Goal: Task Accomplishment & Management: Manage account settings

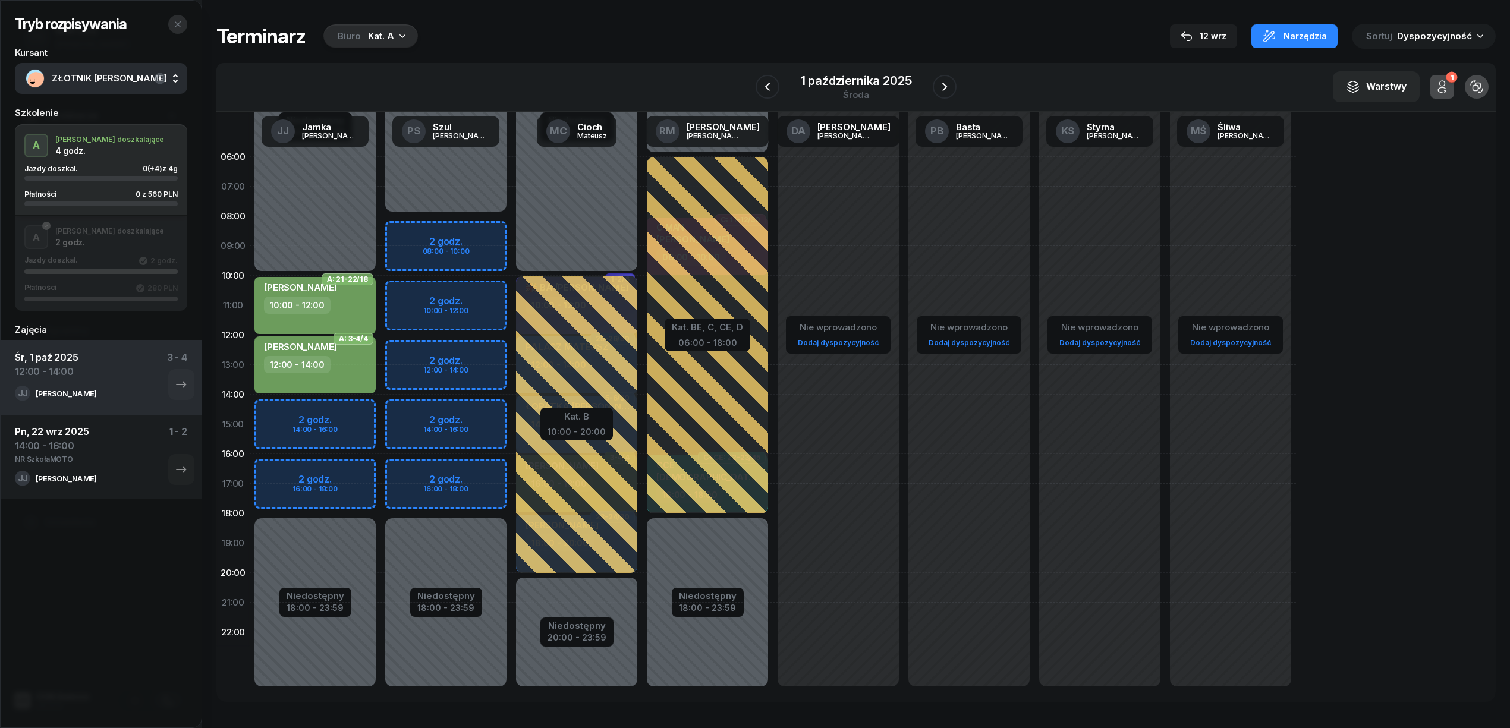
click at [173, 24] on icon "button" at bounding box center [178, 25] width 10 height 10
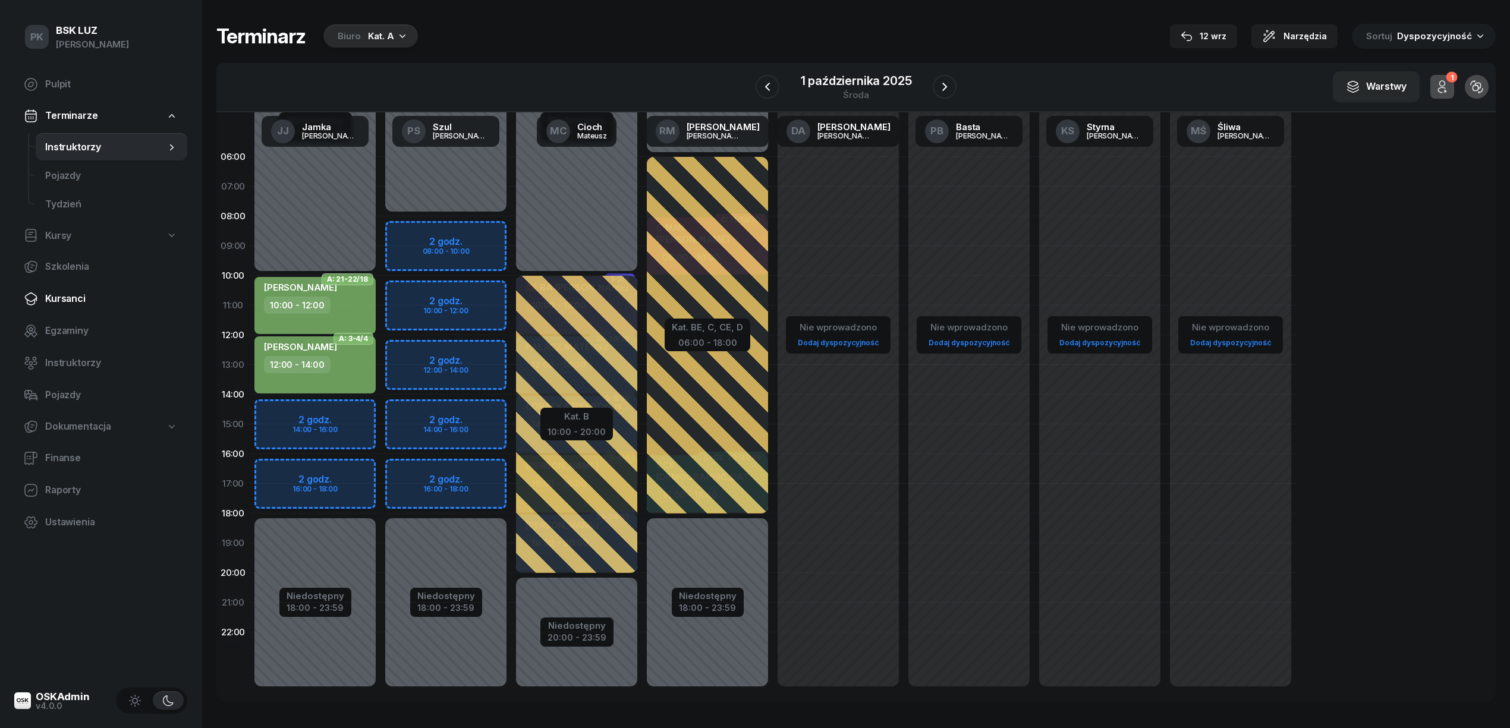
click at [76, 304] on span "Kursanci" at bounding box center [111, 298] width 133 height 15
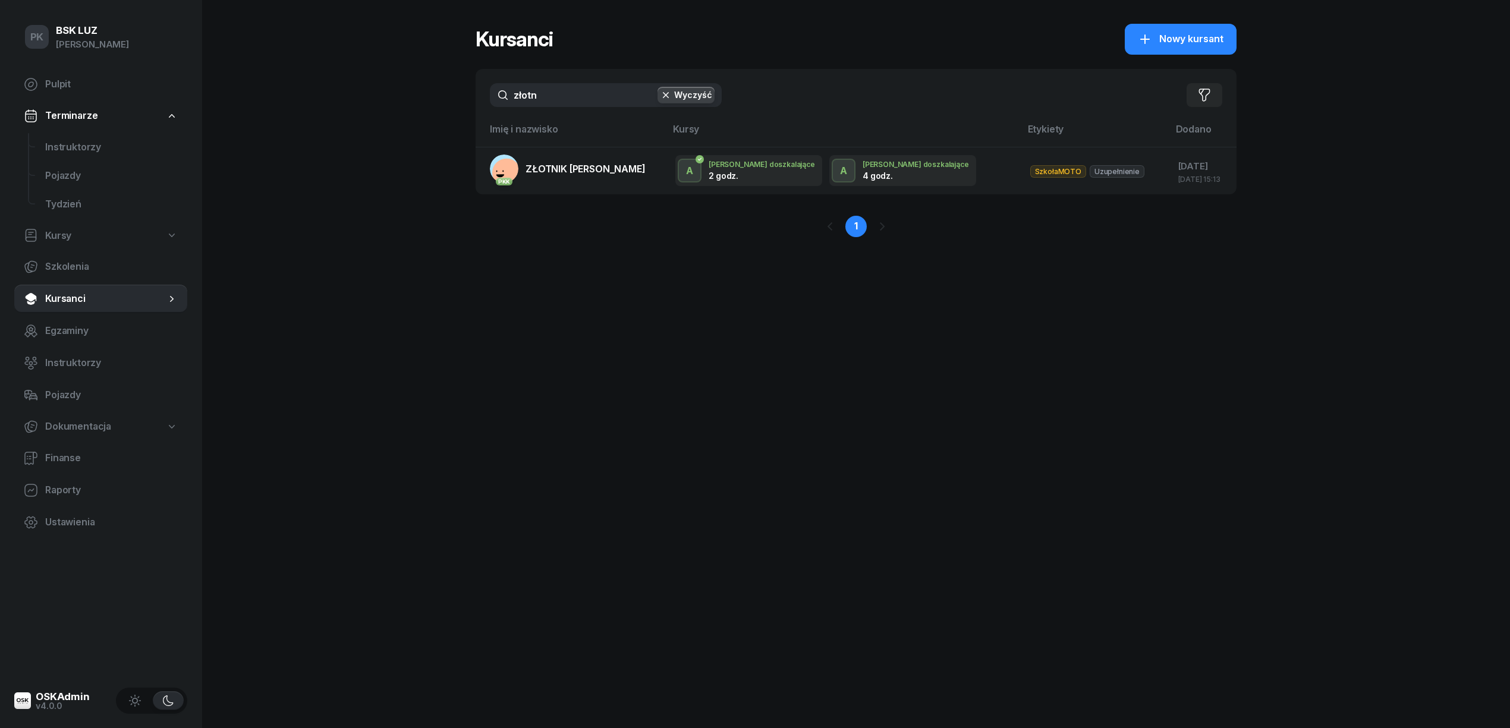
drag, startPoint x: 550, startPoint y: 96, endPoint x: 507, endPoint y: 89, distance: 43.3
click at [513, 89] on input "złotn" at bounding box center [606, 95] width 232 height 24
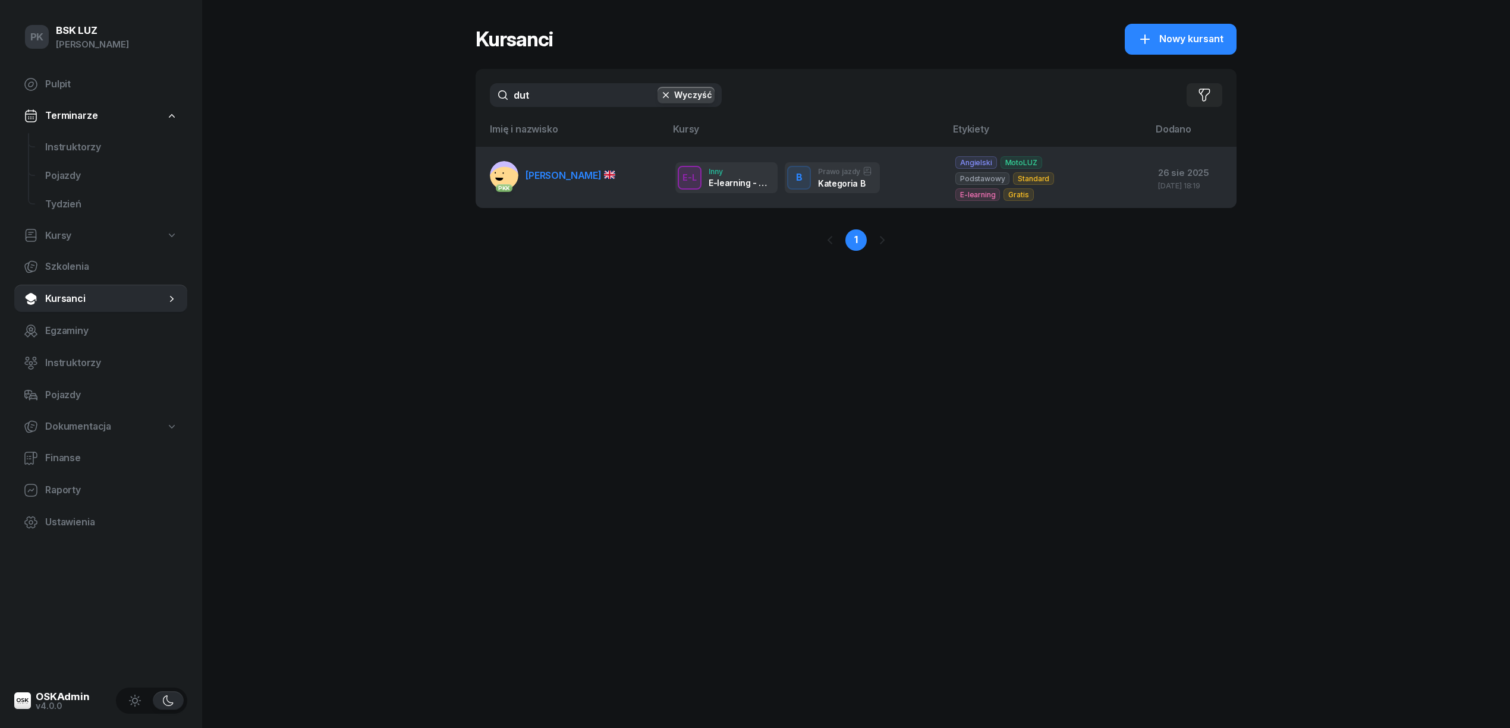
type input "dut"
click at [586, 169] on span "[PERSON_NAME]" at bounding box center [570, 175] width 90 height 12
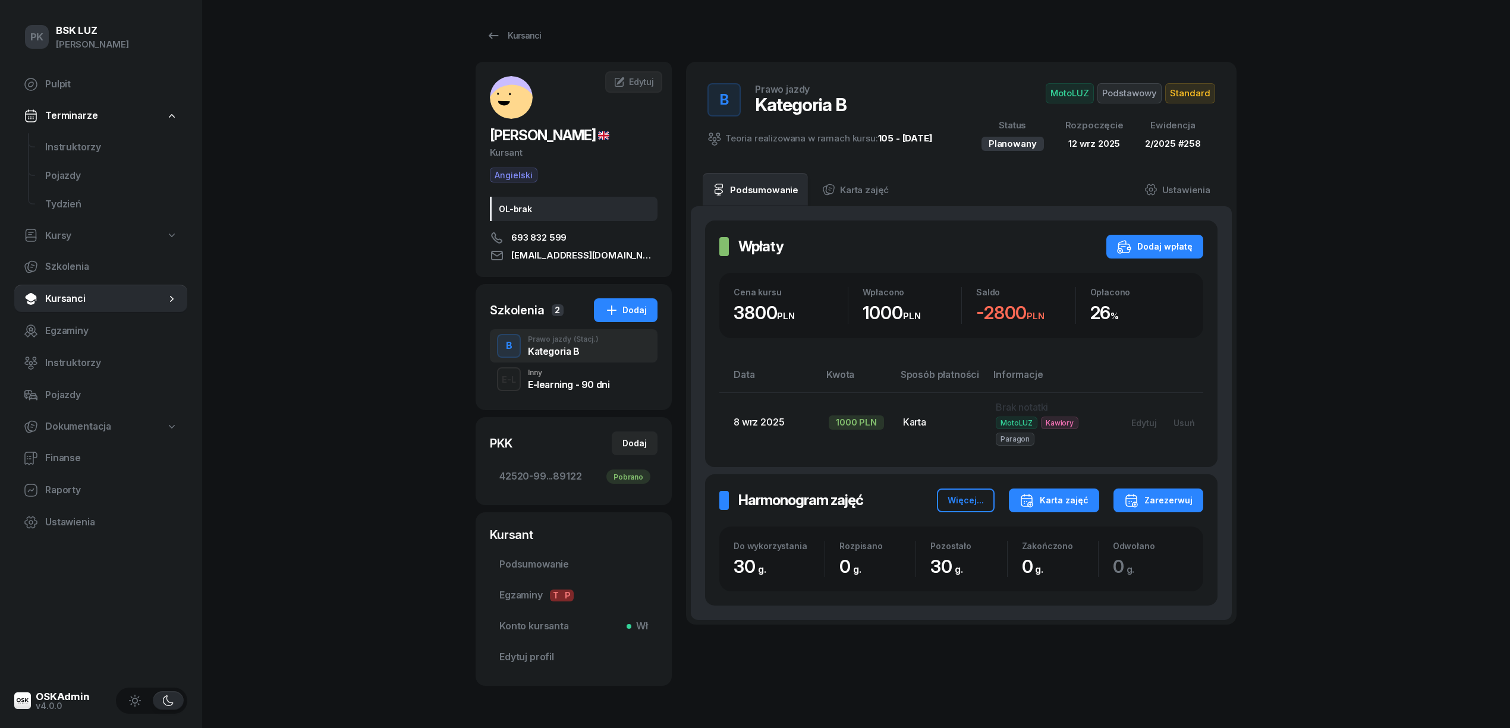
click at [1054, 497] on div "Karta zajęć" at bounding box center [1053, 500] width 69 height 14
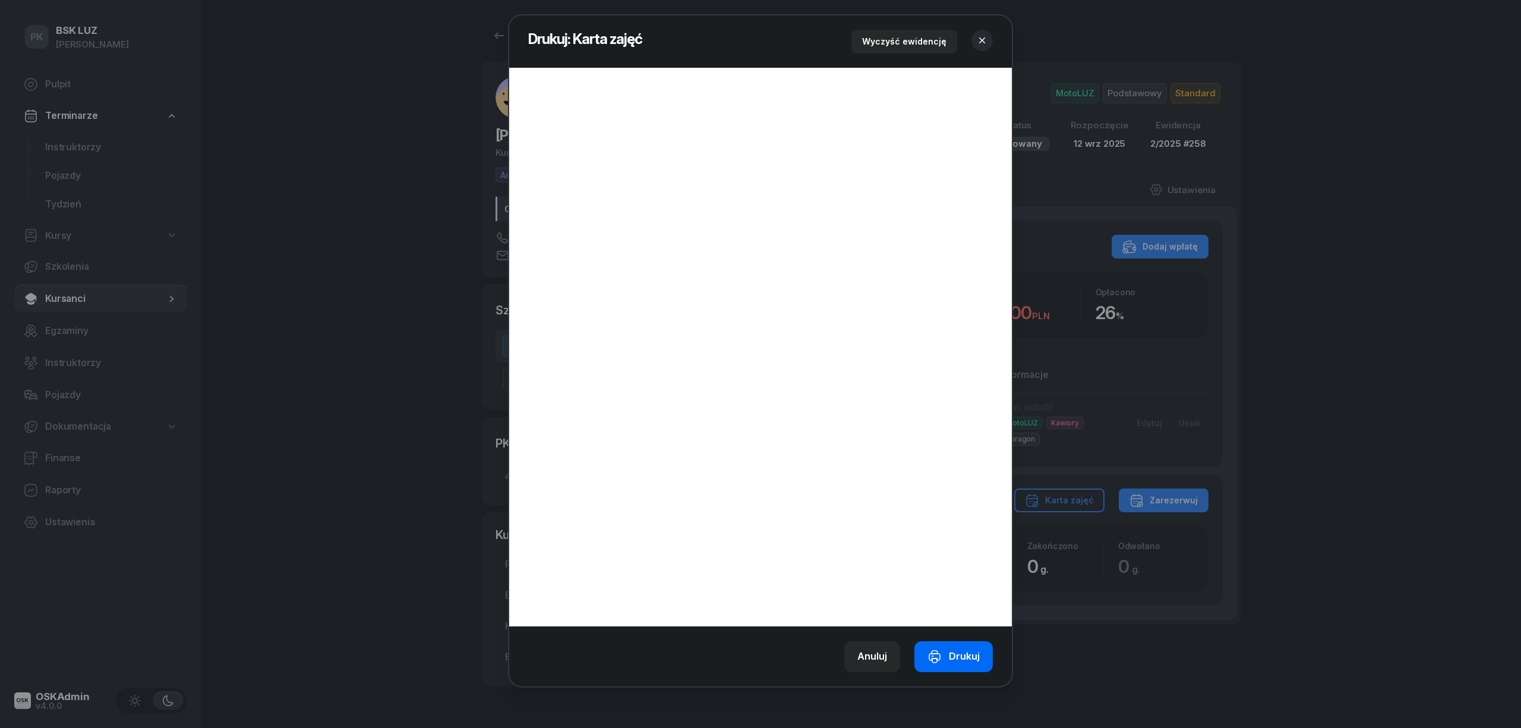
click at [950, 667] on button "Drukuj" at bounding box center [954, 656] width 78 height 31
click at [984, 37] on icon "button" at bounding box center [982, 40] width 12 height 12
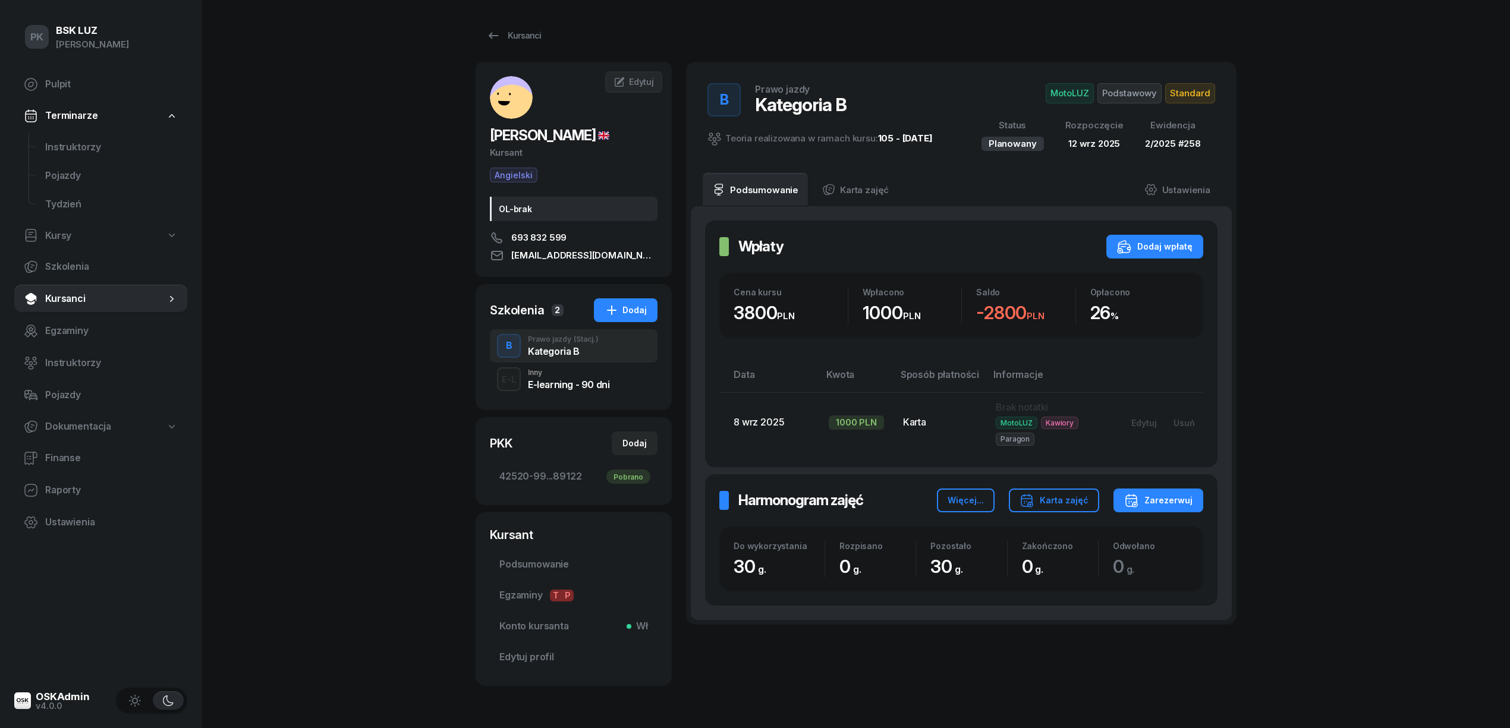
click at [1194, 83] on span "Standard" at bounding box center [1190, 93] width 50 height 20
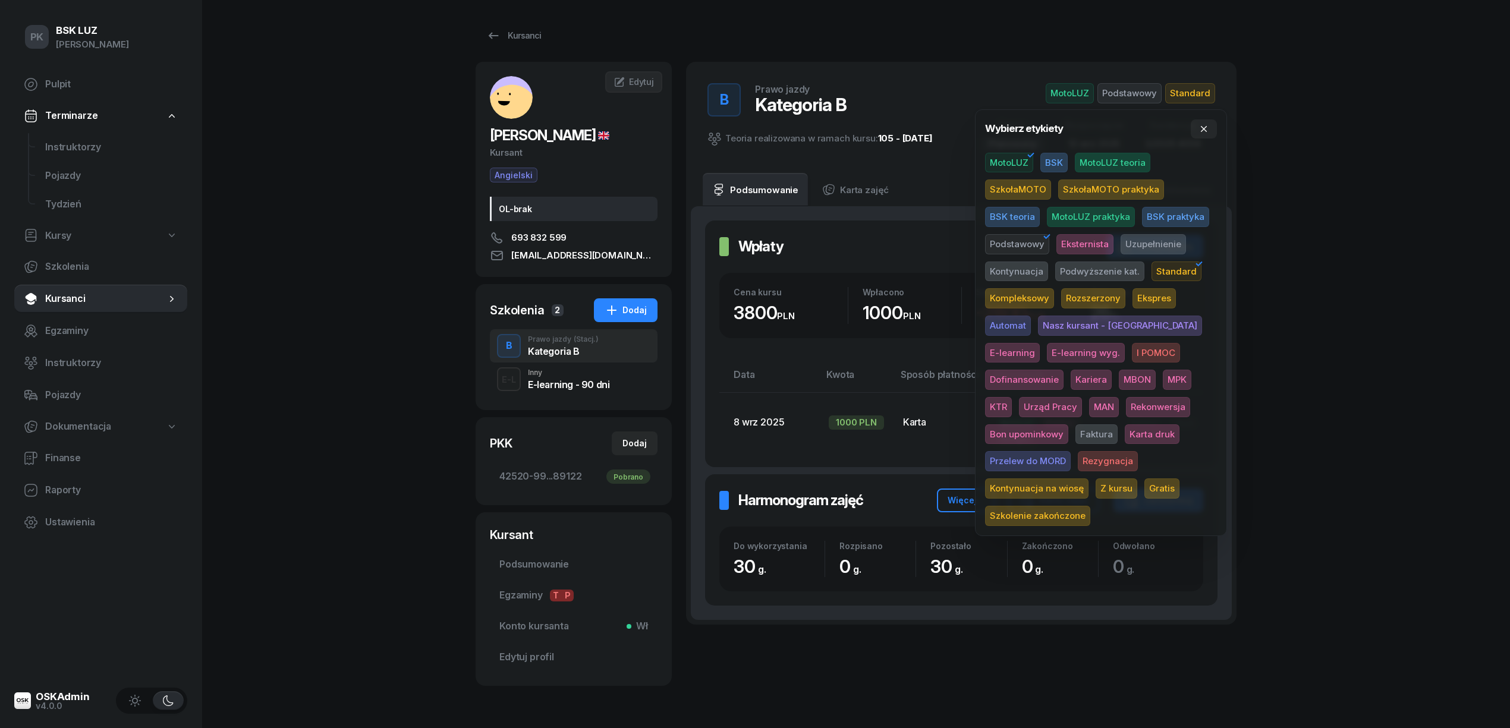
click at [1124, 435] on span "Karta druk" at bounding box center [1151, 434] width 55 height 20
click at [1393, 362] on div "PK BSK LUZ Piotr Klimek Pulpit Terminarze Instruktorzy Pojazdy Tydzień Kursy Sz…" at bounding box center [755, 383] width 1510 height 767
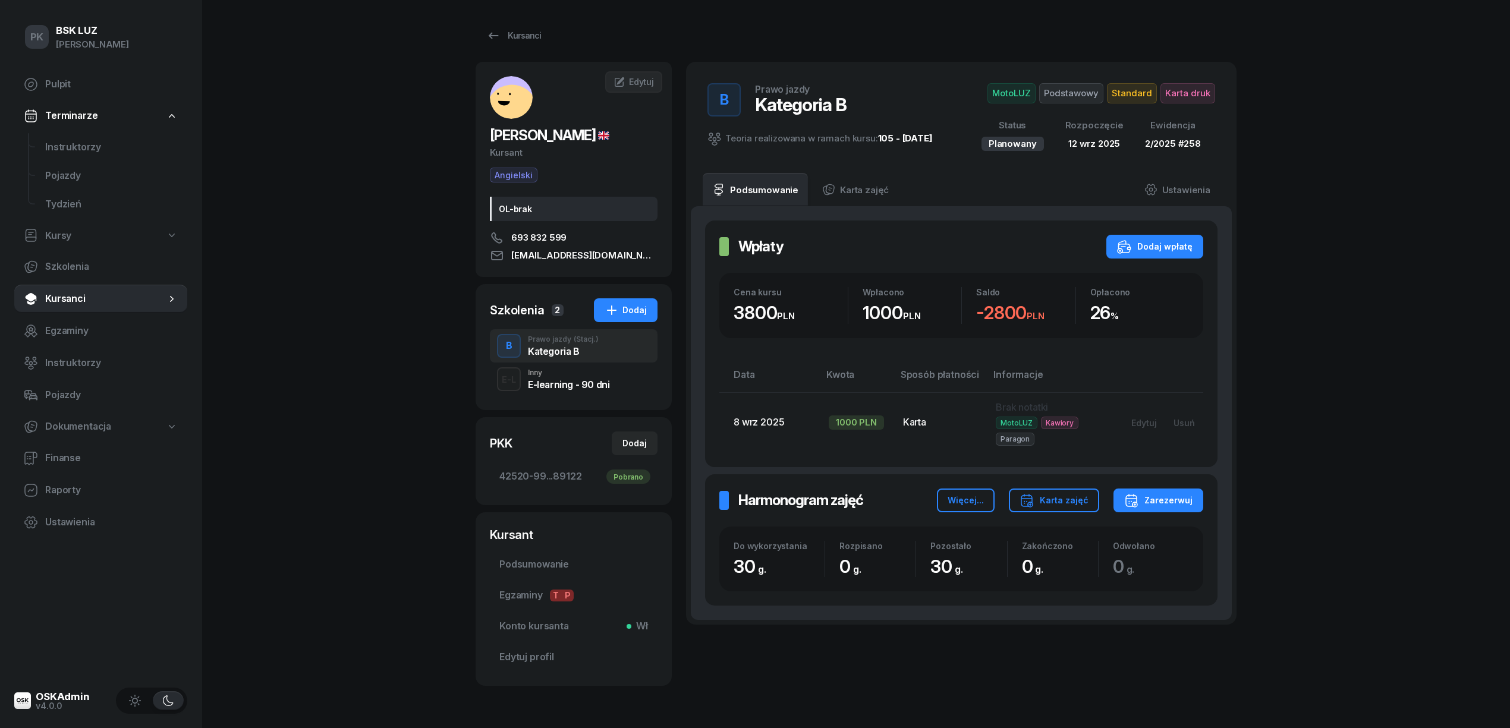
click at [1340, 267] on div "PK BSK LUZ Piotr Klimek Pulpit Terminarze Instruktorzy Pojazdy Tydzień Kursy Sz…" at bounding box center [755, 383] width 1510 height 767
click at [512, 32] on div "Kursanci" at bounding box center [513, 36] width 55 height 14
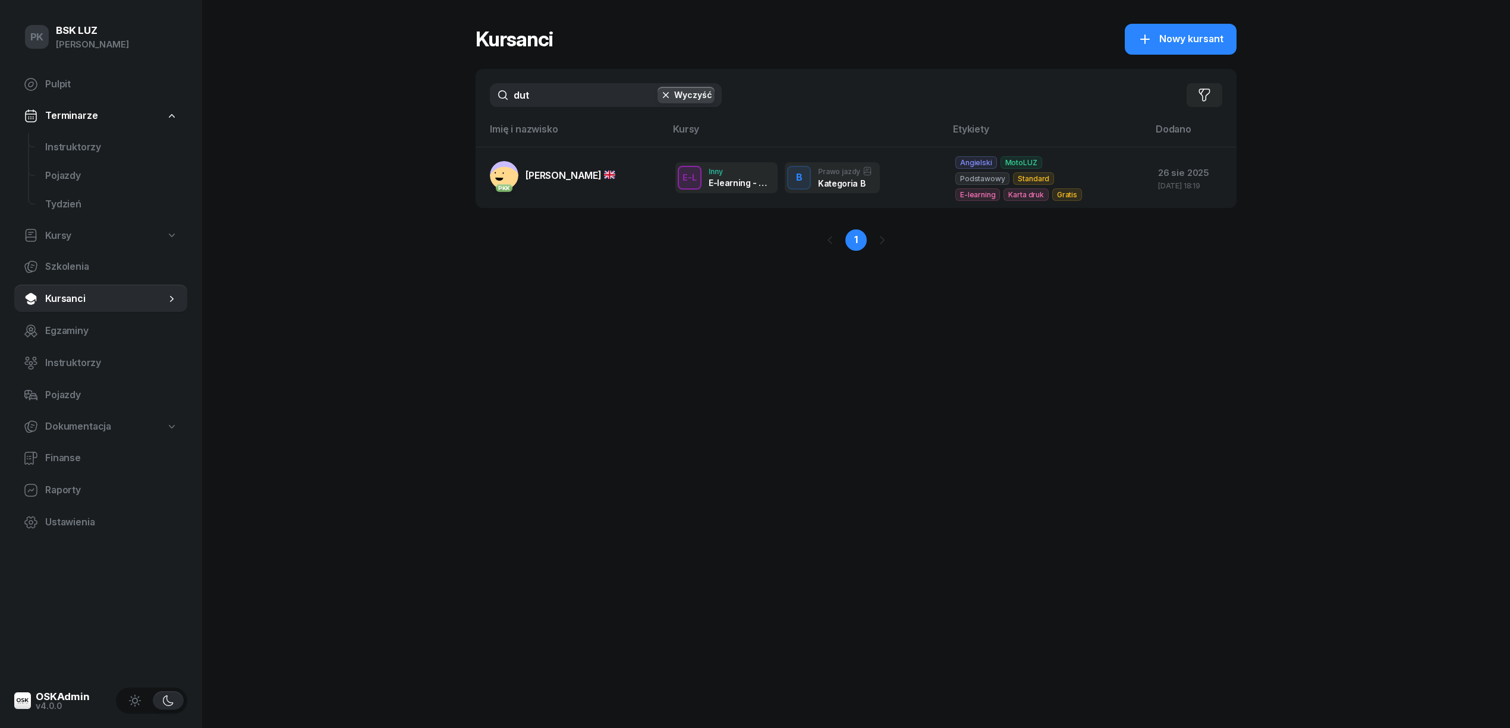
drag, startPoint x: 555, startPoint y: 92, endPoint x: 471, endPoint y: 98, distance: 84.6
click at [475, 98] on div "dut Wyczyść Filtruj" at bounding box center [855, 95] width 761 height 52
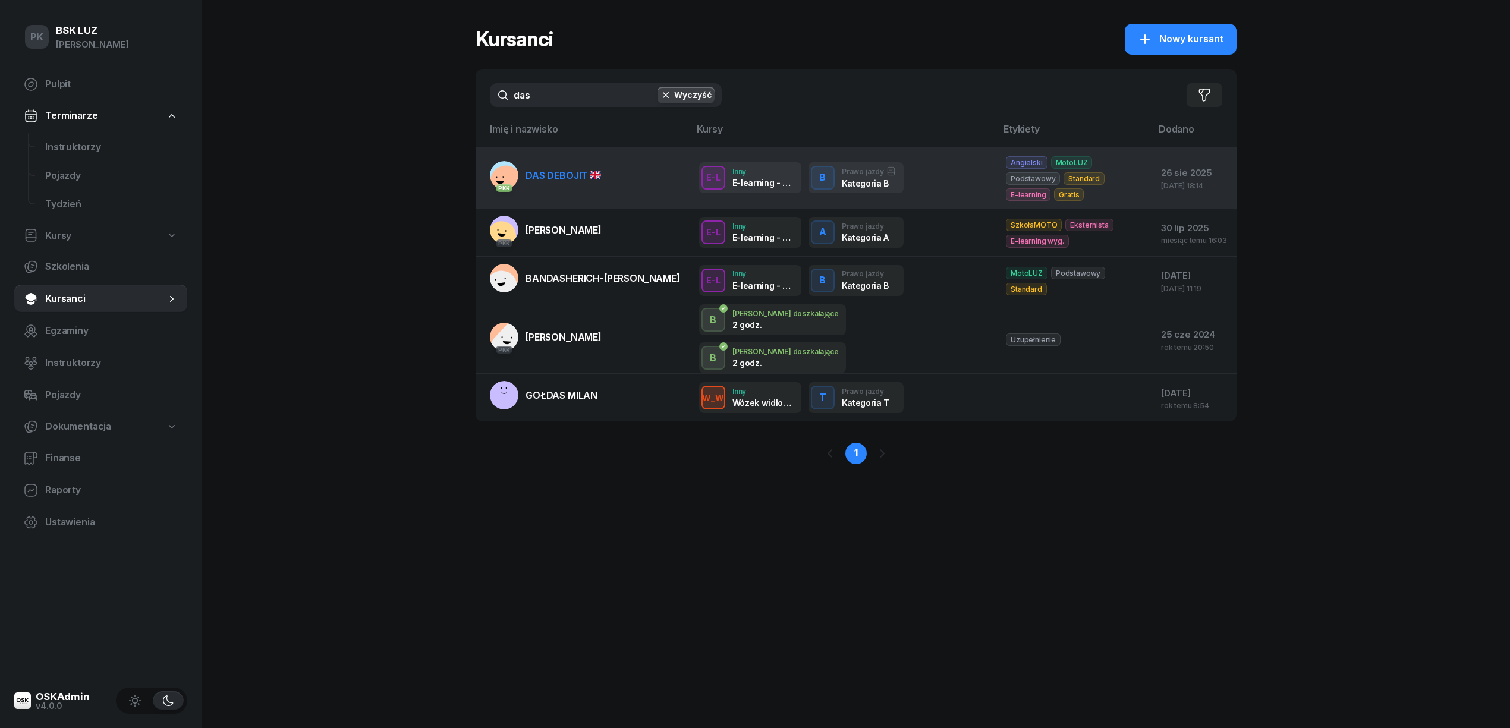
type input "das"
click at [554, 177] on link "PKK DAS DEBOJIT" at bounding box center [545, 175] width 111 height 29
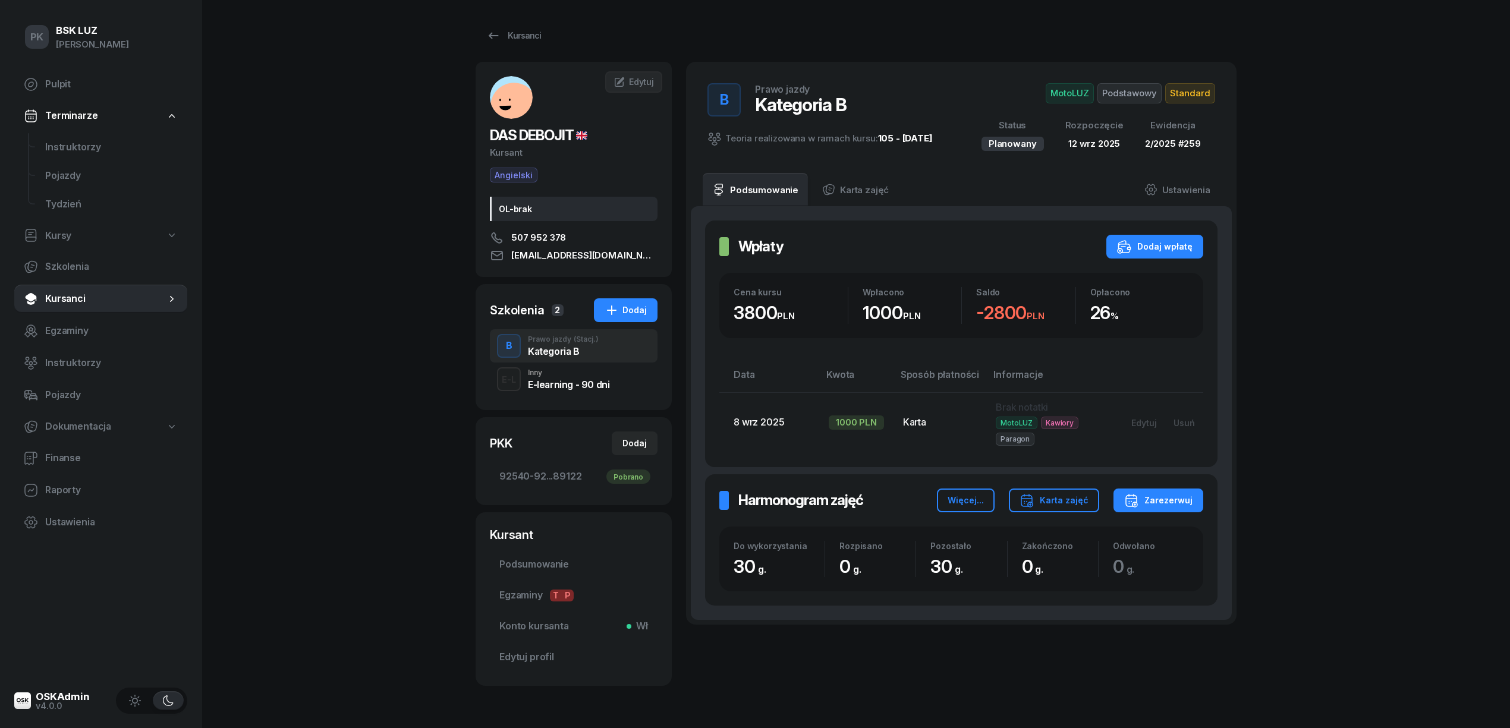
click at [1187, 91] on span "Standard" at bounding box center [1190, 93] width 50 height 20
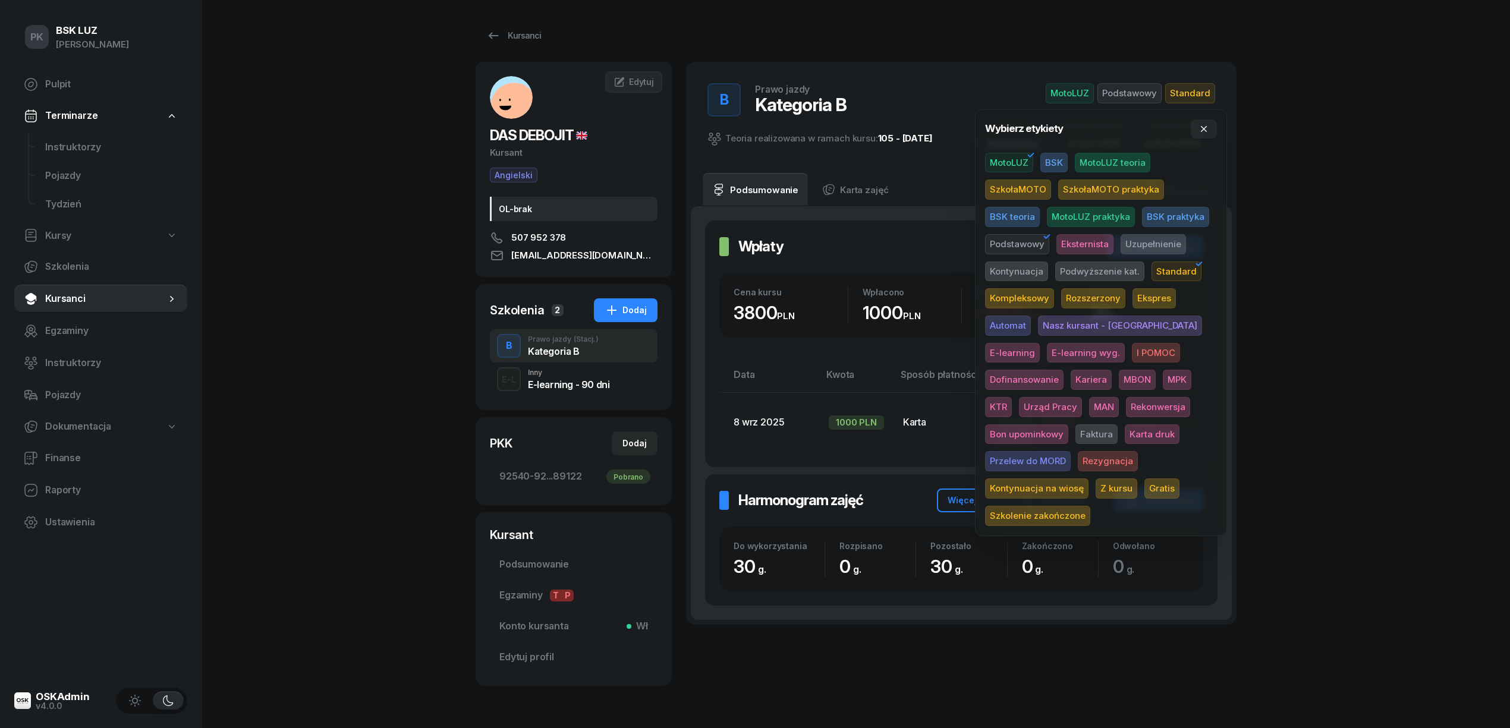
click at [1124, 434] on span "Karta druk" at bounding box center [1151, 434] width 55 height 20
click at [1348, 355] on div "PK BSK LUZ Piotr Klimek Pulpit Terminarze Instruktorzy Pojazdy Tydzień Kursy Sz…" at bounding box center [755, 383] width 1510 height 767
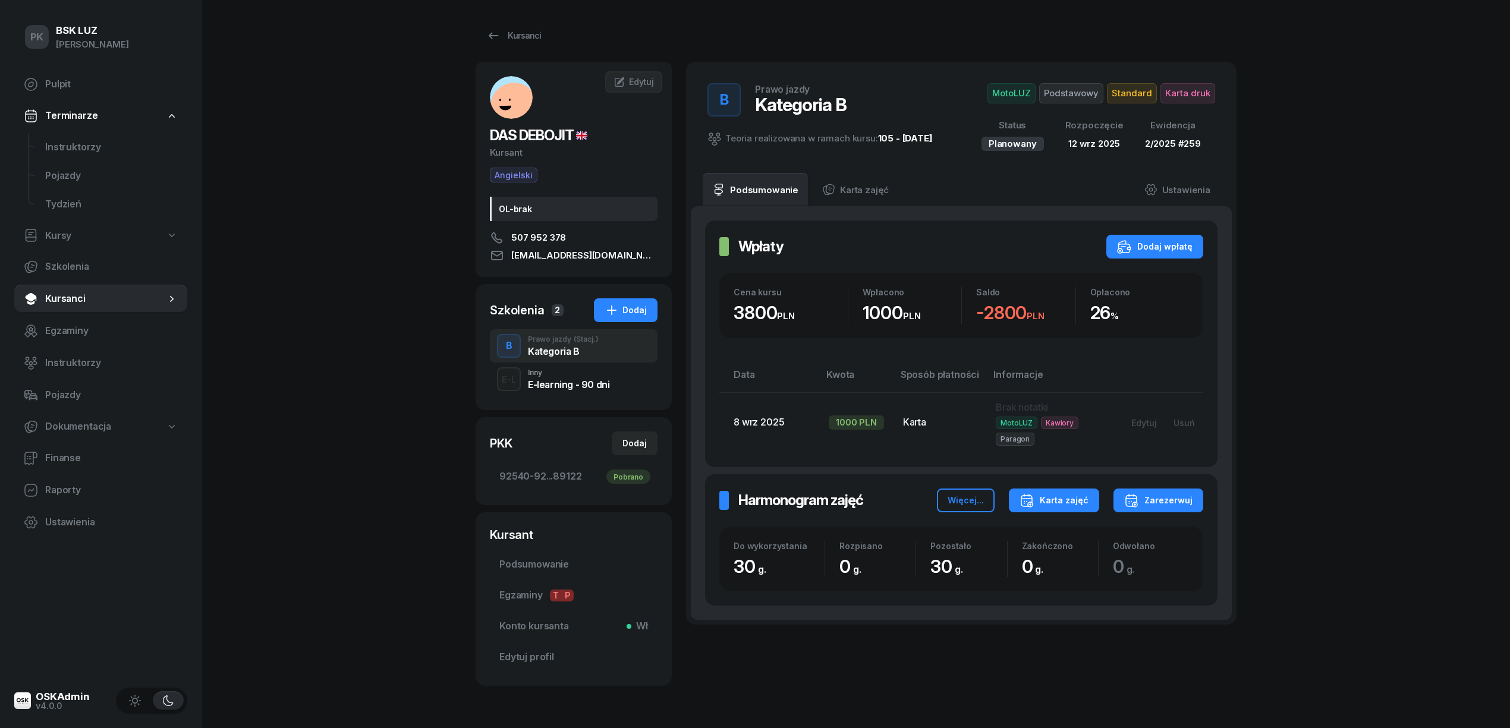
click at [1082, 511] on button "Karta zajęć" at bounding box center [1054, 501] width 90 height 24
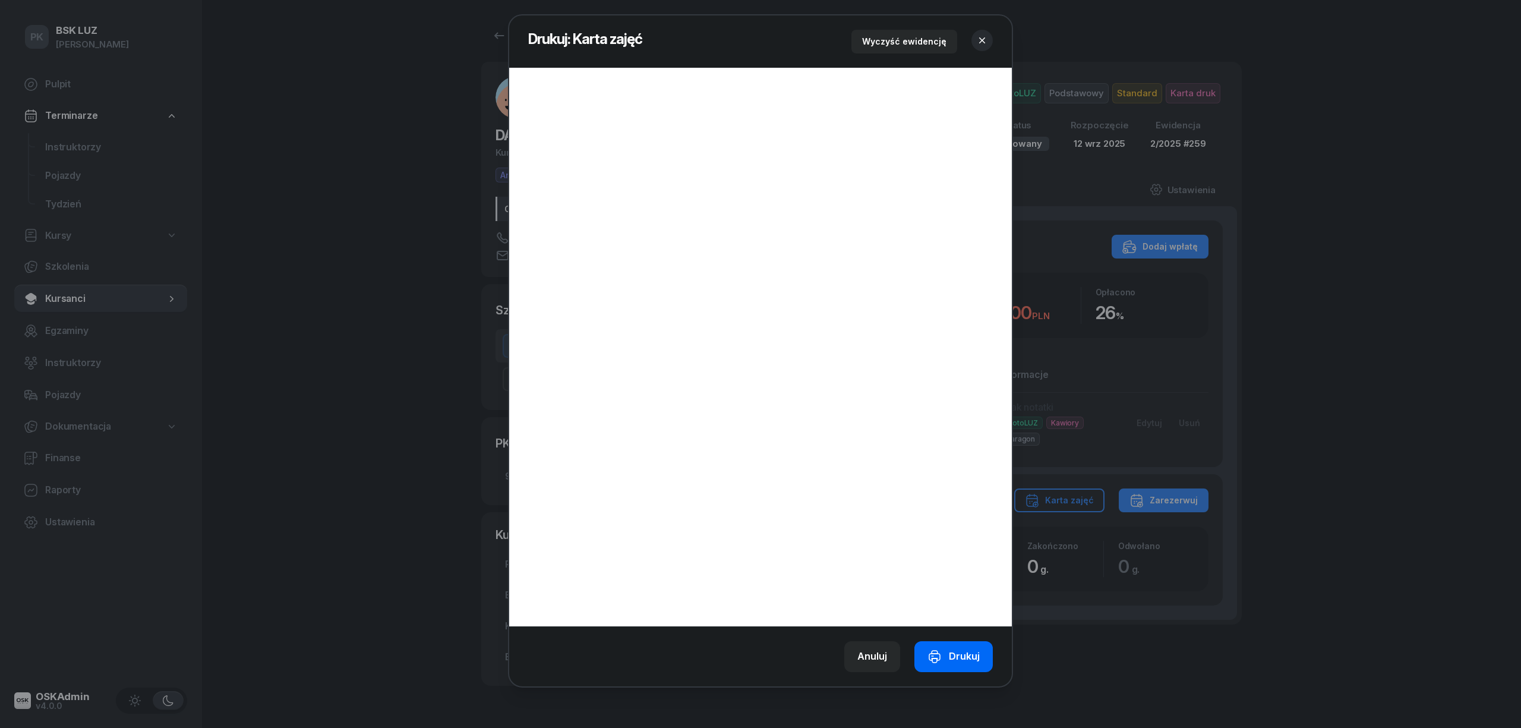
click at [972, 661] on div "Drukuj" at bounding box center [954, 656] width 52 height 15
click at [981, 38] on icon "button" at bounding box center [982, 40] width 6 height 6
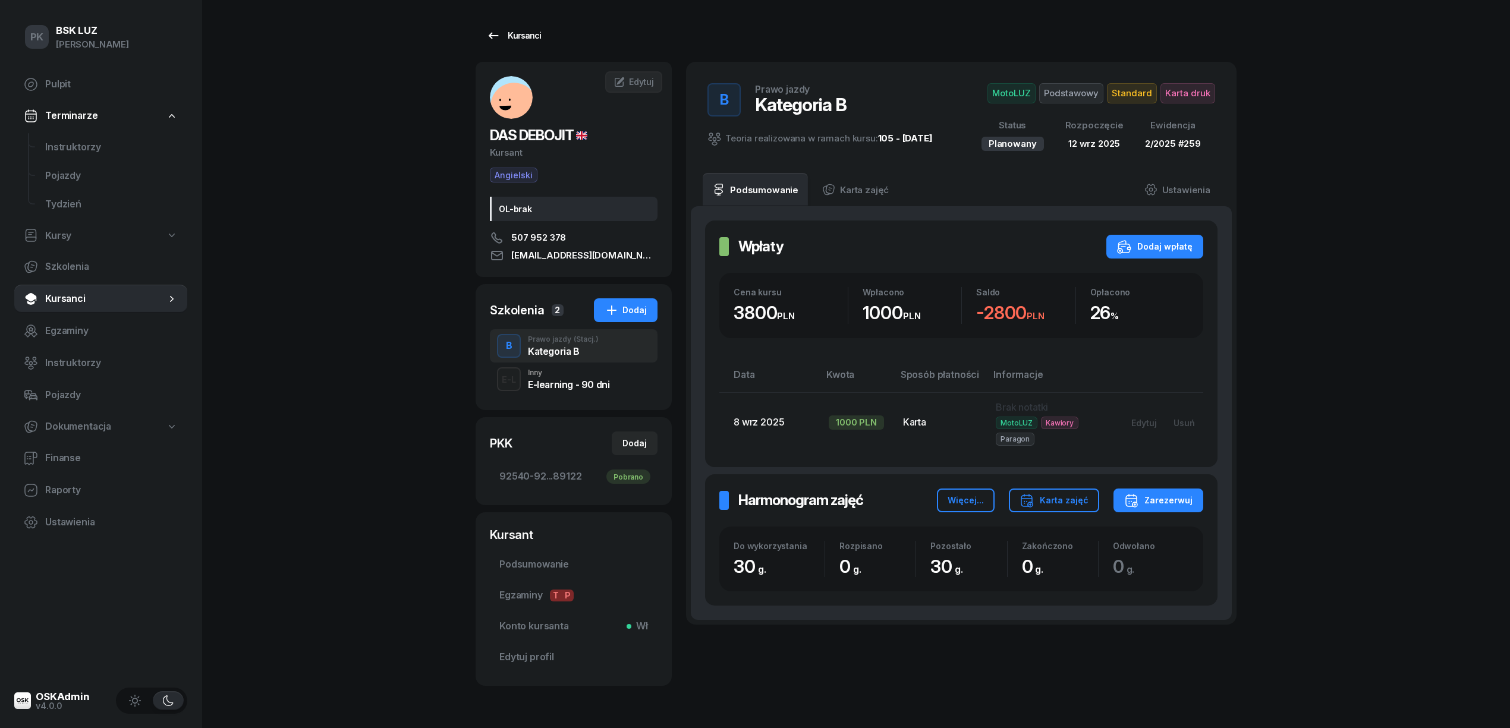
click at [514, 34] on div "Kursanci" at bounding box center [513, 36] width 55 height 14
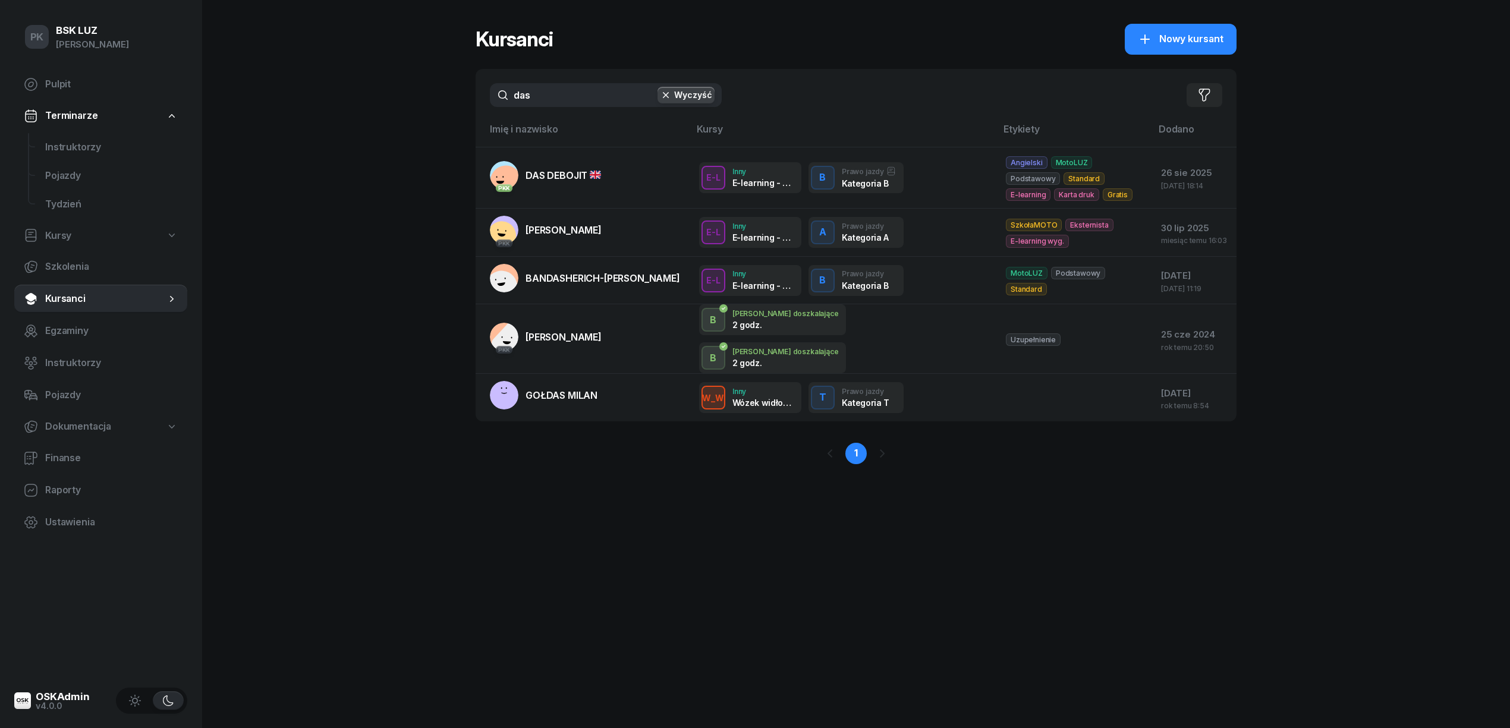
drag, startPoint x: 521, startPoint y: 99, endPoint x: 414, endPoint y: 112, distance: 107.8
click at [415, 111] on div "PK BSK LUZ Piotr Klimek Pulpit Terminarze Instruktorzy Pojazdy Tydzień Kursy Sz…" at bounding box center [755, 364] width 1510 height 728
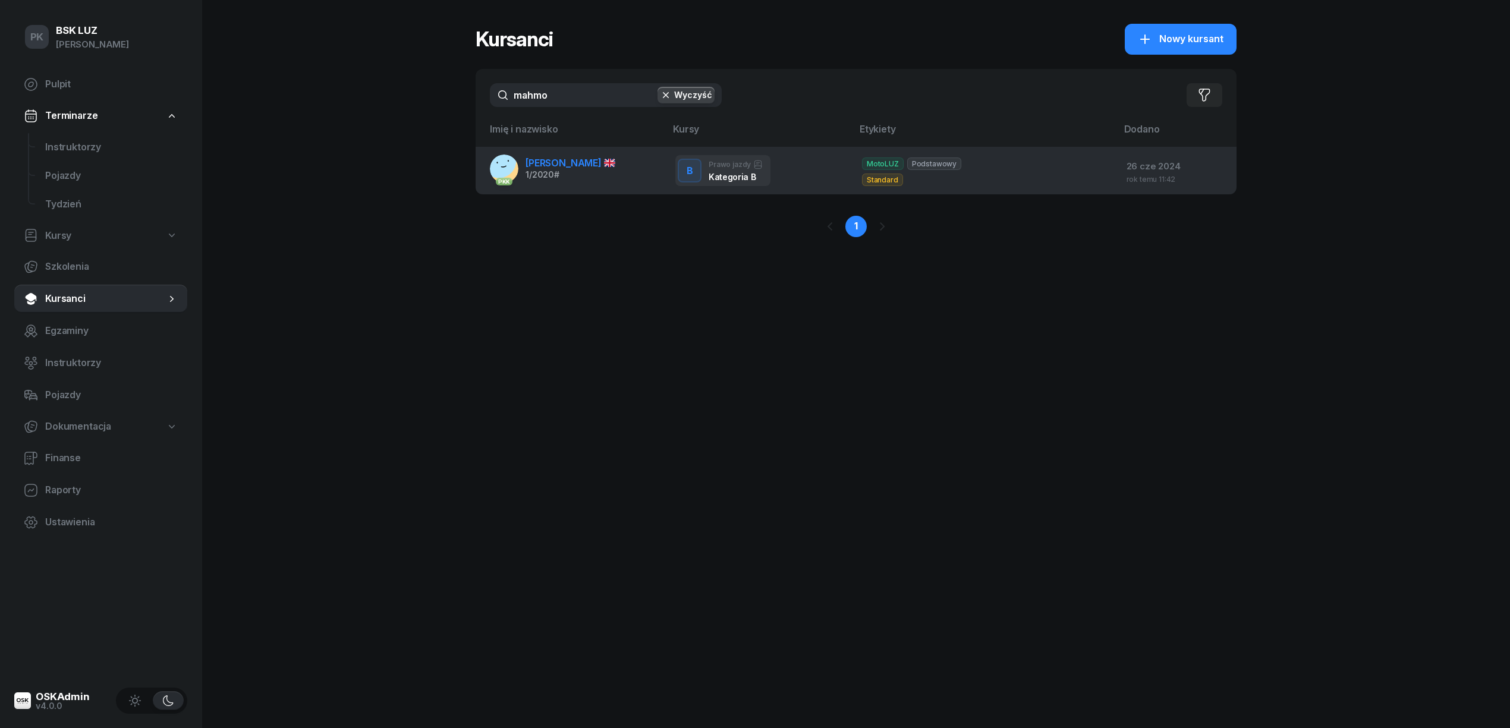
type input "mahmo"
click at [591, 168] on span "[PERSON_NAME]" at bounding box center [570, 163] width 90 height 12
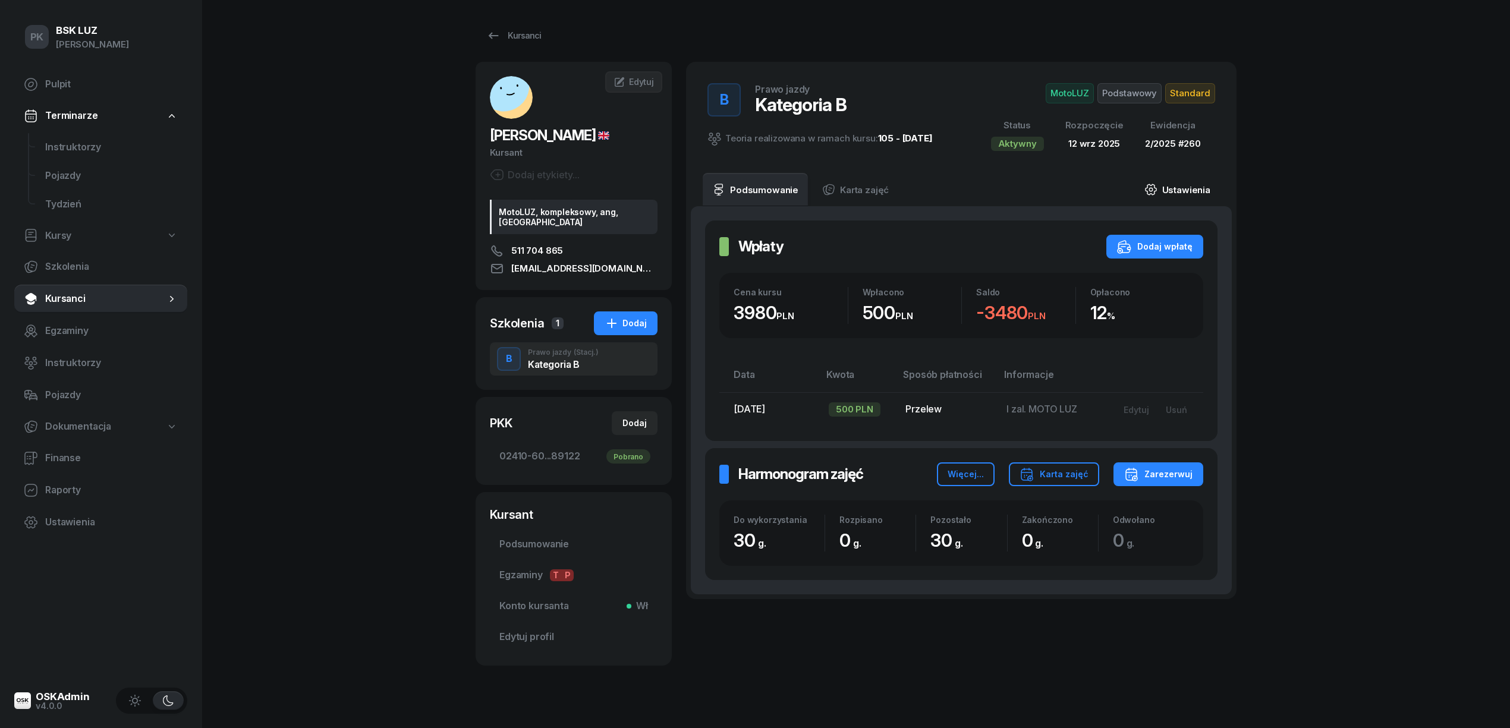
click at [1184, 185] on link "Ustawienia" at bounding box center [1177, 189] width 85 height 33
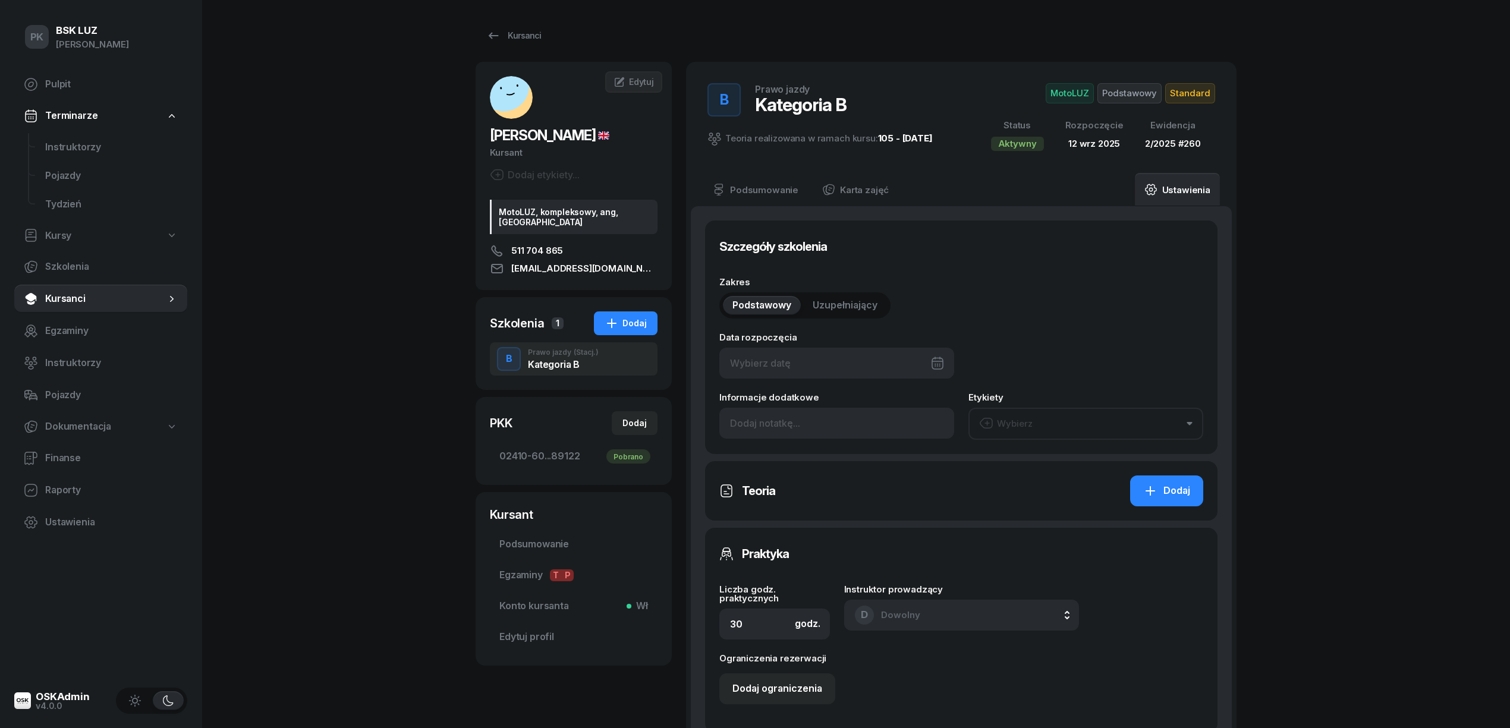
type input "12/09/2025"
type input "2/2025"
type input "260"
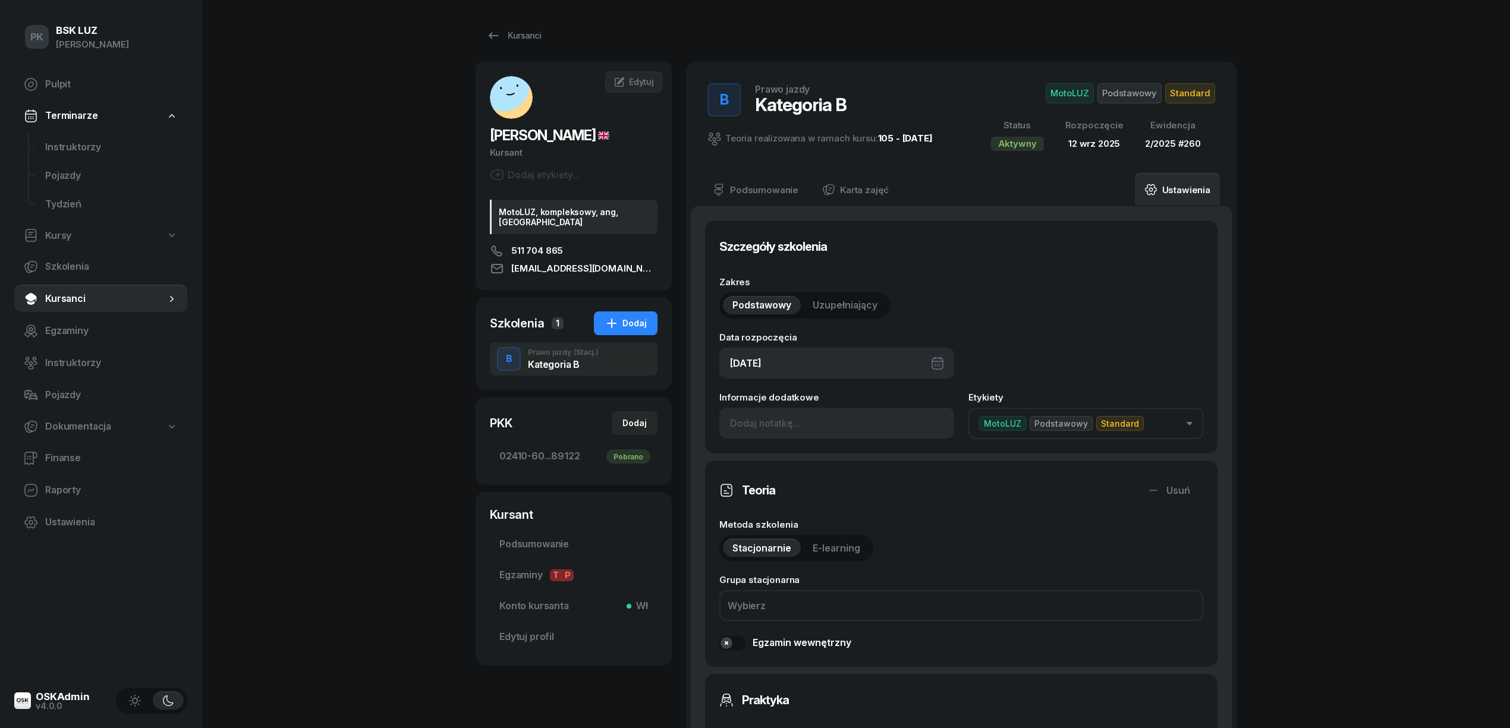
click at [1282, 172] on div "PK BSK LUZ Piotr Klimek Pulpit Terminarze Instruktorzy Pojazdy Tydzień Kursy Sz…" at bounding box center [755, 718] width 1510 height 1437
click at [532, 29] on div "Kursanci" at bounding box center [513, 36] width 55 height 14
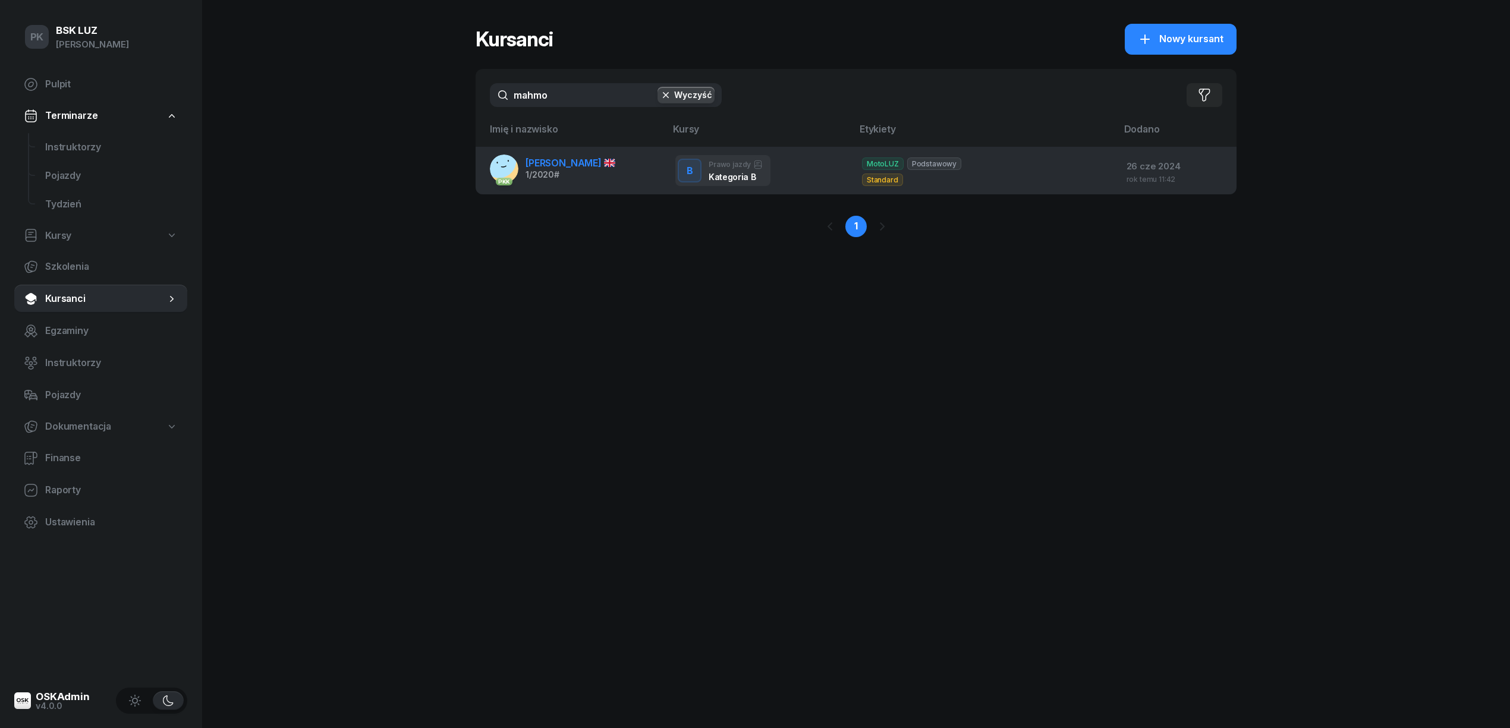
click at [584, 158] on span "MAHMOUD WEAM" at bounding box center [570, 163] width 90 height 12
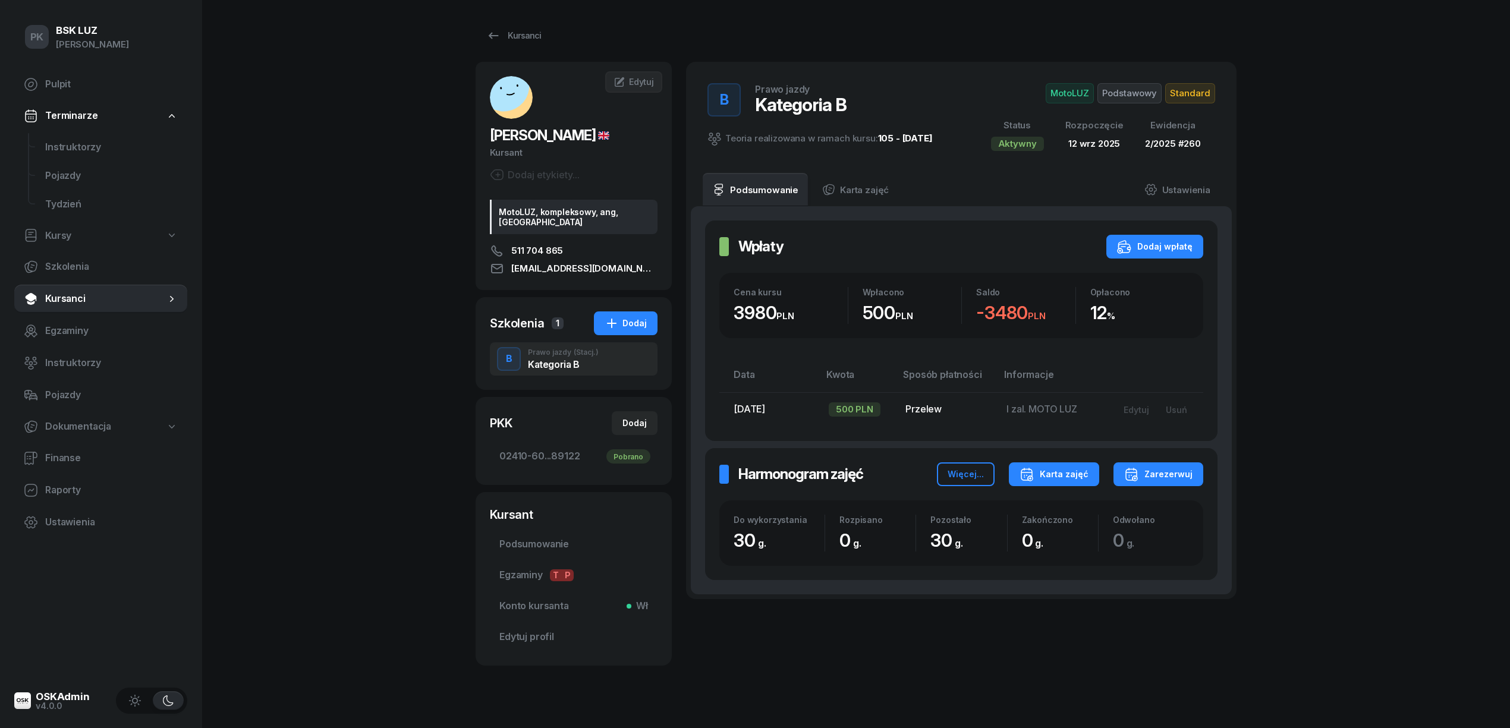
click at [1058, 474] on div "Karta zajęć" at bounding box center [1053, 474] width 69 height 14
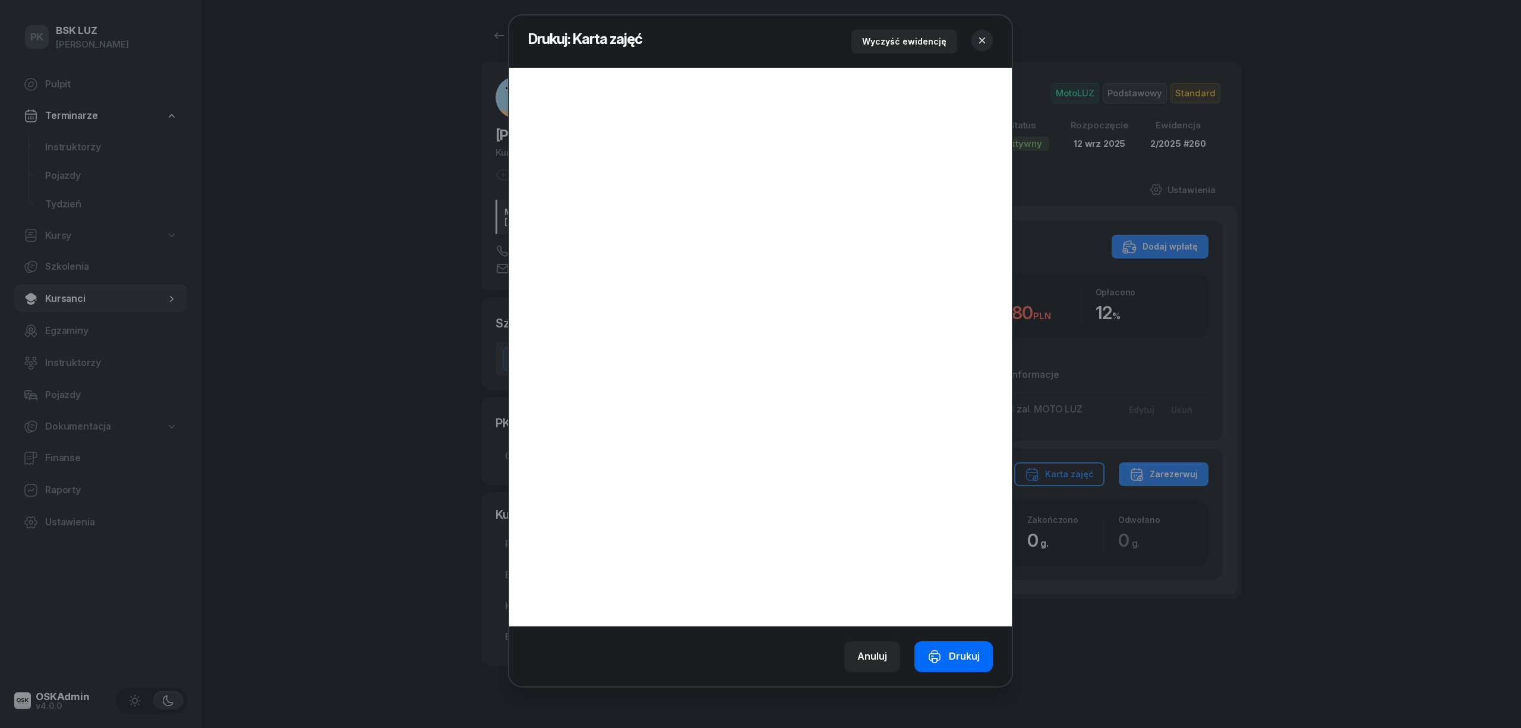
click at [944, 662] on div "Drukuj" at bounding box center [954, 656] width 52 height 15
click at [980, 40] on icon "button" at bounding box center [982, 40] width 12 height 12
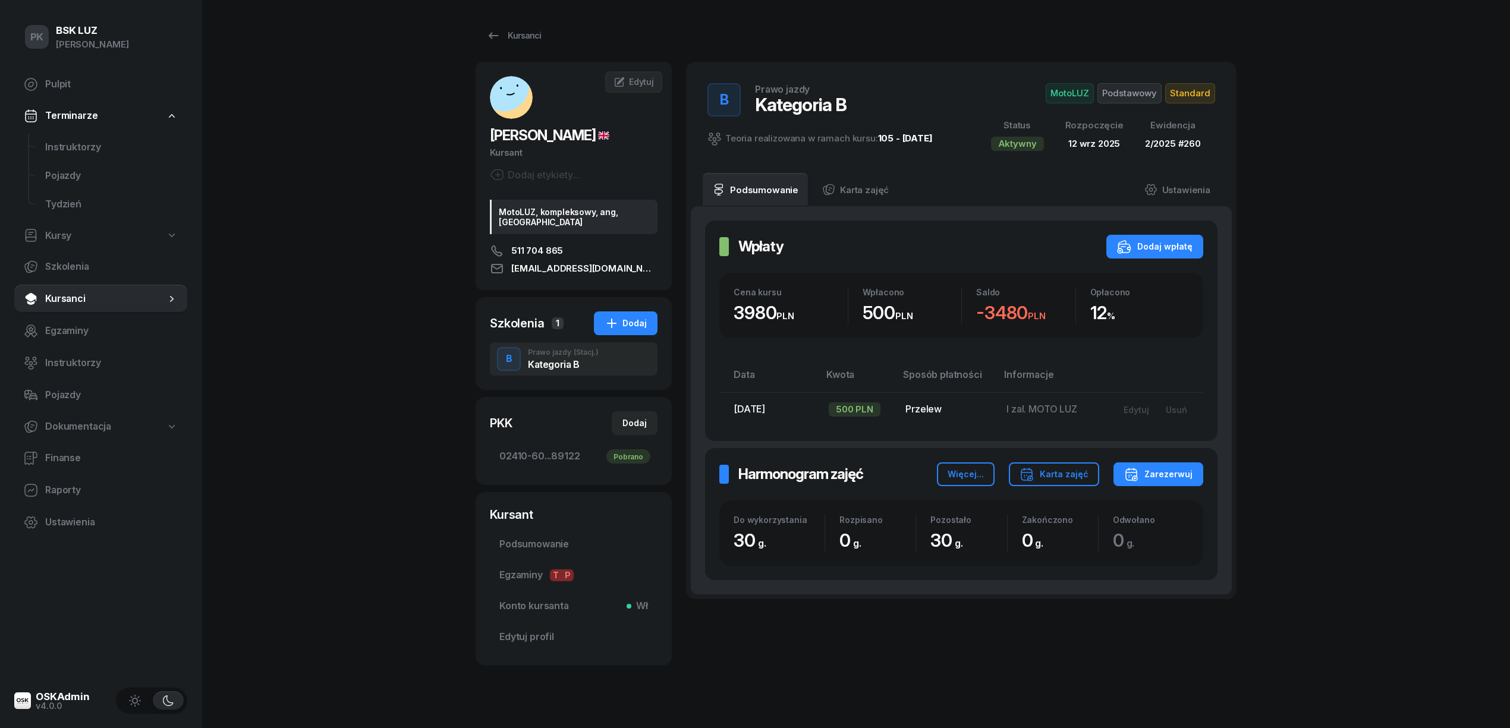
click at [1174, 96] on span "Standard" at bounding box center [1190, 93] width 50 height 20
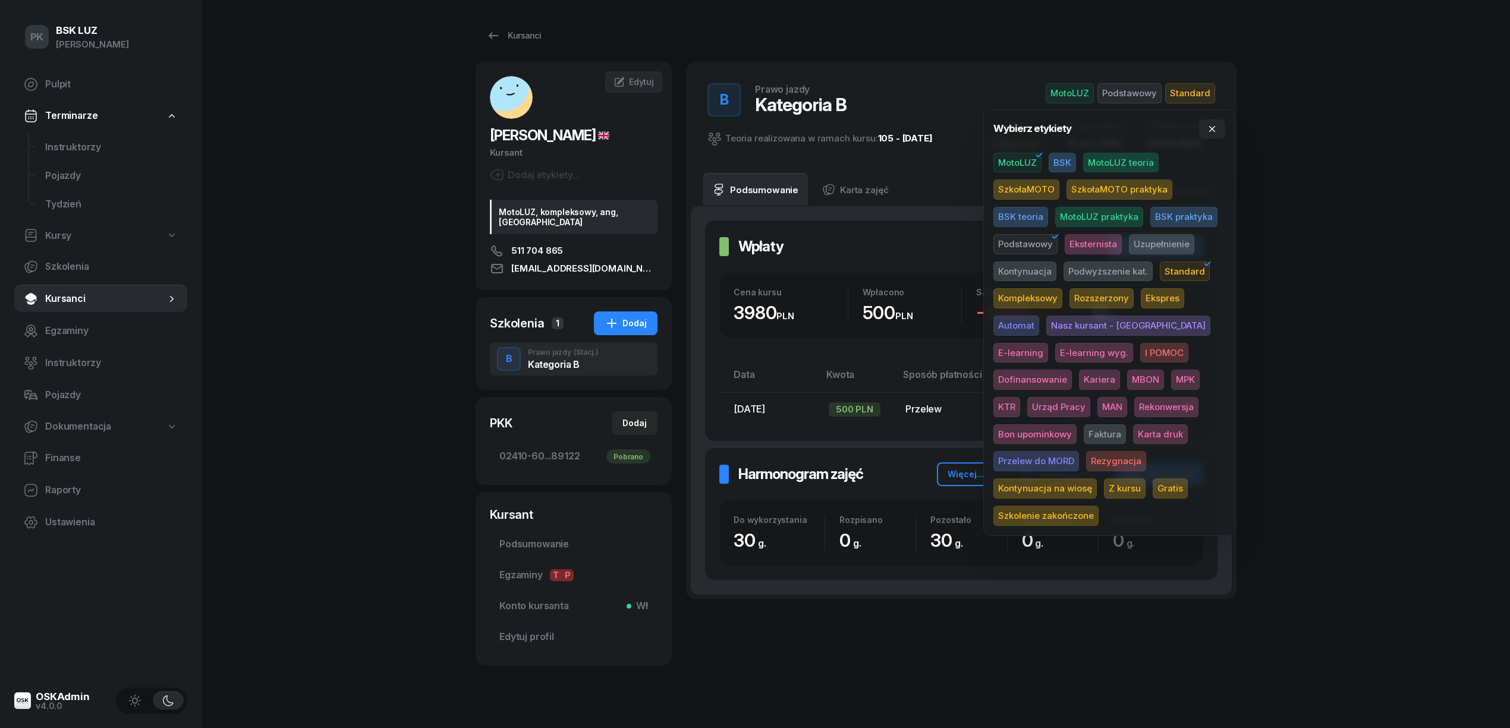
click at [1133, 428] on span "Karta druk" at bounding box center [1160, 434] width 55 height 20
click at [1303, 341] on div "PK BSK LUZ Piotr Klimek Pulpit Terminarze Instruktorzy Pojazdy Tydzień Kursy Sz…" at bounding box center [755, 373] width 1510 height 746
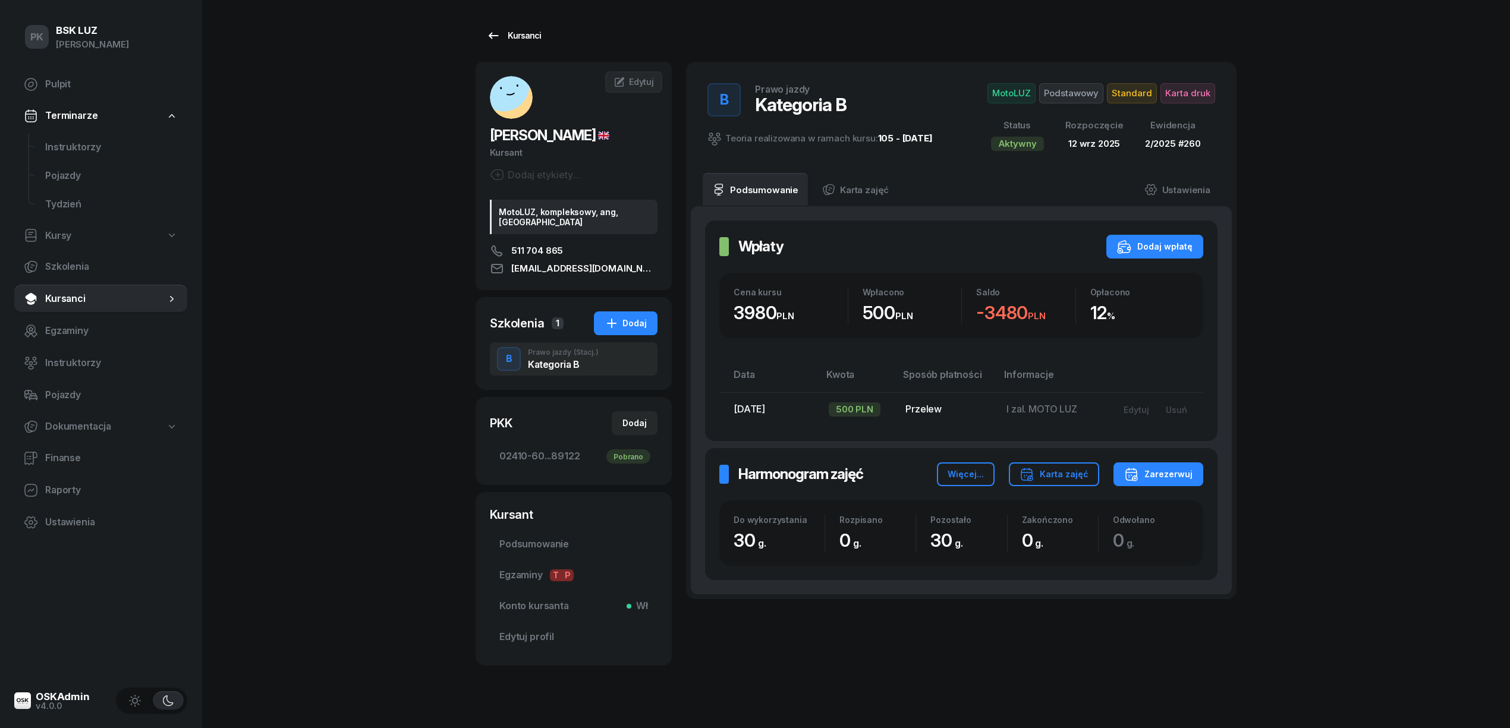
click at [512, 34] on div "Kursanci" at bounding box center [513, 36] width 55 height 14
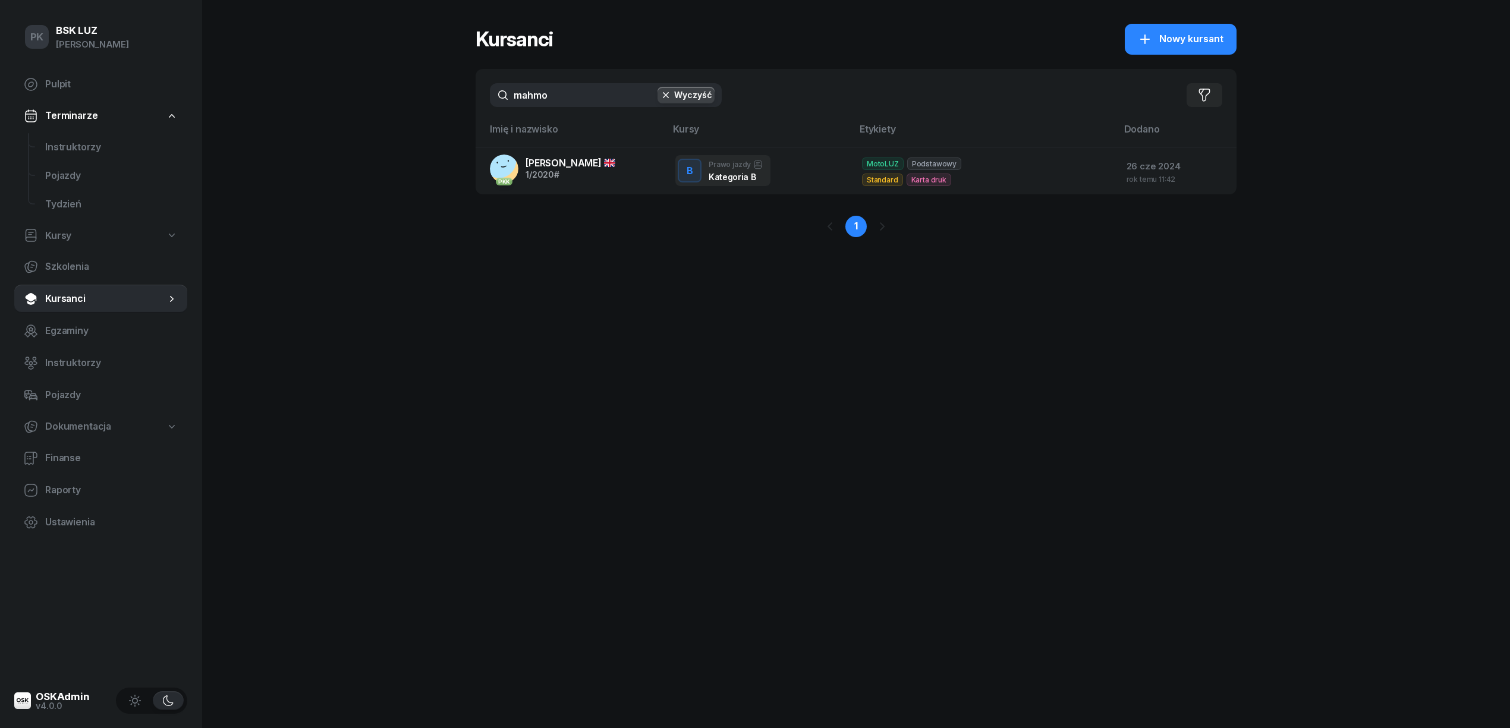
drag, startPoint x: 601, startPoint y: 100, endPoint x: 455, endPoint y: 105, distance: 146.3
click at [455, 105] on div "PK BSK LUZ Piotr Klimek Pulpit Terminarze Instruktorzy Pojazdy Tydzień Kursy Sz…" at bounding box center [755, 364] width 1510 height 728
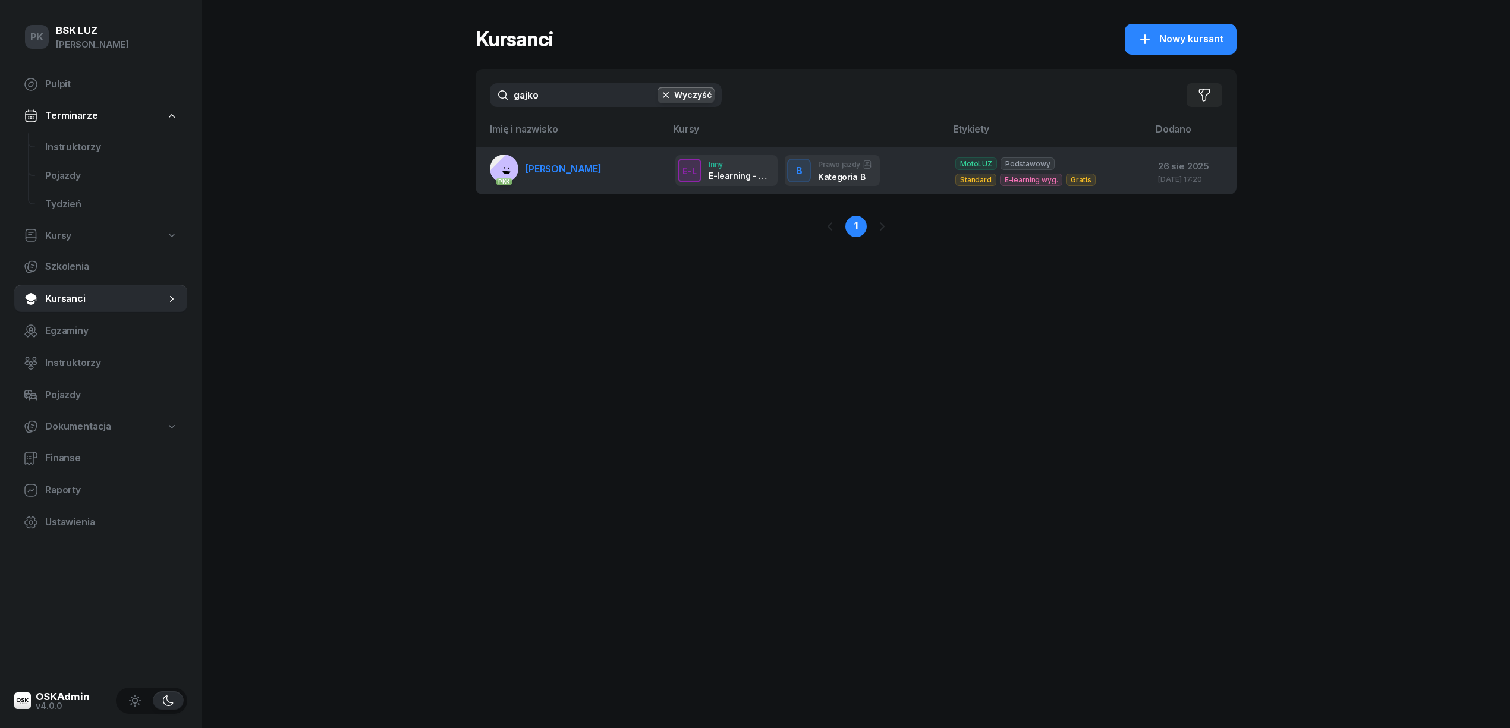
type input "gajko"
click at [543, 165] on span "GAJKOWSKI BARTOSZ" at bounding box center [563, 169] width 76 height 12
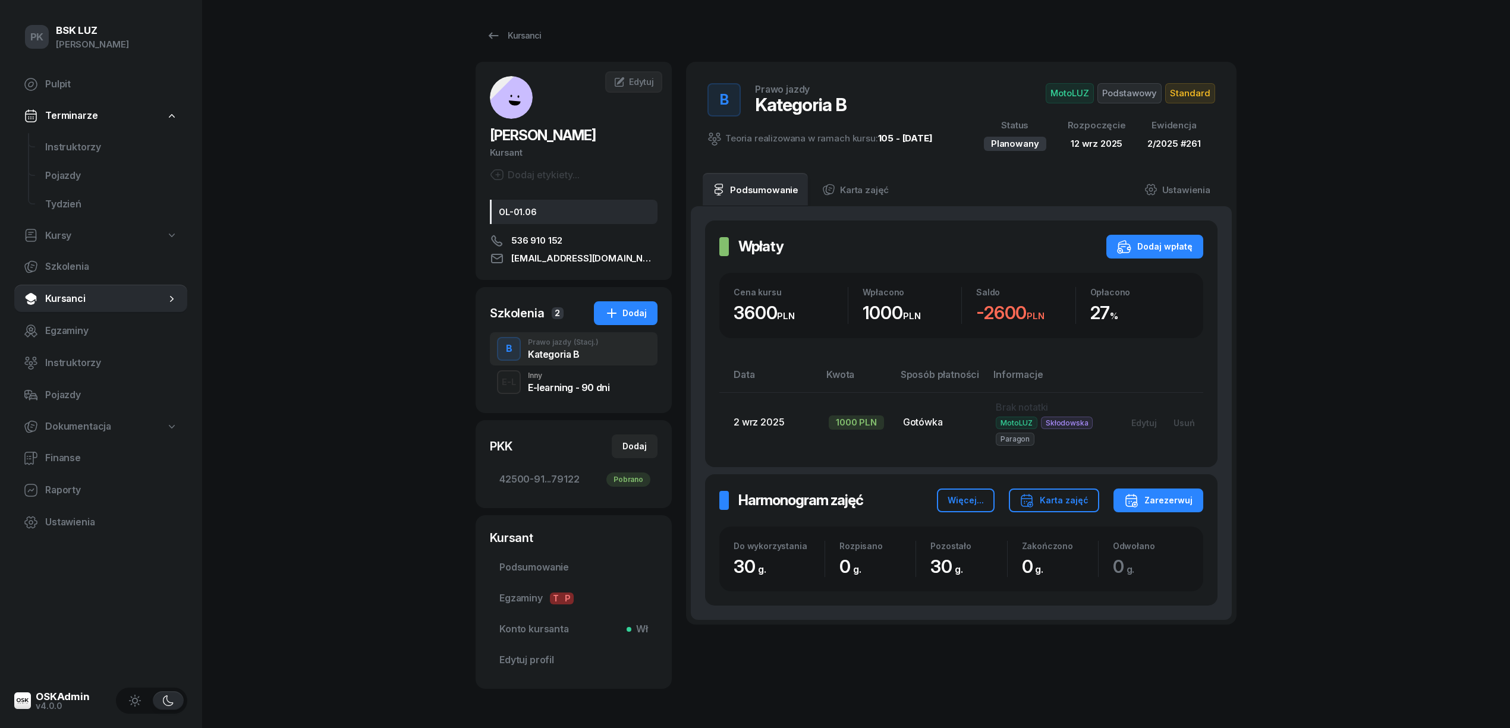
click at [1187, 87] on span "Standard" at bounding box center [1190, 93] width 50 height 20
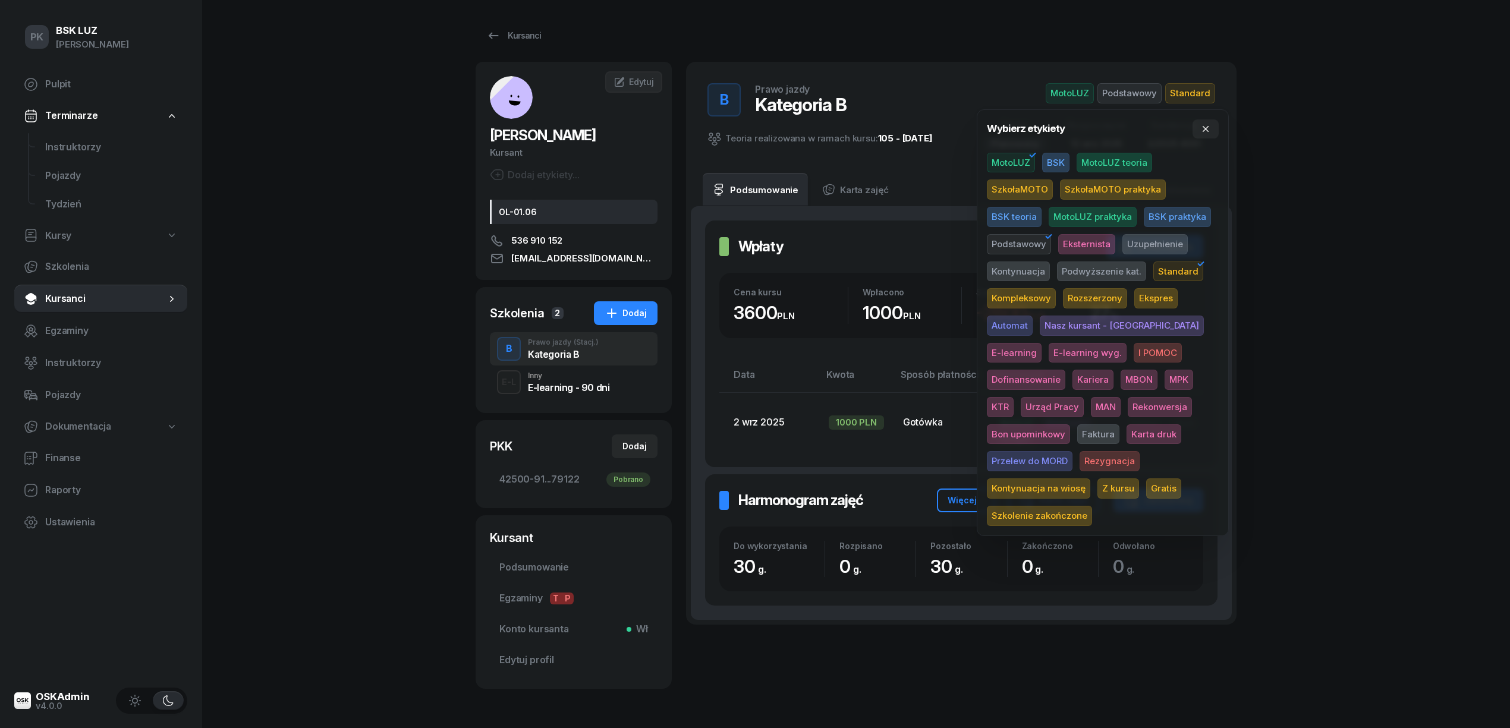
click at [1126, 433] on span "Karta druk" at bounding box center [1153, 434] width 55 height 20
click at [1360, 253] on div "PK BSK LUZ Piotr Klimek Pulpit Terminarze Instruktorzy Pojazdy Tydzień Kursy Sz…" at bounding box center [755, 385] width 1510 height 770
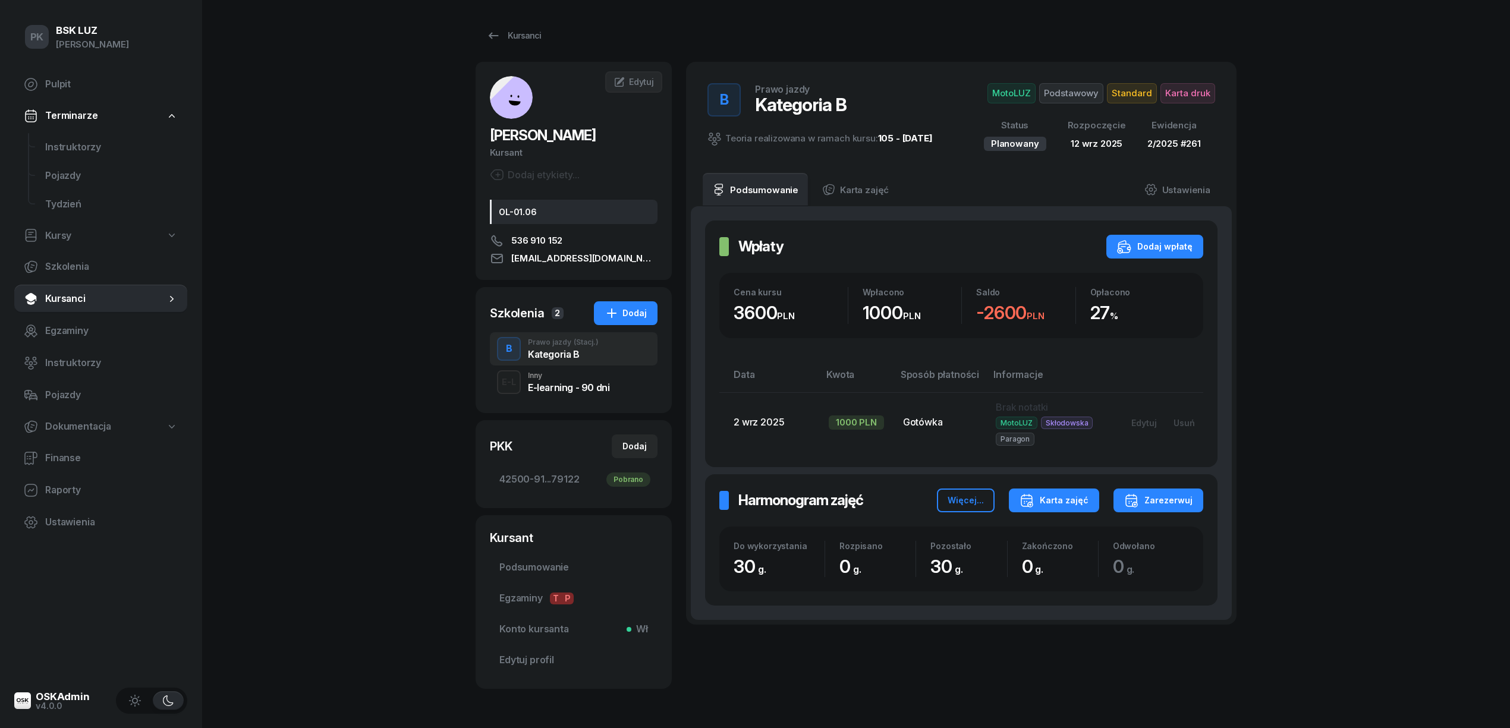
click at [1047, 512] on button "Karta zajęć" at bounding box center [1054, 501] width 90 height 24
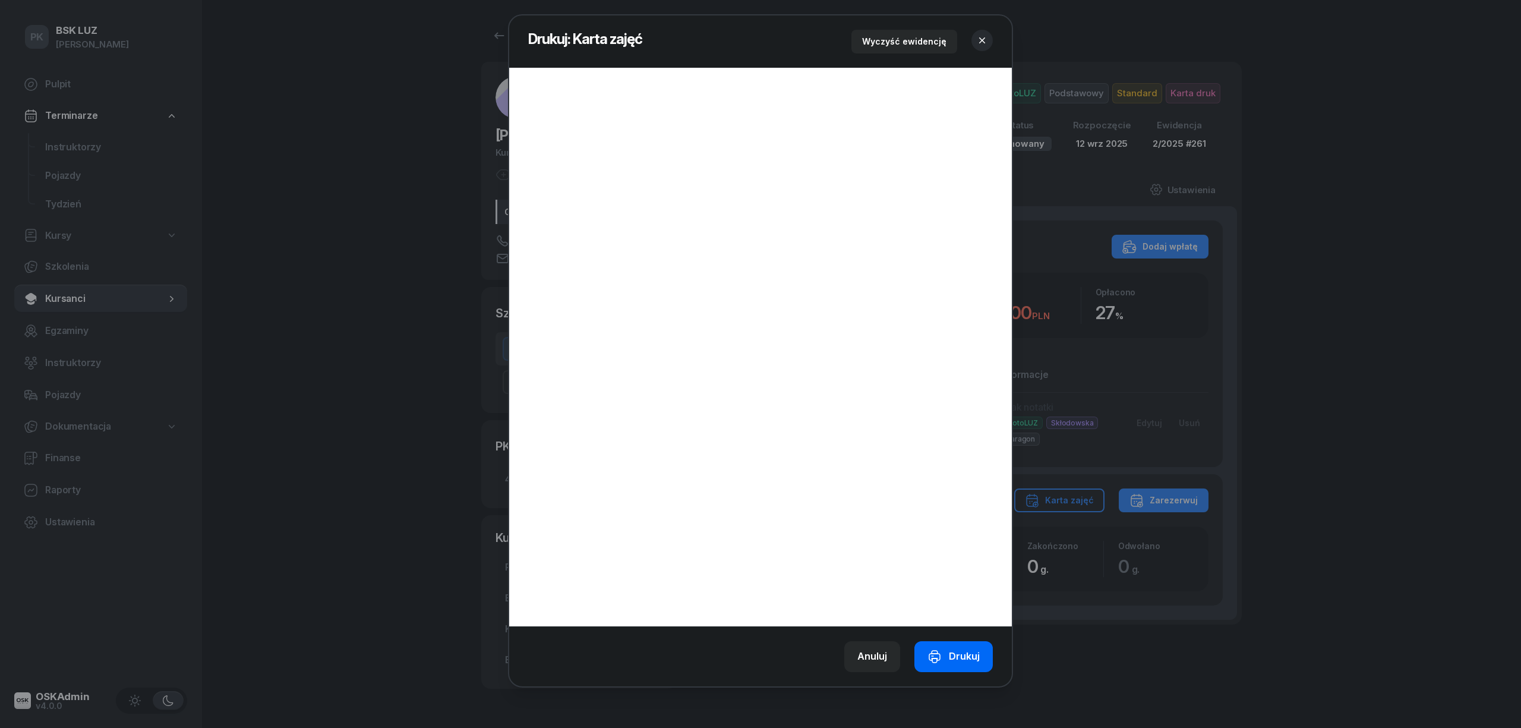
click at [959, 655] on div "Drukuj" at bounding box center [954, 656] width 52 height 15
click at [976, 36] on button "button" at bounding box center [982, 40] width 21 height 21
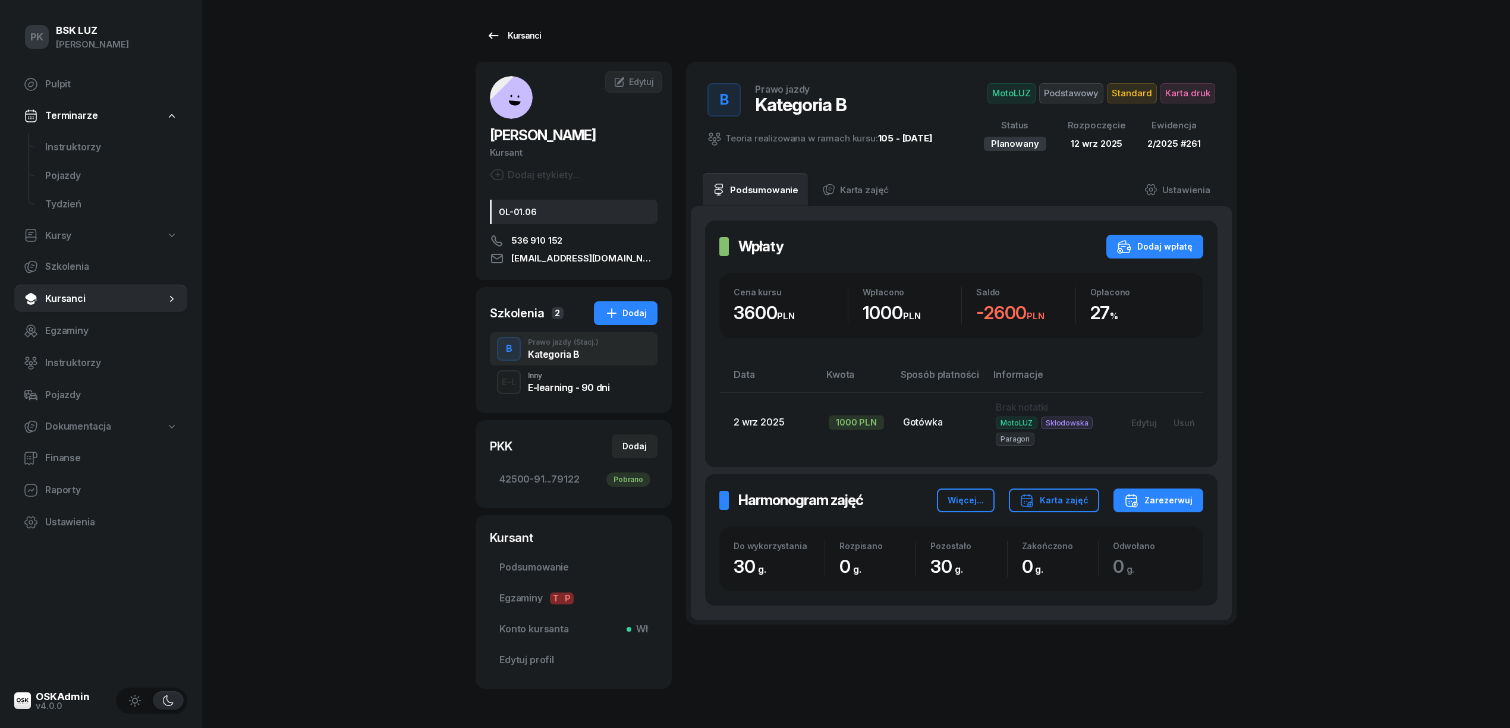
click at [505, 36] on div "Kursanci" at bounding box center [513, 36] width 55 height 14
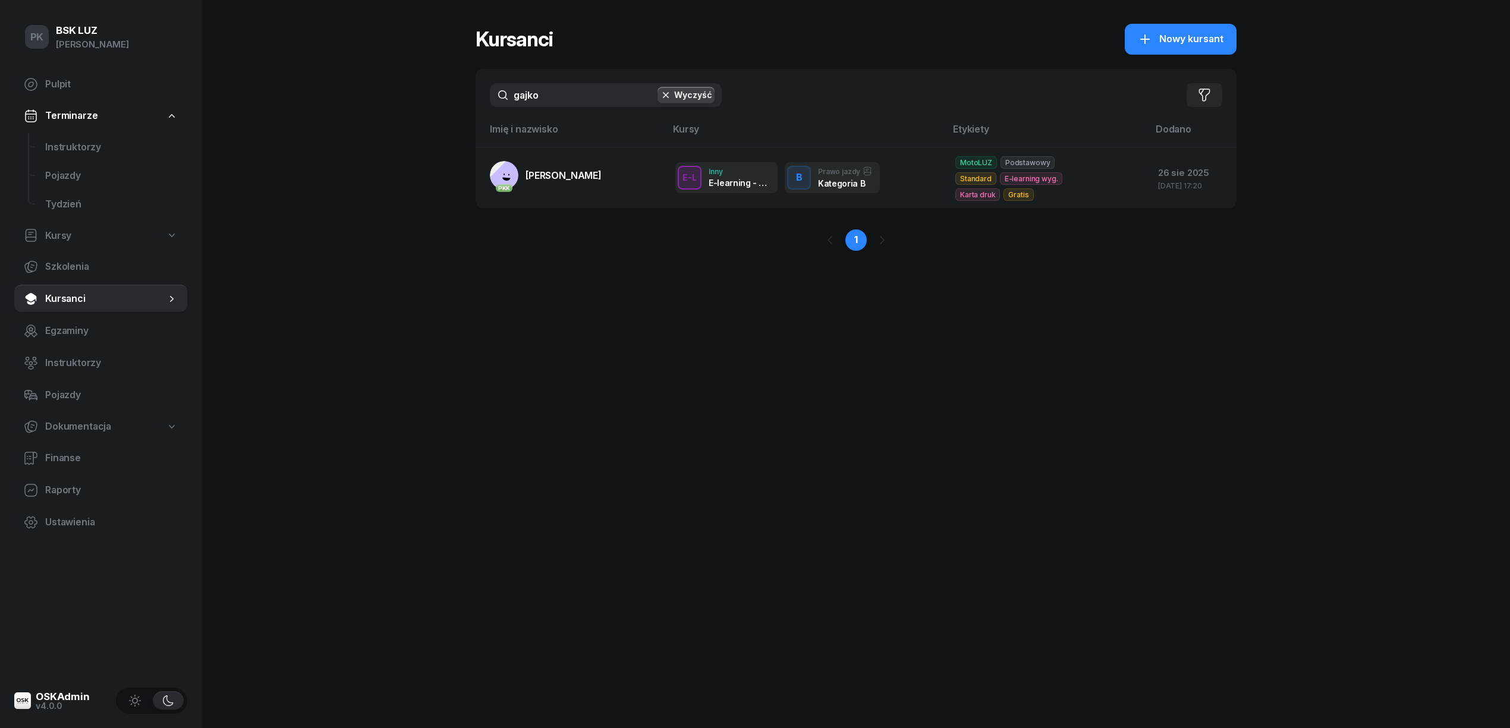
drag, startPoint x: 483, startPoint y: 94, endPoint x: 423, endPoint y: 98, distance: 59.6
click at [423, 97] on div "PK BSK LUZ Piotr Klimek Pulpit Terminarze Instruktorzy Pojazdy Tydzień Kursy Sz…" at bounding box center [755, 364] width 1510 height 728
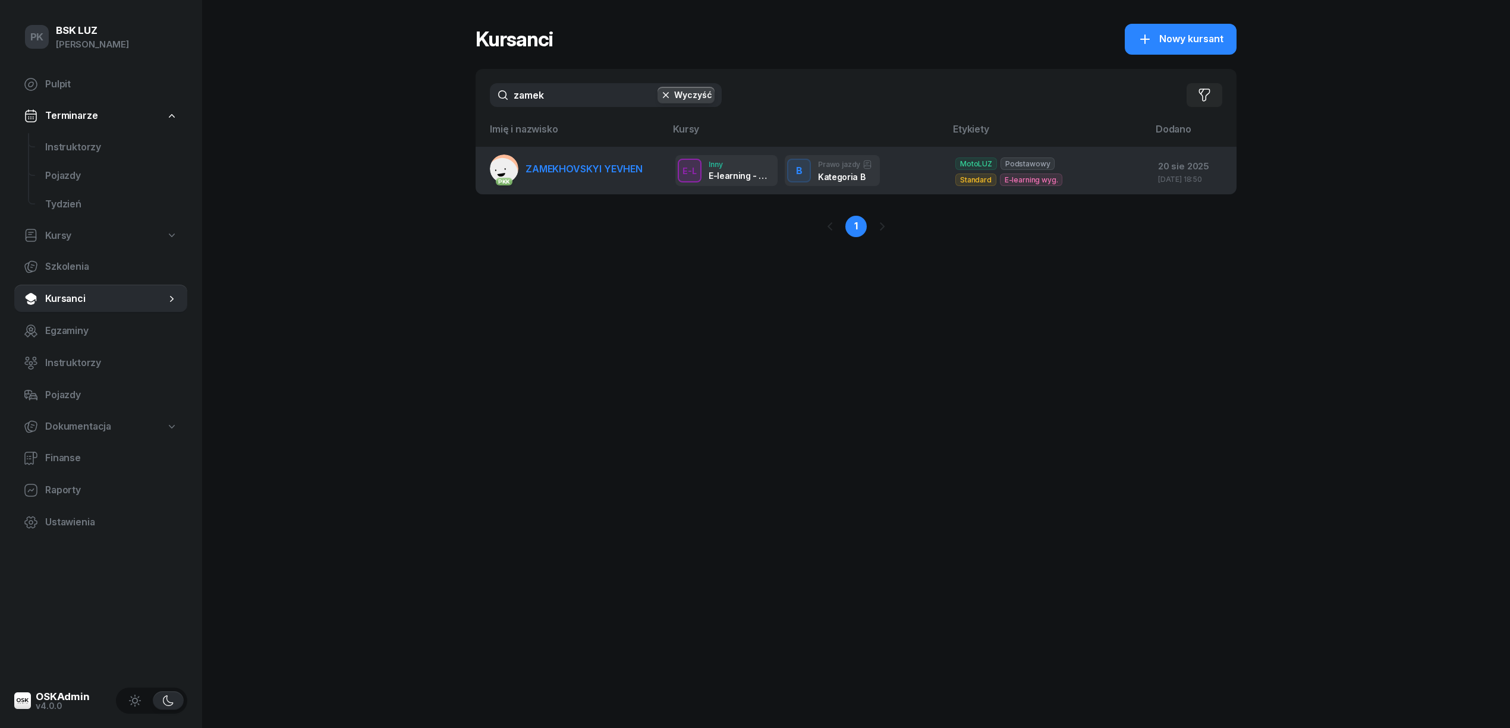
type input "zamek"
click at [588, 166] on span "ZAMEKHOVSKYI YEVHEN" at bounding box center [583, 169] width 117 height 12
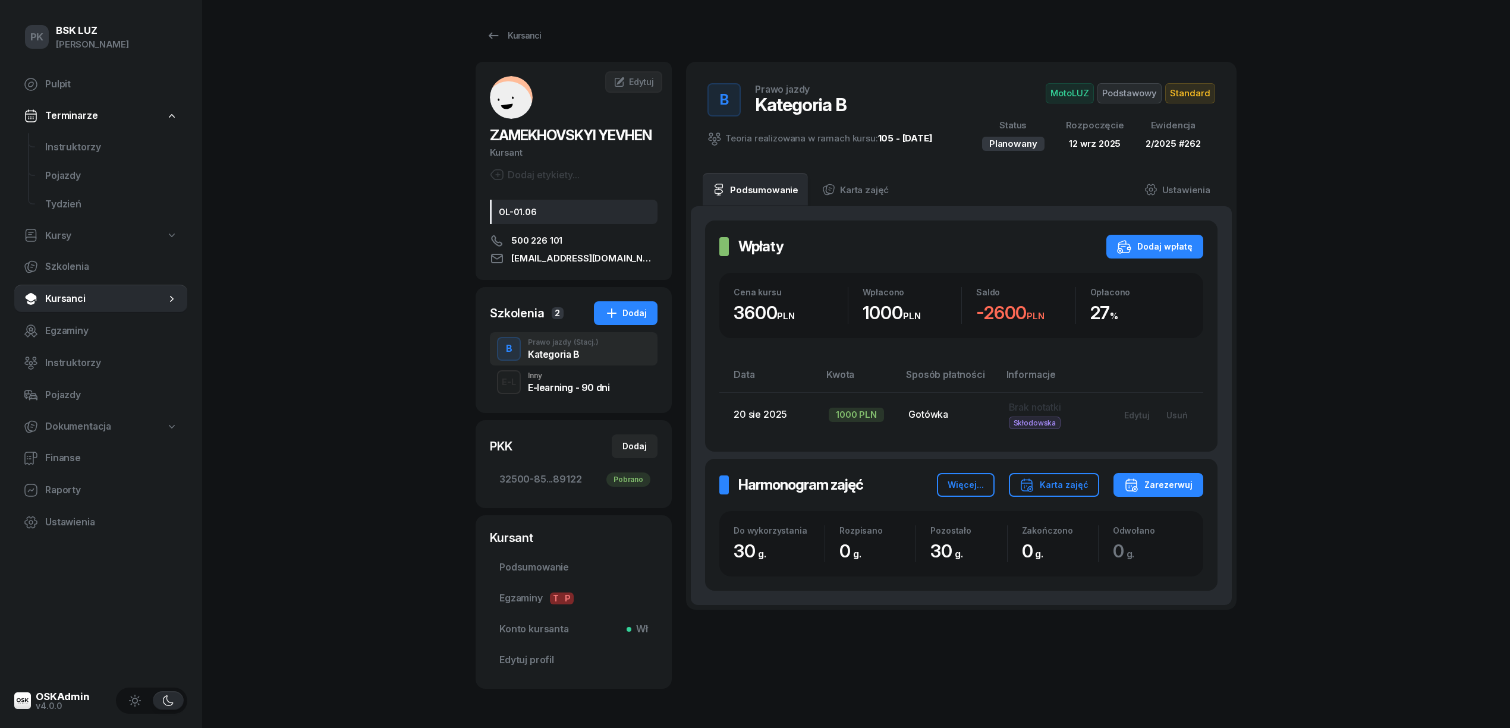
click at [1180, 93] on span "Standard" at bounding box center [1190, 93] width 50 height 20
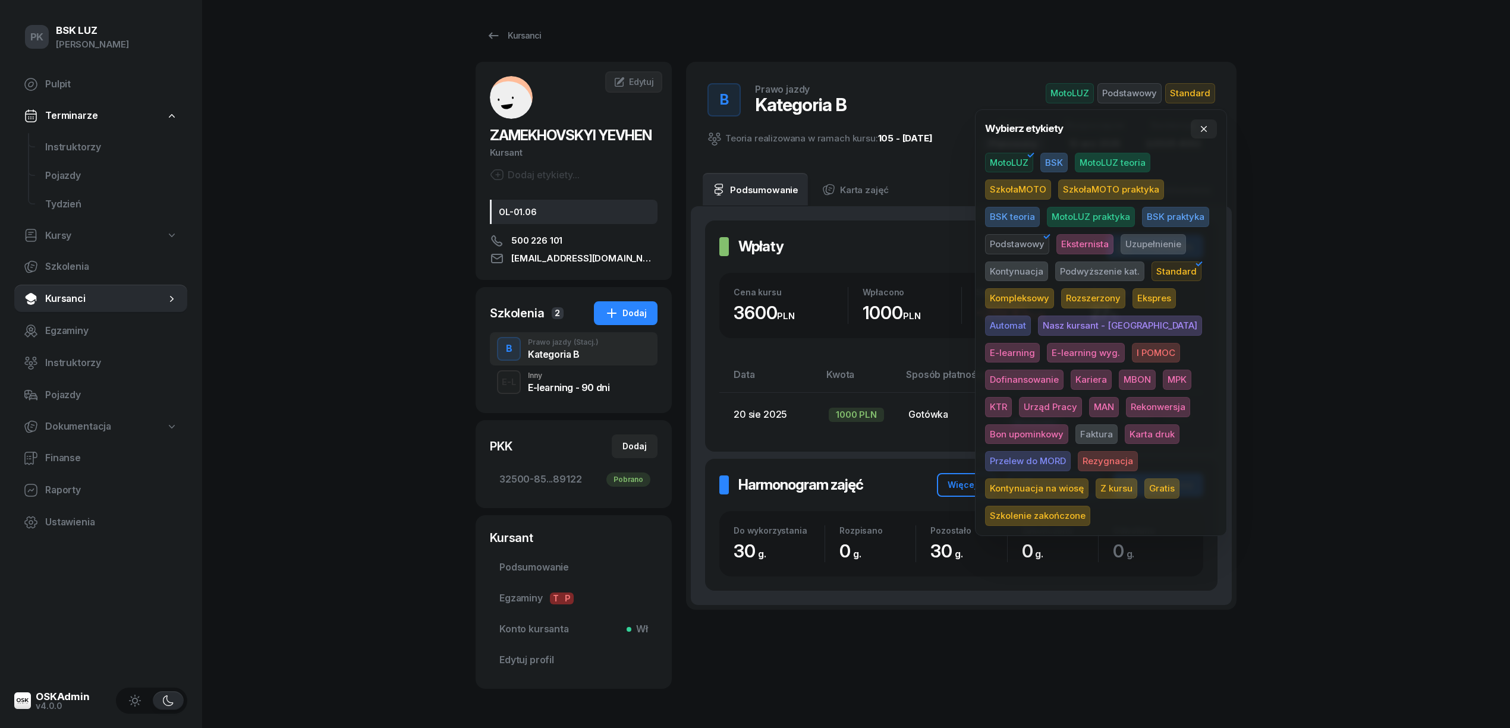
click at [1124, 427] on span "Karta druk" at bounding box center [1151, 434] width 55 height 20
click at [1303, 362] on div "PK BSK LUZ Piotr Klimek Pulpit Terminarze Instruktorzy Pojazdy Tydzień Kursy Sz…" at bounding box center [755, 385] width 1510 height 770
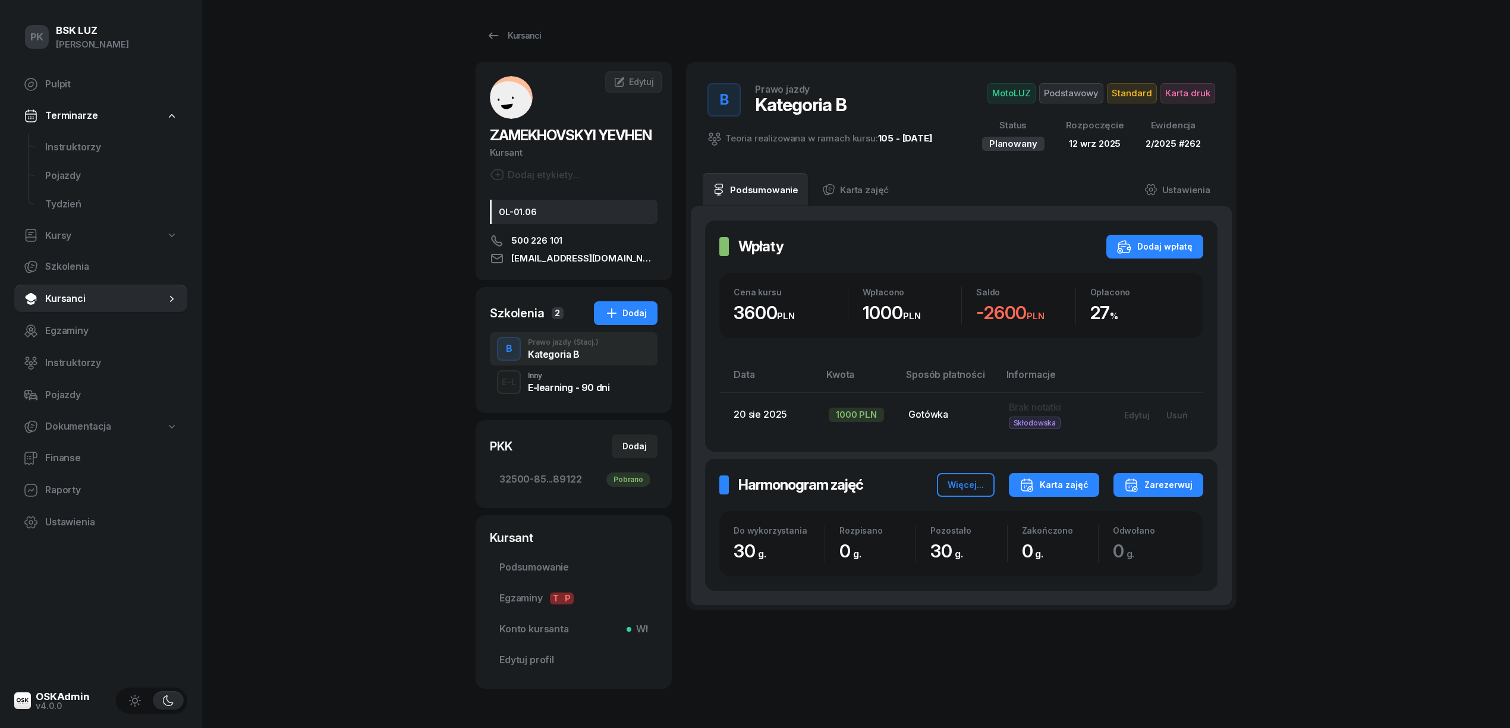
click at [1088, 489] on div "Karta zajęć" at bounding box center [1053, 485] width 69 height 14
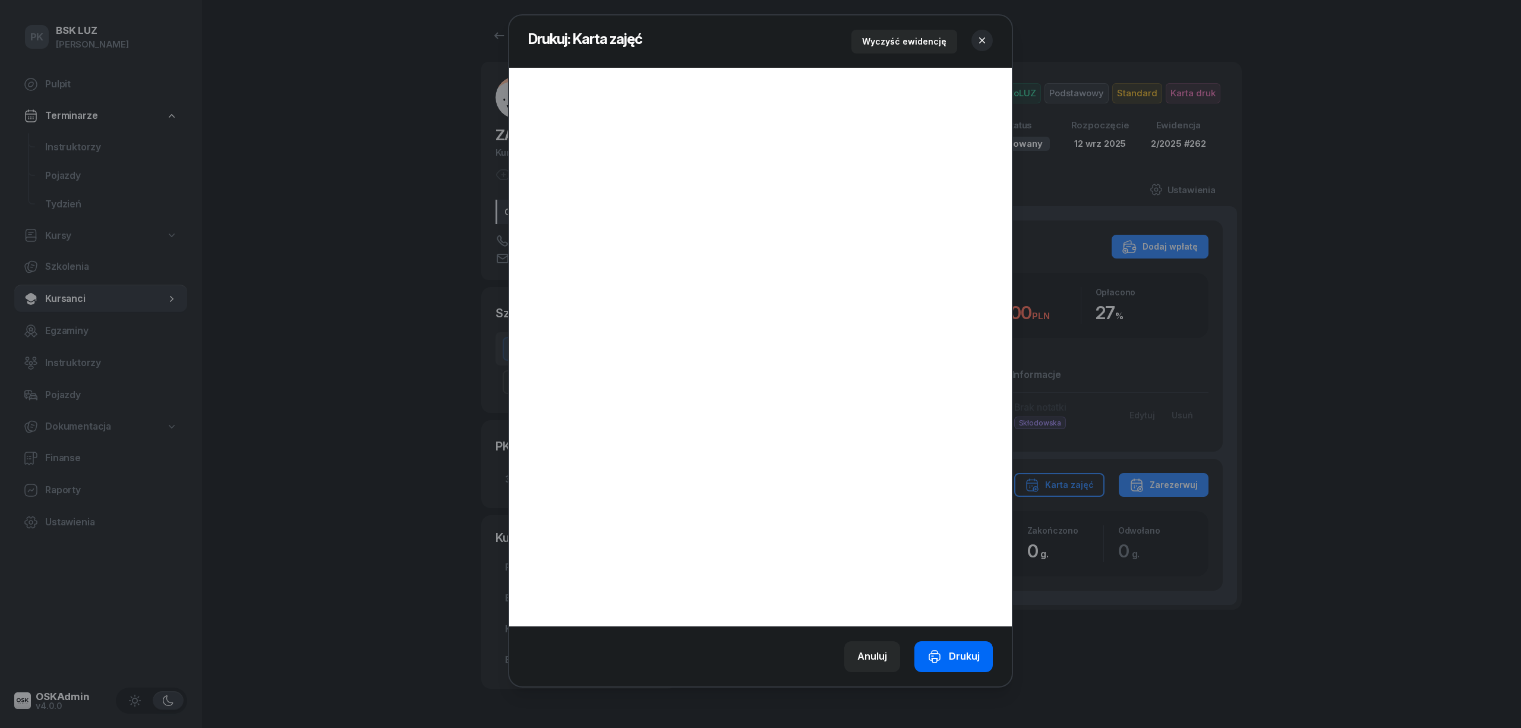
click at [961, 654] on div "Drukuj" at bounding box center [954, 656] width 52 height 15
click at [996, 38] on header "Drukuj: Karta zajęć Wyczyść ewidencję" at bounding box center [760, 41] width 503 height 52
click at [991, 39] on button "button" at bounding box center [982, 40] width 21 height 21
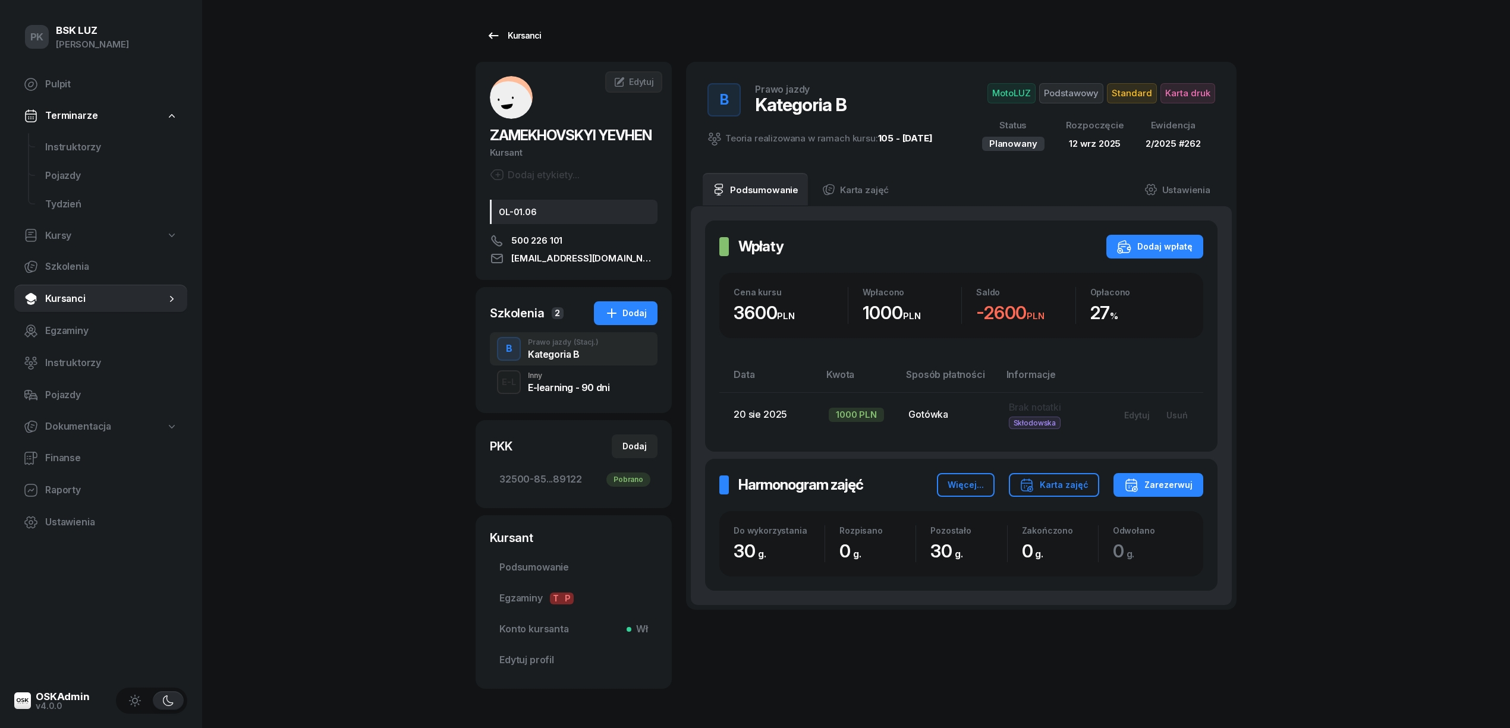
click at [506, 31] on div "Kursanci" at bounding box center [513, 36] width 55 height 14
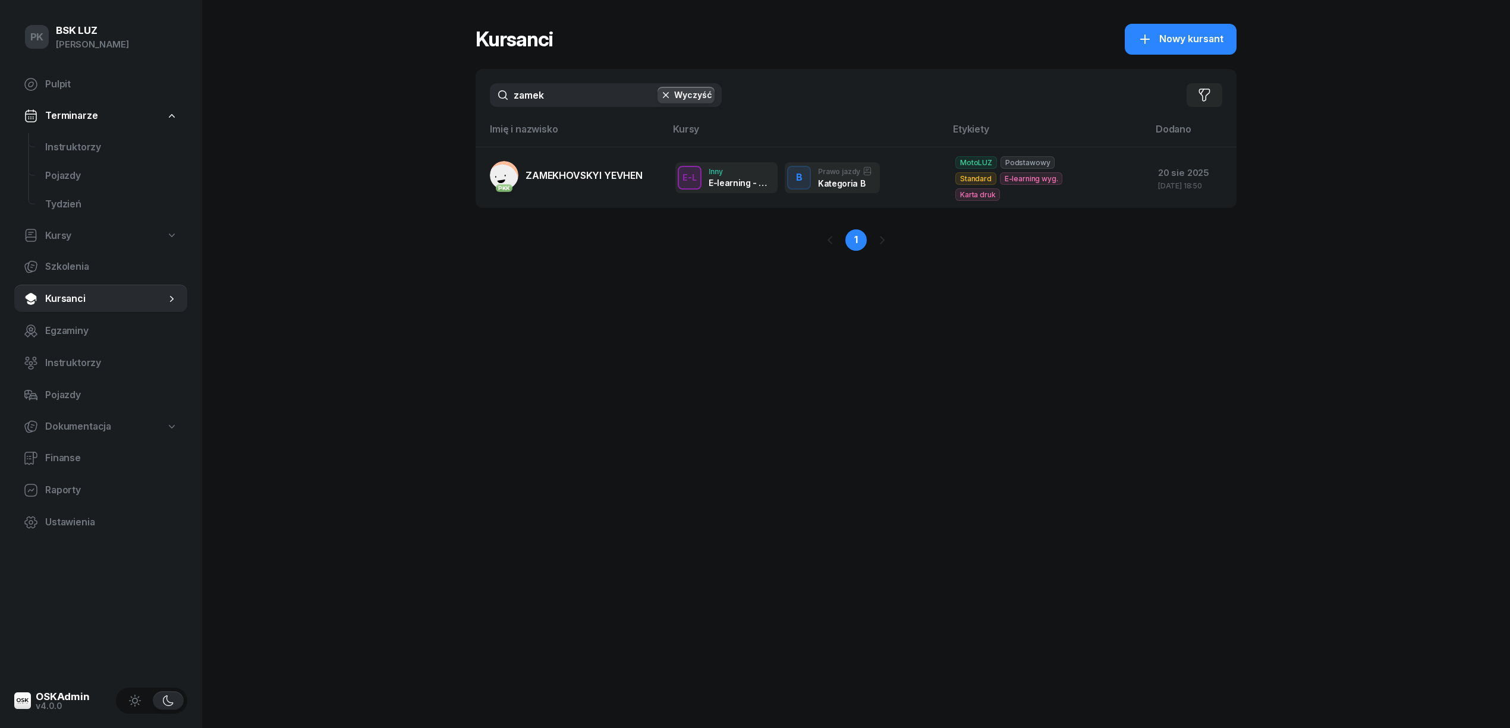
drag, startPoint x: 566, startPoint y: 89, endPoint x: 437, endPoint y: 112, distance: 131.0
click at [437, 112] on div "PK BSK LUZ Piotr Klimek Pulpit Terminarze Instruktorzy Pojazdy Tydzień Kursy Sz…" at bounding box center [755, 364] width 1510 height 728
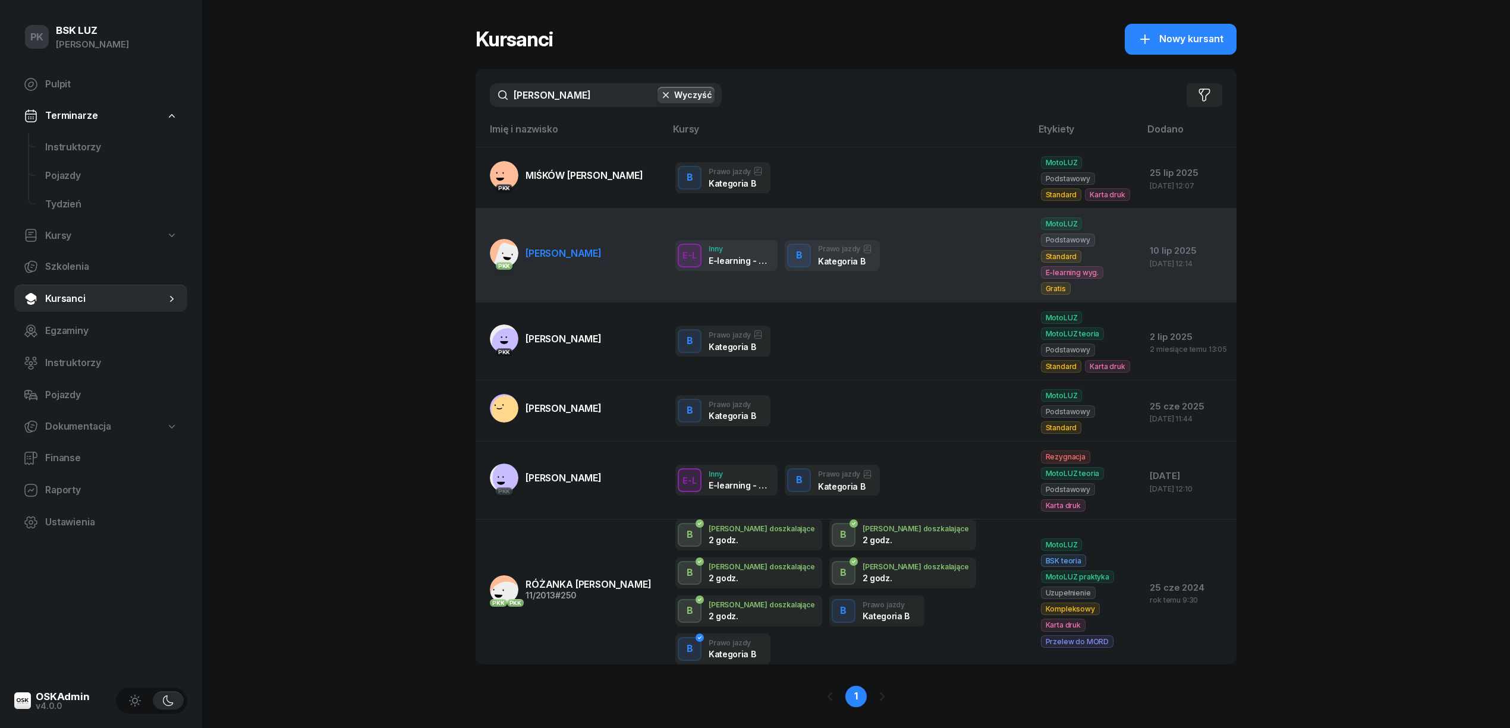
type input "nikola"
click at [597, 247] on span "NIKOLAIEVA ALINA" at bounding box center [563, 253] width 76 height 12
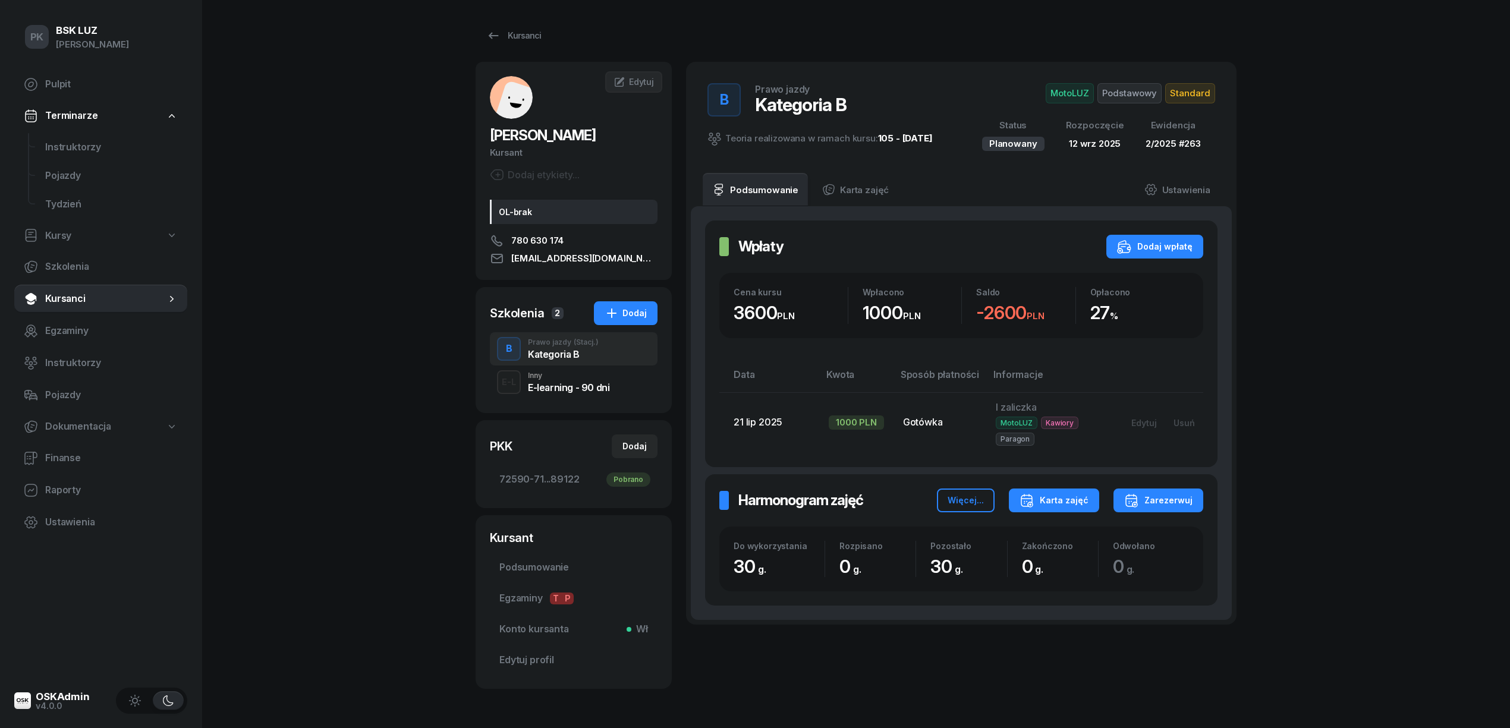
click at [1060, 503] on div "Karta zajęć" at bounding box center [1053, 500] width 69 height 14
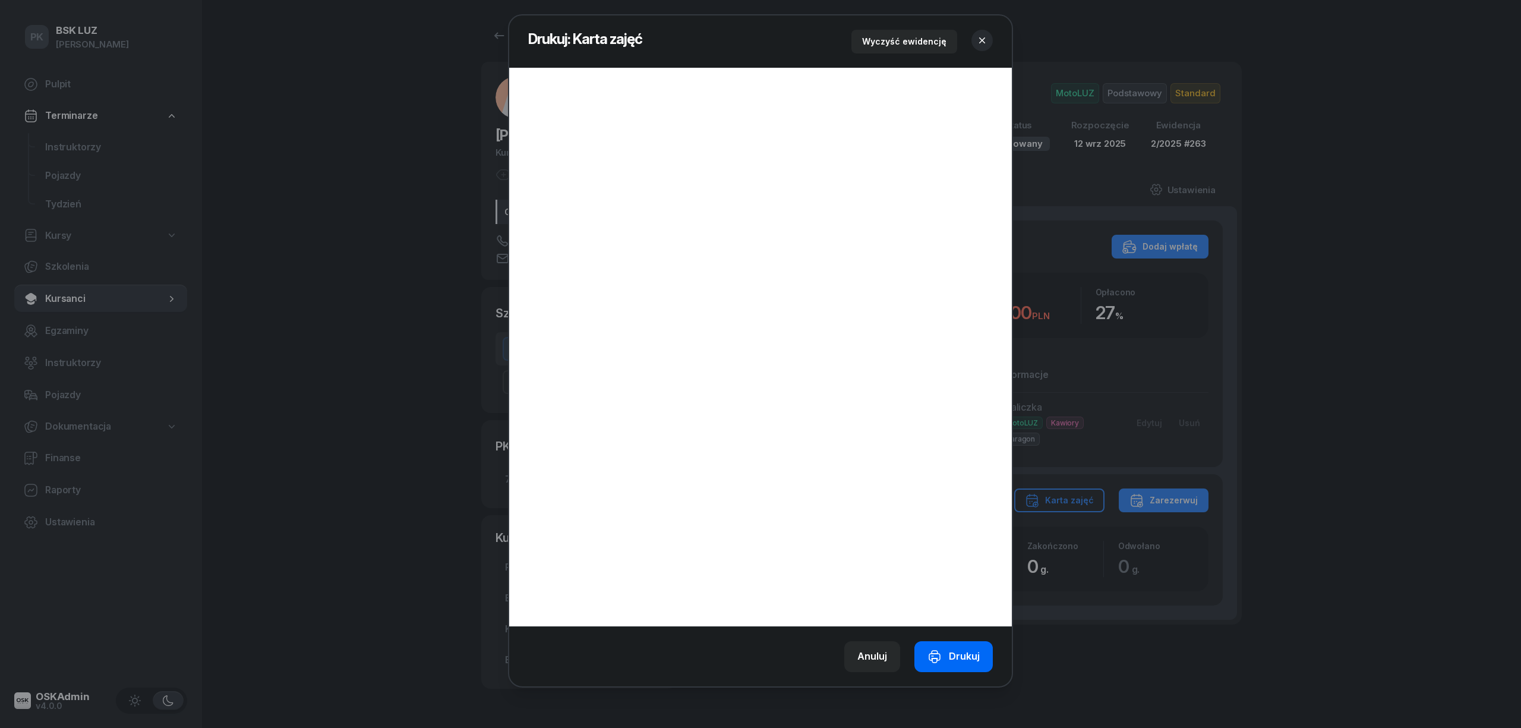
click at [963, 654] on div "Drukuj" at bounding box center [954, 656] width 52 height 15
click at [985, 32] on button "button" at bounding box center [982, 40] width 21 height 21
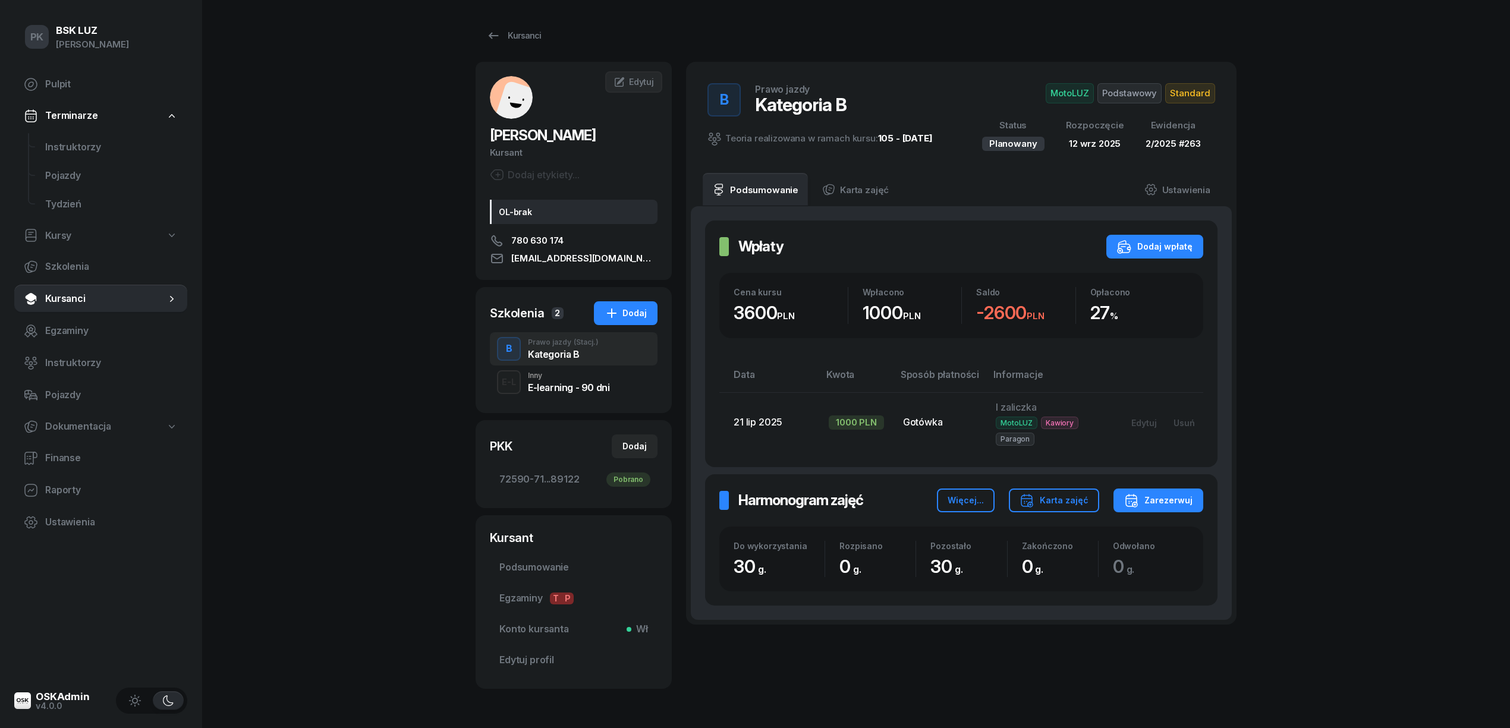
click at [1203, 90] on span "Standard" at bounding box center [1190, 93] width 50 height 20
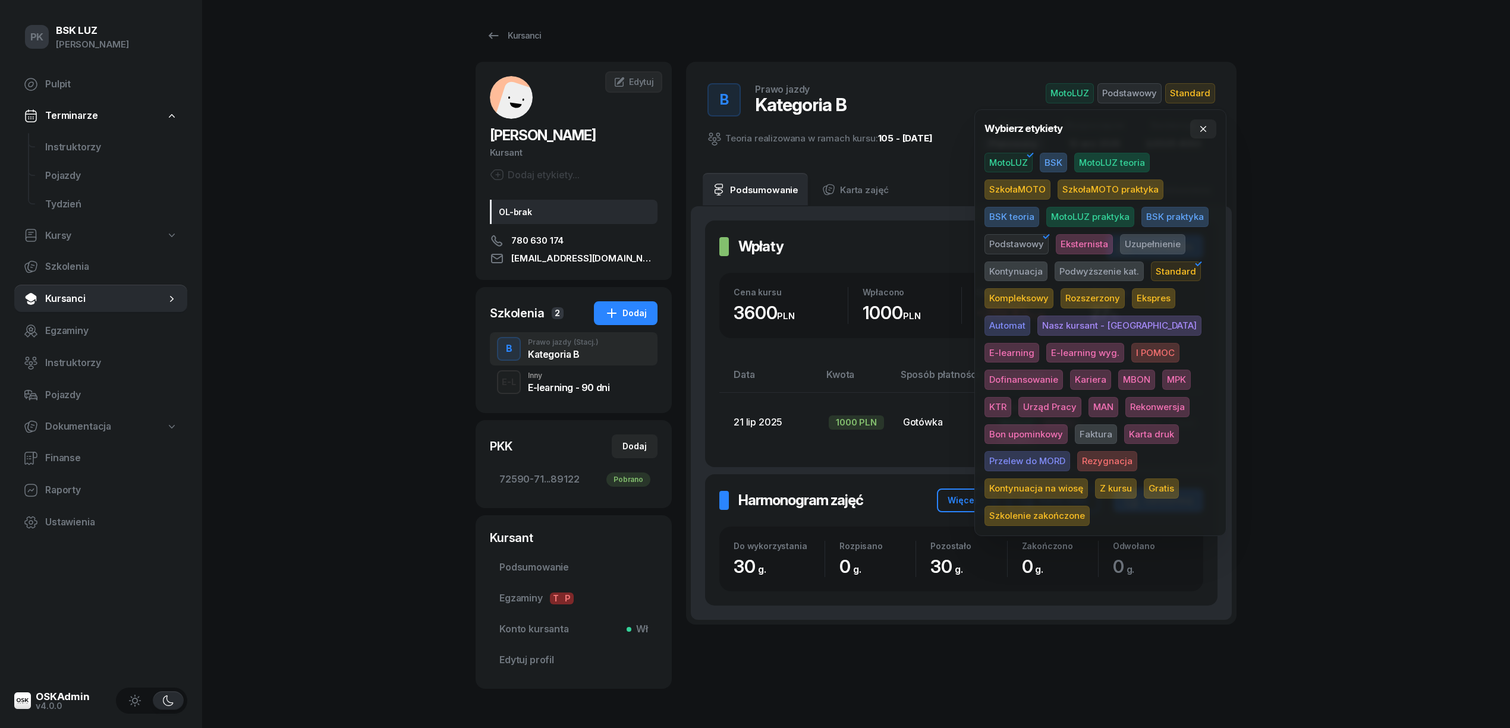
drag, startPoint x: 1061, startPoint y: 430, endPoint x: 1073, endPoint y: 429, distance: 11.4
click at [1124, 430] on span "Karta druk" at bounding box center [1151, 434] width 55 height 20
click at [1316, 350] on div "PK BSK LUZ Piotr Klimek Pulpit Terminarze Instruktorzy Pojazdy Tydzień Kursy Sz…" at bounding box center [755, 385] width 1510 height 770
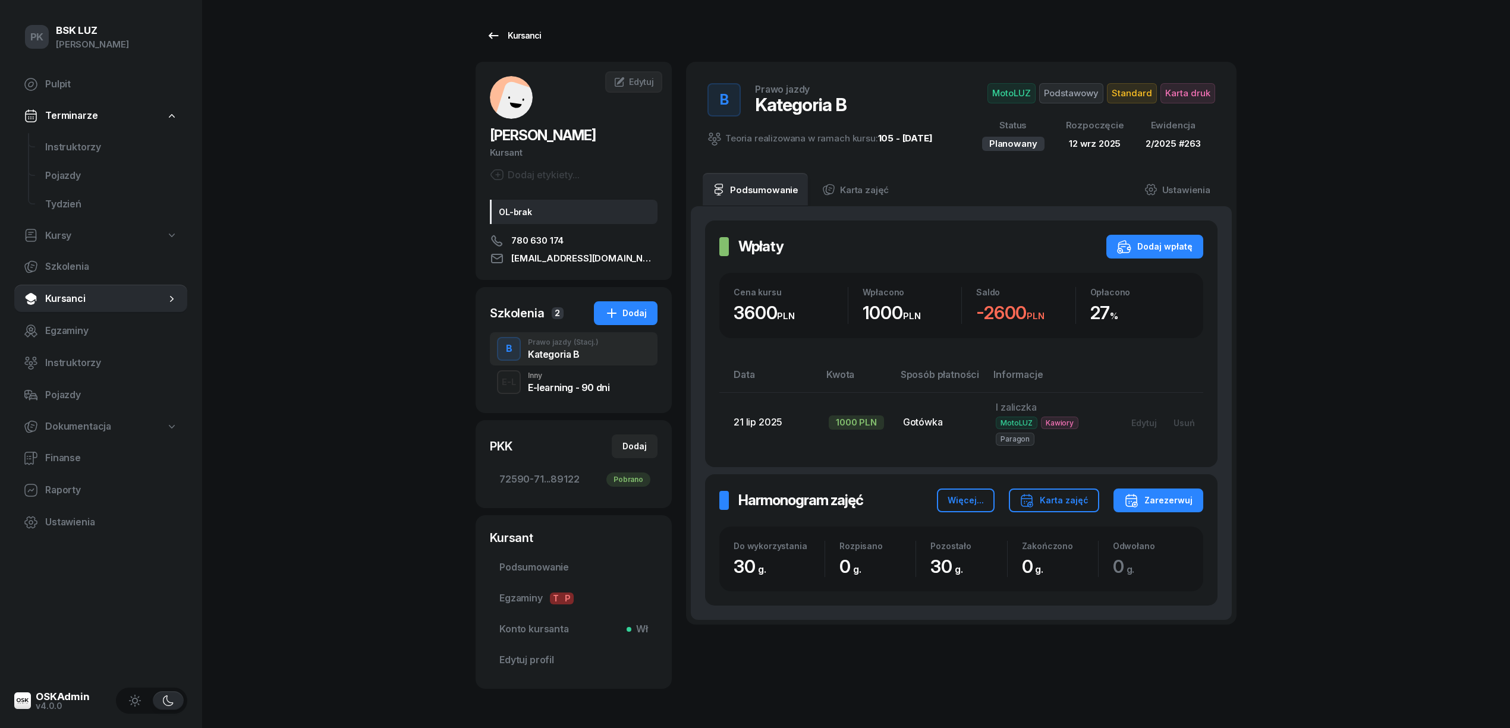
click at [537, 32] on div "Kursanci" at bounding box center [513, 36] width 55 height 14
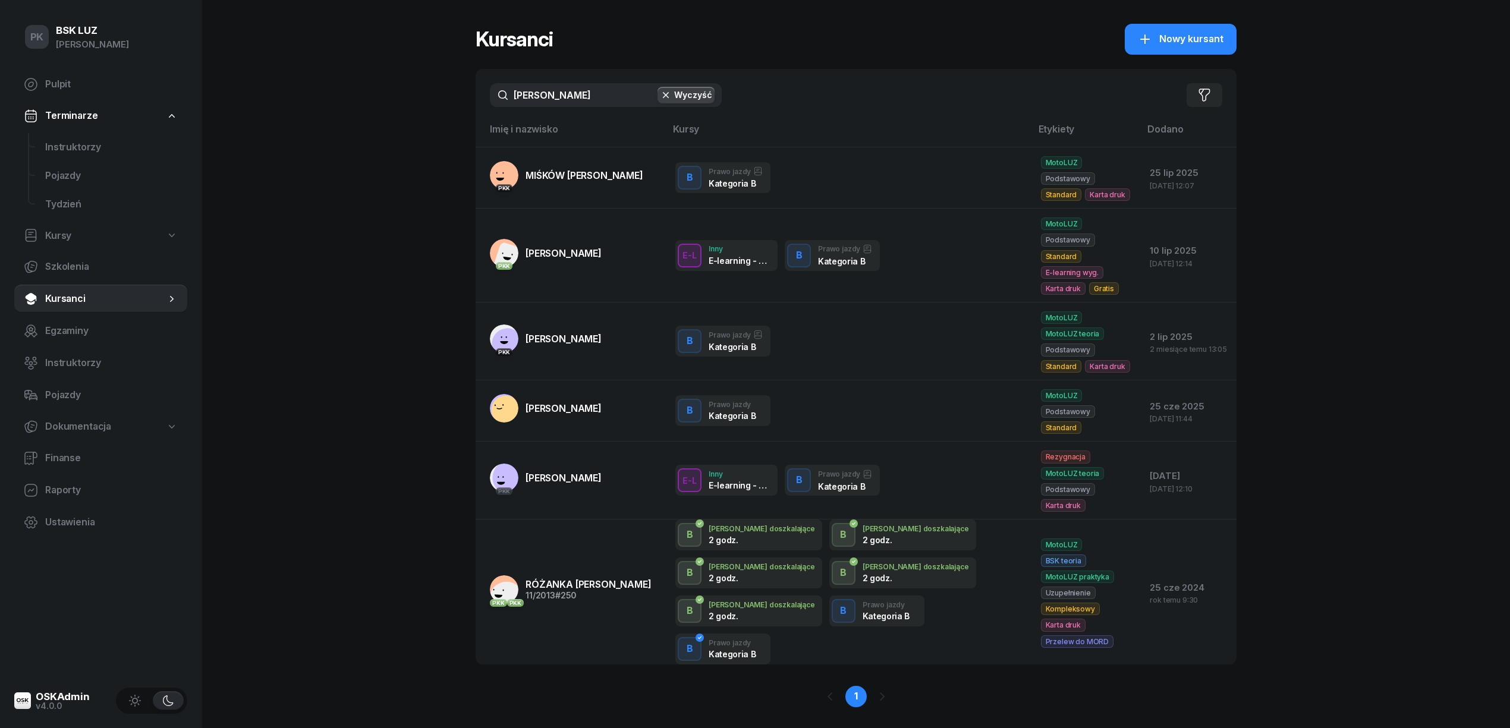
click at [459, 99] on div "PK BSK LUZ Piotr Klimek Pulpit Terminarze Instruktorzy Pojazdy Tydzień Kursy Sz…" at bounding box center [755, 376] width 1510 height 752
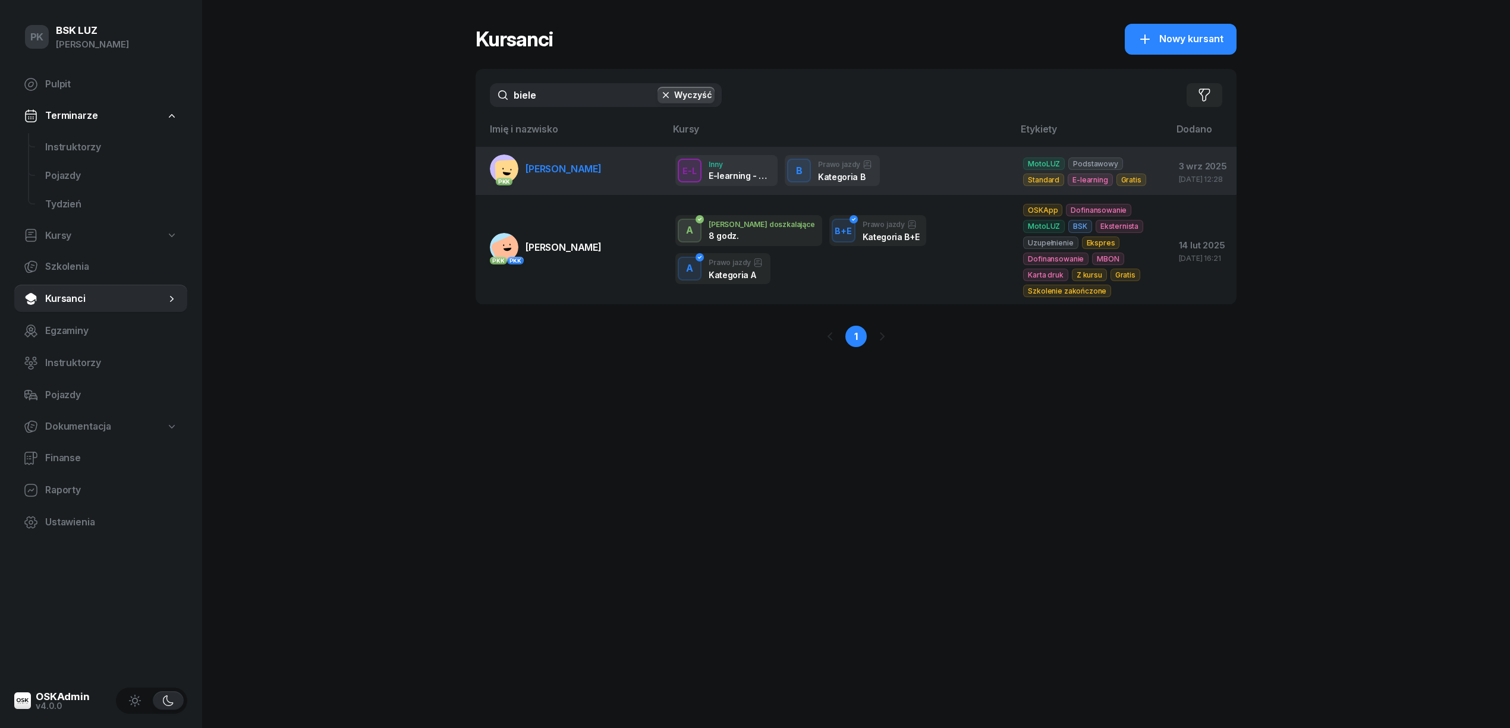
type input "biele"
click at [578, 177] on link "PKK BIELECKI JAKUB" at bounding box center [546, 169] width 112 height 29
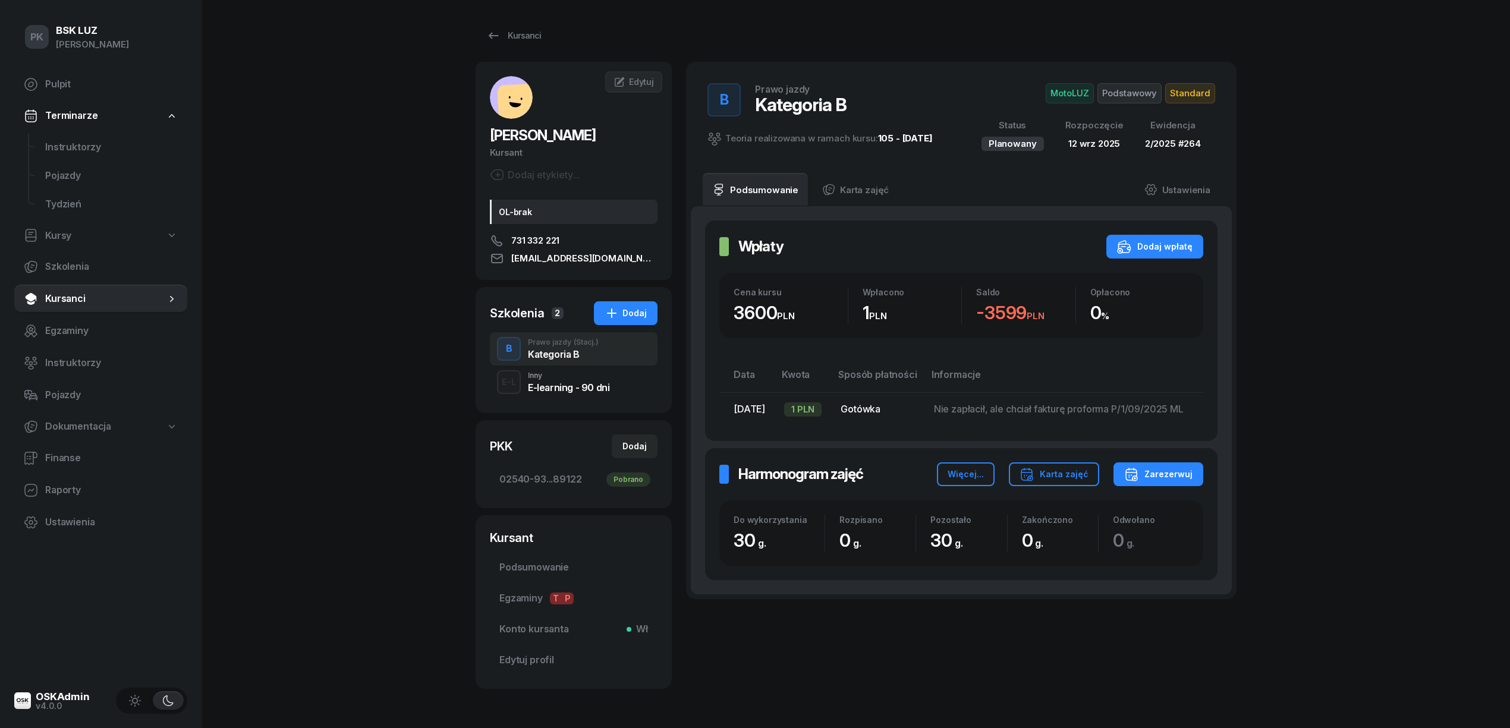
click at [1127, 90] on span "Podstawowy" at bounding box center [1129, 93] width 64 height 20
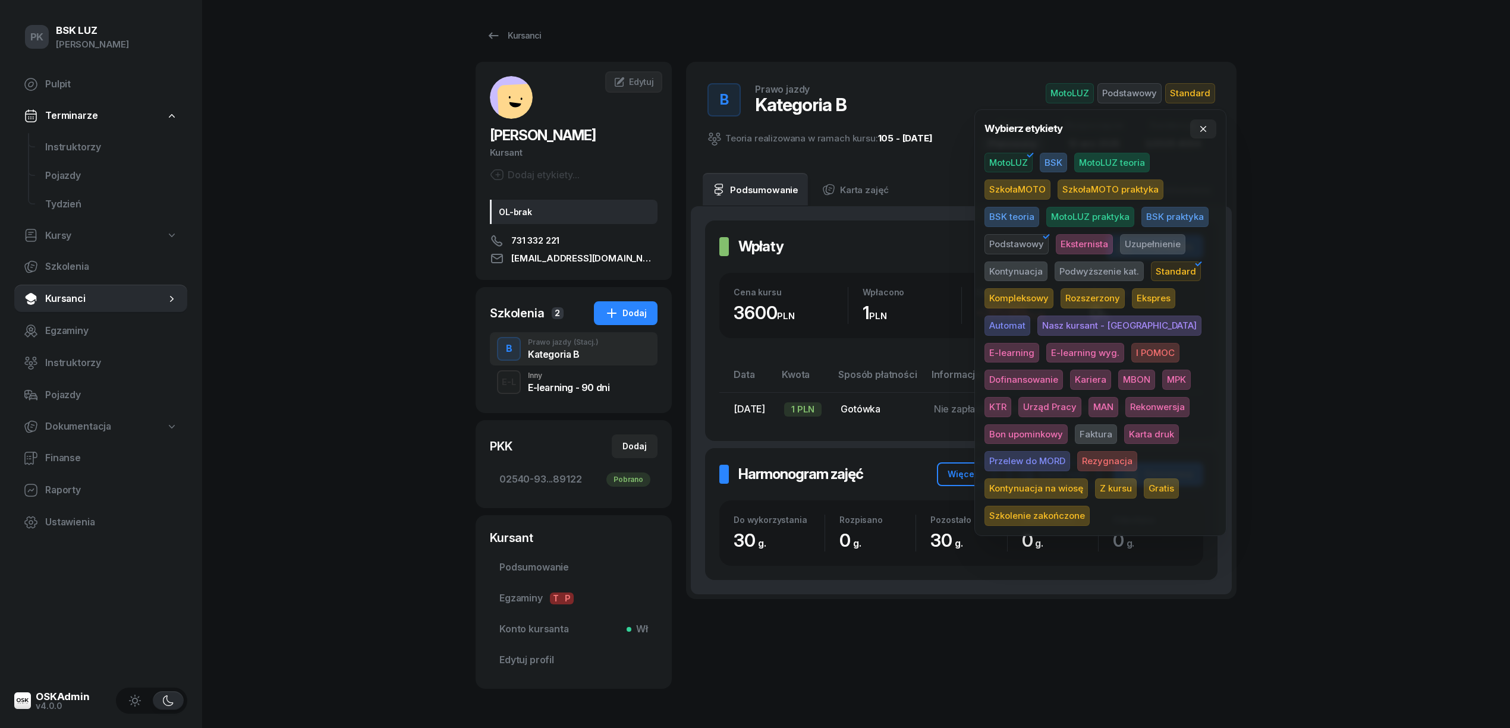
drag, startPoint x: 1070, startPoint y: 434, endPoint x: 1151, endPoint y: 407, distance: 85.1
click at [1124, 433] on span "Karta druk" at bounding box center [1151, 434] width 55 height 20
click at [1337, 311] on div "PK BSK LUZ Piotr Klimek Pulpit Terminarze Instruktorzy Pojazdy Tydzień Kursy Sz…" at bounding box center [755, 385] width 1510 height 770
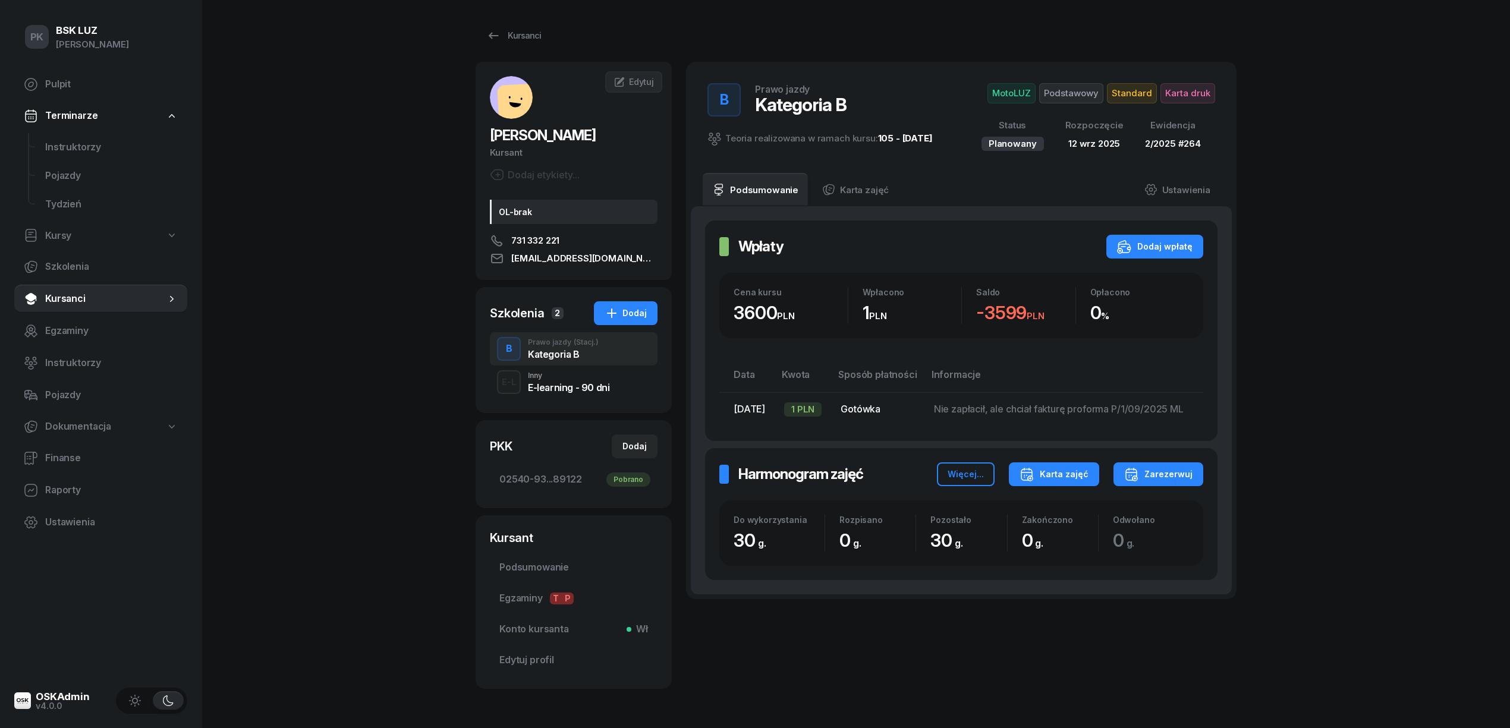
click at [1050, 481] on div "Karta zajęć" at bounding box center [1053, 474] width 69 height 14
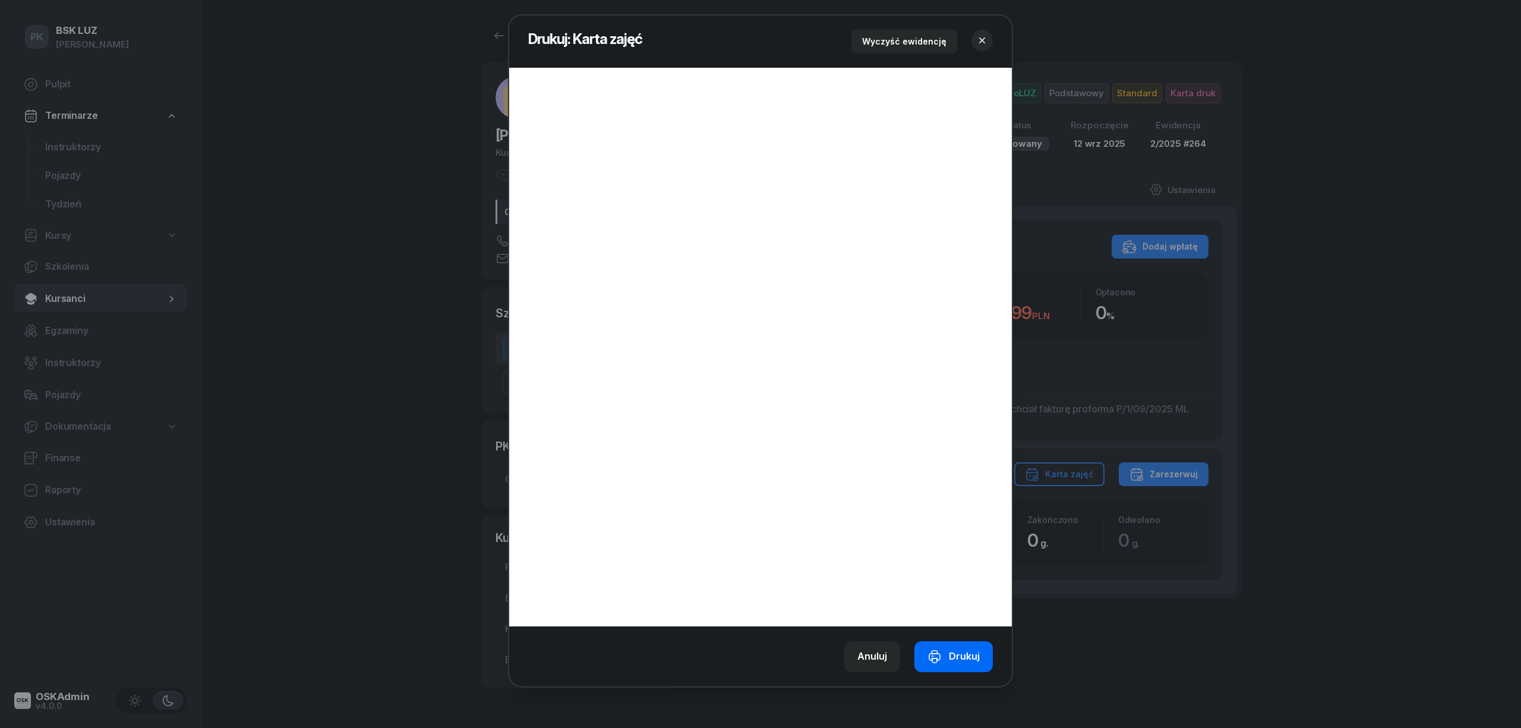
click at [959, 659] on div "Drukuj" at bounding box center [954, 656] width 52 height 15
click at [987, 34] on icon "button" at bounding box center [982, 40] width 12 height 12
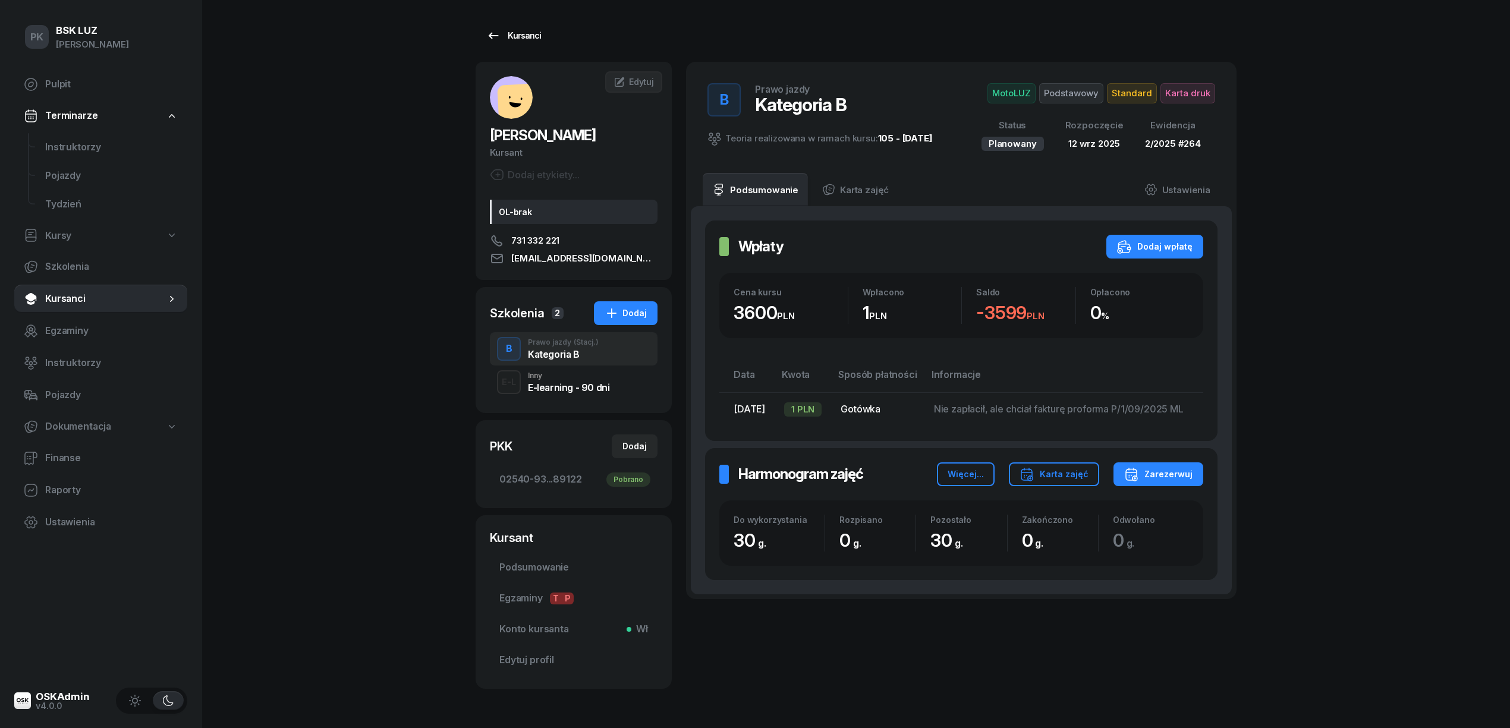
click at [532, 37] on div "Kursanci" at bounding box center [513, 36] width 55 height 14
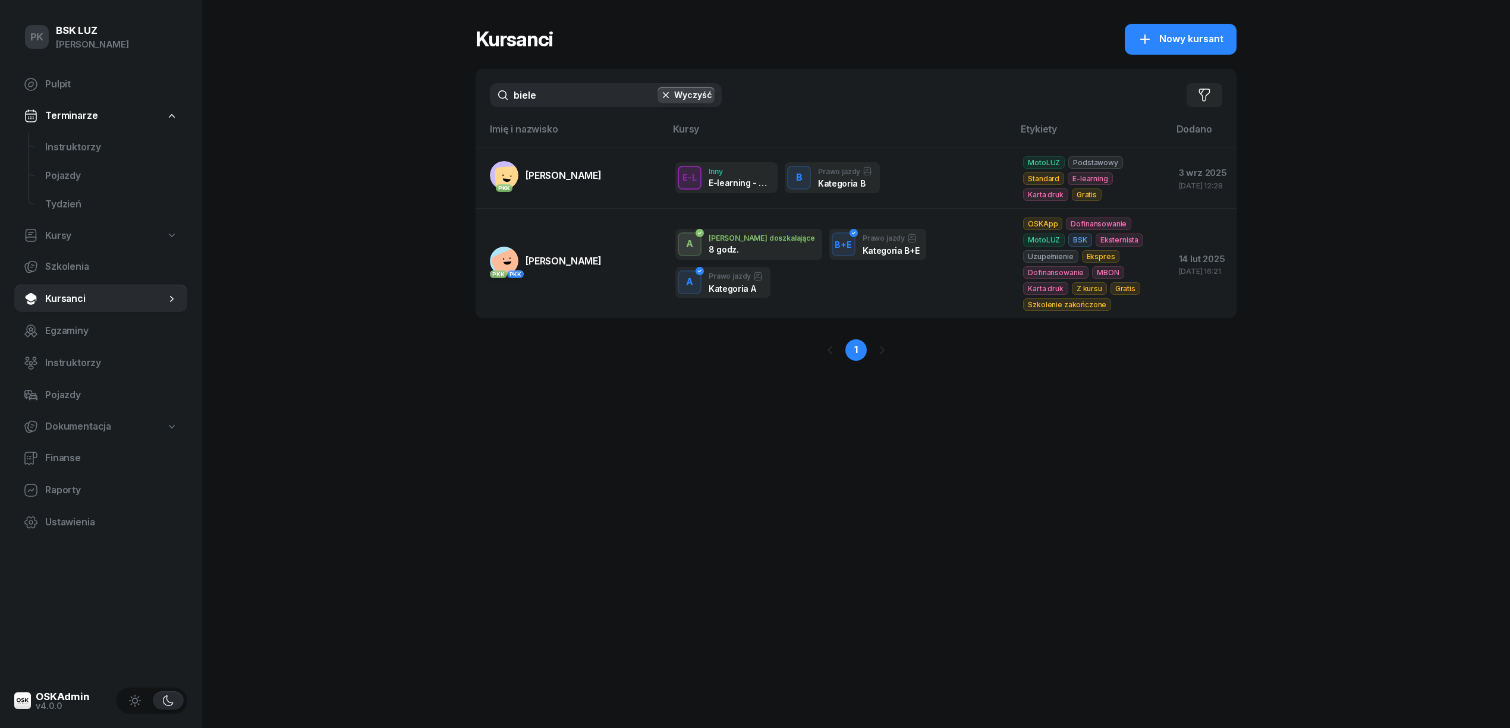
drag, startPoint x: 540, startPoint y: 94, endPoint x: 336, endPoint y: 87, distance: 204.6
click at [336, 87] on div "PK BSK LUZ Piotr Klimek Pulpit Terminarze Instruktorzy Pojazdy Tydzień Kursy Sz…" at bounding box center [755, 364] width 1510 height 728
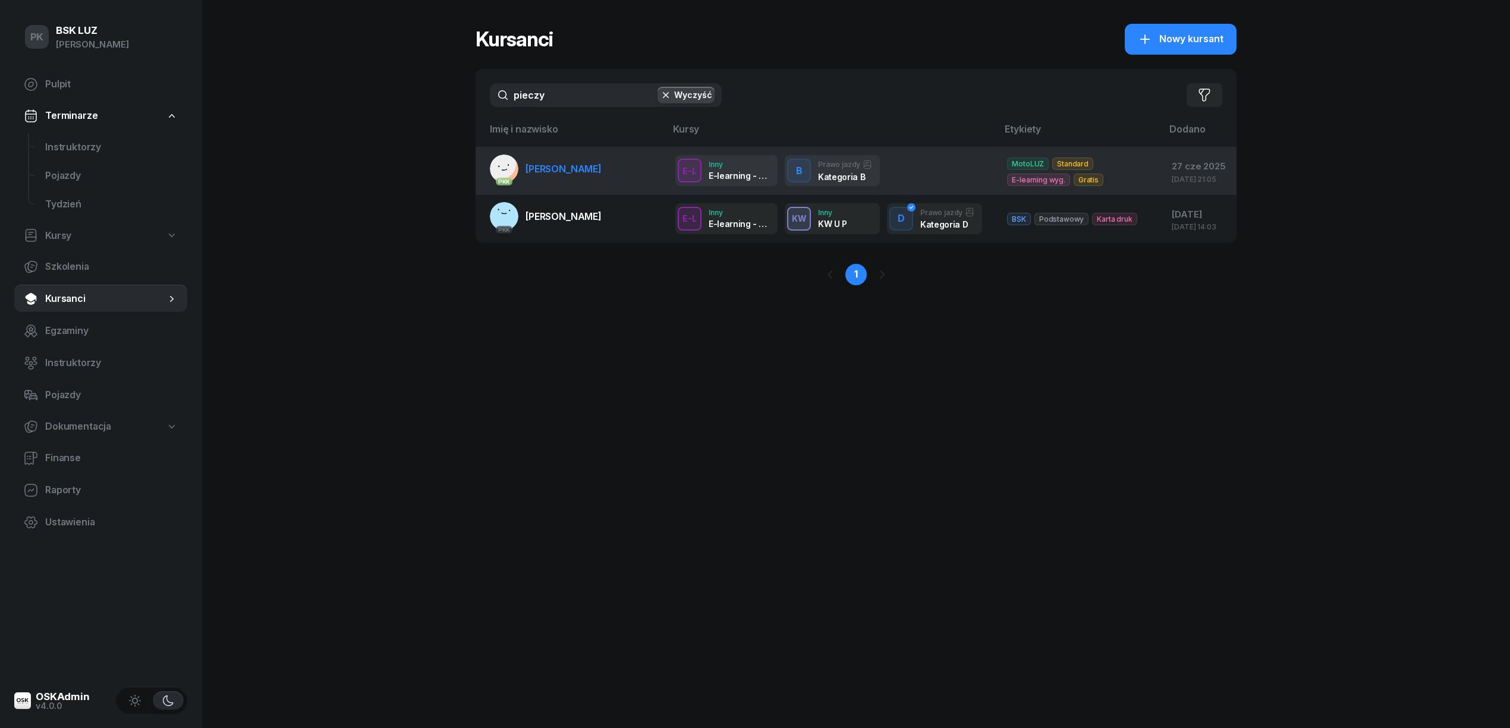
type input "pieczy"
click at [574, 177] on link "PKK PIECZYKOLAN KAROL" at bounding box center [546, 169] width 112 height 29
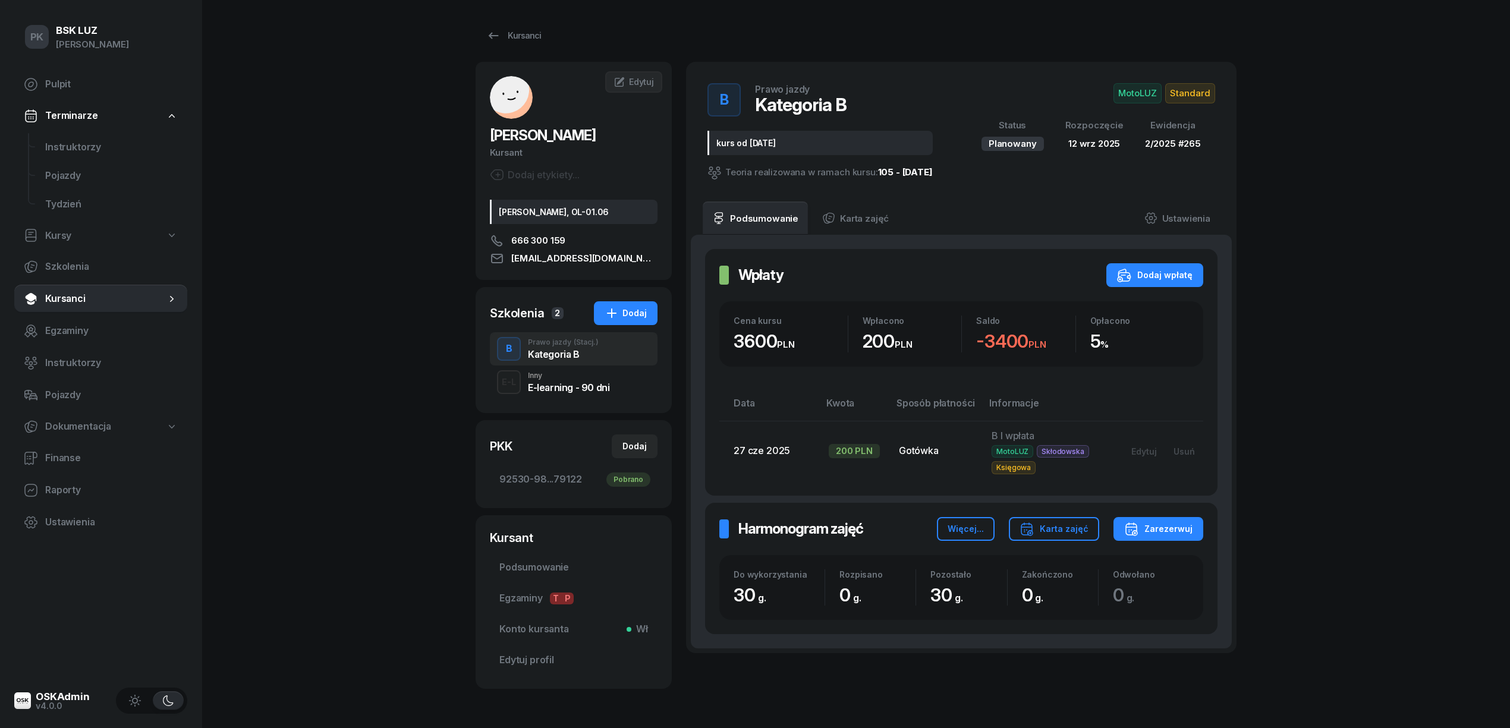
click at [1165, 88] on button "MotoLUZ Standard" at bounding box center [1164, 93] width 102 height 20
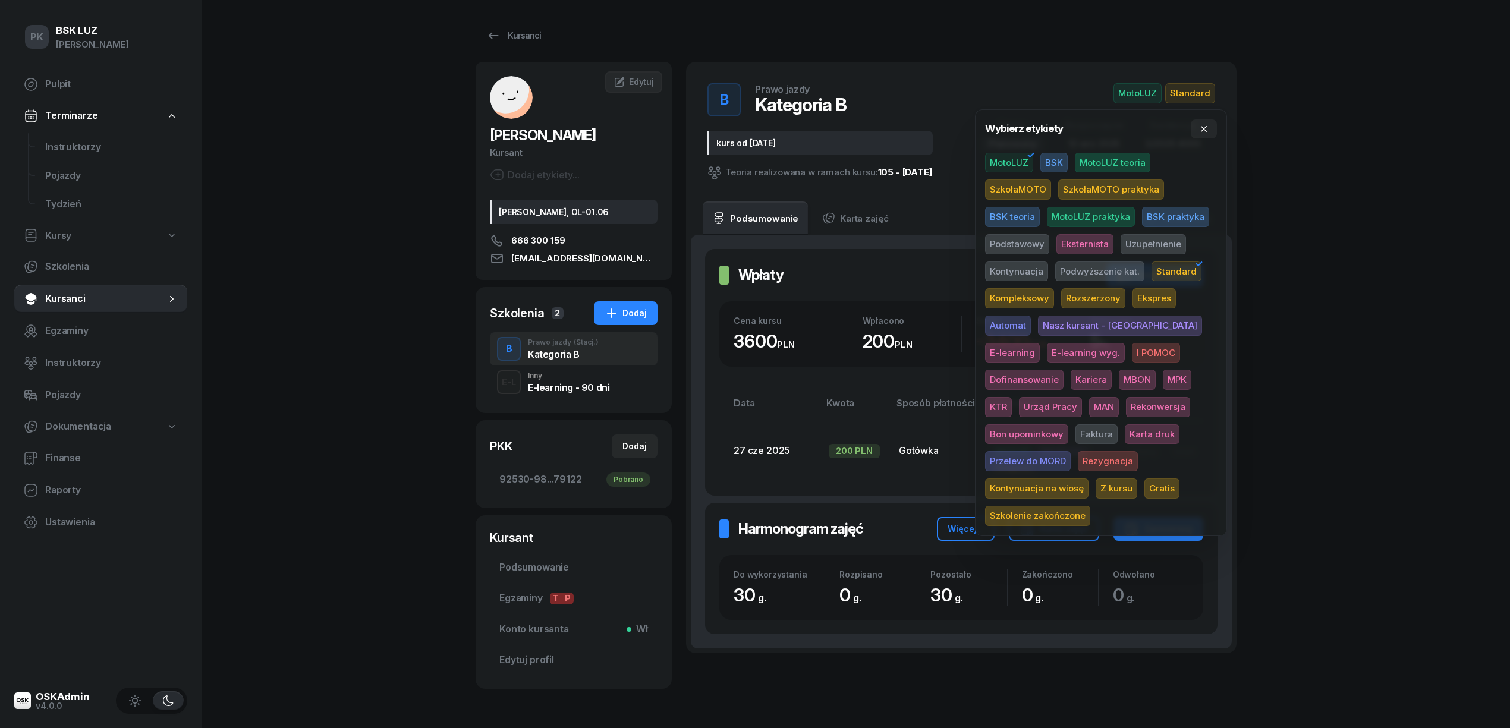
click at [1026, 243] on span "Podstawowy" at bounding box center [1017, 244] width 64 height 20
click at [1124, 430] on span "Karta druk" at bounding box center [1151, 434] width 55 height 20
click at [1327, 360] on div "PK BSK LUZ Piotr Klimek Pulpit Terminarze Instruktorzy Pojazdy Tydzień Kursy Sz…" at bounding box center [755, 385] width 1510 height 770
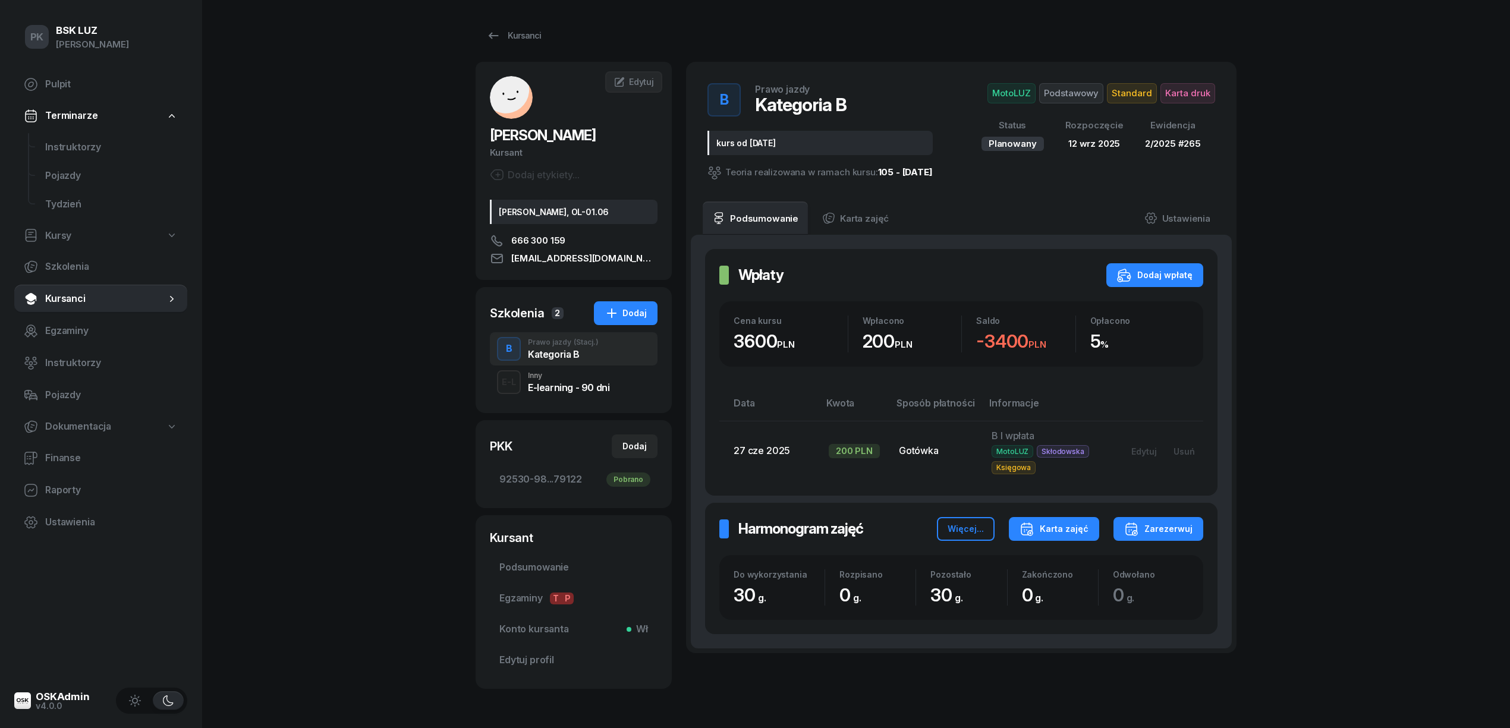
click at [1055, 535] on div "Karta zajęć" at bounding box center [1053, 529] width 69 height 14
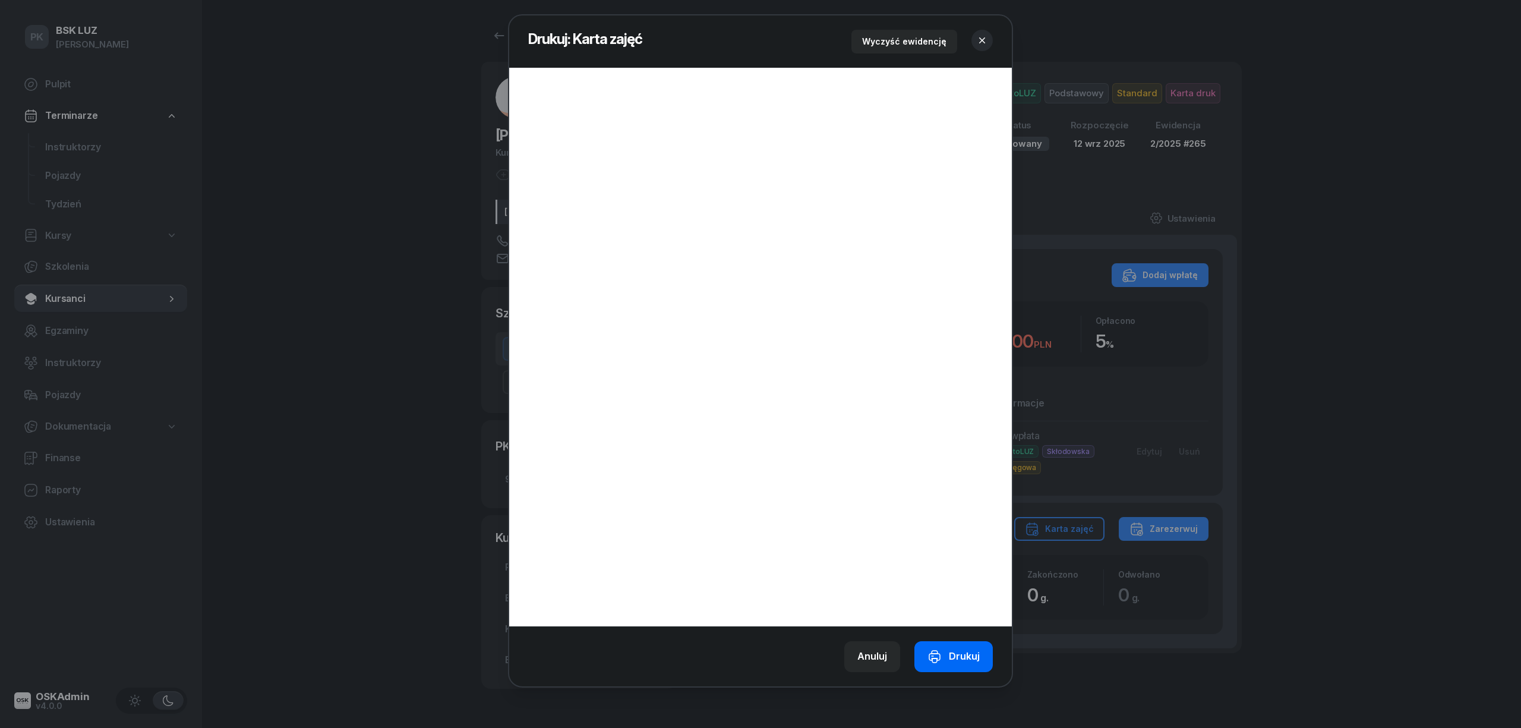
click at [951, 653] on div "Drukuj" at bounding box center [954, 656] width 52 height 15
click at [979, 33] on button "button" at bounding box center [982, 40] width 21 height 21
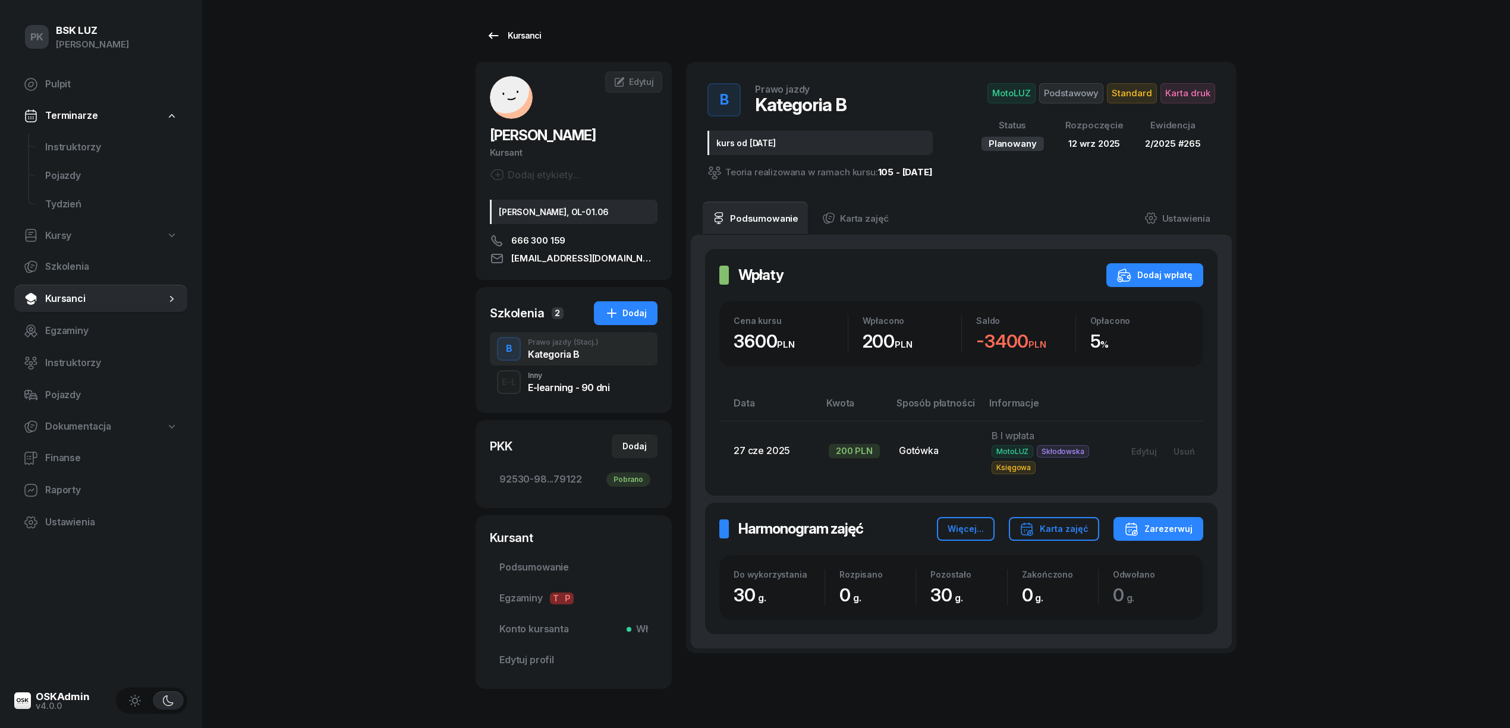
click at [519, 29] on div "Kursanci" at bounding box center [513, 36] width 55 height 14
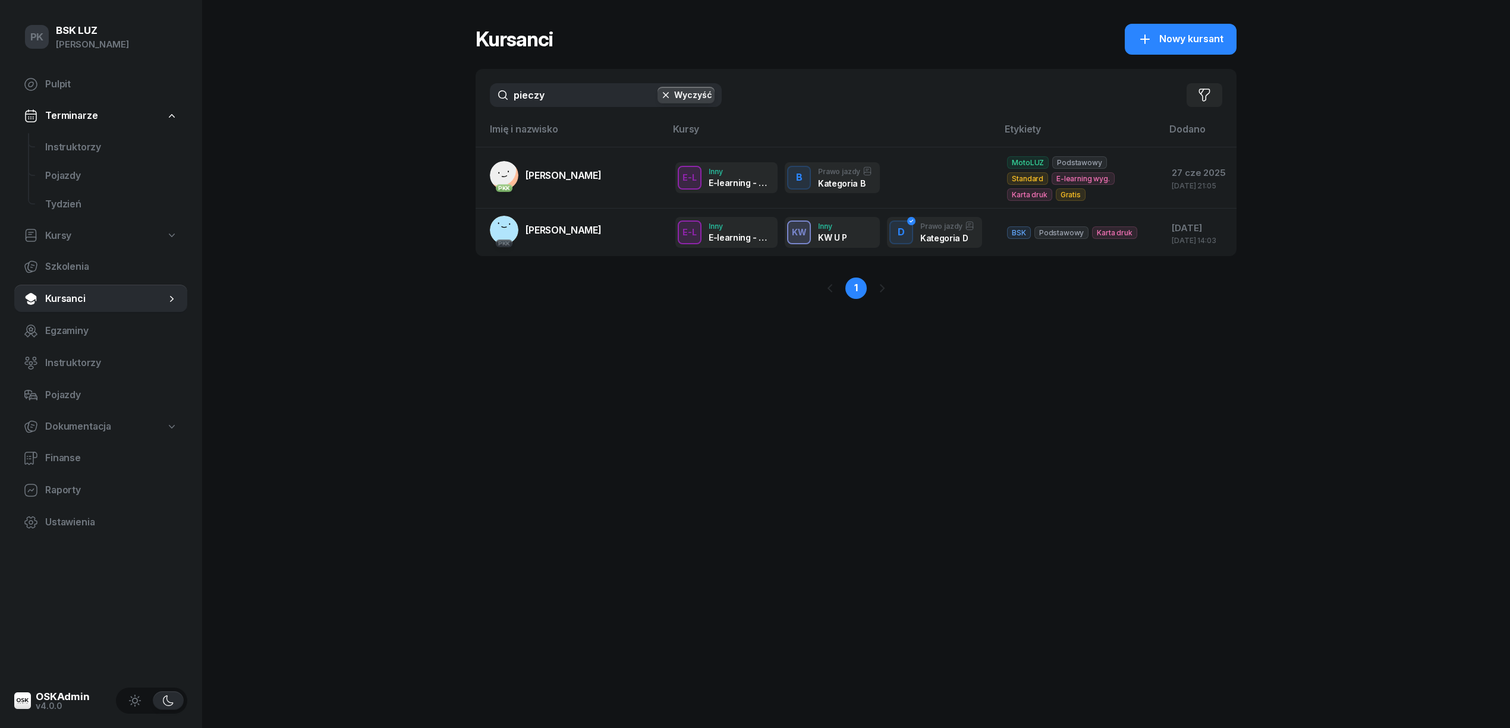
click at [355, 113] on div "PK BSK LUZ Piotr Klimek Pulpit Terminarze Instruktorzy Pojazdy Tydzień Kursy Sz…" at bounding box center [755, 364] width 1510 height 728
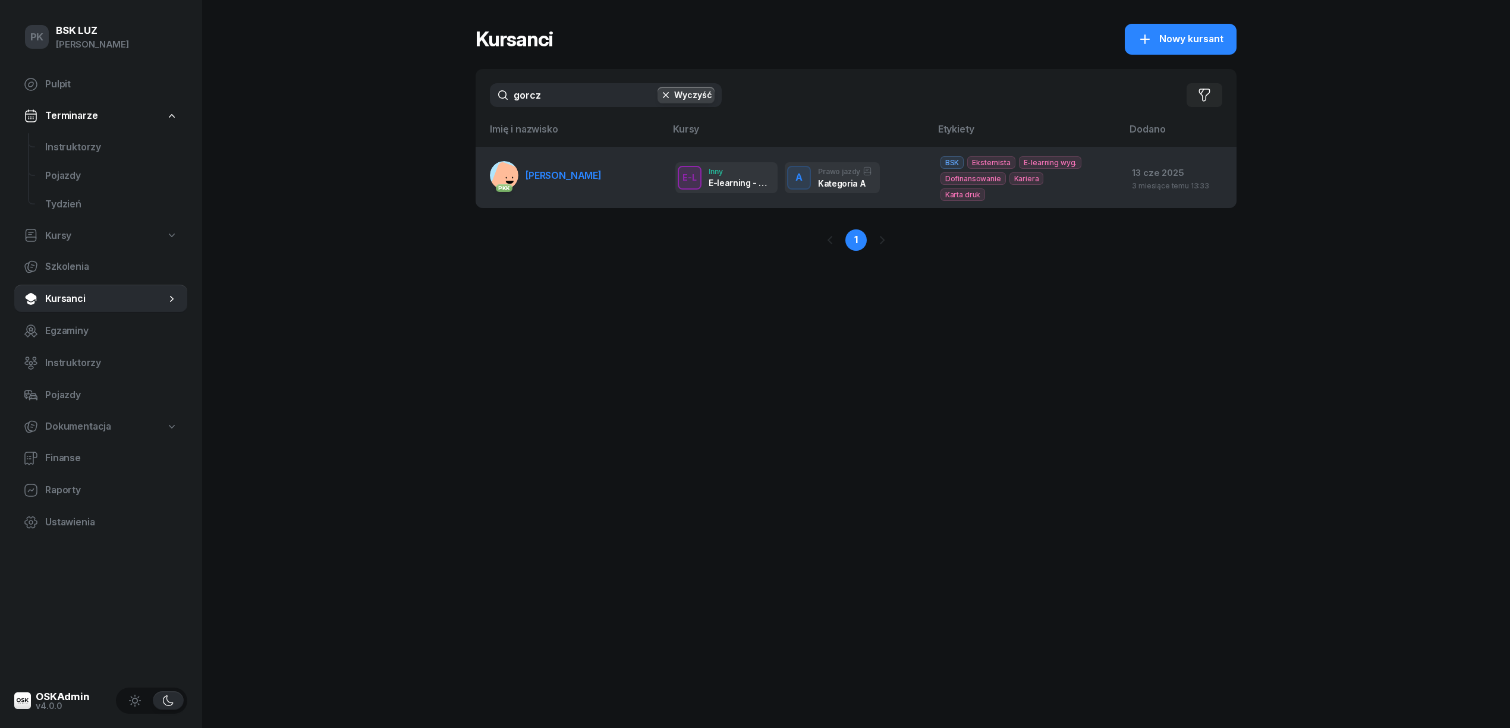
type input "gorcz"
click at [540, 167] on link "PKK GORCZOWSKA DANUTA" at bounding box center [546, 175] width 112 height 29
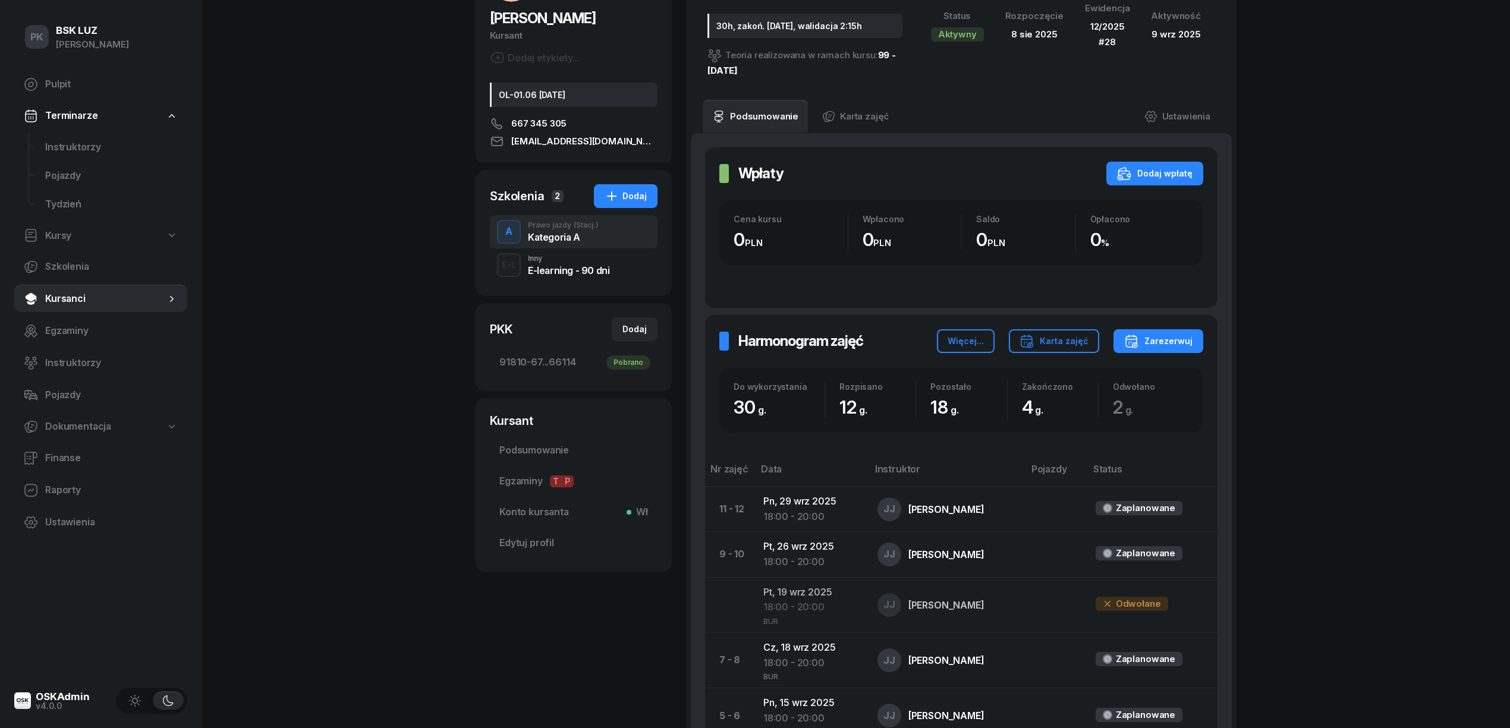
scroll to position [317, 0]
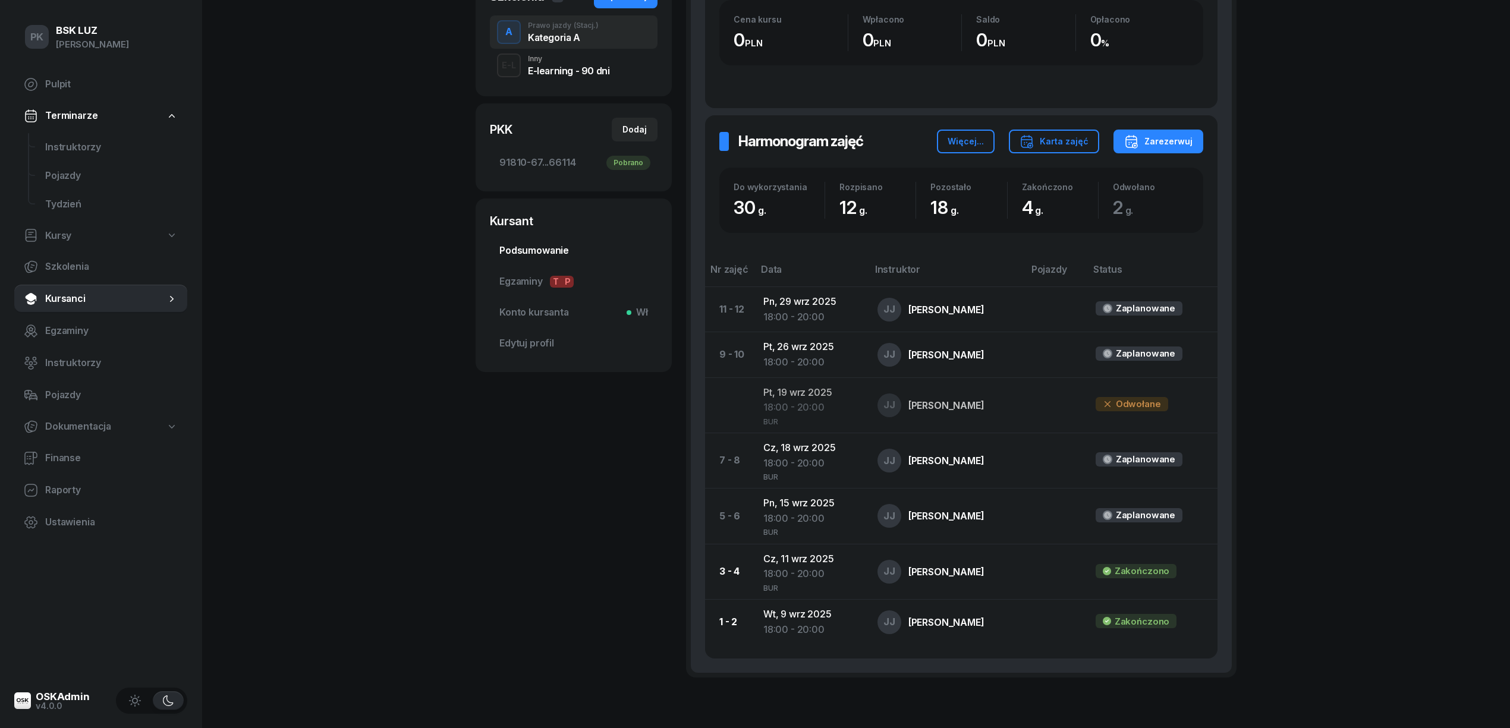
click at [568, 250] on span "Podsumowanie" at bounding box center [573, 250] width 149 height 15
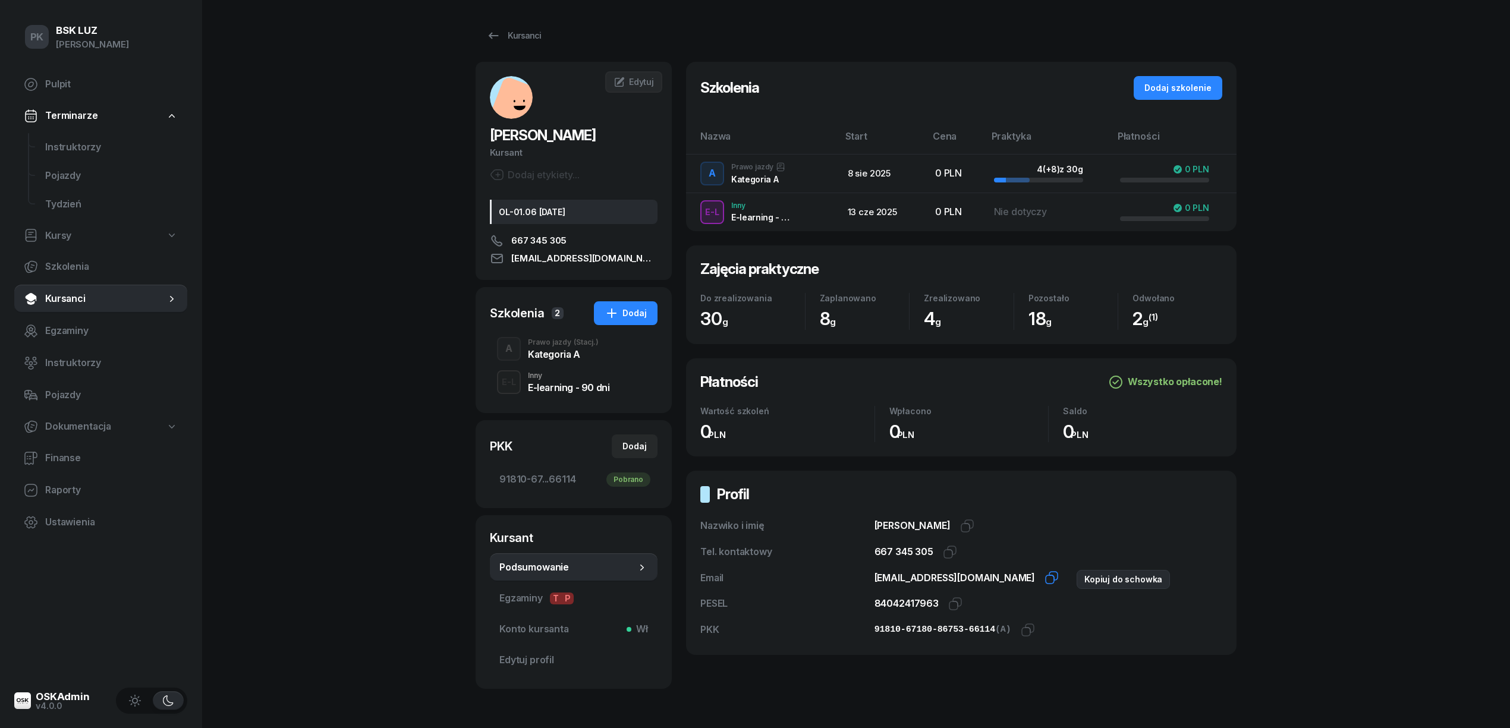
click at [1058, 580] on icon "button" at bounding box center [1051, 578] width 14 height 14
click at [534, 34] on div "Kursanci" at bounding box center [513, 36] width 55 height 14
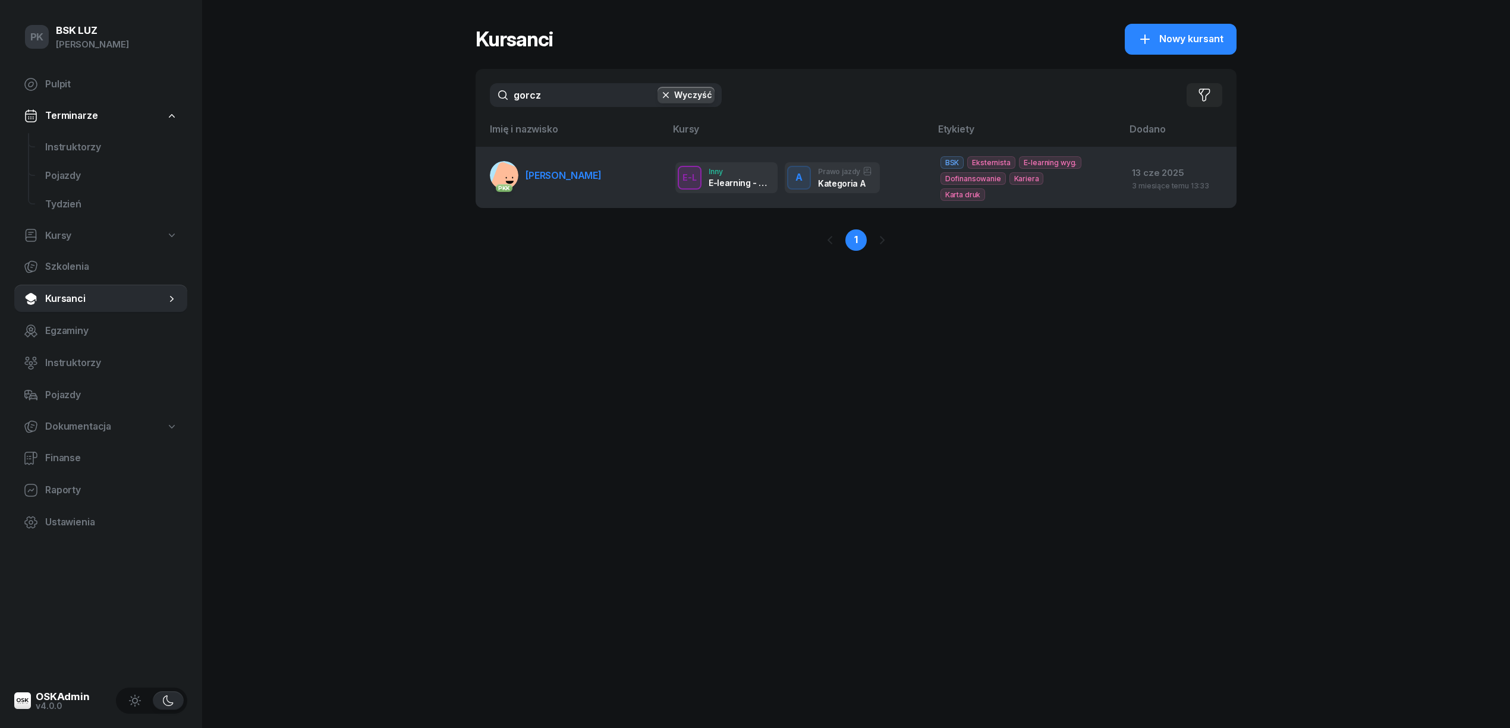
click at [599, 162] on link "PKK GORCZOWSKA DANUTA" at bounding box center [546, 175] width 112 height 29
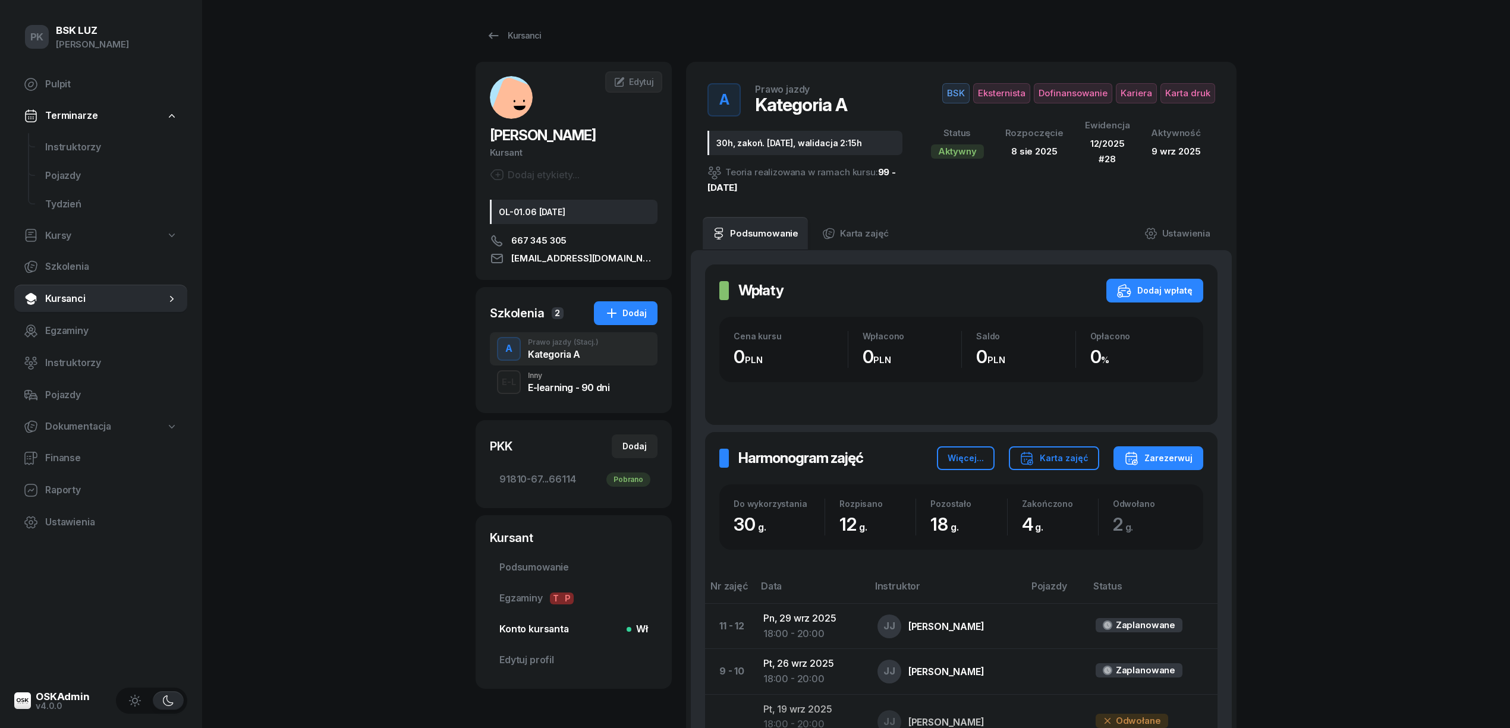
click at [547, 633] on span "Konto kursanta Wł" at bounding box center [573, 629] width 149 height 15
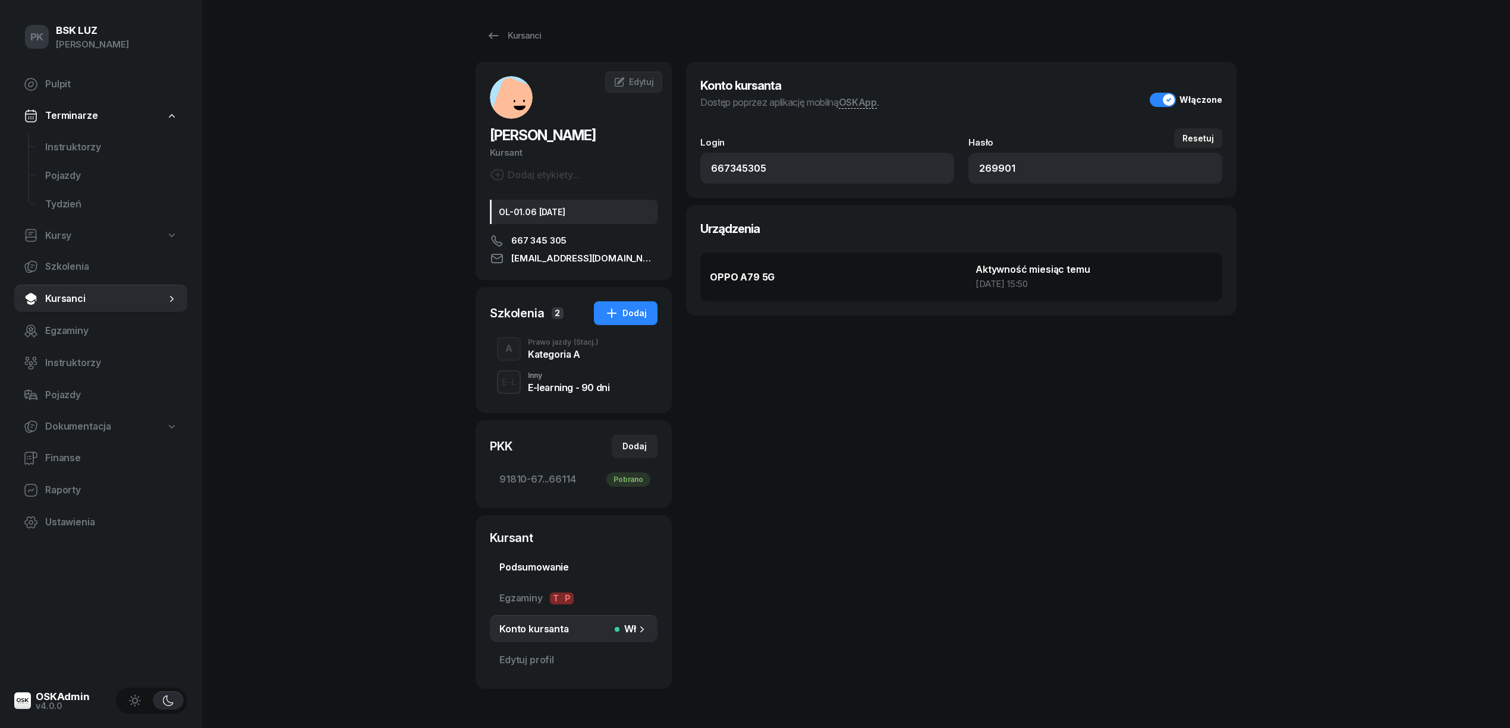
click at [537, 571] on span "Podsumowanie" at bounding box center [573, 567] width 149 height 15
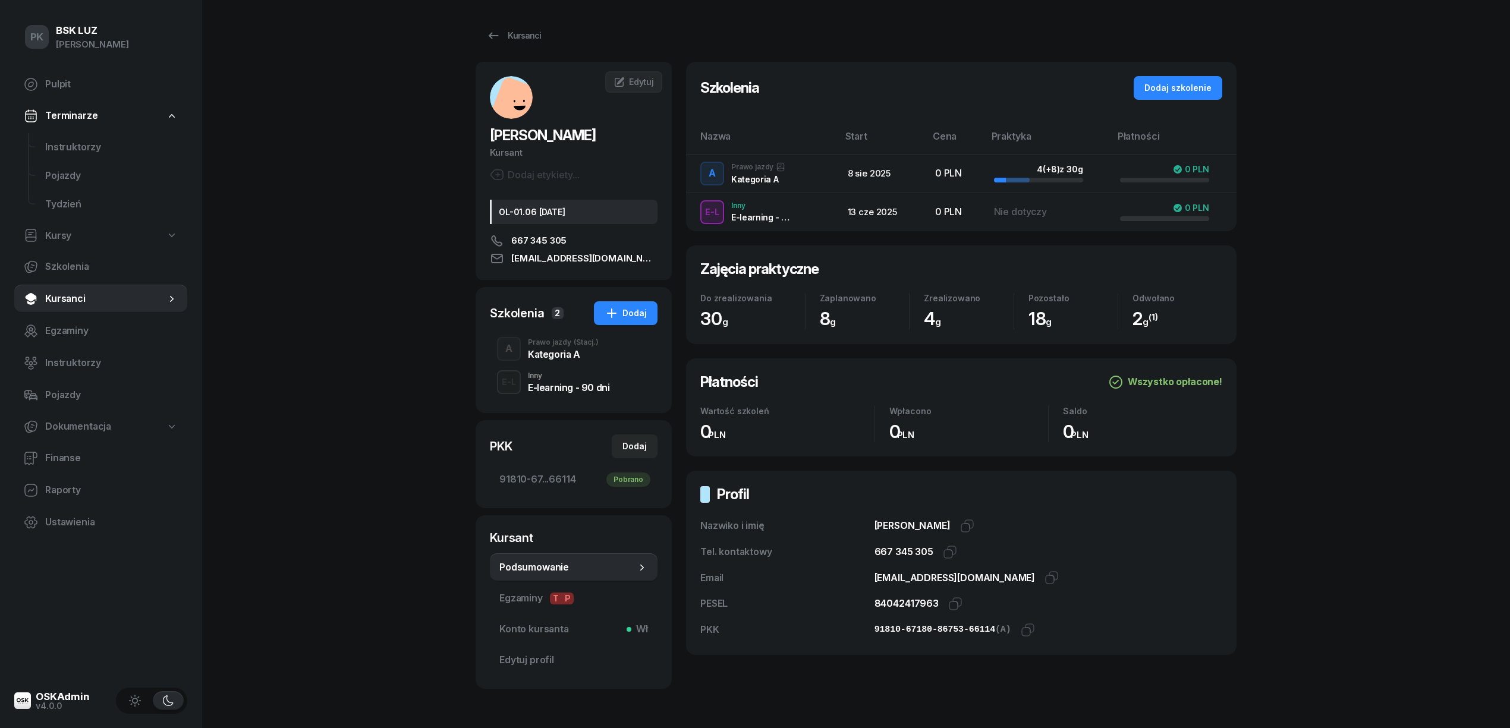
click at [531, 358] on div "Kategoria A" at bounding box center [563, 354] width 71 height 10
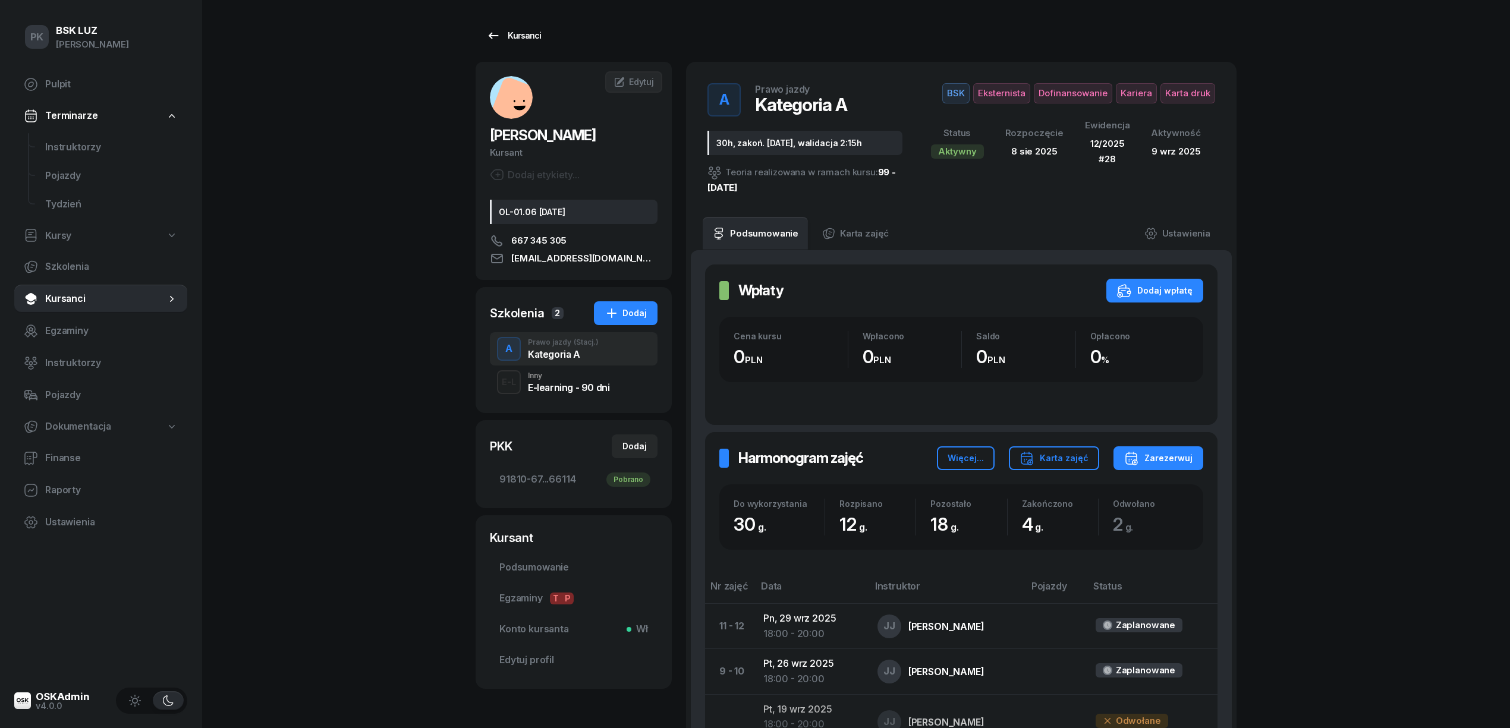
click at [500, 34] on div "Kursanci" at bounding box center [513, 36] width 55 height 14
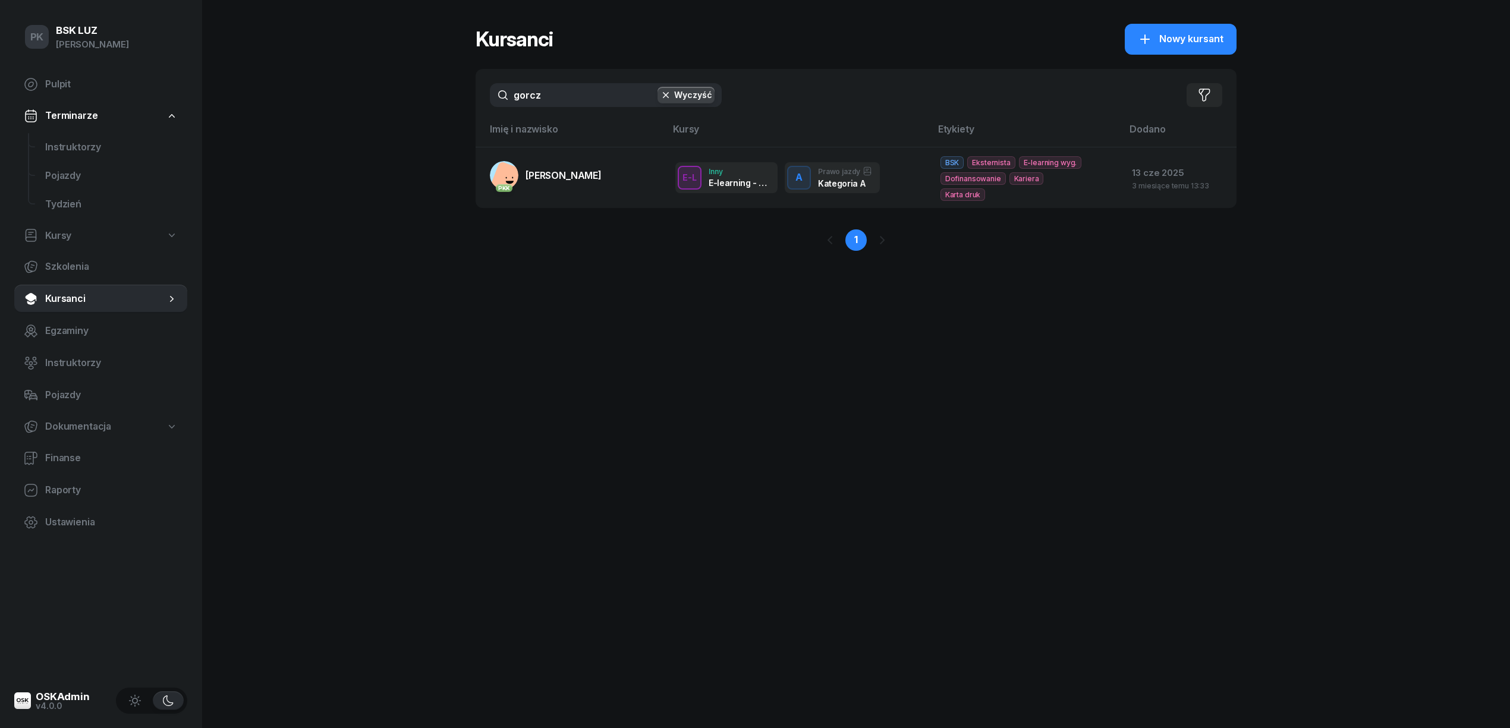
drag, startPoint x: 552, startPoint y: 91, endPoint x: 465, endPoint y: 79, distance: 87.6
click at [465, 79] on div "PK BSK LUZ Piotr Klimek Pulpit Terminarze Instruktorzy Pojazdy Tydzień Kursy Sz…" at bounding box center [755, 364] width 1510 height 728
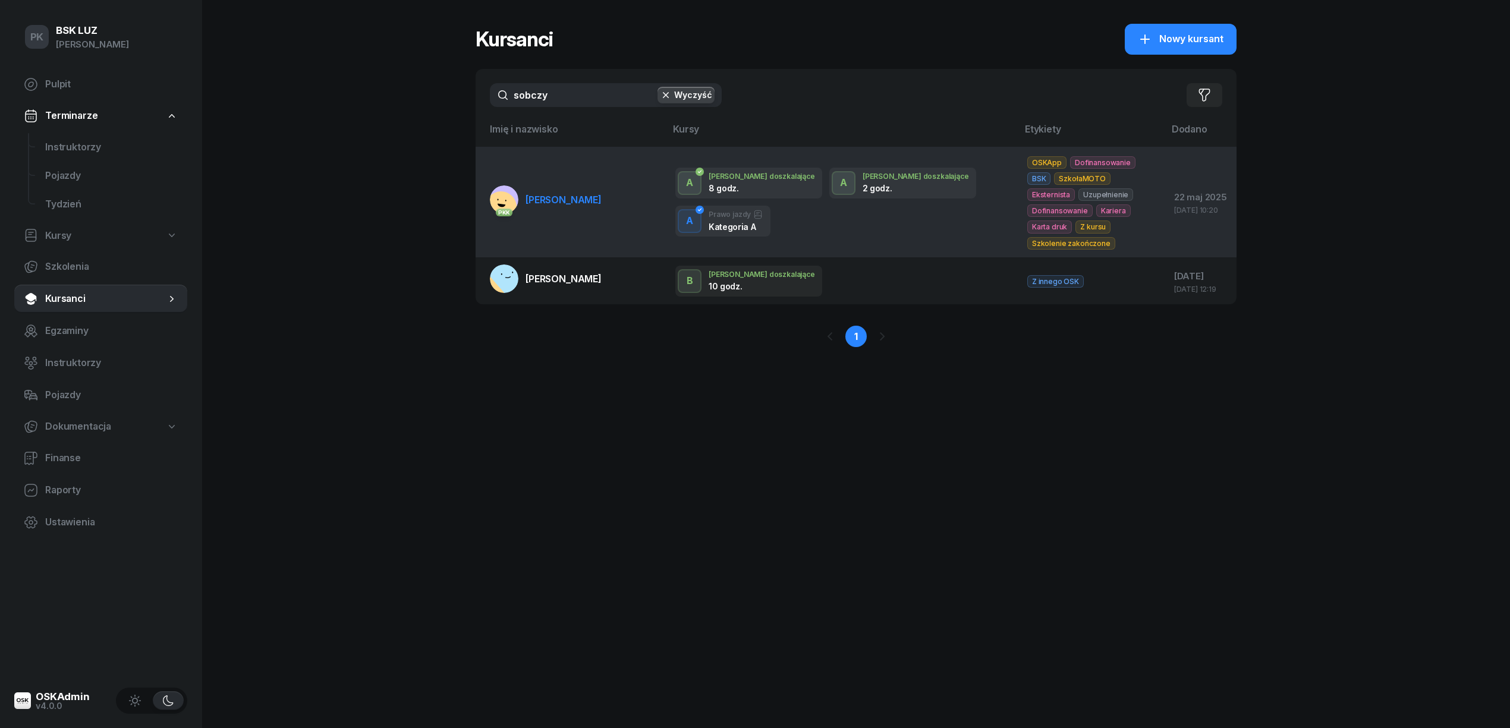
type input "sobczy"
click at [553, 203] on link "PKK SOBCZYK ALEKSANDRA" at bounding box center [546, 199] width 112 height 29
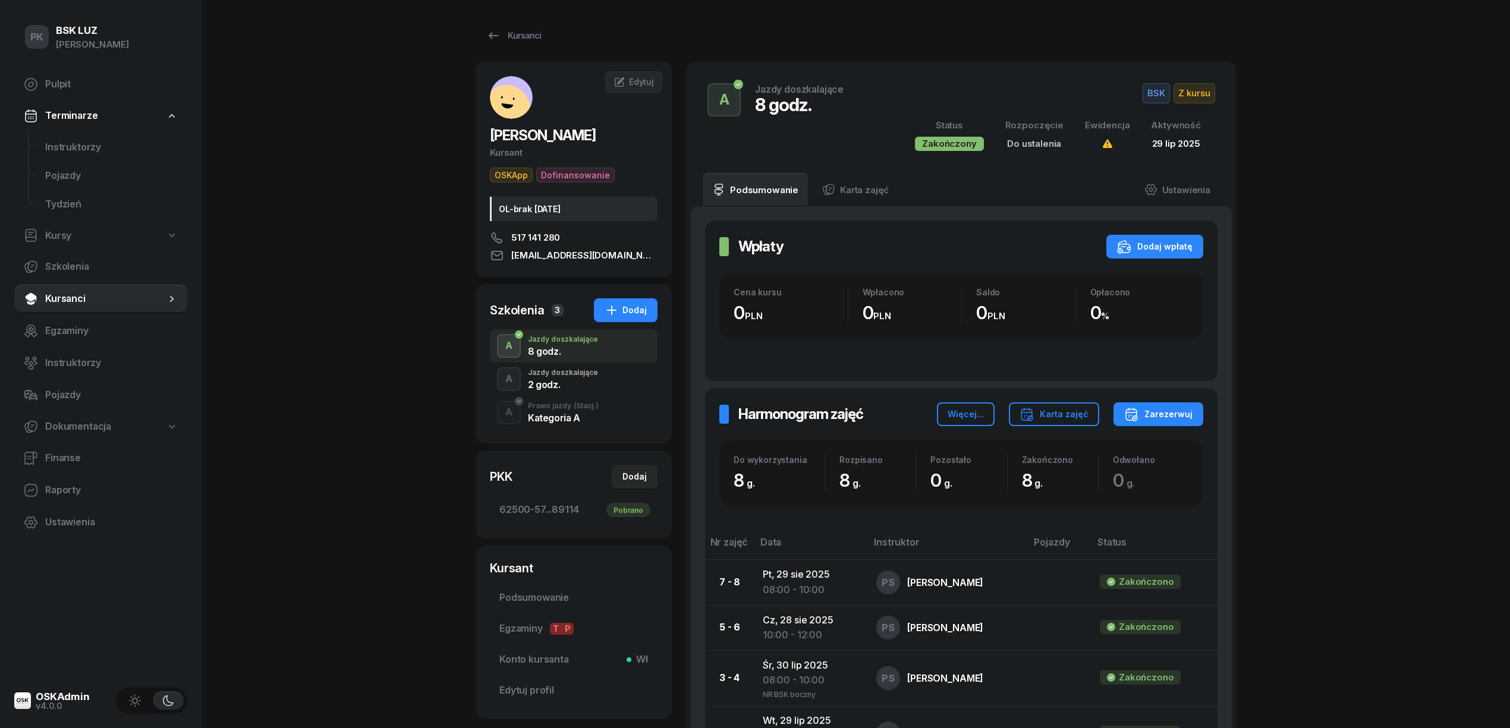
click at [620, 381] on div "A Jazdy doszkalające 2 godz." at bounding box center [574, 379] width 168 height 33
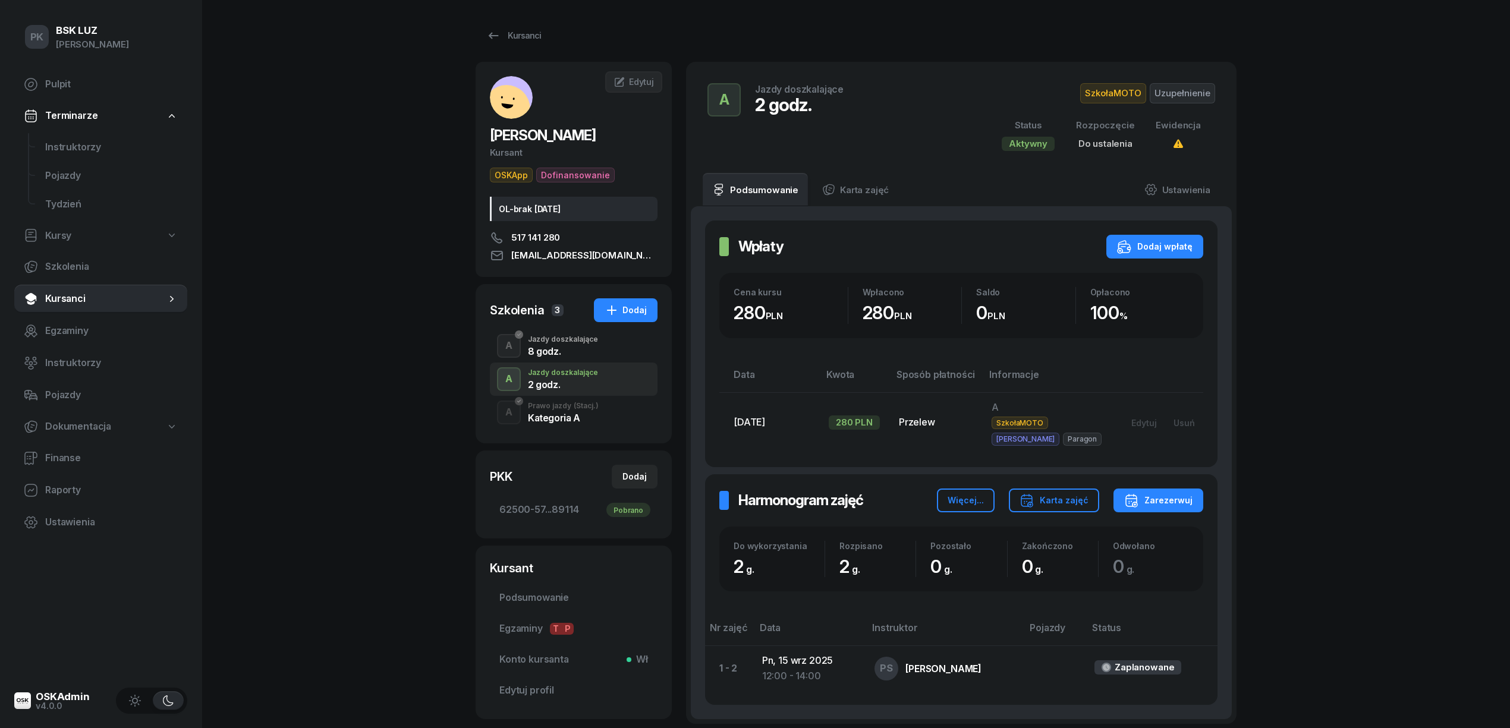
click at [547, 414] on div "Kategoria A" at bounding box center [563, 418] width 71 height 10
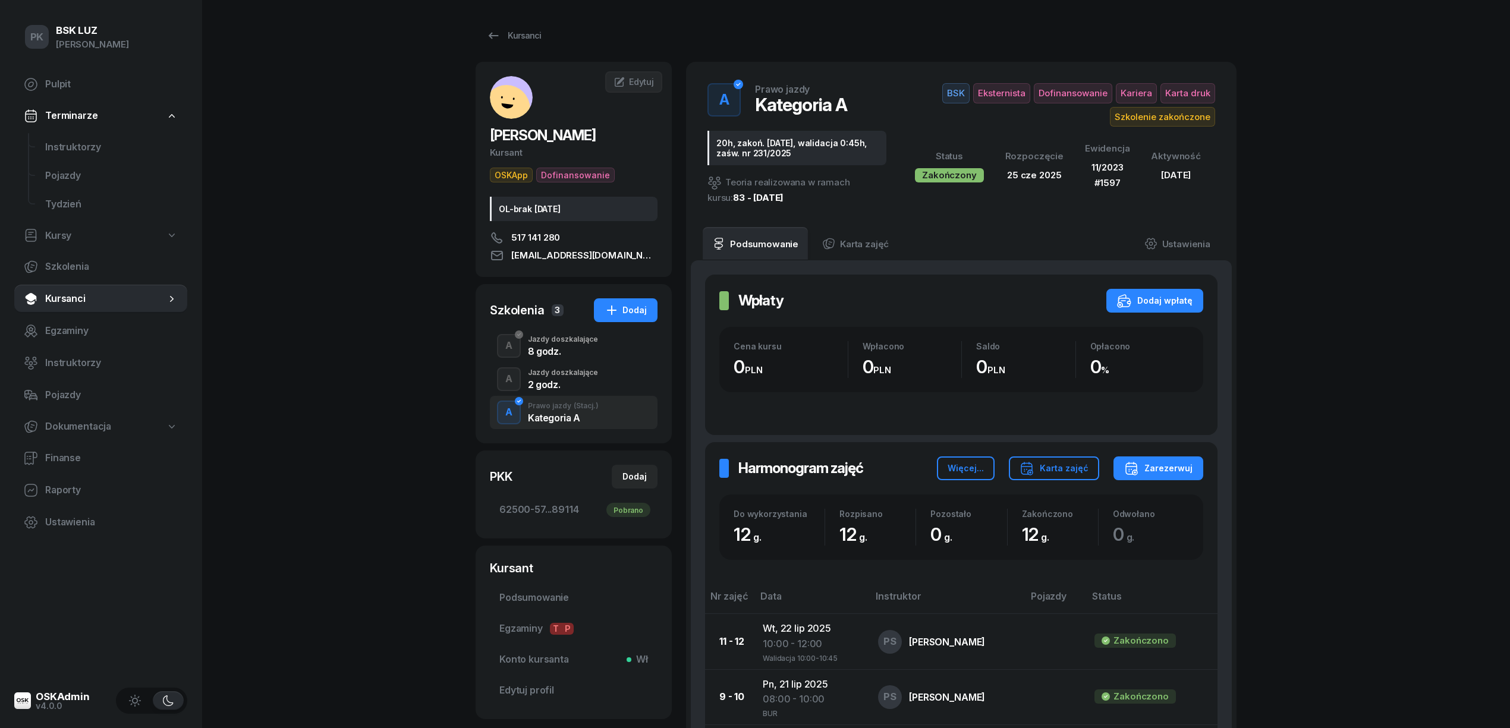
click at [561, 341] on div "Jazdy doszkalające" at bounding box center [563, 339] width 70 height 7
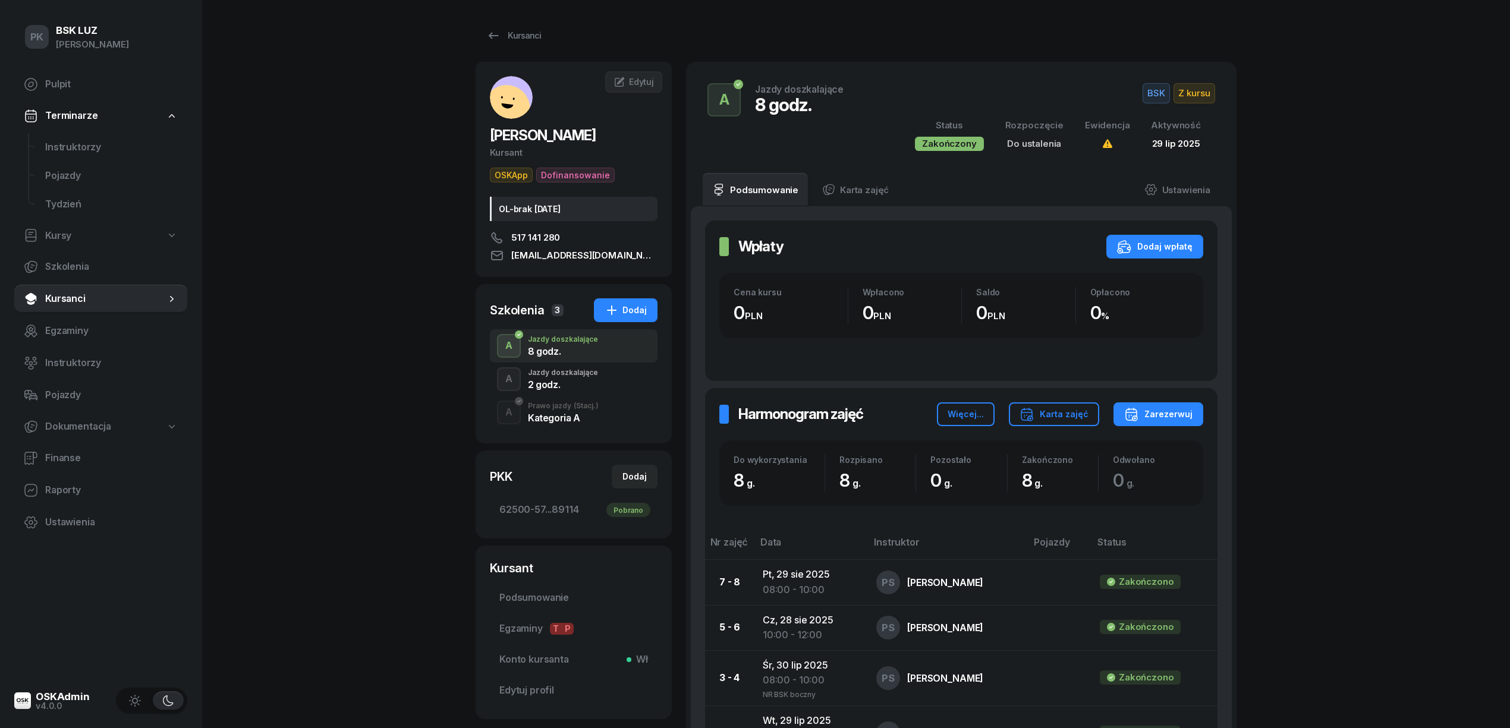
click at [574, 386] on div "2 godz." at bounding box center [563, 385] width 70 height 10
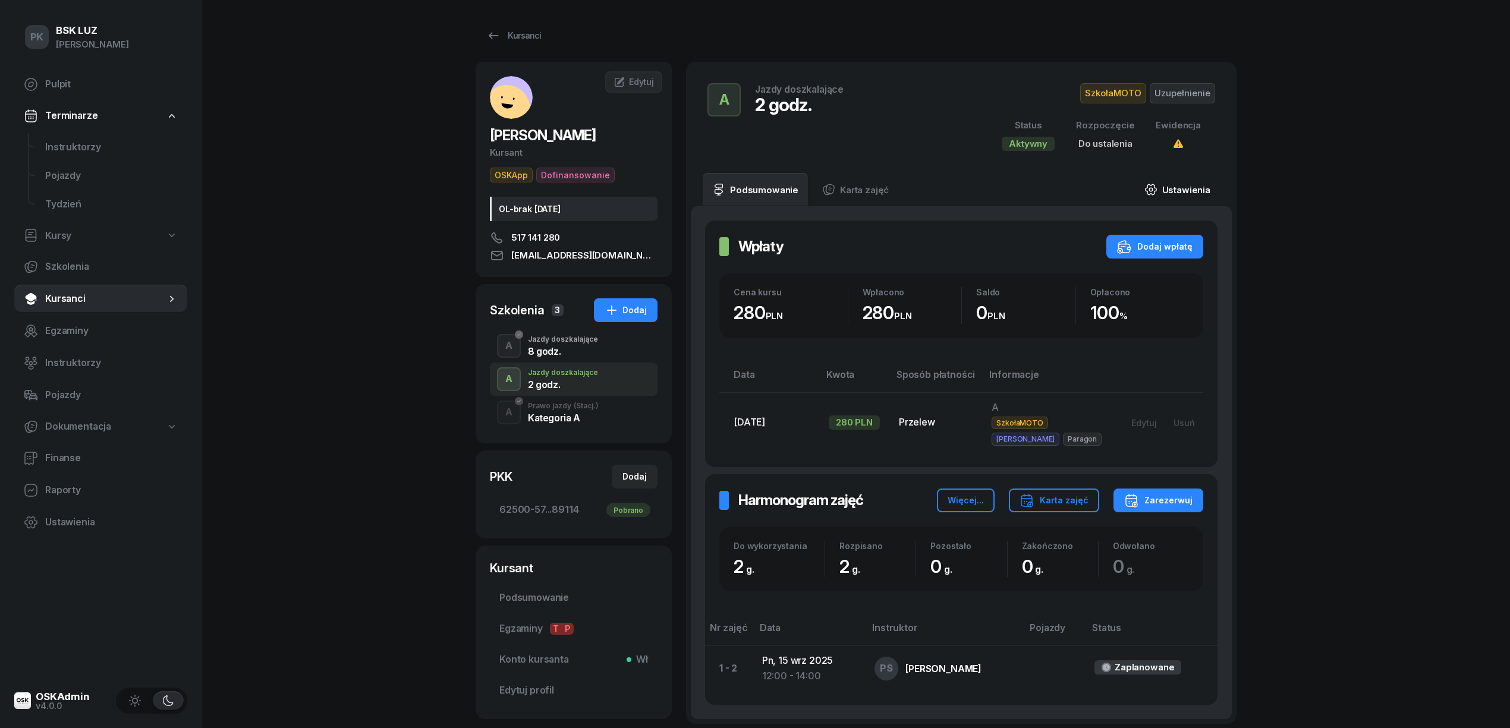
click at [1187, 181] on link "Ustawienia" at bounding box center [1177, 189] width 85 height 33
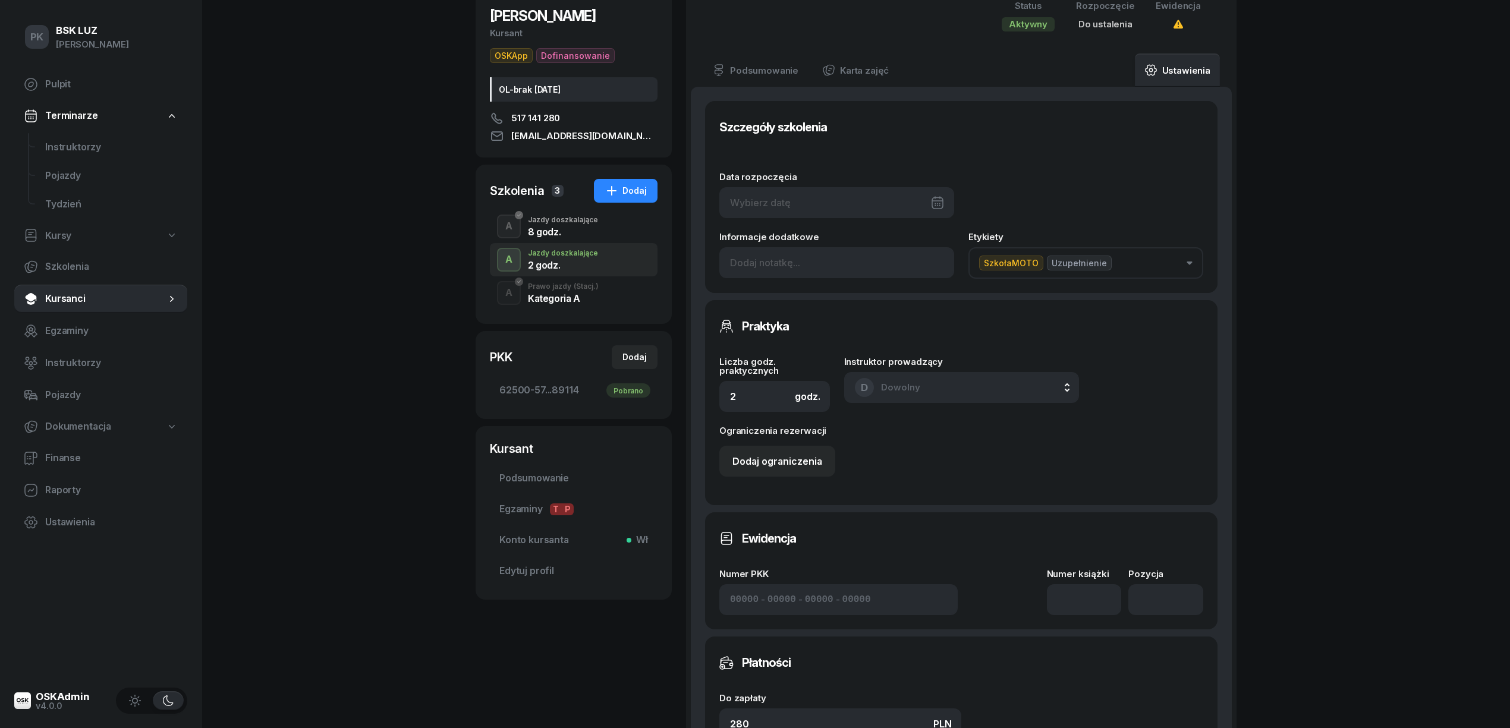
scroll to position [238, 0]
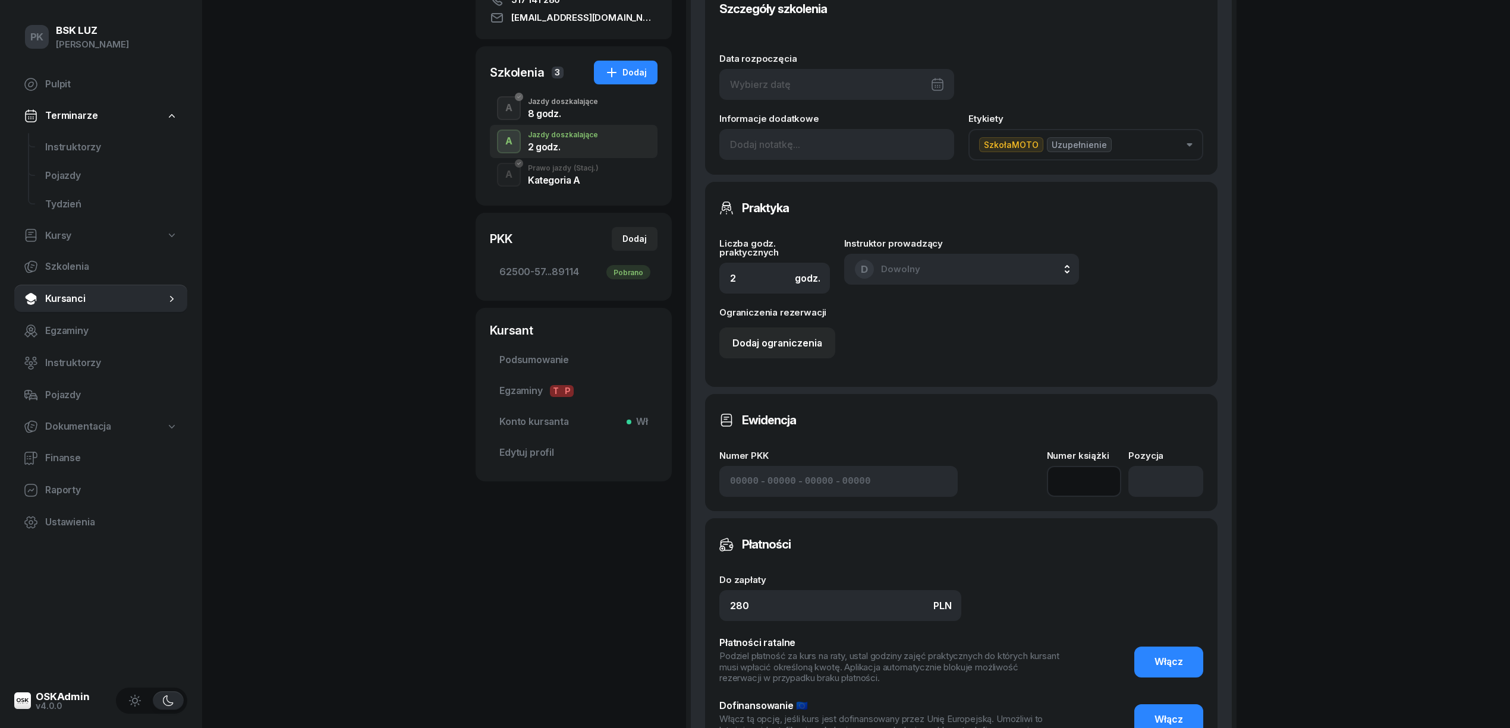
click at [1089, 476] on input at bounding box center [1084, 481] width 75 height 31
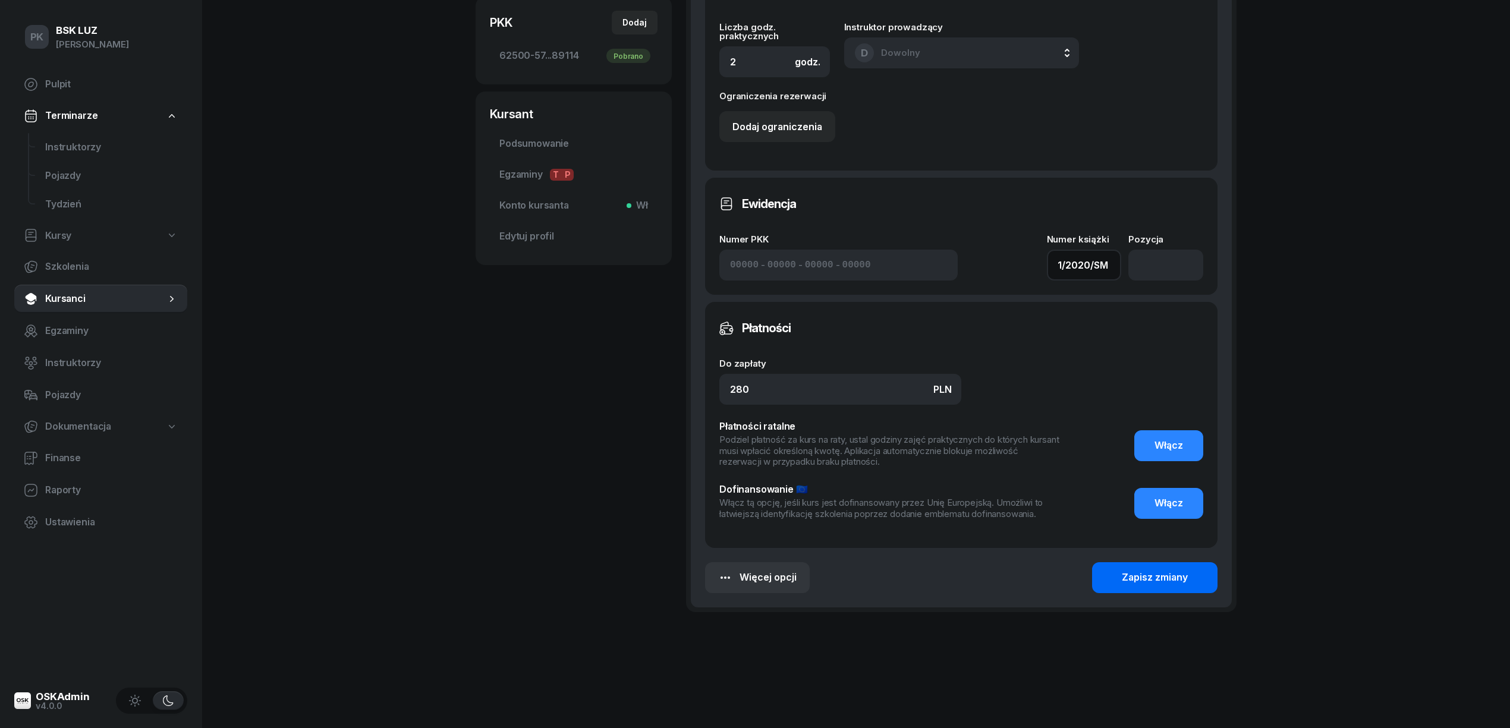
type input "1/2020/SM"
click at [1151, 568] on button "Zapisz zmiany" at bounding box center [1154, 577] width 125 height 31
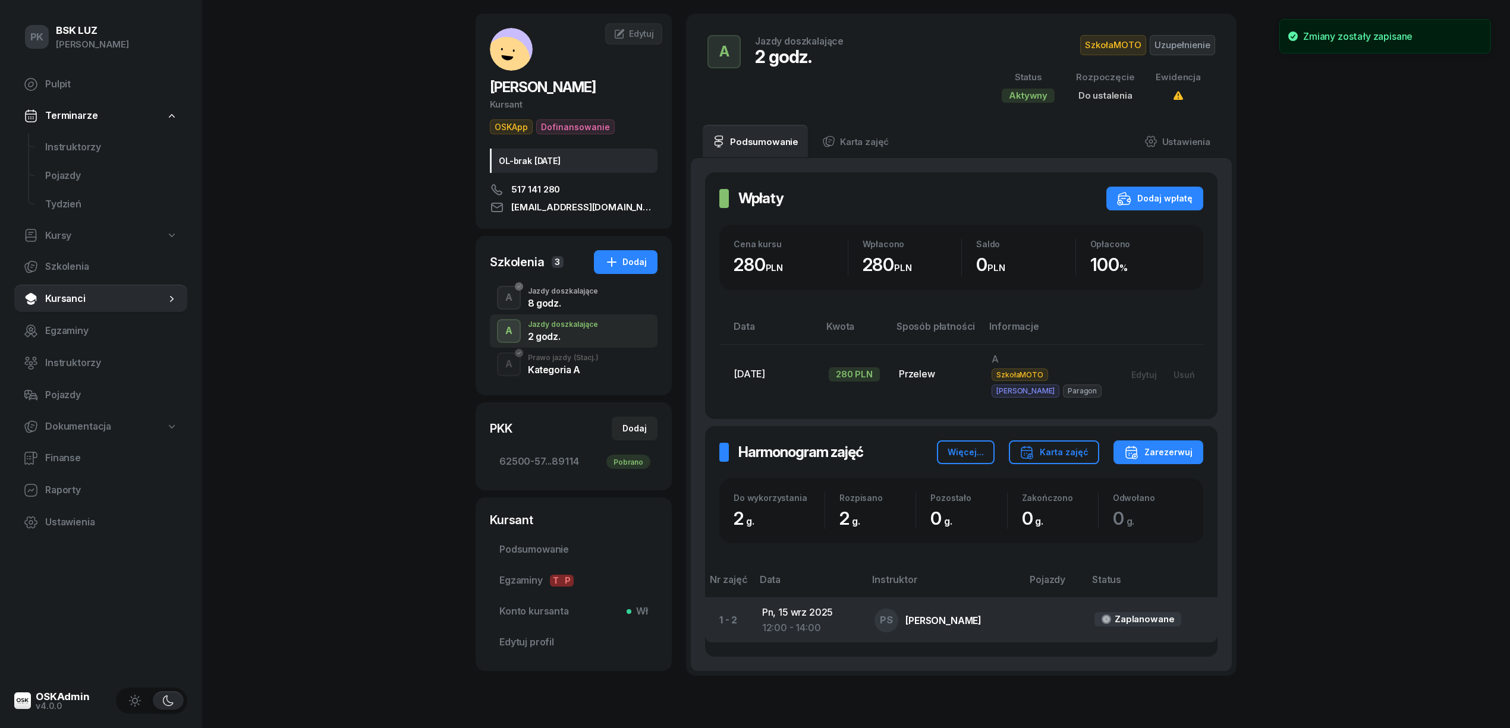
scroll to position [0, 0]
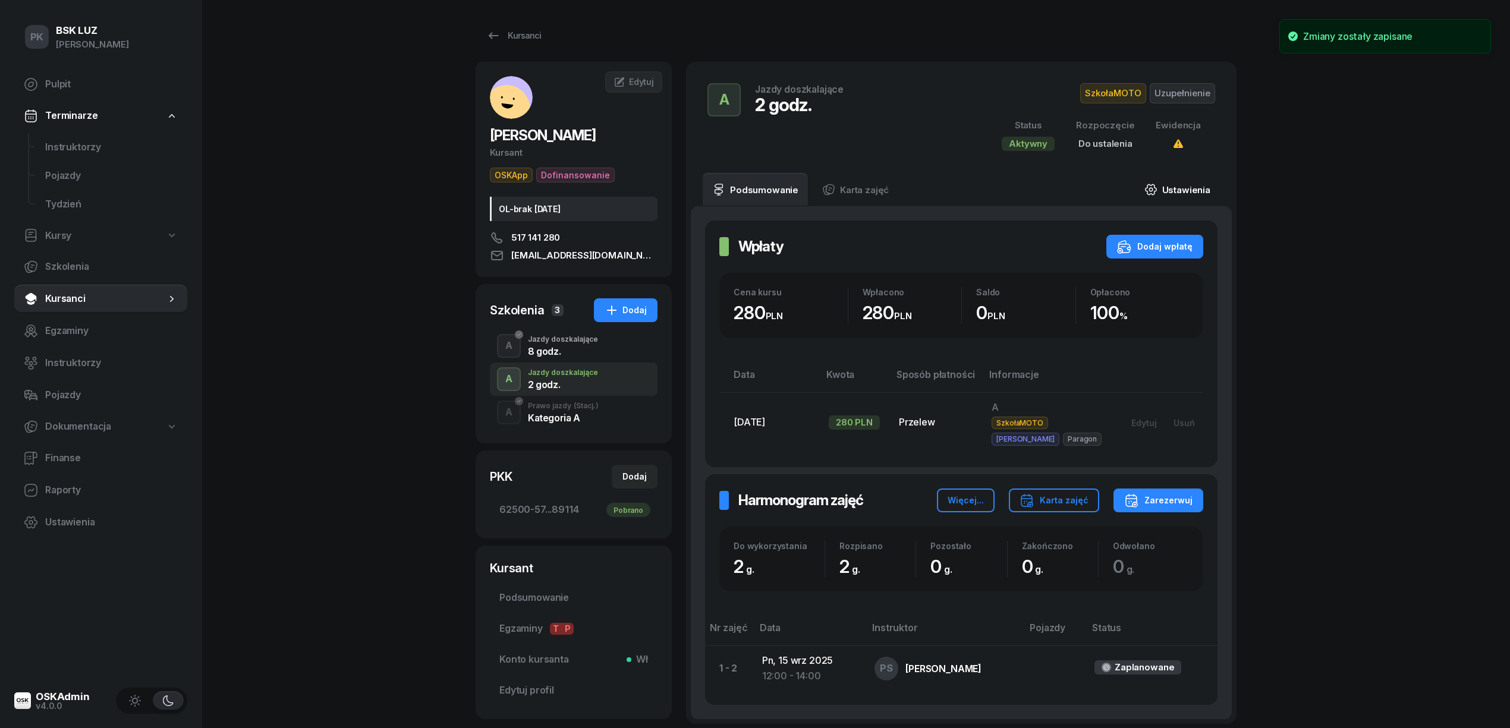
click at [1198, 188] on link "Ustawienia" at bounding box center [1177, 189] width 85 height 33
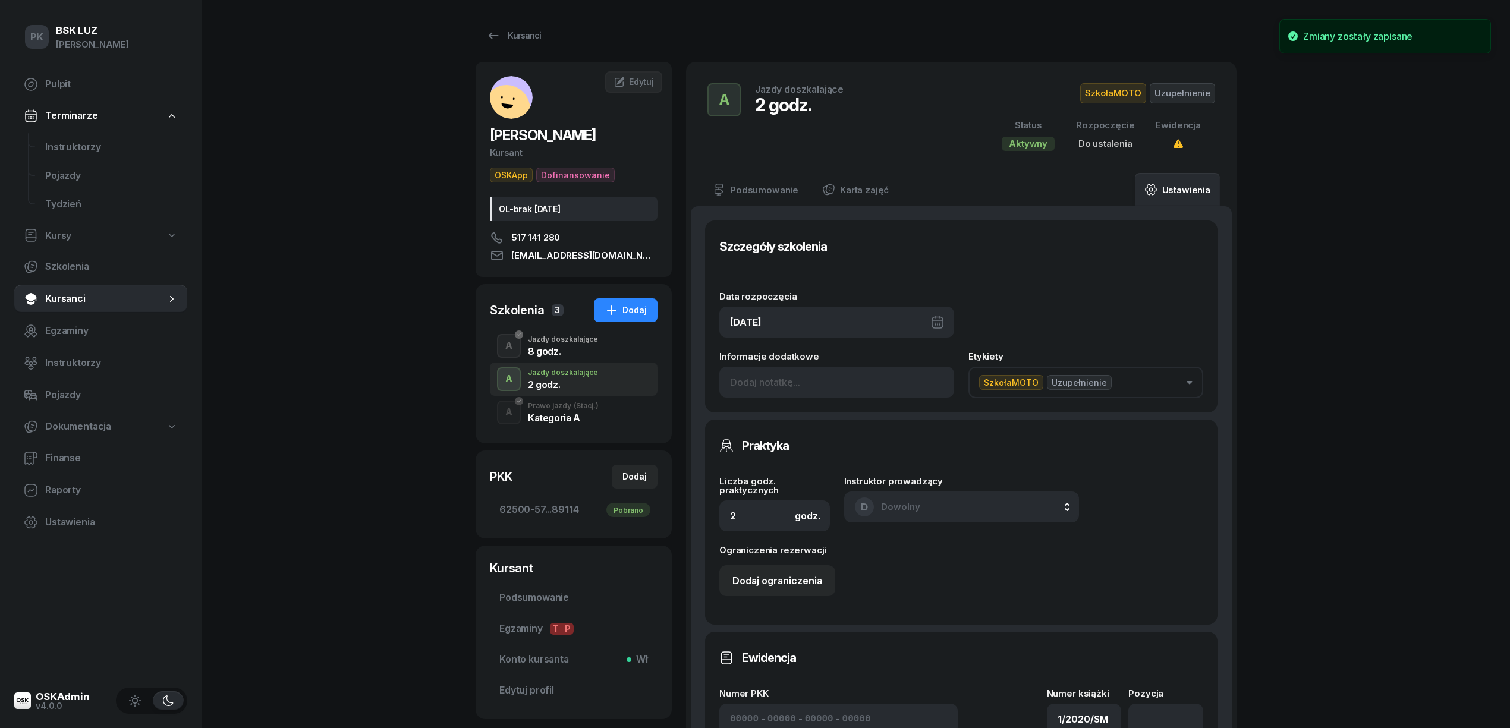
click at [904, 326] on div "15/09/2025" at bounding box center [836, 322] width 235 height 31
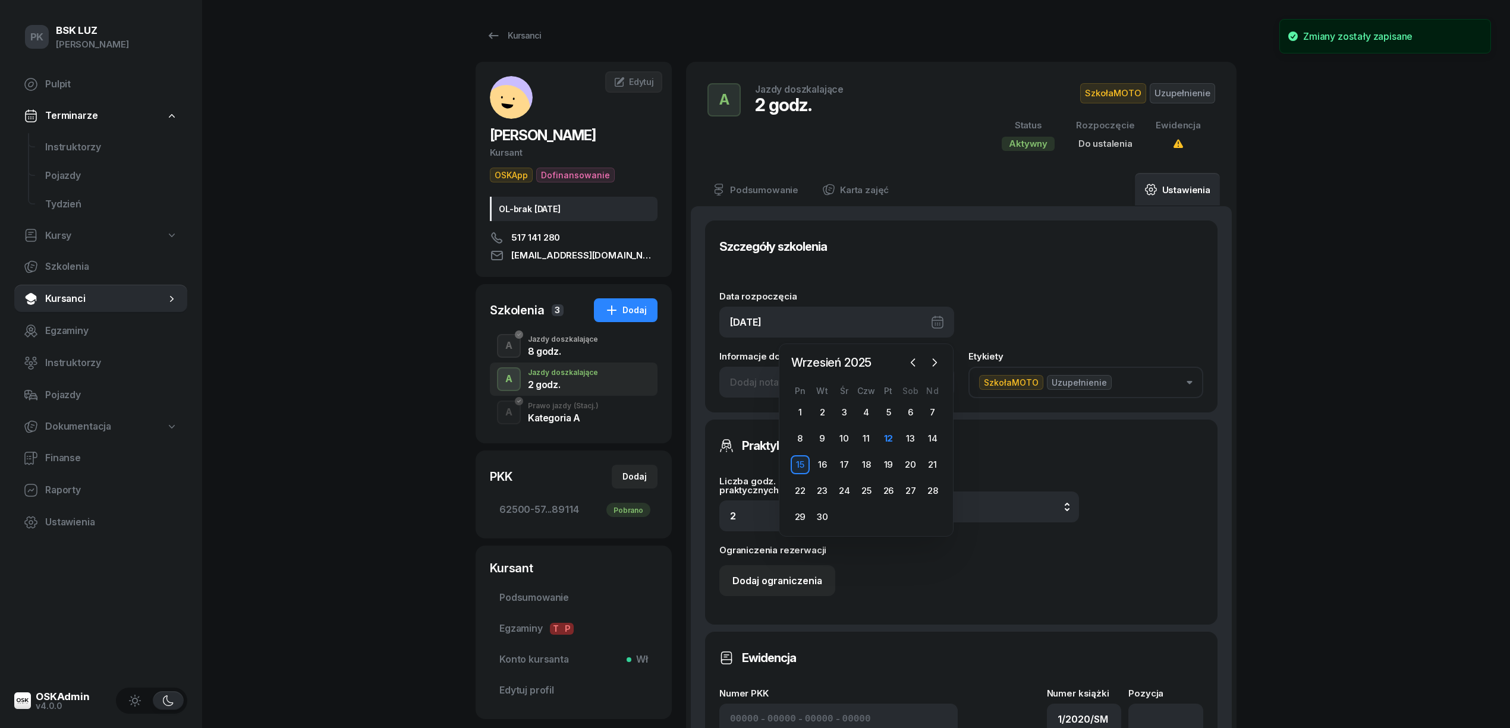
click at [1113, 255] on div "Szczegóły szkolenia" at bounding box center [961, 247] width 484 height 24
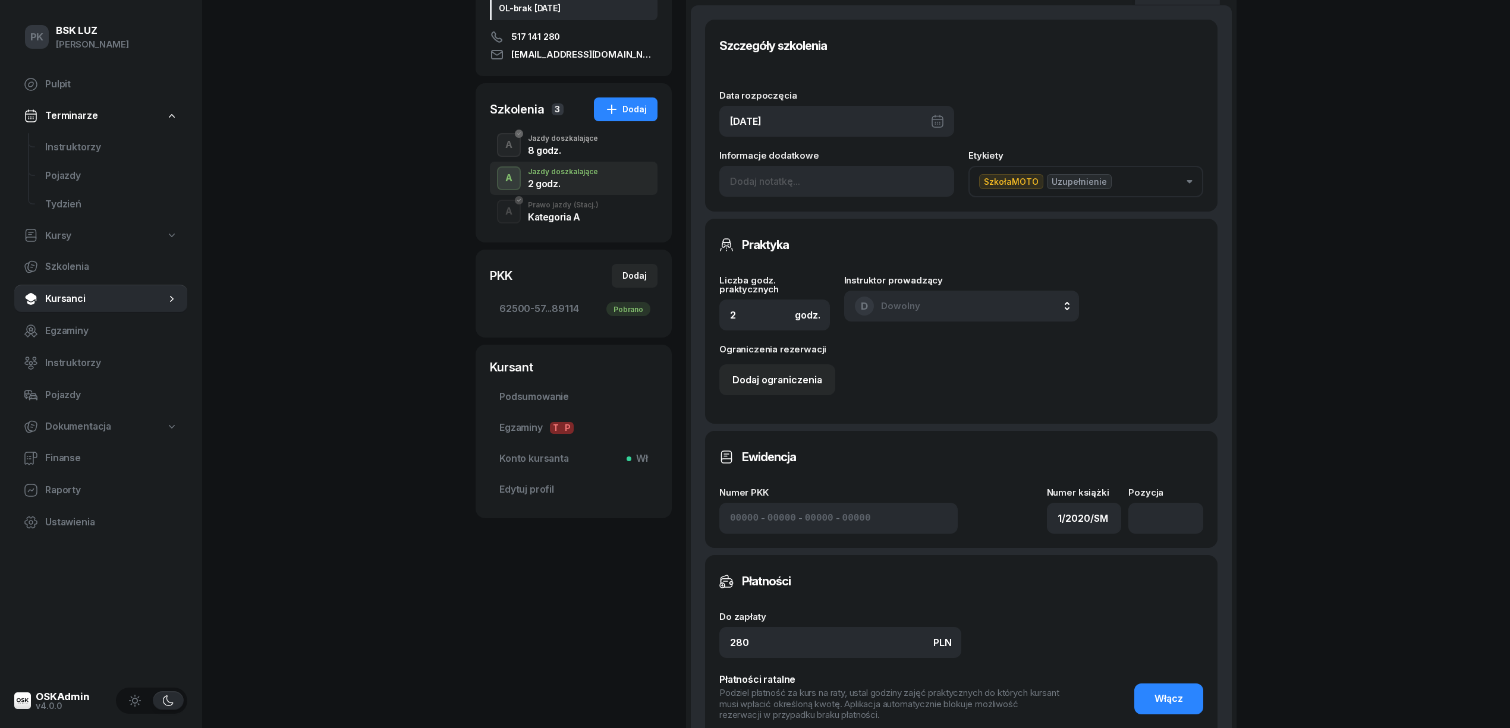
scroll to position [317, 0]
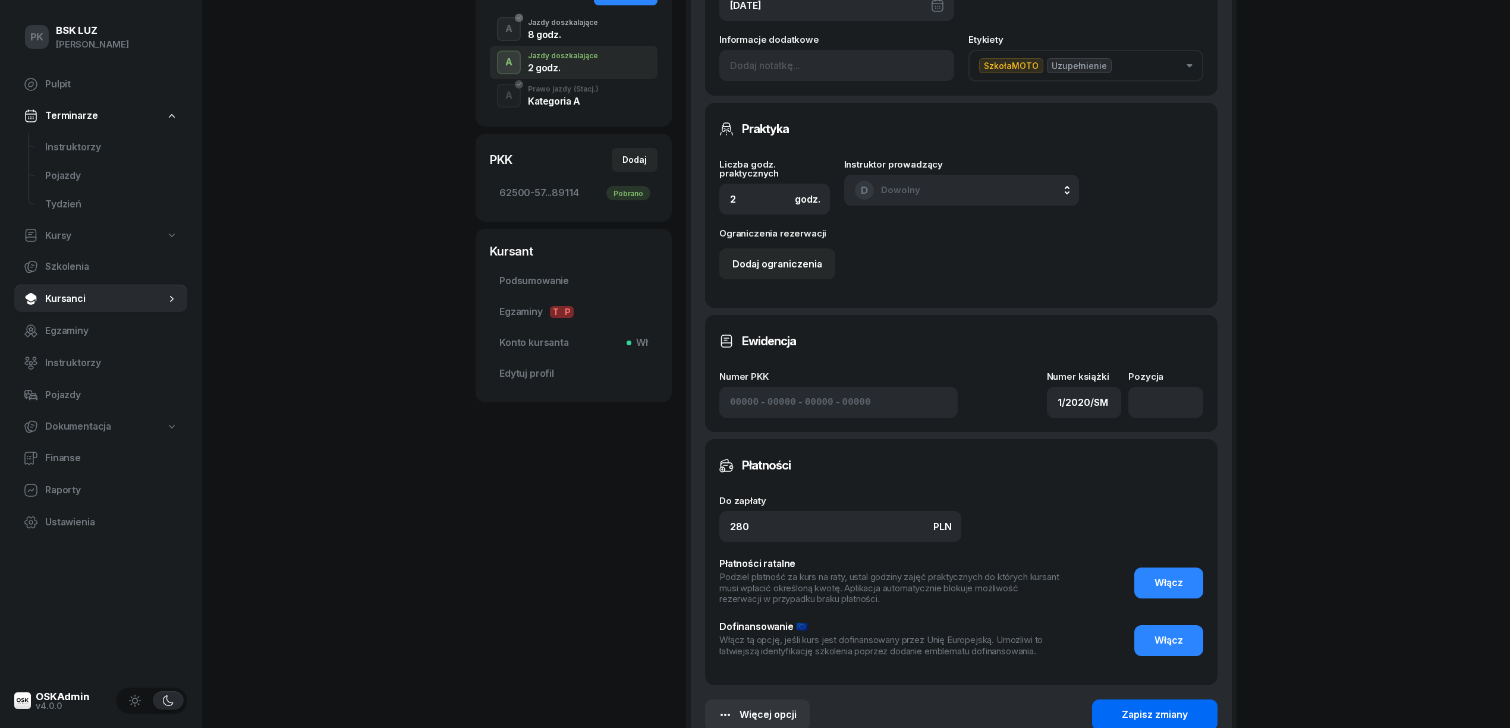
click at [1165, 709] on div "Zapisz zmiany" at bounding box center [1154, 714] width 66 height 15
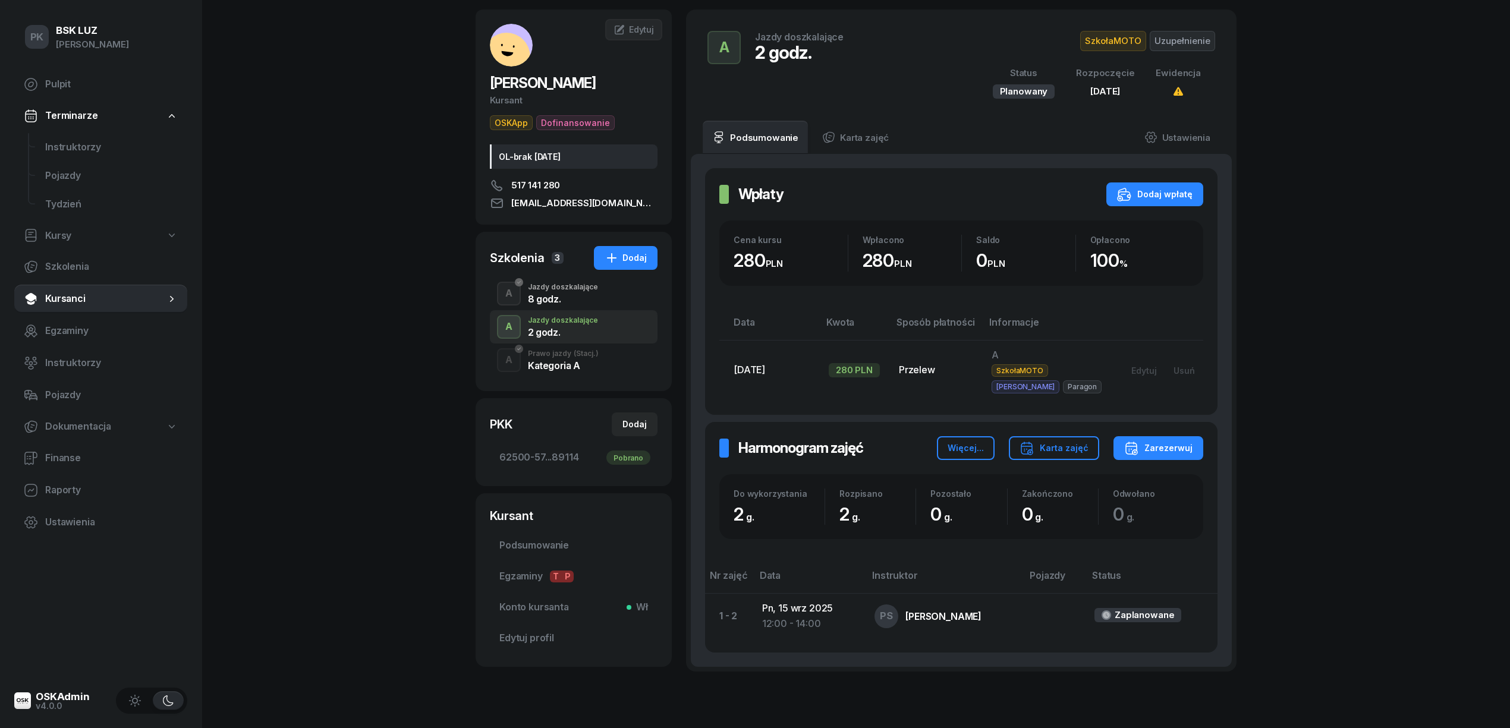
scroll to position [79, 0]
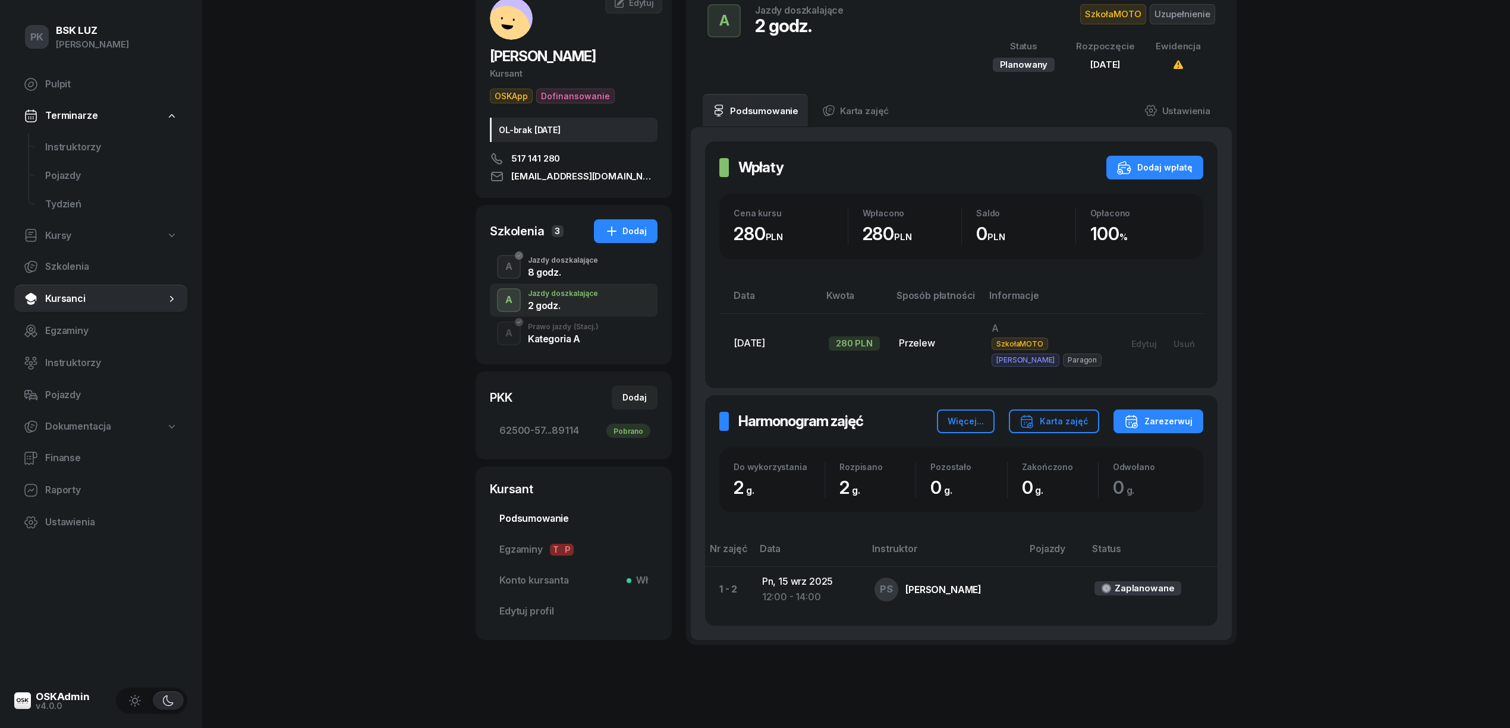
click at [527, 521] on span "Podsumowanie" at bounding box center [573, 518] width 149 height 15
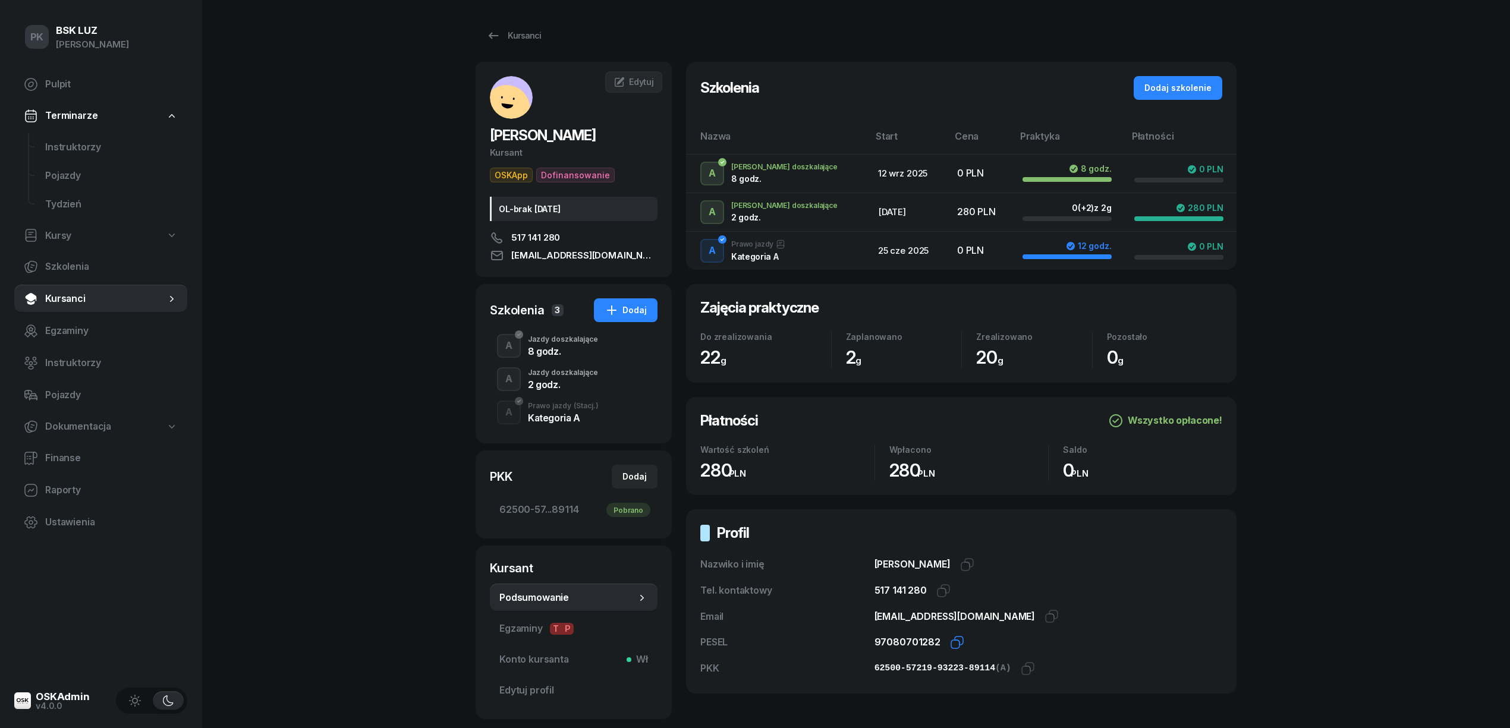
click at [950, 643] on icon "button" at bounding box center [957, 642] width 14 height 14
click at [1020, 669] on icon "button" at bounding box center [1027, 668] width 14 height 14
click at [587, 374] on div "Jazdy doszkalające" at bounding box center [563, 372] width 70 height 7
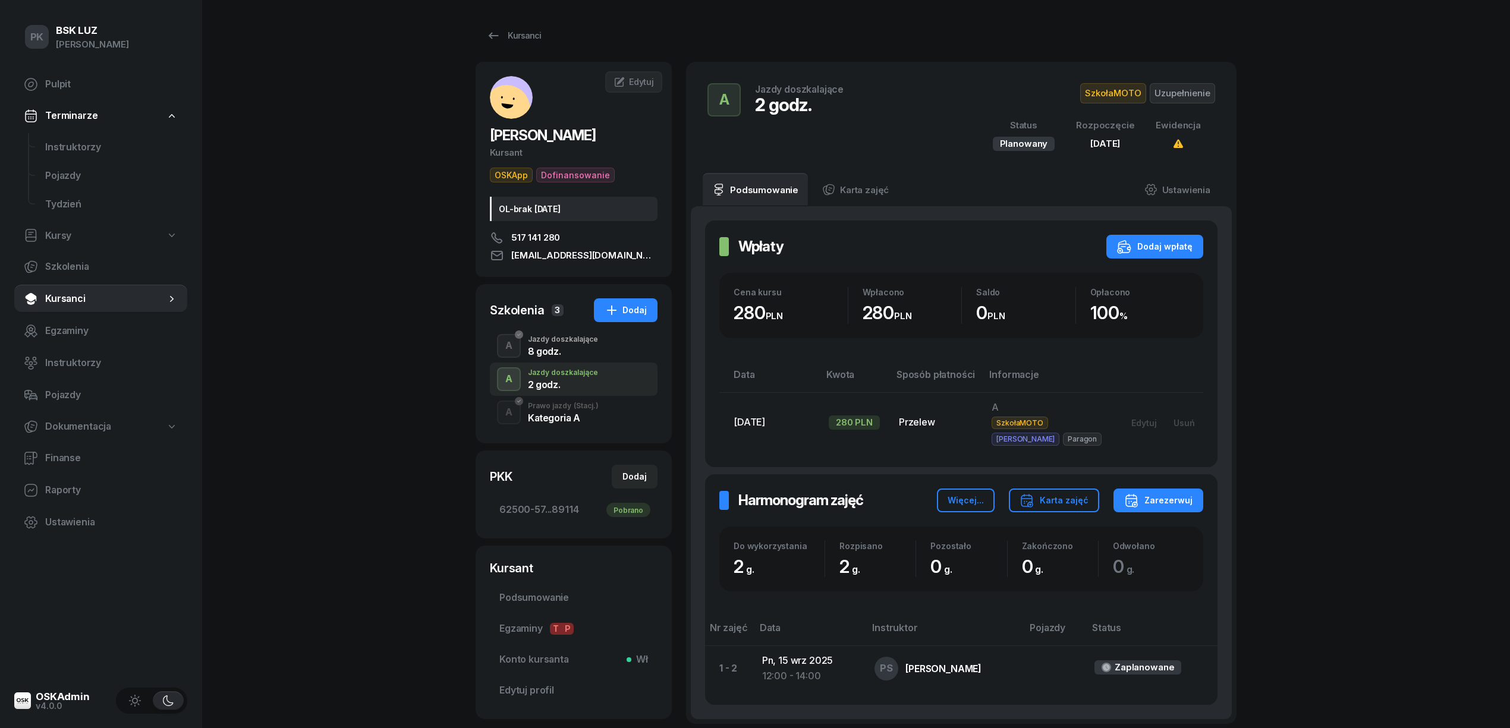
click at [585, 346] on div "8 godz." at bounding box center [563, 349] width 70 height 13
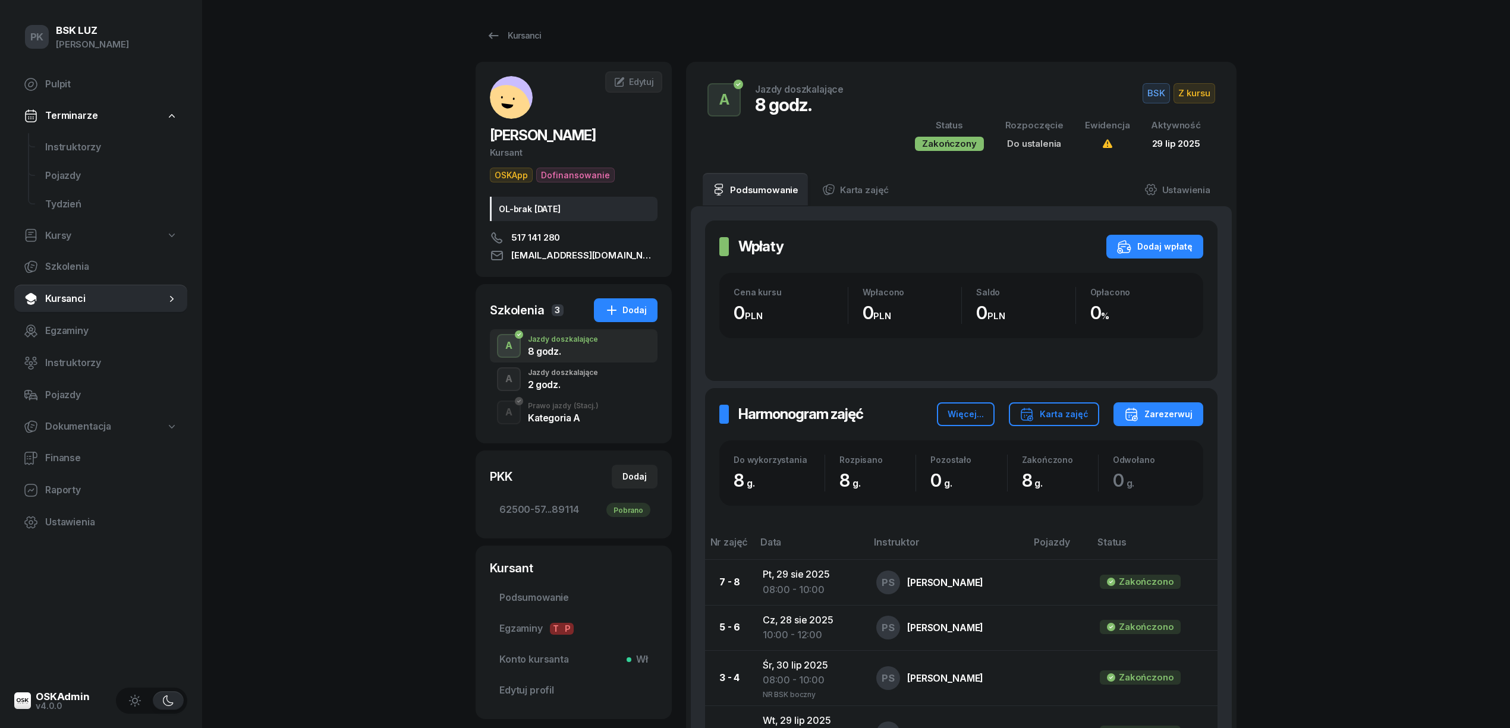
click at [586, 370] on div "Jazdy doszkalające" at bounding box center [563, 372] width 70 height 7
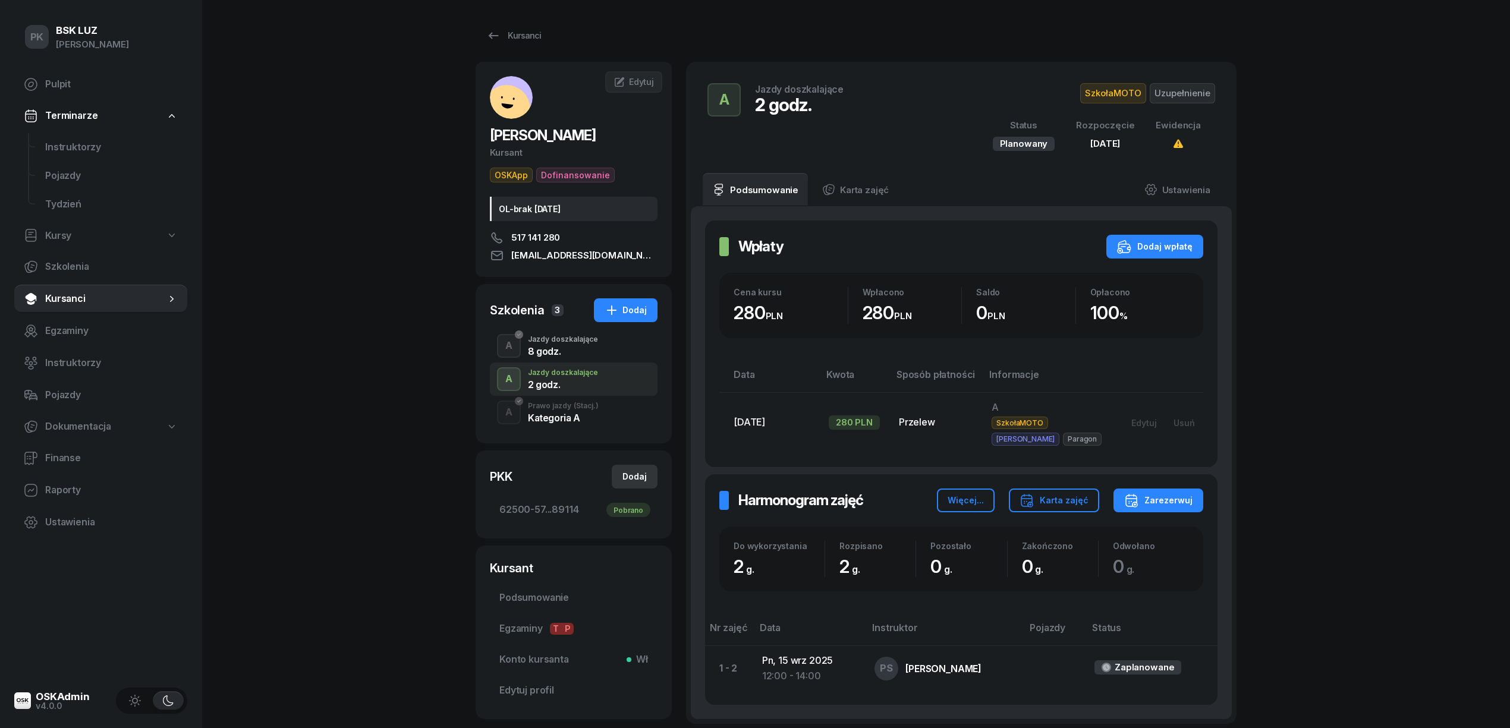
click at [636, 478] on div "Dodaj" at bounding box center [634, 476] width 24 height 14
select select
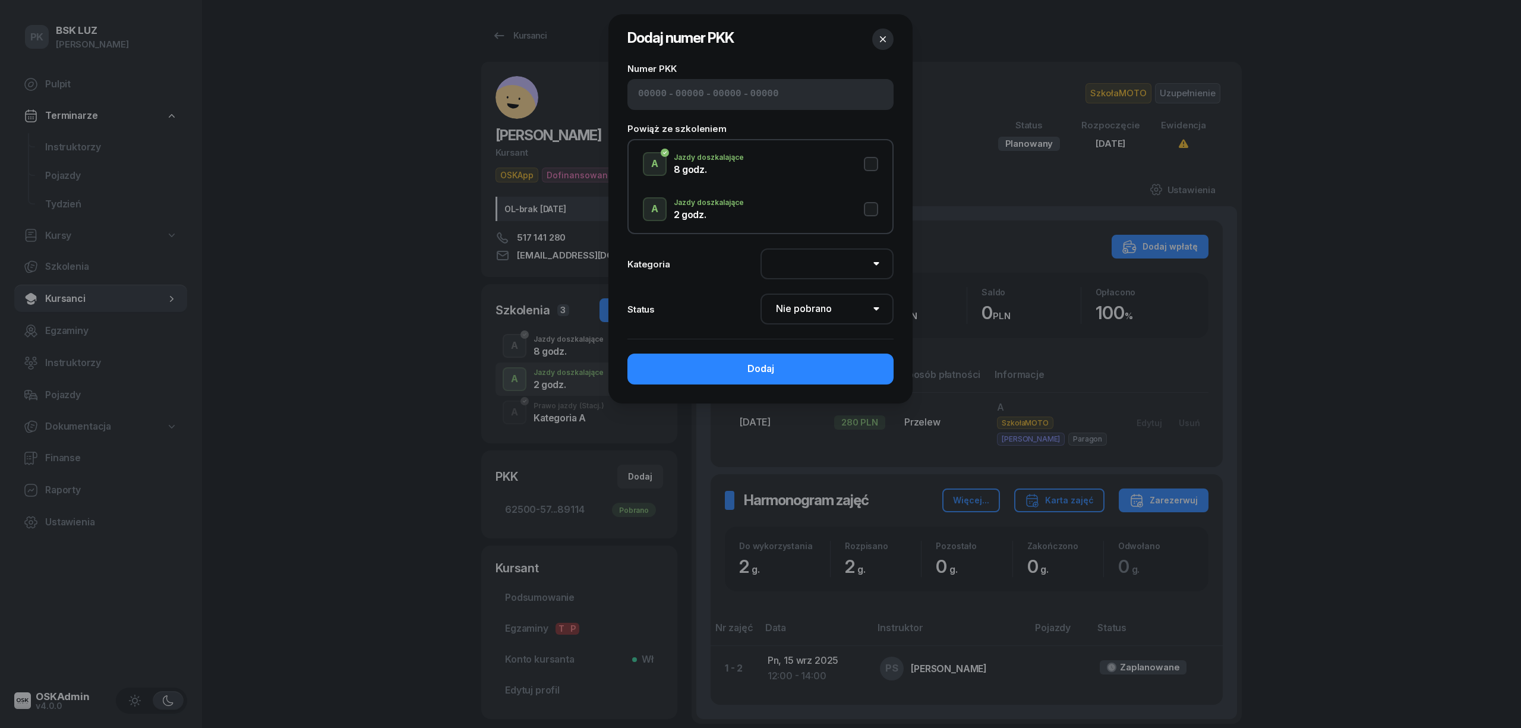
click at [368, 259] on div at bounding box center [760, 364] width 1521 height 728
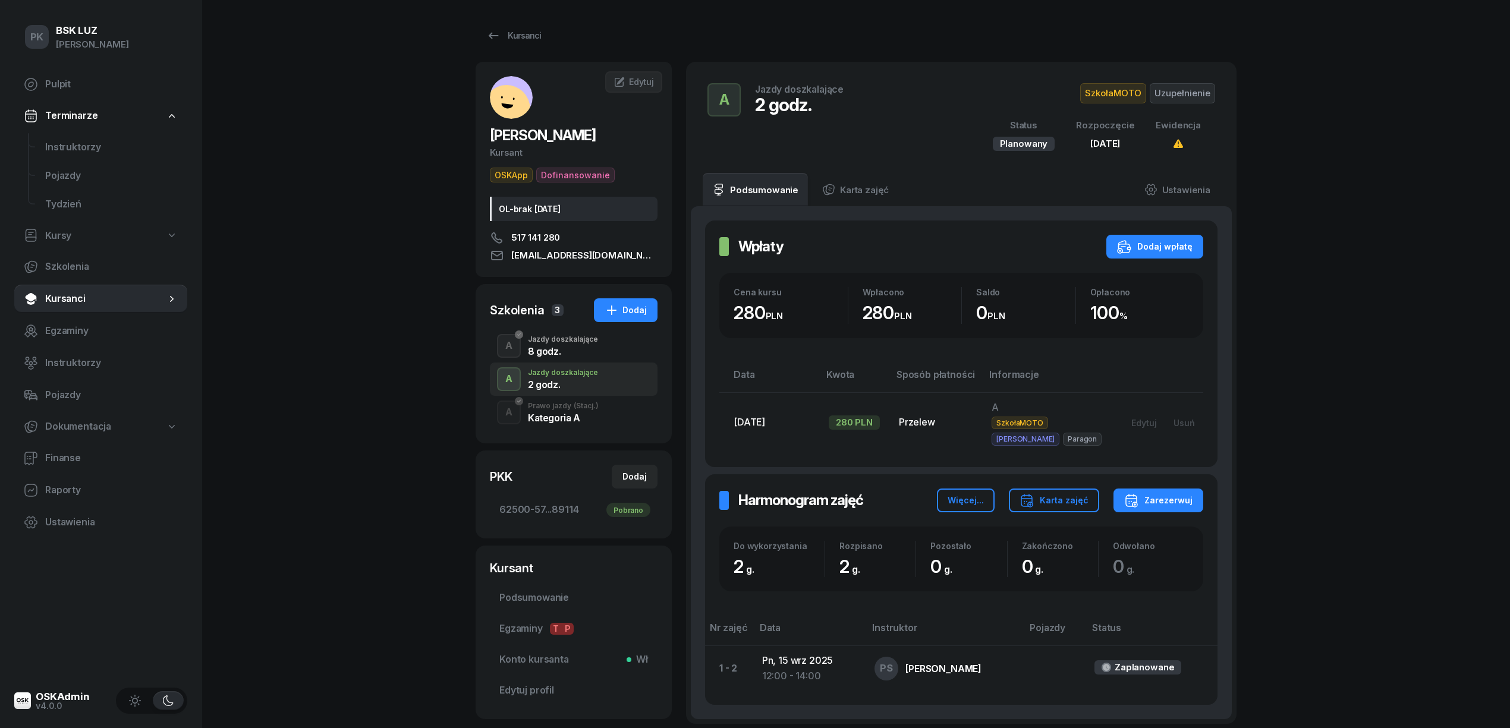
click at [559, 409] on div "Prawo jazdy (Stacj.)" at bounding box center [563, 405] width 71 height 7
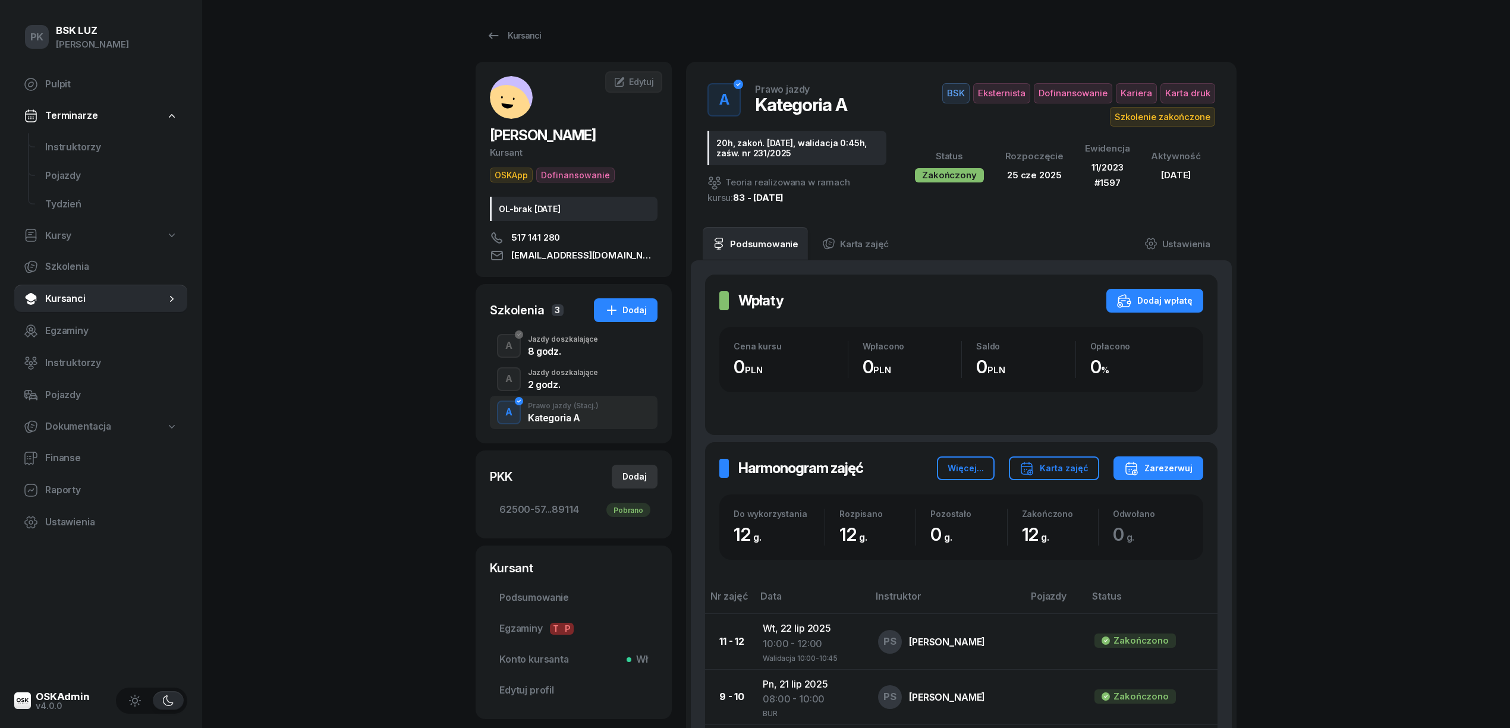
click at [647, 479] on button "Dodaj" at bounding box center [635, 477] width 46 height 24
select select
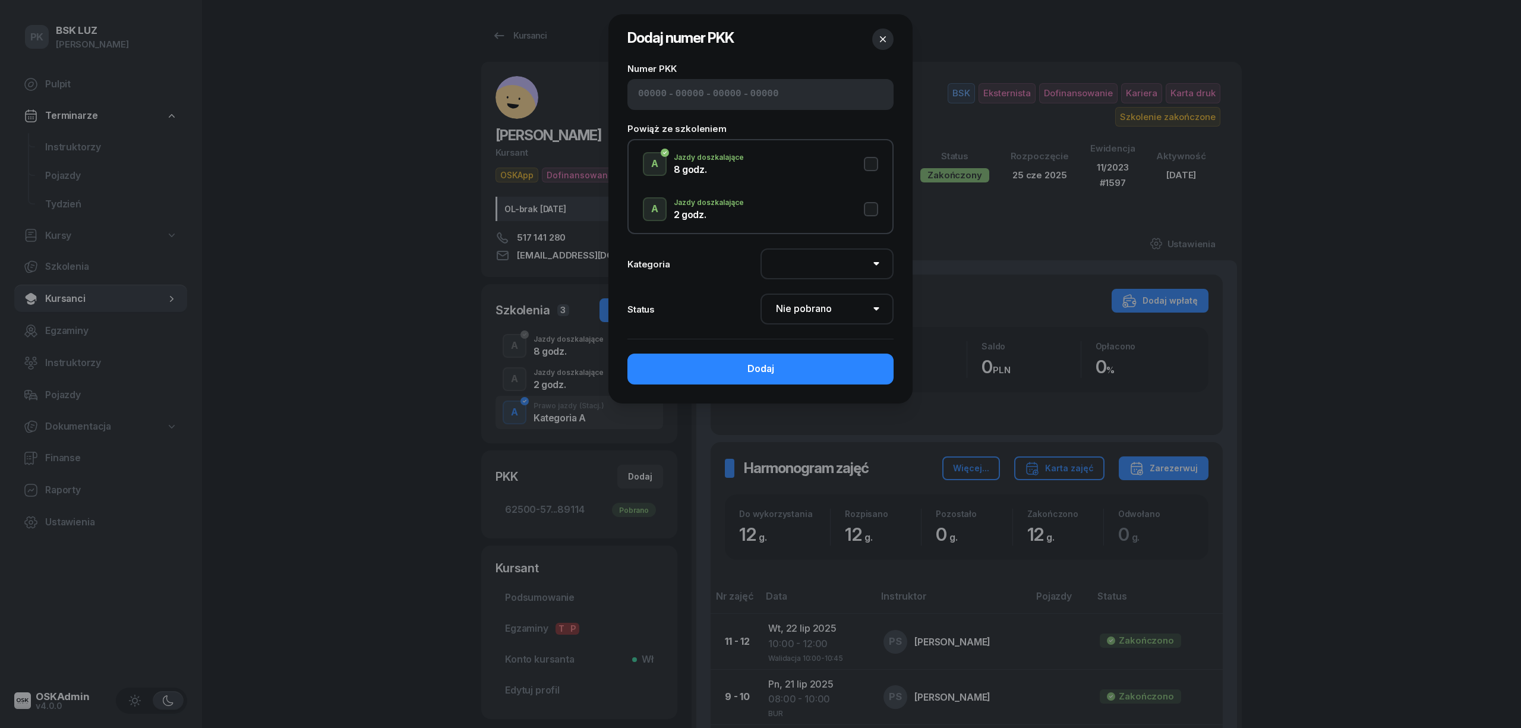
click at [661, 92] on input at bounding box center [652, 94] width 29 height 15
paste input "62500"
type input "62500"
type input "57219"
type input "93223"
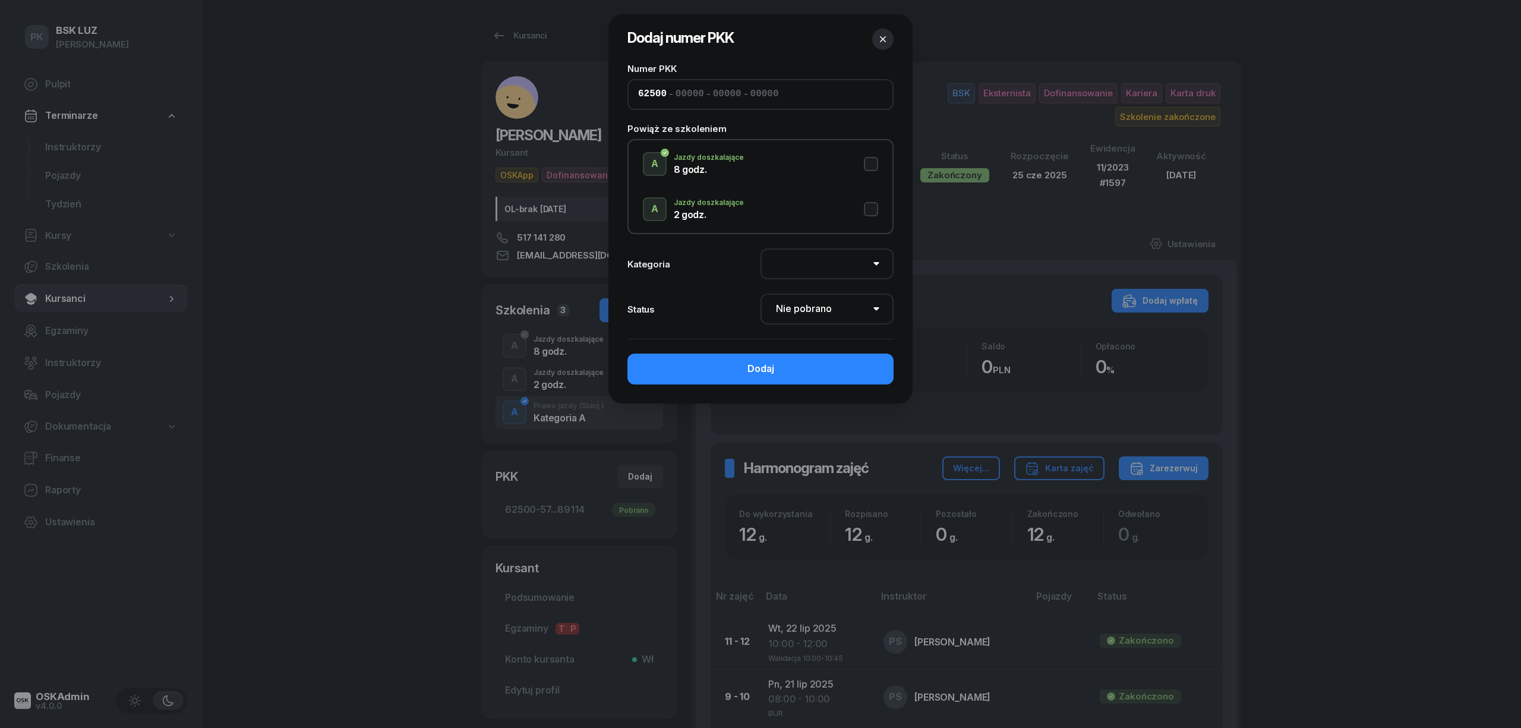
type input "89114"
click at [875, 208] on button "A Jazdy doszkalające 2 godz." at bounding box center [760, 209] width 235 height 24
select select "A"
click at [864, 309] on select "Nie pobrano Pobrano Zwrócono Zaktualizowano" at bounding box center [827, 309] width 133 height 31
select select "Get"
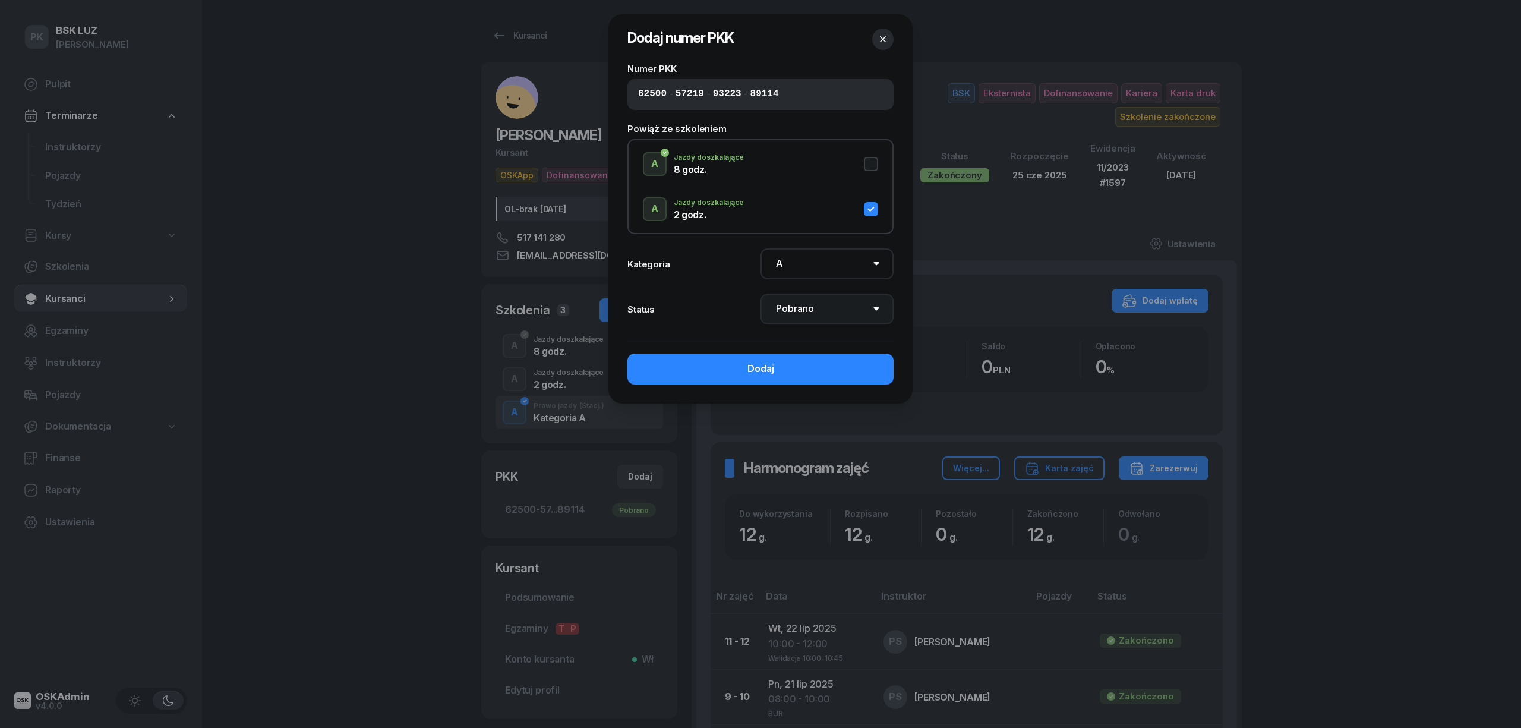
click at [761, 294] on select "Nie pobrano Pobrano Zwrócono Zaktualizowano" at bounding box center [827, 309] width 133 height 31
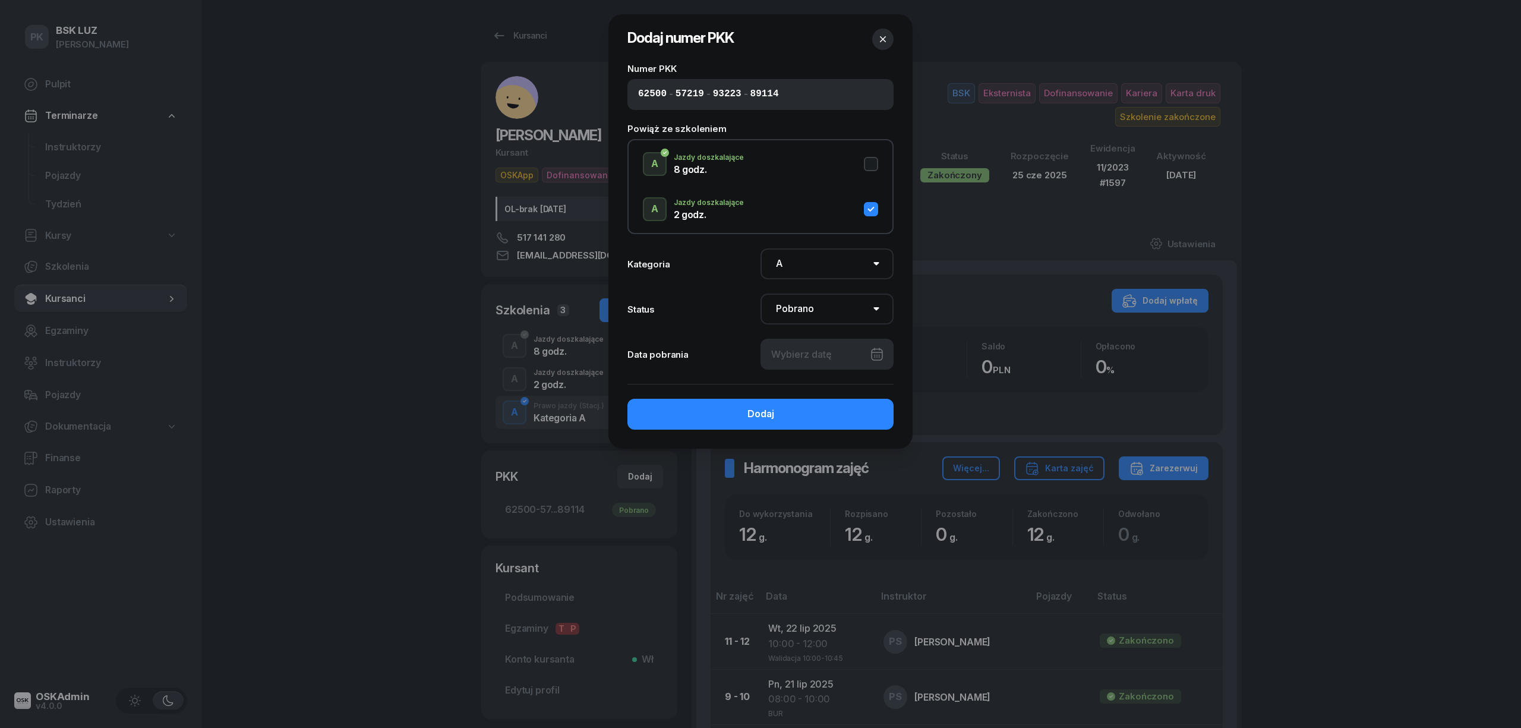
click at [851, 357] on div at bounding box center [827, 354] width 133 height 31
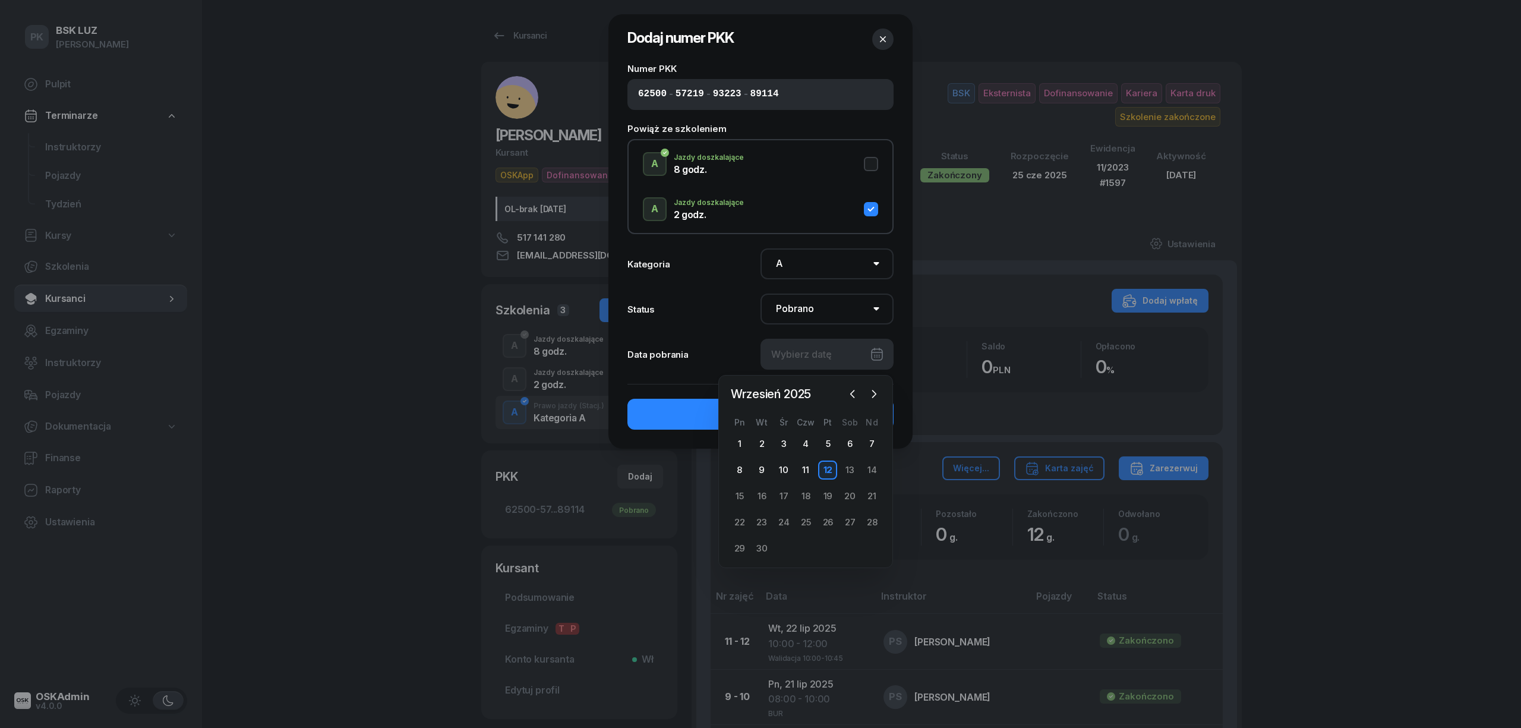
click at [828, 464] on div "12" at bounding box center [827, 470] width 19 height 19
type input "[DATE]"
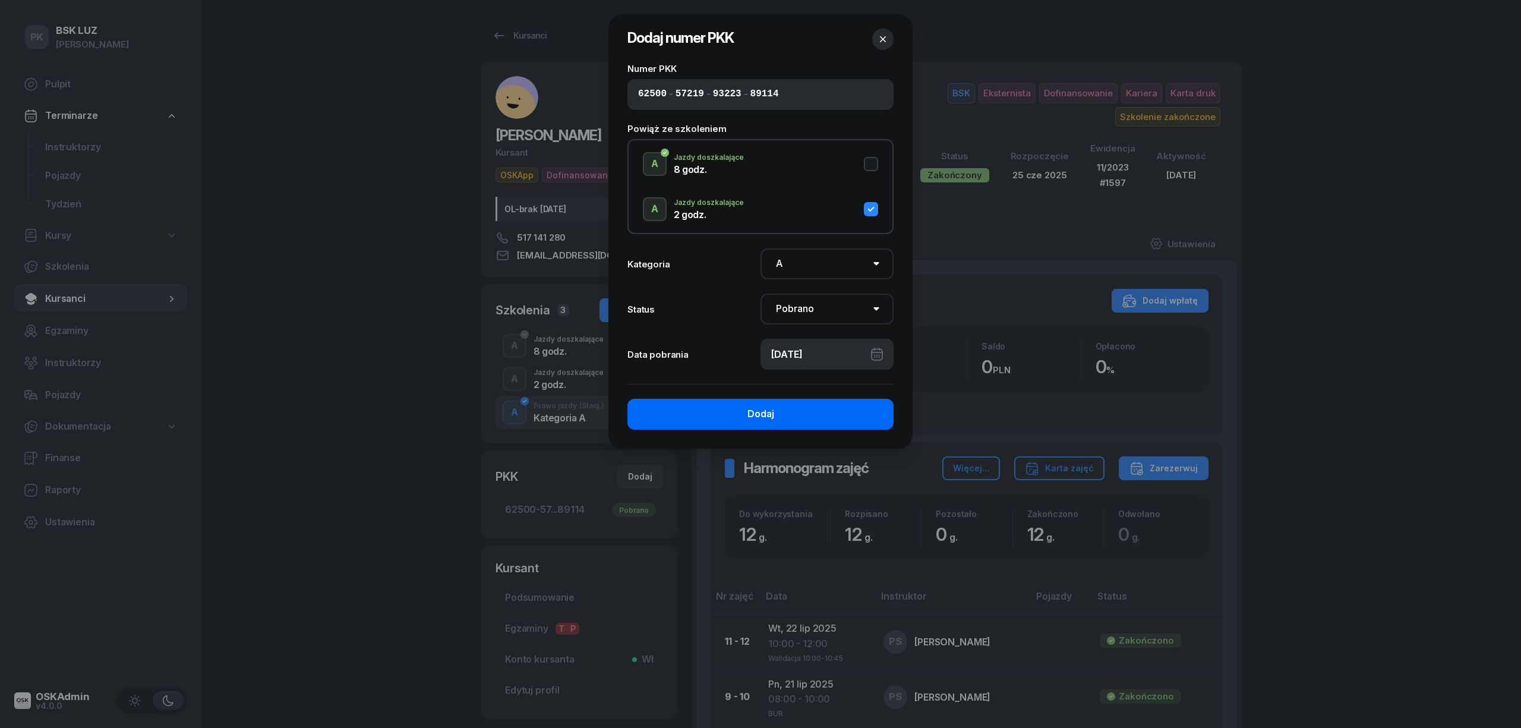
click at [837, 405] on button "Dodaj" at bounding box center [761, 414] width 266 height 31
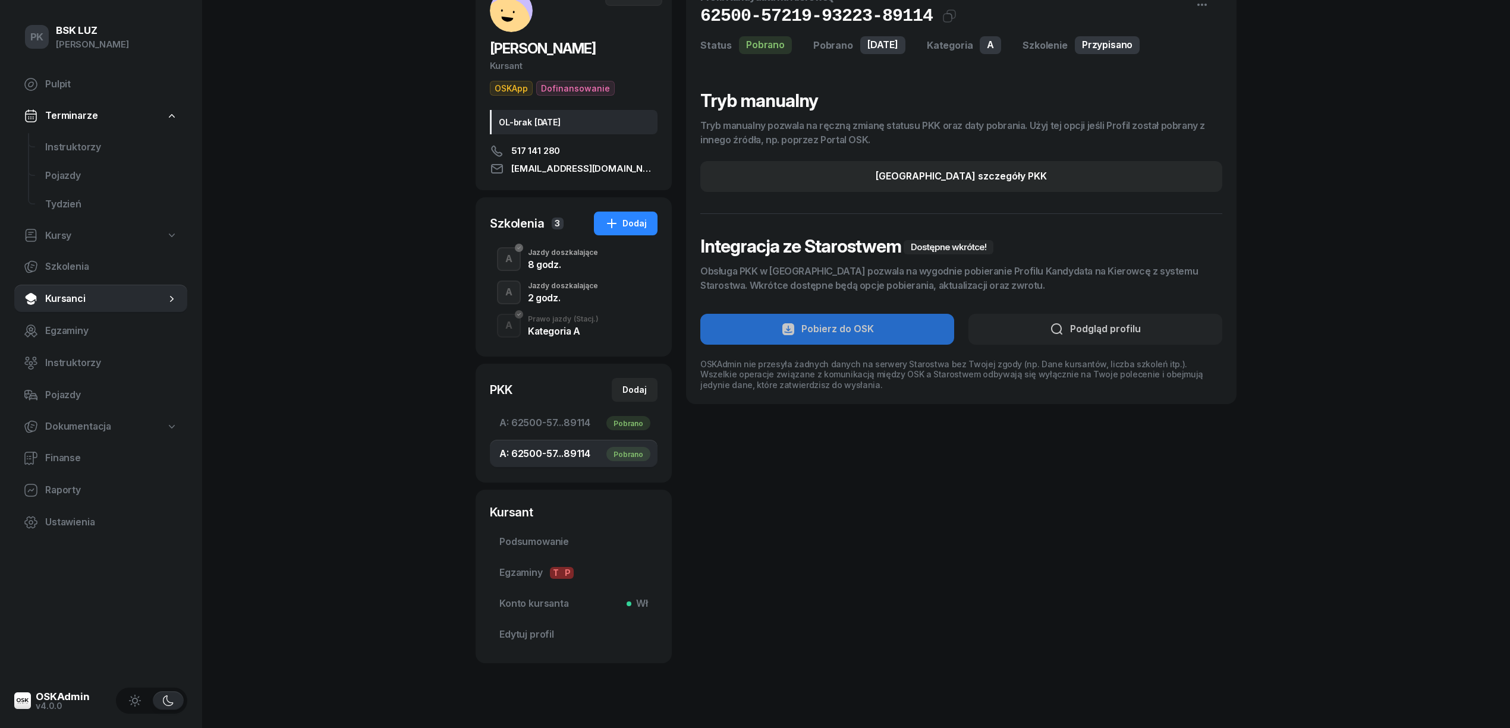
scroll to position [103, 0]
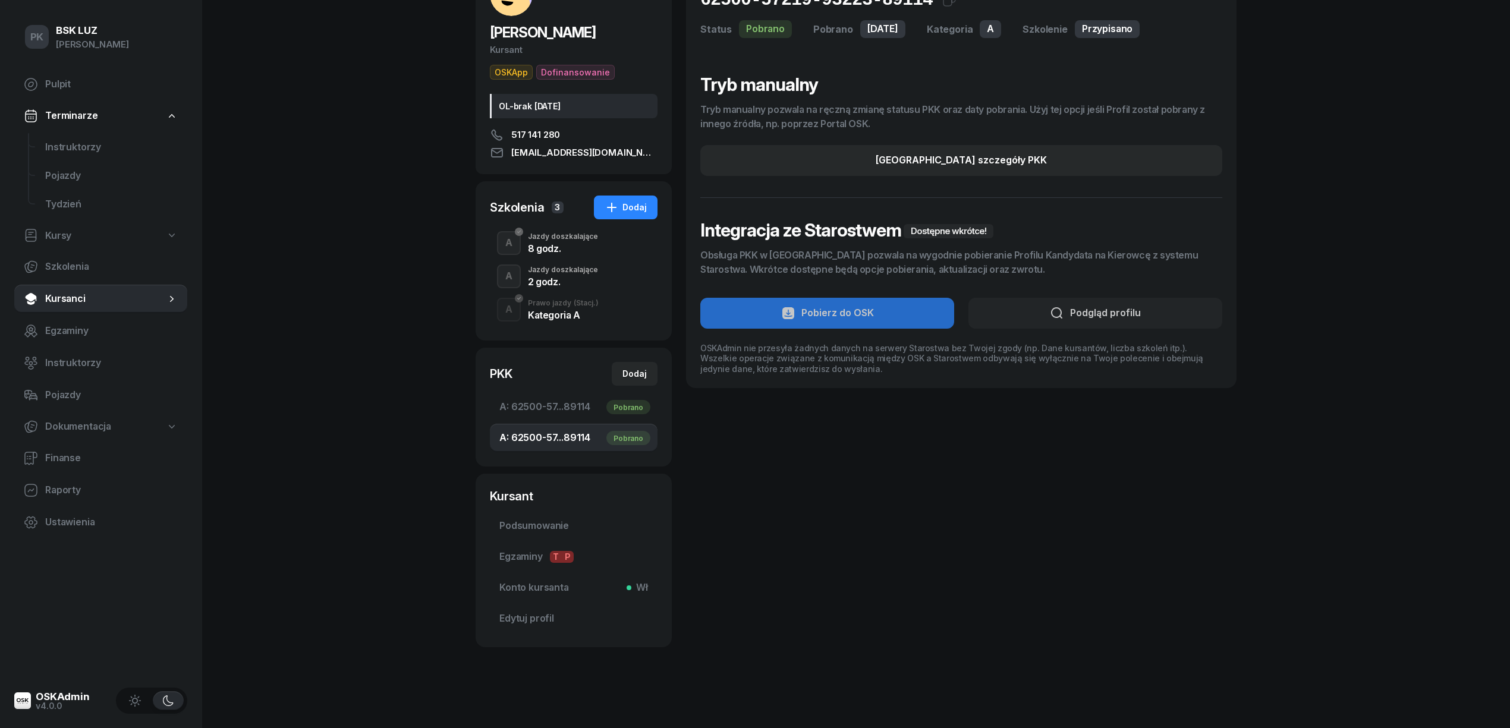
click at [366, 341] on div "PK BSK LUZ Piotr Klimek Pulpit Terminarze Instruktorzy Pojazdy Tydzień Kursy Sz…" at bounding box center [755, 312] width 1510 height 831
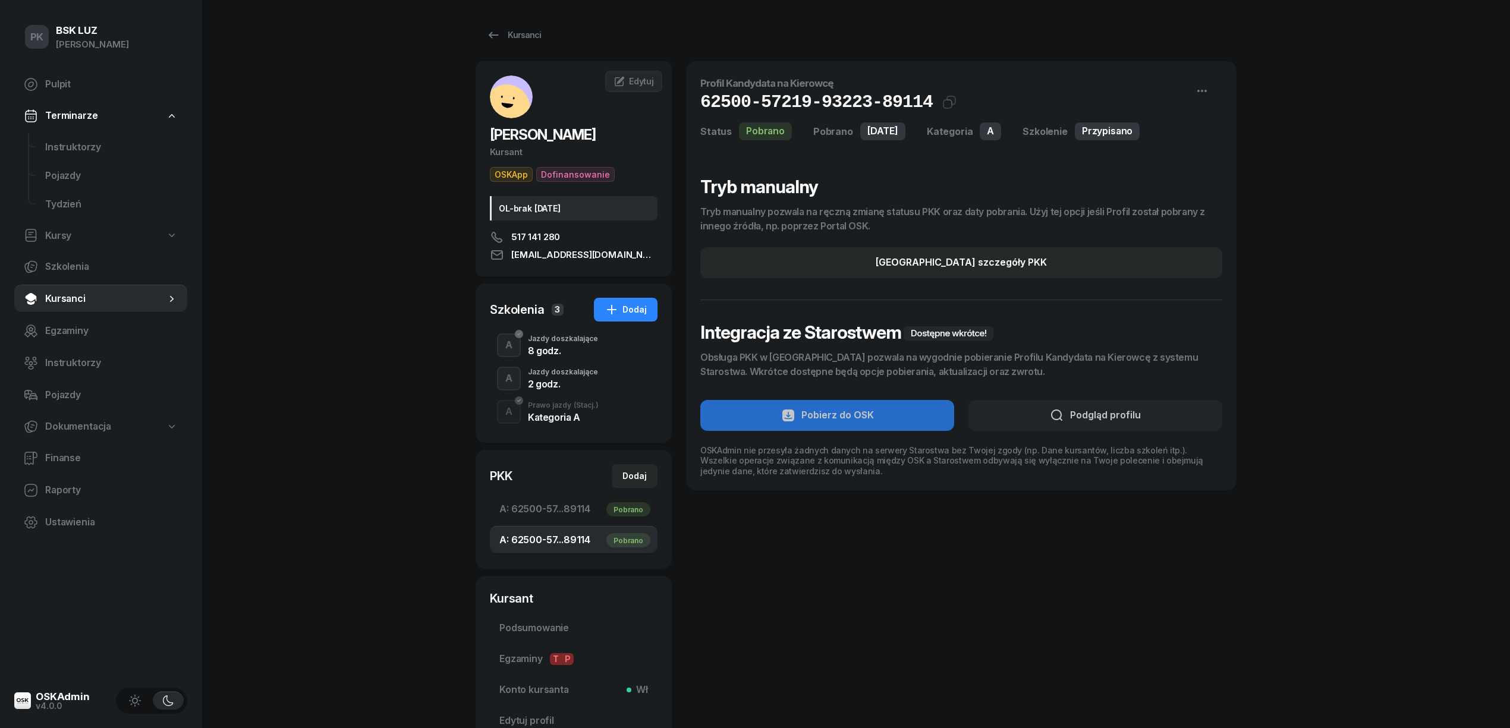
scroll to position [0, 0]
click at [351, 336] on div "PK BSK LUZ Piotr Klimek Pulpit Terminarze Instruktorzy Pojazdy Tydzień Kursy Sz…" at bounding box center [755, 415] width 1510 height 831
click at [575, 512] on span "A: 62500-57...89114 Pobrano" at bounding box center [573, 509] width 149 height 15
click at [638, 469] on div "Dodaj" at bounding box center [634, 476] width 24 height 14
select select
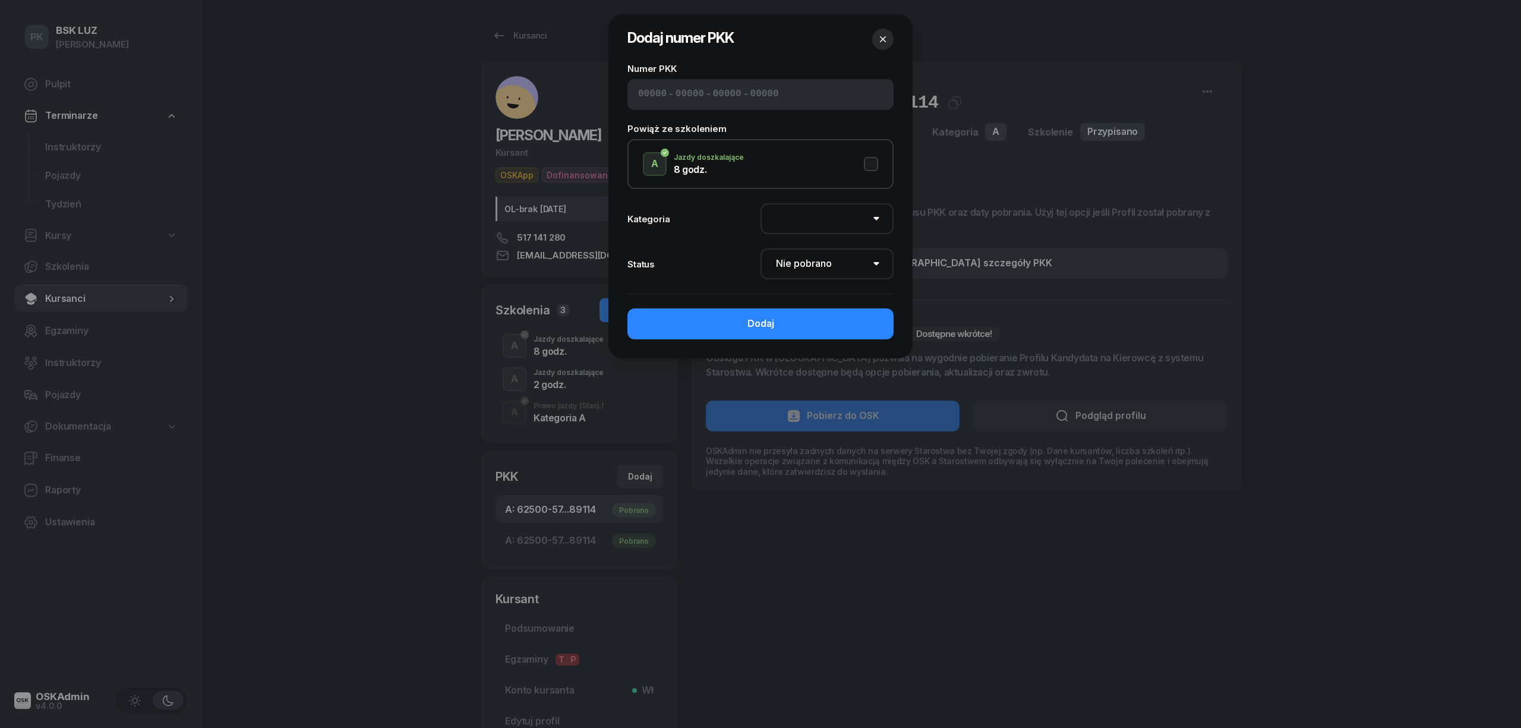
click at [507, 509] on div at bounding box center [760, 364] width 1521 height 728
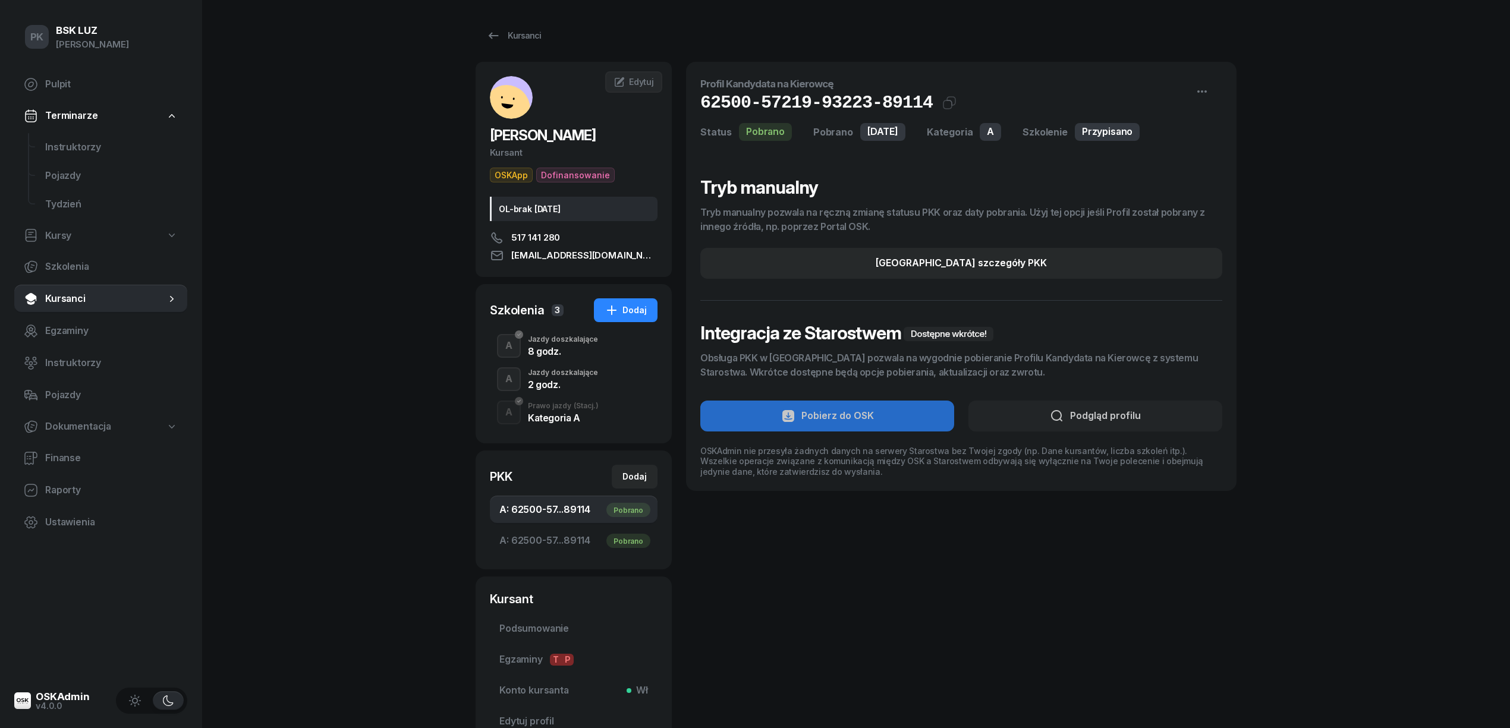
click at [535, 510] on span "A: 62500-57...89114 Pobrano" at bounding box center [573, 509] width 149 height 15
click at [571, 543] on span "A: 62500-57...89114 Pobrano" at bounding box center [573, 540] width 149 height 15
click at [574, 507] on span "A: 62500-57...89114 Pobrano" at bounding box center [573, 509] width 149 height 15
click at [950, 265] on div "Edytuj szczegóły PKK" at bounding box center [960, 263] width 171 height 15
select select "A"
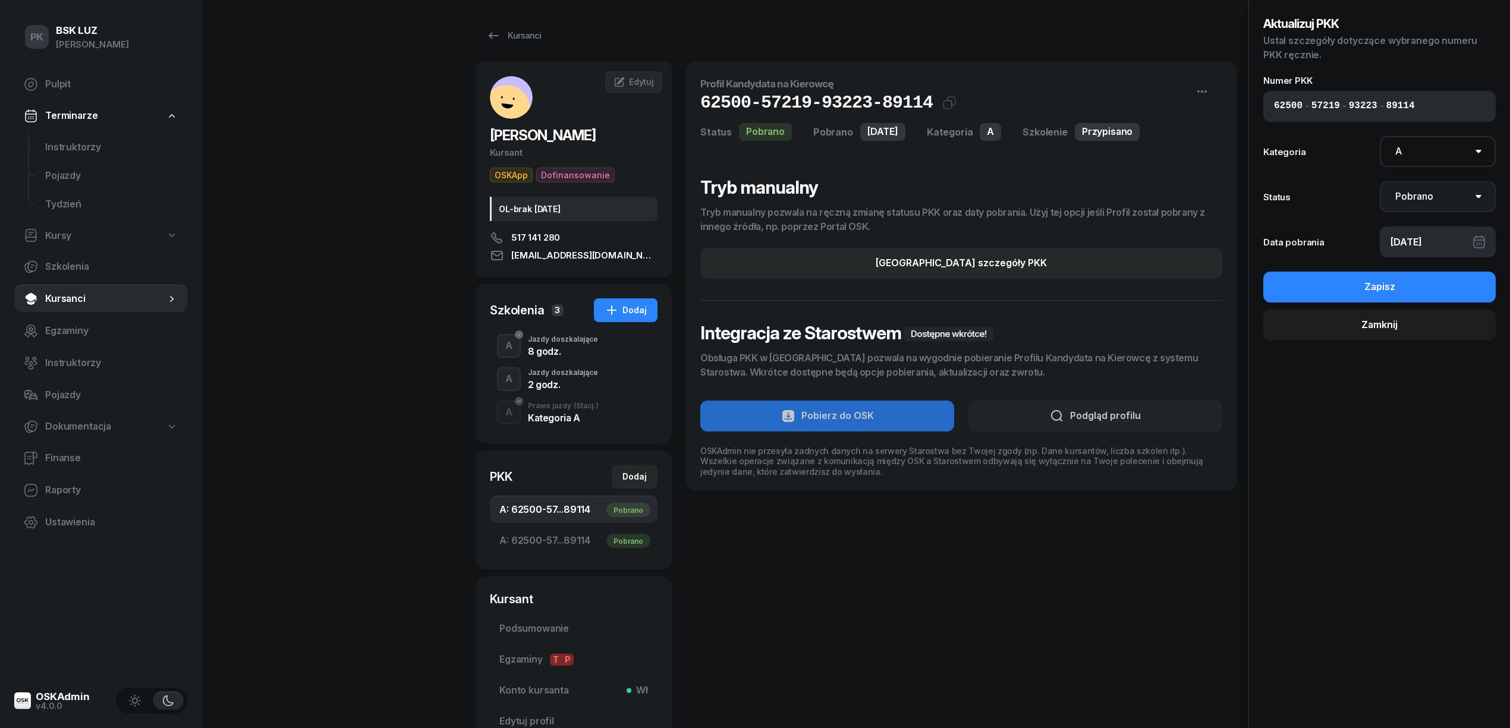
click at [1416, 198] on select "Nie pobrano Pobrano Zwrócono Zaktualizowano" at bounding box center [1437, 196] width 116 height 31
select select "UpdateAndReturn"
click at [1379, 181] on select "Nie pobrano Pobrano Zwrócono Zaktualizowano" at bounding box center [1437, 196] width 116 height 31
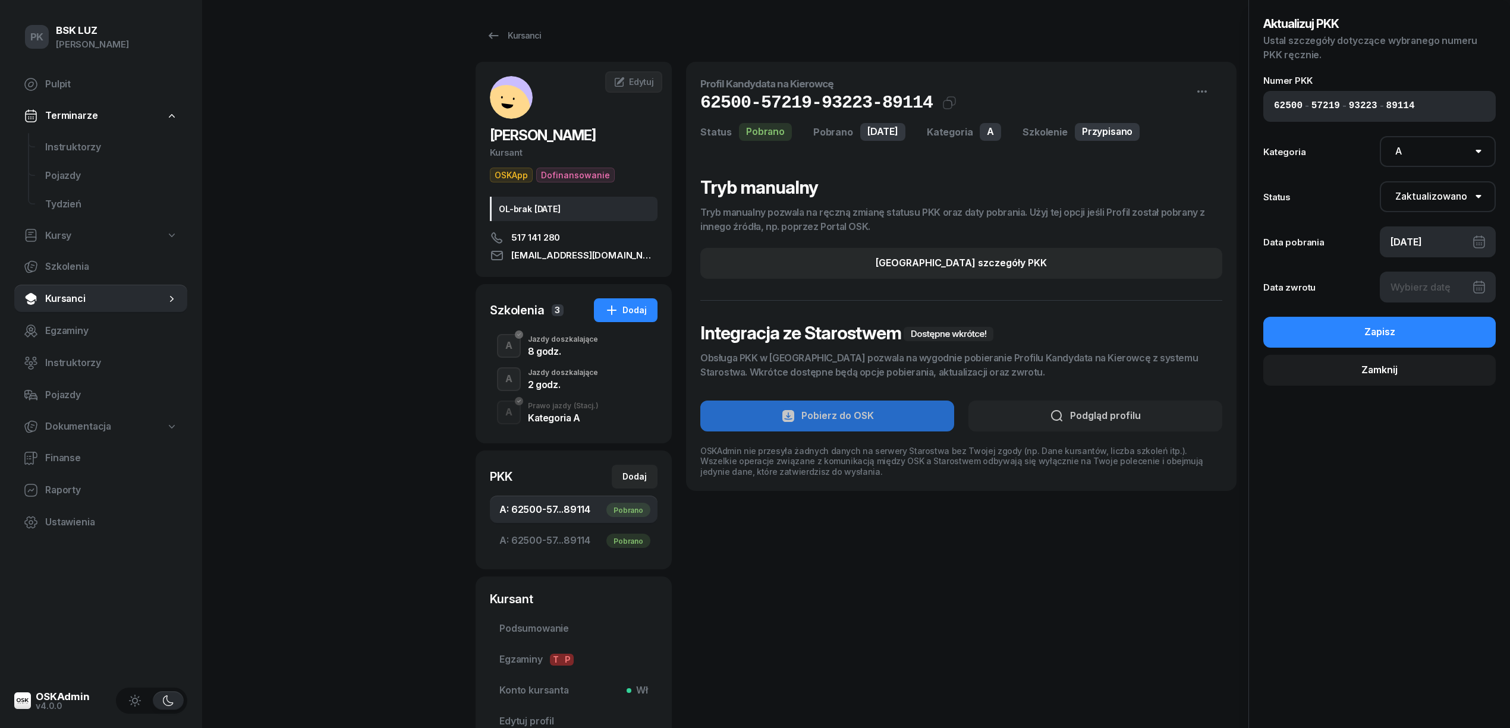
click at [1425, 286] on div at bounding box center [1437, 287] width 116 height 31
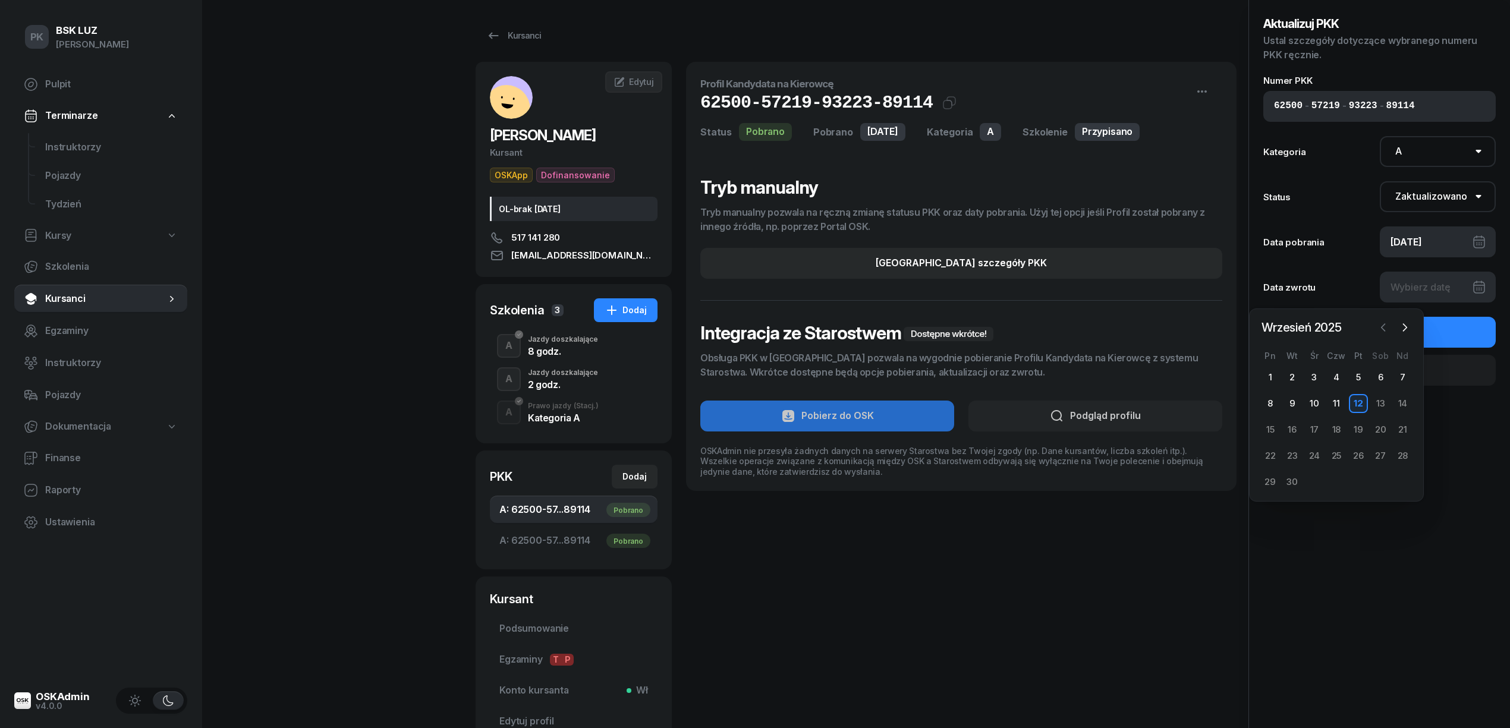
click at [1380, 326] on icon "button" at bounding box center [1383, 328] width 12 height 12
click at [1380, 324] on icon "button" at bounding box center [1383, 328] width 12 height 12
click at [1338, 453] on div "24" at bounding box center [1335, 455] width 19 height 19
type input "24/07/2025"
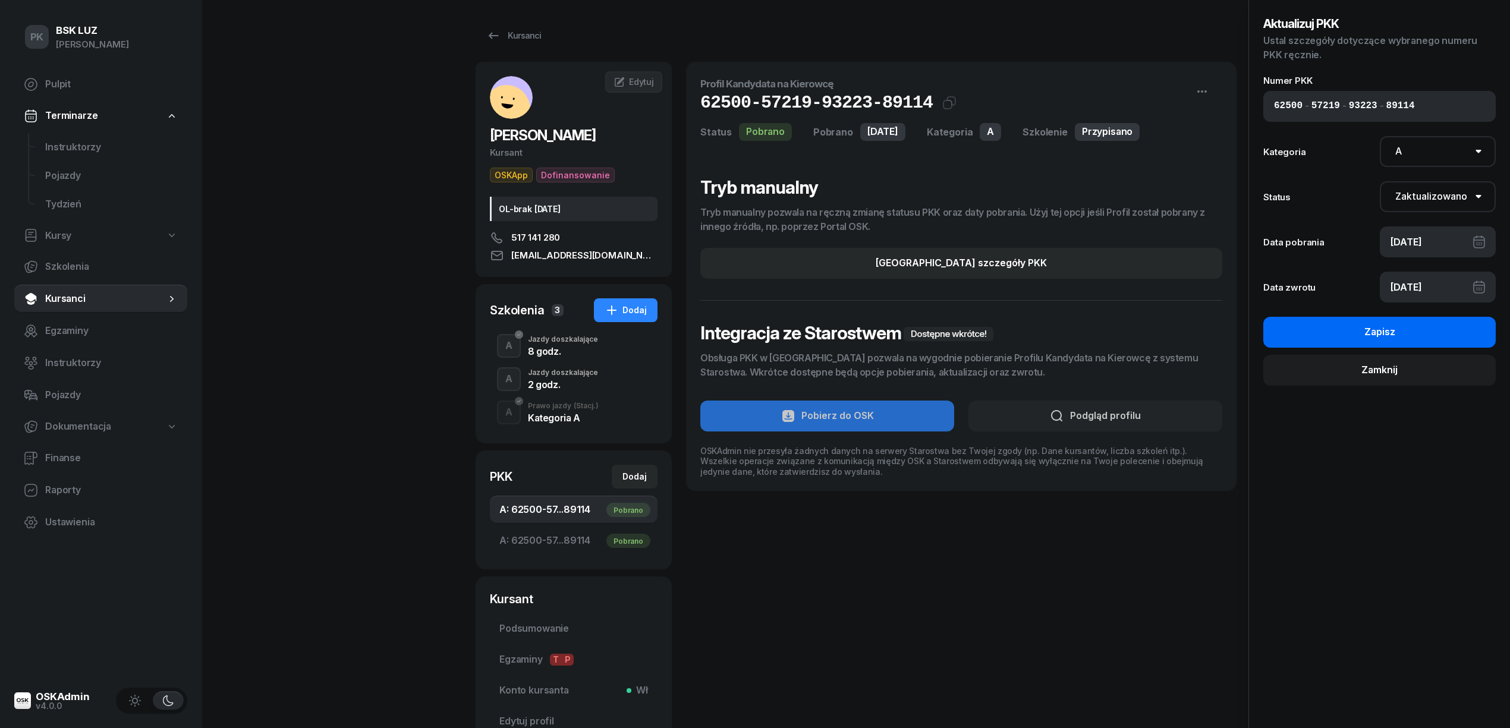
click at [1393, 338] on div "Zapisz" at bounding box center [1379, 331] width 31 height 15
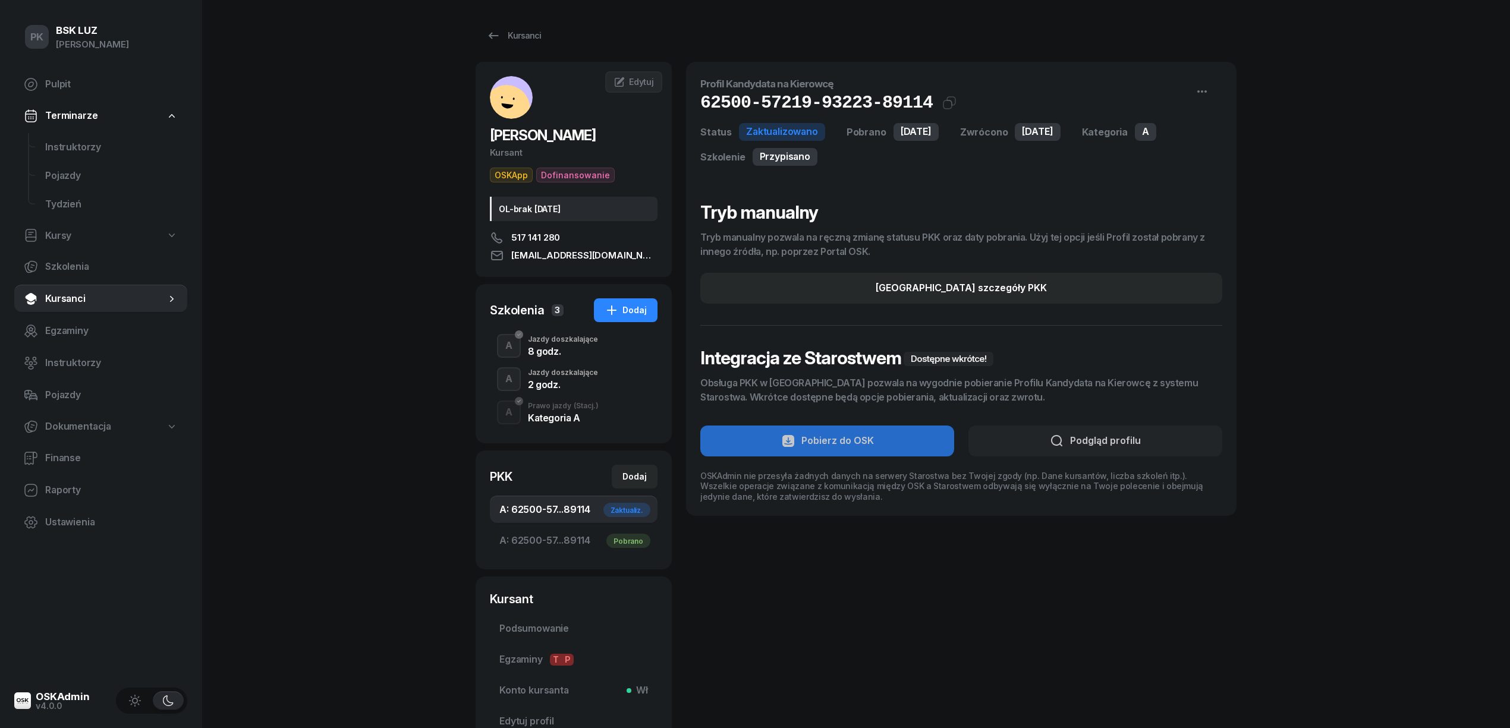
click at [562, 380] on div "2 godz." at bounding box center [563, 385] width 70 height 10
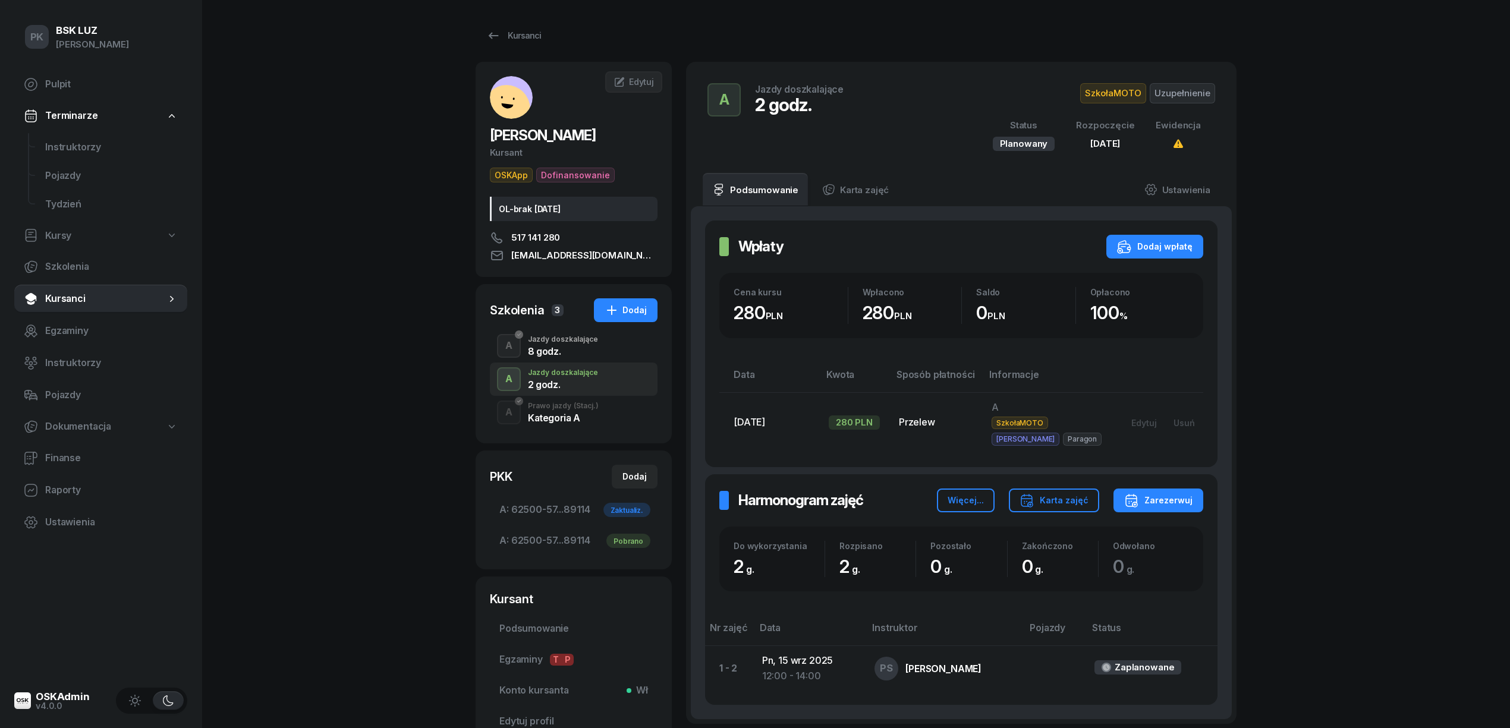
click at [559, 346] on div "8 godz." at bounding box center [563, 351] width 70 height 10
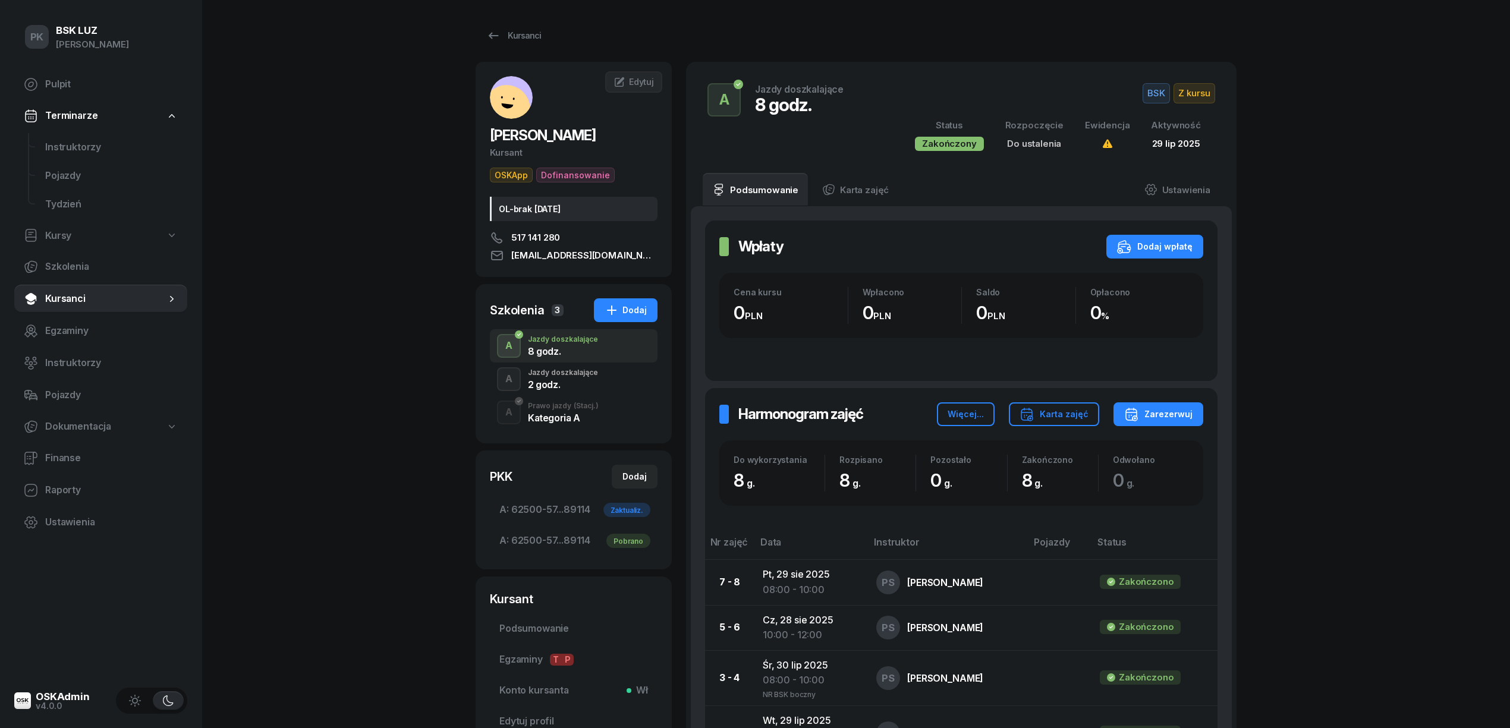
click at [566, 404] on div "Prawo jazdy (Stacj.)" at bounding box center [563, 405] width 71 height 7
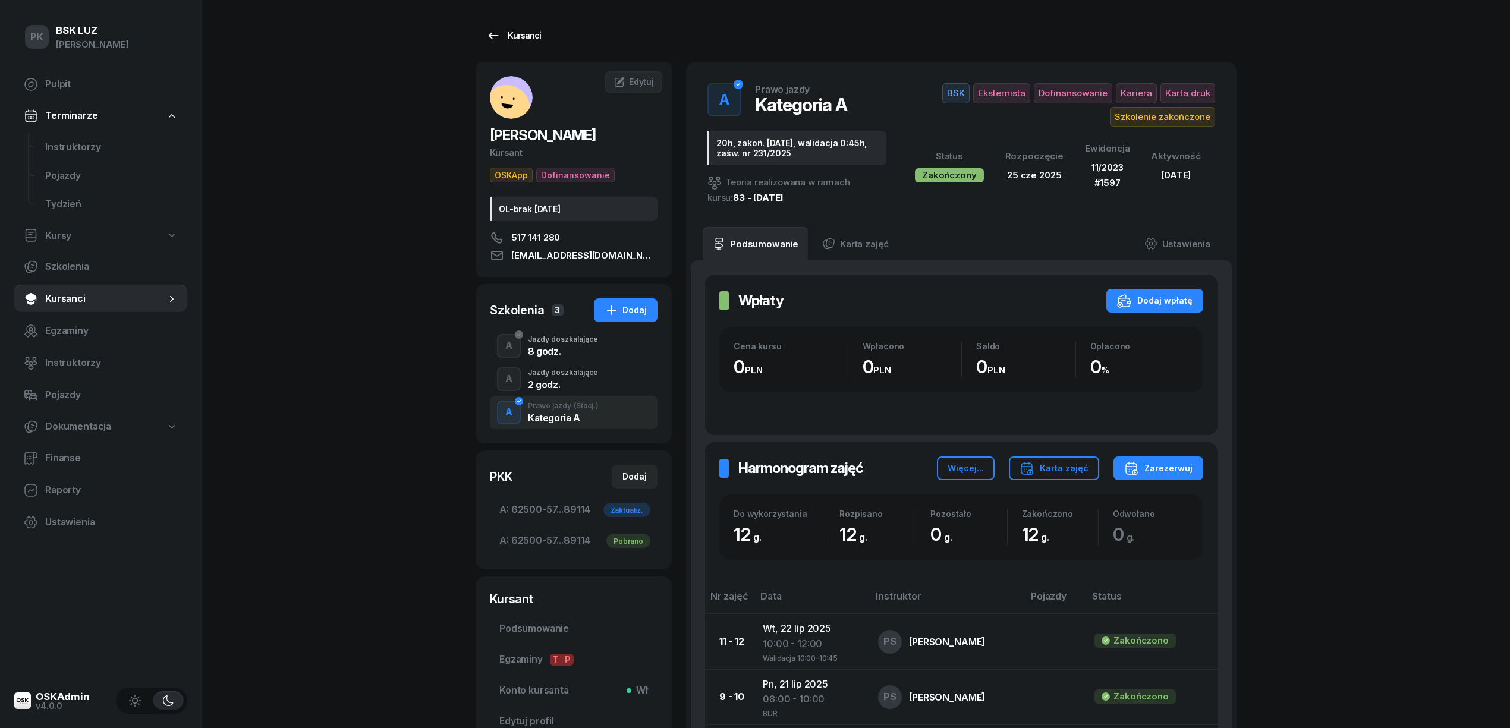
click at [500, 31] on div "Kursanci" at bounding box center [513, 36] width 55 height 14
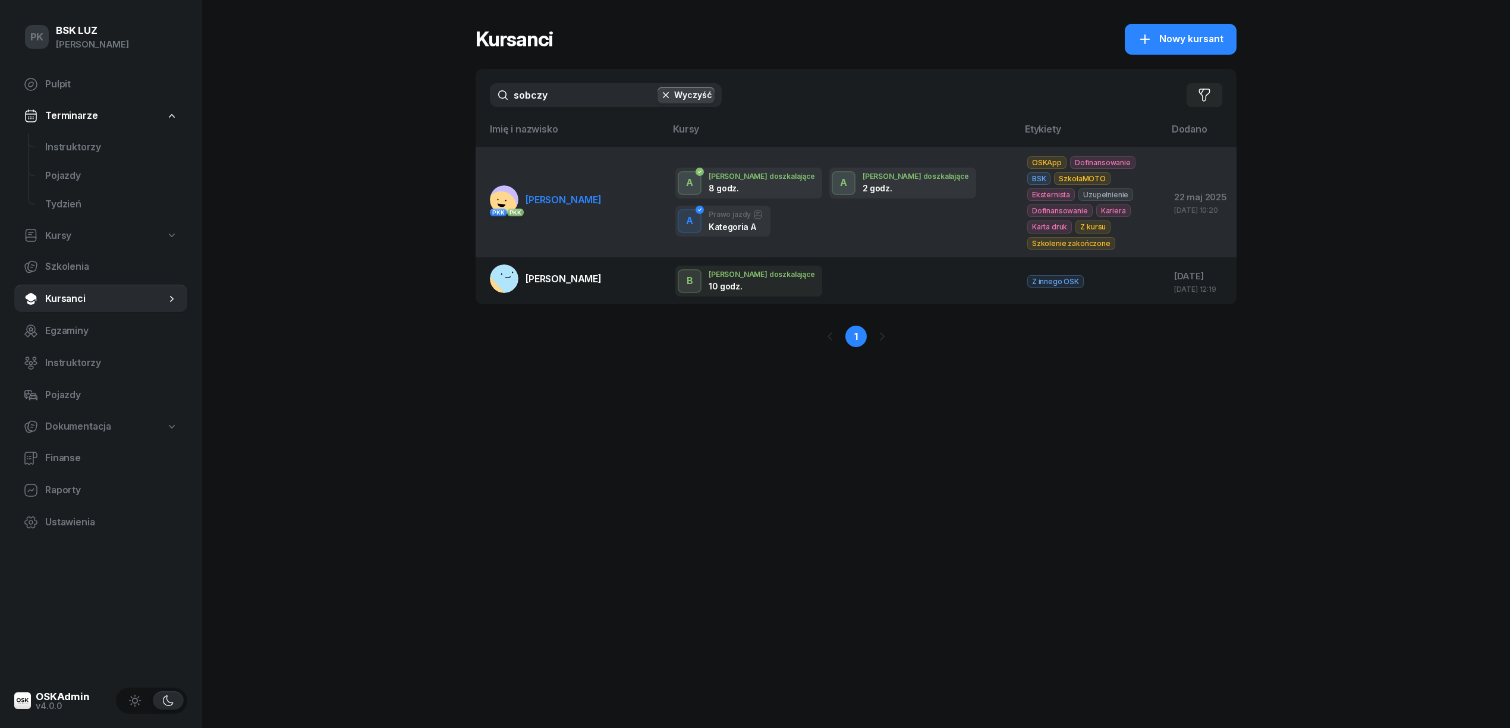
click at [503, 185] on rect at bounding box center [504, 199] width 29 height 29
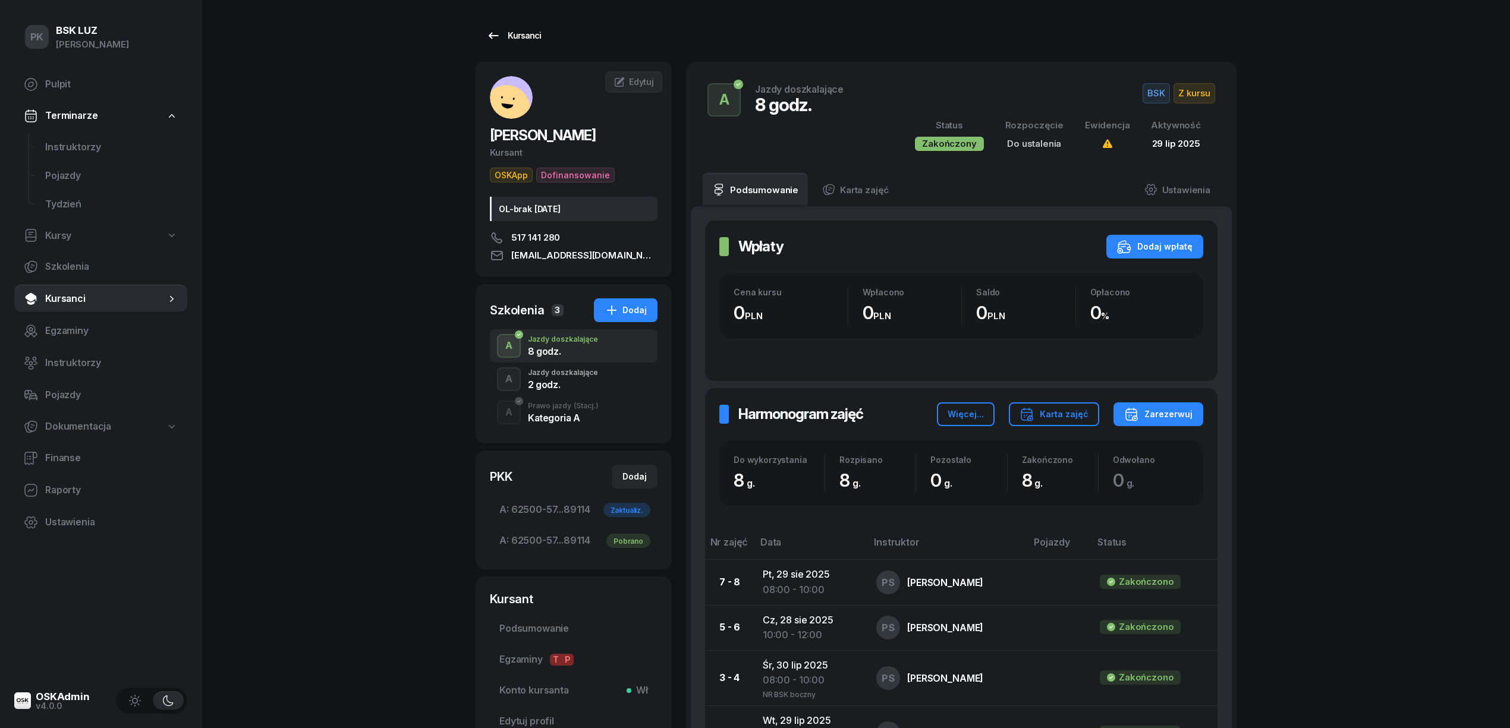
click at [522, 34] on div "Kursanci" at bounding box center [513, 36] width 55 height 14
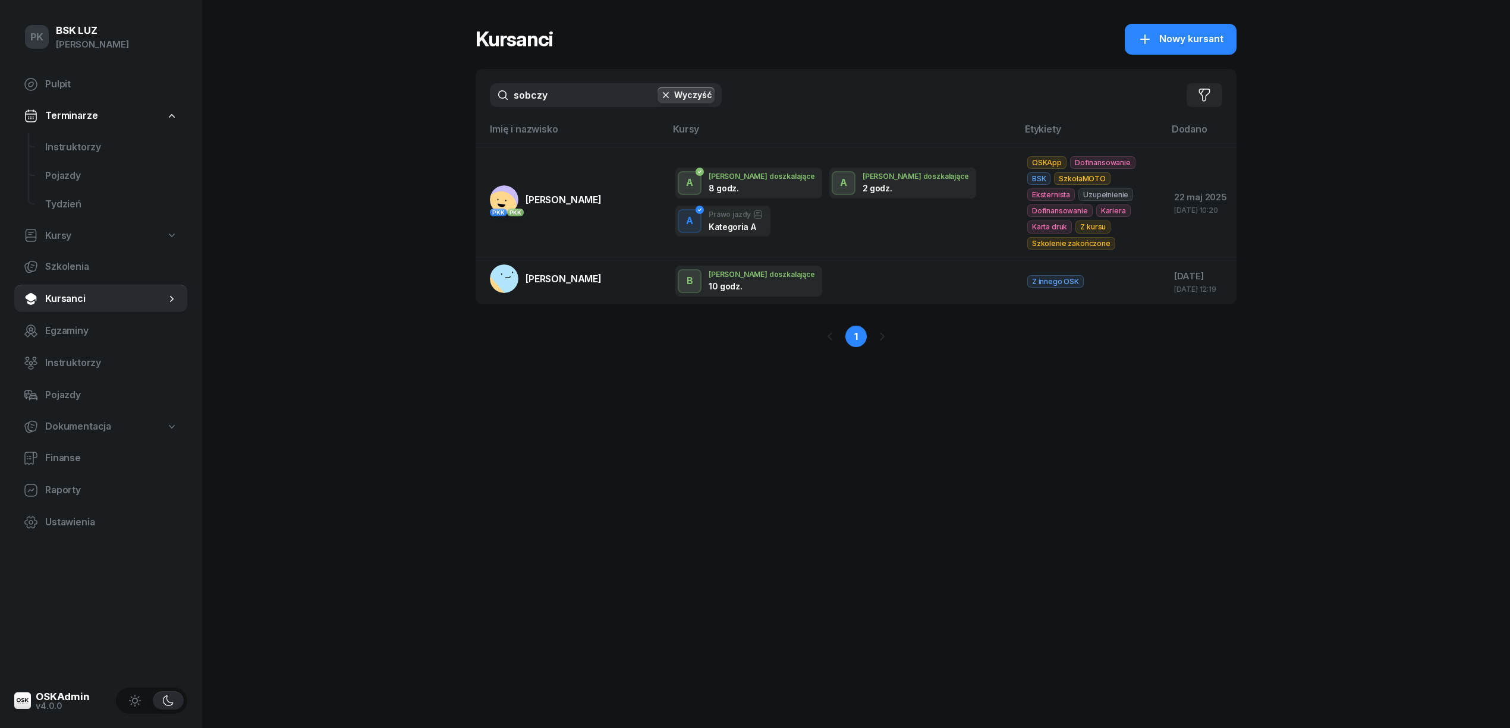
click at [69, 302] on span "Kursanci" at bounding box center [105, 298] width 121 height 15
click at [1185, 36] on span "Nowy kursant" at bounding box center [1191, 38] width 64 height 15
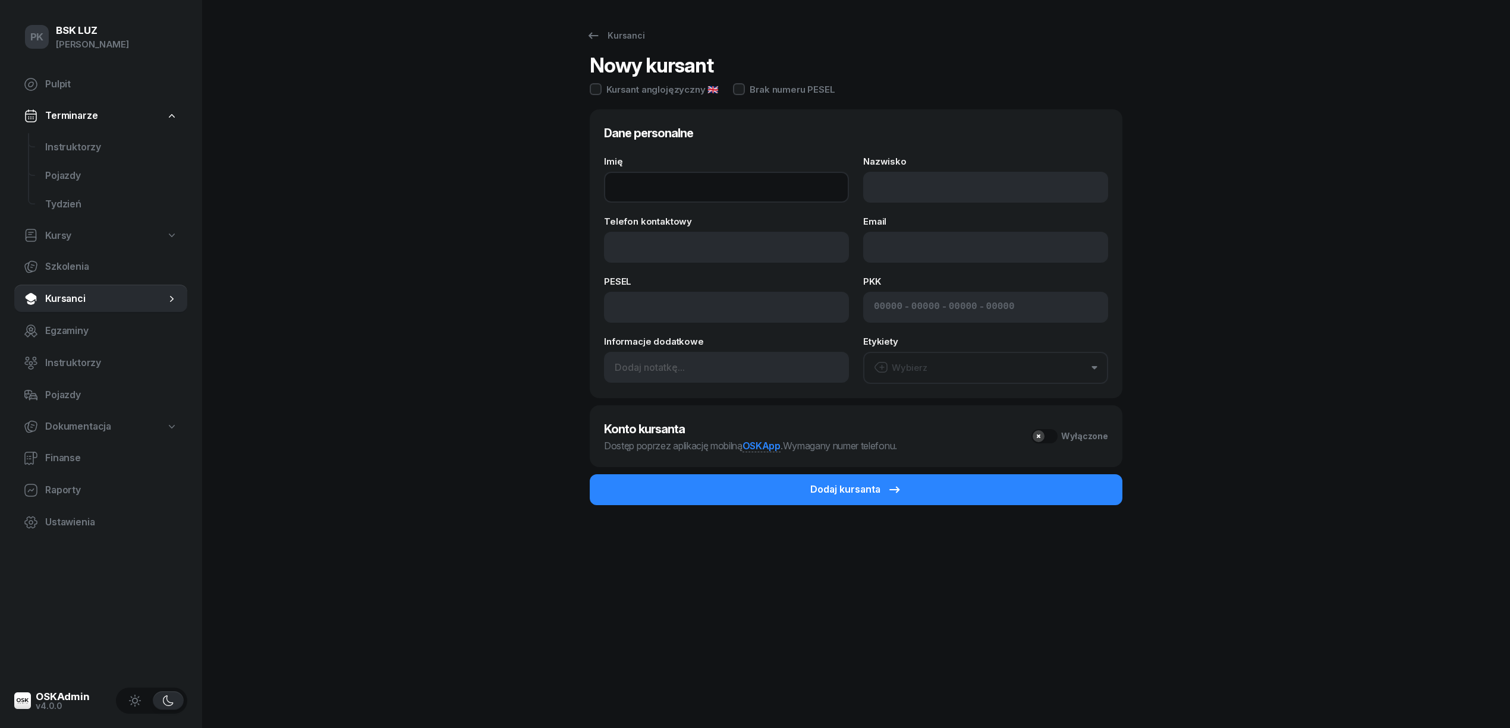
click at [709, 191] on input "Imię" at bounding box center [726, 187] width 245 height 31
type input "EWA BRYDNISAK"
click at [919, 193] on input "Nazwisko" at bounding box center [985, 187] width 245 height 31
type input "BRYDNIAK"
click at [728, 191] on input "EWA BRYDNISAK" at bounding box center [726, 187] width 245 height 31
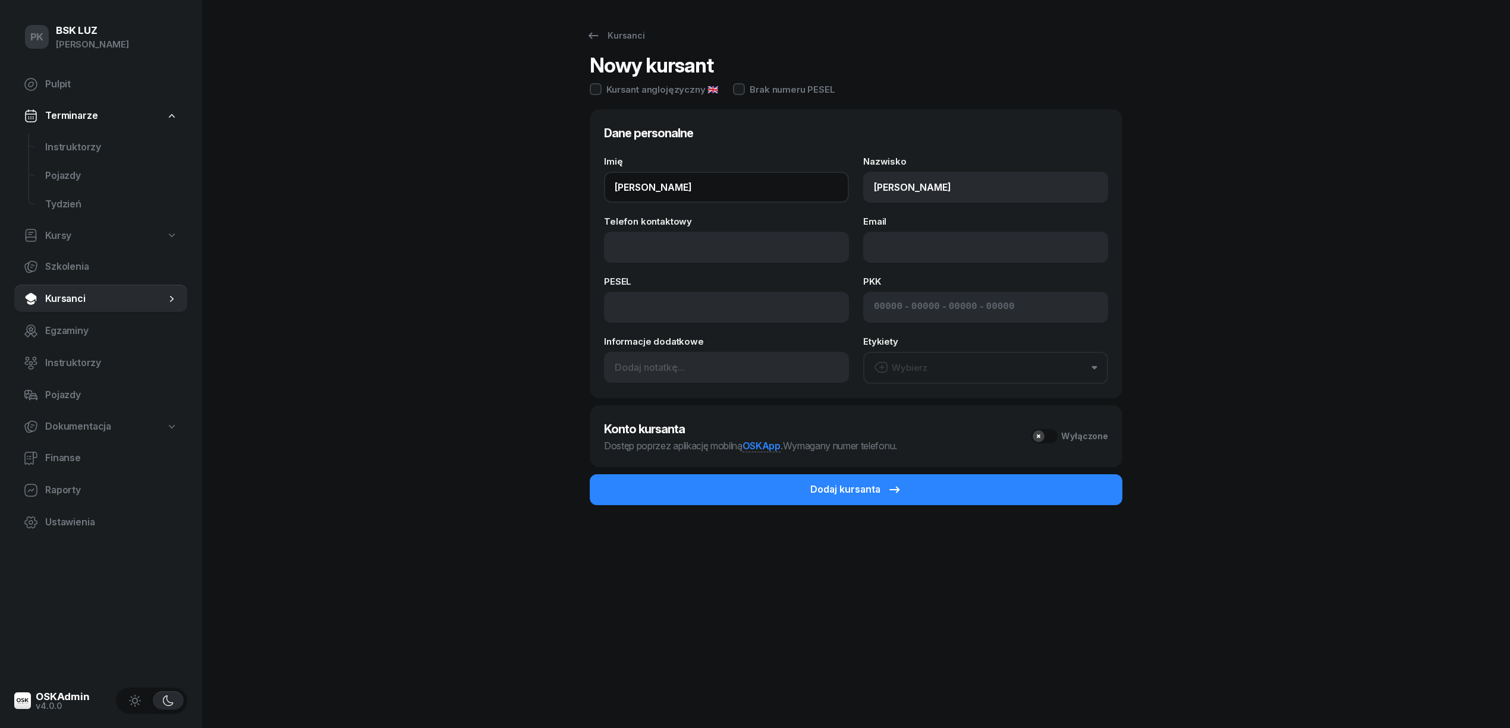
type input "EWA"
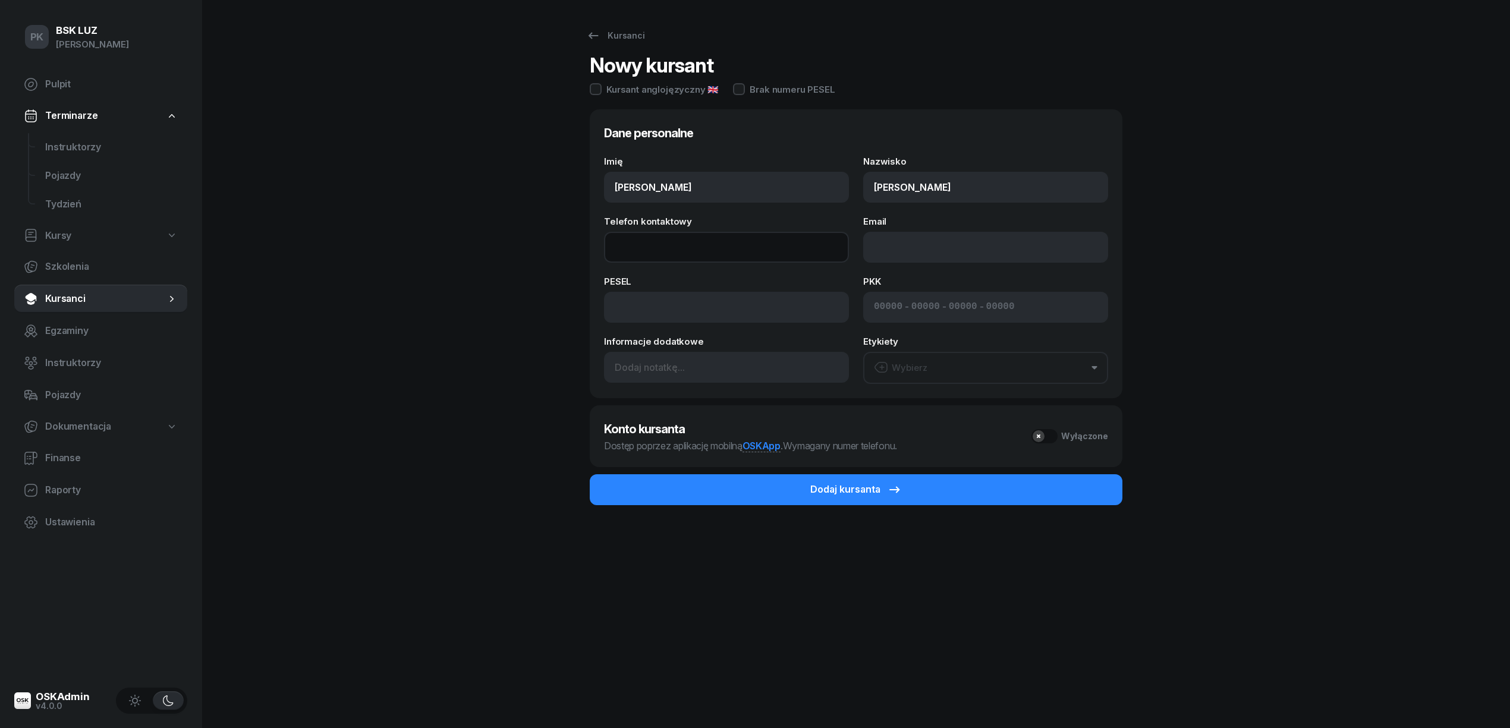
click at [661, 245] on input "Telefon kontaktowy" at bounding box center [726, 247] width 245 height 31
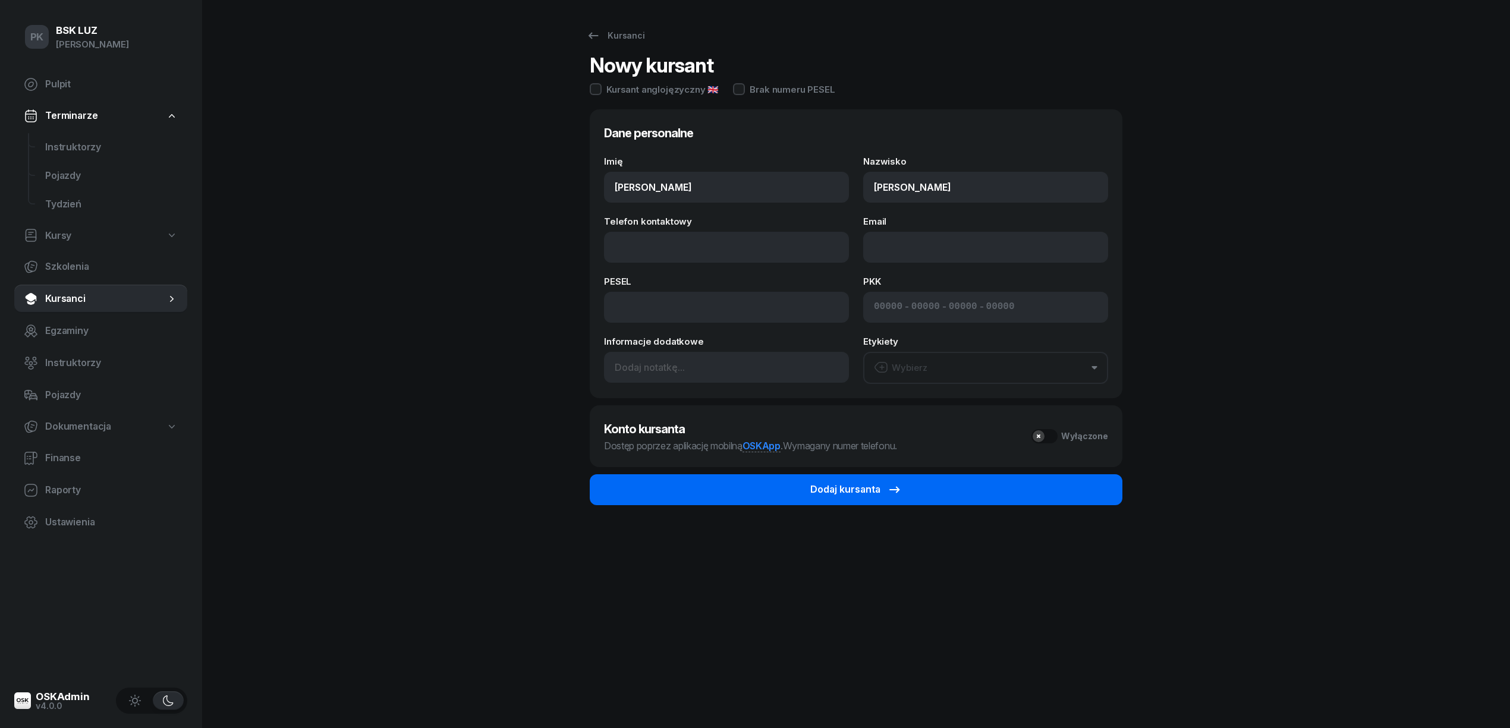
click at [873, 493] on div "Dodaj kursanta" at bounding box center [856, 489] width 92 height 15
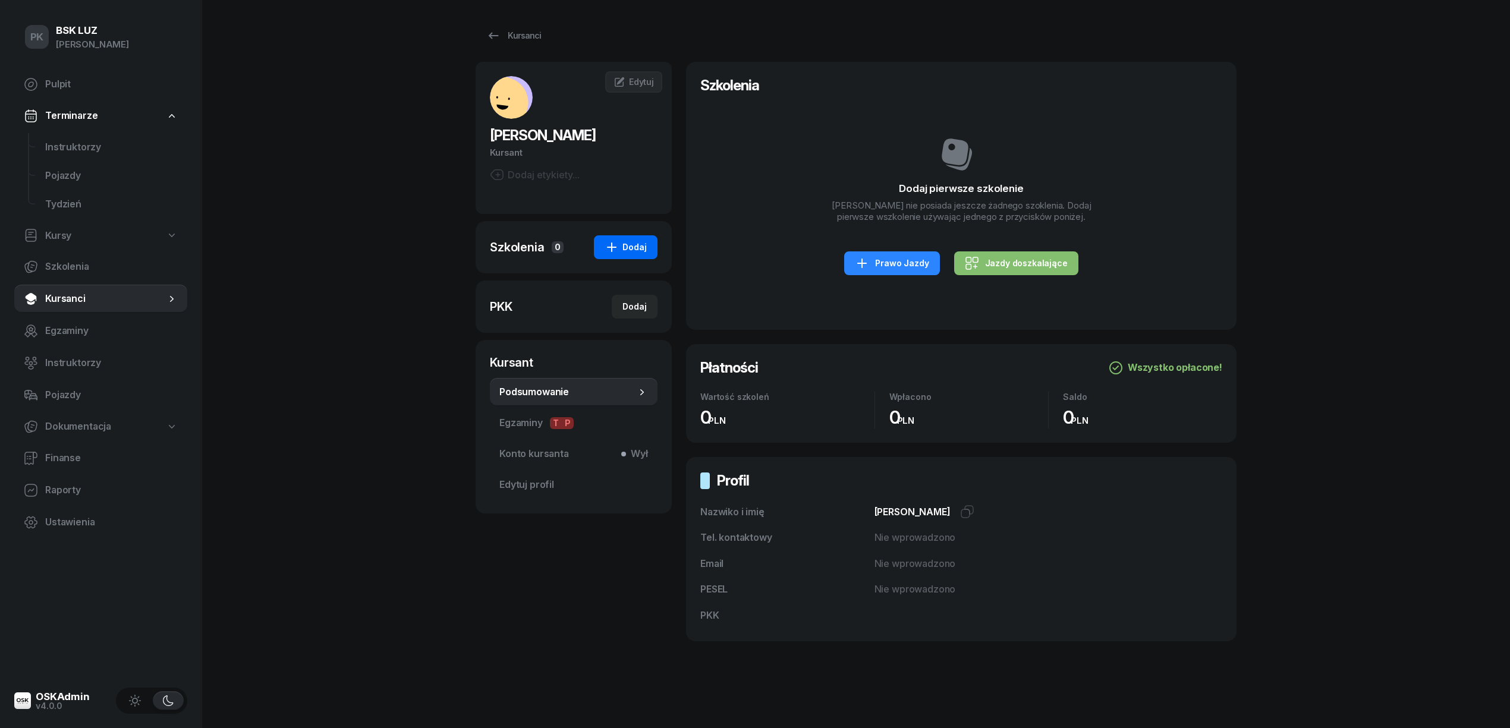
click at [637, 248] on div "Dodaj" at bounding box center [625, 247] width 42 height 14
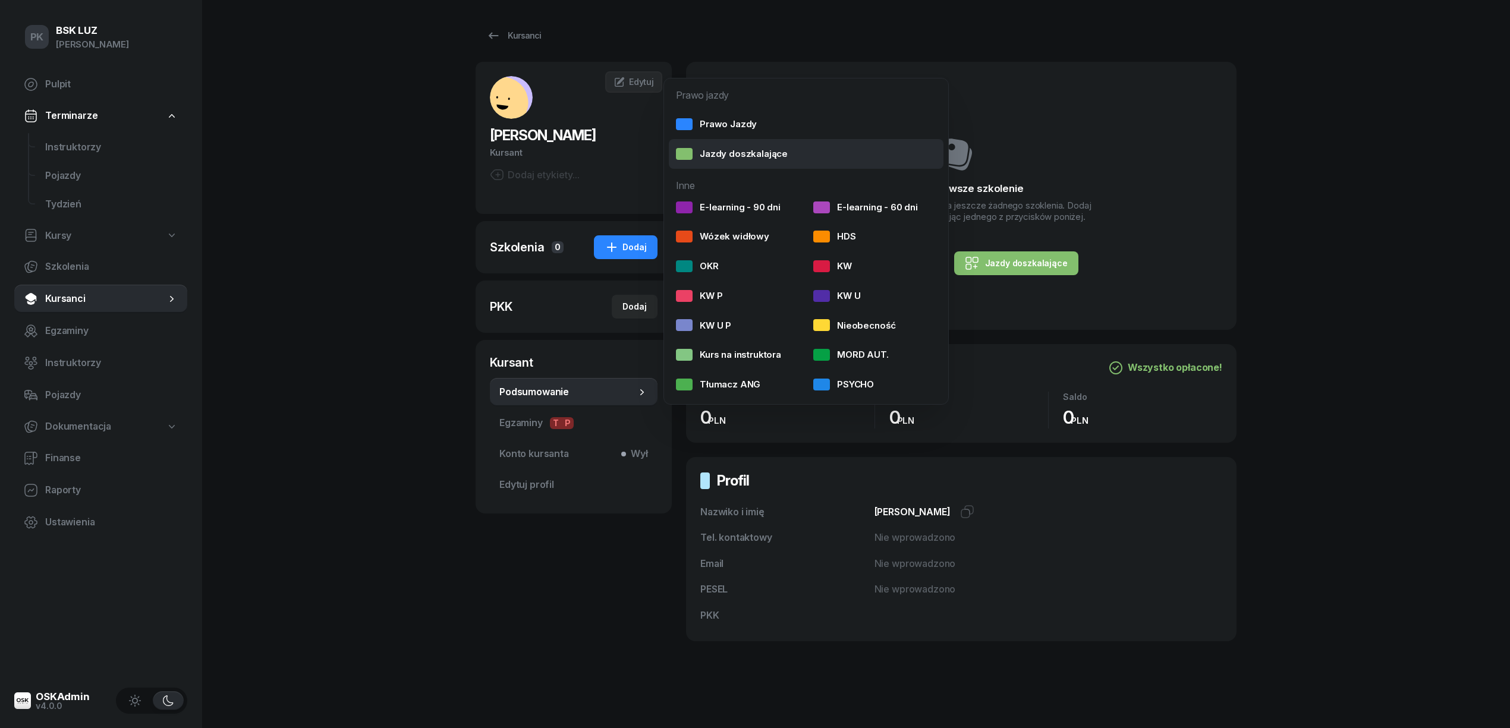
click at [744, 155] on div "Jazdy doszkalające" at bounding box center [732, 153] width 112 height 15
select select "B"
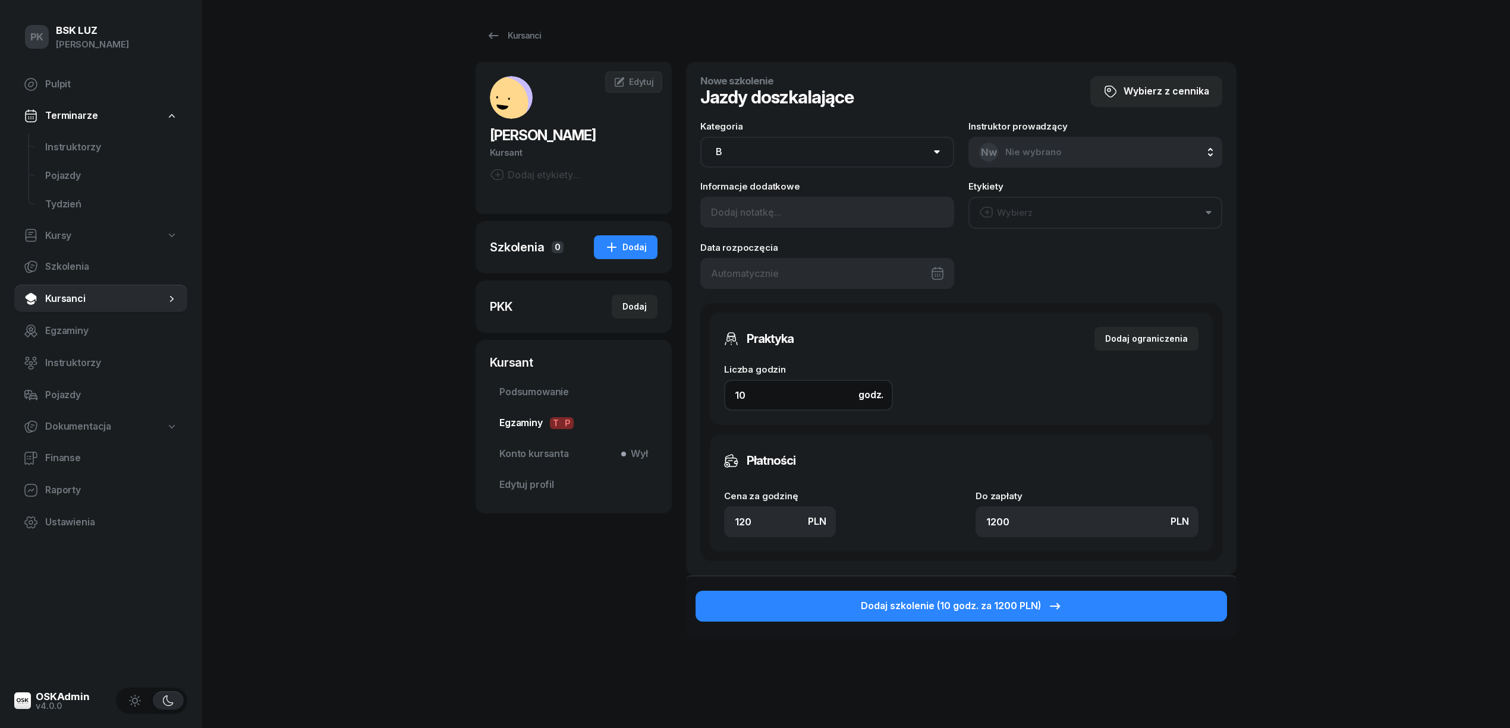
drag, startPoint x: 699, startPoint y: 412, endPoint x: 648, endPoint y: 417, distance: 52.0
click at [650, 418] on div "BRYDNIAK EWA Kursant Dodaj etykiety... EB EWA BRYDNIAK Kursant Edytuj Szkolenia…" at bounding box center [855, 381] width 761 height 638
type input "2"
type input "240"
type input "2"
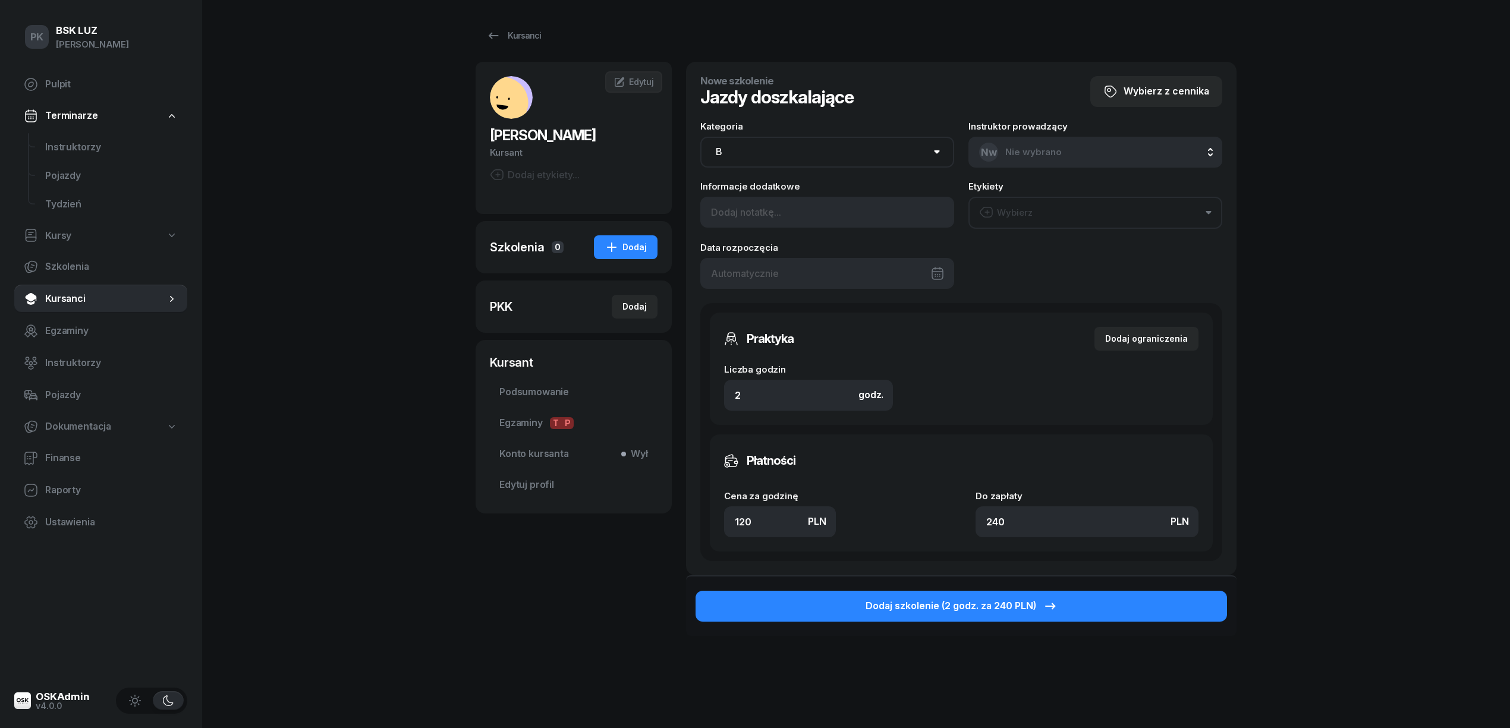
drag, startPoint x: 747, startPoint y: 518, endPoint x: 664, endPoint y: 512, distance: 82.9
click at [666, 512] on div "BRYDNIAK EWA Kursant Dodaj etykiety... EB EWA BRYDNIAK Kursant Edytuj Szkolenia…" at bounding box center [855, 381] width 761 height 638
type input "1"
type input "2"
type input "10"
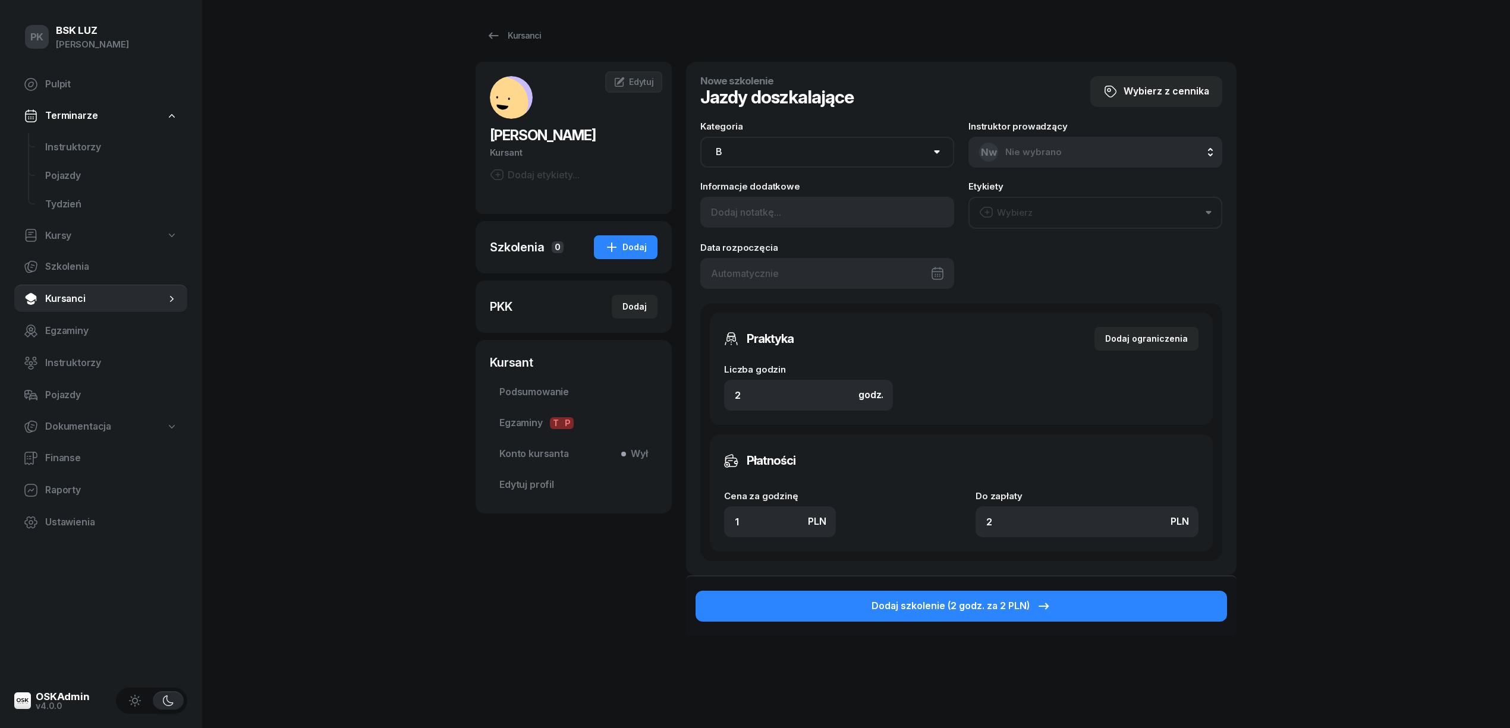
type input "20"
type input "1"
type input "2"
type input "1"
drag, startPoint x: 711, startPoint y: 395, endPoint x: 682, endPoint y: 395, distance: 28.5
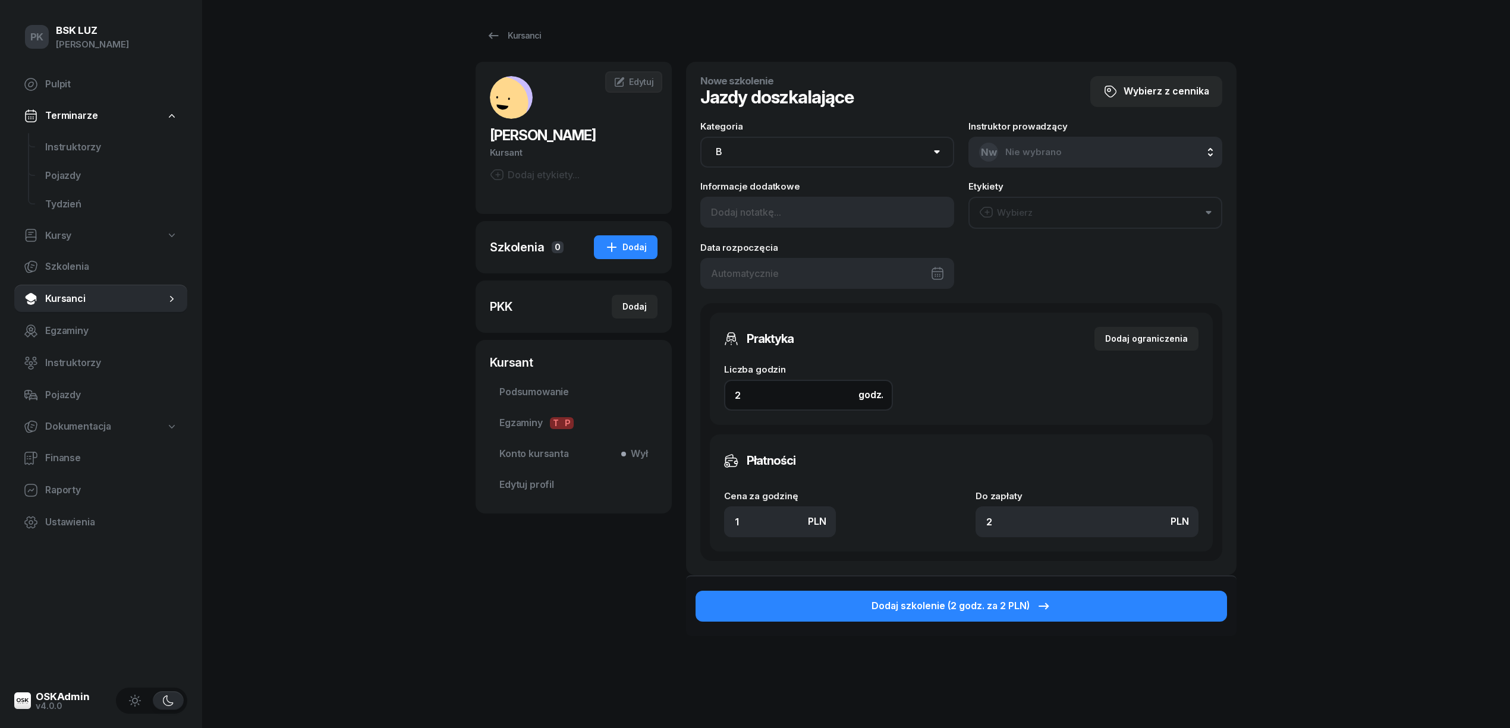
click at [682, 395] on div "BRYDNIAK EWA Kursant Dodaj etykiety... EB EWA BRYDNIAK Kursant Edytuj Szkolenia…" at bounding box center [855, 381] width 761 height 638
type input "1"
click at [752, 521] on input "1" at bounding box center [780, 521] width 112 height 31
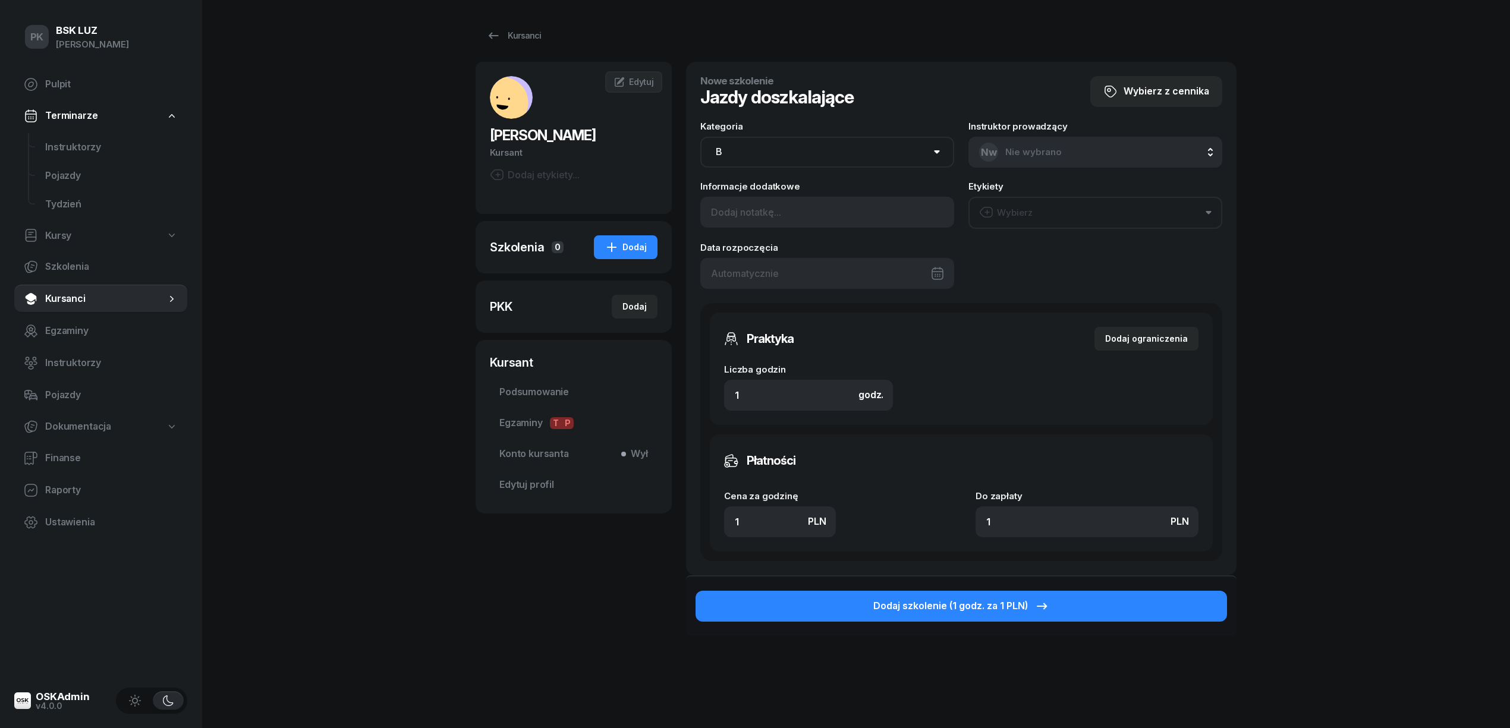
type input "13"
type input "130"
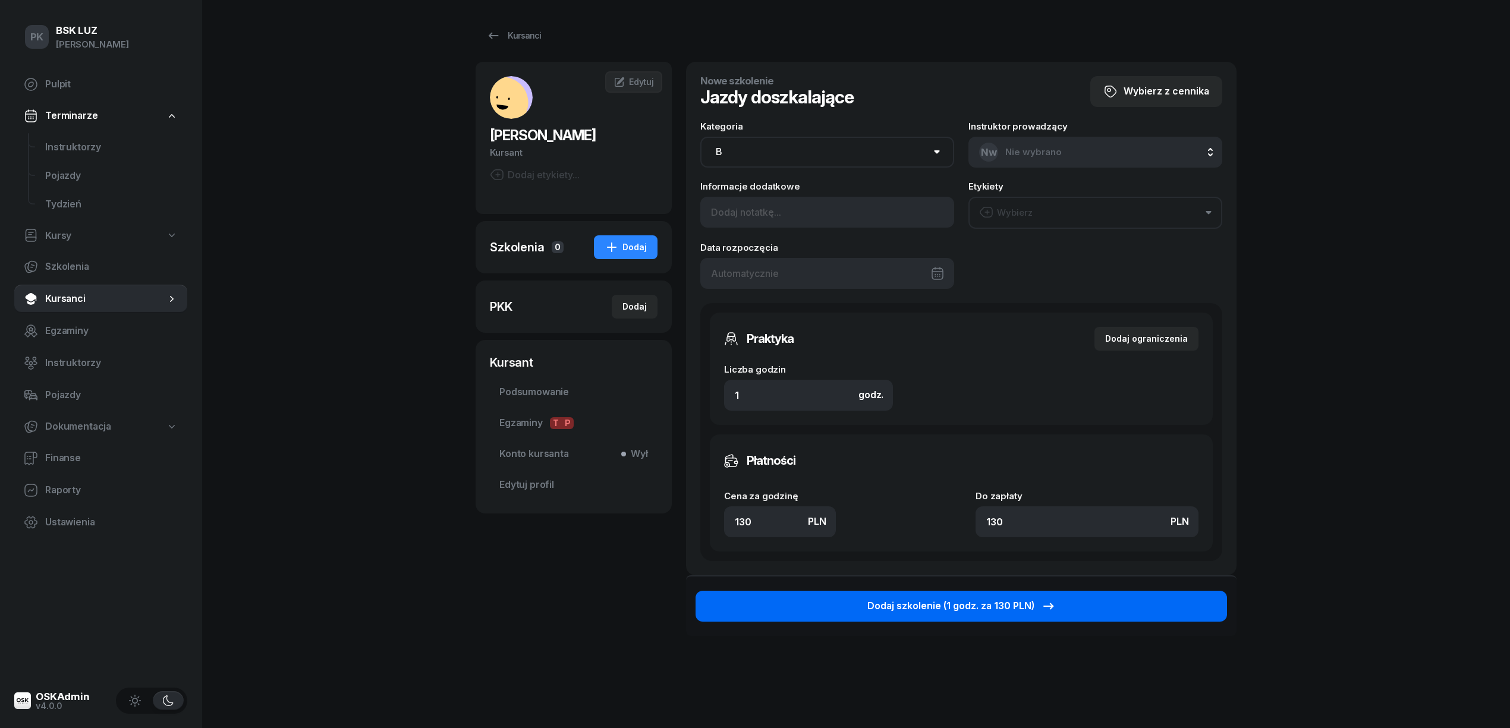
type input "130"
click at [935, 598] on div "Dodaj szkolenie (1 godz. za 130 PLN)" at bounding box center [961, 605] width 188 height 15
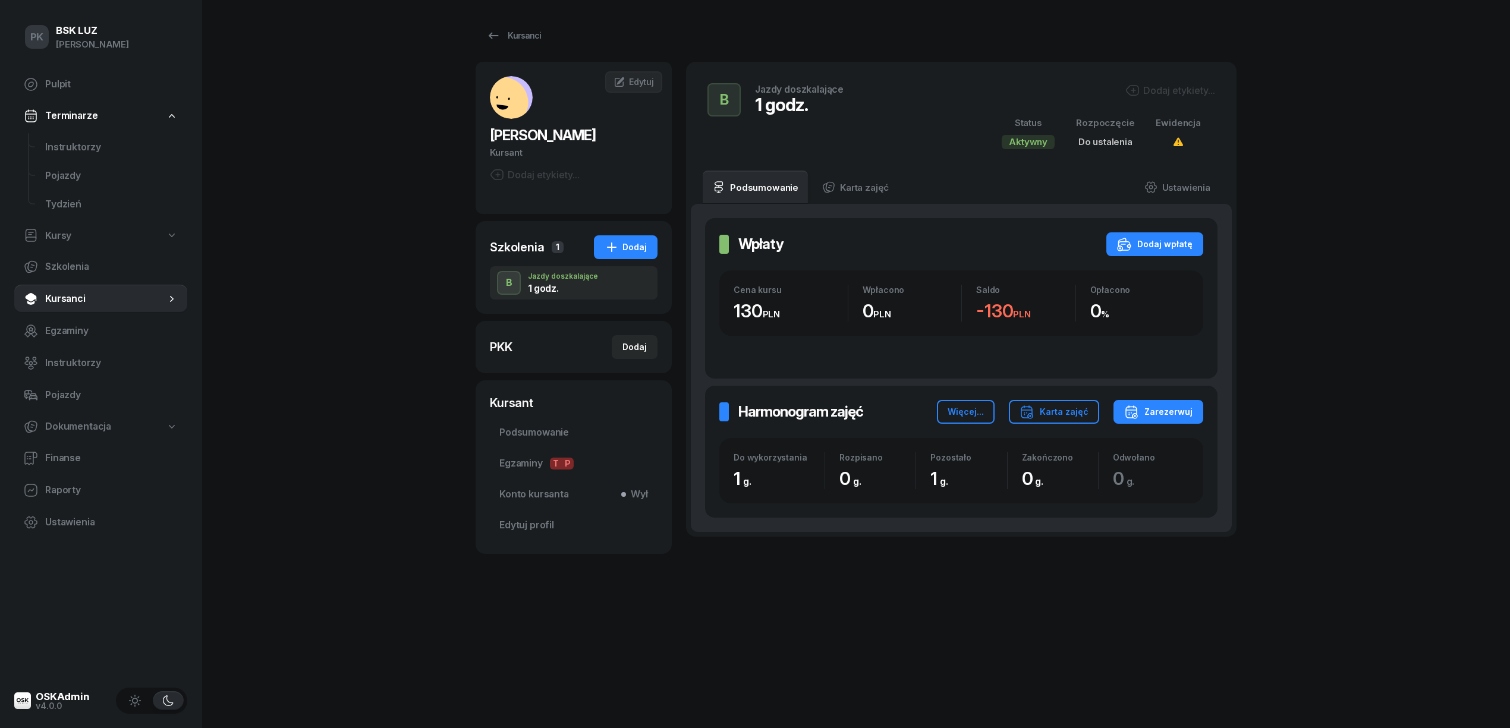
click at [1172, 86] on div "Dodaj etykiety..." at bounding box center [1170, 90] width 90 height 14
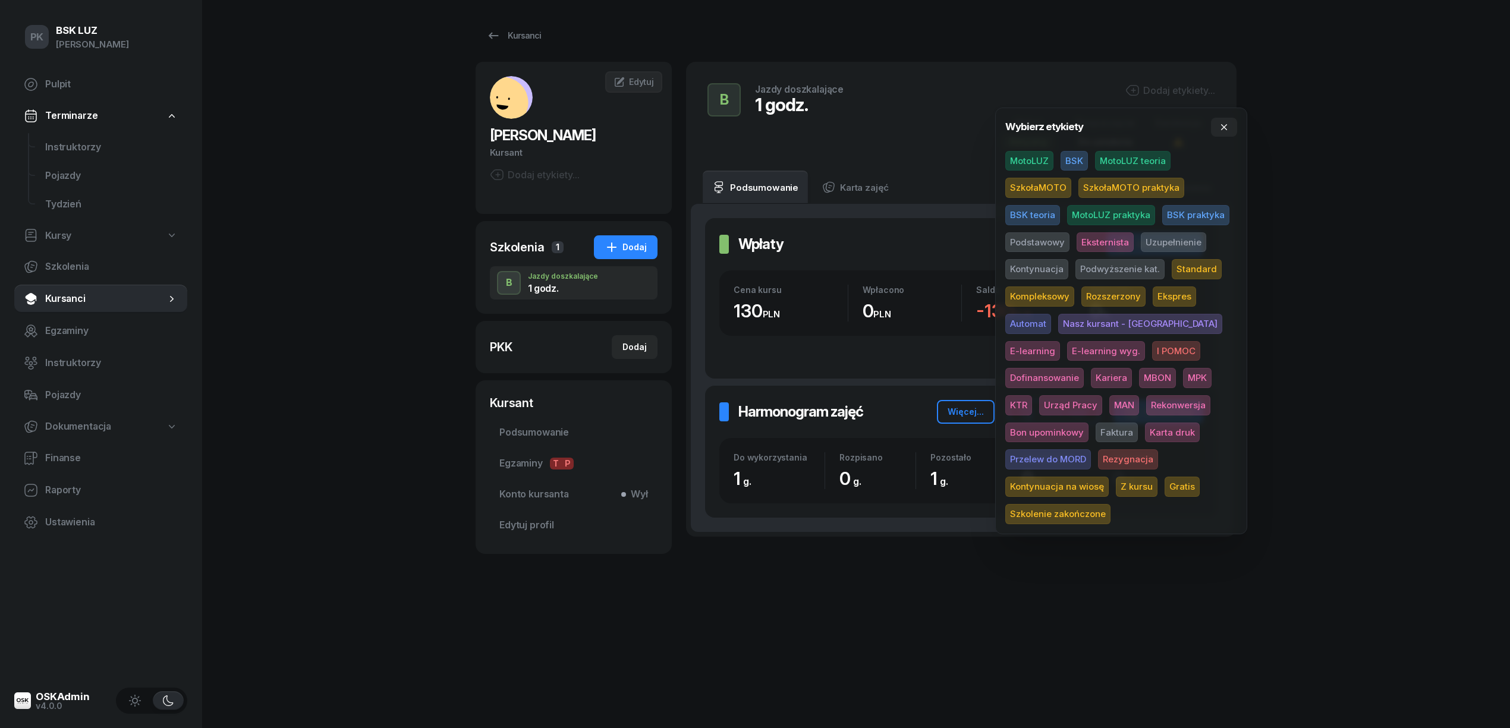
click at [1039, 160] on span "MotoLUZ" at bounding box center [1029, 161] width 48 height 20
click at [517, 179] on div "Dodaj etykiety..." at bounding box center [535, 175] width 90 height 14
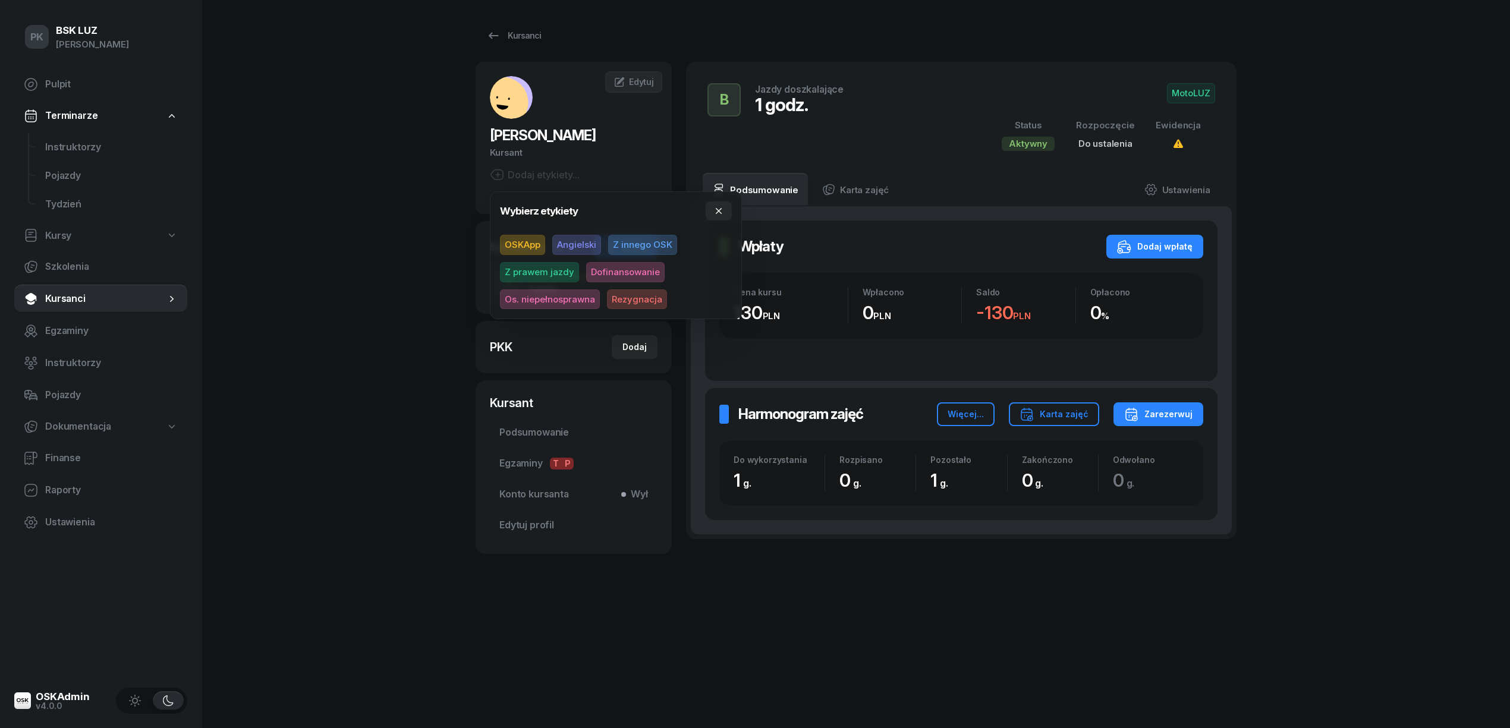
click at [538, 281] on span "Z prawem jazdy" at bounding box center [539, 272] width 79 height 20
click at [304, 253] on div "PK BSK LUZ Piotr Klimek Pulpit Terminarze Instruktorzy Pojazdy Tydzień Kursy Sz…" at bounding box center [755, 364] width 1510 height 728
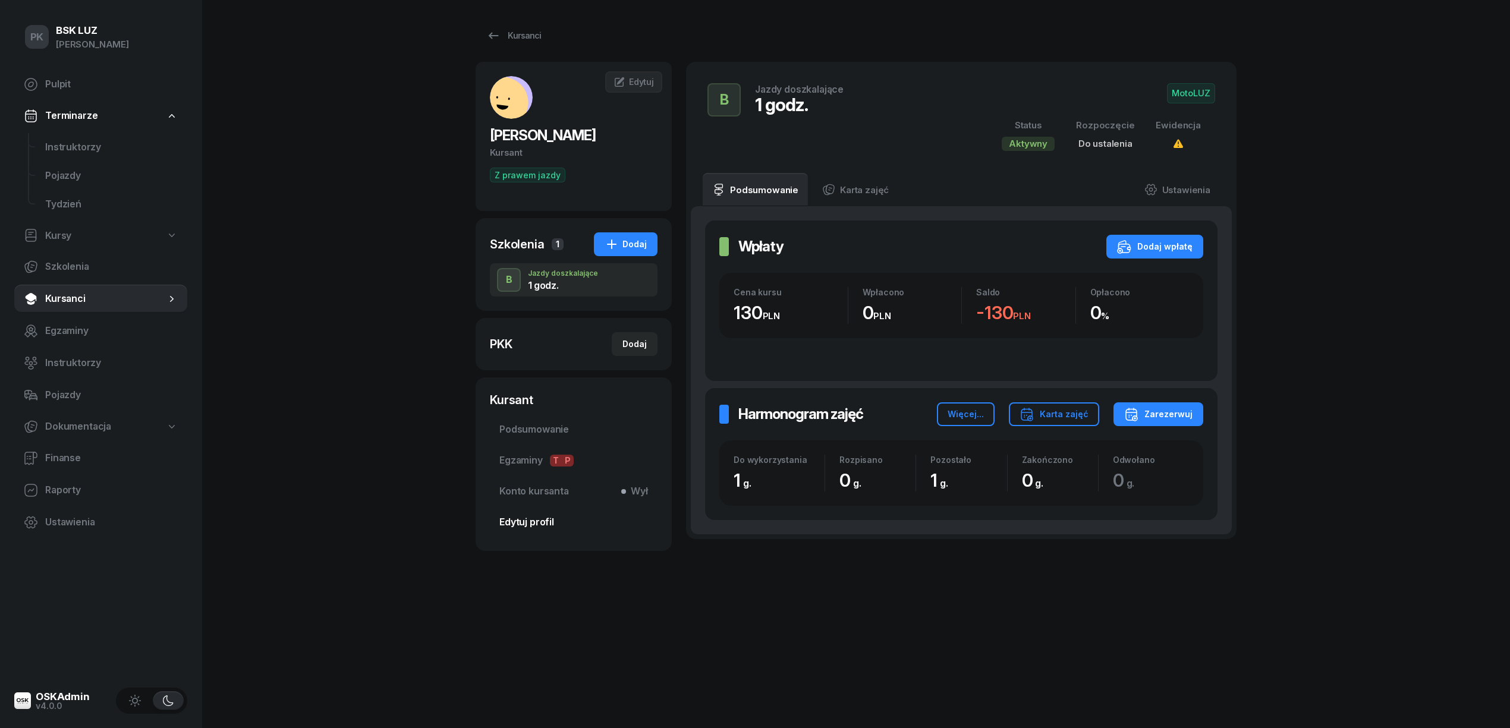
click at [537, 528] on span "Edytuj profil" at bounding box center [573, 522] width 149 height 15
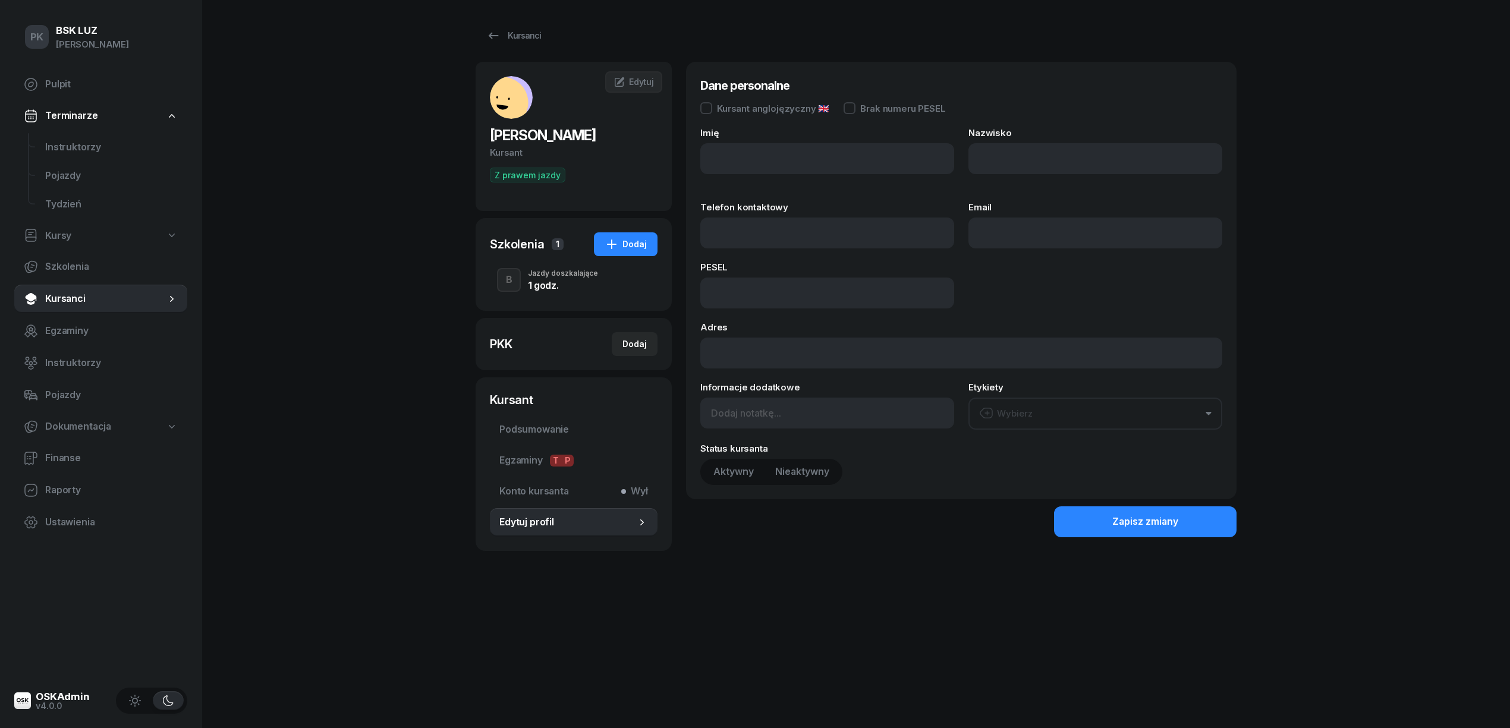
type input "EWA"
type input "BRYDNIAK"
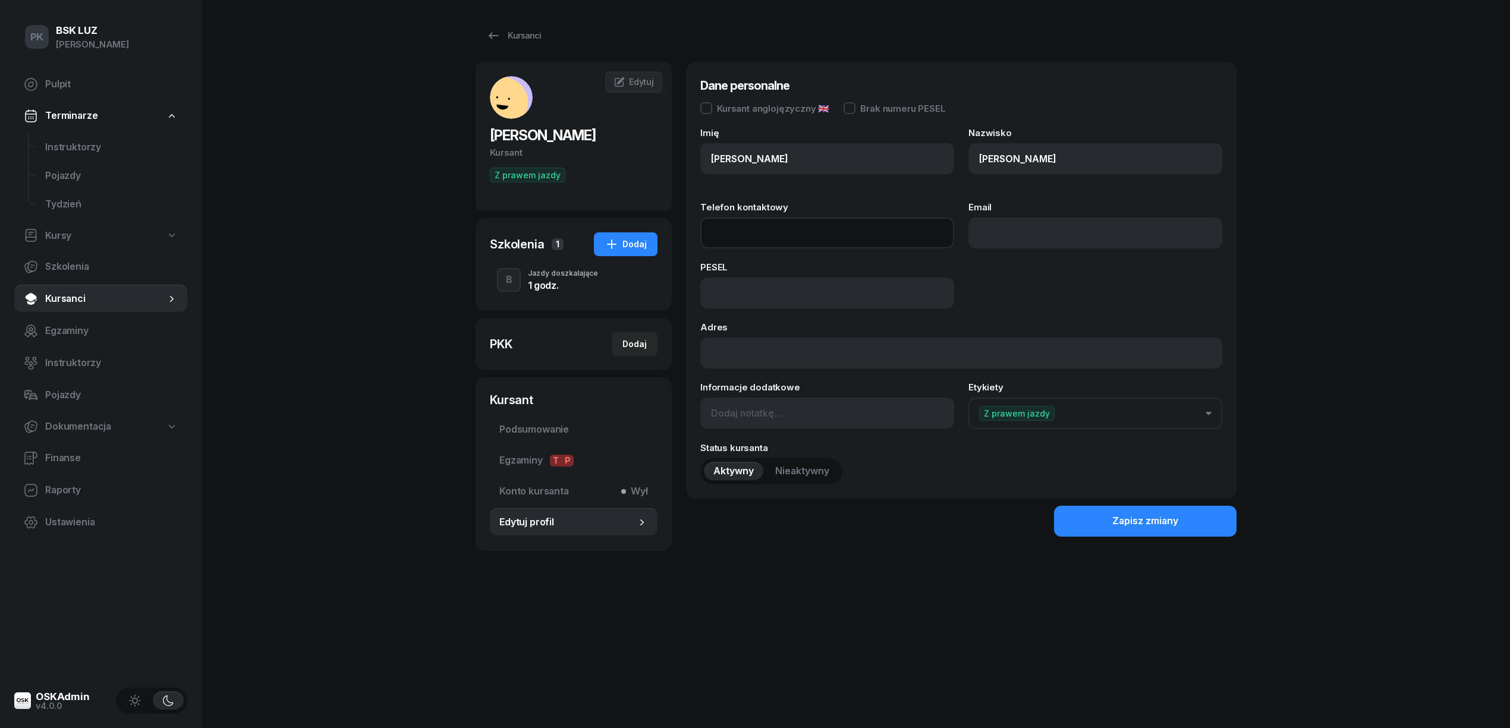
click at [800, 234] on input "Telefon kontaktowy" at bounding box center [827, 233] width 254 height 31
type input "515 770 254"
click at [1143, 510] on button "Zapisz zmiany" at bounding box center [1145, 521] width 182 height 31
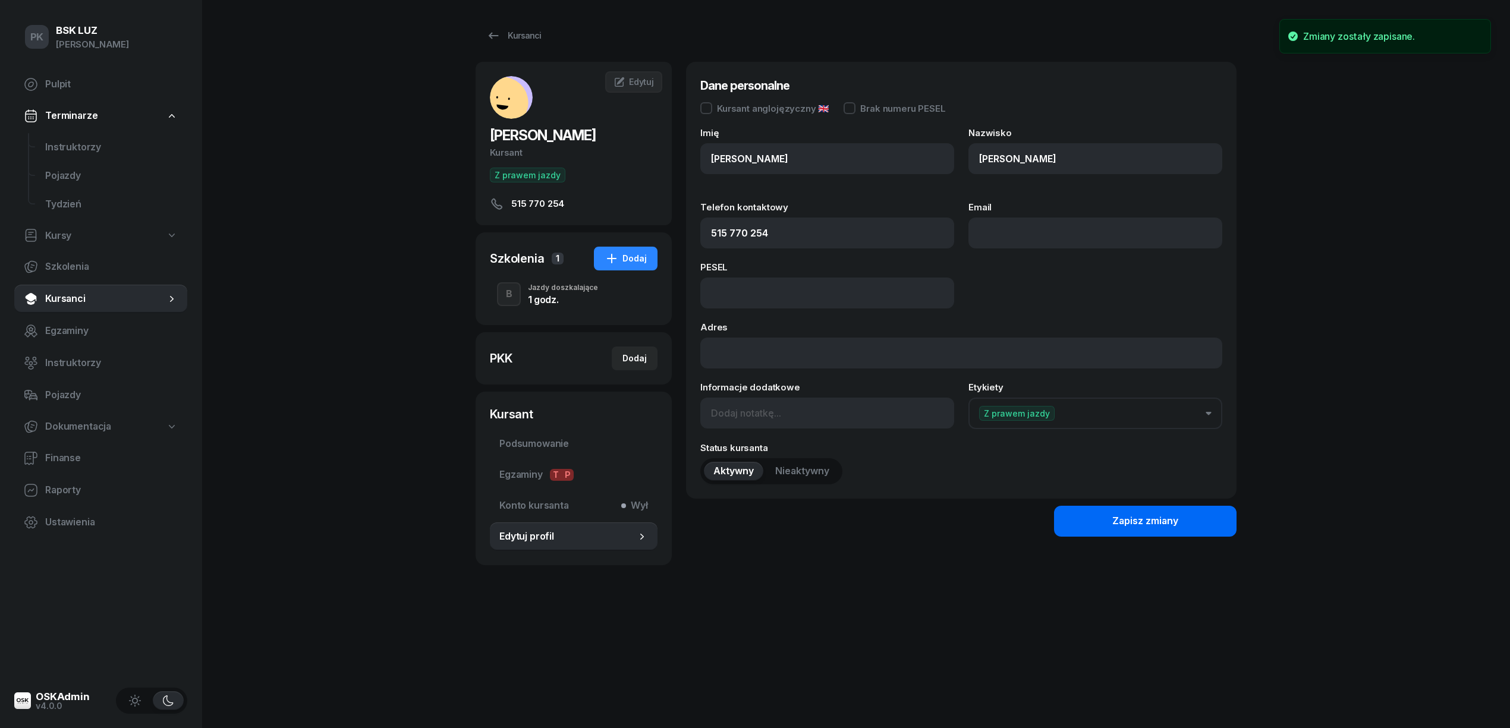
click at [1147, 526] on div "Zapisz zmiany" at bounding box center [1145, 520] width 66 height 15
click at [563, 441] on span "Podsumowanie" at bounding box center [573, 443] width 149 height 15
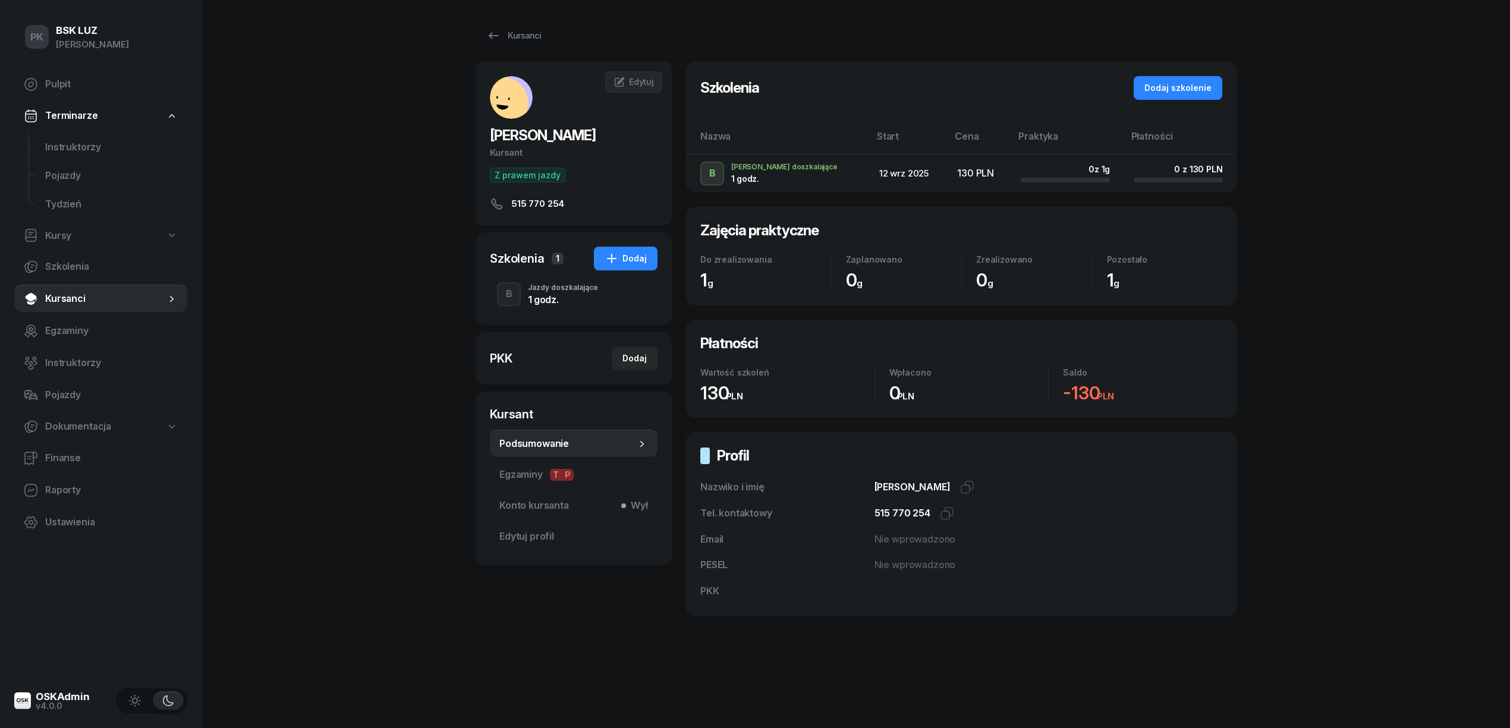
click at [581, 288] on div "Jazdy doszkalające" at bounding box center [563, 287] width 70 height 7
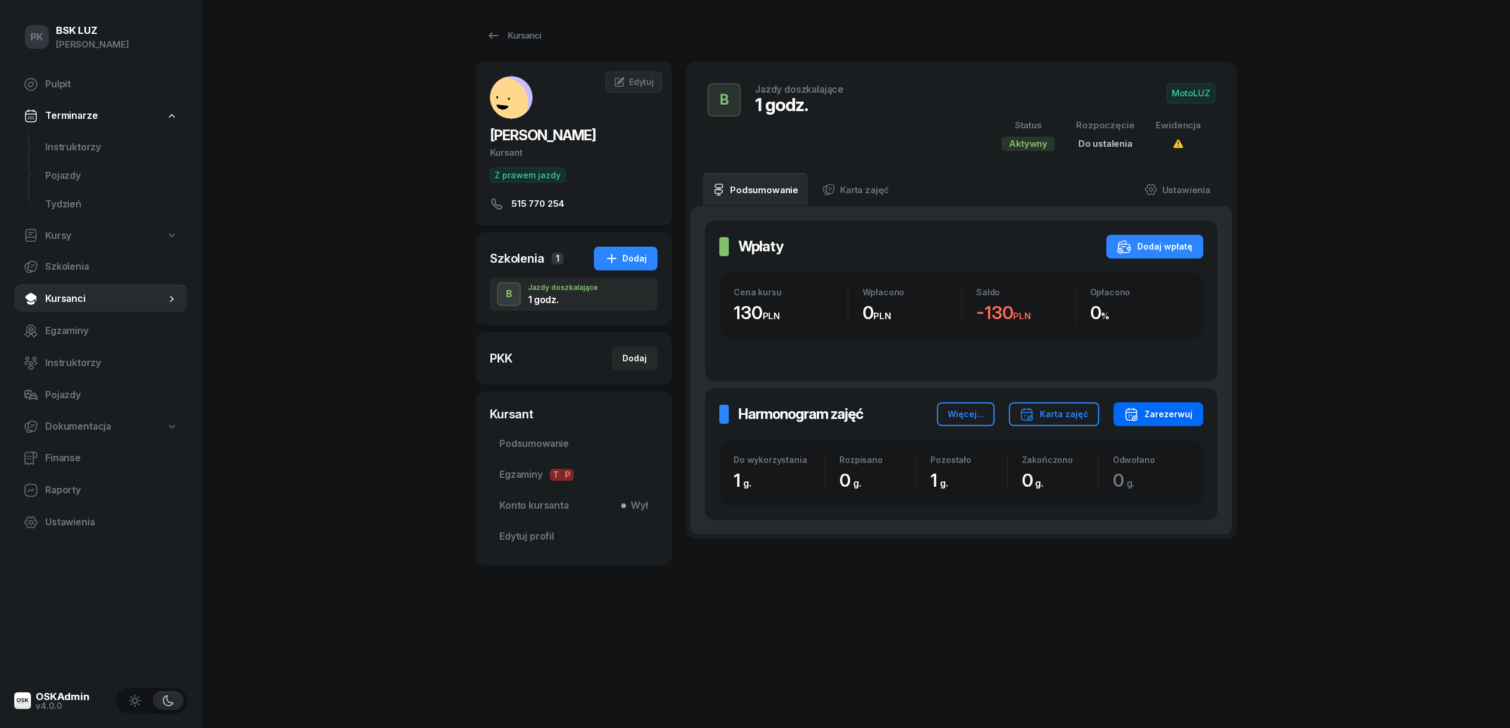
click at [1146, 414] on div "Zarezerwuj" at bounding box center [1158, 414] width 68 height 14
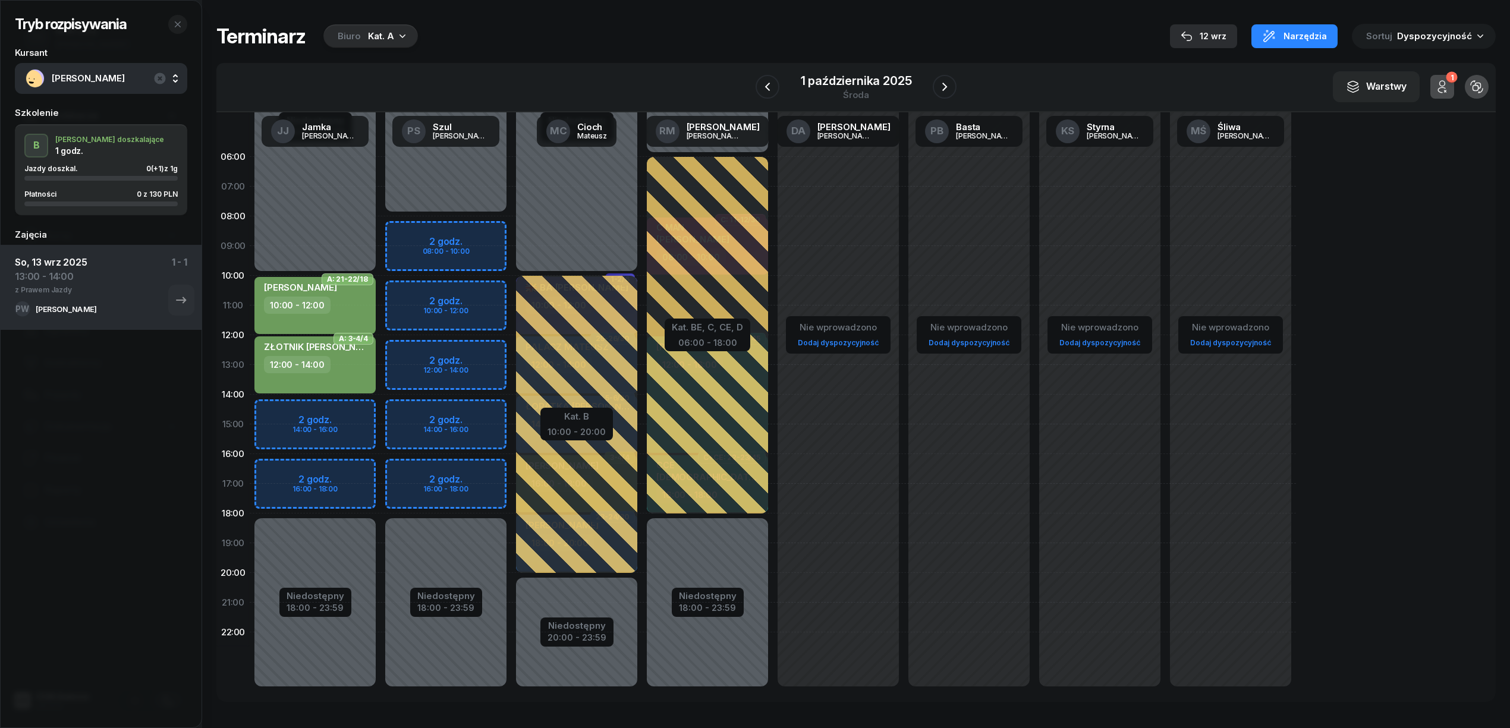
click at [1192, 31] on icon "button" at bounding box center [1186, 36] width 12 height 12
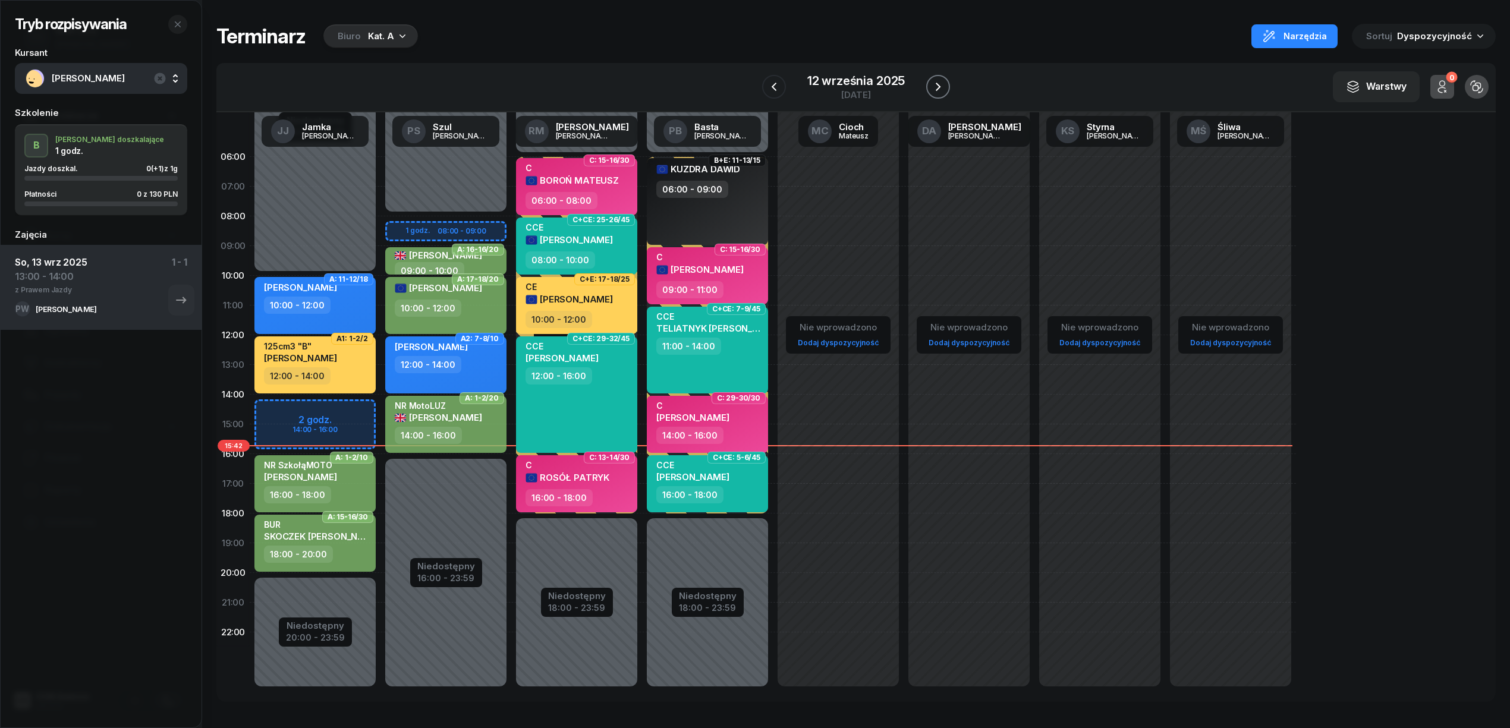
click at [935, 86] on icon "button" at bounding box center [938, 87] width 14 height 14
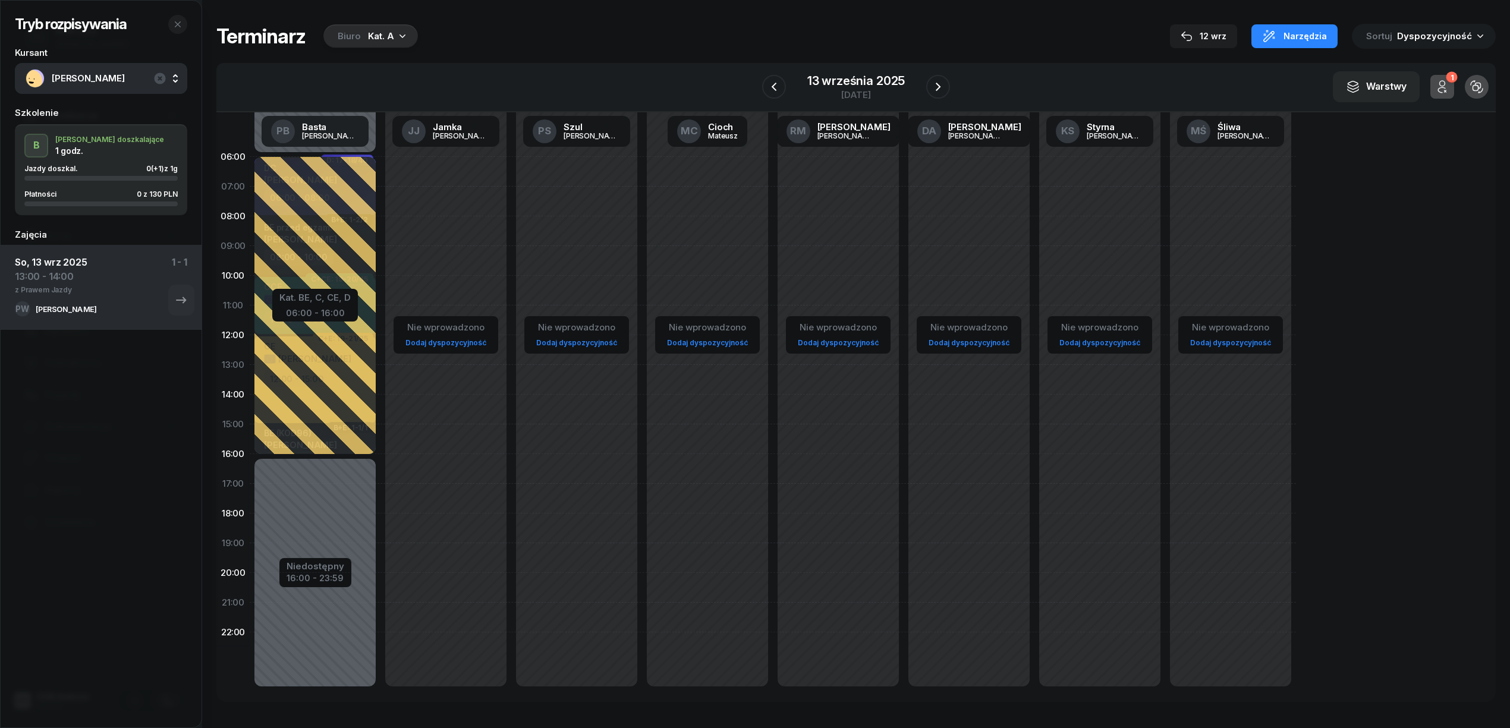
click at [401, 42] on div "Biuro Kat. A" at bounding box center [370, 36] width 94 height 24
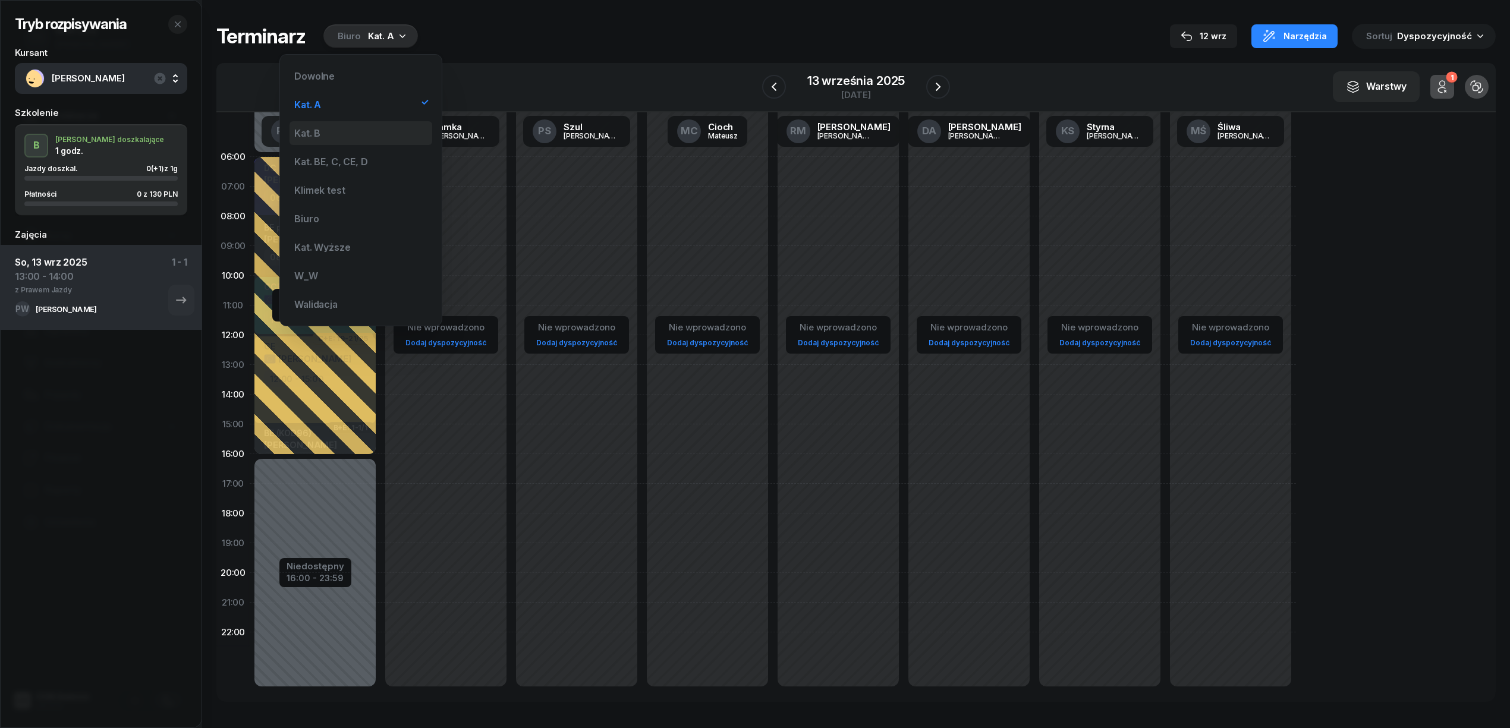
drag, startPoint x: 339, startPoint y: 126, endPoint x: 341, endPoint y: 136, distance: 10.4
click at [341, 135] on div "Kat. B" at bounding box center [360, 133] width 143 height 24
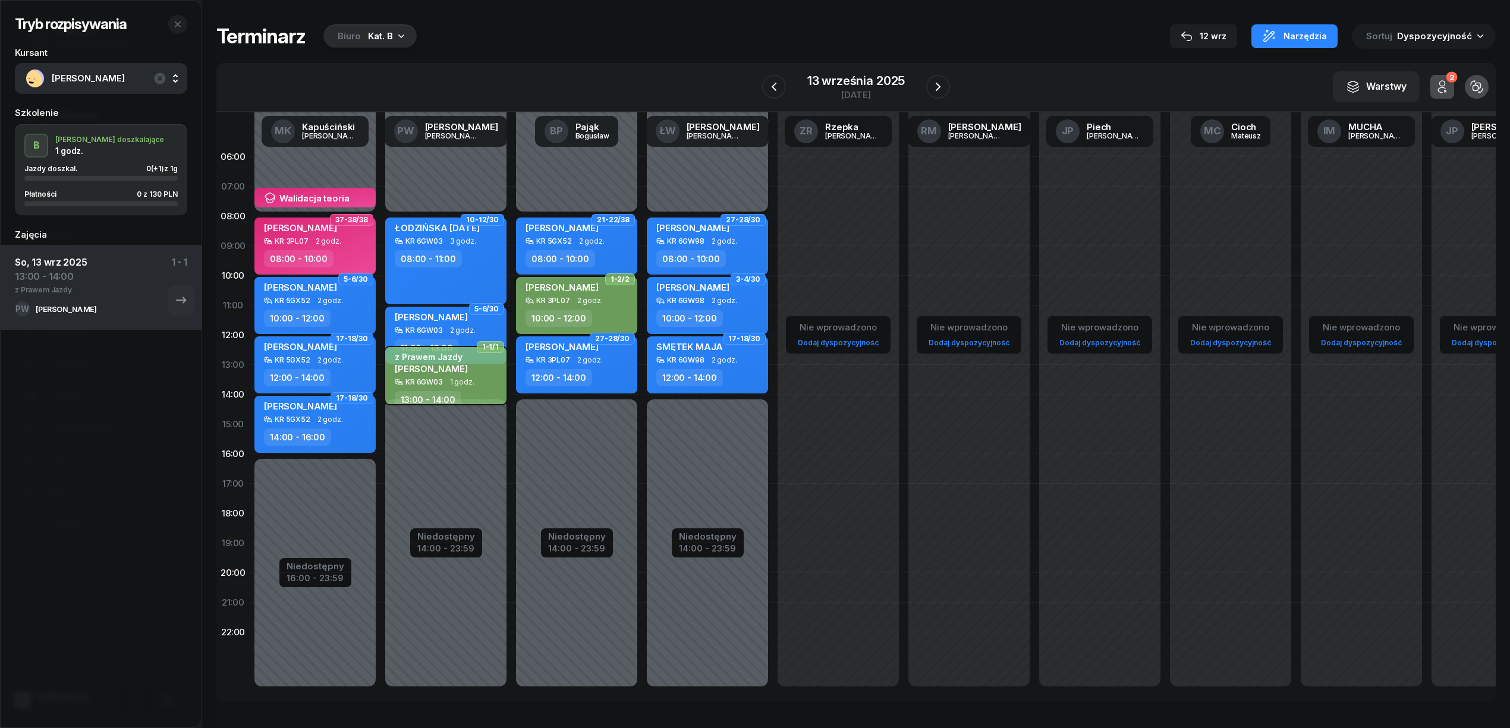
click at [478, 385] on div "KR 6GW03 1 godz." at bounding box center [447, 382] width 105 height 8
select select "13"
select select "14"
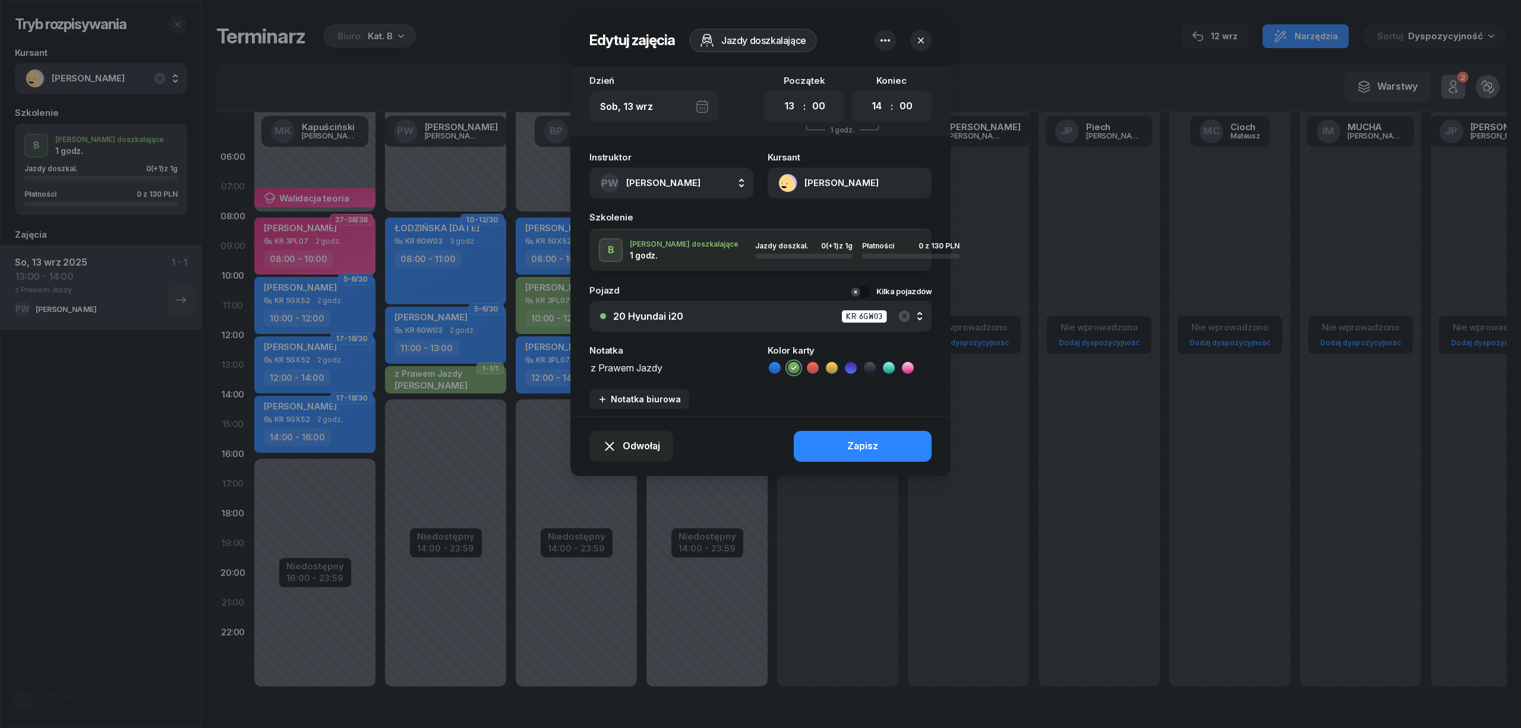
click at [888, 38] on icon "button" at bounding box center [885, 40] width 14 height 14
click at [833, 79] on div "Usuń" at bounding box center [841, 77] width 22 height 15
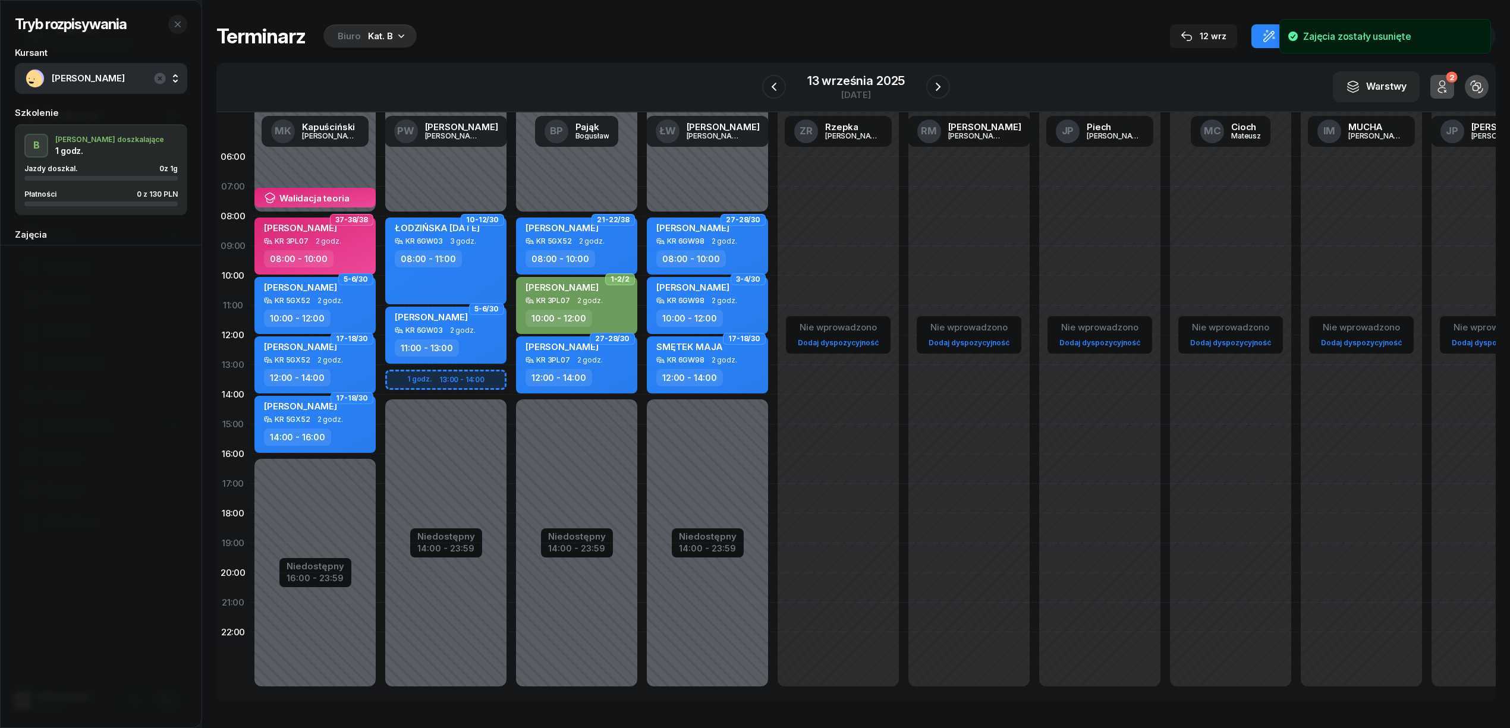
click at [486, 374] on div "Niedostępny 00:00 - 08:00 Niedostępny 14:00 - 23:59 10-12/30 ŁODZIŃSKA POLA KR …" at bounding box center [445, 424] width 131 height 565
select select "13"
select select "15"
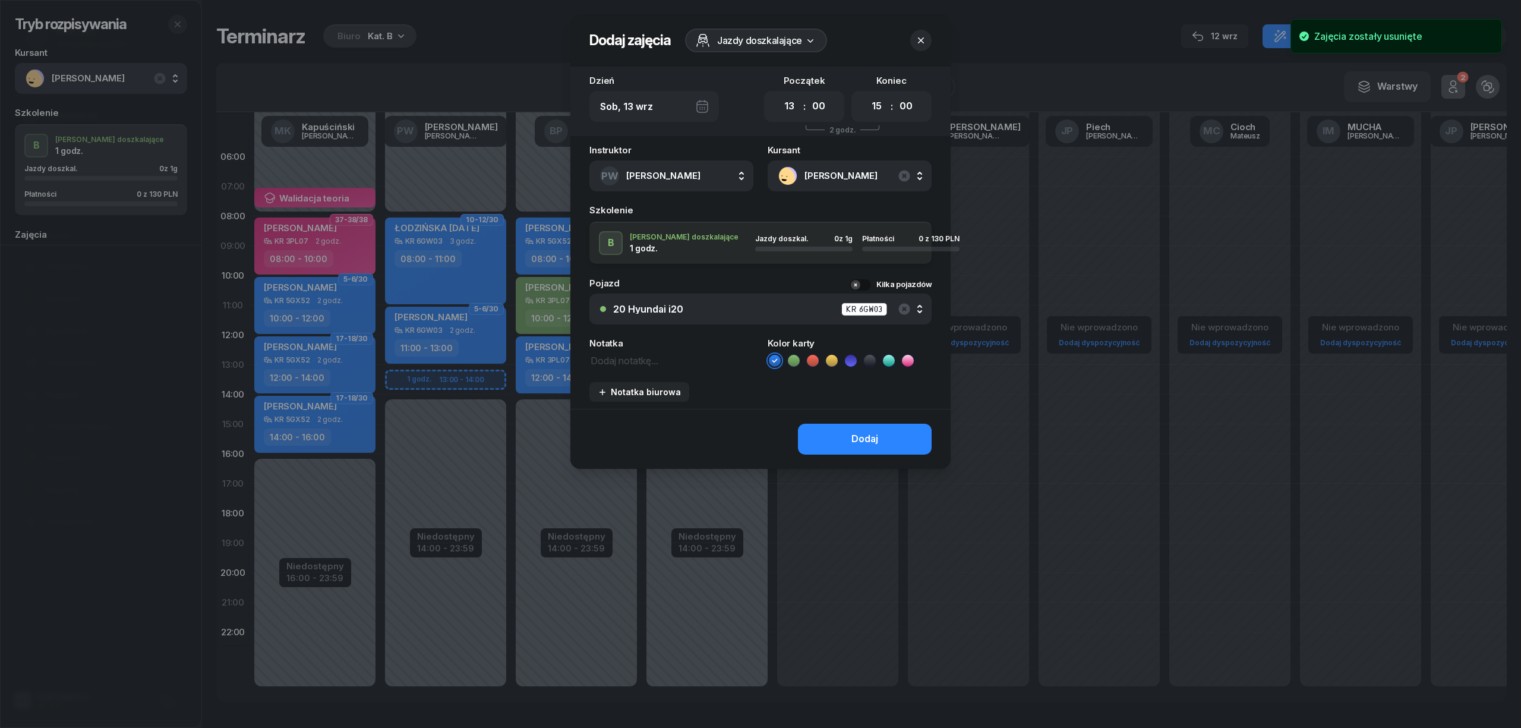
click at [792, 362] on icon at bounding box center [794, 361] width 12 height 12
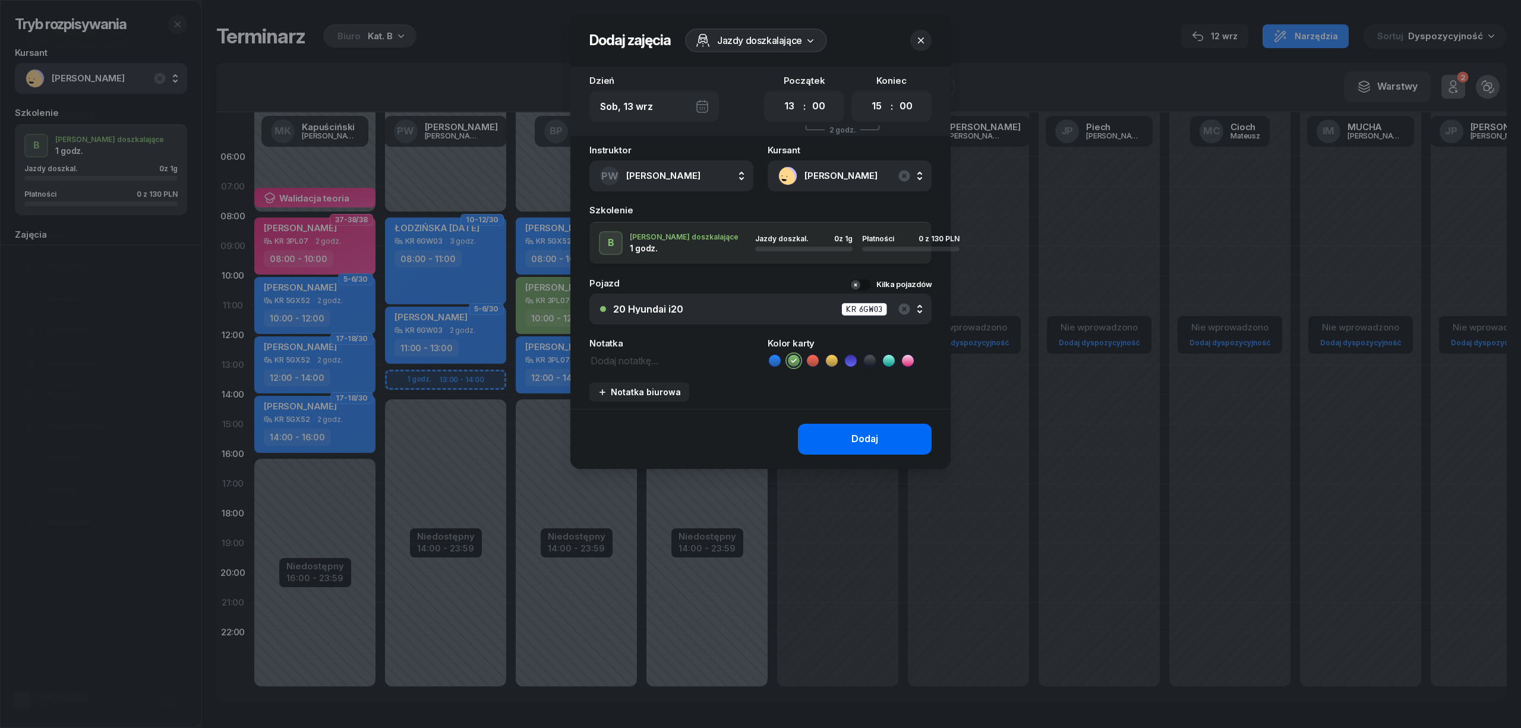
click at [830, 433] on button "Dodaj" at bounding box center [865, 439] width 134 height 31
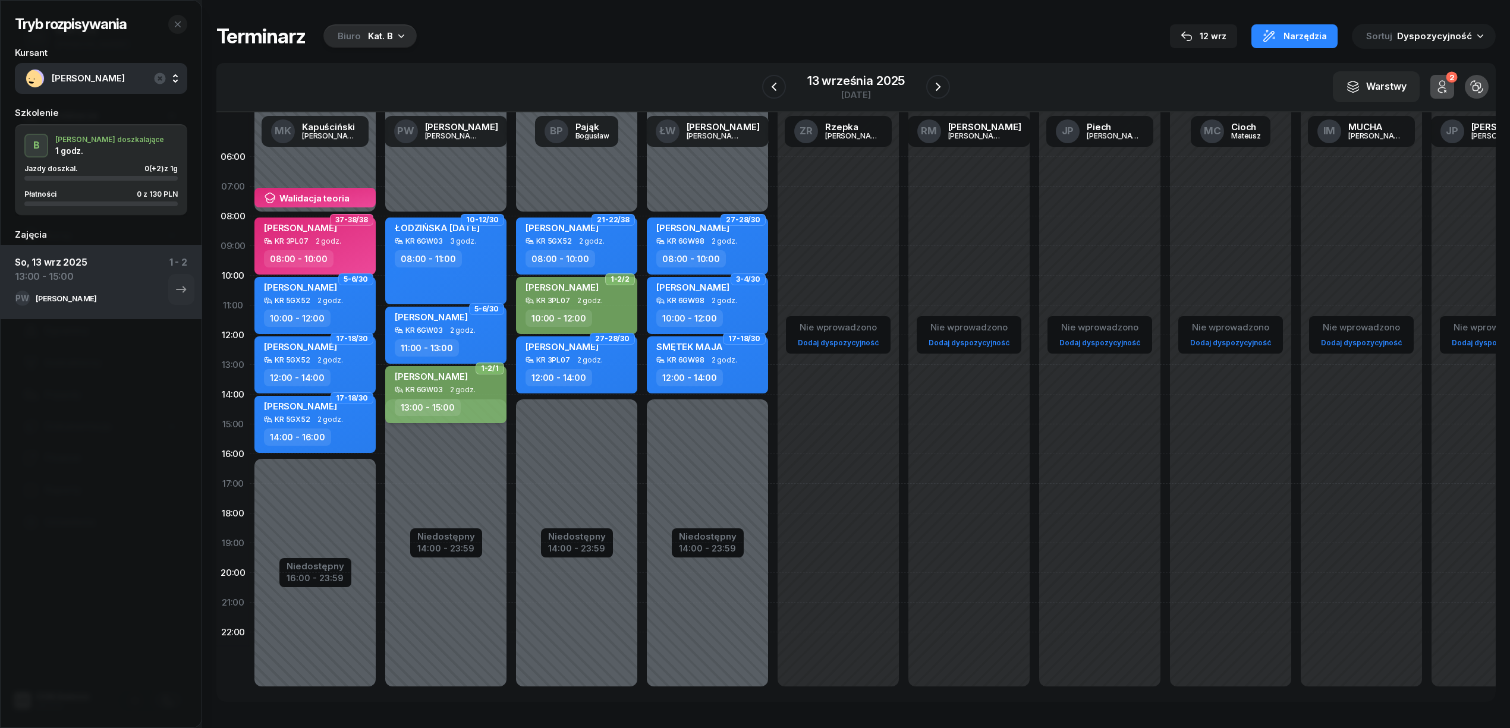
click at [460, 409] on div "13:00 - 15:00" at bounding box center [447, 407] width 105 height 17
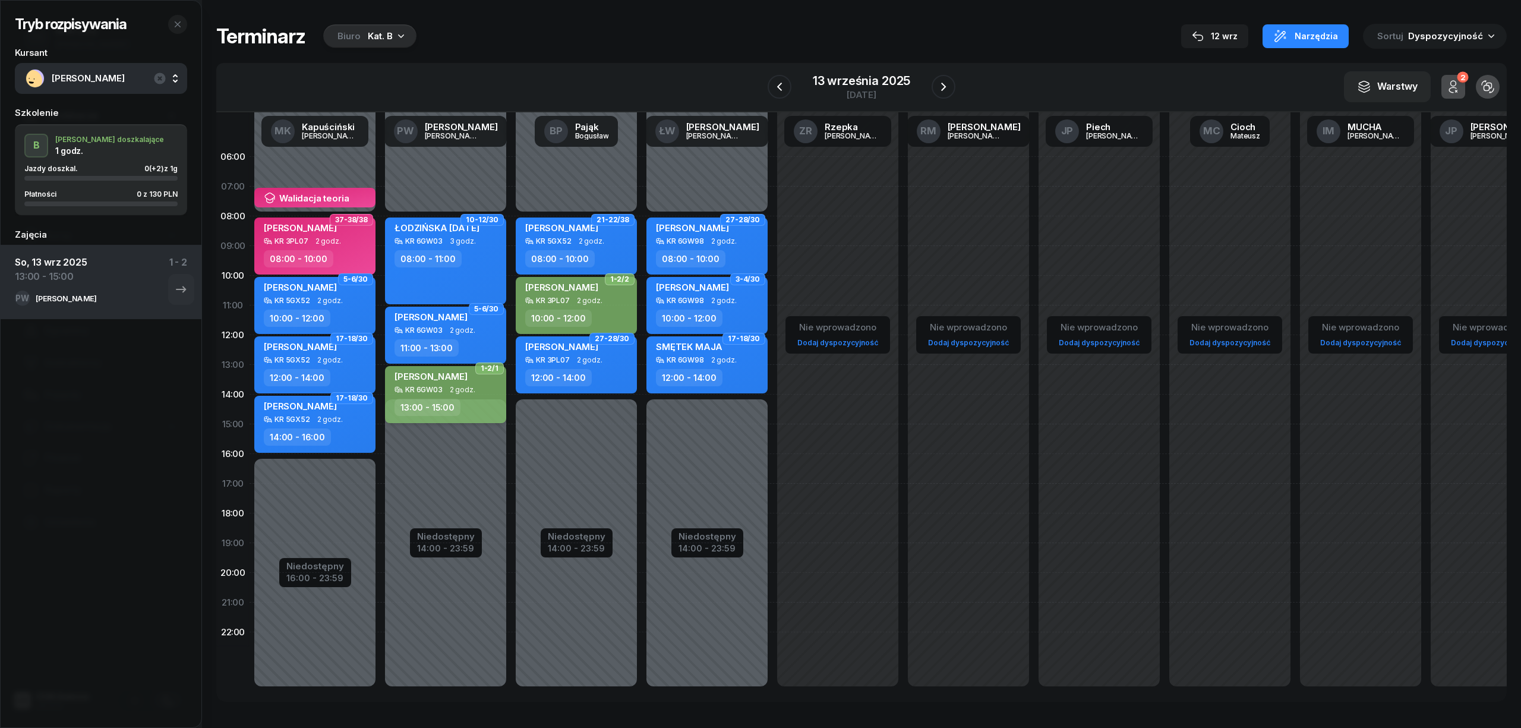
select select "13"
select select "15"
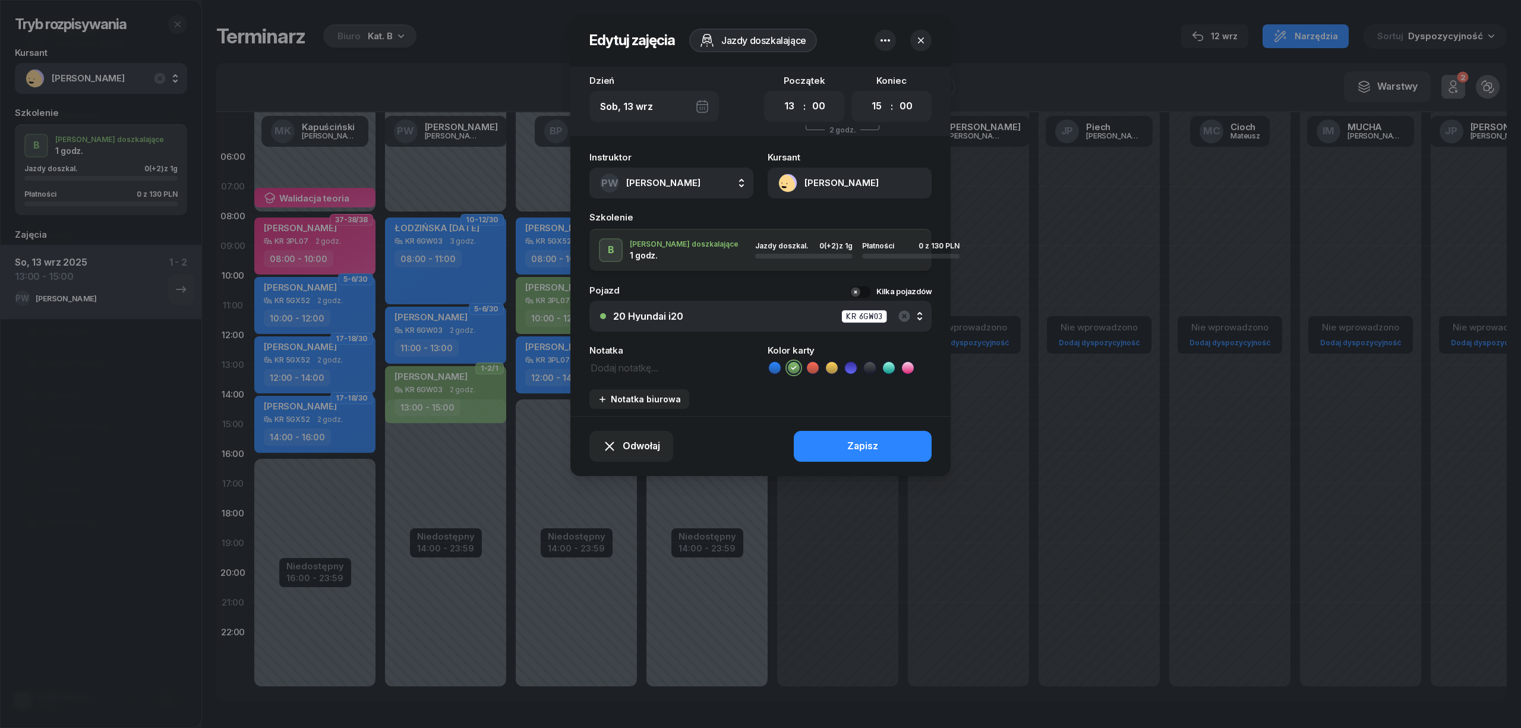
click at [641, 373] on textarea at bounding box center [672, 367] width 164 height 15
type textarea "p"
type textarea "Parwo jazdy"
click at [836, 440] on button "Zapisz" at bounding box center [863, 446] width 138 height 31
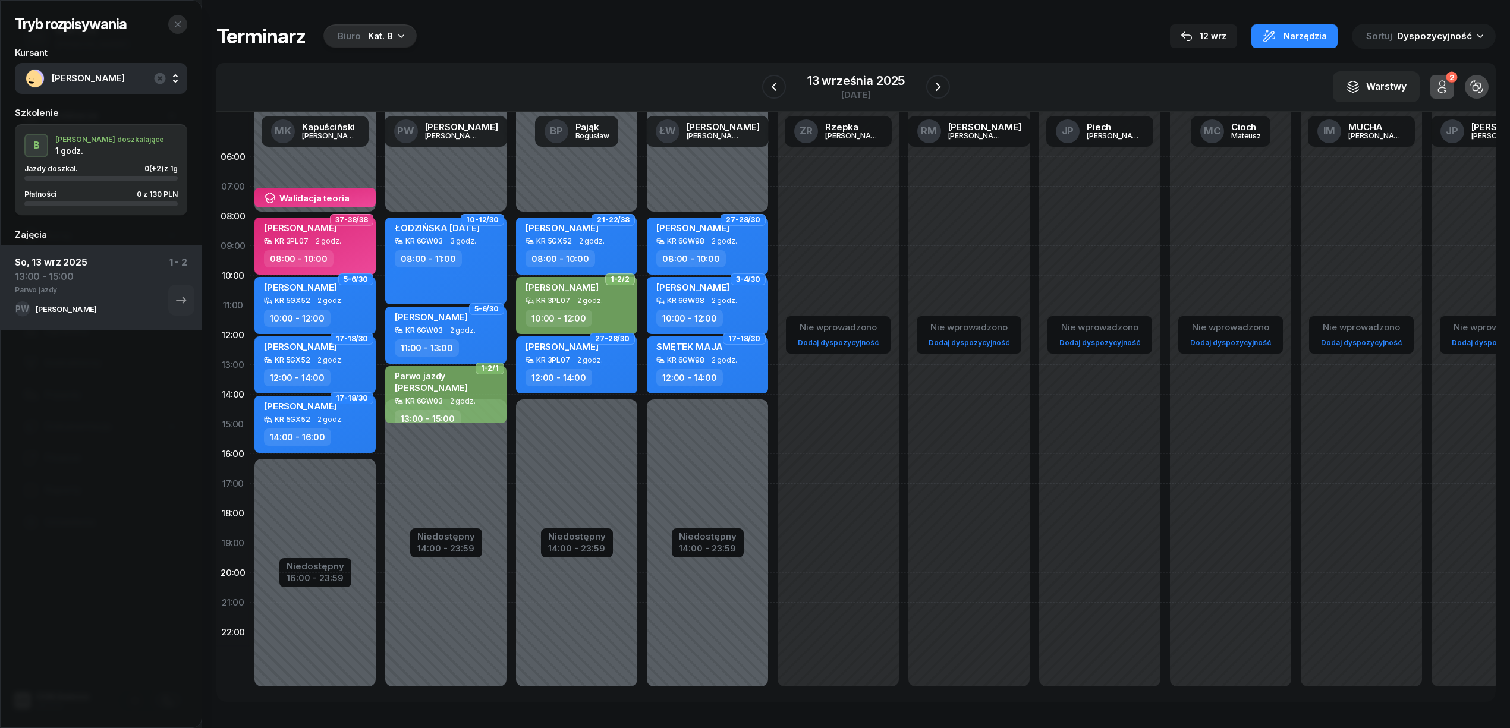
click at [173, 20] on icon "button" at bounding box center [178, 25] width 10 height 10
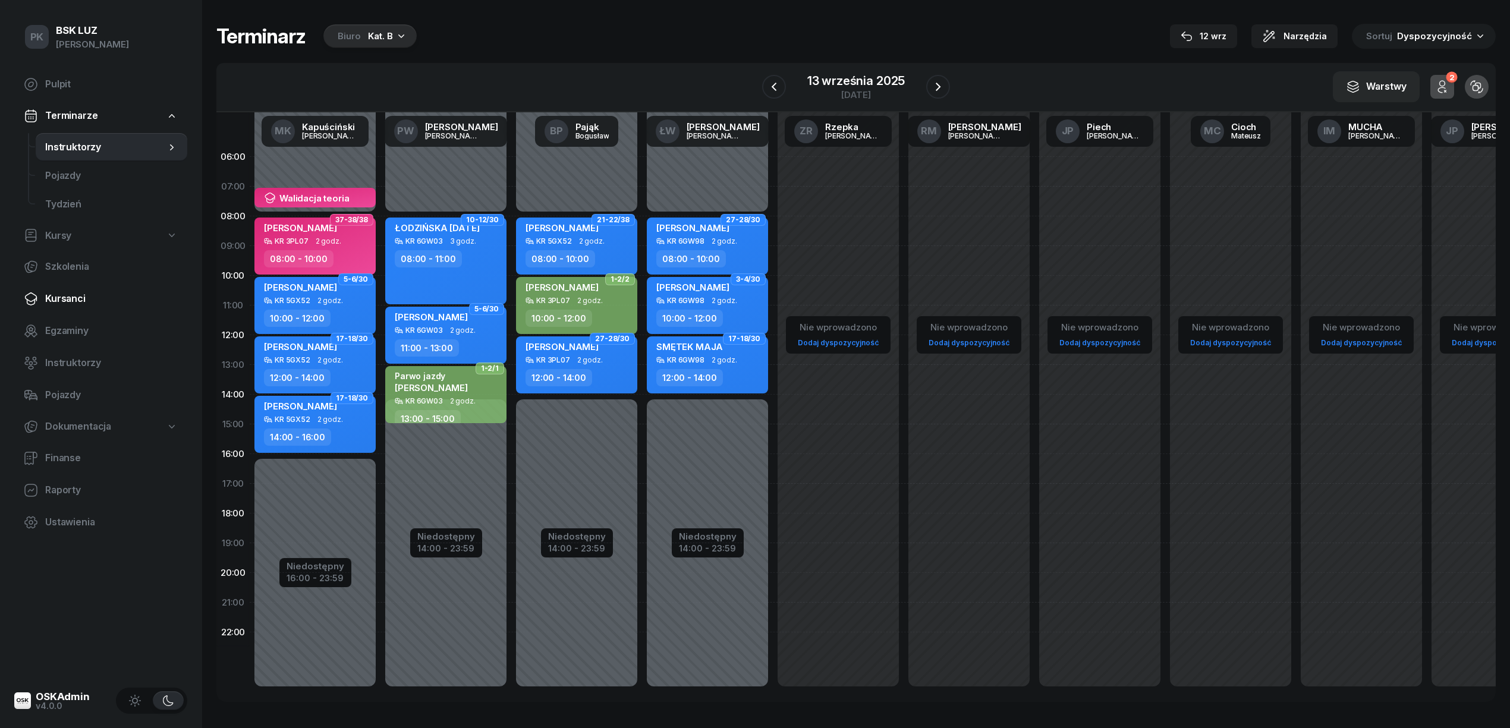
click at [77, 288] on link "Kursanci" at bounding box center [100, 299] width 173 height 29
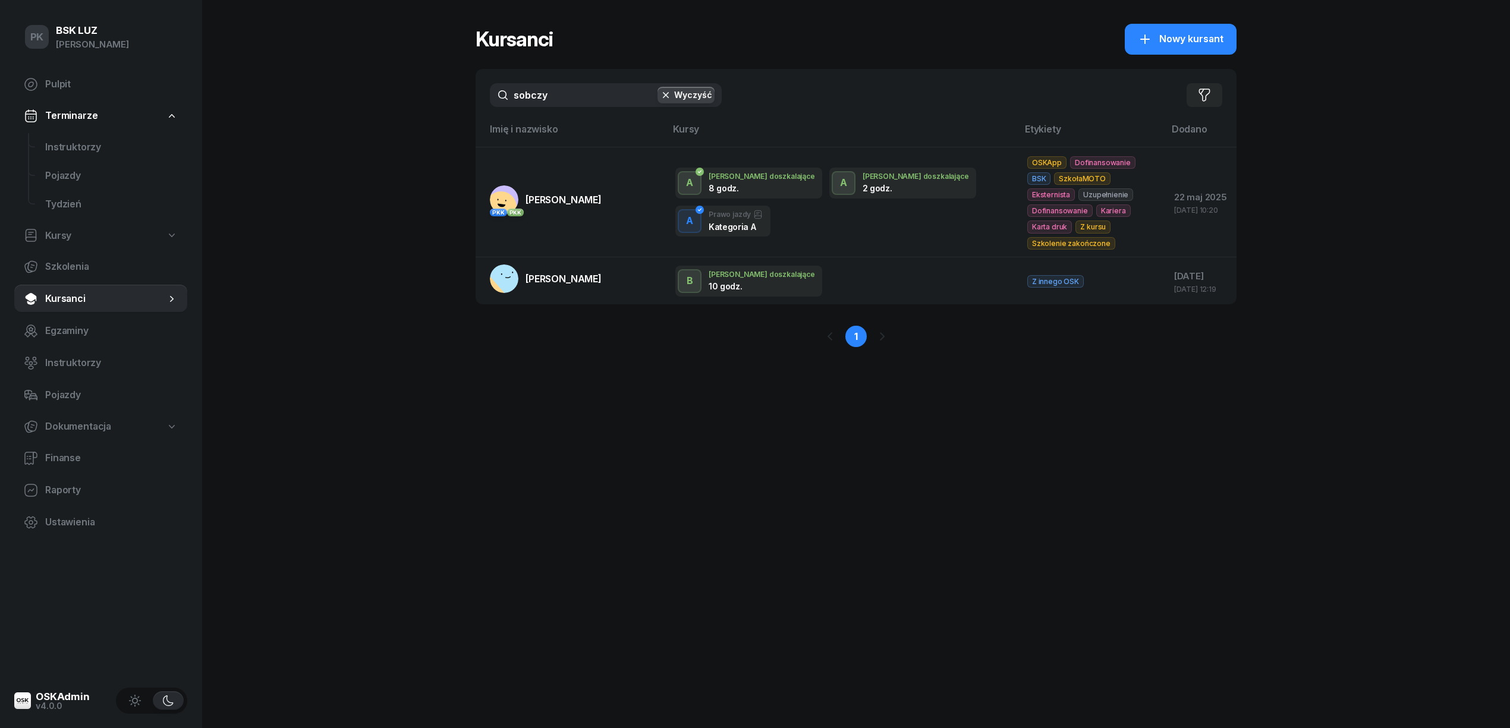
drag, startPoint x: 555, startPoint y: 94, endPoint x: 491, endPoint y: 89, distance: 64.4
click at [492, 88] on input "sobczy" at bounding box center [606, 95] width 232 height 24
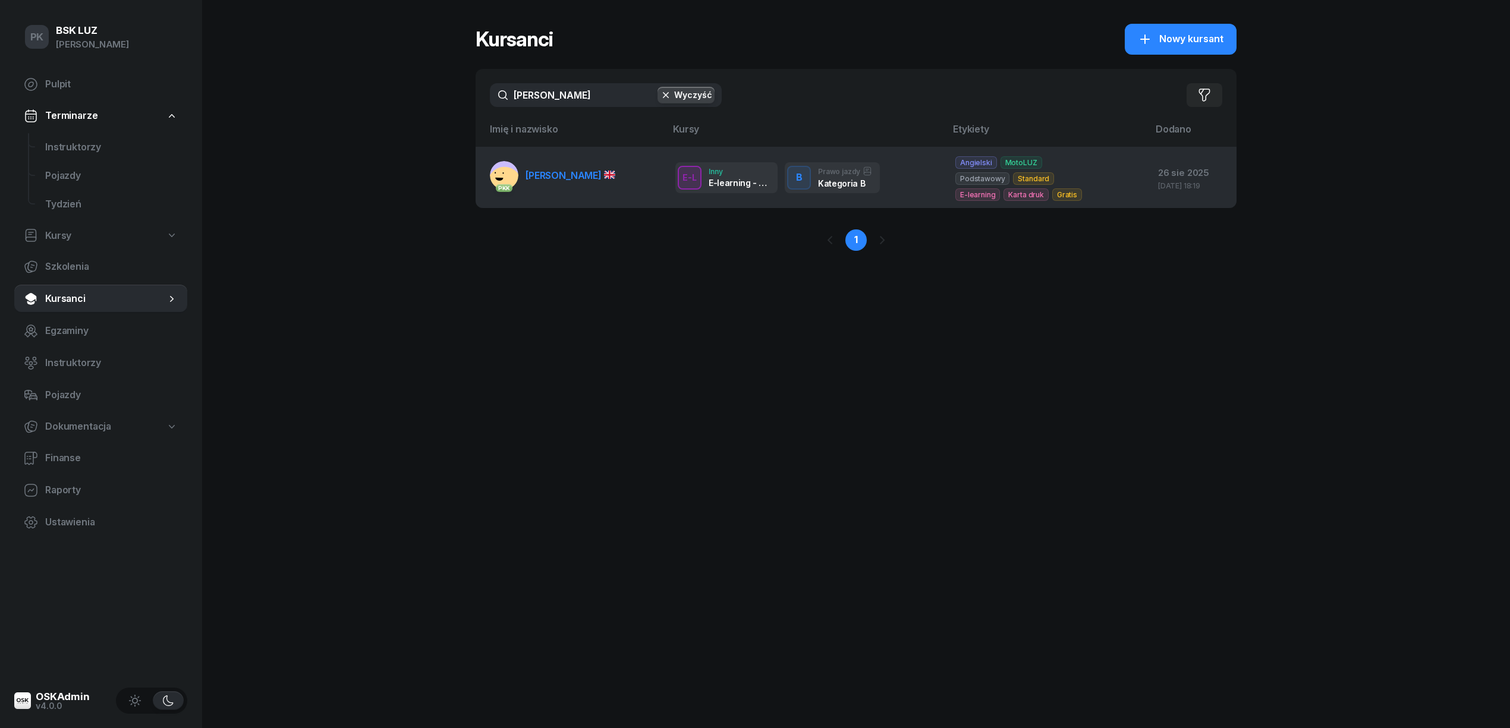
type input "dutt"
click at [559, 172] on span "[PERSON_NAME]" at bounding box center [570, 175] width 90 height 12
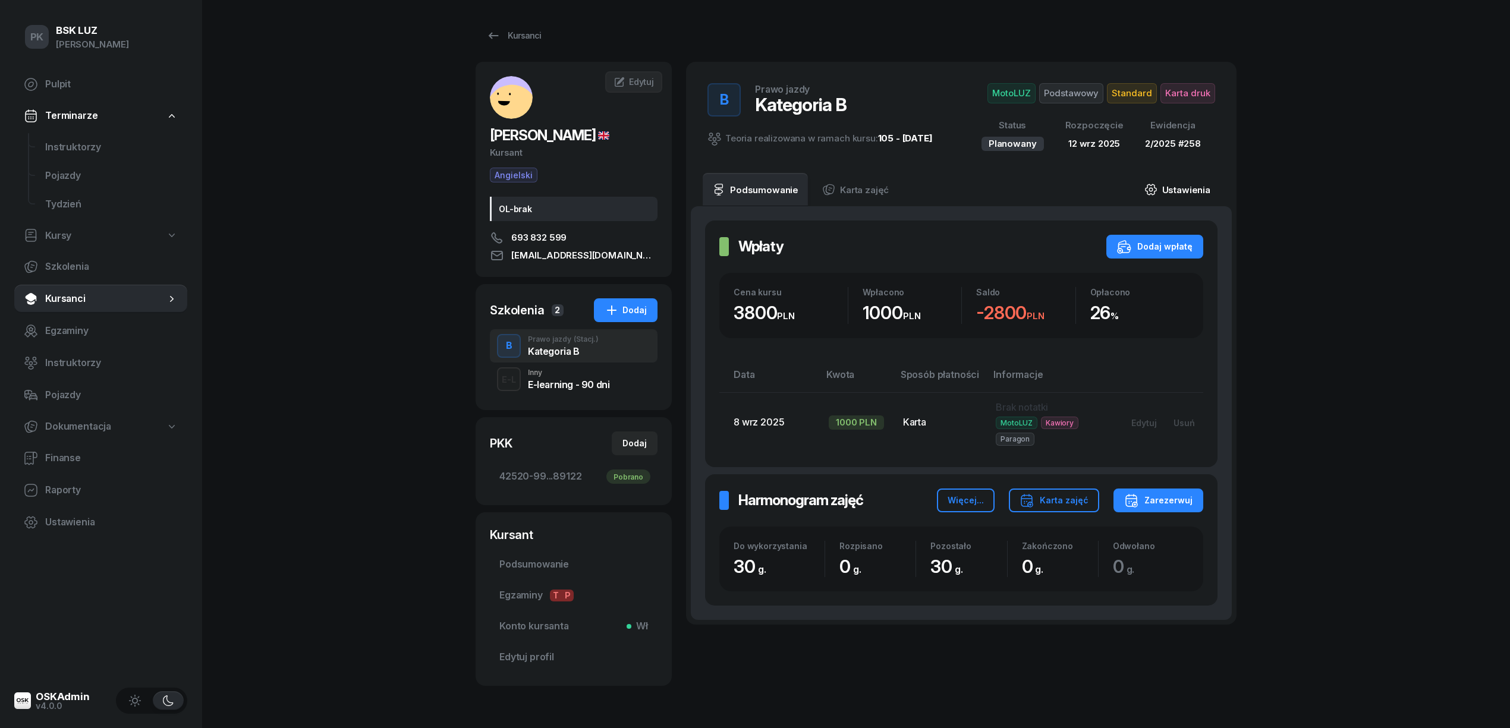
click at [1190, 189] on link "Ustawienia" at bounding box center [1177, 189] width 85 height 33
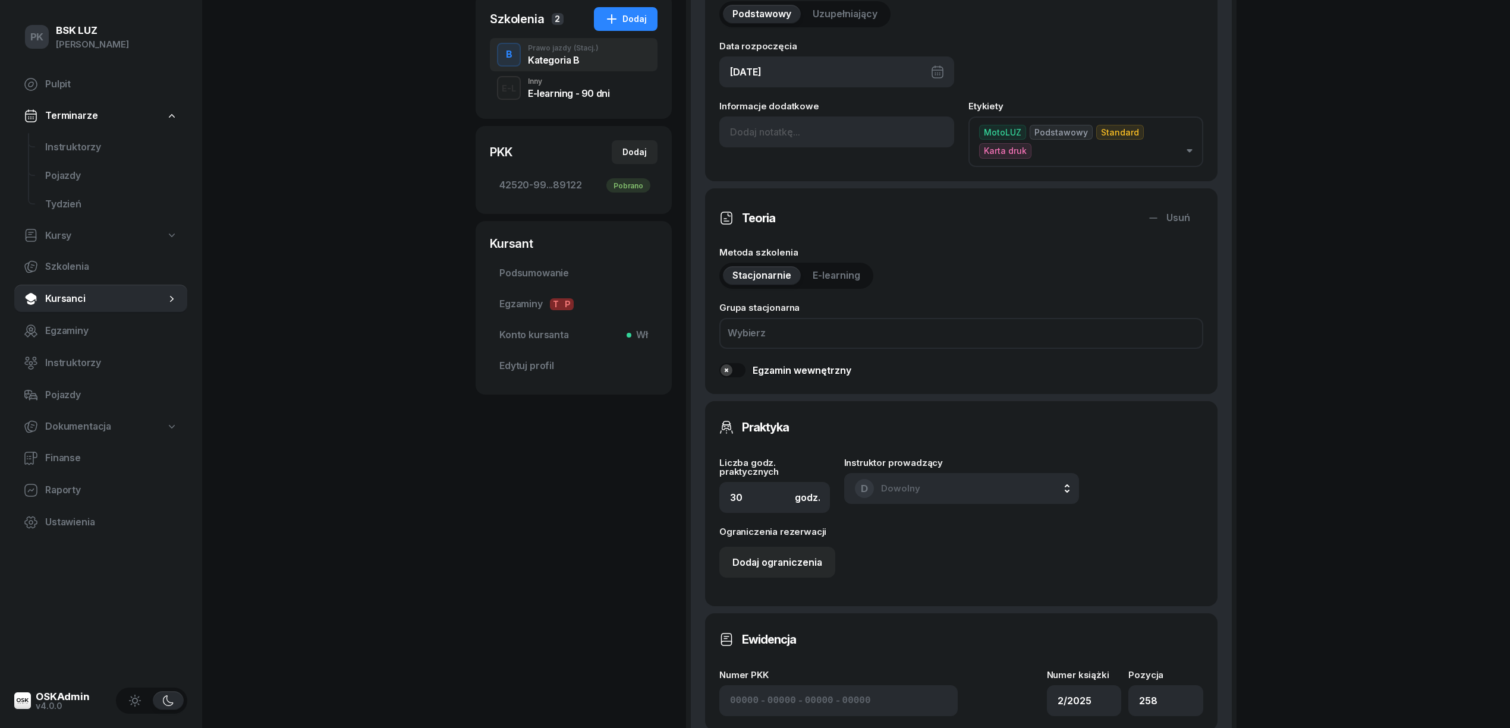
scroll to position [317, 0]
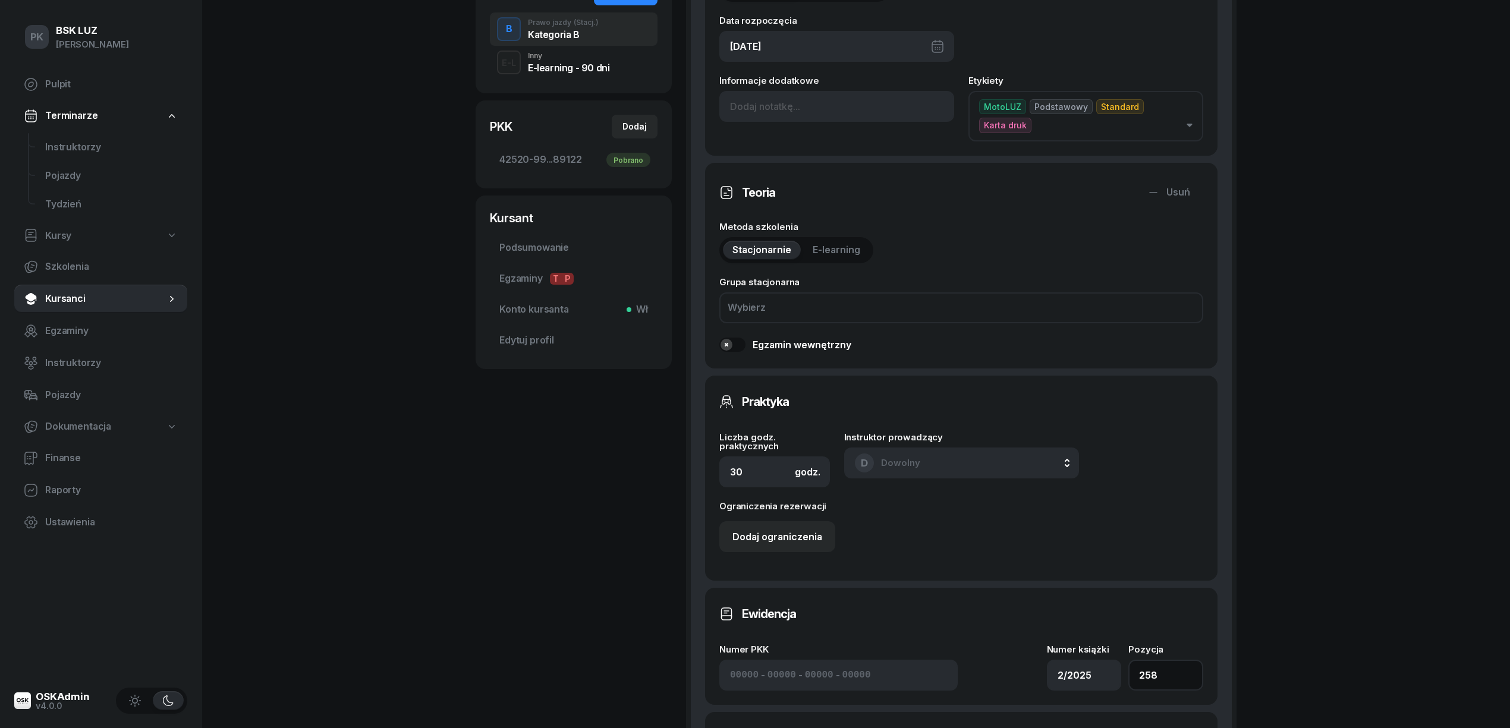
drag, startPoint x: 1130, startPoint y: 654, endPoint x: 1115, endPoint y: 655, distance: 14.3
click at [1115, 655] on div "Numer PKK - - - Numer książki 2/2025 Pozycja 258" at bounding box center [961, 668] width 484 height 46
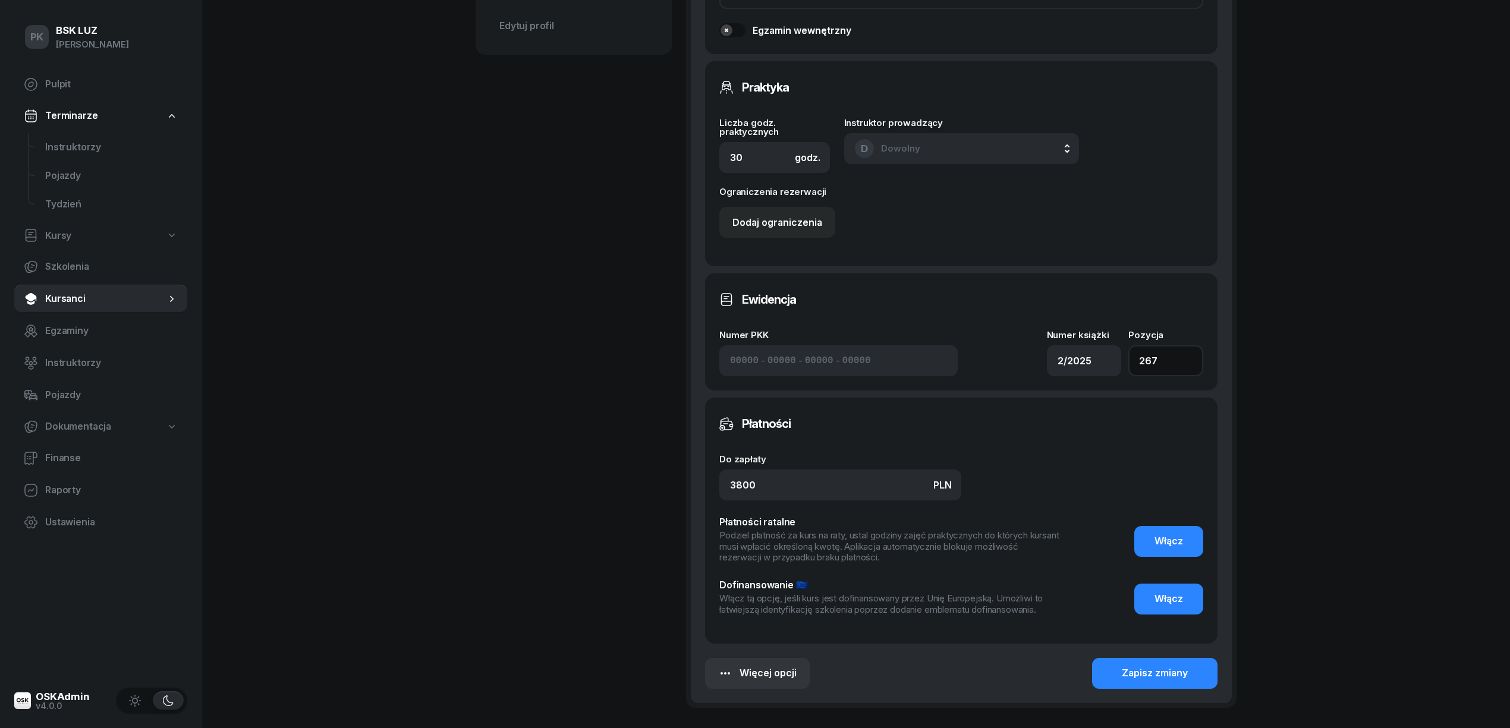
scroll to position [713, 0]
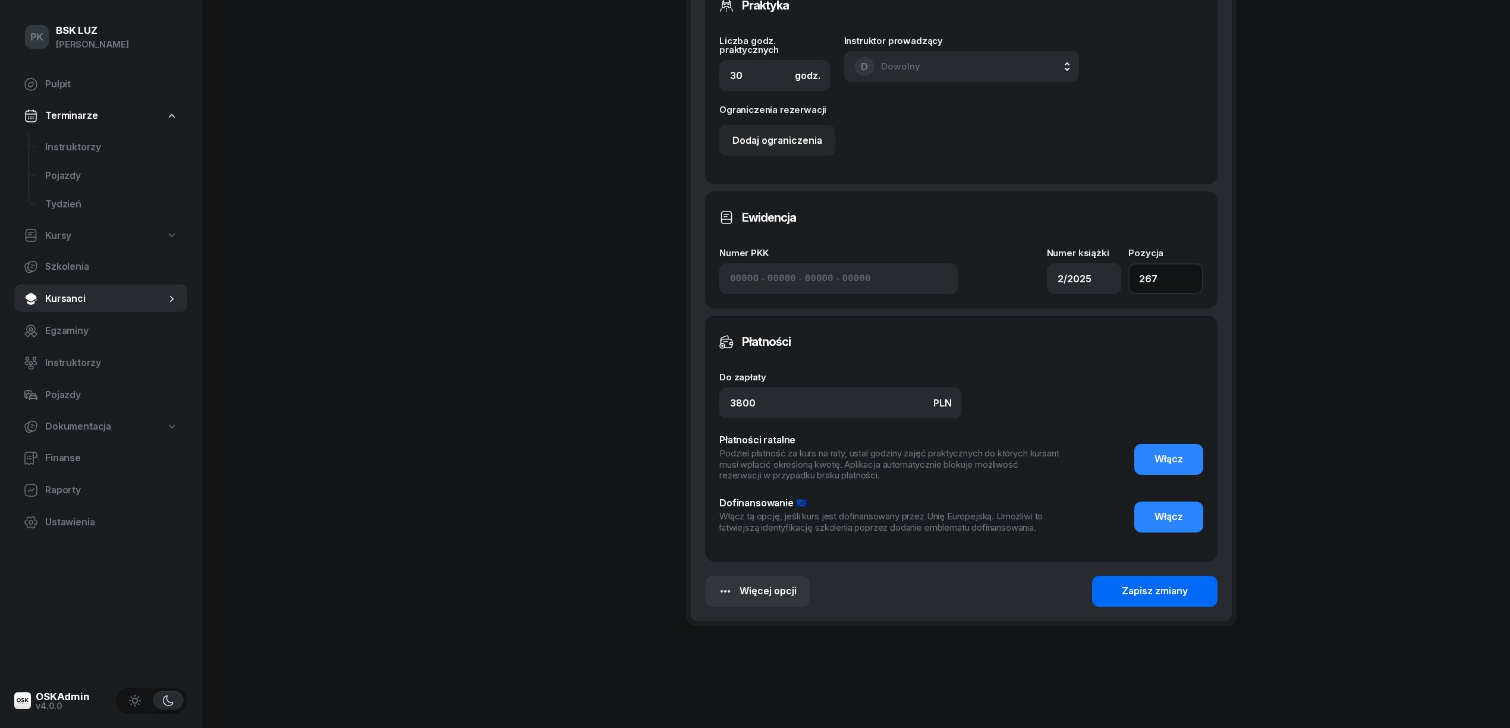
type input "267"
click at [1165, 584] on div "Zapisz zmiany" at bounding box center [1154, 591] width 66 height 15
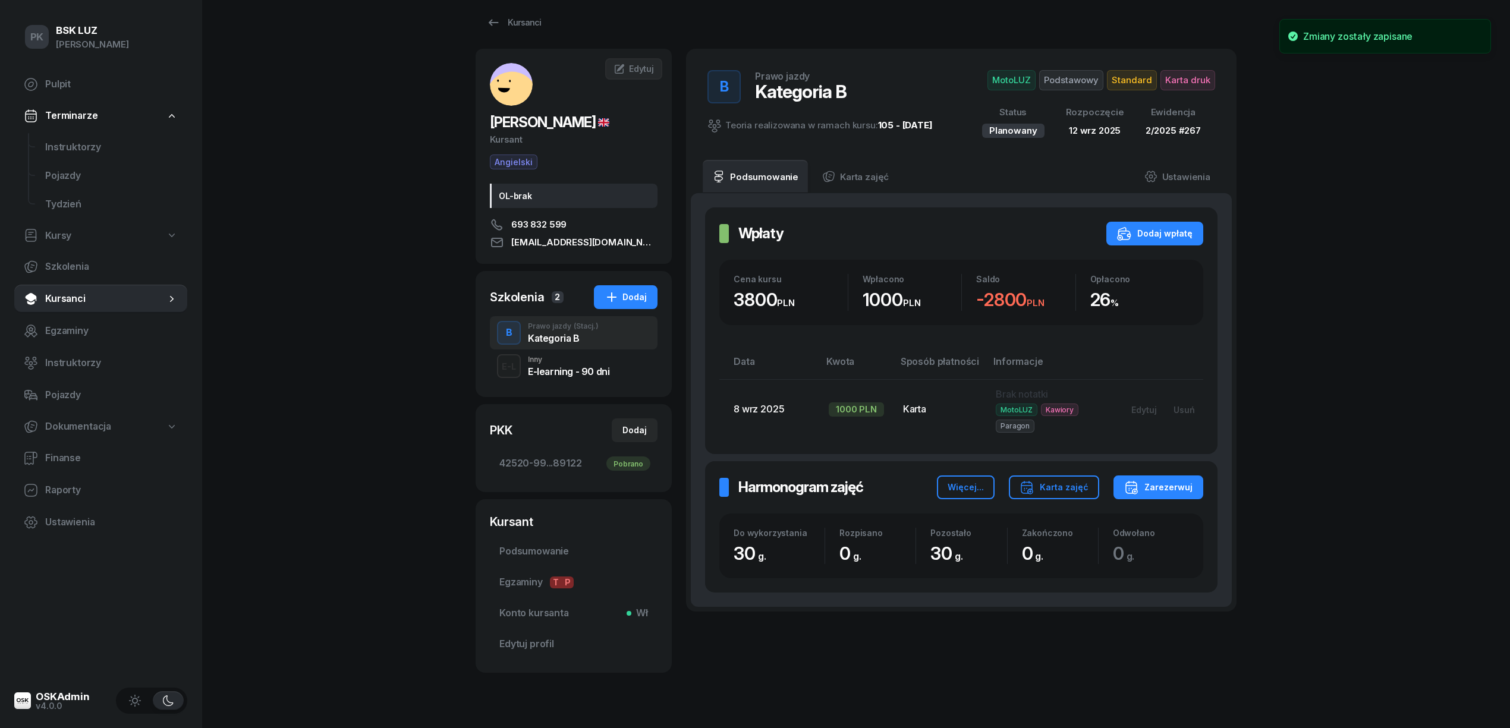
scroll to position [0, 0]
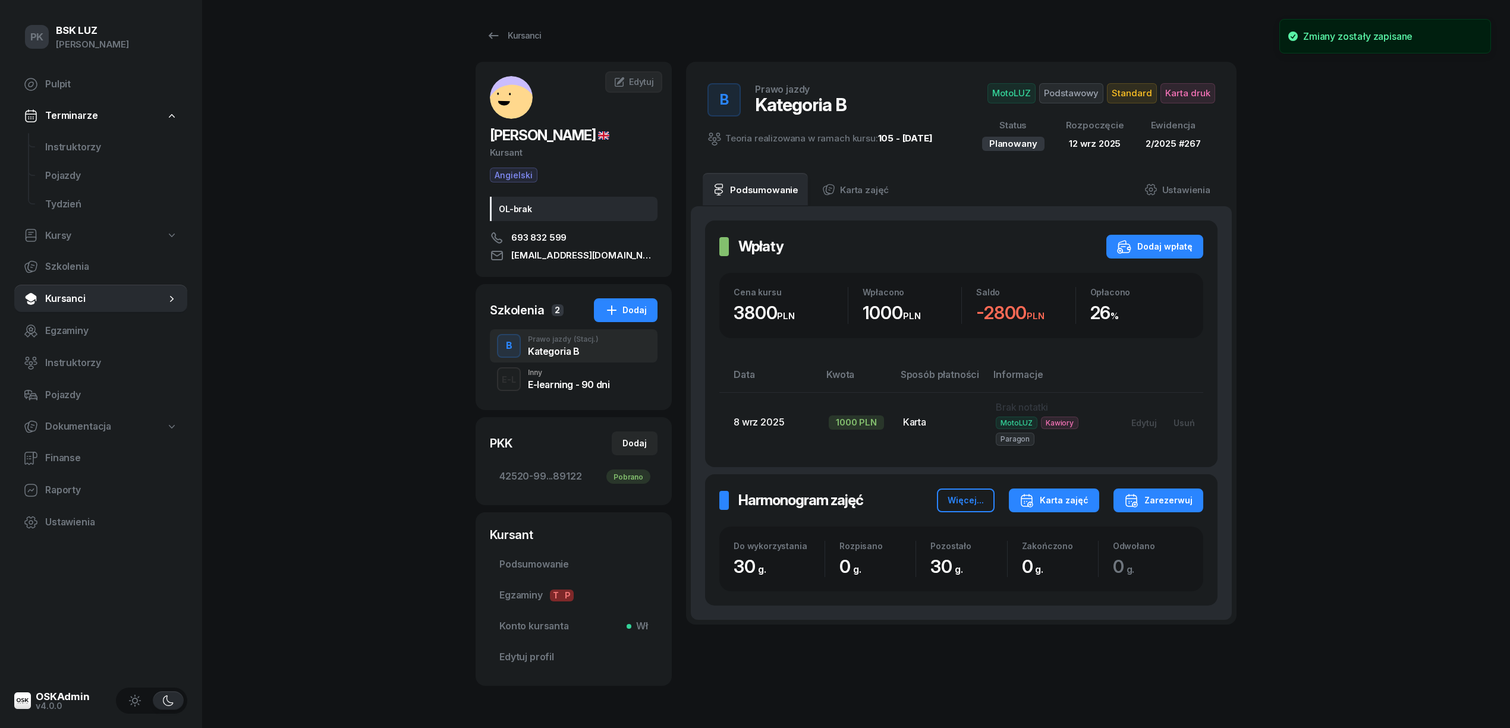
click at [1073, 496] on div "Karta zajęć" at bounding box center [1053, 500] width 69 height 14
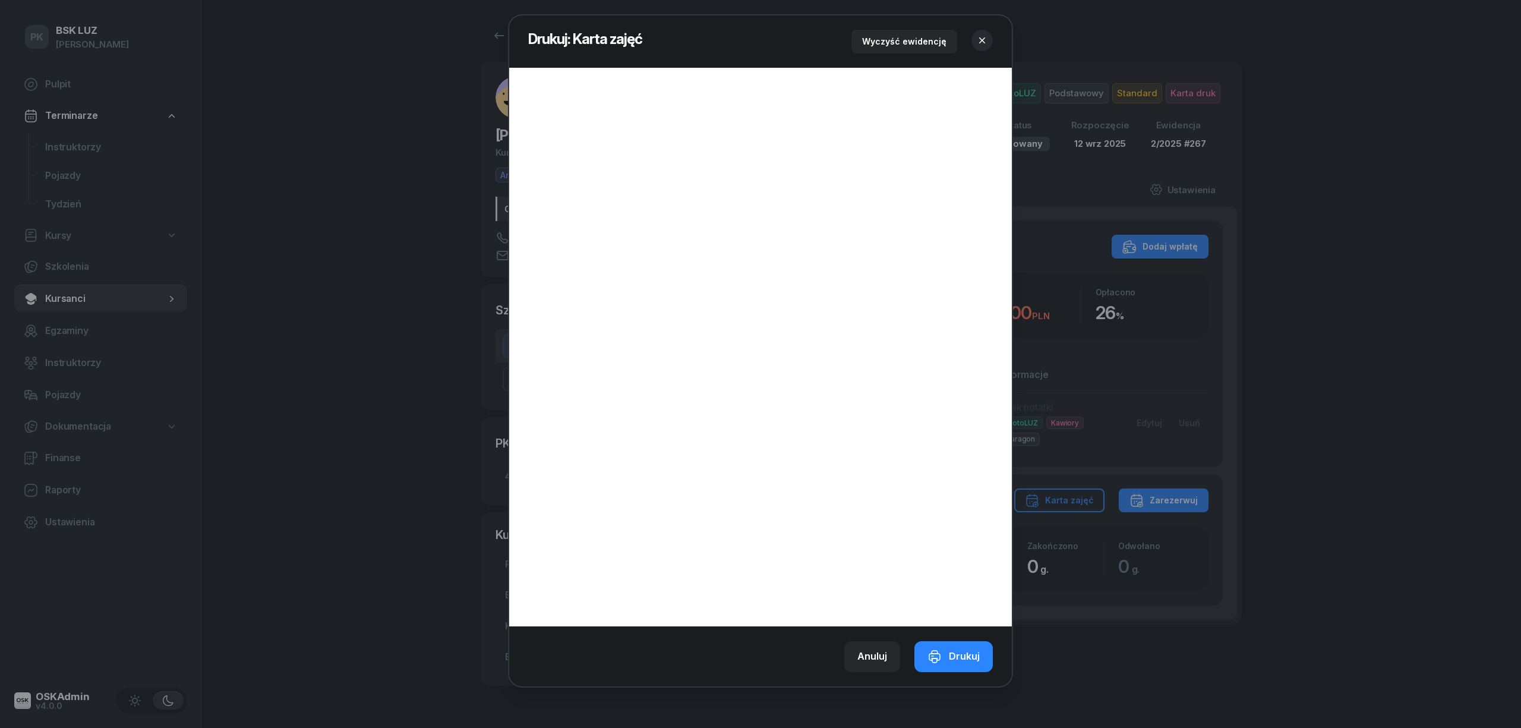
click at [994, 44] on header "Drukuj: Karta zajęć Wyczyść ewidencję" at bounding box center [760, 41] width 503 height 52
click at [980, 33] on button "button" at bounding box center [982, 40] width 21 height 21
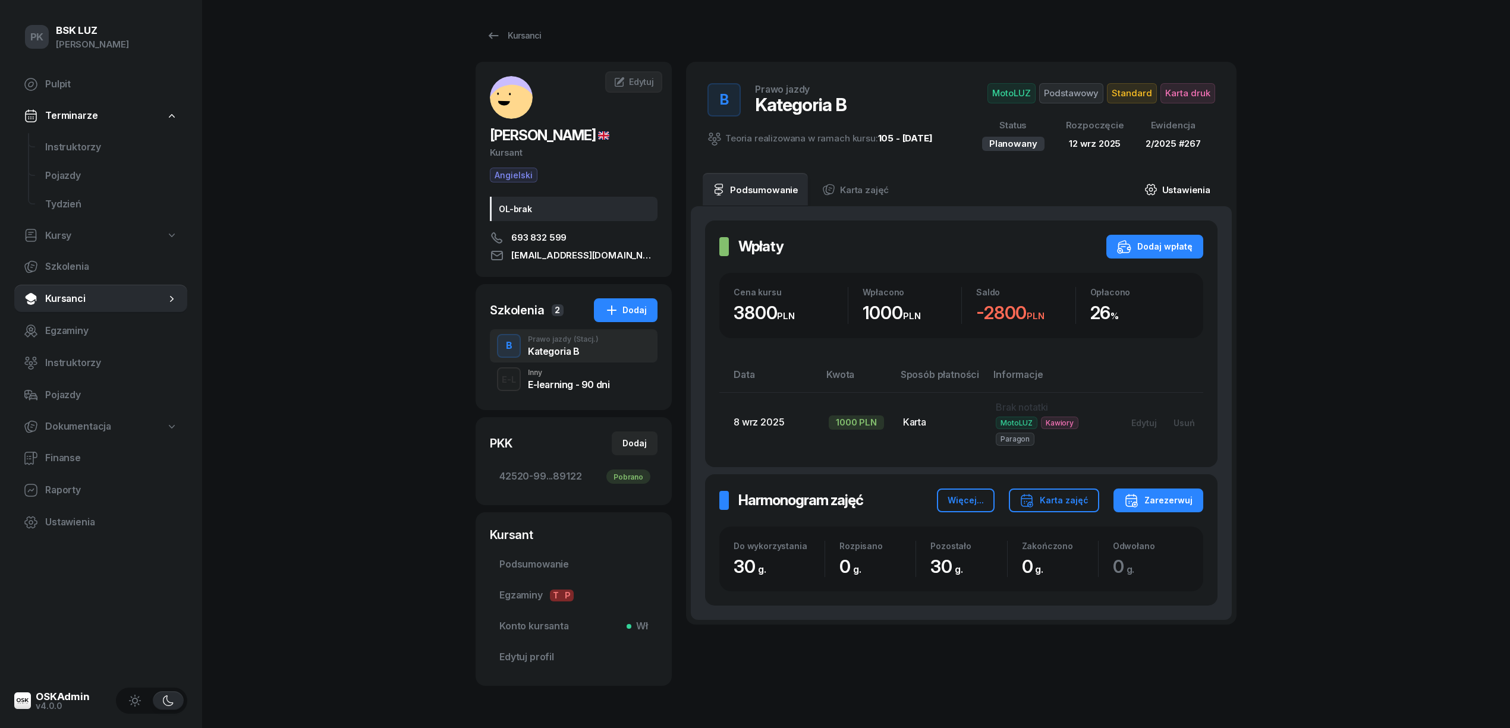
click at [1181, 191] on link "Ustawienia" at bounding box center [1177, 189] width 85 height 33
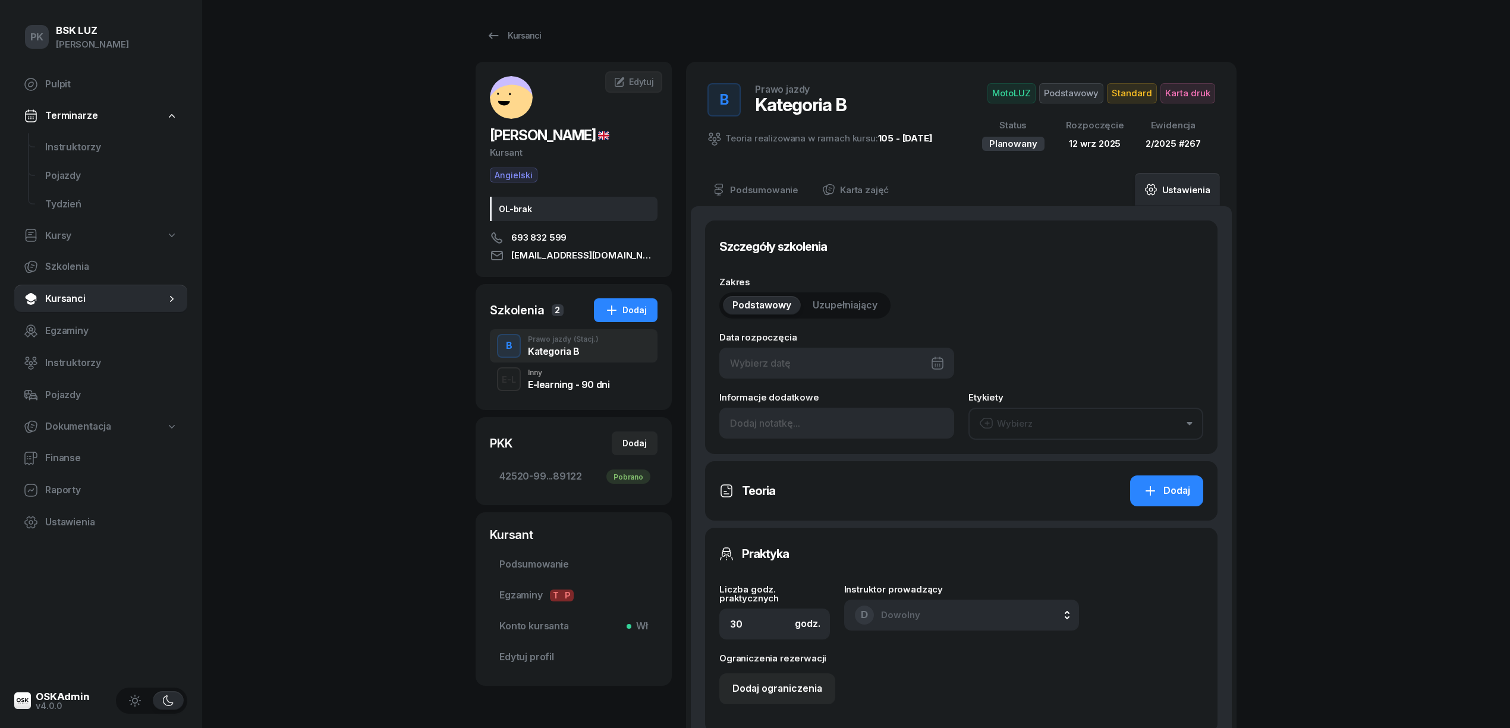
type input "[DATE]"
type input "2/2025"
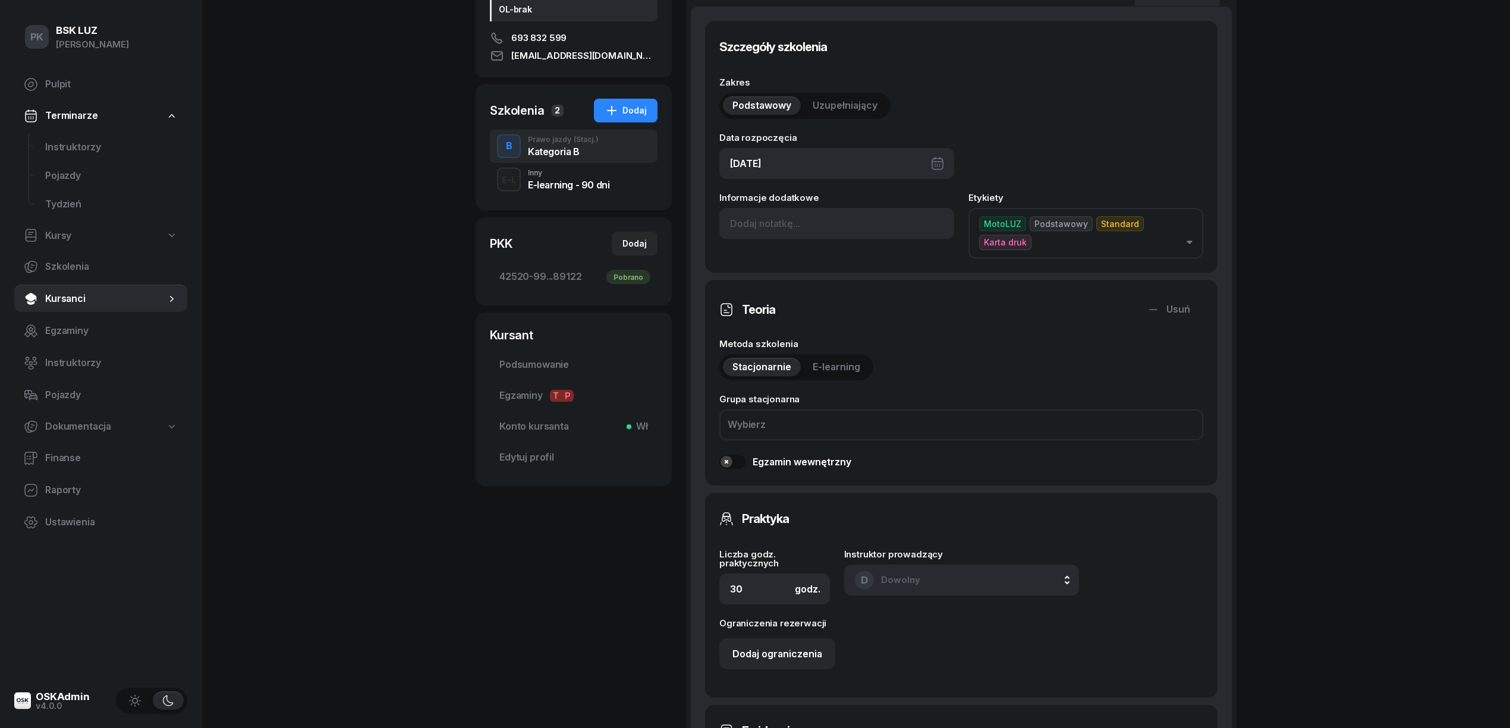
scroll to position [317, 0]
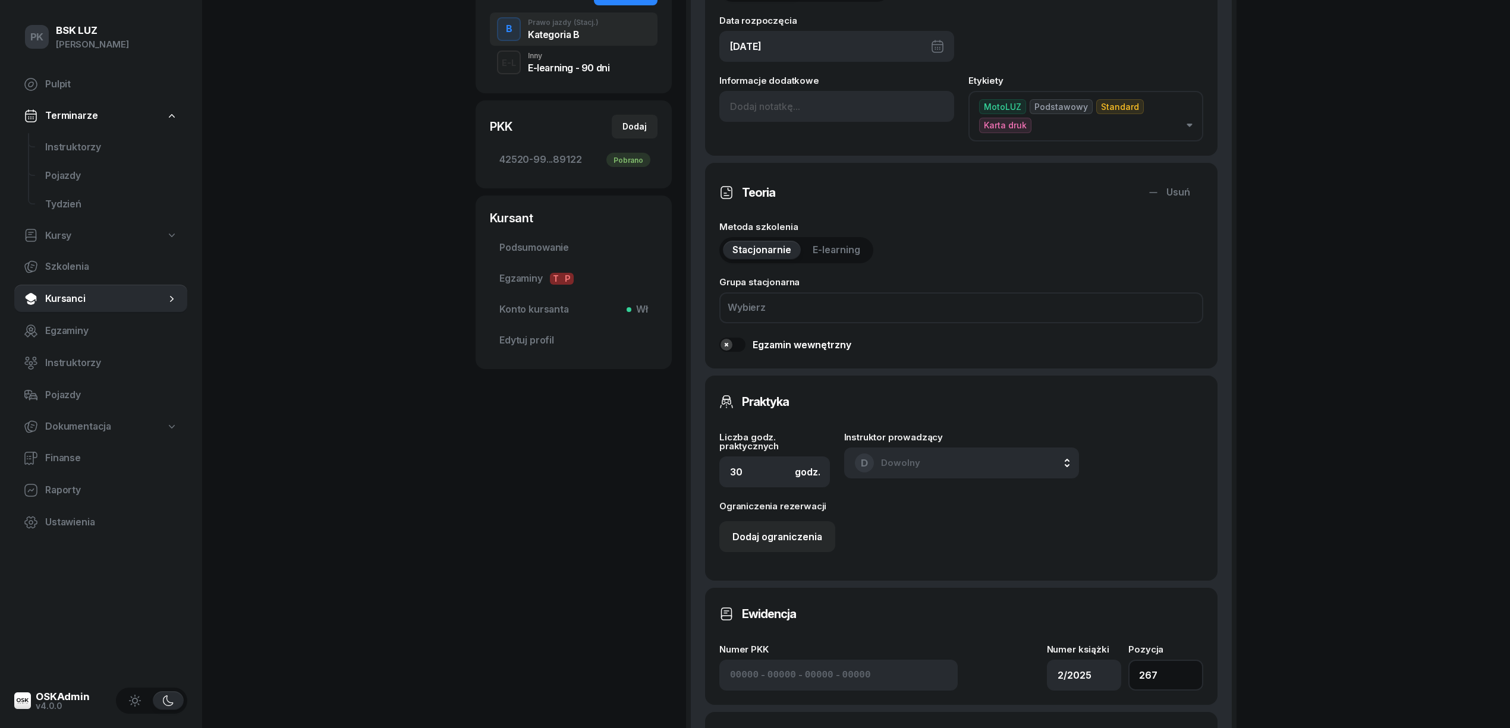
drag, startPoint x: 1161, startPoint y: 657, endPoint x: 1074, endPoint y: 661, distance: 86.9
click at [1074, 661] on div "Numer PKK - - - Numer książki 2/2025 Pozycja 267" at bounding box center [961, 668] width 484 height 46
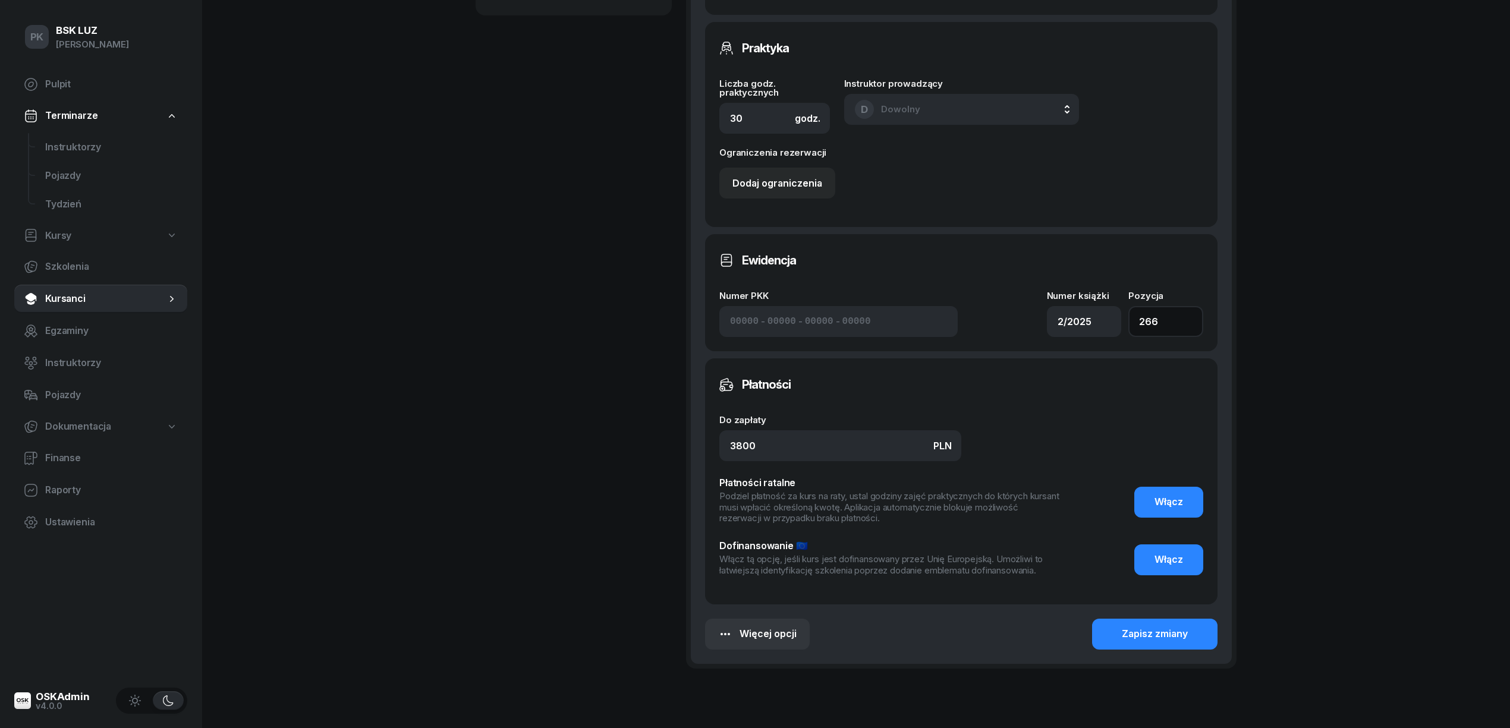
scroll to position [713, 0]
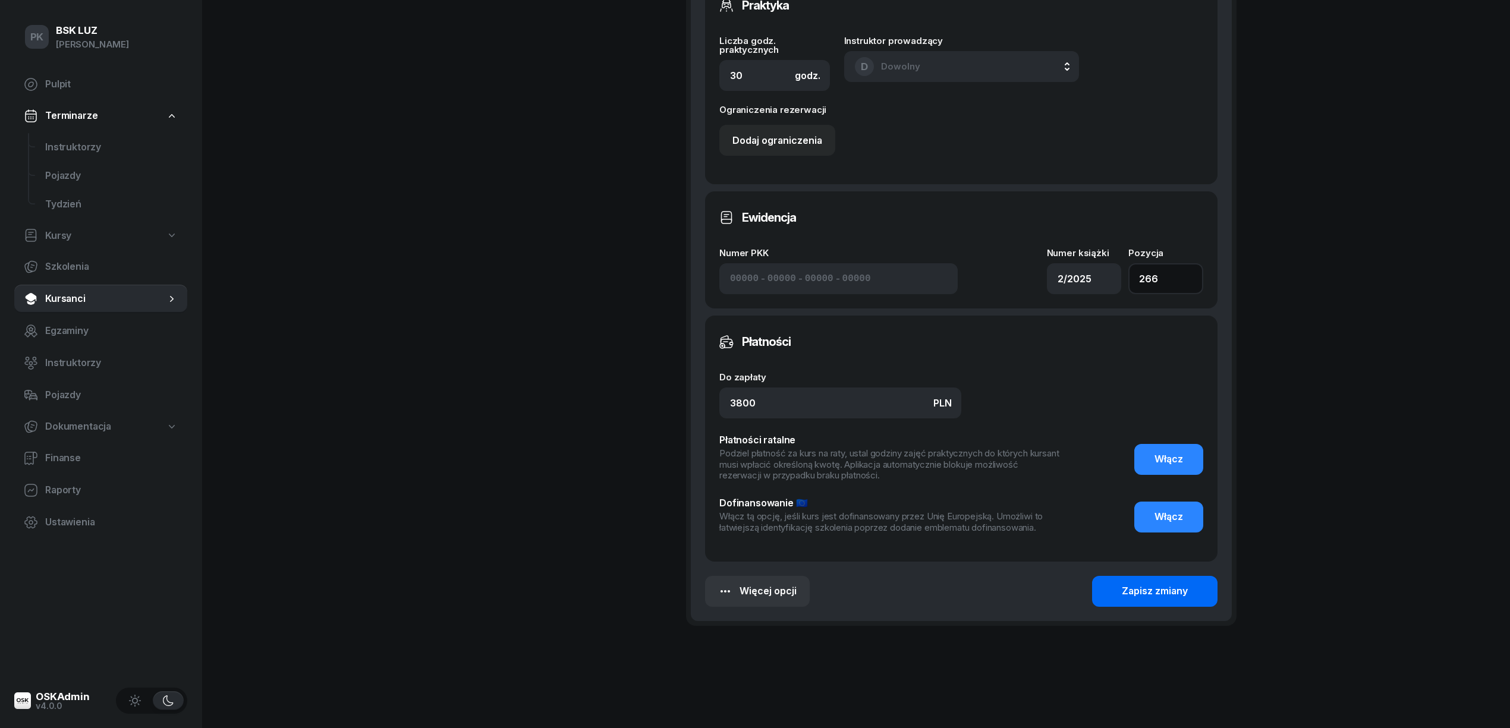
type input "266"
click at [1120, 576] on button "Zapisz zmiany" at bounding box center [1154, 591] width 125 height 31
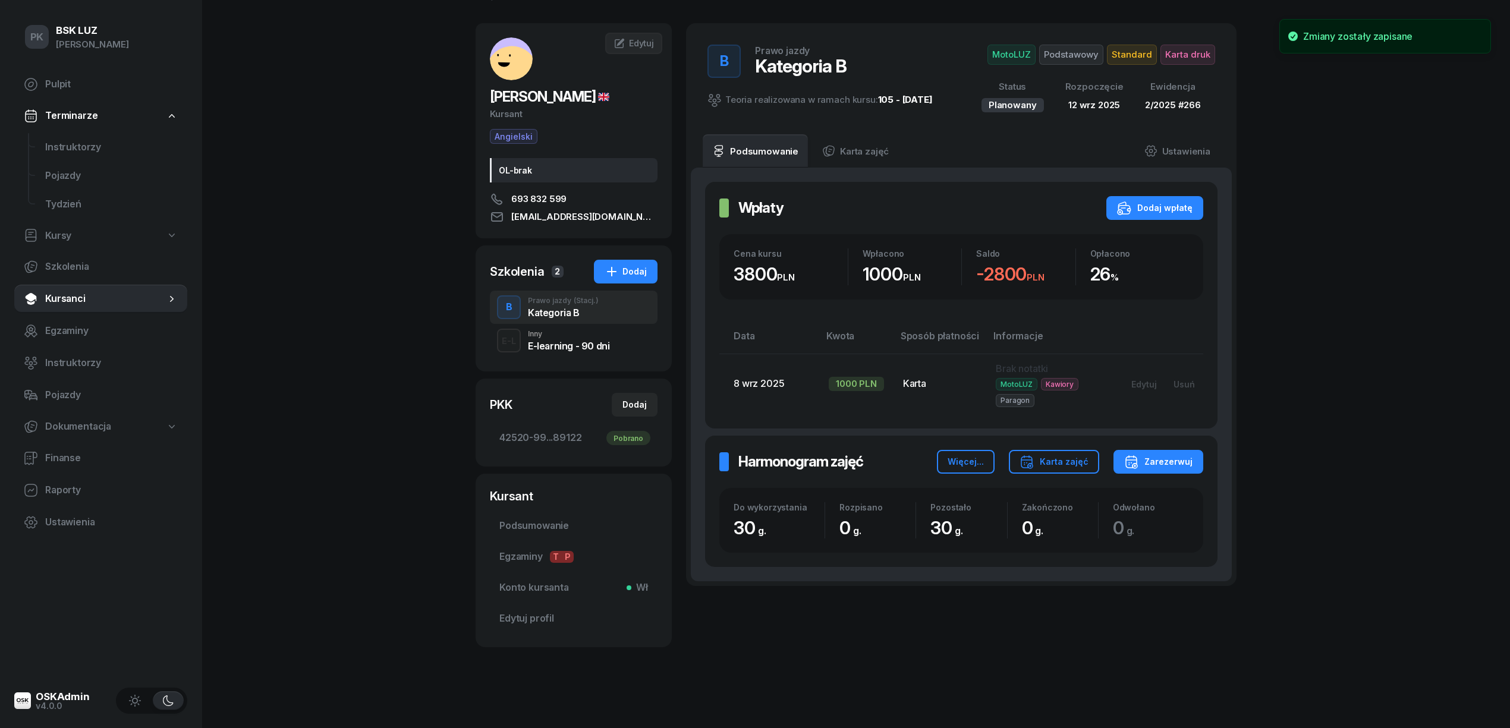
scroll to position [0, 0]
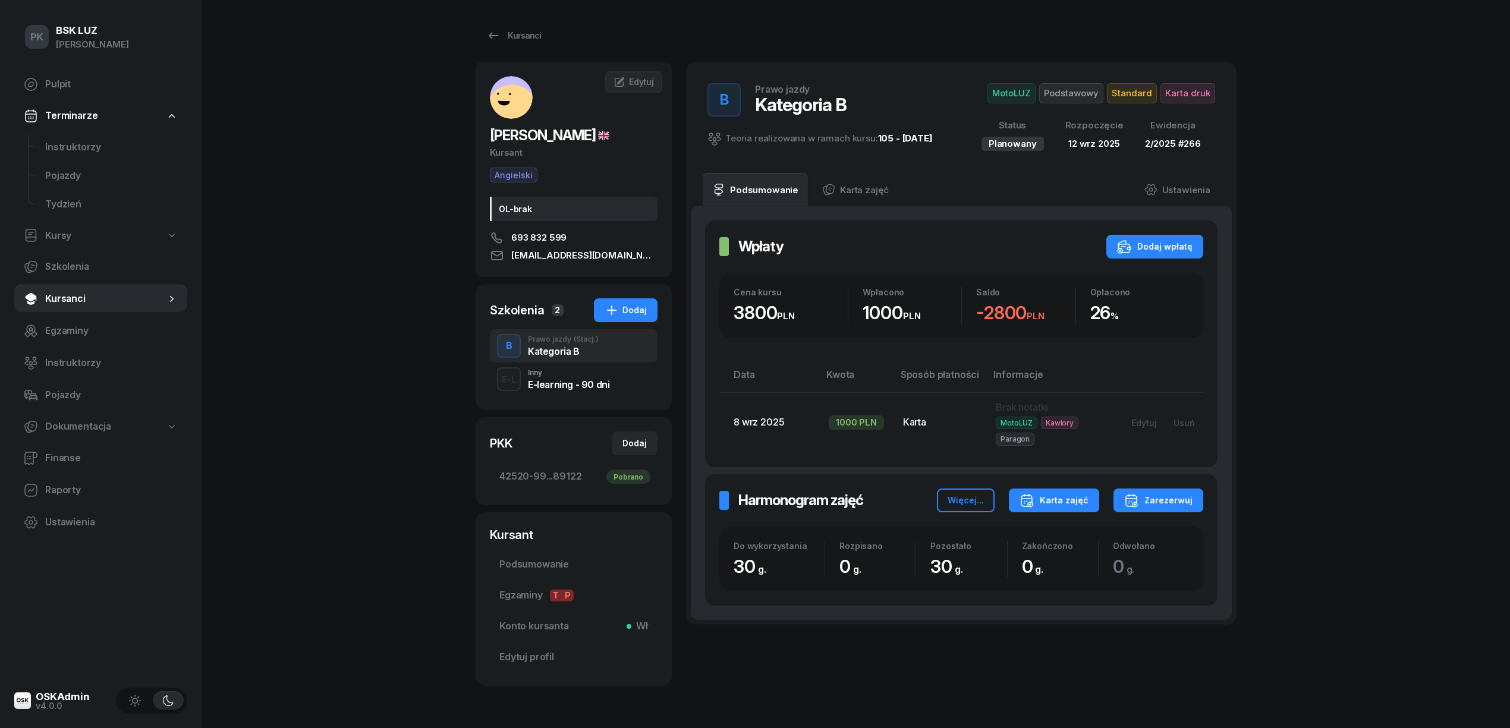
click at [1058, 502] on div "Karta zajęć" at bounding box center [1053, 500] width 69 height 14
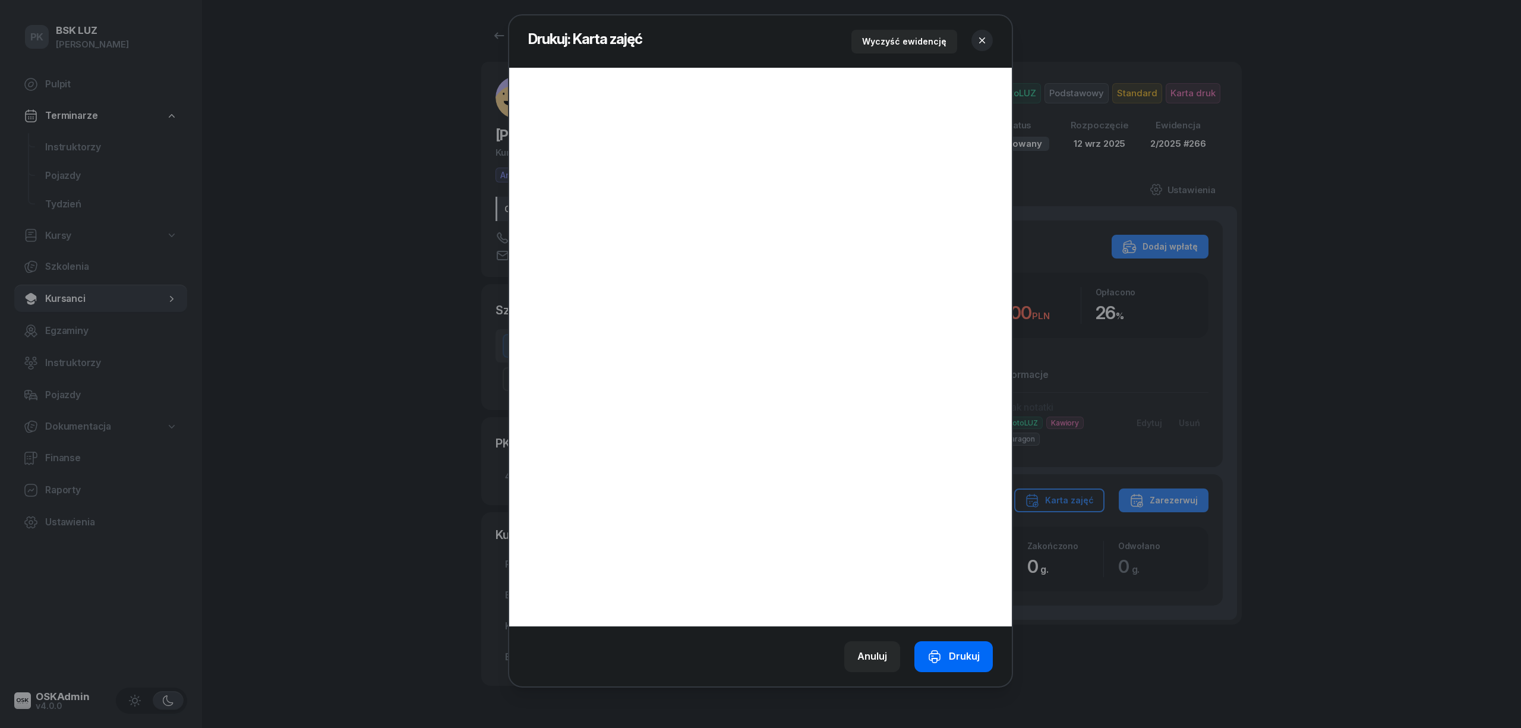
click at [971, 643] on button "Drukuj" at bounding box center [954, 656] width 78 height 31
click at [989, 37] on button "button" at bounding box center [982, 40] width 21 height 21
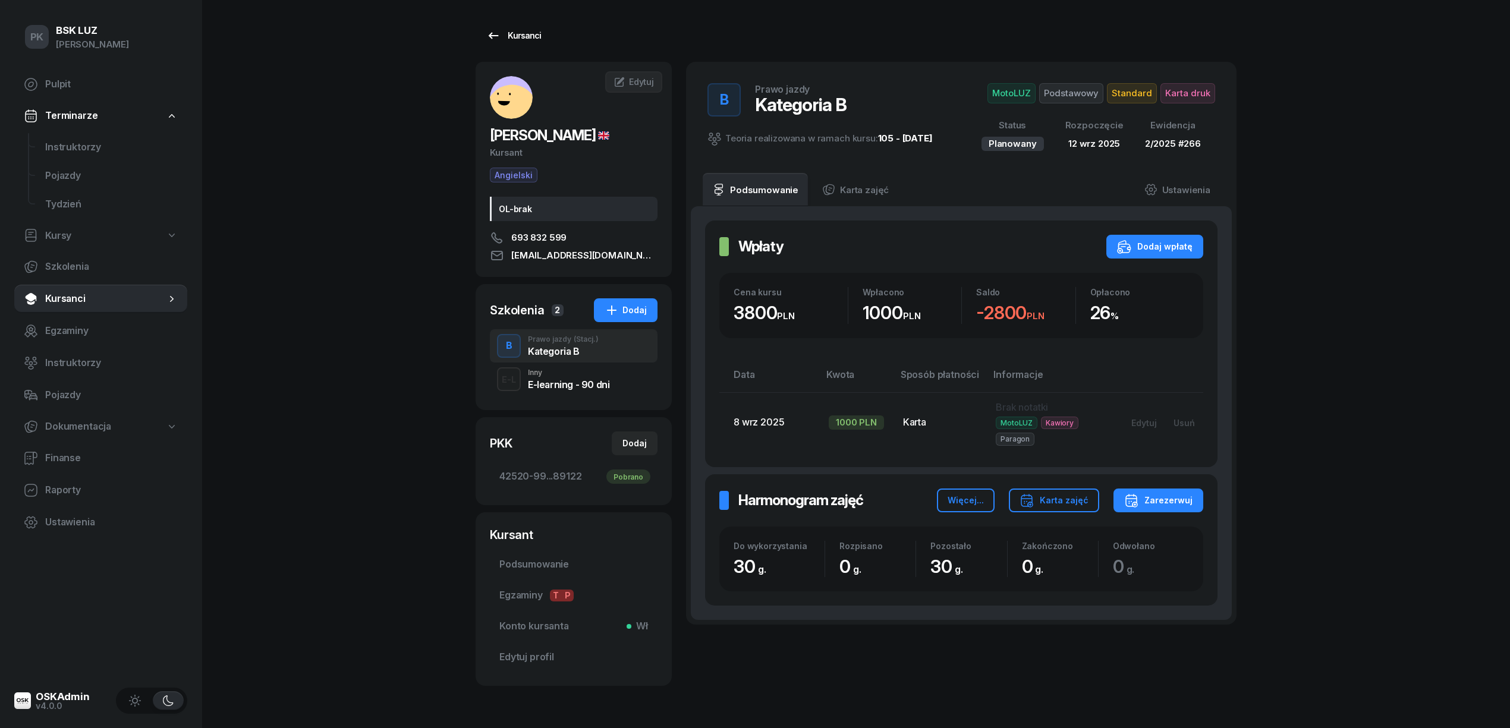
click at [511, 36] on div "Kursanci" at bounding box center [513, 36] width 55 height 14
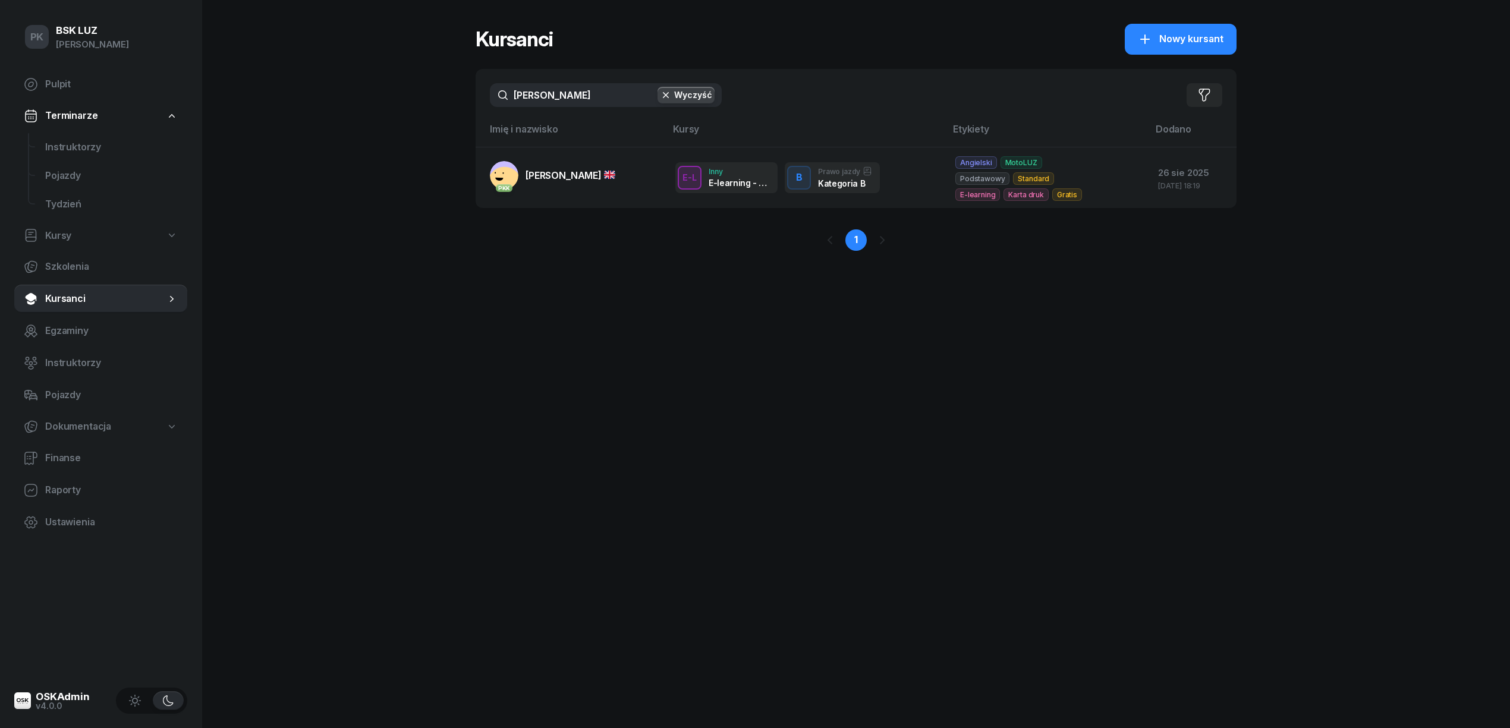
drag, startPoint x: 535, startPoint y: 96, endPoint x: 452, endPoint y: 96, distance: 83.2
click at [452, 96] on div "PK BSK LUZ Piotr Klimek Pulpit Terminarze Instruktorzy Pojazdy Tydzień Kursy Sz…" at bounding box center [755, 364] width 1510 height 728
click at [65, 237] on span "Kursy" at bounding box center [58, 235] width 26 height 15
select select
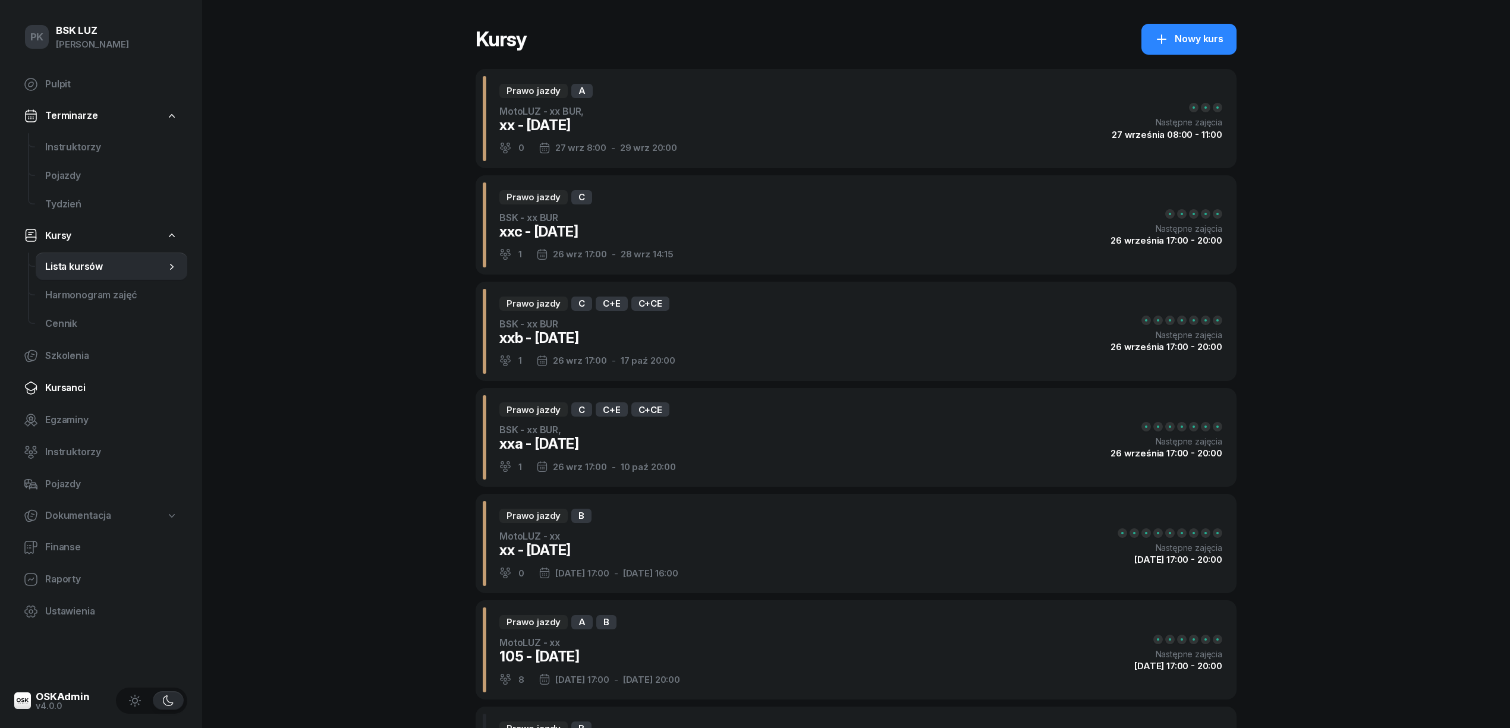
click at [79, 387] on span "Kursanci" at bounding box center [111, 387] width 133 height 15
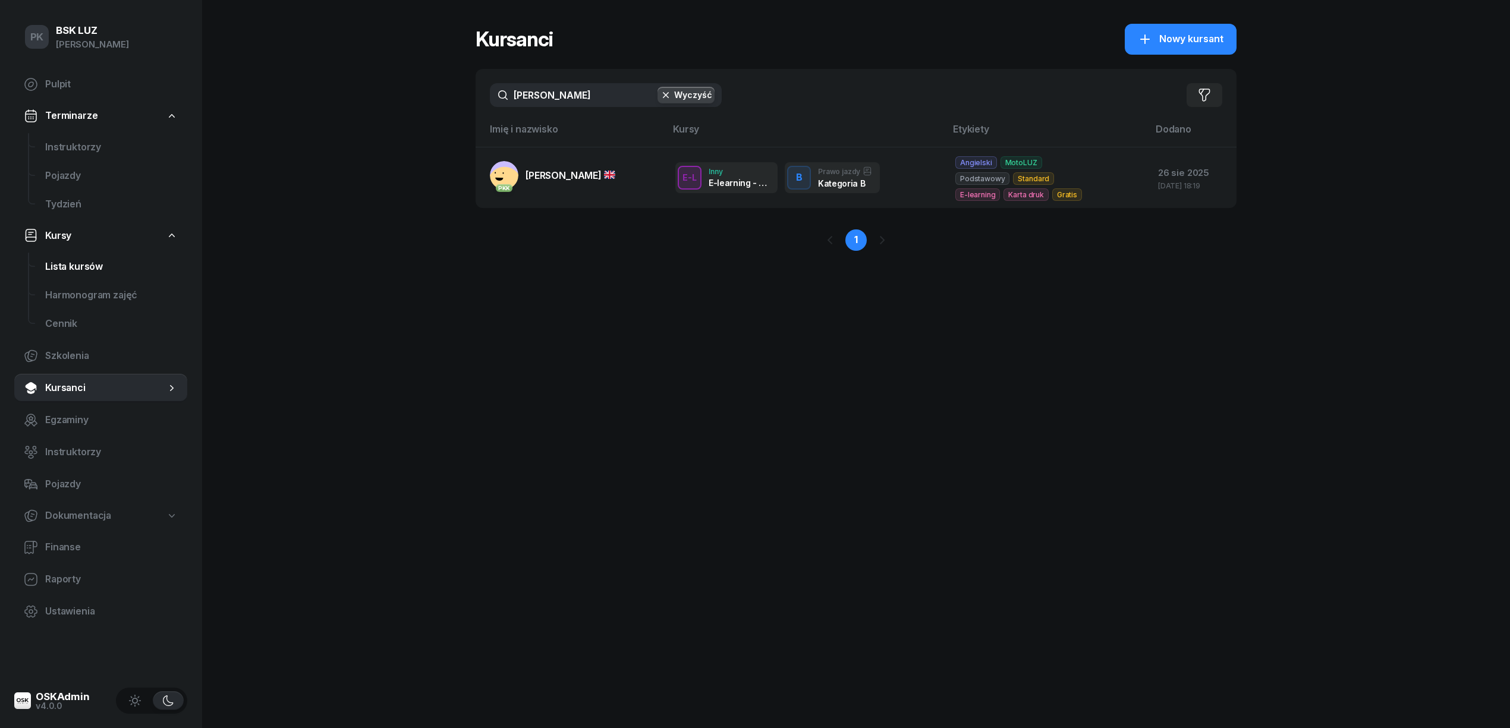
click at [77, 269] on span "Lista kursów" at bounding box center [111, 266] width 133 height 15
select select
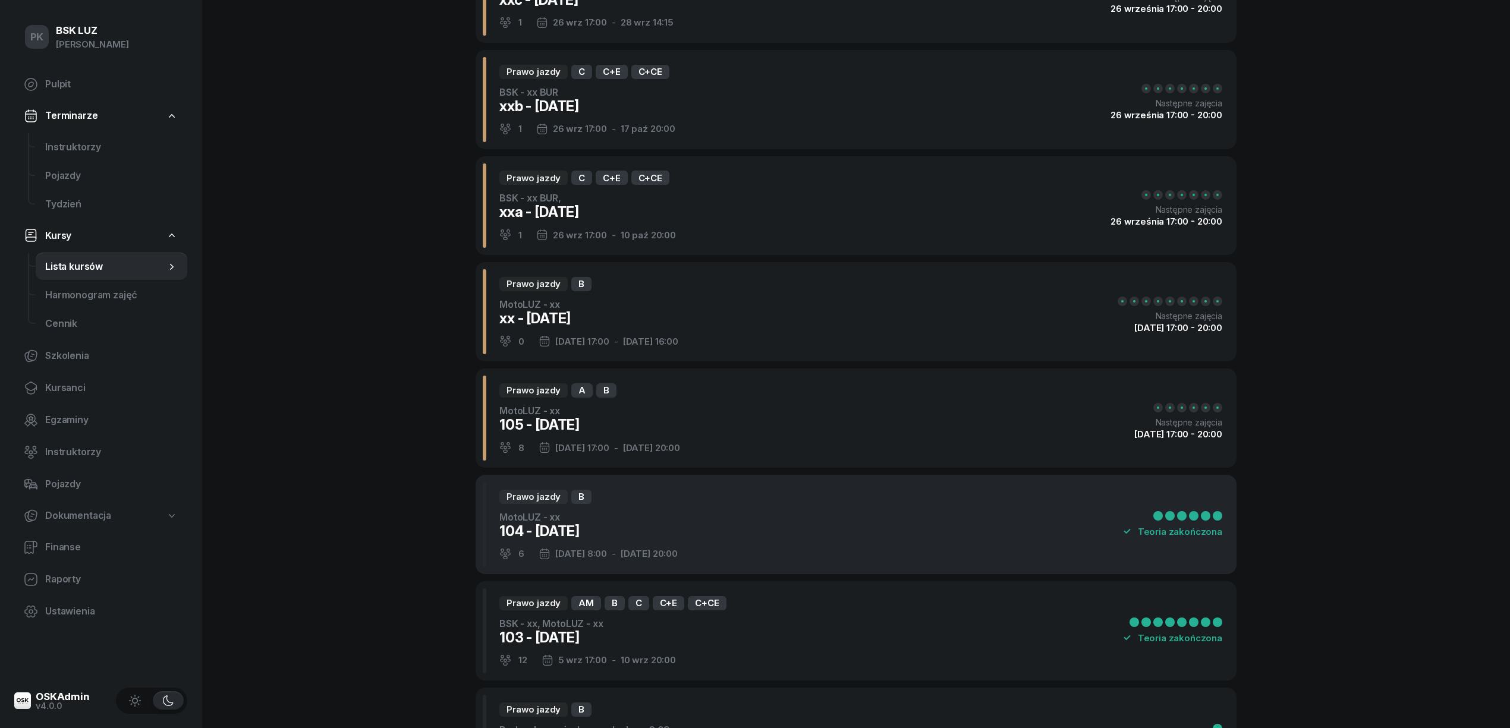
scroll to position [238, 0]
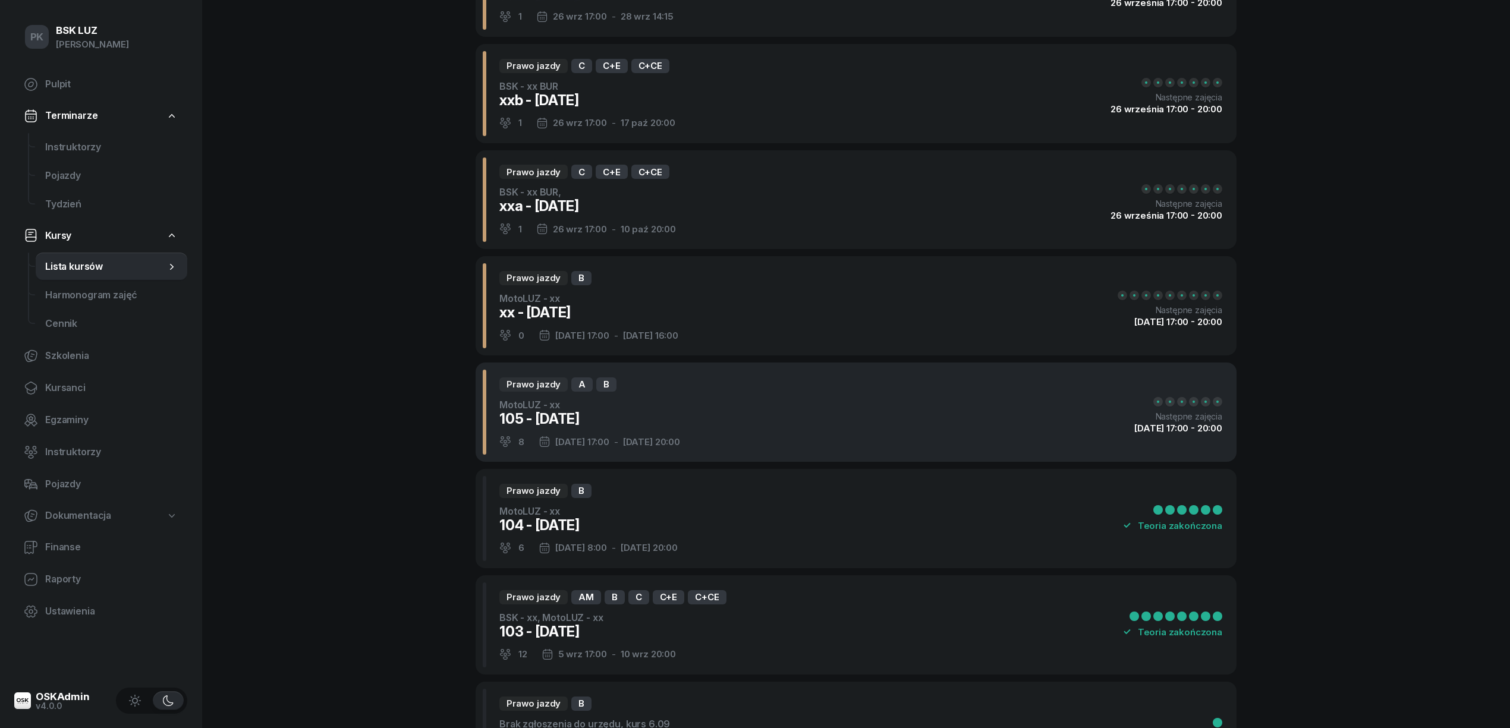
click at [642, 426] on div "105 - [DATE]" at bounding box center [589, 418] width 181 height 19
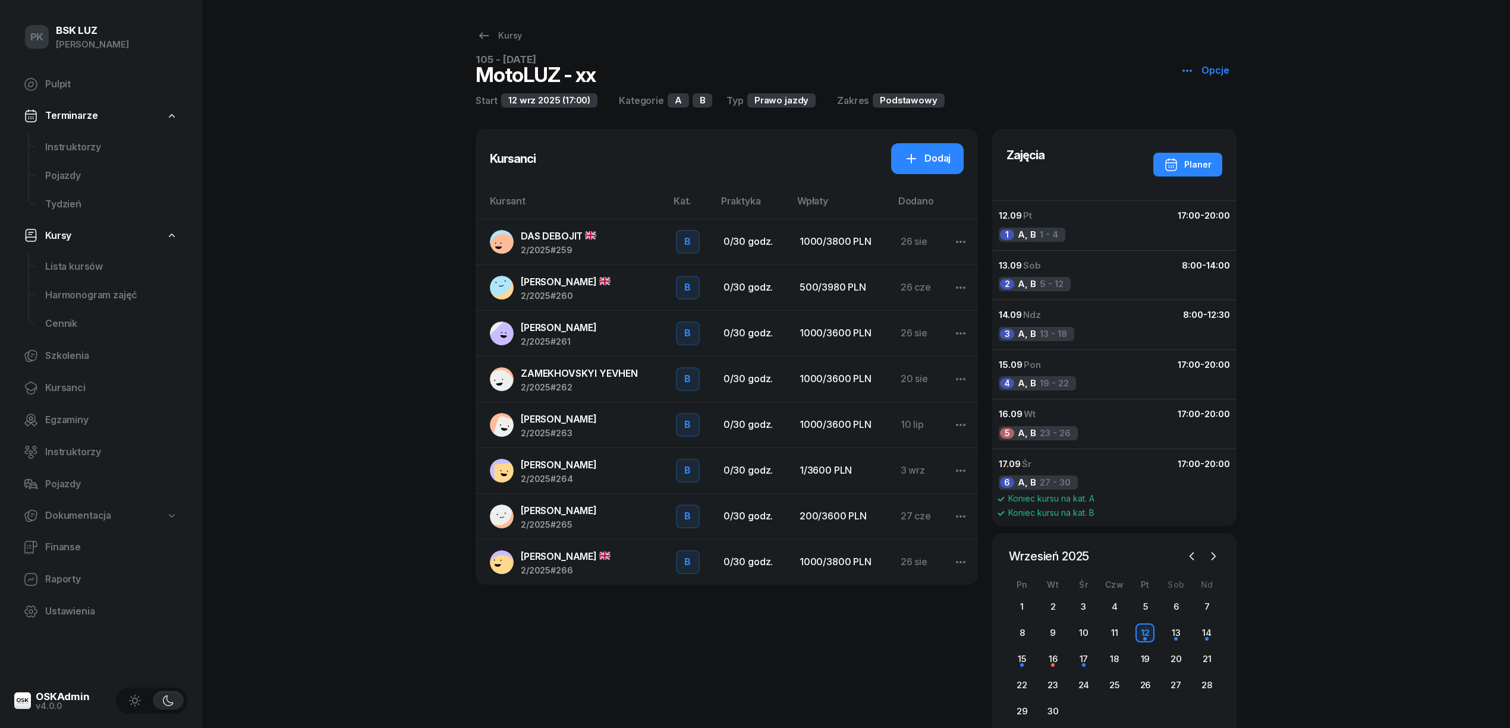
click at [543, 644] on div "Kursanci Dodaj Kursant Kat. Praktyka Wpłaty Dodano DAS DEBOJIT 2/2025 #259 B Pr…" at bounding box center [726, 435] width 502 height 613
click at [918, 152] on icon at bounding box center [911, 159] width 14 height 14
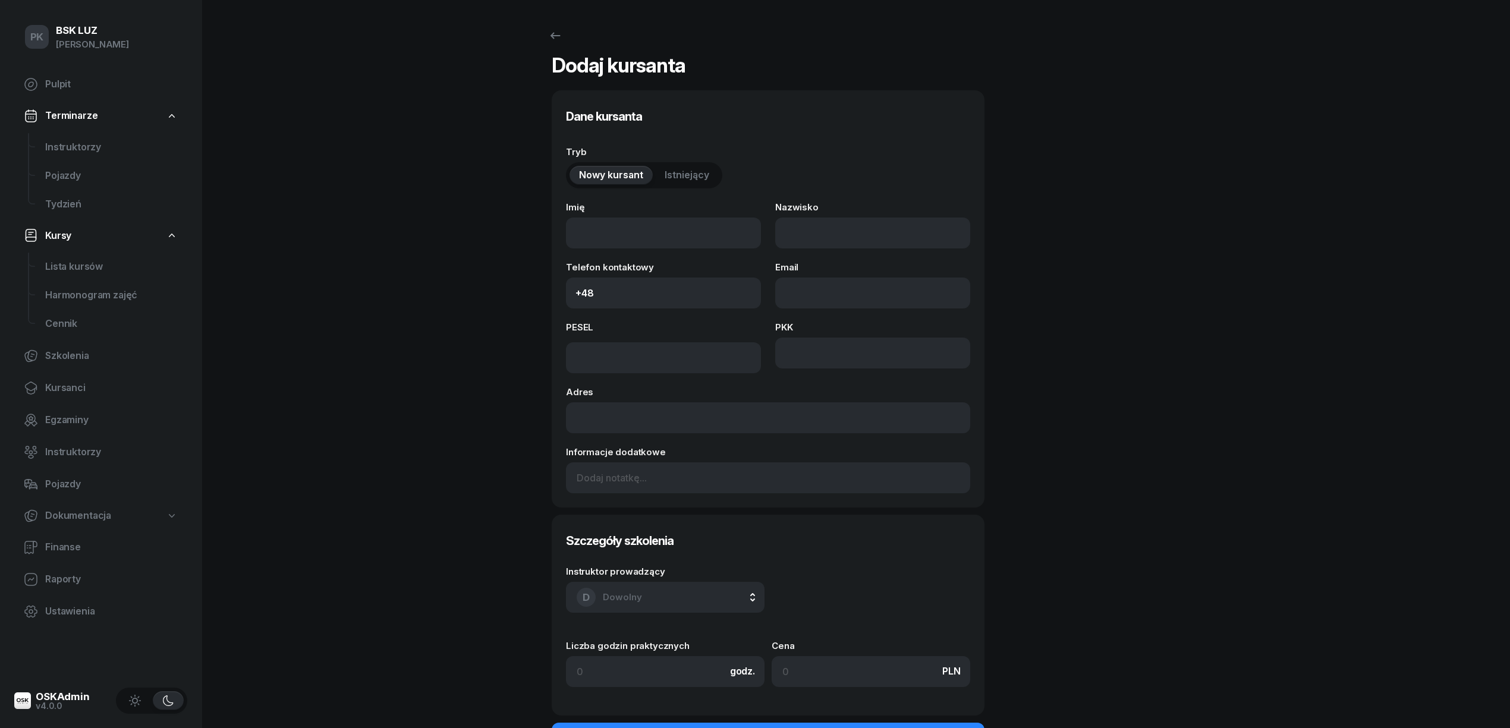
select select "B"
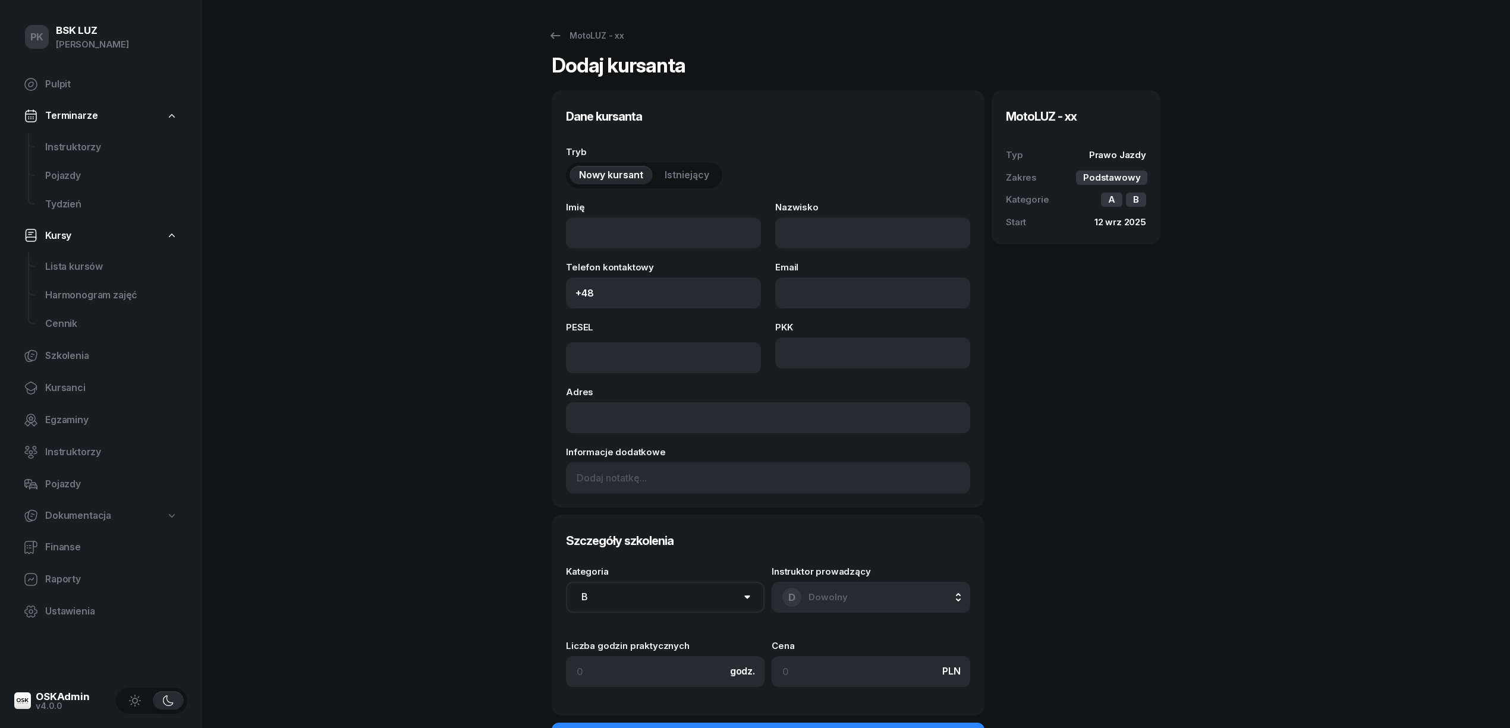
click at [680, 175] on span "Istniejący" at bounding box center [686, 175] width 45 height 15
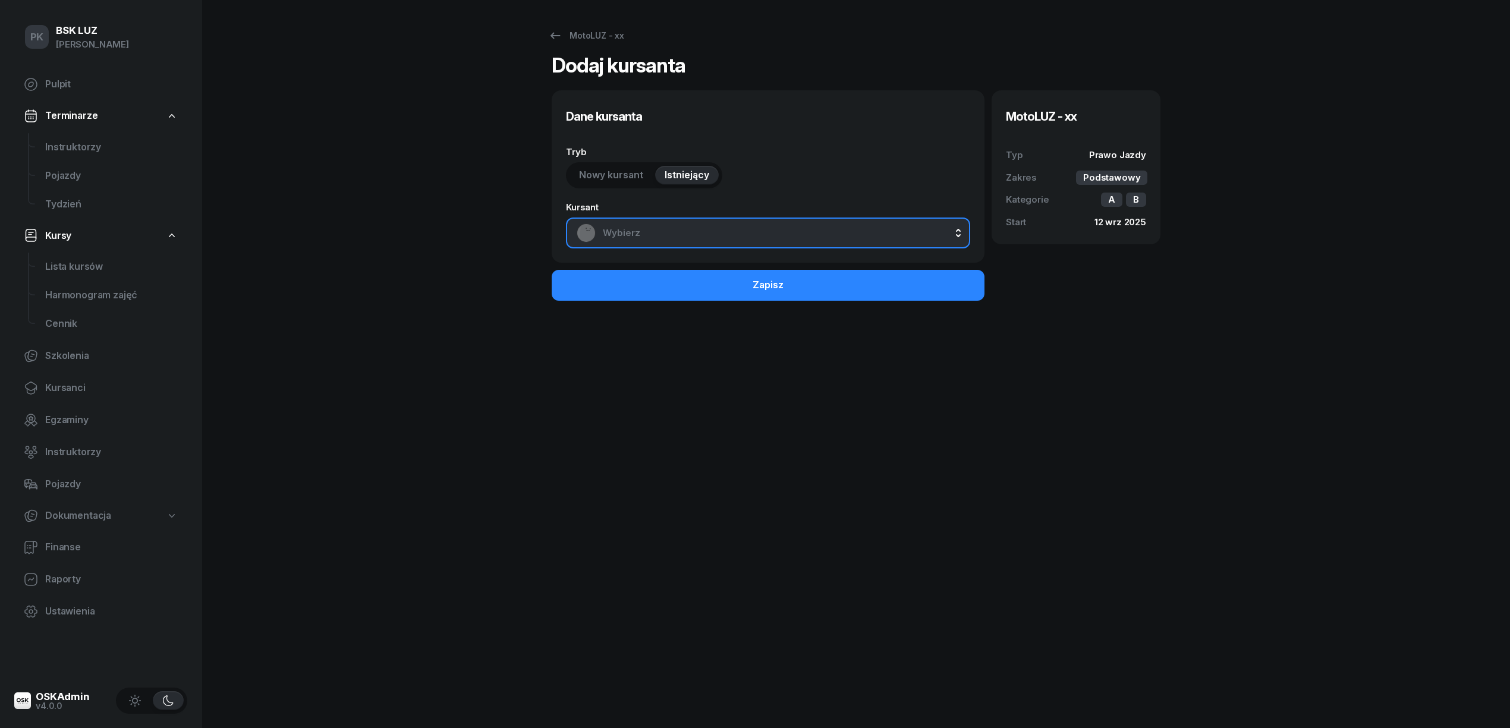
click at [669, 226] on span "Wybierz" at bounding box center [781, 232] width 357 height 15
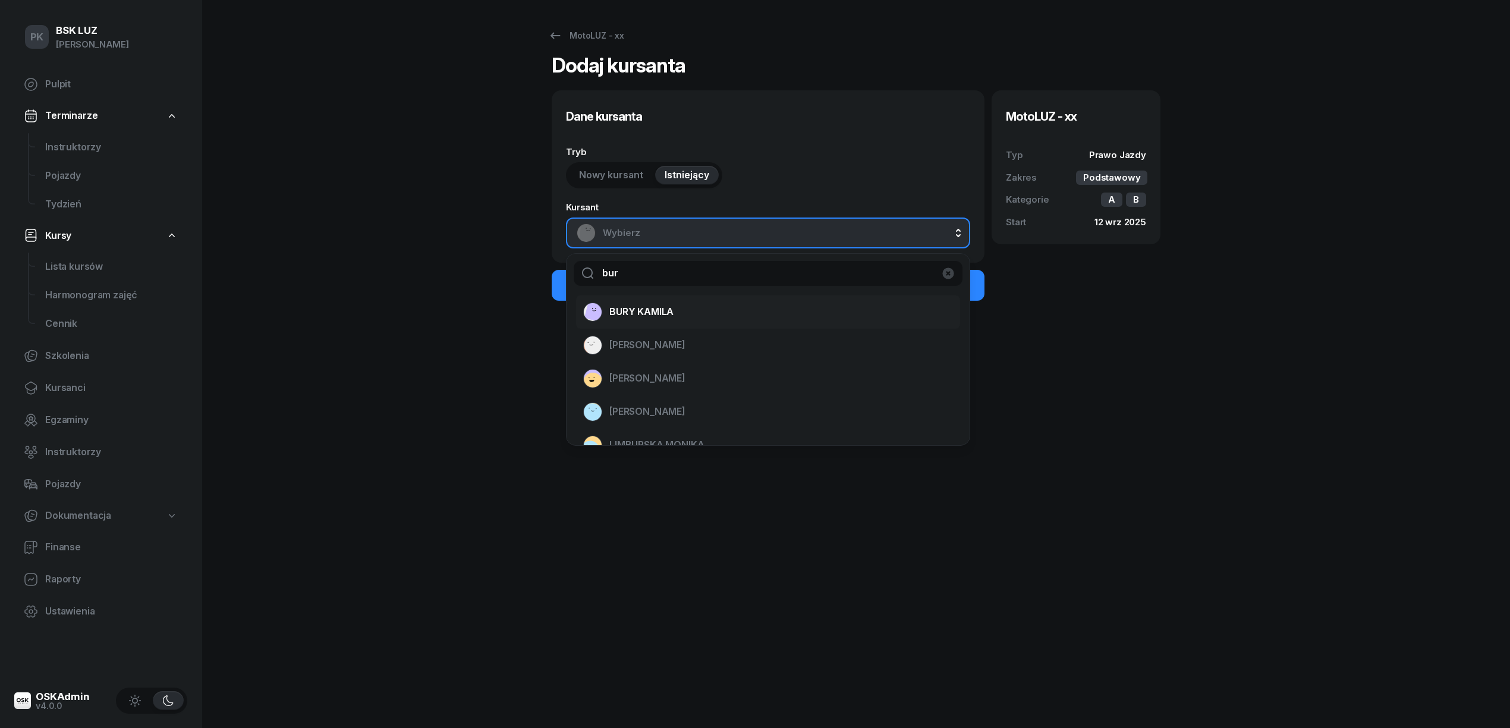
type input "bur"
click at [669, 319] on span "BURY KAMILA" at bounding box center [641, 311] width 64 height 15
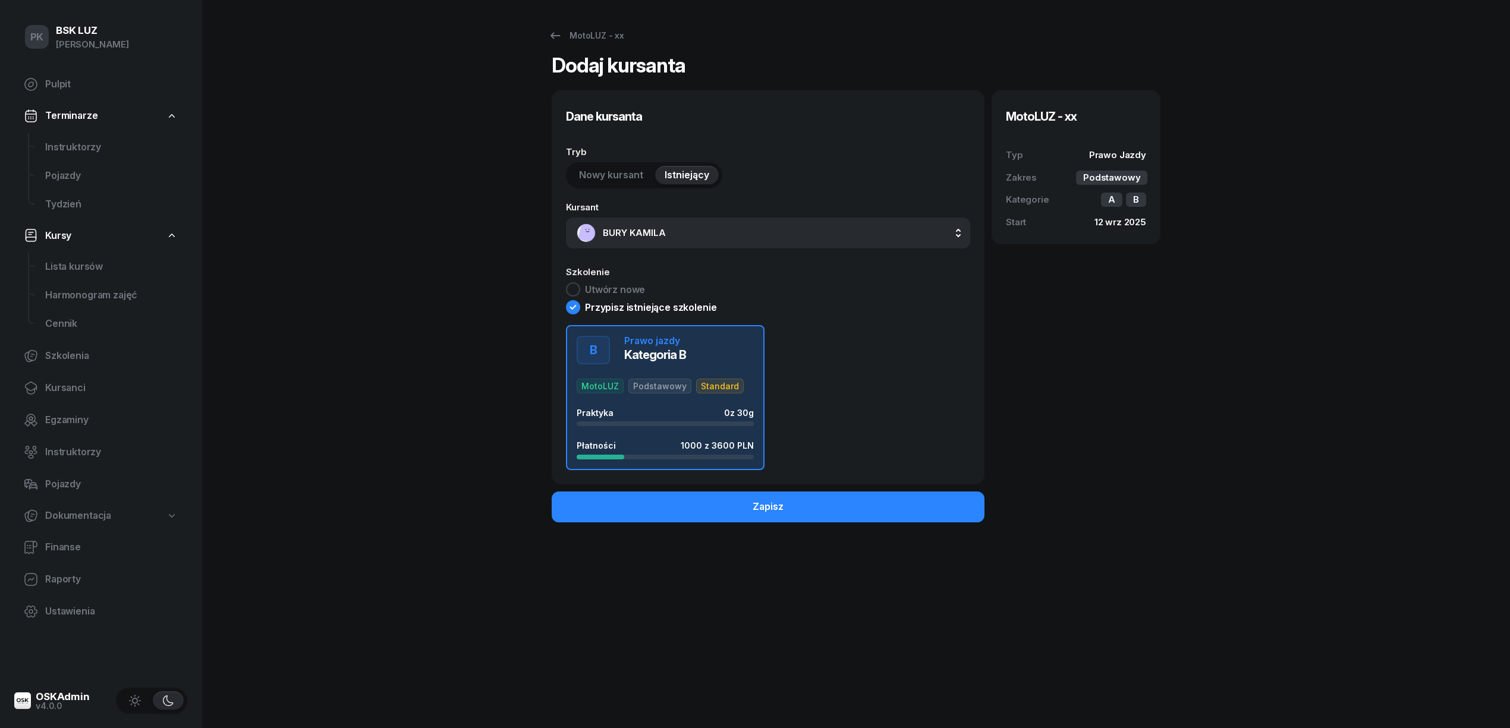
click at [720, 511] on button "Zapisz" at bounding box center [768, 506] width 433 height 31
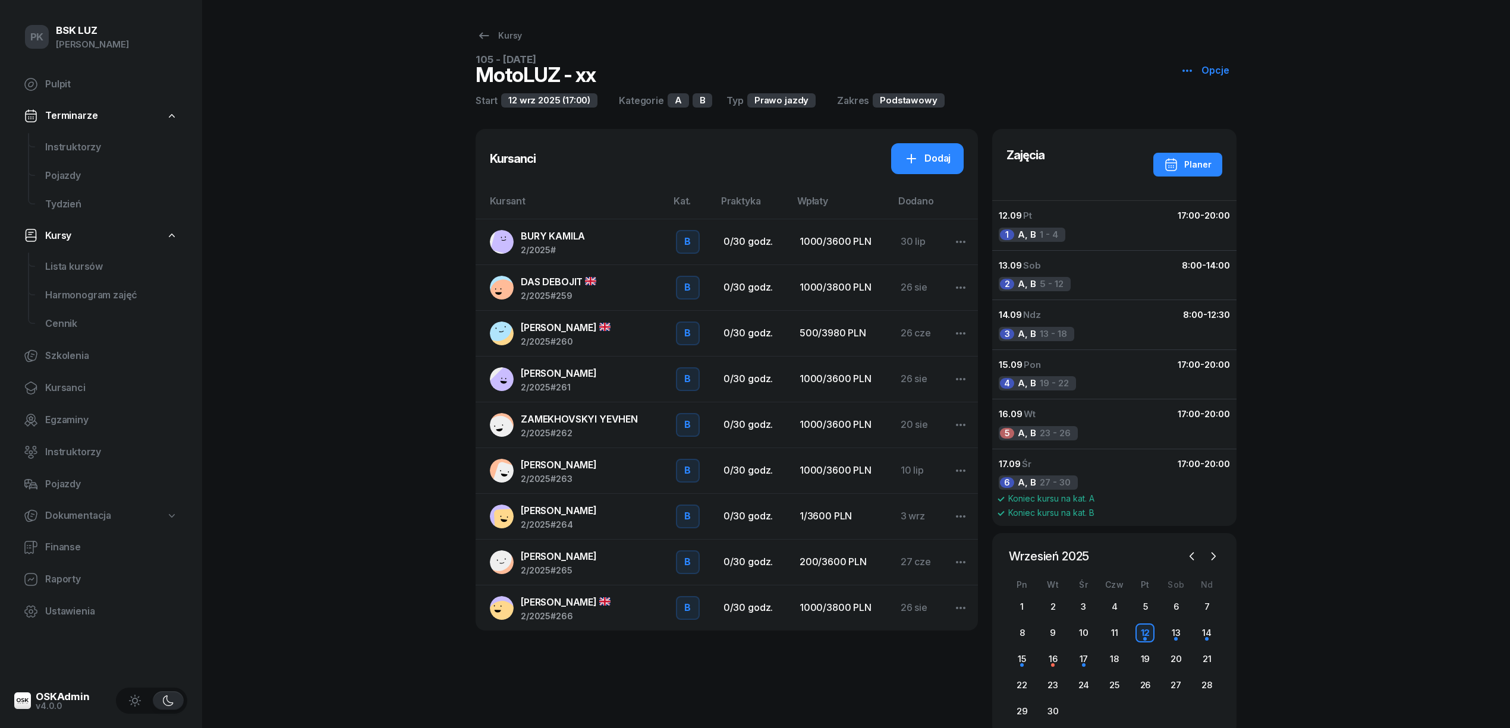
click at [552, 234] on span "BURY KAMILA" at bounding box center [553, 236] width 64 height 12
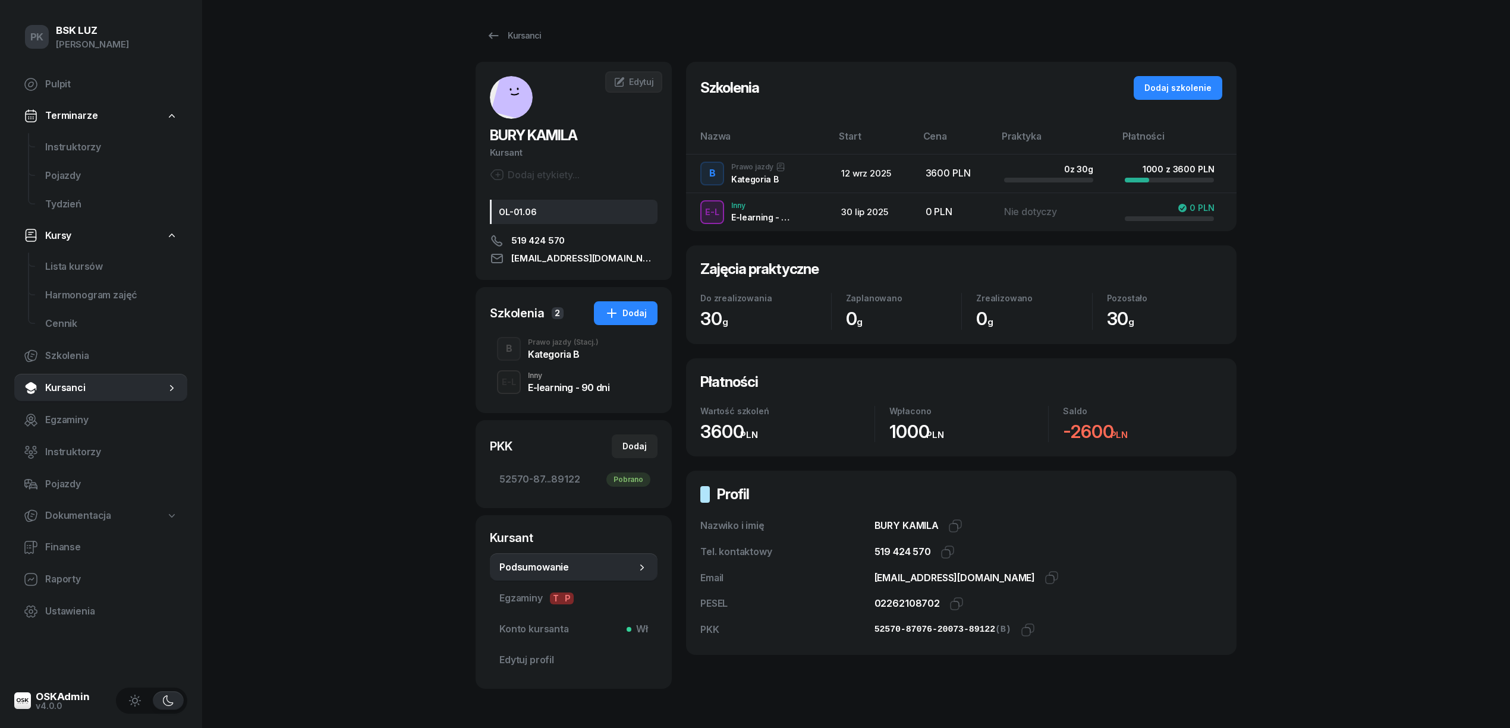
click at [544, 349] on div "Kategoria B" at bounding box center [563, 354] width 71 height 10
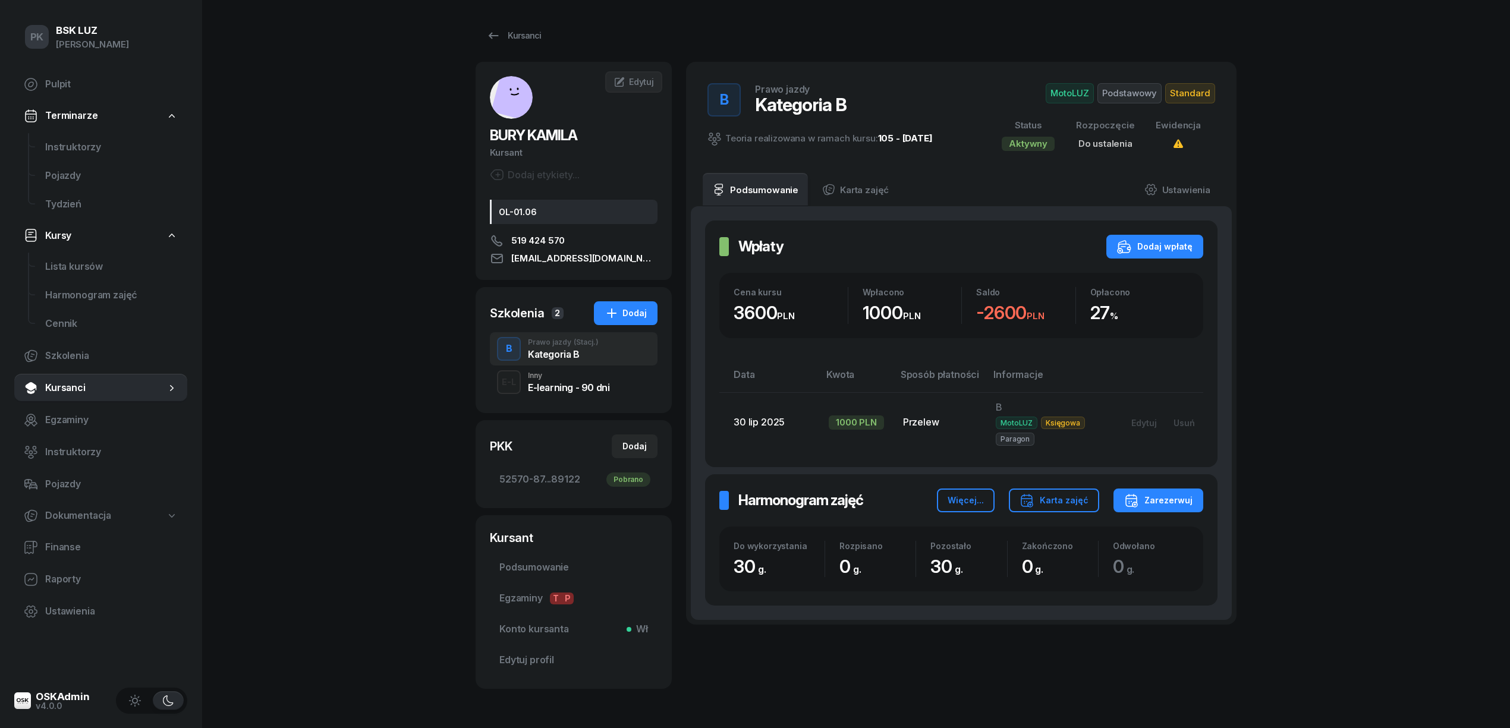
click at [1192, 93] on span "Standard" at bounding box center [1190, 93] width 50 height 20
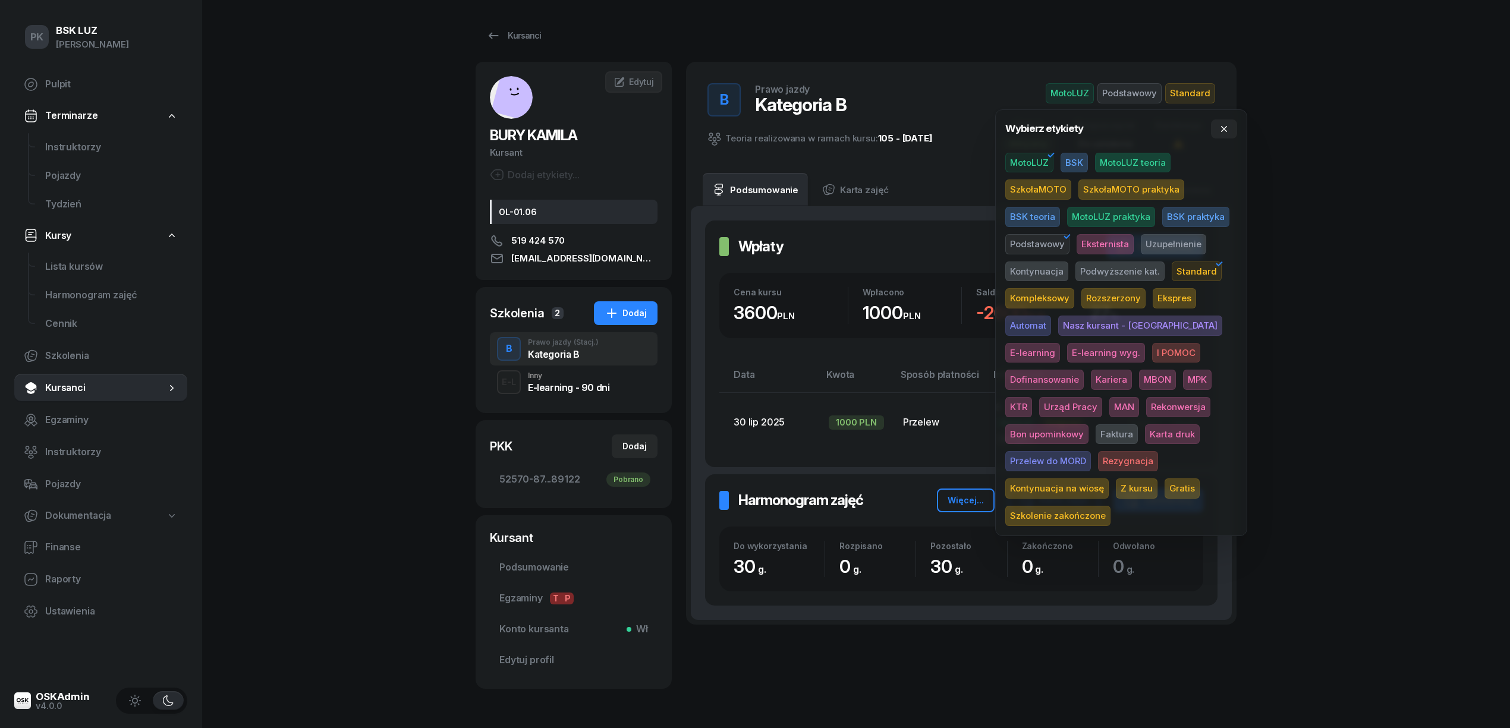
click at [1145, 436] on span "Karta druk" at bounding box center [1172, 434] width 55 height 20
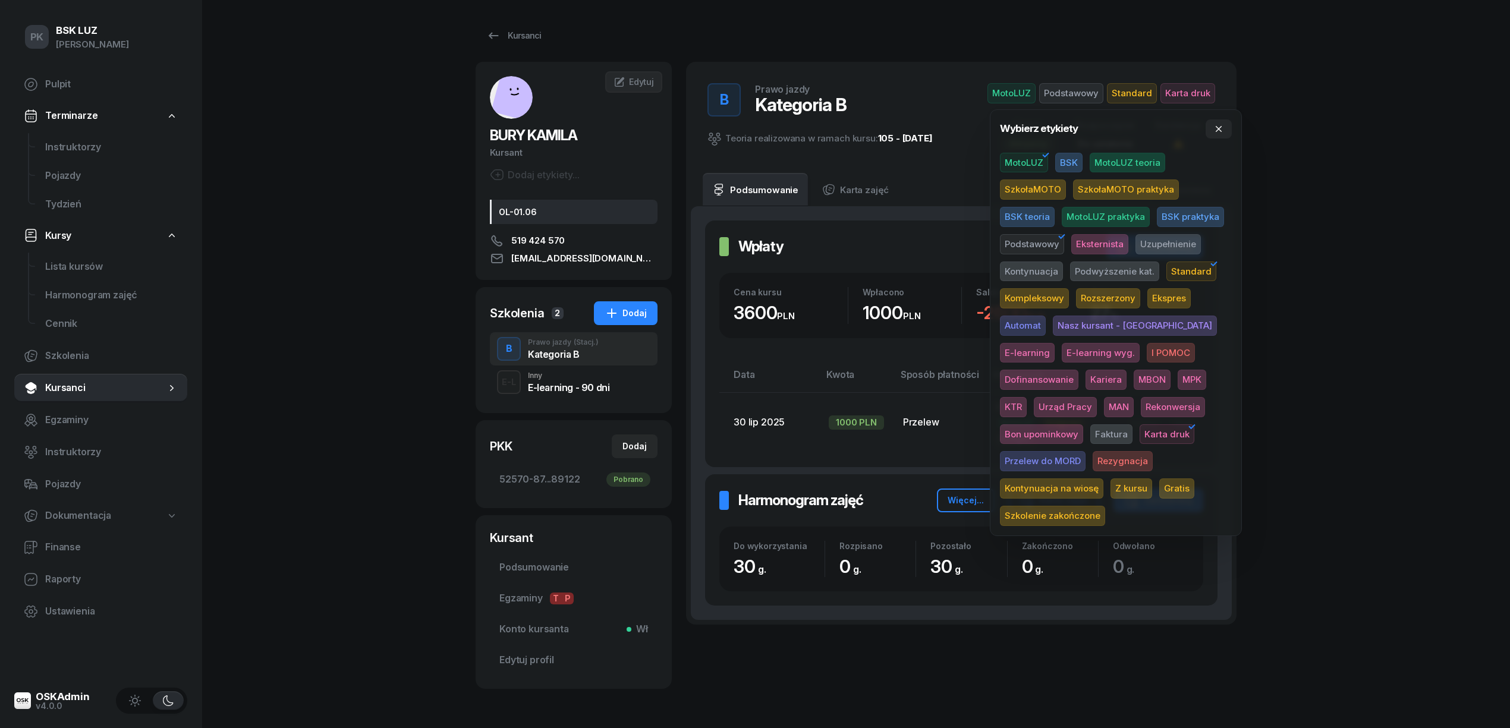
click at [1288, 344] on div "PK BSK LUZ Piotr Klimek Pulpit Terminarze Instruktorzy Pojazdy Tydzień Kursy Li…" at bounding box center [755, 385] width 1510 height 770
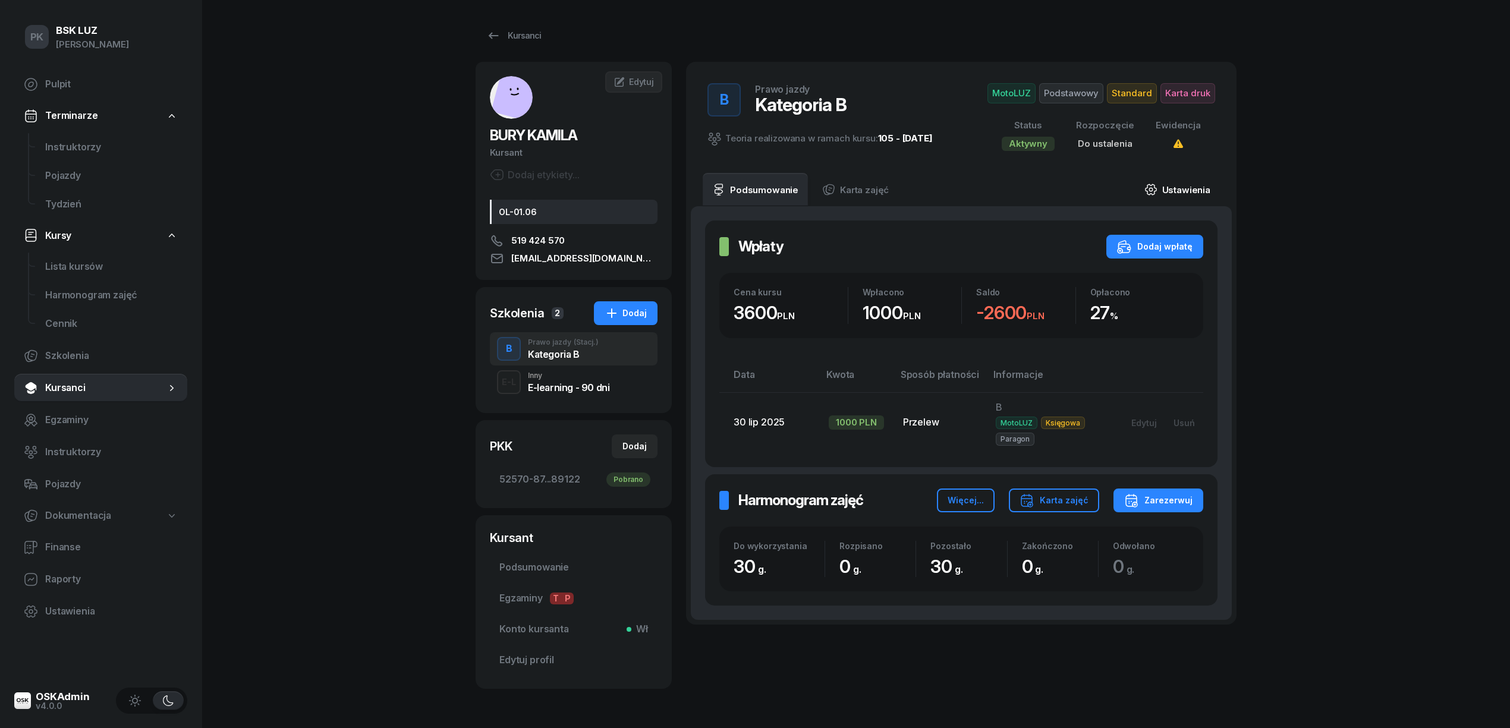
click at [1187, 189] on link "Ustawienia" at bounding box center [1177, 189] width 85 height 33
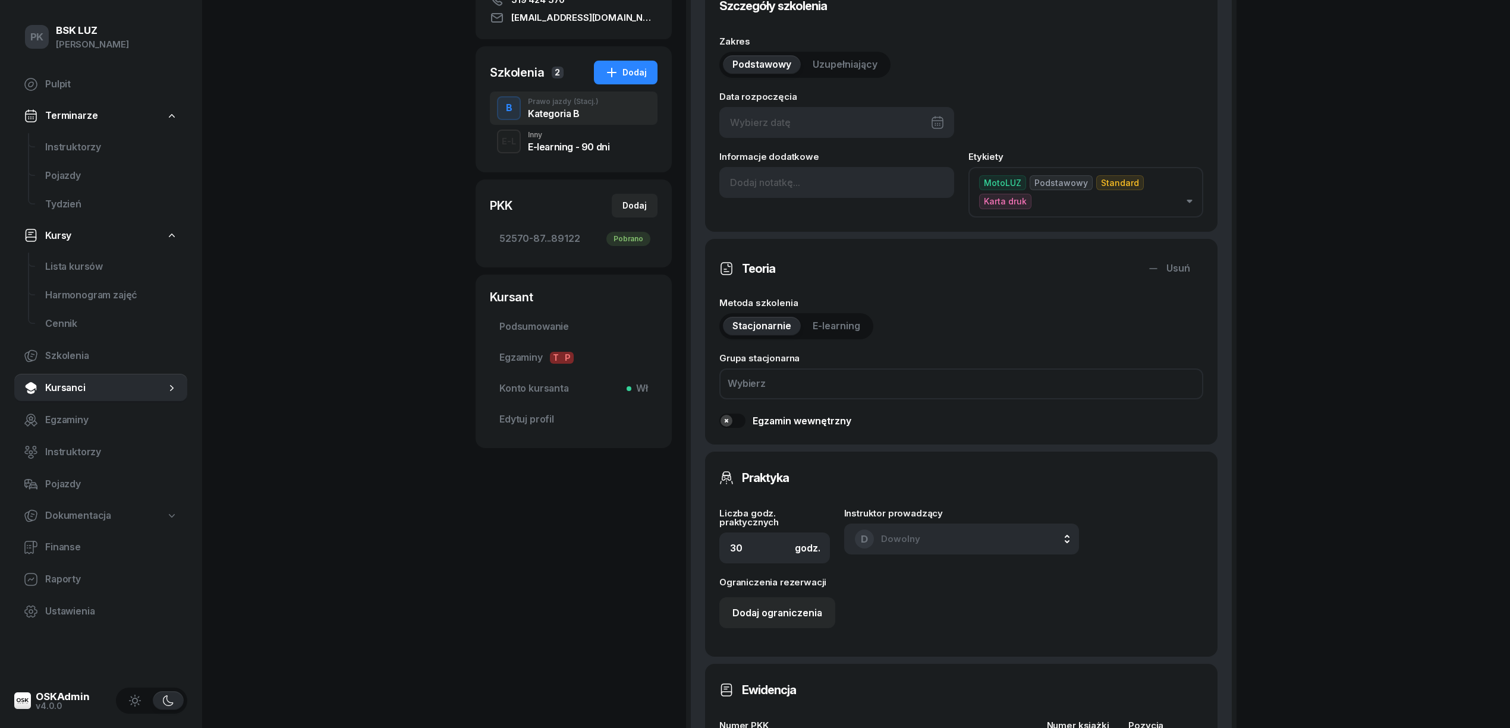
scroll to position [475, 0]
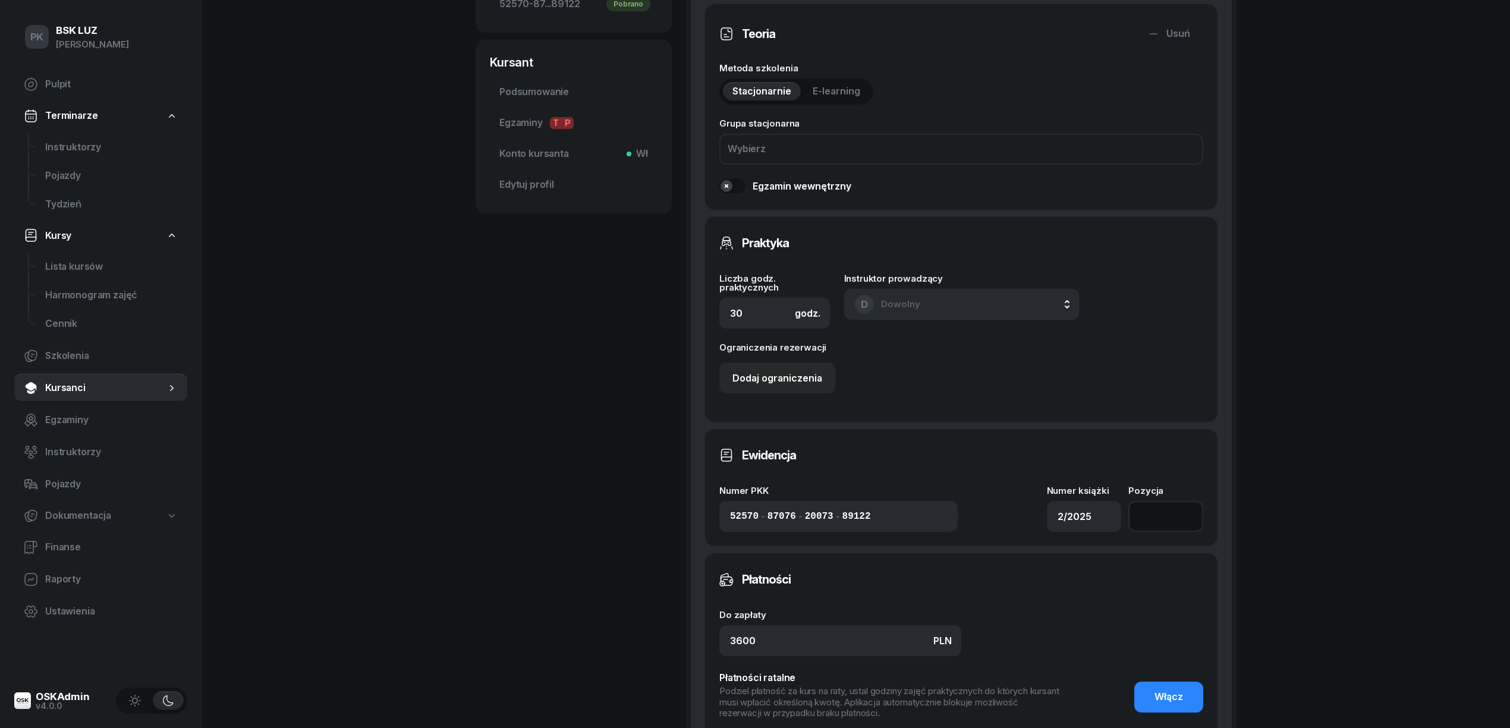
click at [1174, 501] on input "number" at bounding box center [1165, 516] width 75 height 31
type input "0"
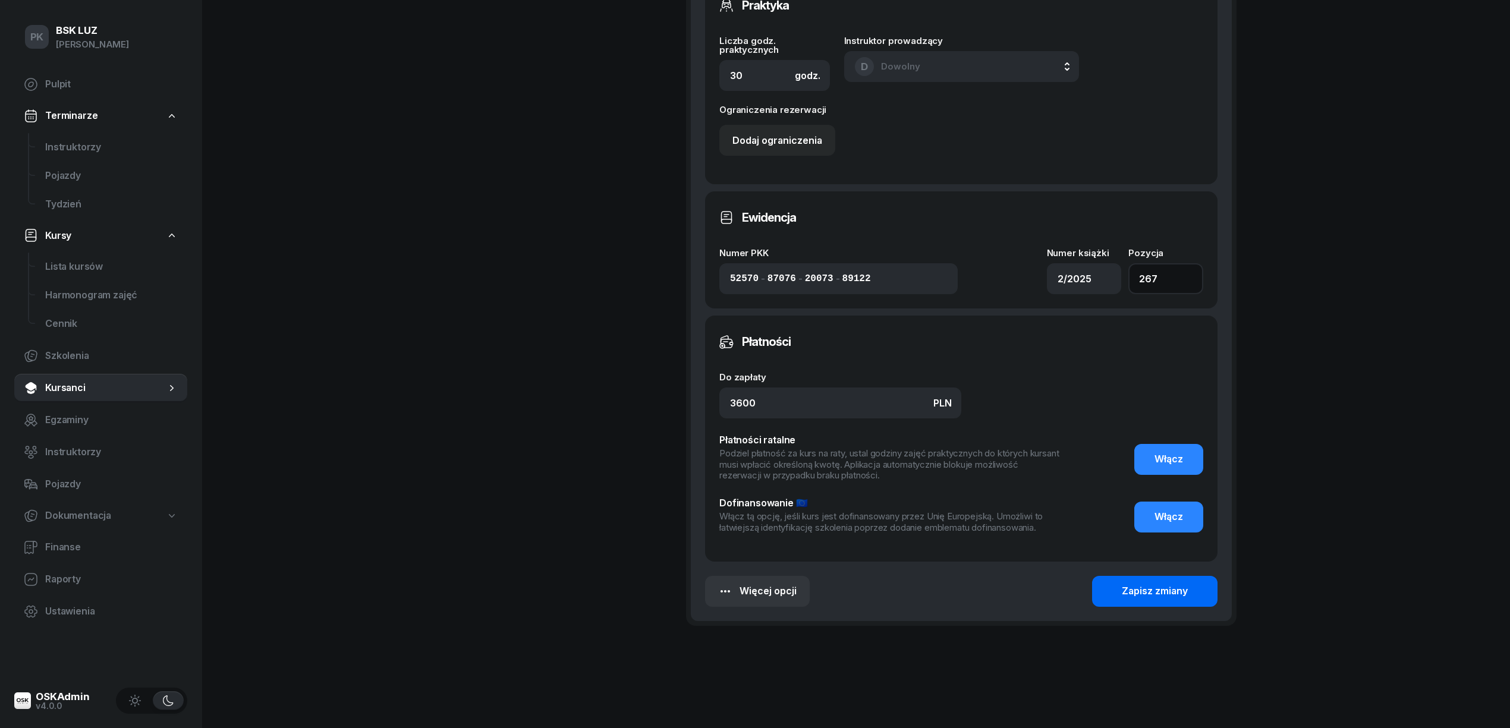
type input "267"
click at [1161, 584] on div "Zapisz zmiany" at bounding box center [1154, 591] width 66 height 15
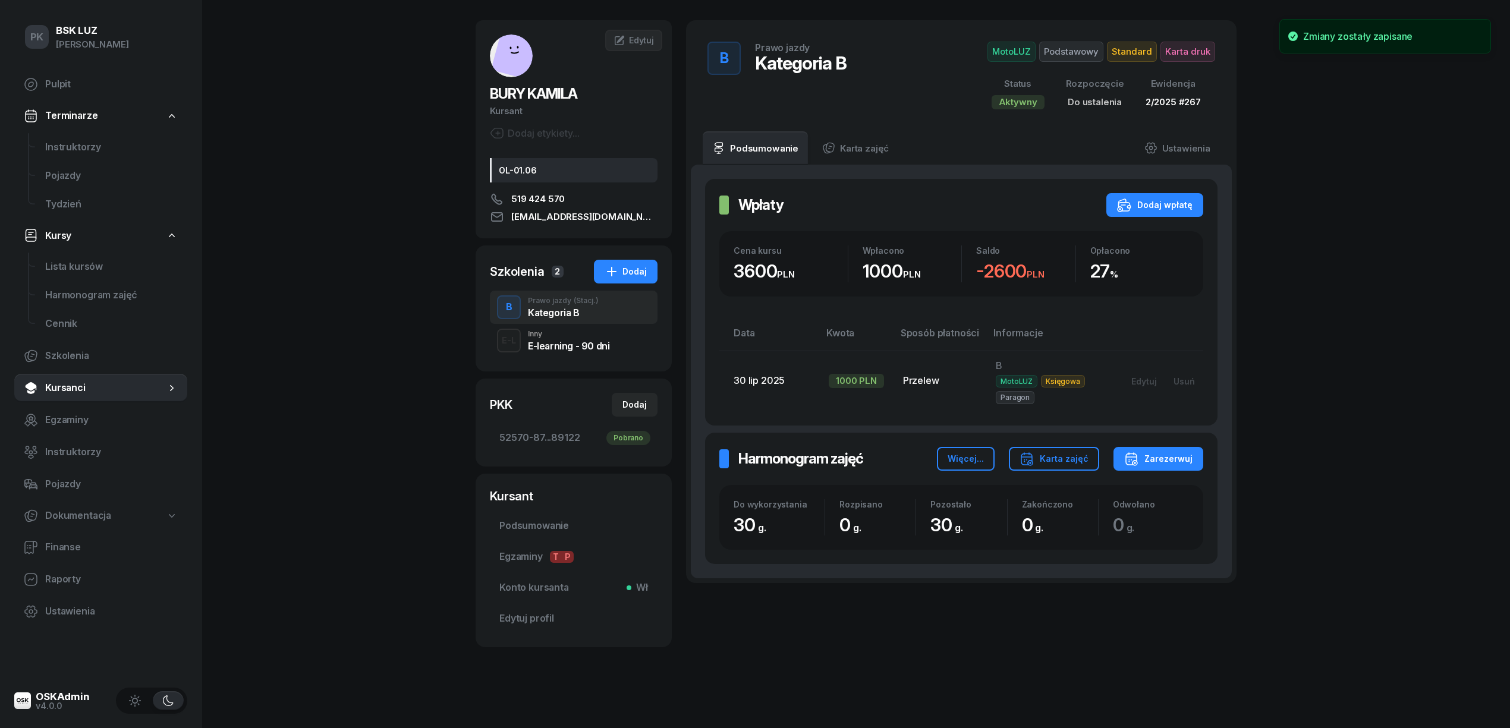
scroll to position [42, 0]
click at [1055, 456] on div "Karta zajęć" at bounding box center [1053, 459] width 69 height 14
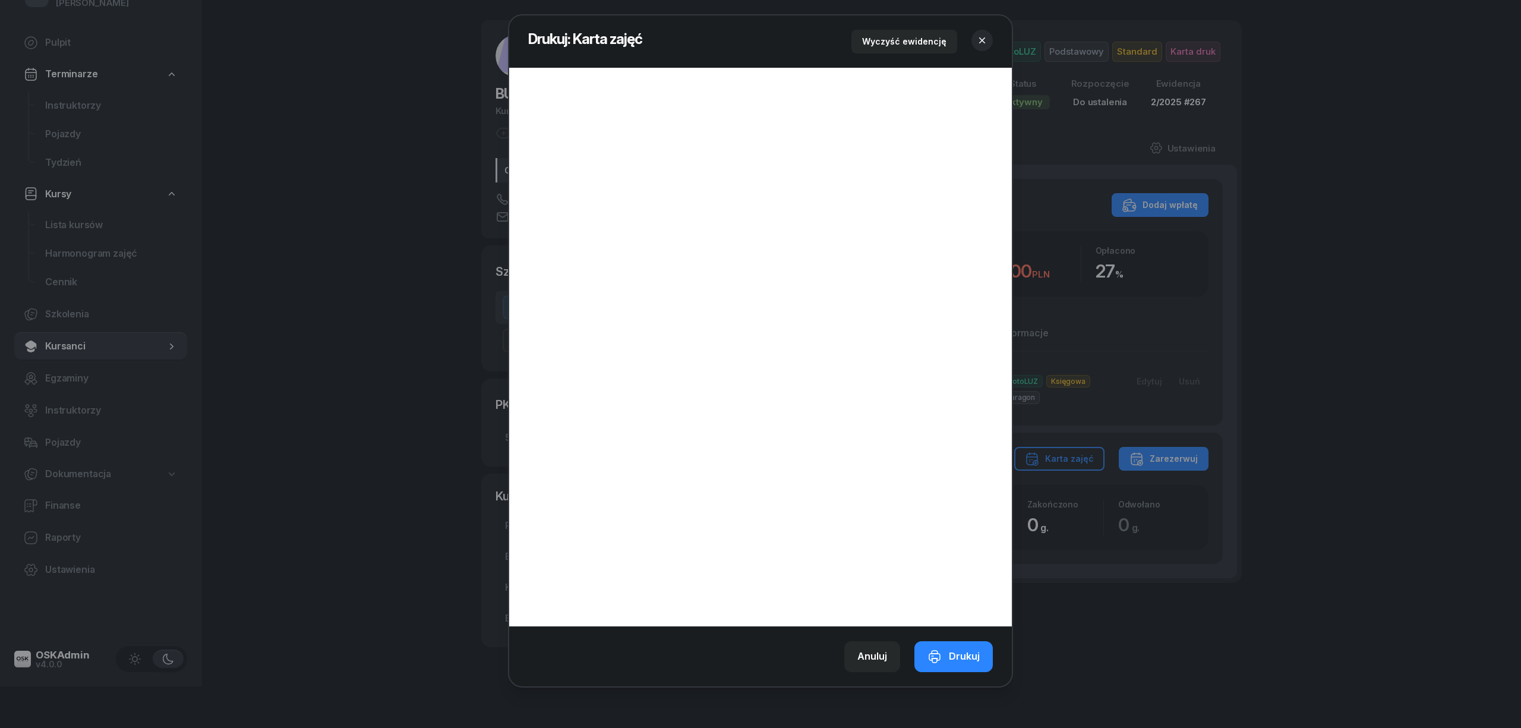
click at [978, 42] on icon "button" at bounding box center [982, 40] width 12 height 12
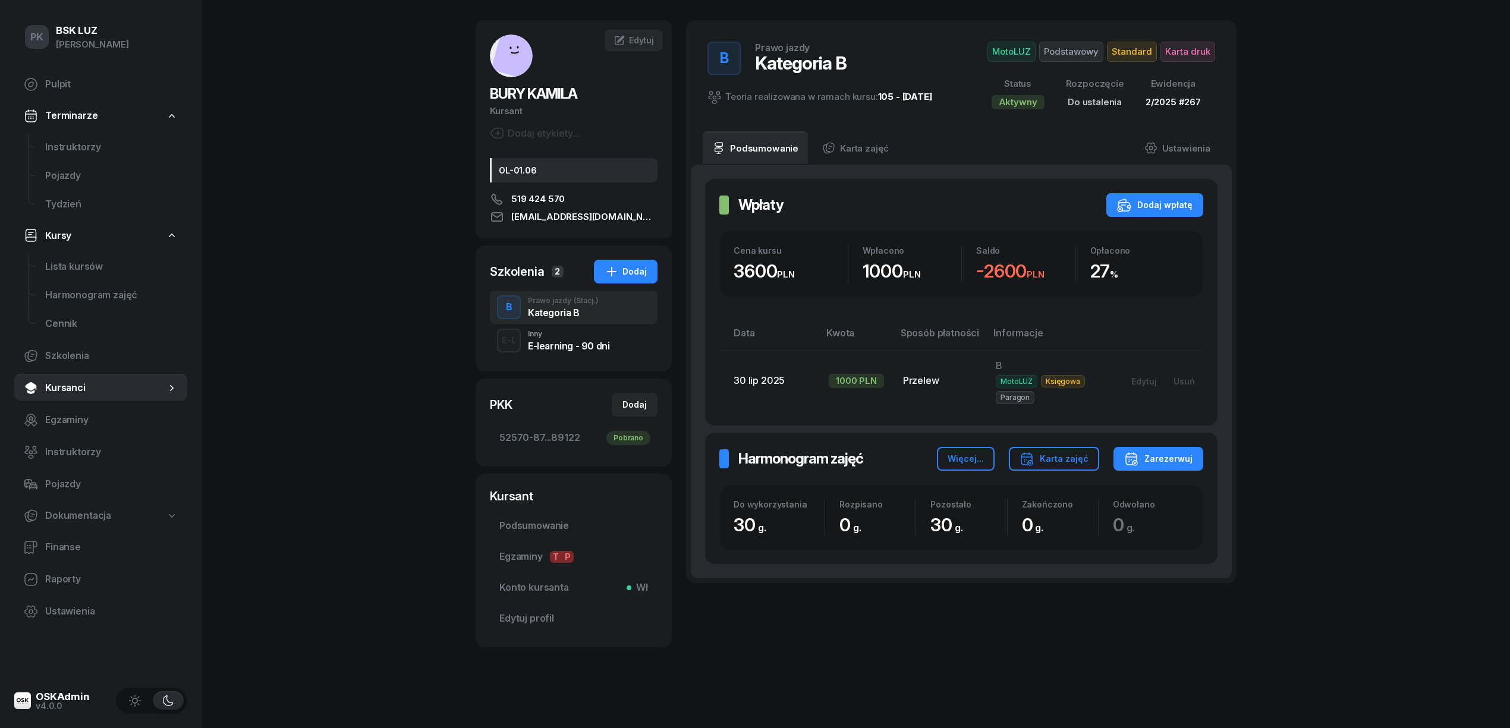
click at [550, 334] on div "Inny" at bounding box center [568, 333] width 81 height 7
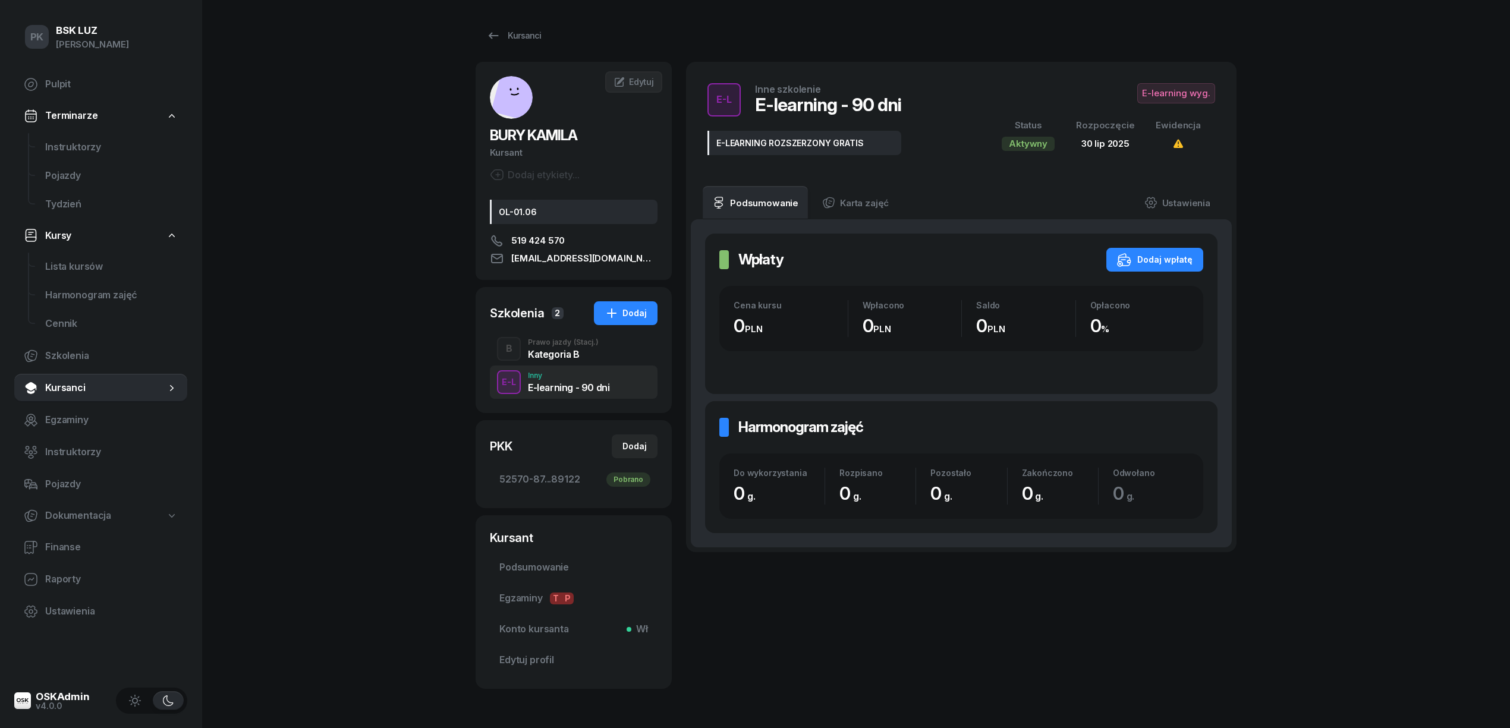
click at [554, 316] on span "2" at bounding box center [558, 313] width 12 height 12
click at [557, 352] on div "Kategoria B" at bounding box center [563, 354] width 71 height 10
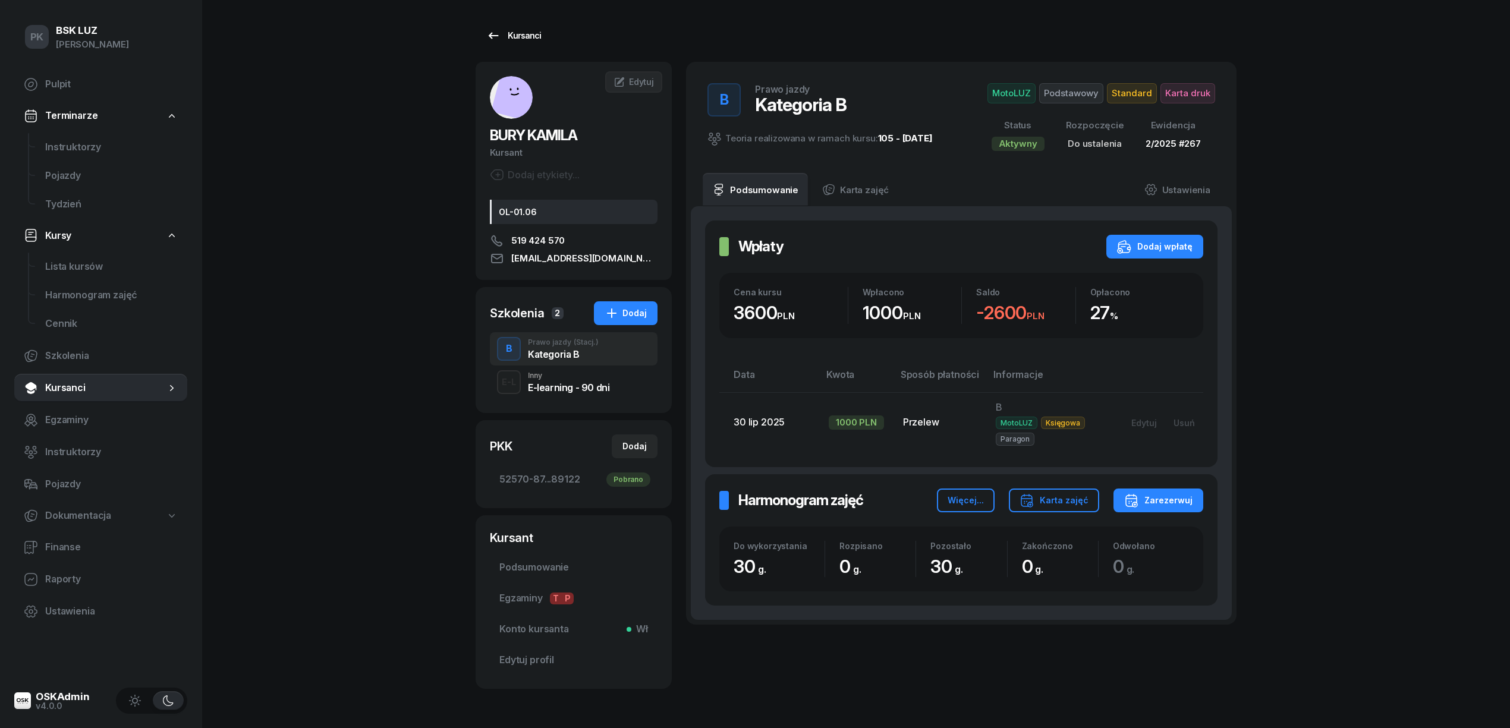
click at [518, 30] on div "Kursanci" at bounding box center [513, 36] width 55 height 14
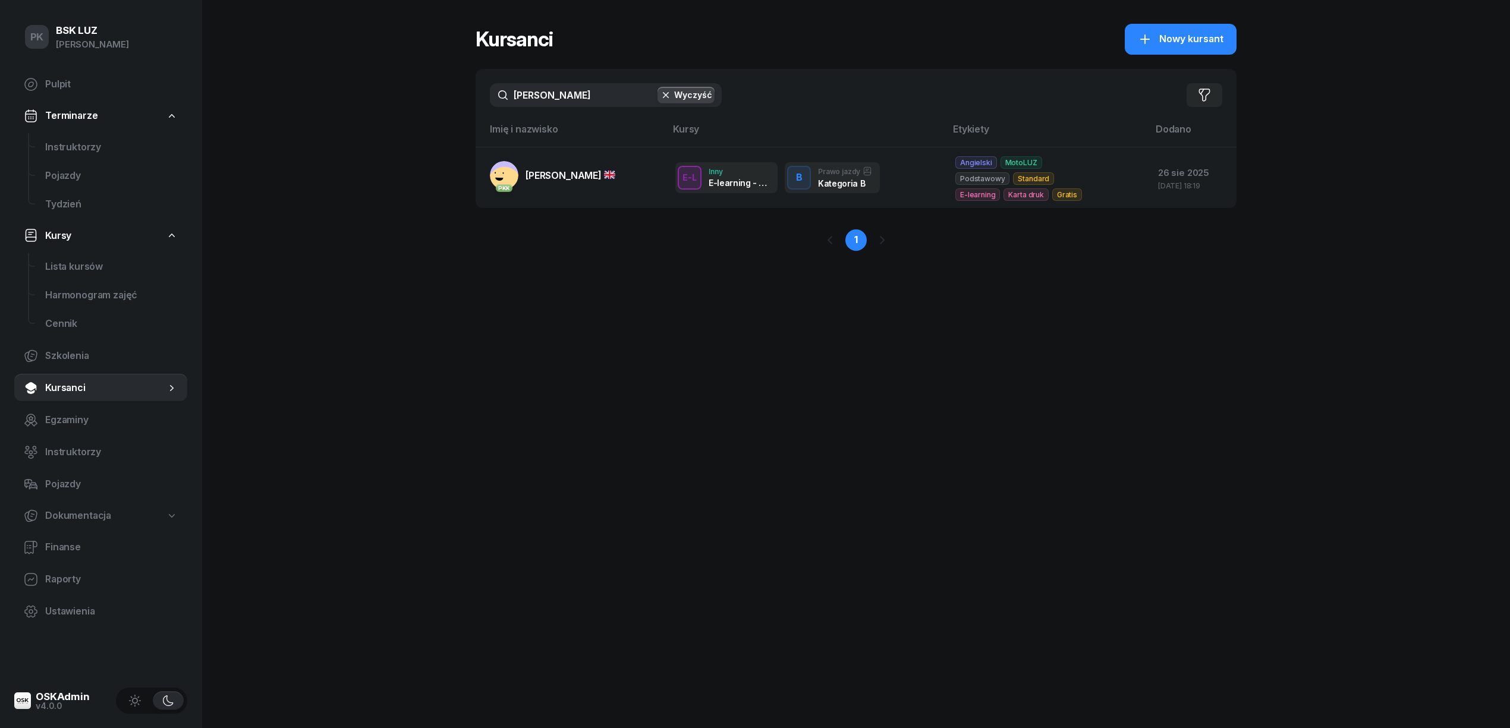
drag, startPoint x: 452, startPoint y: 105, endPoint x: 440, endPoint y: 105, distance: 11.9
click at [440, 105] on div "PK BSK LUZ Piotr Klimek Pulpit Terminarze Instruktorzy Pojazdy Tydzień Kursy Li…" at bounding box center [755, 364] width 1510 height 728
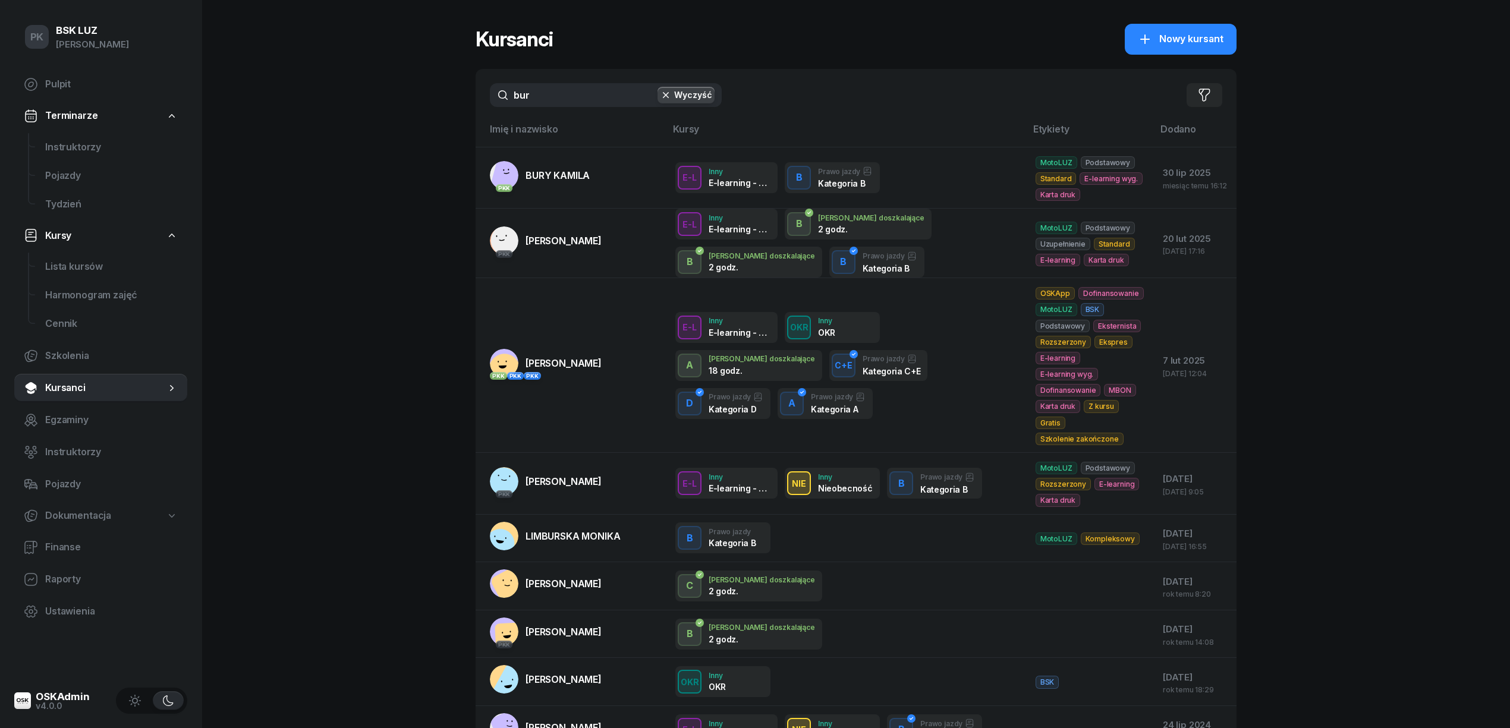
type input "bury"
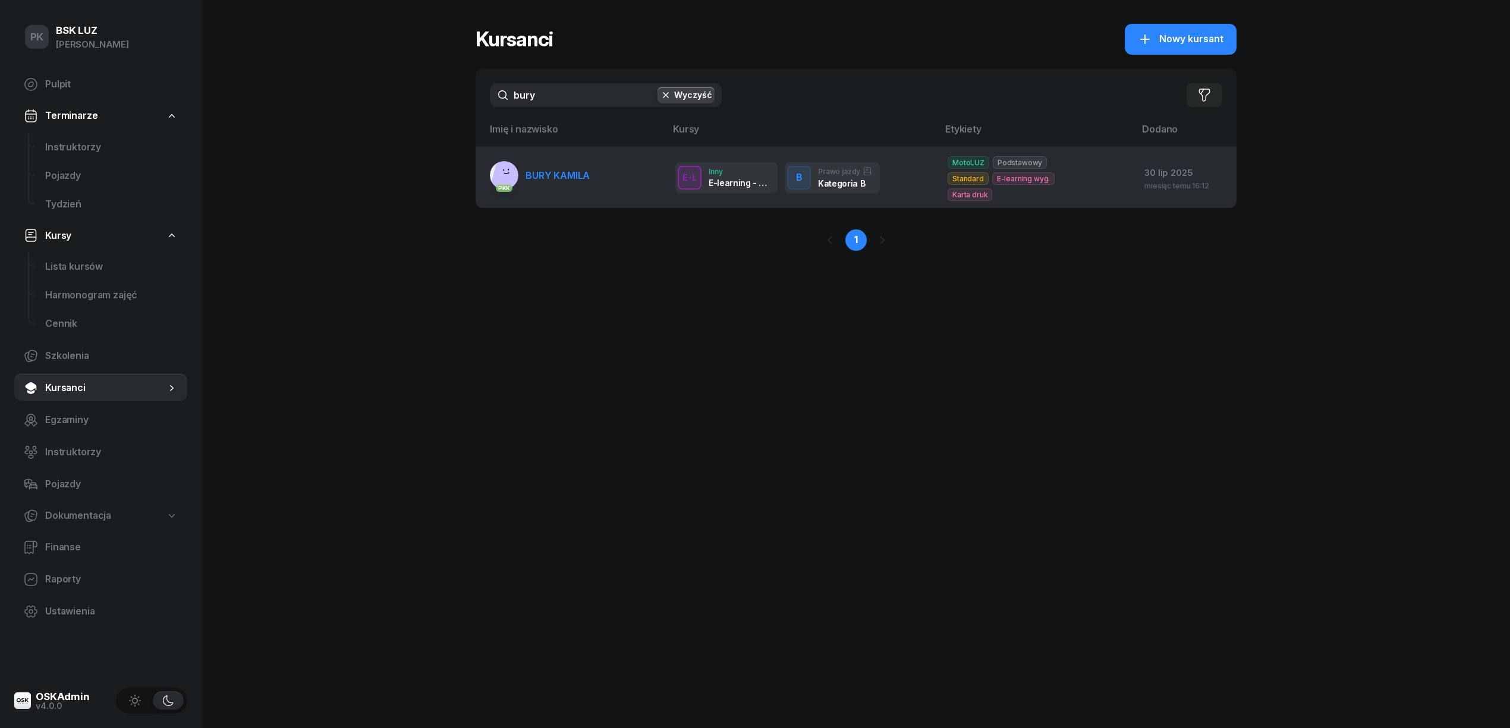
click at [556, 179] on link "PKK BURY KAMILA" at bounding box center [540, 175] width 100 height 29
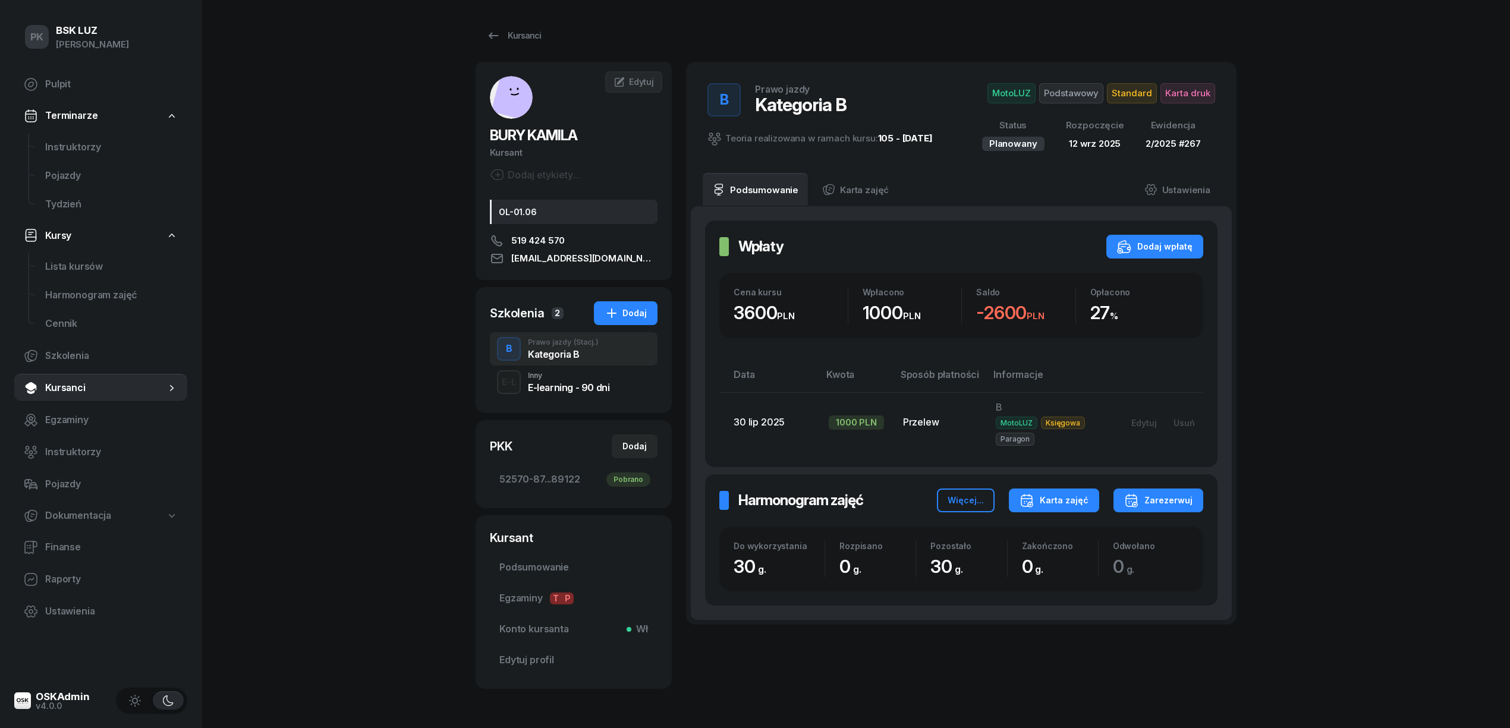
click at [1049, 497] on div "Karta zajęć" at bounding box center [1053, 500] width 69 height 14
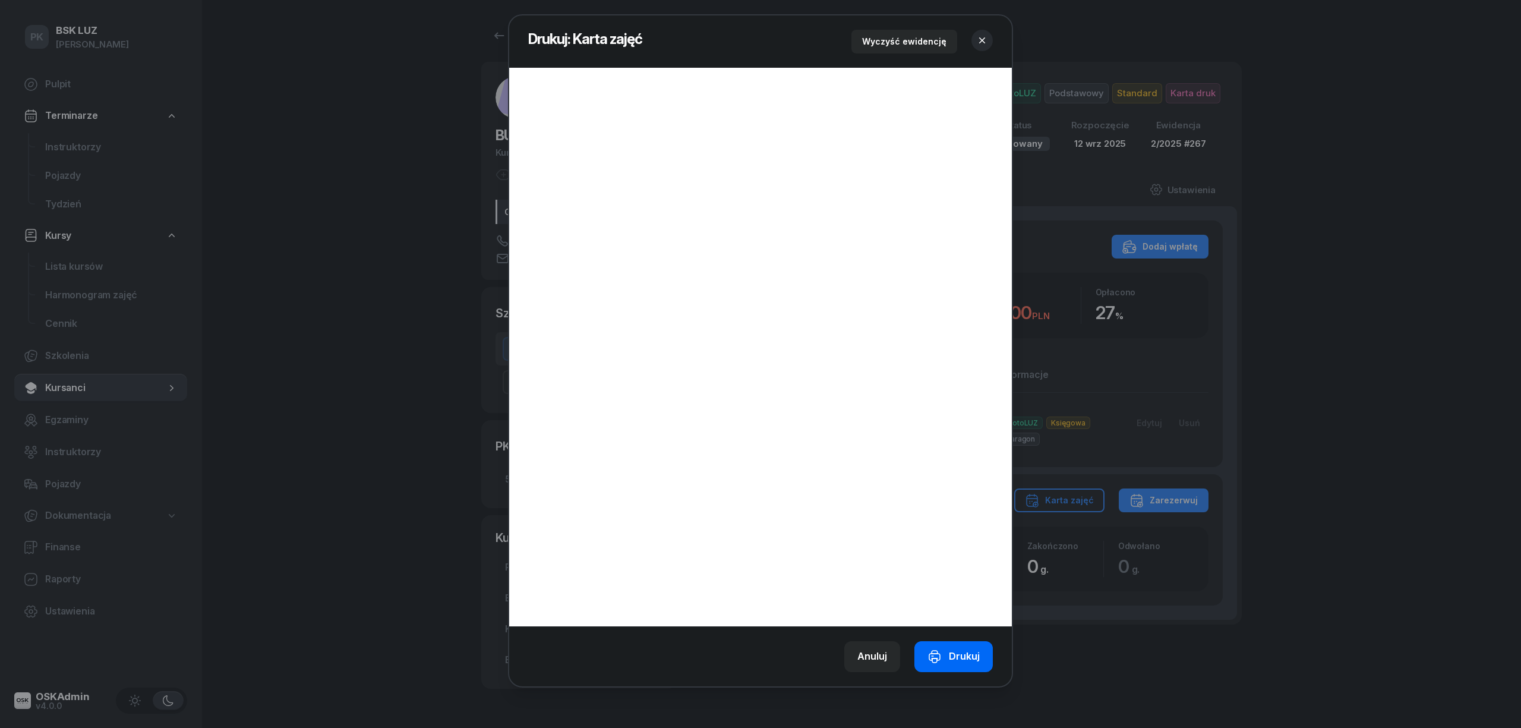
click at [964, 652] on div "Drukuj" at bounding box center [954, 656] width 52 height 15
click at [980, 39] on icon "button" at bounding box center [982, 40] width 12 height 12
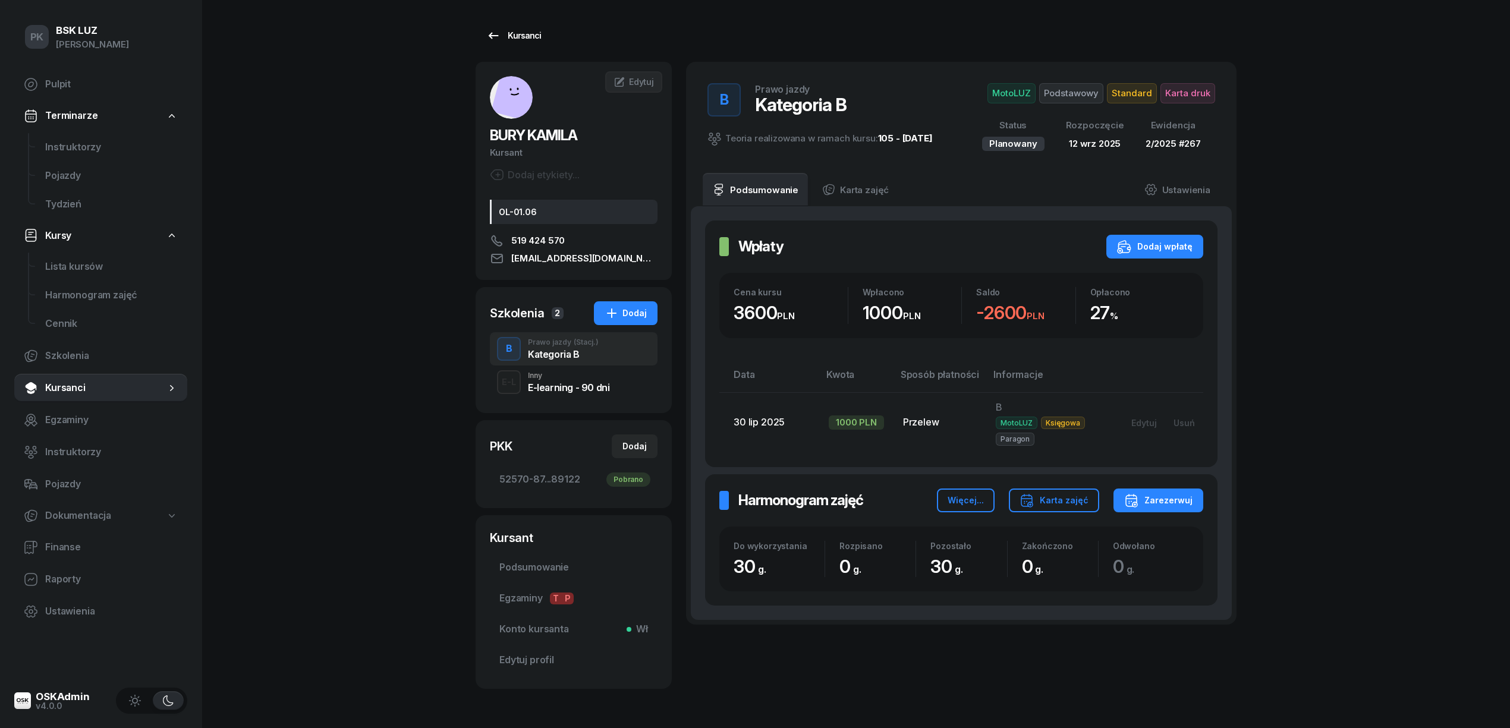
click at [525, 37] on div "Kursanci" at bounding box center [513, 36] width 55 height 14
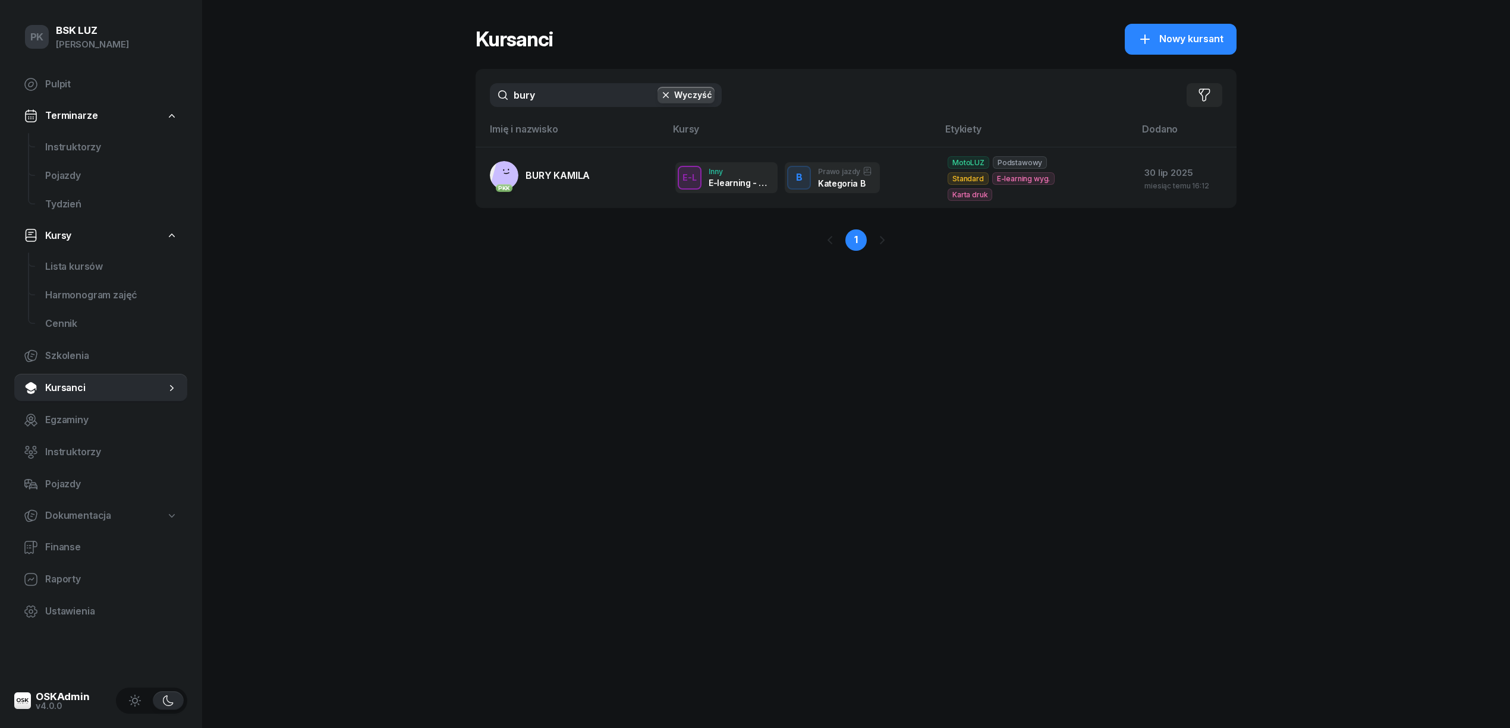
drag, startPoint x: 478, startPoint y: 101, endPoint x: 462, endPoint y: 106, distance: 17.3
click at [462, 106] on div "PK BSK LUZ Piotr Klimek Pulpit Terminarze Instruktorzy Pojazdy Tydzień Kursy Li…" at bounding box center [755, 364] width 1510 height 728
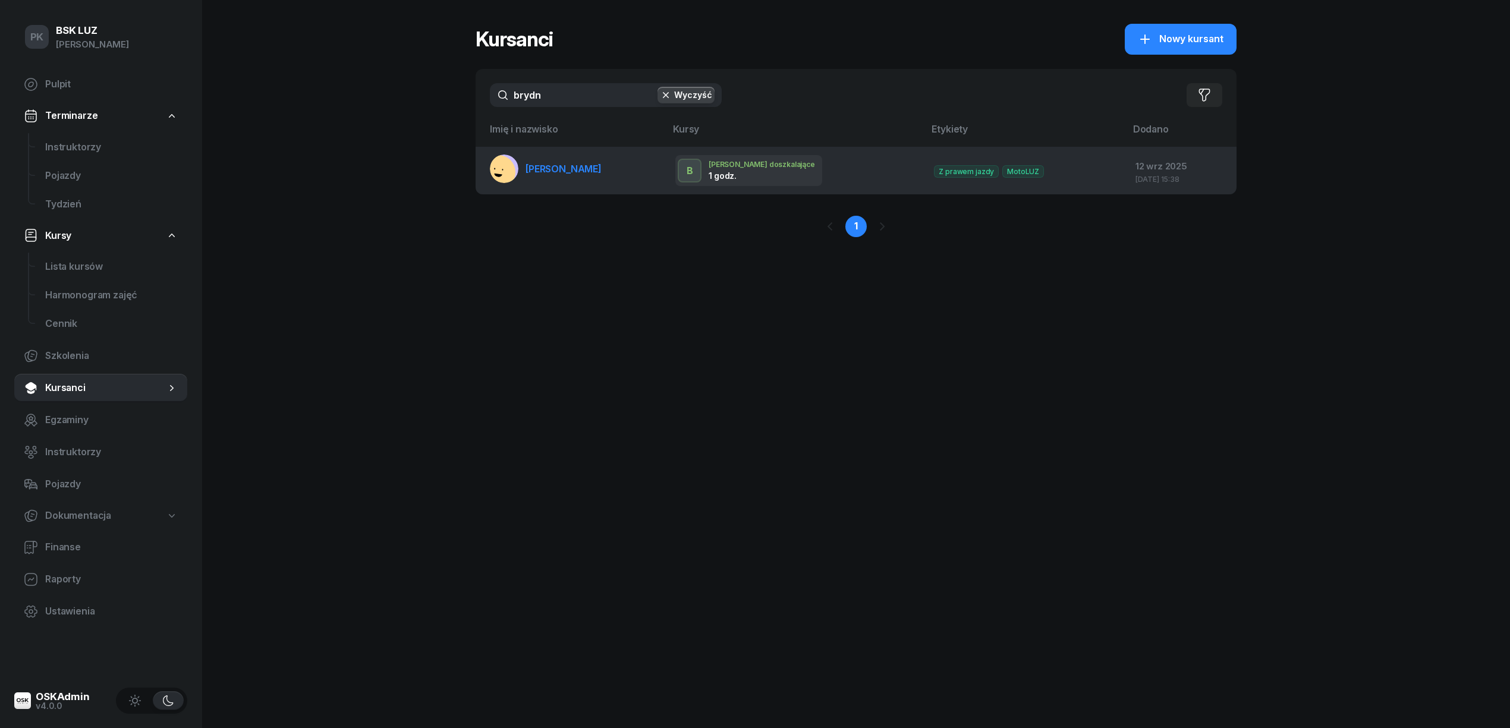
type input "brydn"
click at [523, 181] on link "[PERSON_NAME]" at bounding box center [546, 169] width 112 height 29
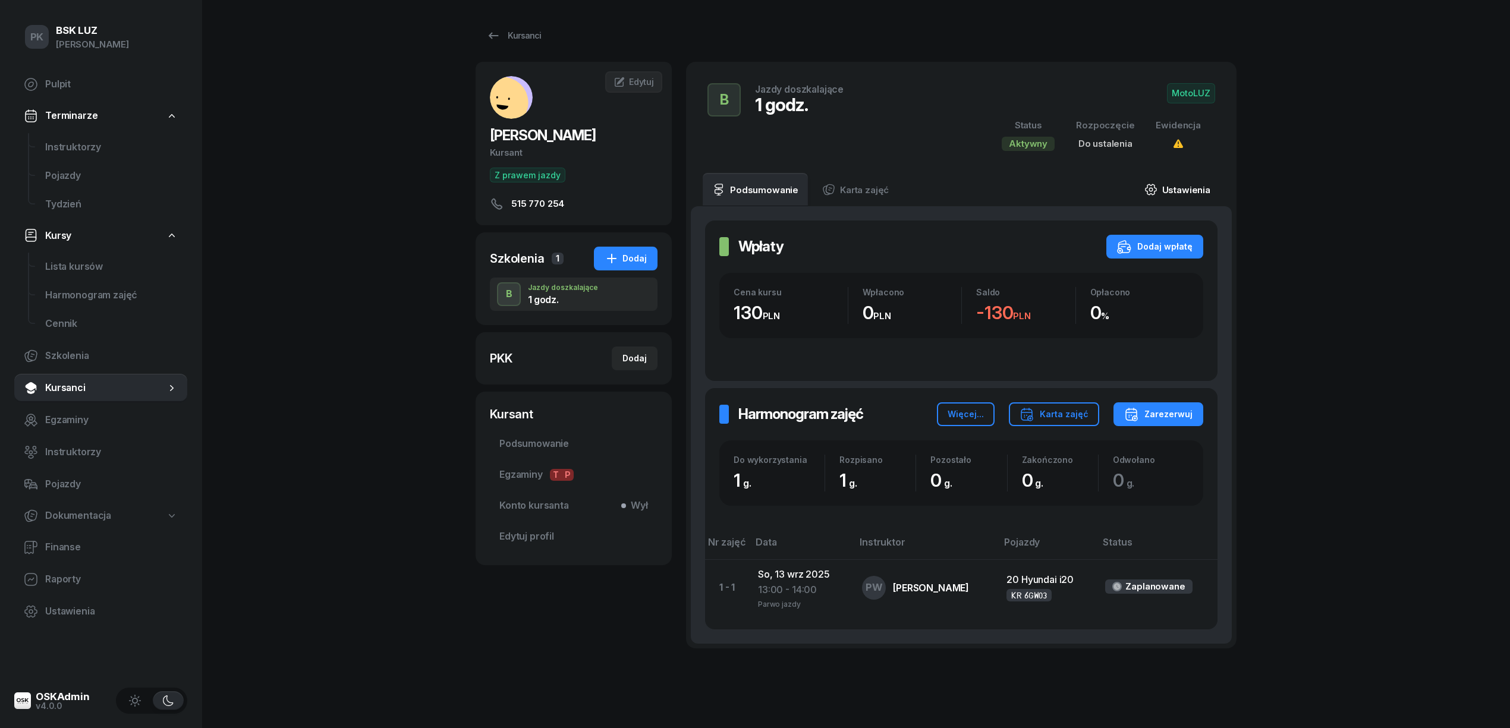
click at [1210, 188] on link "Ustawienia" at bounding box center [1177, 189] width 85 height 33
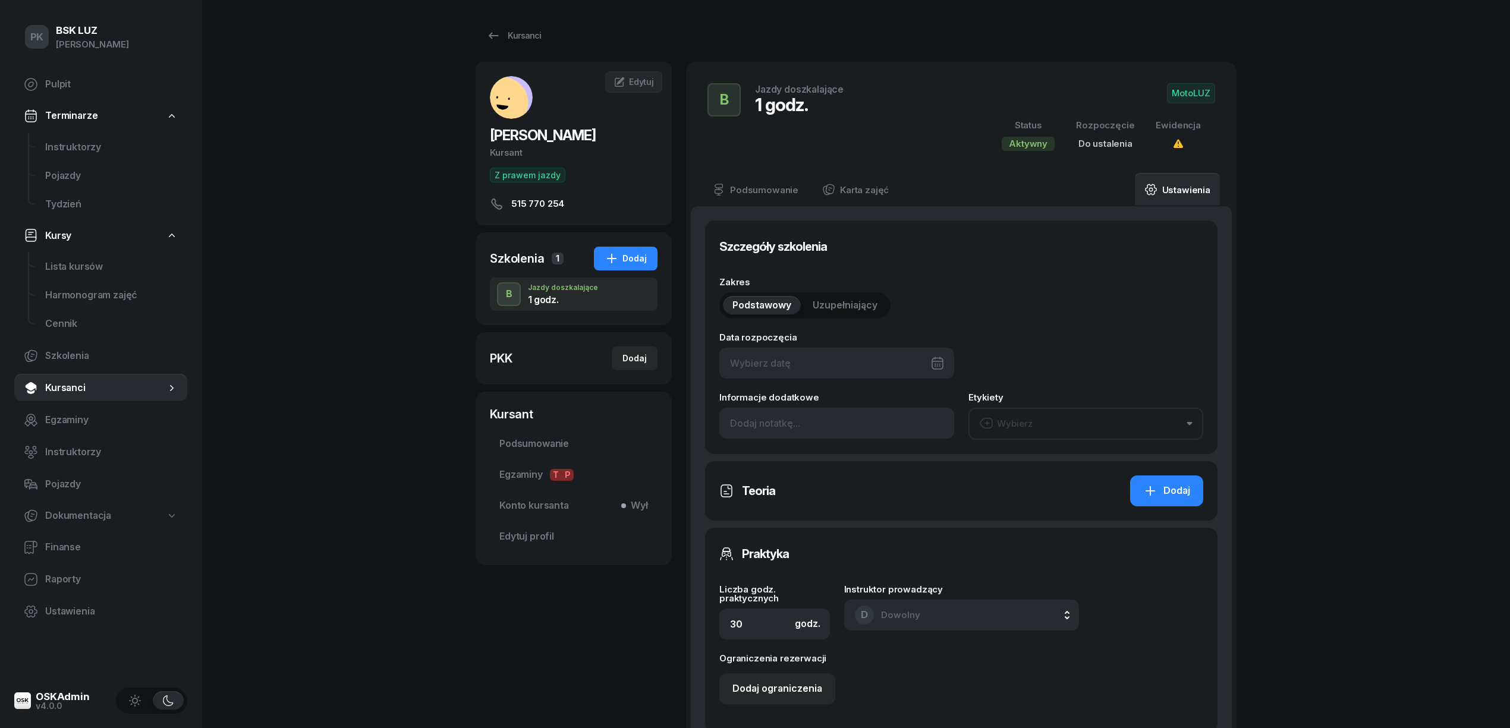
type input "1"
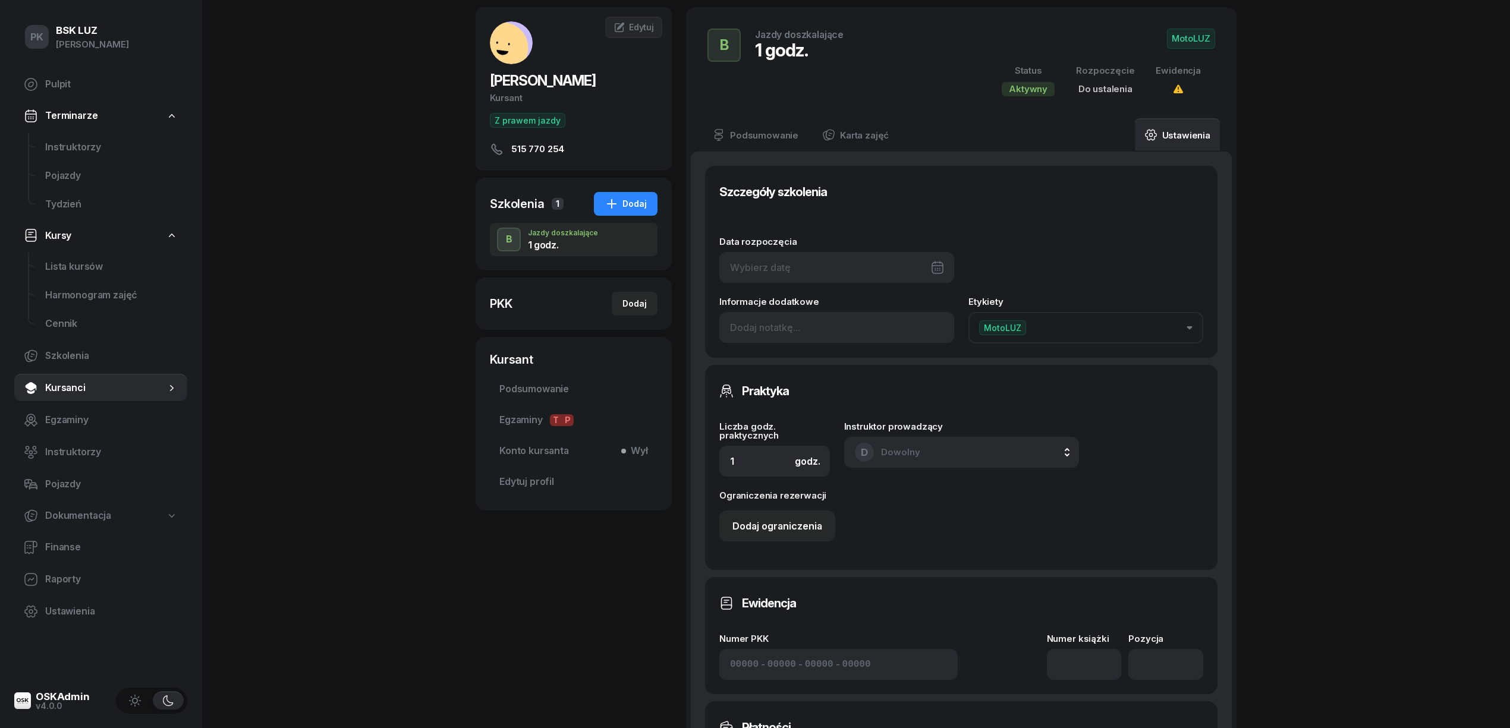
scroll to position [238, 0]
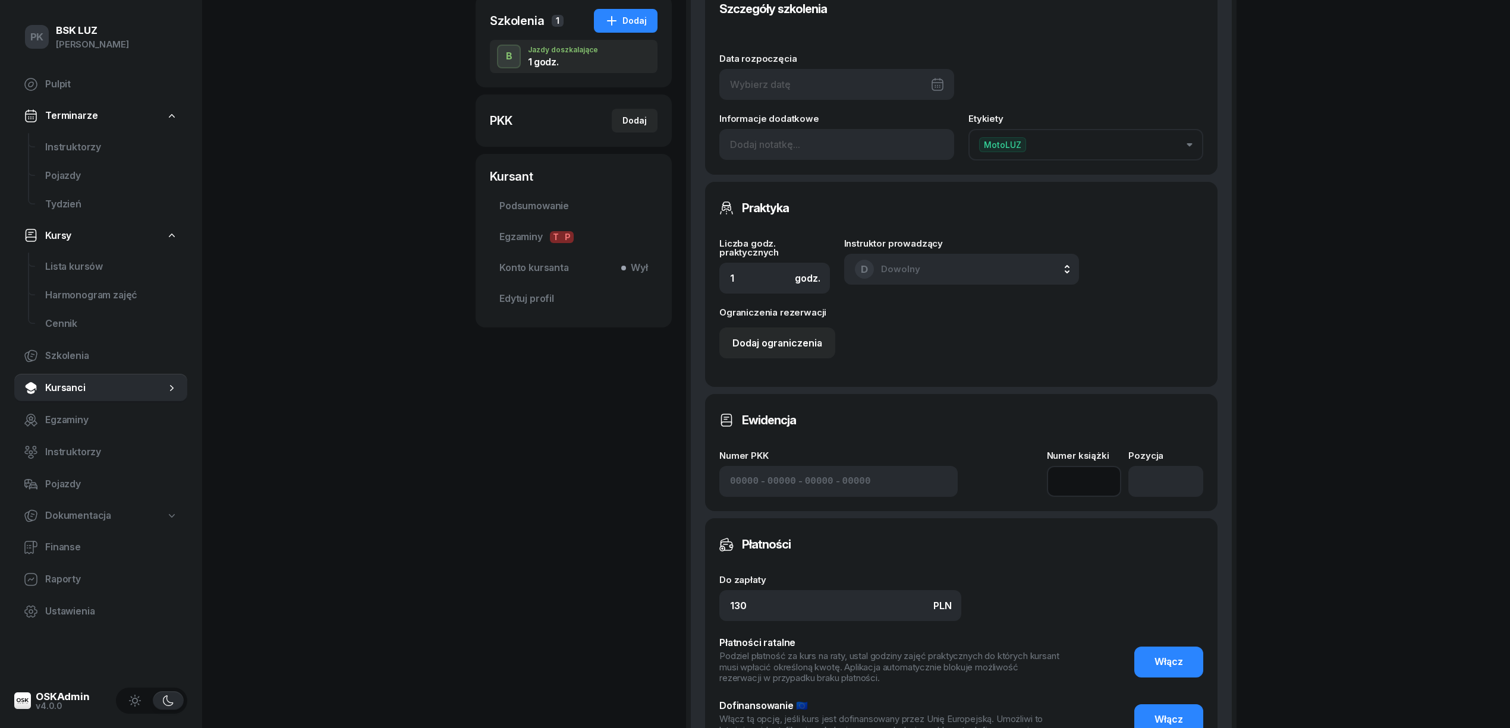
click at [1111, 480] on input at bounding box center [1084, 481] width 75 height 31
type input "0"
click at [1174, 467] on input "number" at bounding box center [1165, 481] width 75 height 31
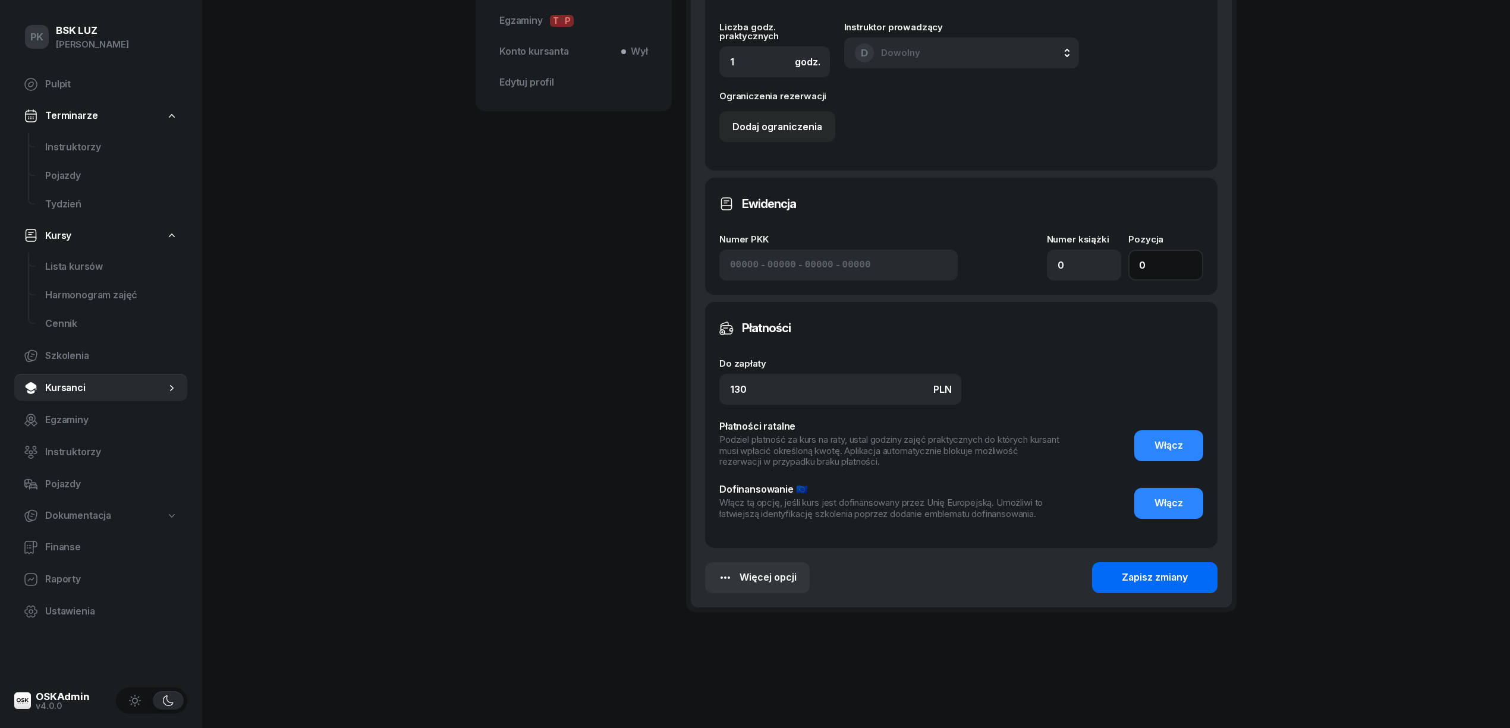
type input "0"
click at [1163, 570] on div "Zapisz zmiany" at bounding box center [1154, 577] width 66 height 15
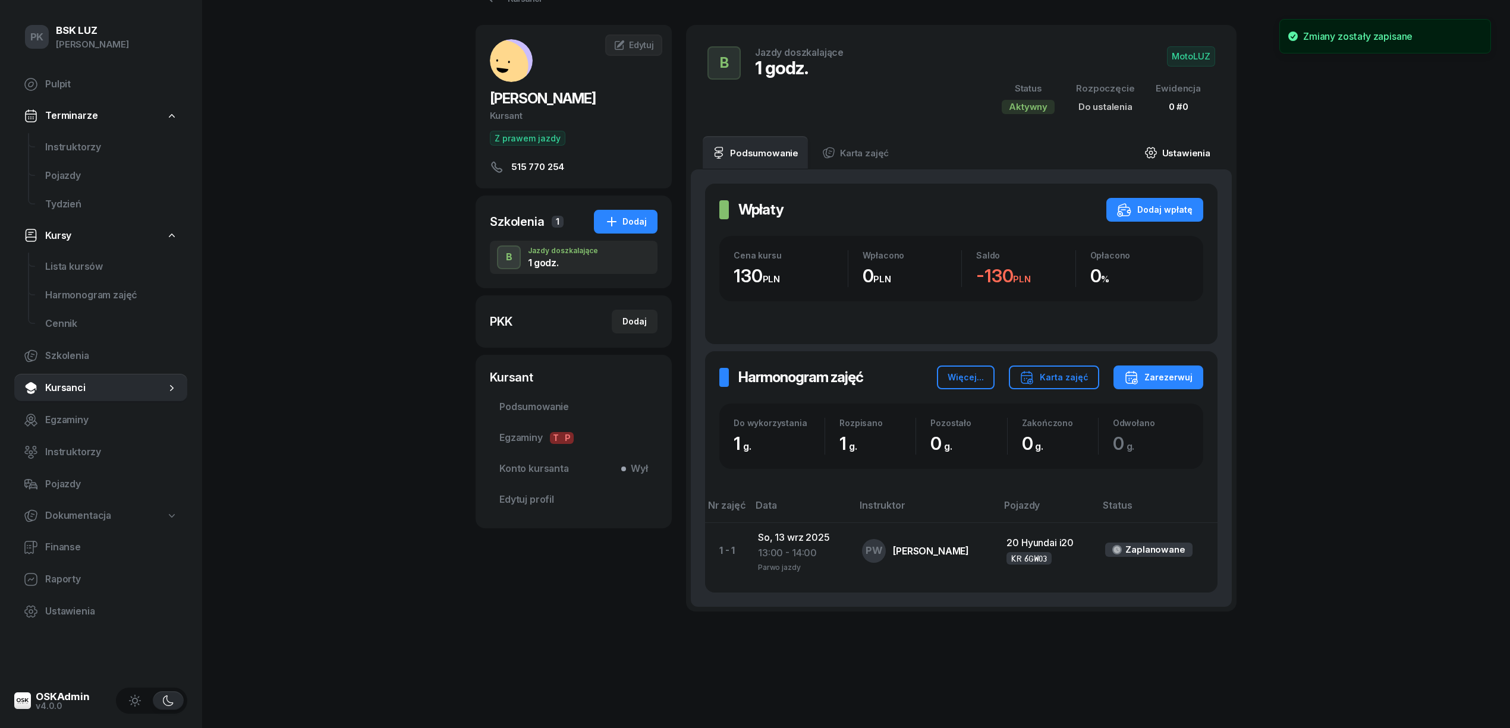
click at [1199, 156] on link "Ustawienia" at bounding box center [1177, 152] width 85 height 33
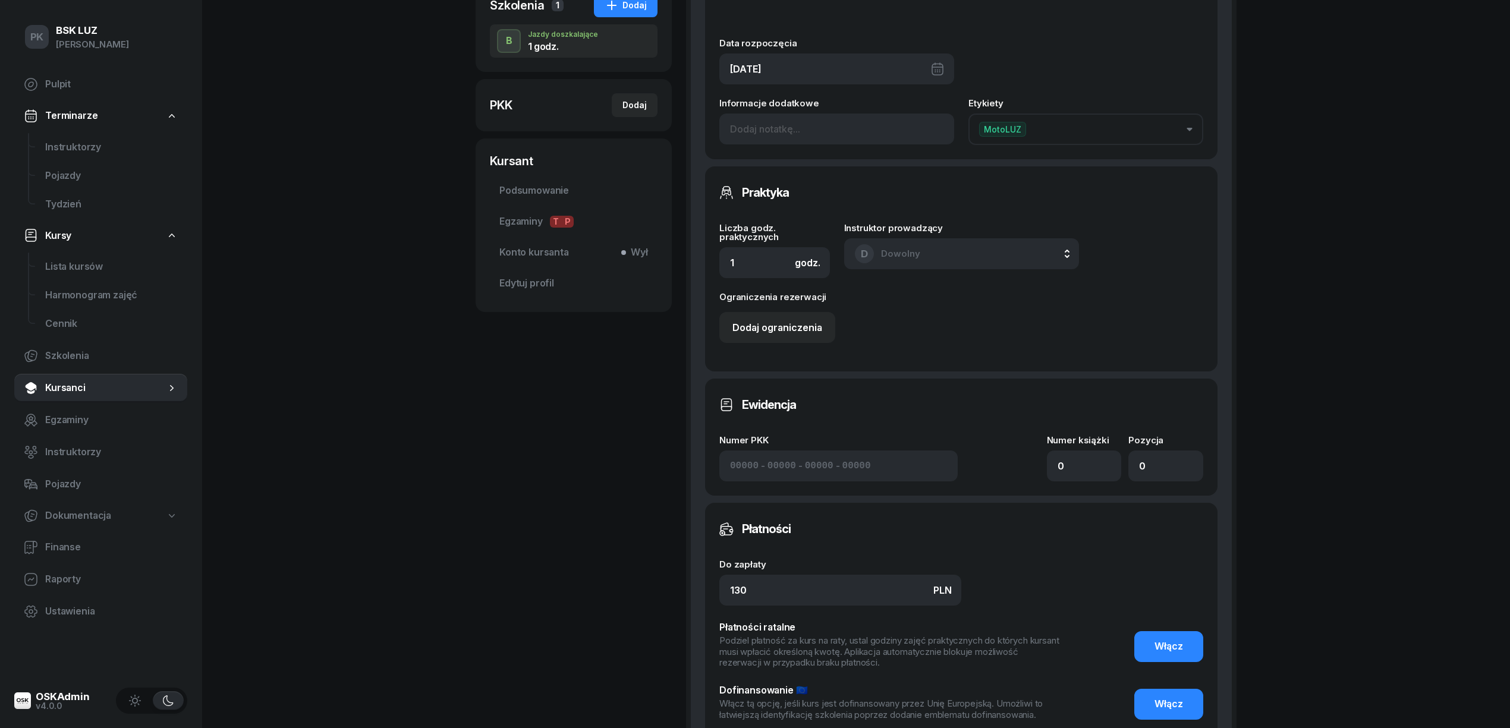
scroll to position [374, 0]
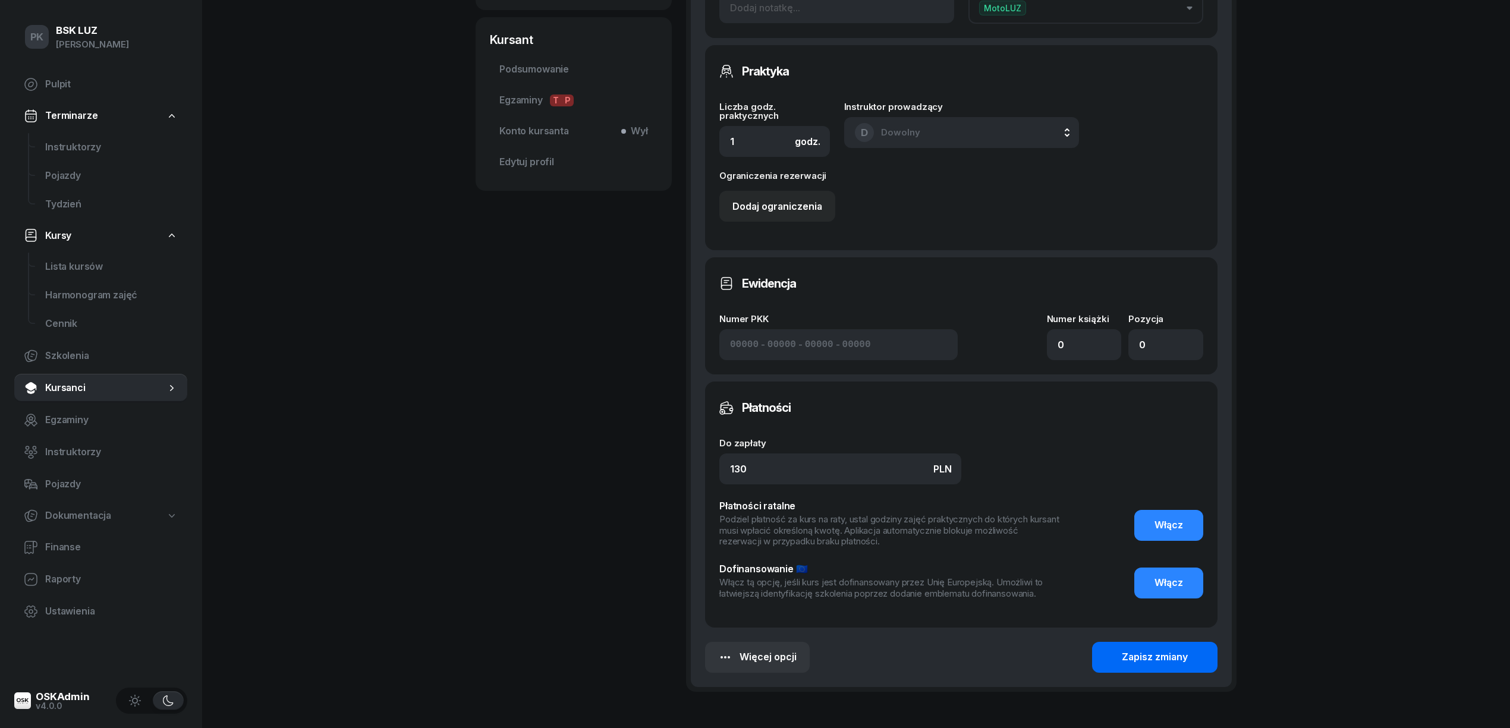
click at [1153, 652] on div "Zapisz zmiany" at bounding box center [1154, 657] width 66 height 15
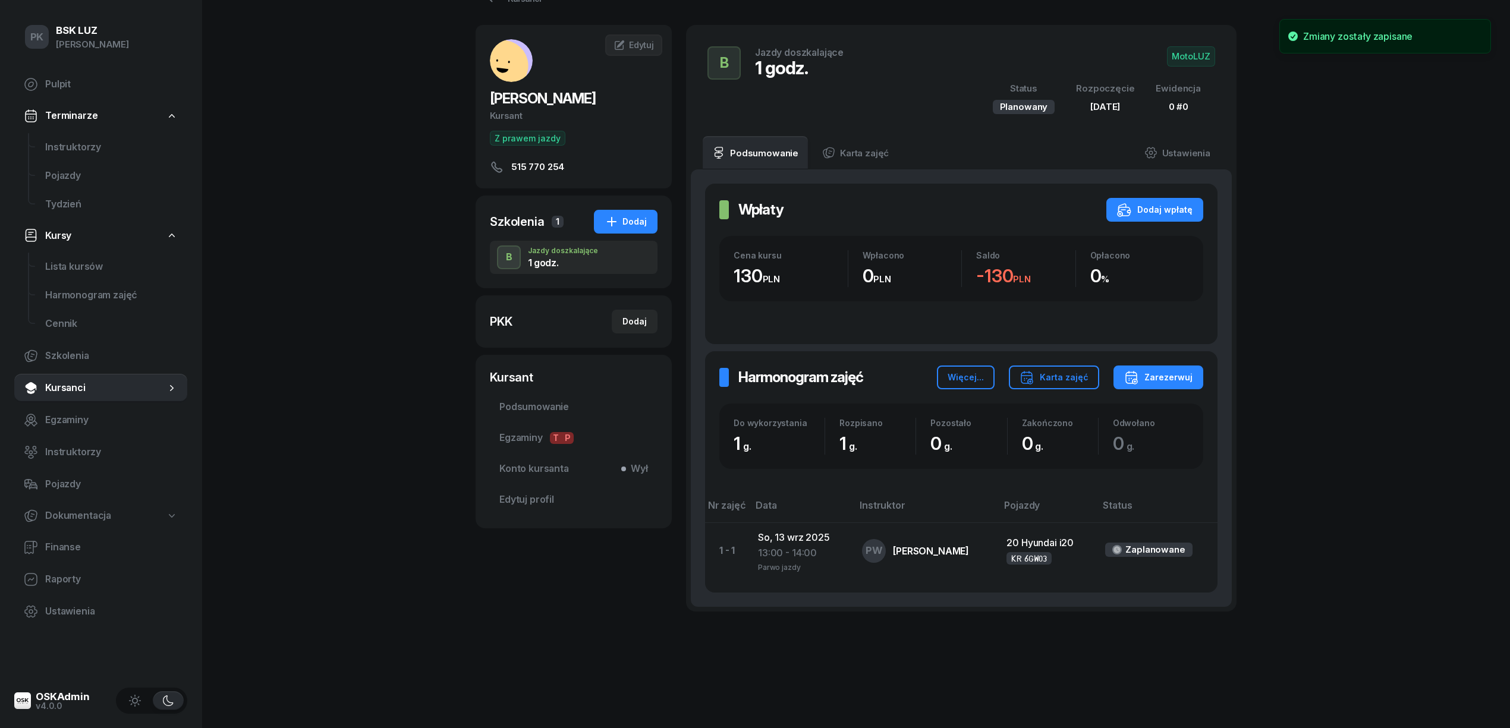
scroll to position [37, 0]
click at [441, 585] on div "PK BSK LUZ Piotr Klimek Pulpit Terminarze Instruktorzy Pojazdy Tydzień Kursy Li…" at bounding box center [755, 345] width 1510 height 765
click at [1200, 51] on span "MotoLUZ" at bounding box center [1191, 56] width 48 height 20
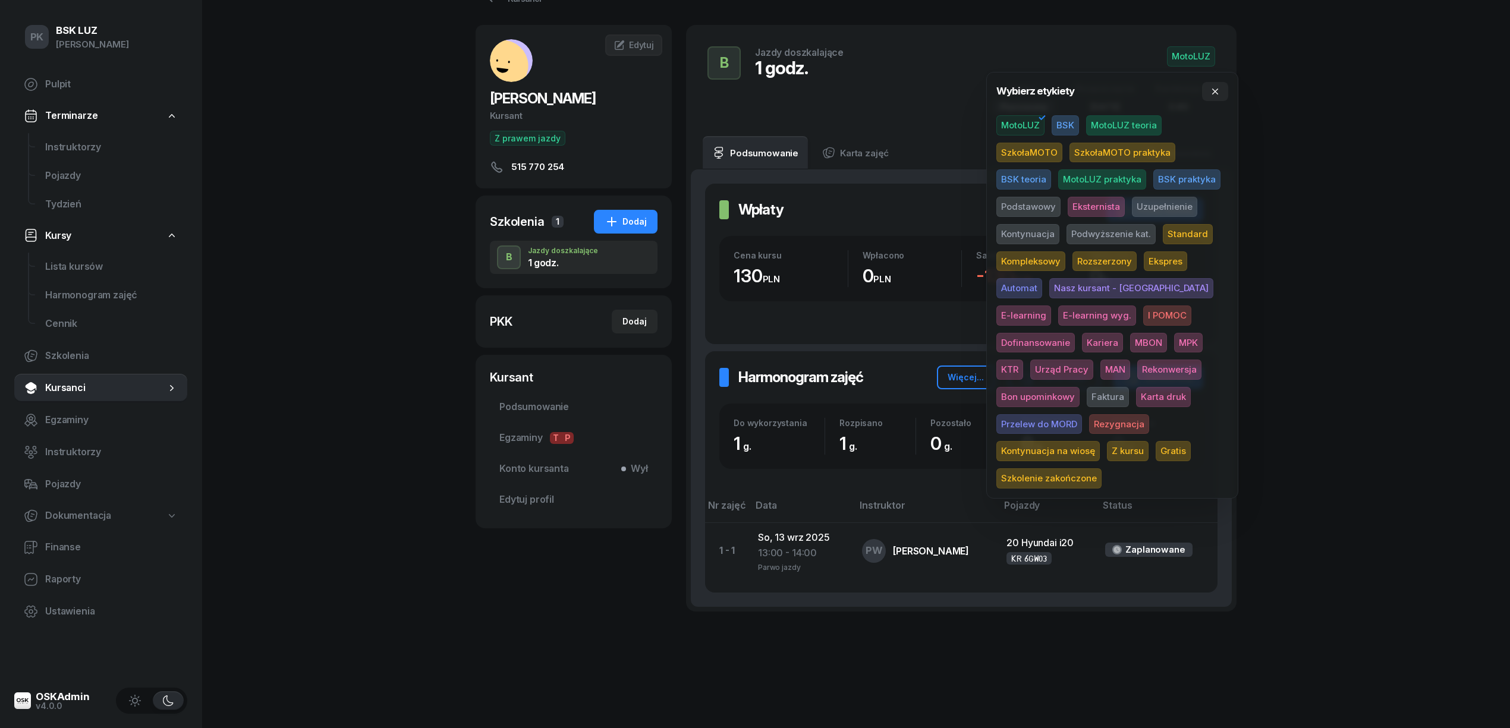
click at [1136, 391] on span "Karta druk" at bounding box center [1163, 397] width 55 height 20
click at [1389, 276] on div "PK BSK LUZ Piotr Klimek Pulpit Terminarze Instruktorzy Pojazdy Tydzień Kursy Li…" at bounding box center [755, 345] width 1510 height 765
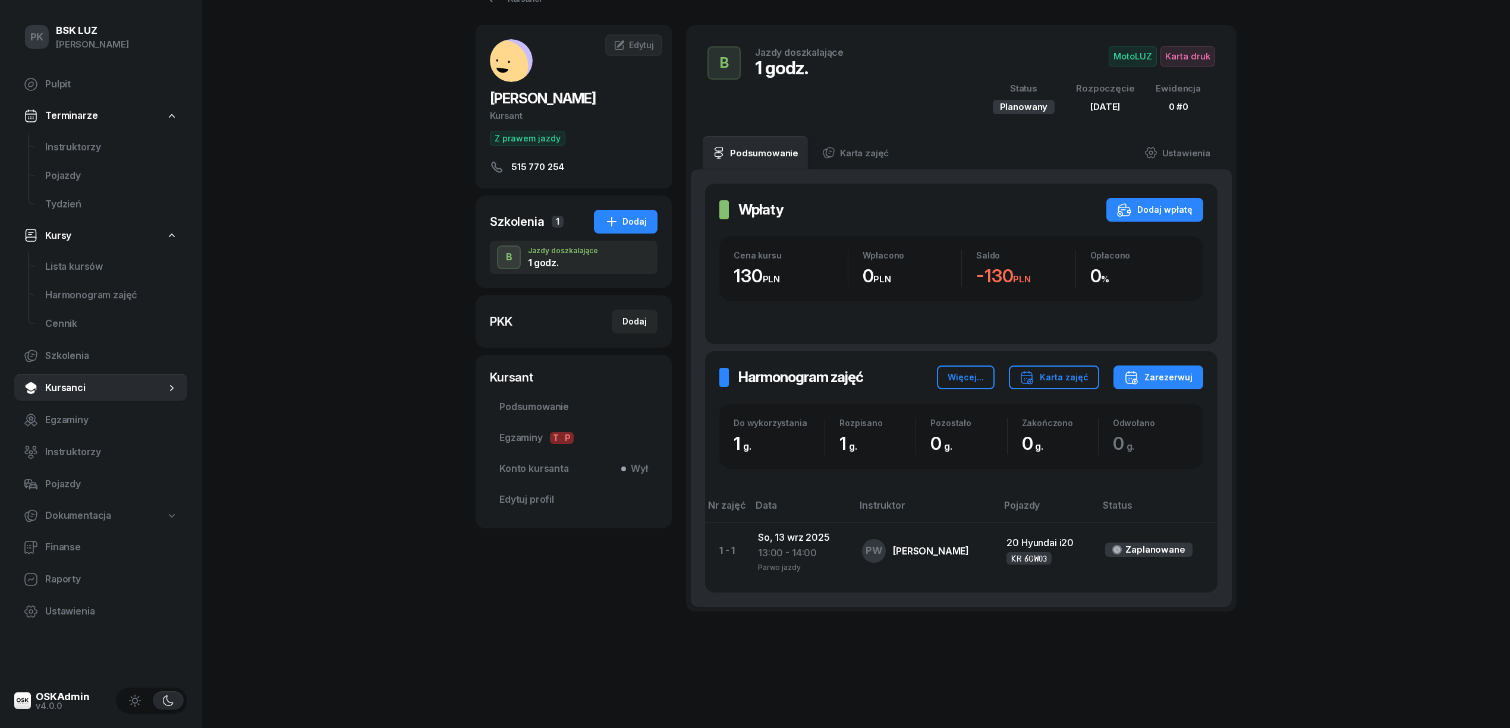
scroll to position [0, 0]
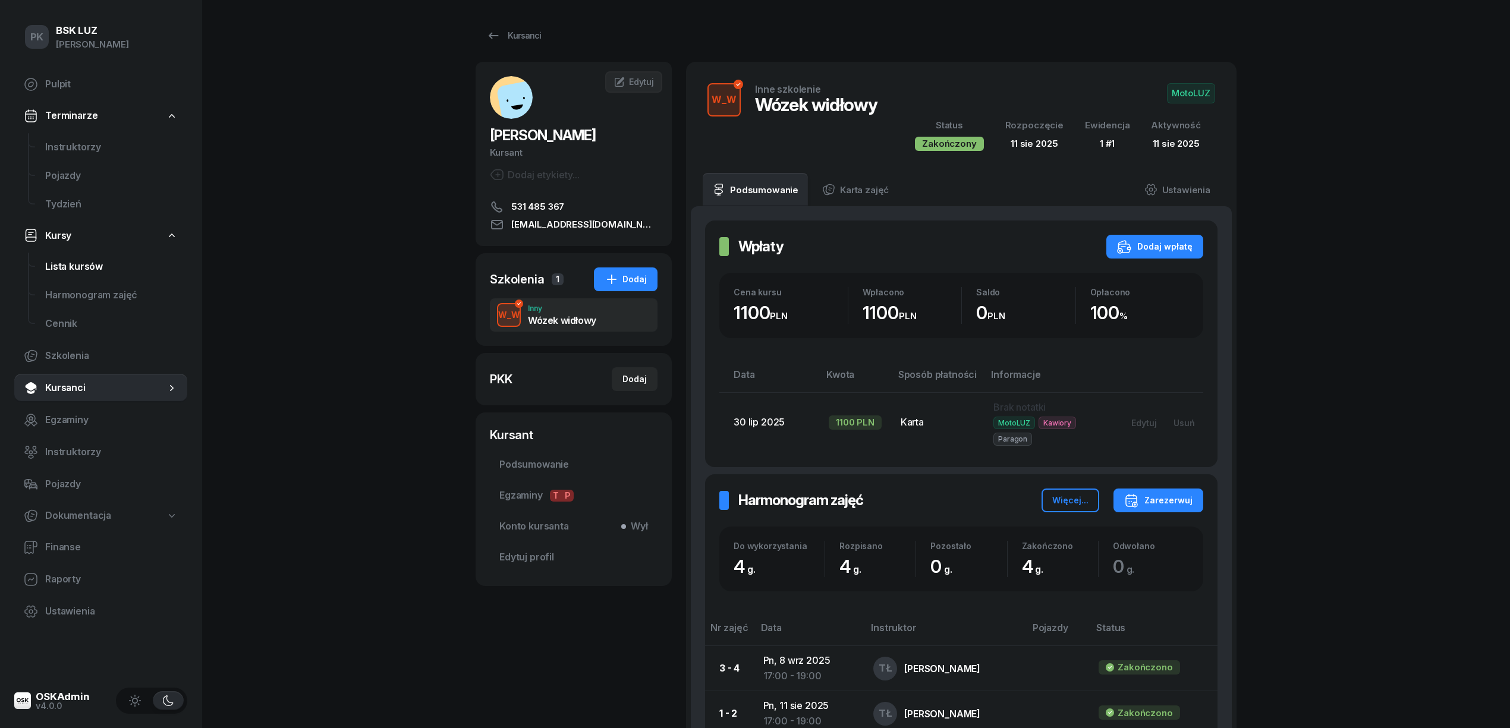
click at [89, 267] on span "Lista kursów" at bounding box center [111, 266] width 133 height 15
select select
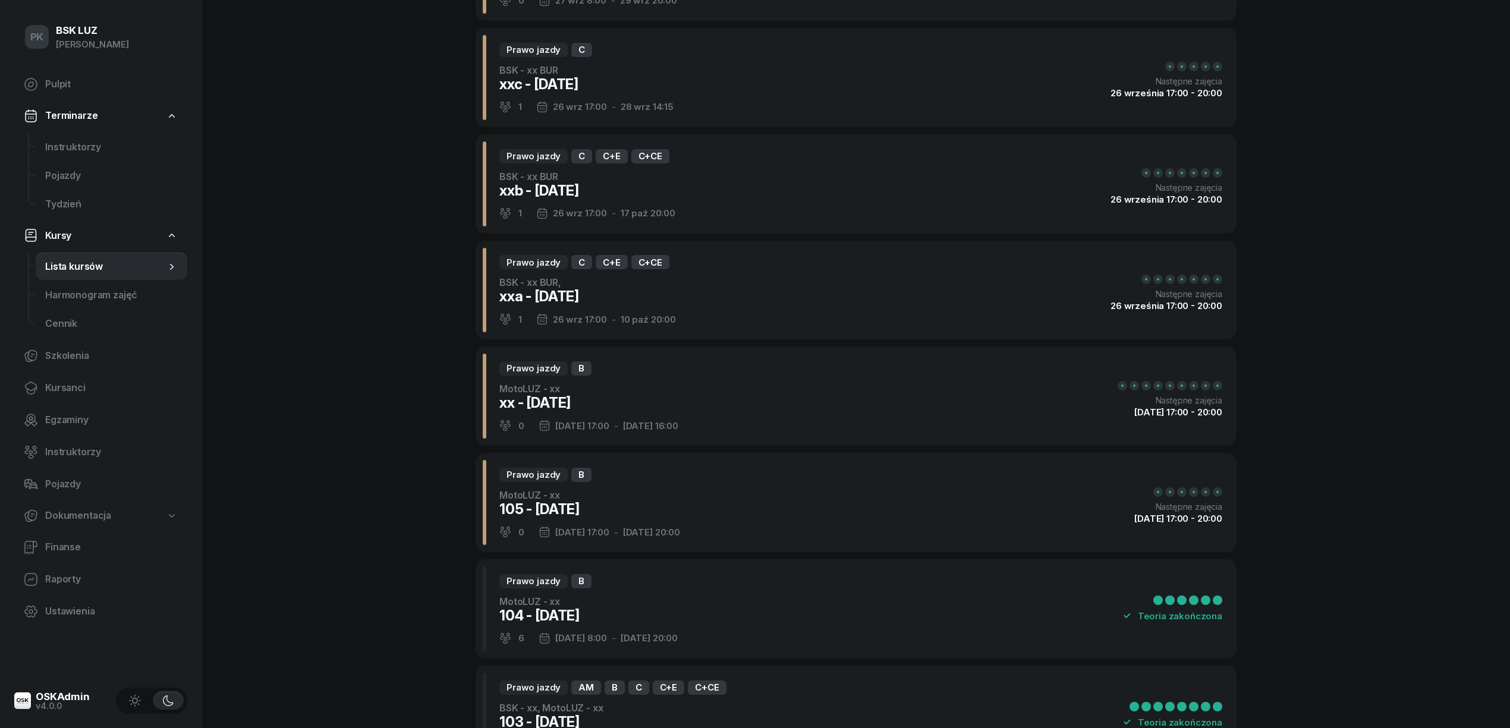
scroll to position [238, 0]
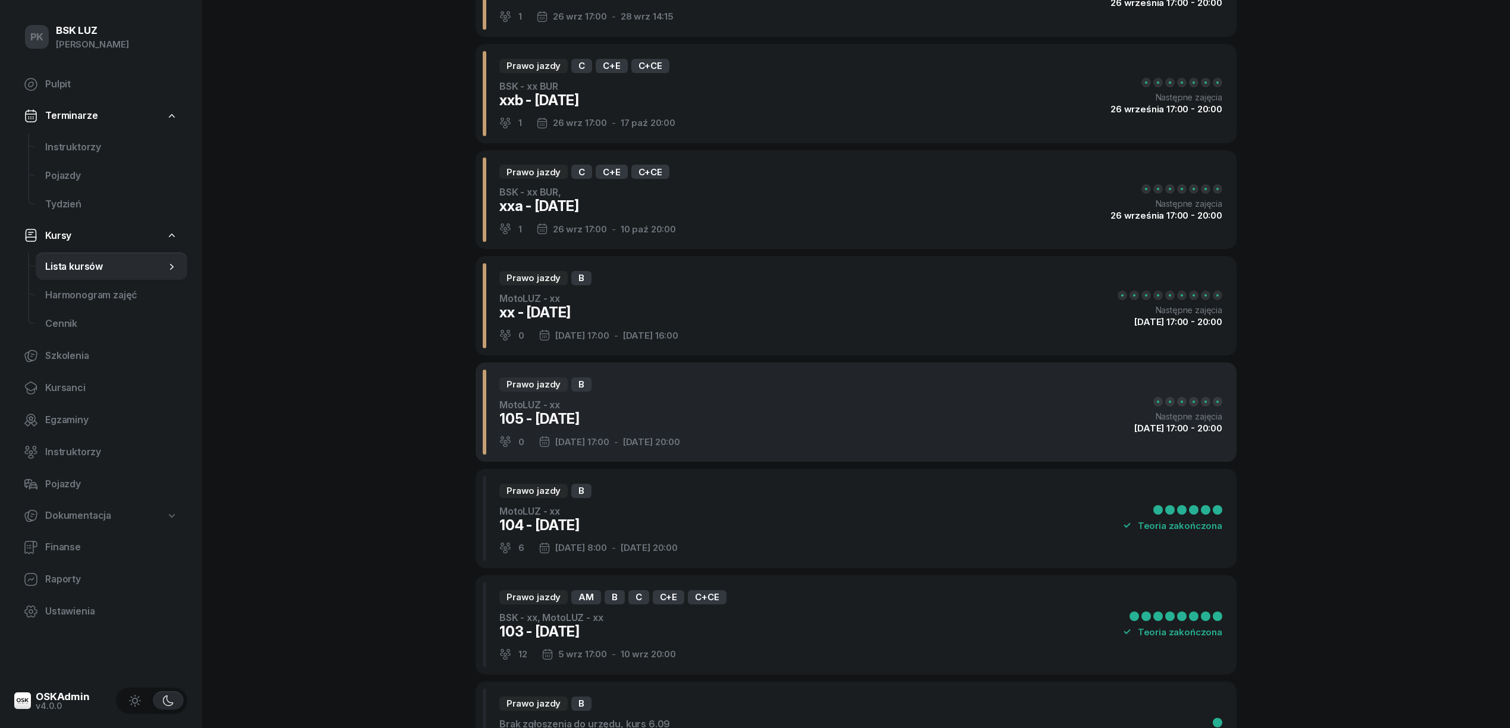
click at [781, 396] on div "Prawo jazdy B MotoLUZ - xx 105 - [DATE] 0 [DATE] 17:00 - [DATE] 20:00 Następne …" at bounding box center [855, 412] width 761 height 99
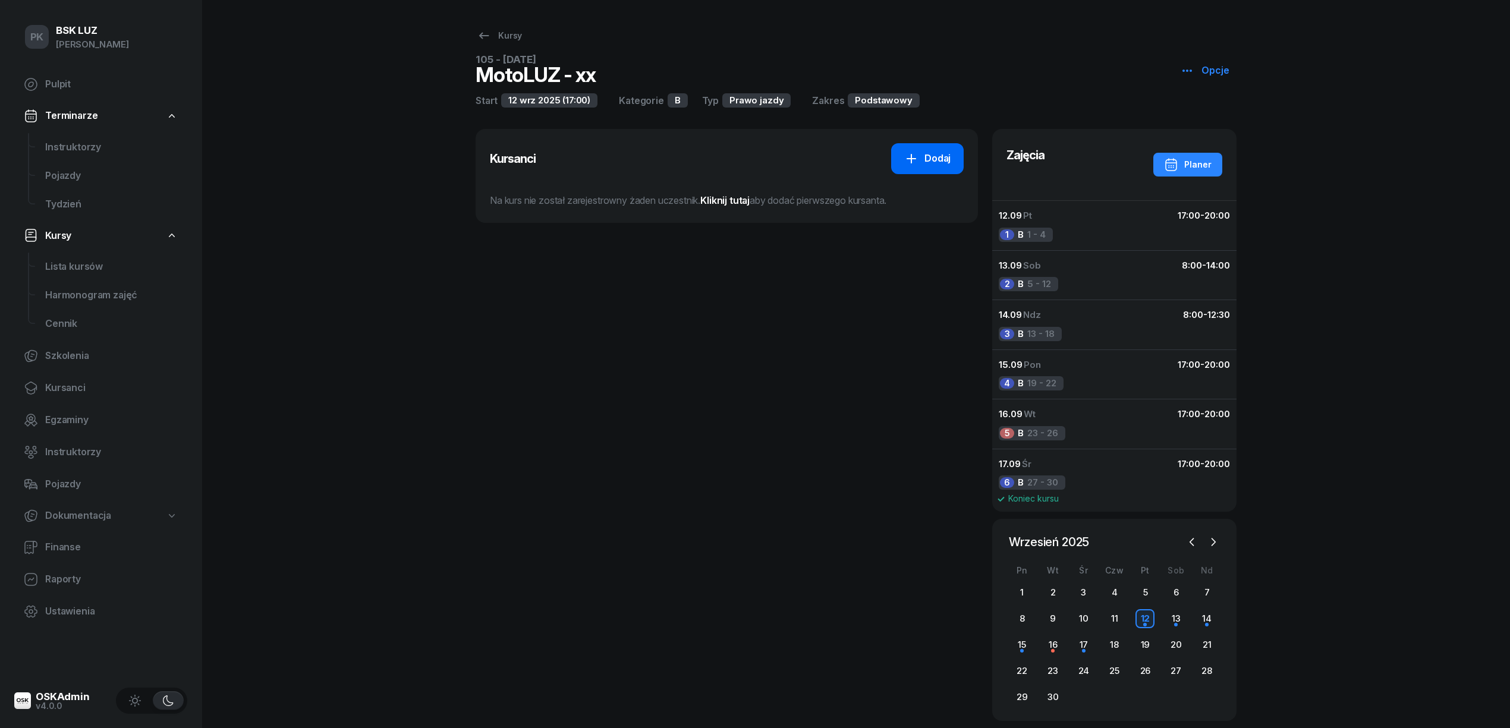
click at [916, 162] on icon at bounding box center [911, 159] width 14 height 14
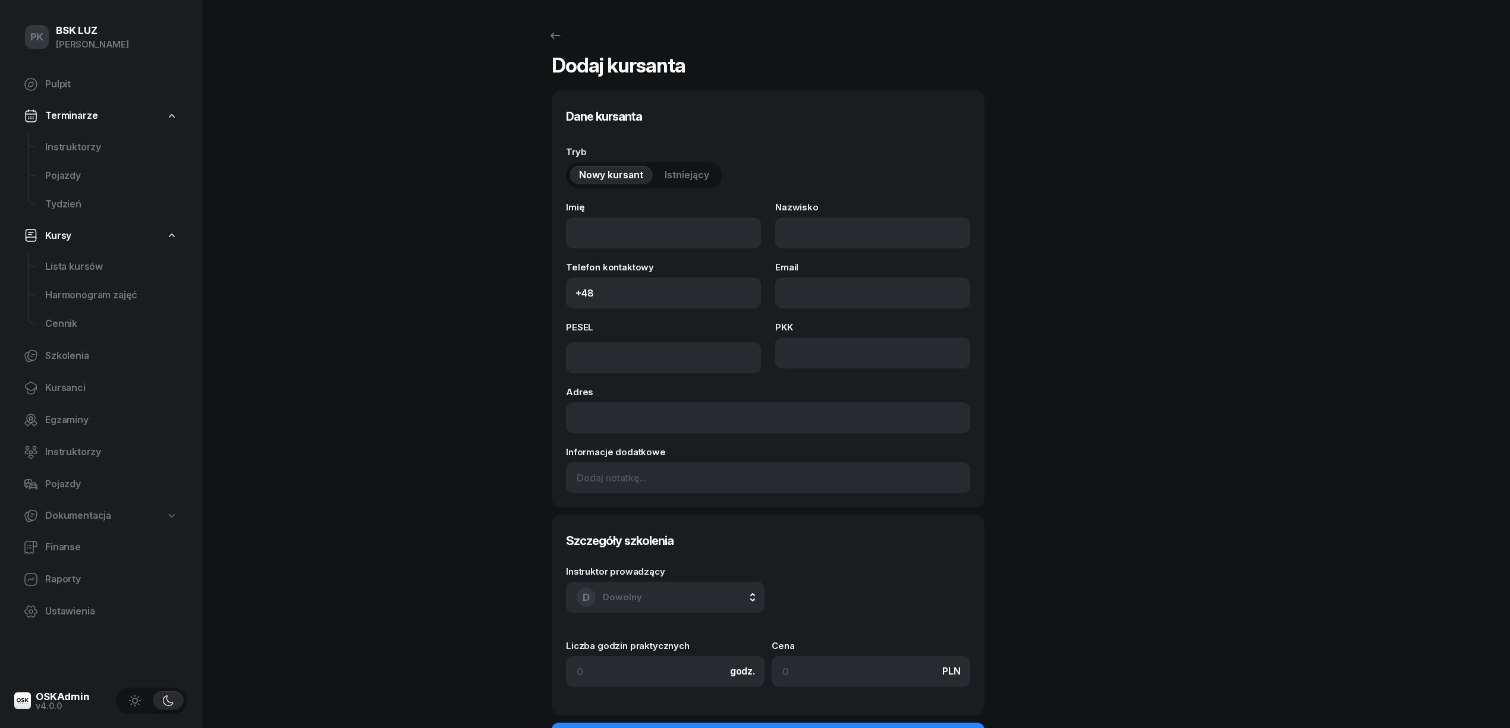
select select "B"
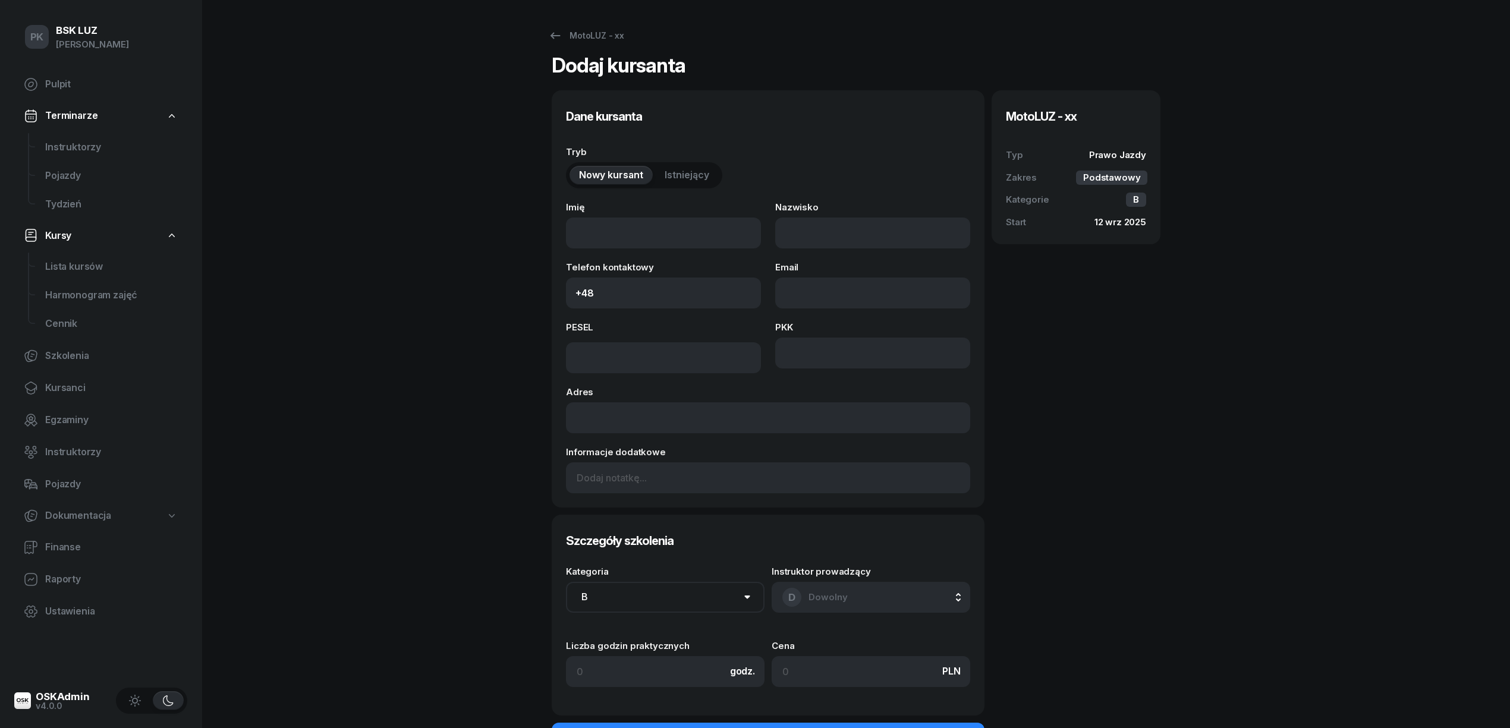
click at [688, 171] on span "Istniejący" at bounding box center [686, 175] width 45 height 15
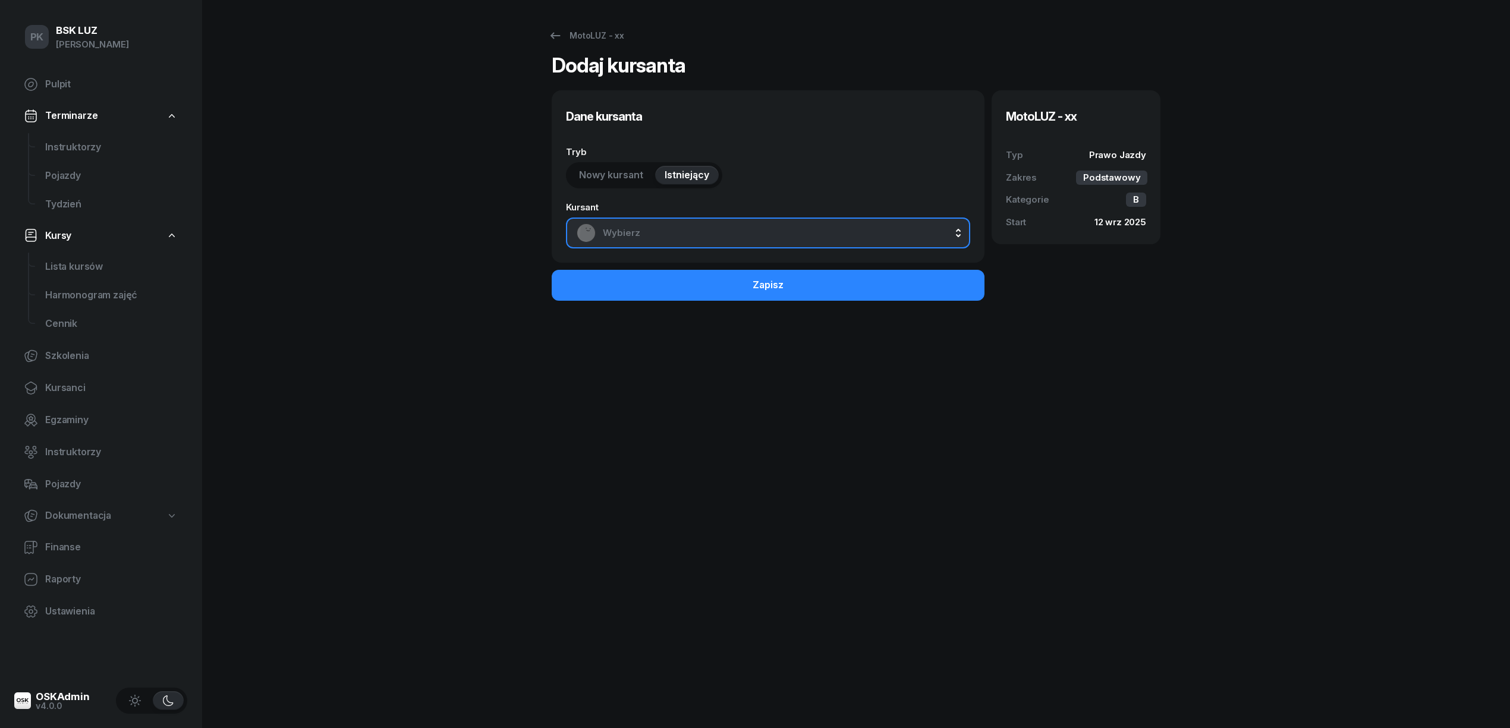
click at [659, 238] on span "Wybierz" at bounding box center [781, 232] width 357 height 15
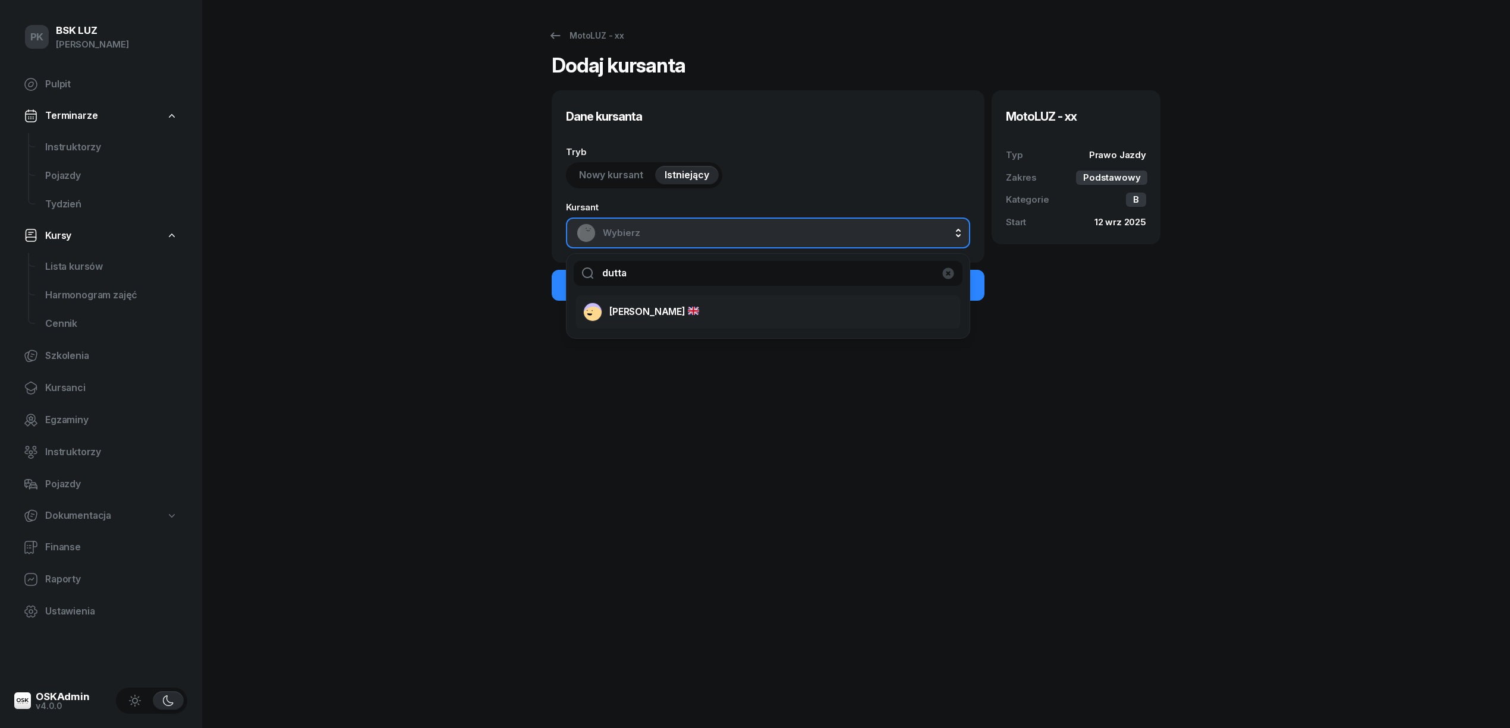
type input "dutta"
click at [654, 312] on span "[PERSON_NAME]" at bounding box center [654, 311] width 90 height 15
select select "B"
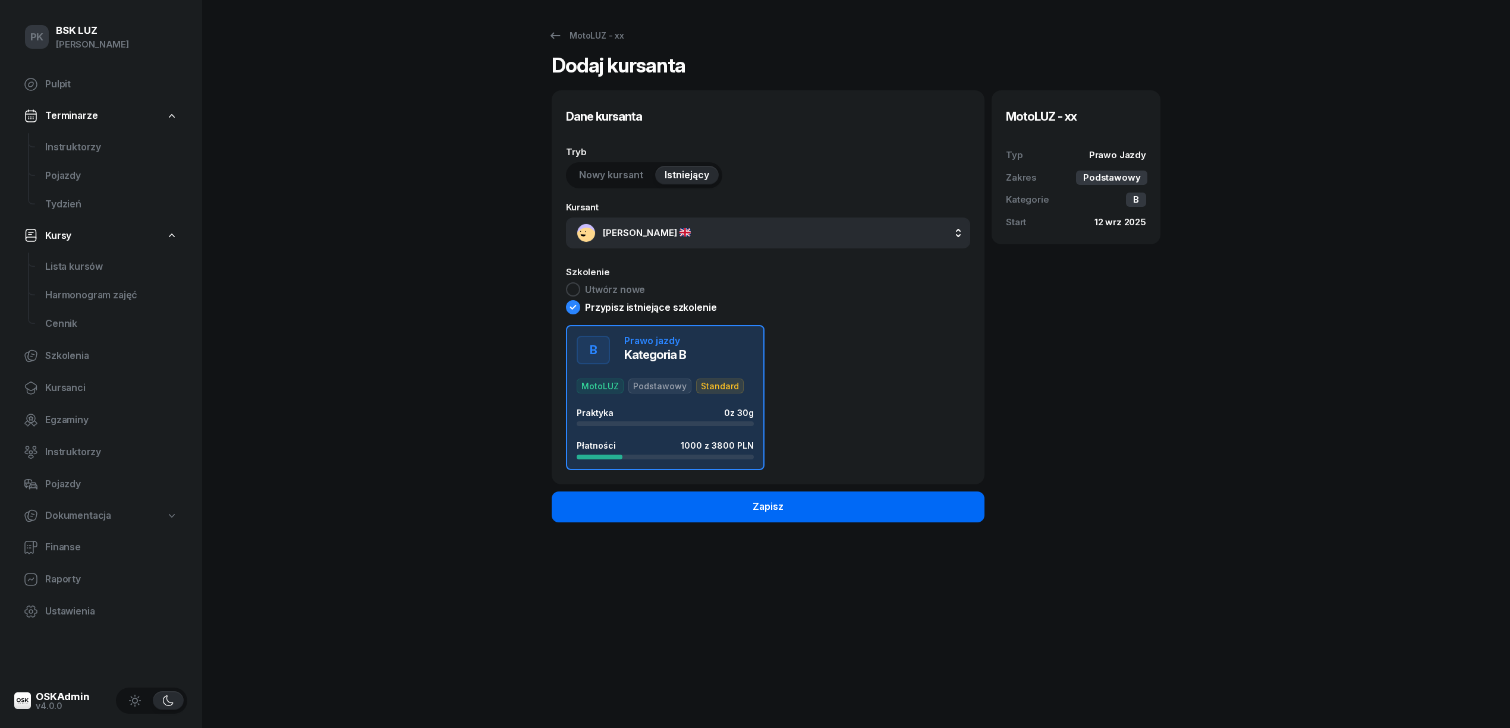
click at [740, 498] on button "Zapisz" at bounding box center [768, 506] width 433 height 31
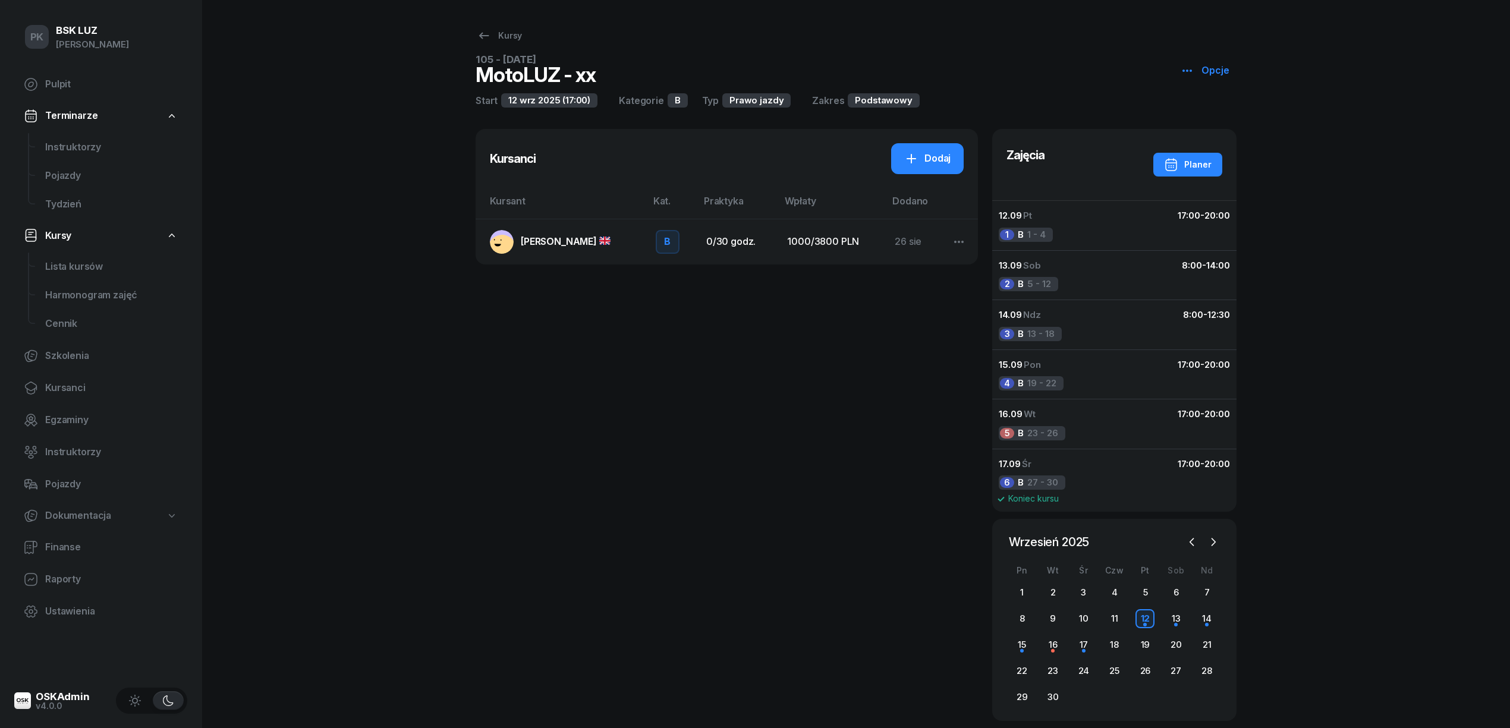
click at [584, 248] on div "[PERSON_NAME]" at bounding box center [566, 241] width 90 height 15
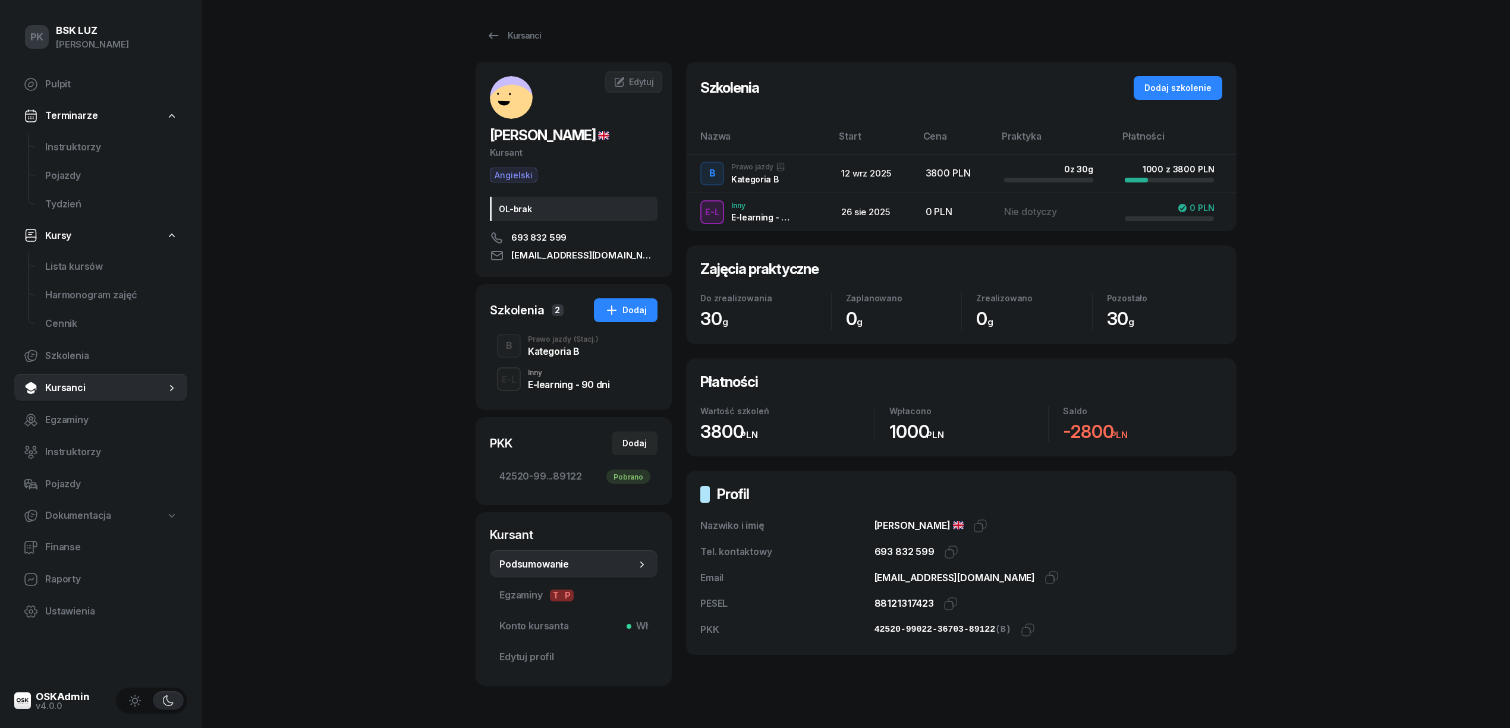
click at [571, 353] on div "Kategoria B" at bounding box center [563, 351] width 71 height 10
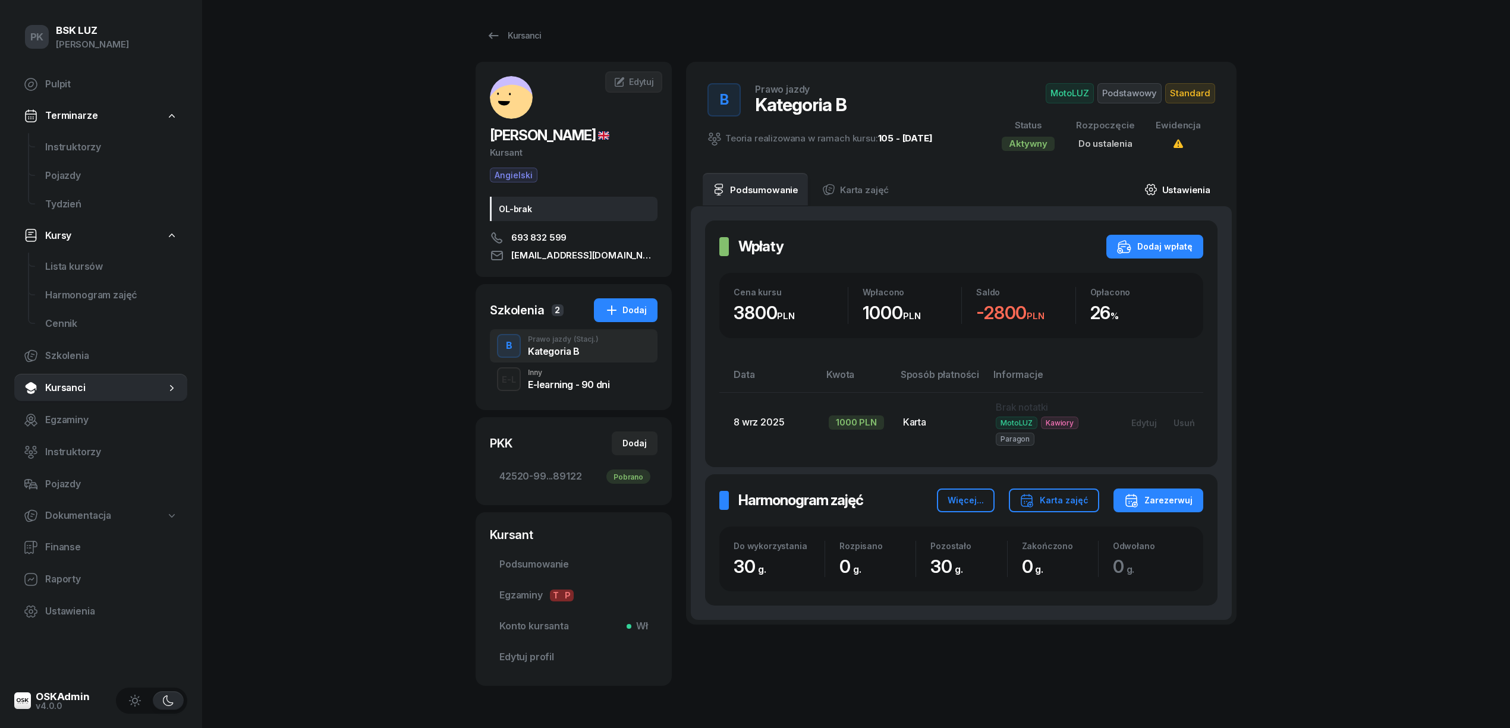
click at [1184, 186] on link "Ustawienia" at bounding box center [1177, 189] width 85 height 33
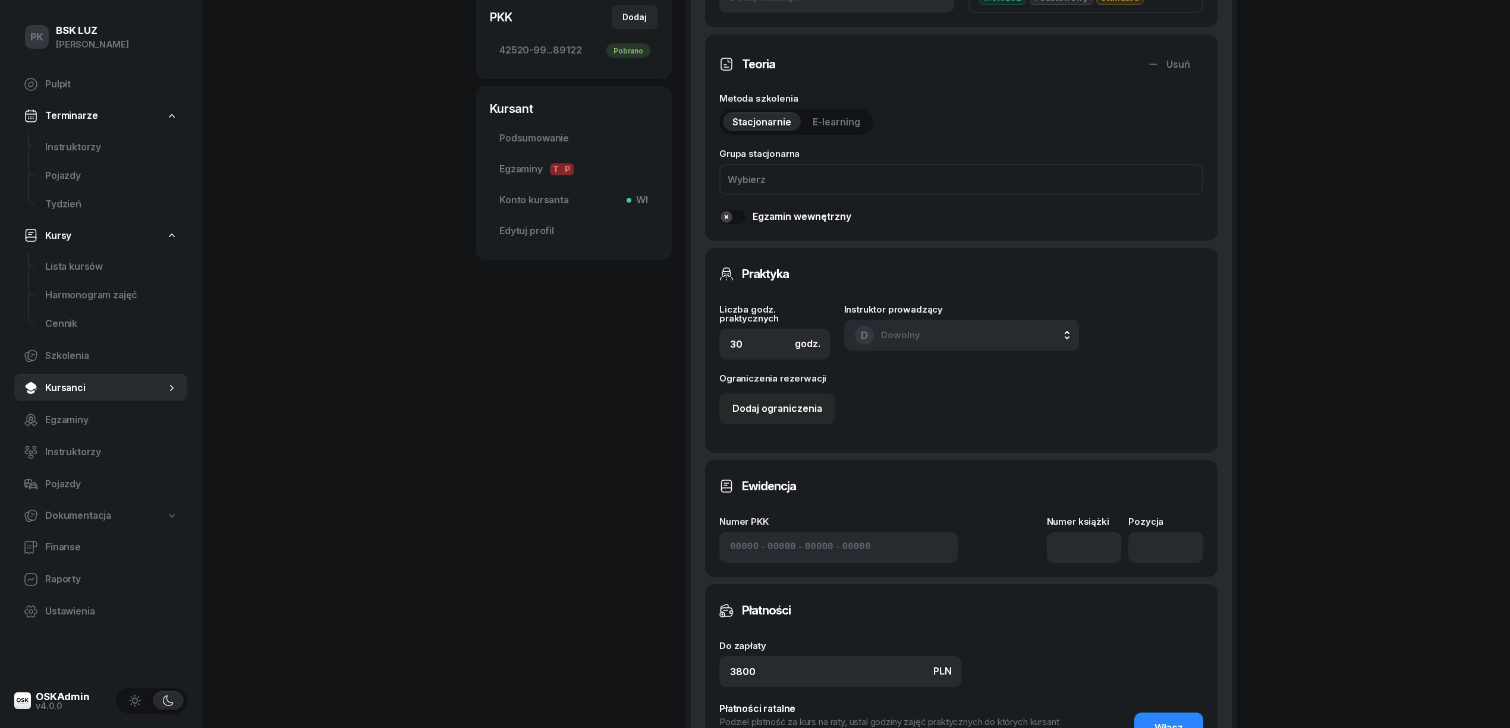
scroll to position [634, 0]
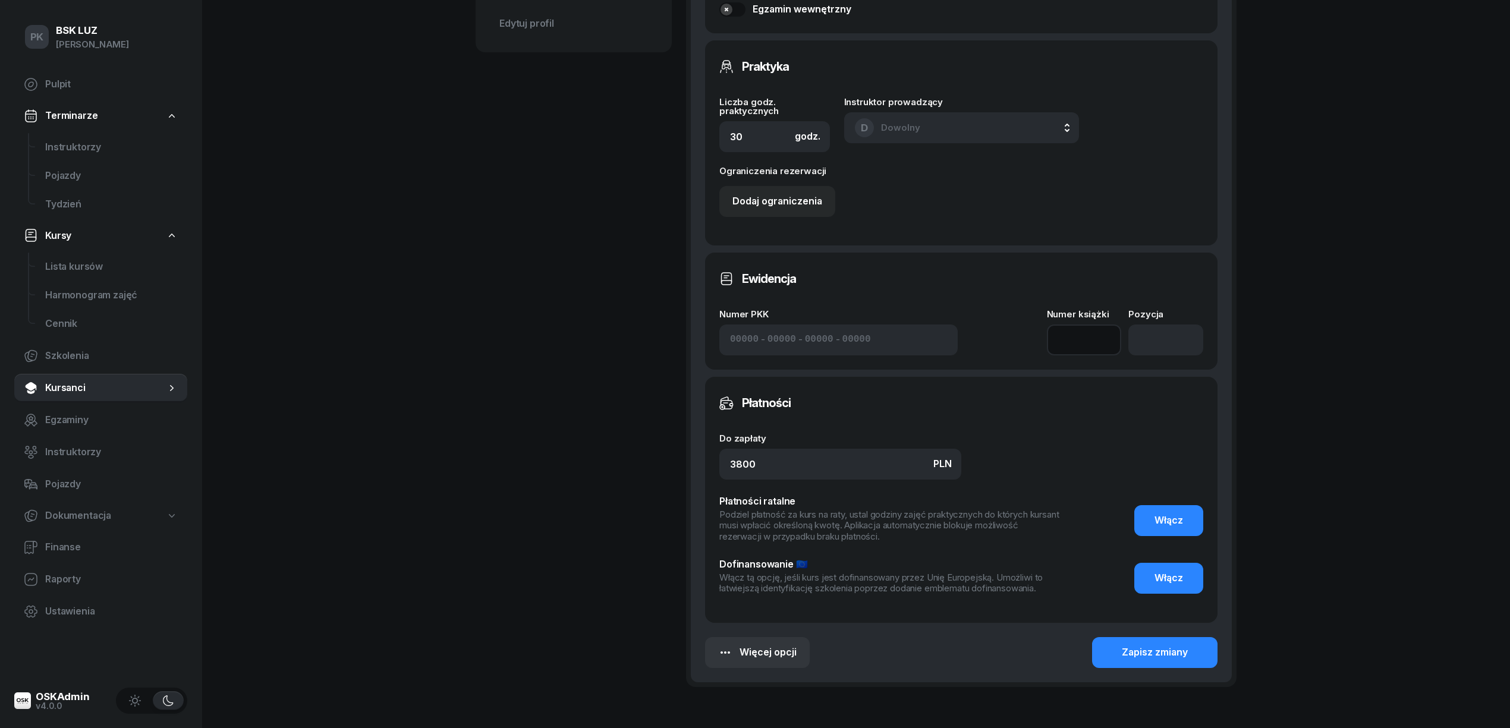
click at [1084, 346] on input at bounding box center [1084, 339] width 75 height 31
type input "2/2025"
click at [1165, 340] on input "number" at bounding box center [1165, 339] width 75 height 31
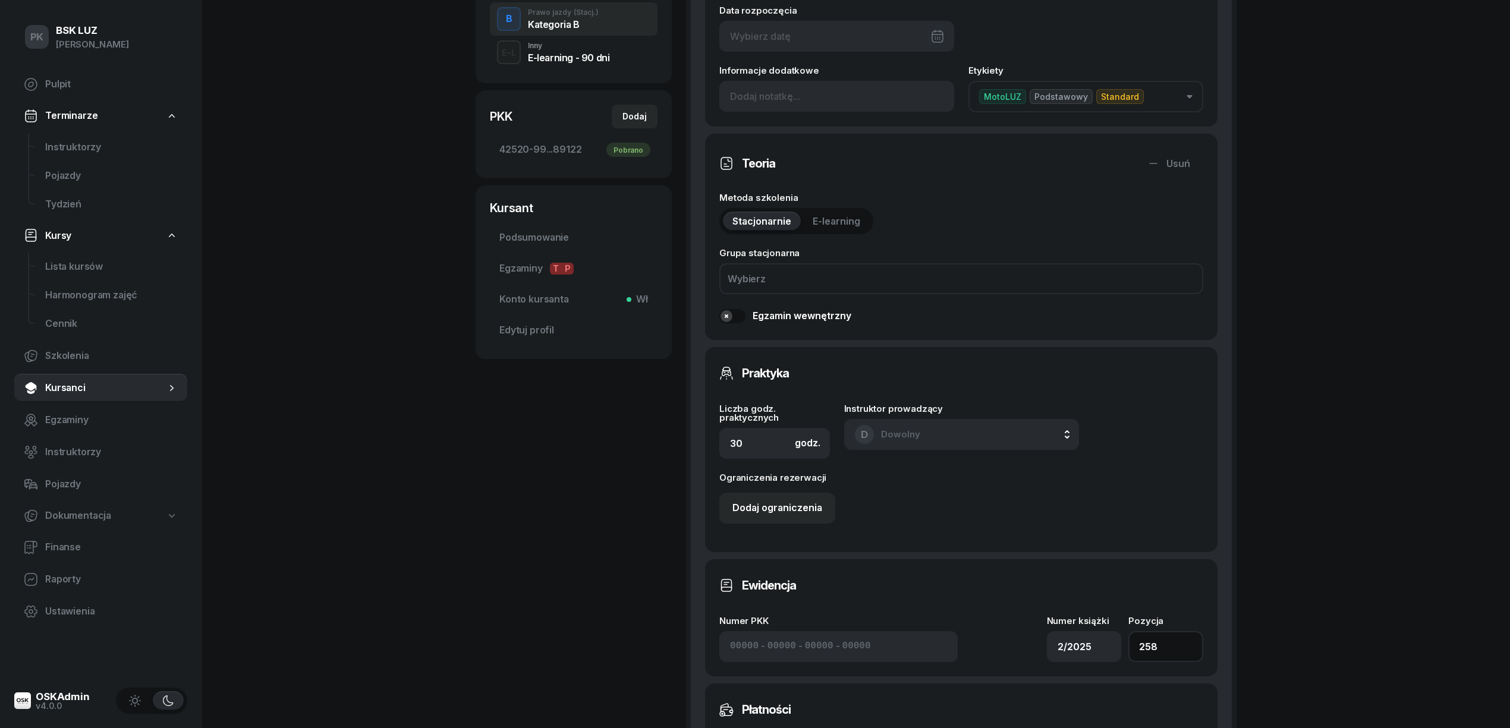
scroll to position [238, 0]
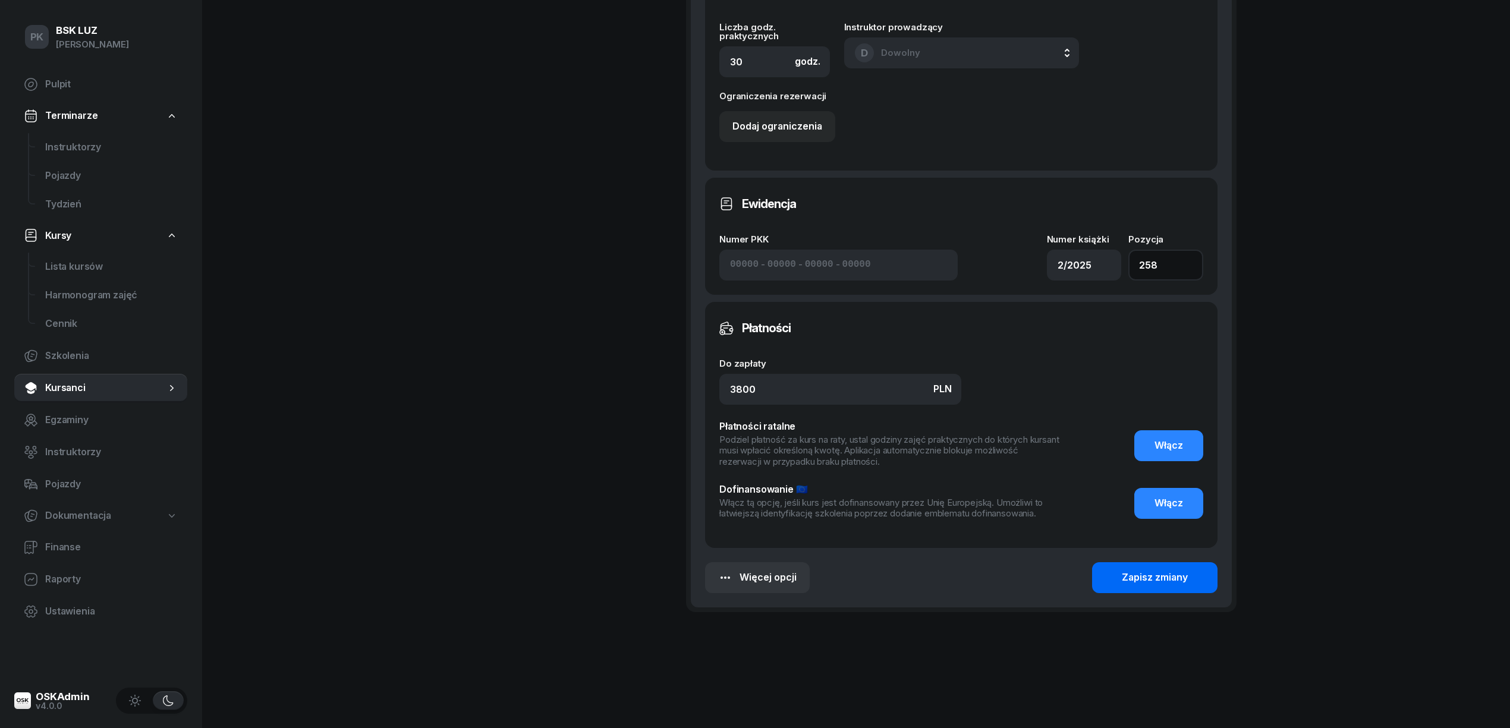
type input "258"
click at [1152, 578] on div "Zapisz zmiany" at bounding box center [1154, 577] width 66 height 15
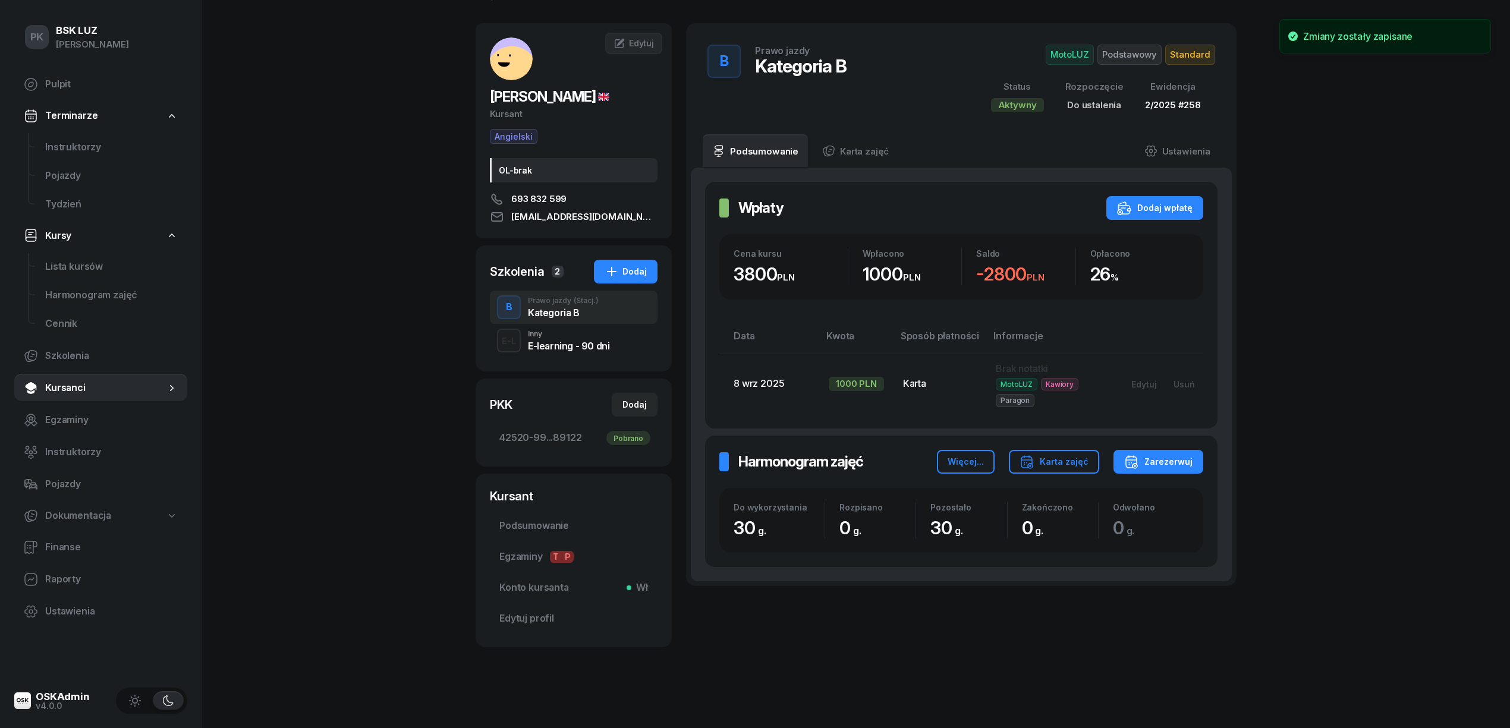
scroll to position [39, 0]
click at [1177, 150] on link "Ustawienia" at bounding box center [1177, 150] width 85 height 33
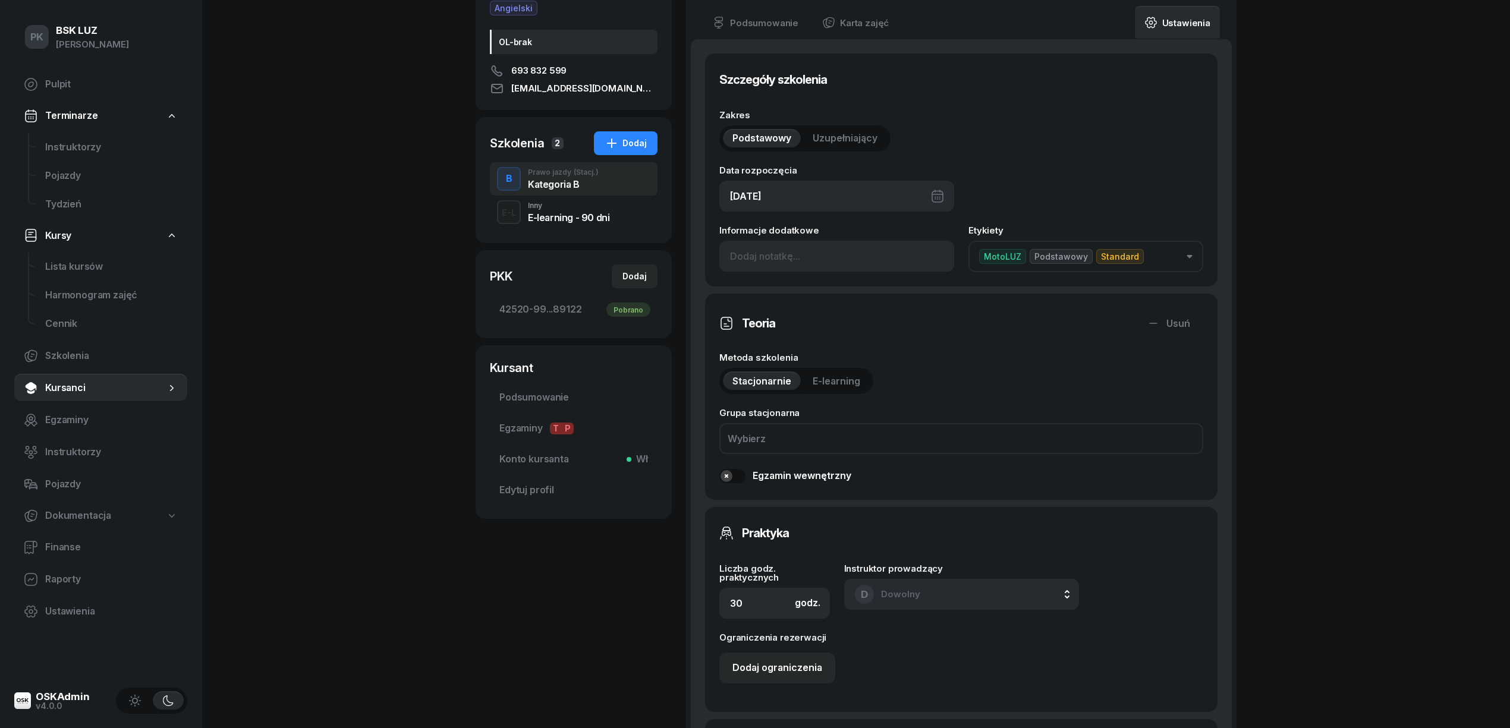
scroll to position [74, 0]
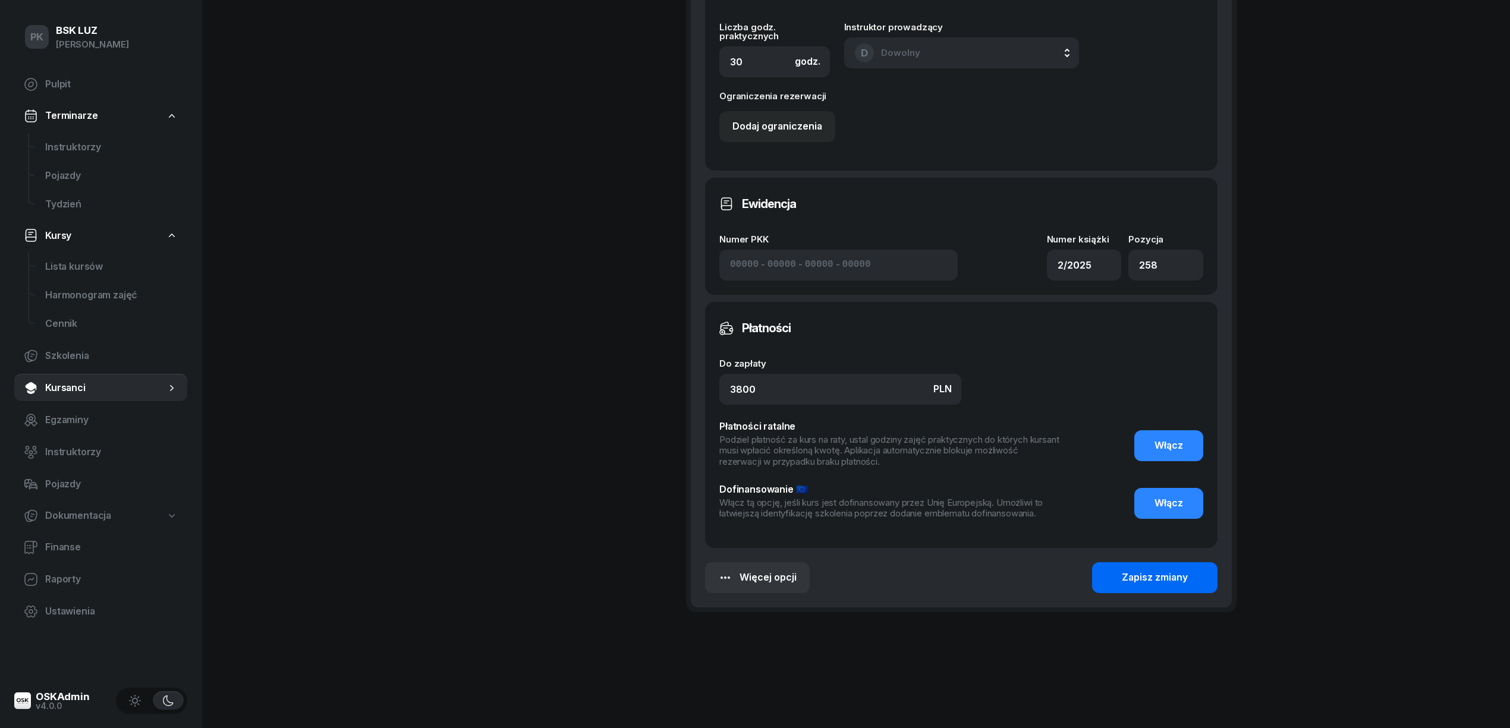
click at [1130, 566] on button "Zapisz zmiany" at bounding box center [1154, 577] width 125 height 31
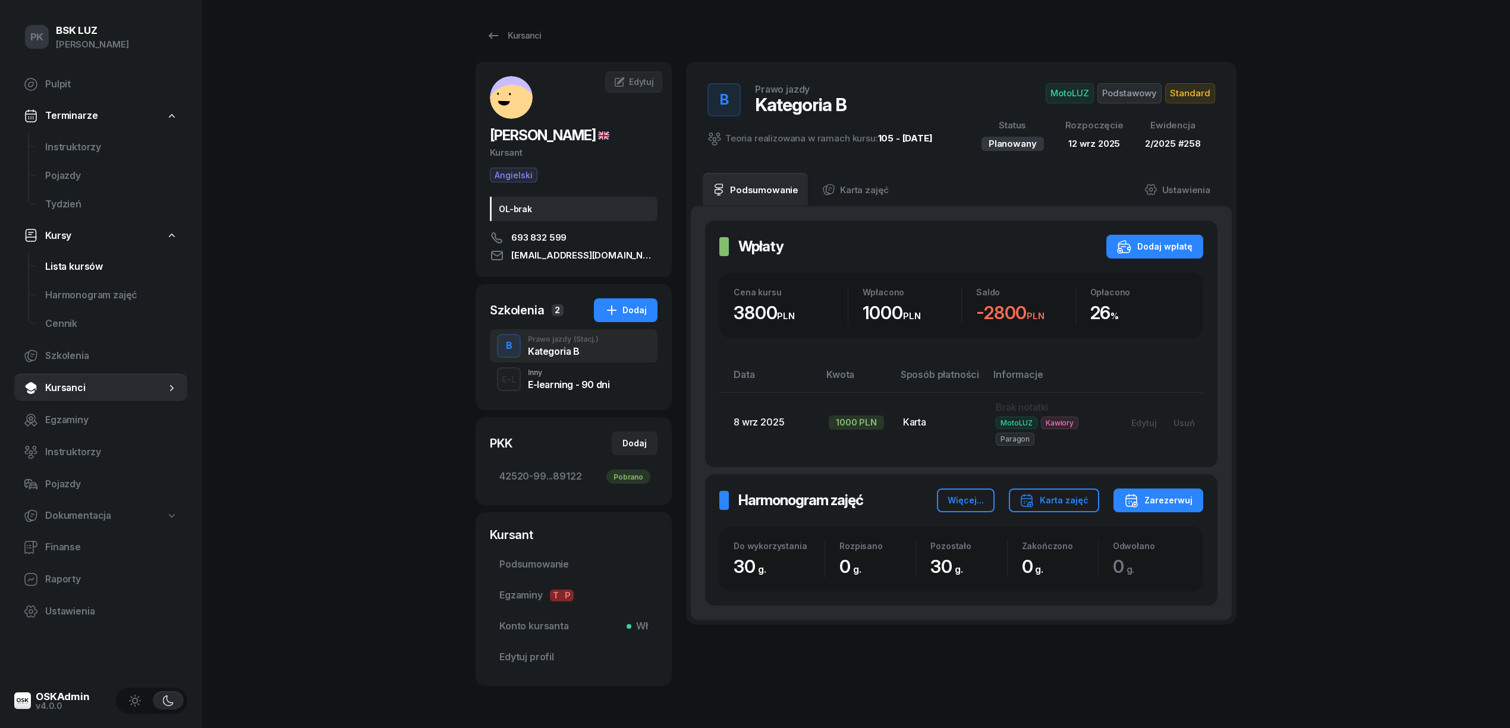
click at [74, 265] on span "Lista kursów" at bounding box center [111, 266] width 133 height 15
select select
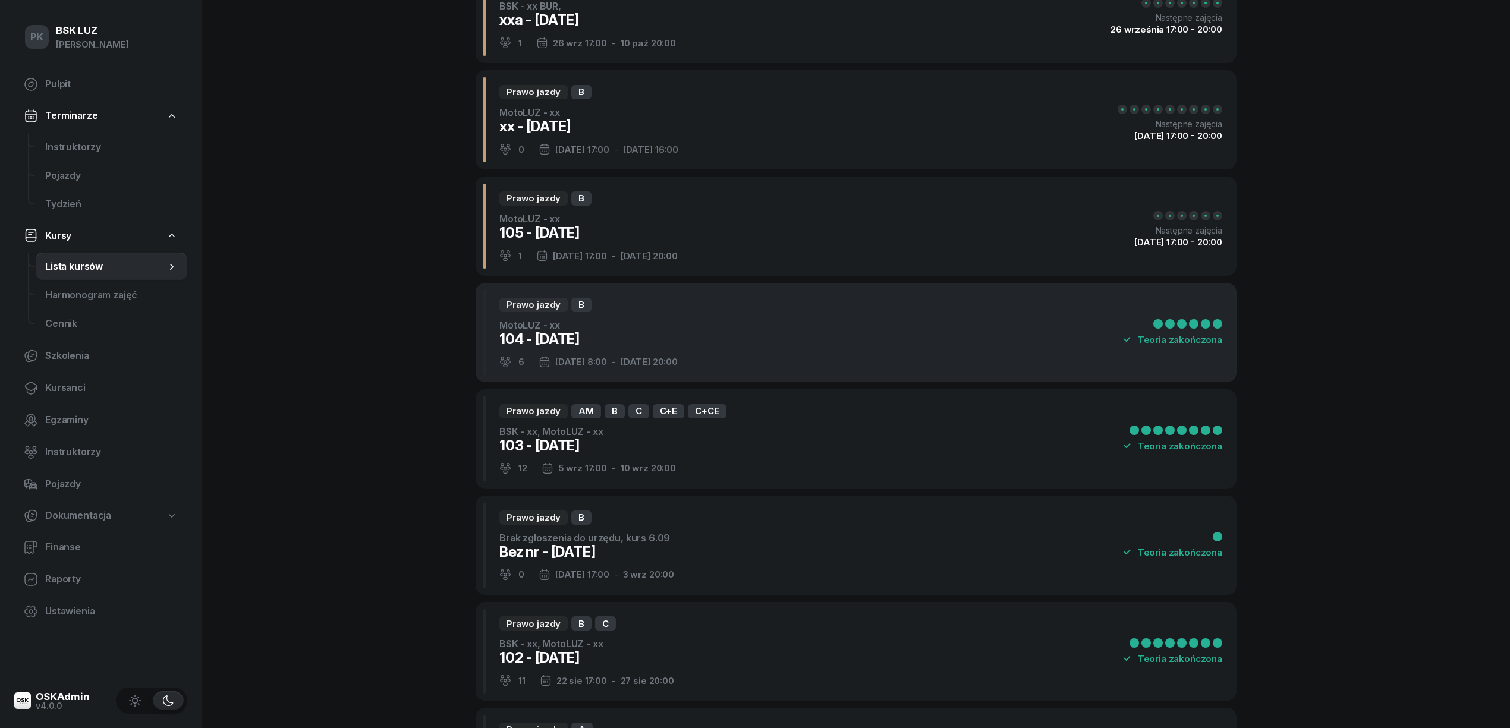
scroll to position [396, 0]
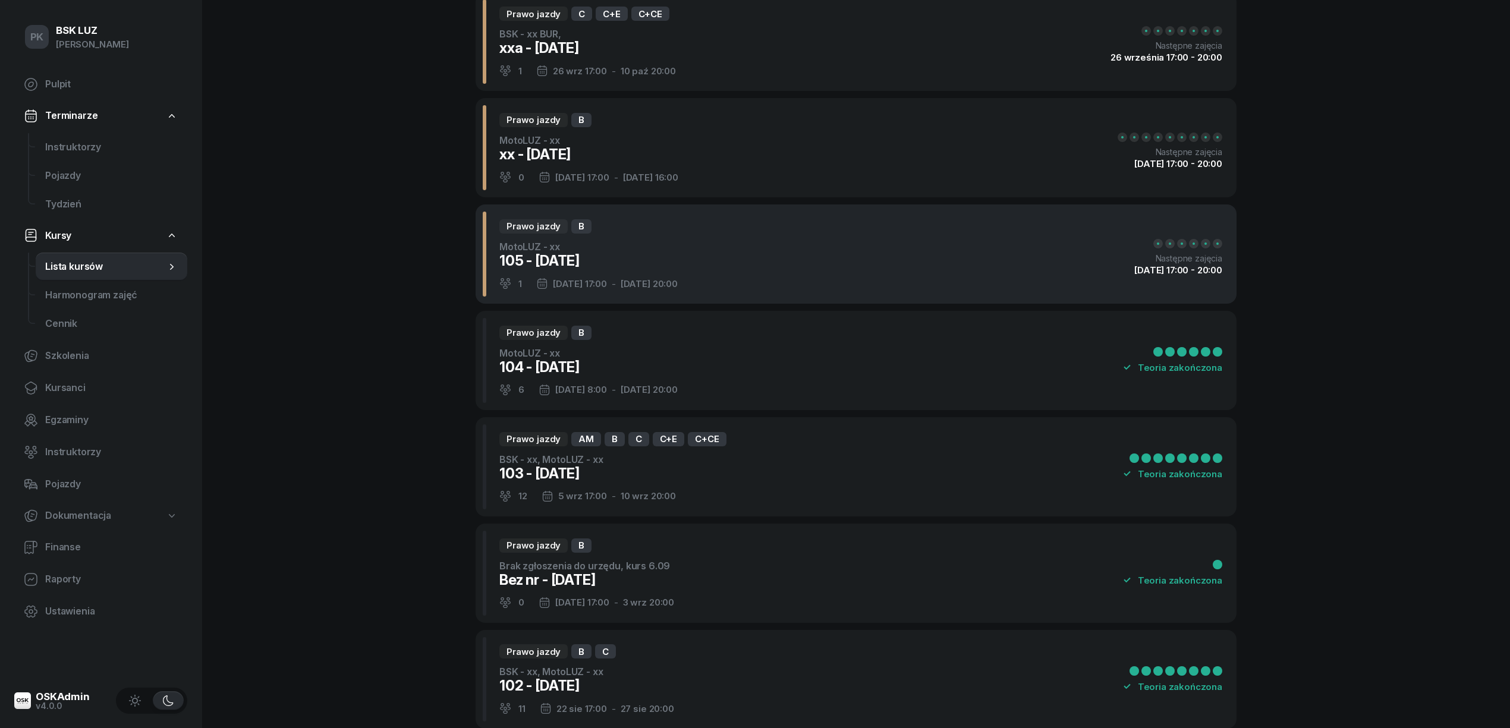
click at [757, 258] on div "Prawo jazdy B MotoLUZ - xx 105 - 2025/09/12 1 12 wrz 17:00 - 17 wrz 20:00 Nastę…" at bounding box center [855, 253] width 761 height 99
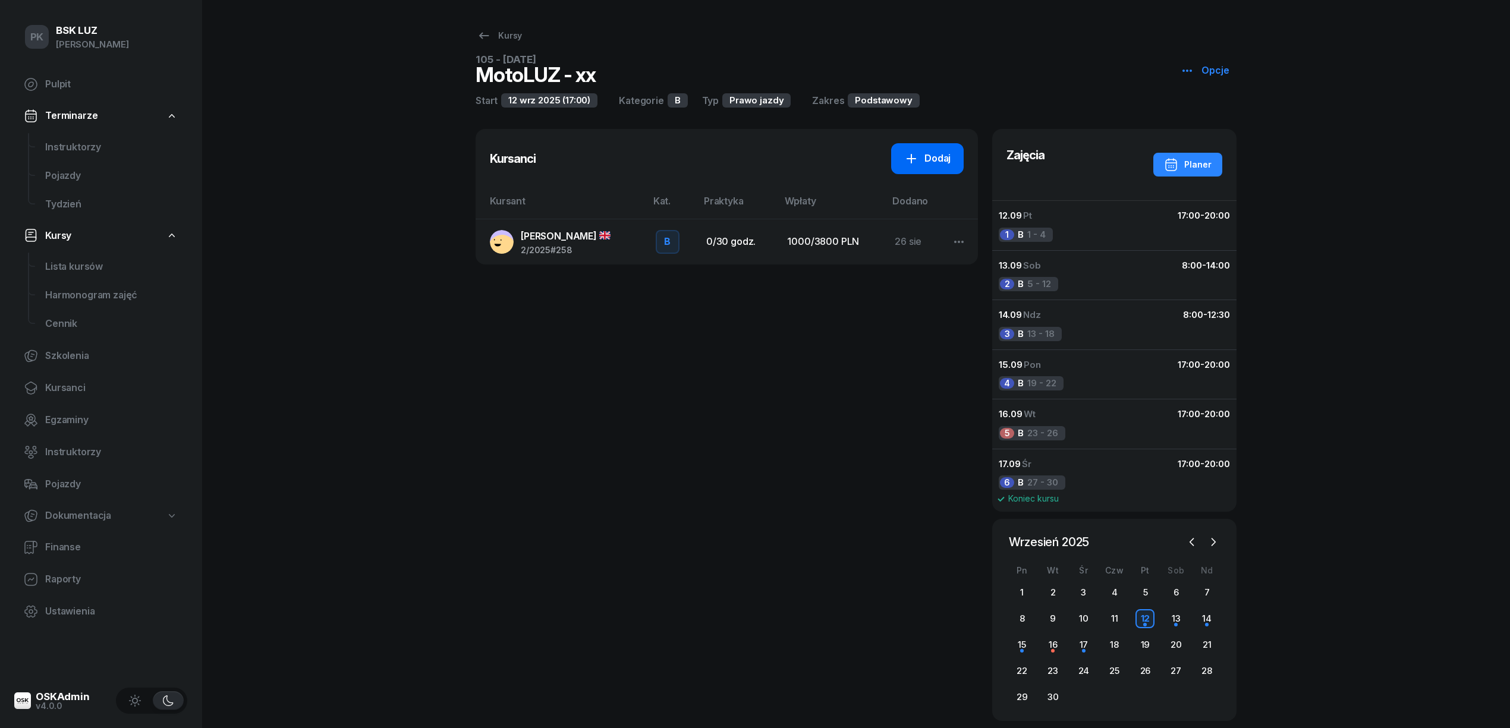
click at [924, 159] on div "Dodaj" at bounding box center [927, 158] width 46 height 15
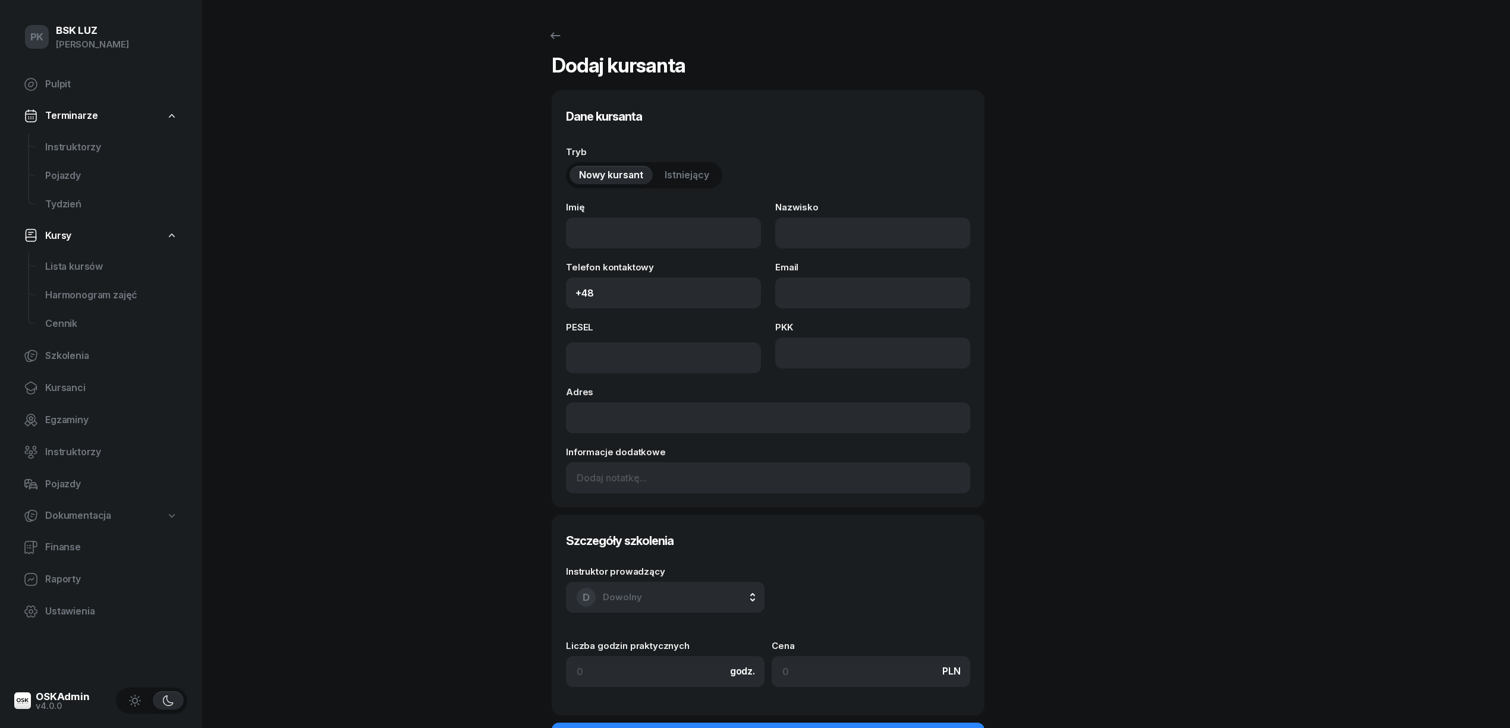
select select "B"
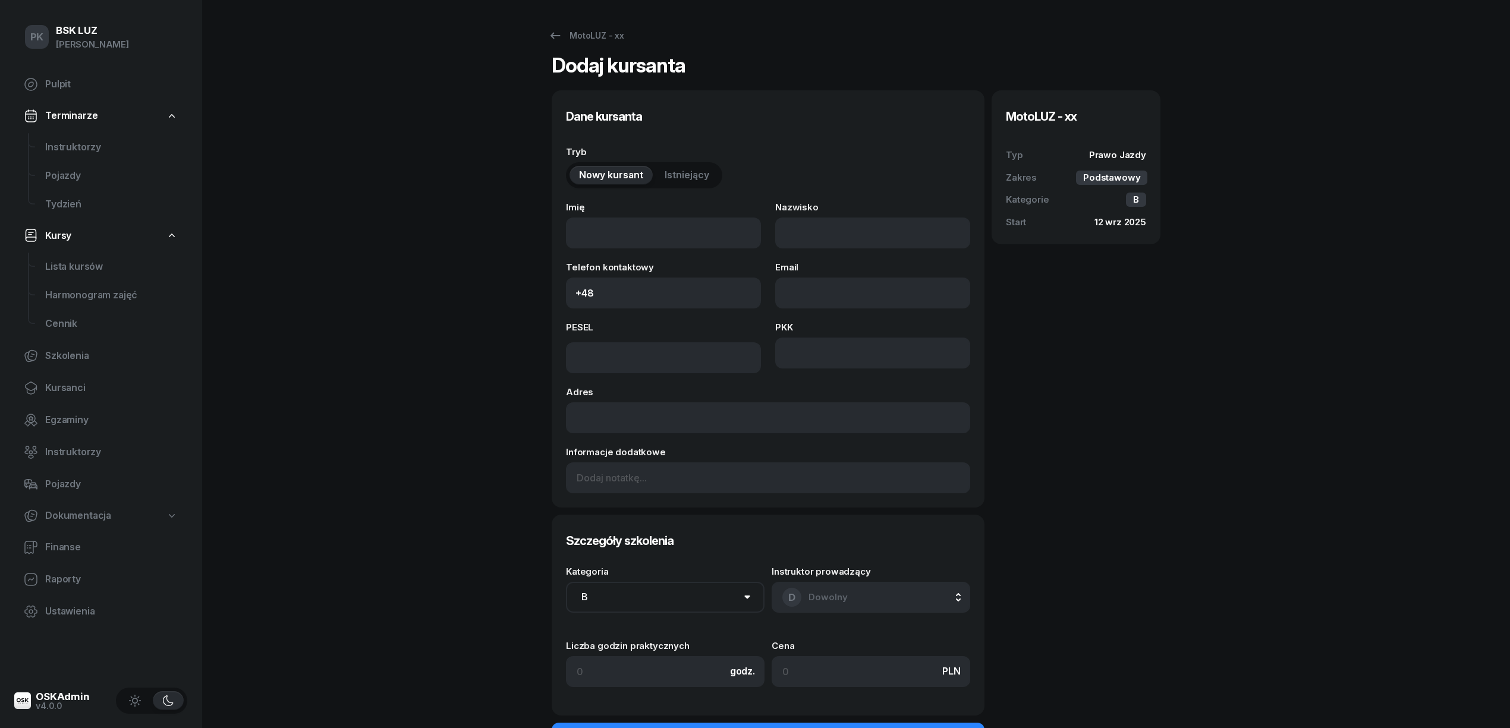
click at [681, 177] on span "Istniejący" at bounding box center [686, 175] width 45 height 15
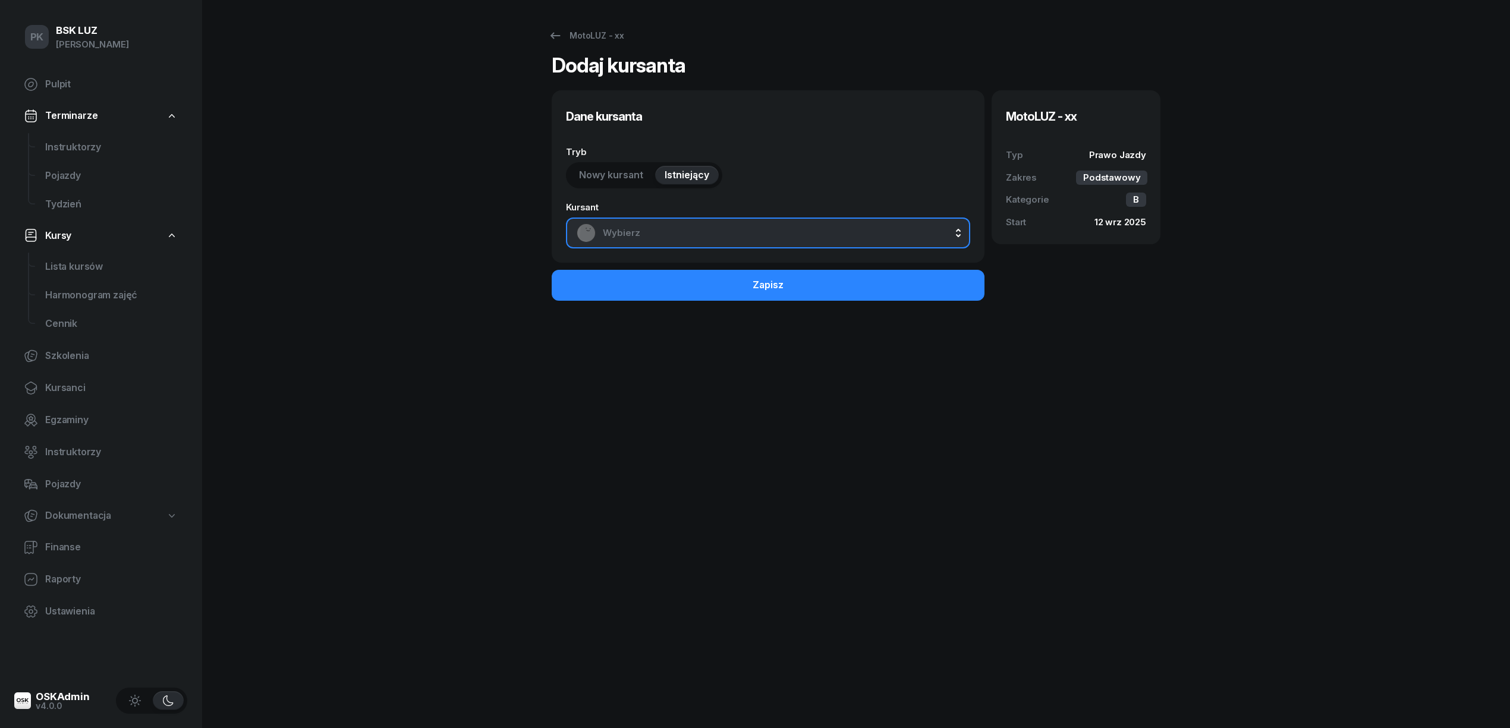
click at [693, 229] on span "Wybierz" at bounding box center [781, 232] width 357 height 15
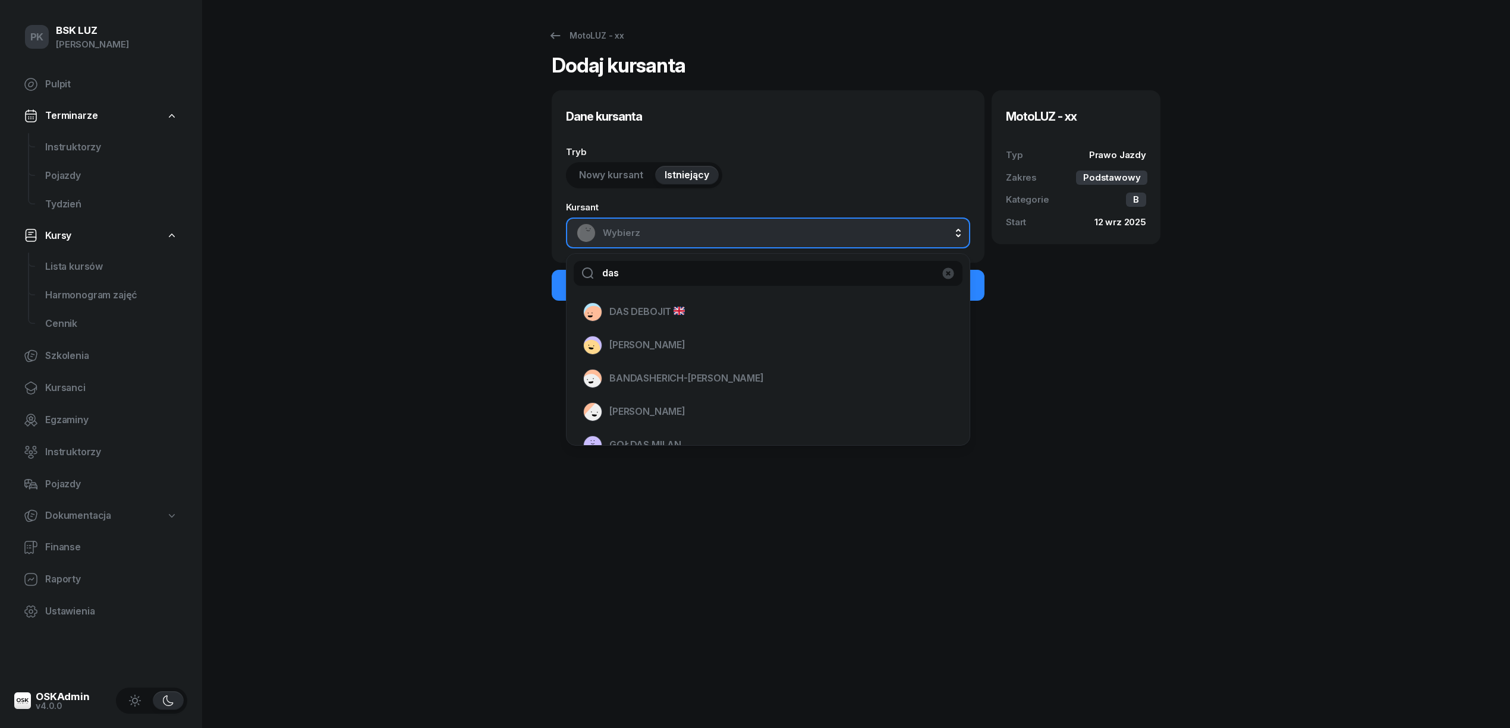
type input "das"
click at [647, 316] on span "DAS DEBOJIT" at bounding box center [646, 311] width 75 height 15
select select "B"
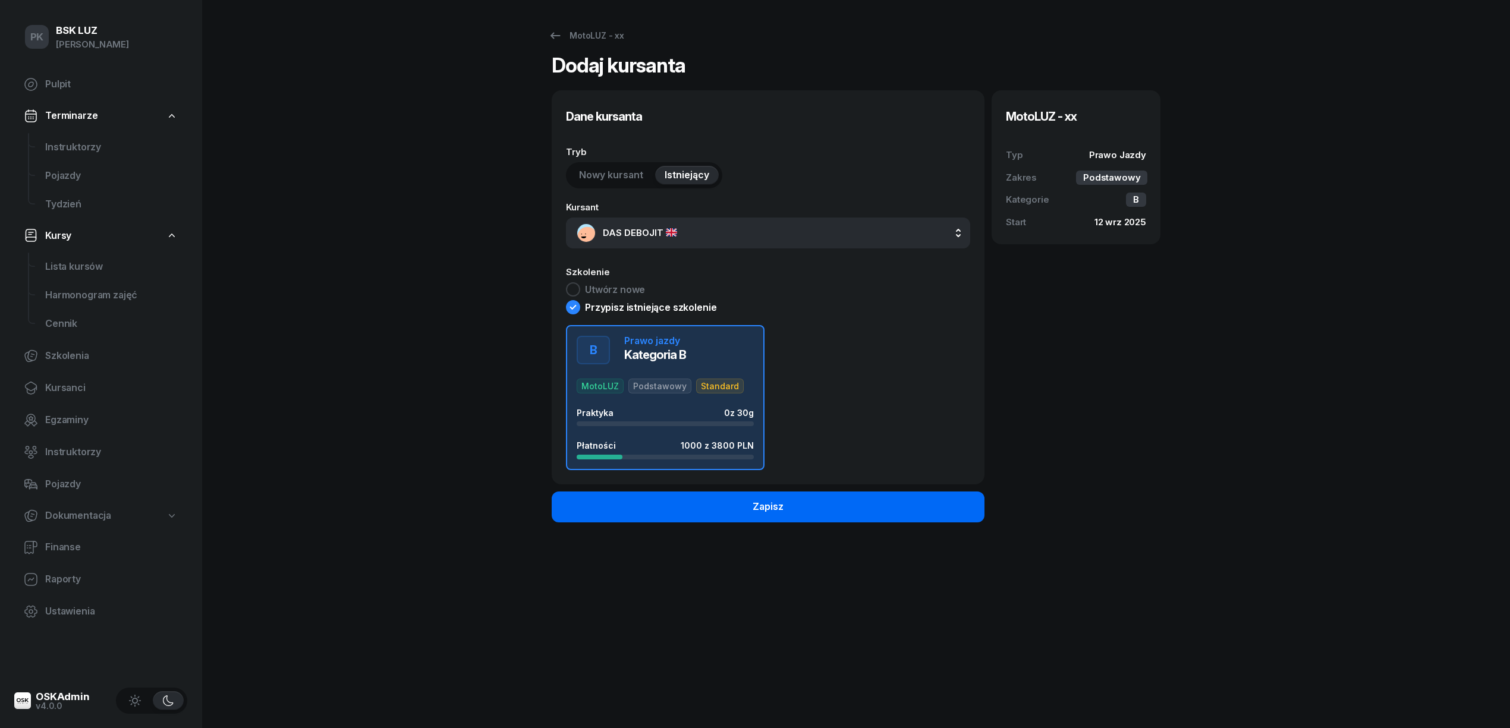
click at [687, 505] on button "Zapisz" at bounding box center [768, 506] width 433 height 31
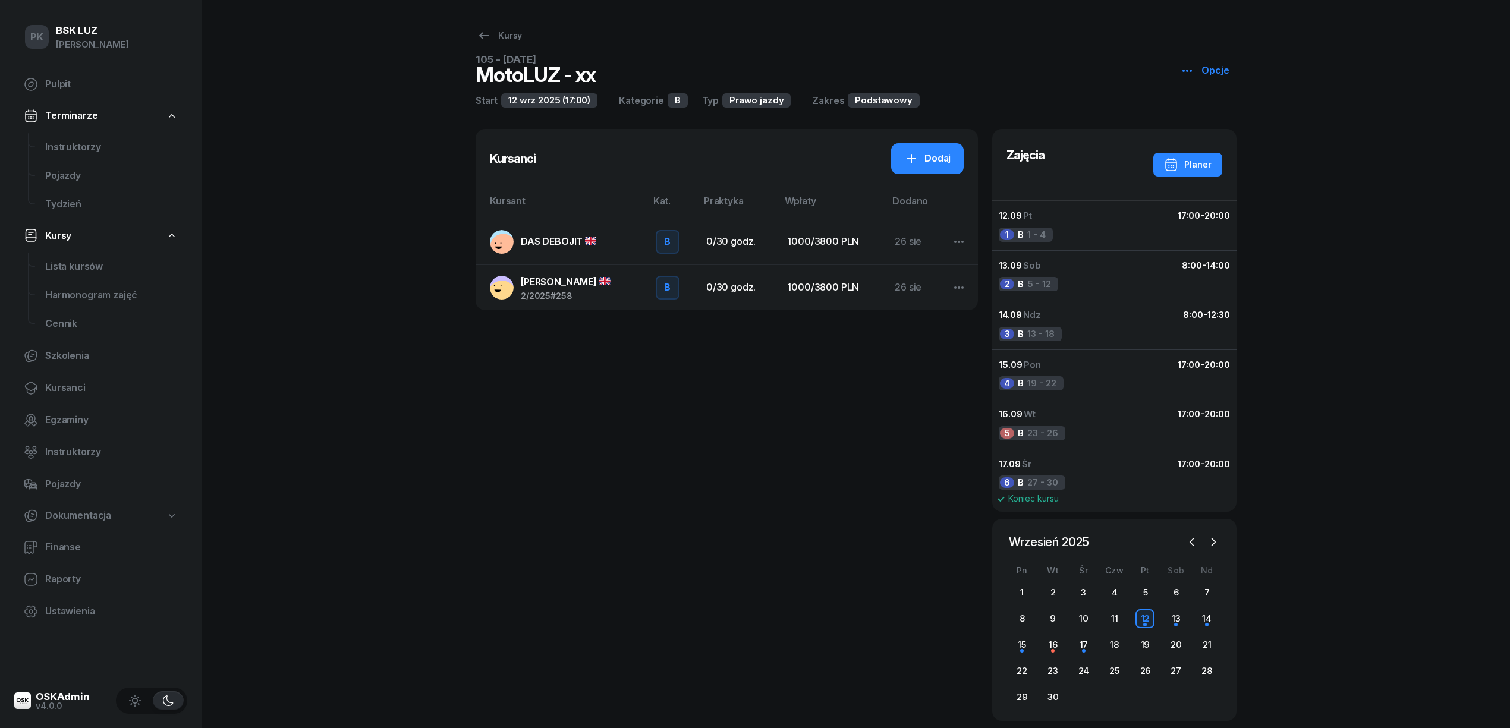
click at [578, 245] on span "DAS DEBOJIT" at bounding box center [558, 241] width 75 height 12
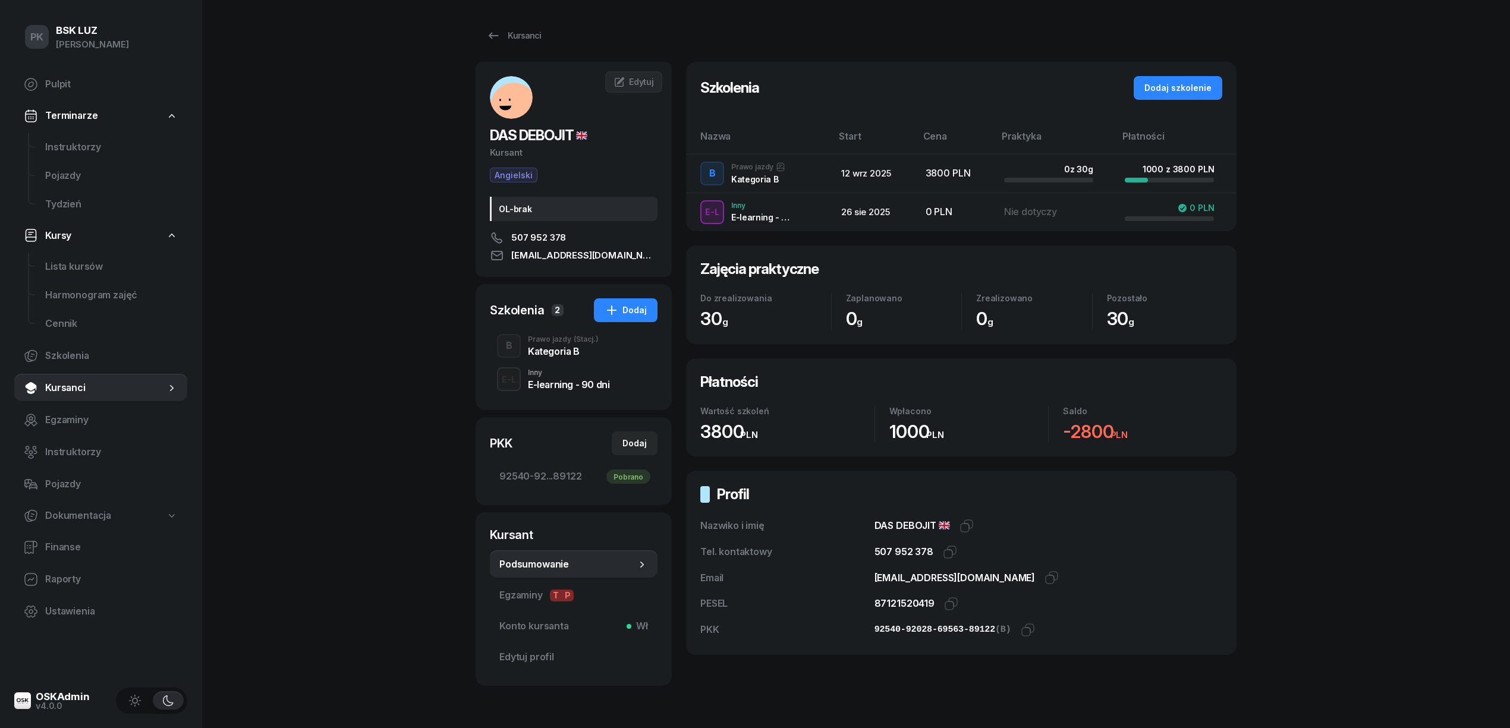
click at [557, 353] on div "Kategoria B" at bounding box center [563, 351] width 71 height 10
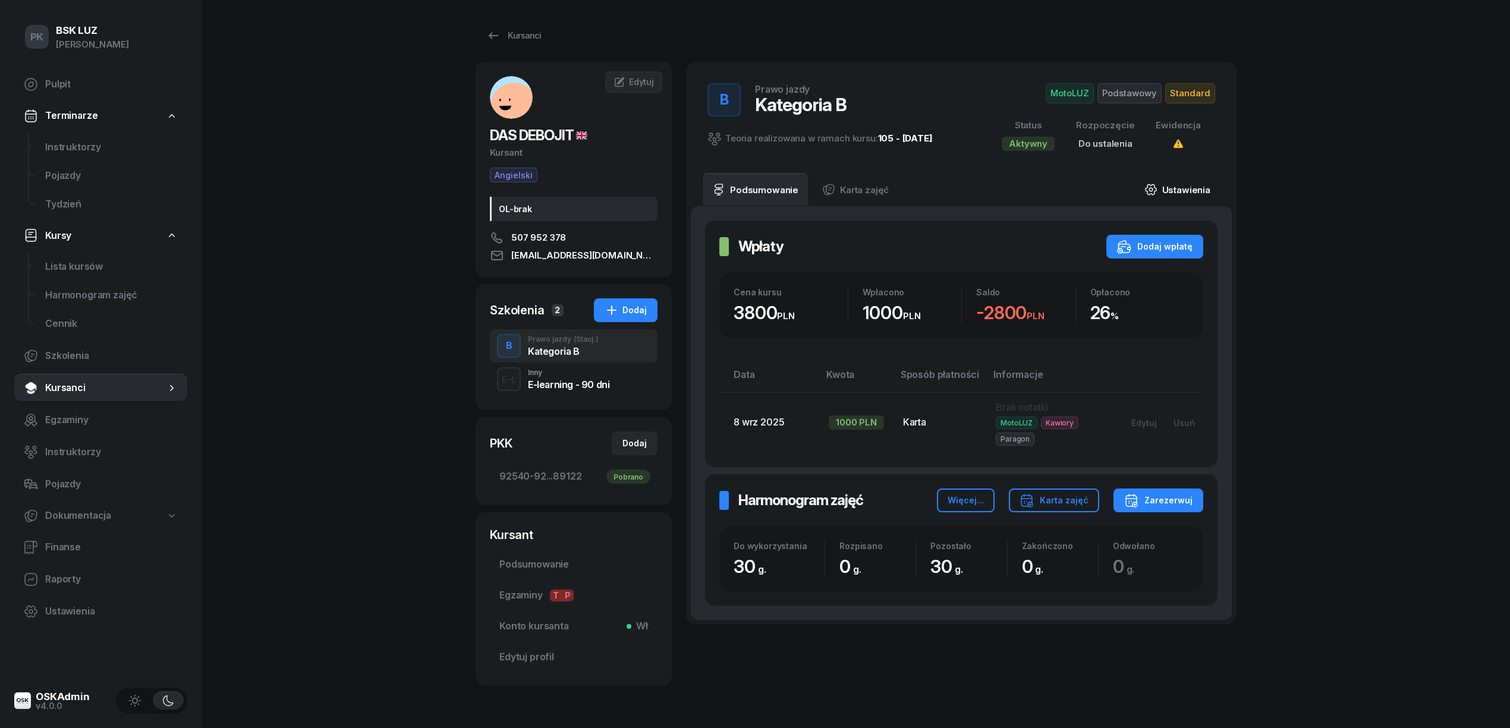
click at [1176, 191] on link "Ustawienia" at bounding box center [1177, 189] width 85 height 33
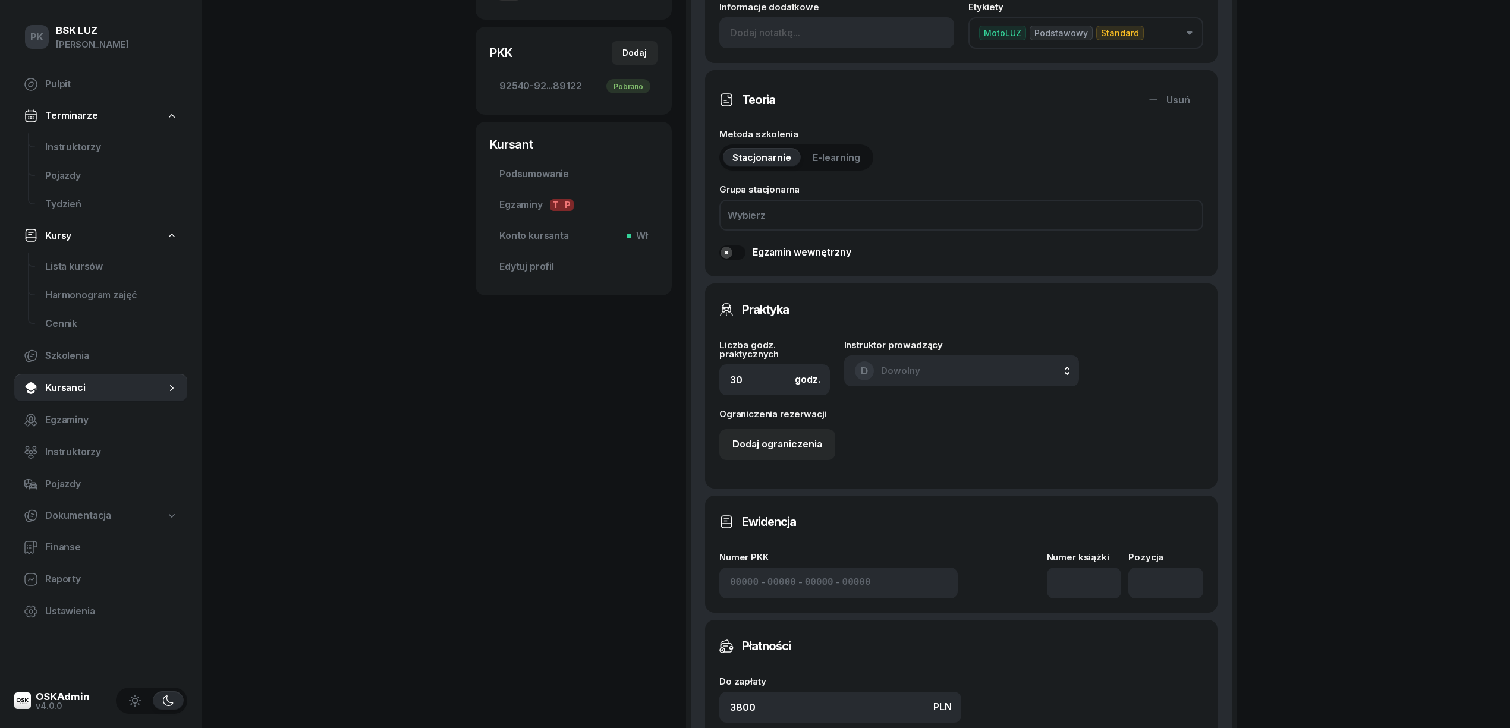
scroll to position [475, 0]
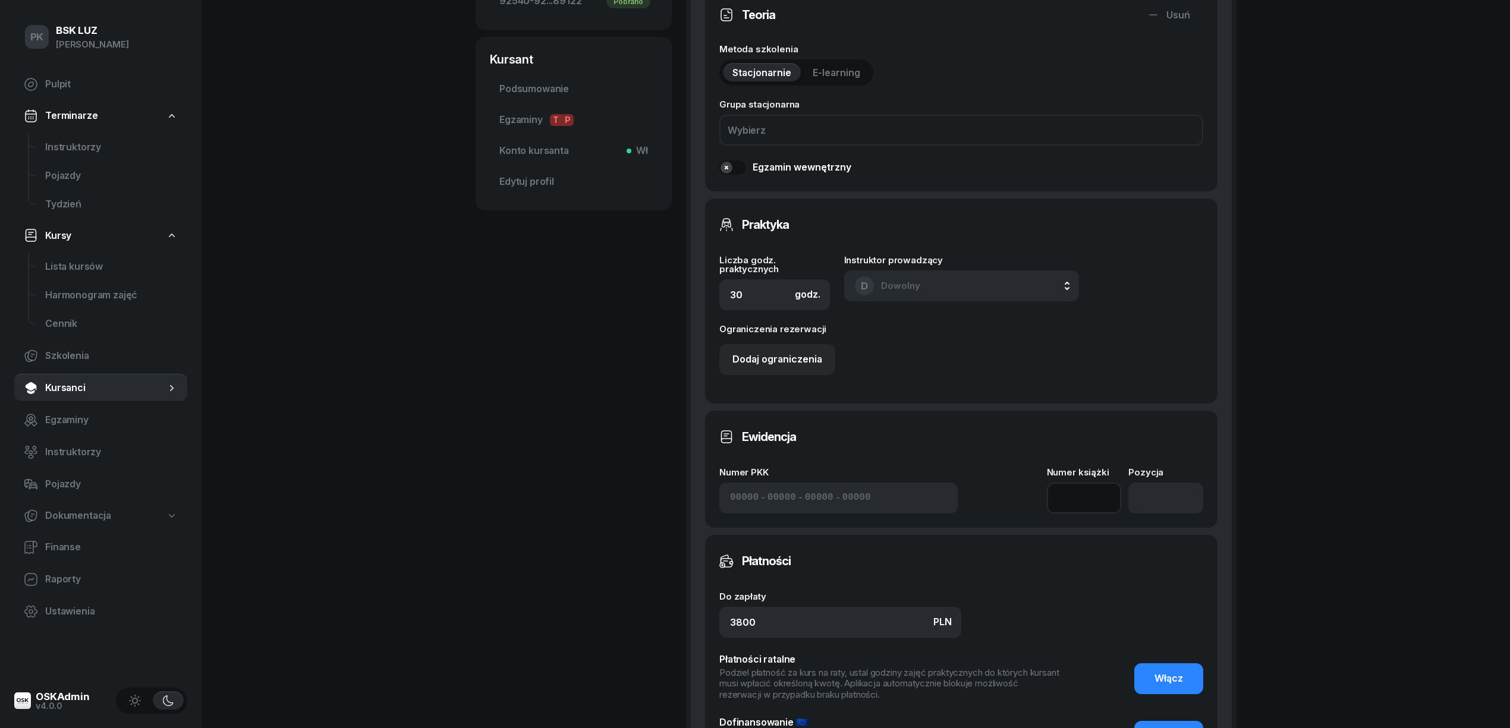
click at [1080, 502] on input at bounding box center [1084, 498] width 75 height 31
type input "2/2025"
click at [1165, 486] on input "number" at bounding box center [1165, 498] width 75 height 31
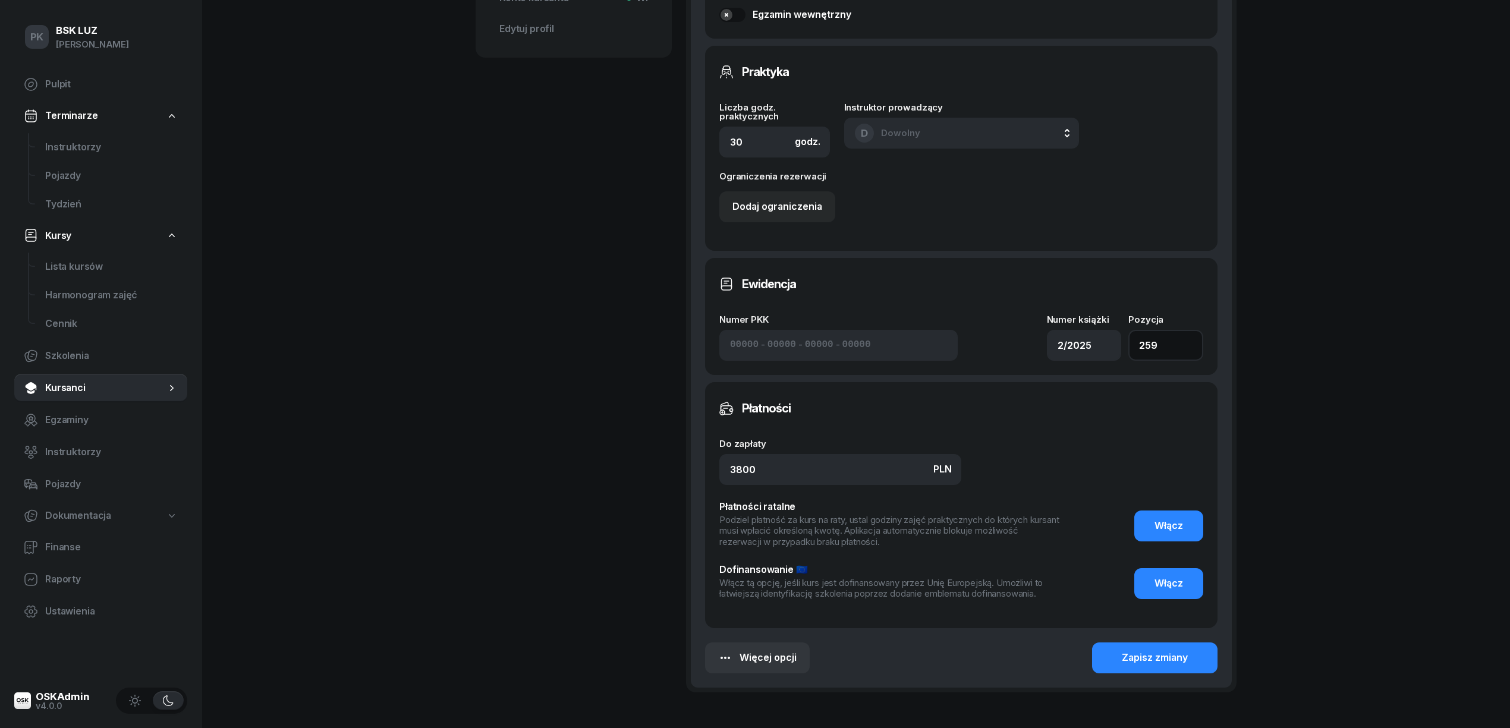
scroll to position [708, 0]
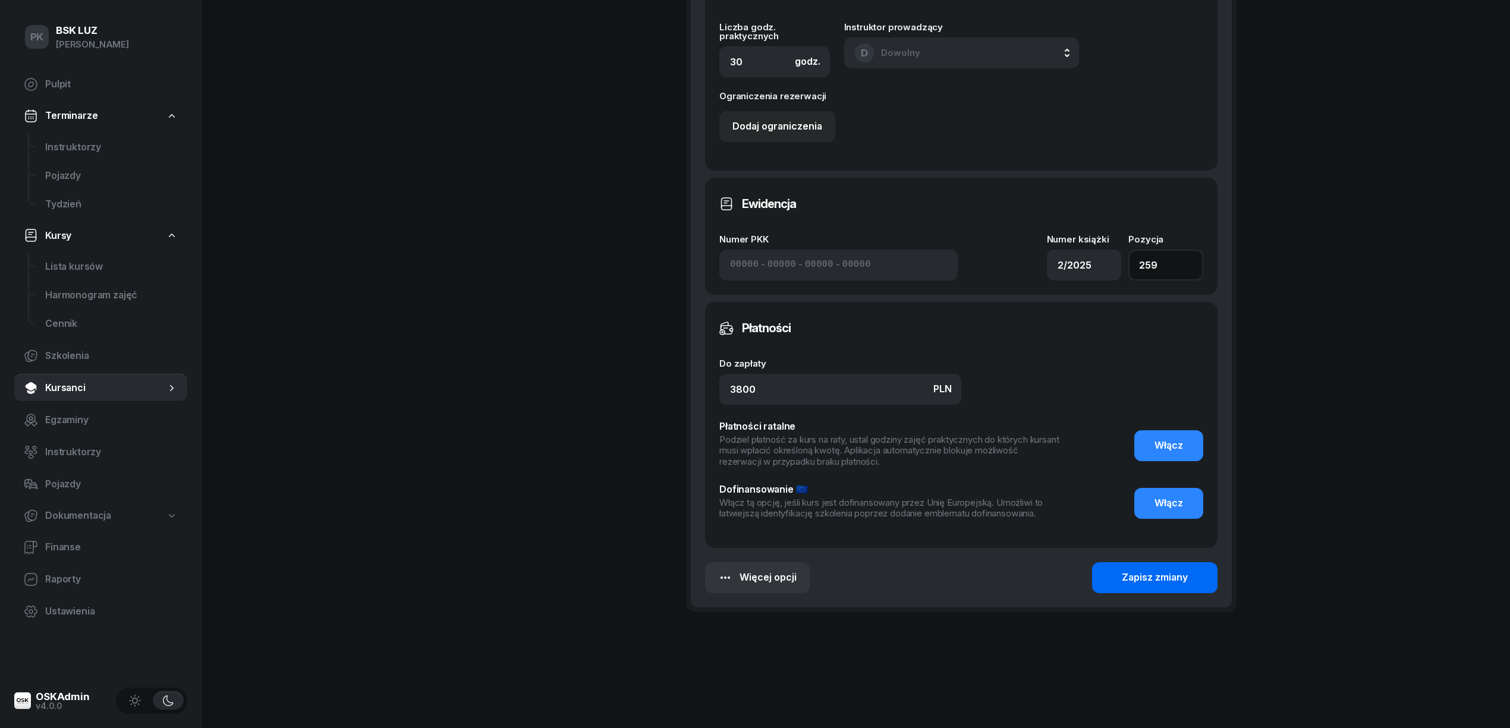
type input "259"
click at [1189, 574] on button "Zapisz zmiany" at bounding box center [1154, 577] width 125 height 31
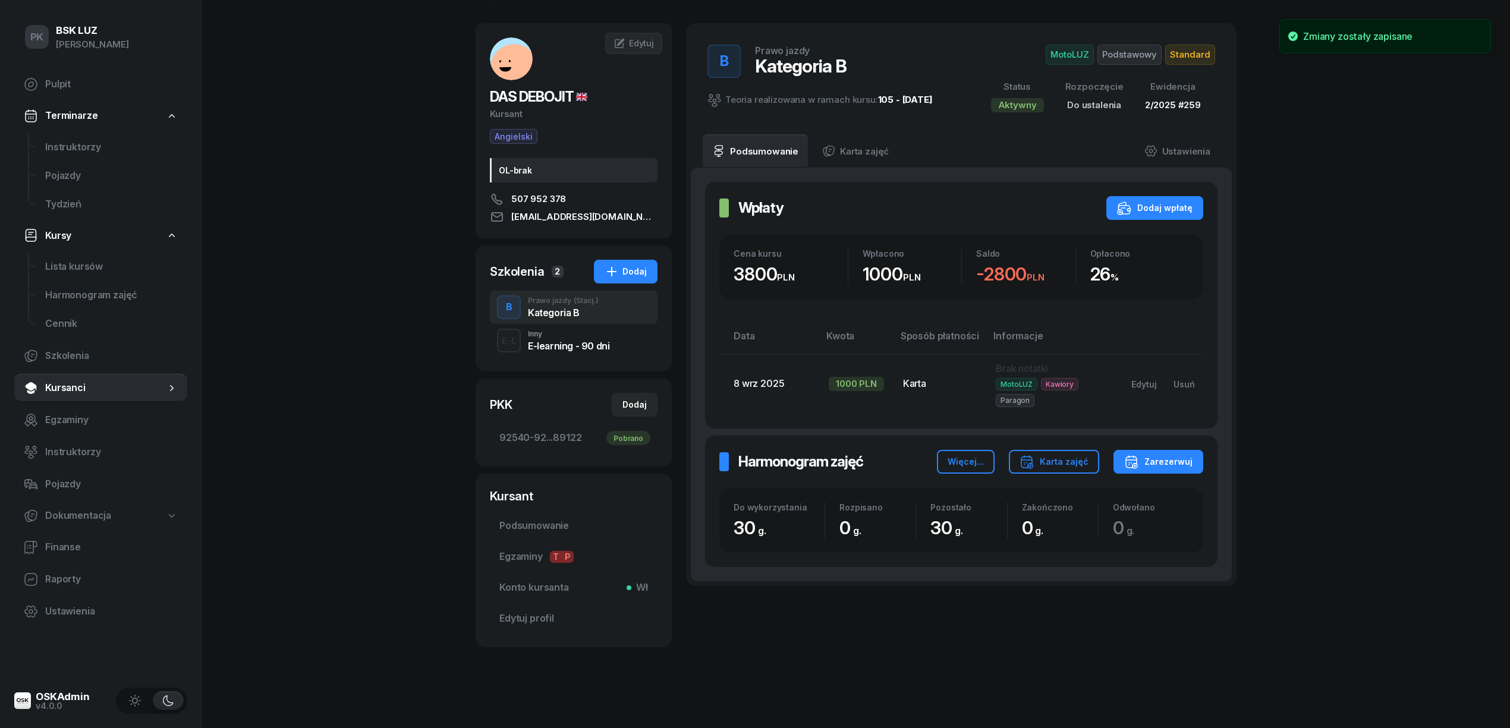
scroll to position [0, 0]
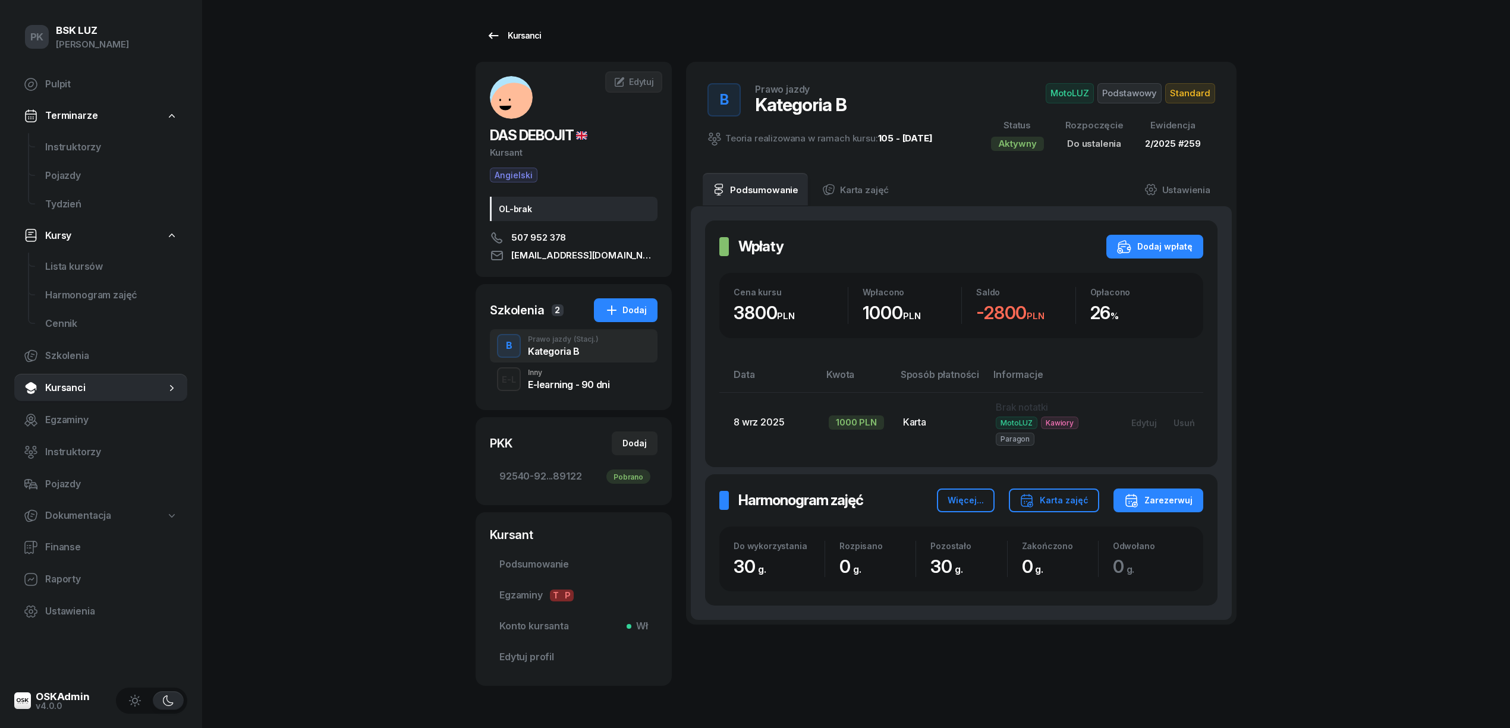
click at [525, 36] on div "Kursanci" at bounding box center [513, 36] width 55 height 14
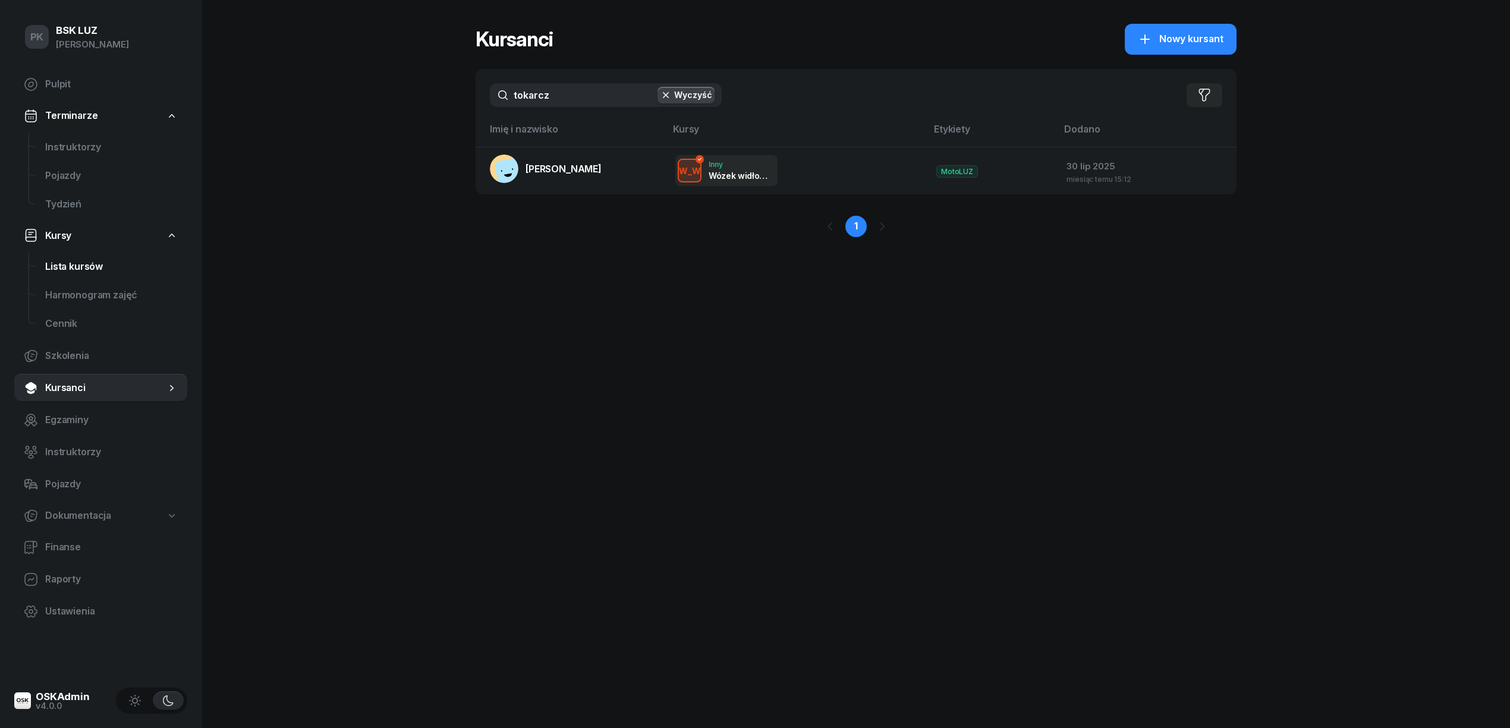
click at [91, 260] on span "Lista kursów" at bounding box center [111, 266] width 133 height 15
select select
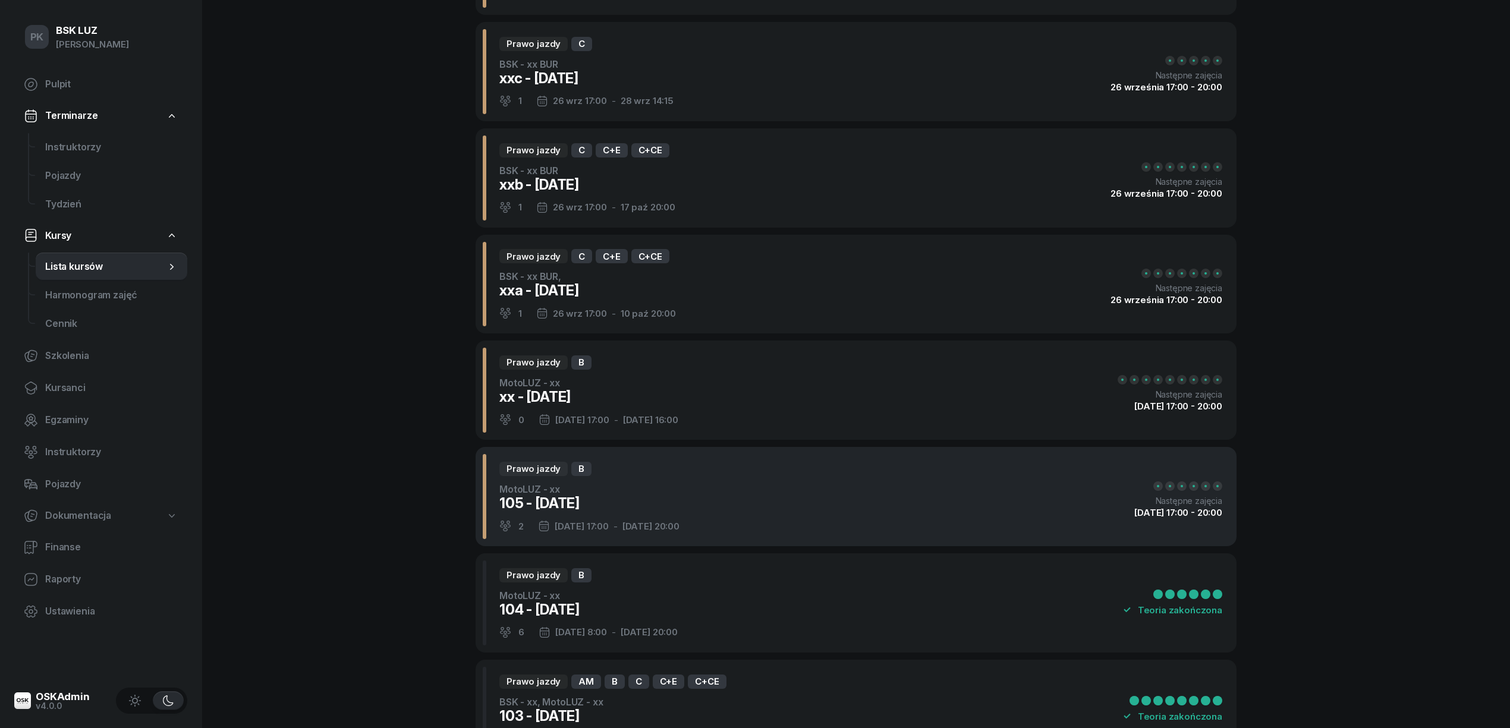
scroll to position [158, 0]
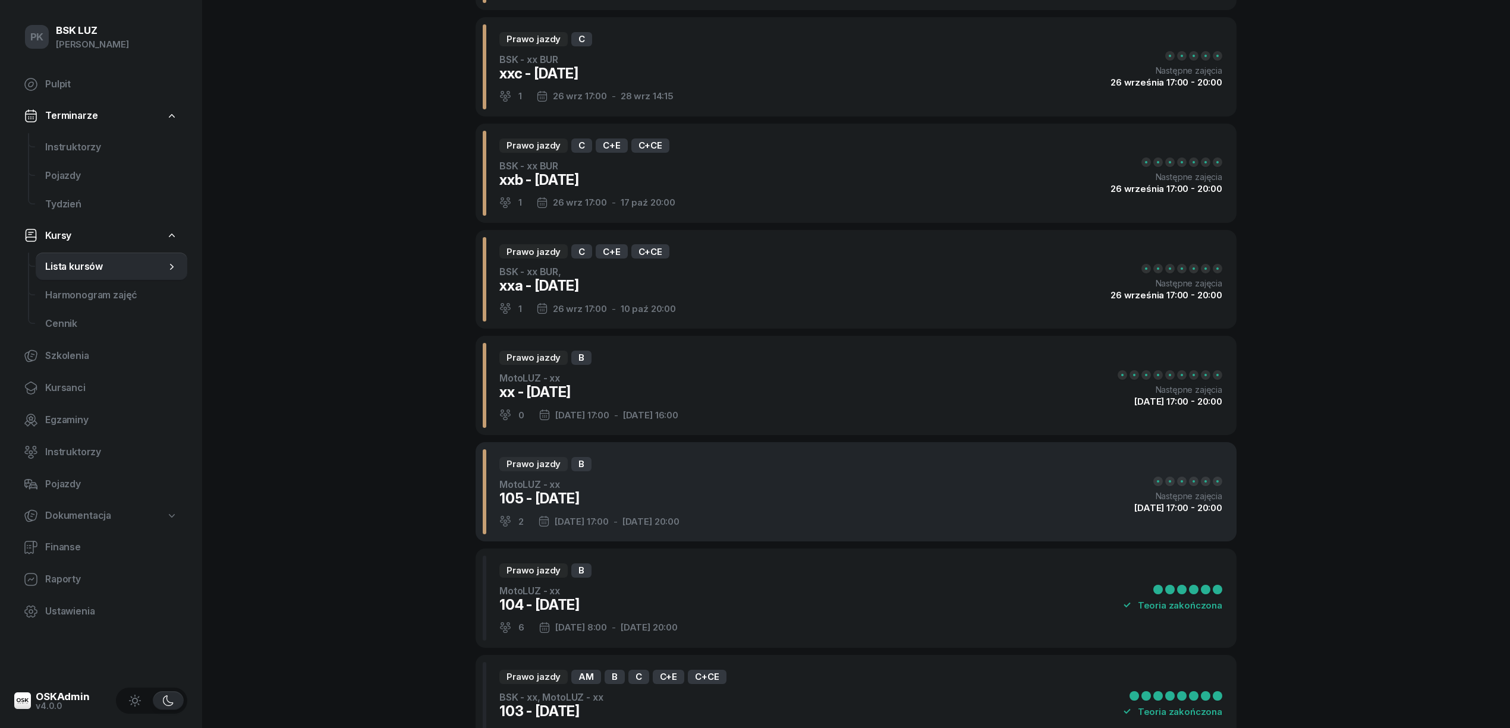
click at [725, 483] on div "Prawo jazdy B MotoLUZ - xx 105 - 2025/09/12 2 12 wrz 17:00 - 17 wrz 20:00 Nastę…" at bounding box center [855, 491] width 761 height 99
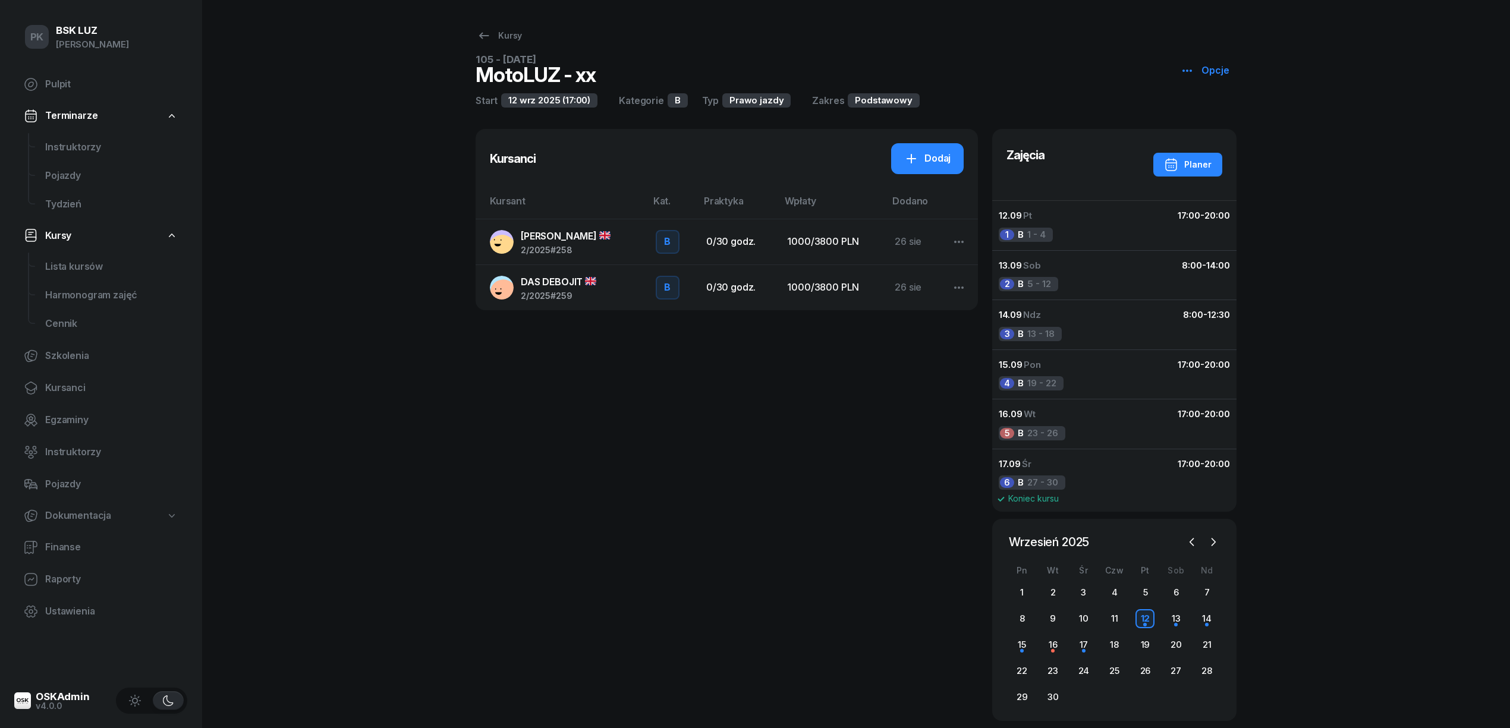
click at [555, 283] on span "DAS DEBOJIT" at bounding box center [558, 282] width 75 height 12
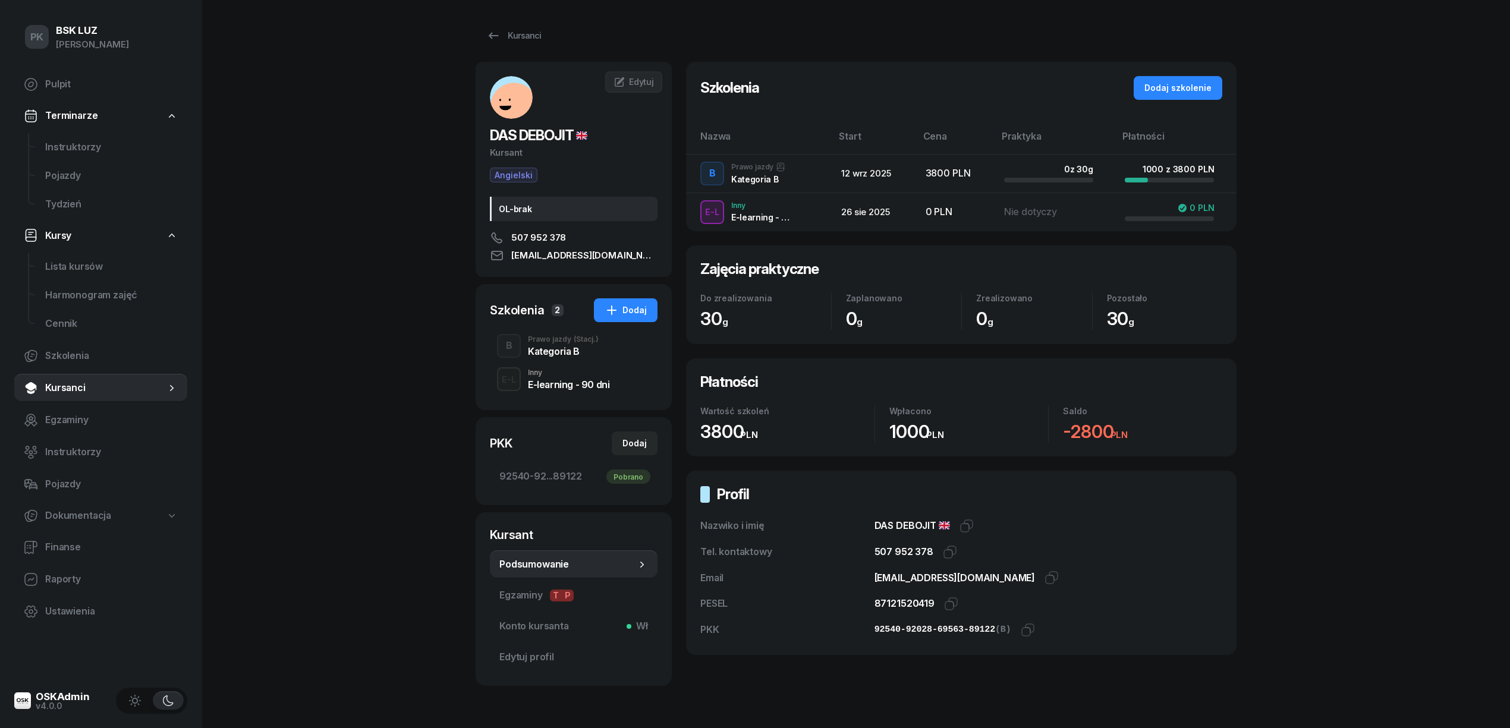
click at [575, 350] on div "Kategoria B" at bounding box center [563, 351] width 71 height 10
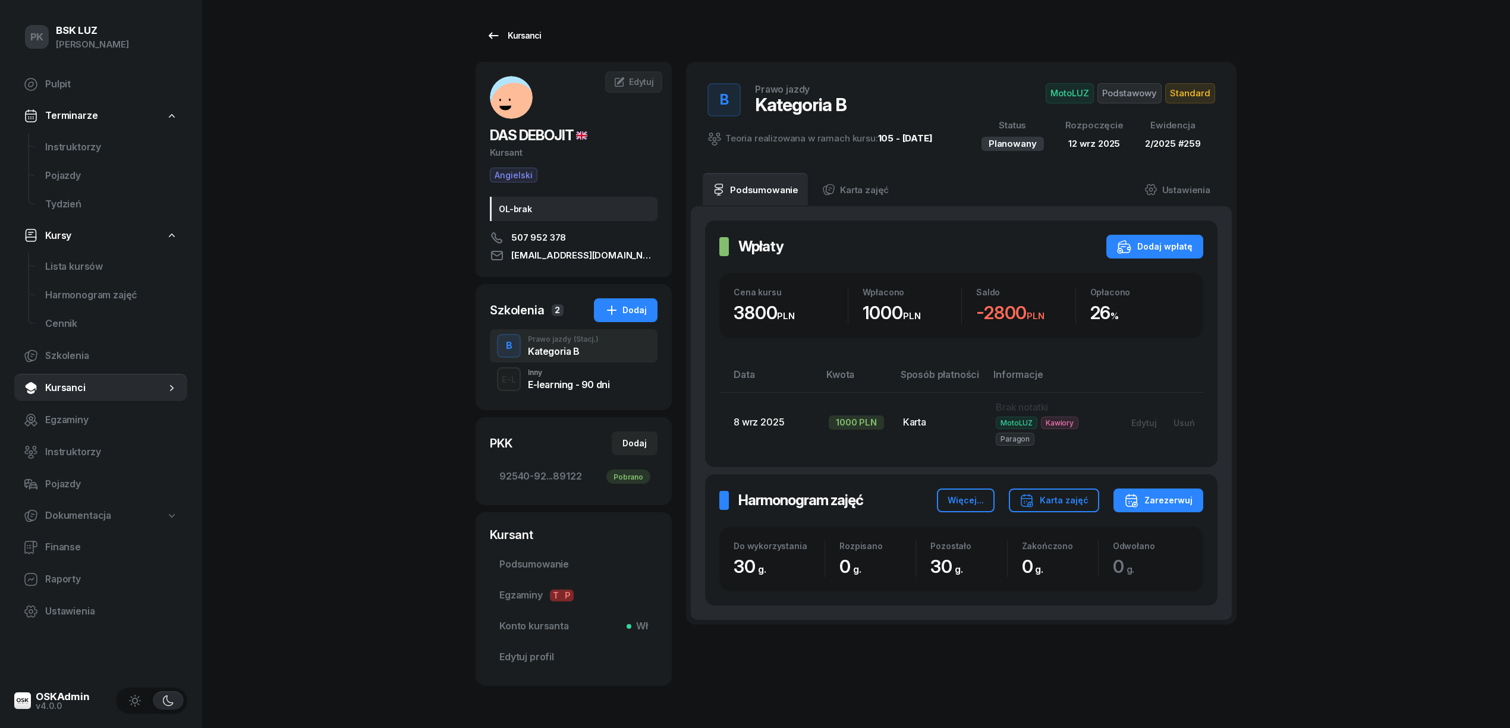
click at [527, 34] on div "Kursanci" at bounding box center [513, 36] width 55 height 14
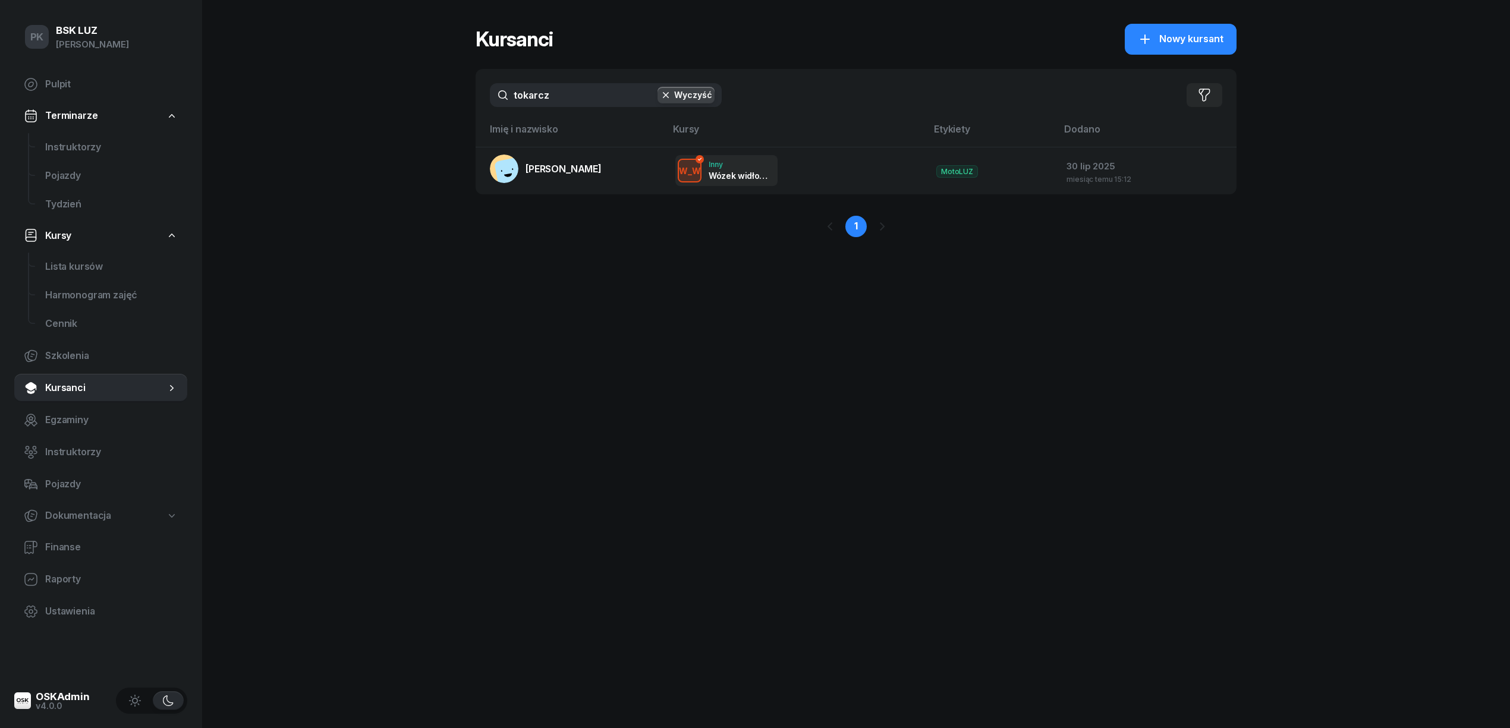
click at [683, 96] on button "Wyczyść" at bounding box center [685, 95] width 57 height 17
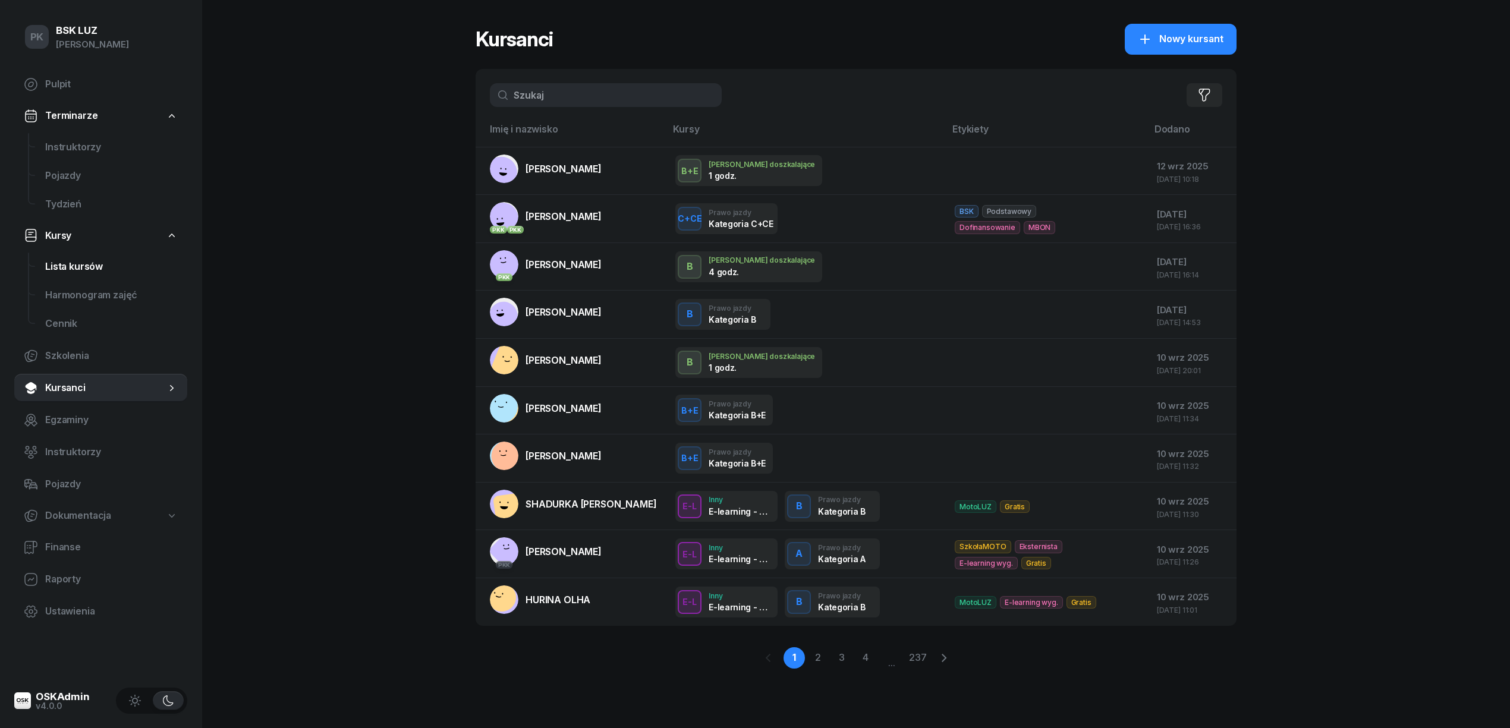
click at [76, 271] on span "Lista kursów" at bounding box center [111, 266] width 133 height 15
select select
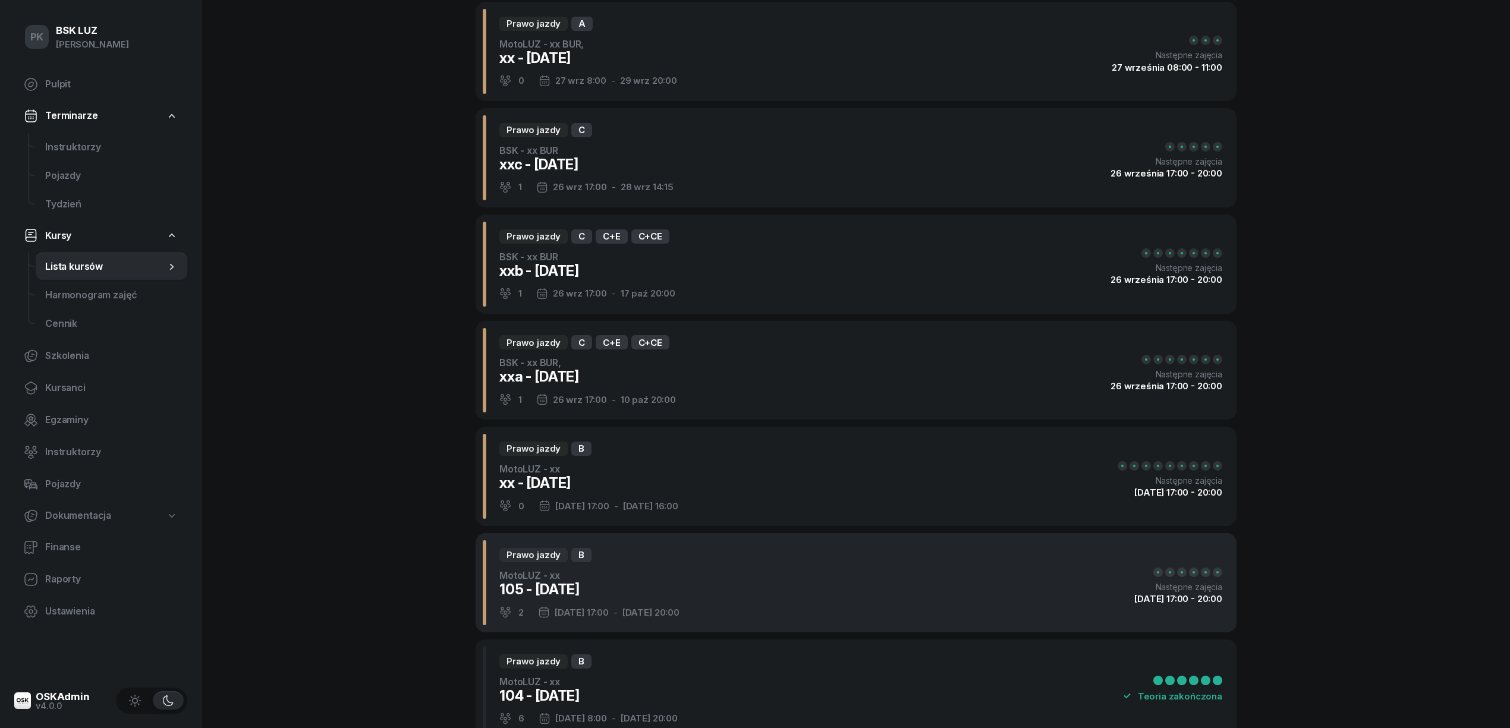
scroll to position [158, 0]
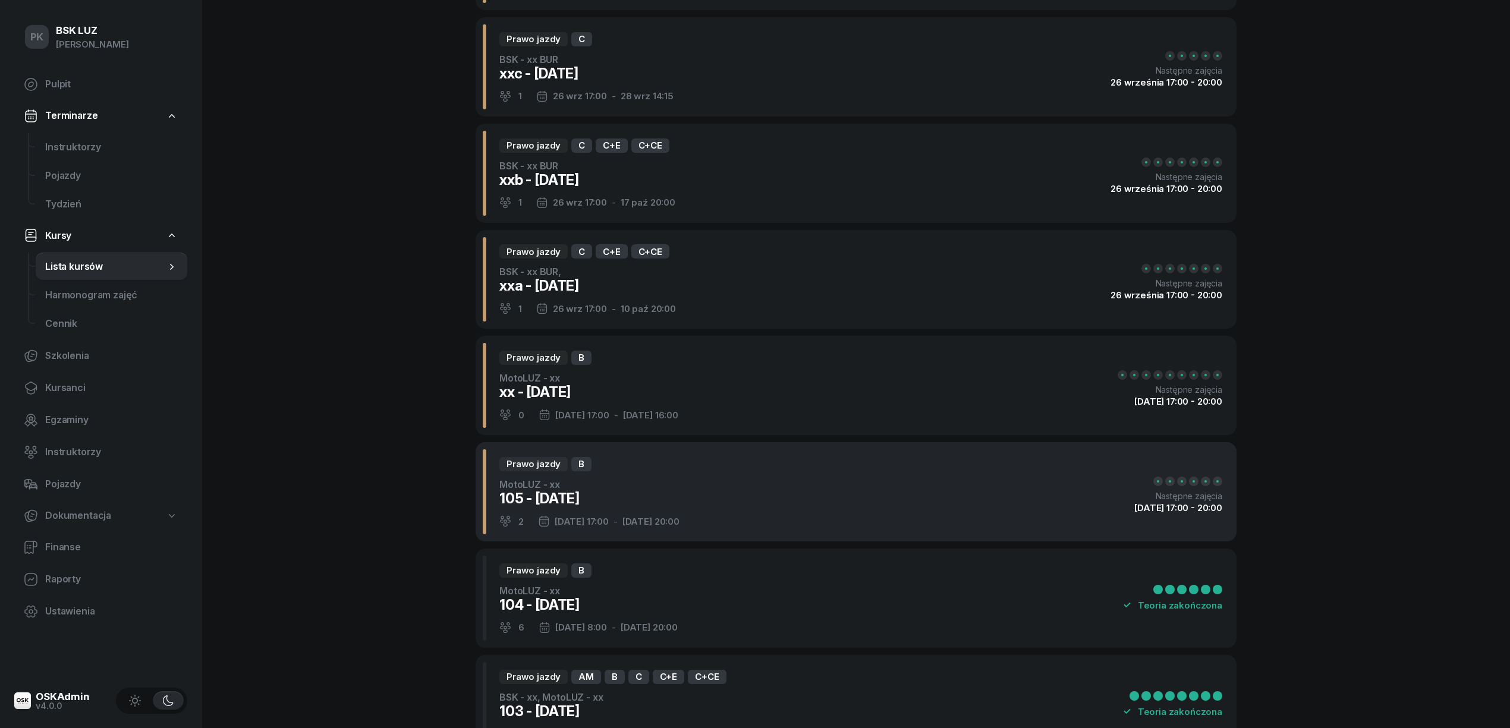
click at [730, 498] on div "Prawo jazdy B MotoLUZ - xx 105 - 2025/09/12 2 12 wrz 17:00 - 17 wrz 20:00 Nastę…" at bounding box center [855, 491] width 761 height 99
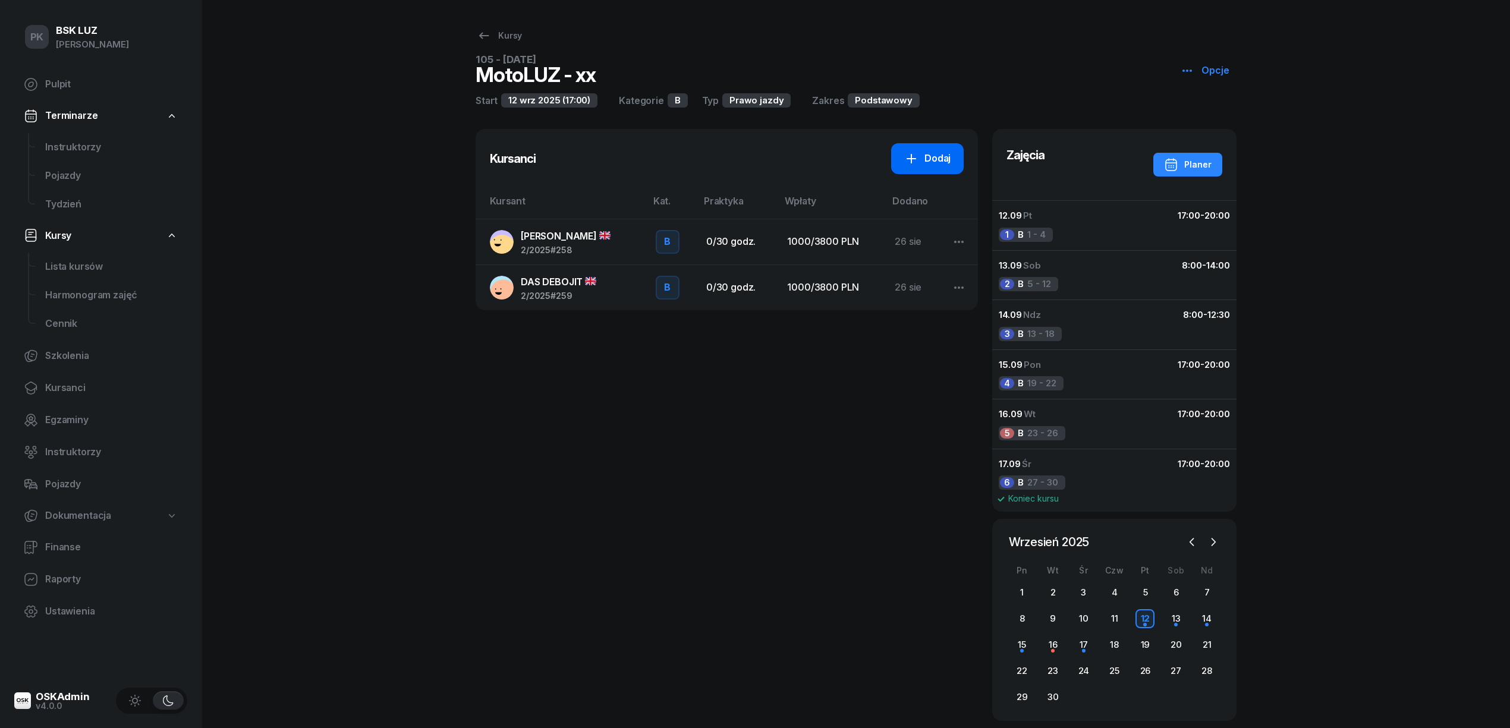
click at [928, 169] on link "Dodaj" at bounding box center [927, 158] width 73 height 31
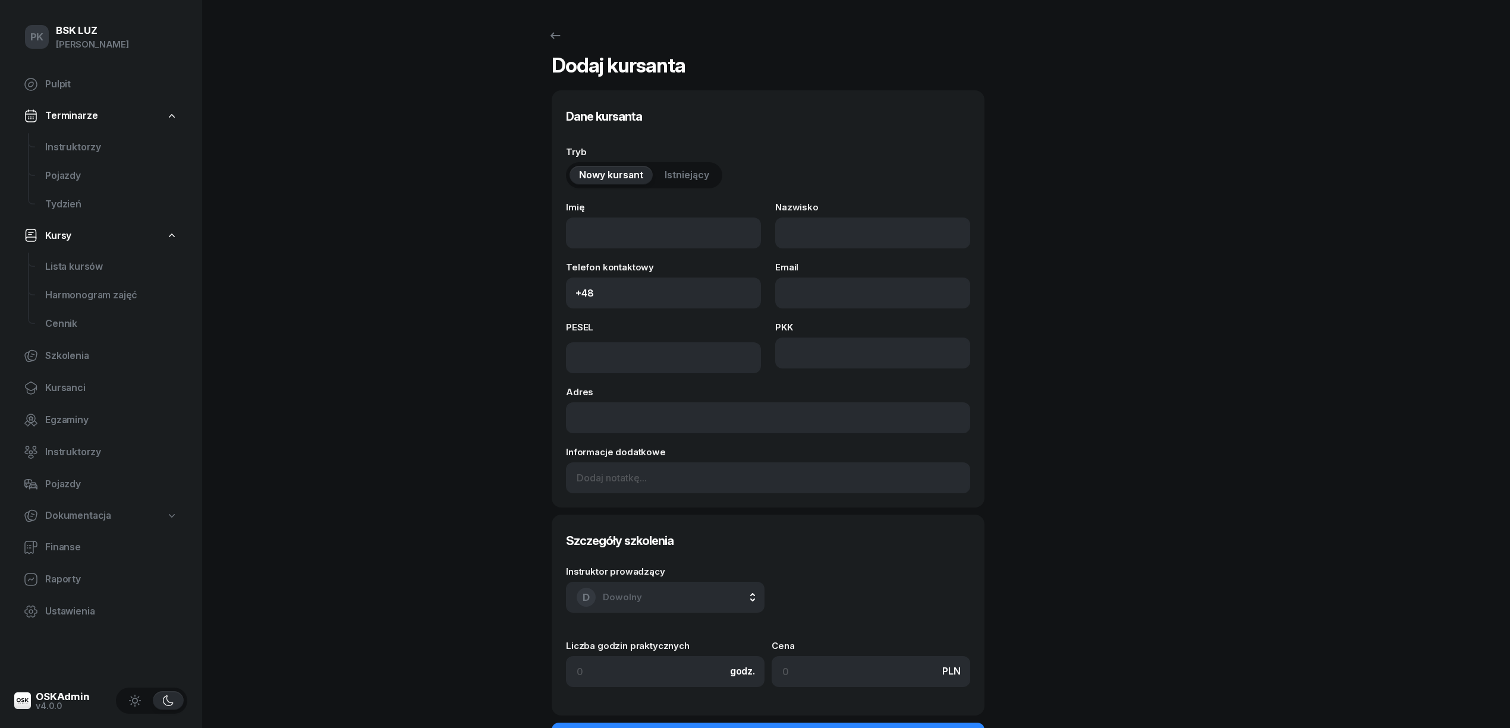
select select "B"
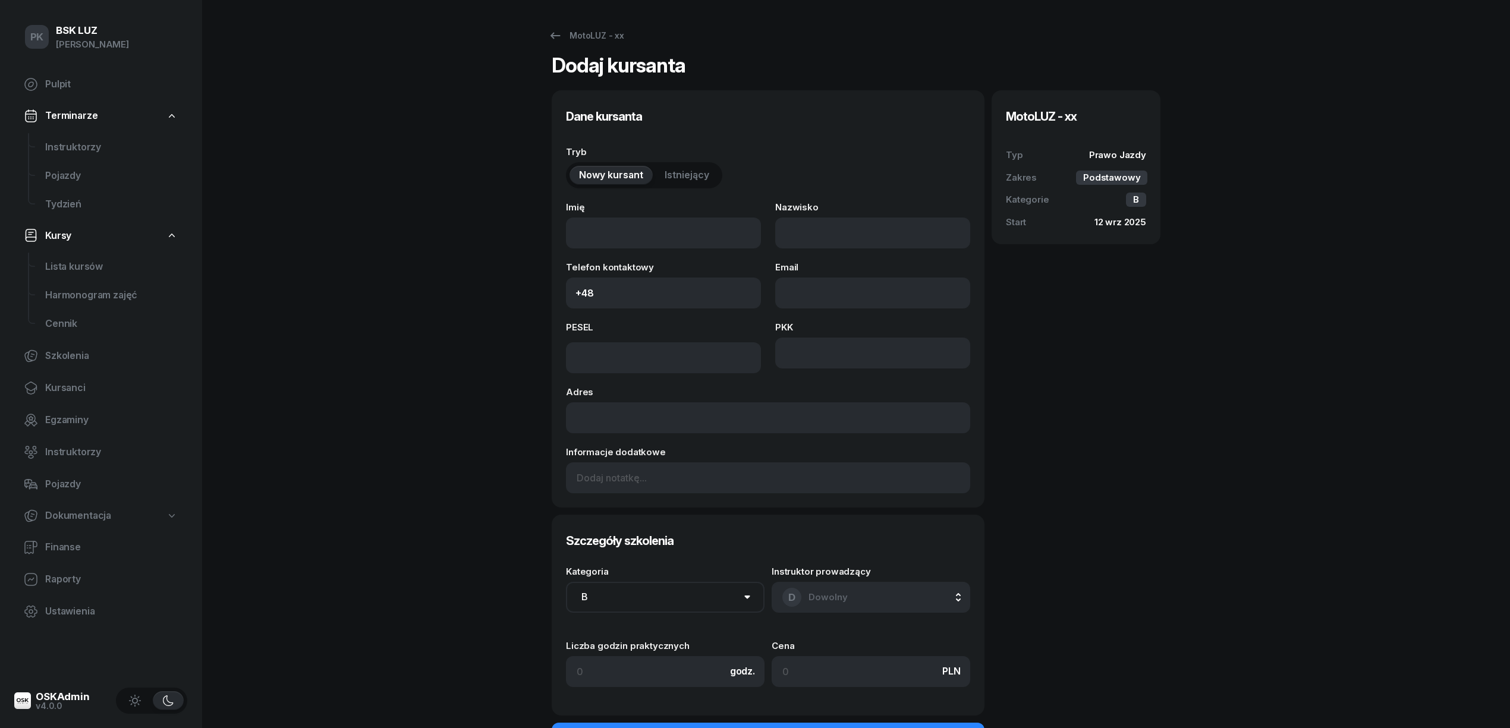
click at [681, 164] on div "Nowy kursant Istniejący" at bounding box center [644, 175] width 156 height 26
click at [682, 169] on span "Istniejący" at bounding box center [686, 175] width 45 height 15
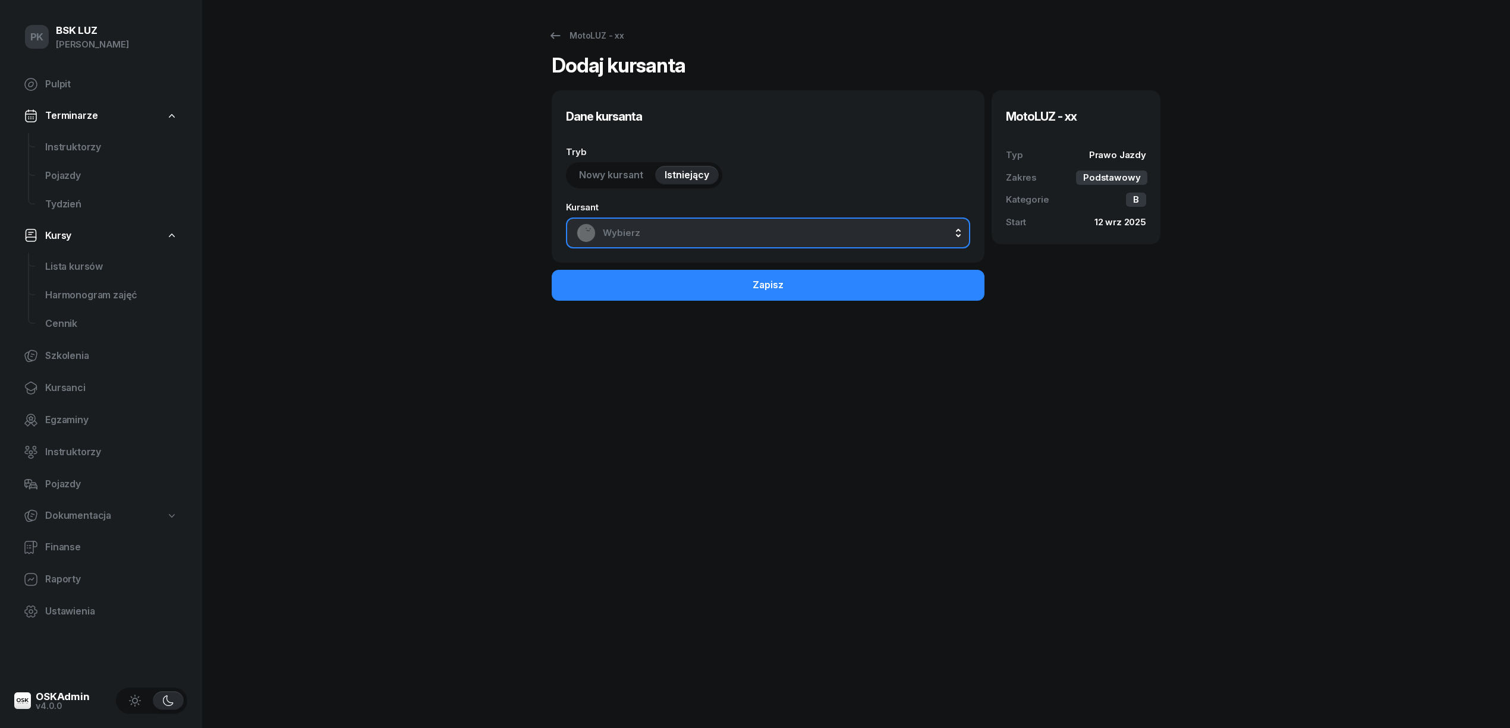
click at [690, 221] on button "Wybierz" at bounding box center [768, 233] width 404 height 31
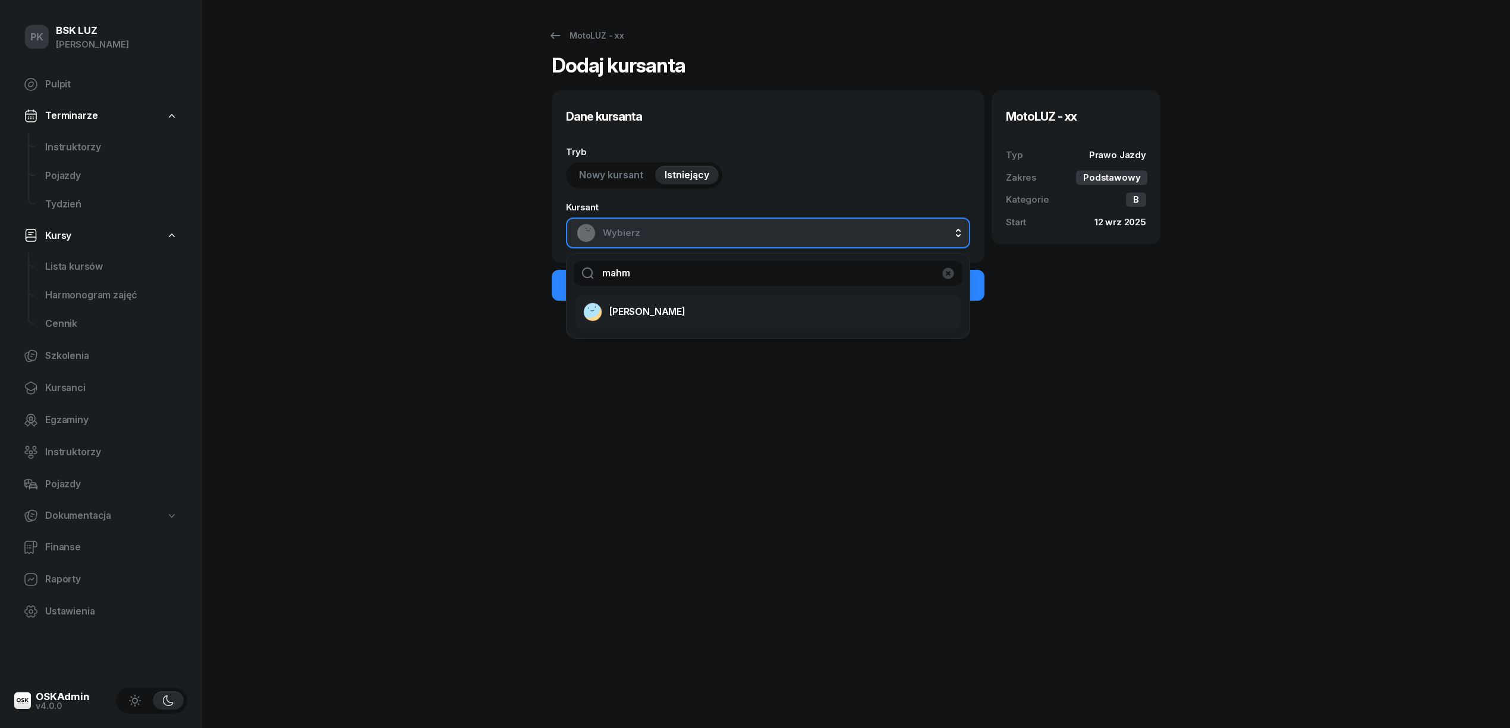
type input "mahm"
click at [699, 309] on div "MAHMOUD WEAM" at bounding box center [760, 311] width 355 height 19
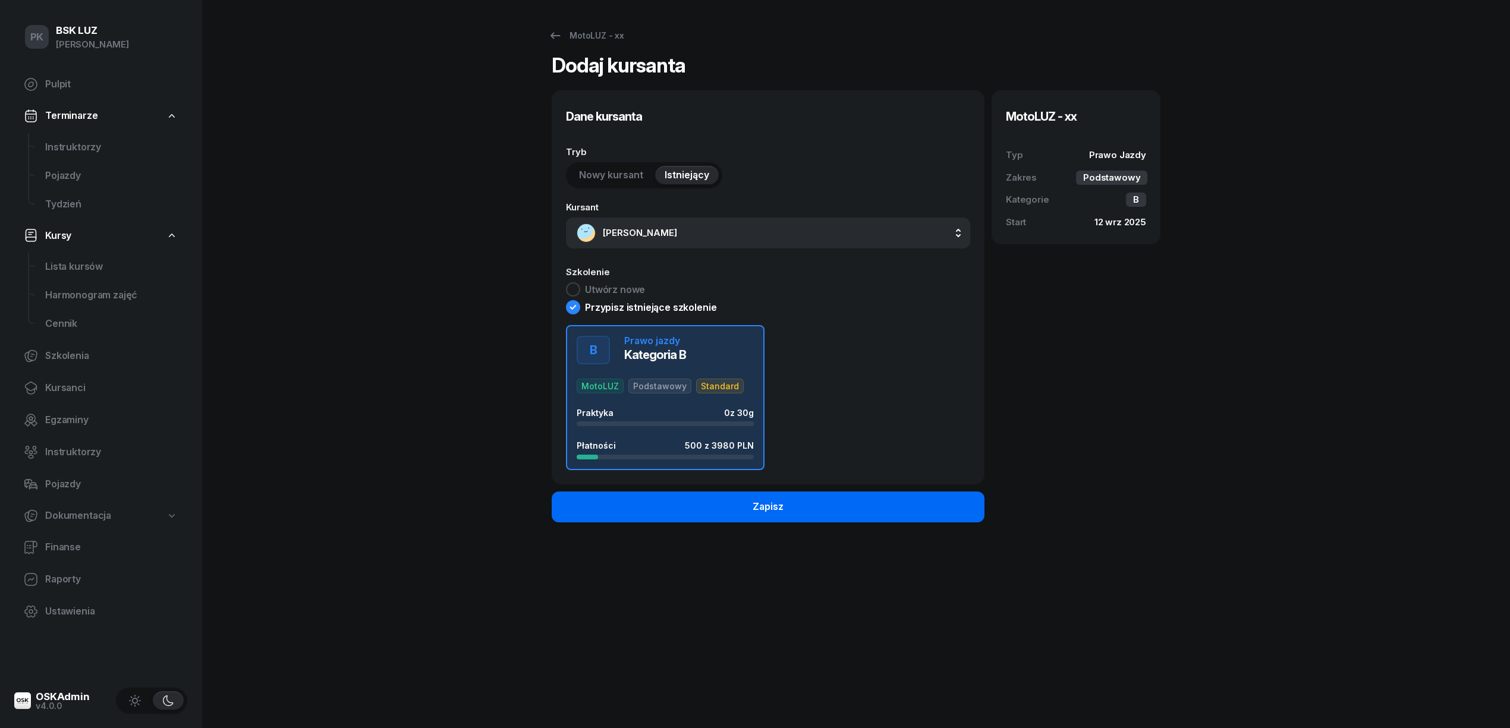
click at [737, 504] on button "Zapisz" at bounding box center [768, 506] width 433 height 31
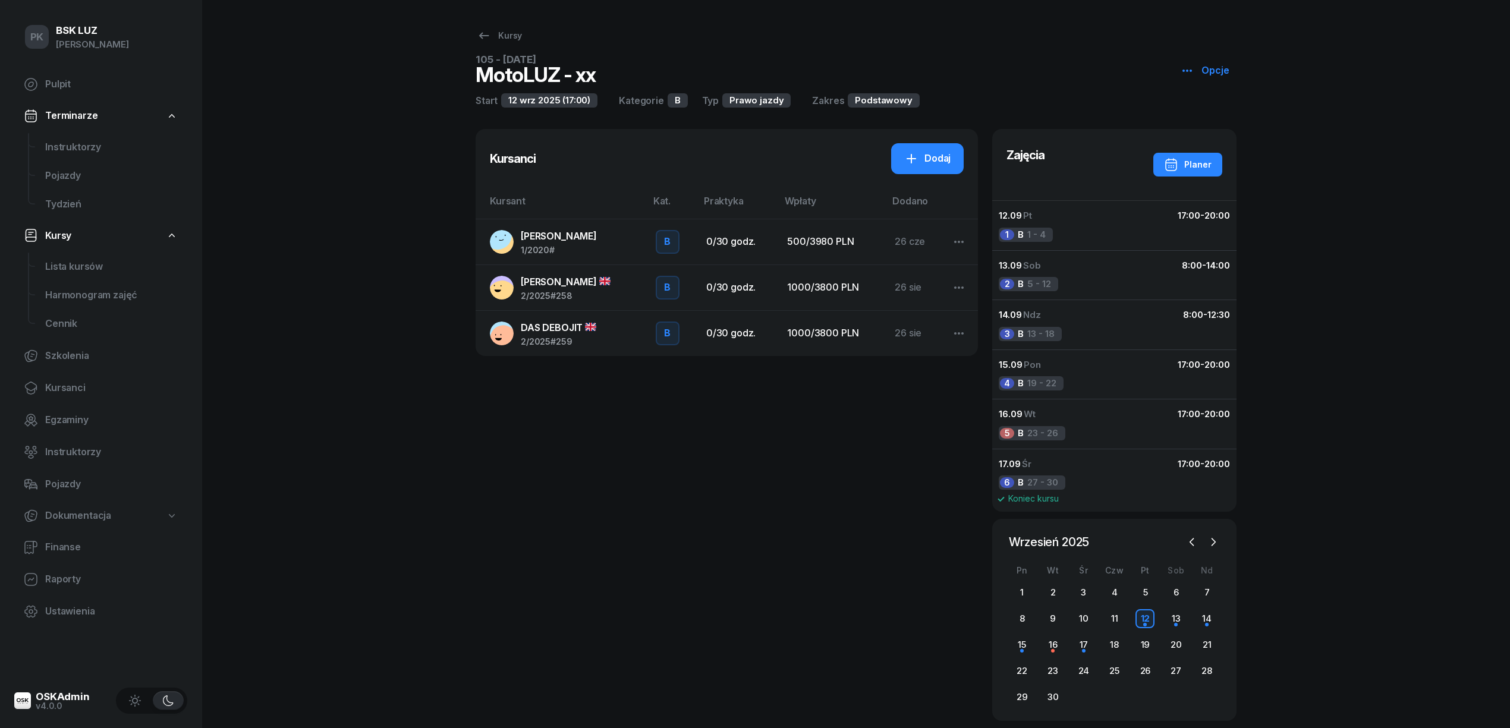
click at [561, 235] on span "MAHMOUD WEAM" at bounding box center [559, 236] width 76 height 12
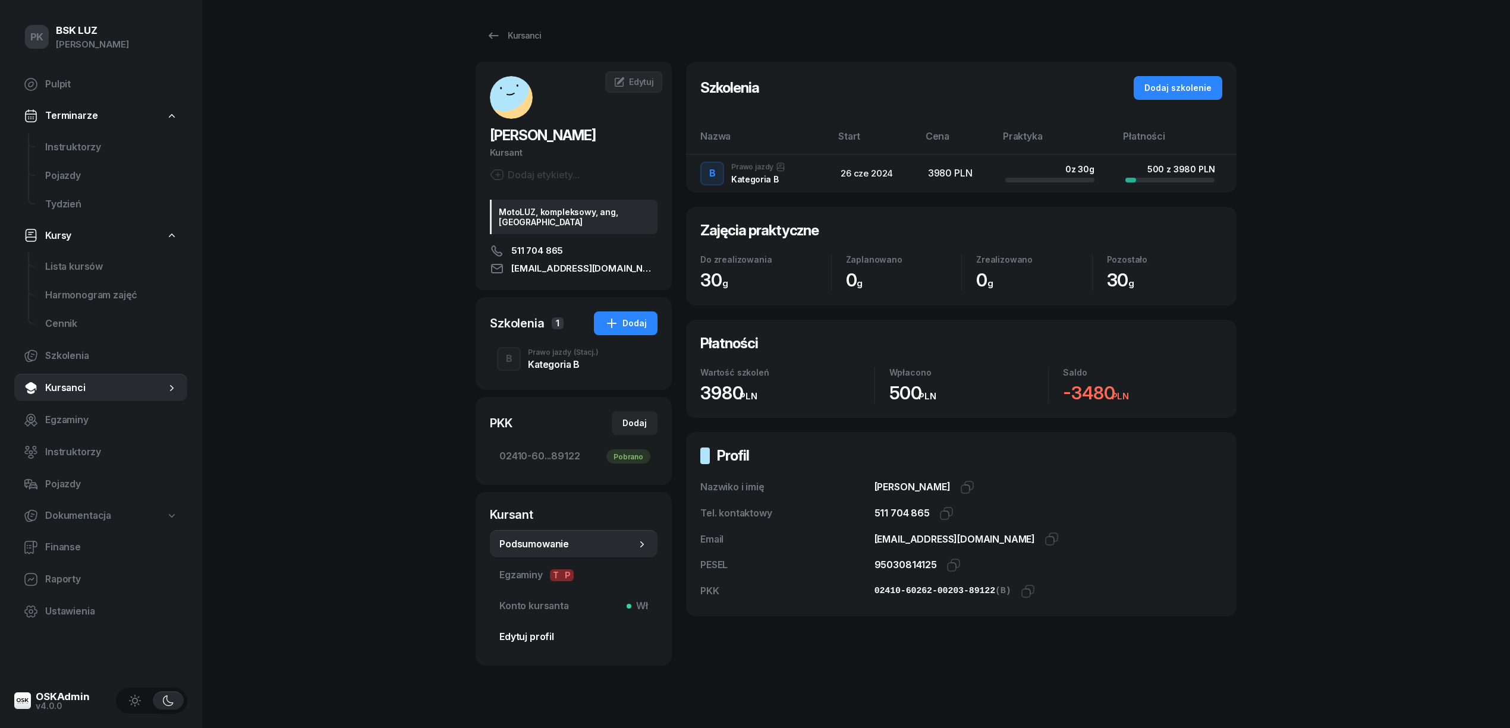
click at [552, 629] on span "Edytuj profil" at bounding box center [573, 636] width 149 height 15
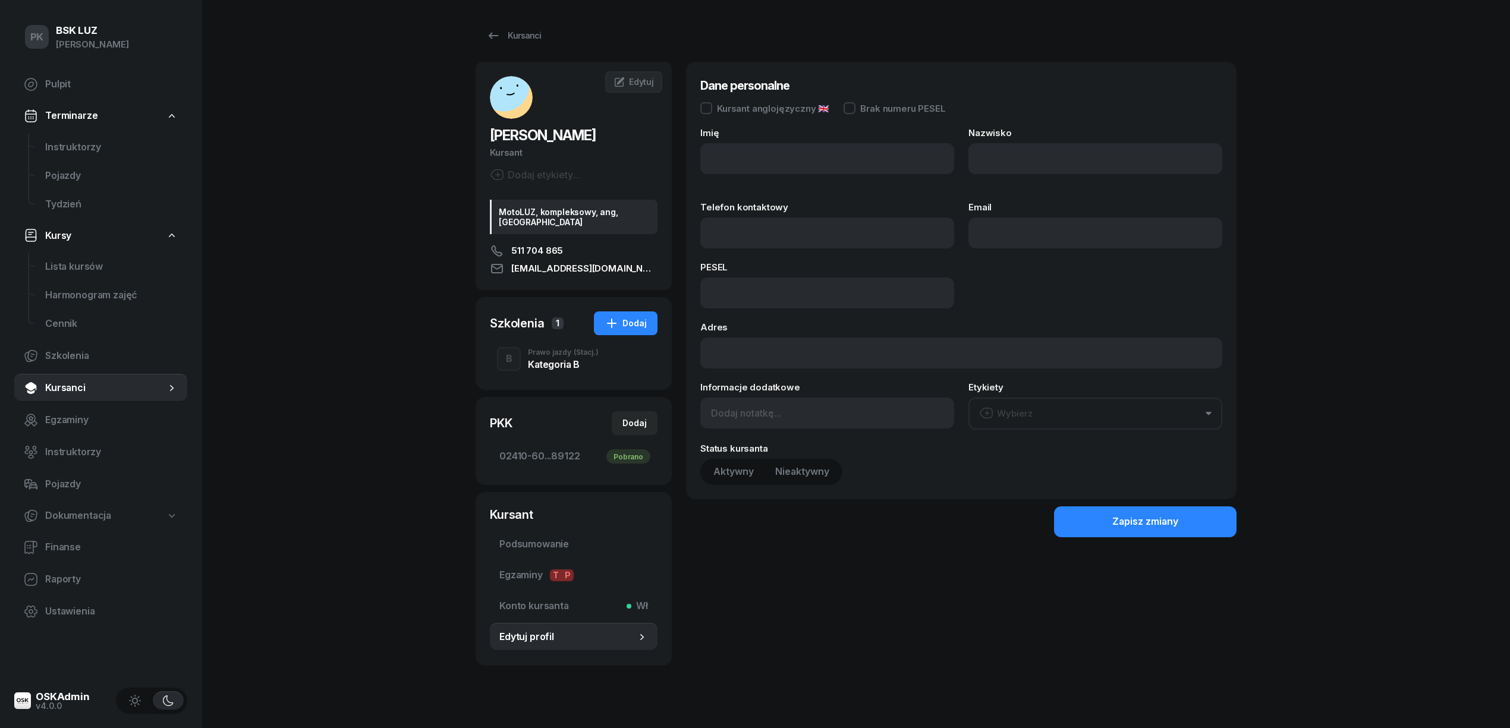
type input "WEAM"
type input "MAHMOUD"
type input "511704865"
type input "WEAM_1995@YAHOO.COM"
type input "95030814125"
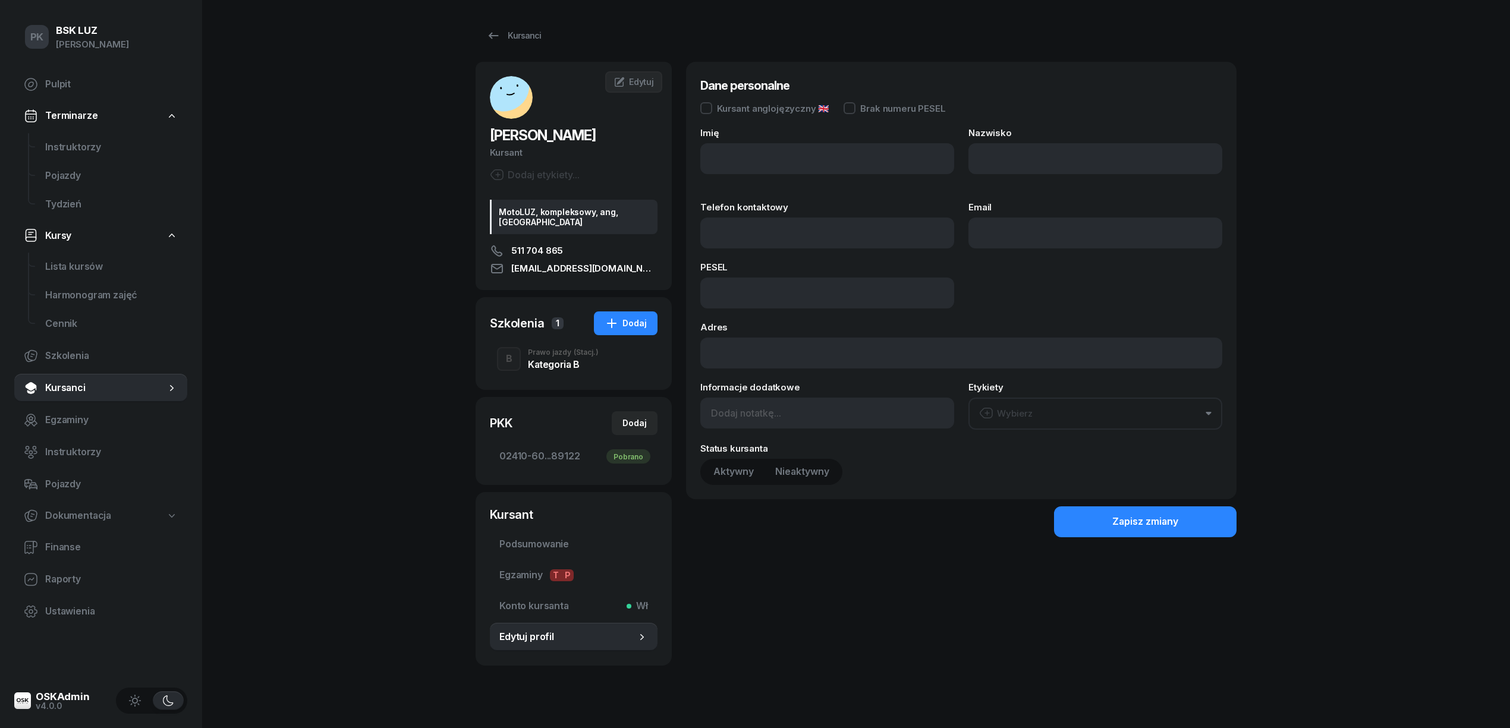
type input "MotoLUZ, kompleksowy, ang,OL-brak"
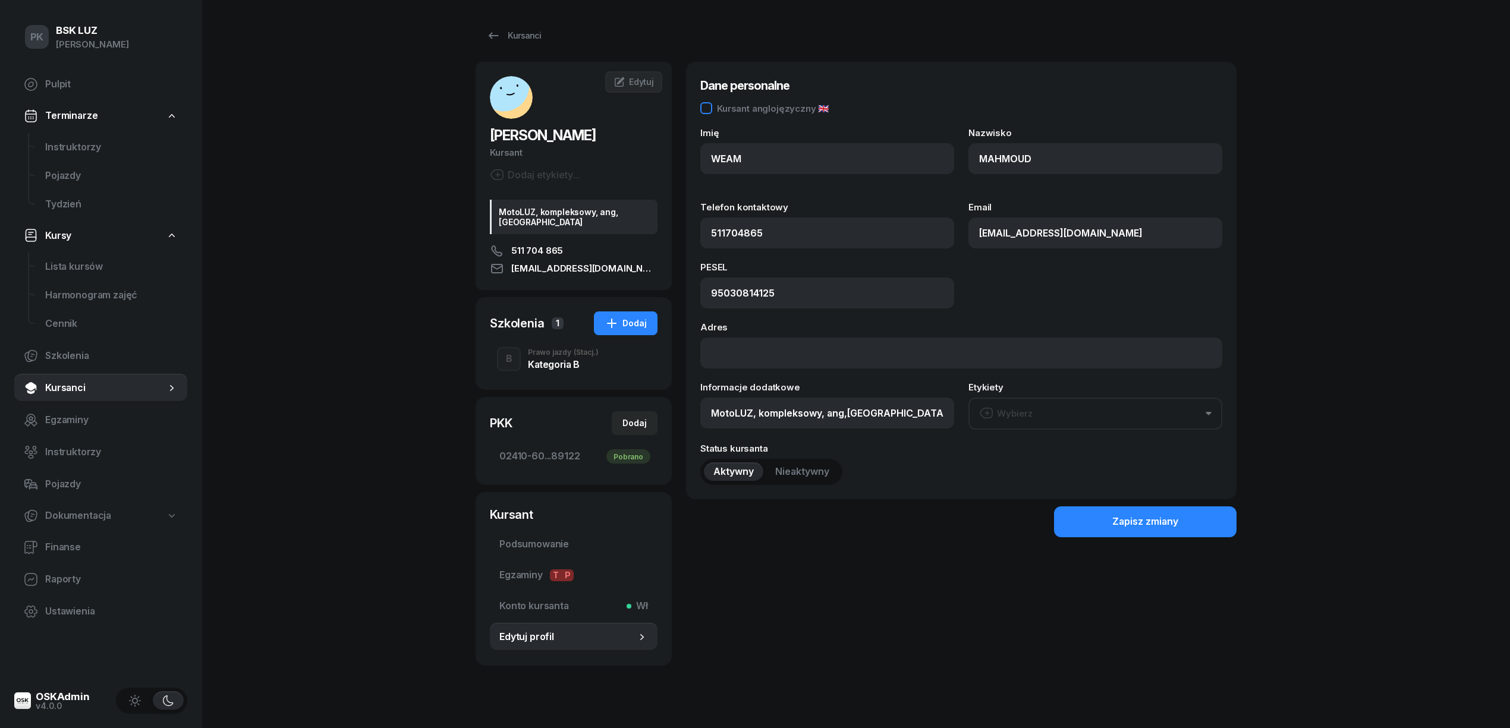
click at [721, 109] on div "Kursant anglojęzyczny 🇬🇧" at bounding box center [773, 108] width 112 height 9
click at [1089, 527] on button "Zapisz zmiany" at bounding box center [1145, 521] width 182 height 31
click at [562, 360] on div "Kategoria B" at bounding box center [563, 365] width 71 height 10
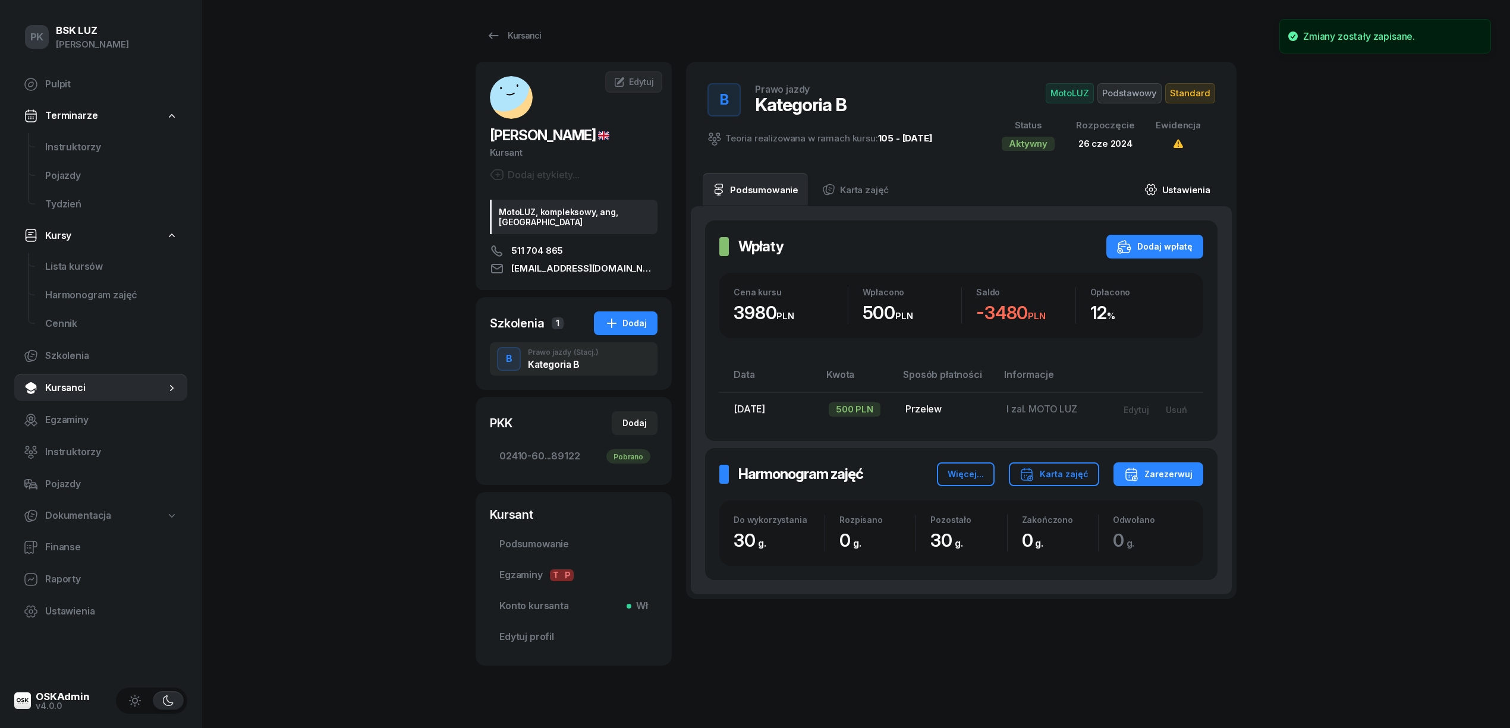
click at [1184, 185] on link "Ustawienia" at bounding box center [1177, 189] width 85 height 33
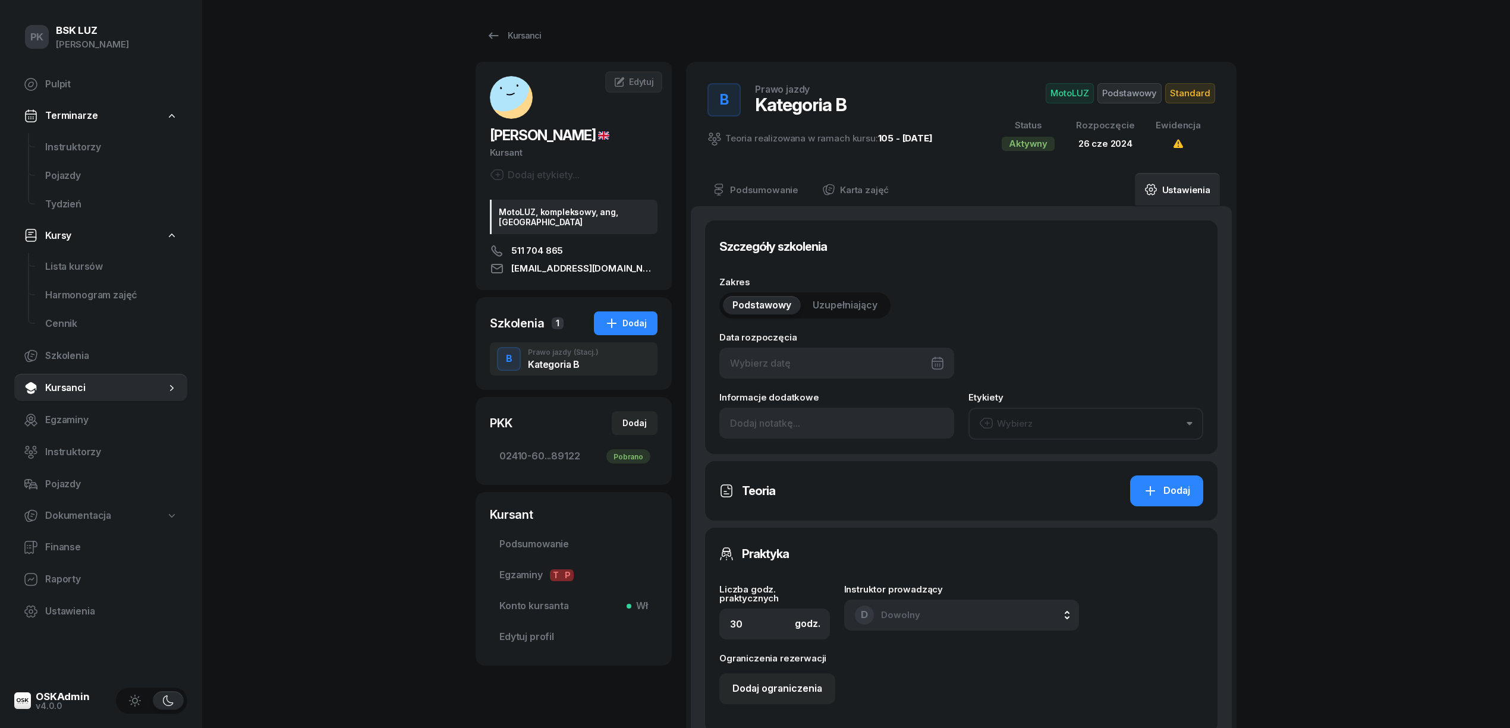
type input "26/06/2024"
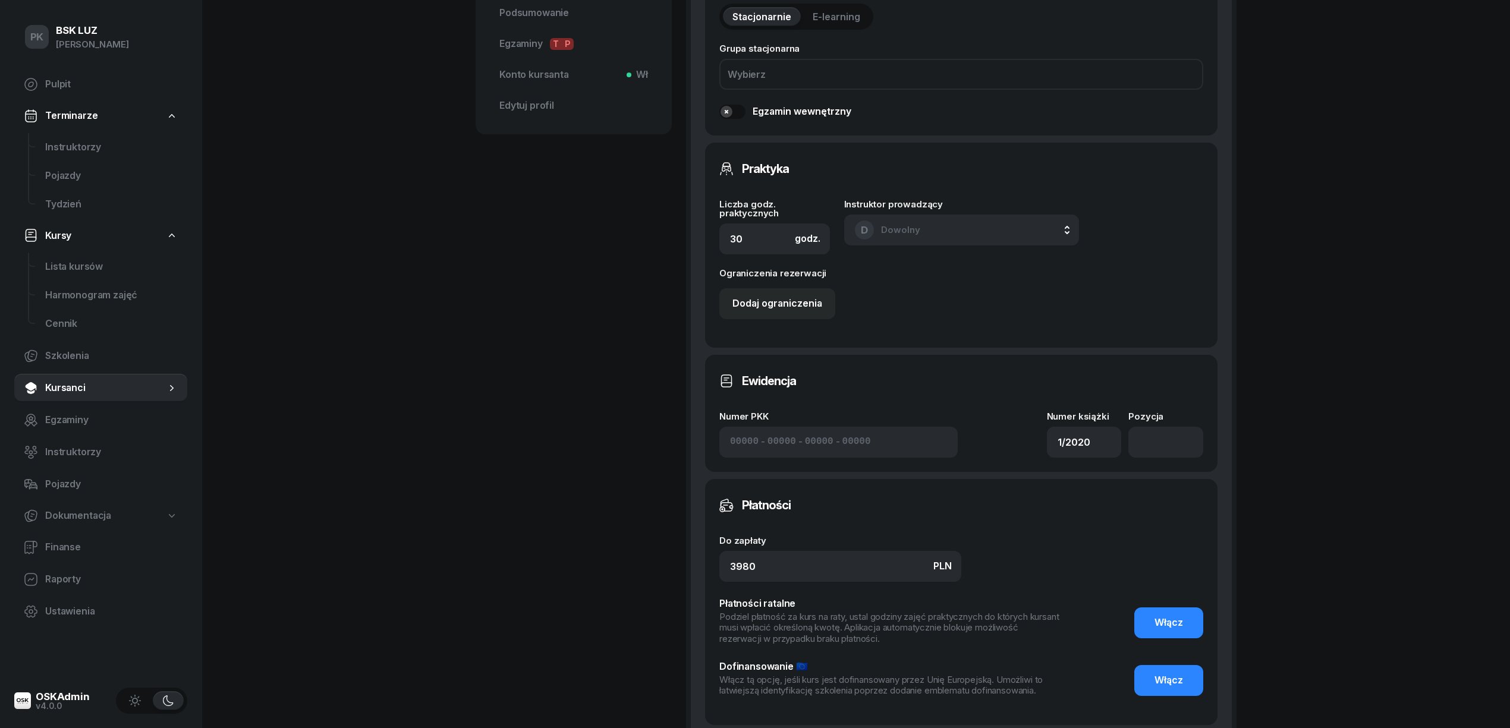
scroll to position [554, 0]
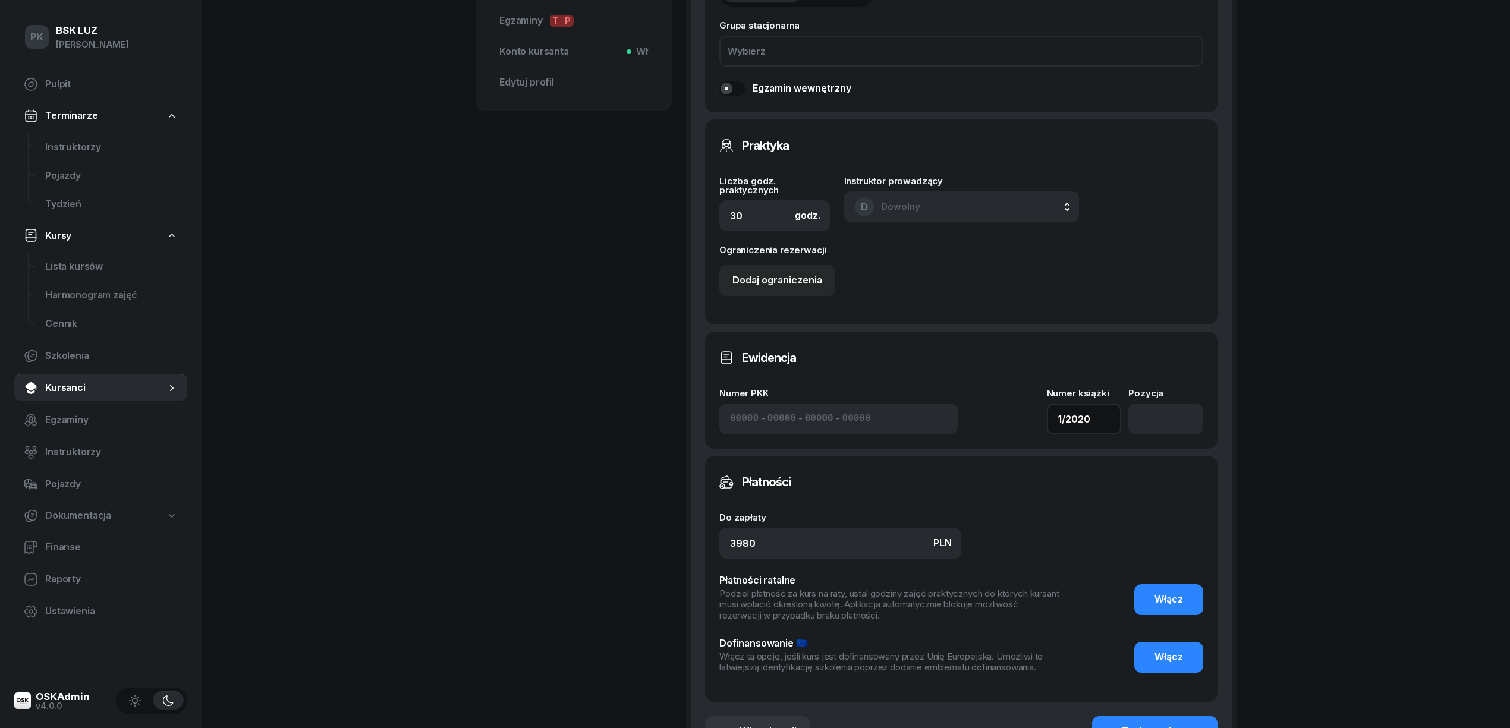
drag, startPoint x: 1016, startPoint y: 409, endPoint x: 956, endPoint y: 412, distance: 60.7
click at [956, 412] on div "Numer PKK - - - Numer książki 1/2020 Pozycja" at bounding box center [961, 412] width 484 height 46
type input "2/2025"
click at [1168, 424] on input "number" at bounding box center [1165, 419] width 75 height 31
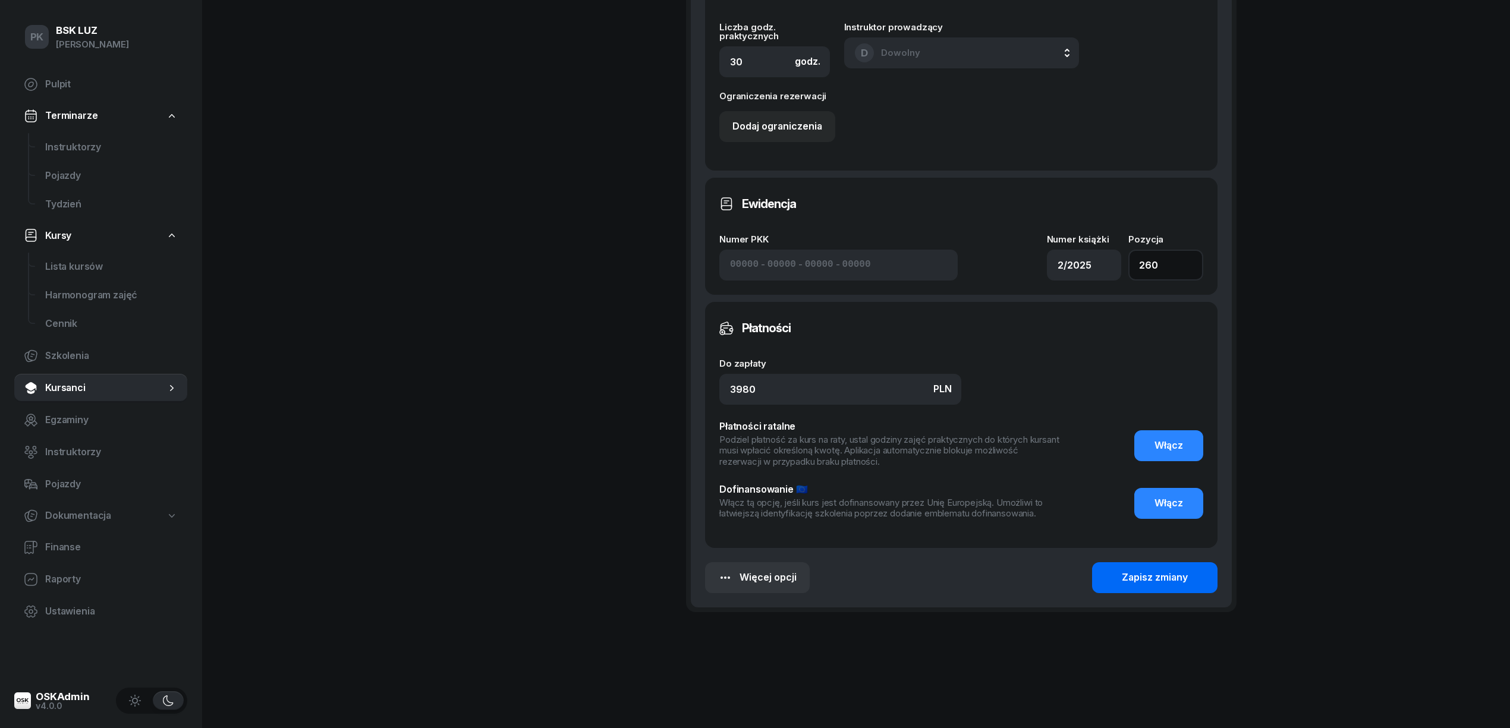
type input "260"
click at [1174, 573] on div "Zapisz zmiany" at bounding box center [1154, 577] width 66 height 15
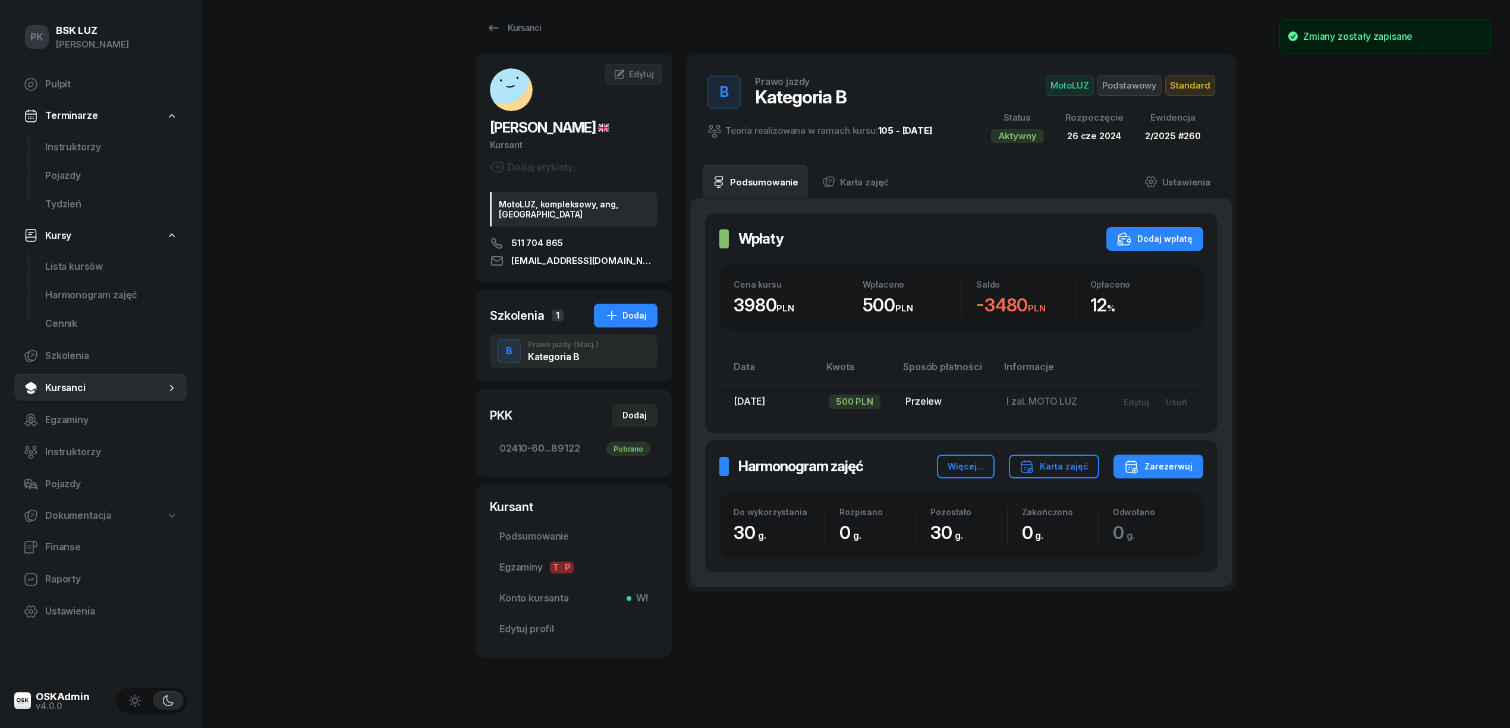
scroll to position [0, 0]
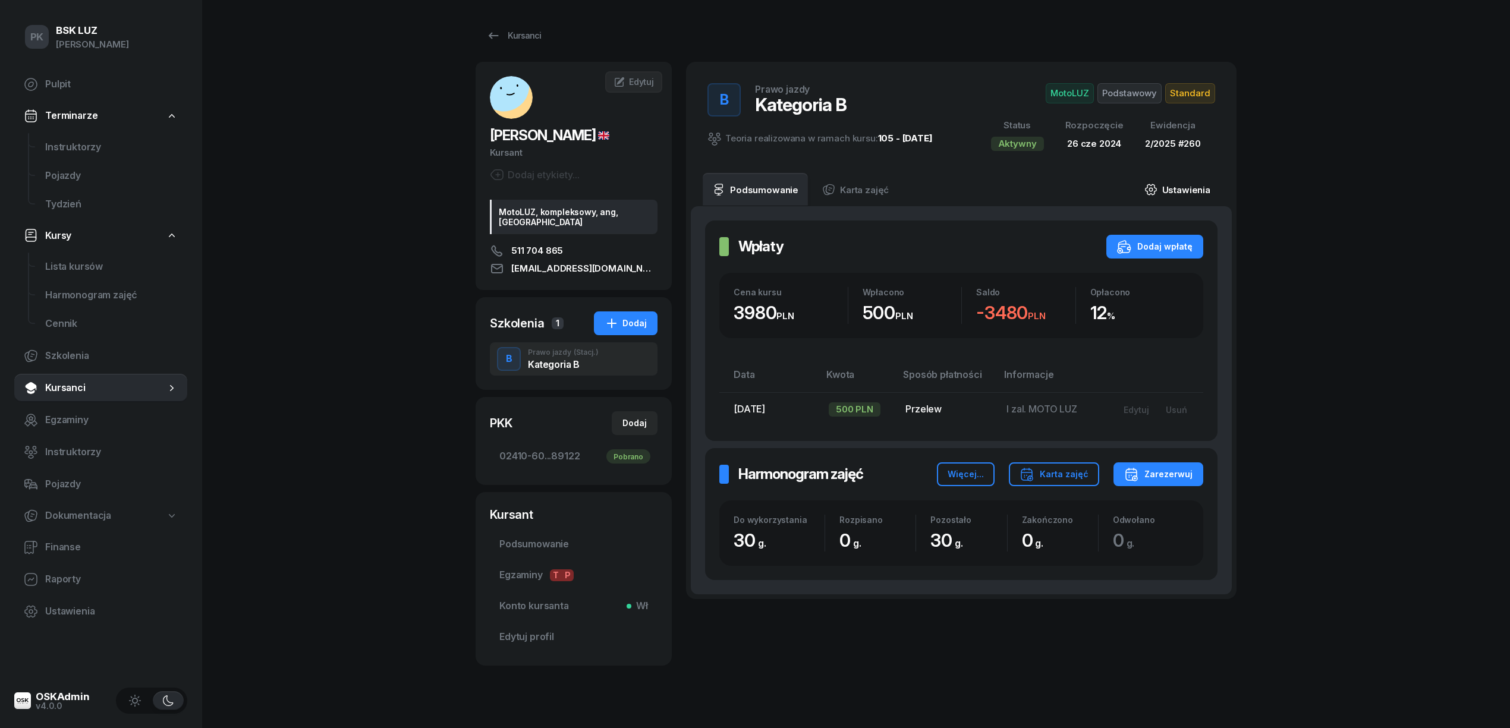
click at [1181, 183] on link "Ustawienia" at bounding box center [1177, 189] width 85 height 33
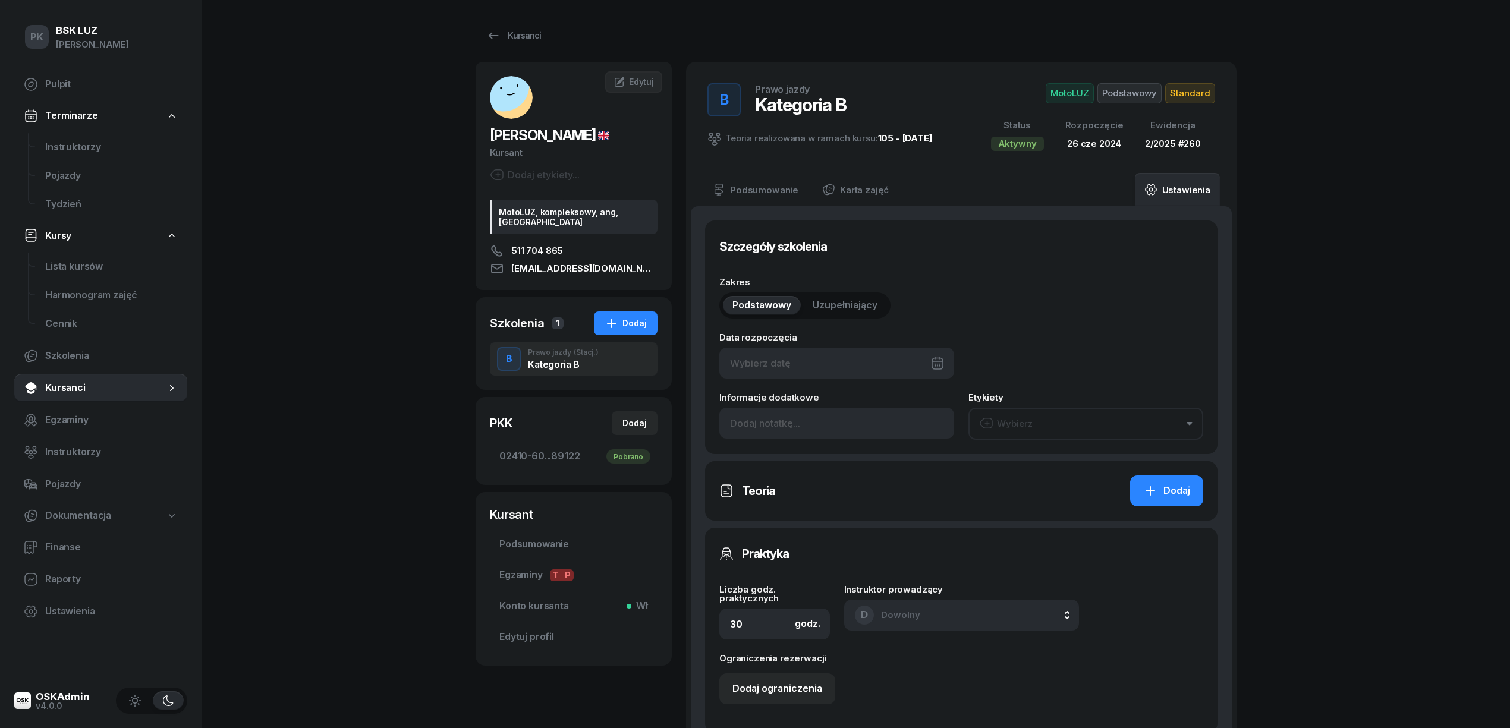
type input "26/06/2024"
type input "2/2025"
type input "260"
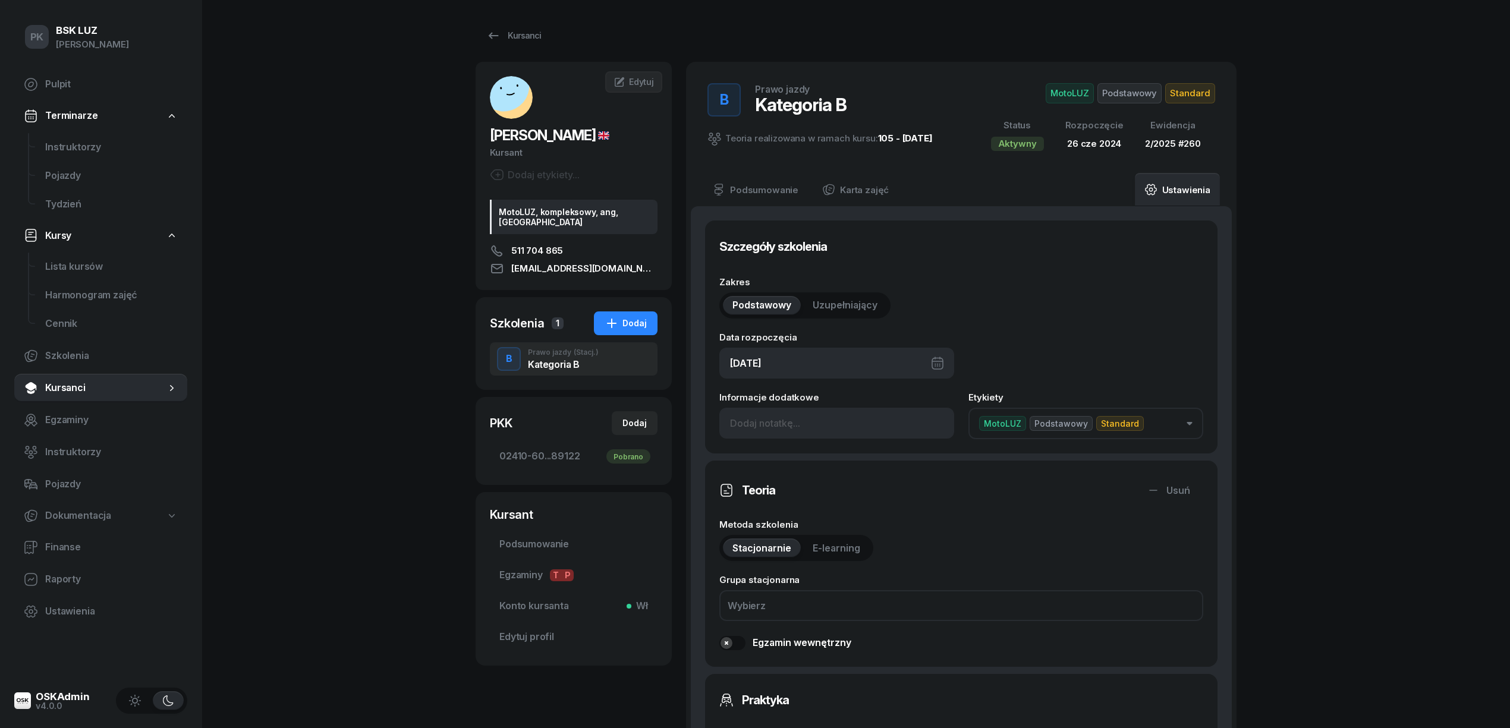
click at [833, 372] on div "26/06/2024" at bounding box center [836, 363] width 235 height 31
click at [834, 402] on span "Czerwiec 2024" at bounding box center [810, 403] width 48 height 19
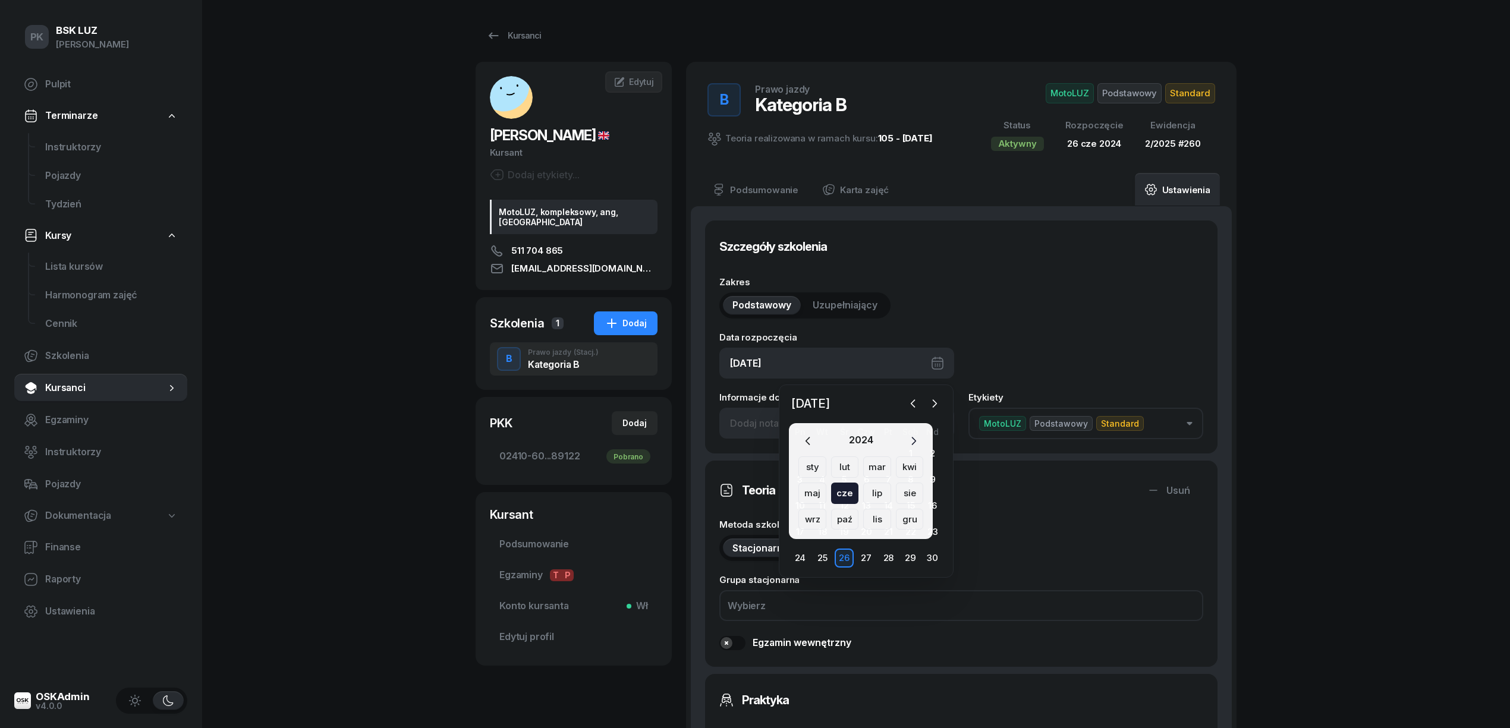
click at [912, 440] on icon "button" at bounding box center [913, 441] width 12 height 12
click at [816, 521] on div "wrz" at bounding box center [812, 519] width 28 height 21
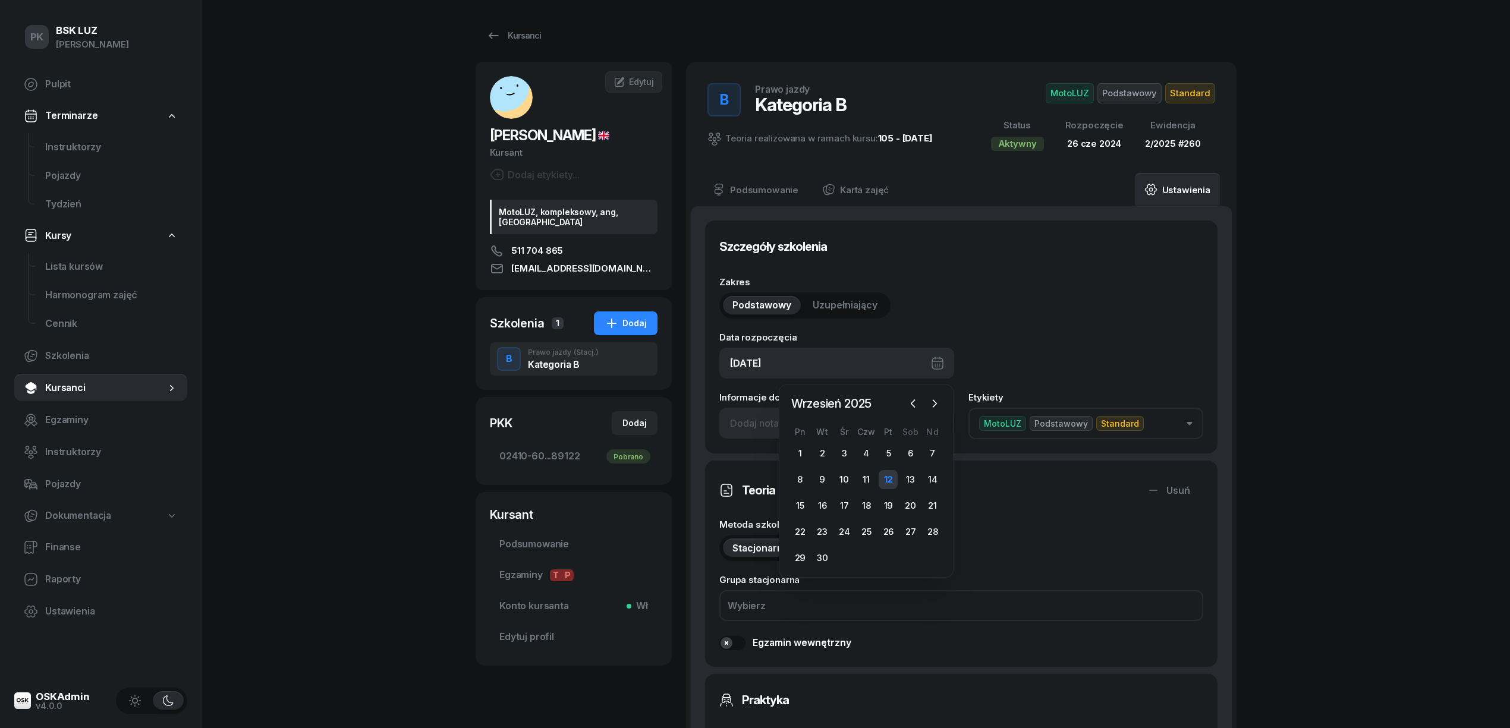
click at [887, 478] on div "12" at bounding box center [887, 479] width 19 height 19
type input "12/09/2025"
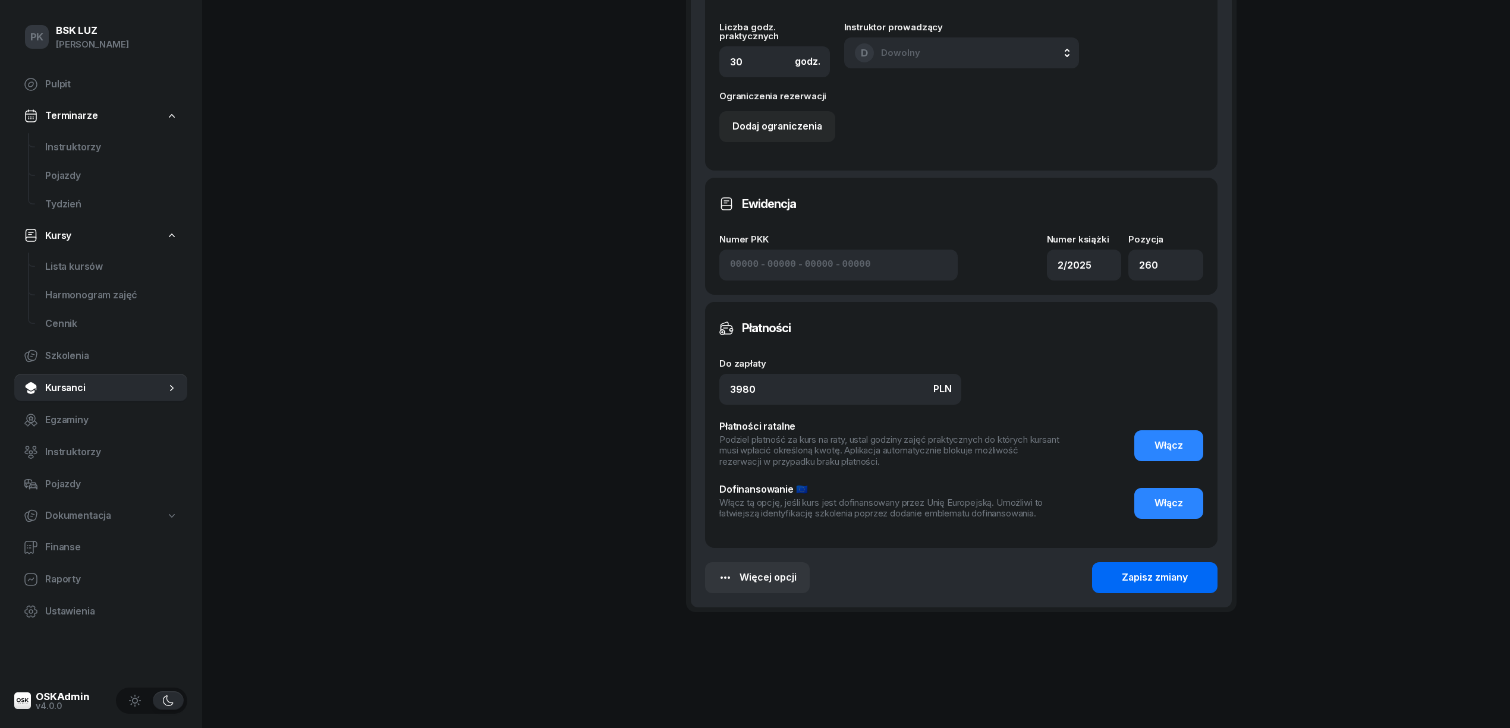
click at [1162, 562] on button "Zapisz zmiany" at bounding box center [1154, 577] width 125 height 31
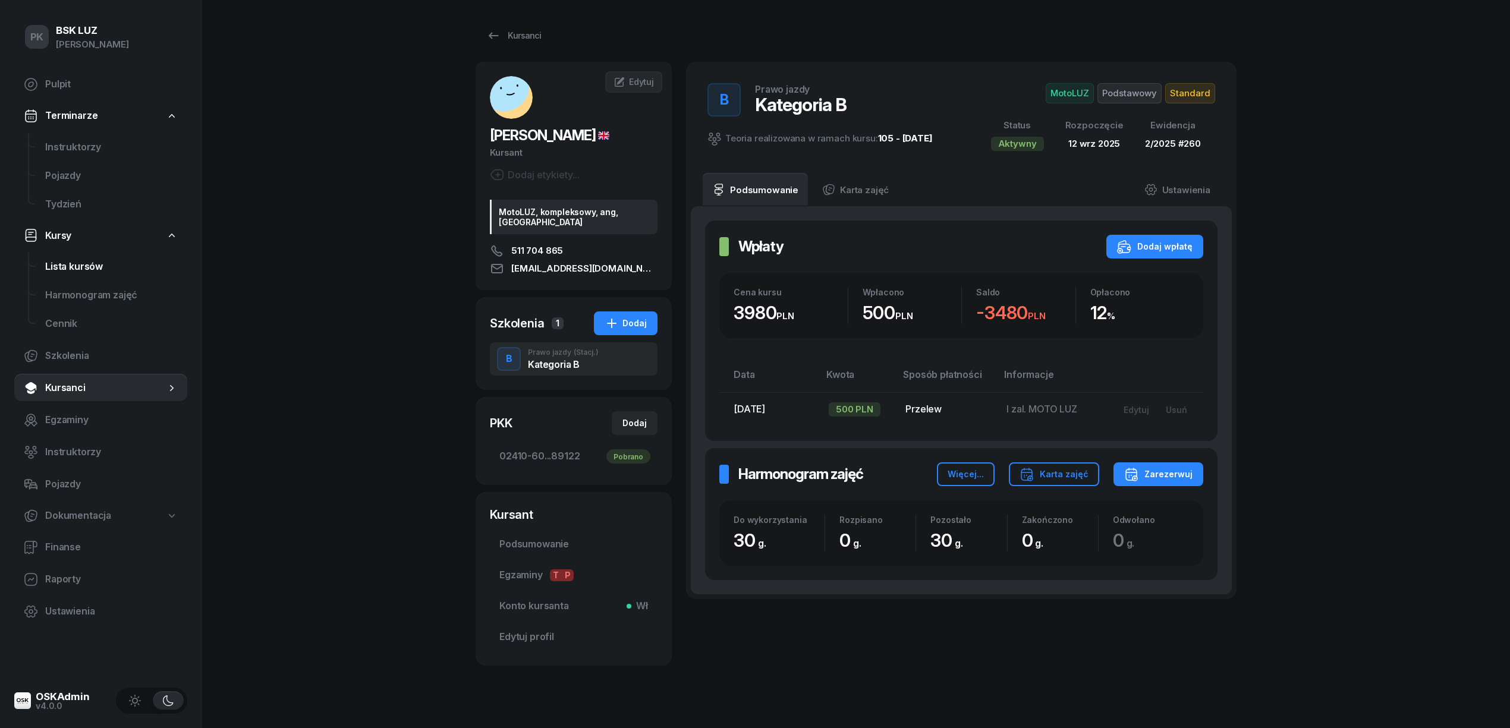
click at [65, 265] on span "Lista kursów" at bounding box center [111, 266] width 133 height 15
select select
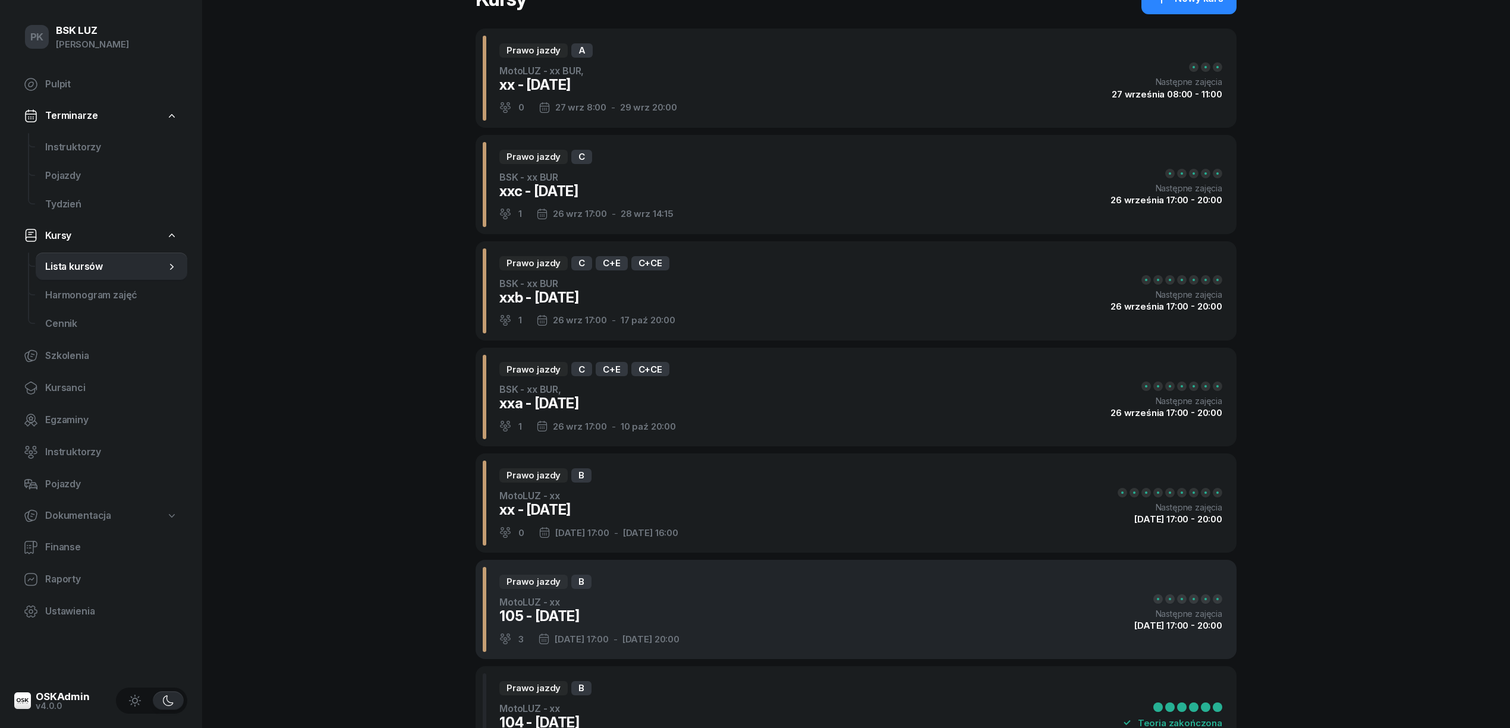
scroll to position [79, 0]
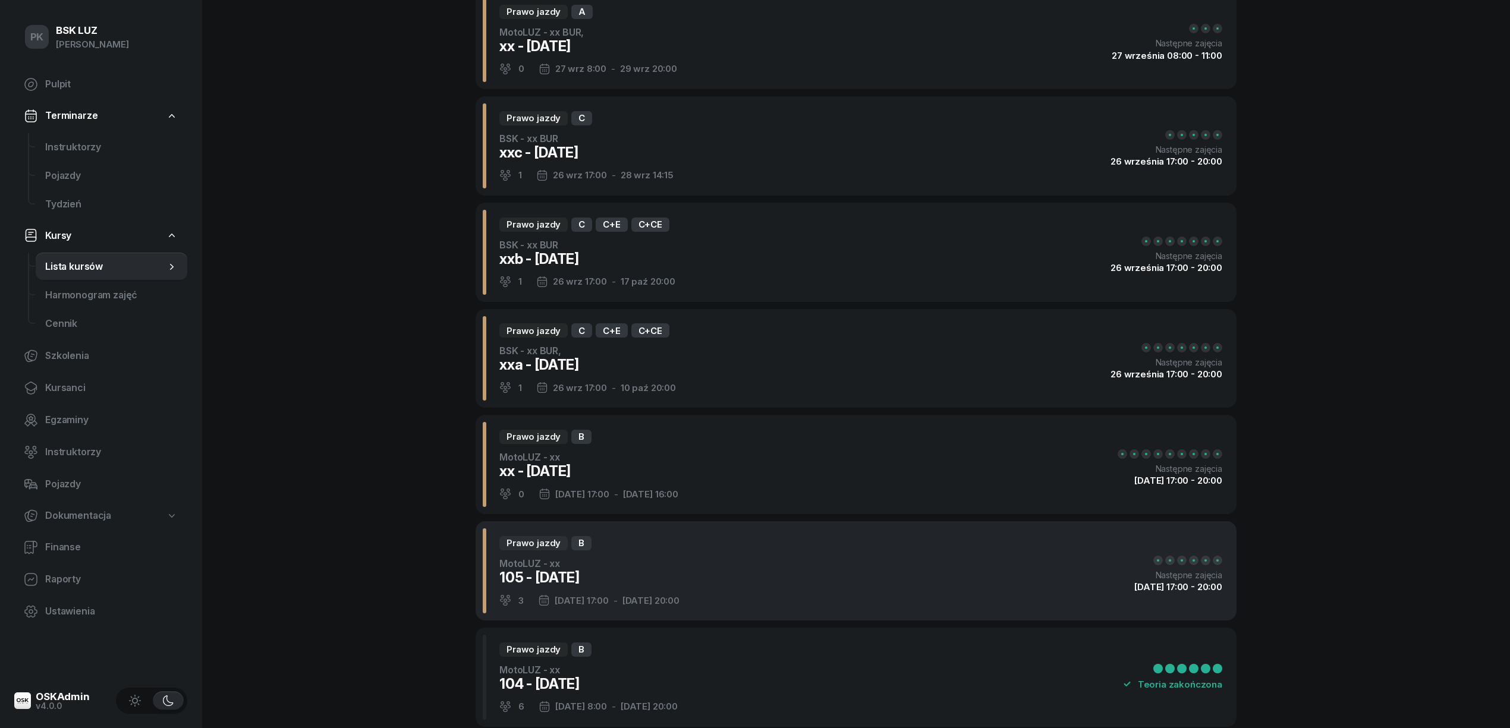
click at [825, 568] on div "Prawo jazdy B MotoLUZ - xx 105 - 2025/09/12 3 12 wrz 17:00 - 17 wrz 20:00 Nastę…" at bounding box center [855, 570] width 761 height 99
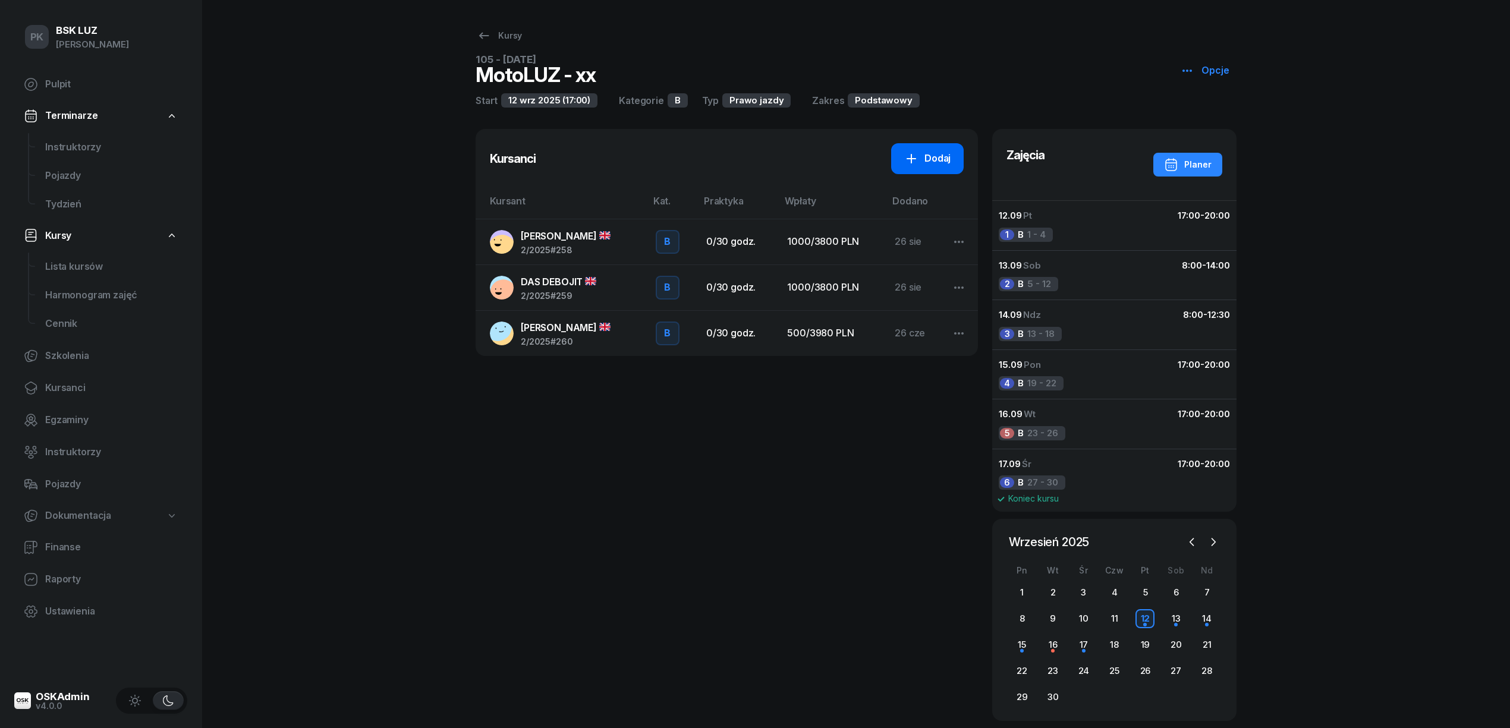
click at [902, 159] on link "Dodaj" at bounding box center [927, 158] width 73 height 31
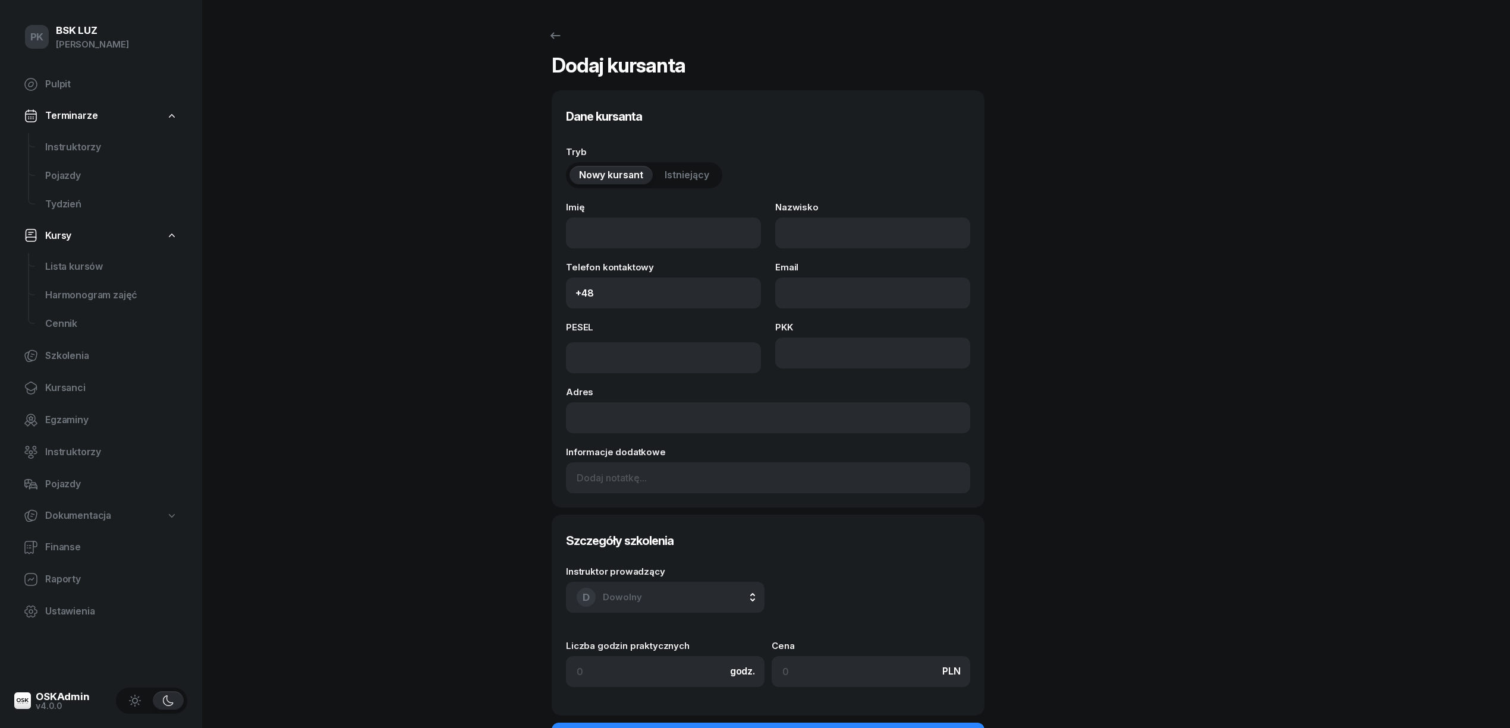
select select "B"
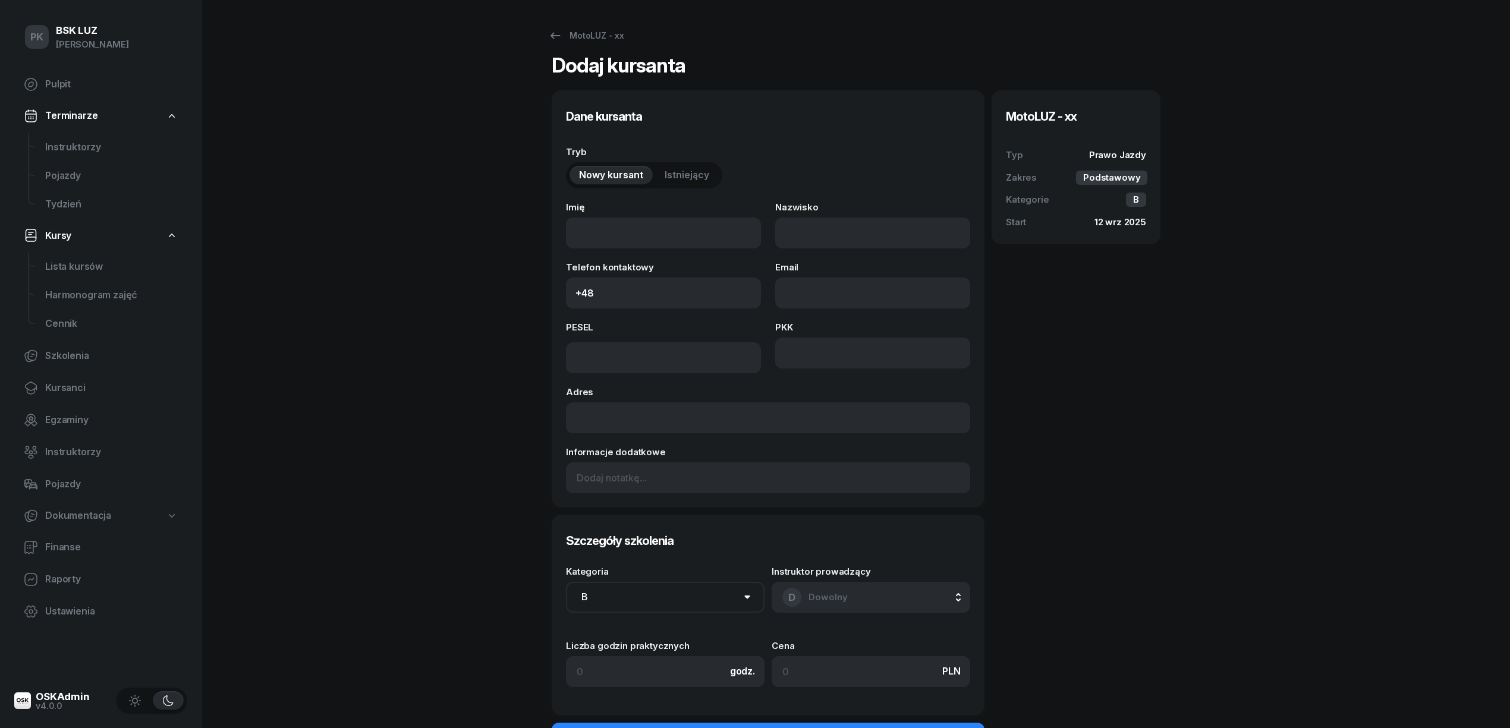
click at [690, 172] on span "Istniejący" at bounding box center [686, 175] width 45 height 15
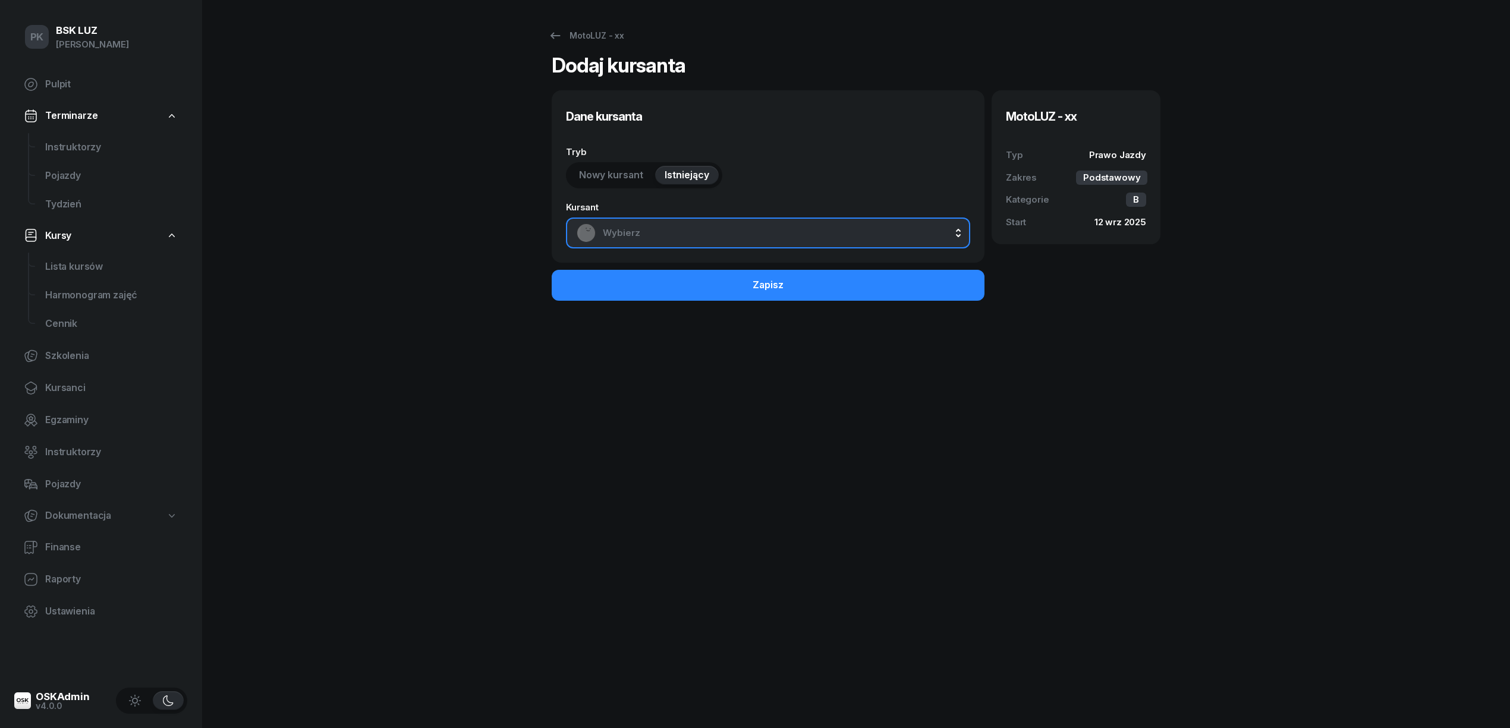
click at [674, 219] on button "Wybierz" at bounding box center [768, 233] width 404 height 31
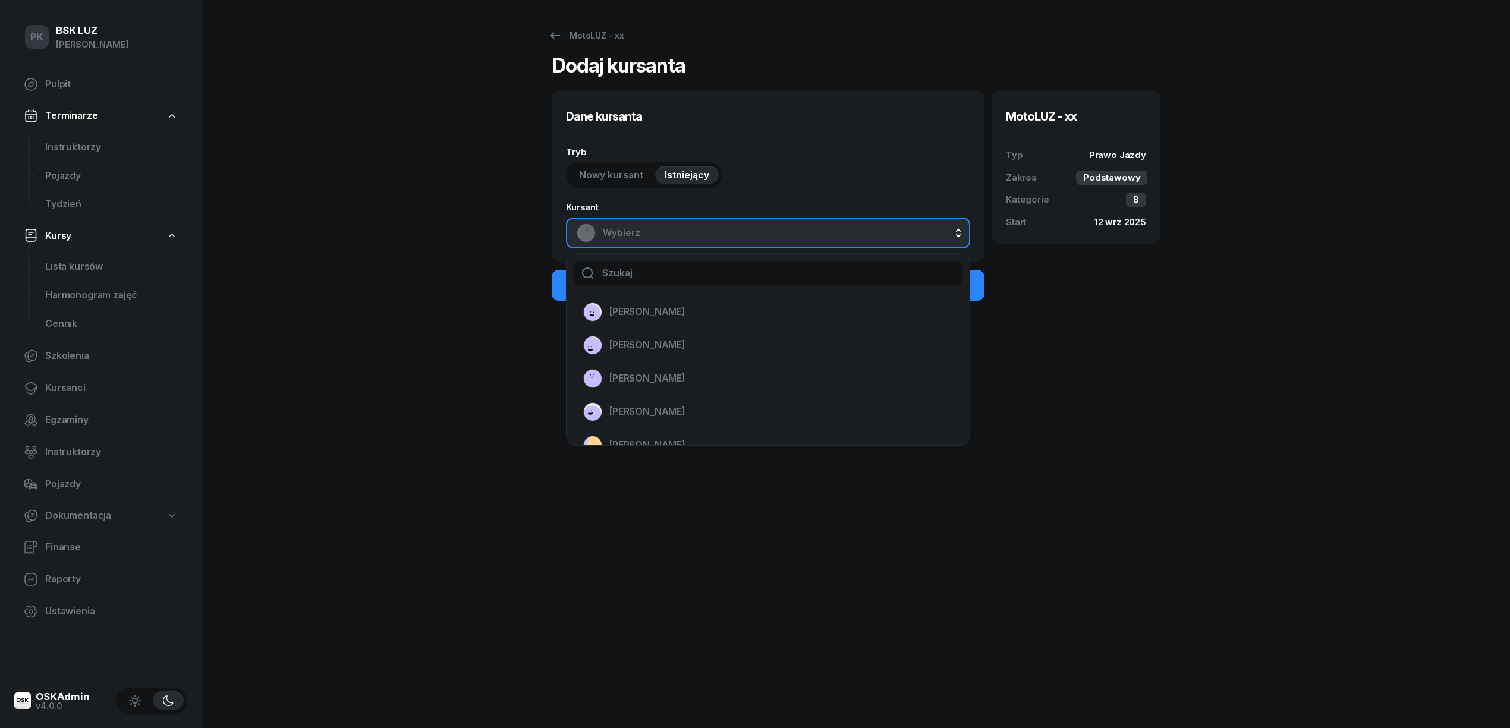
click at [643, 273] on input "text" at bounding box center [767, 273] width 389 height 25
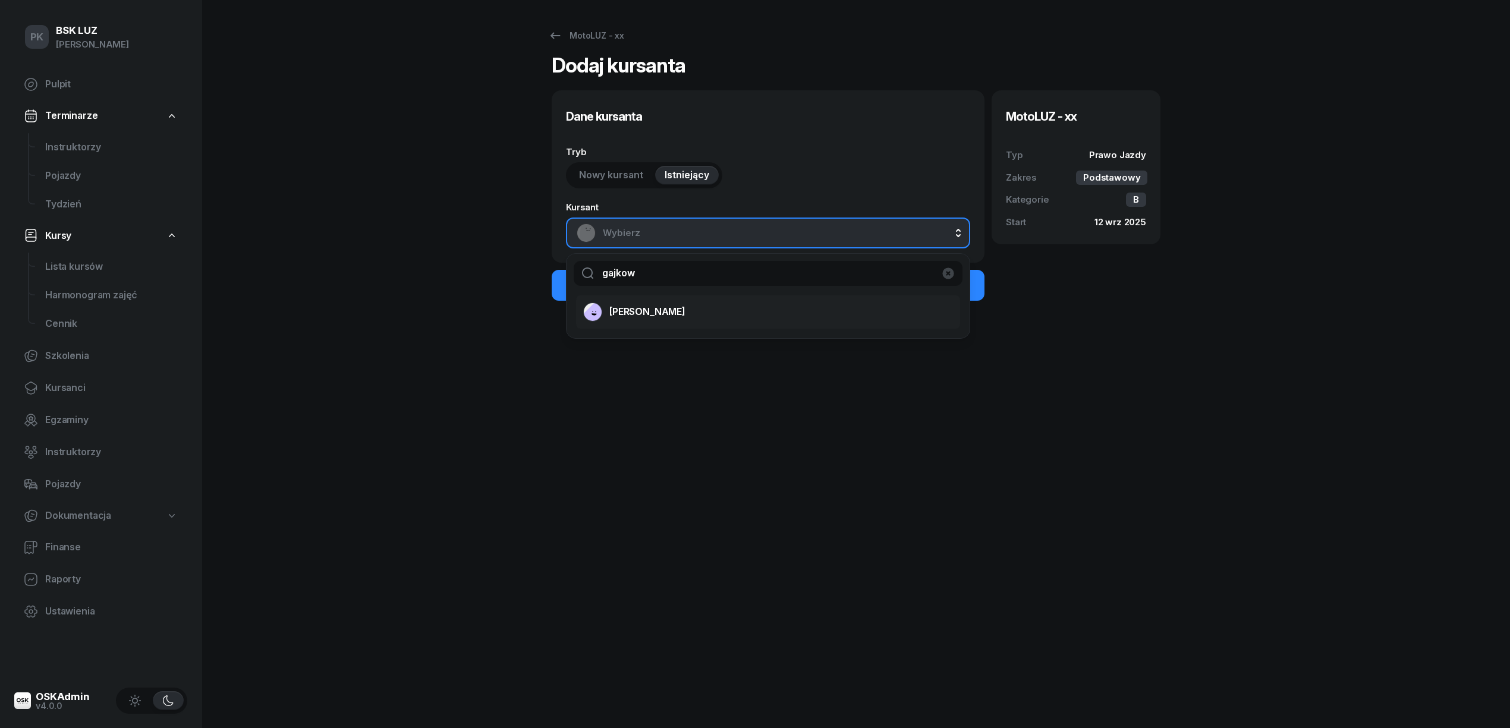
type input "gajkow"
click at [676, 311] on span "GAJKOWSKI BARTOSZ" at bounding box center [647, 311] width 76 height 15
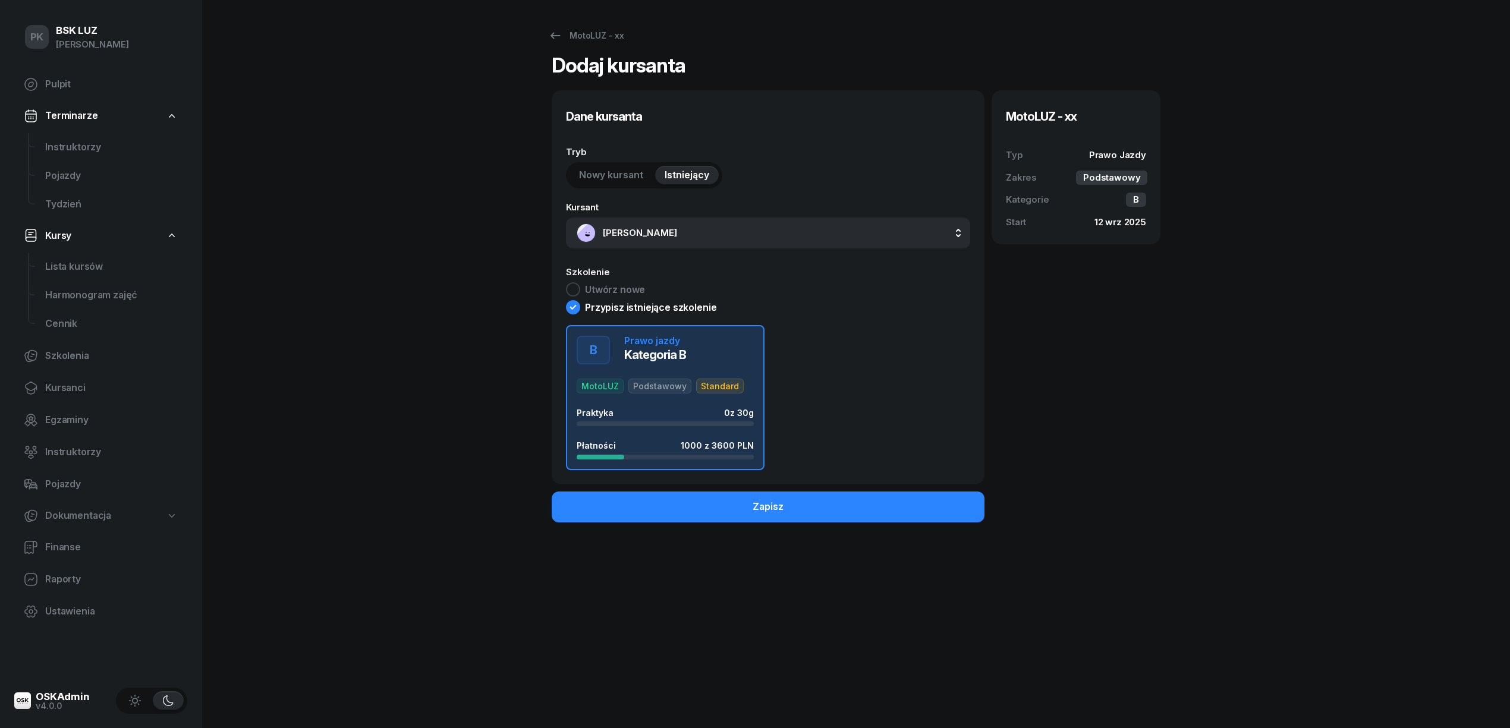
click at [688, 428] on div "Praktyka 0 z 30g Płatności 1000 z 3600 PLN" at bounding box center [664, 433] width 177 height 51
click at [733, 503] on button "Zapisz" at bounding box center [768, 506] width 433 height 31
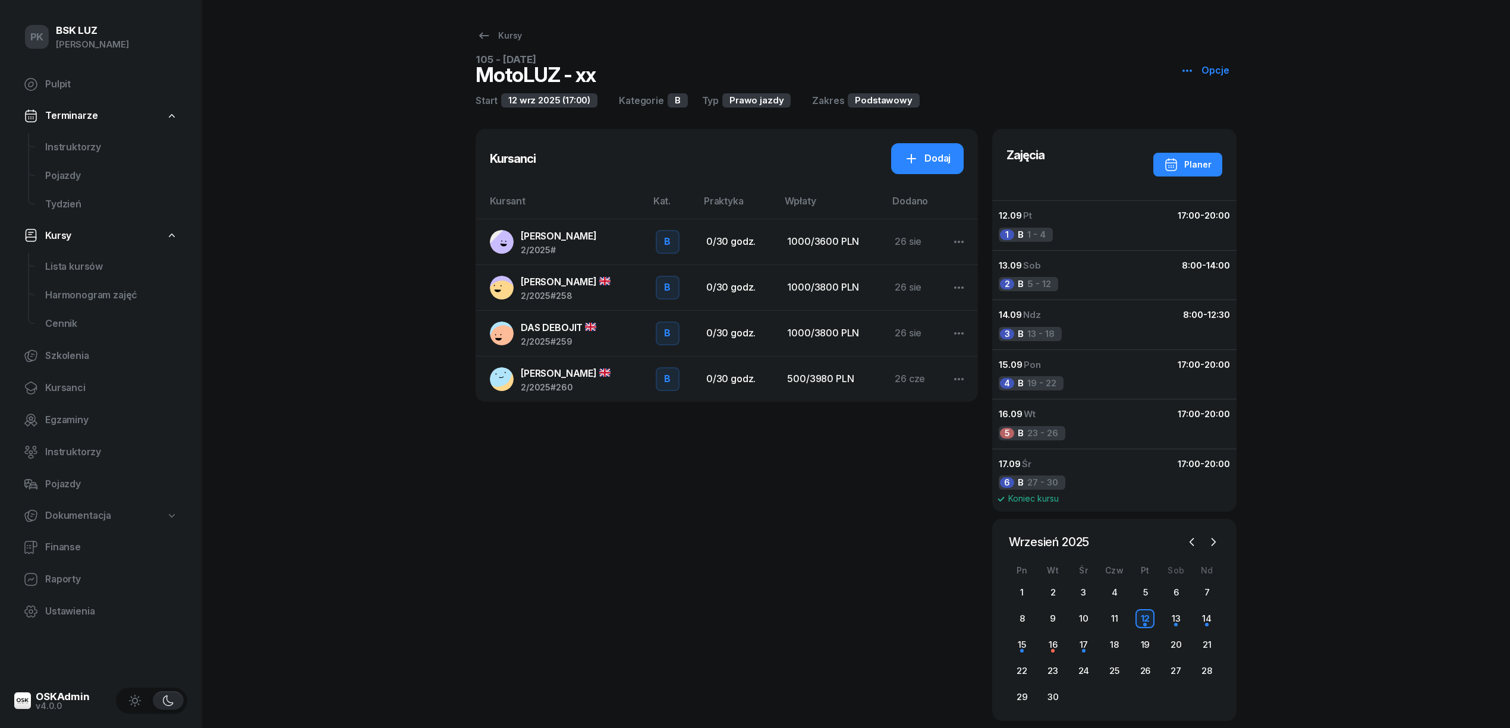
click at [582, 244] on div "GAJKOWSKI BARTOSZ 2/2025 #" at bounding box center [559, 242] width 76 height 26
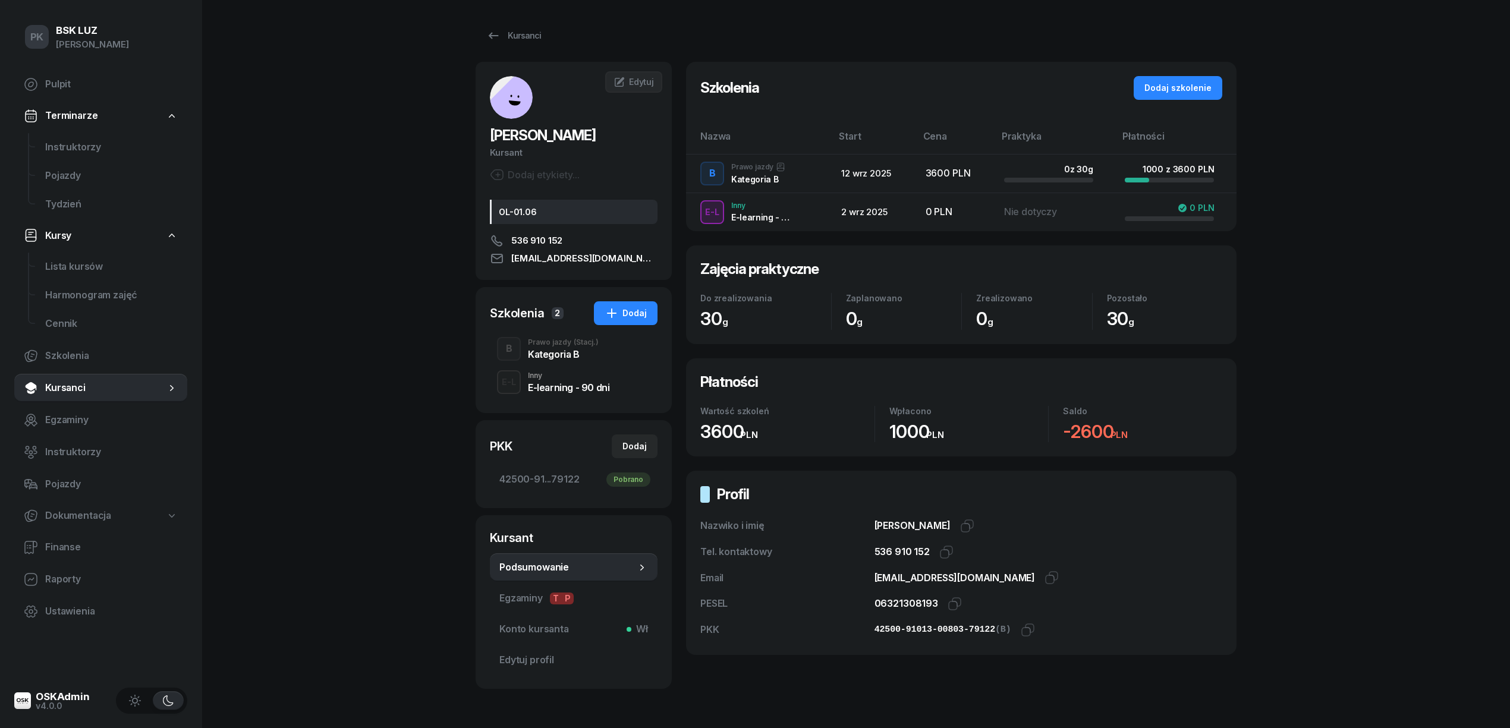
click at [561, 347] on div "Kategoria B" at bounding box center [563, 352] width 71 height 13
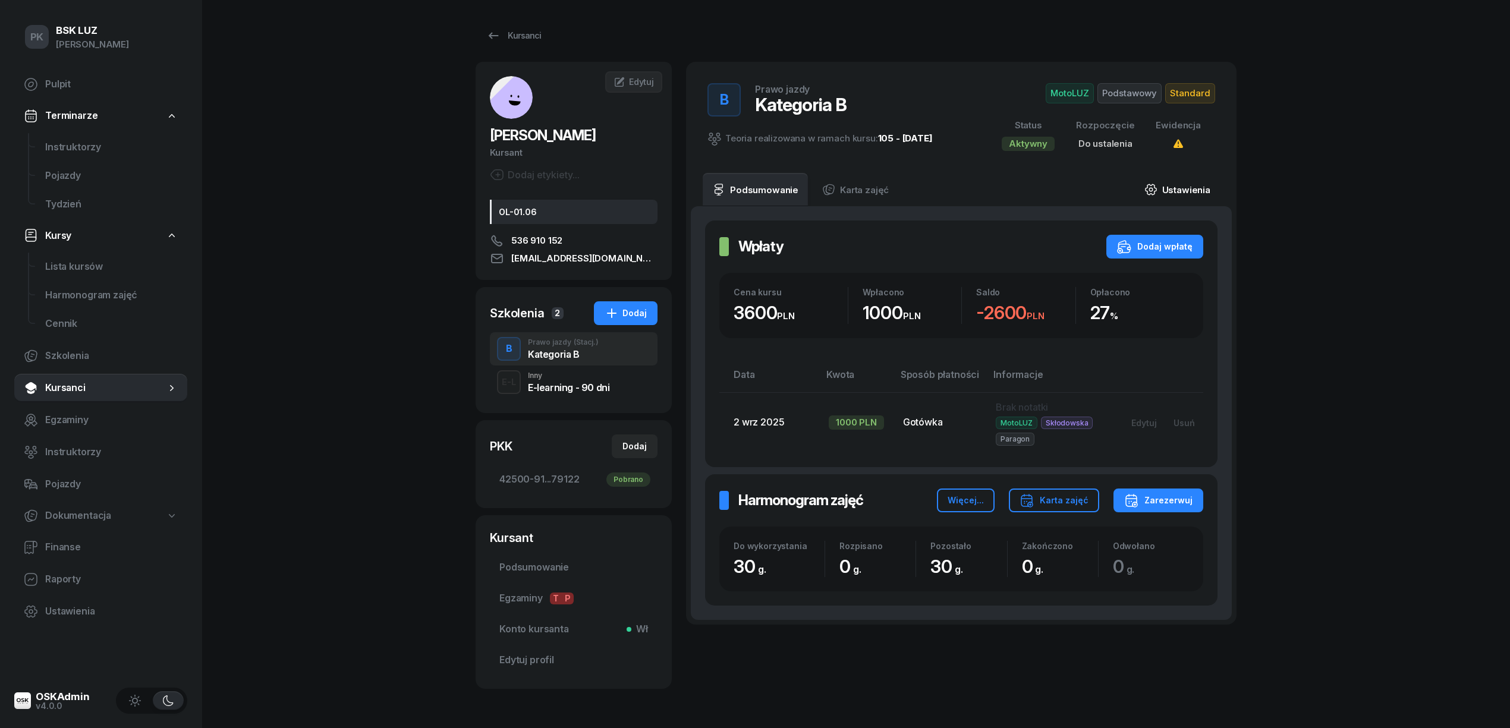
click at [1201, 184] on link "Ustawienia" at bounding box center [1177, 189] width 85 height 33
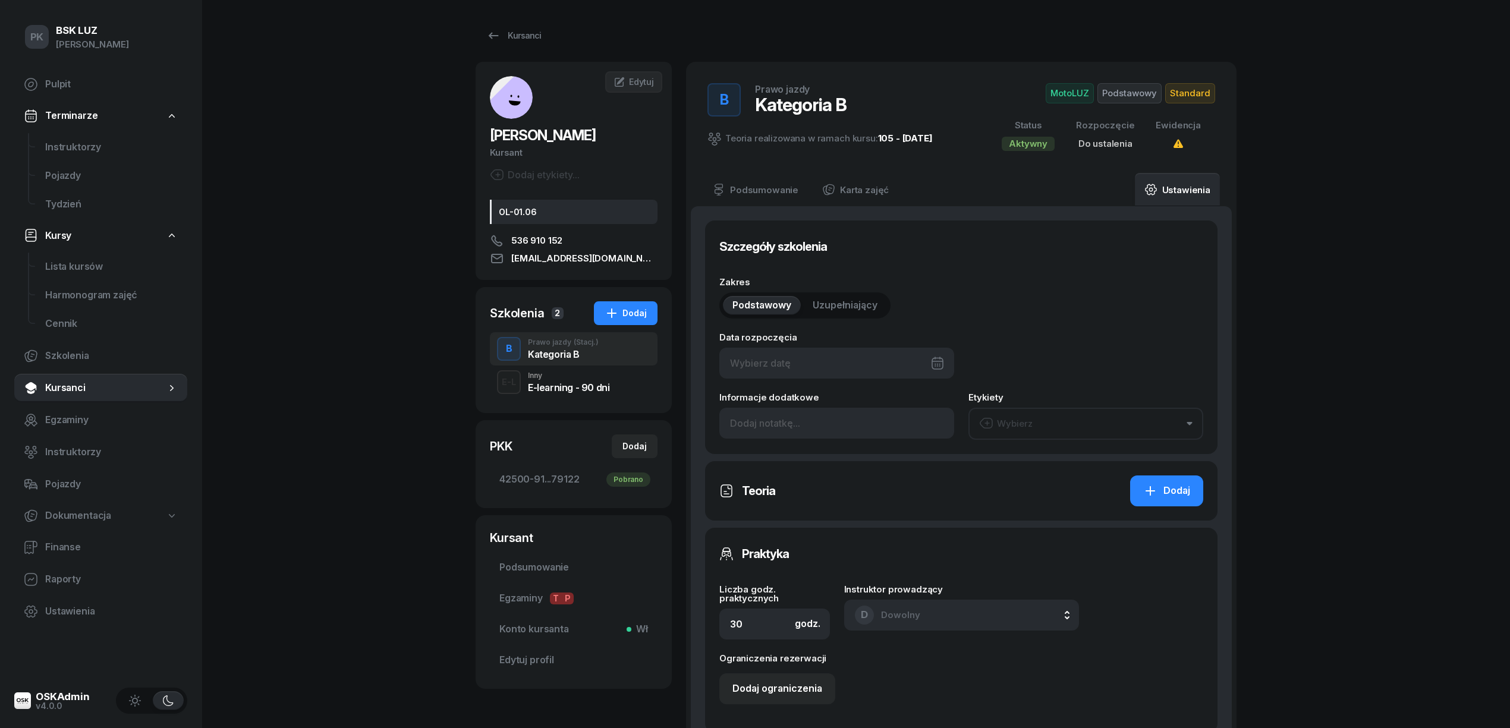
type input "42500"
type input "91013"
type input "00803"
type input "79122"
type input "2/2025"
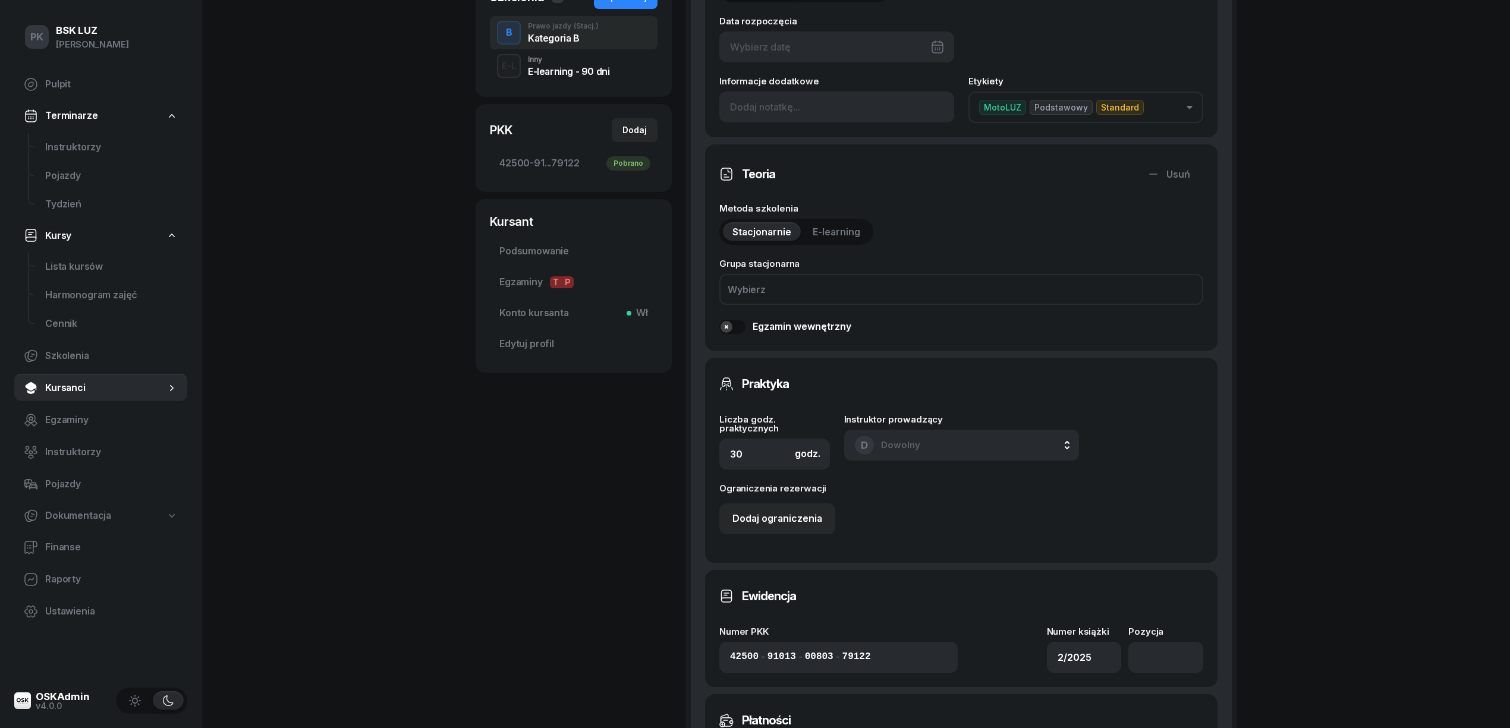
scroll to position [317, 0]
click at [1168, 666] on input "number" at bounding box center [1165, 656] width 75 height 31
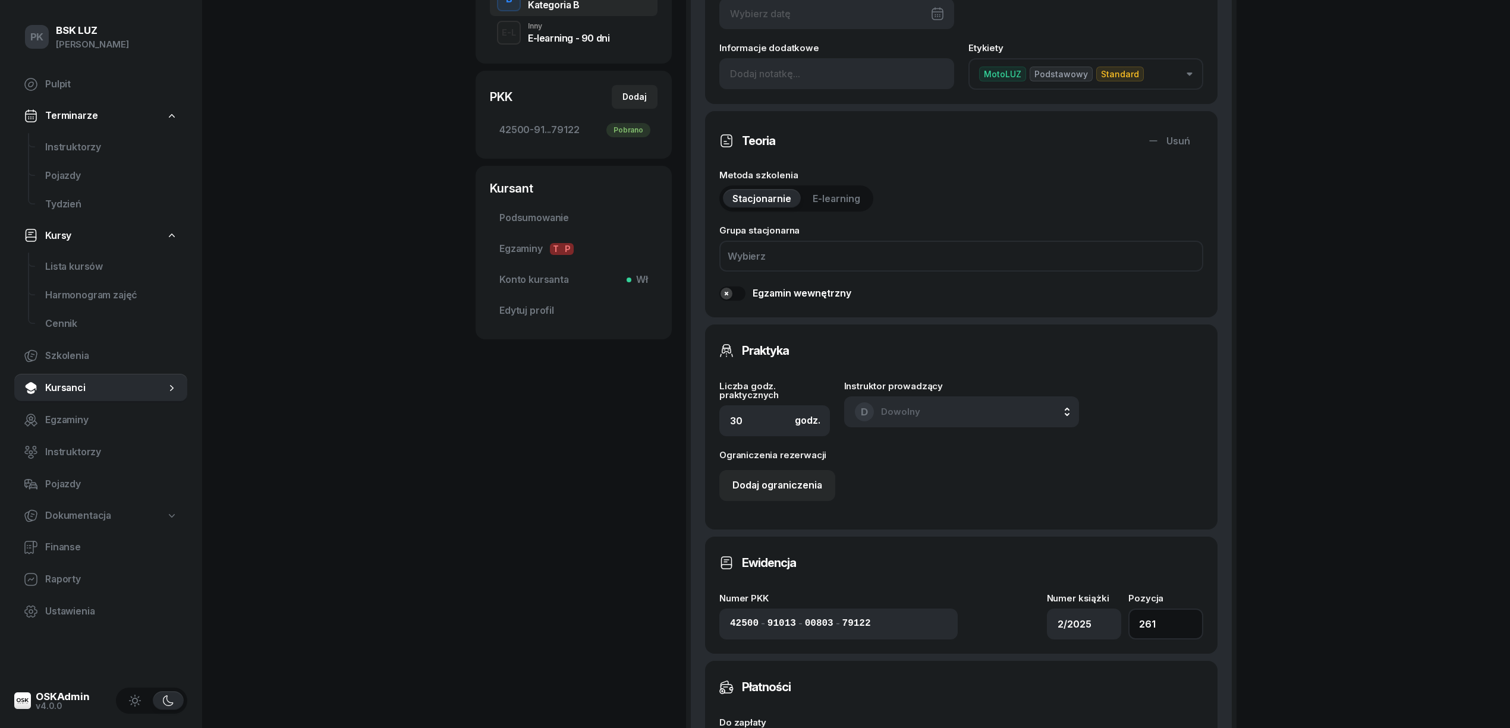
scroll to position [634, 0]
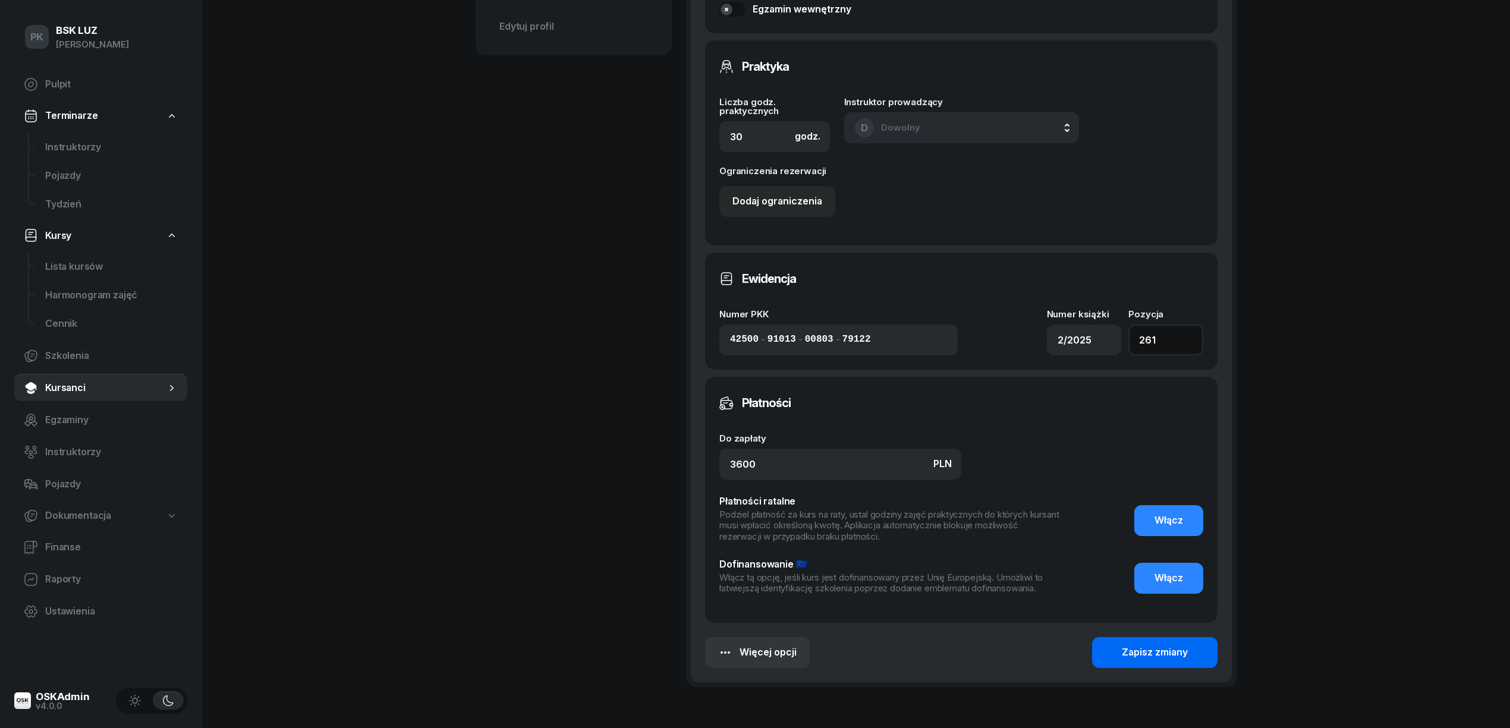
type input "261"
click at [1099, 650] on button "Zapisz zmiany" at bounding box center [1154, 652] width 125 height 31
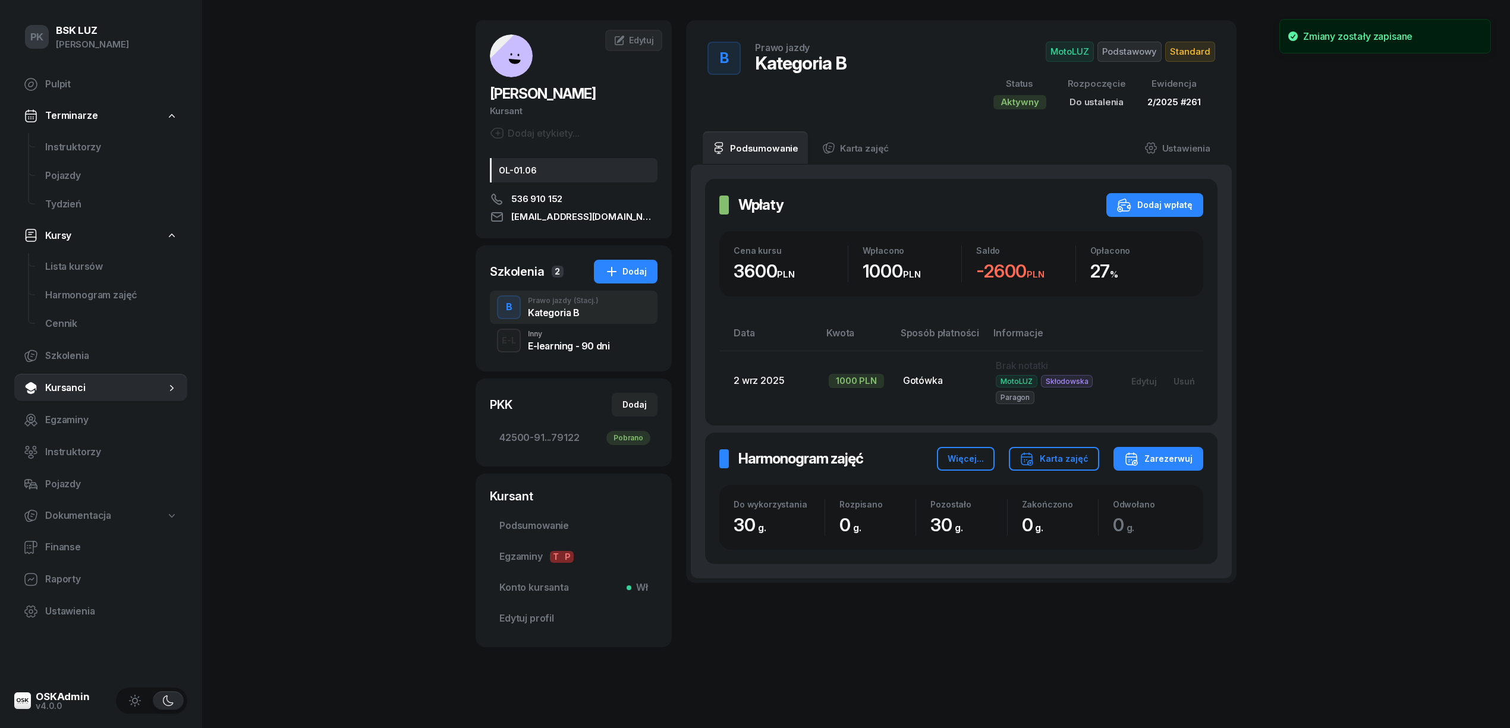
scroll to position [42, 0]
click at [554, 347] on div "E-learning - 90 dni" at bounding box center [568, 346] width 81 height 10
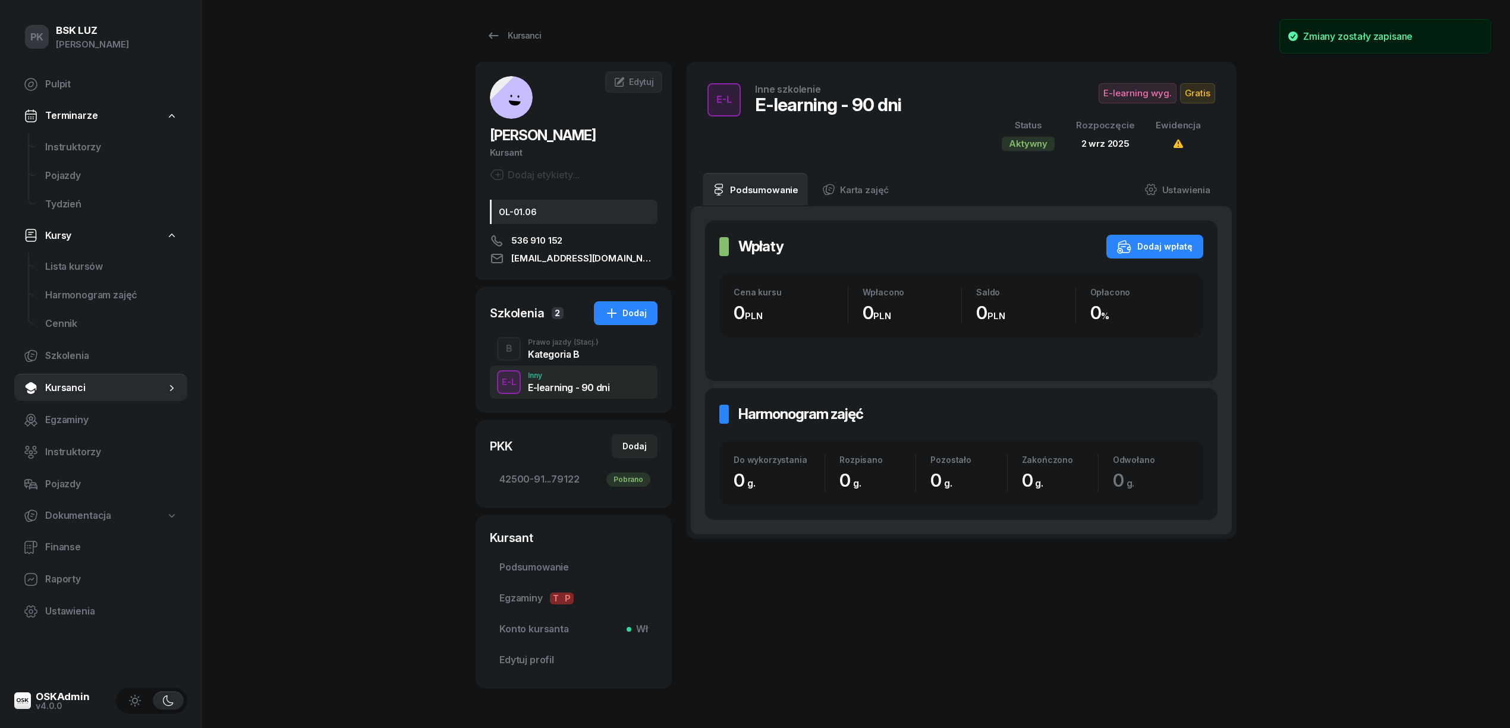
click at [553, 349] on div "Kategoria B" at bounding box center [563, 354] width 71 height 10
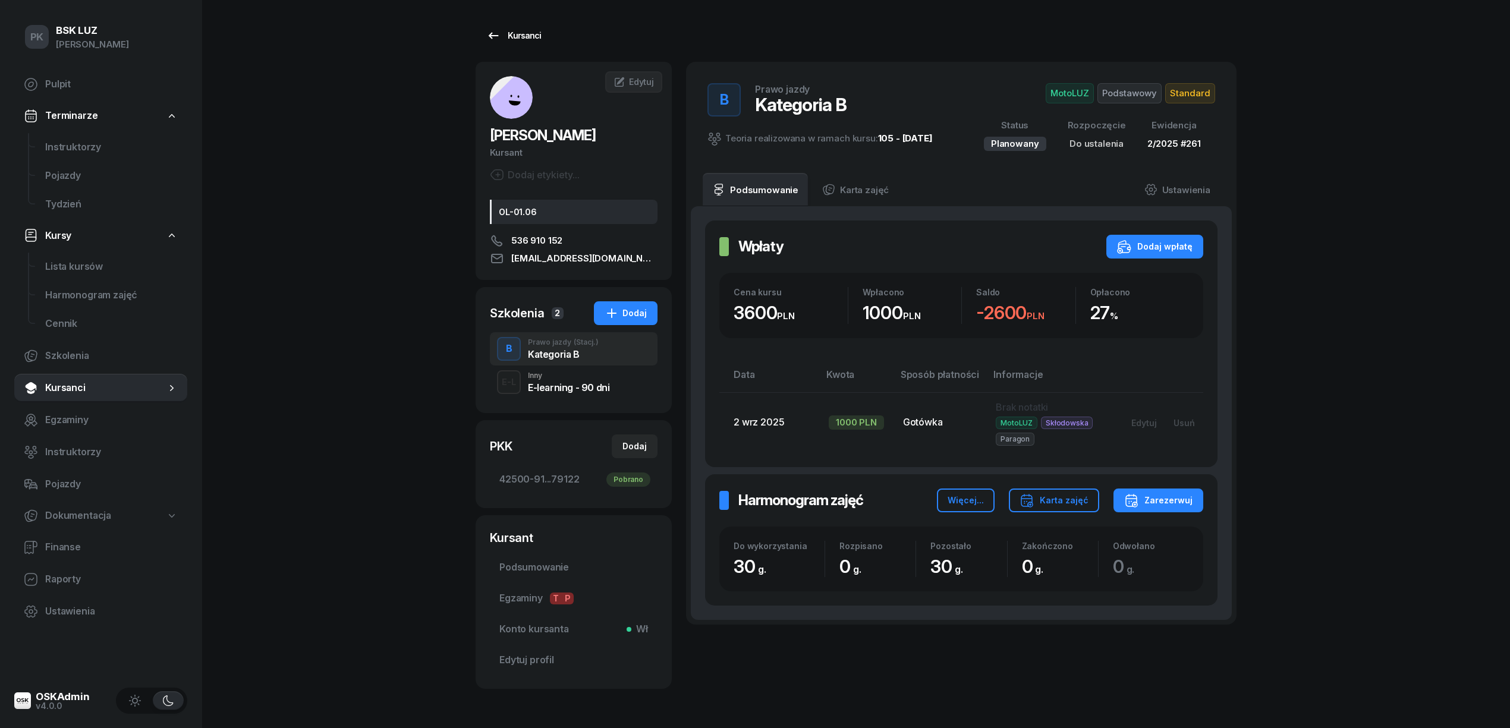
click at [516, 30] on div "Kursanci" at bounding box center [513, 36] width 55 height 14
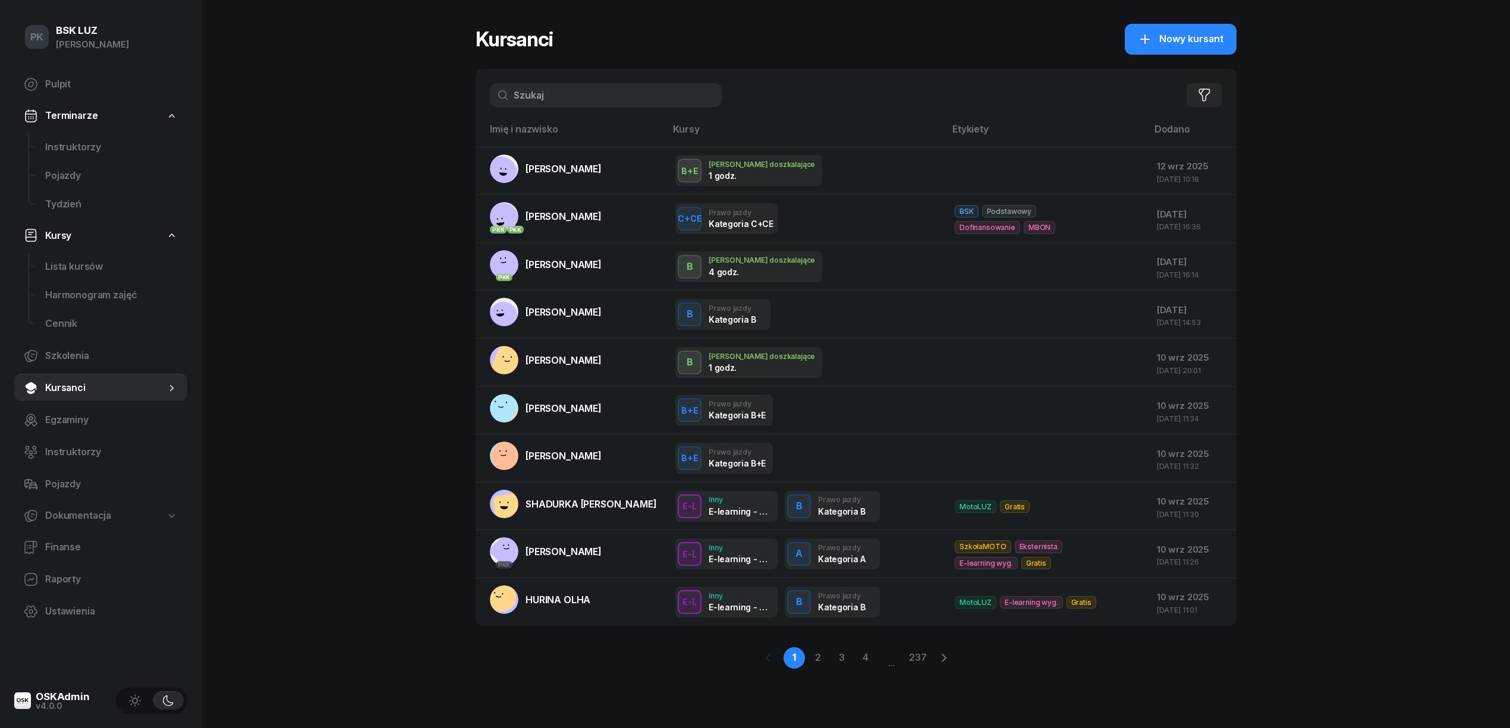
click at [526, 99] on input "text" at bounding box center [606, 95] width 232 height 24
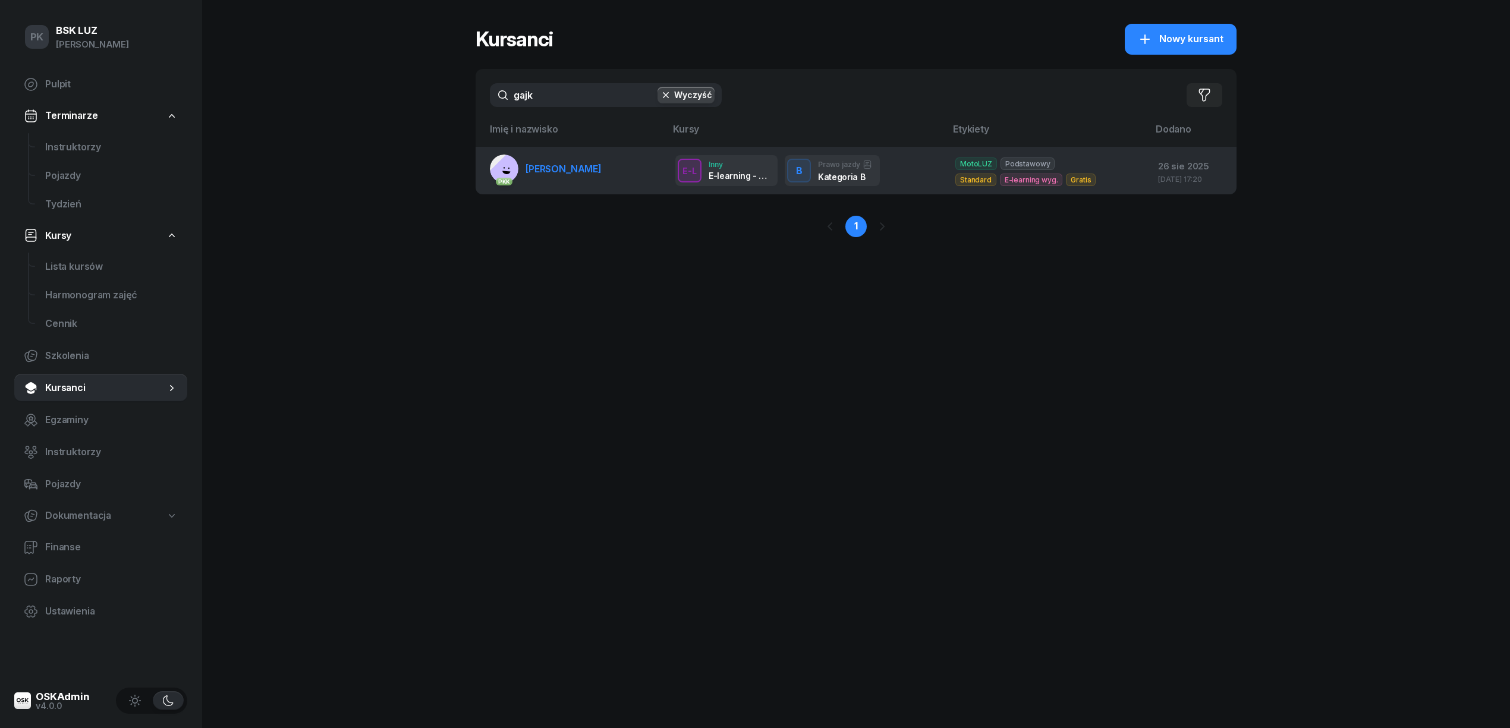
type input "gajk"
click at [597, 183] on td "PKK GAJKOWSKI BARTOSZ" at bounding box center [570, 171] width 190 height 48
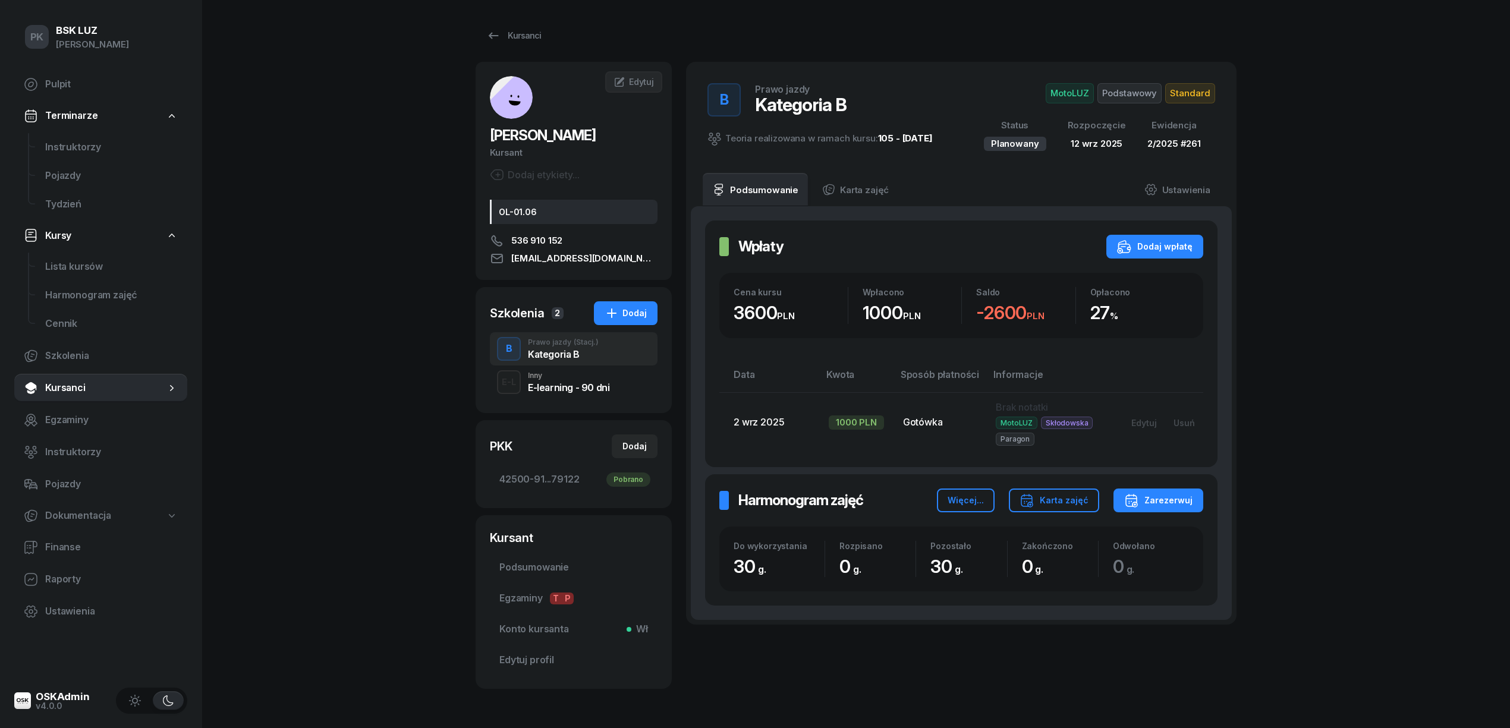
click at [68, 393] on span "Kursanci" at bounding box center [105, 387] width 121 height 15
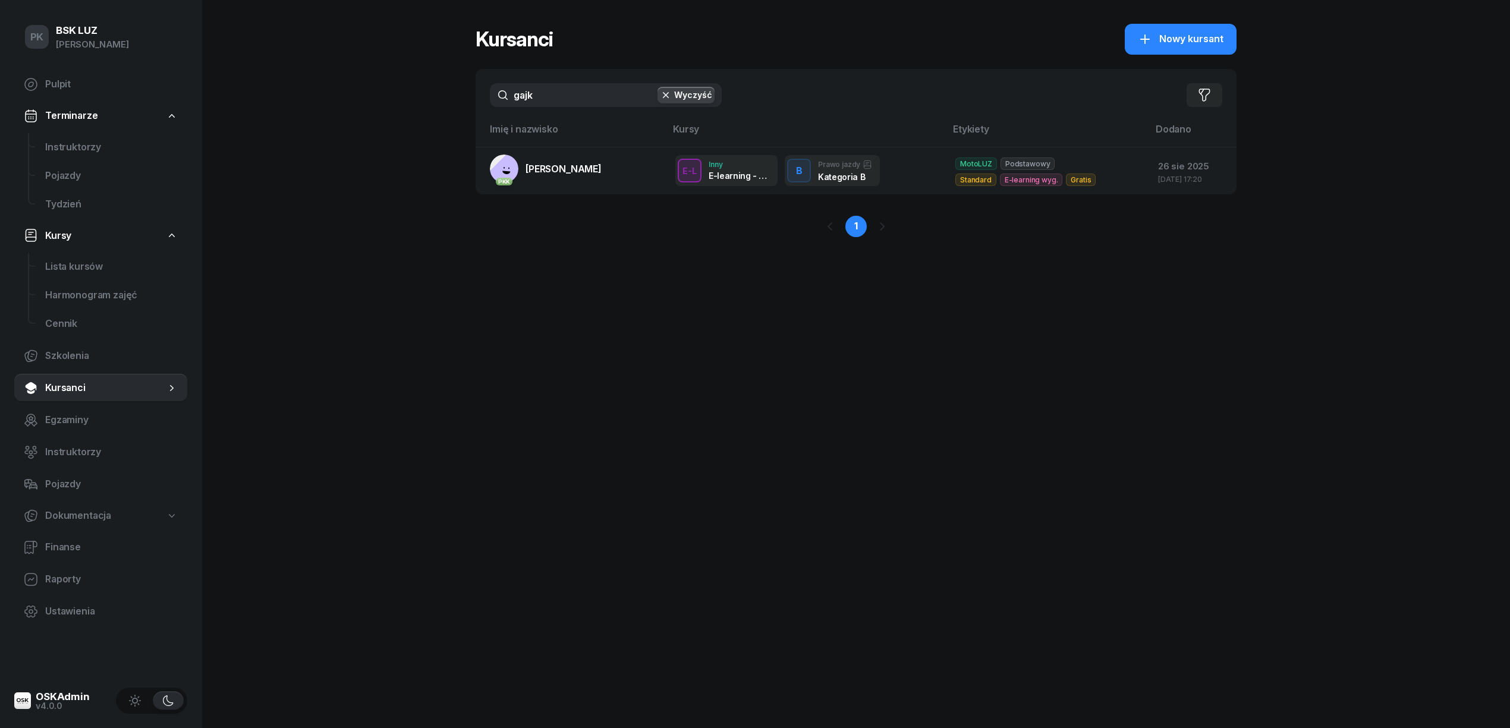
drag, startPoint x: 514, startPoint y: 88, endPoint x: 494, endPoint y: 88, distance: 19.6
click at [494, 88] on input "gajk" at bounding box center [606, 95] width 232 height 24
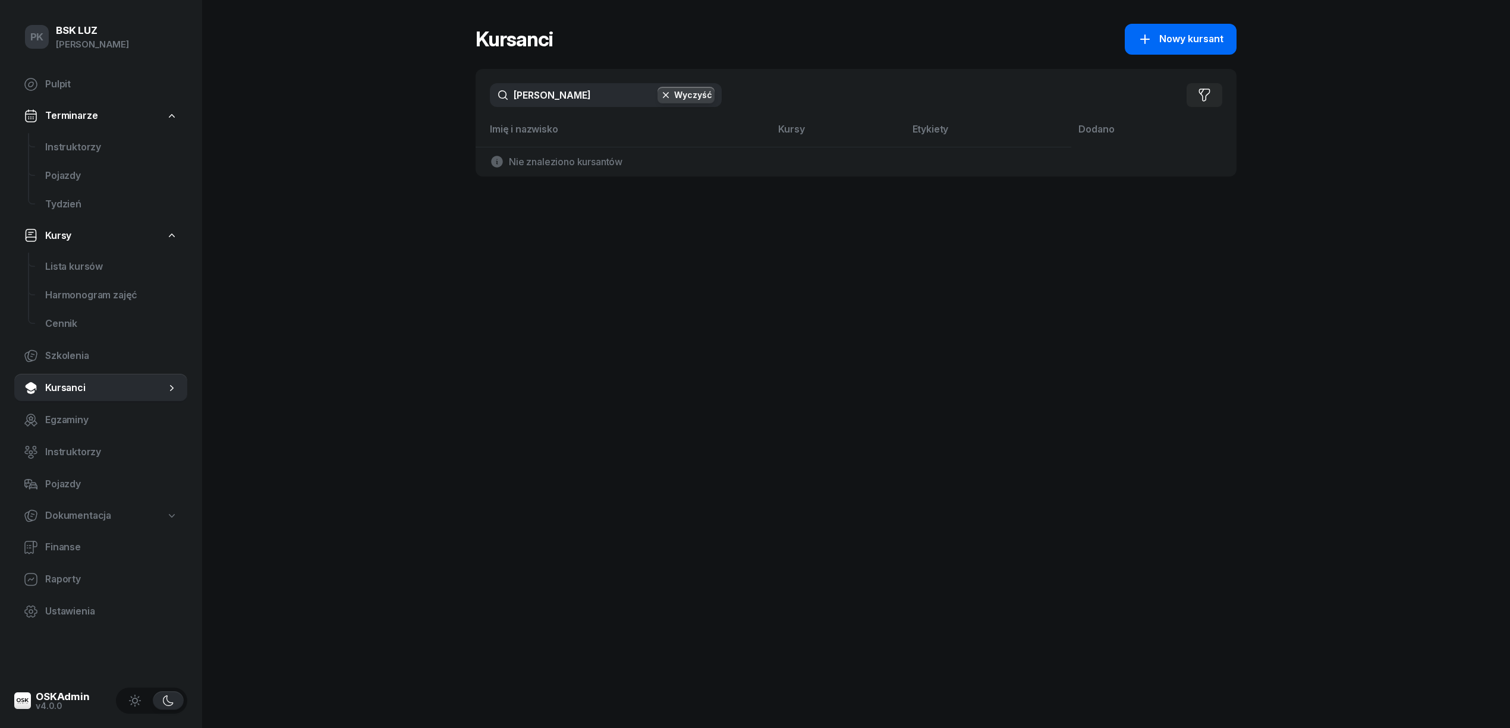
type input "litwin"
click at [1160, 42] on span "Nowy kursant" at bounding box center [1191, 38] width 64 height 15
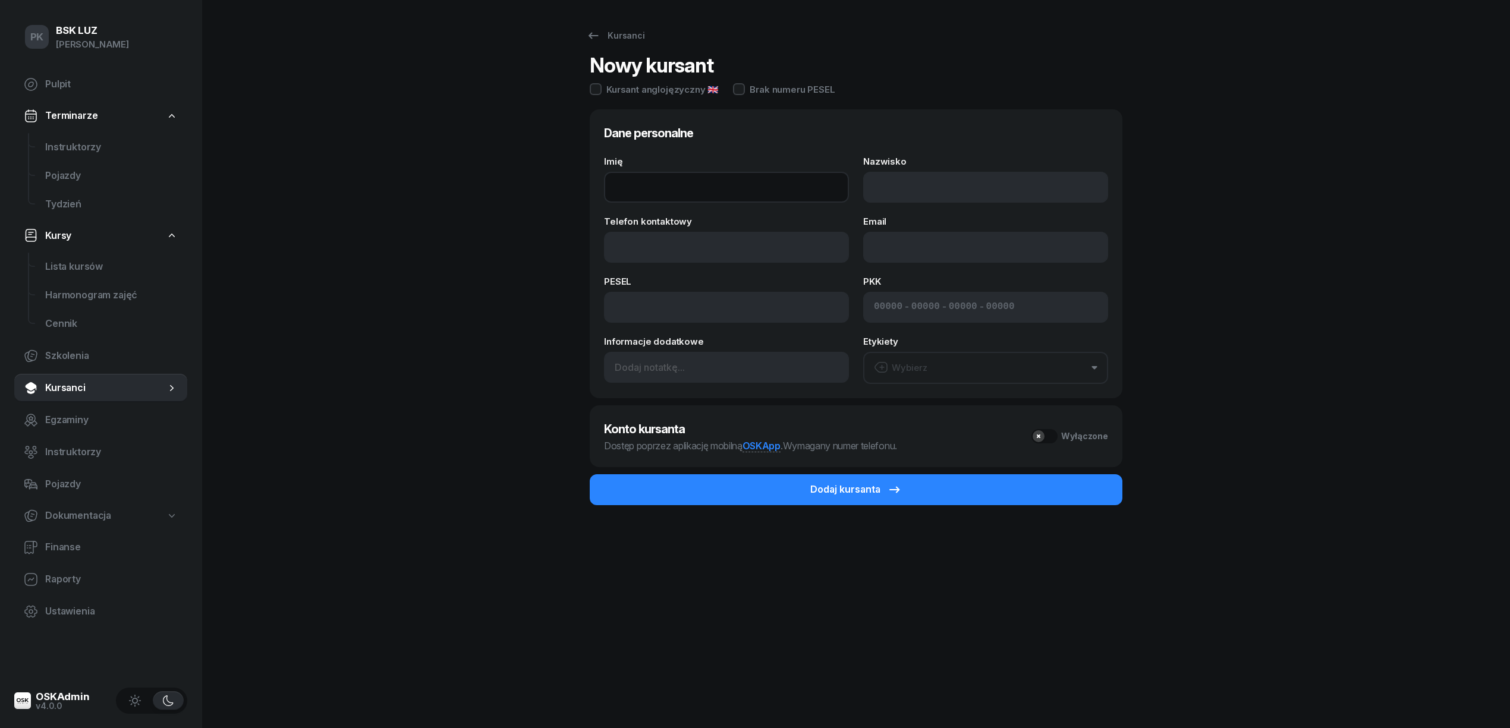
click at [708, 191] on input "Imię" at bounding box center [726, 187] width 245 height 31
type input "LITWIN"
click at [885, 189] on input "Nazwisko" at bounding box center [985, 187] width 245 height 31
type input "LITWIN"
drag, startPoint x: 651, startPoint y: 182, endPoint x: 571, endPoint y: 177, distance: 80.4
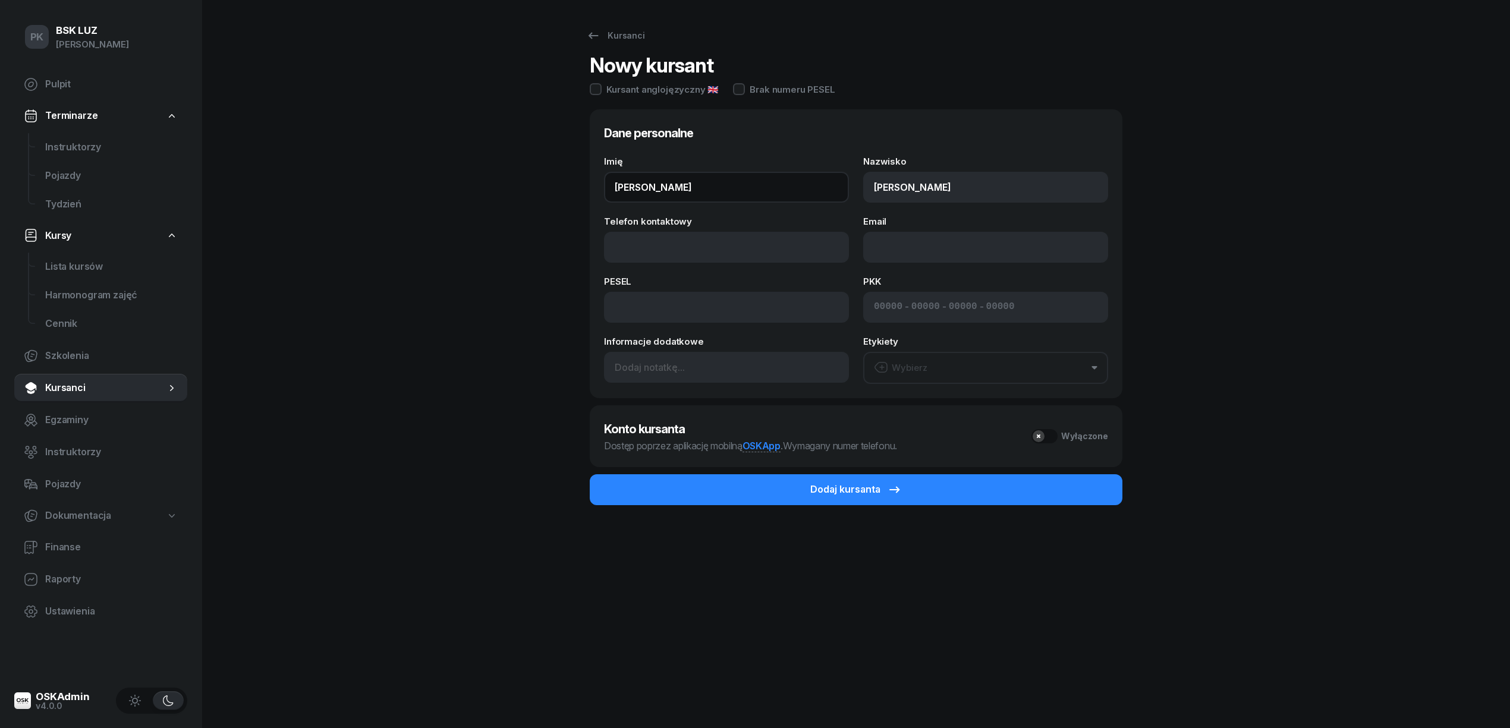
click at [571, 177] on div "Kursanci Nowy kursant Kursant anglojęzyczny 🇬🇧 Brak numeru PESEL Dane personaln…" at bounding box center [855, 364] width 761 height 728
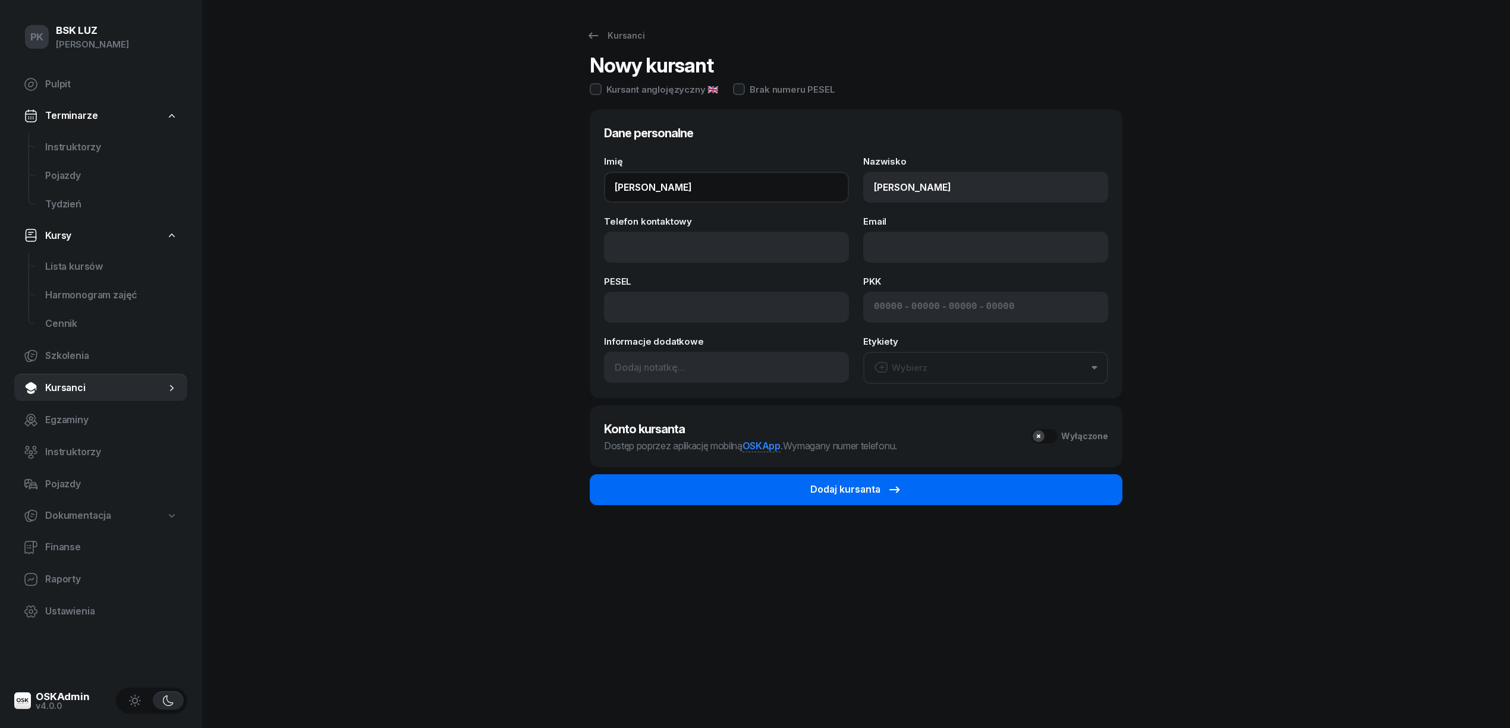
type input "ALEKSANDRA"
click at [851, 482] on div "Dodaj kursanta" at bounding box center [856, 489] width 92 height 15
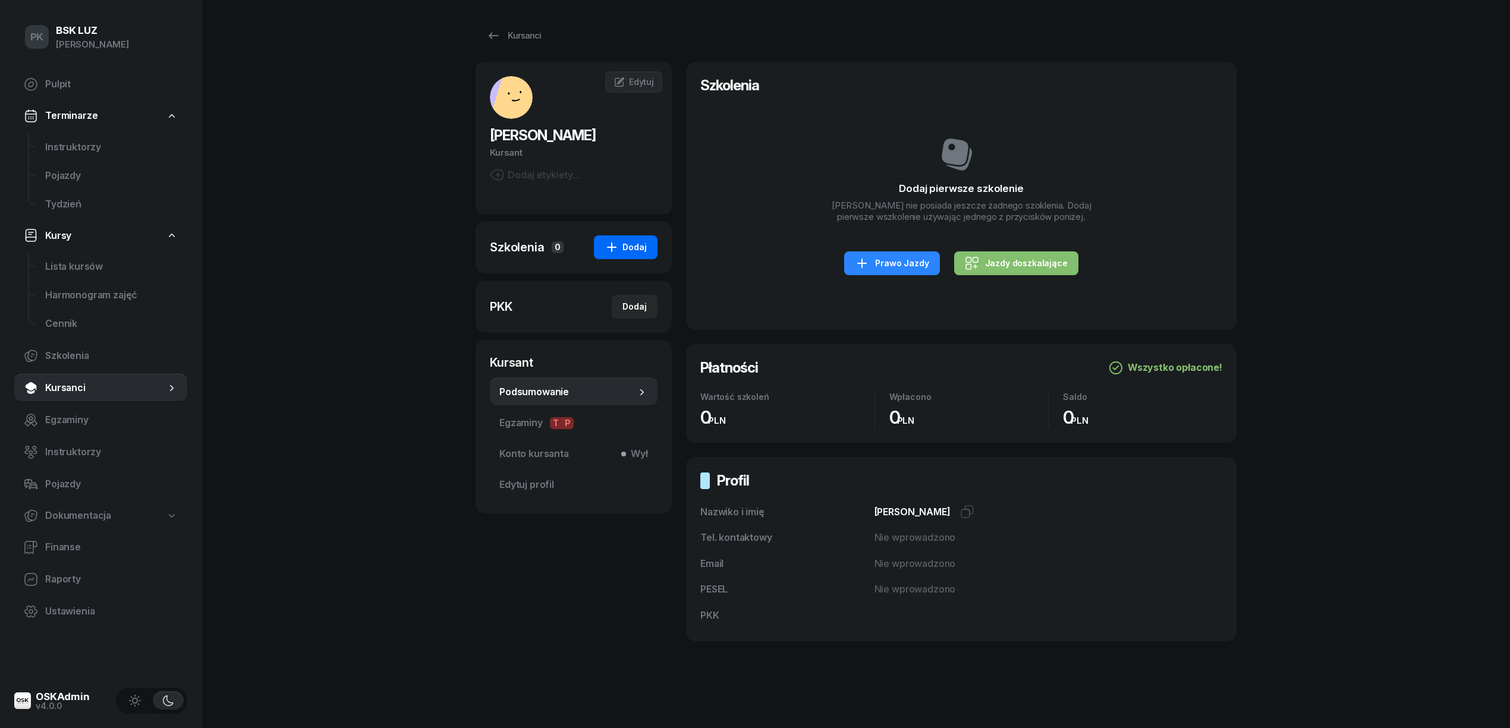
click at [619, 250] on icon "button" at bounding box center [611, 247] width 14 height 14
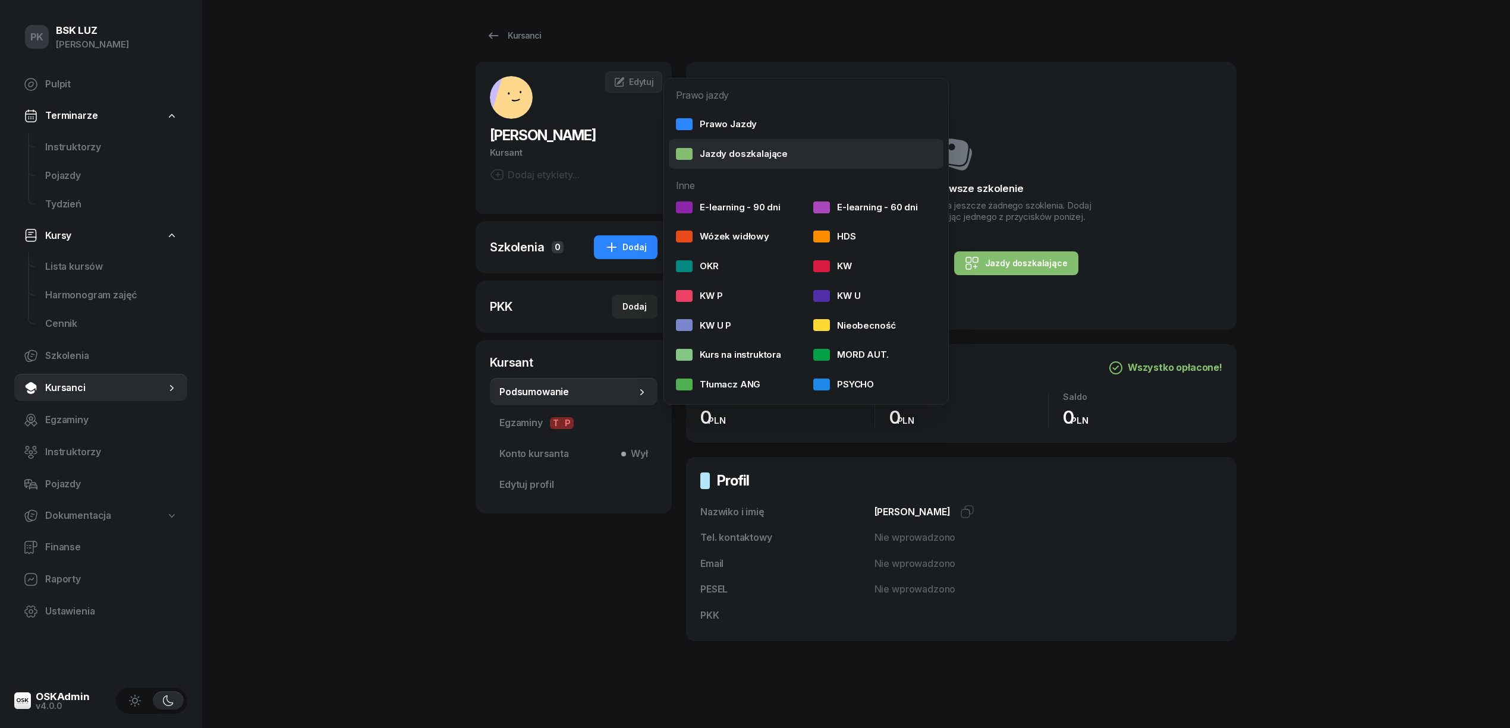
click at [748, 150] on div "Jazdy doszkalające" at bounding box center [732, 153] width 112 height 15
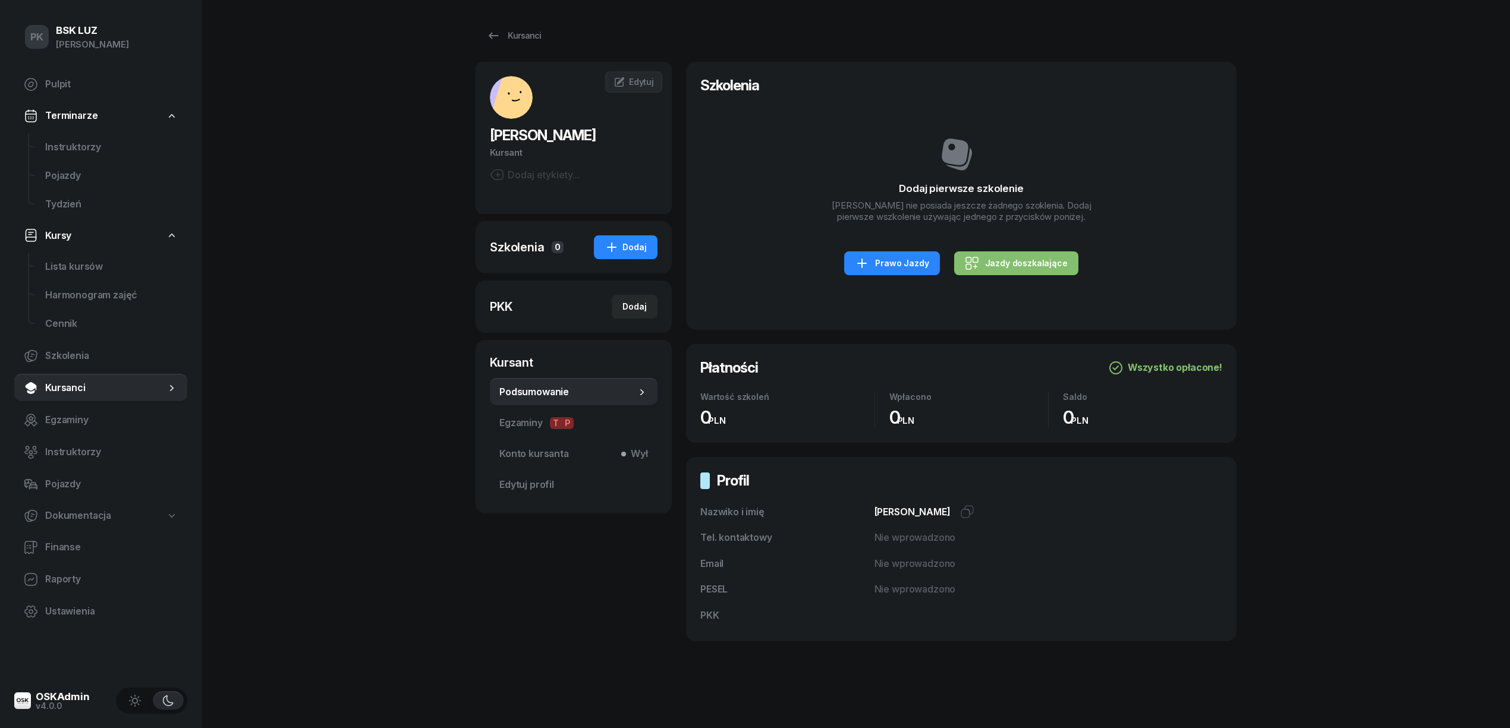
select select "B"
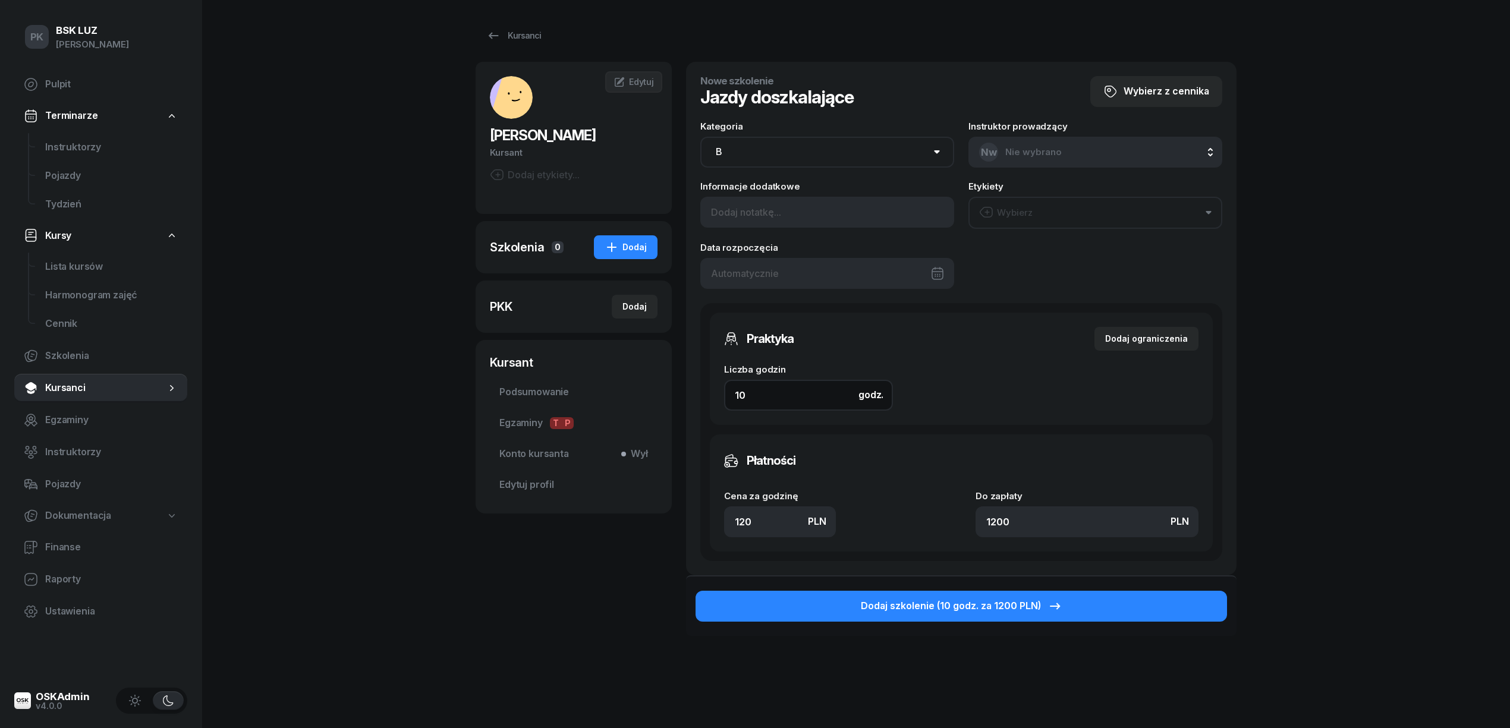
drag, startPoint x: 754, startPoint y: 393, endPoint x: 676, endPoint y: 390, distance: 77.9
click at [676, 390] on div "LITWIN ALEKSANDRA Kursant Dodaj etykiety... AL ALEKSANDRA LITWIN Kursant Edytuj…" at bounding box center [855, 381] width 761 height 638
drag, startPoint x: 757, startPoint y: 521, endPoint x: 650, endPoint y: 521, distance: 107.0
click at [650, 521] on div "LITWIN ALEKSANDRA Kursant Dodaj etykiety... AL ALEKSANDRA LITWIN Kursant Edytuj…" at bounding box center [855, 381] width 761 height 638
type input "1"
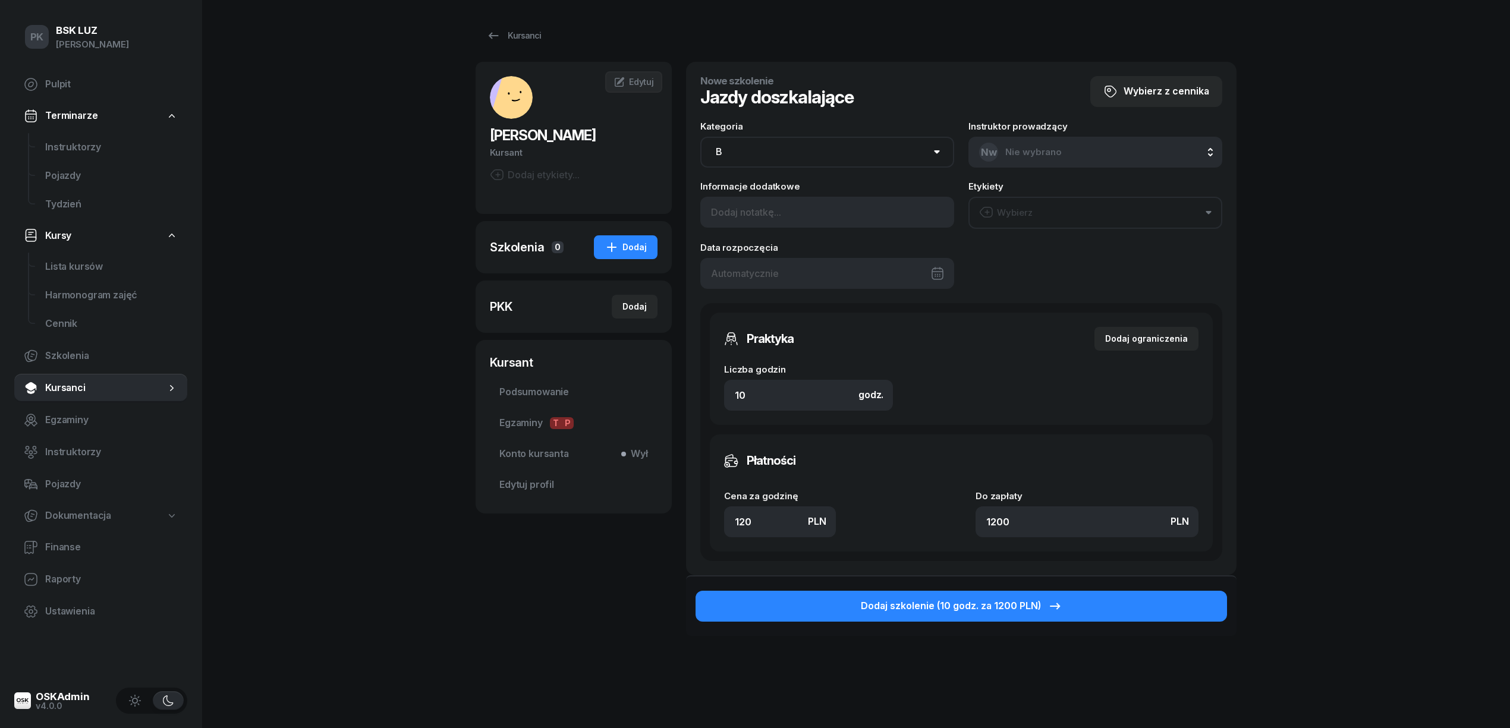
type input "10"
type input "13"
type input "130"
type input "1300"
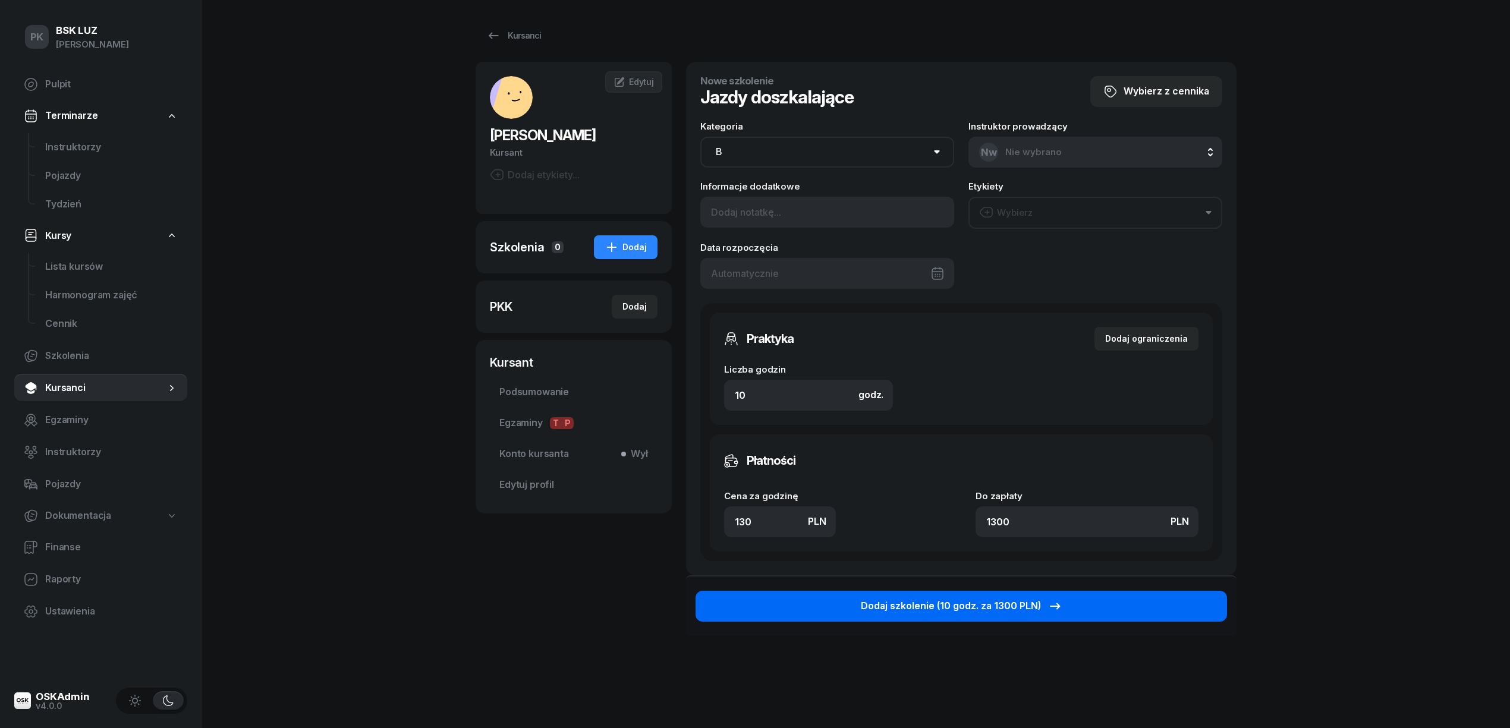
type input "130"
click at [840, 604] on button "Dodaj szkolenie (10 godz. za 1300 PLN)" at bounding box center [960, 606] width 531 height 31
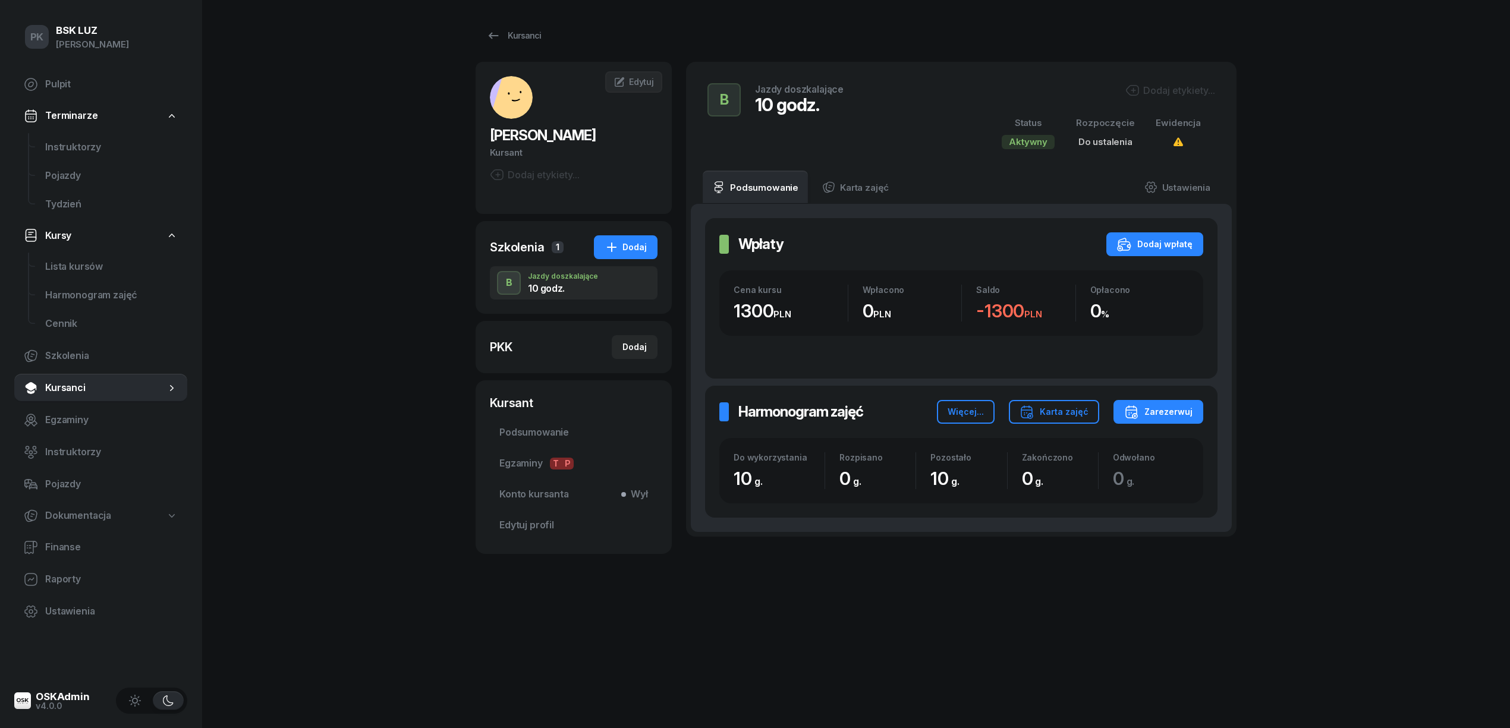
click at [1180, 96] on div "Dodaj etykiety..." at bounding box center [1170, 90] width 90 height 14
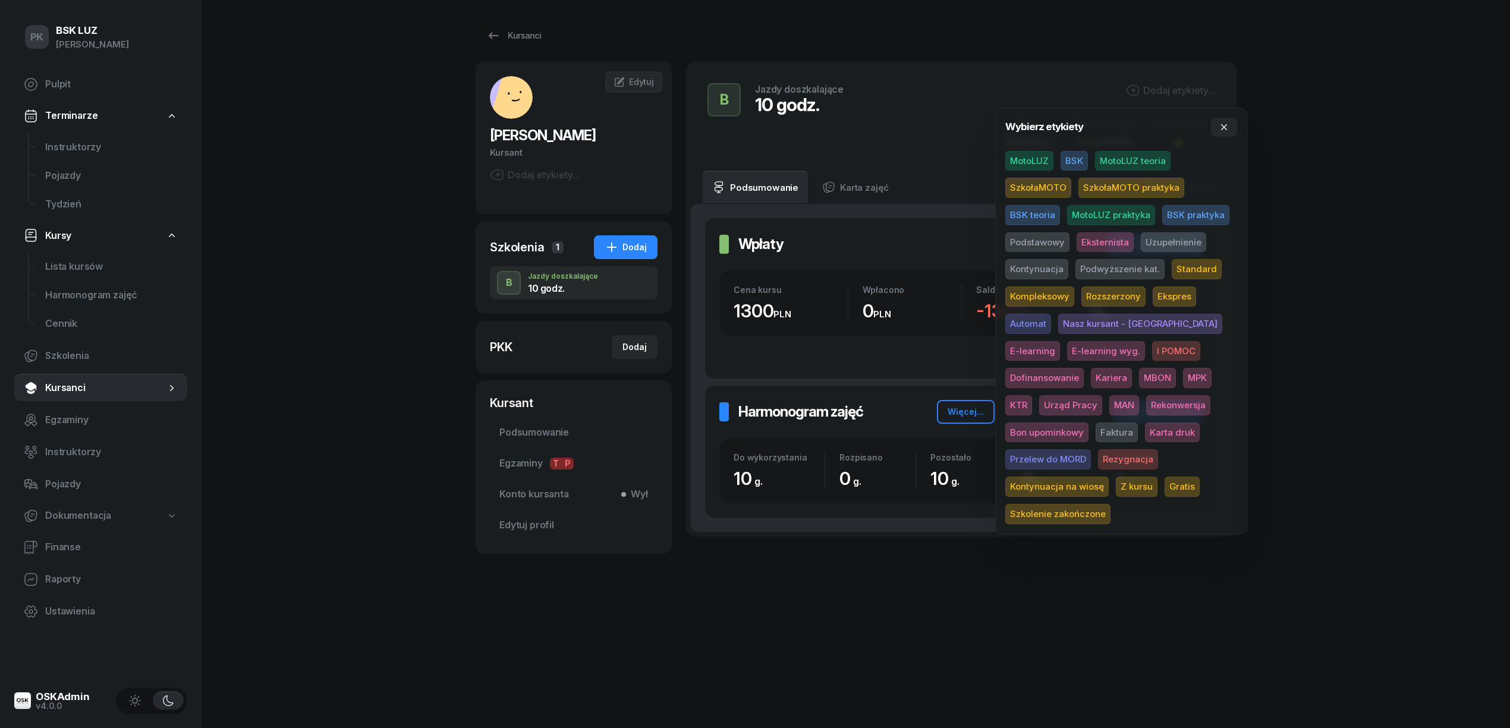
click at [1036, 159] on span "MotoLUZ" at bounding box center [1029, 161] width 48 height 20
click at [1324, 184] on div "PK BSK LUZ Piotr Klimek Pulpit Terminarze Instruktorzy Pojazdy Tydzień Kursy Li…" at bounding box center [755, 364] width 1510 height 728
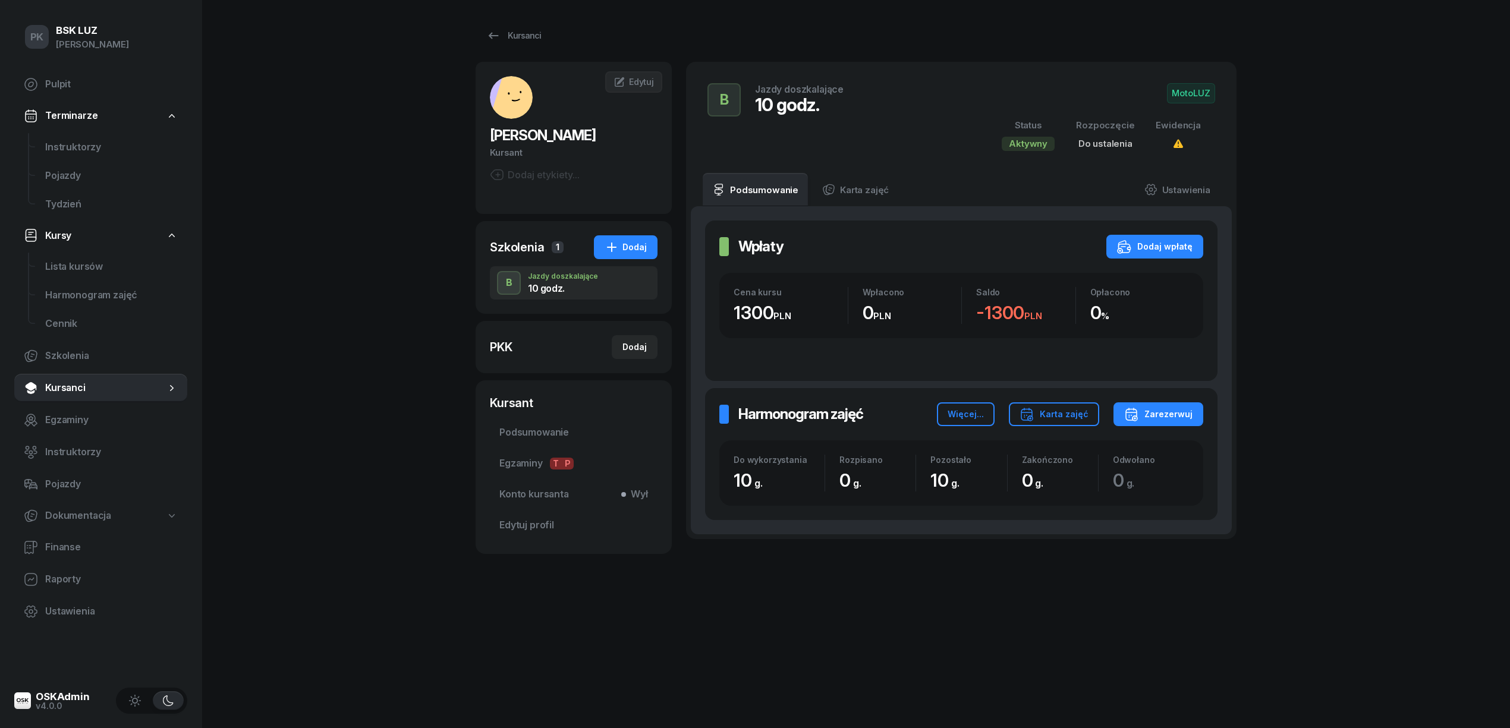
click at [567, 177] on div "Dodaj etykiety..." at bounding box center [535, 175] width 90 height 14
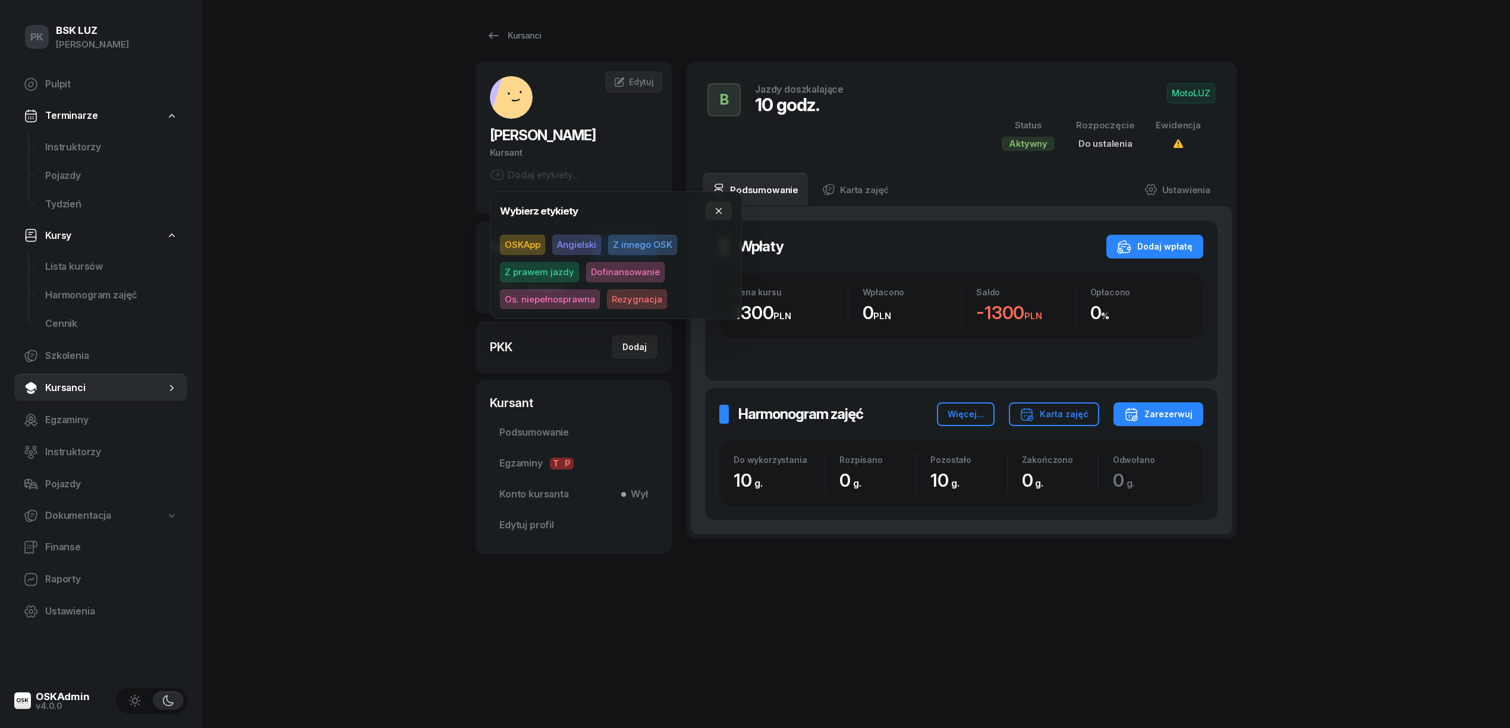
click at [546, 266] on span "Z prawem jazdy" at bounding box center [539, 272] width 79 height 20
click at [1144, 417] on div "Zarezerwuj" at bounding box center [1158, 414] width 68 height 14
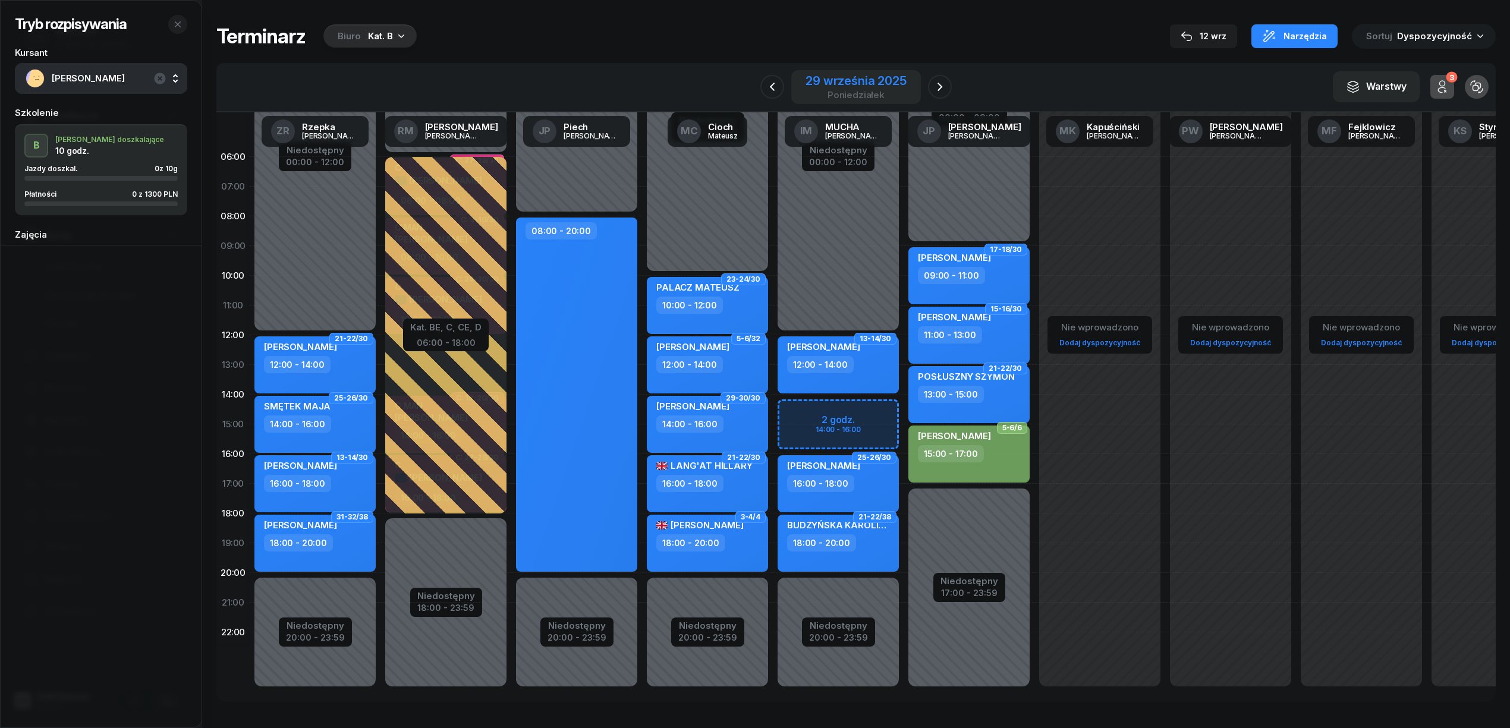
click at [872, 80] on div "29 września 2025" at bounding box center [855, 81] width 100 height 12
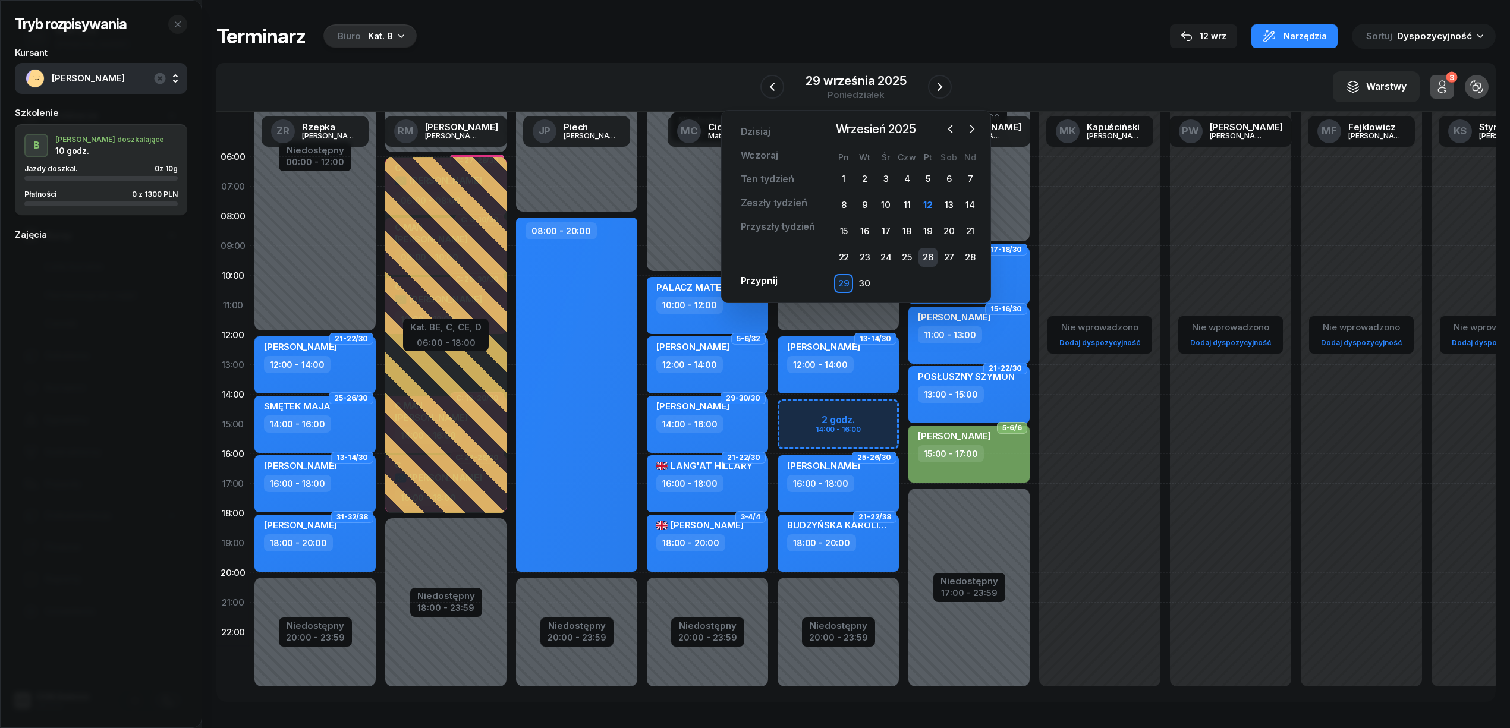
click at [932, 255] on div "26" at bounding box center [927, 257] width 19 height 19
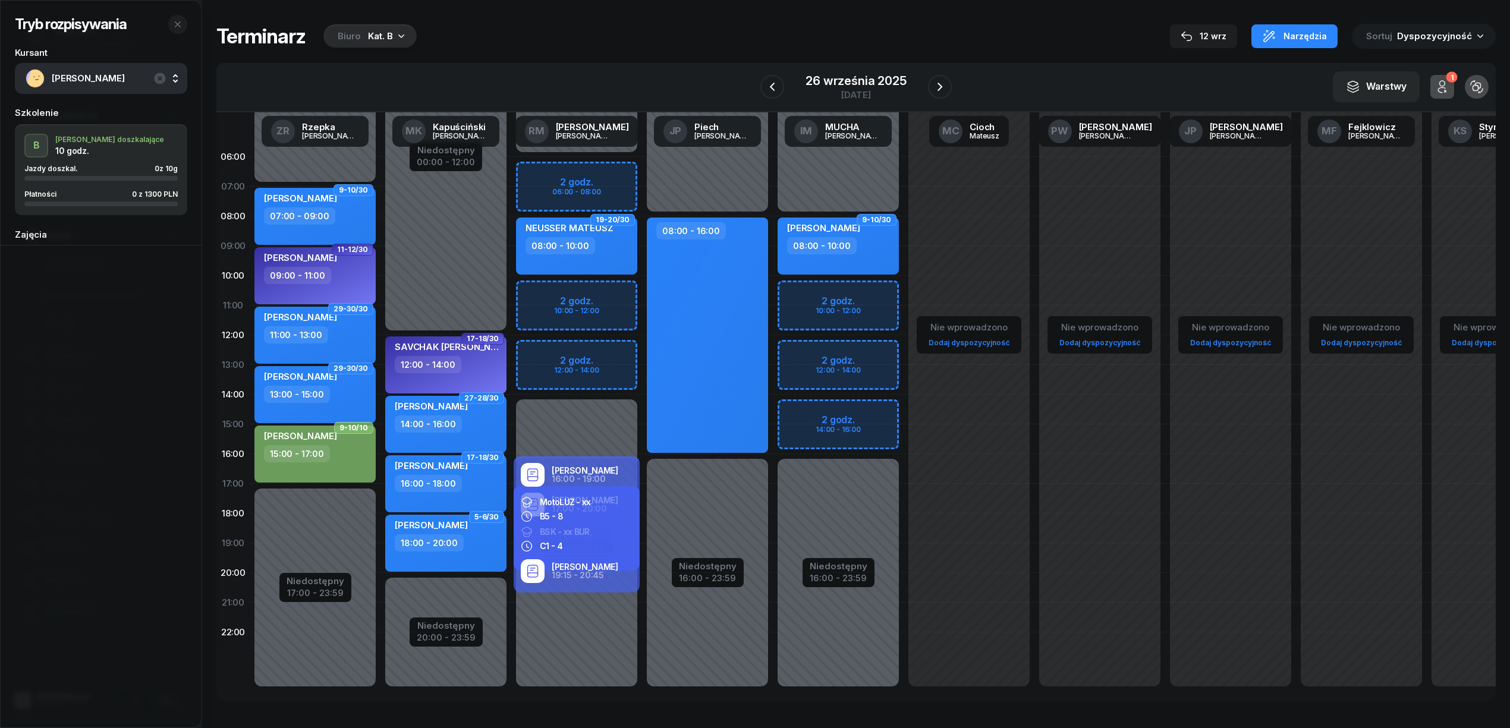
click at [837, 291] on div "Niedostępny 00:00 - 08:00 Niedostępny 16:00 - 23:59 2 godz. 10:00 - 12:00 2 god…" at bounding box center [838, 424] width 131 height 565
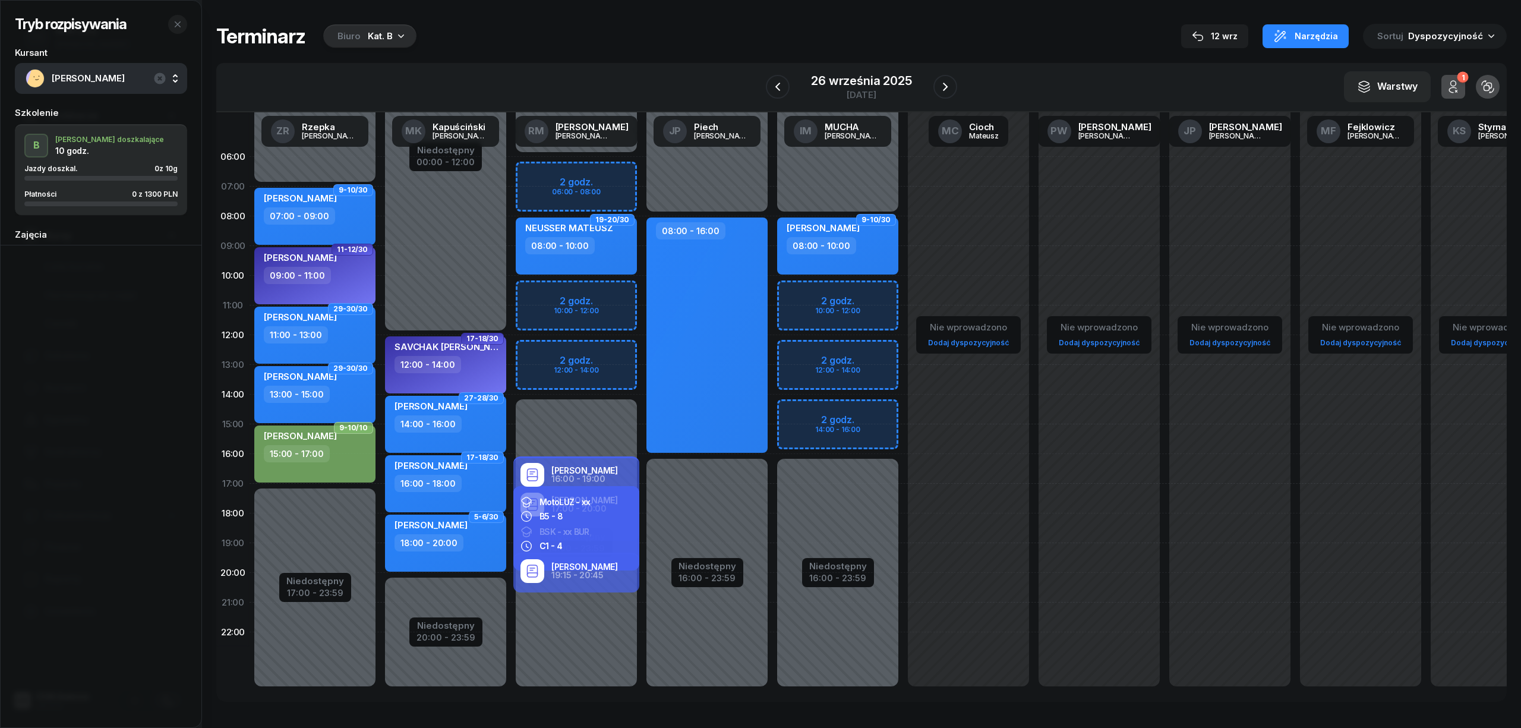
select select "10"
select select "12"
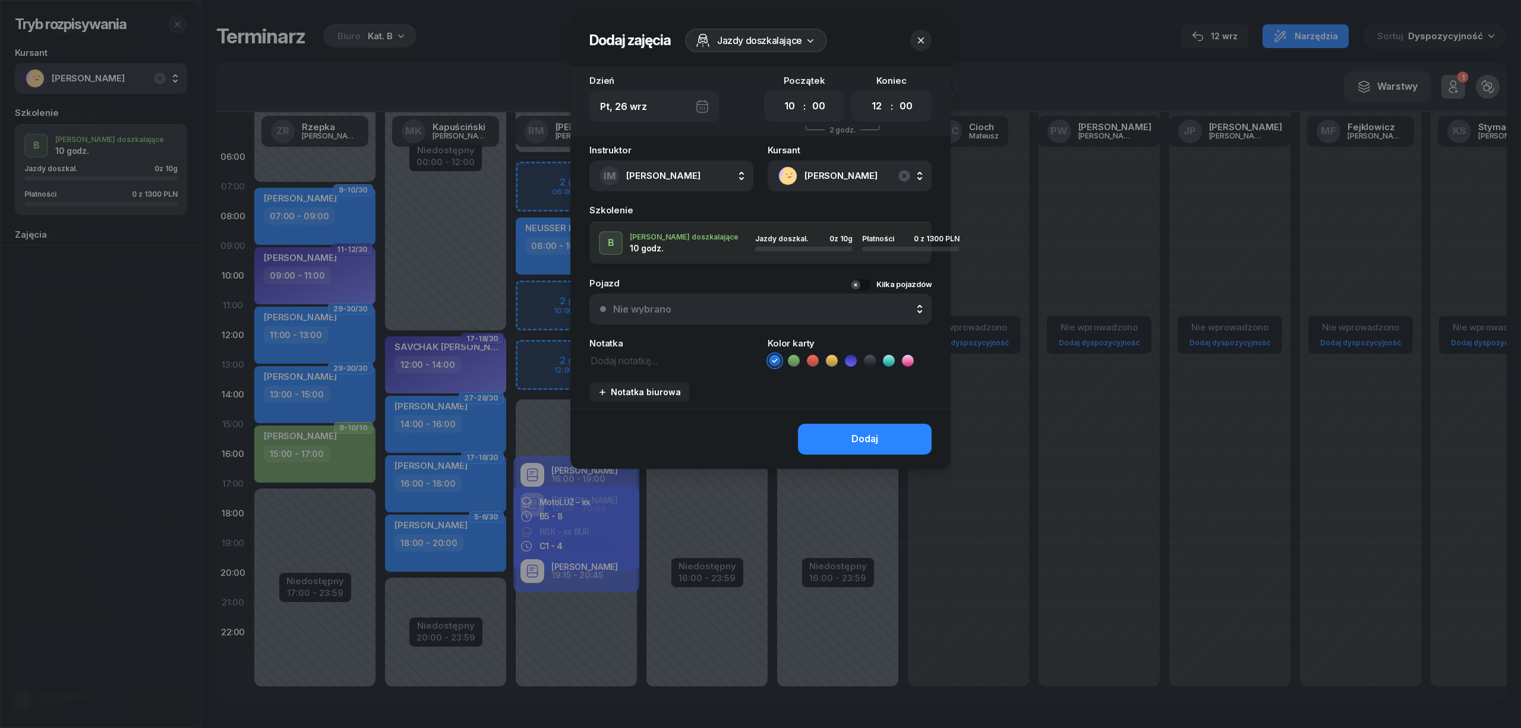
click at [815, 360] on icon at bounding box center [813, 361] width 12 height 12
click at [843, 435] on button "Dodaj" at bounding box center [865, 439] width 134 height 31
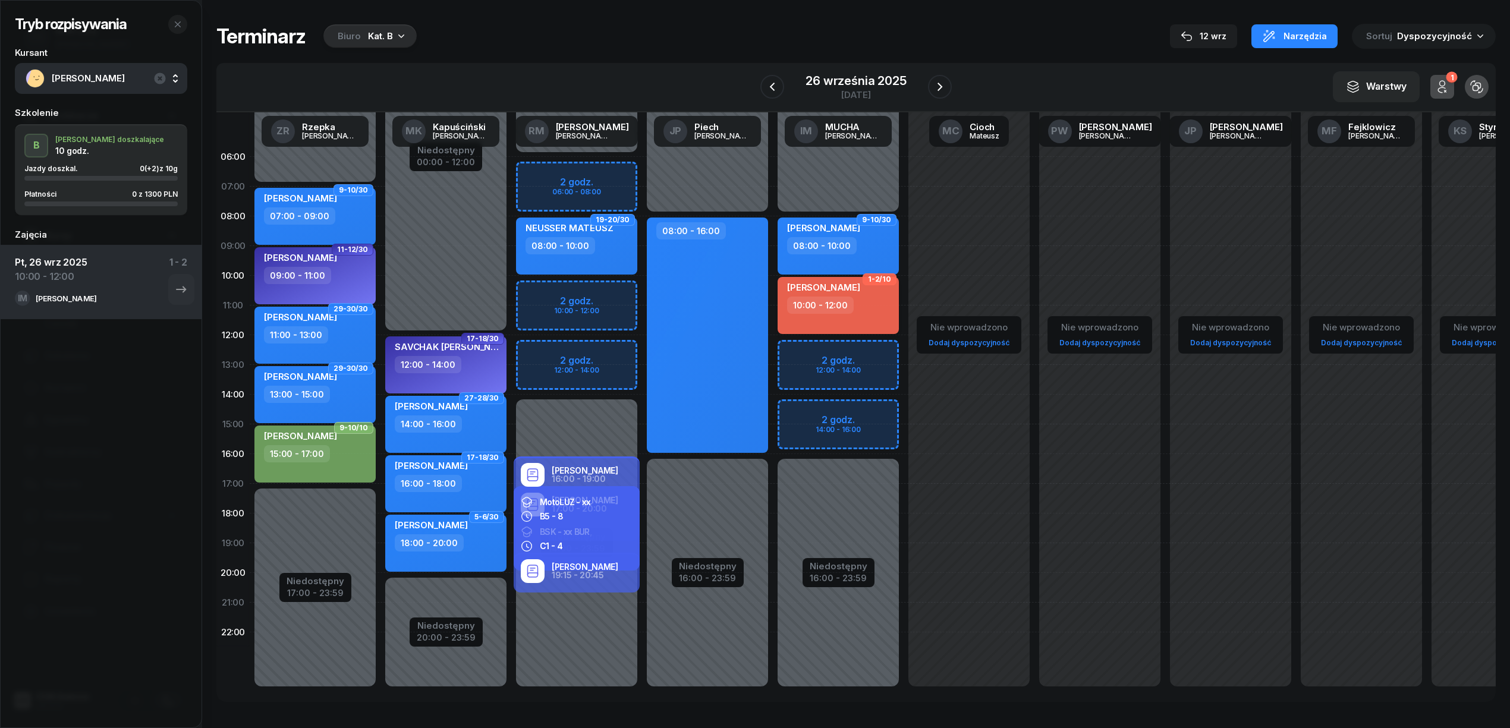
click at [871, 309] on div "10:00 - 12:00" at bounding box center [839, 305] width 105 height 17
select select "10"
select select "12"
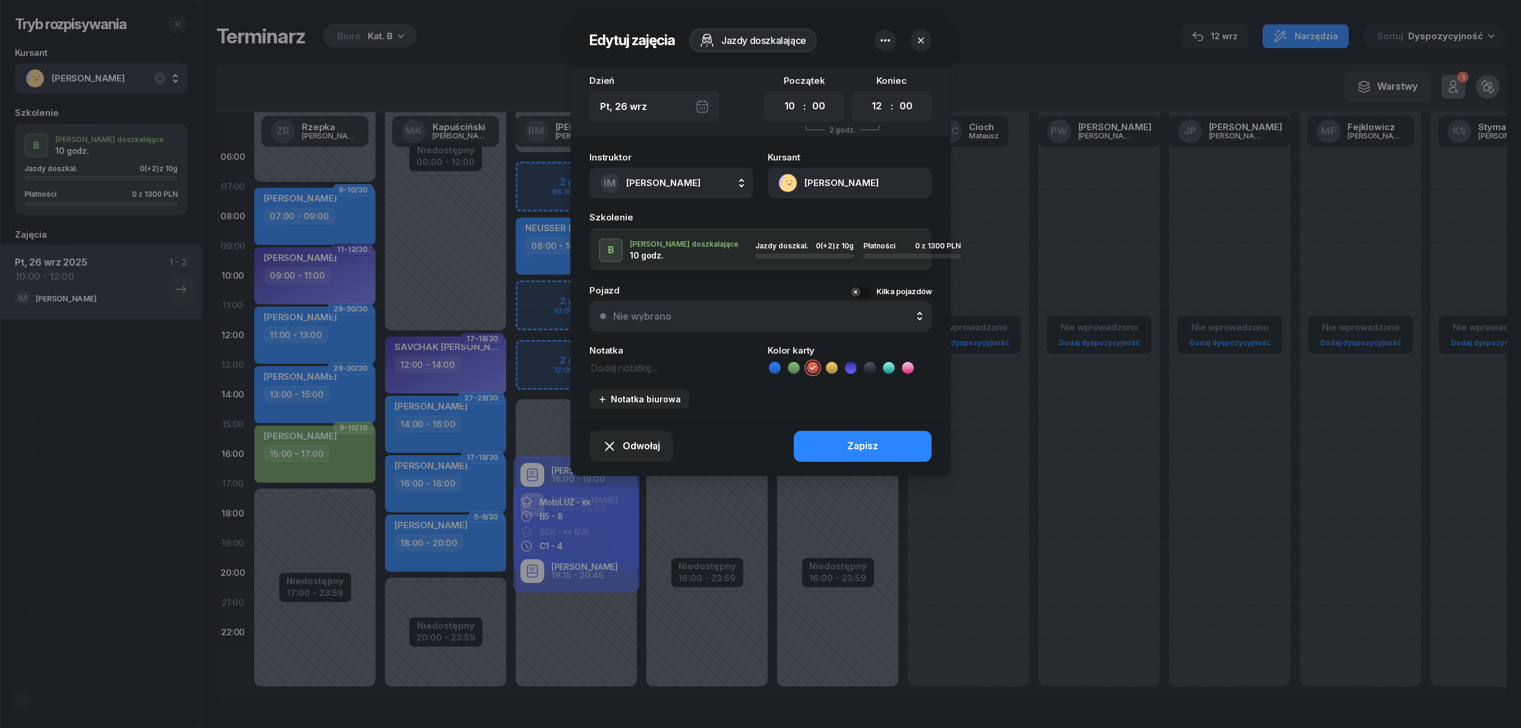
click at [621, 370] on textarea at bounding box center [672, 367] width 164 height 15
type textarea "p"
click at [621, 370] on textarea at bounding box center [672, 367] width 164 height 15
type textarea "Prawo jazdy"
click at [807, 440] on button "Zapisz" at bounding box center [863, 446] width 138 height 31
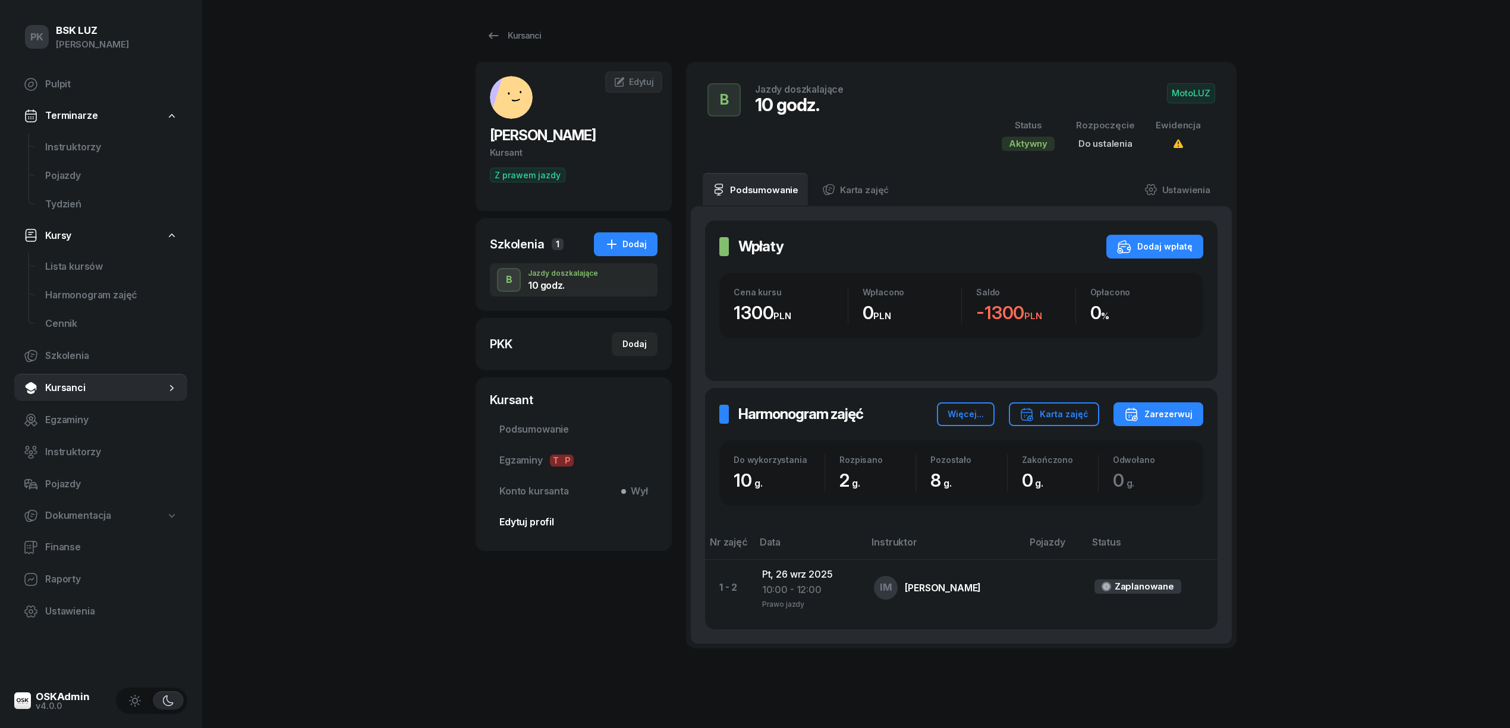
click at [519, 521] on span "Edytuj profil" at bounding box center [573, 522] width 149 height 15
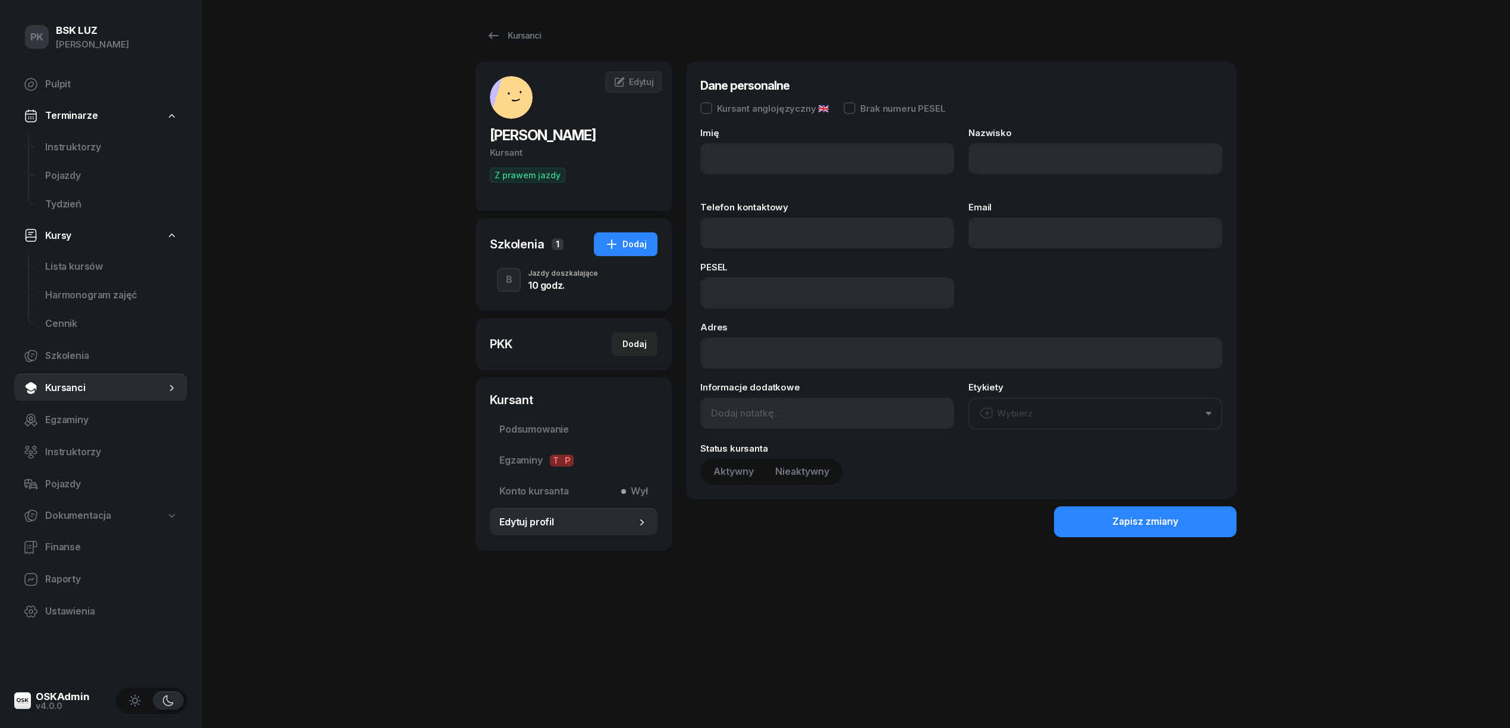
type input "ALEKSANDRA"
type input "LITWIN"
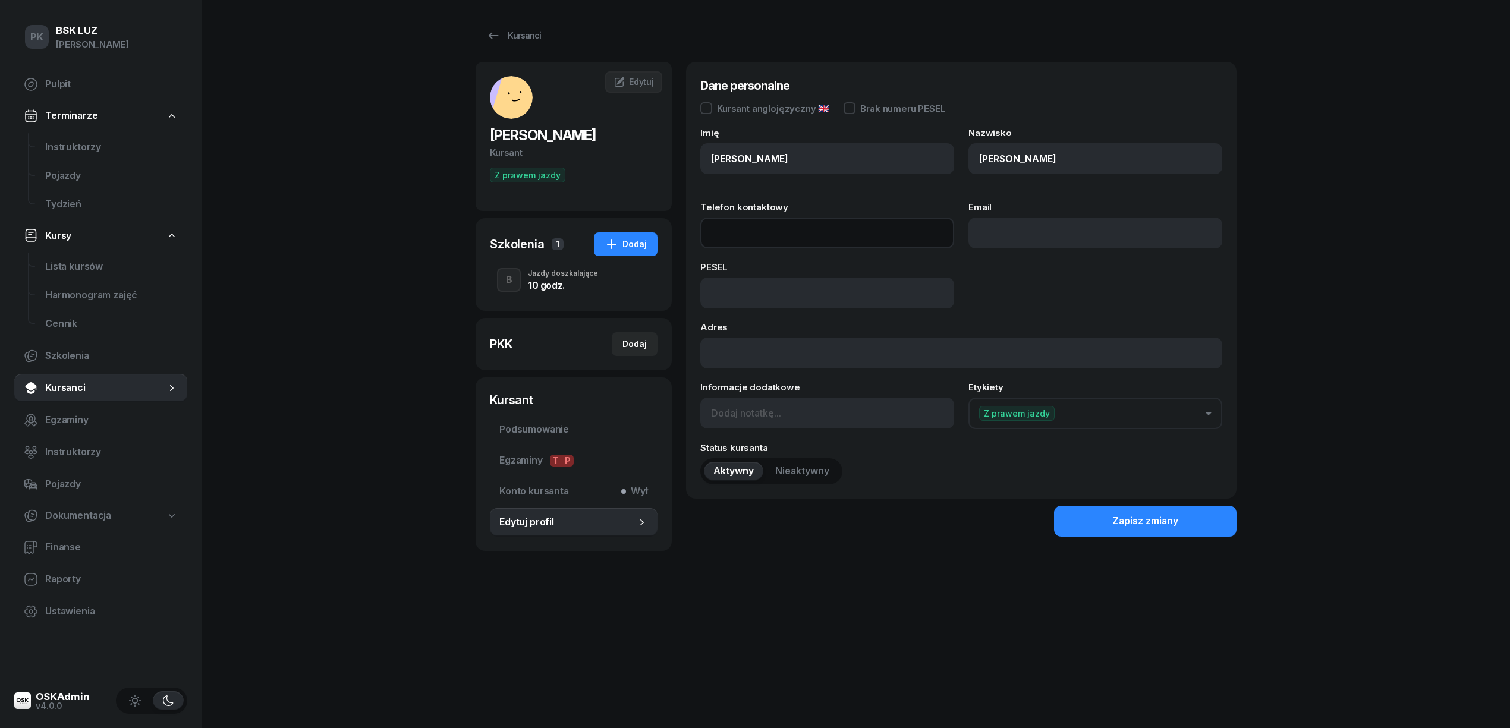
click at [762, 235] on input "Telefon kontaktowy" at bounding box center [827, 233] width 254 height 31
type input "513 828 331"
click at [1162, 521] on div "Zapisz zmiany" at bounding box center [1145, 520] width 66 height 15
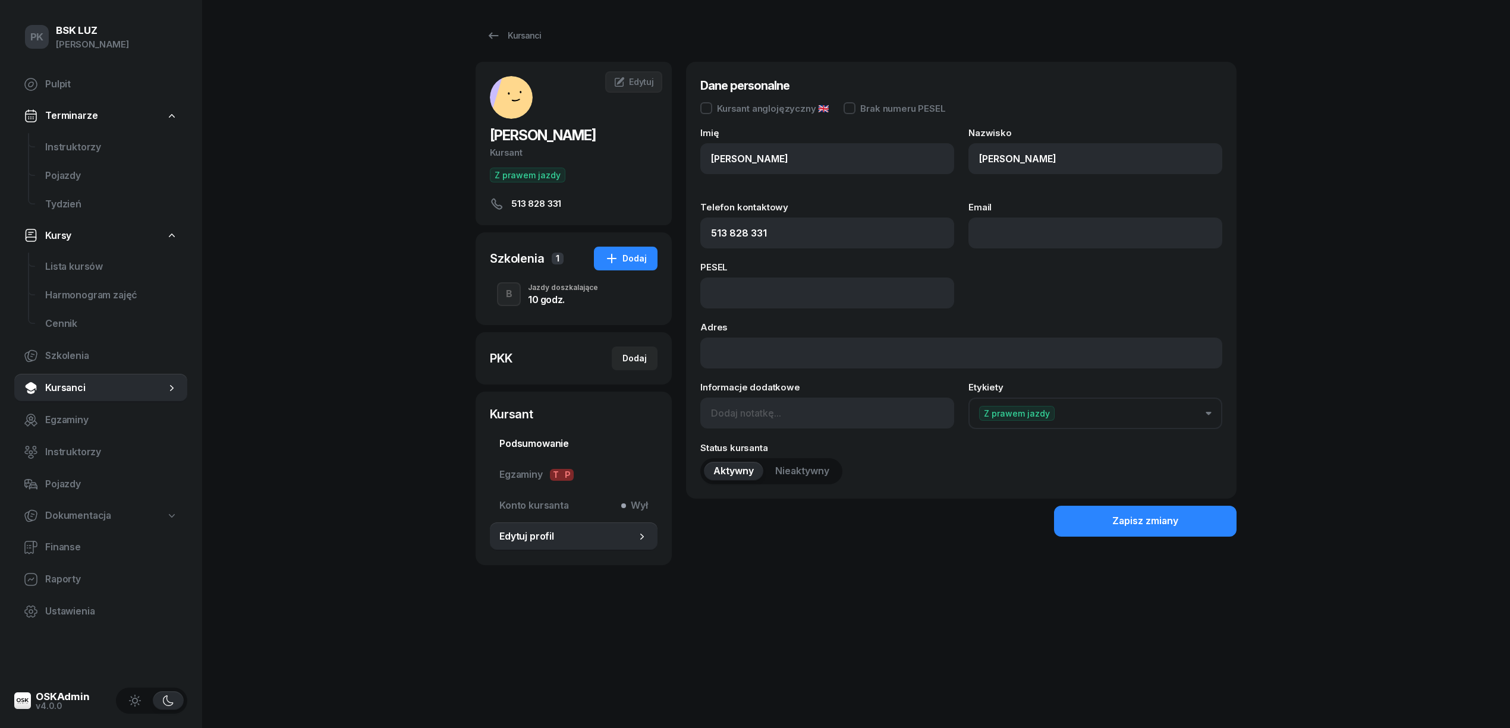
click at [566, 443] on span "Podsumowanie" at bounding box center [573, 443] width 149 height 15
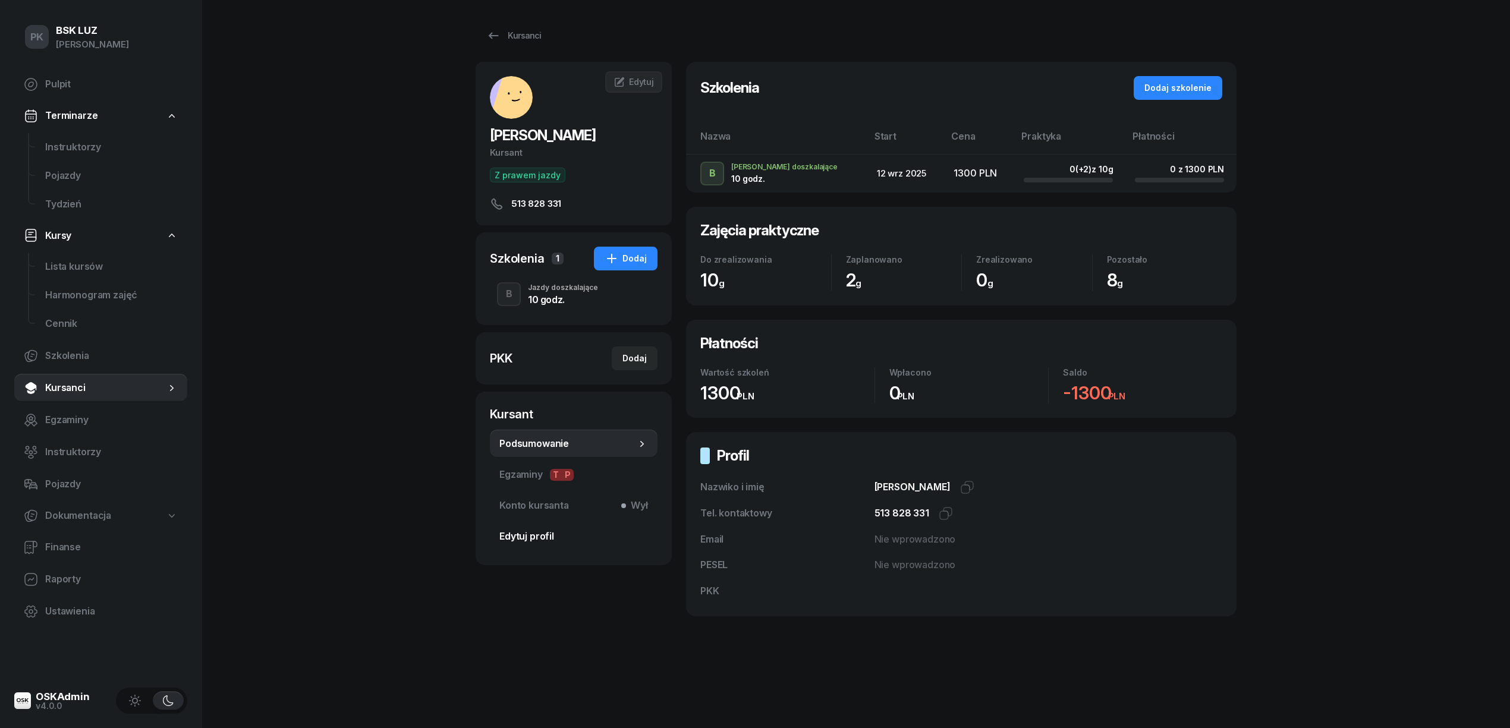
click at [532, 534] on span "Edytuj profil" at bounding box center [573, 536] width 149 height 15
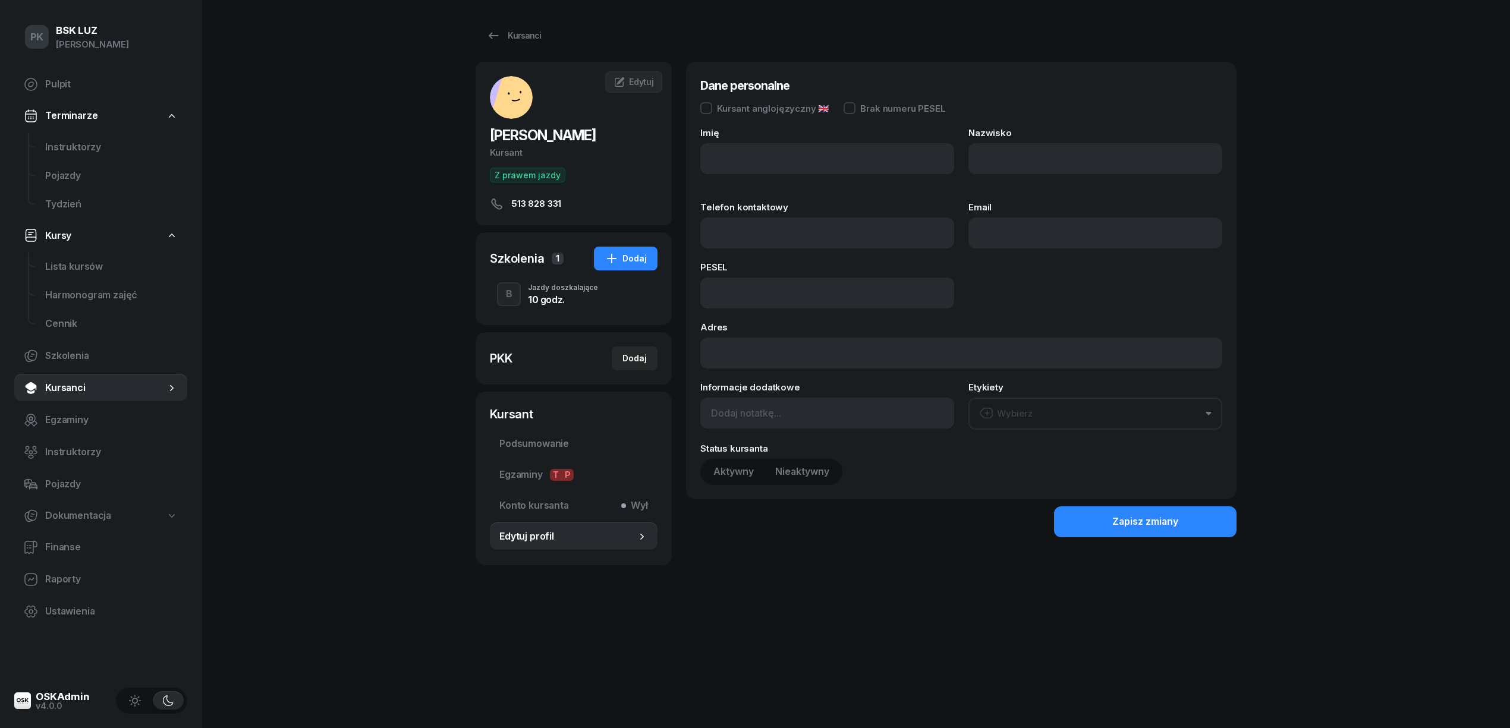
type input "ALEKSANDRA"
type input "LITWIN"
type input "513 828 331"
click at [545, 286] on div "Jazdy doszkalające" at bounding box center [563, 287] width 70 height 7
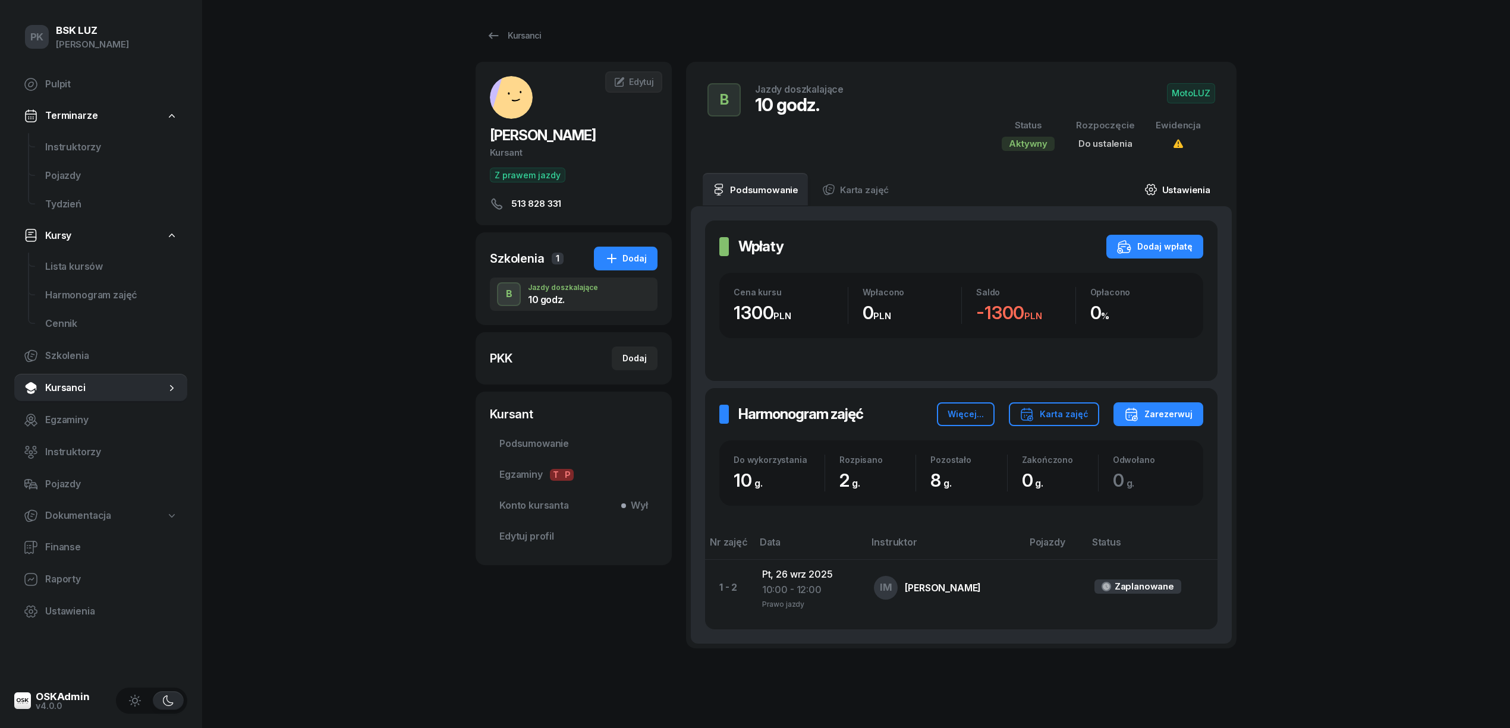
click at [1183, 193] on link "Ustawienia" at bounding box center [1177, 189] width 85 height 33
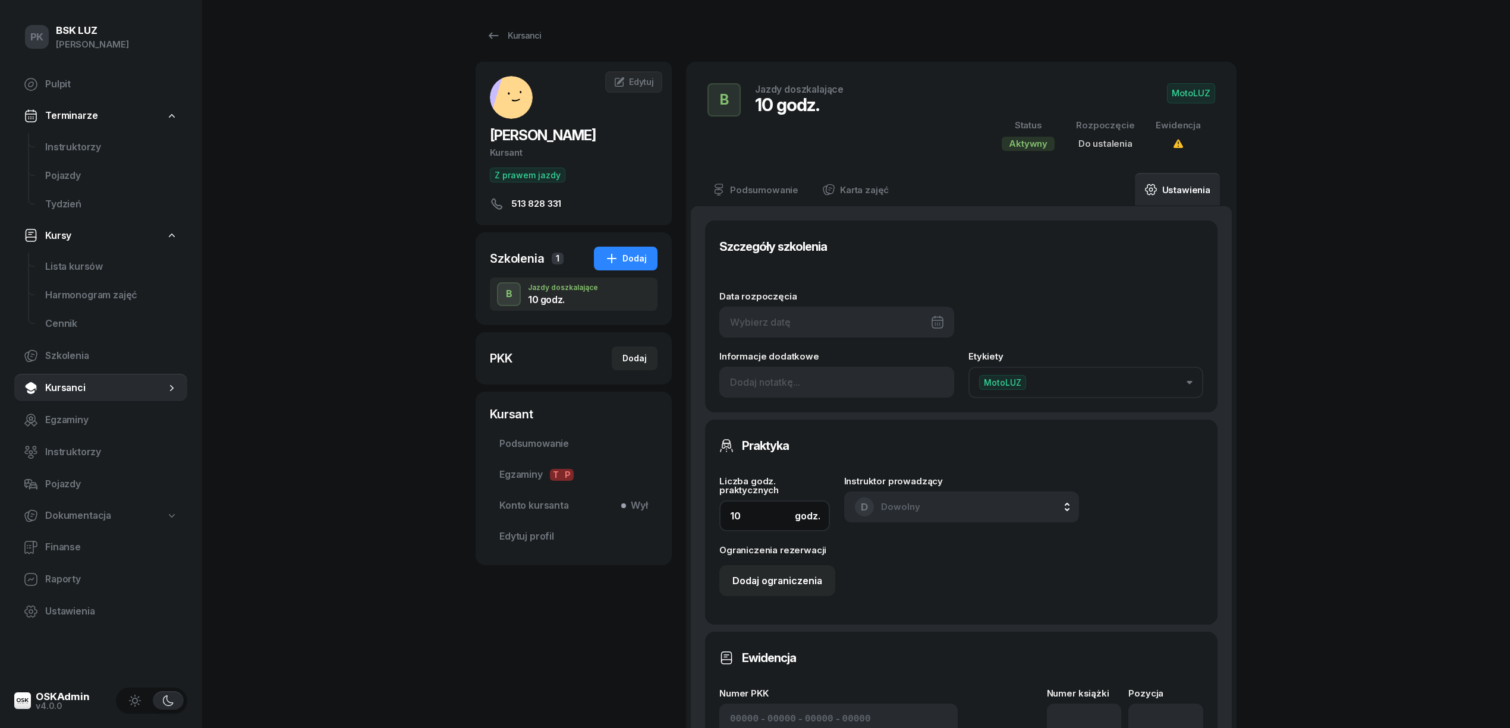
drag, startPoint x: 737, startPoint y: 509, endPoint x: 691, endPoint y: 508, distance: 46.4
click at [691, 508] on div "Szczegóły szkolenia Data rozpoczęcia Informacje dodatkowe Etykiety MotoLUZ Prak…" at bounding box center [961, 633] width 541 height 855
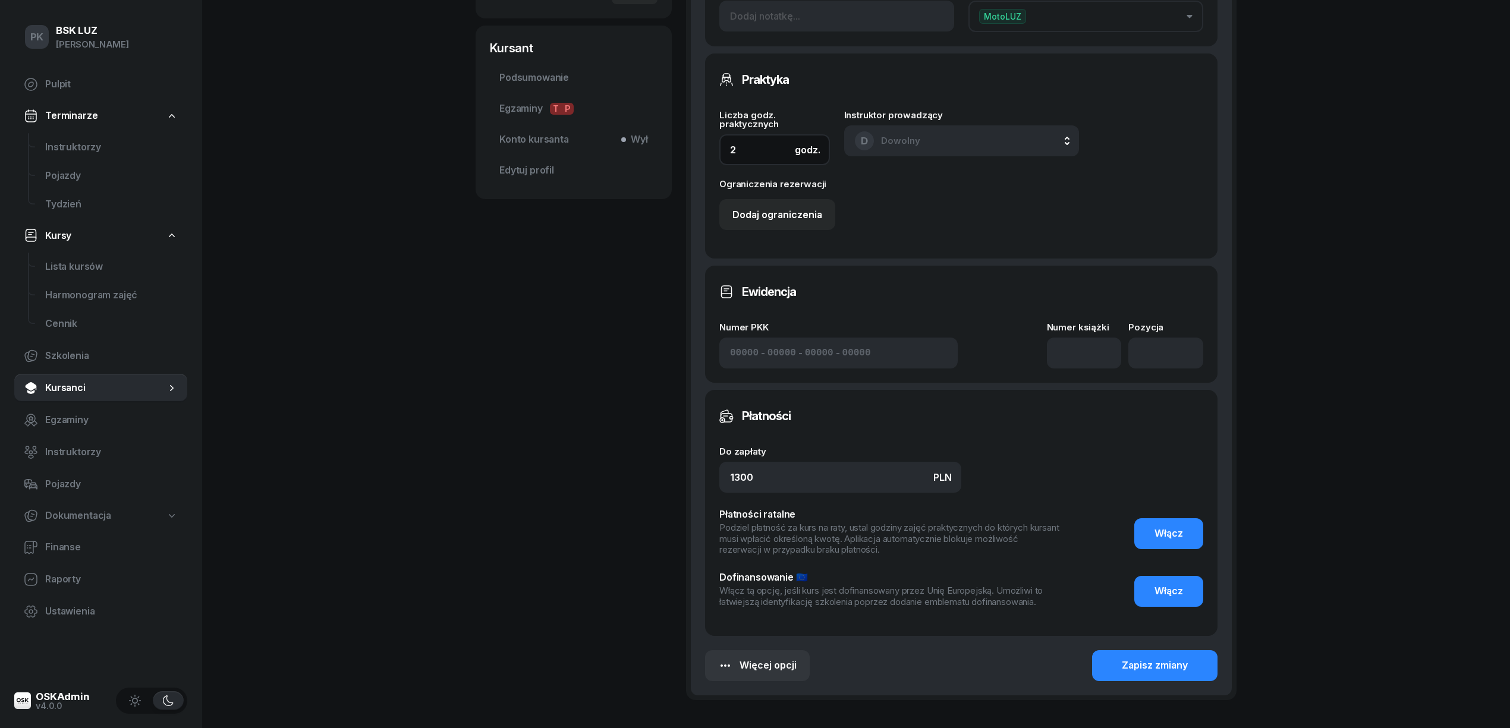
scroll to position [454, 0]
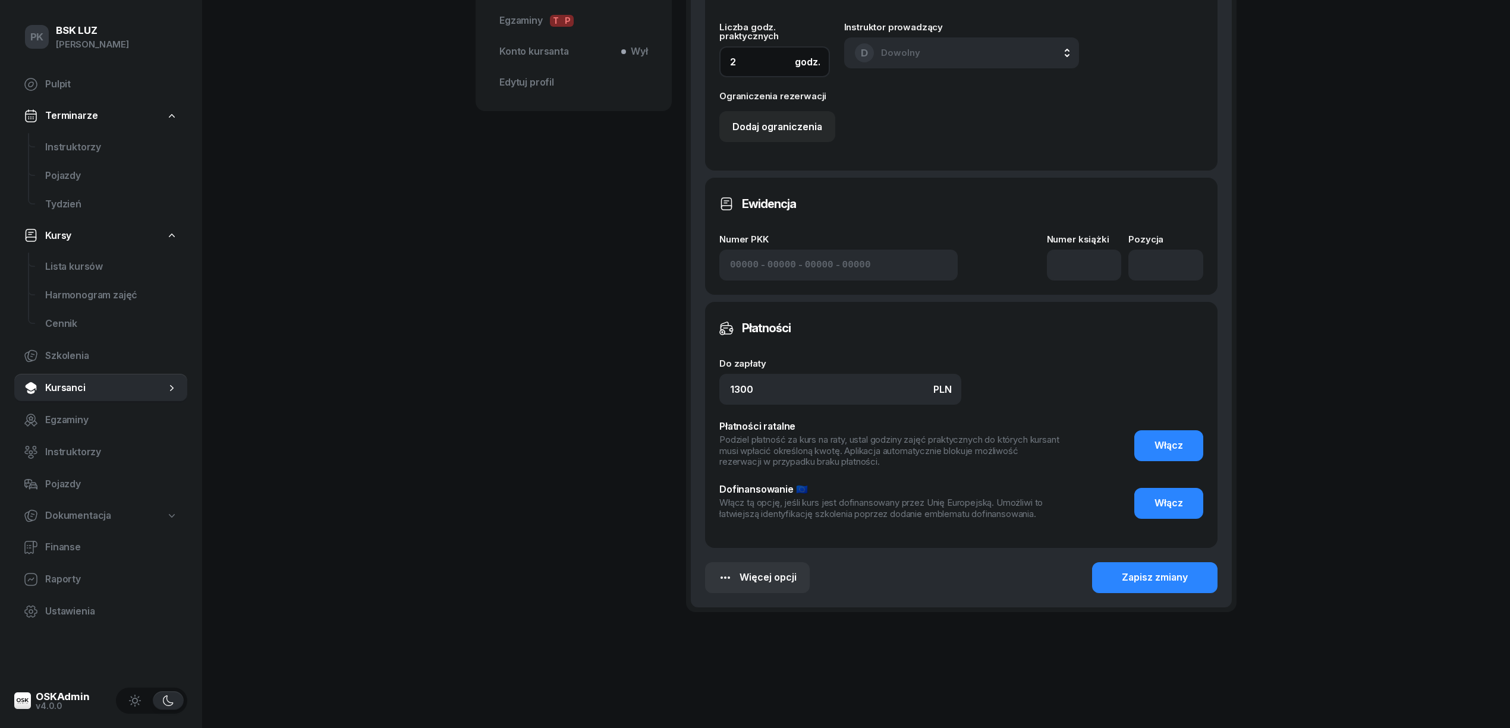
type input "2"
drag, startPoint x: 693, startPoint y: 385, endPoint x: 591, endPoint y: 386, distance: 102.2
click at [590, 385] on div "LITWIN ALEKSANDRA Kursant Z prawem jazdy 513 828 331 AL ALEKSANDRA LITWIN Kursa…" at bounding box center [855, 128] width 761 height 1040
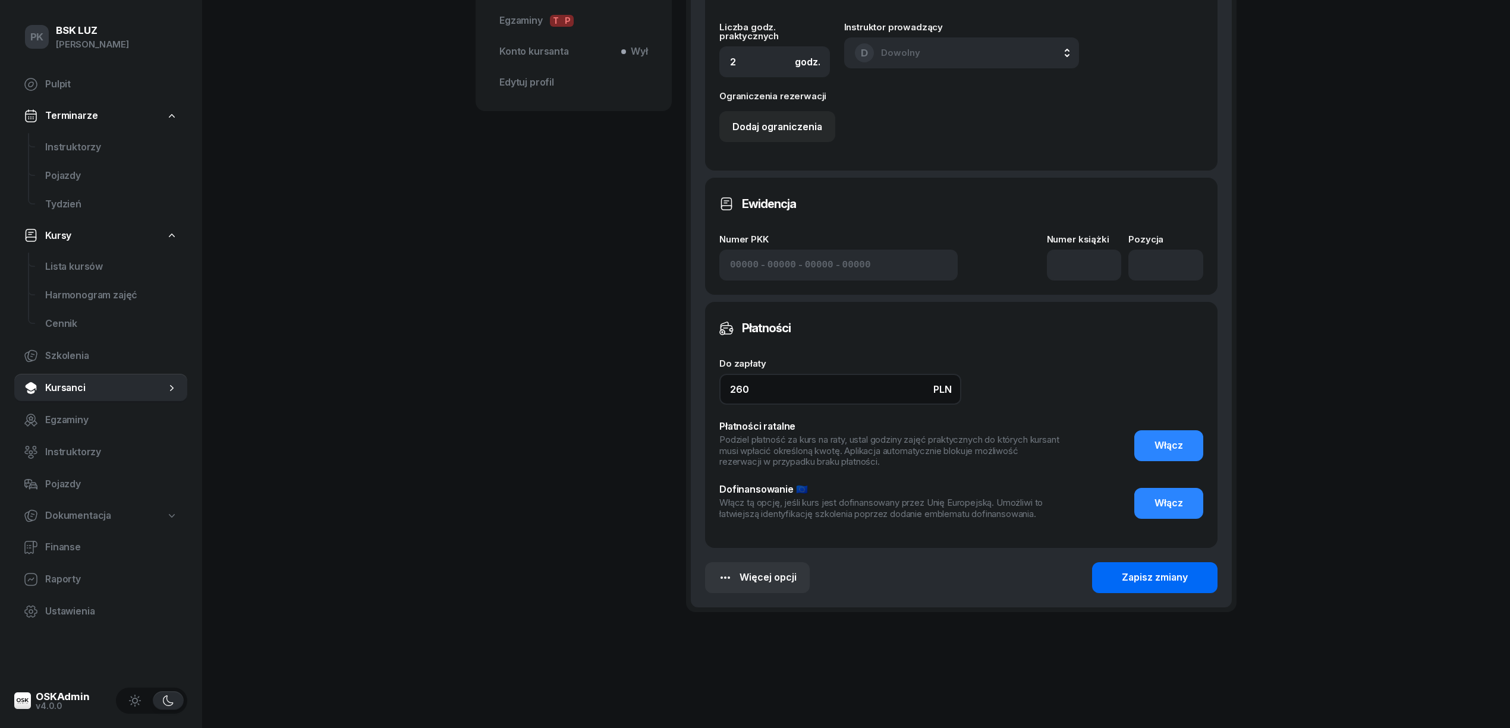
type input "260"
click at [1181, 570] on div "Zapisz zmiany" at bounding box center [1154, 577] width 66 height 15
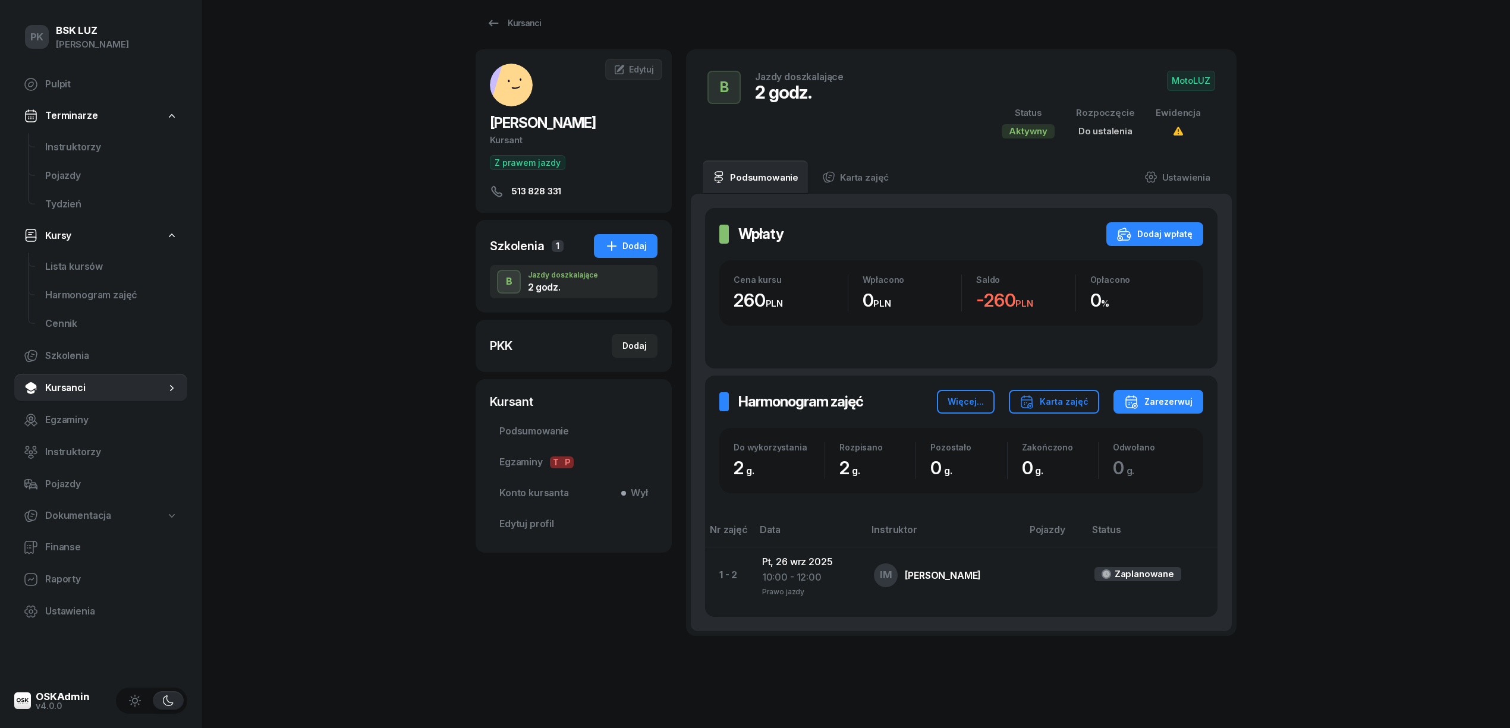
scroll to position [0, 0]
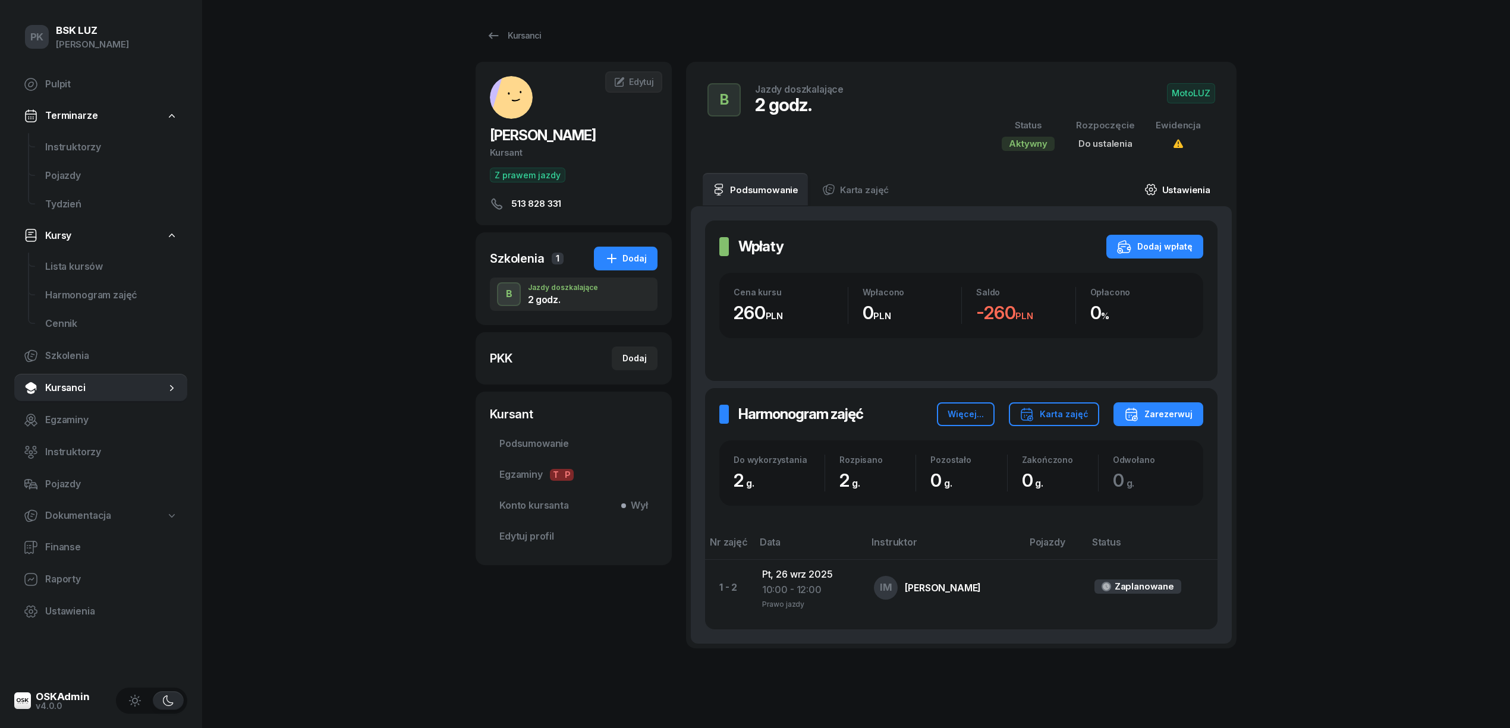
click at [1198, 181] on link "Ustawienia" at bounding box center [1177, 189] width 85 height 33
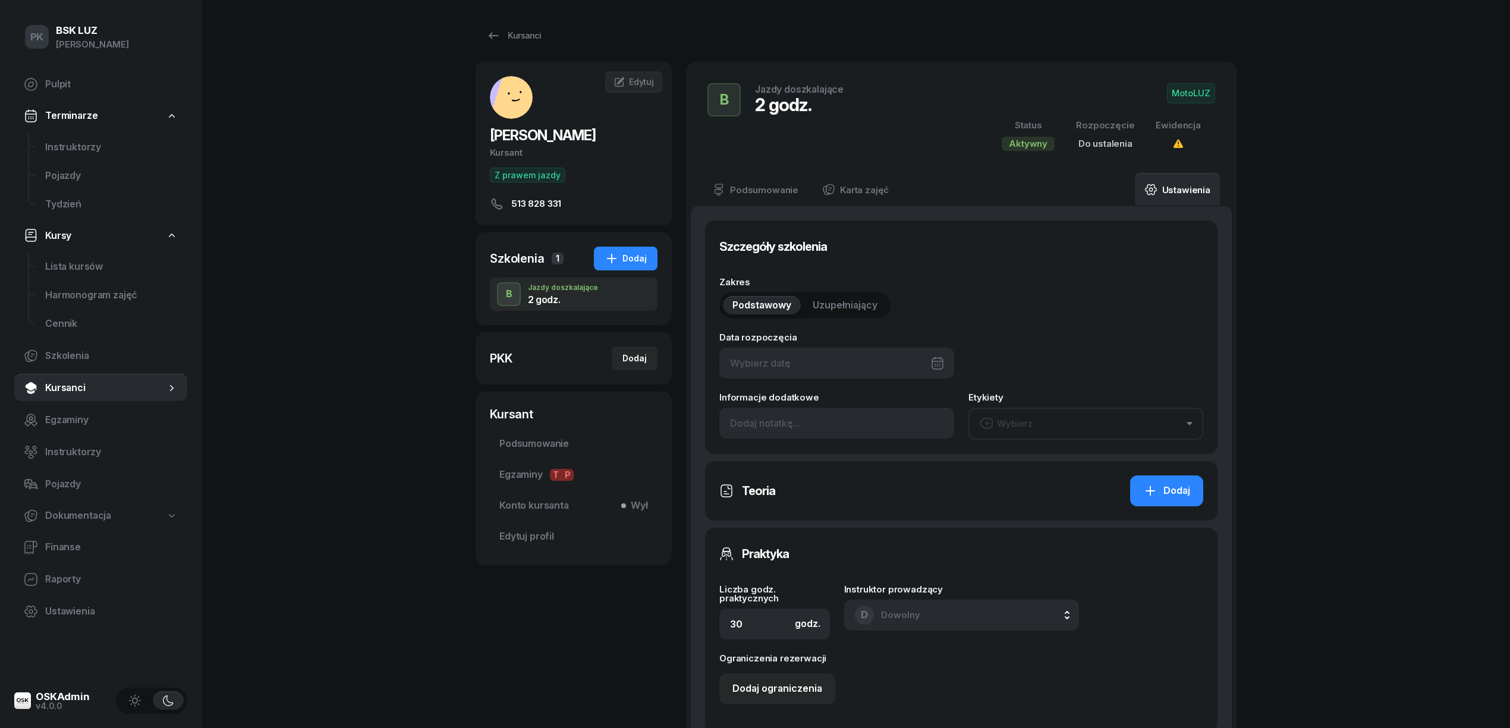
type input "26/09/2025"
type input "2"
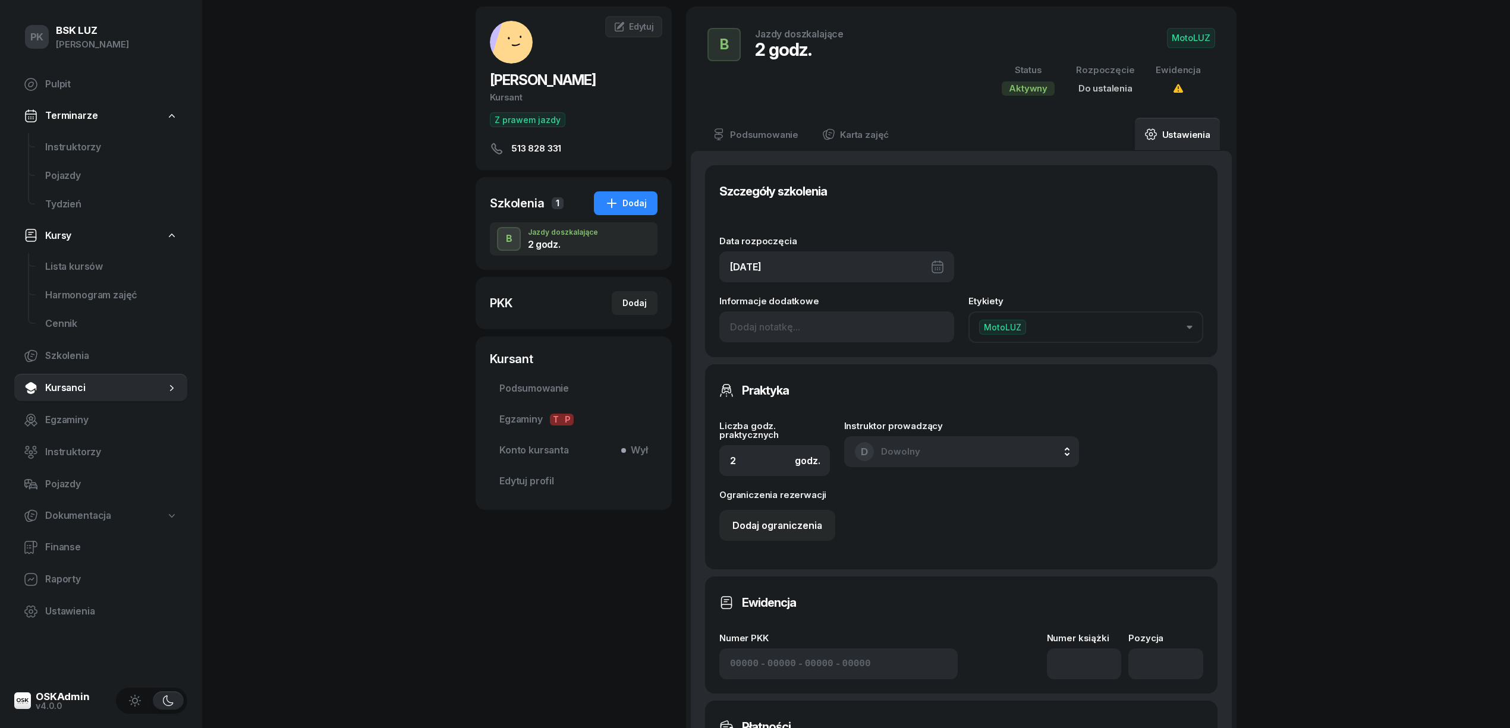
scroll to position [396, 0]
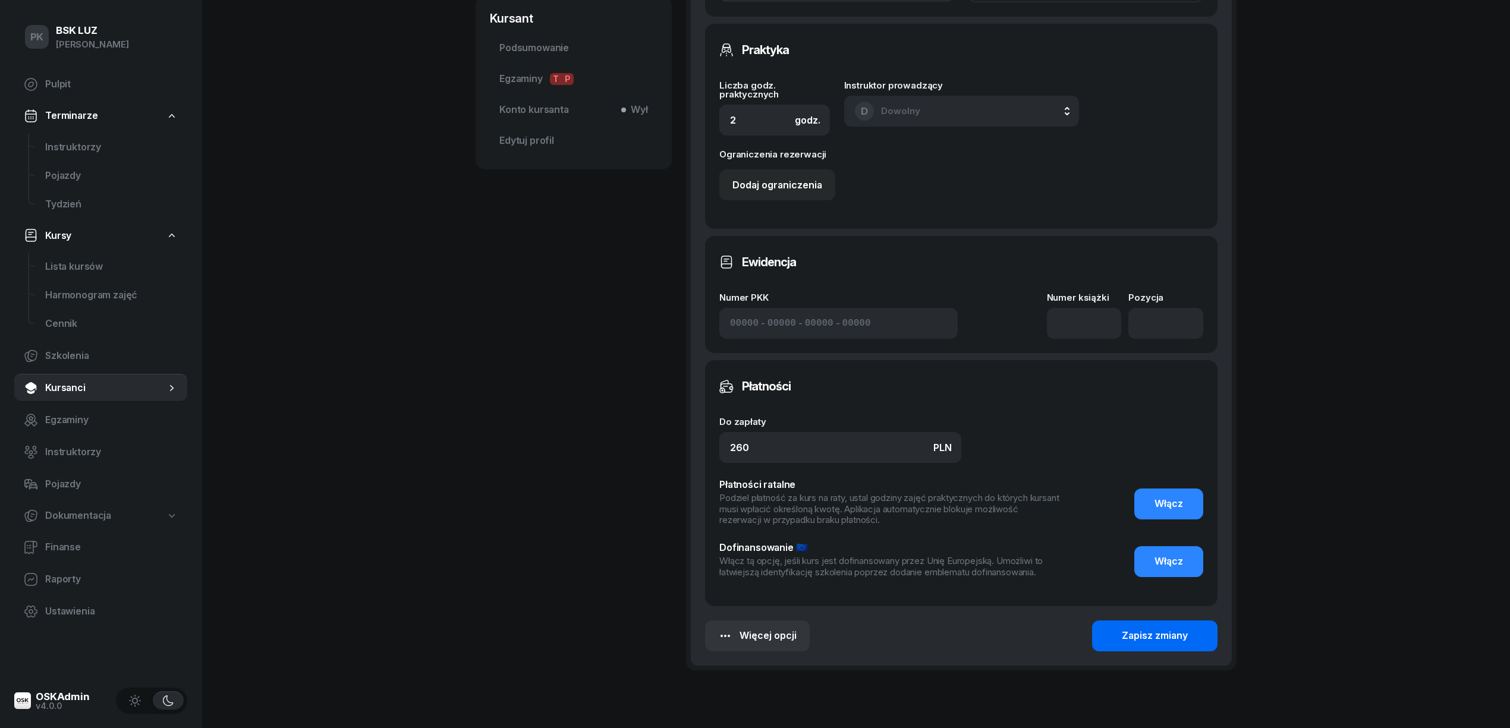
click at [1127, 635] on div "Zapisz zmiany" at bounding box center [1154, 635] width 66 height 15
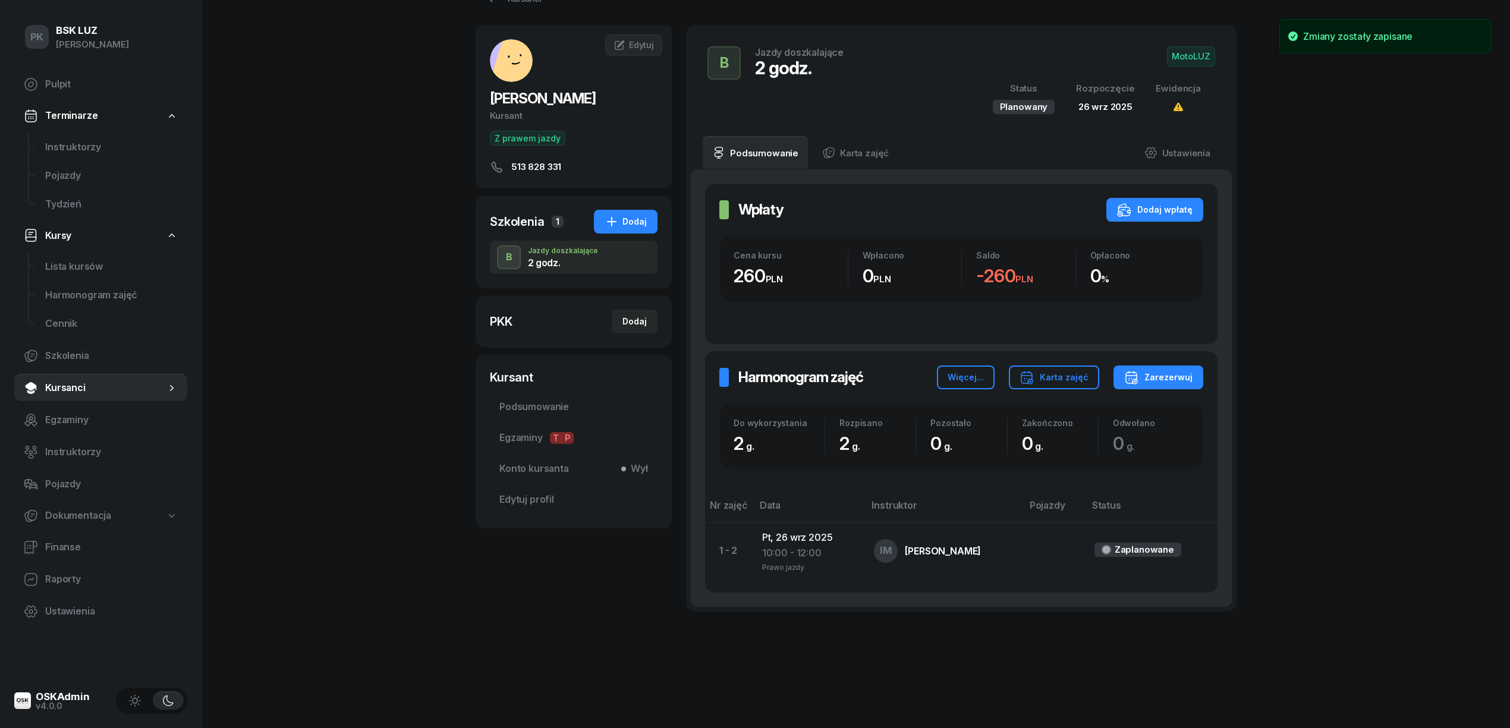
scroll to position [37, 0]
click at [1183, 155] on link "Ustawienia" at bounding box center [1177, 152] width 85 height 33
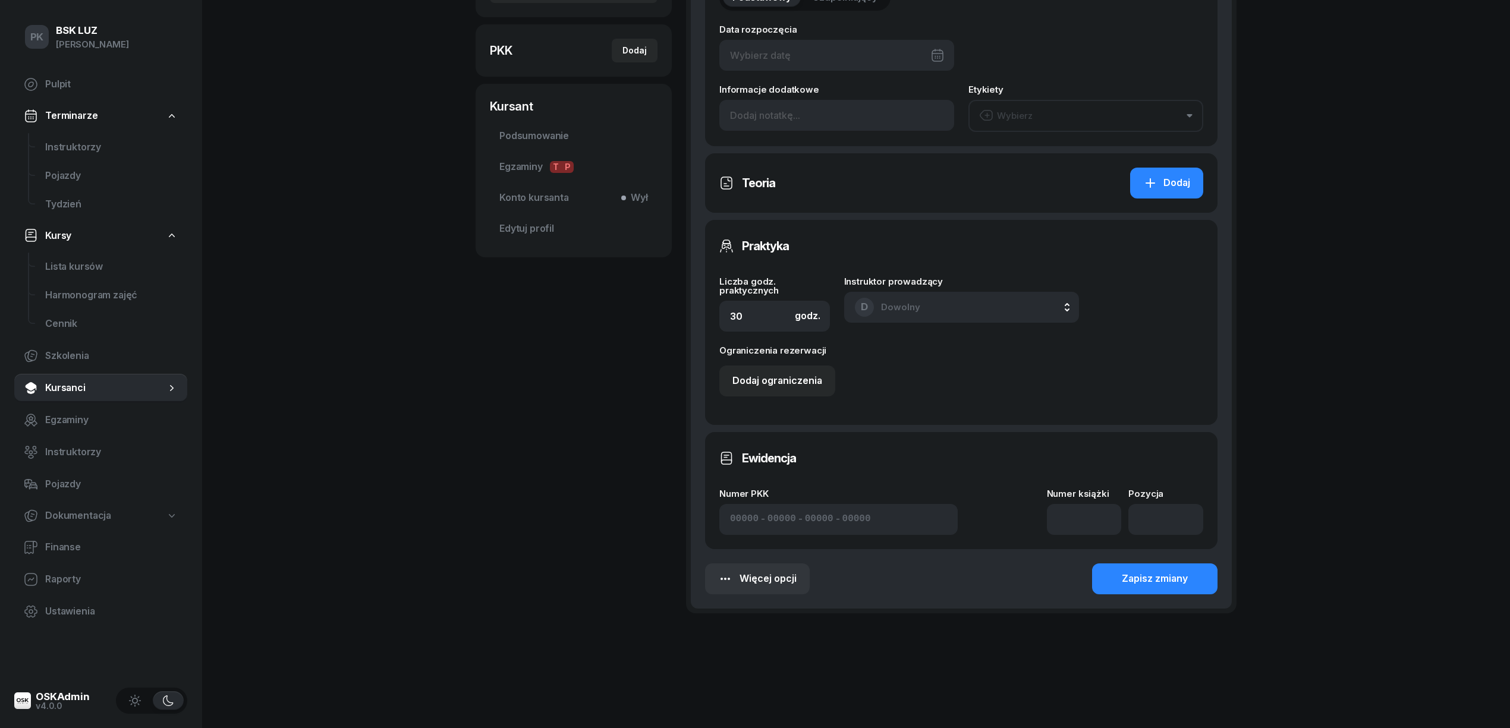
type input "26/09/2025"
type input "2"
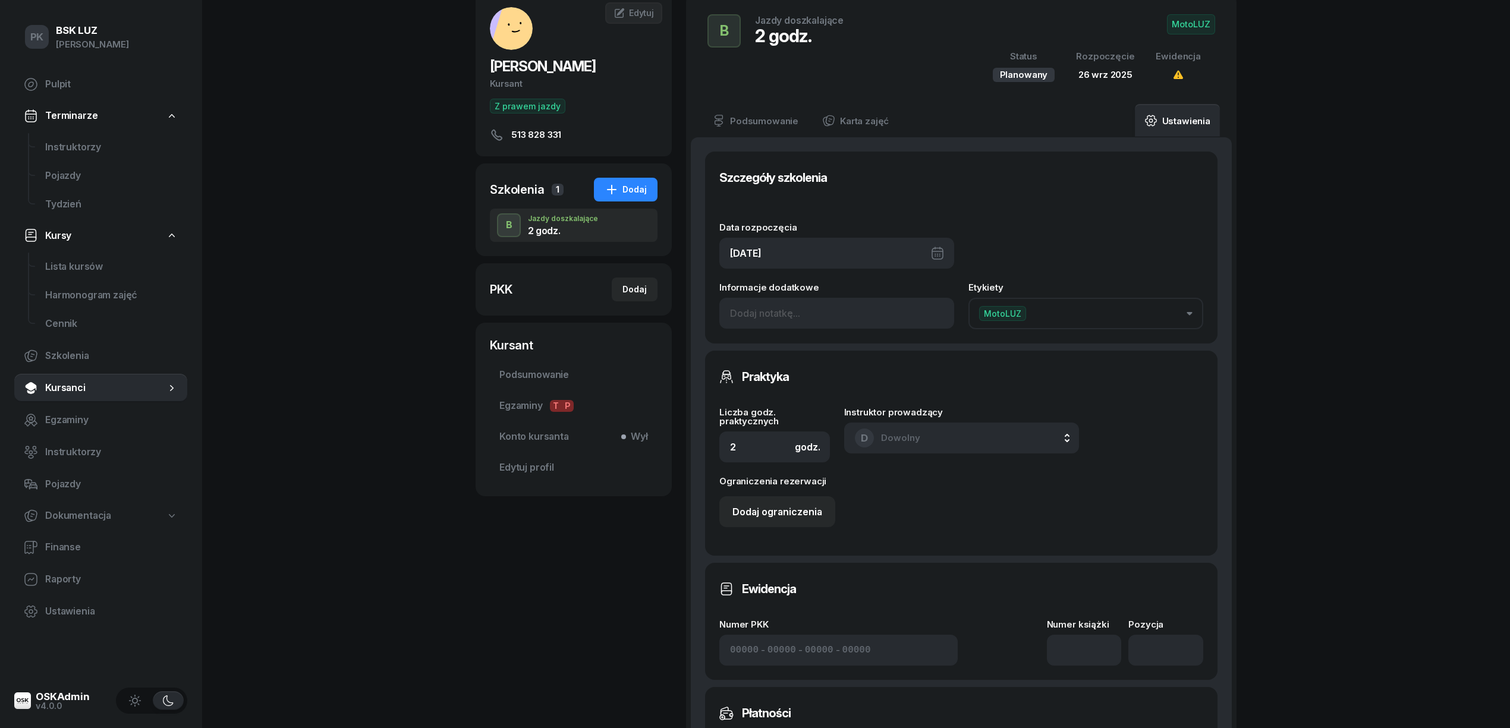
scroll to position [158, 0]
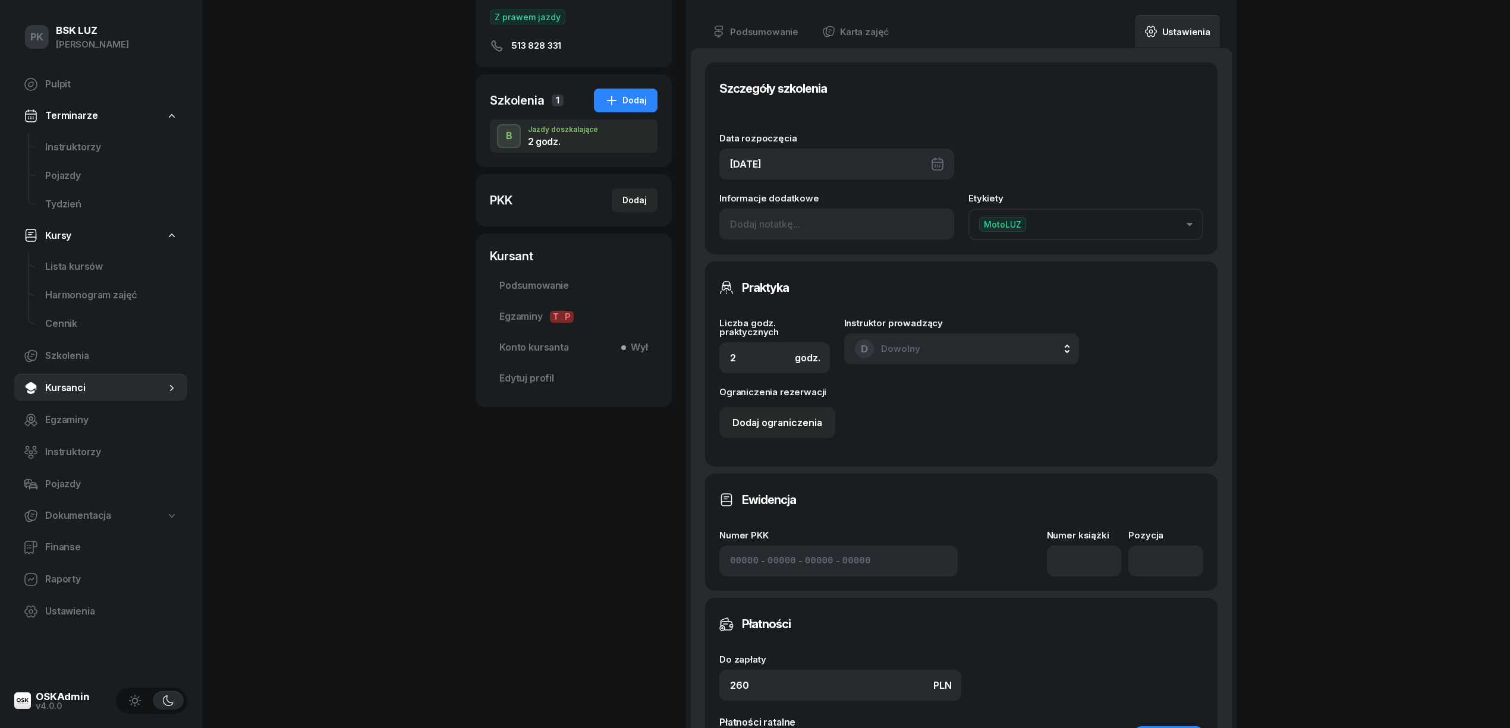
click at [98, 515] on span "Dokumentacja" at bounding box center [78, 515] width 66 height 15
click at [96, 543] on span "Książki ewidencji" at bounding box center [111, 547] width 133 height 15
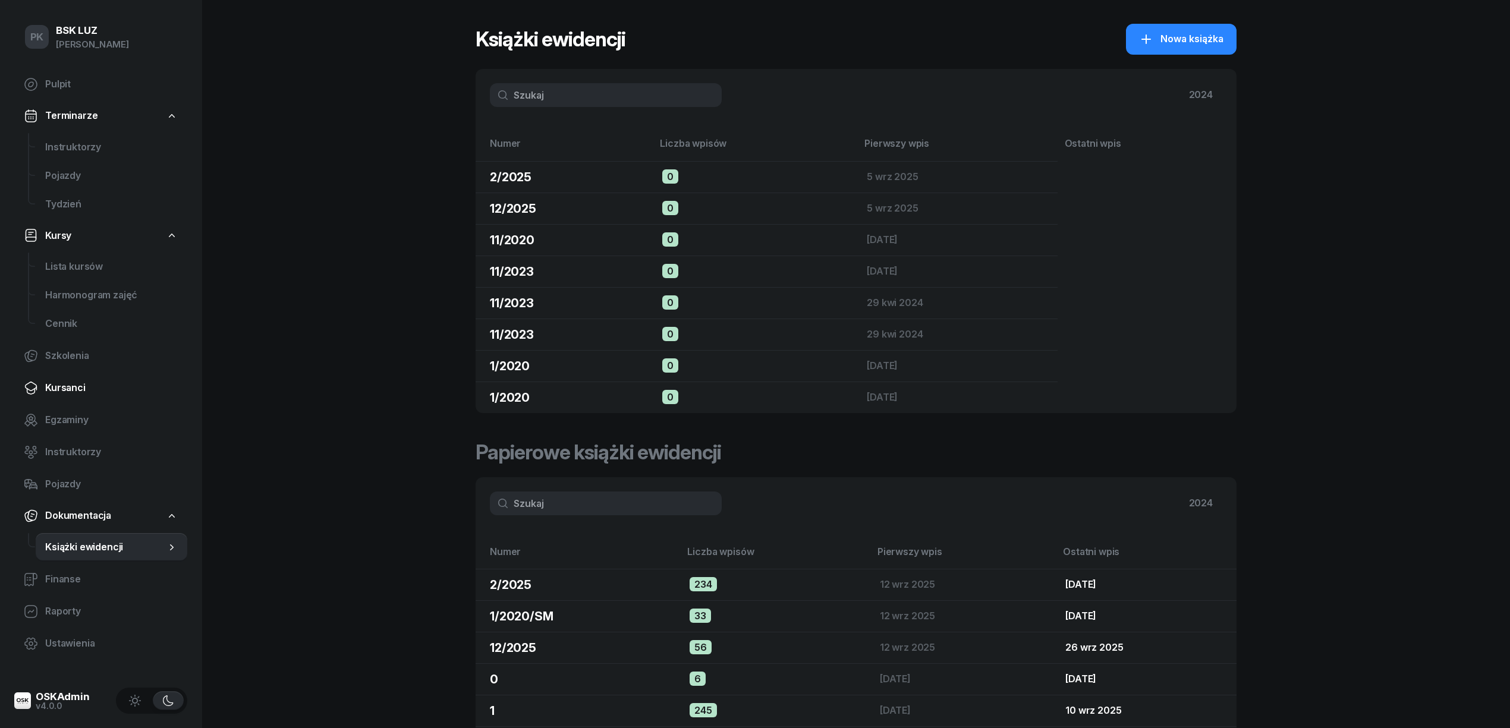
click at [71, 385] on span "Kursanci" at bounding box center [111, 387] width 133 height 15
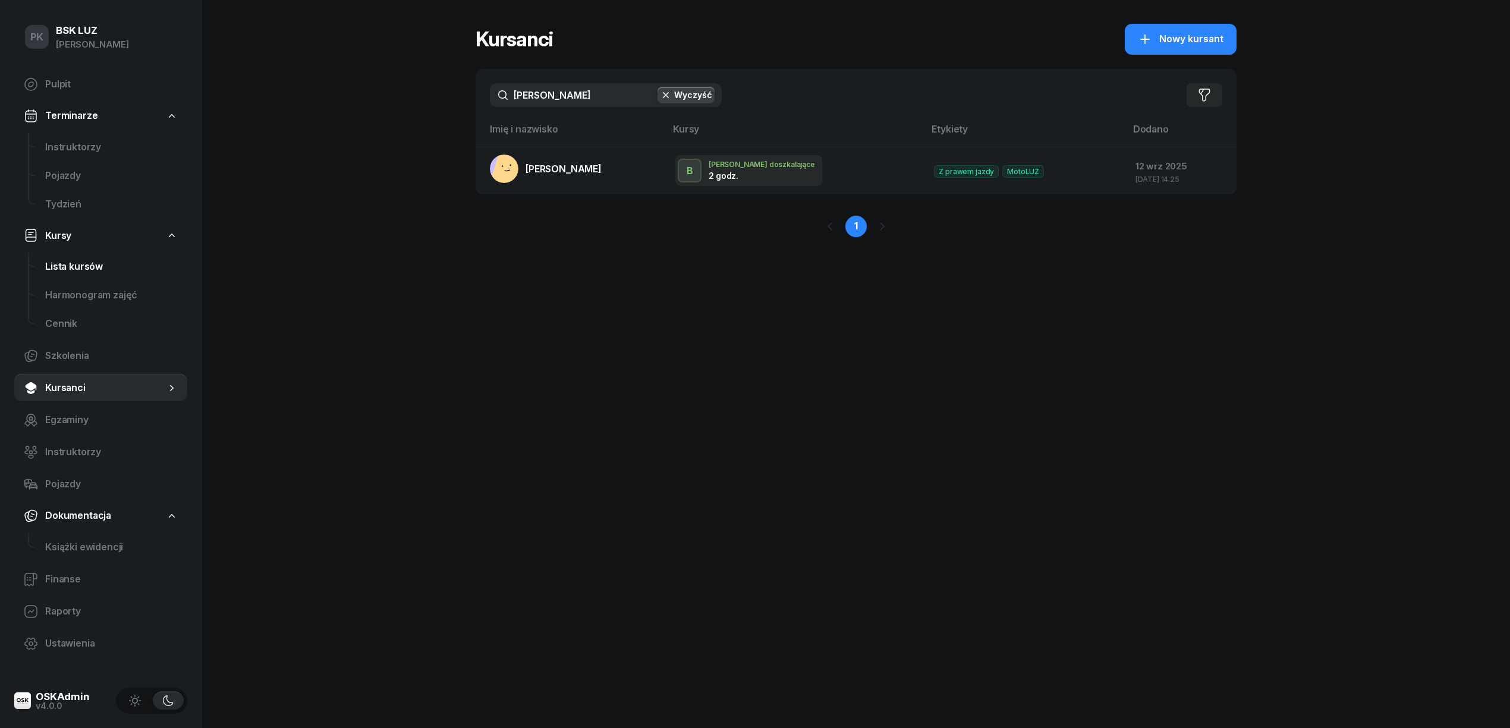
click at [86, 261] on span "Lista kursów" at bounding box center [111, 266] width 133 height 15
select select
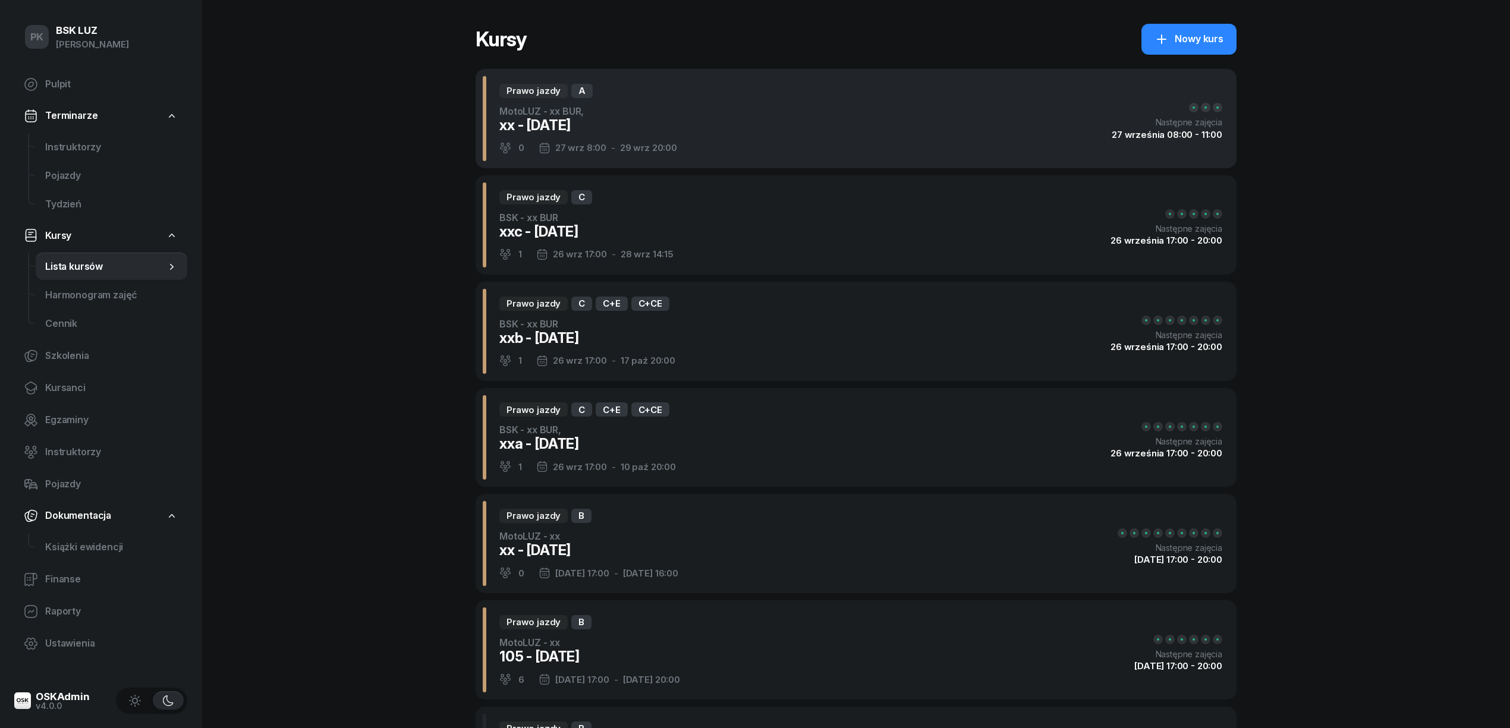
click at [735, 114] on div "Prawo jazdy A MotoLUZ - xx BUR, xx - 2025/09/27 0 27 wrz 8:00 - 29 wrz 20:00 Na…" at bounding box center [855, 118] width 761 height 99
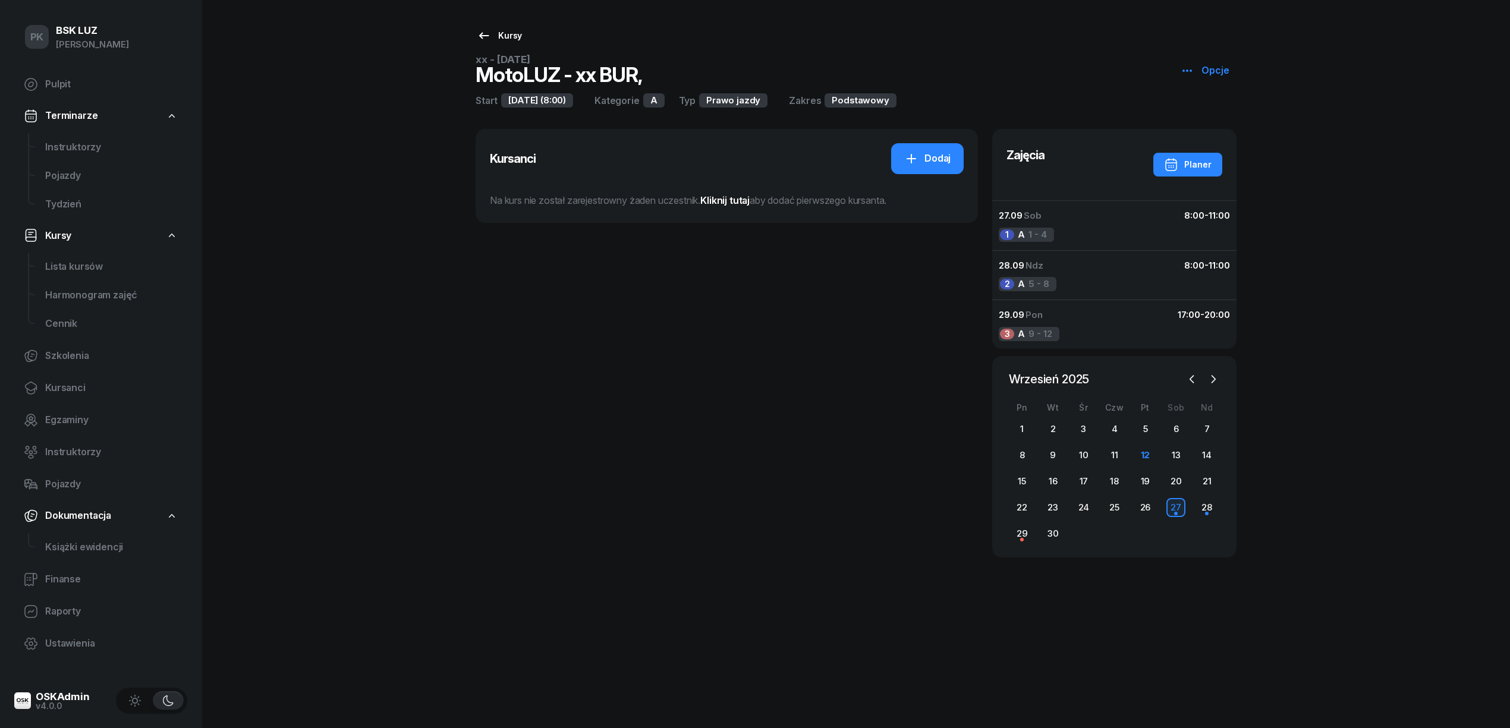
click at [513, 27] on link "Kursy" at bounding box center [499, 36] width 67 height 24
select select
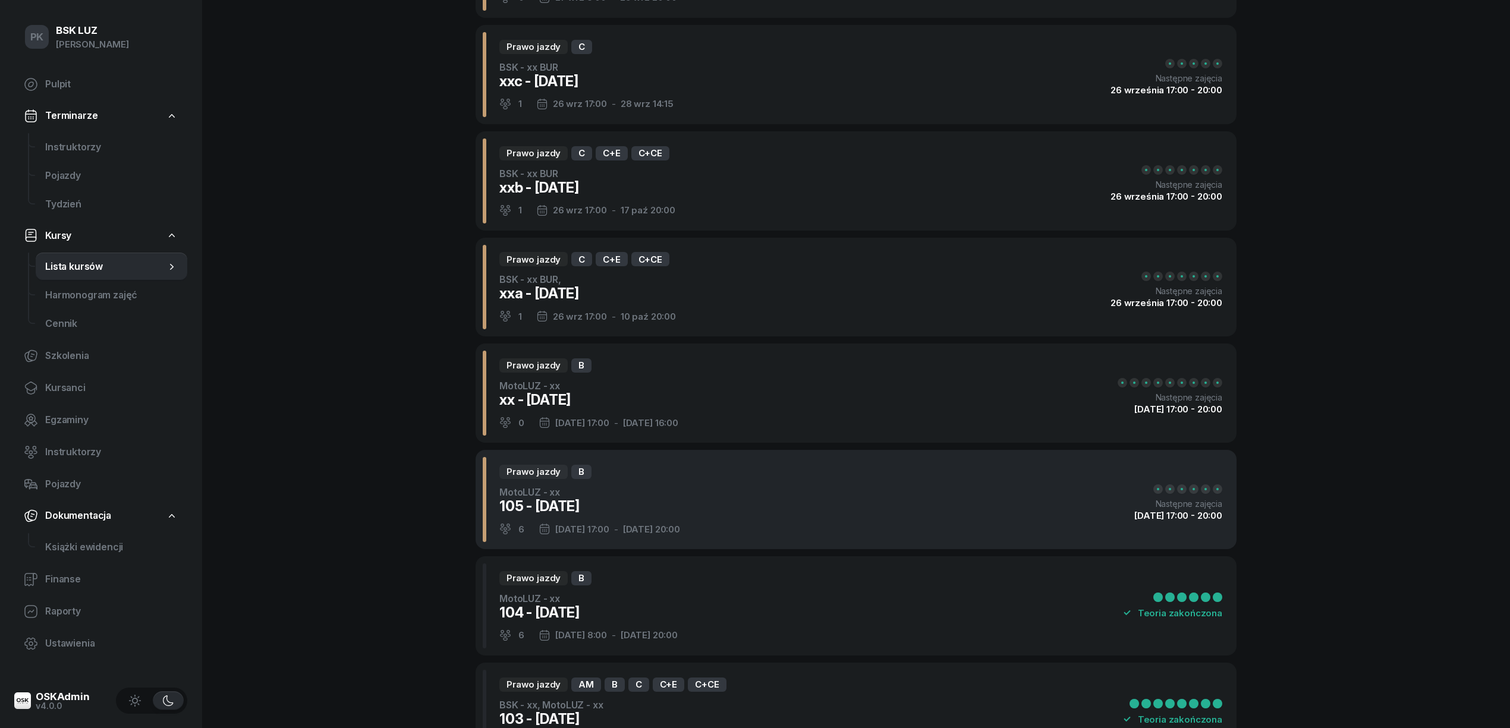
scroll to position [317, 0]
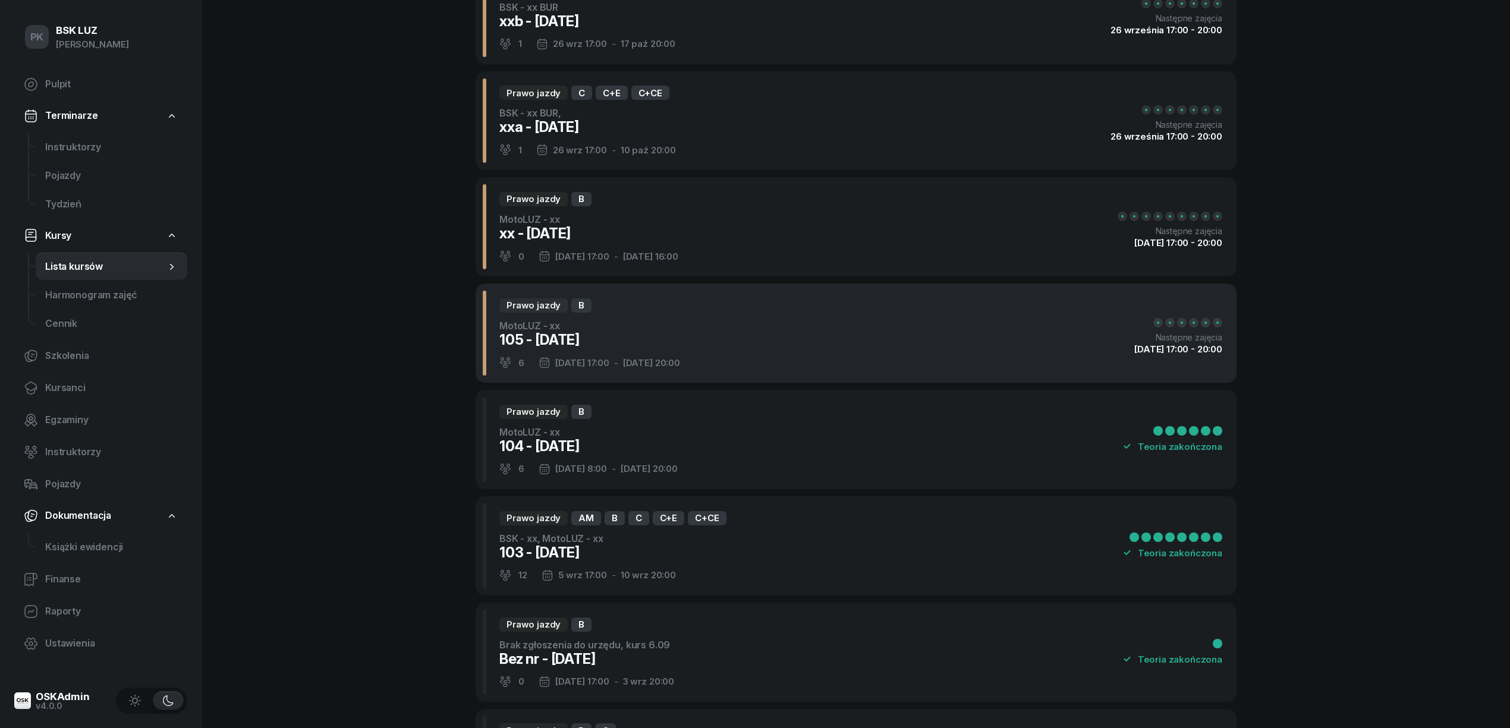
click at [737, 327] on div "Prawo jazdy B MotoLUZ - xx 105 - 2025/09/12 6 12 wrz 17:00 - 17 wrz 20:00 Nastę…" at bounding box center [855, 332] width 761 height 99
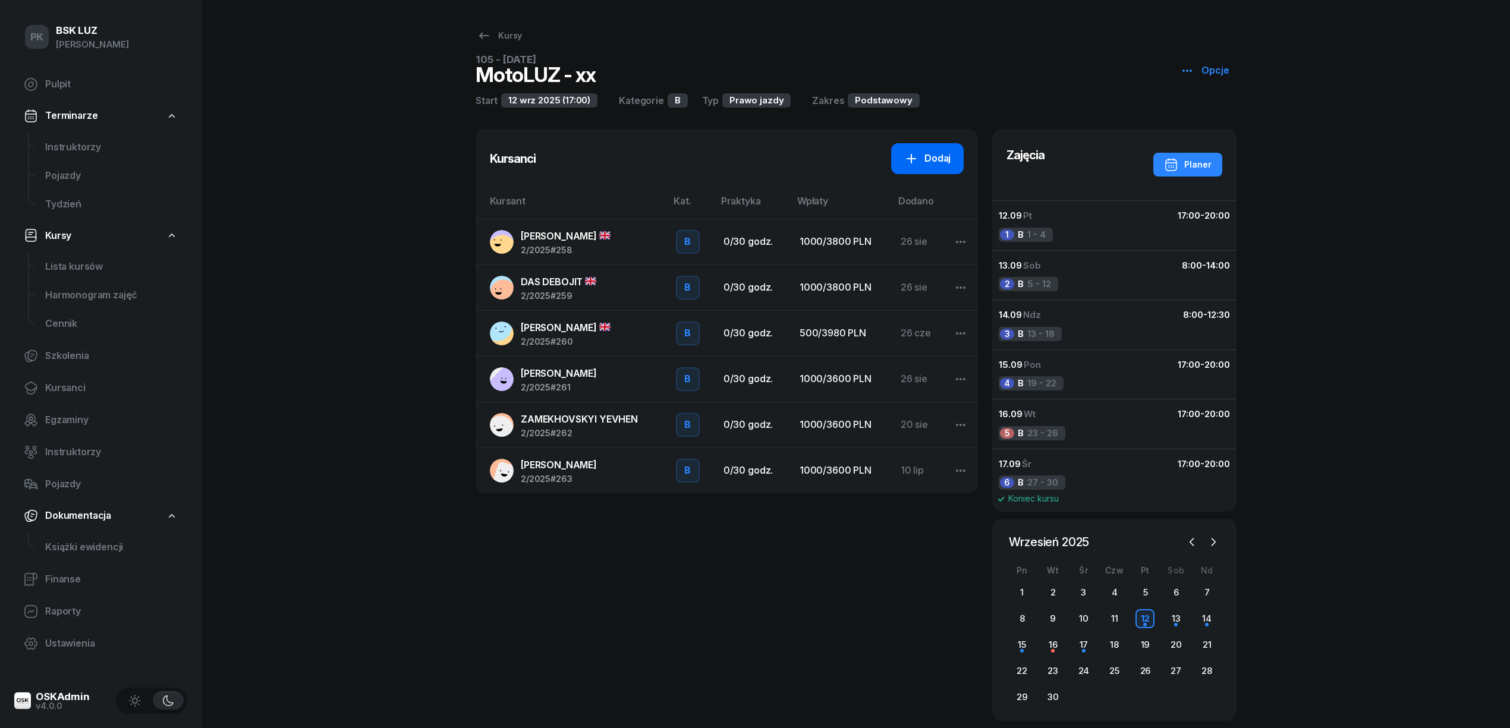
click at [935, 162] on div "Dodaj" at bounding box center [927, 158] width 46 height 15
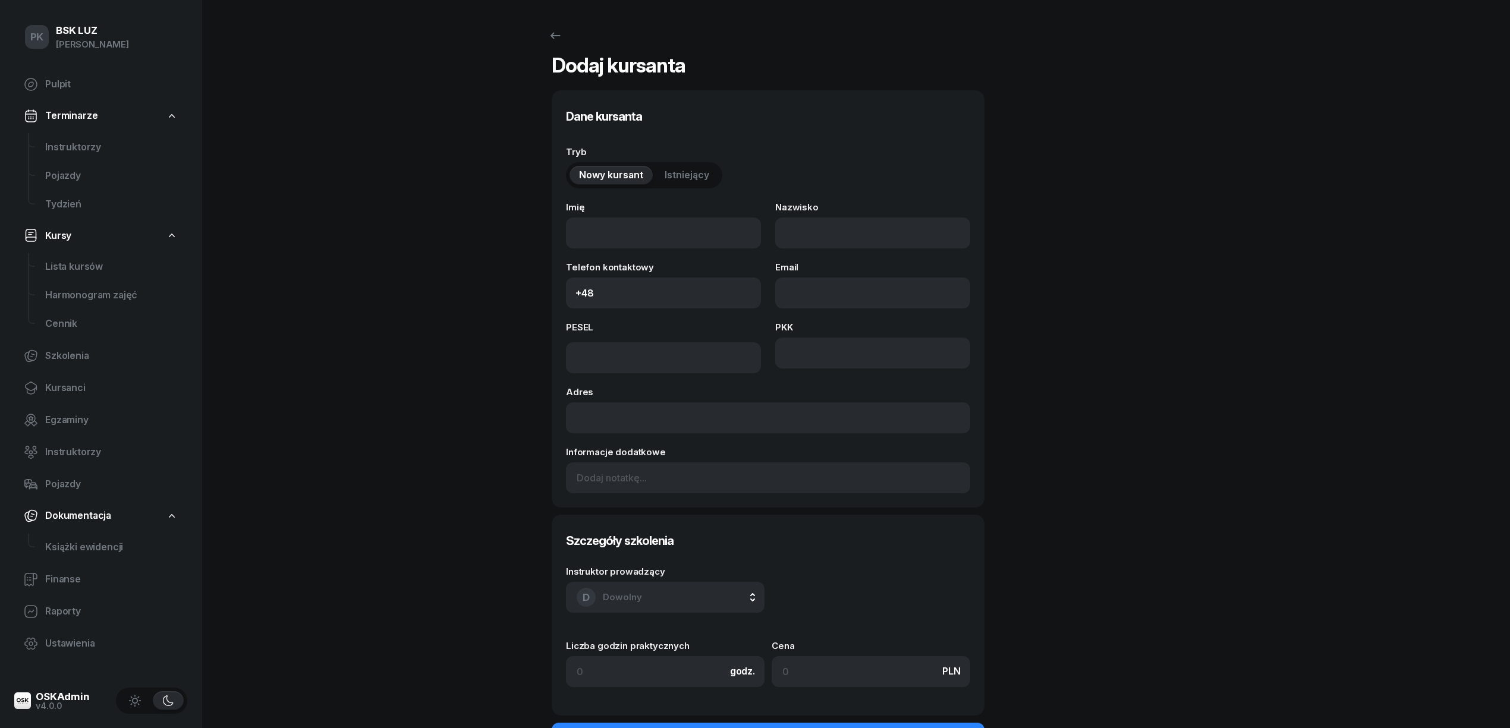
select select "B"
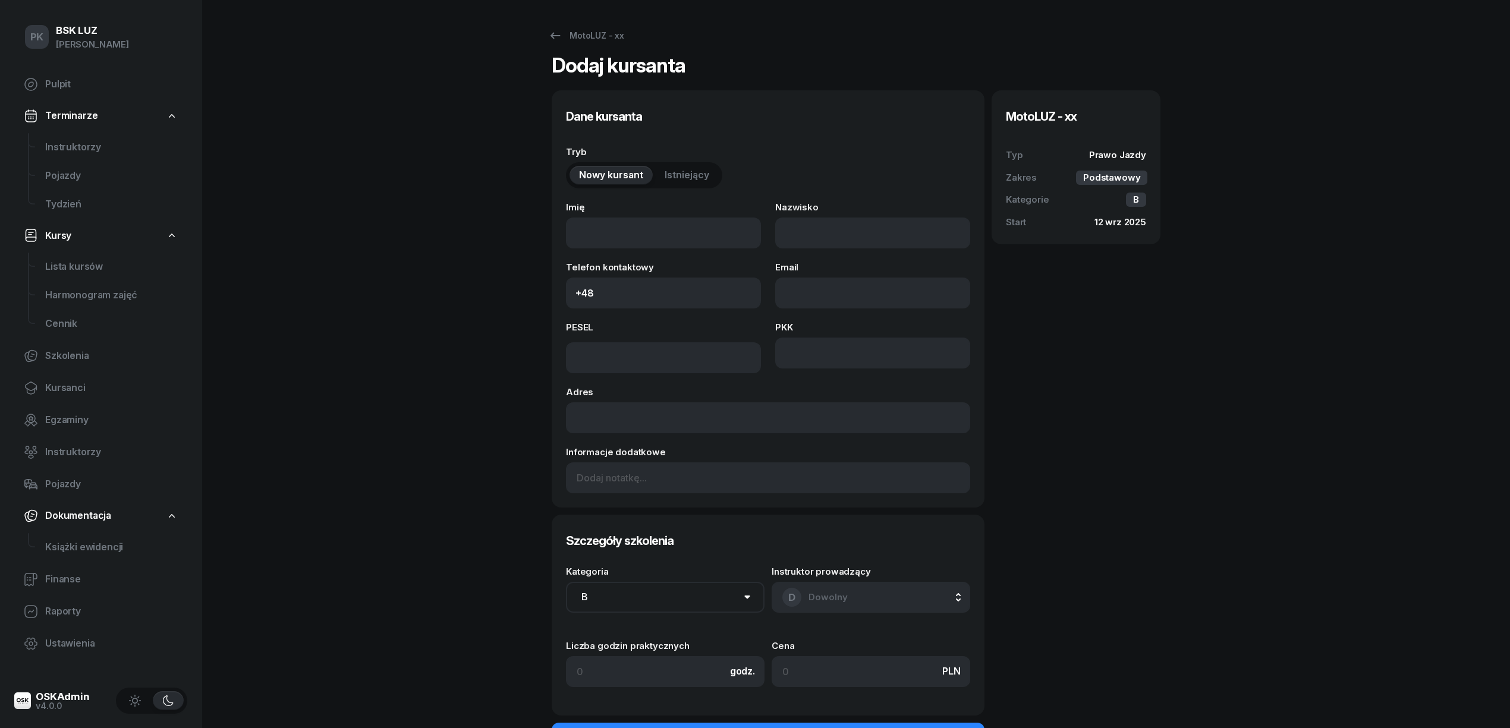
drag, startPoint x: 699, startPoint y: 181, endPoint x: 692, endPoint y: 194, distance: 15.2
click at [699, 178] on button "Istniejący" at bounding box center [687, 175] width 64 height 19
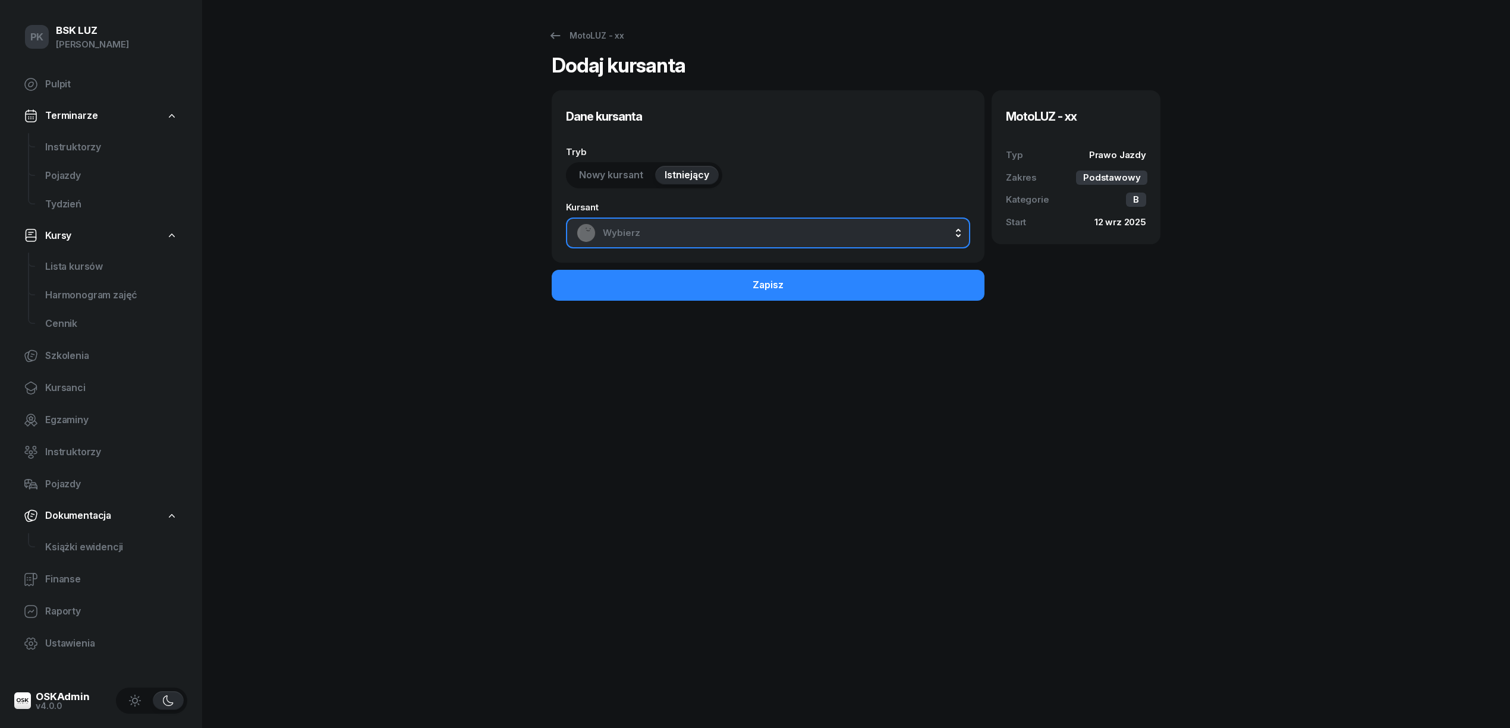
click at [695, 241] on div "Wybierz" at bounding box center [767, 232] width 383 height 19
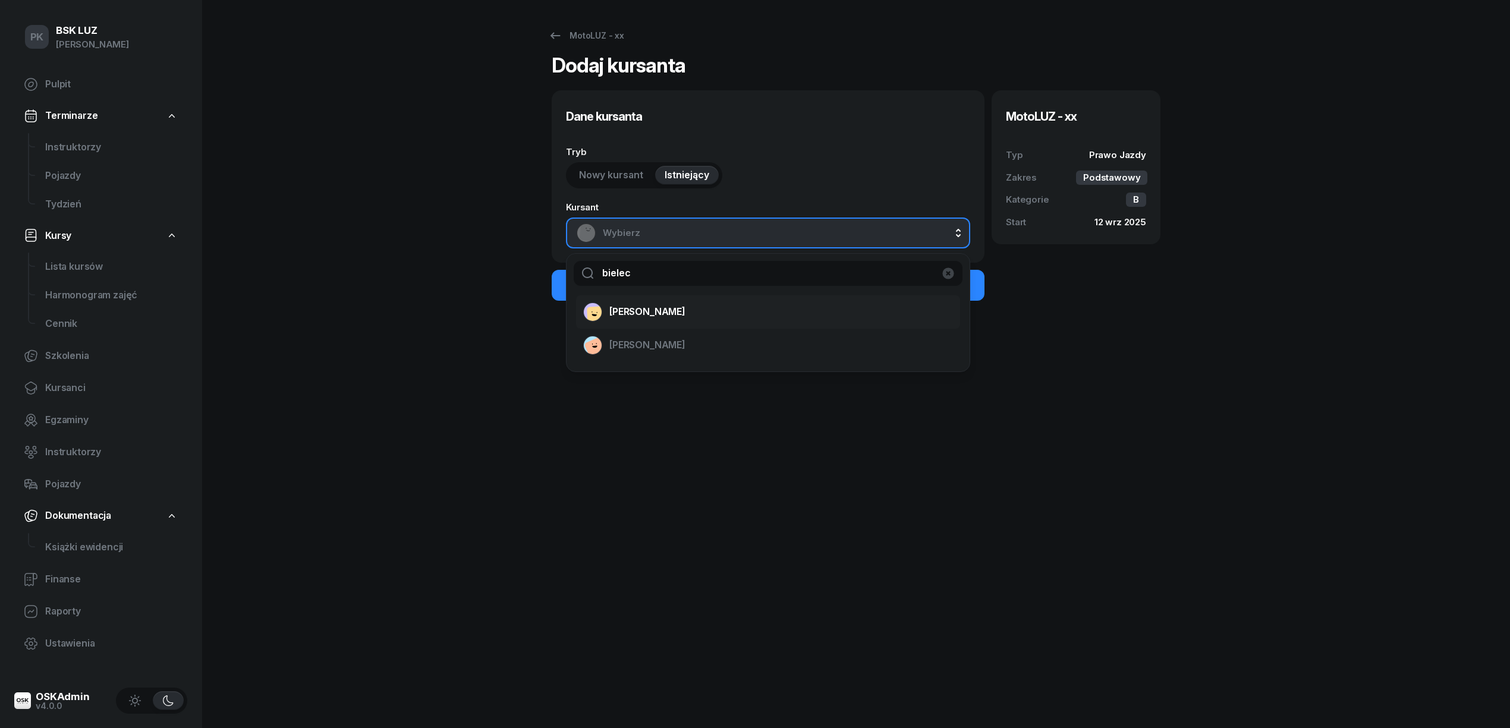
type input "bielec"
click at [681, 322] on li "[PERSON_NAME]" at bounding box center [768, 311] width 384 height 33
select select "B"
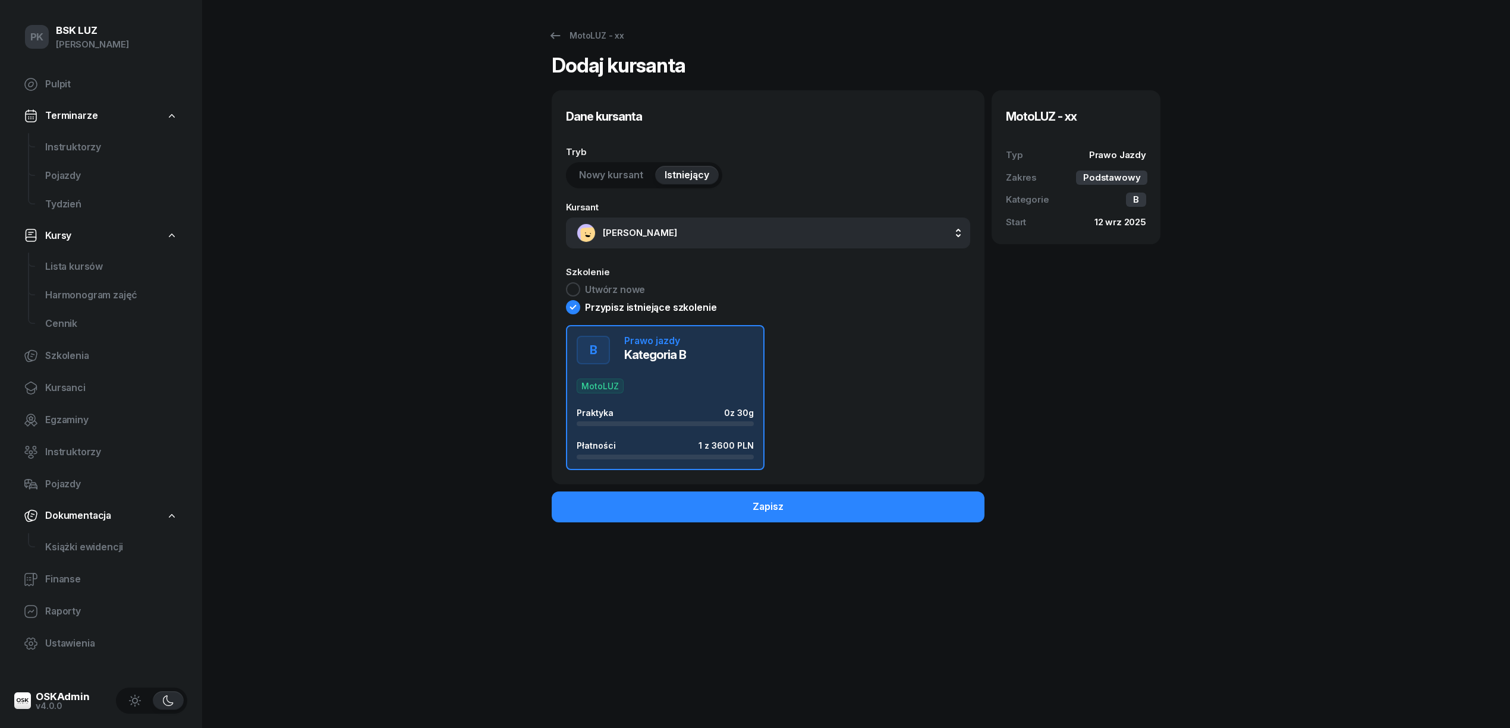
click at [718, 421] on div "Praktyka 0 z 30g" at bounding box center [664, 417] width 177 height 18
click at [800, 522] on button "Zapisz" at bounding box center [768, 506] width 433 height 31
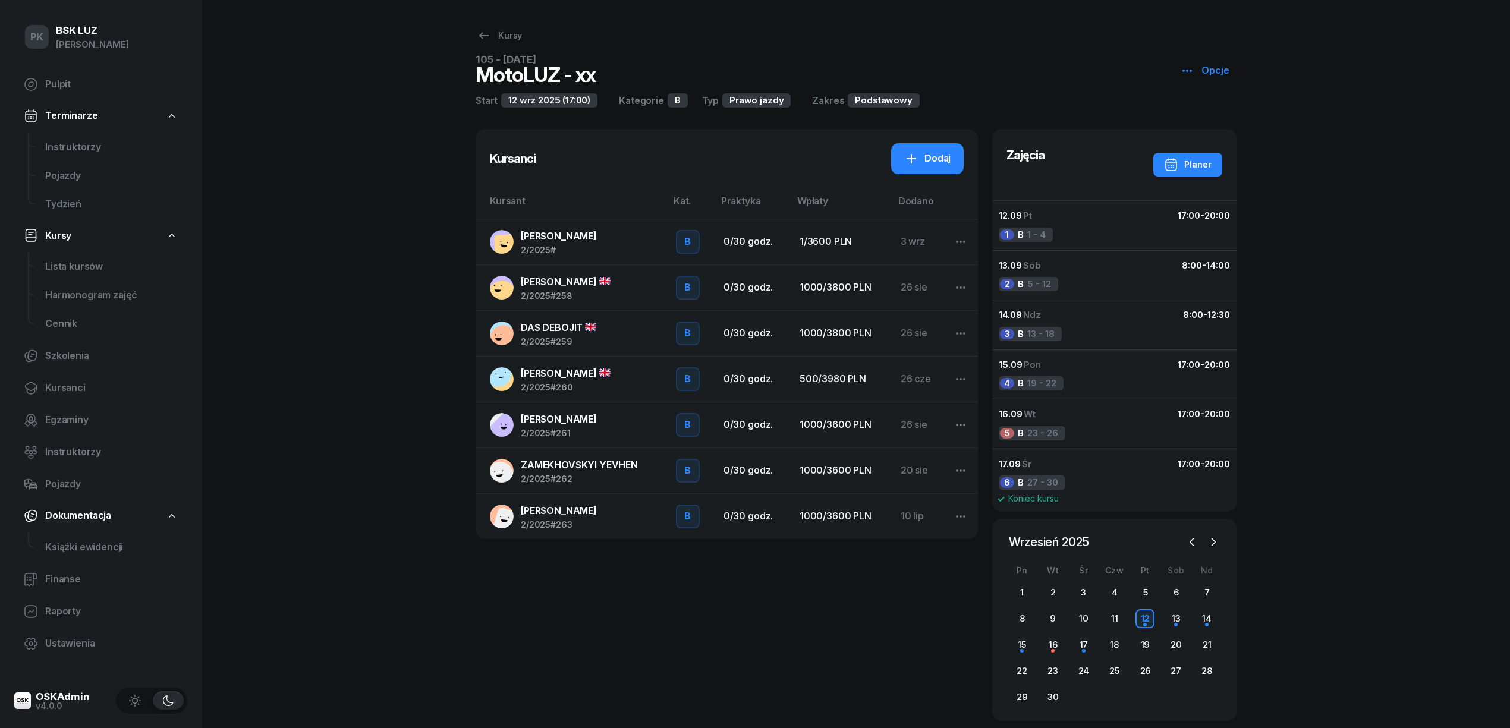
click at [562, 237] on span "[PERSON_NAME]" at bounding box center [559, 236] width 76 height 12
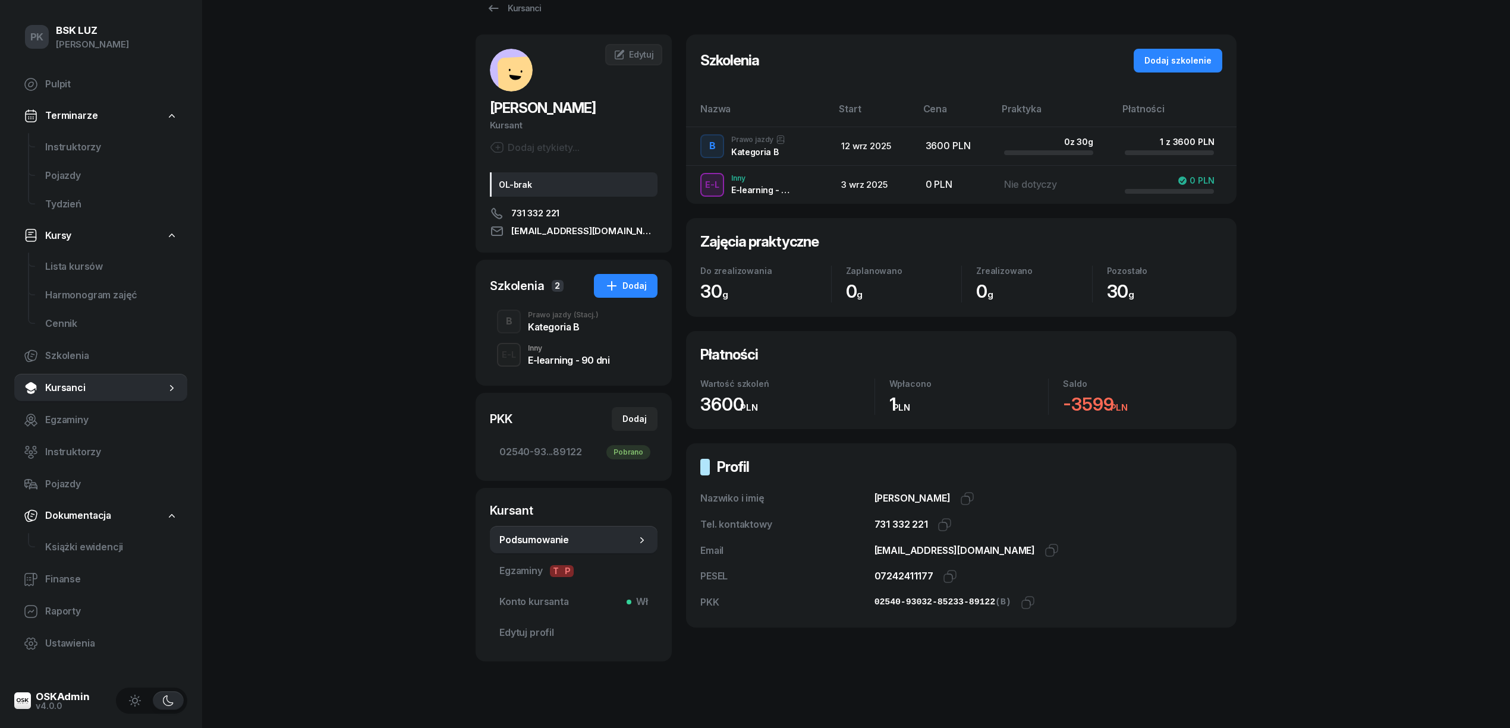
scroll to position [42, 0]
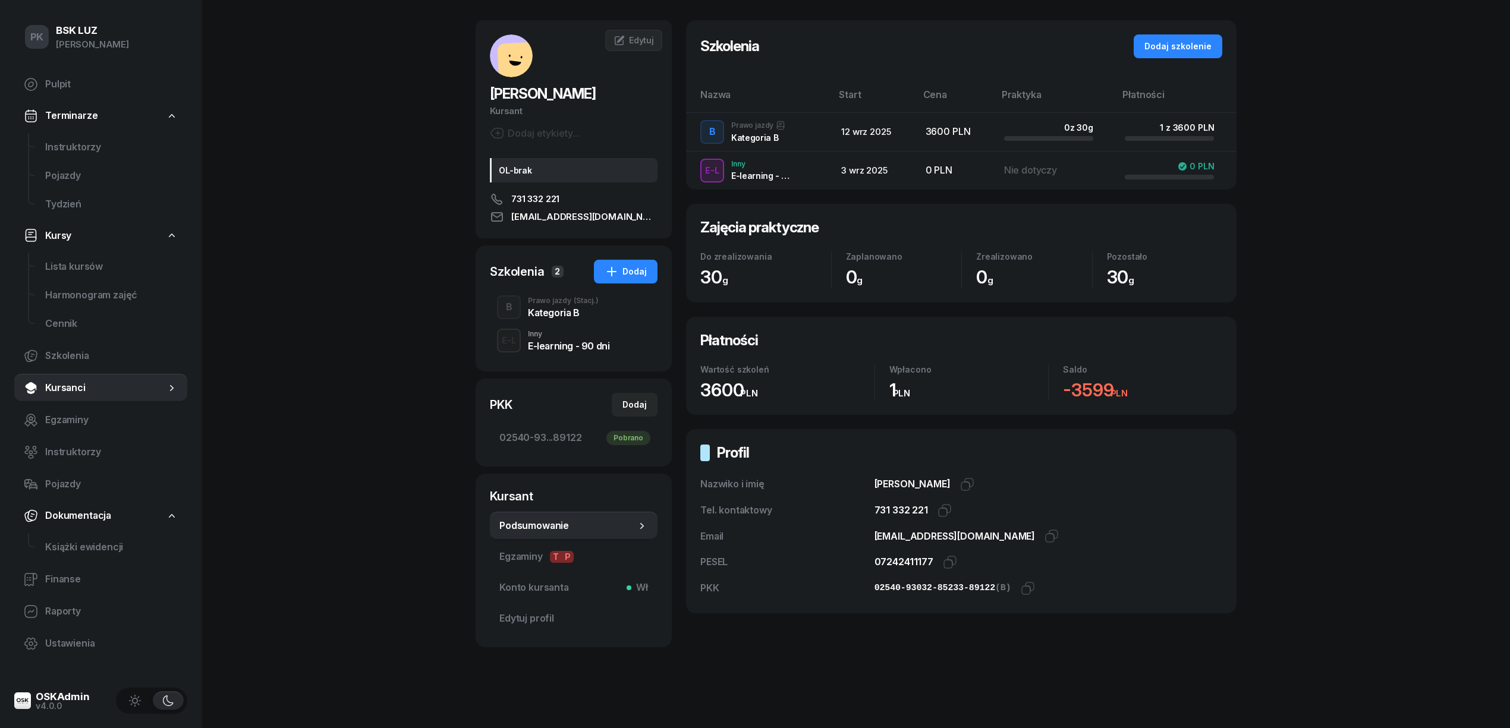
click at [552, 304] on div "Prawo jazdy (Stacj.)" at bounding box center [563, 300] width 71 height 7
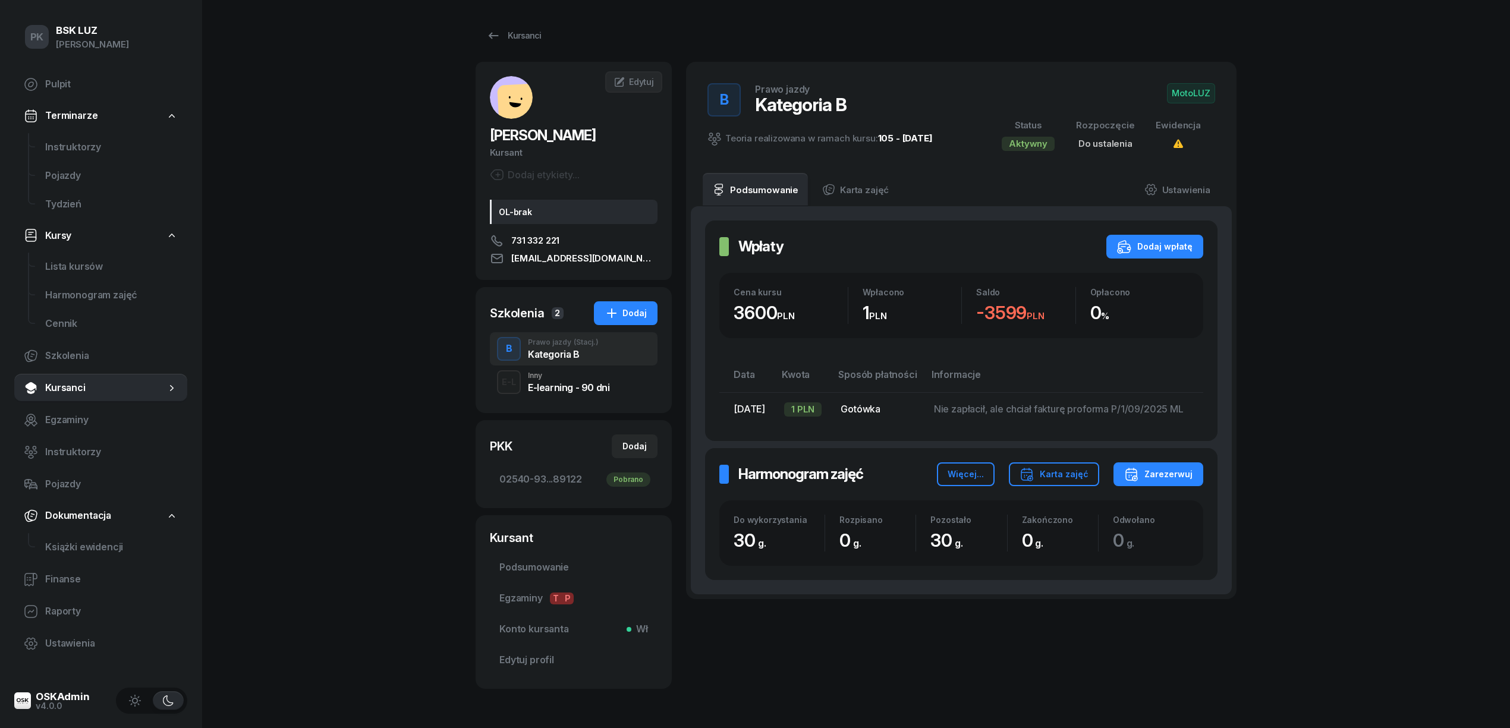
click at [1196, 97] on span "MotoLUZ" at bounding box center [1191, 93] width 48 height 20
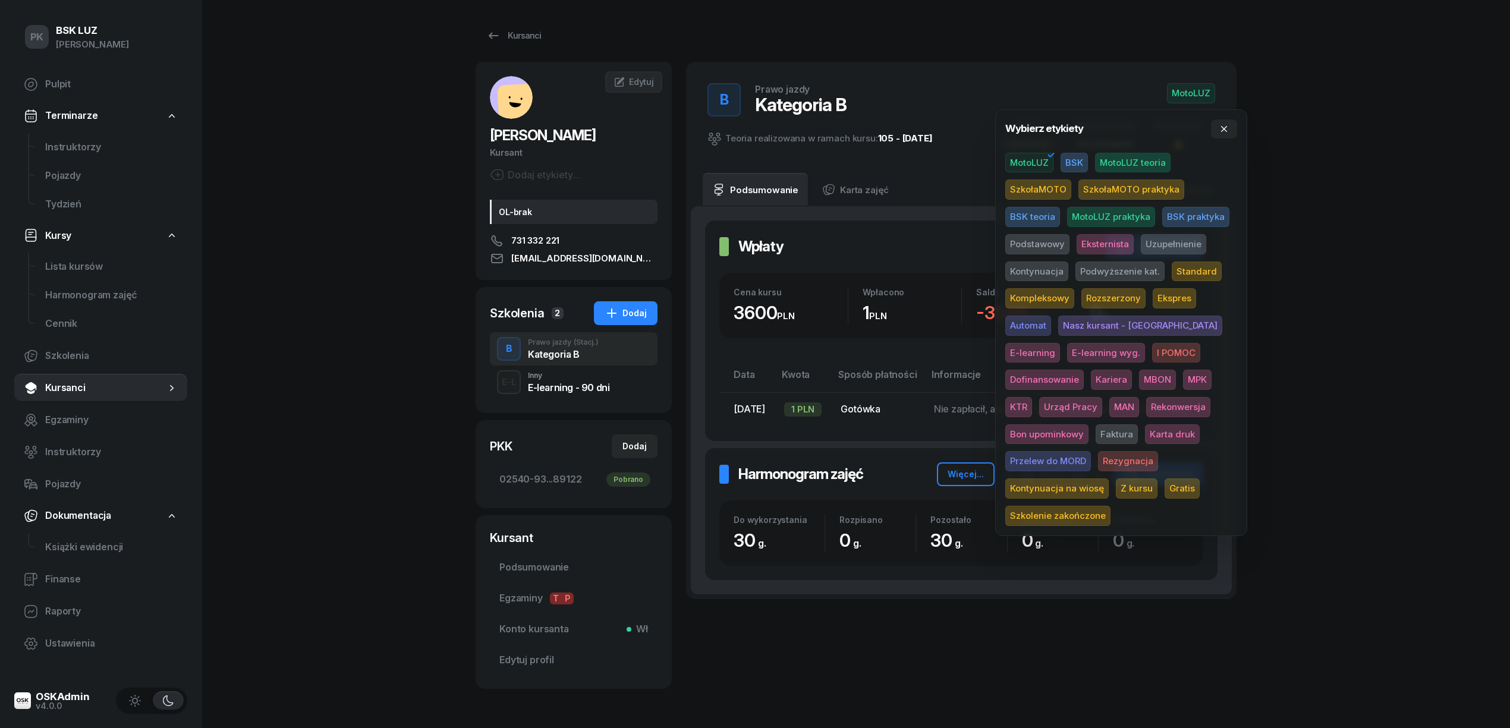
click at [1047, 247] on span "Podstawowy" at bounding box center [1037, 244] width 64 height 20
click at [1199, 262] on span "Standard" at bounding box center [1196, 271] width 50 height 20
click at [1394, 272] on div "PK BSK LUZ Piotr Klimek Pulpit Terminarze Instruktorzy Pojazdy Tydzień Kursy Li…" at bounding box center [755, 385] width 1510 height 770
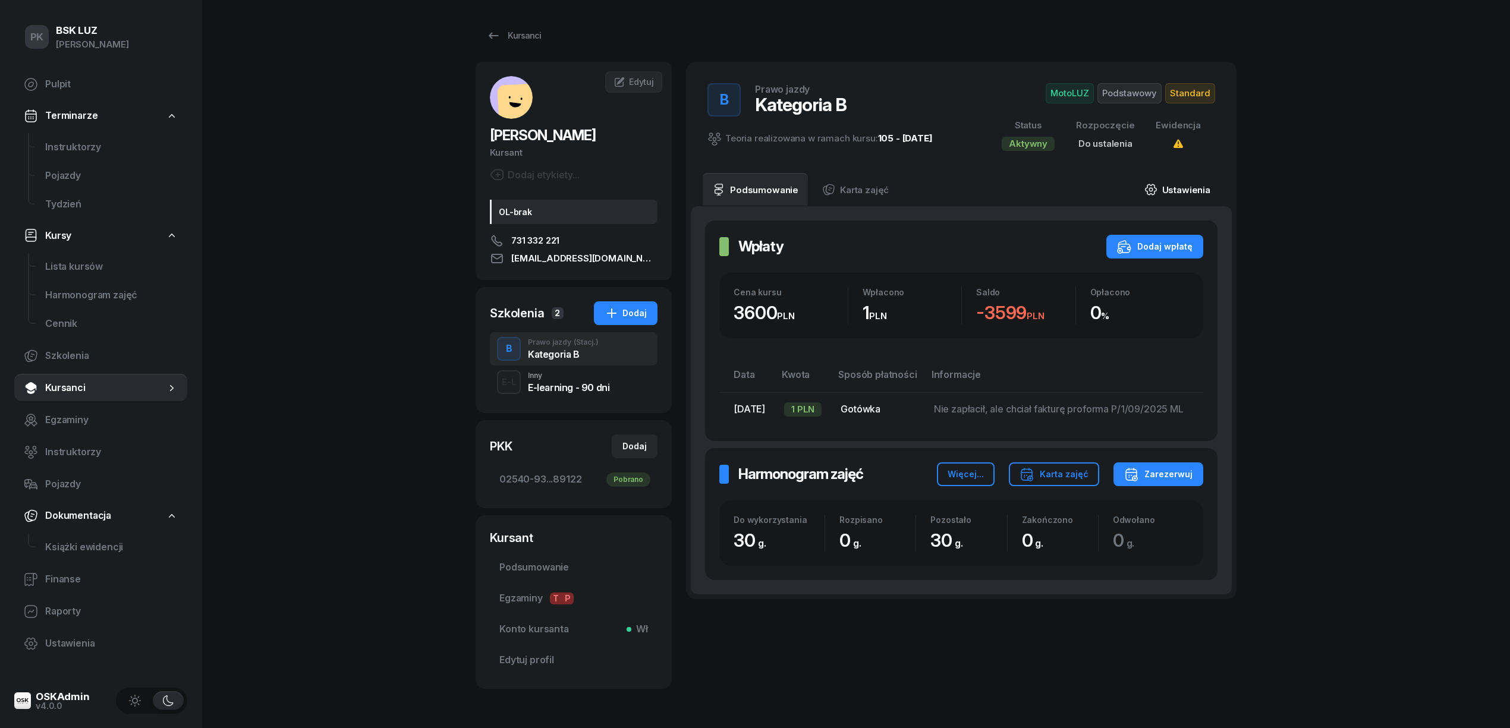
click at [1196, 188] on link "Ustawienia" at bounding box center [1177, 189] width 85 height 33
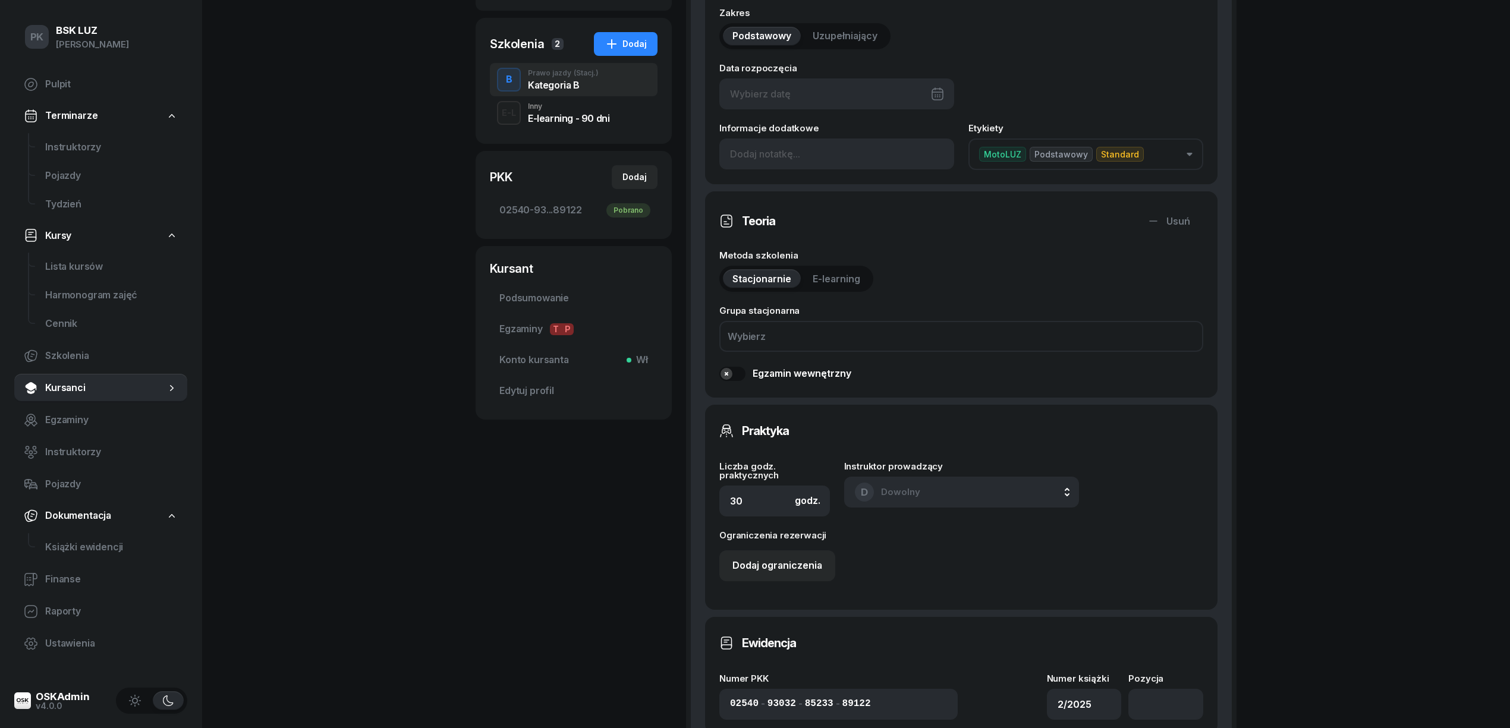
scroll to position [396, 0]
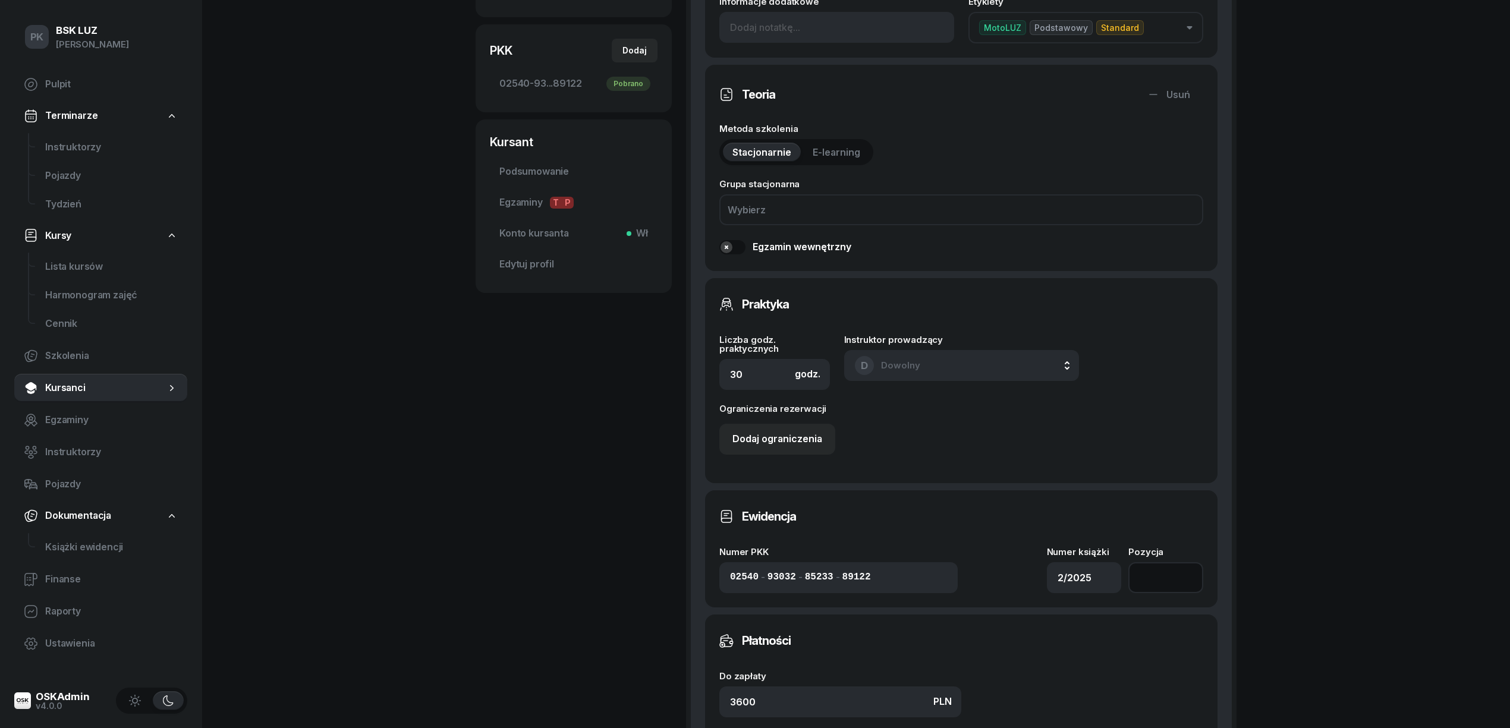
click at [1175, 576] on input "number" at bounding box center [1165, 577] width 75 height 31
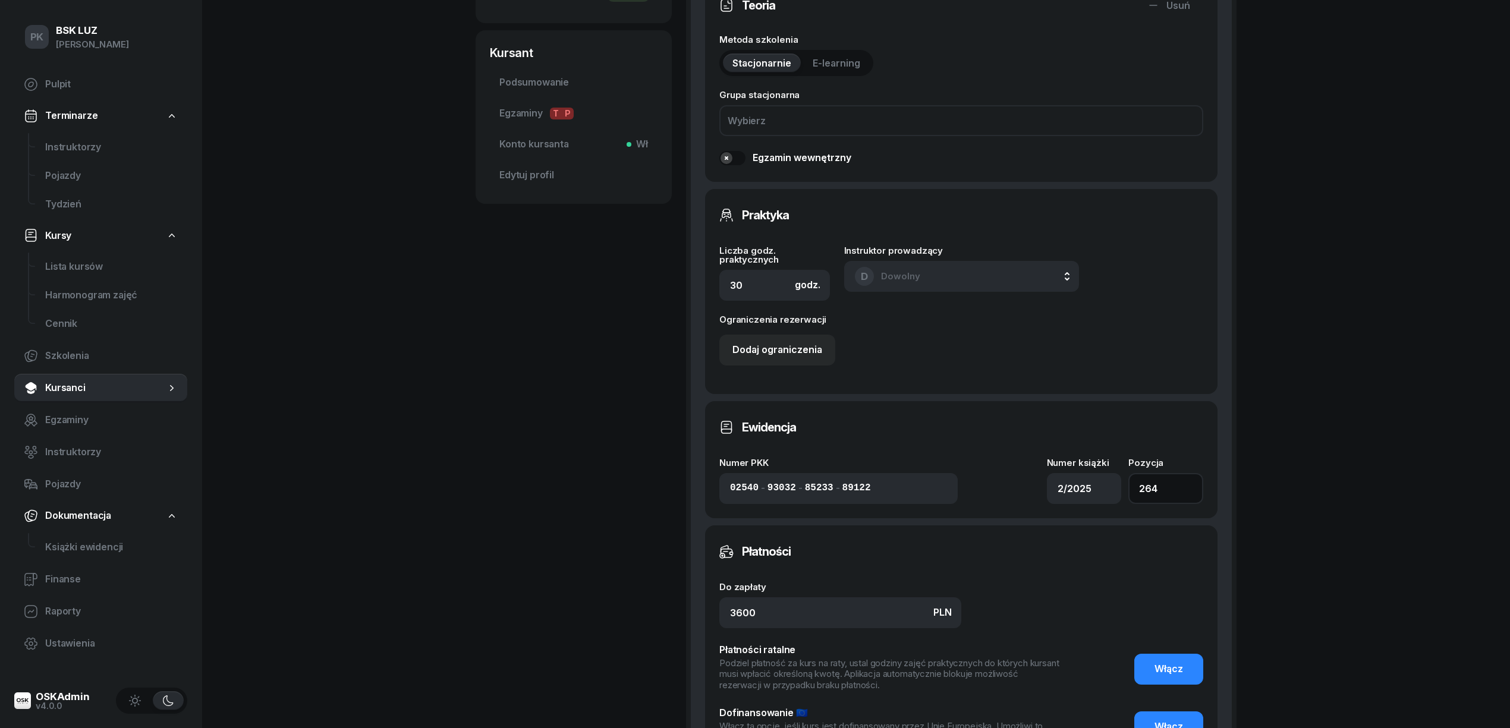
scroll to position [634, 0]
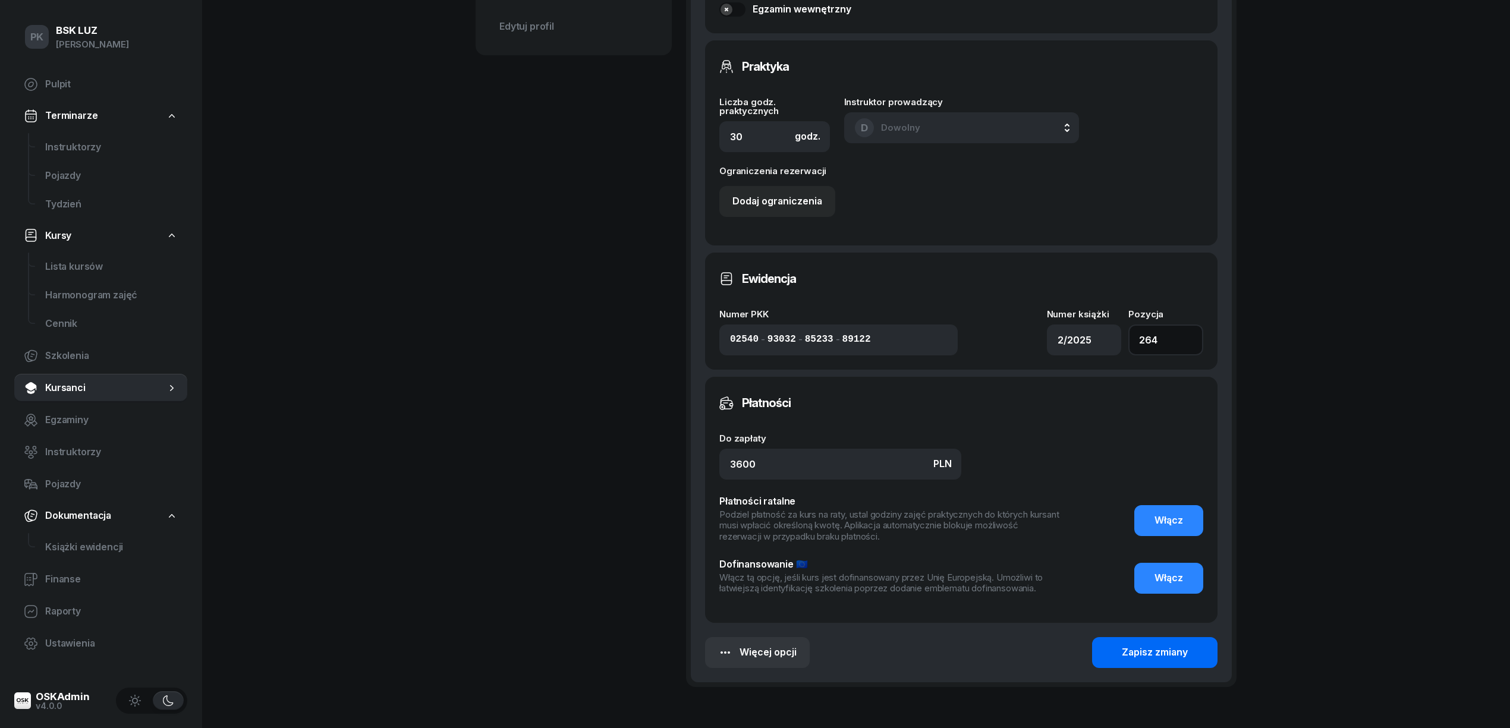
type input "264"
click at [1162, 654] on div "Zapisz zmiany" at bounding box center [1154, 652] width 66 height 15
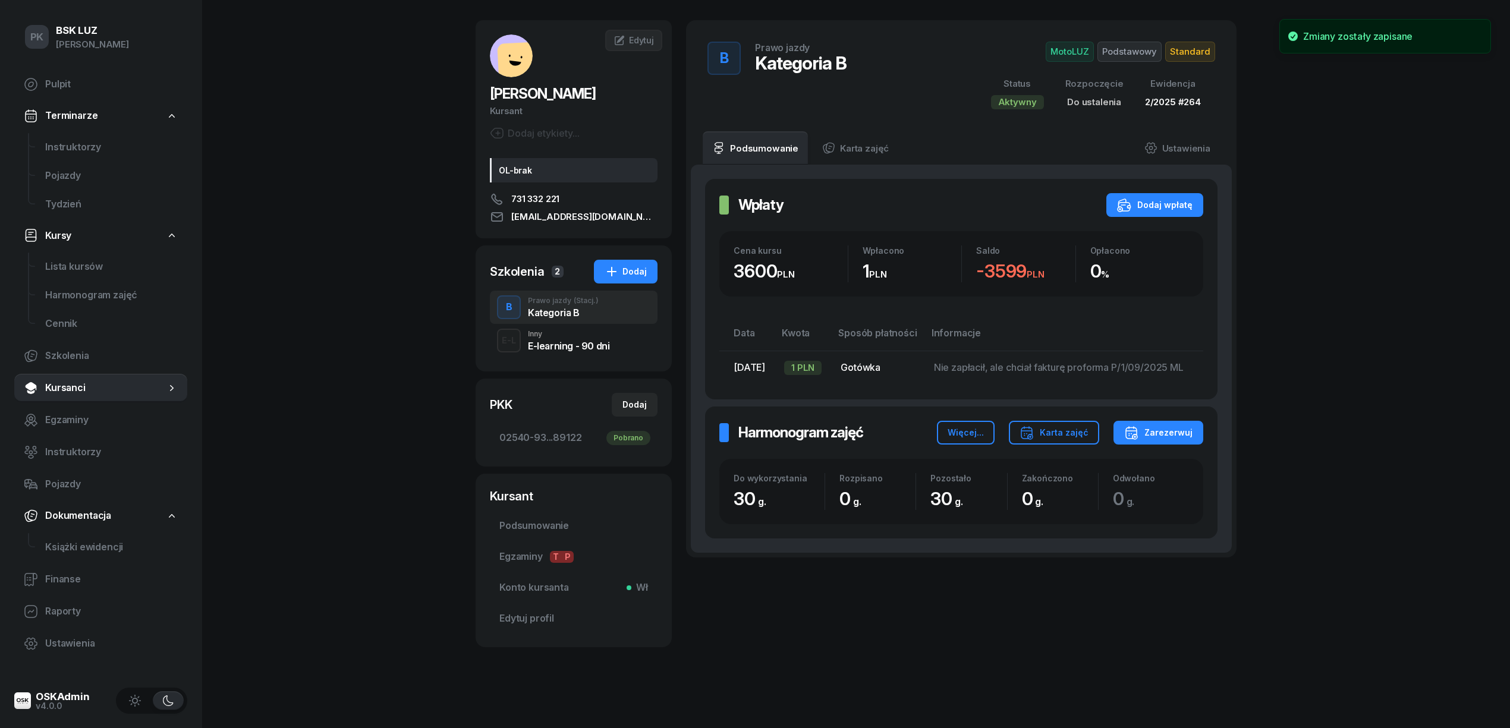
scroll to position [42, 0]
click at [71, 414] on span "Egzaminy" at bounding box center [111, 419] width 133 height 15
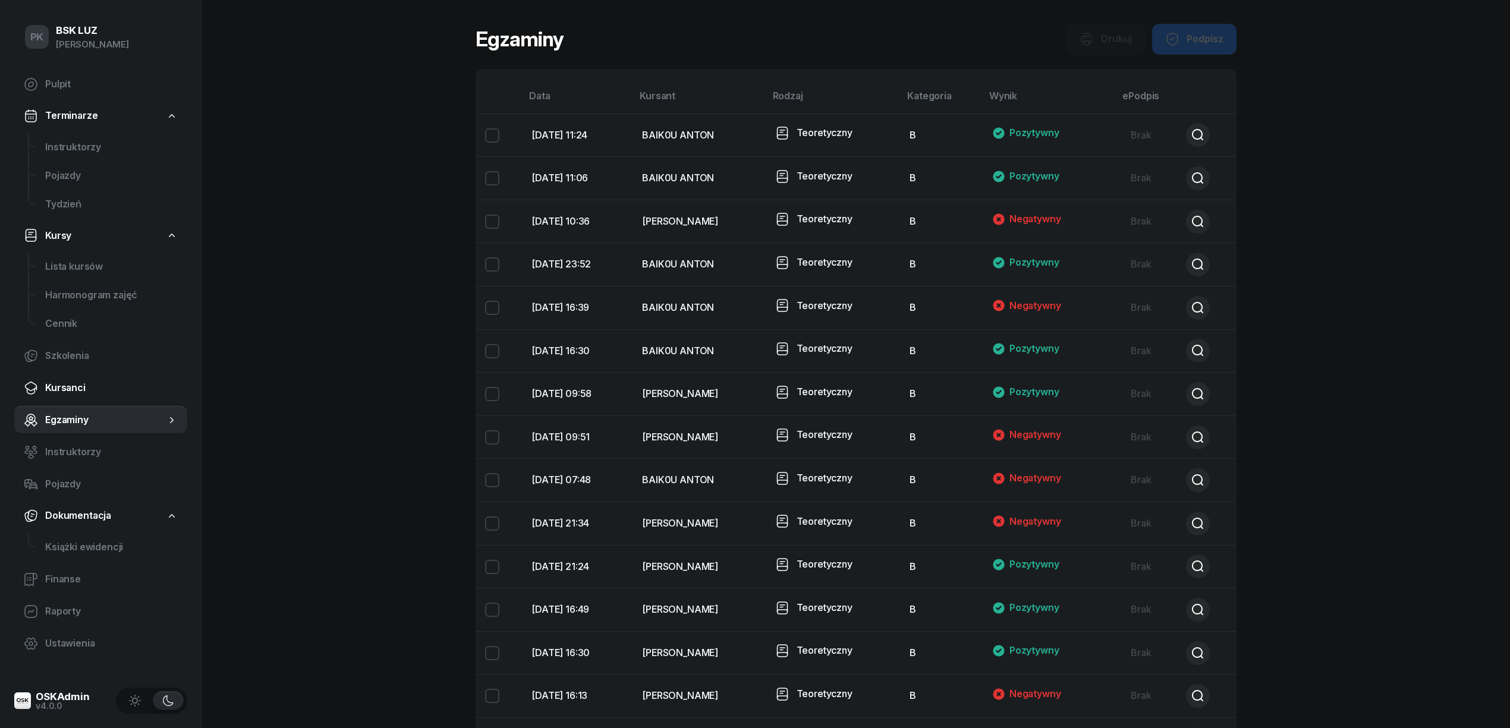
click at [73, 388] on span "Kursanci" at bounding box center [111, 387] width 133 height 15
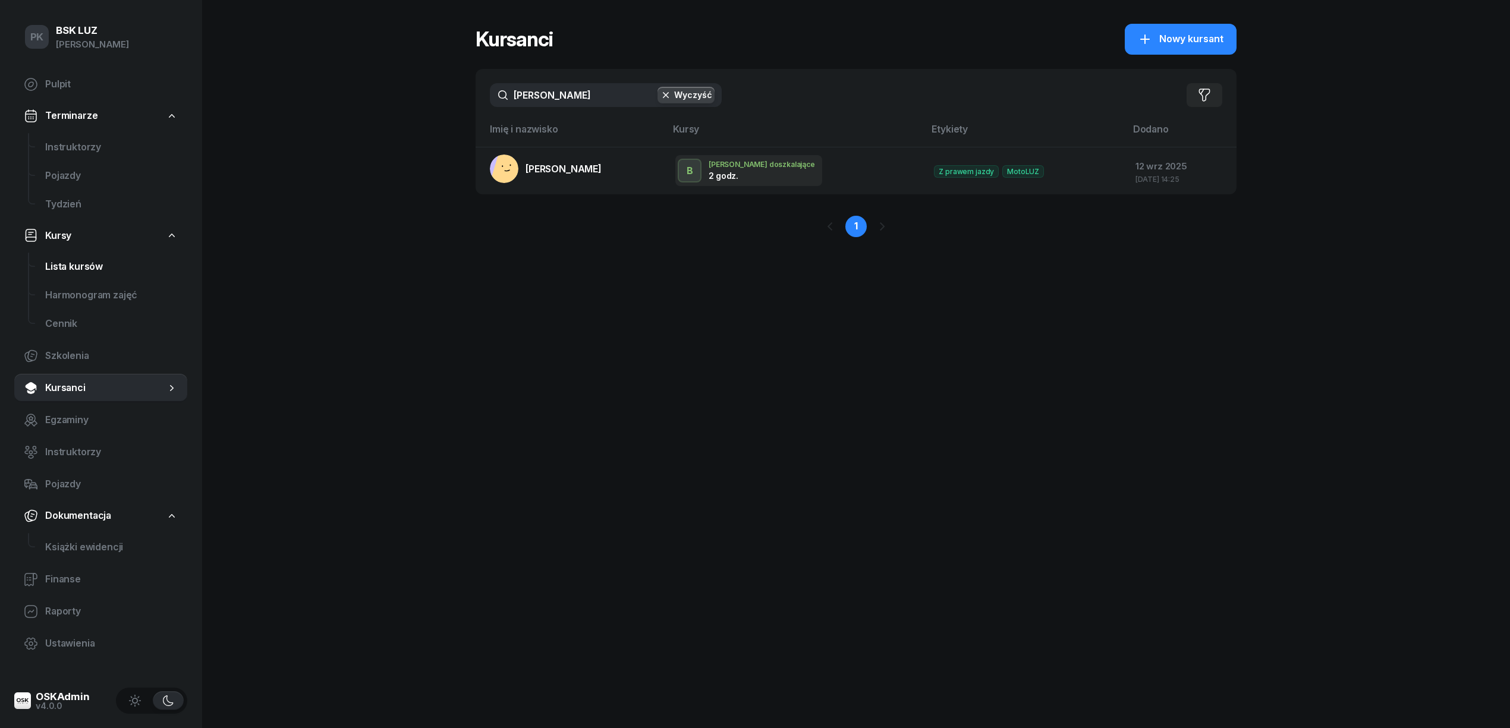
click at [77, 261] on span "Lista kursów" at bounding box center [111, 266] width 133 height 15
select select
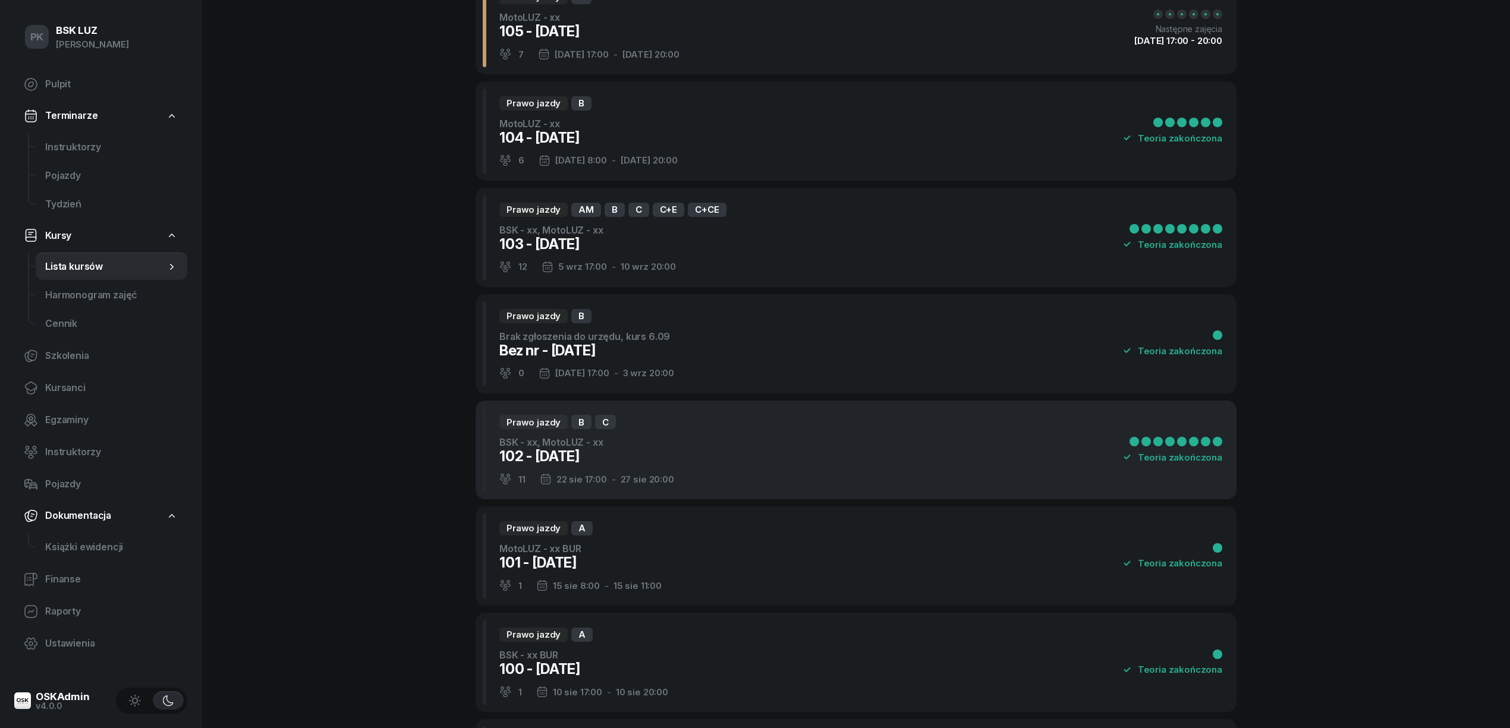
scroll to position [475, 0]
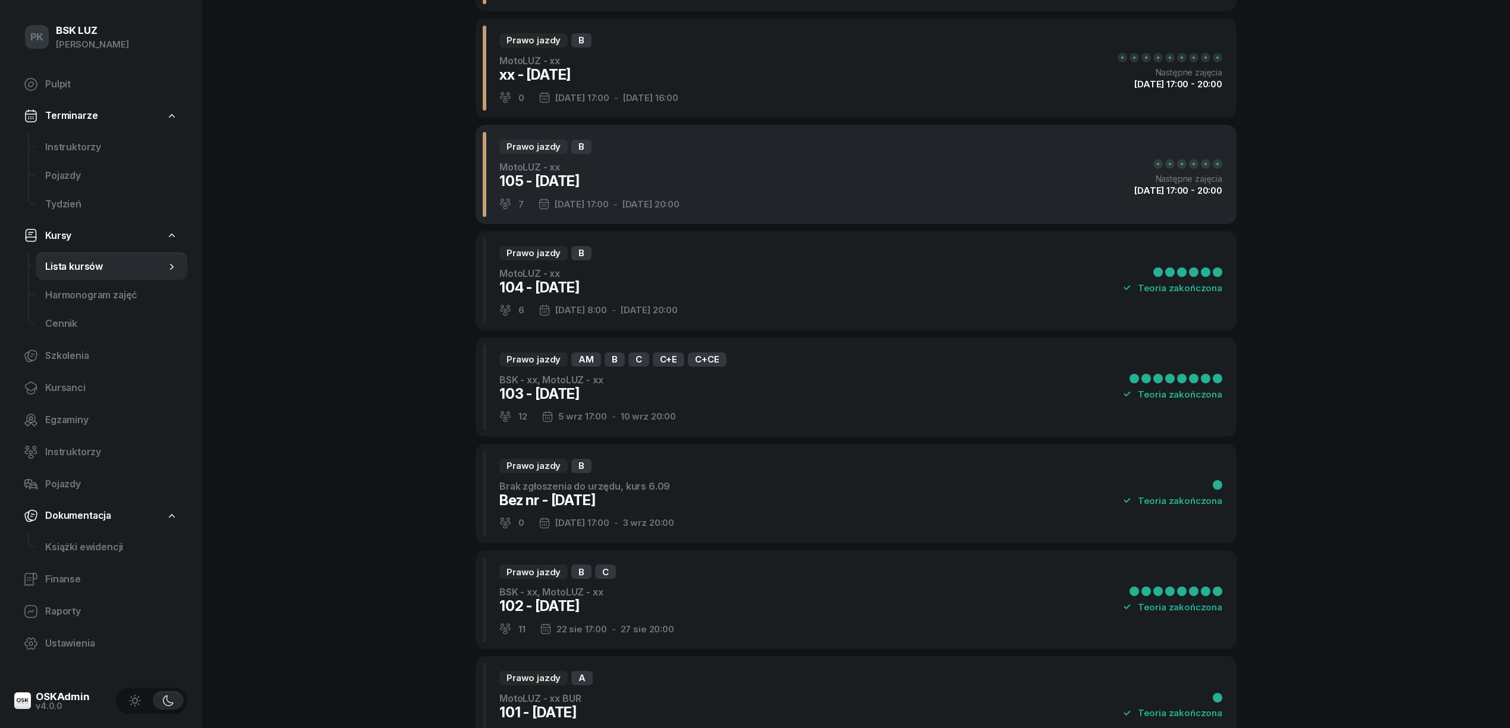
click at [859, 202] on div "Prawo jazdy B MotoLUZ - xx 105 - 2025/09/12 7 12 wrz 17:00 - 17 wrz 20:00 Nastę…" at bounding box center [855, 174] width 761 height 99
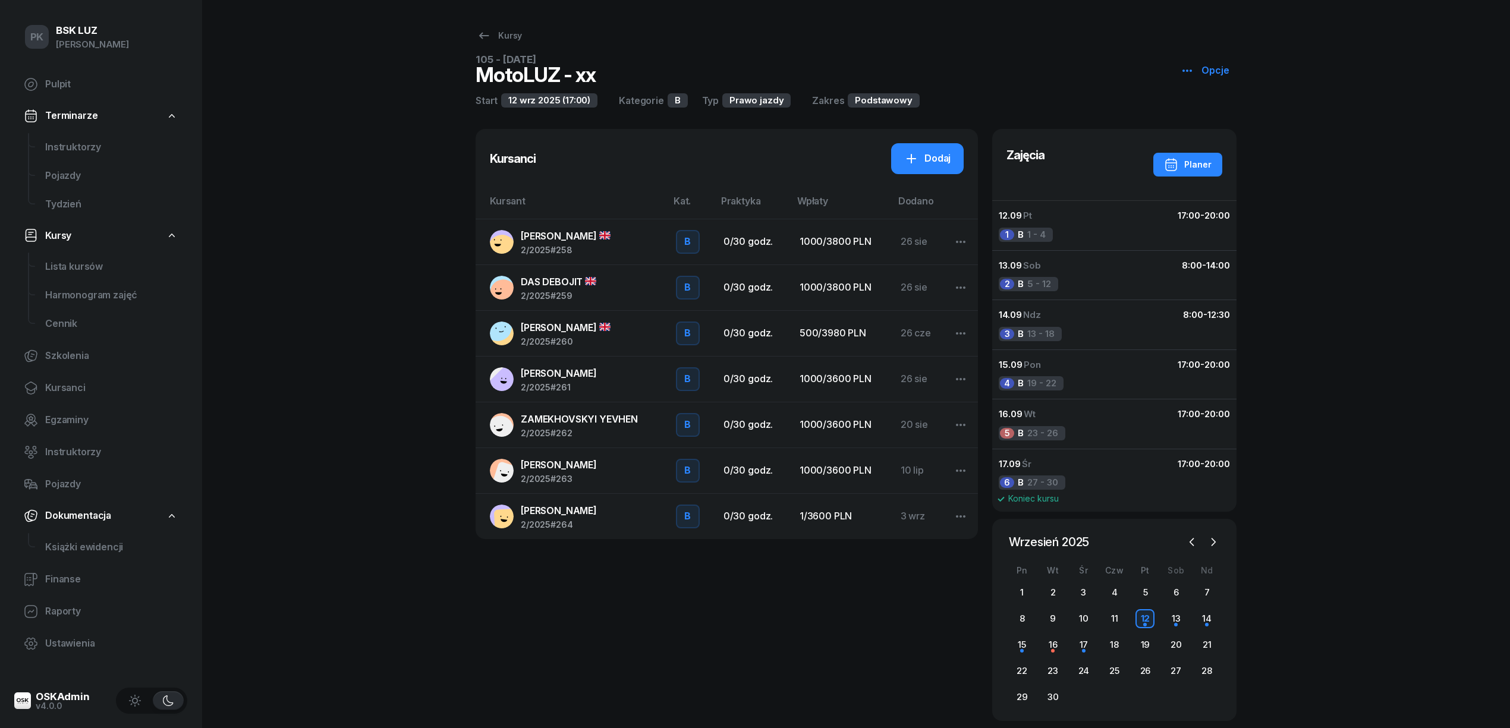
click at [568, 516] on span "[PERSON_NAME]" at bounding box center [559, 511] width 76 height 12
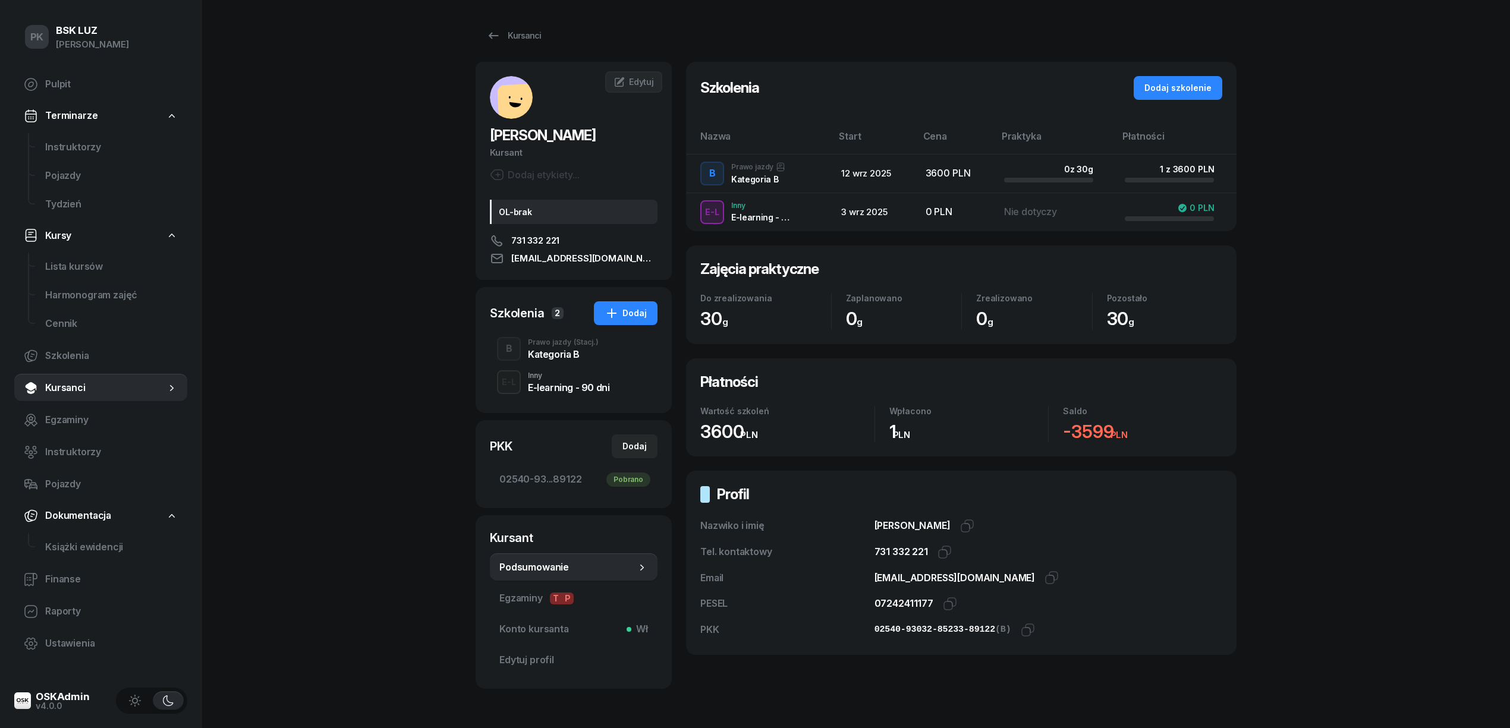
click at [575, 346] on span "(Stacj.)" at bounding box center [585, 342] width 25 height 7
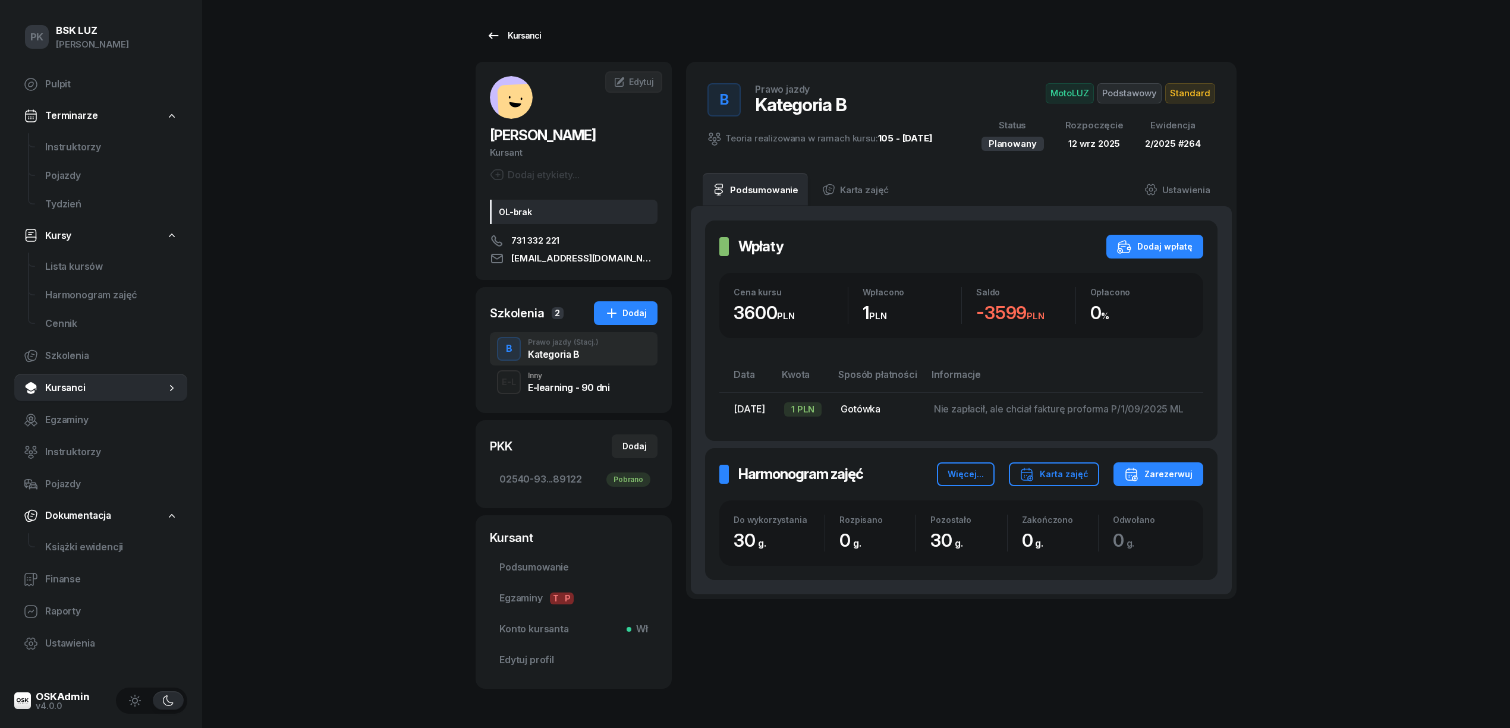
click at [512, 37] on div "Kursanci" at bounding box center [513, 36] width 55 height 14
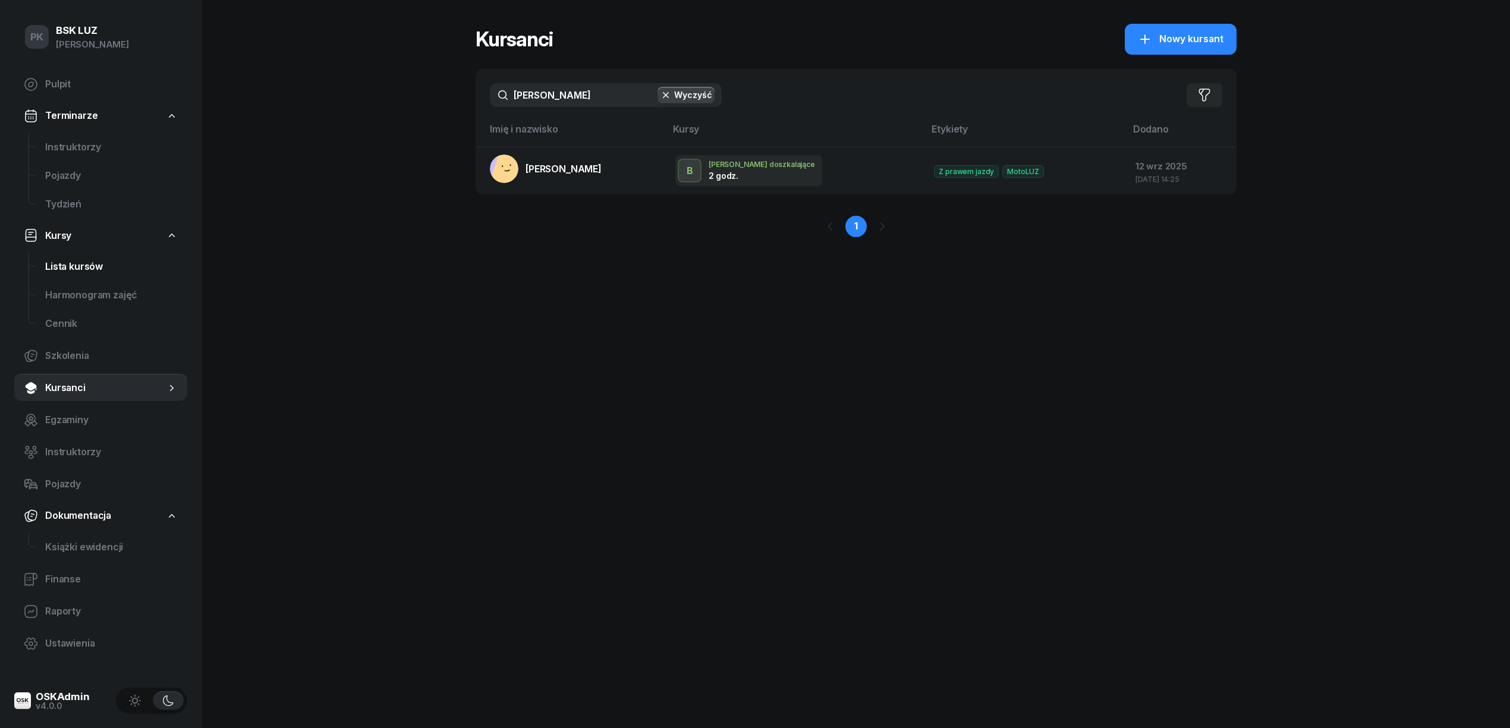
click at [80, 264] on span "Lista kursów" at bounding box center [111, 266] width 133 height 15
select select
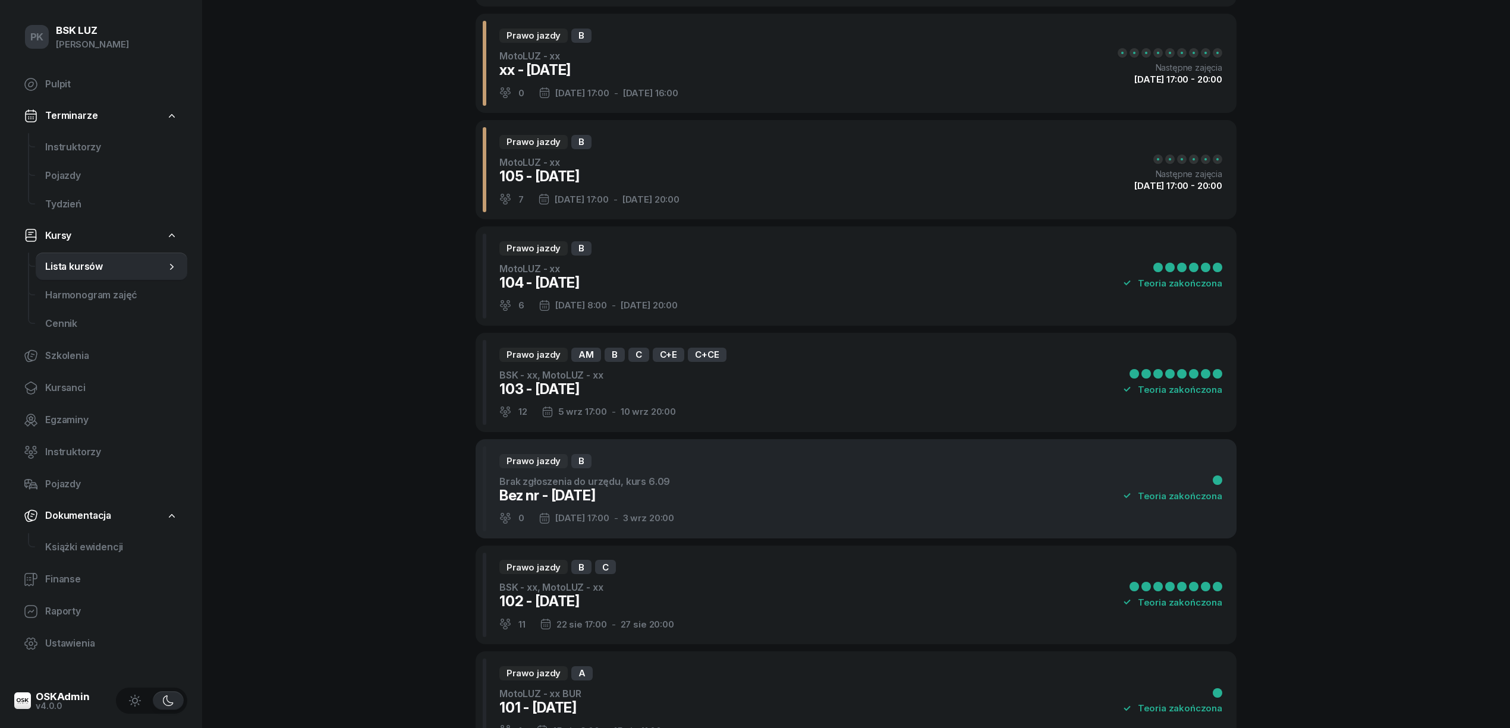
scroll to position [475, 0]
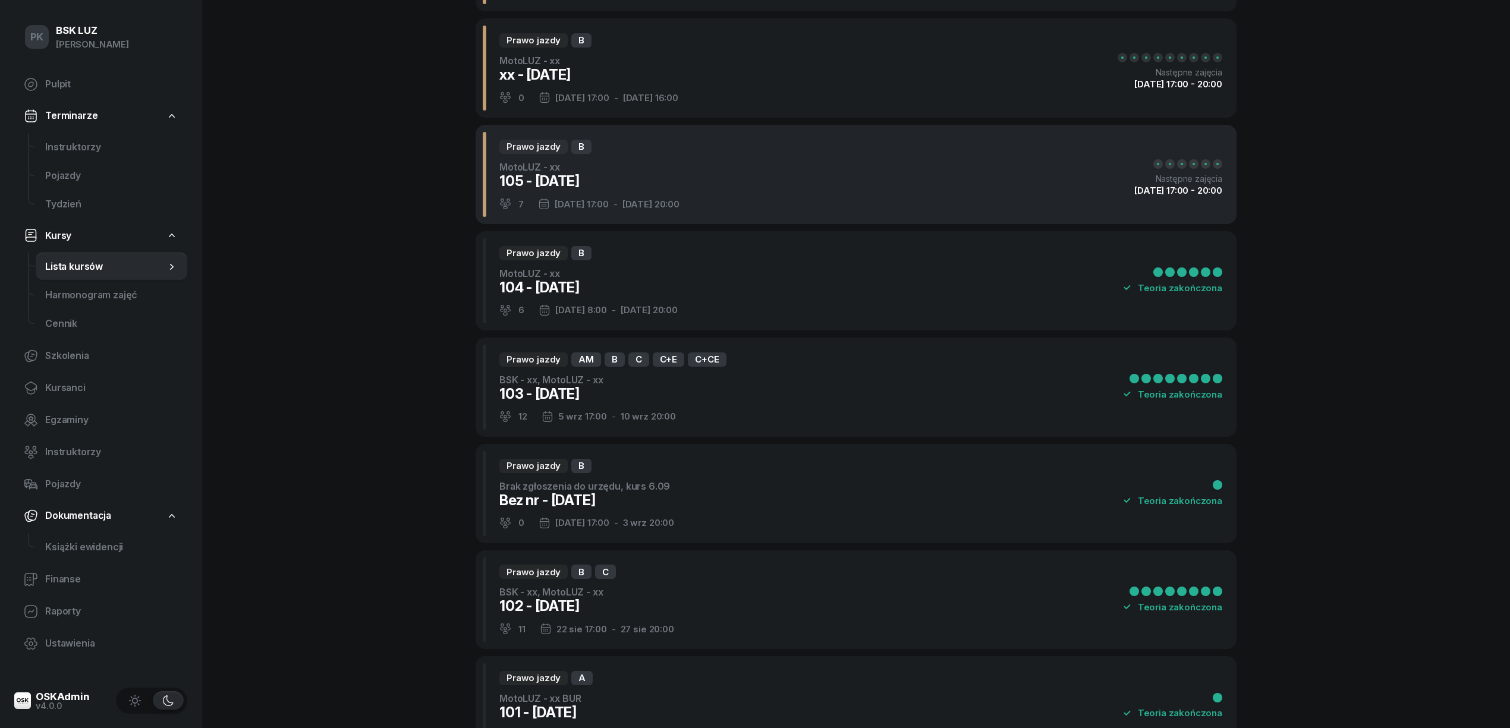
click at [814, 198] on div "Prawo jazdy B MotoLUZ - xx 105 - 2025/09/12 7 12 wrz 17:00 - 17 wrz 20:00 Nastę…" at bounding box center [855, 174] width 761 height 99
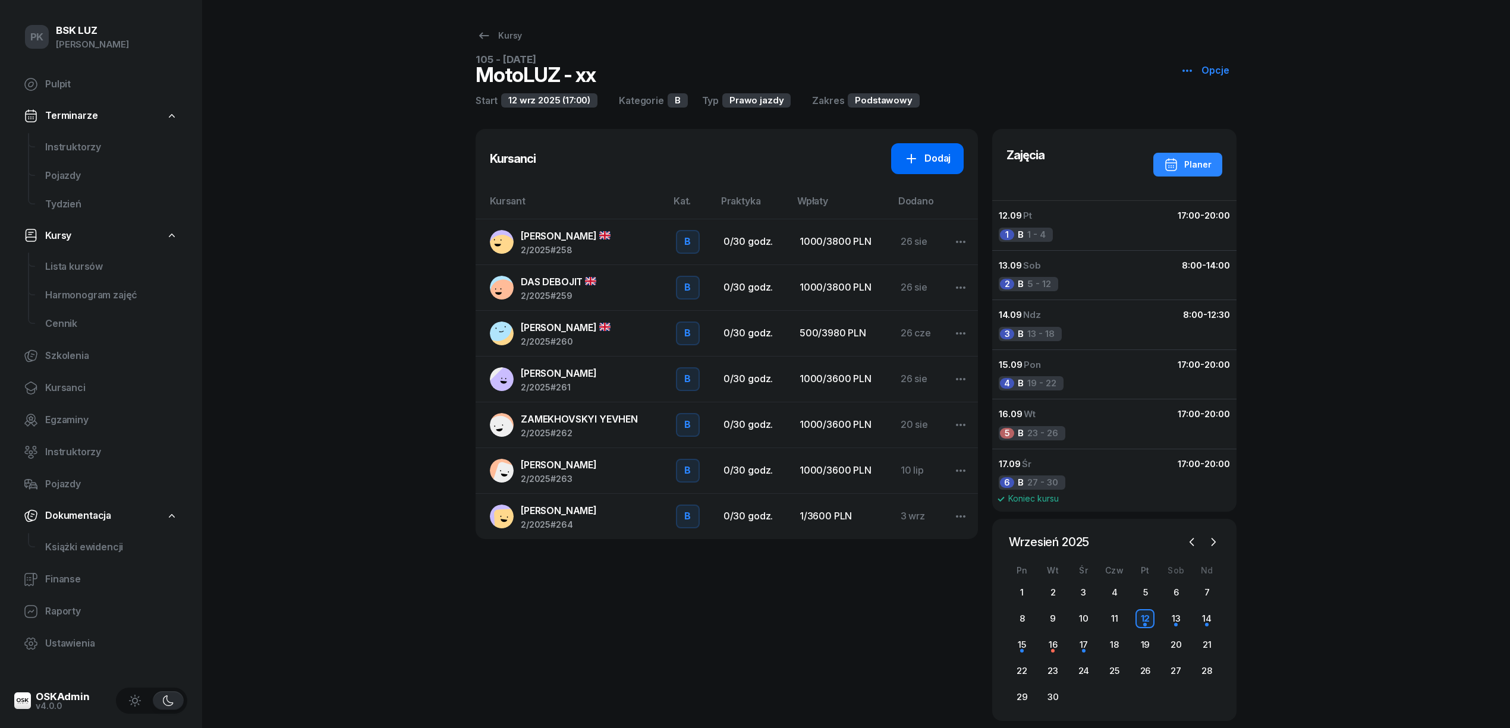
click at [931, 149] on link "Dodaj" at bounding box center [927, 158] width 73 height 31
select select "B"
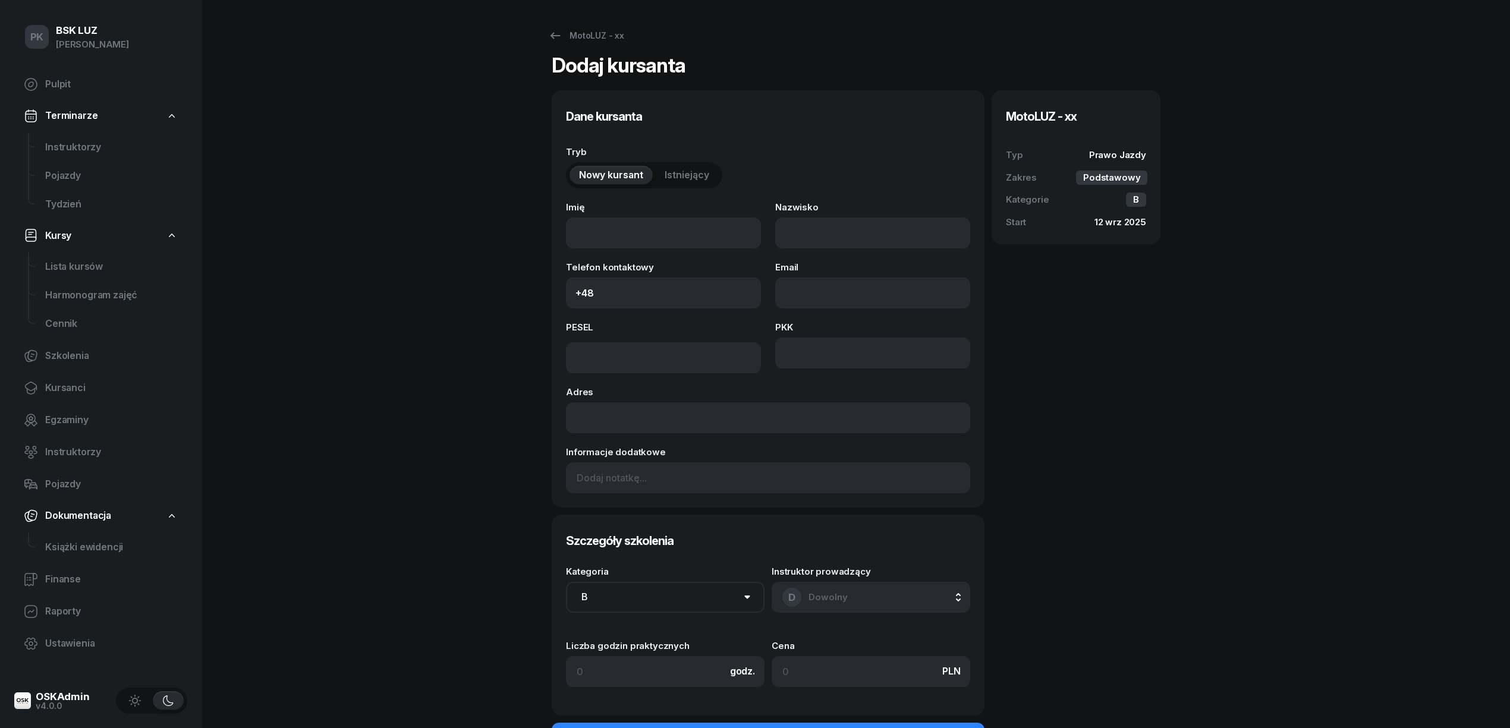
click at [691, 179] on span "Istniejący" at bounding box center [686, 175] width 45 height 15
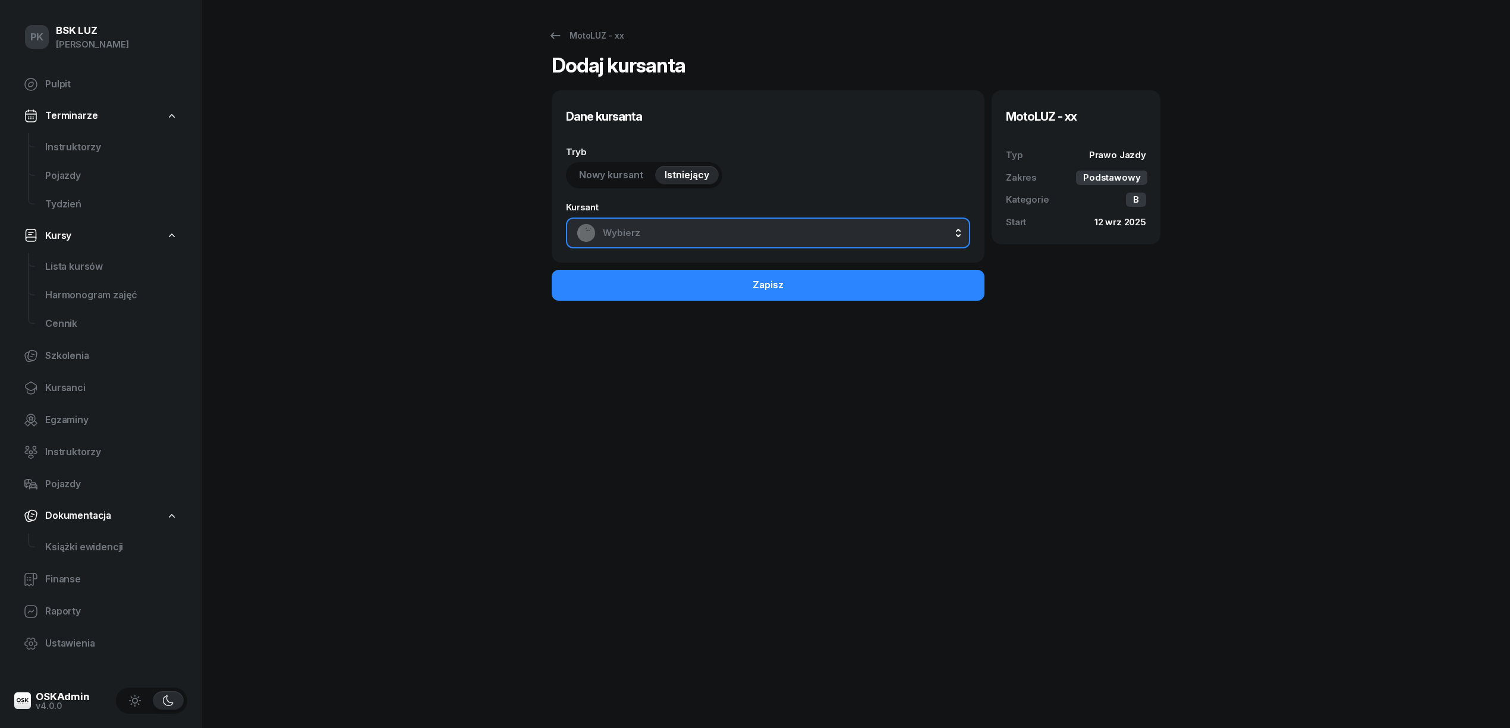
click at [730, 233] on span "Wybierz" at bounding box center [781, 232] width 357 height 15
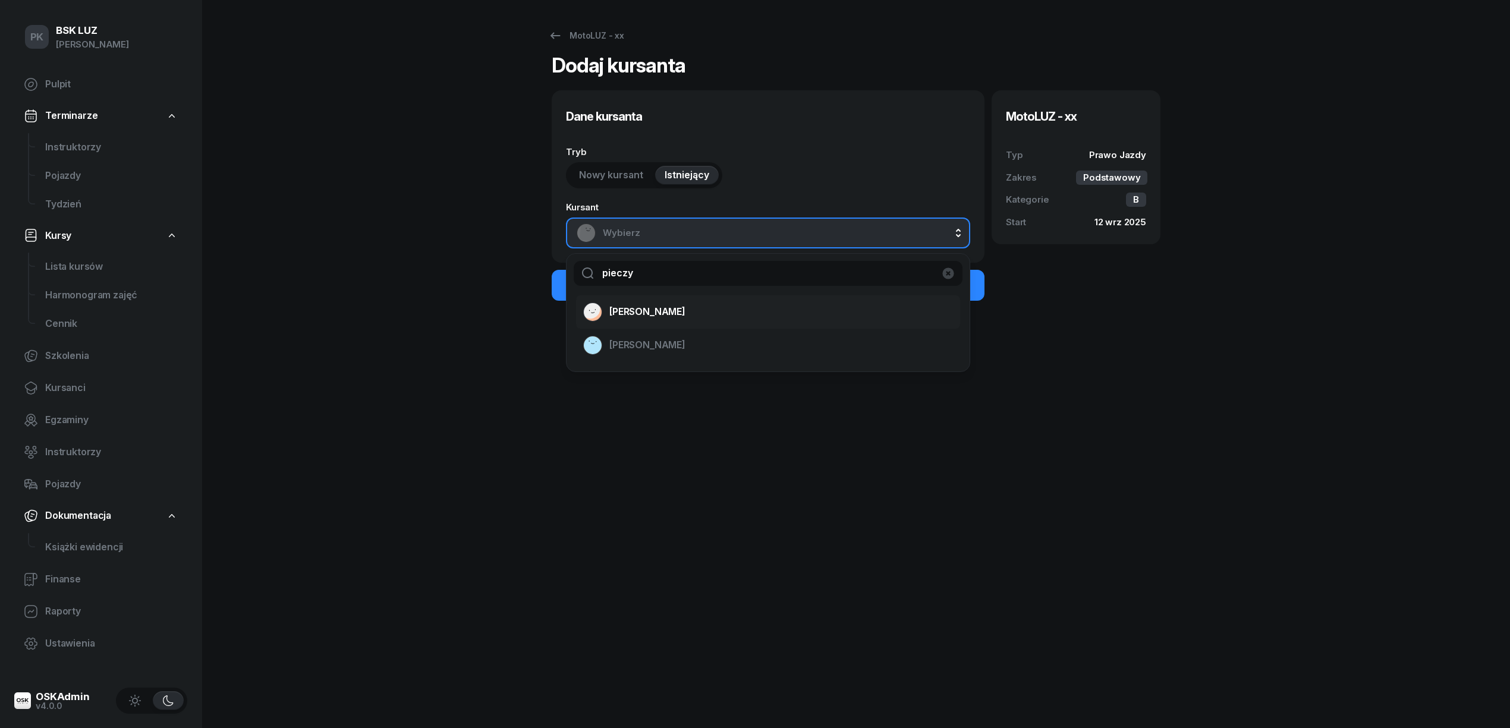
type input "pieczy"
click at [680, 308] on span "PIECZYKOLAN KAROL" at bounding box center [647, 311] width 76 height 15
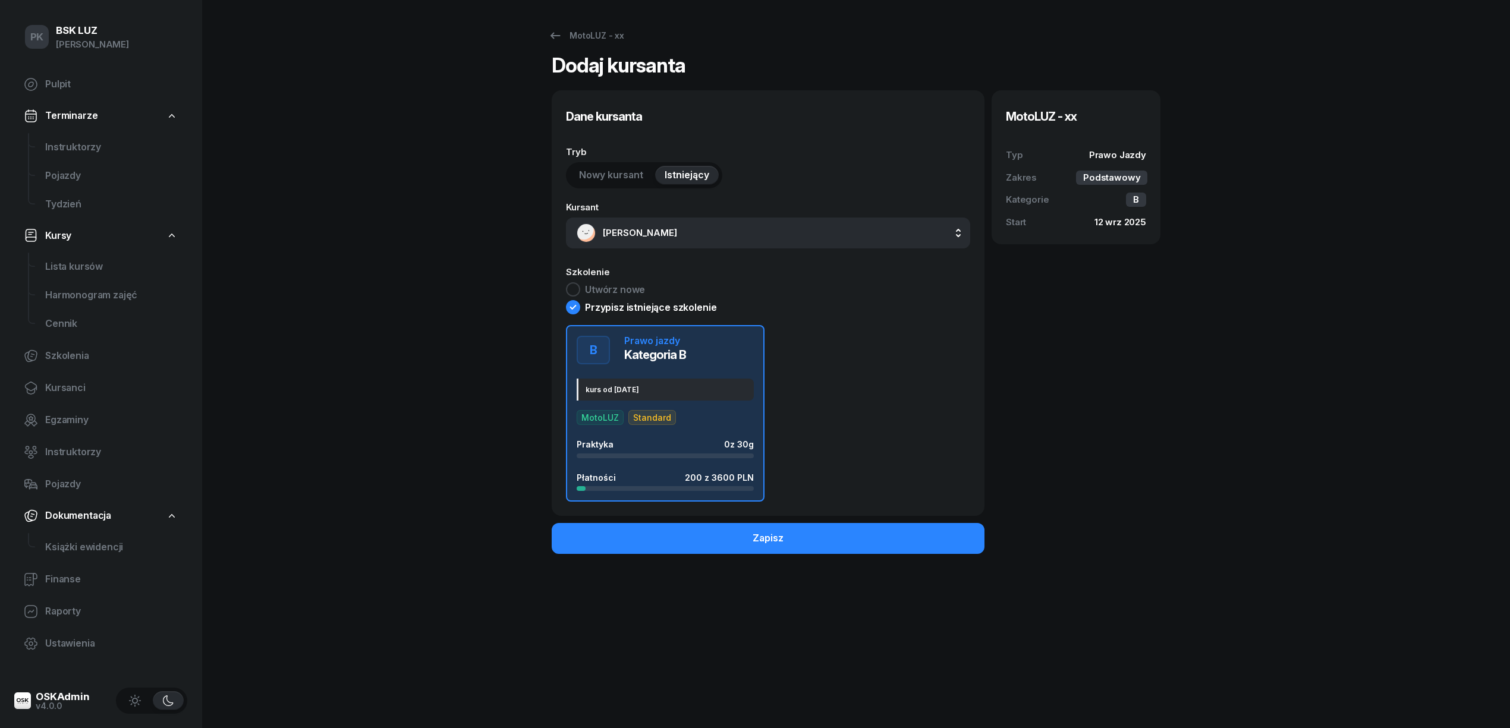
click at [685, 402] on div "B Prawo jazdy Kategoria B kurs od września 2025 MotoLUZ Standard Praktyka 0 z 3…" at bounding box center [664, 413] width 177 height 155
click at [830, 534] on button "Zapisz" at bounding box center [768, 538] width 433 height 31
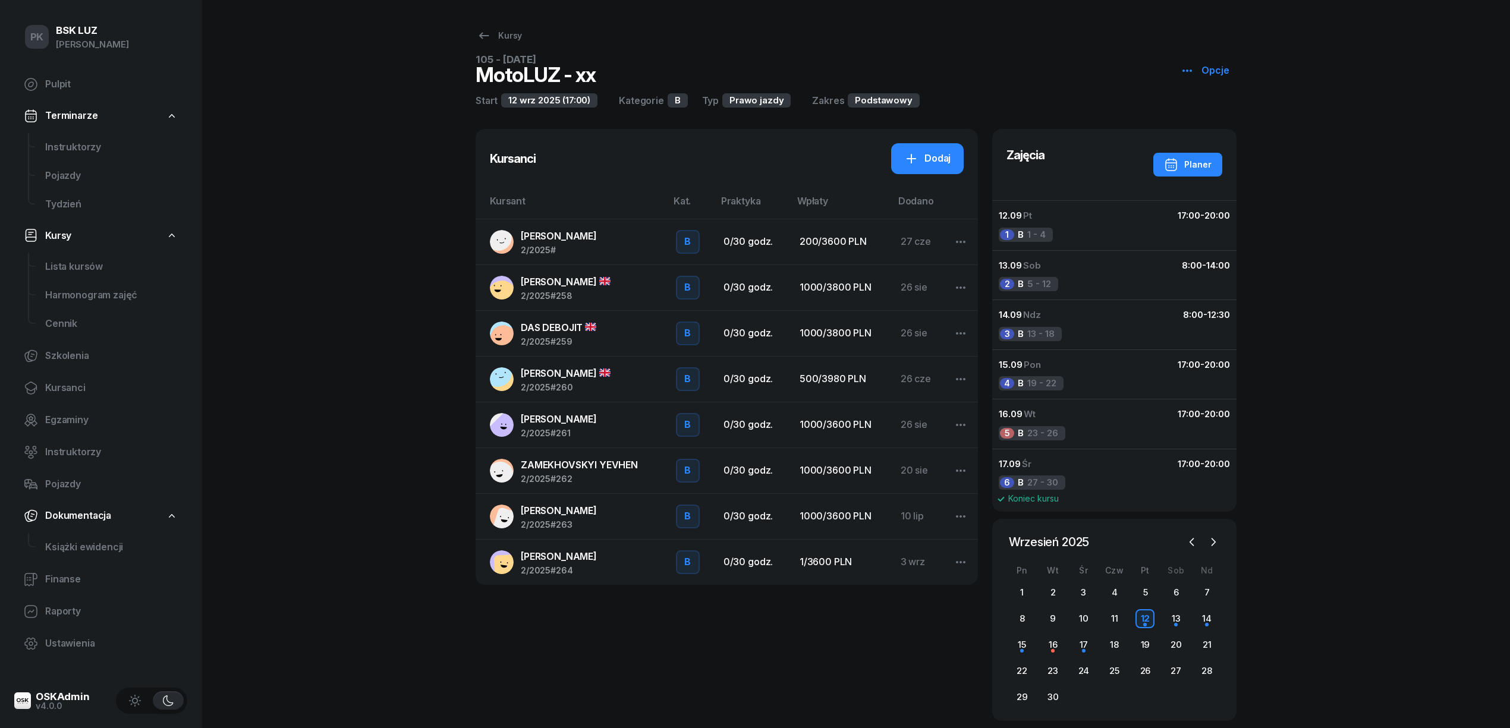
click at [559, 238] on span "PIECZYKOLAN KAROL" at bounding box center [559, 236] width 76 height 12
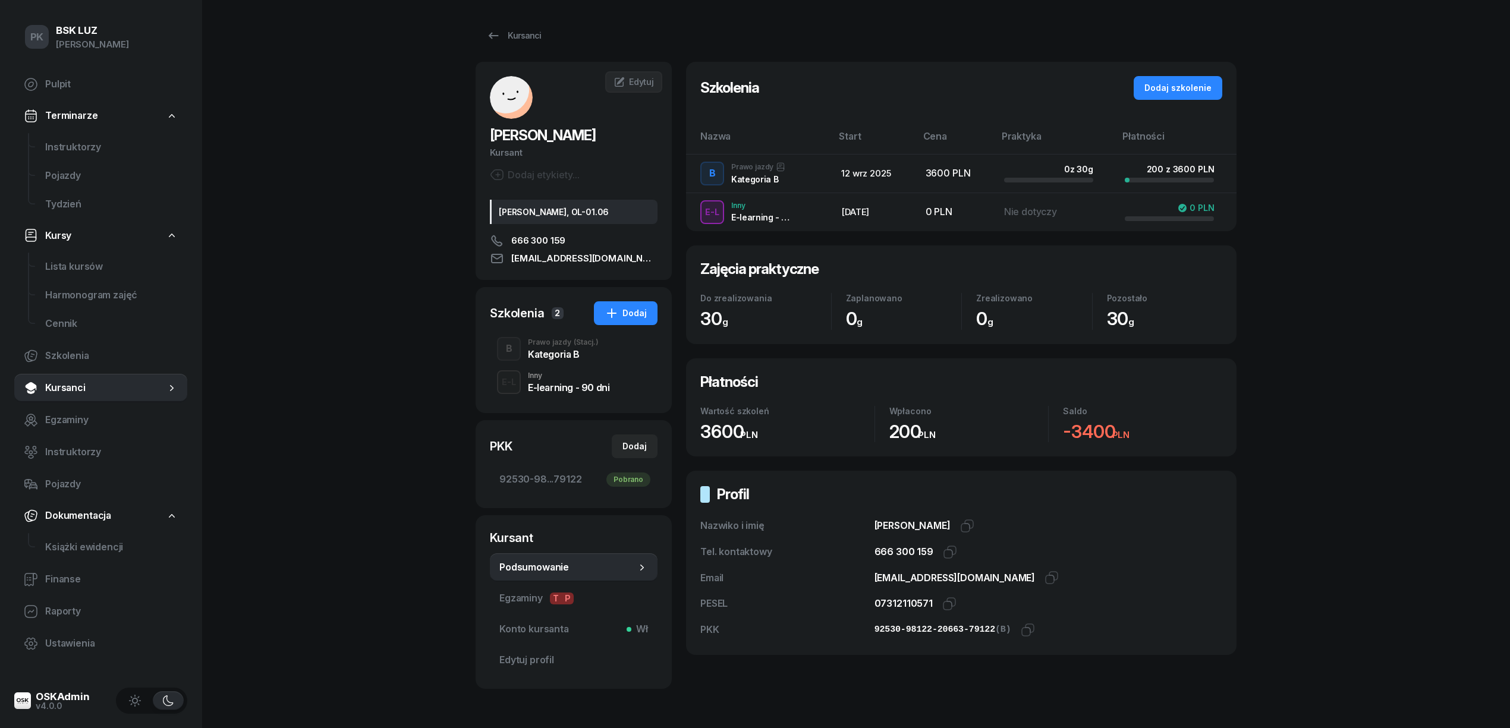
click at [557, 355] on div "Kategoria B" at bounding box center [563, 354] width 71 height 10
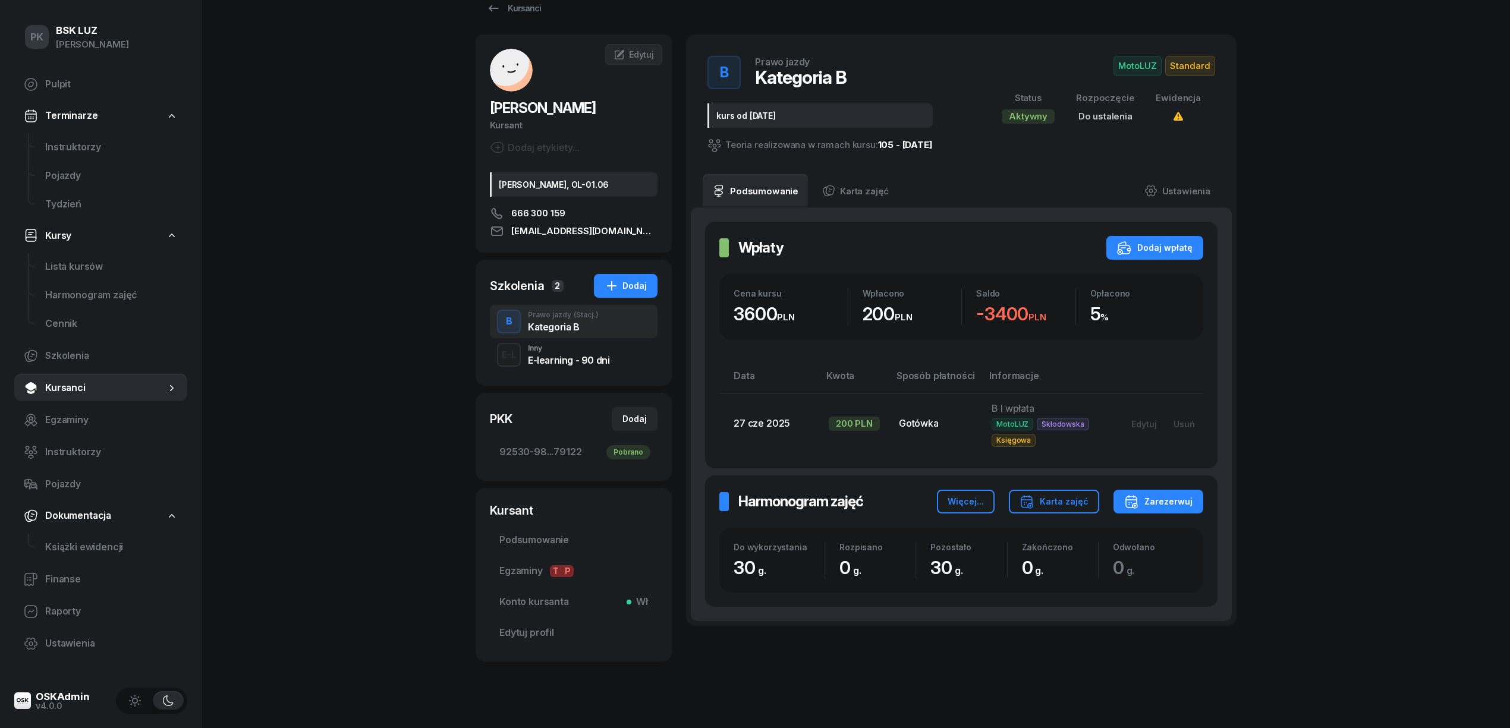
scroll to position [43, 0]
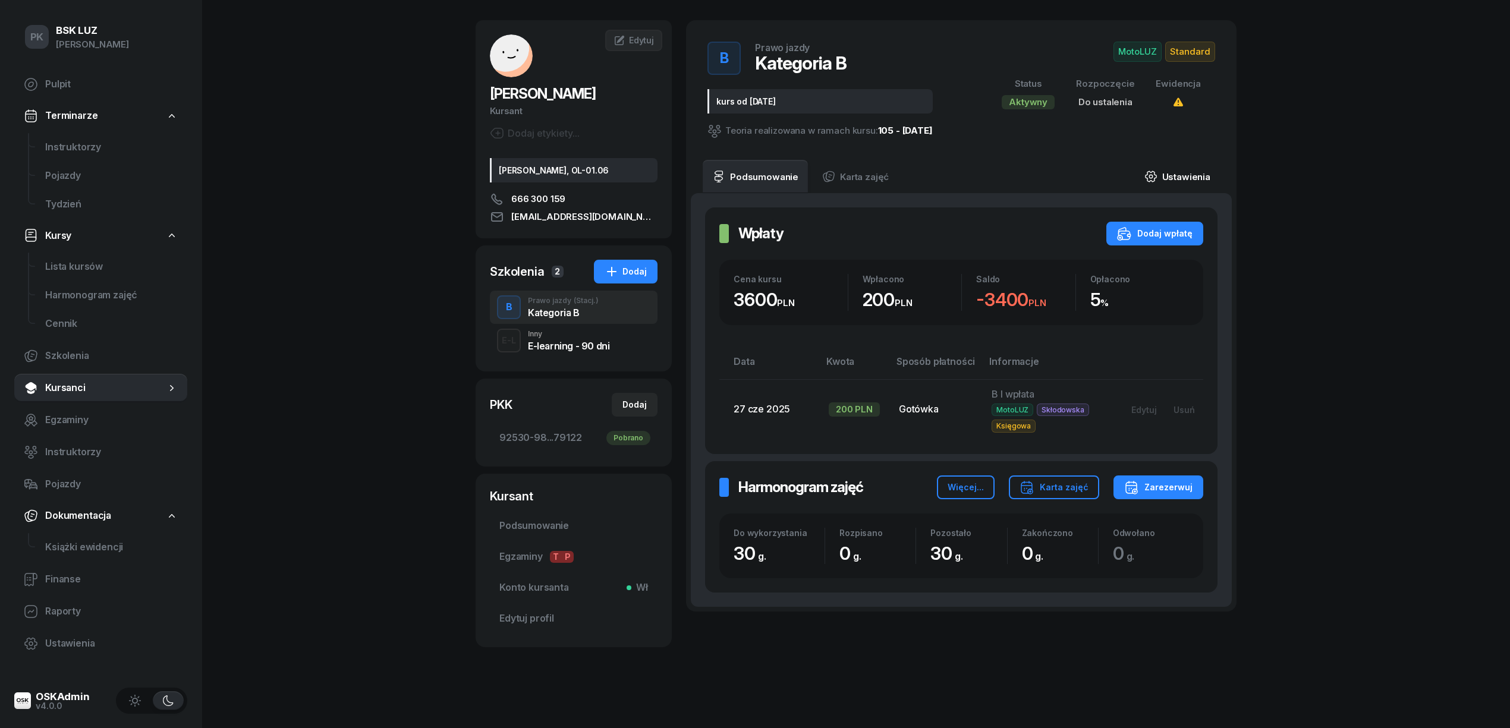
click at [1192, 169] on link "Ustawienia" at bounding box center [1177, 176] width 85 height 33
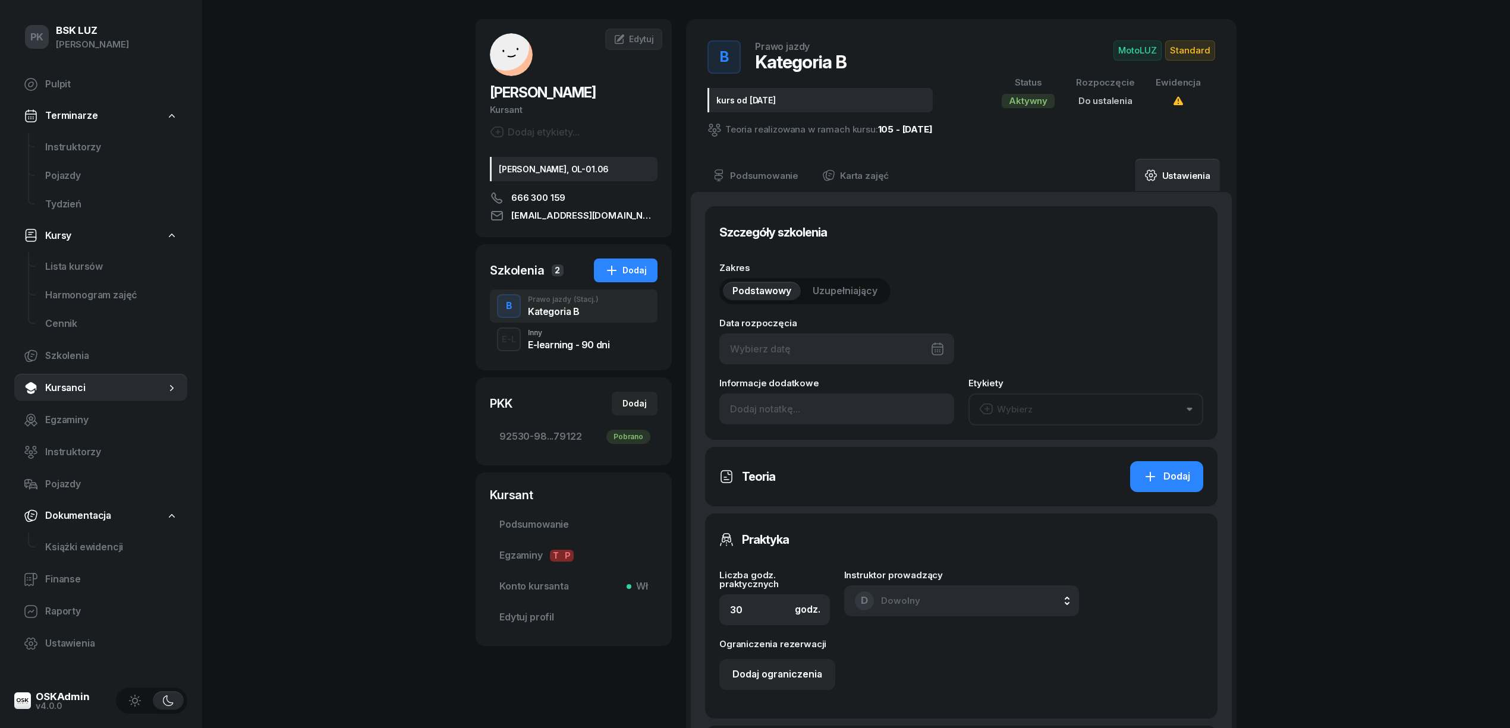
type input "kurs od września 2025"
type input "2/2025"
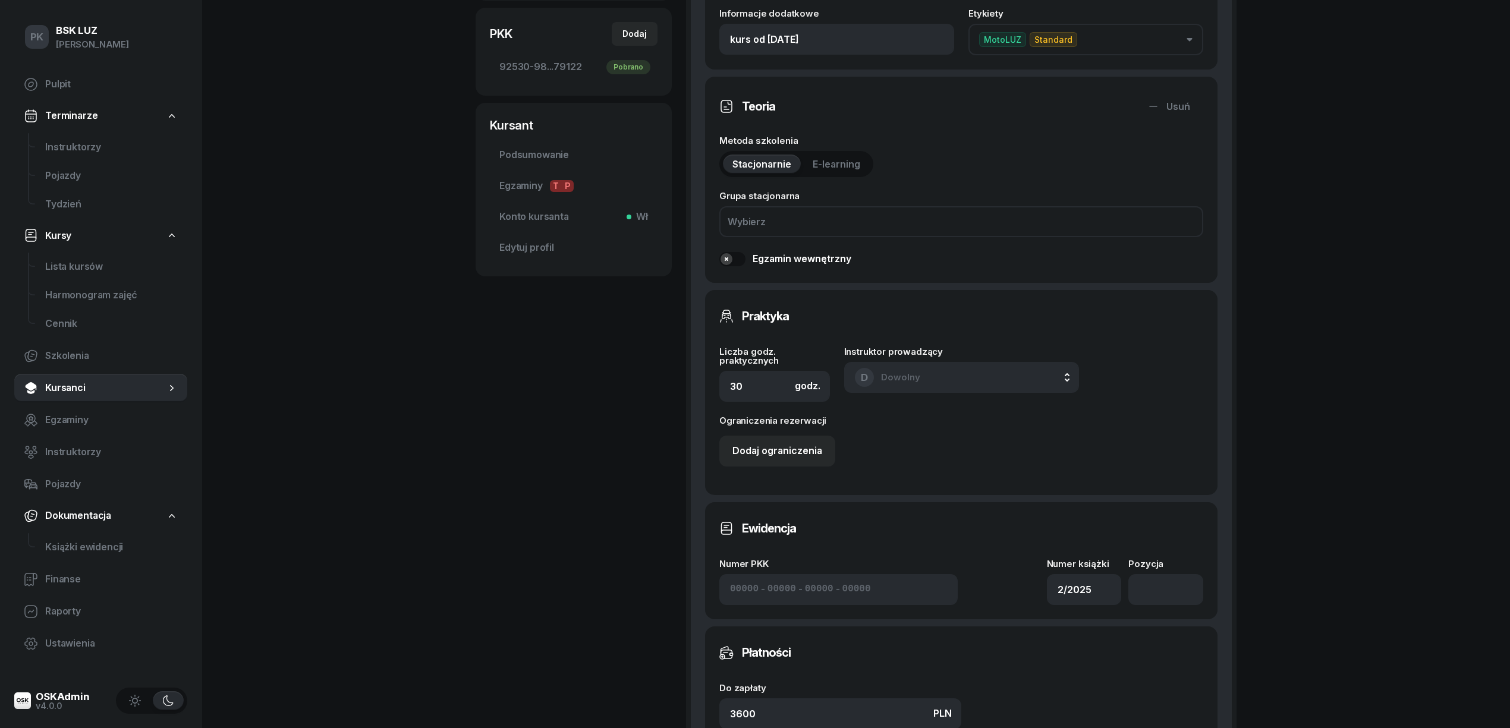
scroll to position [439, 0]
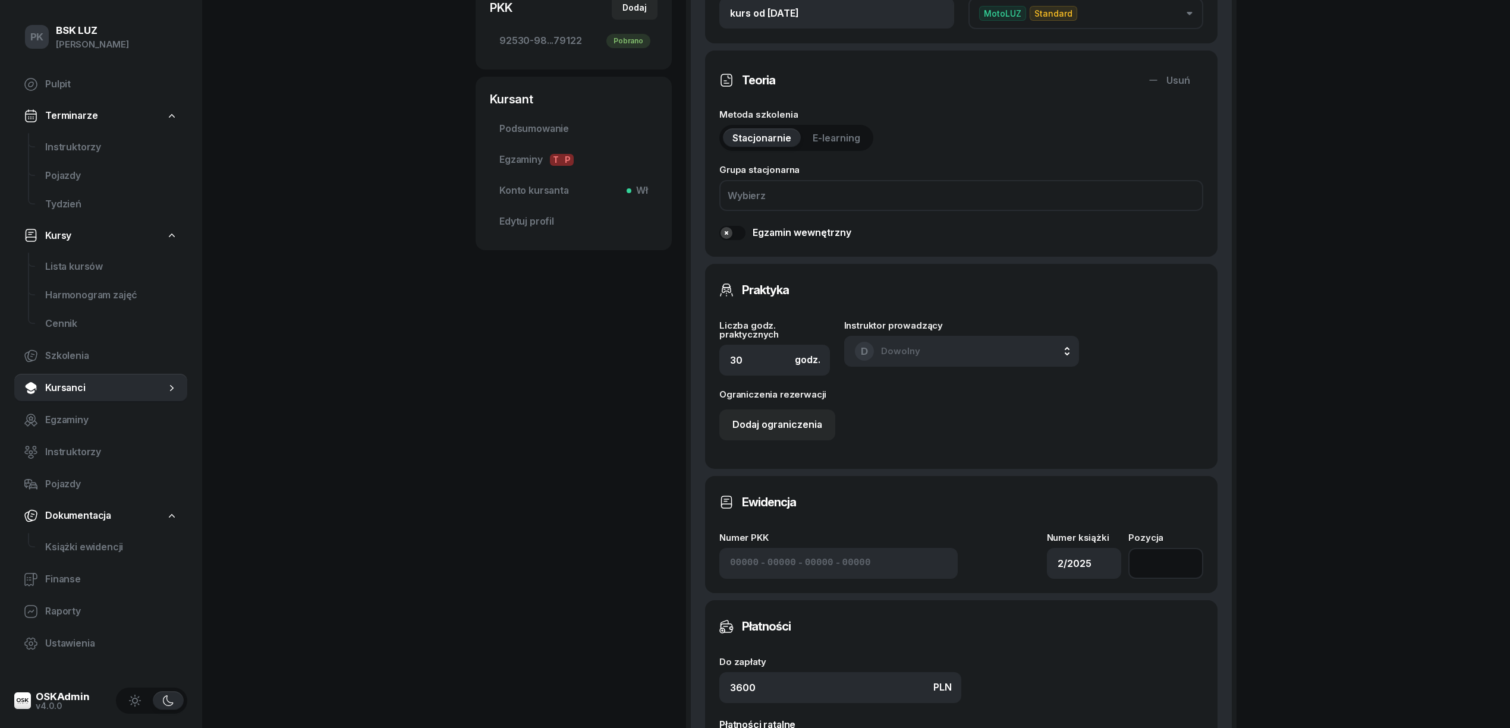
click at [1171, 562] on input "number" at bounding box center [1165, 563] width 75 height 31
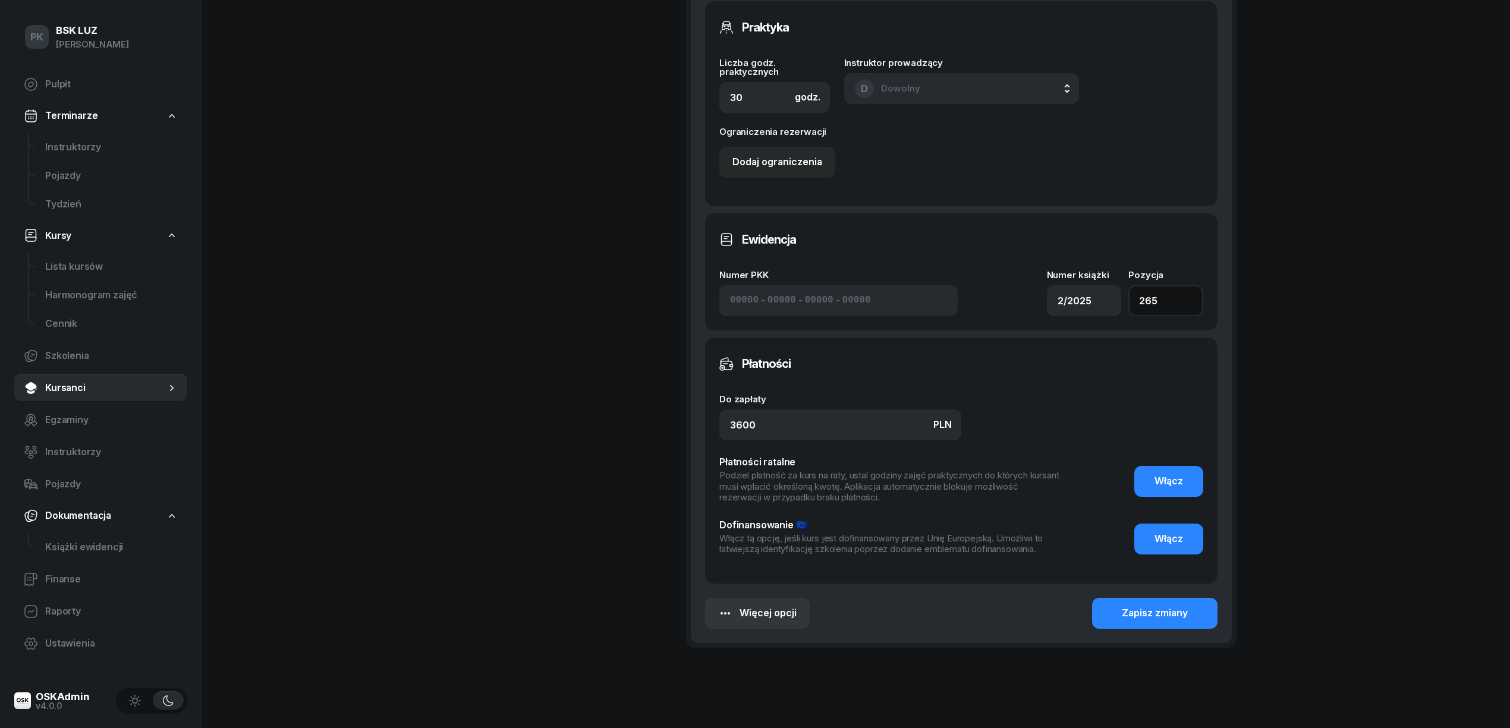
scroll to position [736, 0]
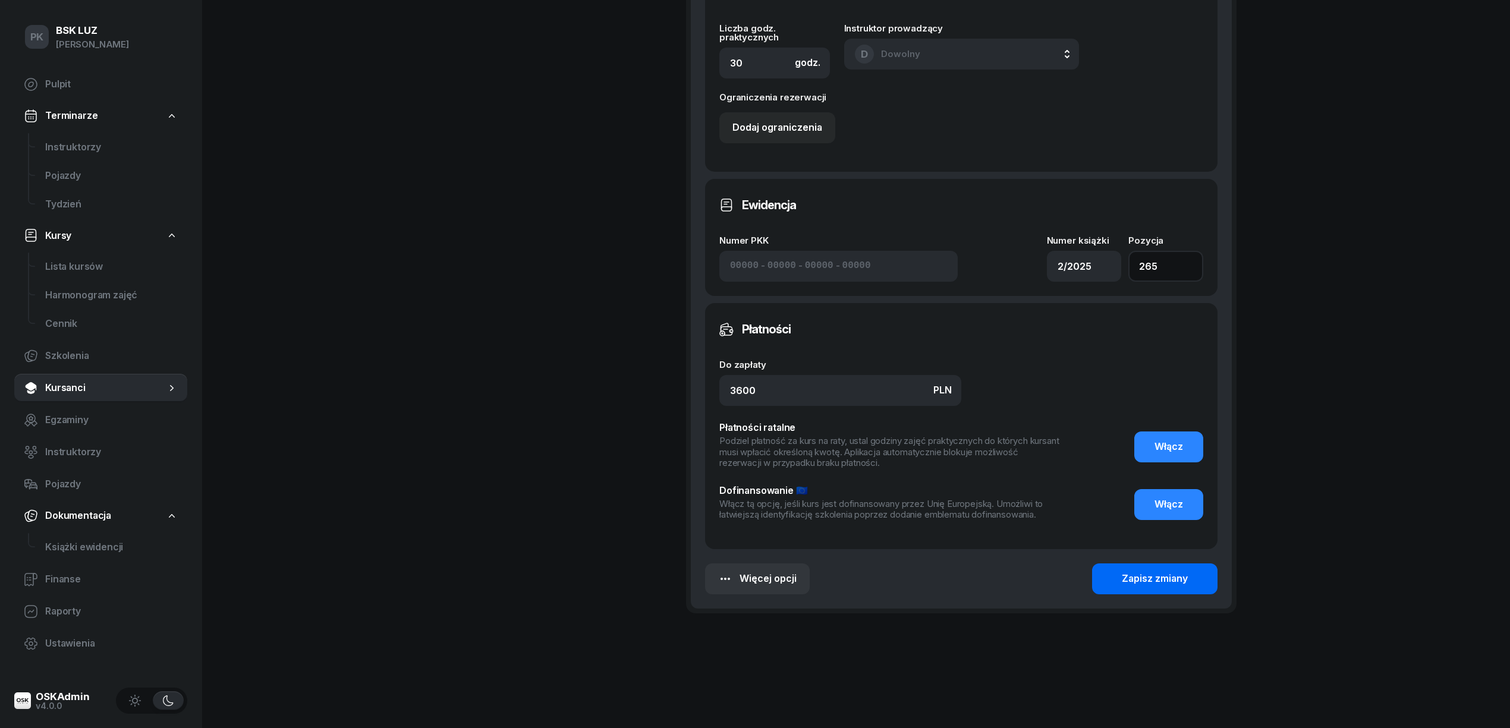
type input "265"
click at [1116, 585] on button "Zapisz zmiany" at bounding box center [1154, 578] width 125 height 31
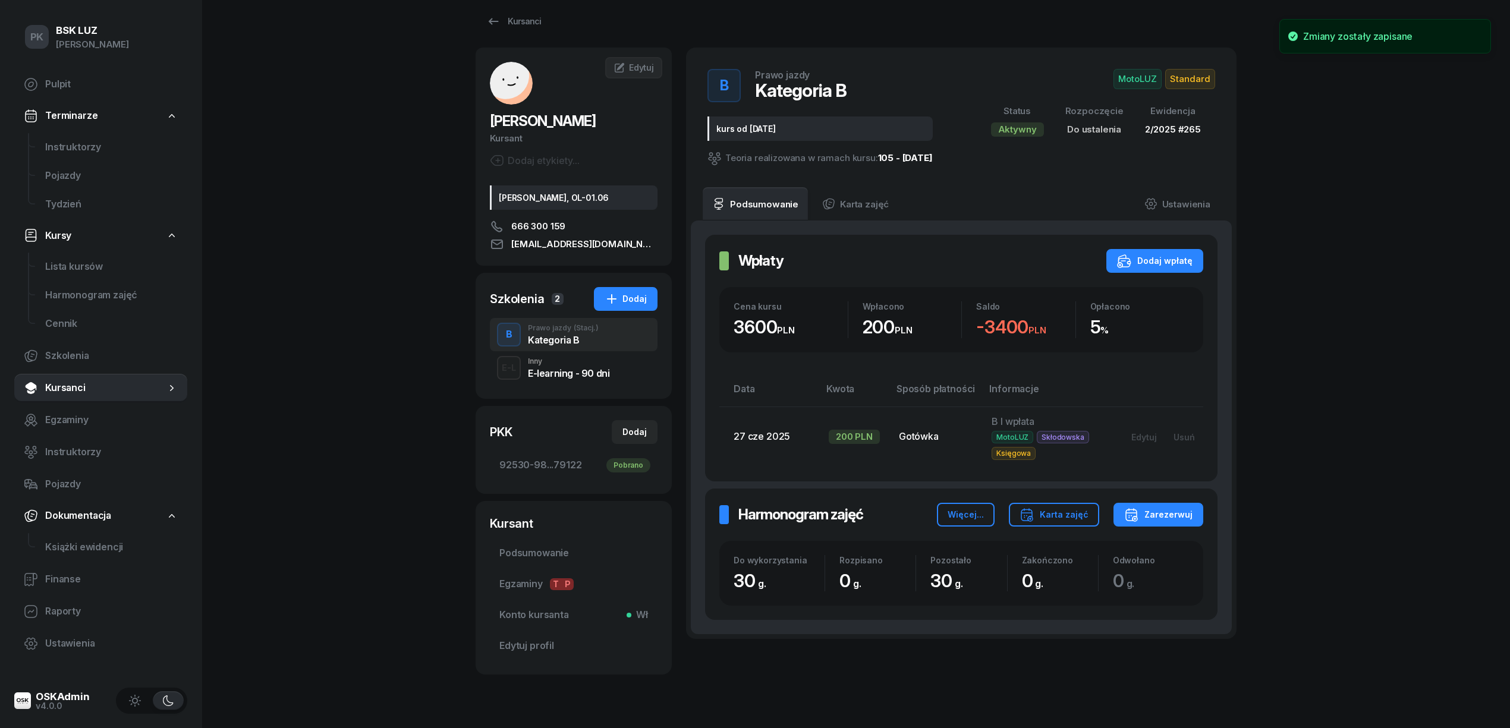
scroll to position [0, 0]
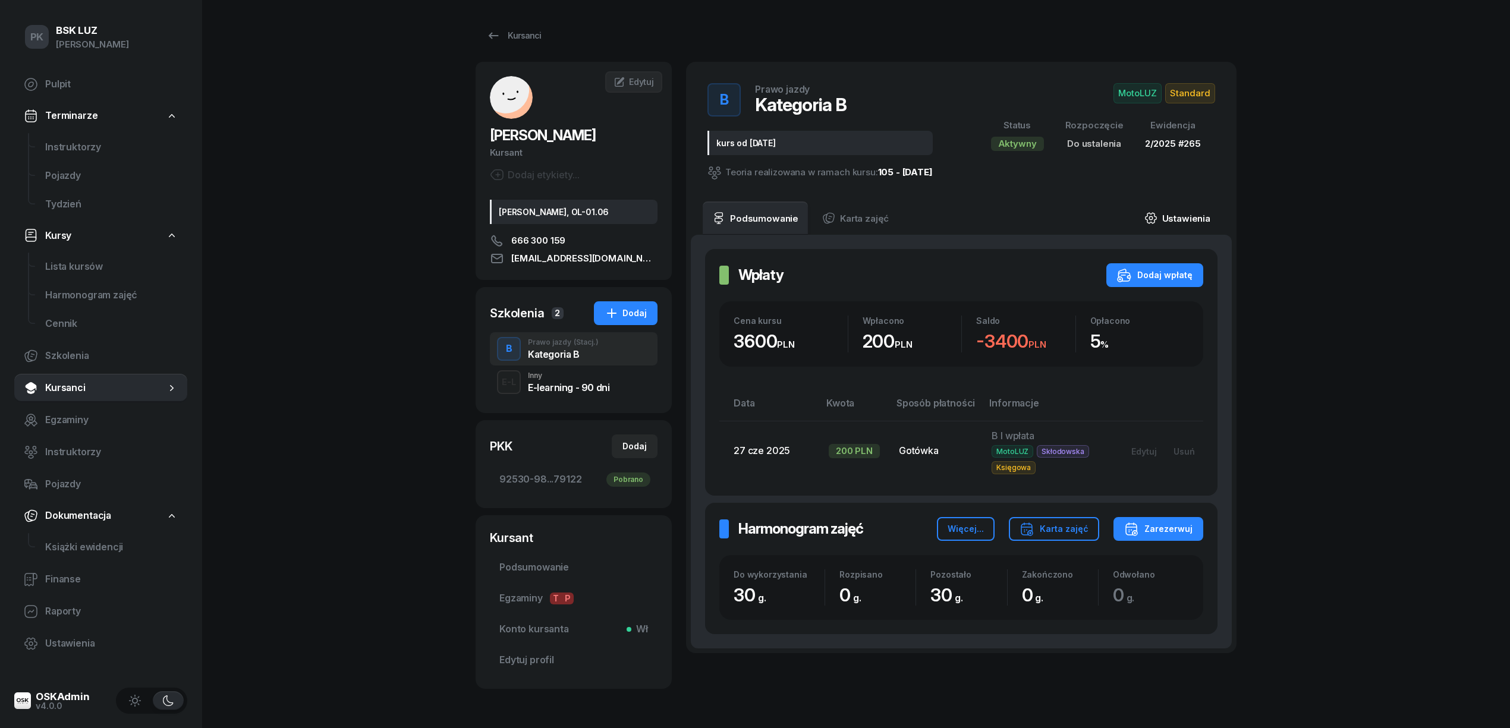
click at [1197, 215] on link "Ustawienia" at bounding box center [1177, 217] width 85 height 33
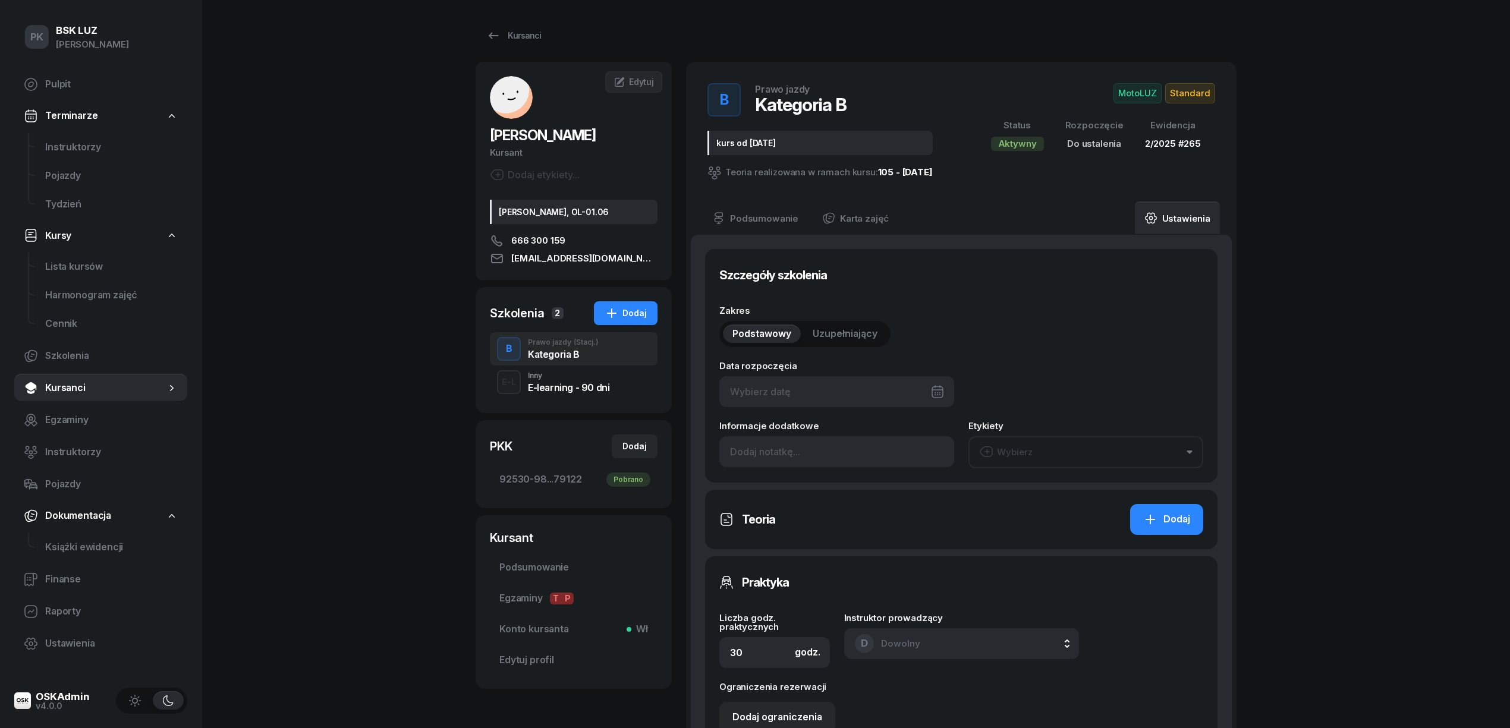
type input "[DATE]"
type input "kurs od września 2025"
type input "2/2025"
type input "265"
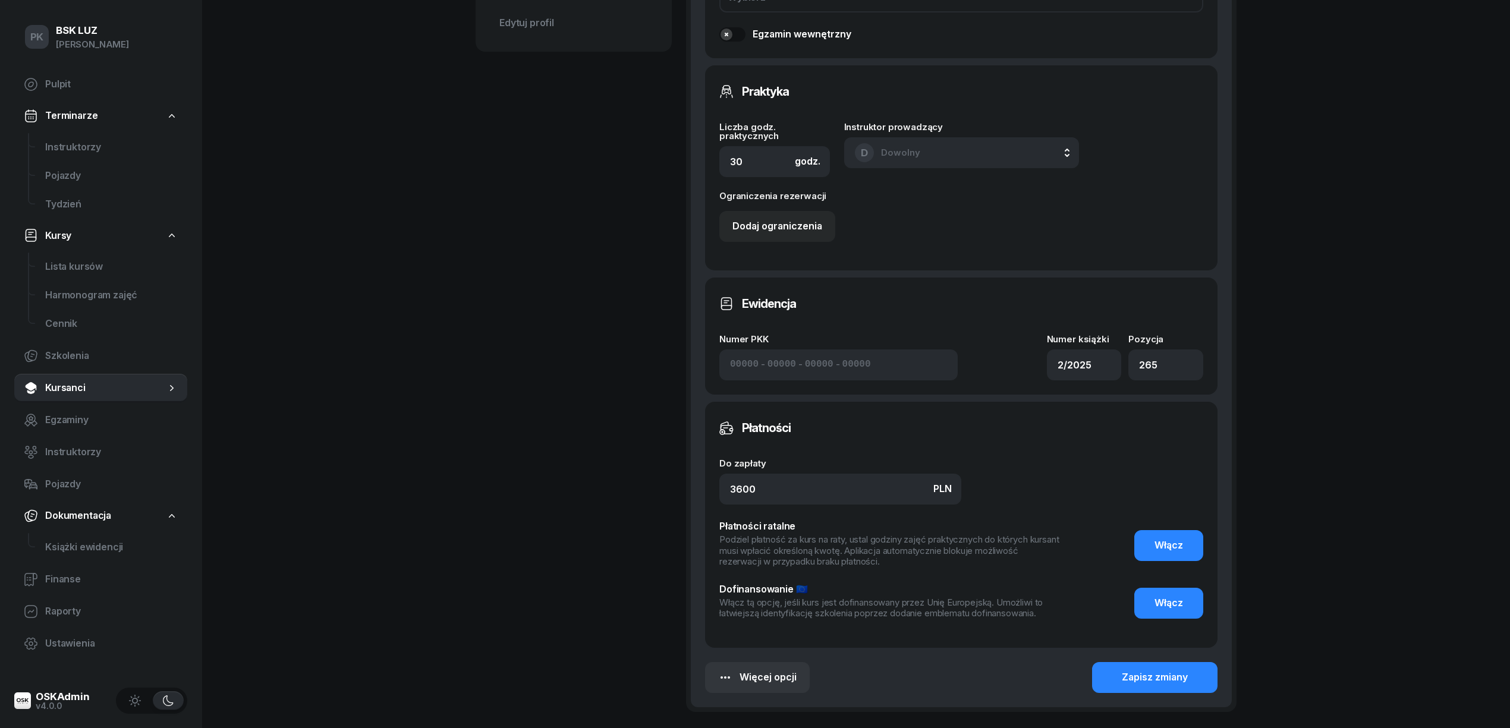
scroll to position [736, 0]
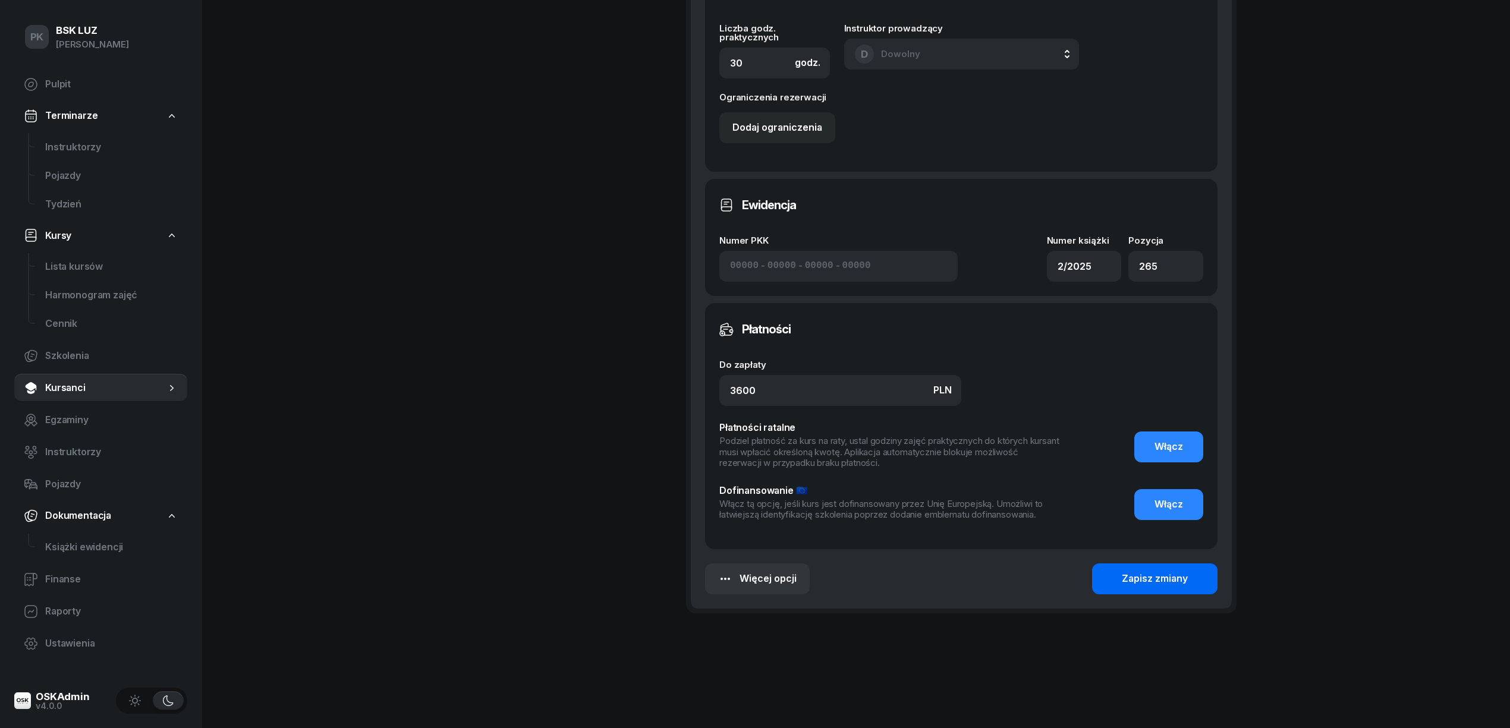
click at [1159, 581] on div "Zapisz zmiany" at bounding box center [1154, 578] width 66 height 15
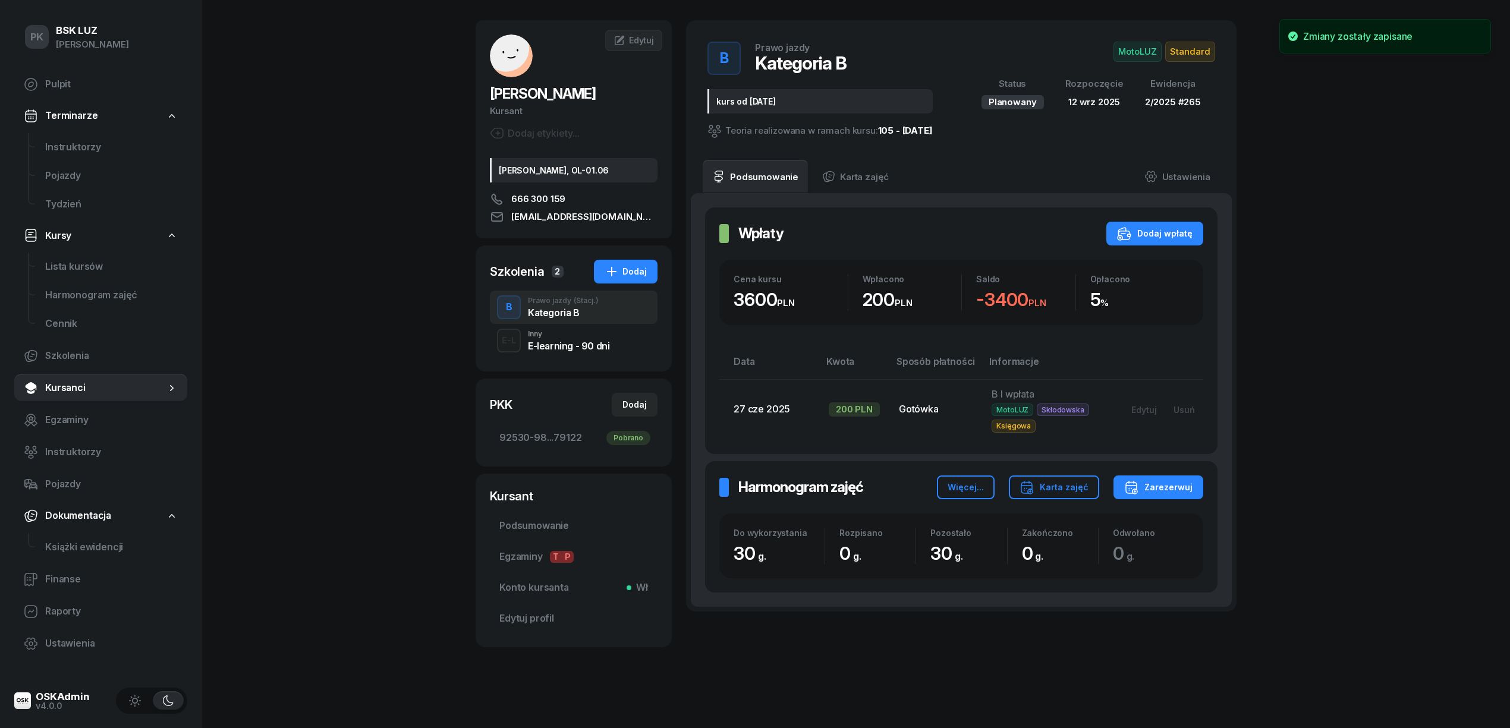
scroll to position [43, 0]
click at [65, 264] on span "Lista kursów" at bounding box center [111, 266] width 133 height 15
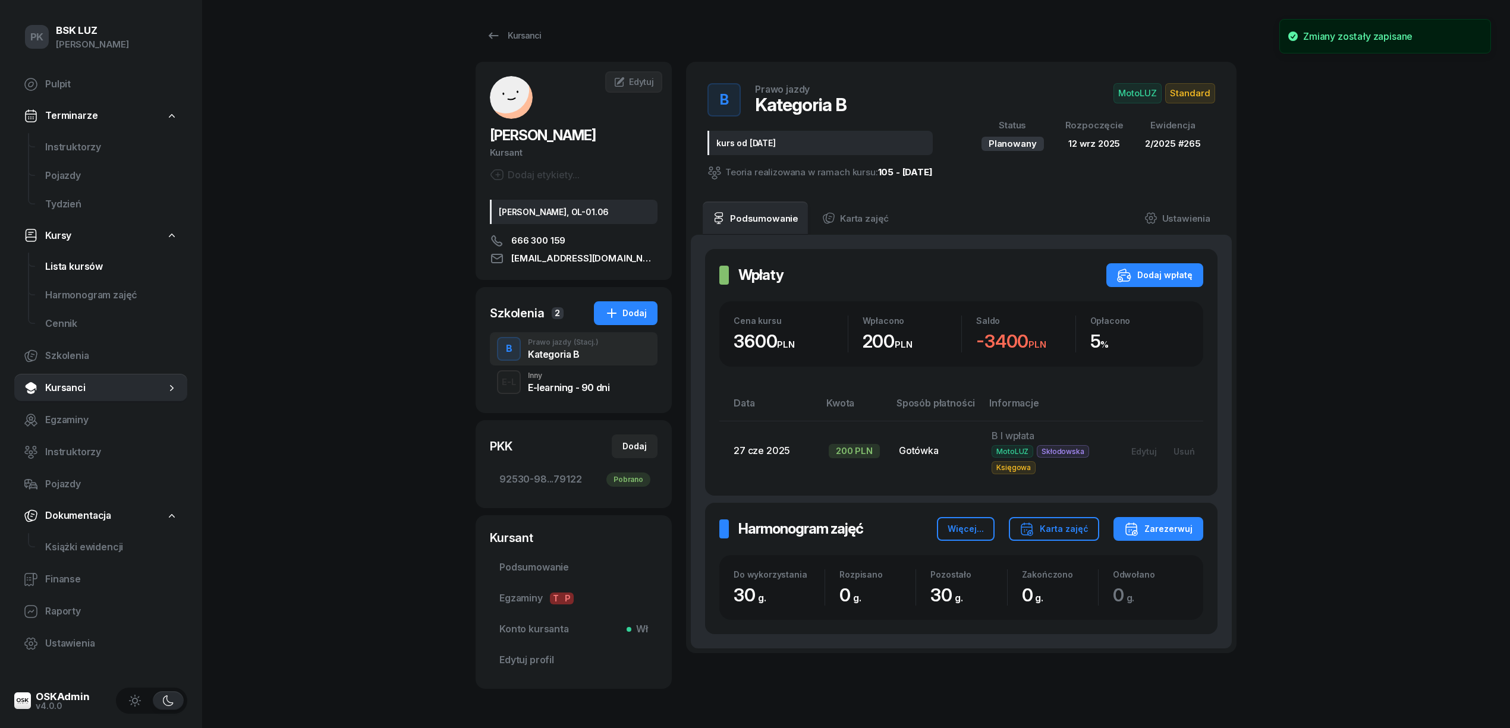
select select
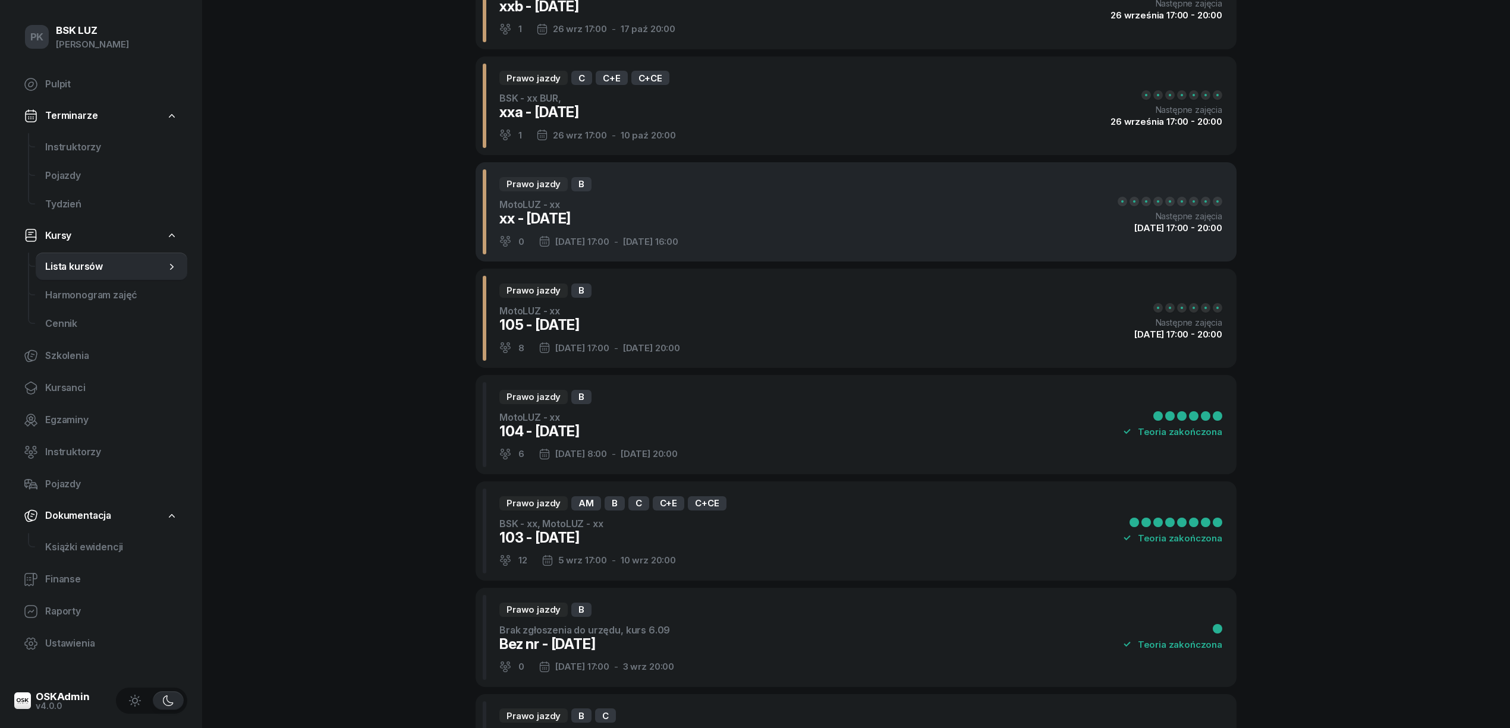
scroll to position [396, 0]
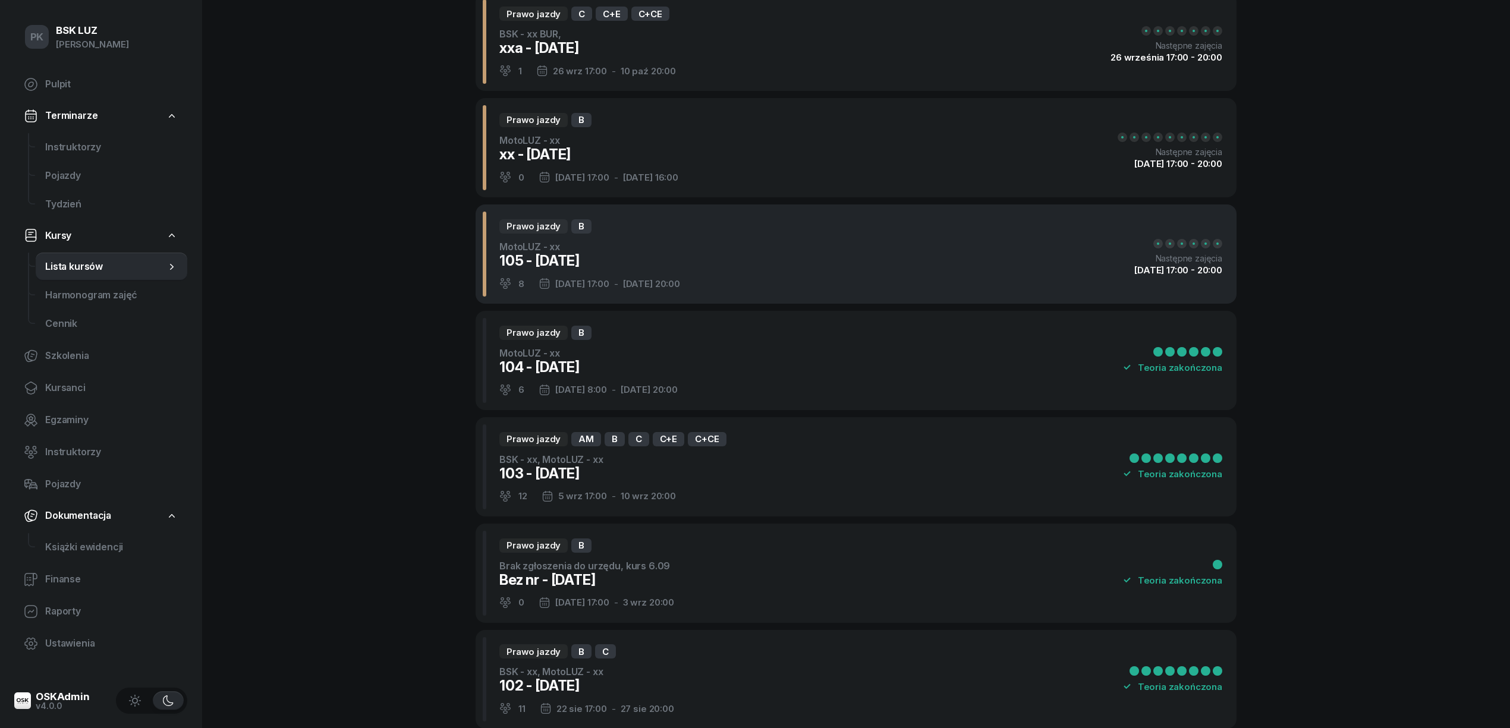
click at [796, 269] on div "Prawo jazdy B MotoLUZ - xx 105 - 2025/09/12 8 12 wrz 17:00 - 17 wrz 20:00 Nastę…" at bounding box center [855, 253] width 761 height 99
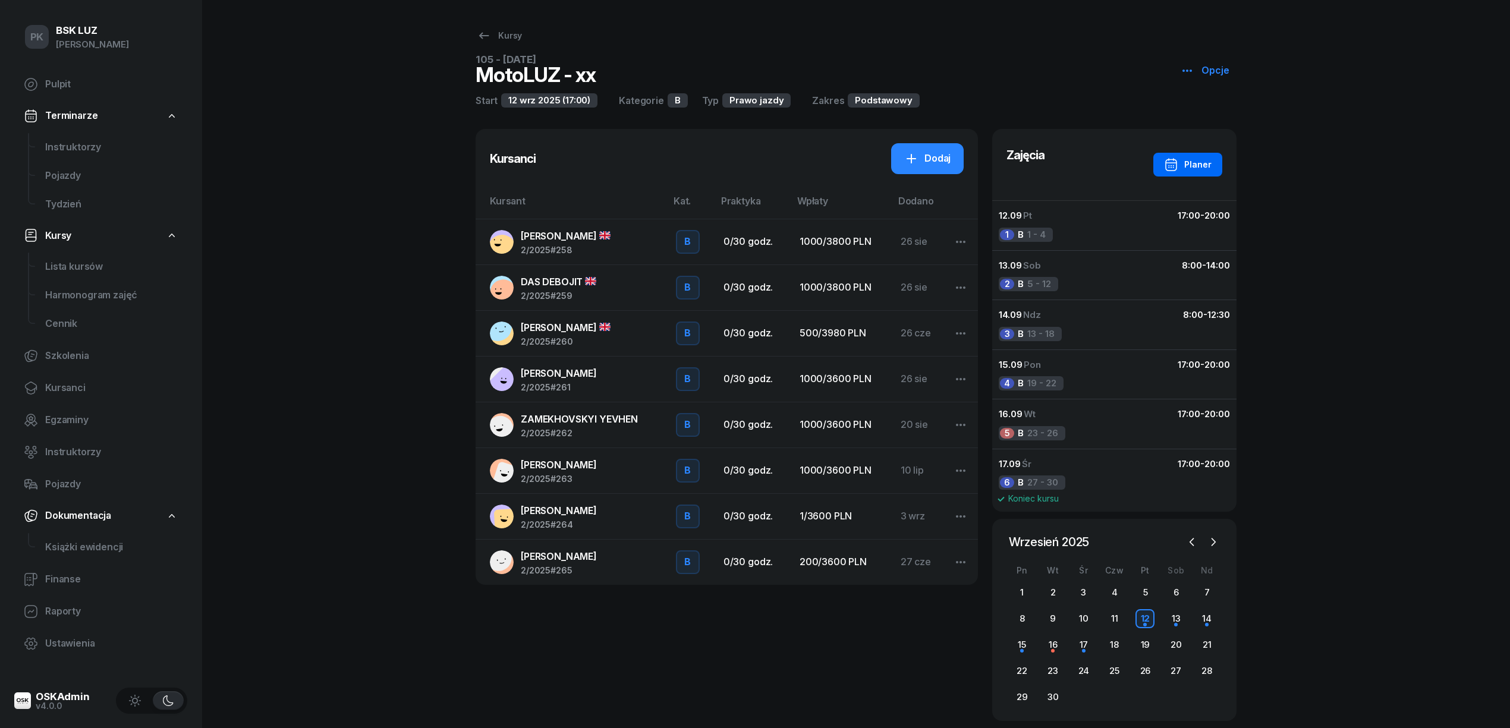
click at [1190, 164] on div "Planer" at bounding box center [1188, 164] width 48 height 14
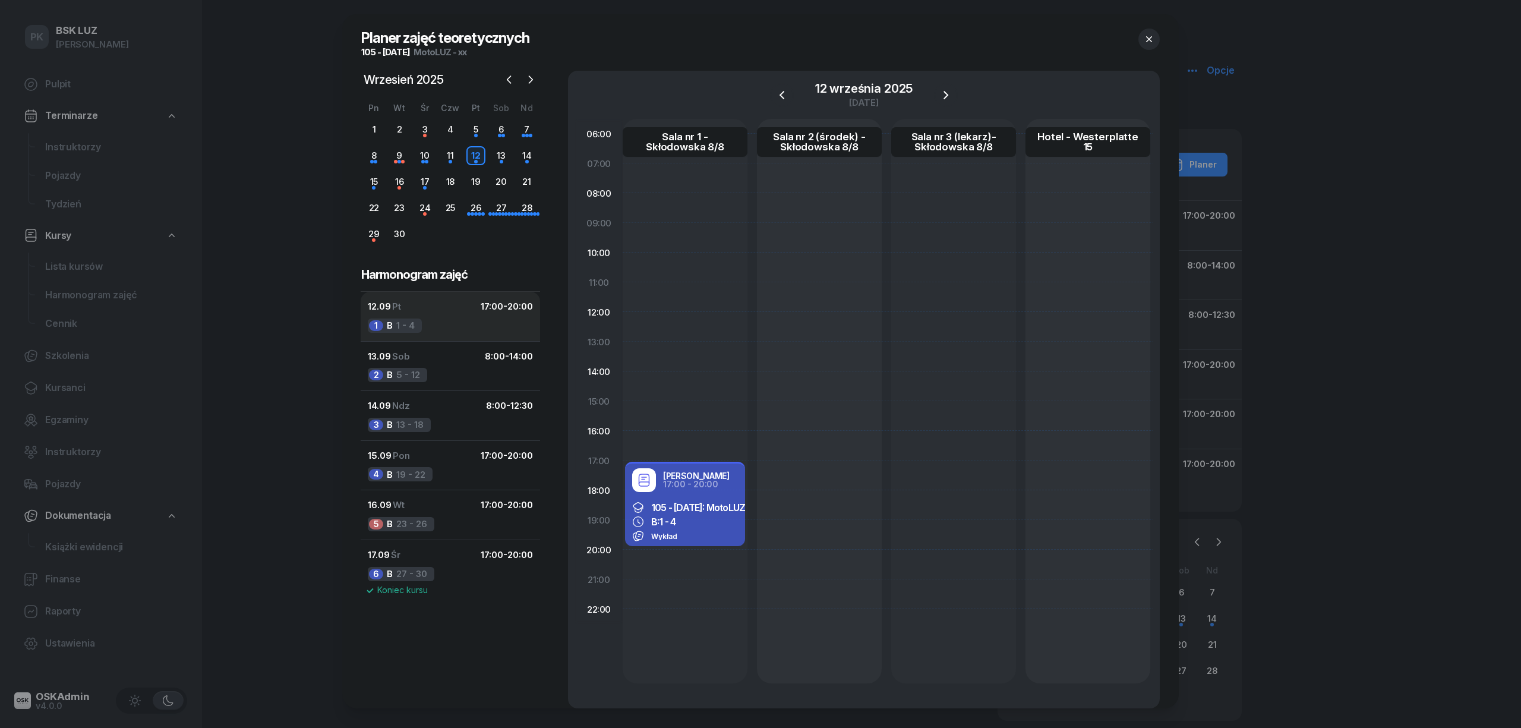
click at [430, 320] on button "12.09 Pt 17:00 - 20:00 1 B 1 - 4" at bounding box center [450, 316] width 179 height 49
click at [443, 381] on button "13.09 Sob 8:00 - 14:00 2 B 5 - 12" at bounding box center [450, 366] width 179 height 50
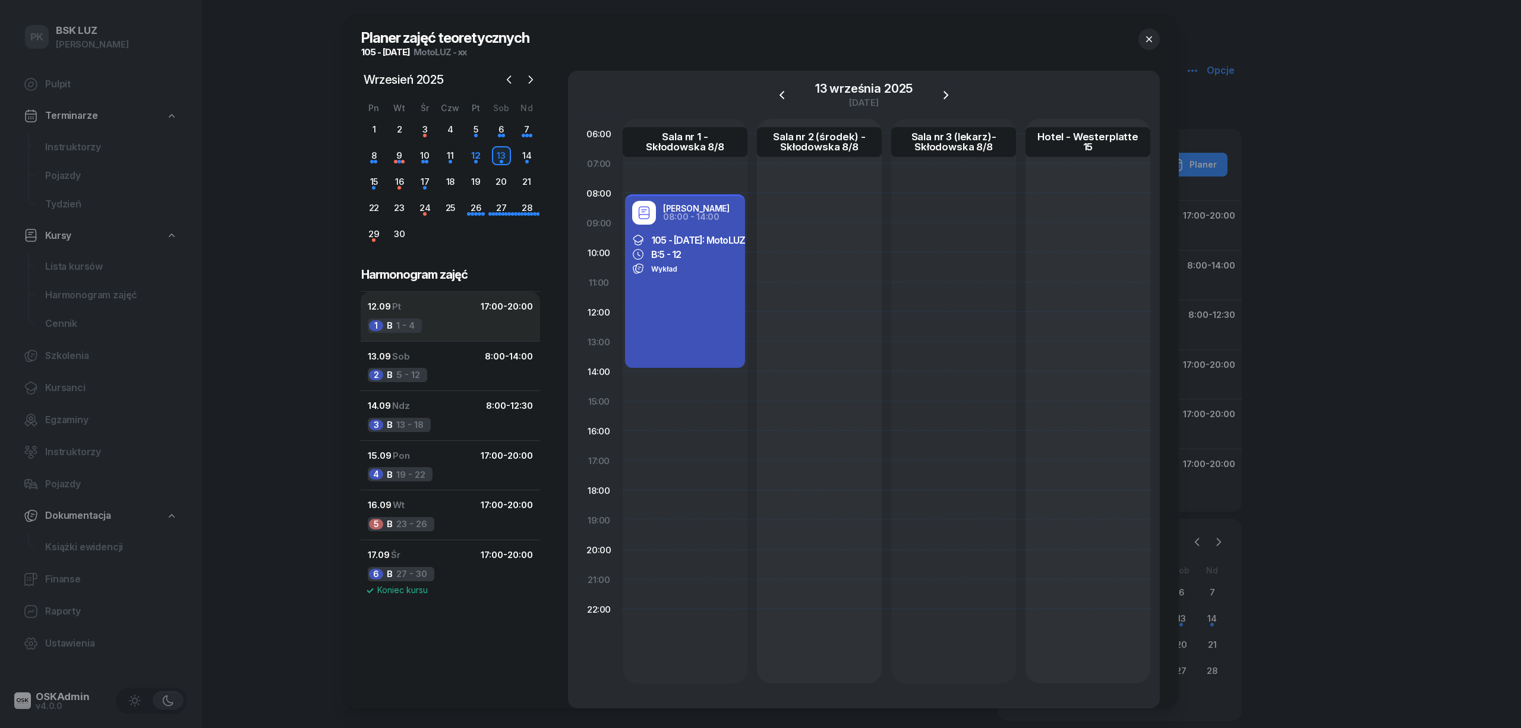
click at [440, 326] on button "12.09 Pt 17:00 - 20:00 1 B 1 - 4" at bounding box center [450, 316] width 179 height 49
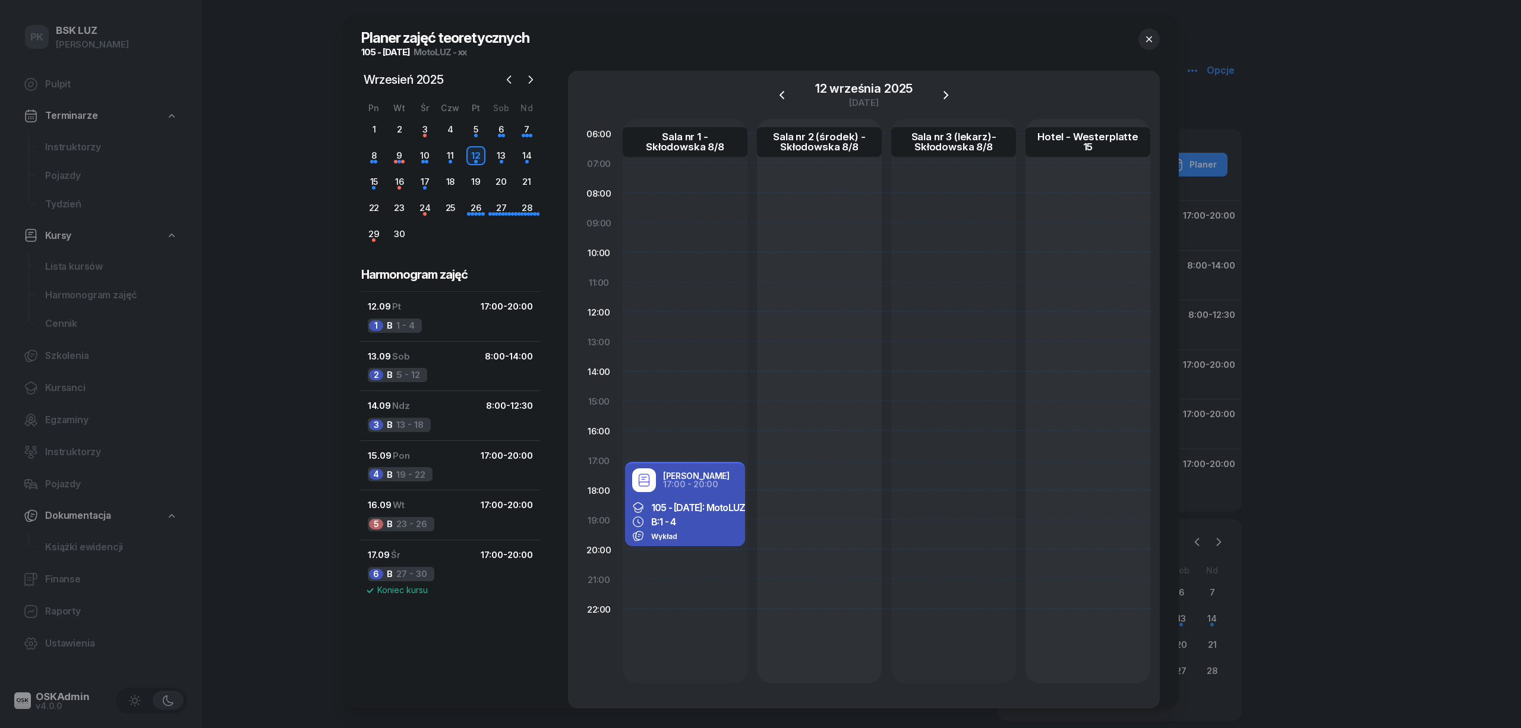
click at [709, 526] on div "B: 1 - 4" at bounding box center [685, 522] width 106 height 12
select select "17"
select select "20"
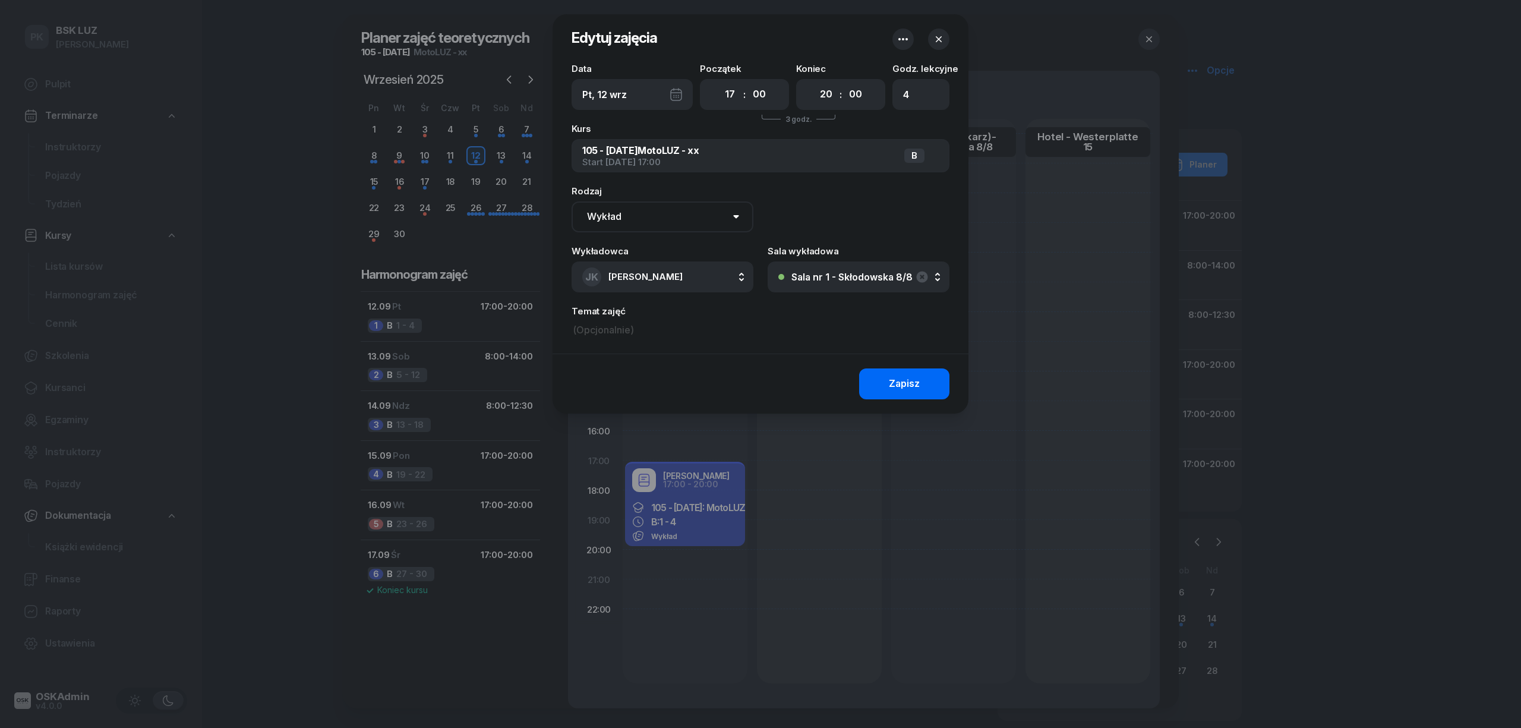
click at [910, 382] on div "Zapisz" at bounding box center [904, 383] width 31 height 15
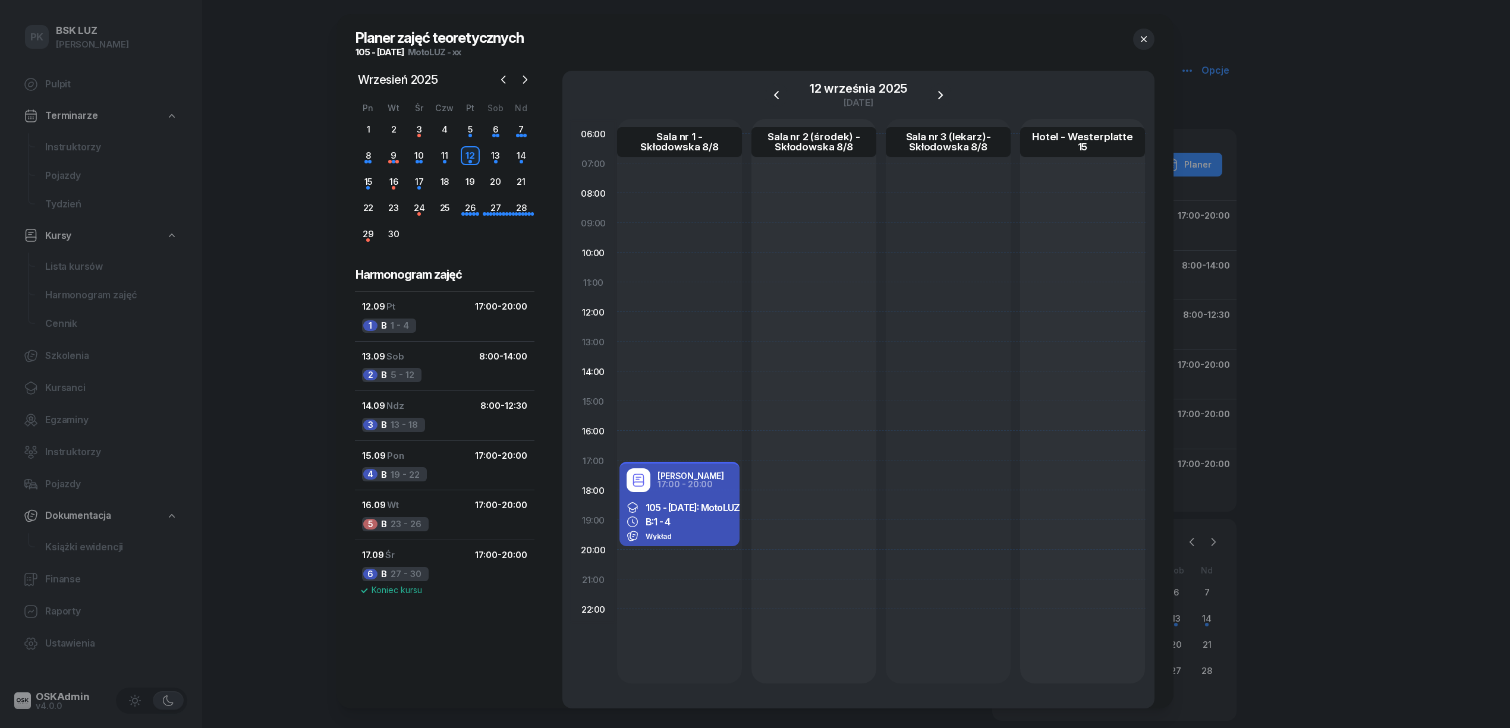
click at [704, 506] on span "105 - 2025/09/12: MotoLUZ - xx" at bounding box center [700, 508] width 111 height 12
select select "17"
select select "20"
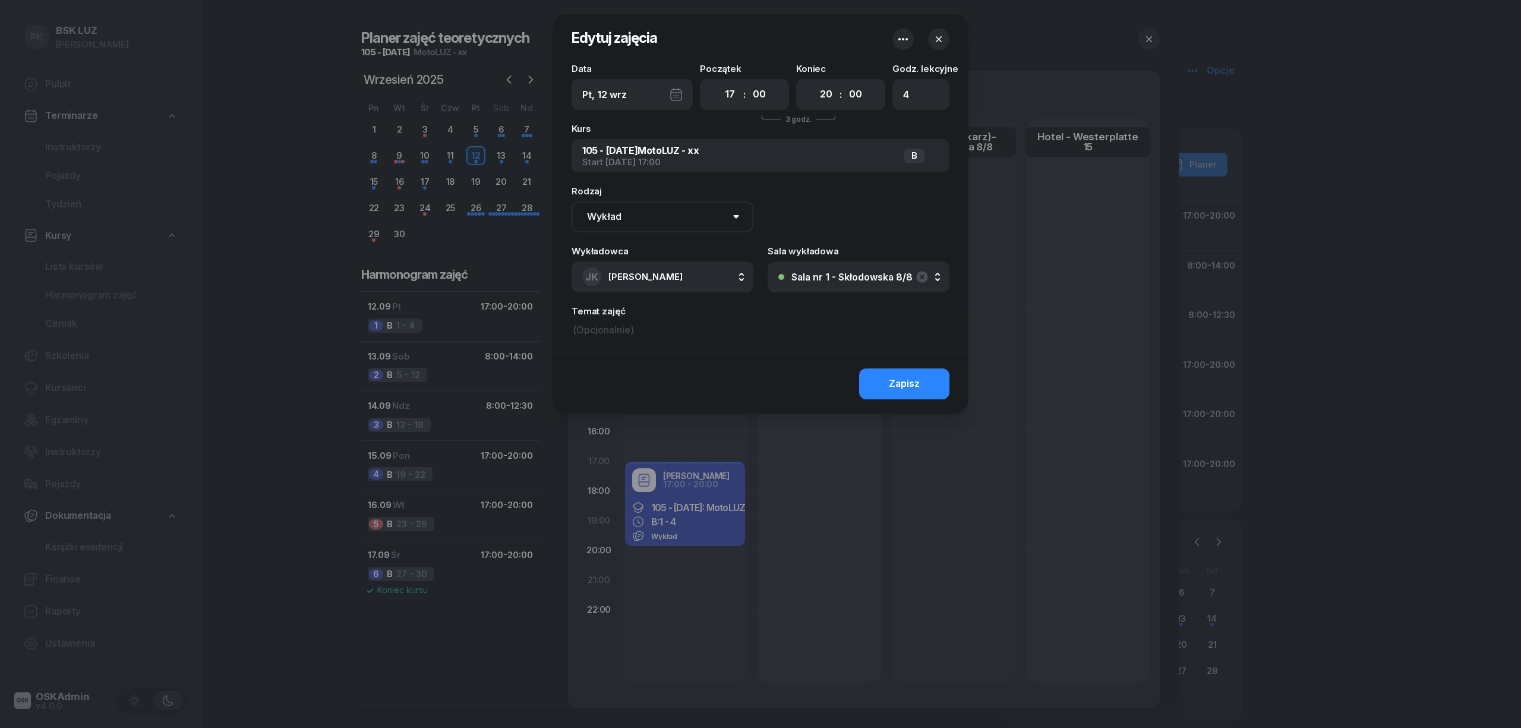
click at [868, 165] on div "105 - 2025/09/12 MotoLUZ - xx Start 12 września o 17:00 B" at bounding box center [760, 156] width 357 height 30
click at [907, 34] on icon "button" at bounding box center [903, 39] width 14 height 14
click at [940, 34] on icon "button" at bounding box center [939, 39] width 12 height 12
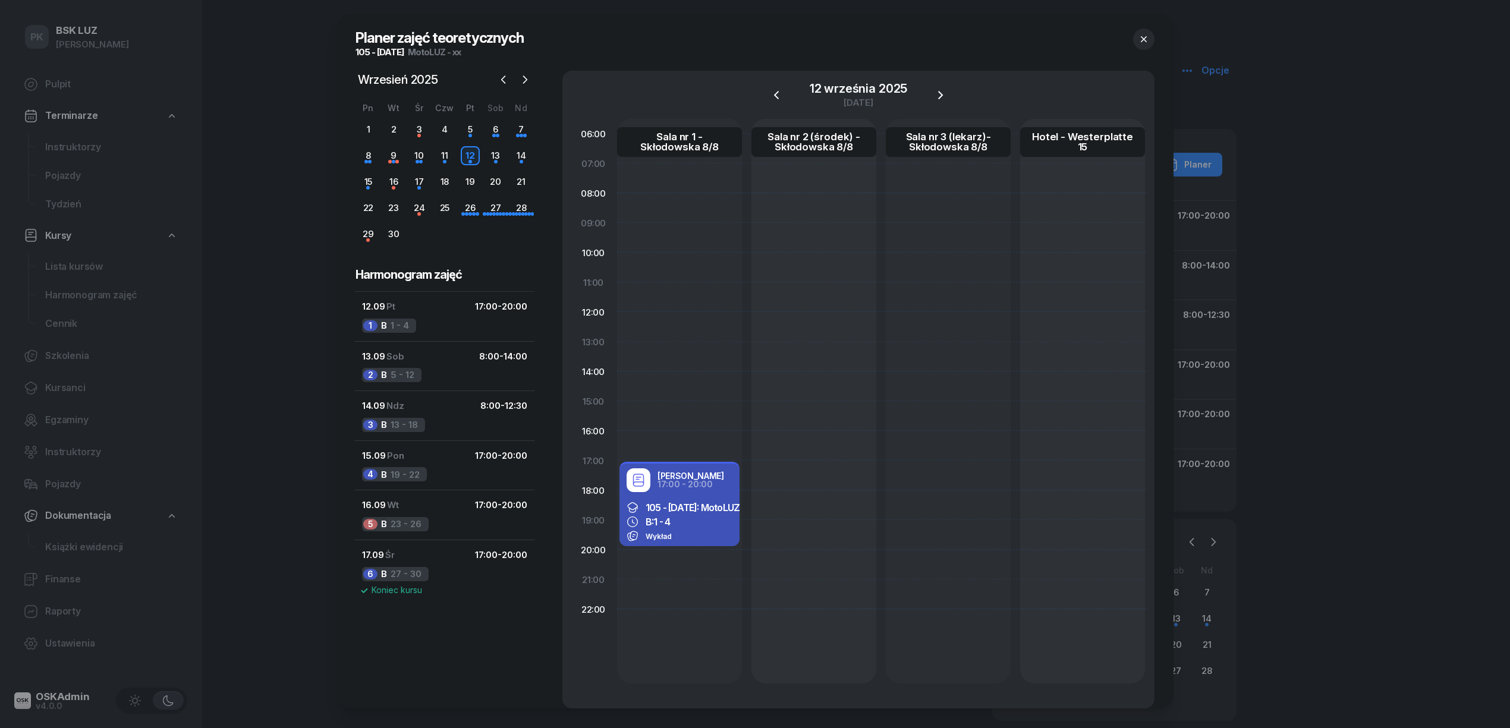
click at [1143, 38] on icon "button" at bounding box center [1143, 39] width 12 height 12
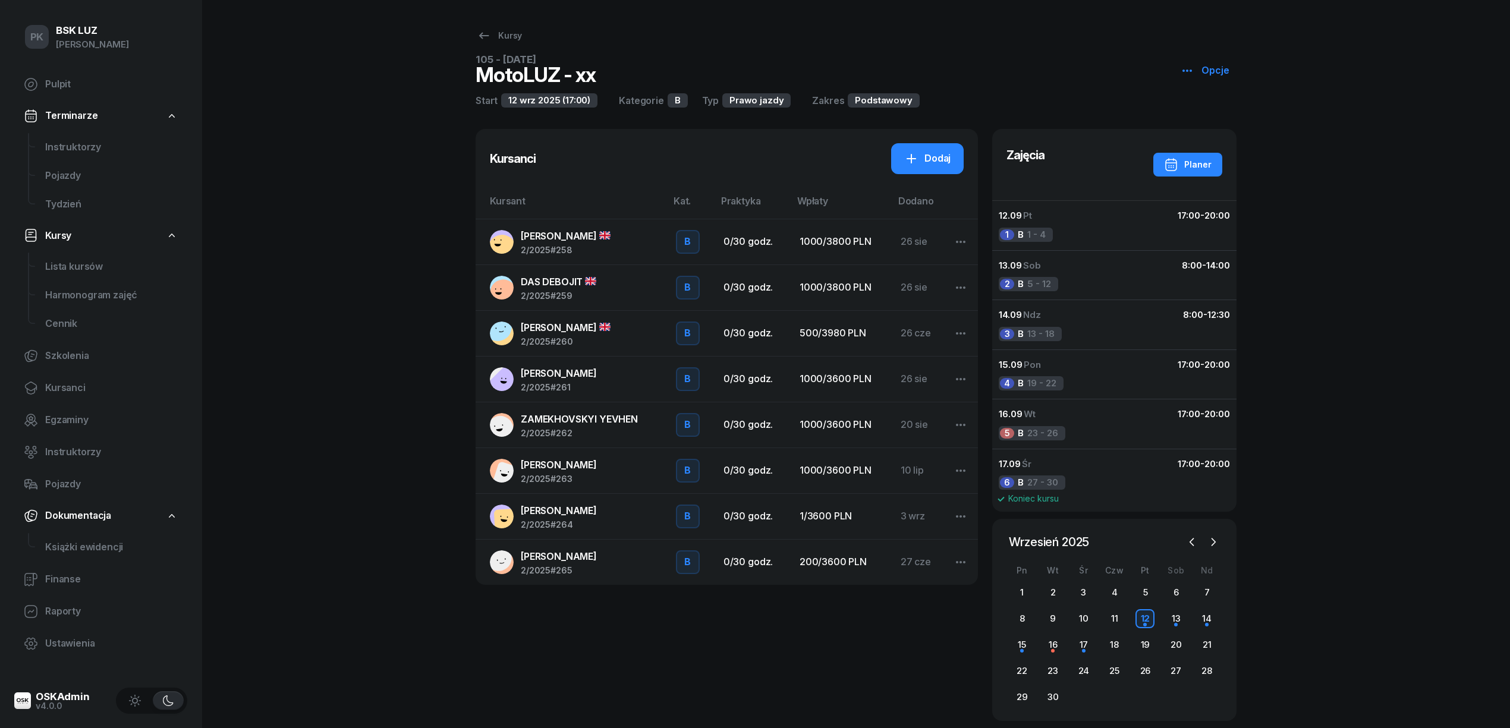
click at [1198, 70] on div "Opcje" at bounding box center [1204, 70] width 49 height 15
click at [1318, 229] on div "PK BSK LUZ Piotr Klimek Pulpit Terminarze Instruktorzy Pojazdy Tydzień Kursy Li…" at bounding box center [755, 376] width 1510 height 752
click at [1181, 164] on div "Planer" at bounding box center [1188, 164] width 48 height 14
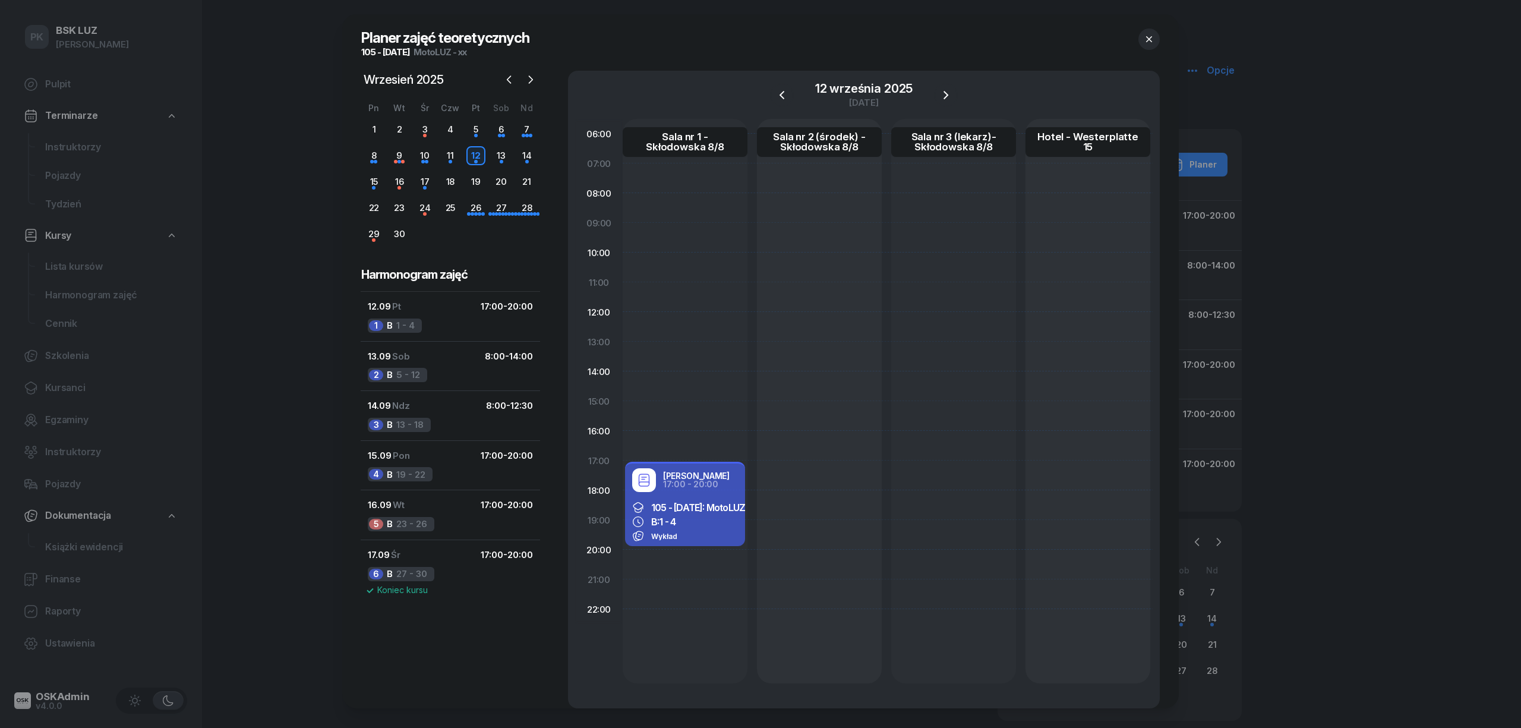
click at [1151, 32] on button "button" at bounding box center [1149, 39] width 21 height 21
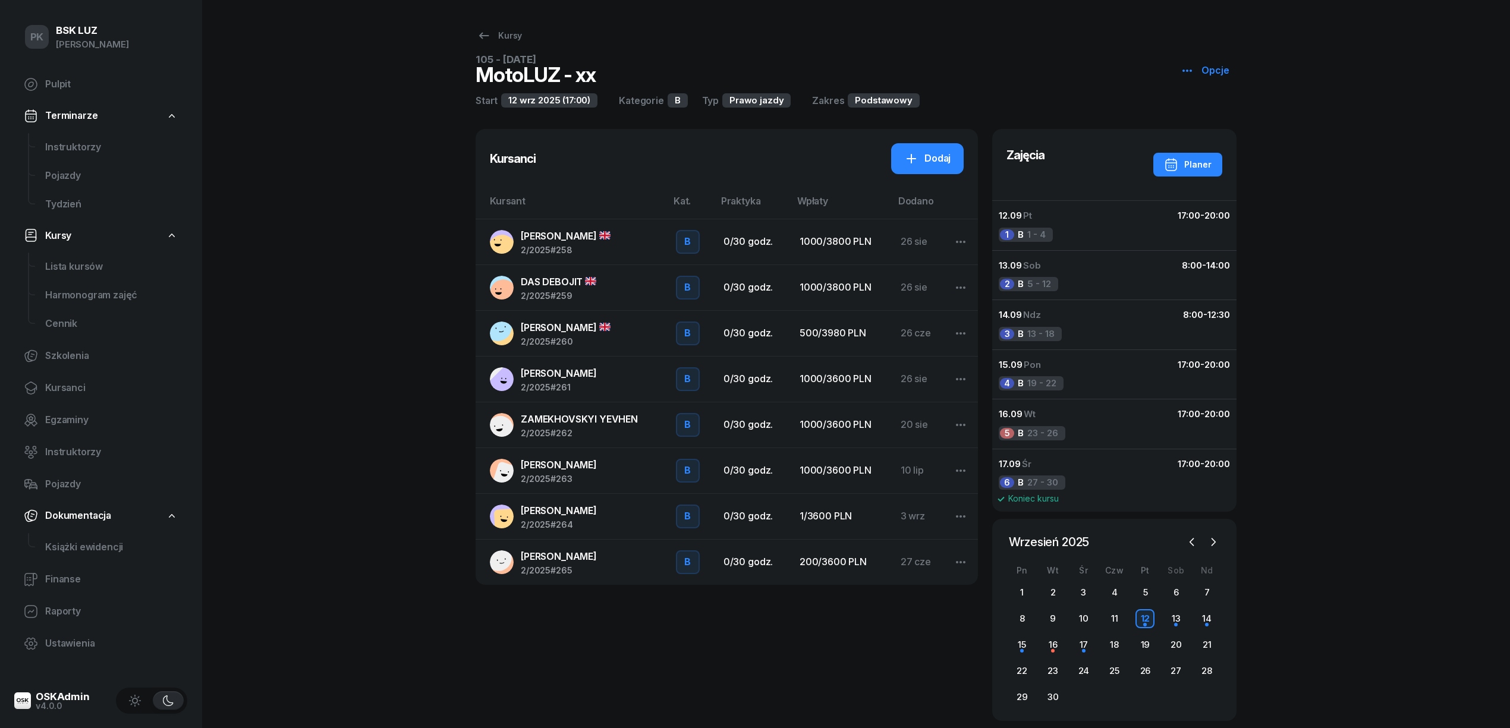
click at [1186, 73] on icon "button" at bounding box center [1187, 71] width 14 height 14
click at [1202, 113] on link "Edytuj" at bounding box center [1242, 117] width 128 height 30
select select "17"
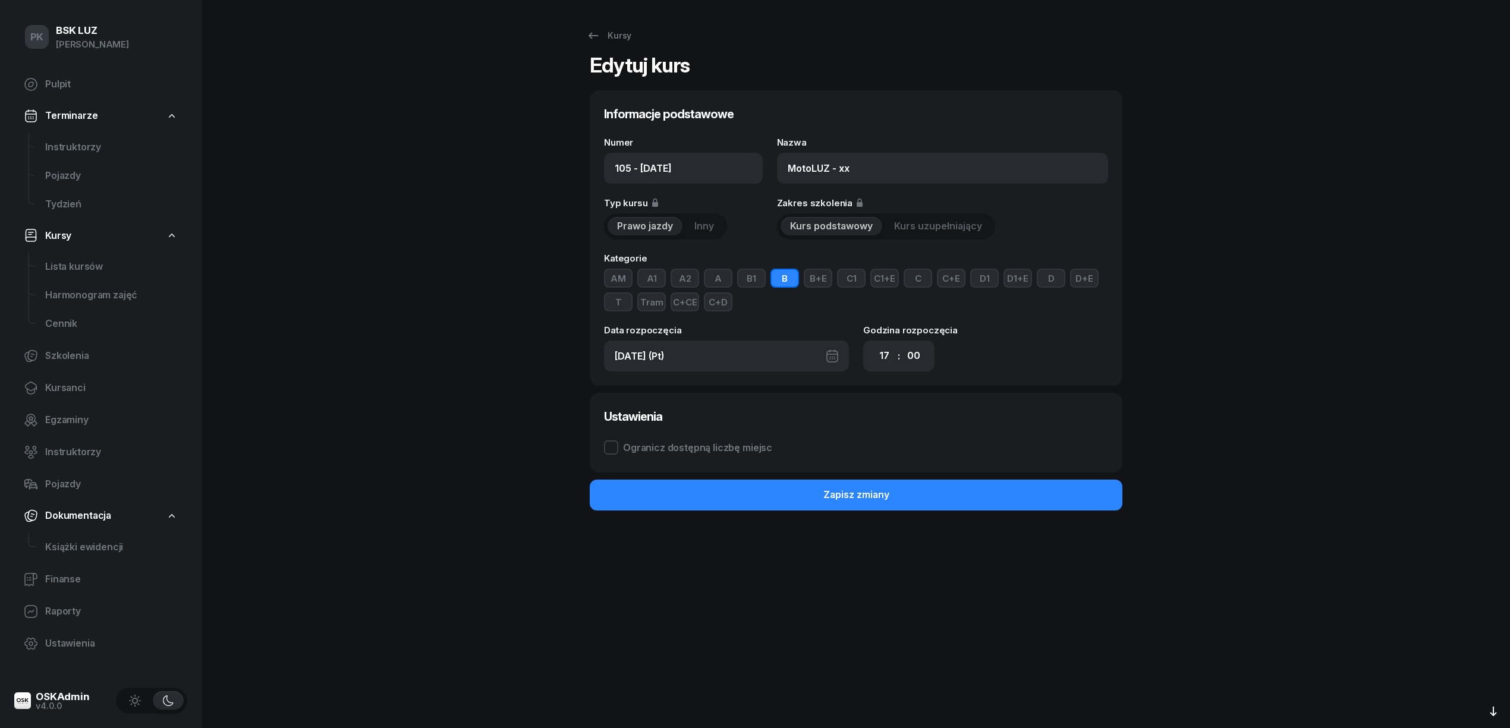
click at [714, 279] on button "A" at bounding box center [718, 278] width 29 height 19
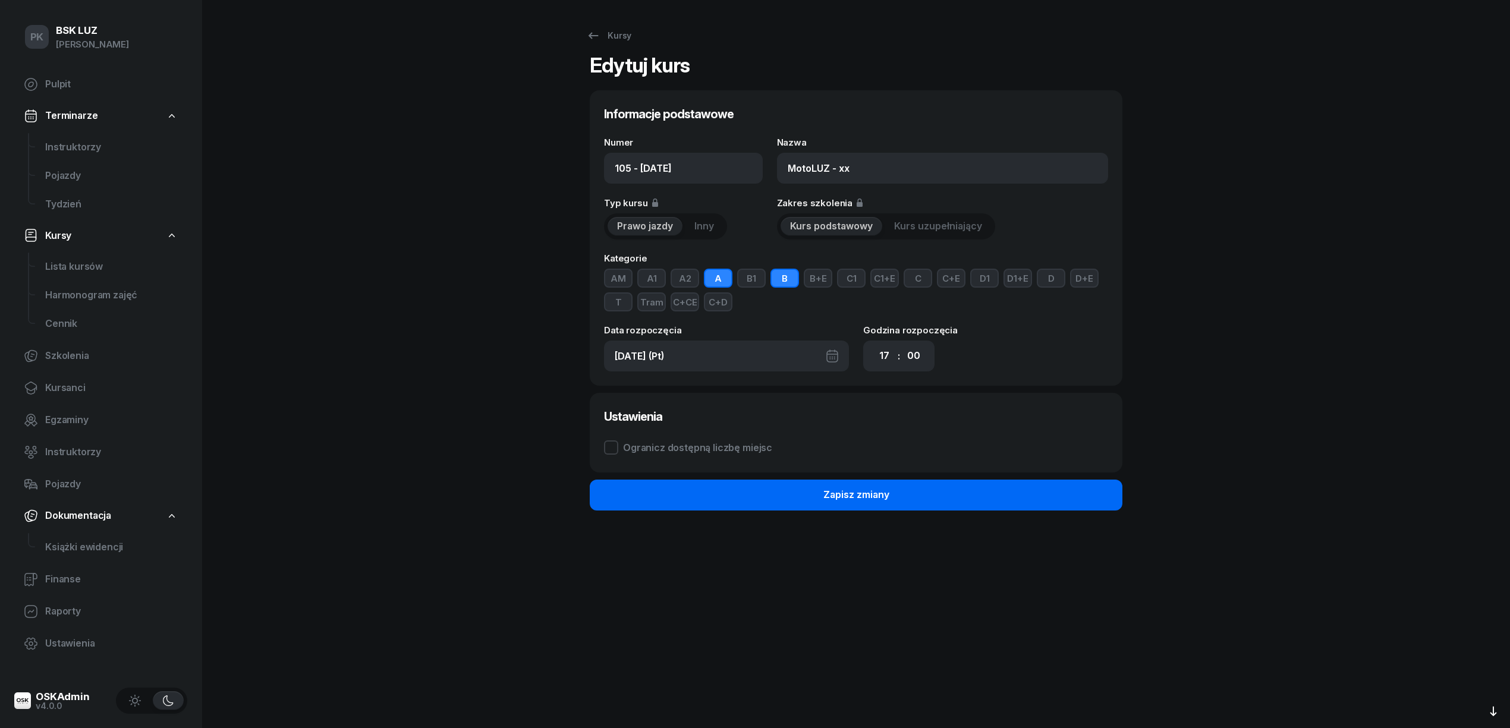
click at [768, 485] on button "Zapisz zmiany" at bounding box center [856, 495] width 532 height 31
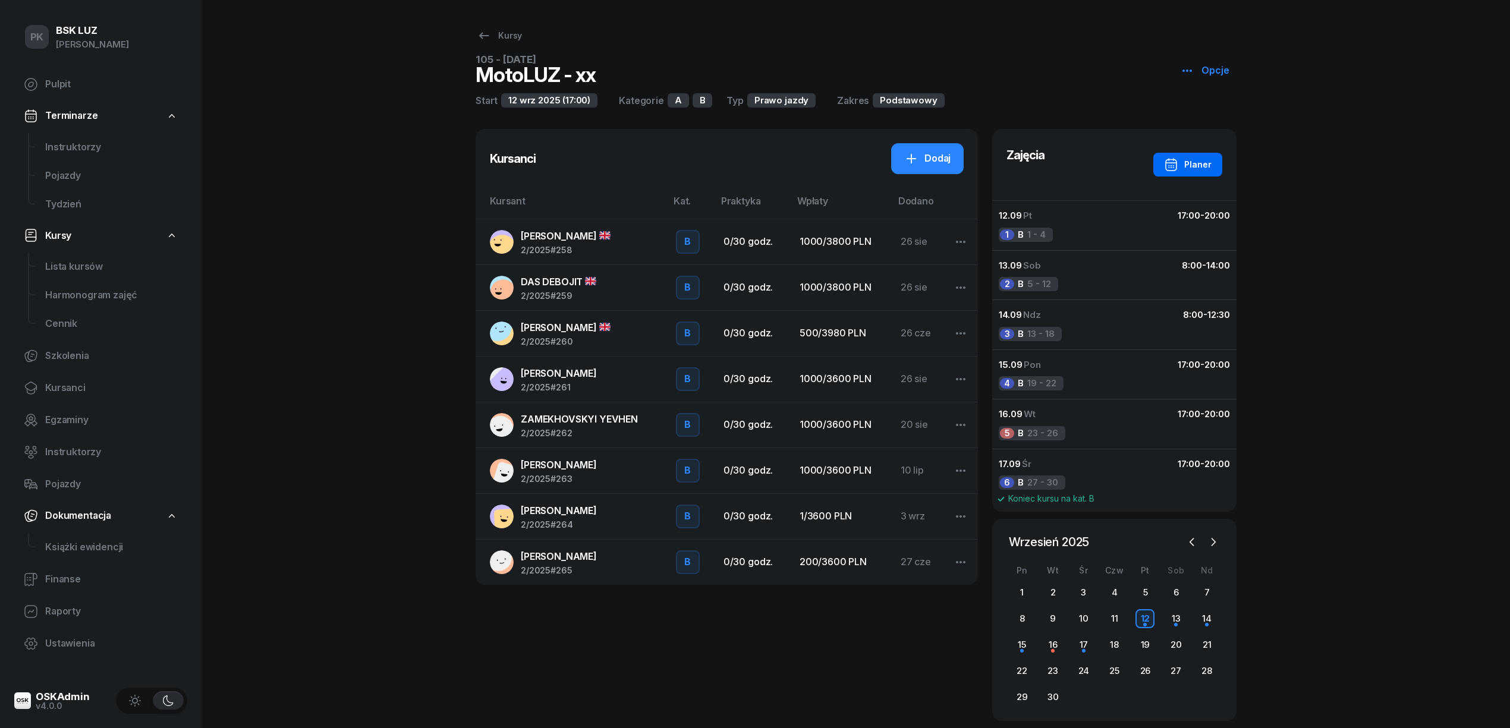
click at [1190, 160] on div "Planer" at bounding box center [1188, 164] width 48 height 14
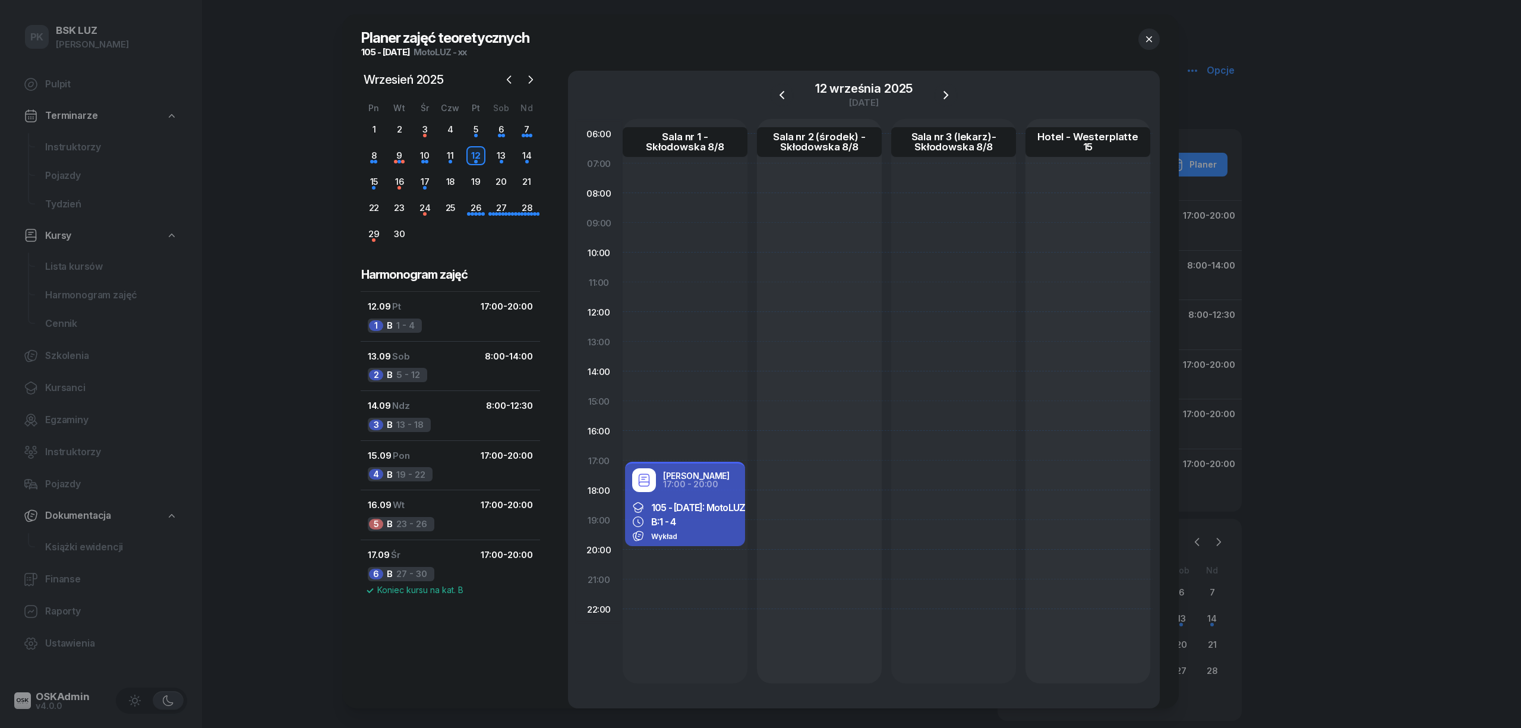
click at [692, 506] on span "105 - 2025/09/12: MotoLUZ - xx" at bounding box center [706, 508] width 111 height 12
select select "17"
select select "20"
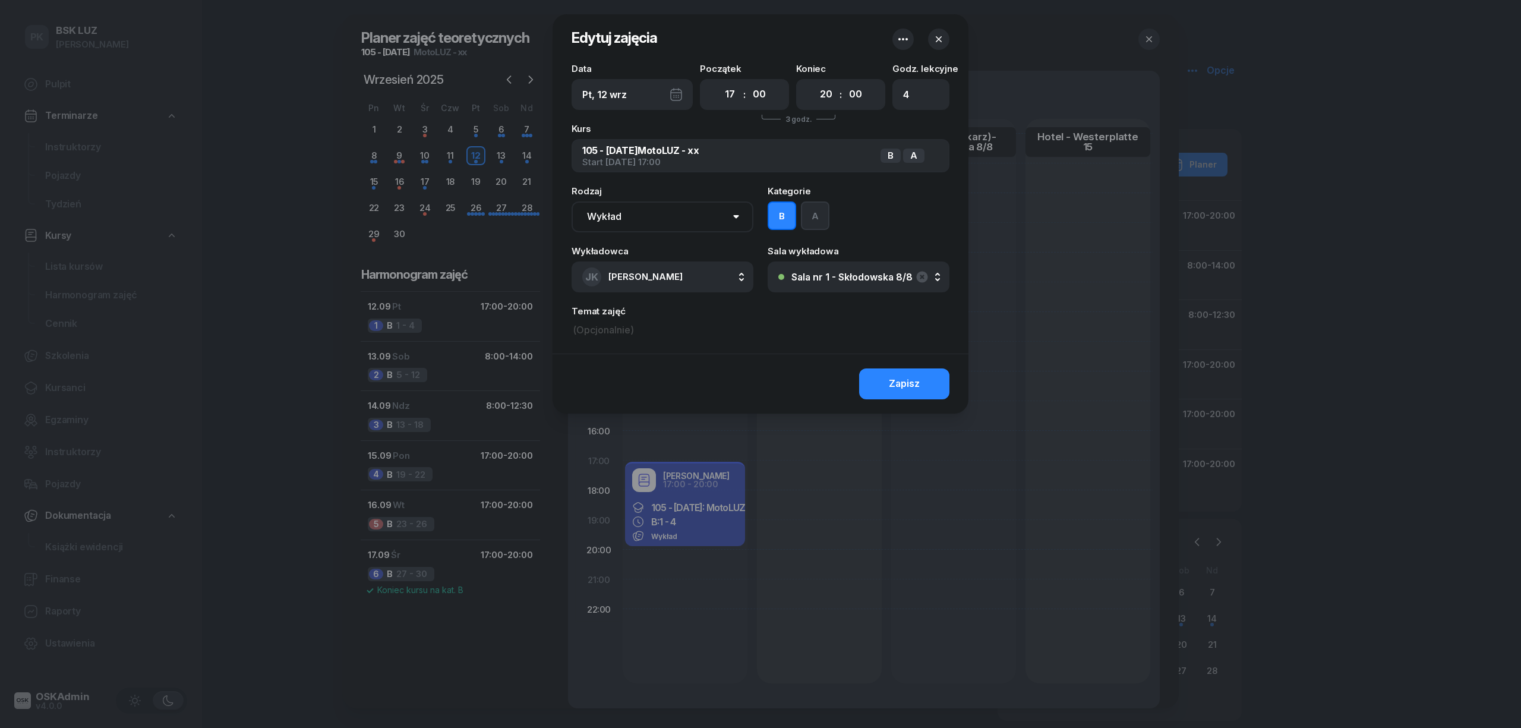
click at [828, 219] on button "A" at bounding box center [815, 215] width 29 height 29
click at [901, 376] on div "Zapisz" at bounding box center [904, 383] width 31 height 15
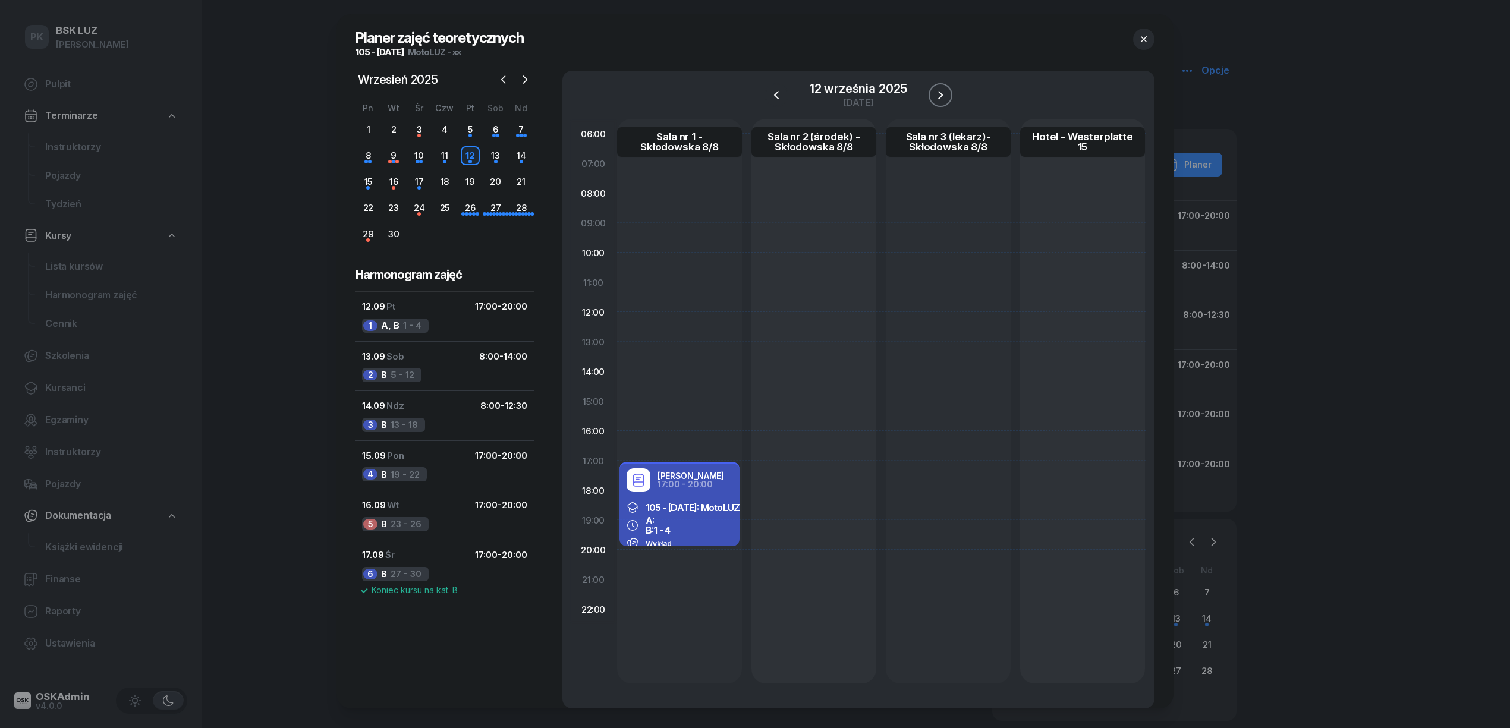
click at [943, 93] on icon "button" at bounding box center [940, 95] width 14 height 14
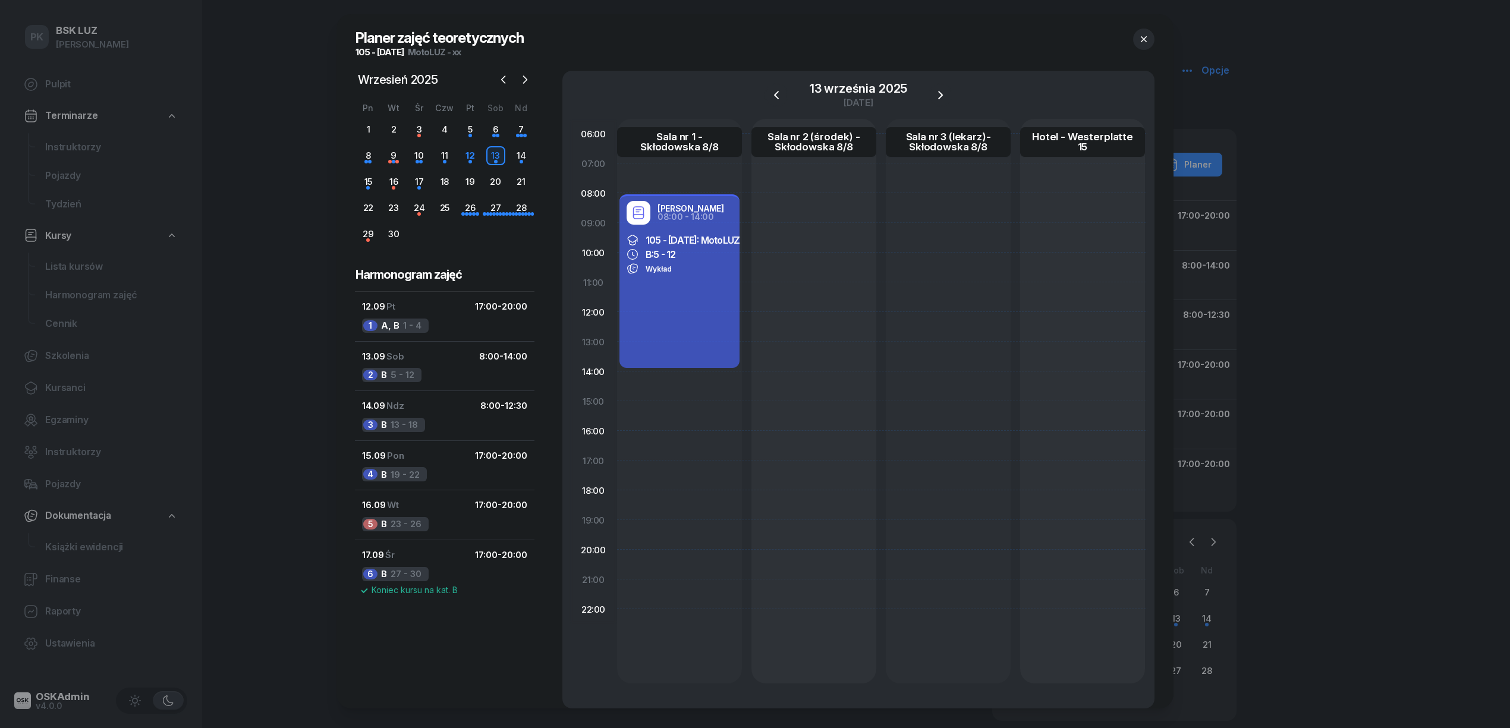
click at [676, 321] on div "Janusz Kruczek 08:00 - 14:00 105 - 2025/09/12: MotoLUZ - xx B: 5 - 12 Wykład" at bounding box center [679, 281] width 120 height 174
select select "08"
select select "14"
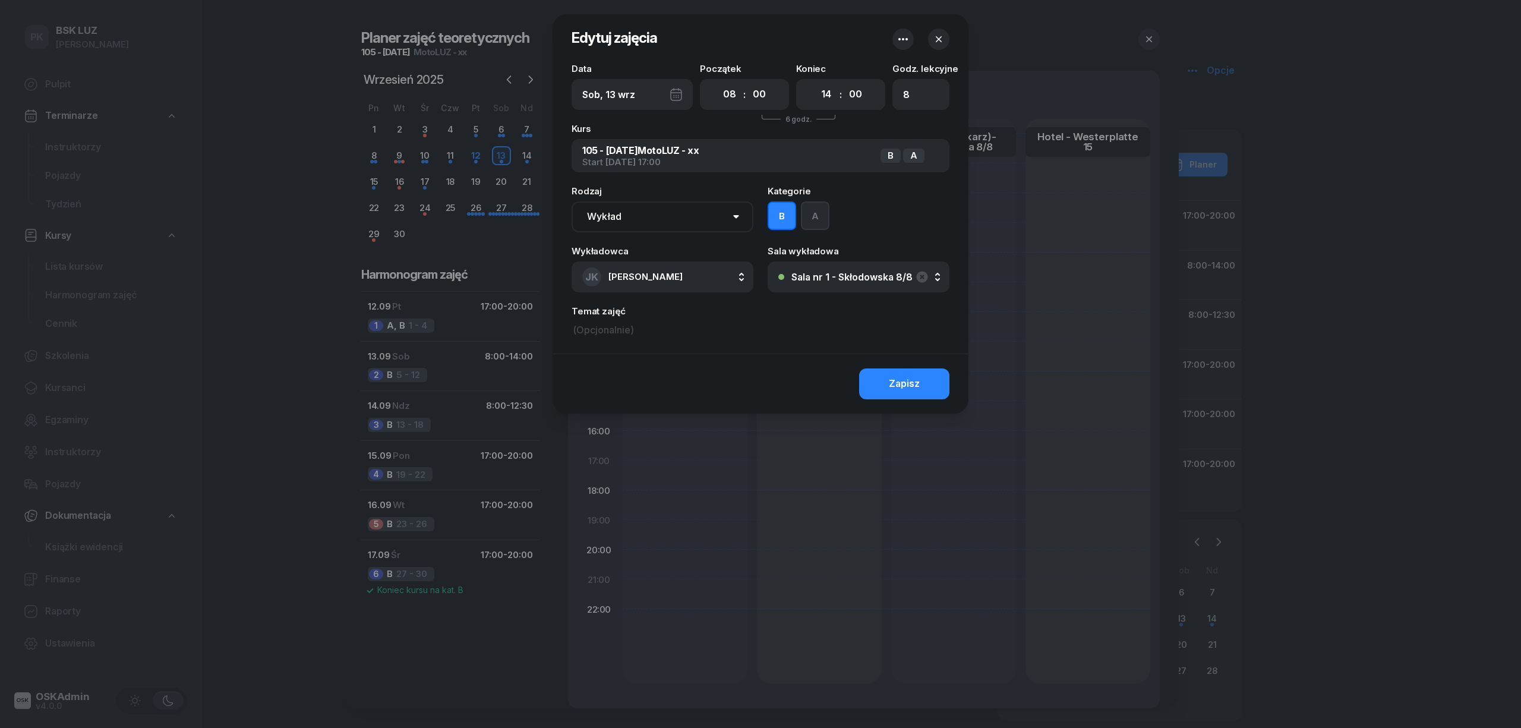
click at [823, 212] on button "A" at bounding box center [815, 215] width 29 height 29
click at [899, 393] on button "Zapisz" at bounding box center [904, 383] width 90 height 31
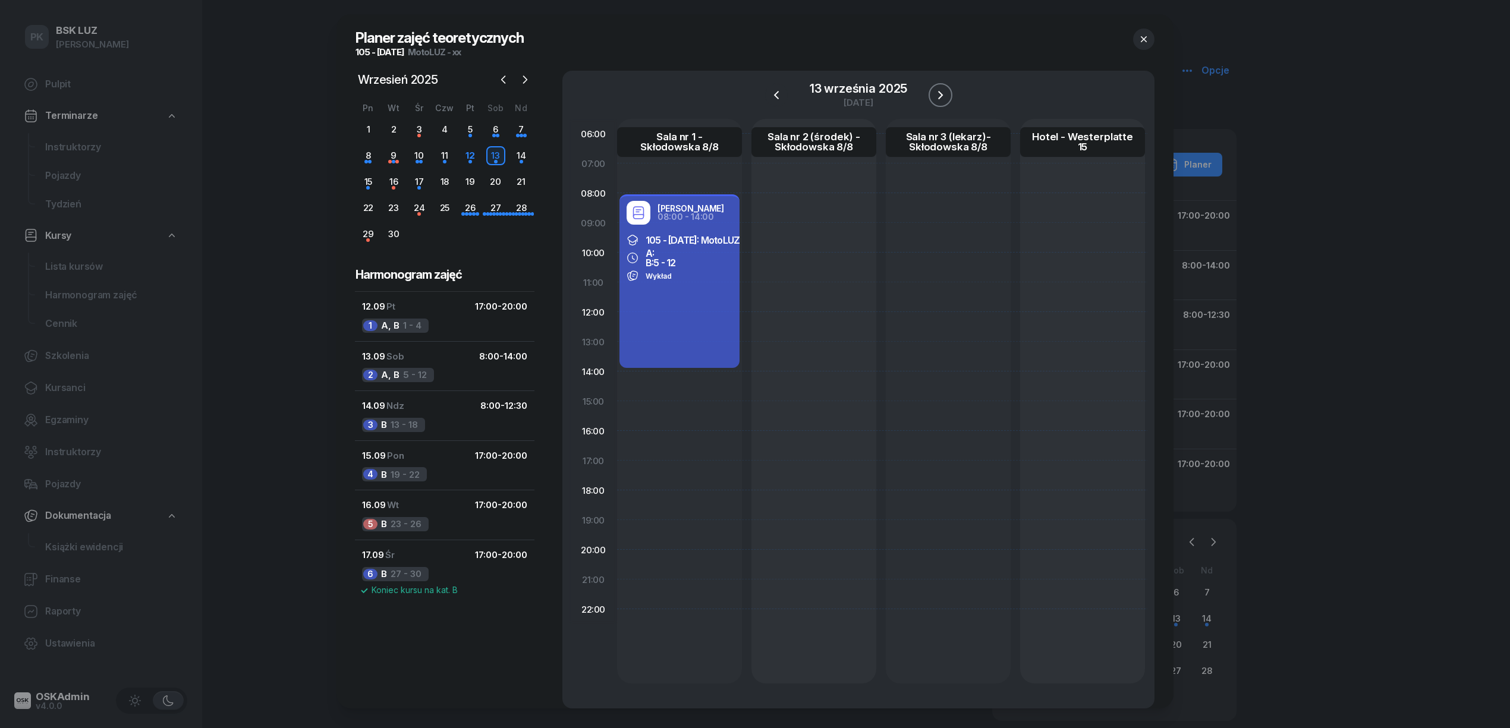
click at [939, 89] on icon "button" at bounding box center [940, 95] width 14 height 14
click at [713, 298] on div "Janusz Kruczek 08:00 - 12:30 105 - 2025/09/12: MotoLUZ - xx B: 13 - 18 Wykład" at bounding box center [679, 258] width 120 height 129
select select "08"
select select "12"
select select "30"
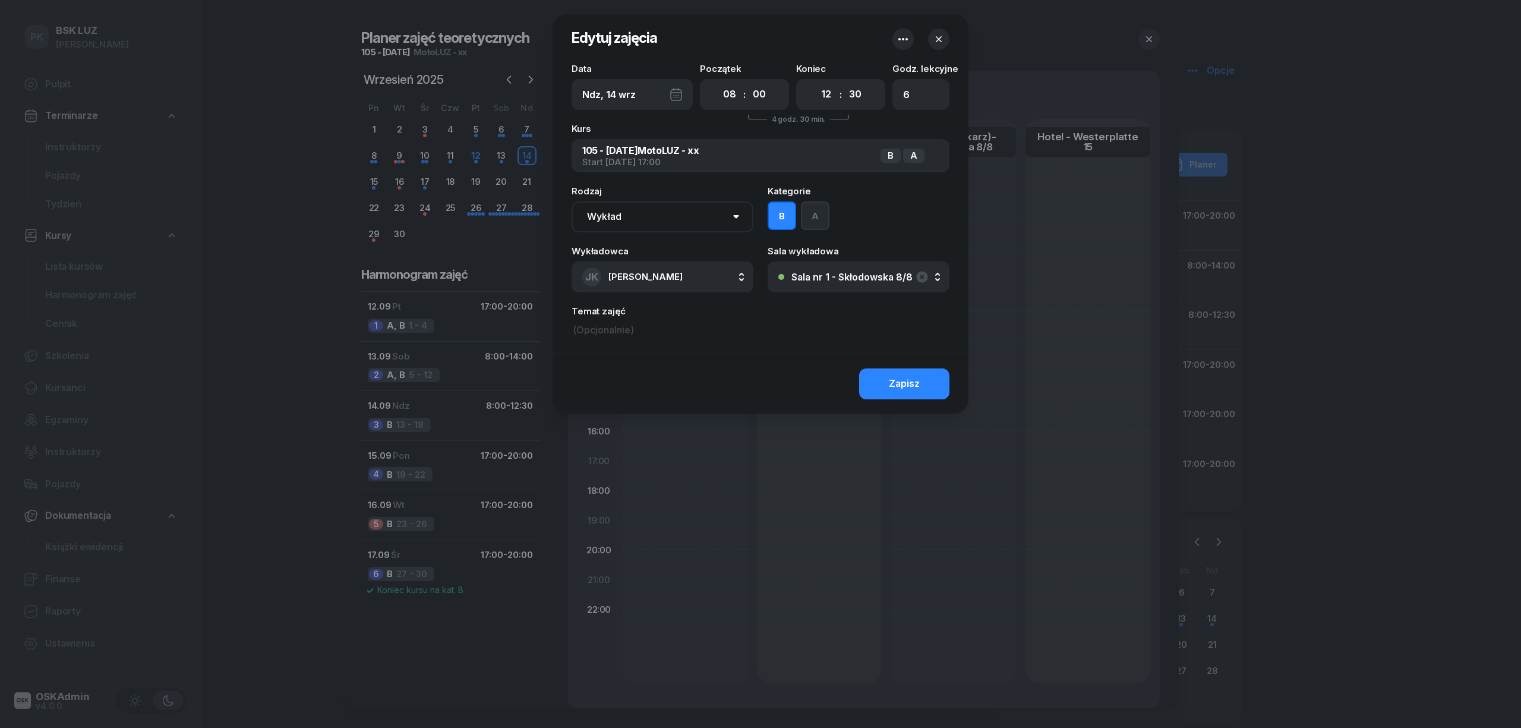
click at [809, 226] on button "A" at bounding box center [815, 215] width 29 height 29
click at [875, 371] on button "Zapisz" at bounding box center [904, 383] width 90 height 31
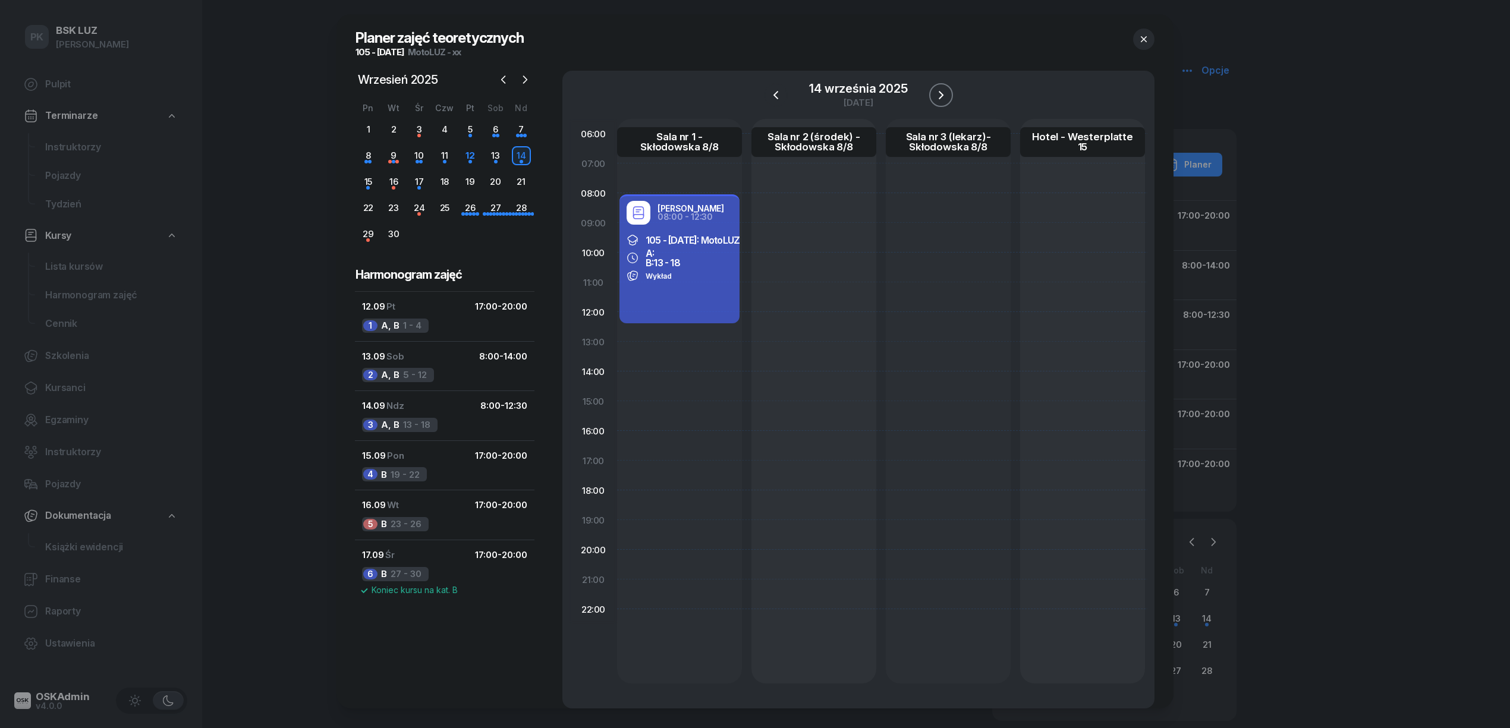
click at [941, 97] on icon "button" at bounding box center [941, 95] width 14 height 14
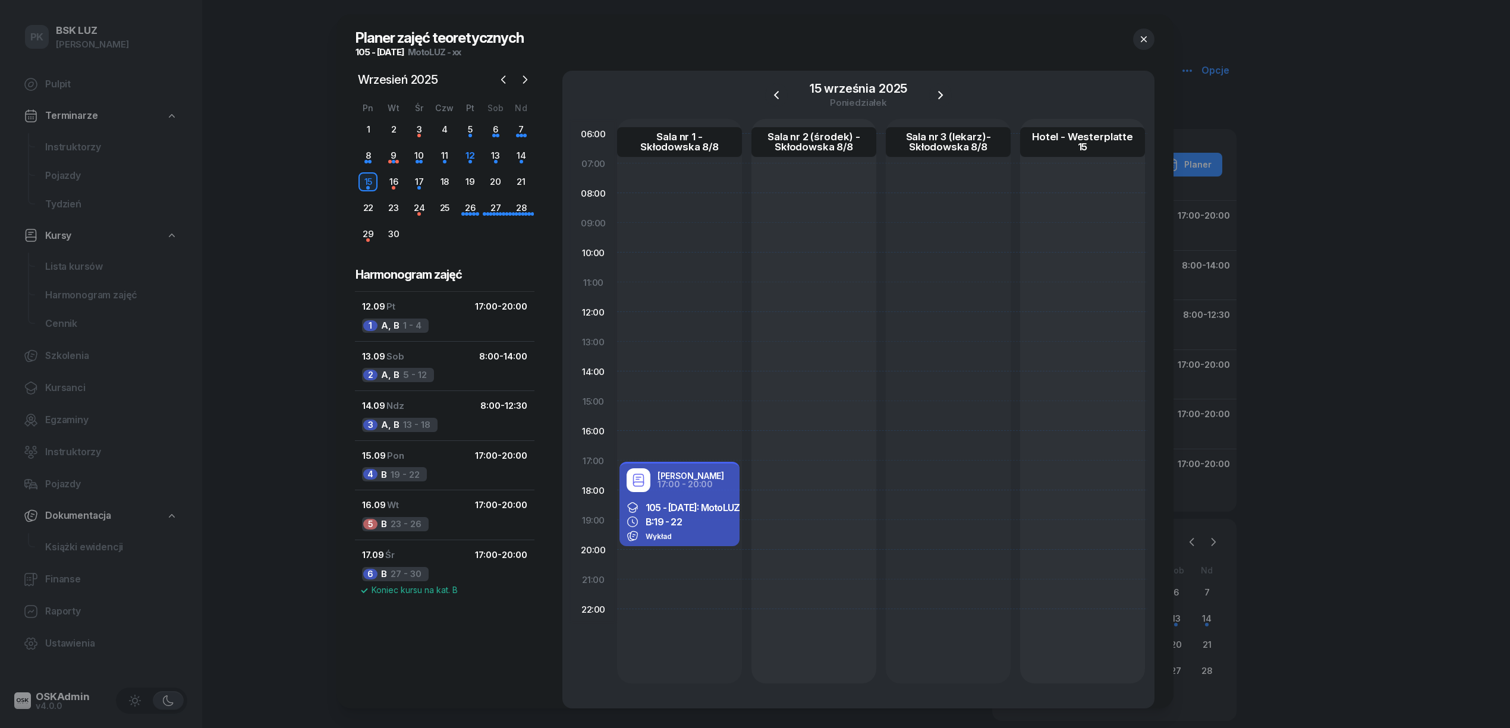
click at [712, 522] on div "B: 19 - 22" at bounding box center [679, 522] width 106 height 12
select select "17"
select select "20"
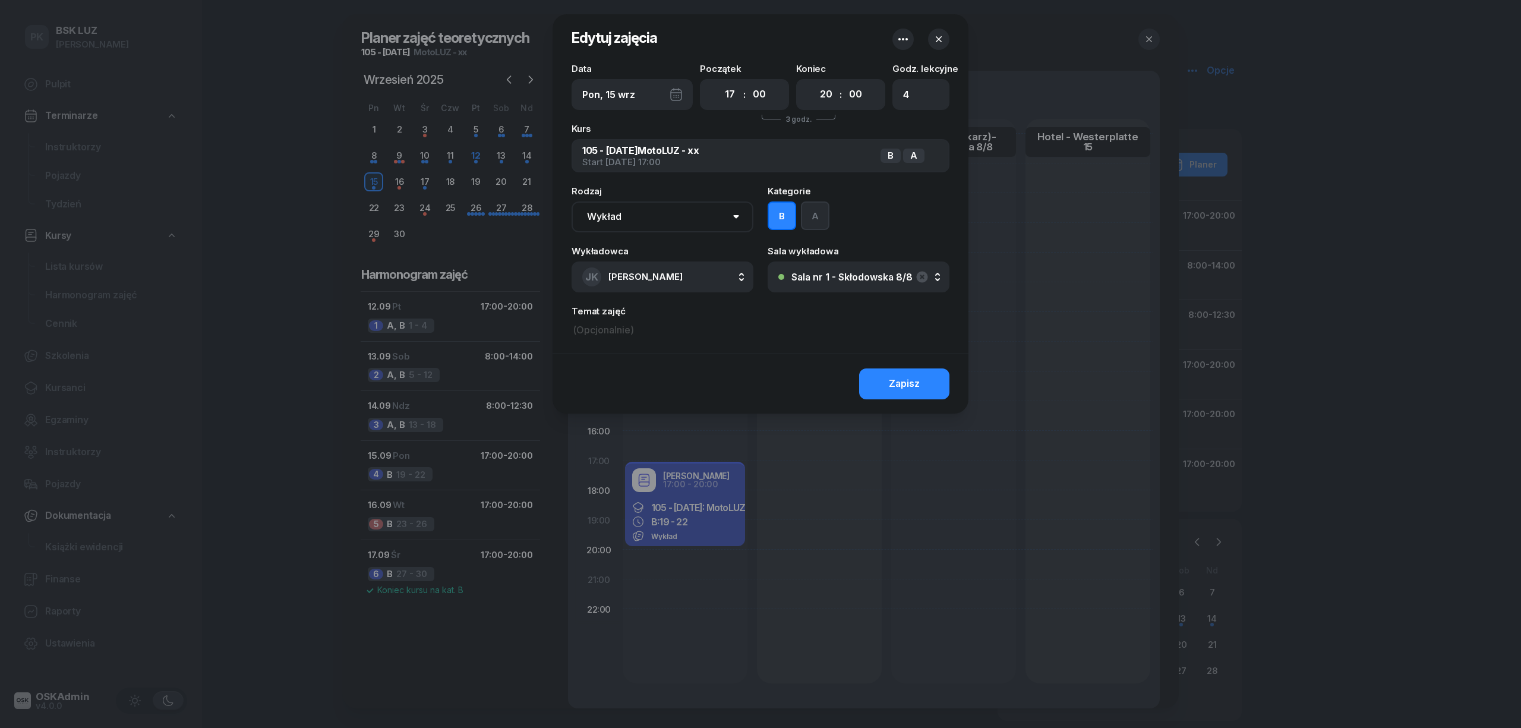
click at [819, 214] on button "A" at bounding box center [815, 215] width 29 height 29
click at [873, 386] on button "Zapisz" at bounding box center [904, 383] width 90 height 31
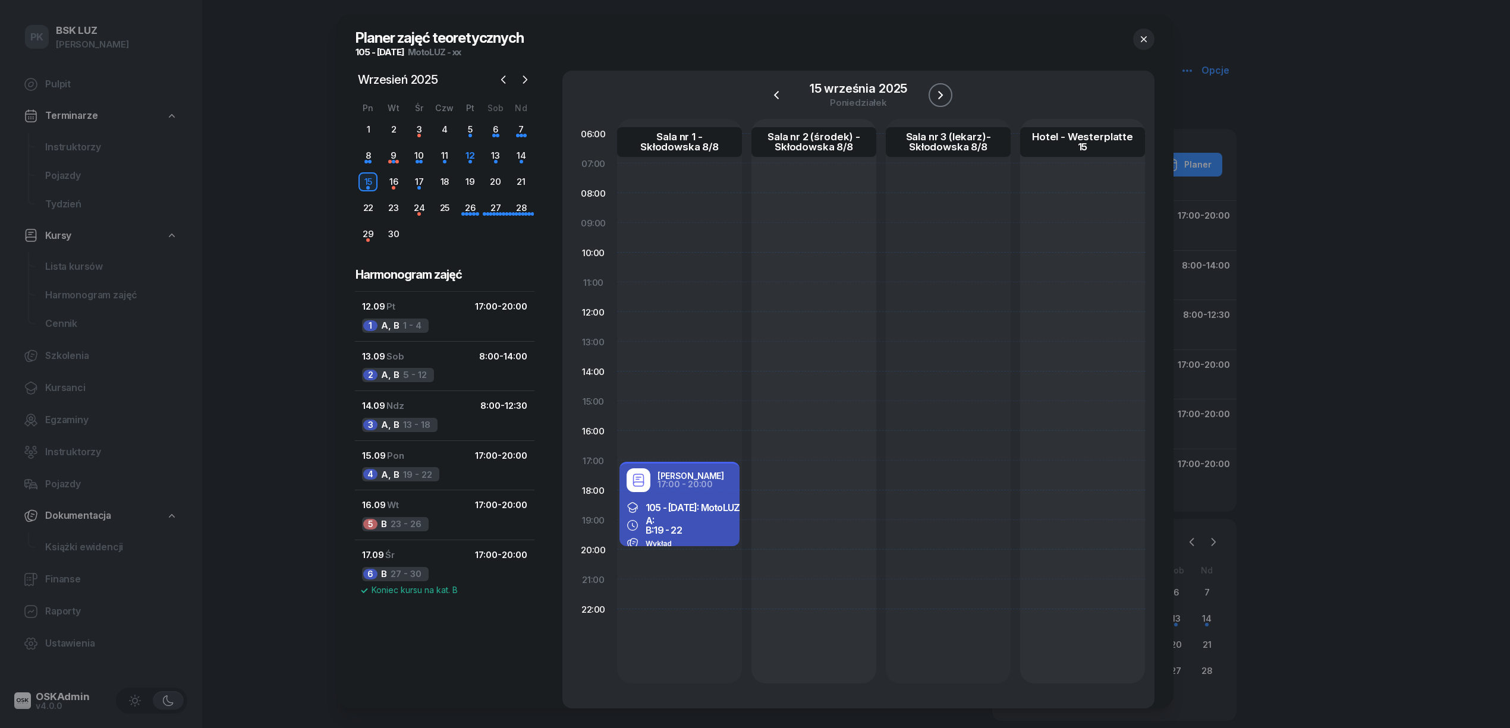
click at [935, 91] on icon "button" at bounding box center [940, 95] width 14 height 14
click at [695, 499] on div "105 - 2025/09/12: MotoLUZ - xx B: 23 - 26 Pierwsza pomoc" at bounding box center [679, 522] width 120 height 50
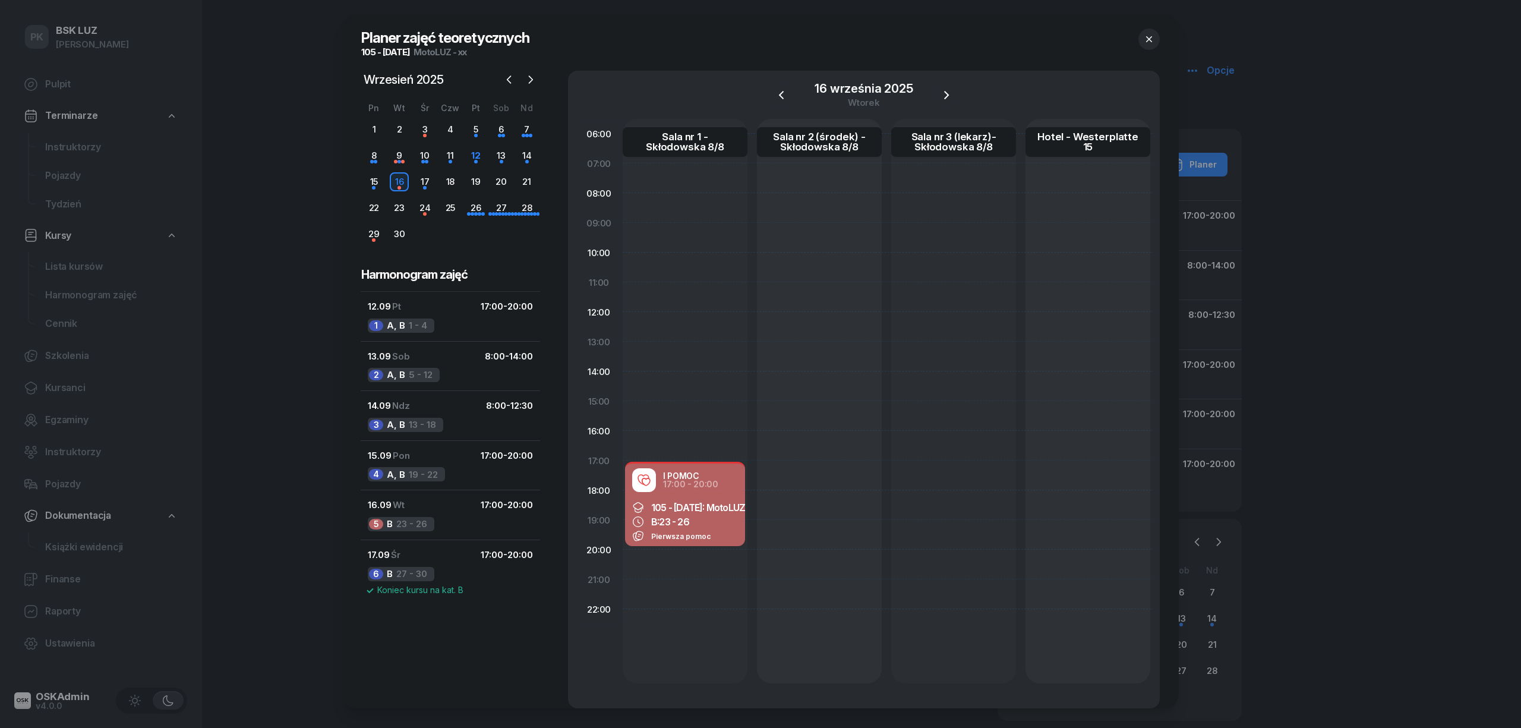
select select "17"
select select "20"
select select "med"
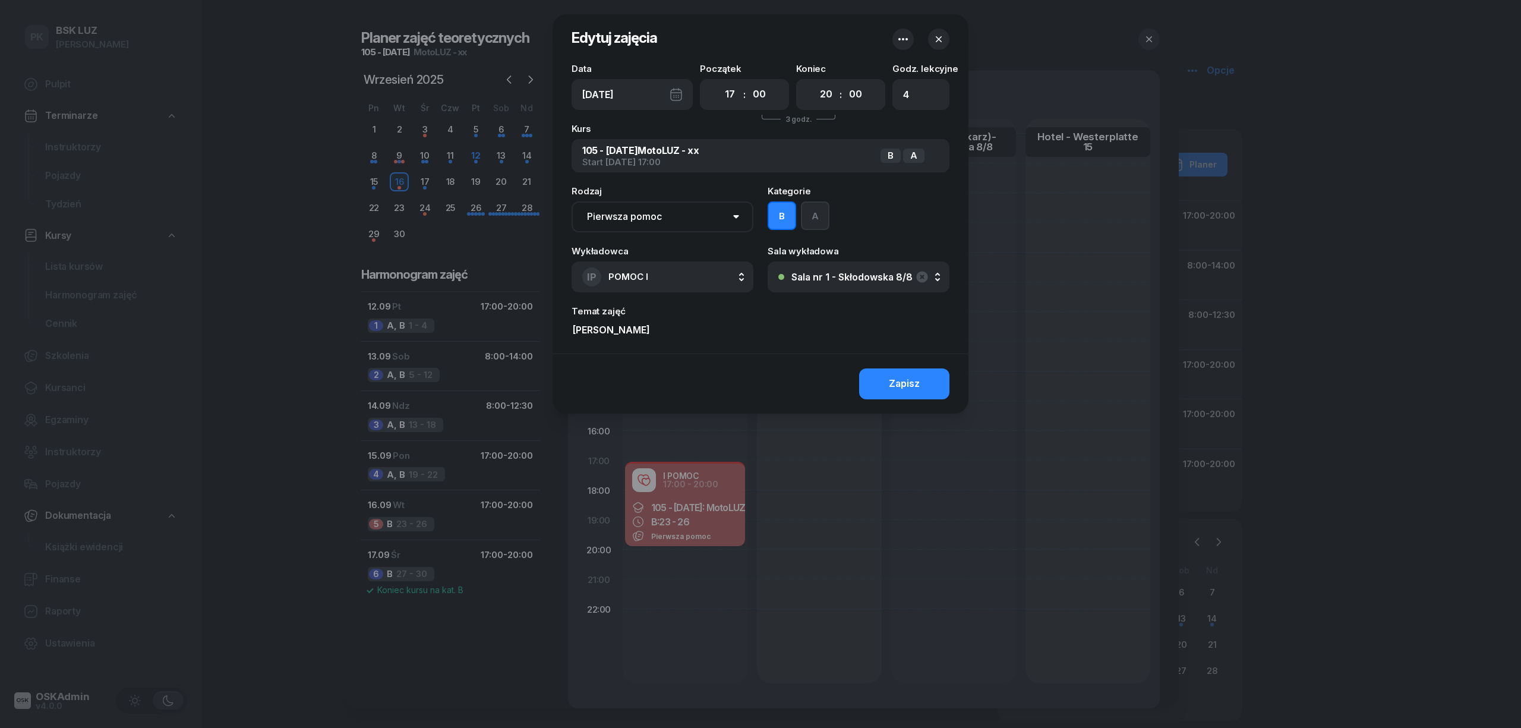
drag, startPoint x: 808, startPoint y: 209, endPoint x: 821, endPoint y: 253, distance: 45.9
click at [809, 210] on button "A" at bounding box center [815, 215] width 29 height 29
click at [878, 386] on button "Zapisz" at bounding box center [904, 383] width 90 height 31
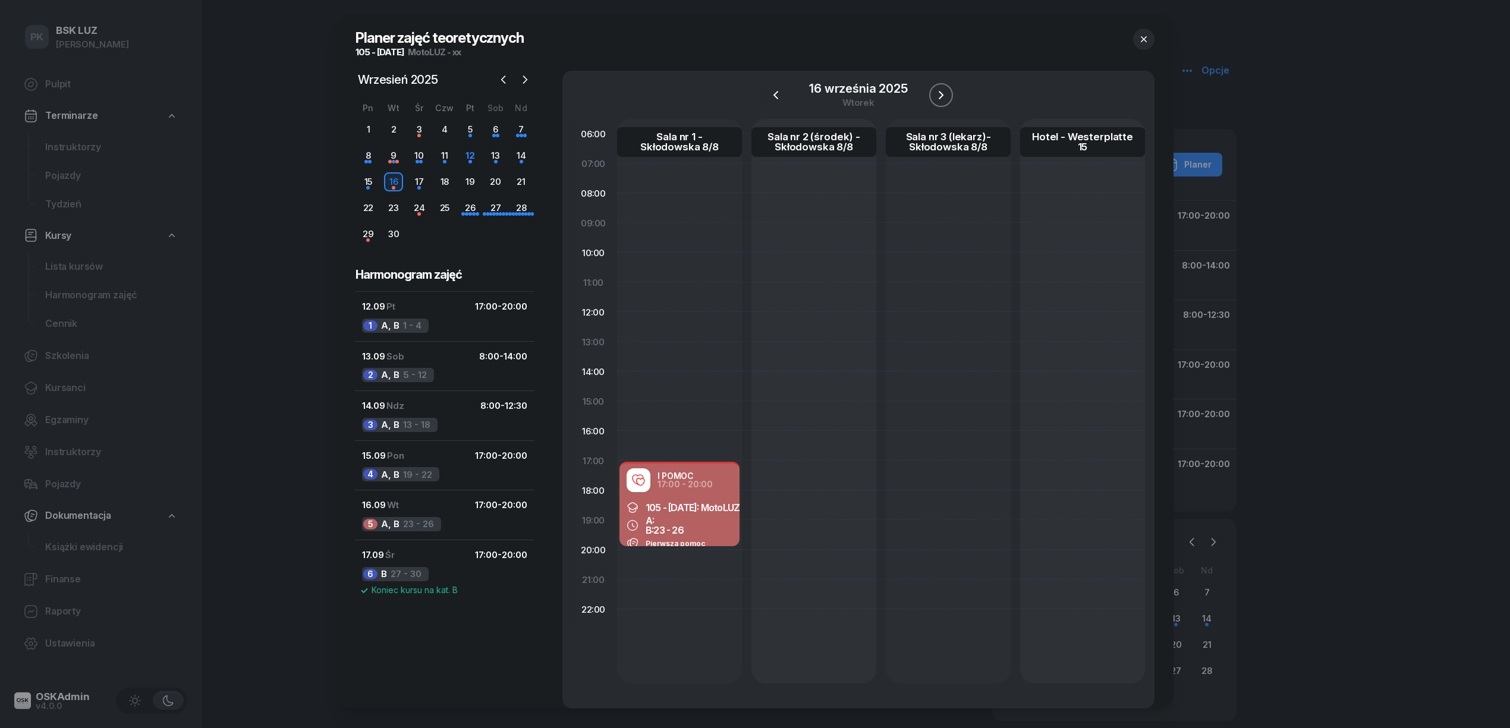
click at [946, 100] on icon "button" at bounding box center [941, 95] width 14 height 14
click at [726, 525] on div "B: 27 - 30" at bounding box center [679, 522] width 106 height 12
select select "17"
select select "20"
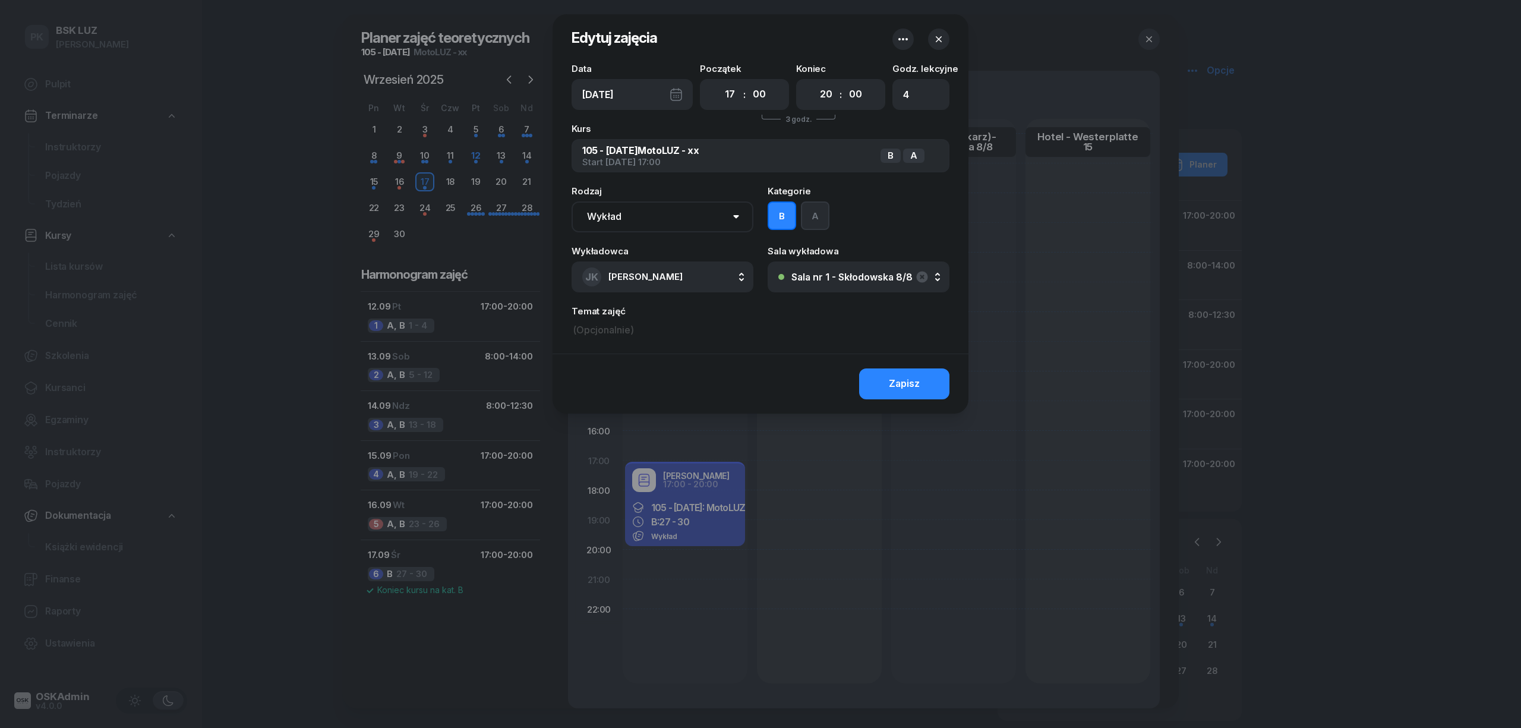
click at [814, 219] on button "A" at bounding box center [815, 215] width 29 height 29
click at [882, 376] on button "Zapisz" at bounding box center [904, 383] width 90 height 31
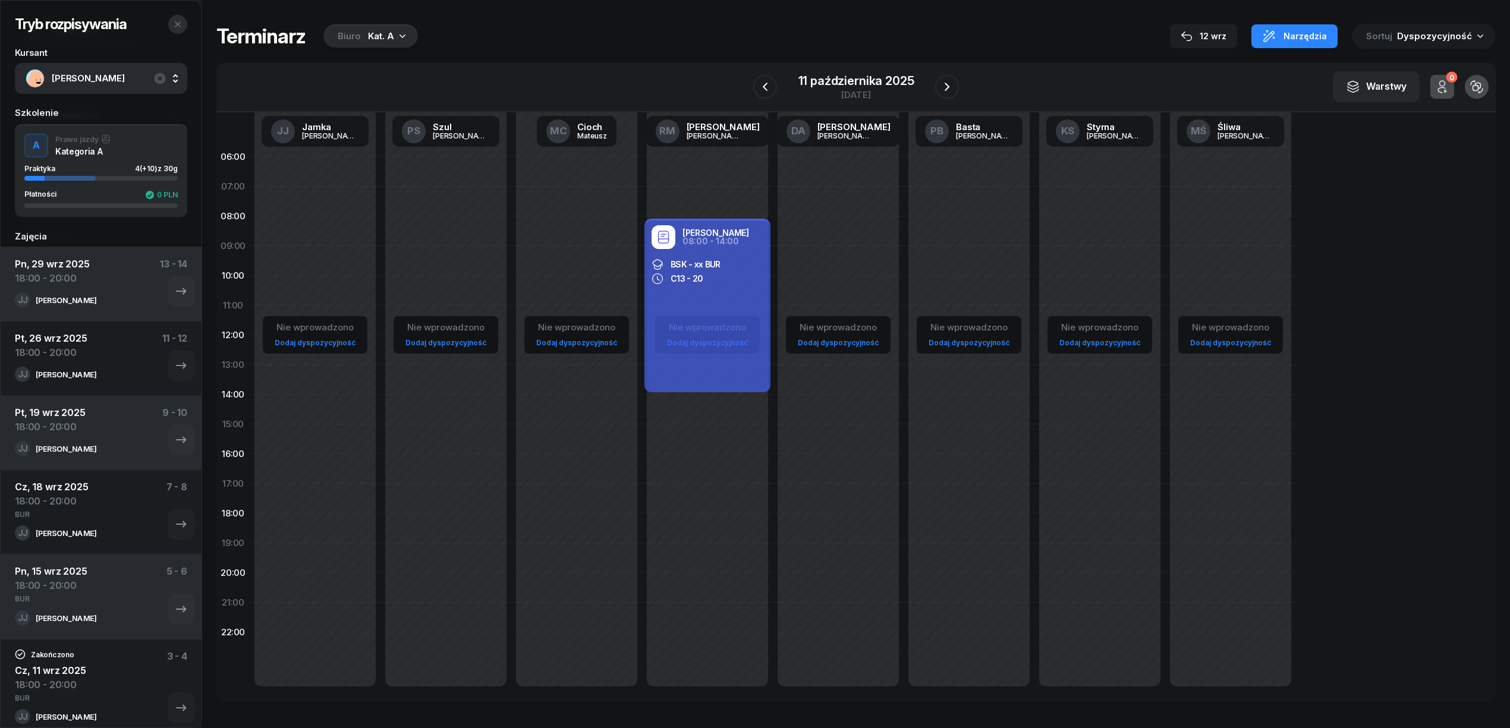
click at [177, 24] on icon "button" at bounding box center [178, 25] width 10 height 10
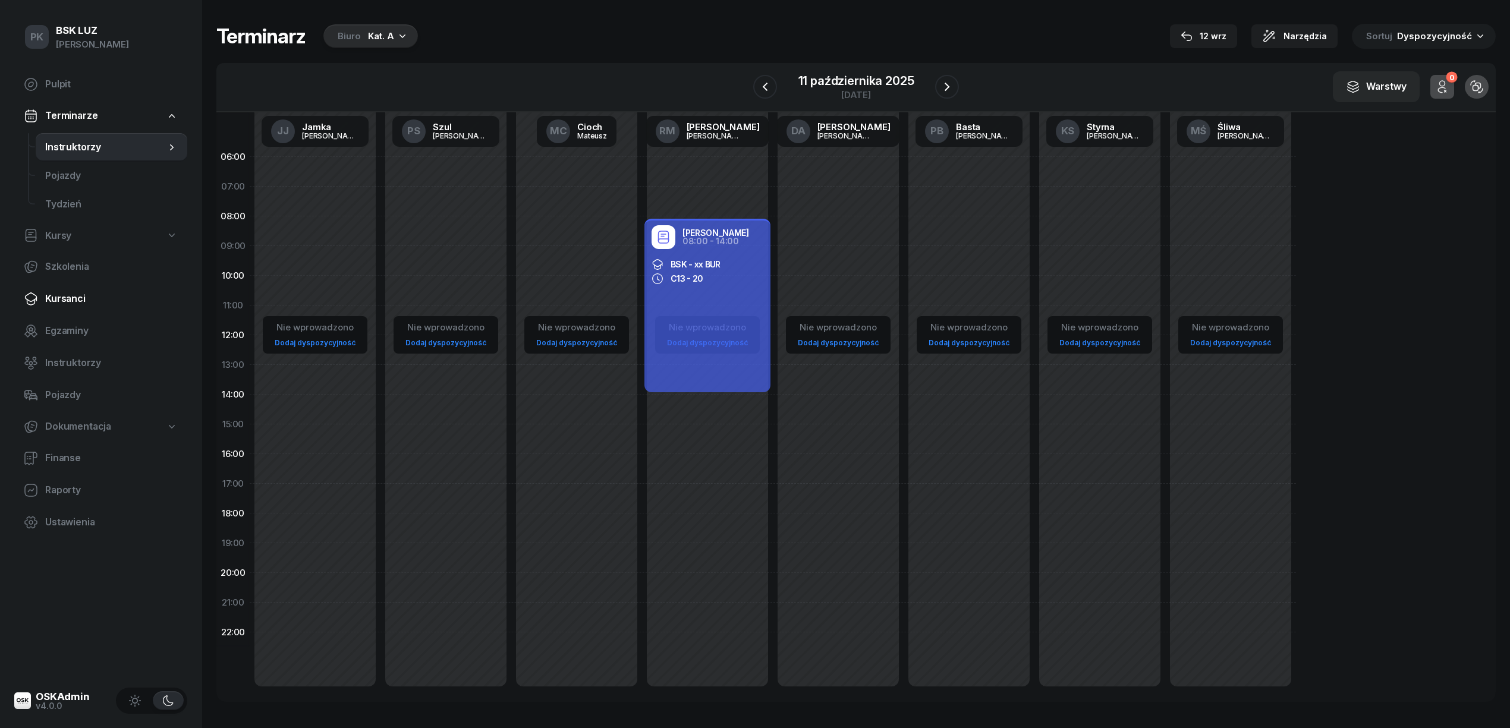
click at [79, 304] on span "Kursanci" at bounding box center [111, 298] width 133 height 15
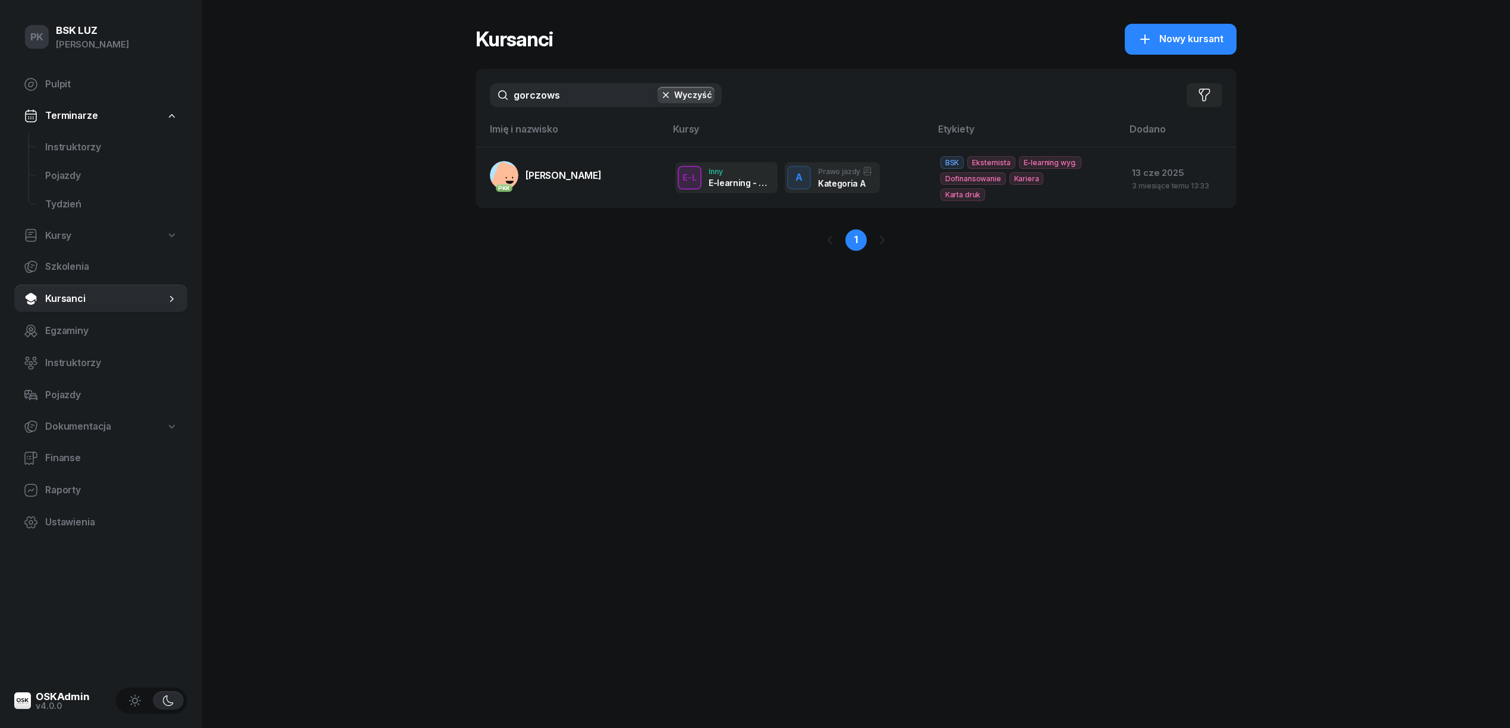
drag, startPoint x: 588, startPoint y: 100, endPoint x: 474, endPoint y: 96, distance: 113.6
click at [474, 96] on div "PK BSK LUZ Piotr Klimek Pulpit Terminarze Instruktorzy Pojazdy Tydzień Kursy Sz…" at bounding box center [755, 364] width 1510 height 728
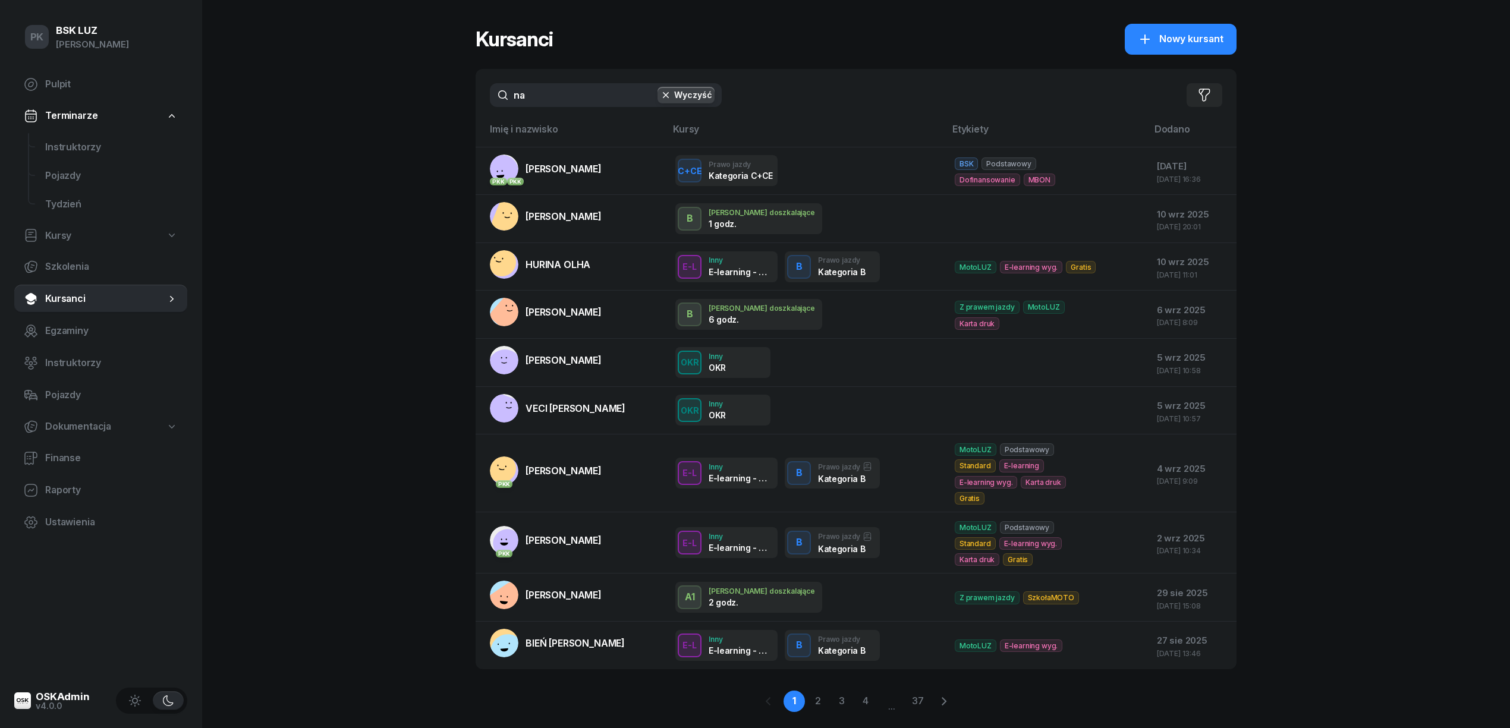
type input "n"
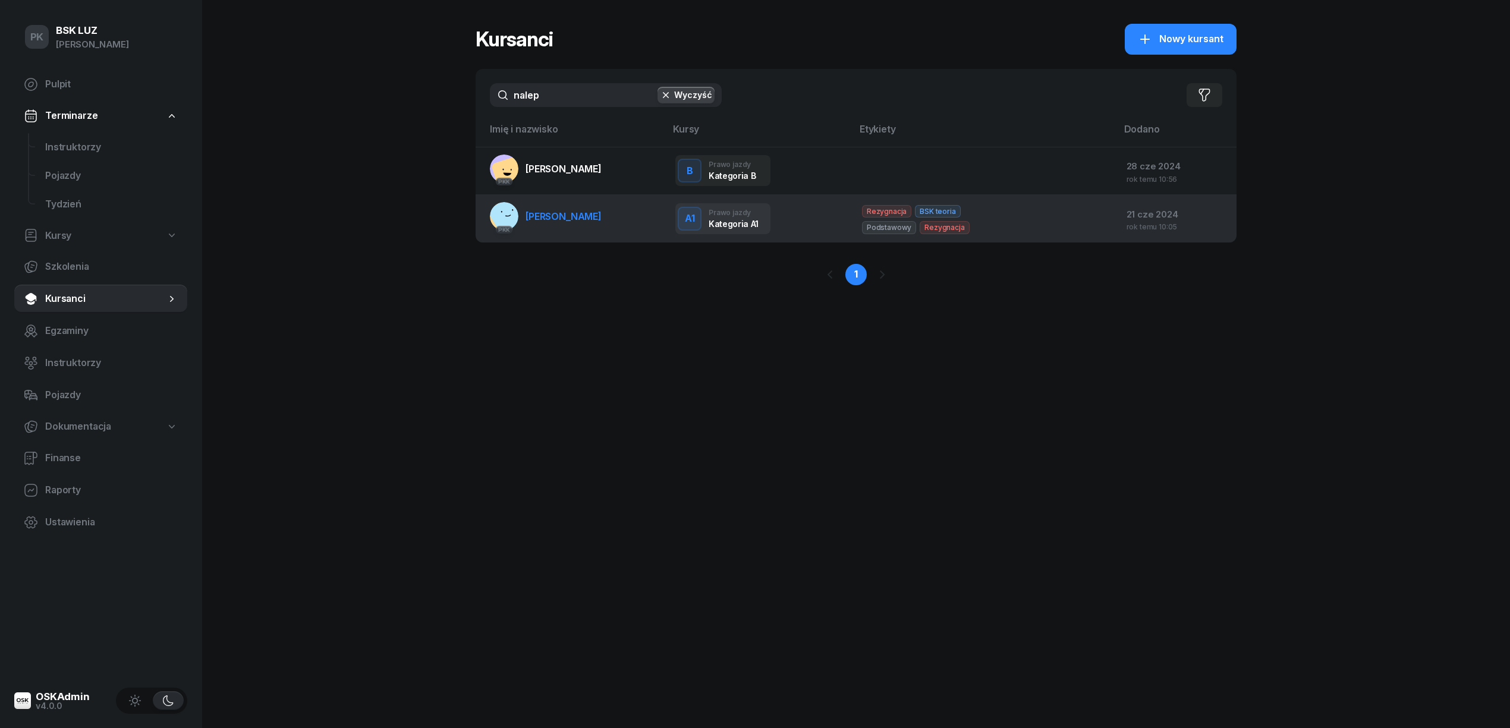
type input "nalep"
click at [585, 213] on span "NALEPKA ŁUKASZ" at bounding box center [563, 216] width 76 height 12
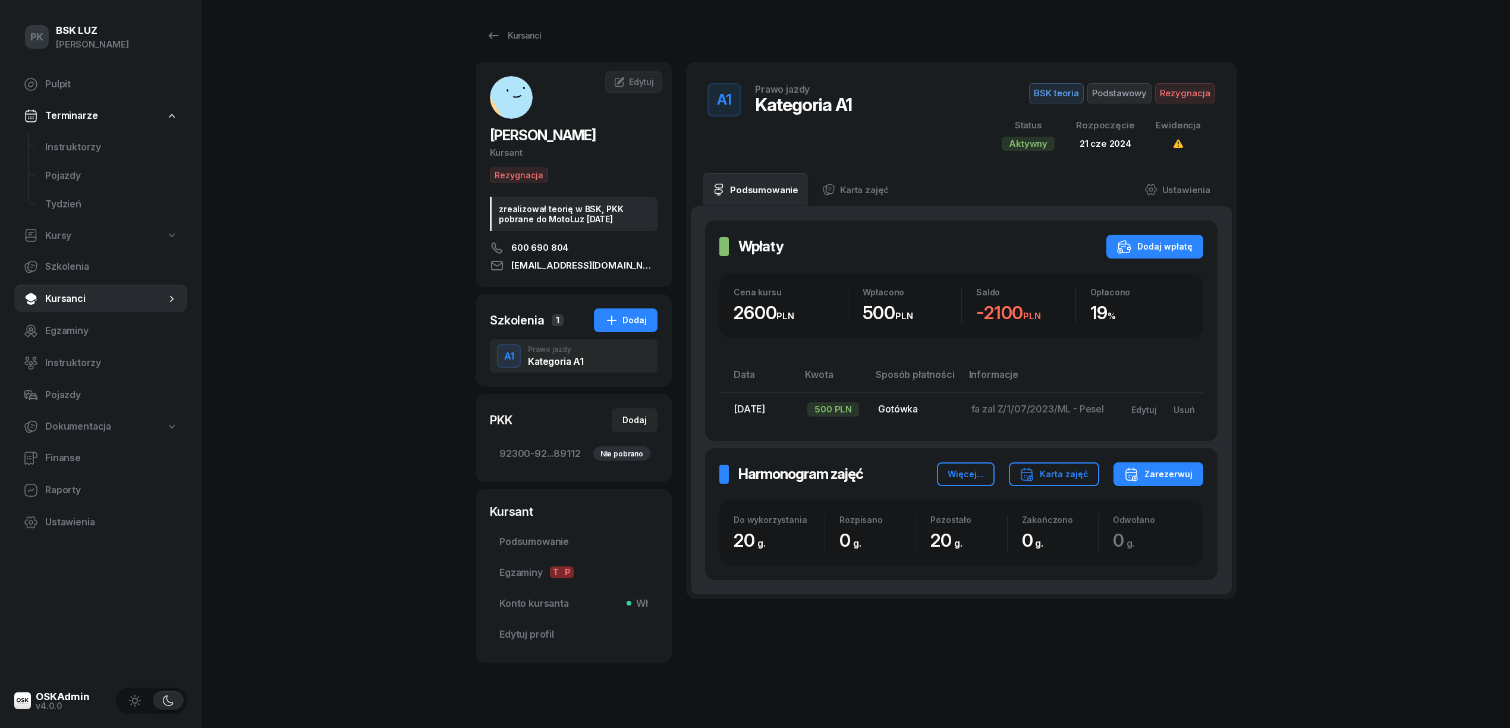
click at [1068, 414] on span "fa zal Z/1/07/2023/ML - Pesel" at bounding box center [1037, 409] width 133 height 12
click at [631, 323] on div "Dodaj" at bounding box center [625, 320] width 42 height 14
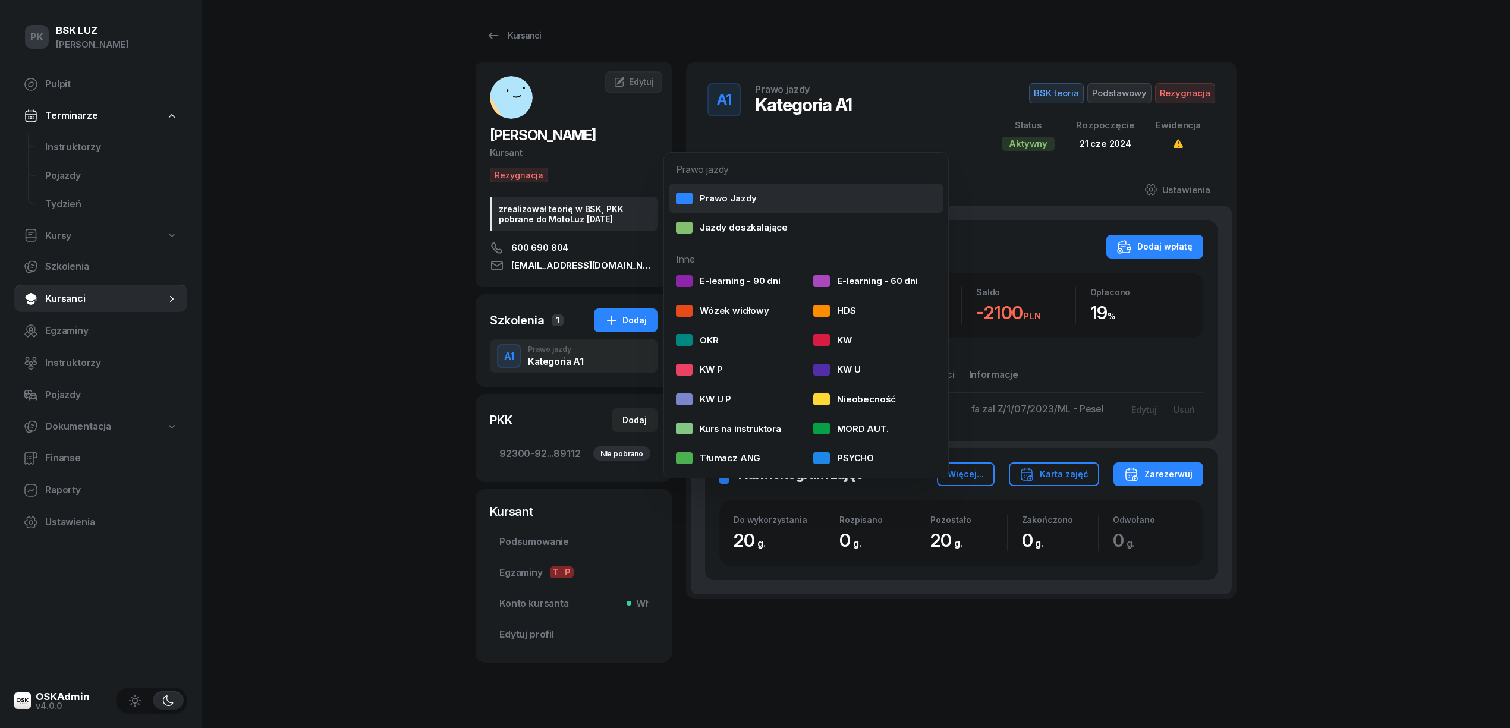
click at [730, 198] on div "Prawo Jazdy" at bounding box center [716, 198] width 81 height 15
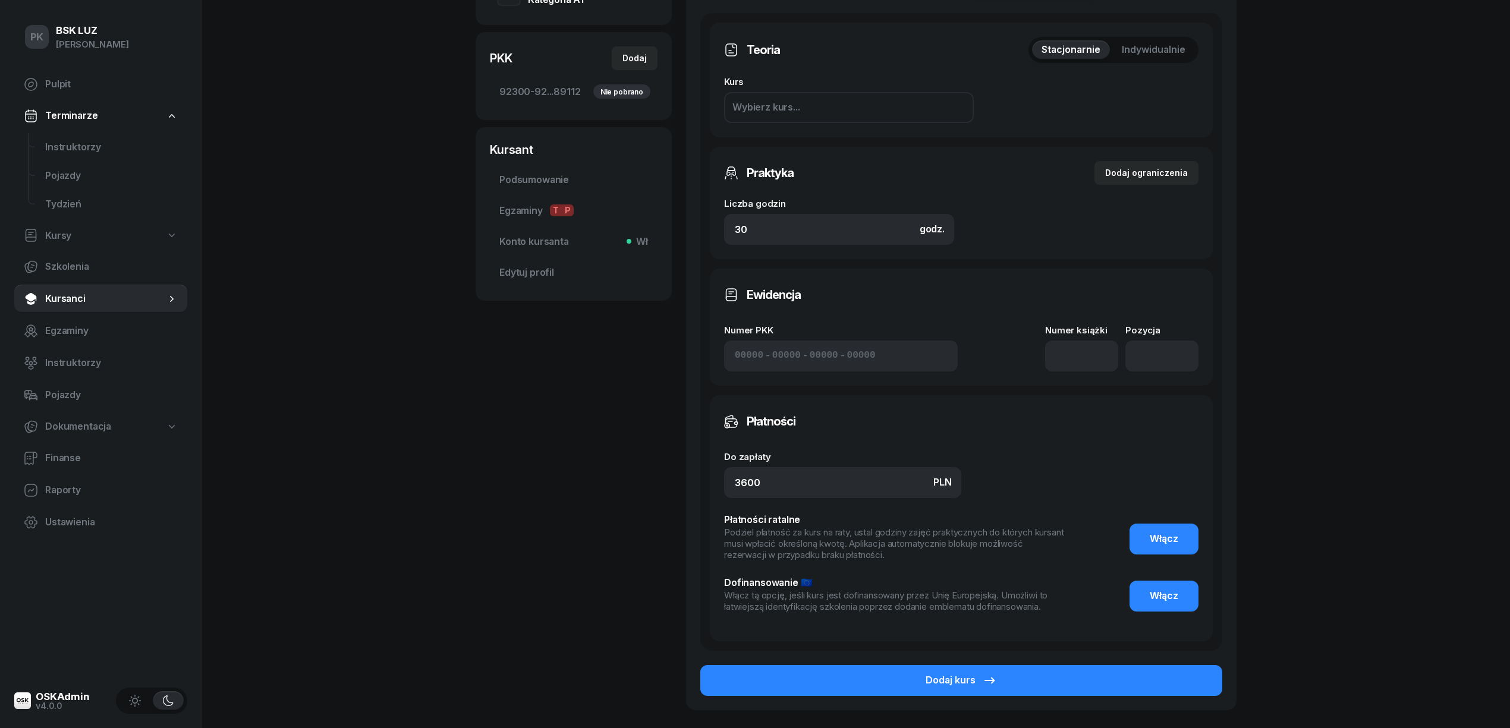
scroll to position [452, 0]
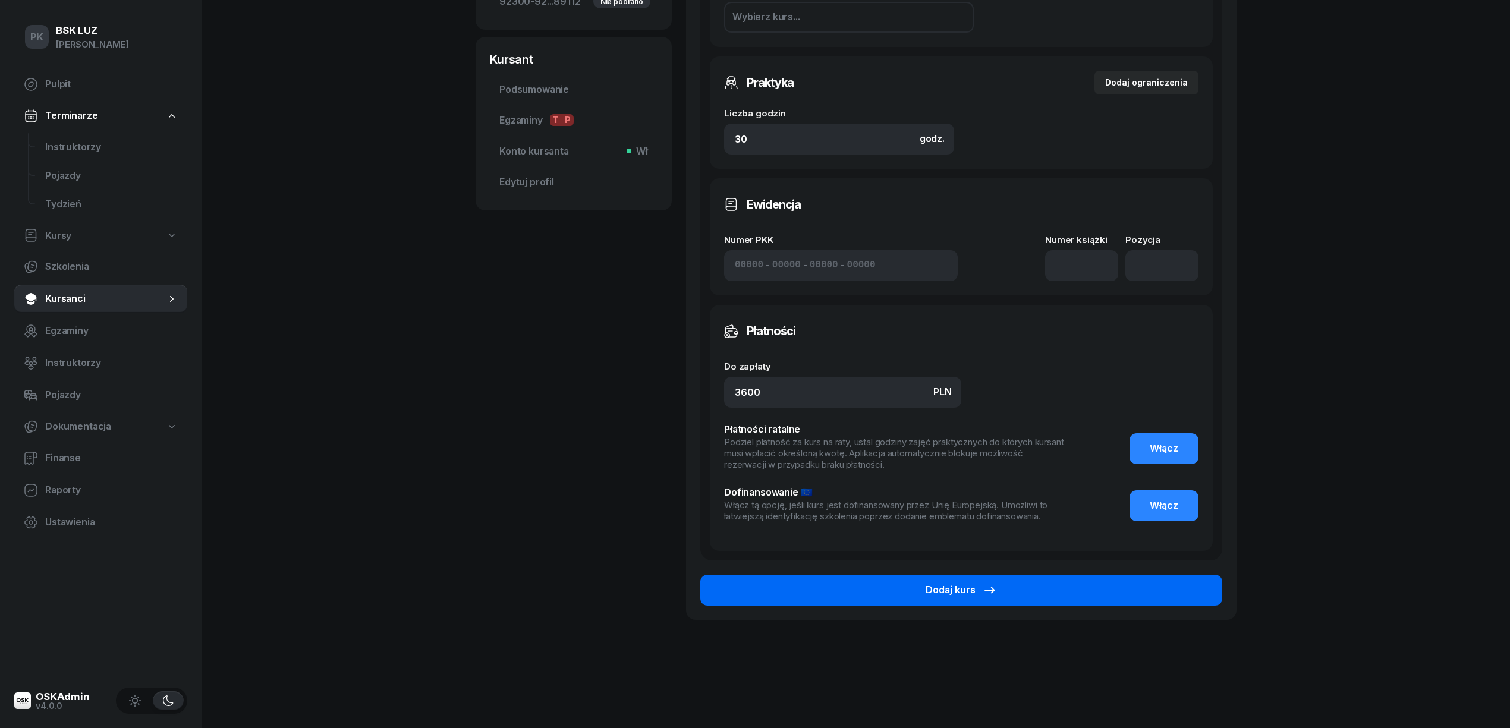
click at [1126, 595] on button "Dodaj kurs" at bounding box center [961, 590] width 522 height 31
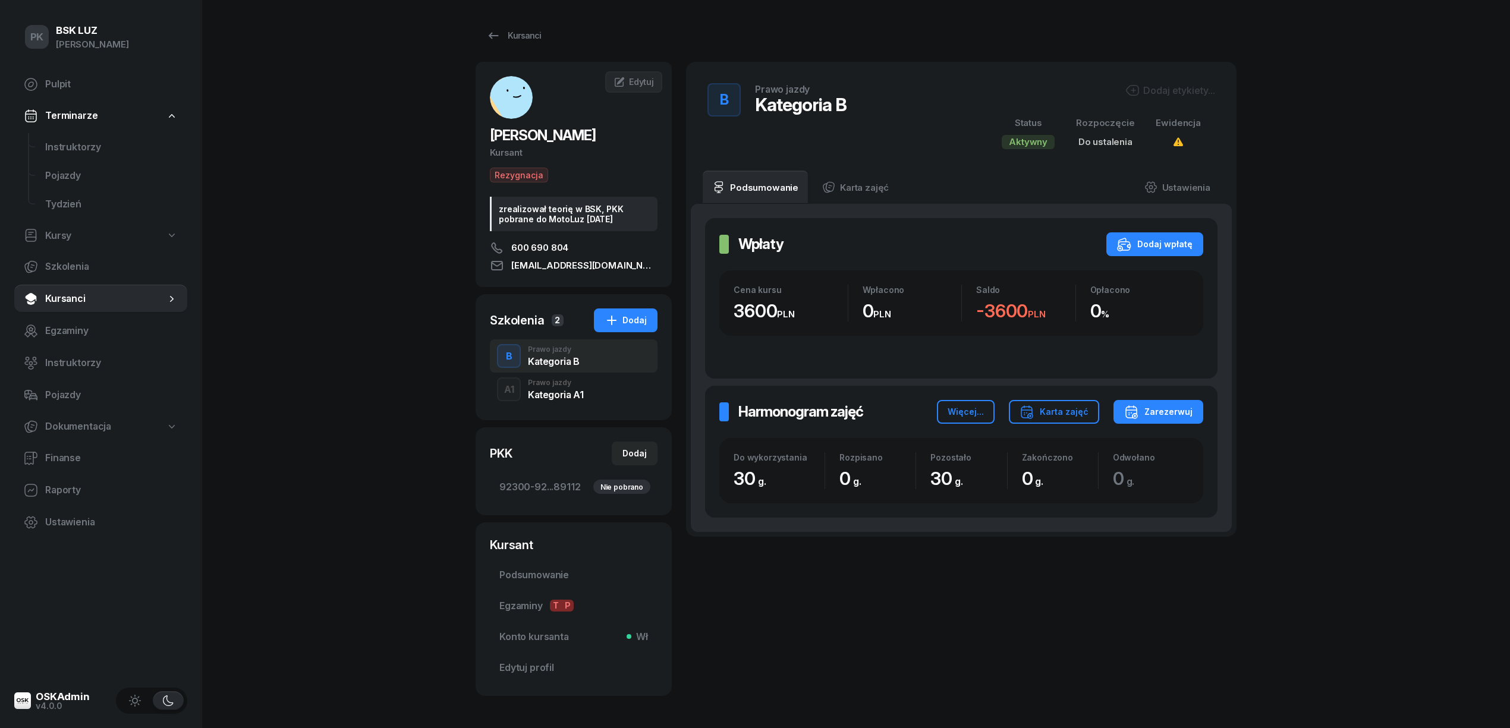
click at [1168, 87] on div "Dodaj etykiety..." at bounding box center [1170, 90] width 90 height 14
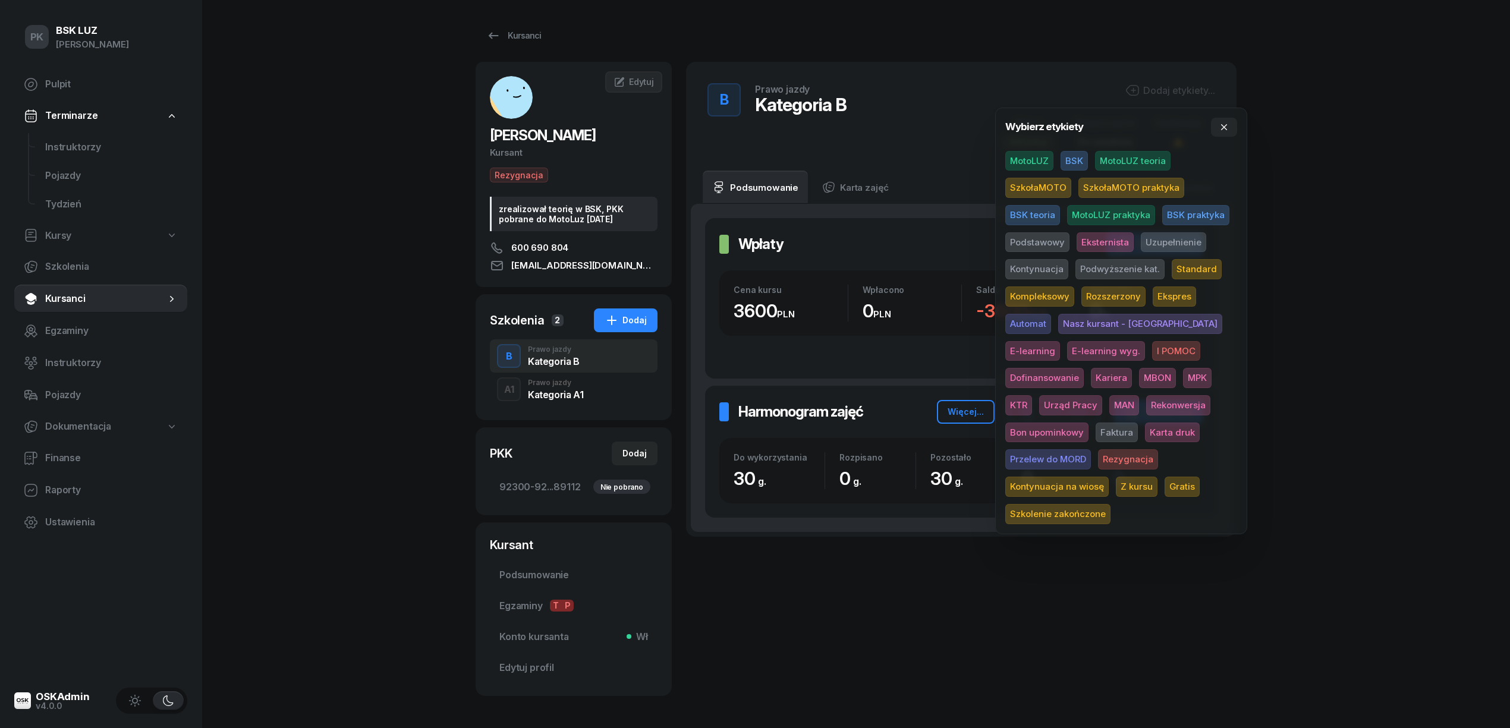
click at [1042, 156] on span "MotoLUZ" at bounding box center [1029, 161] width 48 height 20
click at [1057, 239] on span "Podstawowy" at bounding box center [1037, 244] width 64 height 20
click at [1186, 270] on span "Standard" at bounding box center [1196, 271] width 50 height 20
click at [1361, 274] on div "PK BSK LUZ Piotr Klimek Pulpit Terminarze Instruktorzy Pojazdy Tydzień Kursy Sz…" at bounding box center [755, 388] width 1510 height 777
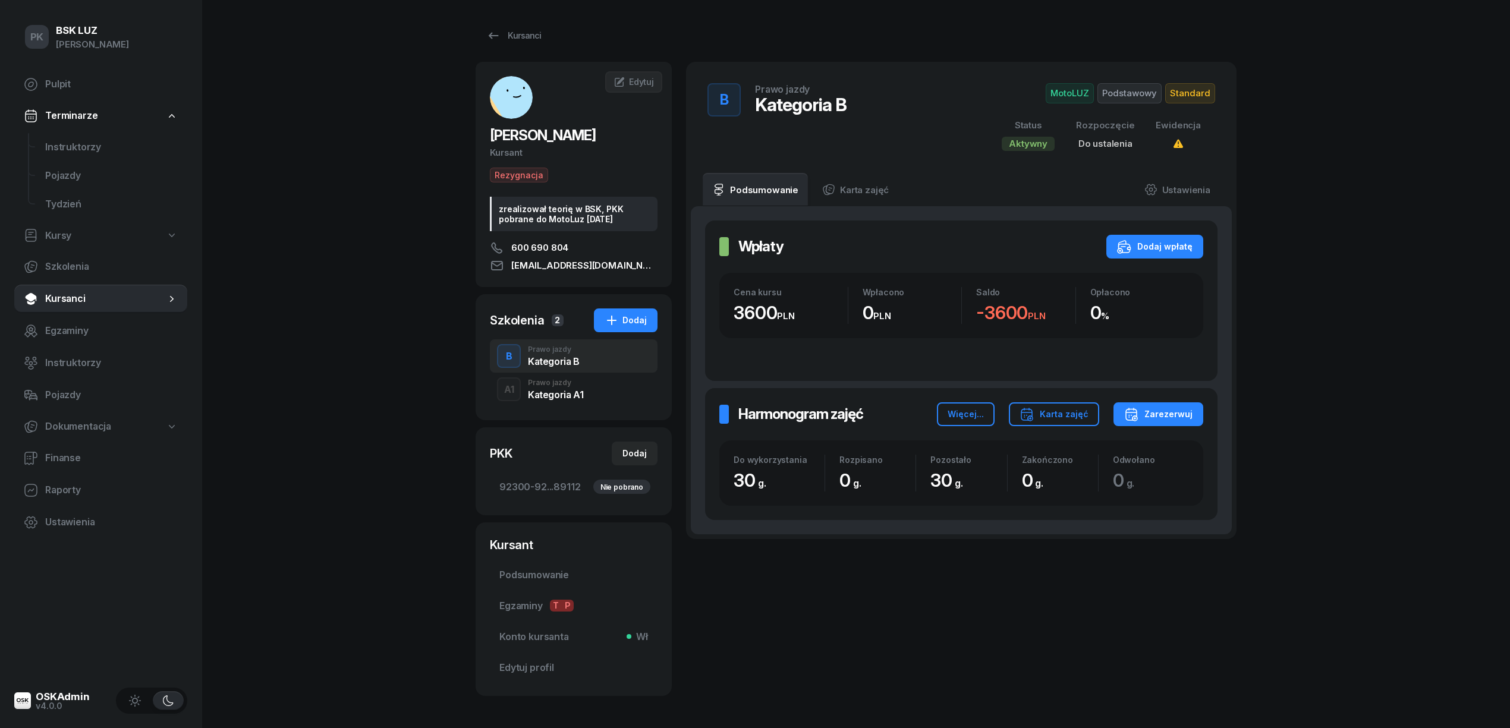
click at [562, 396] on div "Kategoria A1" at bounding box center [555, 395] width 55 height 10
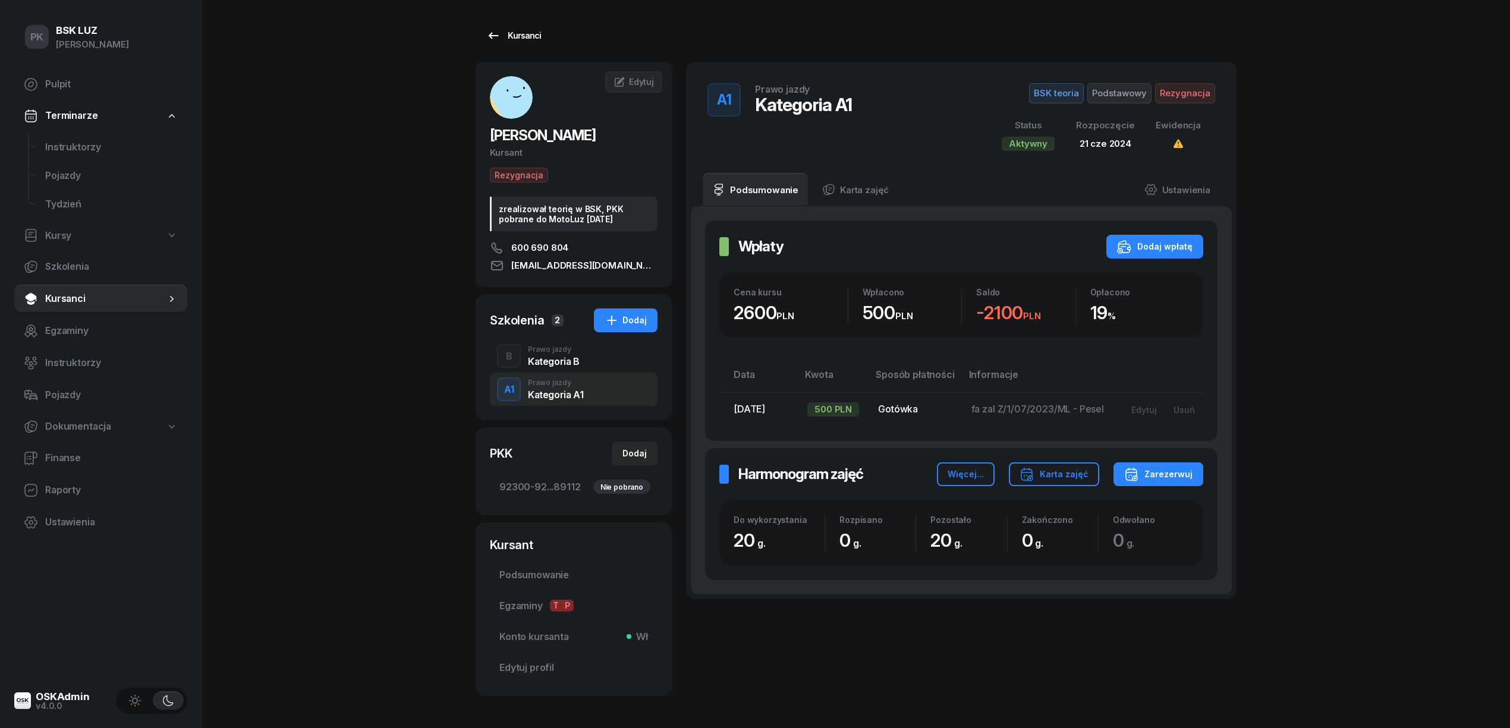
click at [521, 32] on div "Kursanci" at bounding box center [513, 36] width 55 height 14
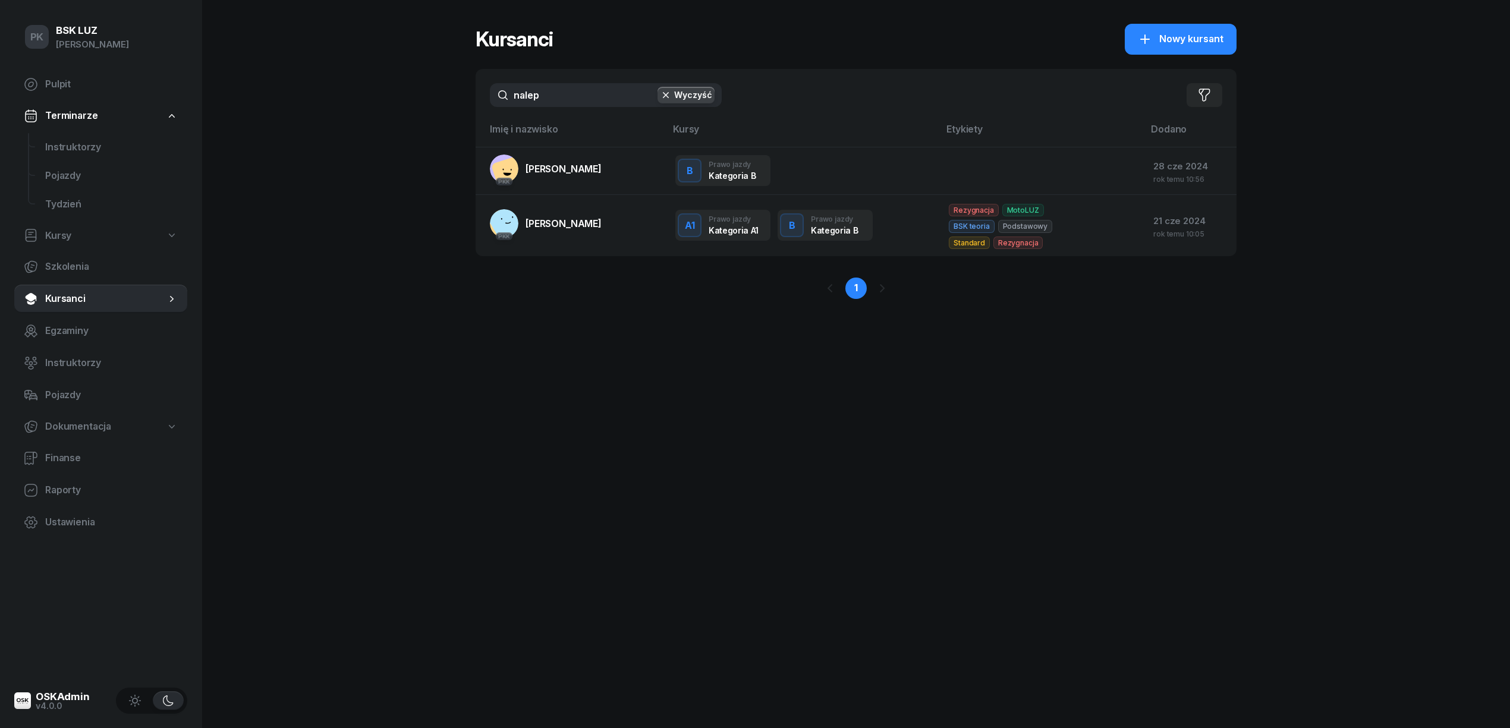
drag, startPoint x: 590, startPoint y: 82, endPoint x: 581, endPoint y: 82, distance: 8.3
click at [581, 82] on div "nalep Wyczyść Filtruj" at bounding box center [855, 95] width 761 height 52
drag, startPoint x: 574, startPoint y: 92, endPoint x: 445, endPoint y: 99, distance: 129.2
click at [445, 99] on div "PK BSK LUZ Piotr Klimek Pulpit Terminarze Instruktorzy Pojazdy Tydzień Kursy Sz…" at bounding box center [755, 364] width 1510 height 728
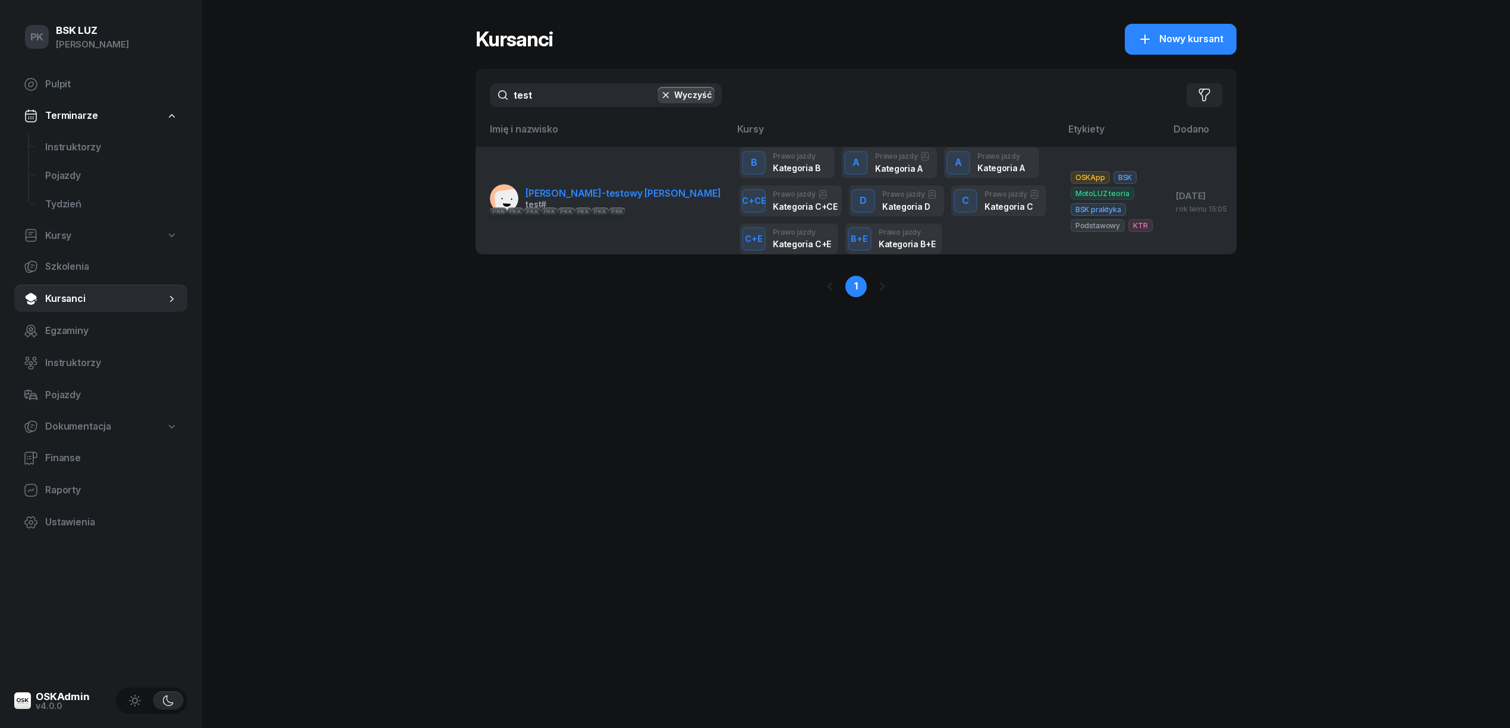
type input "test"
click at [557, 201] on div "test #" at bounding box center [622, 204] width 195 height 8
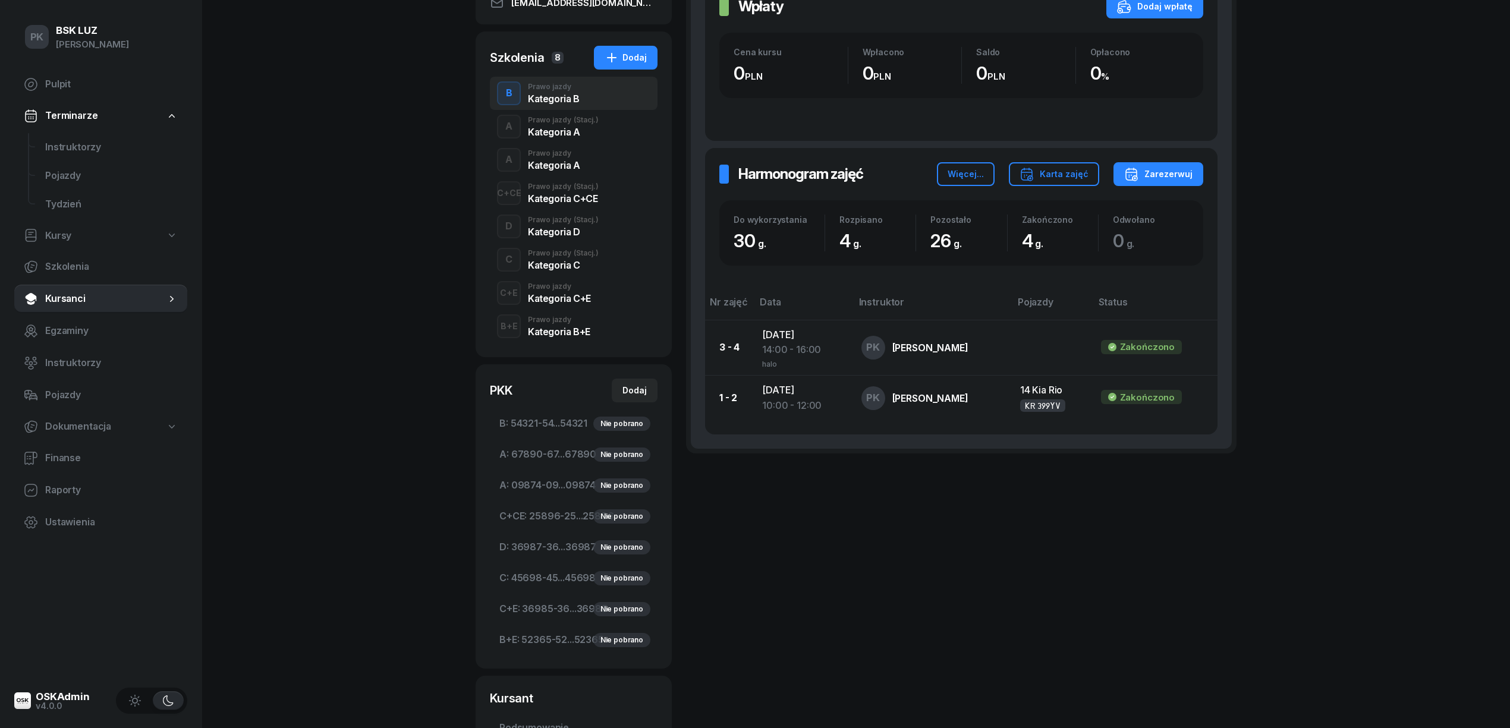
scroll to position [421, 0]
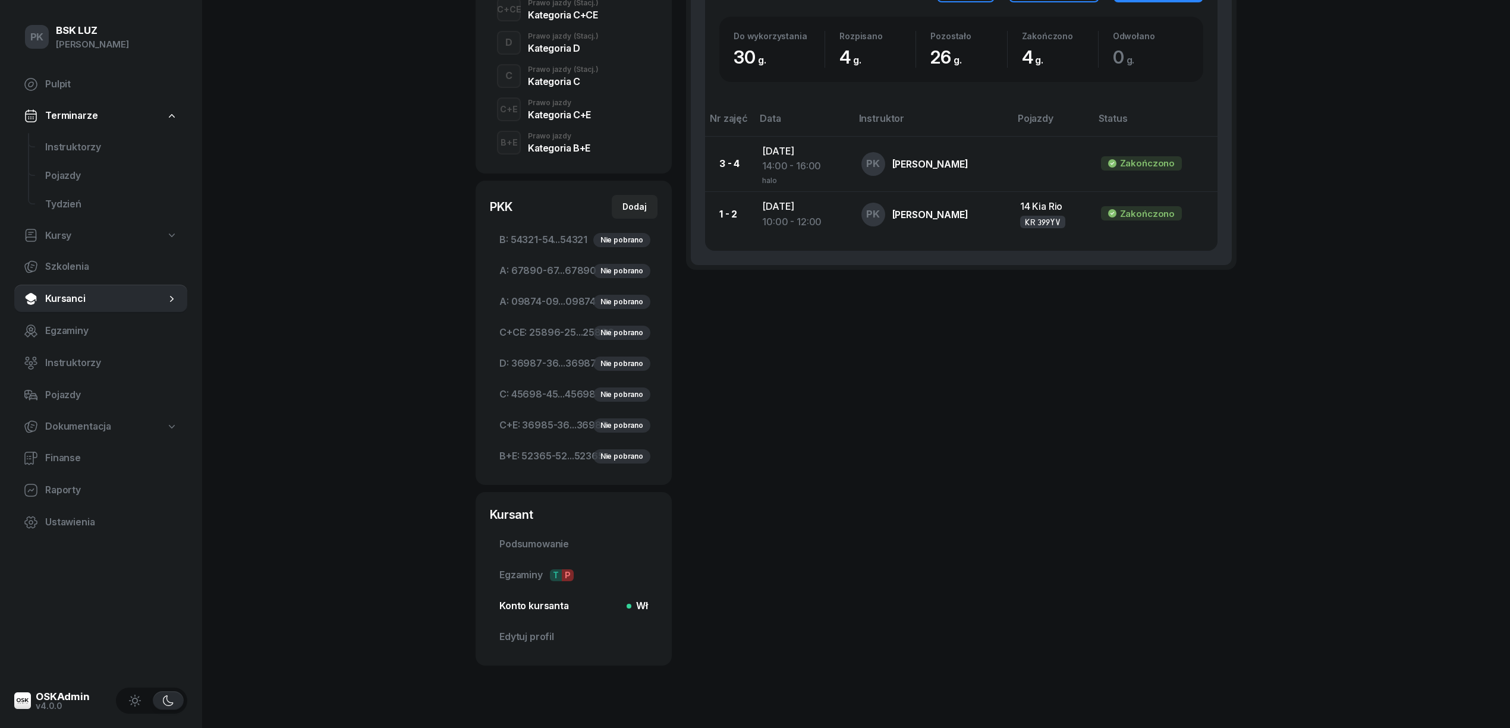
click at [549, 598] on span "Konto kursanta Wł" at bounding box center [573, 605] width 149 height 15
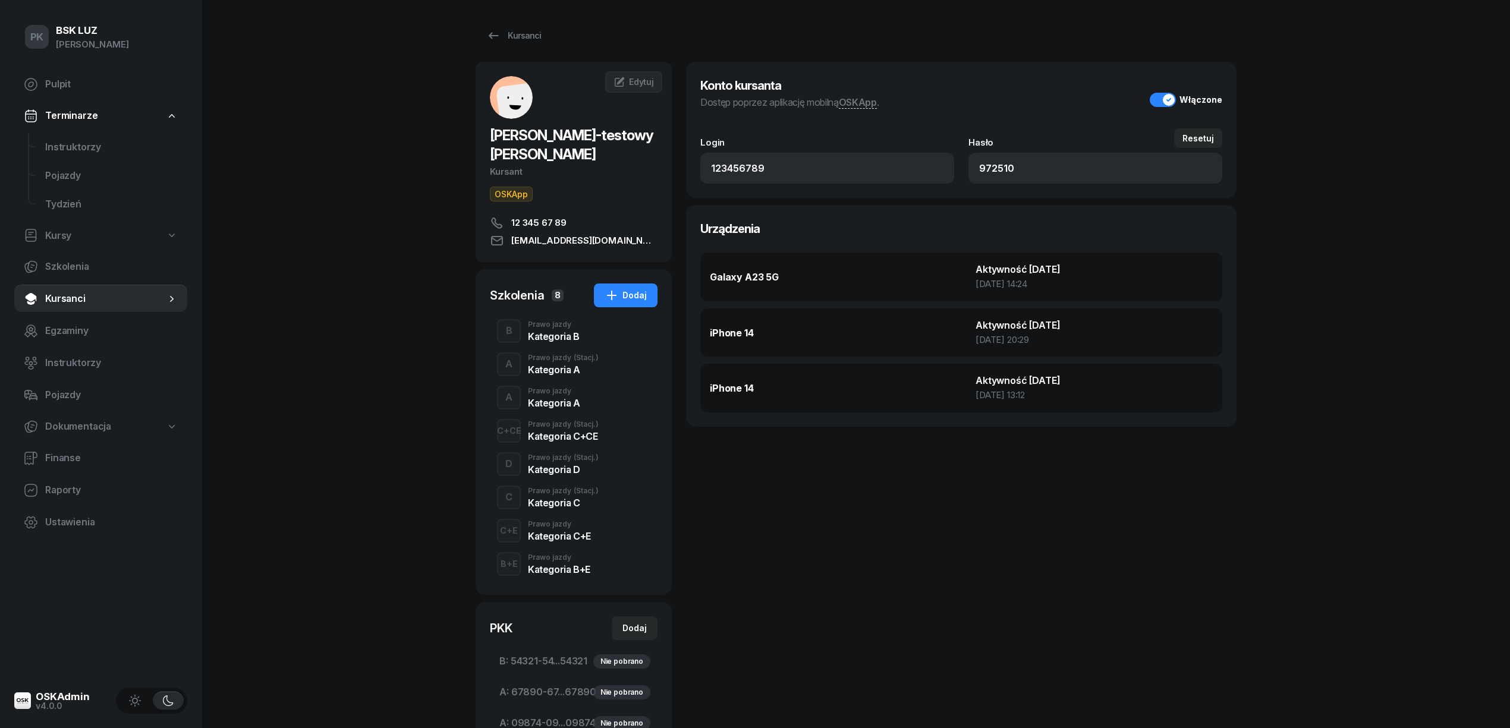
click at [74, 231] on link "Kursy" at bounding box center [100, 235] width 173 height 27
select select
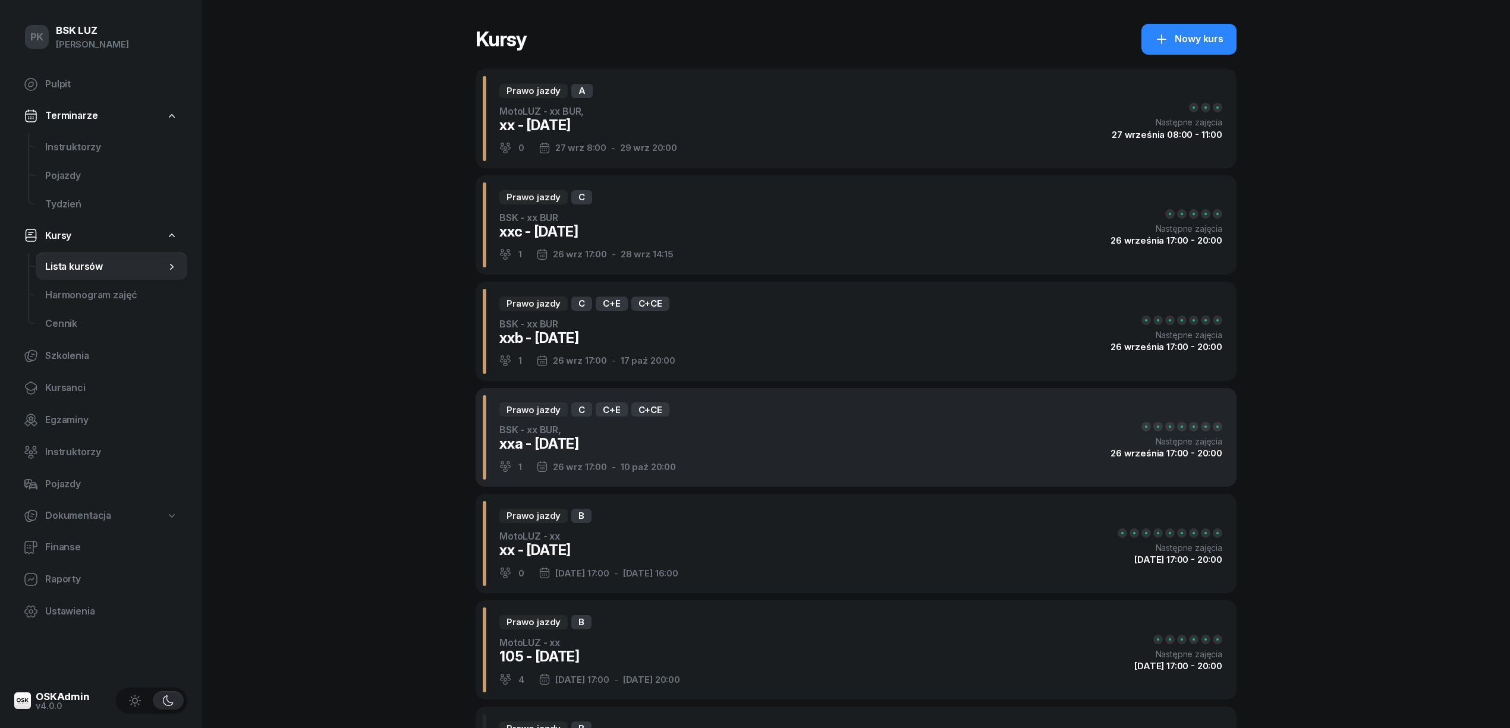
scroll to position [158, 0]
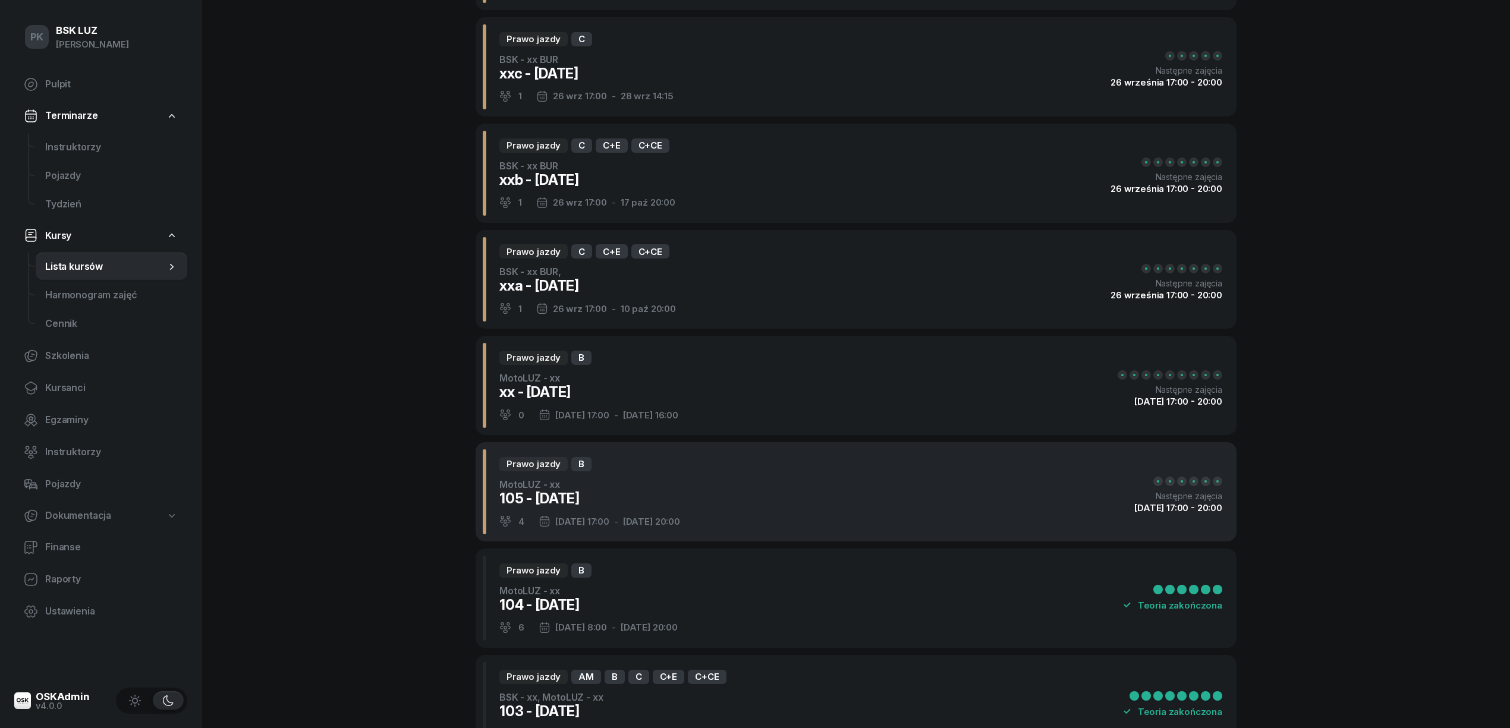
click at [714, 478] on div "Prawo jazdy B MotoLUZ - xx 105 - 2025/09/12 4 12 wrz 17:00 - 17 wrz 20:00 Nastę…" at bounding box center [855, 491] width 761 height 99
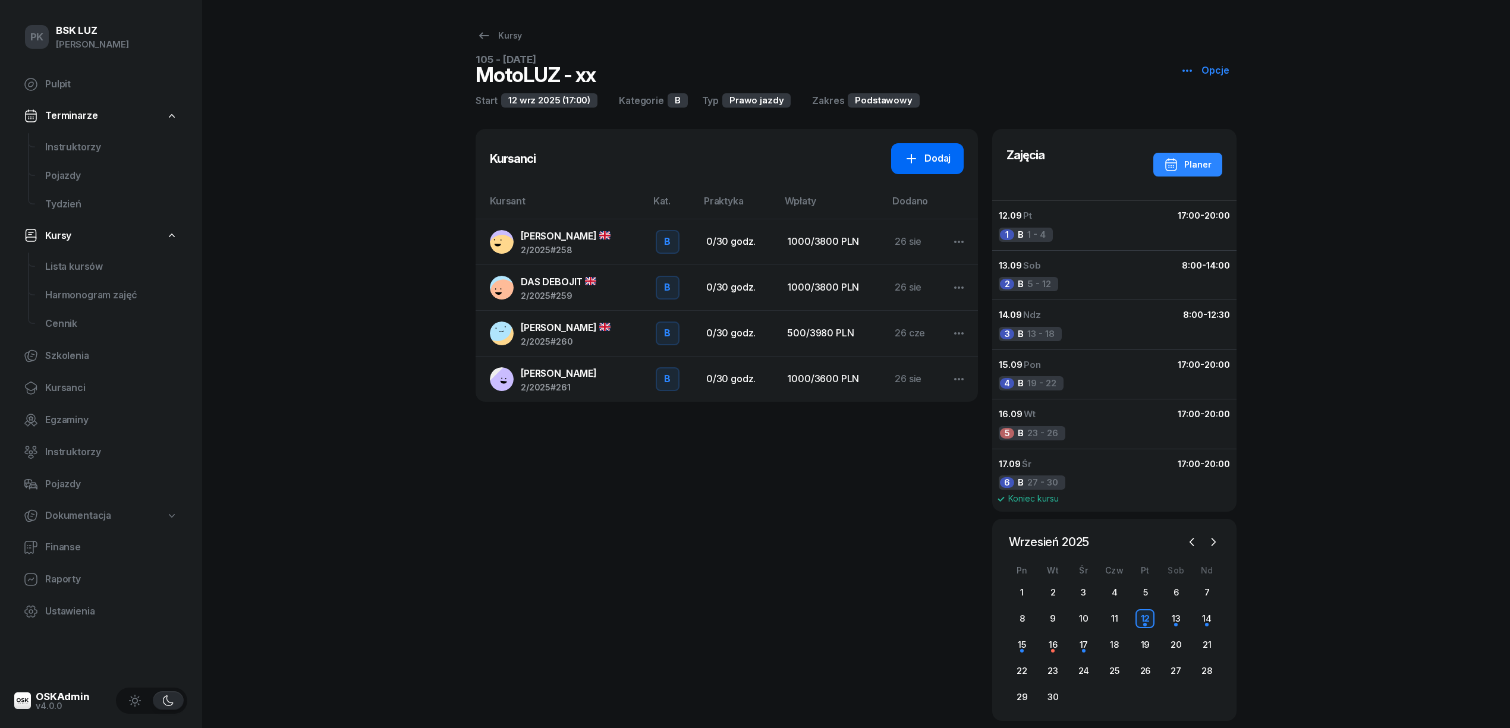
click at [942, 157] on div "Dodaj" at bounding box center [927, 158] width 46 height 15
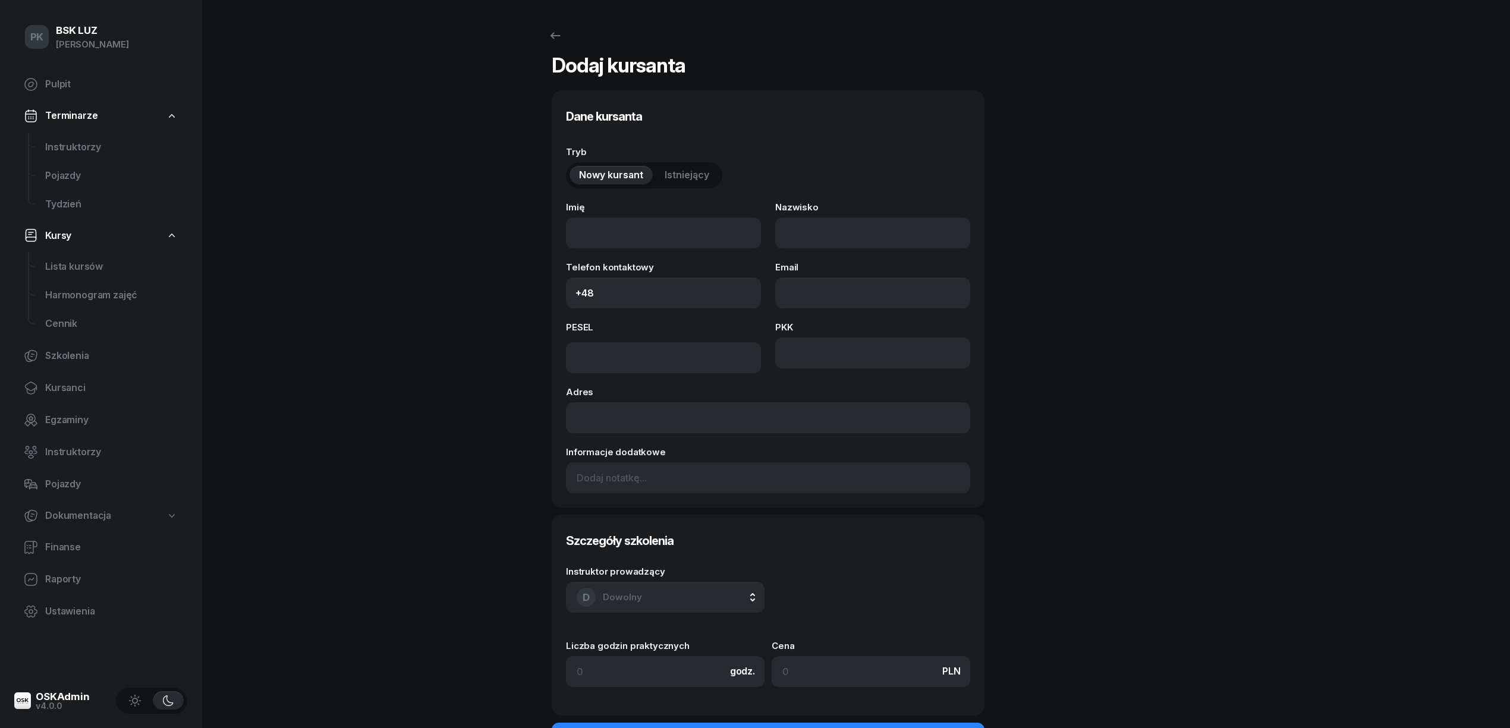
select select "B"
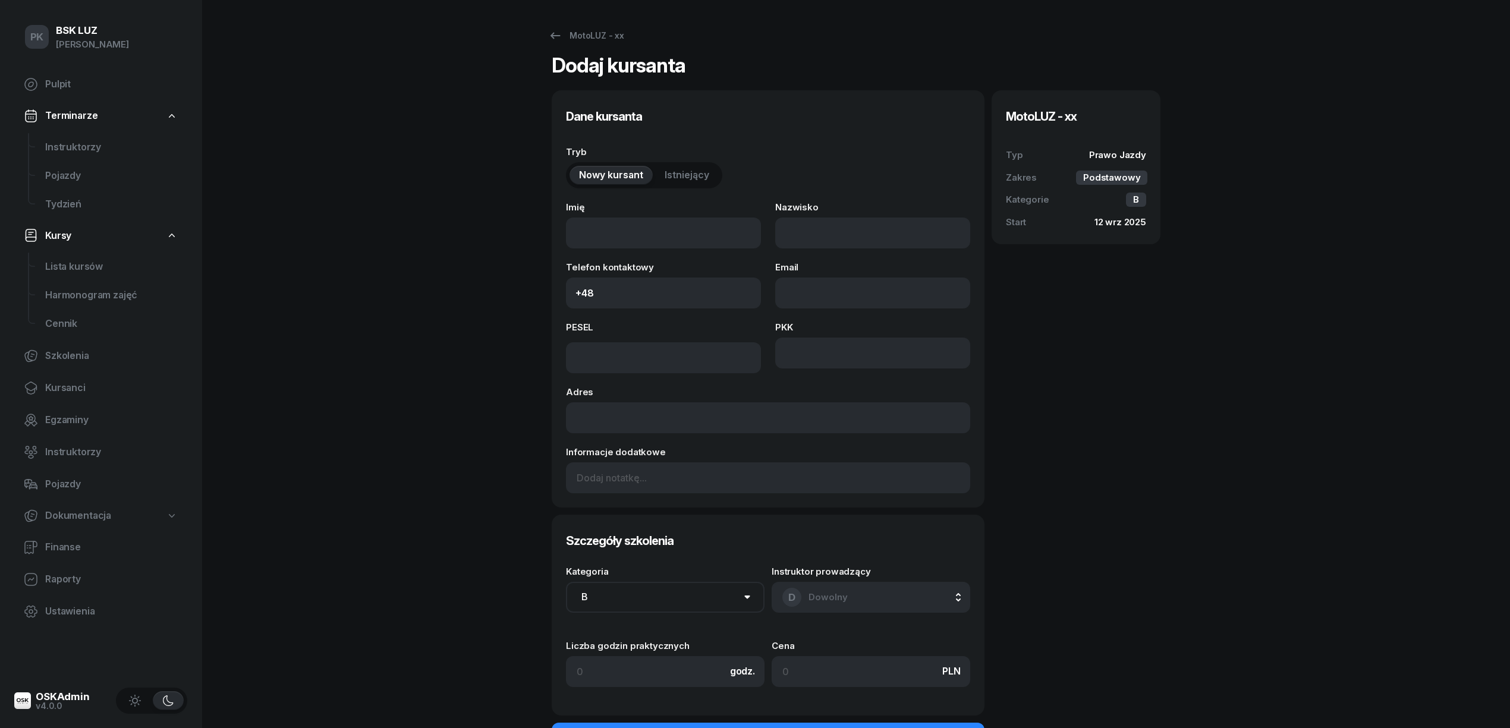
click at [695, 177] on span "Istniejący" at bounding box center [686, 175] width 45 height 15
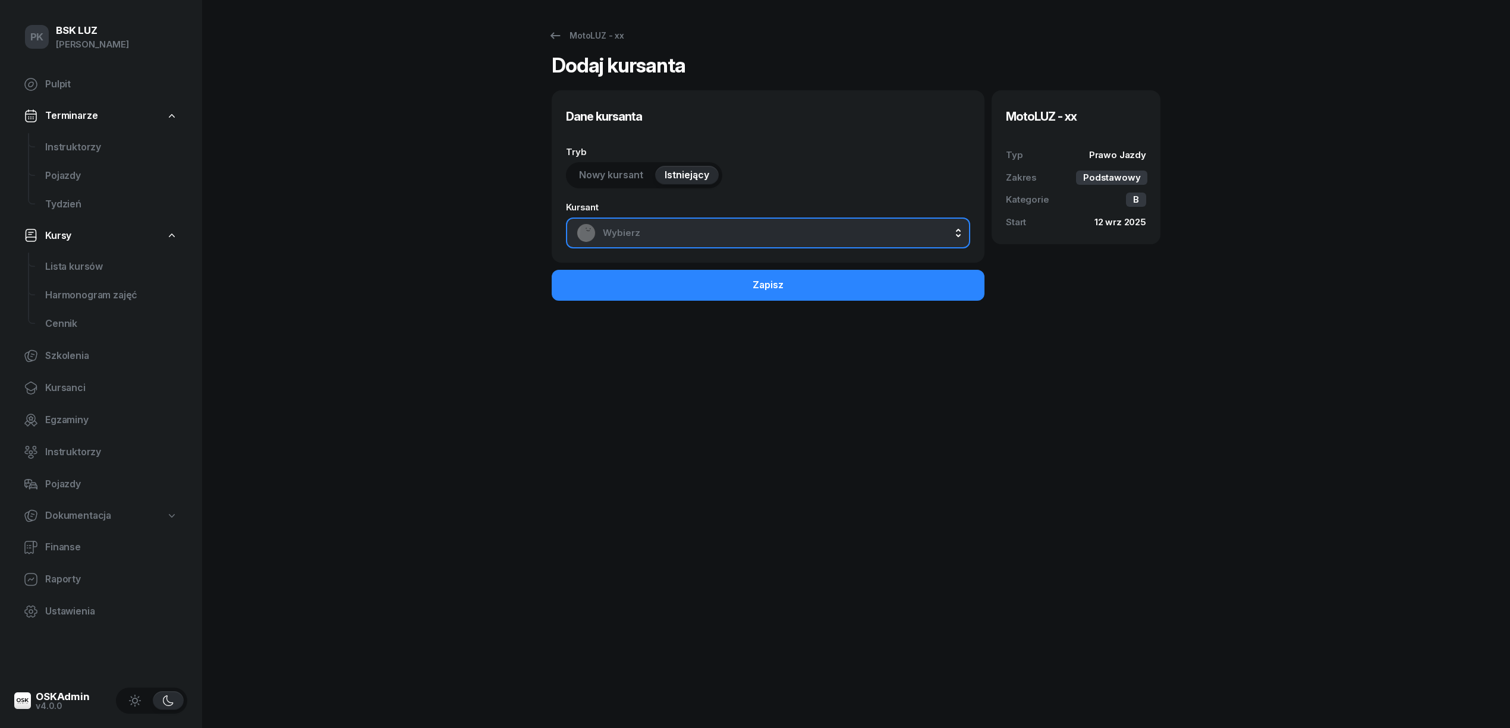
click at [669, 235] on span "Wybierz" at bounding box center [781, 232] width 357 height 15
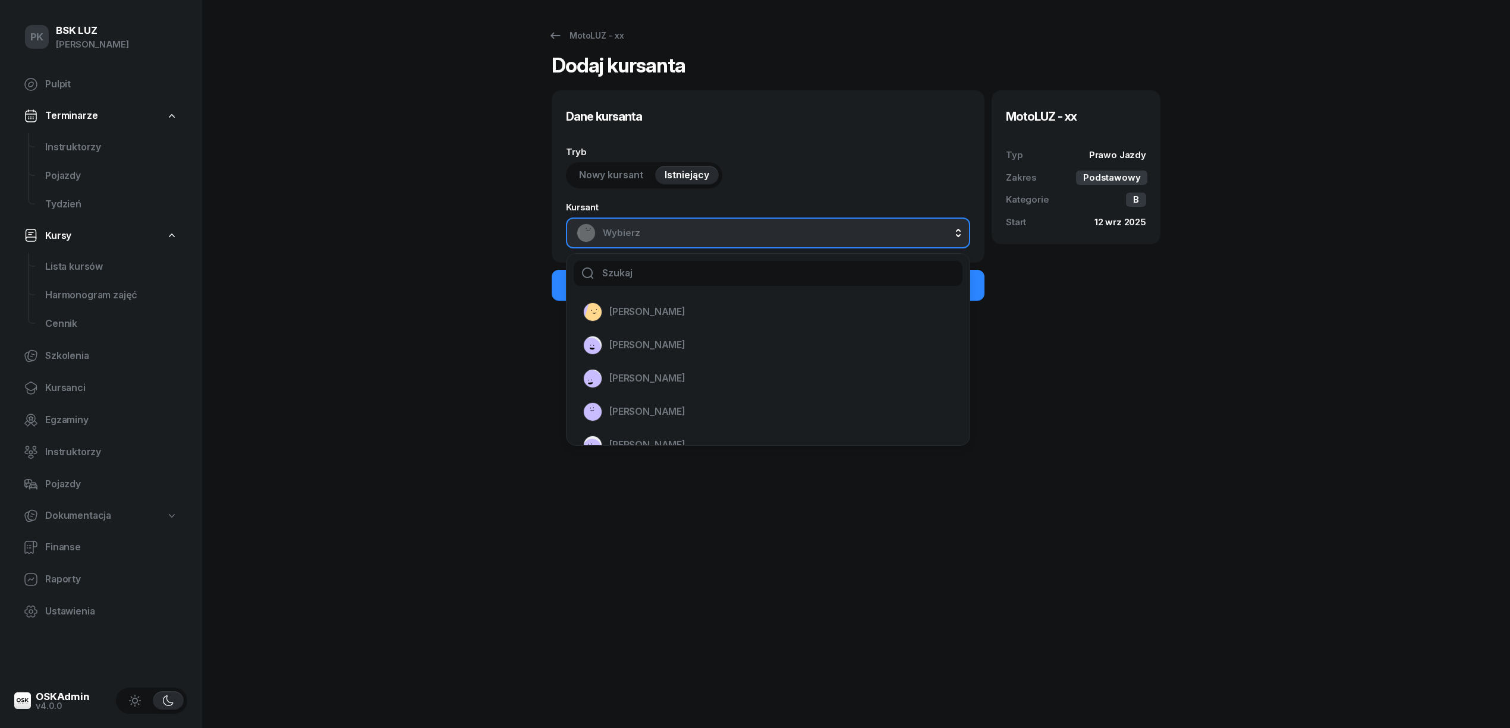
click at [666, 283] on input "text" at bounding box center [767, 273] width 389 height 25
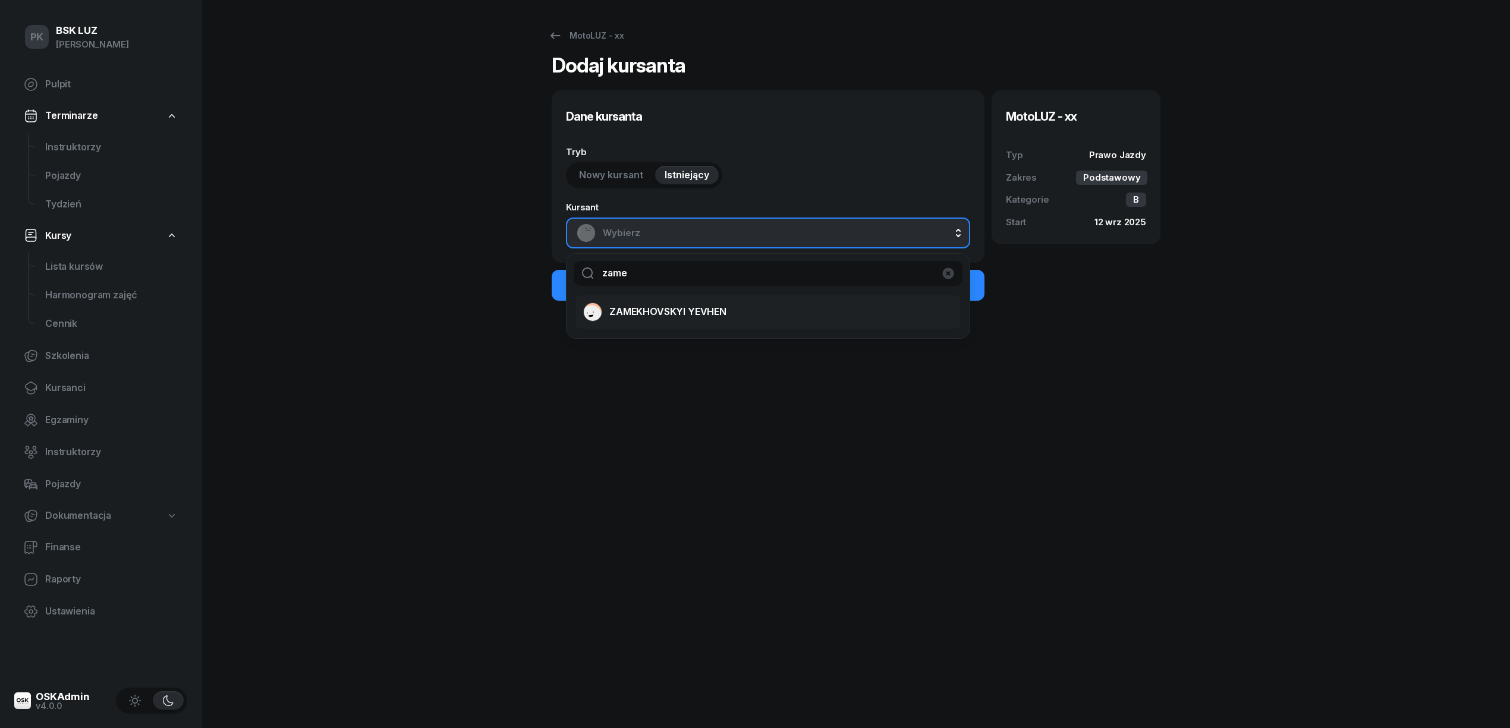
type input "zame"
click at [694, 310] on span "ZAMEKHOVSKYI YEVHEN" at bounding box center [667, 311] width 117 height 15
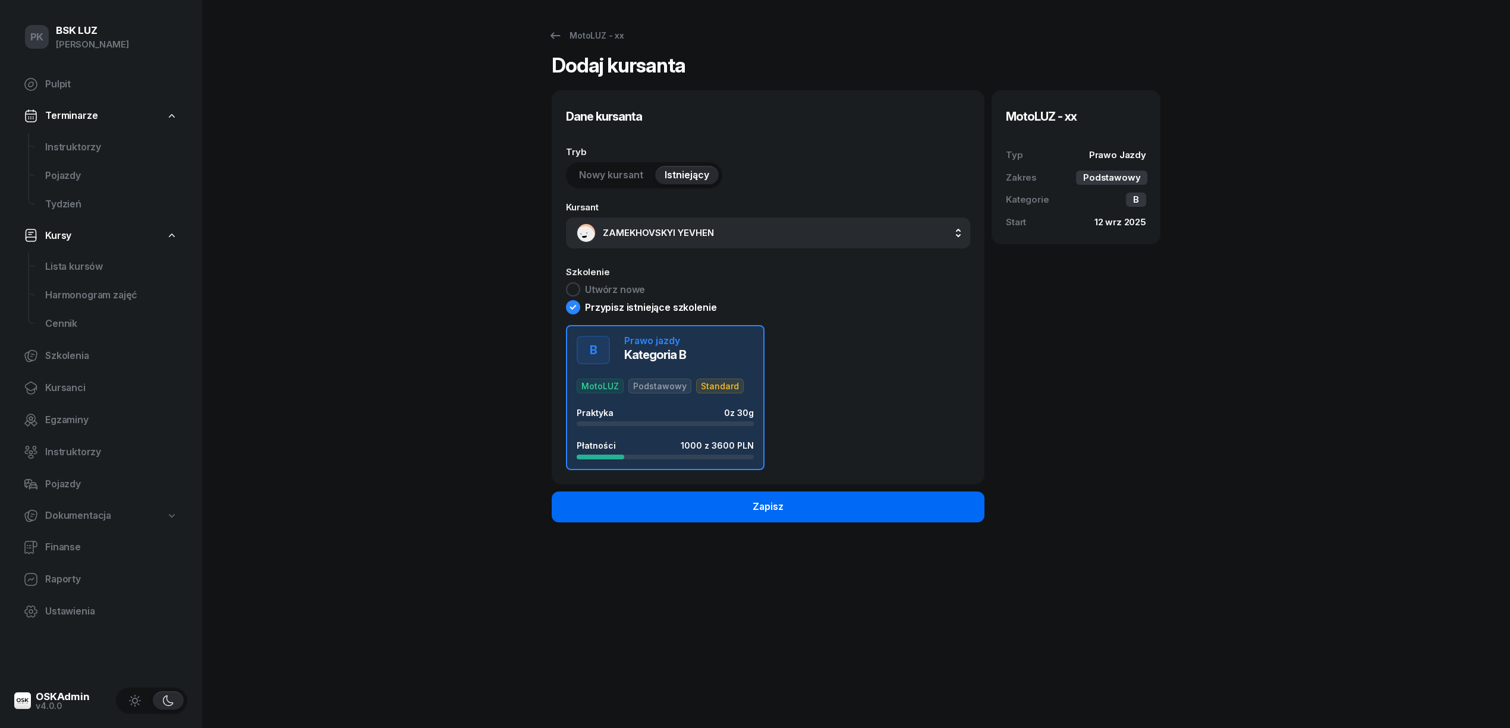
click at [709, 506] on button "Zapisz" at bounding box center [768, 506] width 433 height 31
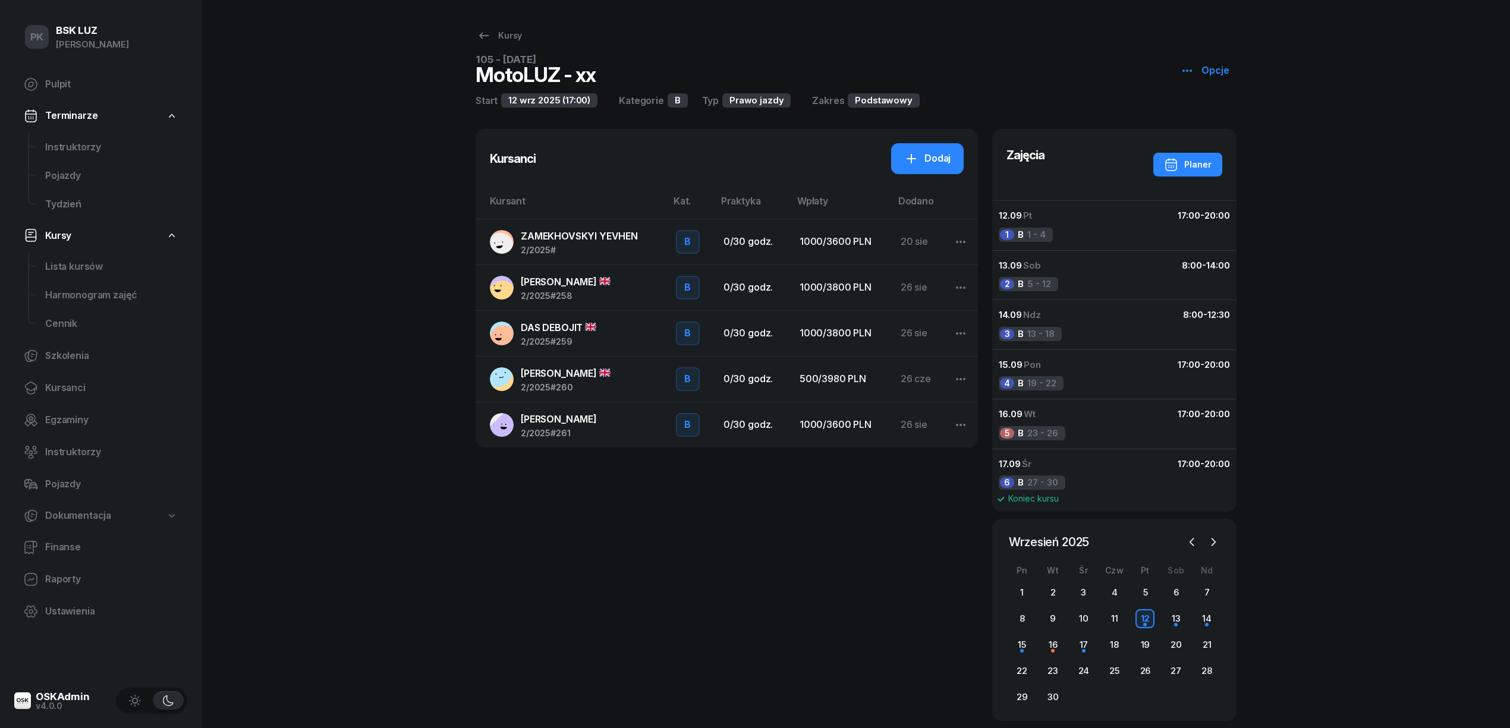
click at [571, 241] on span "ZAMEKHOVSKYI YEVHEN" at bounding box center [579, 236] width 117 height 12
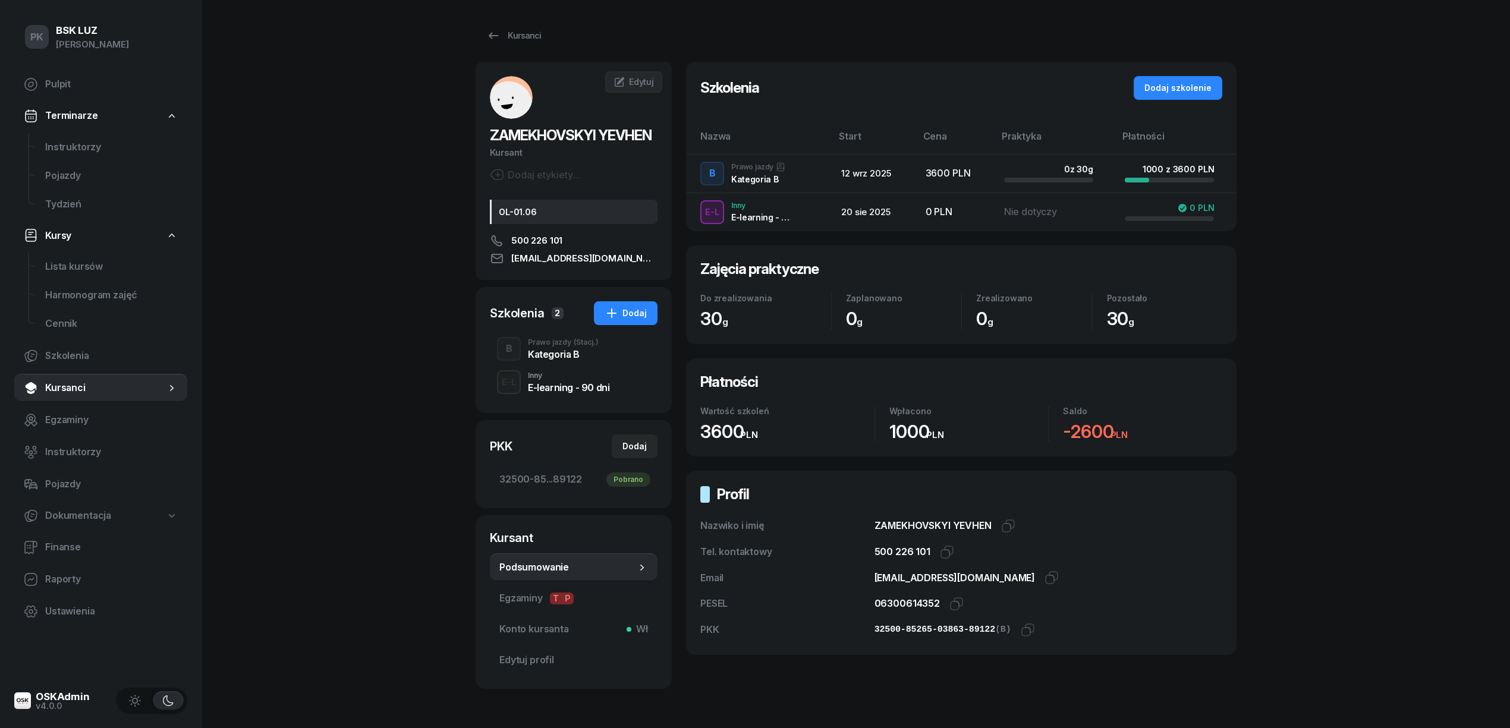
click at [567, 354] on div "Kategoria B" at bounding box center [563, 354] width 71 height 10
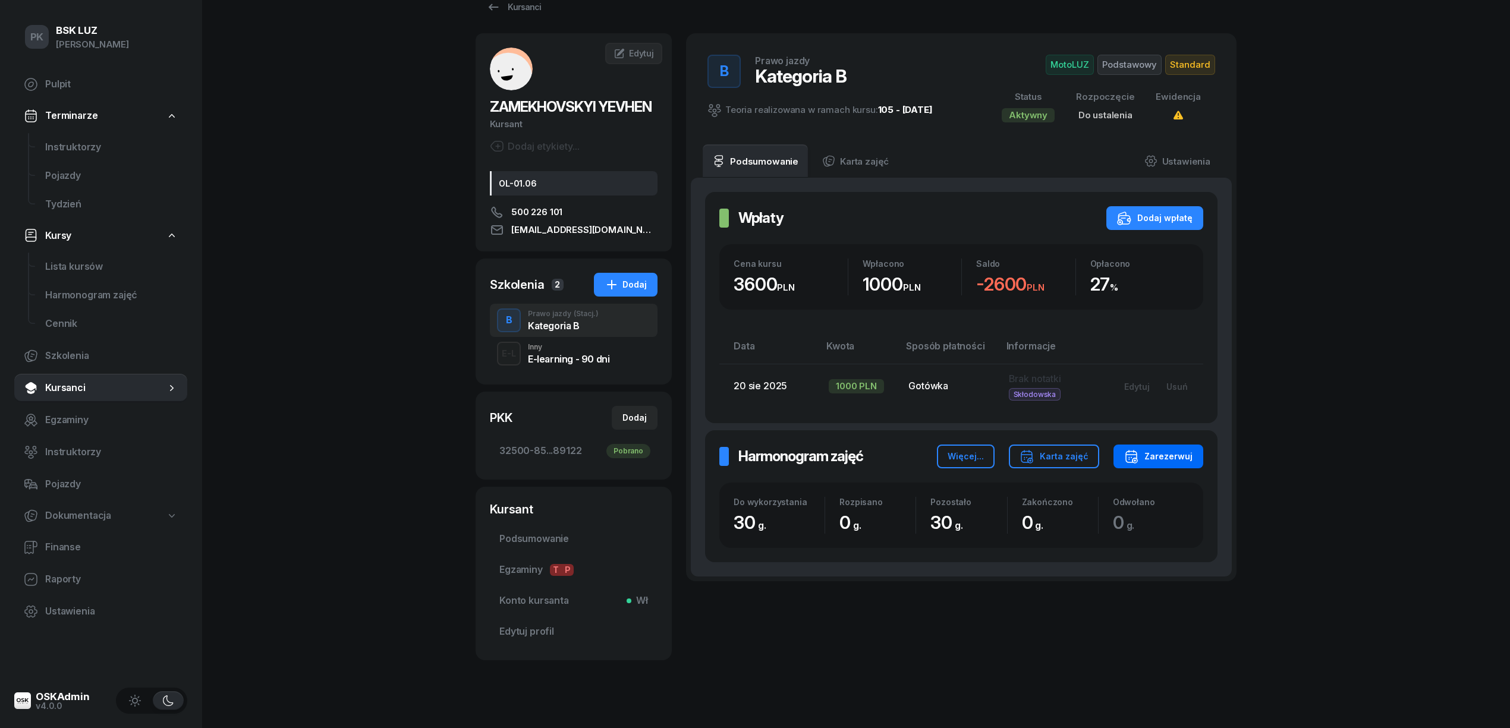
scroll to position [42, 0]
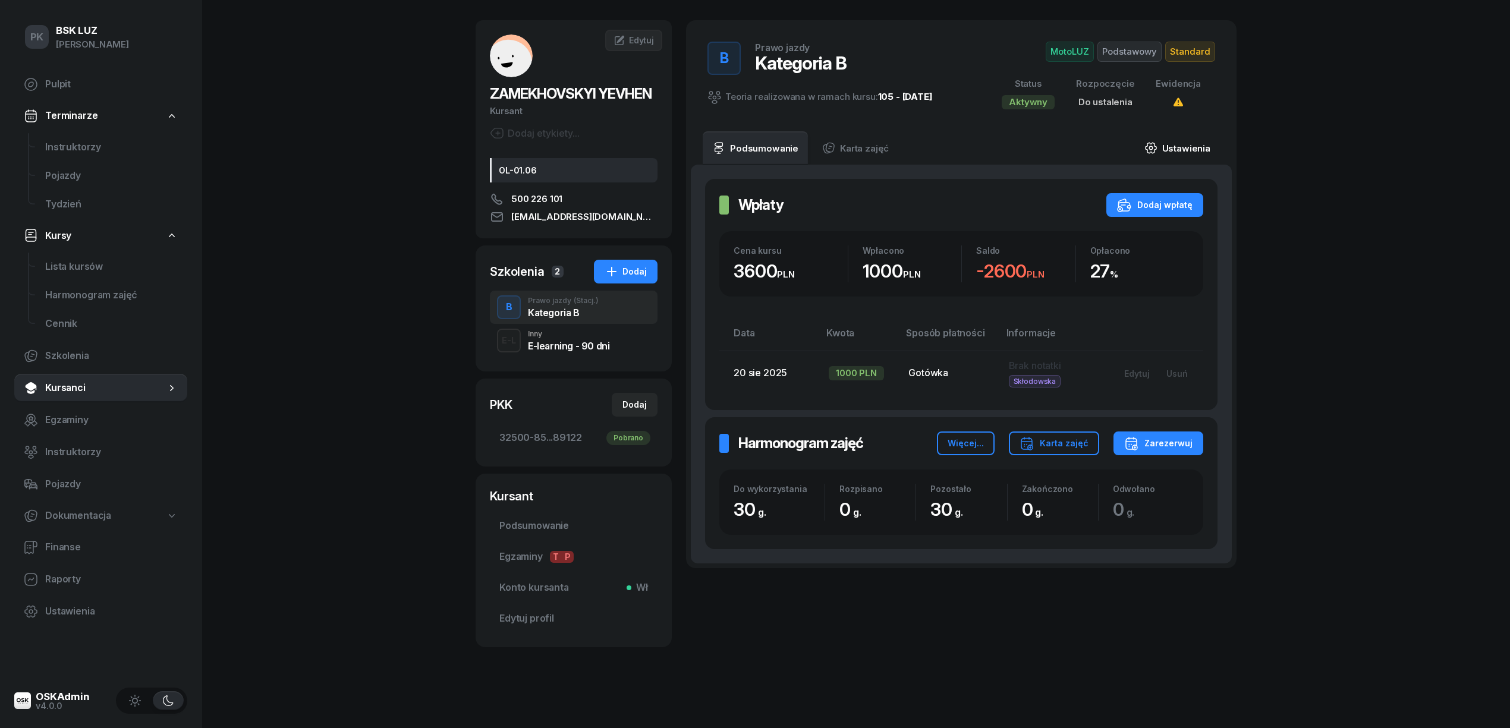
click at [1181, 140] on link "Ustawienia" at bounding box center [1177, 147] width 85 height 33
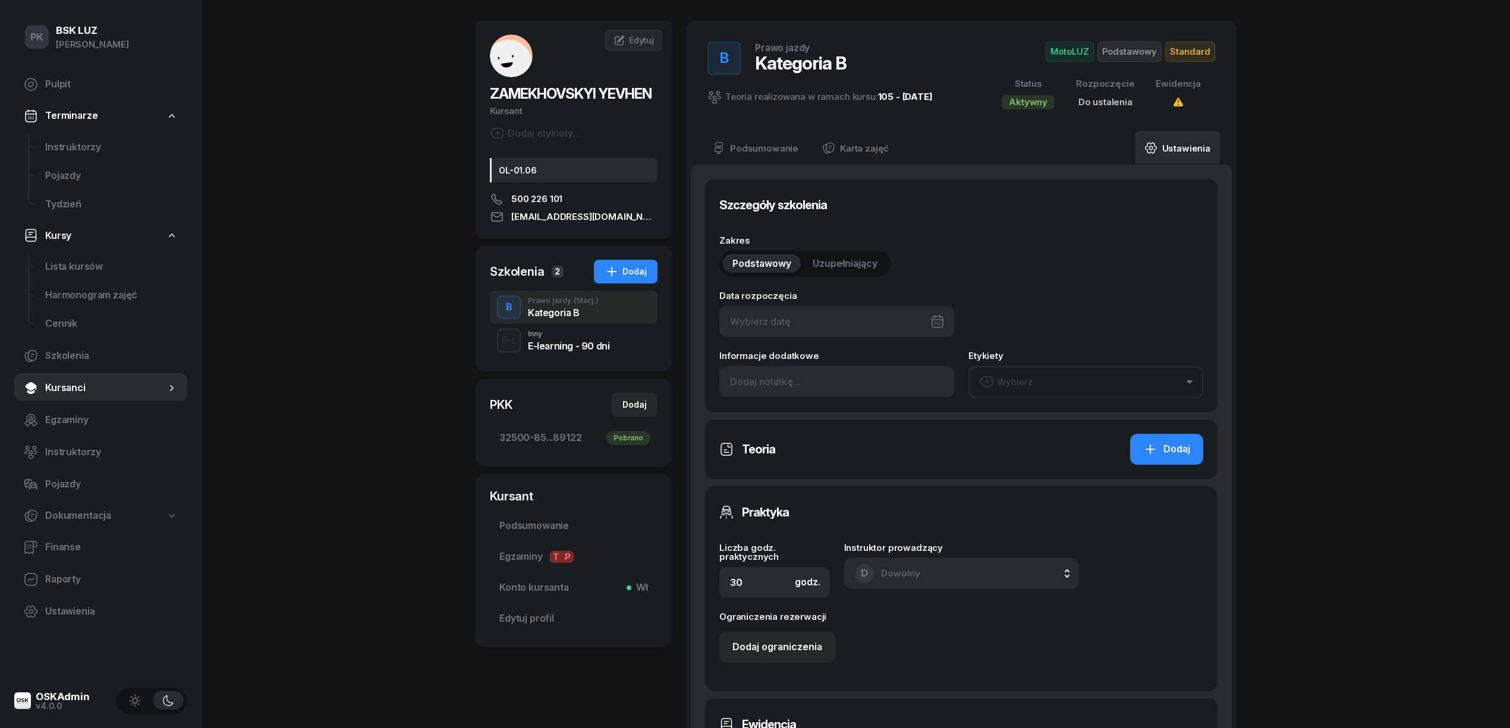
type input "32500"
type input "85265"
type input "03863"
type input "89122"
type input "2/2025"
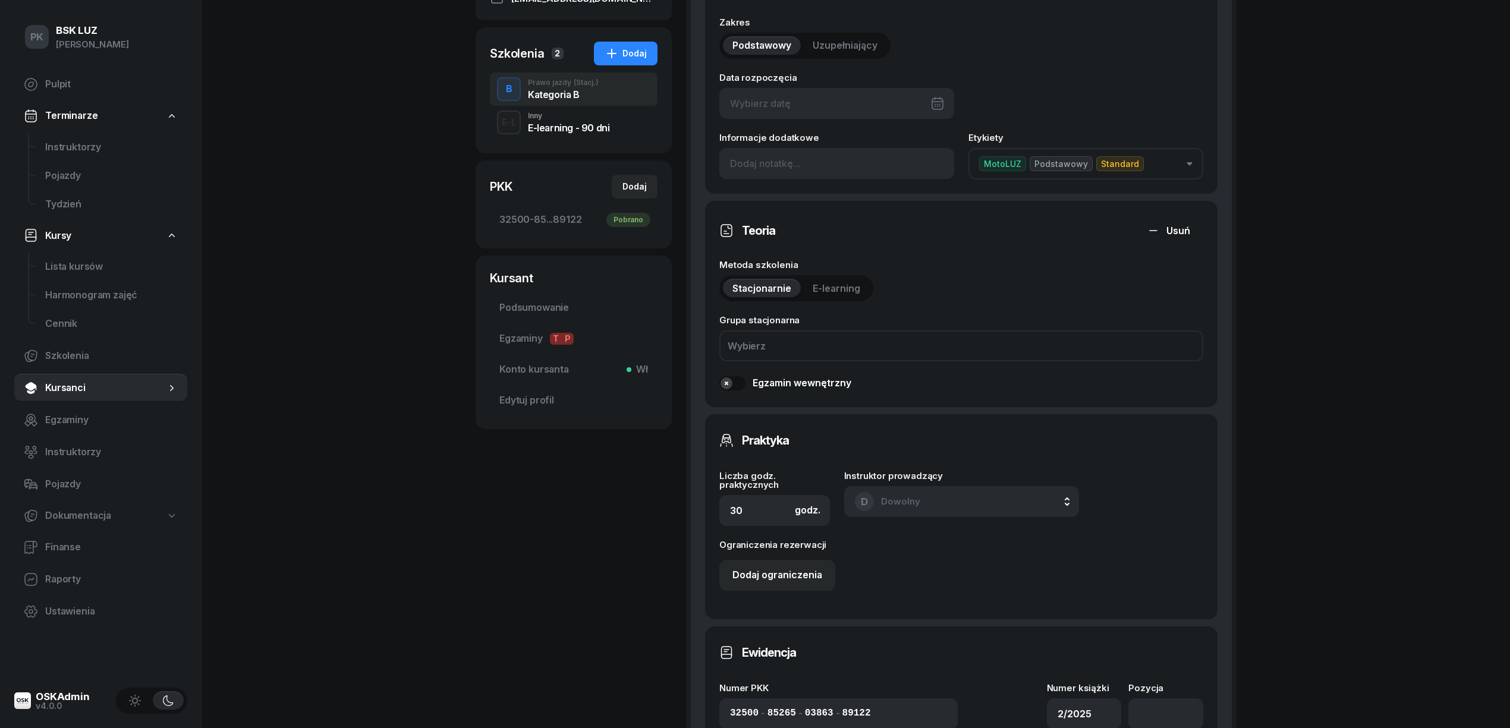
scroll to position [359, 0]
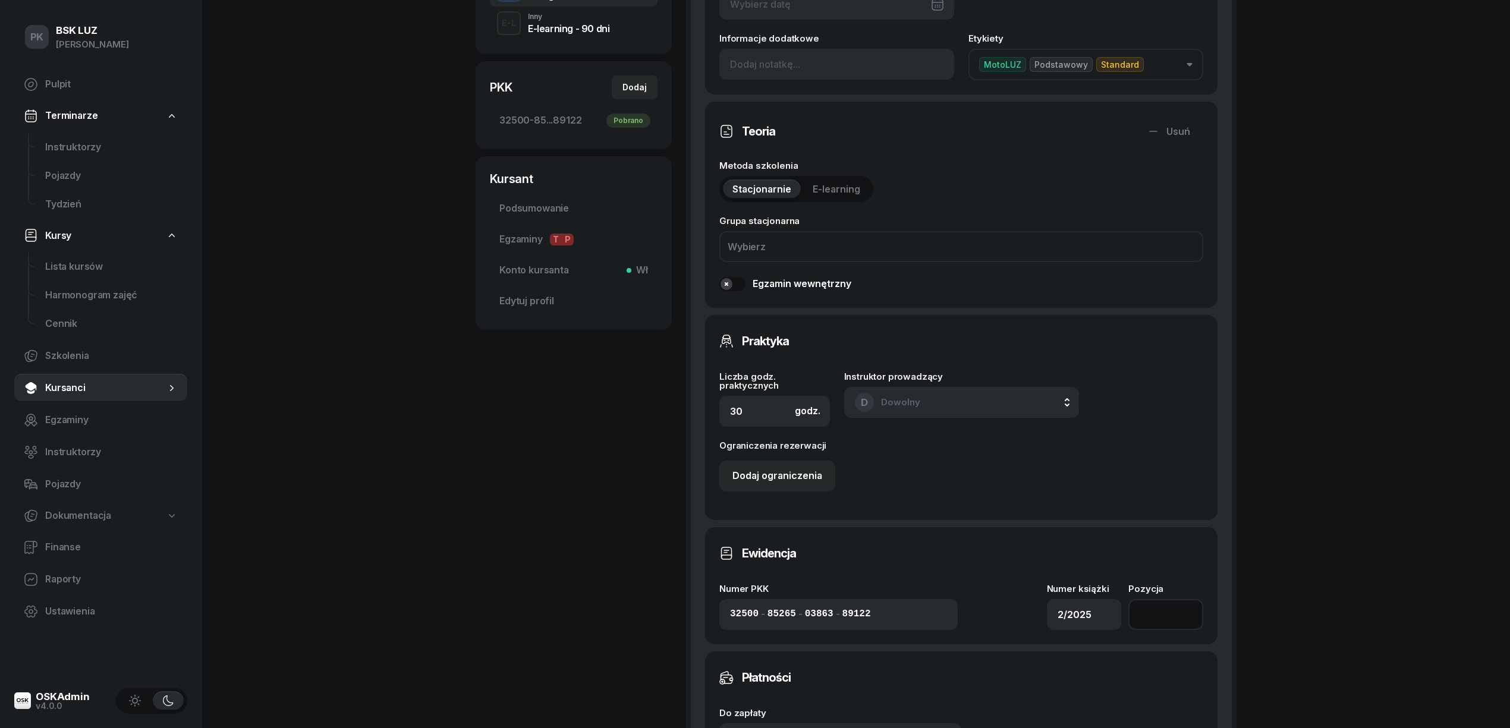
click at [1148, 612] on input "number" at bounding box center [1165, 614] width 75 height 31
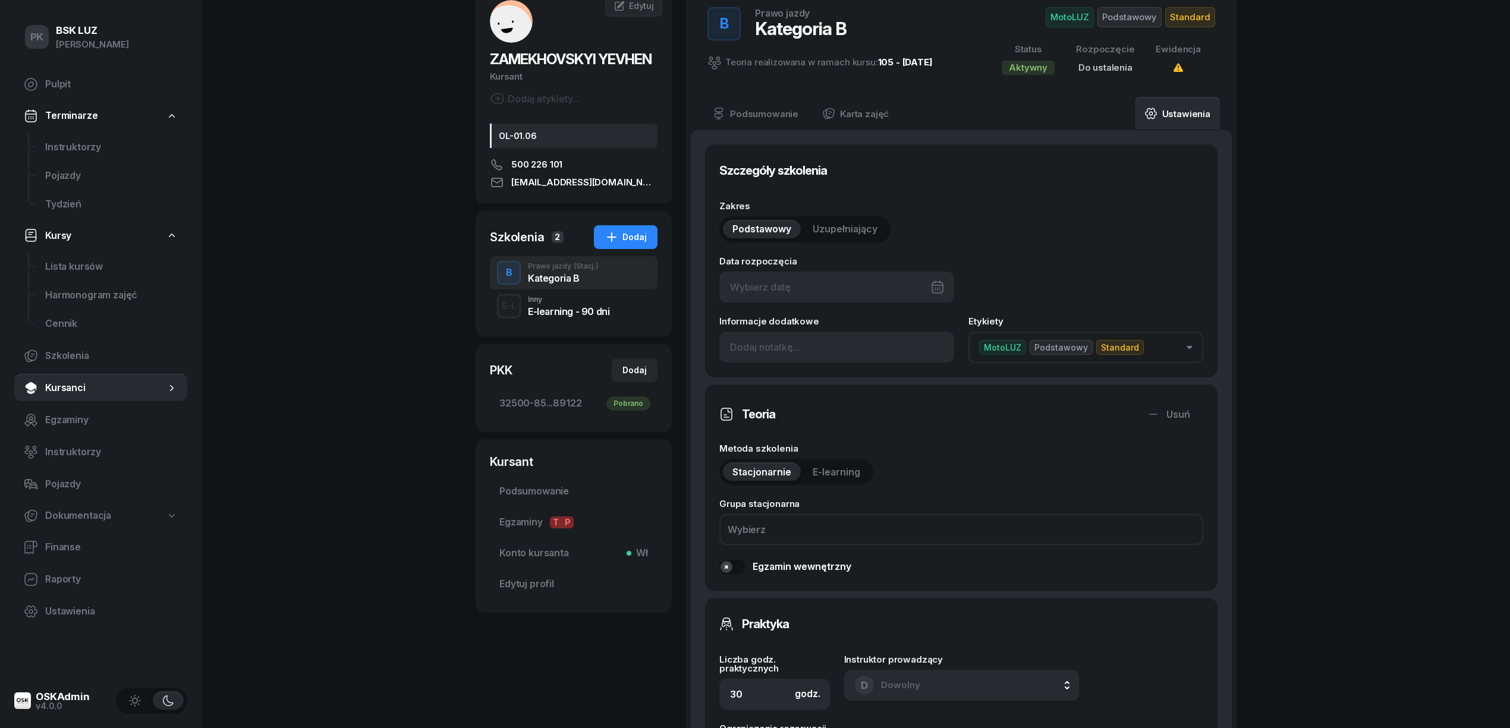
scroll to position [0, 0]
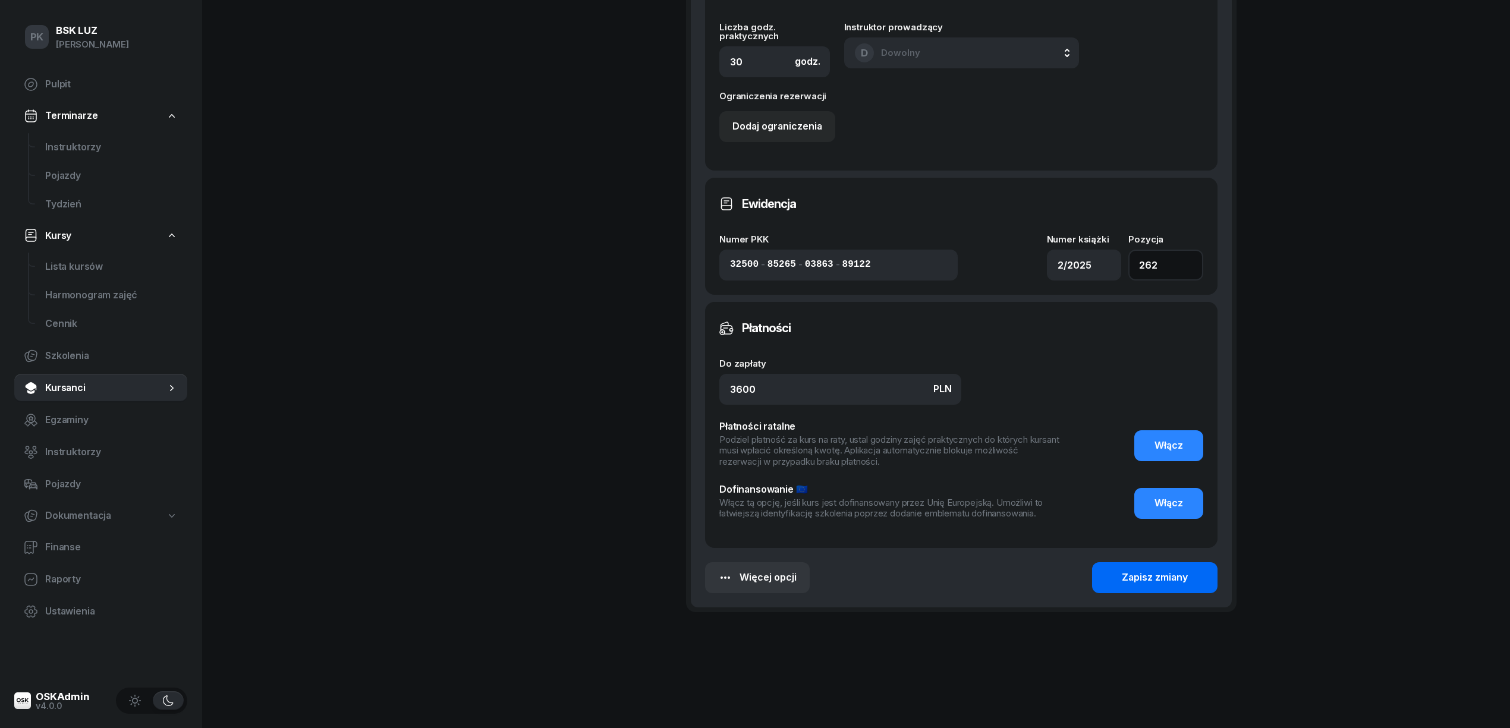
type input "262"
click at [1142, 574] on div "Zapisz zmiany" at bounding box center [1154, 577] width 66 height 15
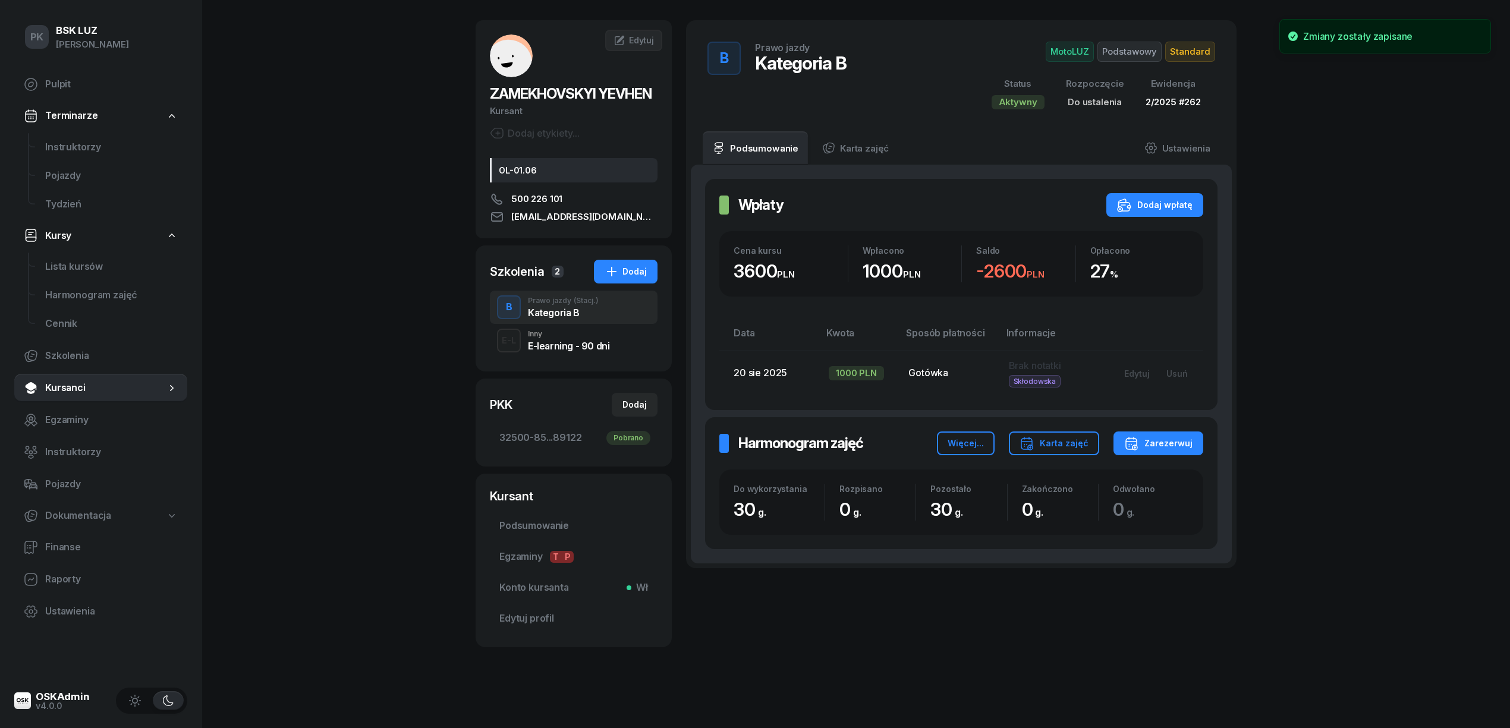
scroll to position [42, 0]
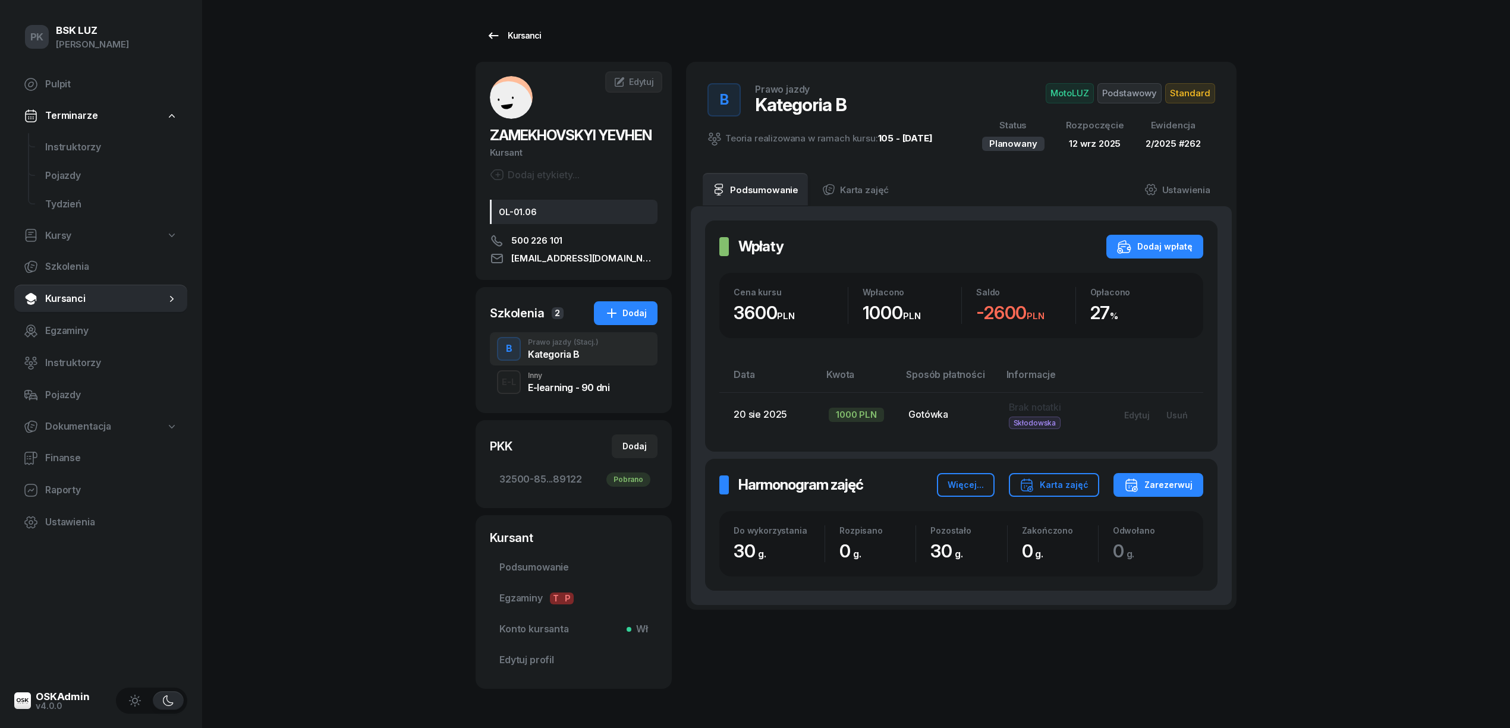
click at [516, 34] on div "Kursanci" at bounding box center [513, 36] width 55 height 14
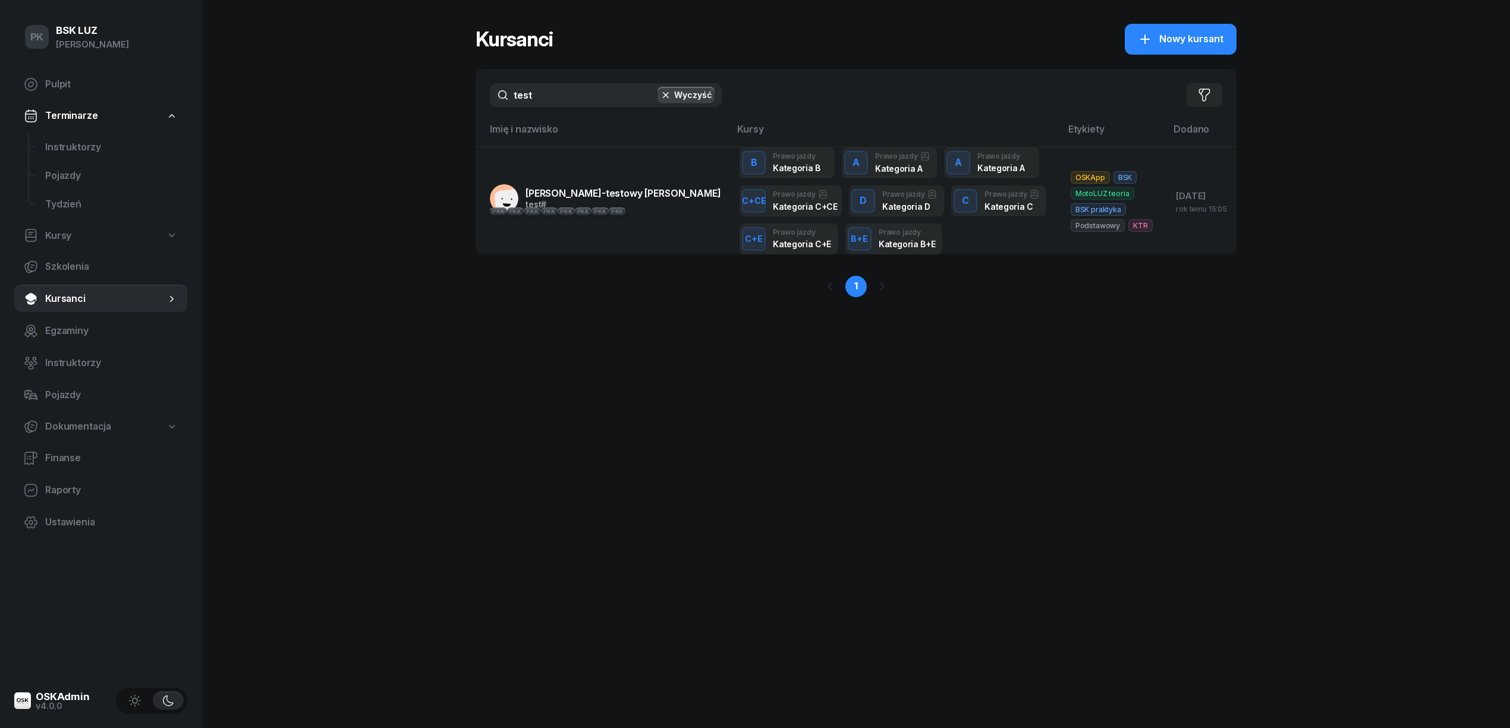
click at [70, 234] on span "Kursy" at bounding box center [58, 235] width 26 height 15
select select
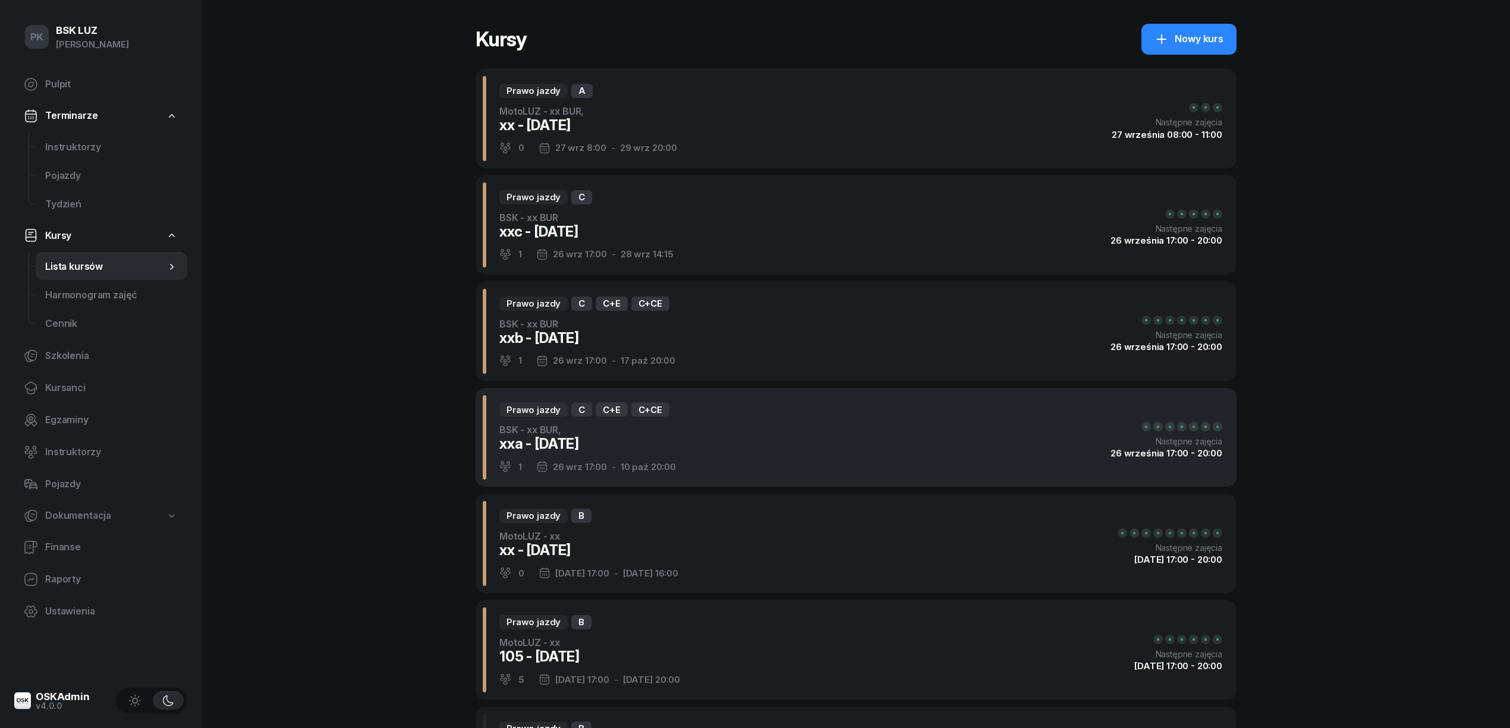
scroll to position [317, 0]
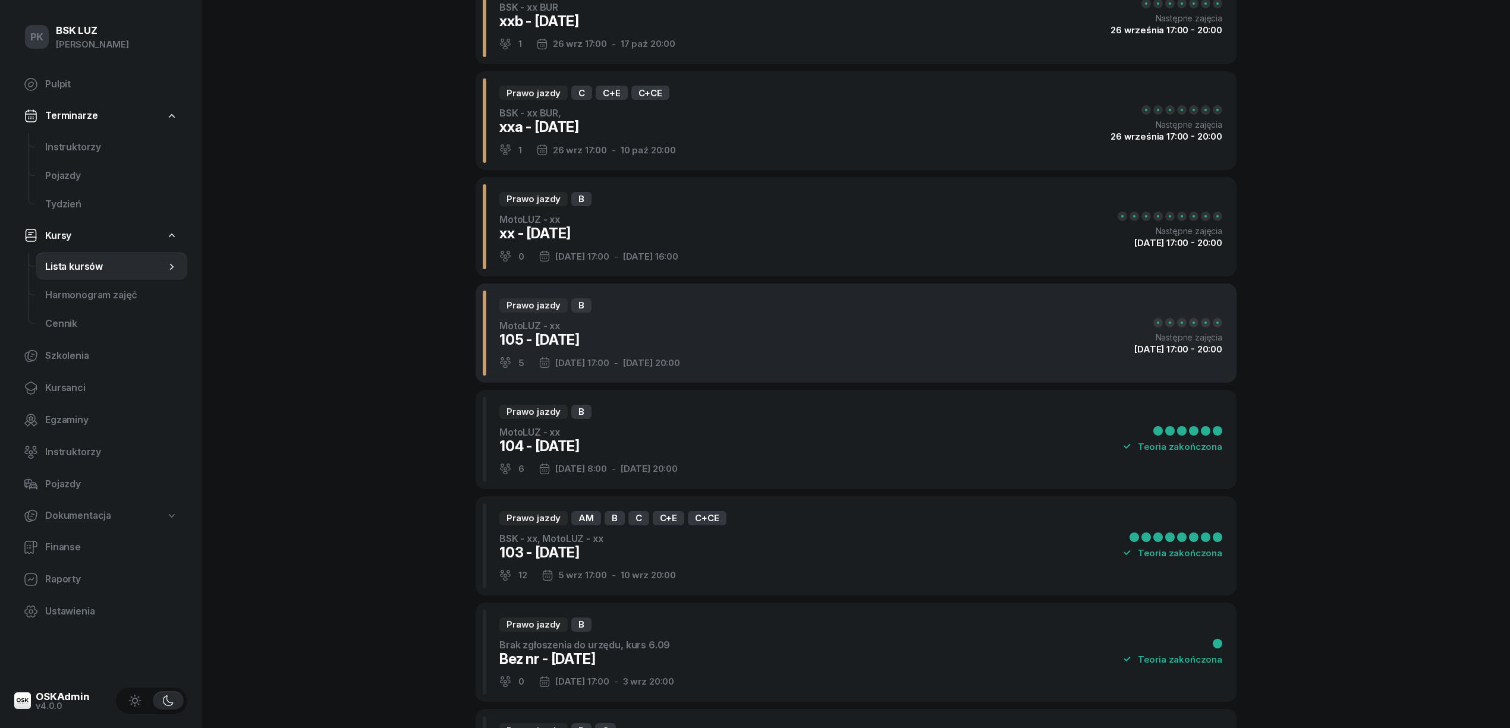
click at [745, 344] on div "Prawo jazdy B MotoLUZ - xx 105 - 2025/09/12 5 12 wrz 17:00 - 17 wrz 20:00 Nastę…" at bounding box center [855, 332] width 761 height 99
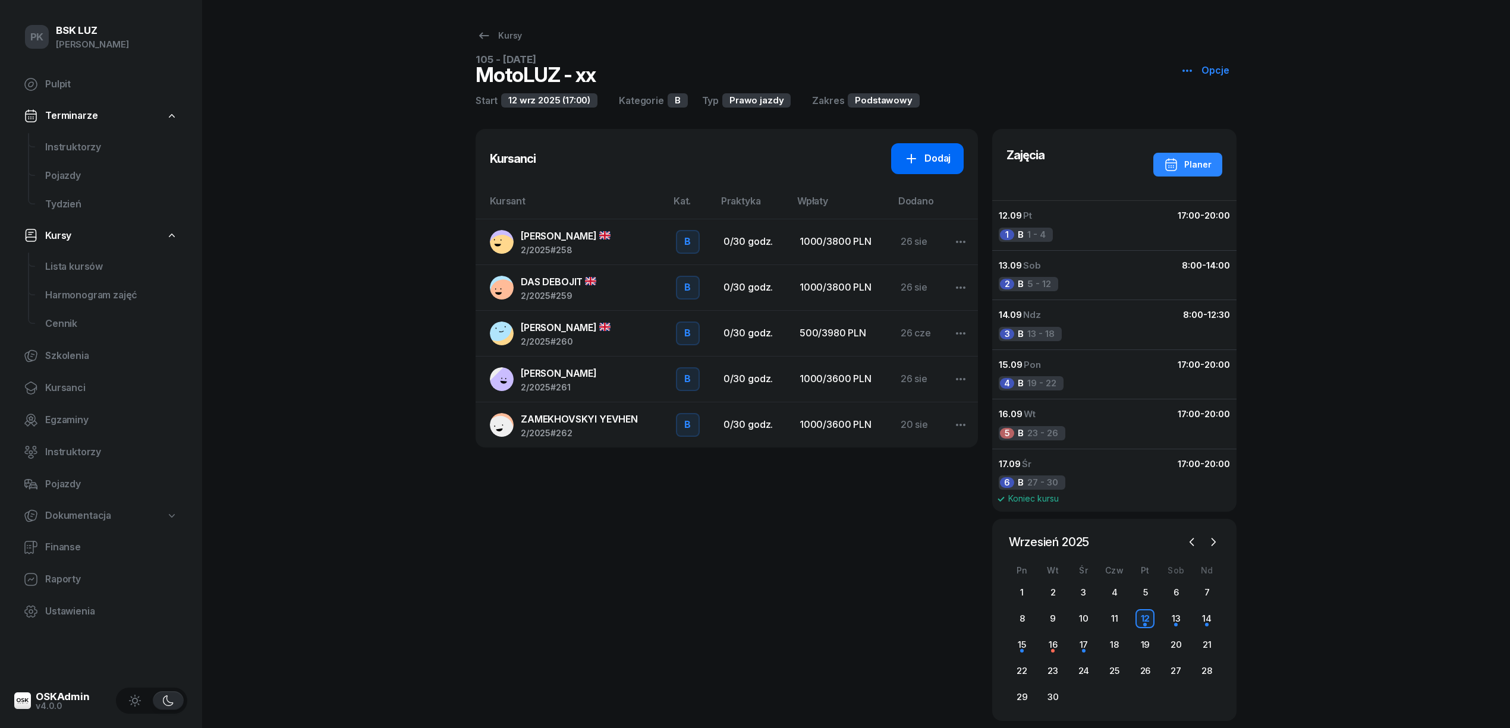
click at [951, 165] on link "Dodaj" at bounding box center [927, 158] width 73 height 31
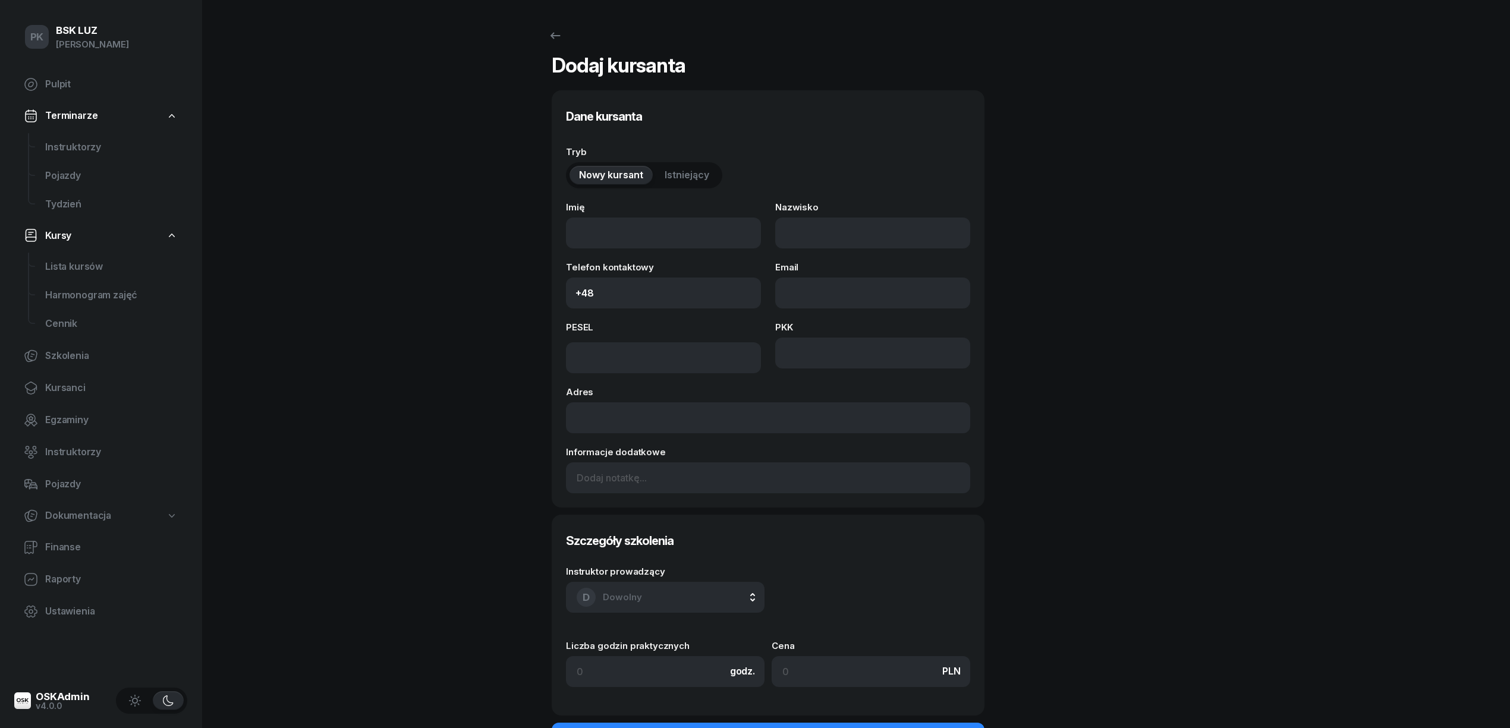
select select "B"
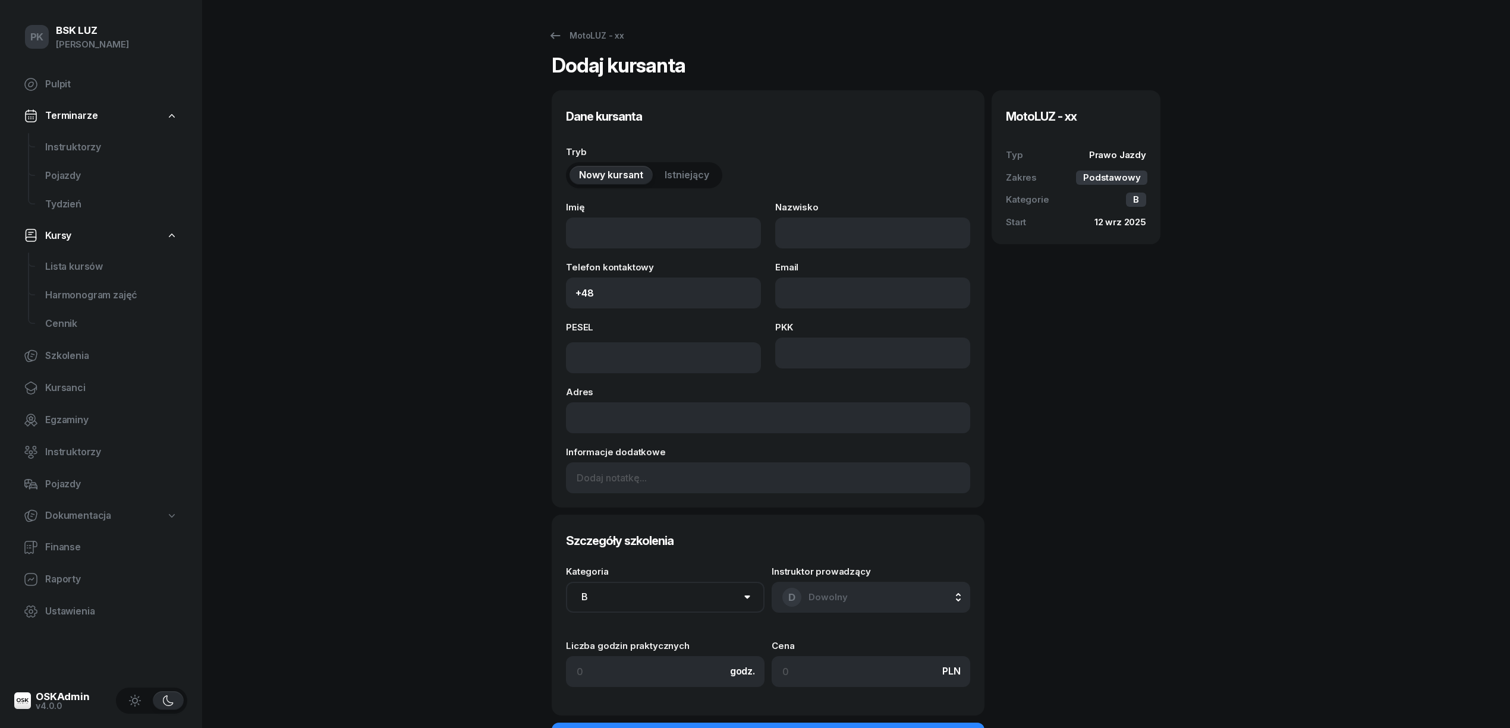
drag, startPoint x: 674, startPoint y: 172, endPoint x: 674, endPoint y: 188, distance: 16.0
click at [674, 172] on span "Istniejący" at bounding box center [686, 175] width 45 height 15
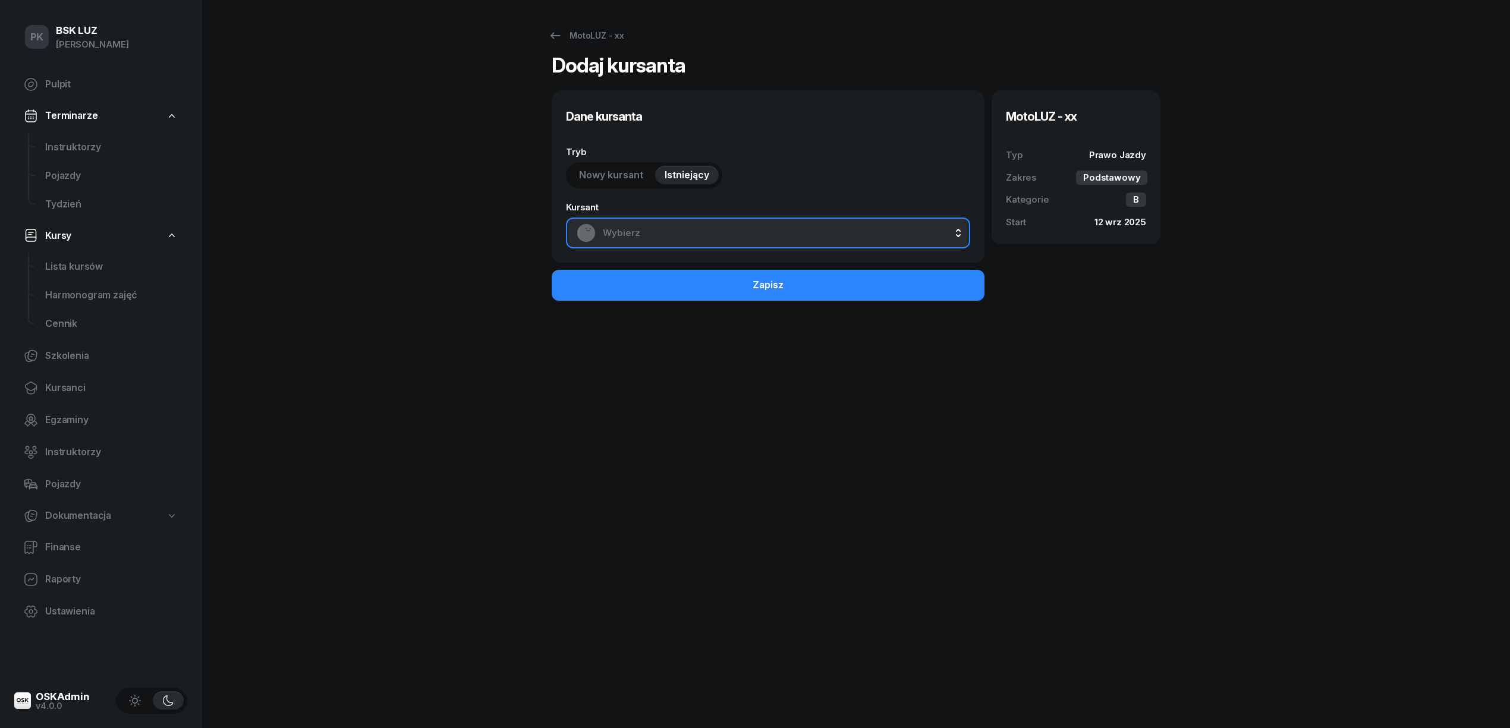
click at [671, 226] on span "Wybierz" at bounding box center [781, 232] width 357 height 15
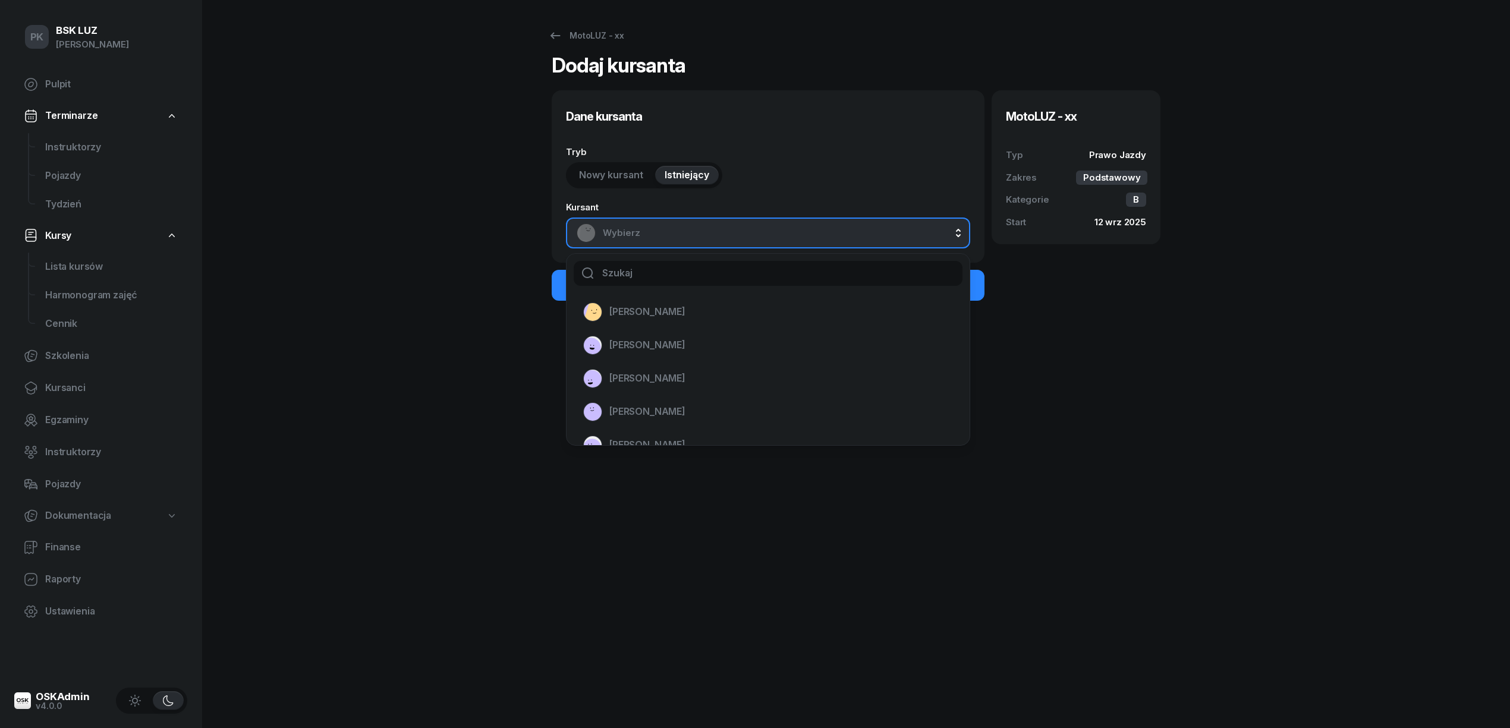
click at [683, 272] on input "text" at bounding box center [767, 273] width 389 height 25
type input "nikol"
click at [685, 351] on span "NIKOLAIEVA ALINA" at bounding box center [647, 345] width 76 height 15
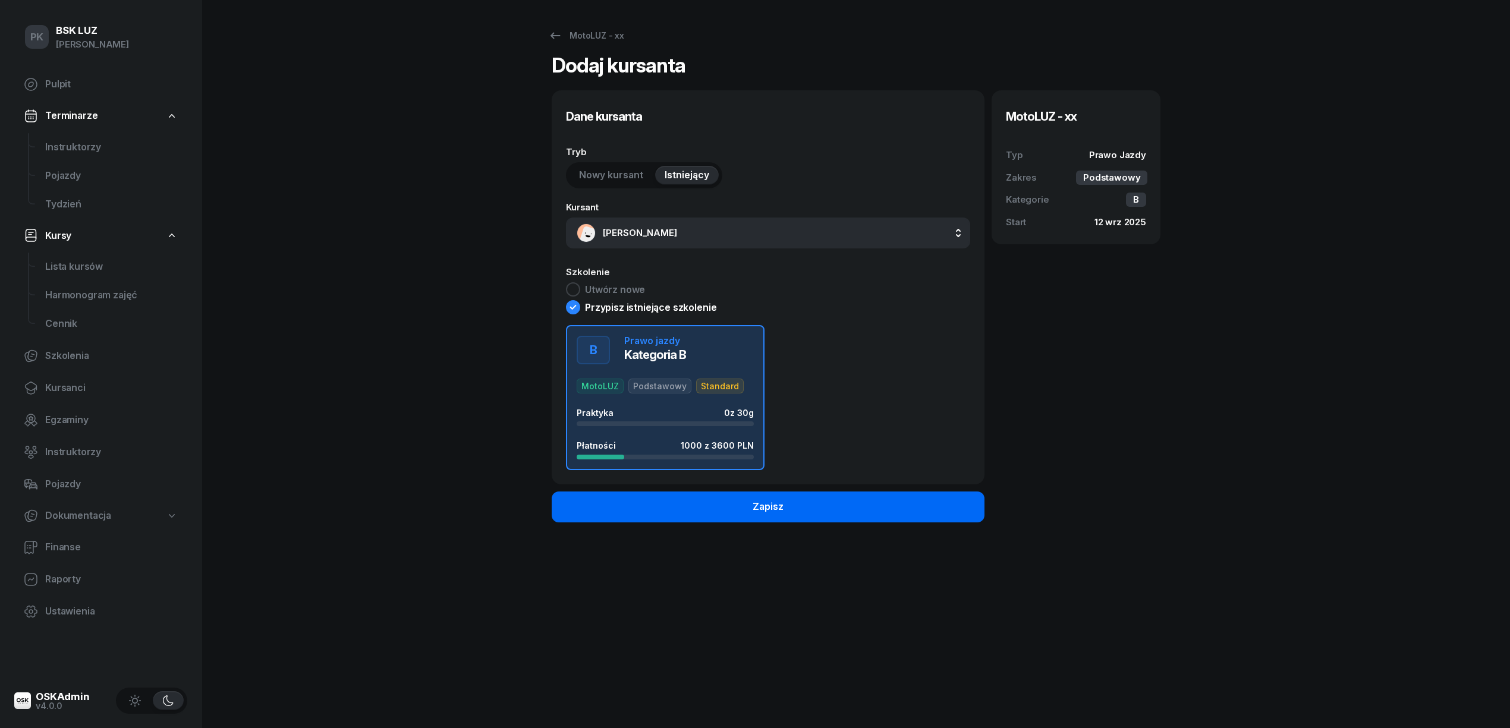
click at [675, 498] on button "Zapisz" at bounding box center [768, 506] width 433 height 31
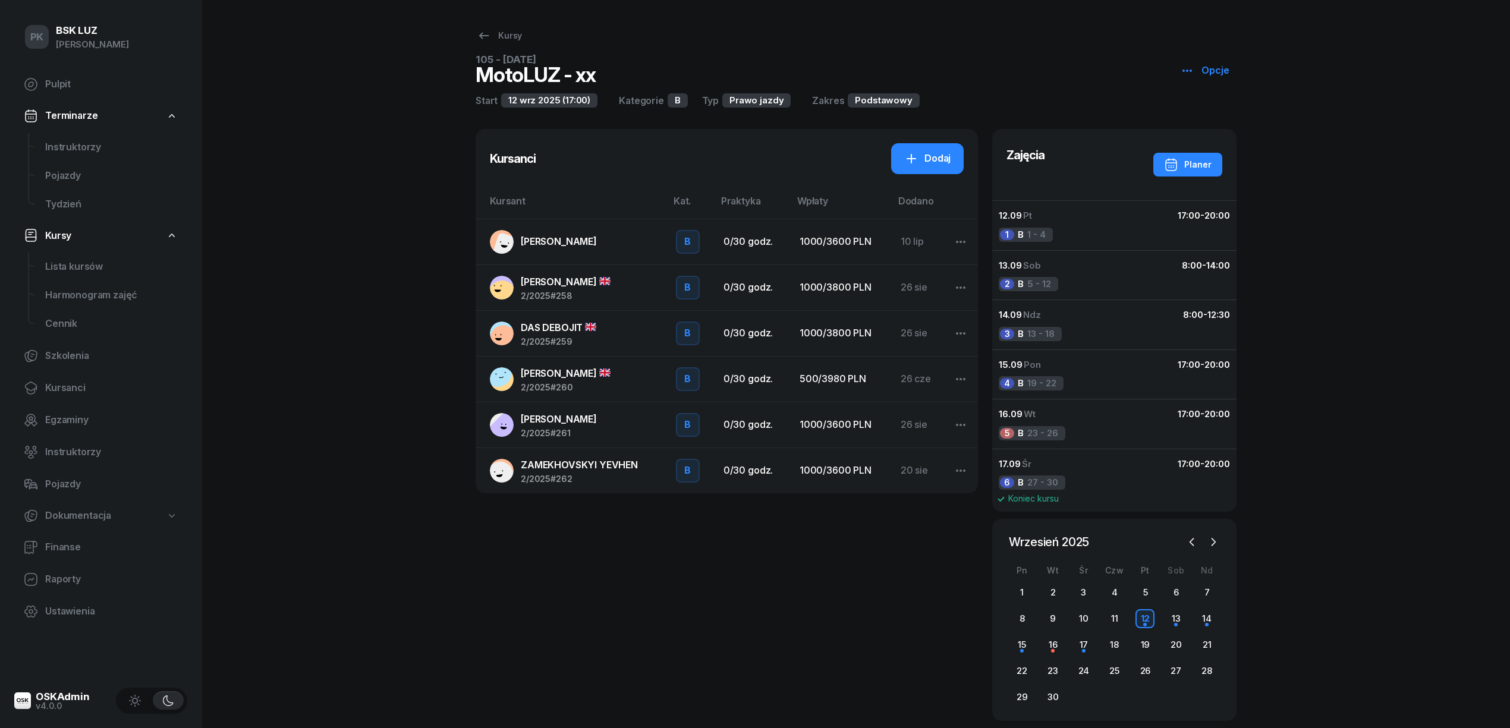
click at [567, 234] on div "NIKOLAIEVA ALINA" at bounding box center [559, 241] width 76 height 15
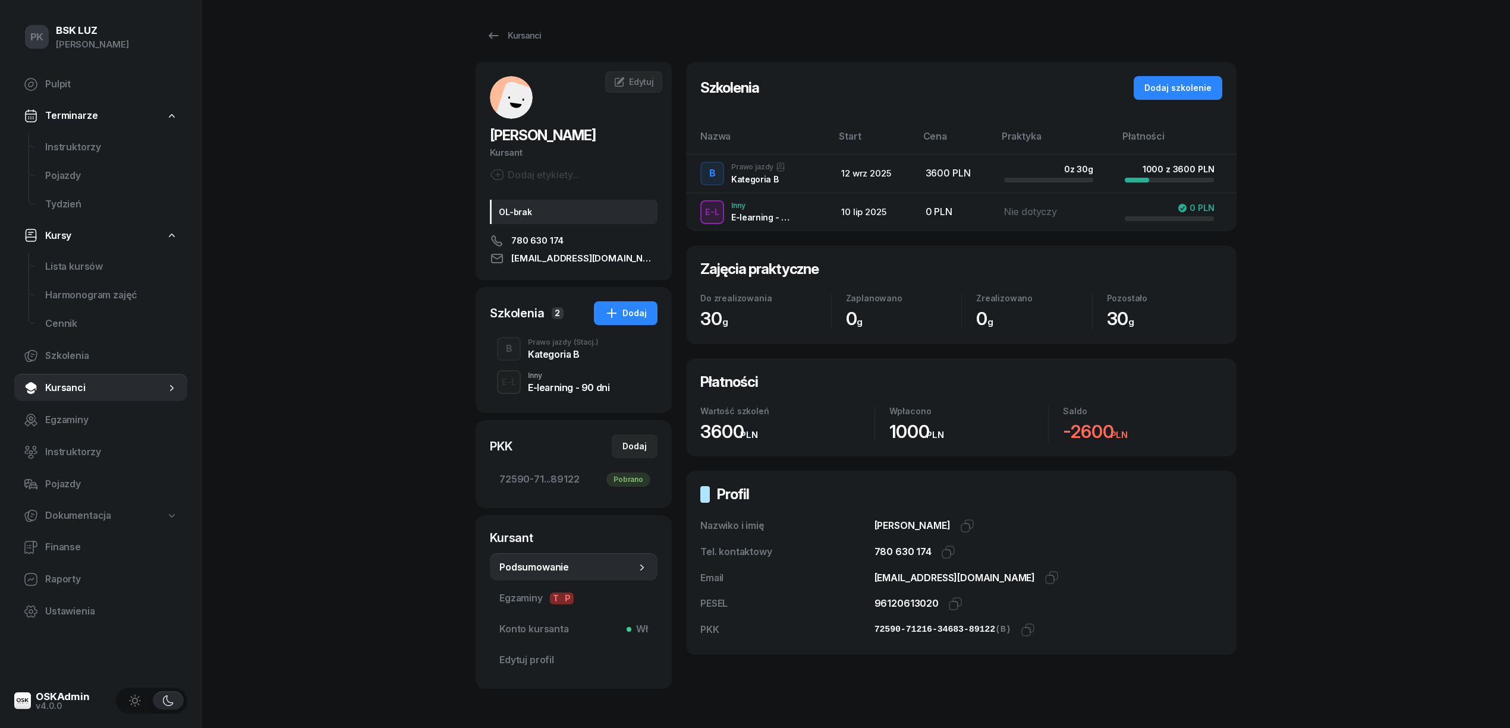
click at [576, 351] on div "Kategoria B" at bounding box center [563, 354] width 71 height 10
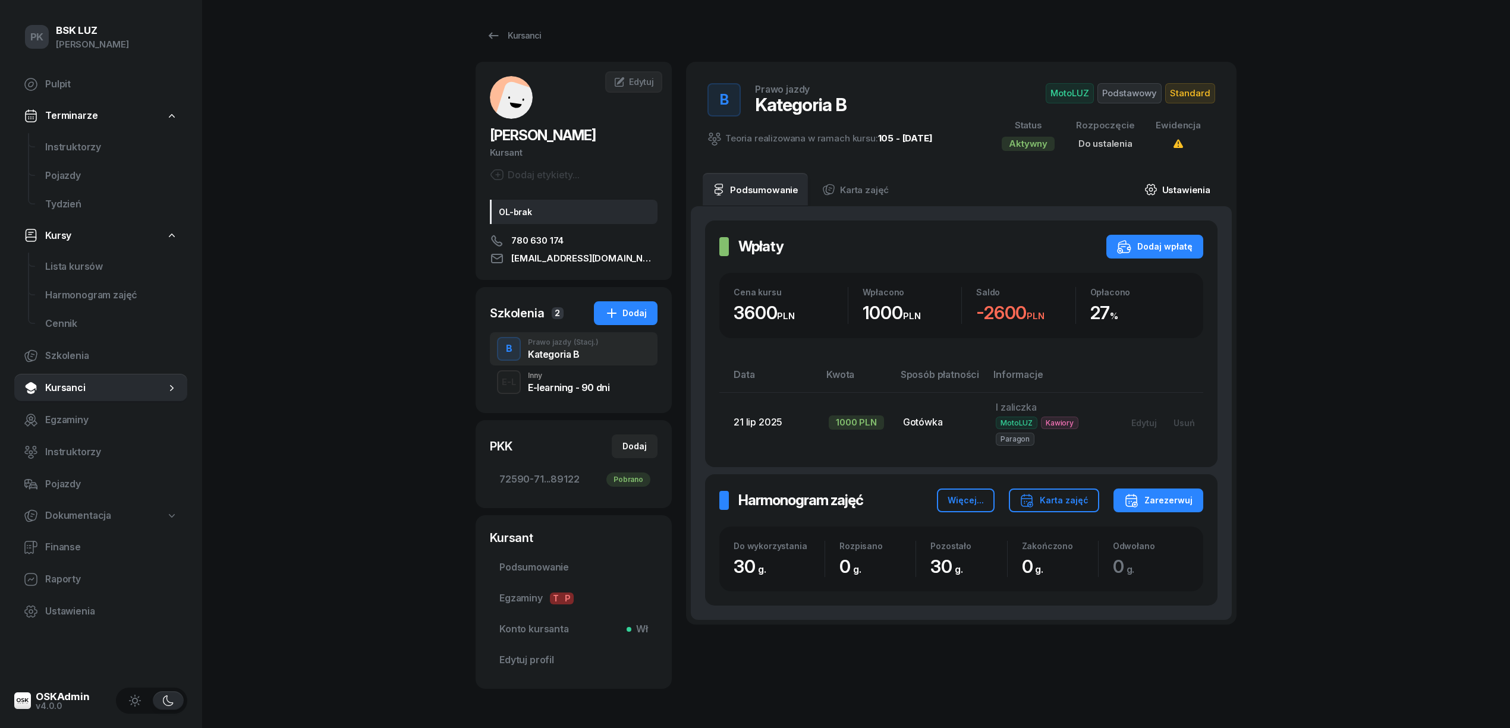
click at [1194, 188] on link "Ustawienia" at bounding box center [1177, 189] width 85 height 33
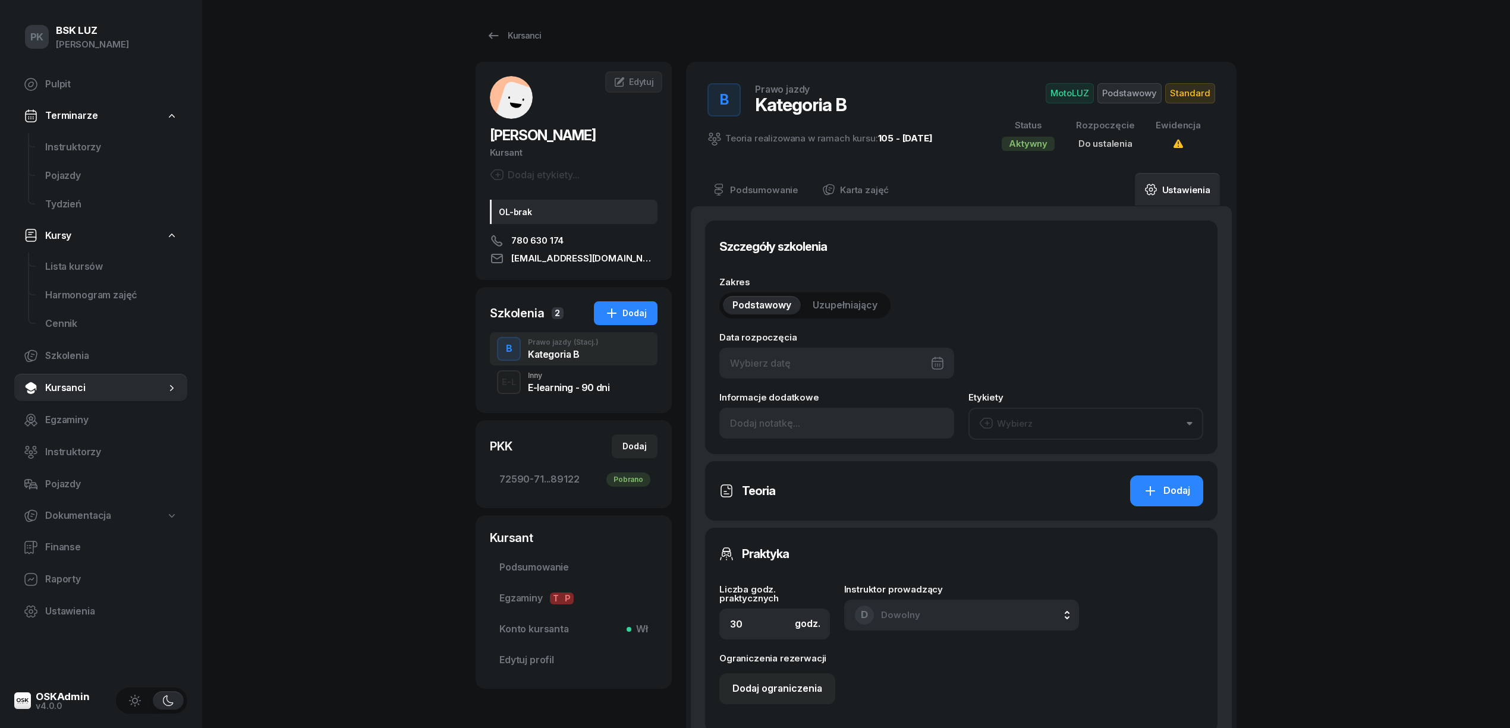
type input "72590"
type input "71216"
type input "34683"
type input "89122"
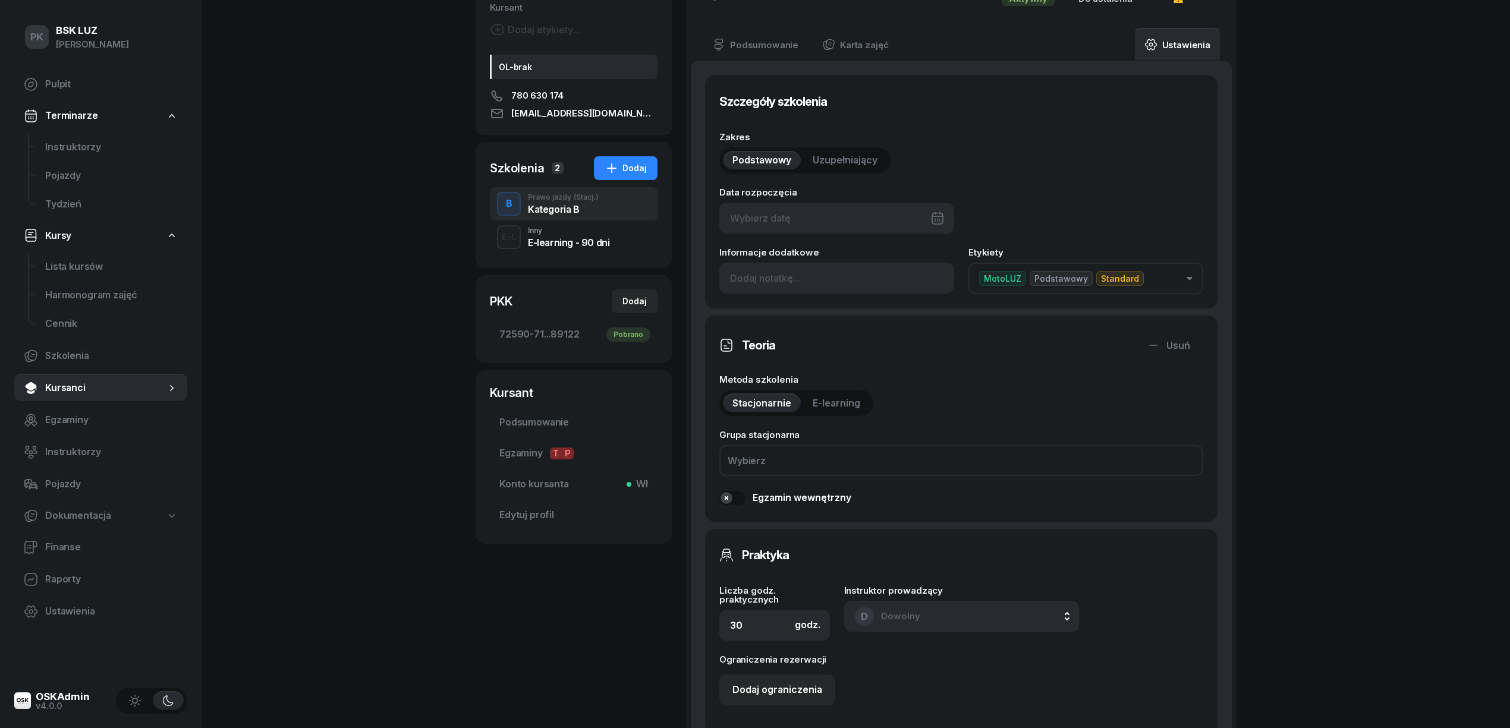
scroll to position [317, 0]
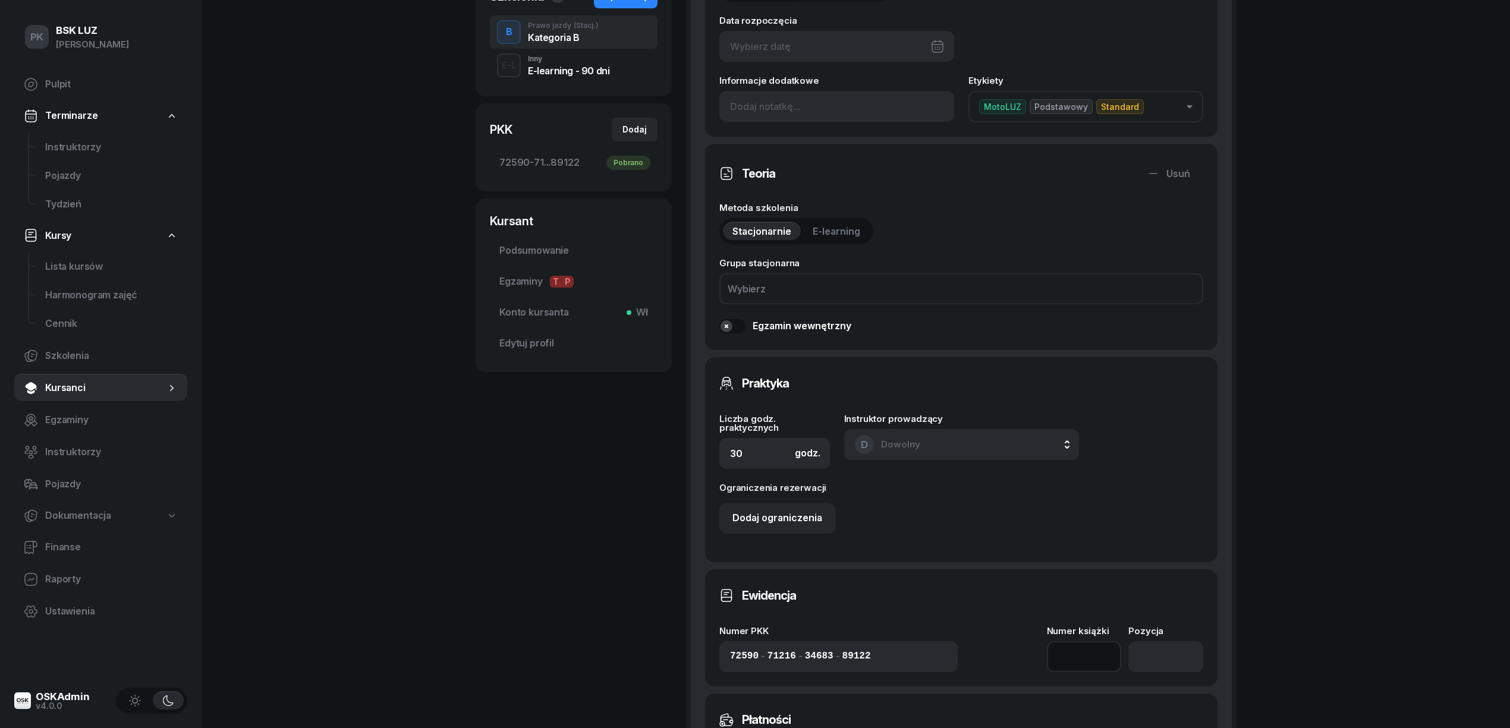
click at [1087, 643] on input at bounding box center [1084, 656] width 75 height 31
type input "2/2025"
click at [1155, 654] on input "number" at bounding box center [1165, 656] width 75 height 31
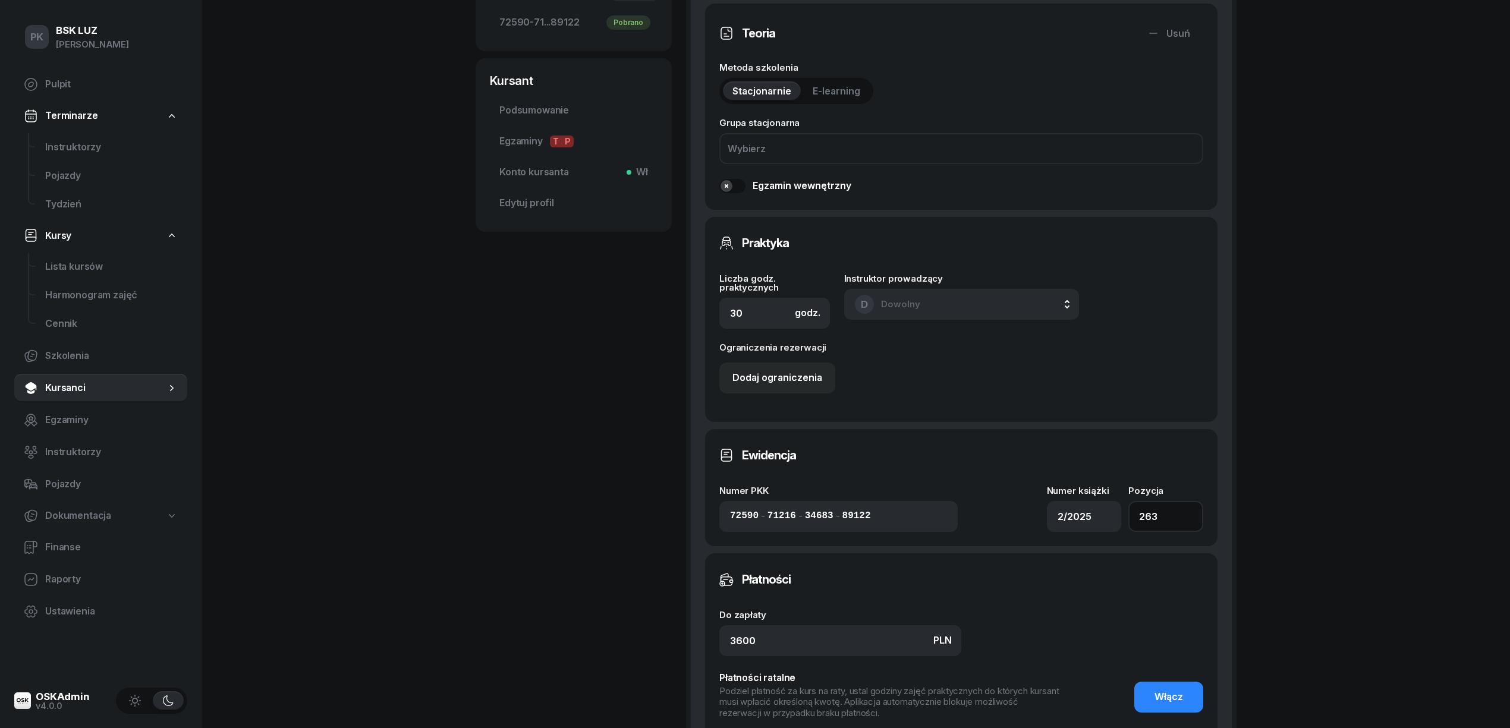
scroll to position [634, 0]
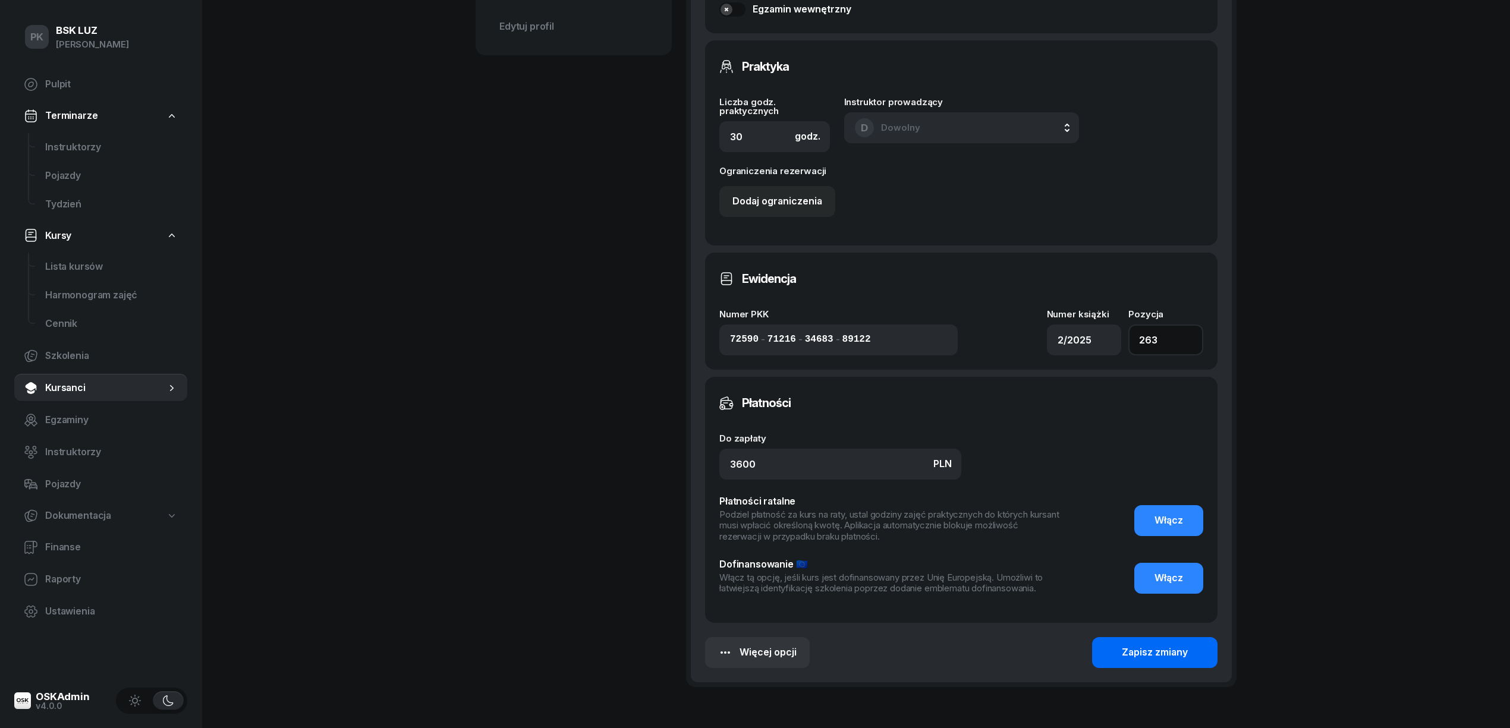
type input "263"
click at [1173, 653] on div "Zapisz zmiany" at bounding box center [1154, 652] width 66 height 15
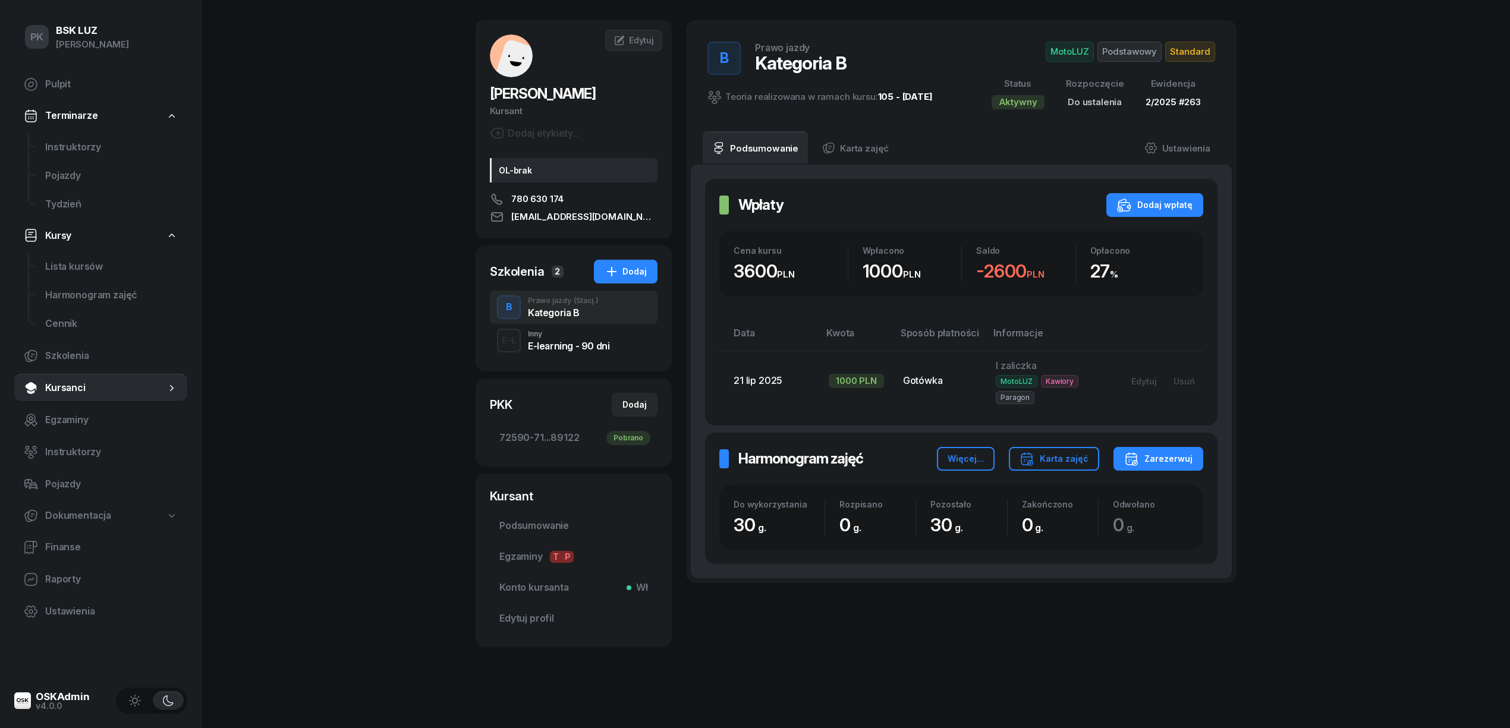
click at [77, 517] on span "Dokumentacja" at bounding box center [78, 515] width 66 height 15
click at [77, 543] on span "Książki ewidencji" at bounding box center [111, 547] width 133 height 15
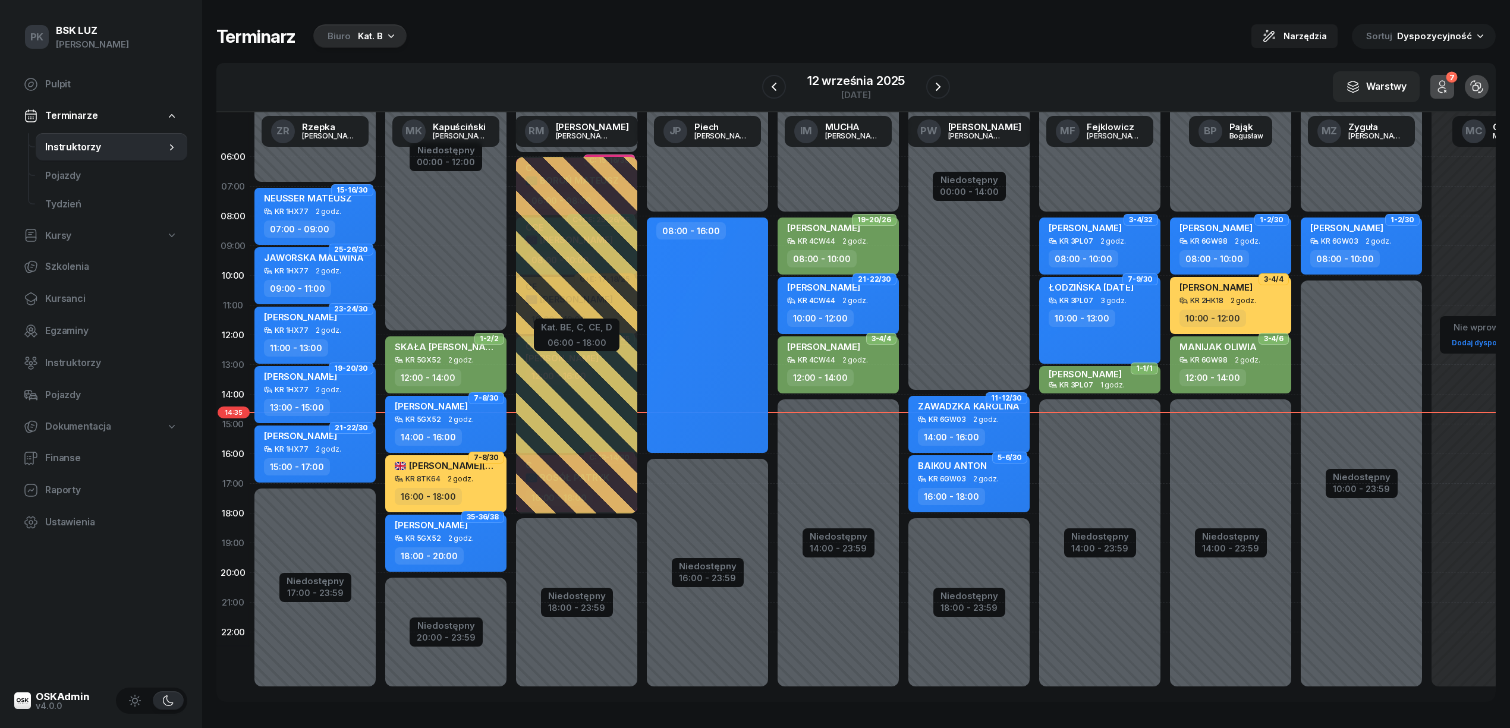
drag, startPoint x: 363, startPoint y: 26, endPoint x: 352, endPoint y: 43, distance: 19.8
click at [363, 27] on div "Biuro Kat. B" at bounding box center [359, 36] width 93 height 24
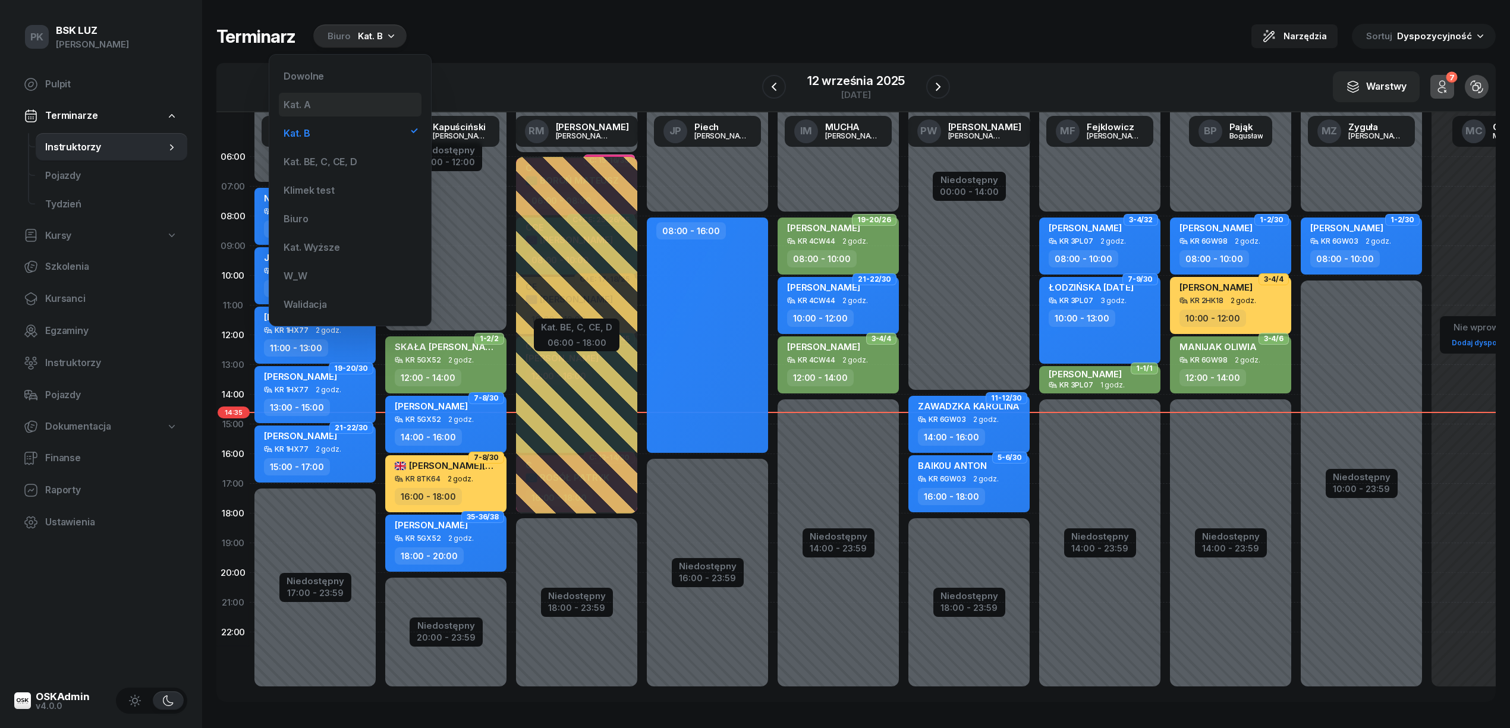
click at [313, 97] on div "Kat. A" at bounding box center [350, 105] width 143 height 24
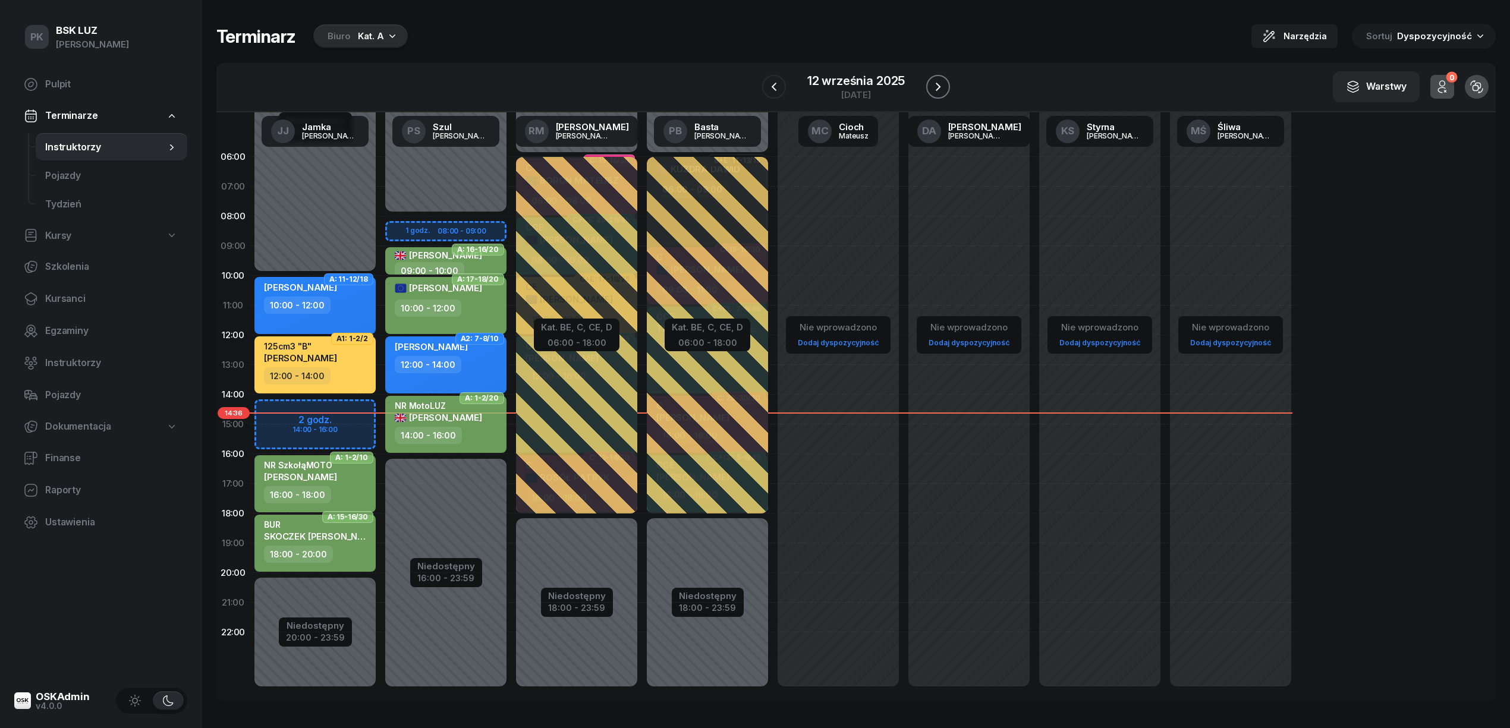
click at [935, 82] on icon "button" at bounding box center [938, 87] width 14 height 14
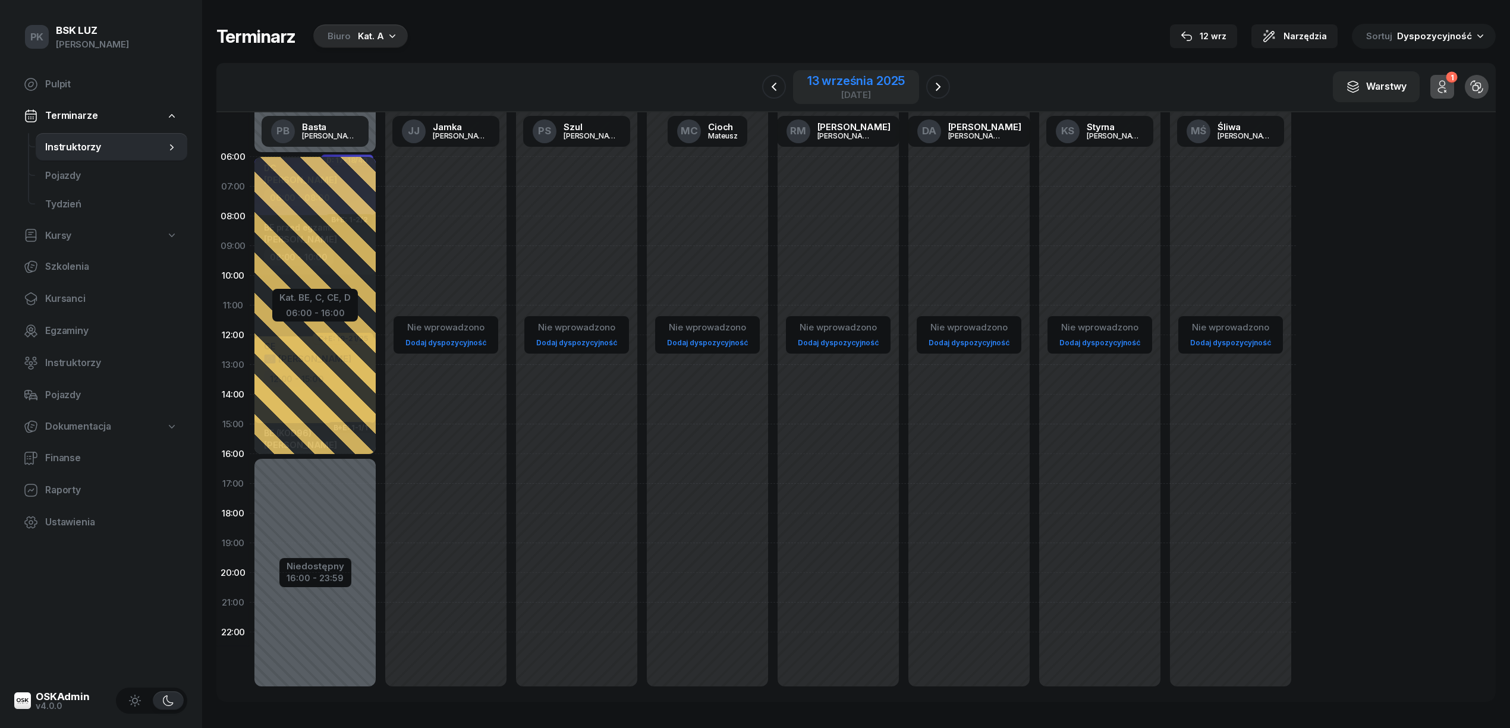
click at [894, 77] on div "13 września 2025" at bounding box center [855, 81] width 97 height 12
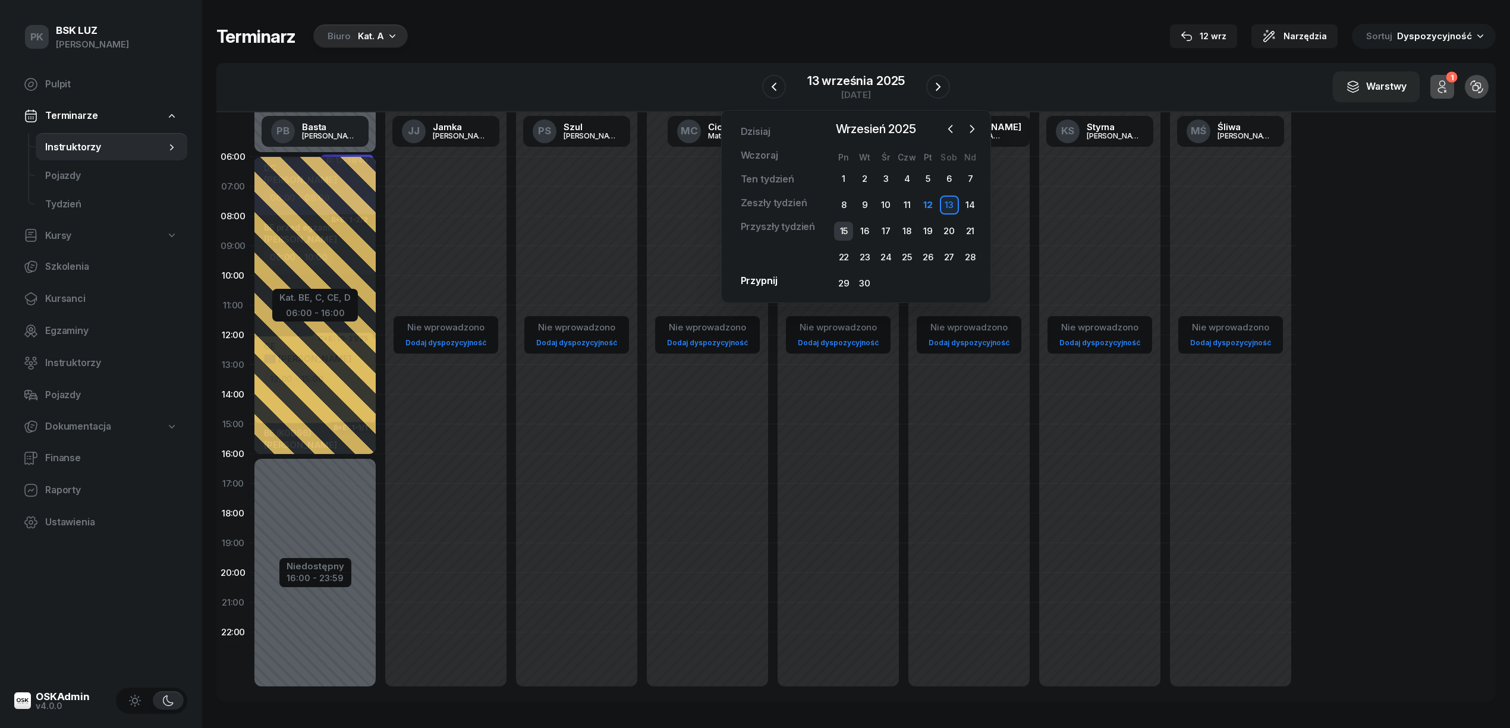
click at [849, 232] on div "15" at bounding box center [843, 231] width 19 height 19
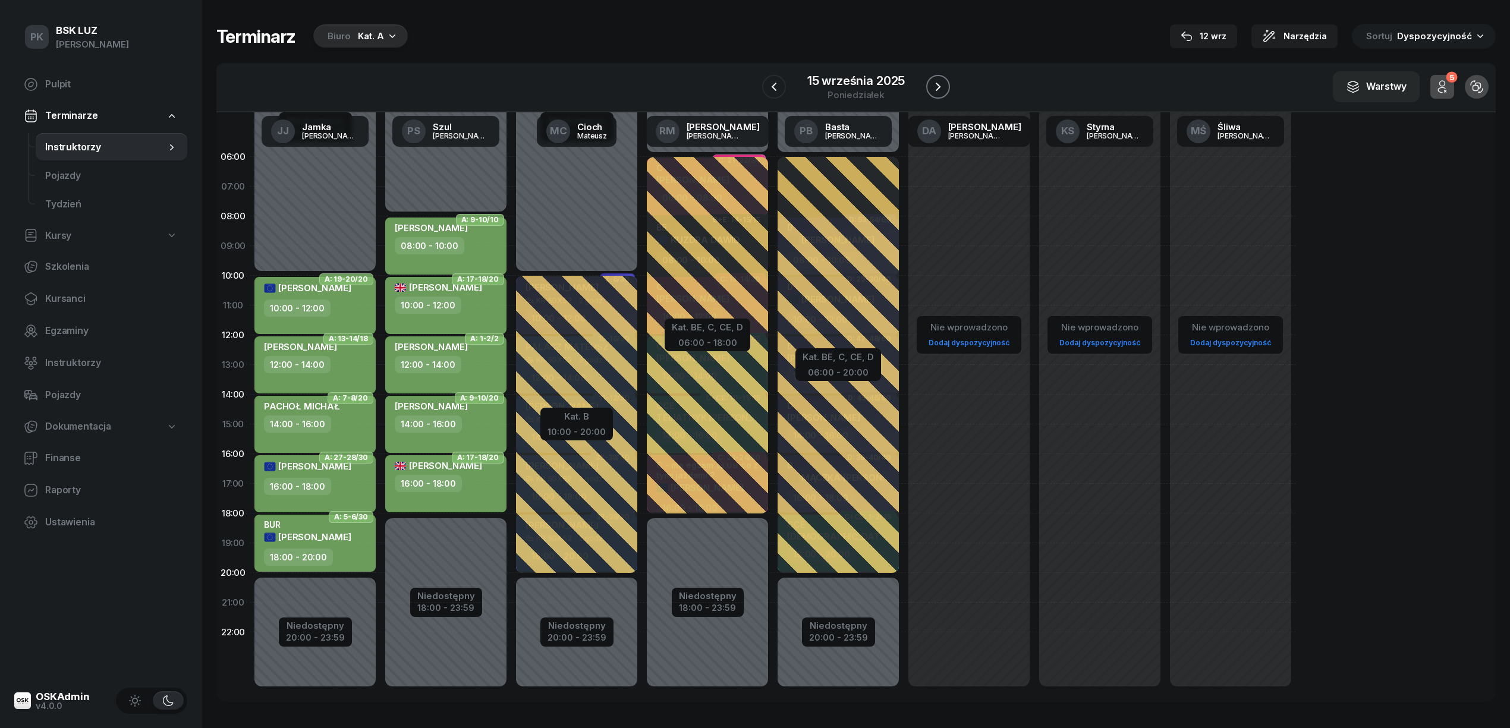
click at [932, 77] on button "button" at bounding box center [938, 87] width 24 height 24
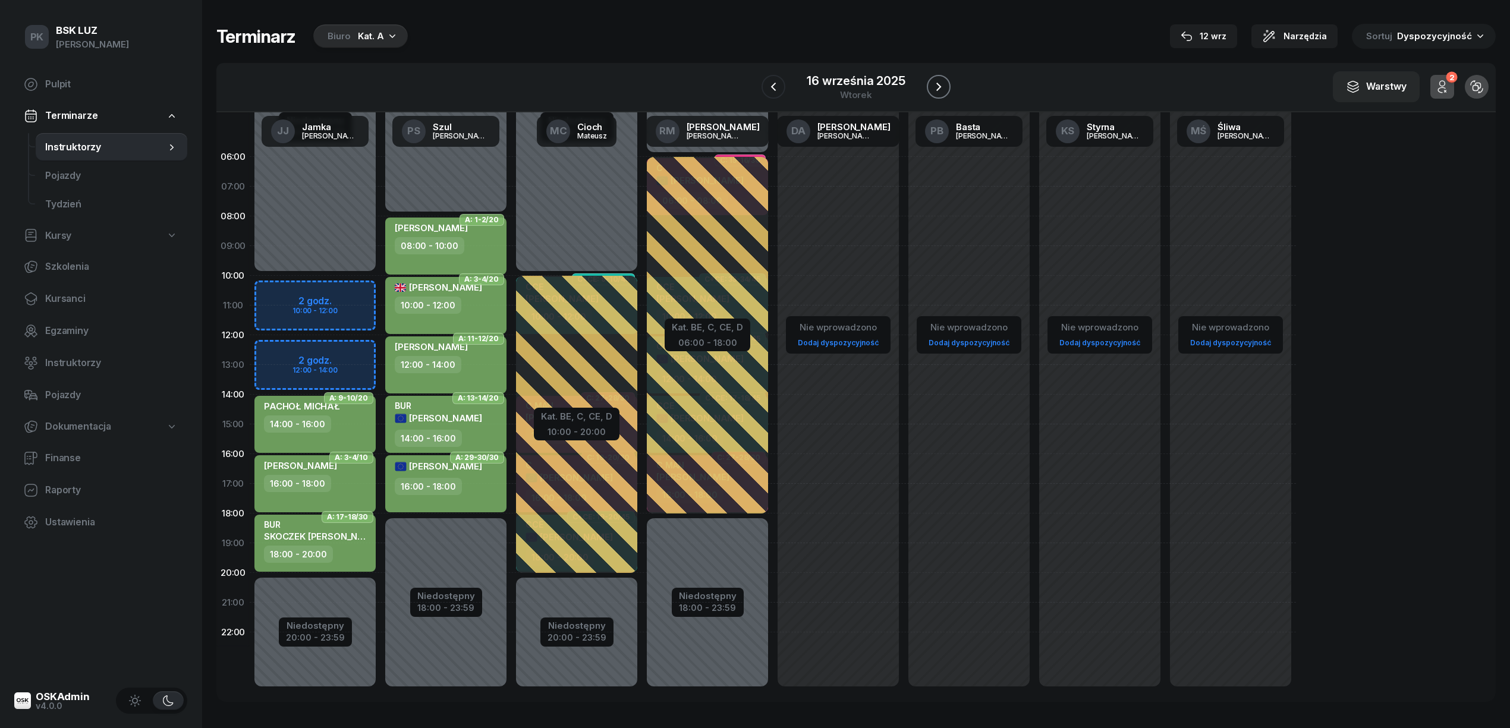
click at [932, 77] on button "button" at bounding box center [939, 87] width 24 height 24
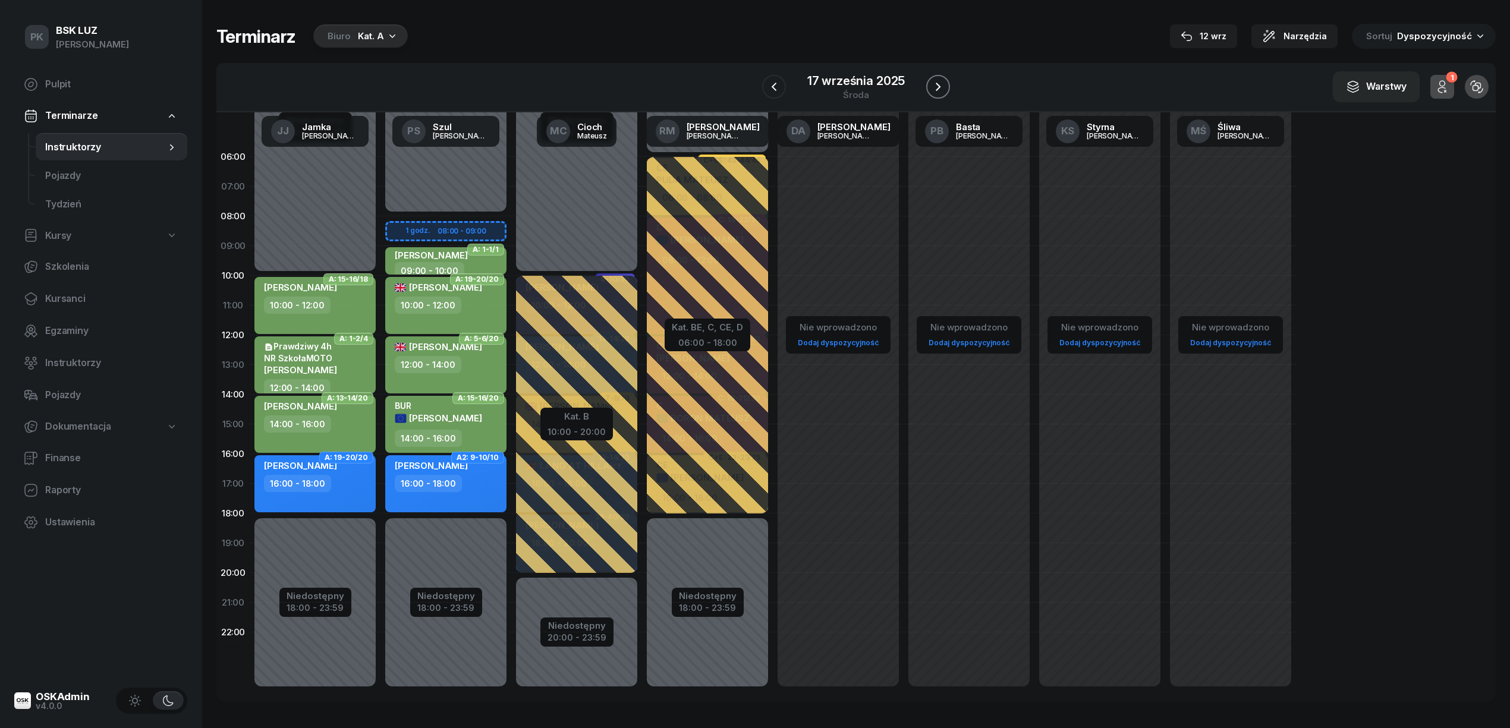
click at [932, 77] on button "button" at bounding box center [938, 87] width 24 height 24
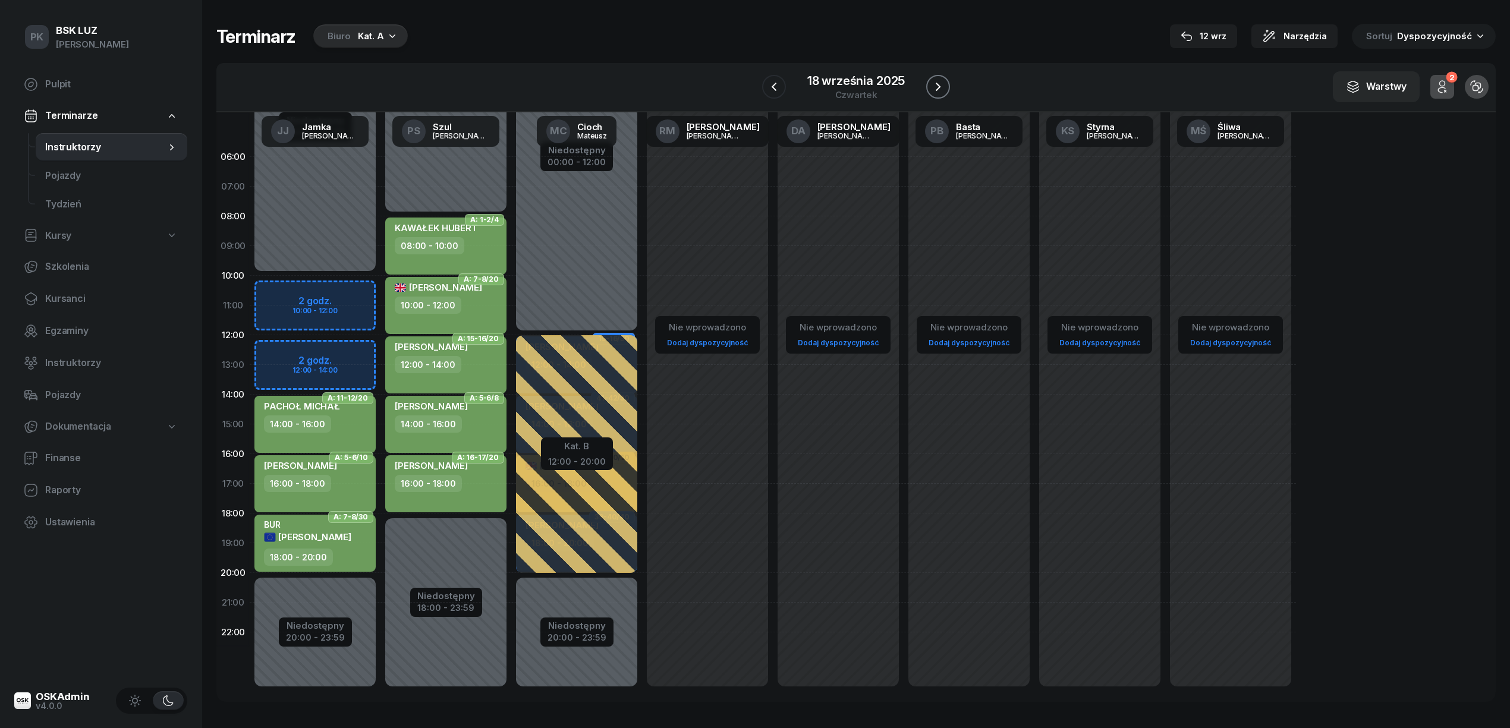
click at [932, 77] on button "button" at bounding box center [938, 87] width 24 height 24
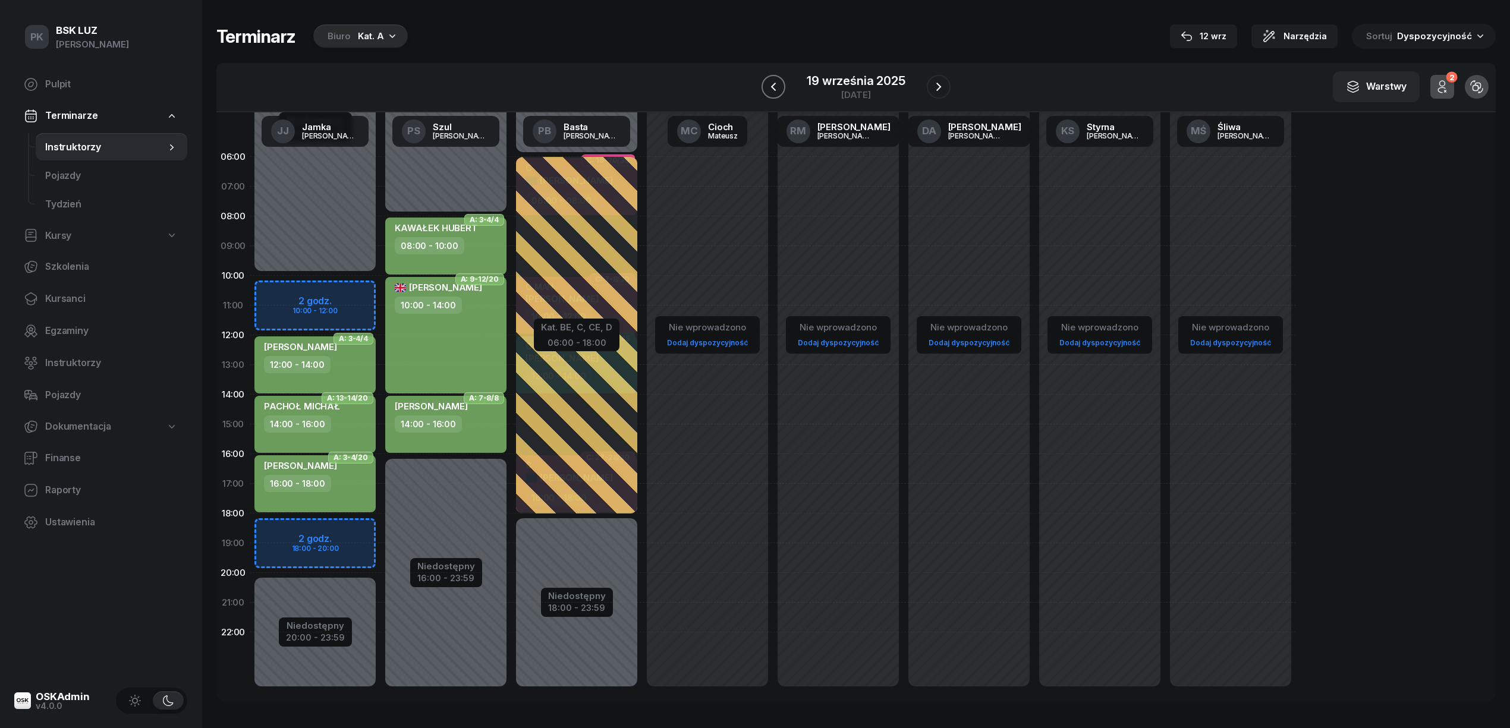
click at [780, 81] on icon "button" at bounding box center [773, 87] width 14 height 14
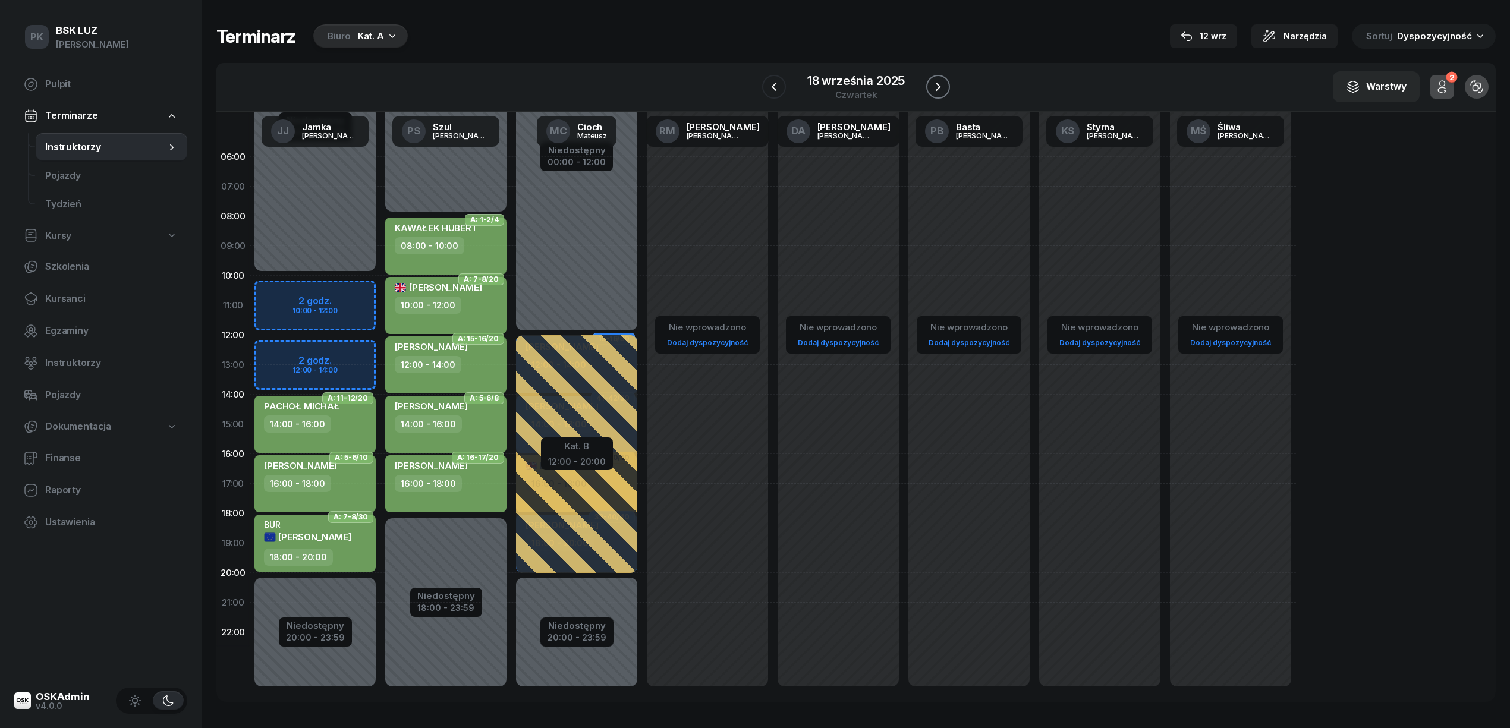
click at [934, 88] on icon "button" at bounding box center [938, 87] width 14 height 14
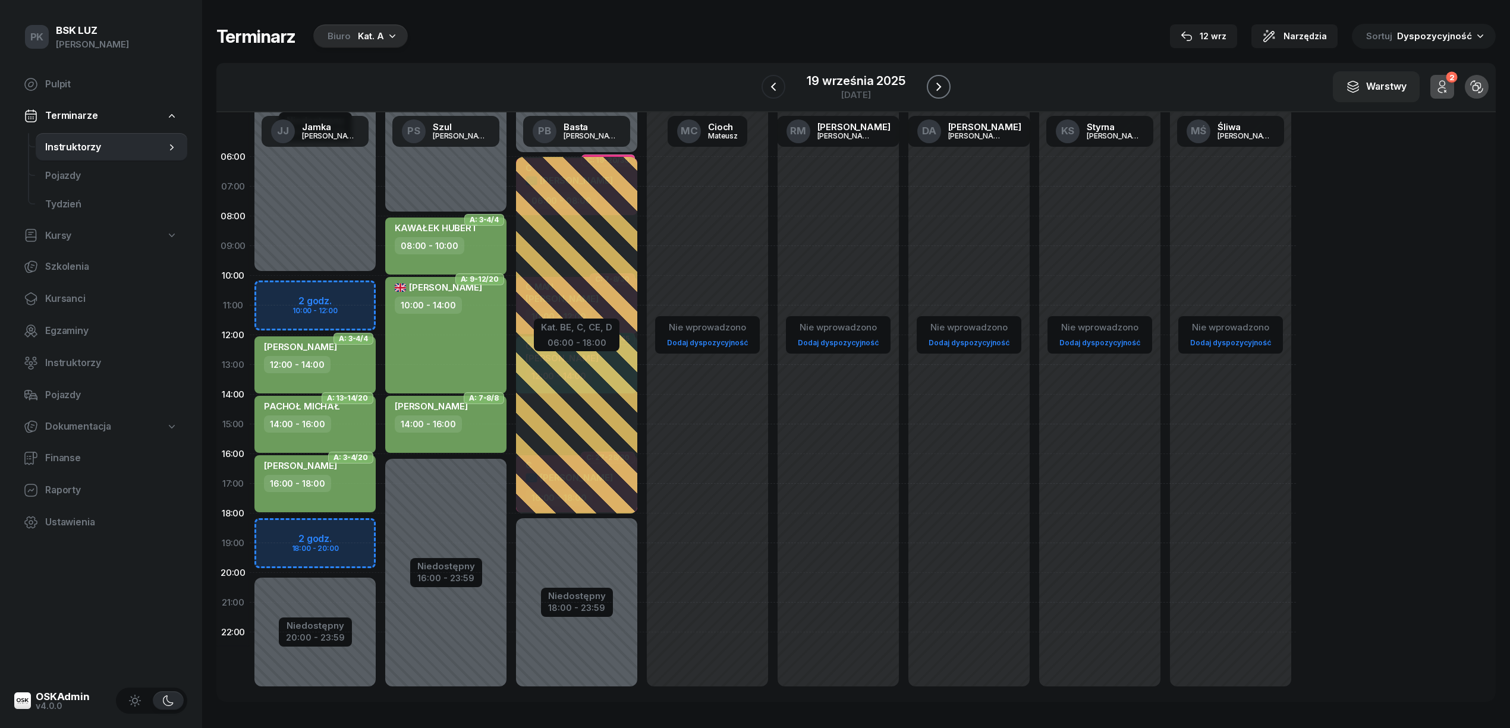
click at [934, 88] on icon "button" at bounding box center [938, 87] width 14 height 14
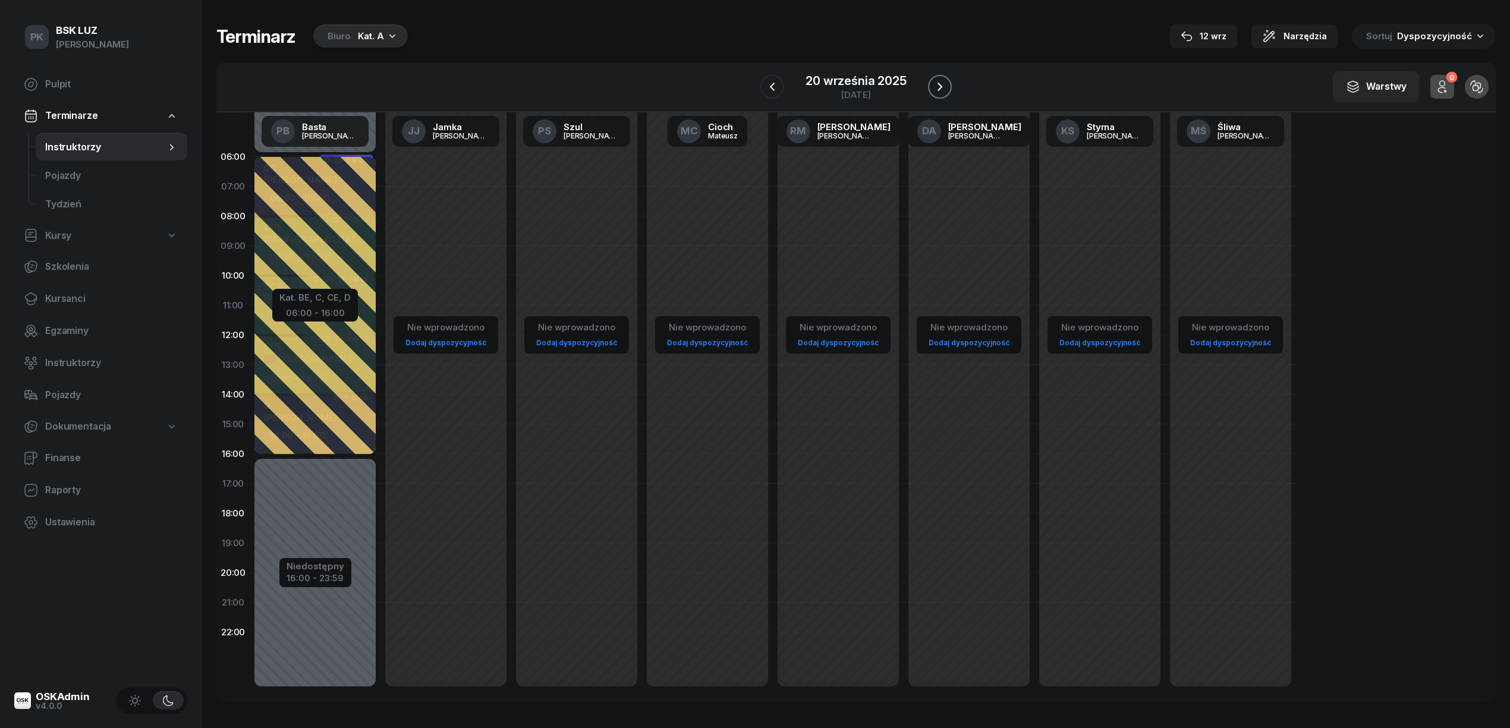
click at [934, 88] on icon "button" at bounding box center [939, 87] width 14 height 14
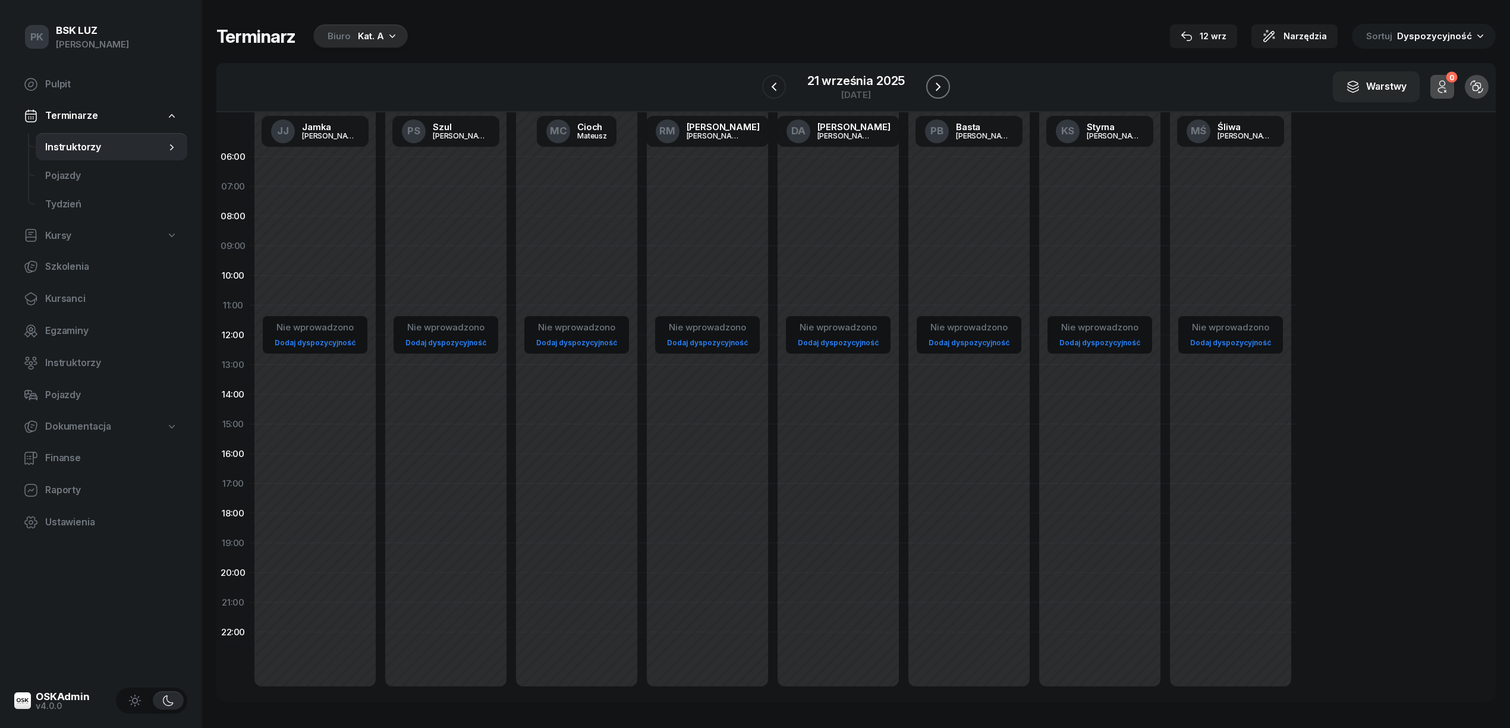
click at [934, 88] on icon "button" at bounding box center [938, 87] width 14 height 14
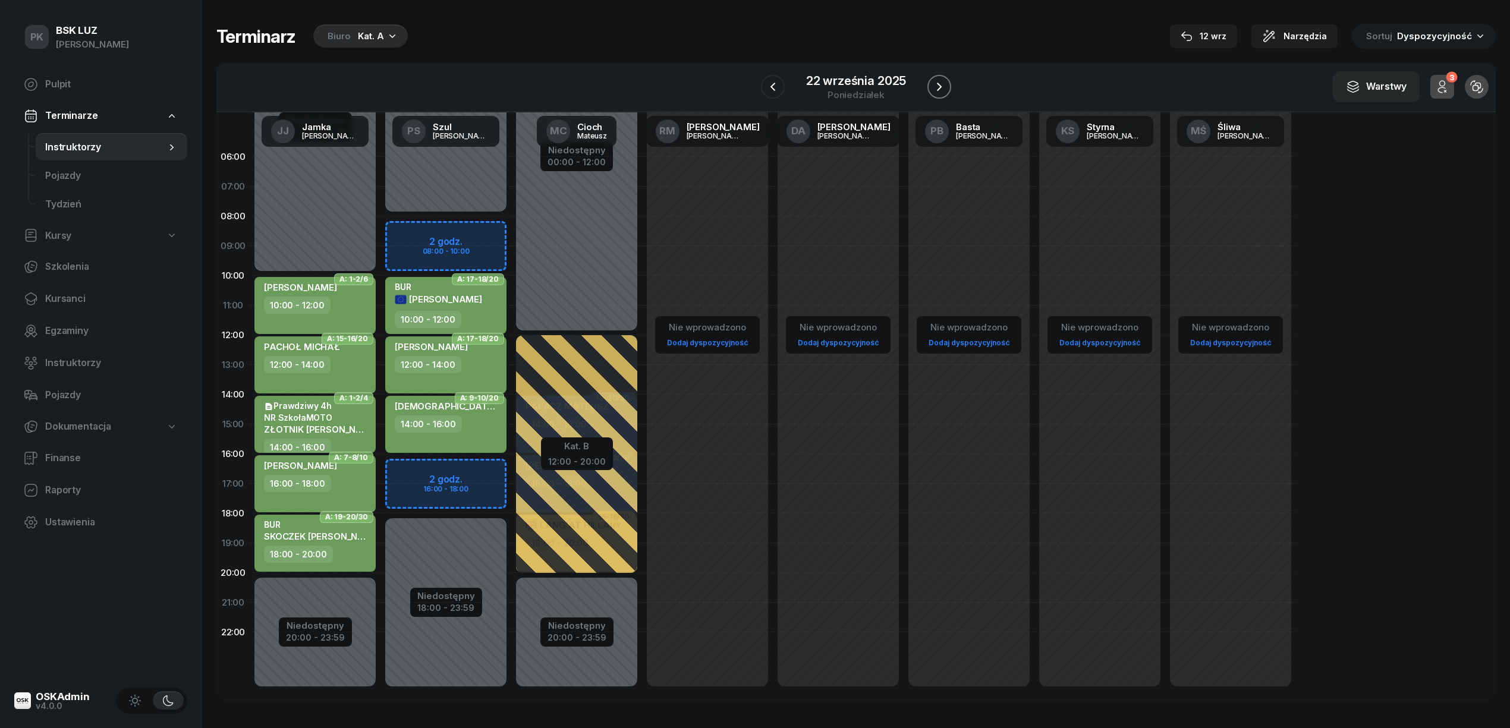
click at [934, 88] on icon "button" at bounding box center [939, 87] width 14 height 14
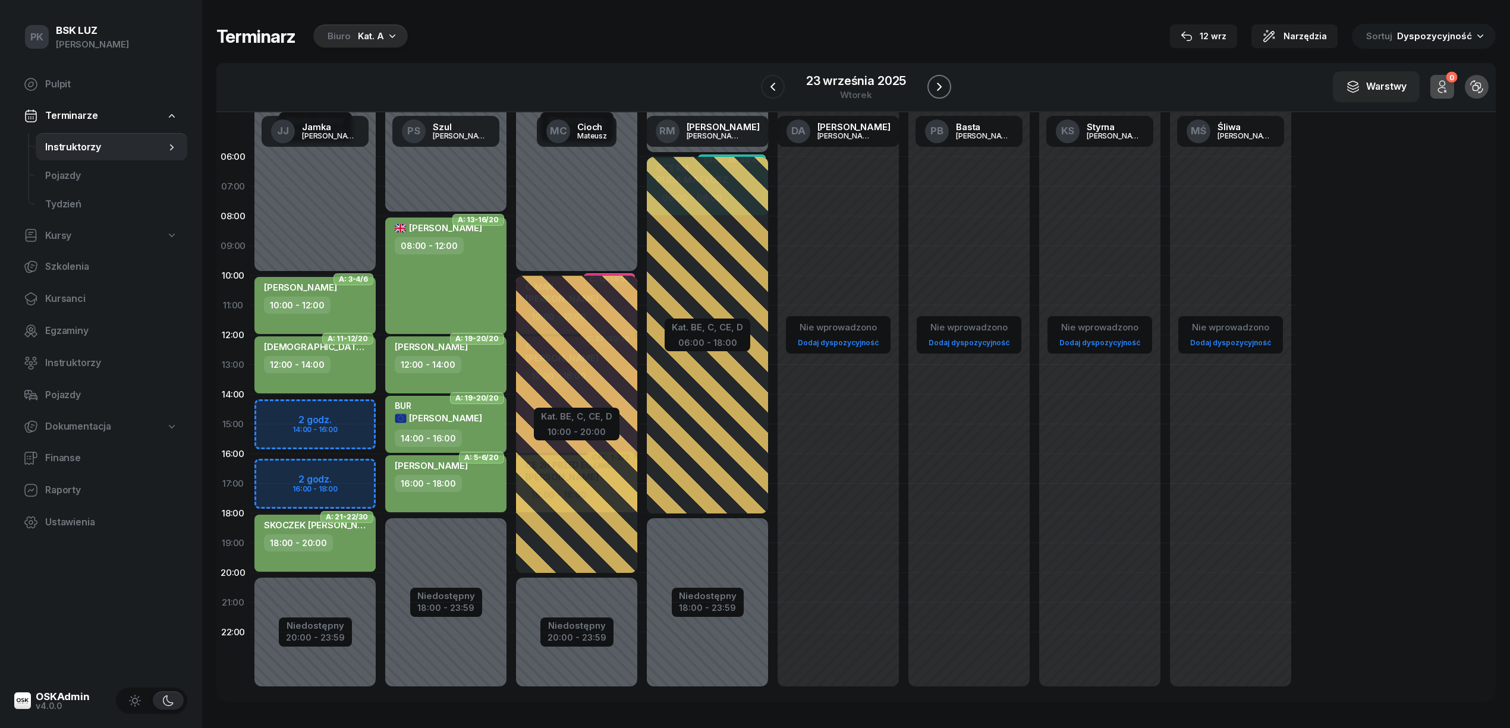
click at [934, 88] on icon "button" at bounding box center [939, 87] width 14 height 14
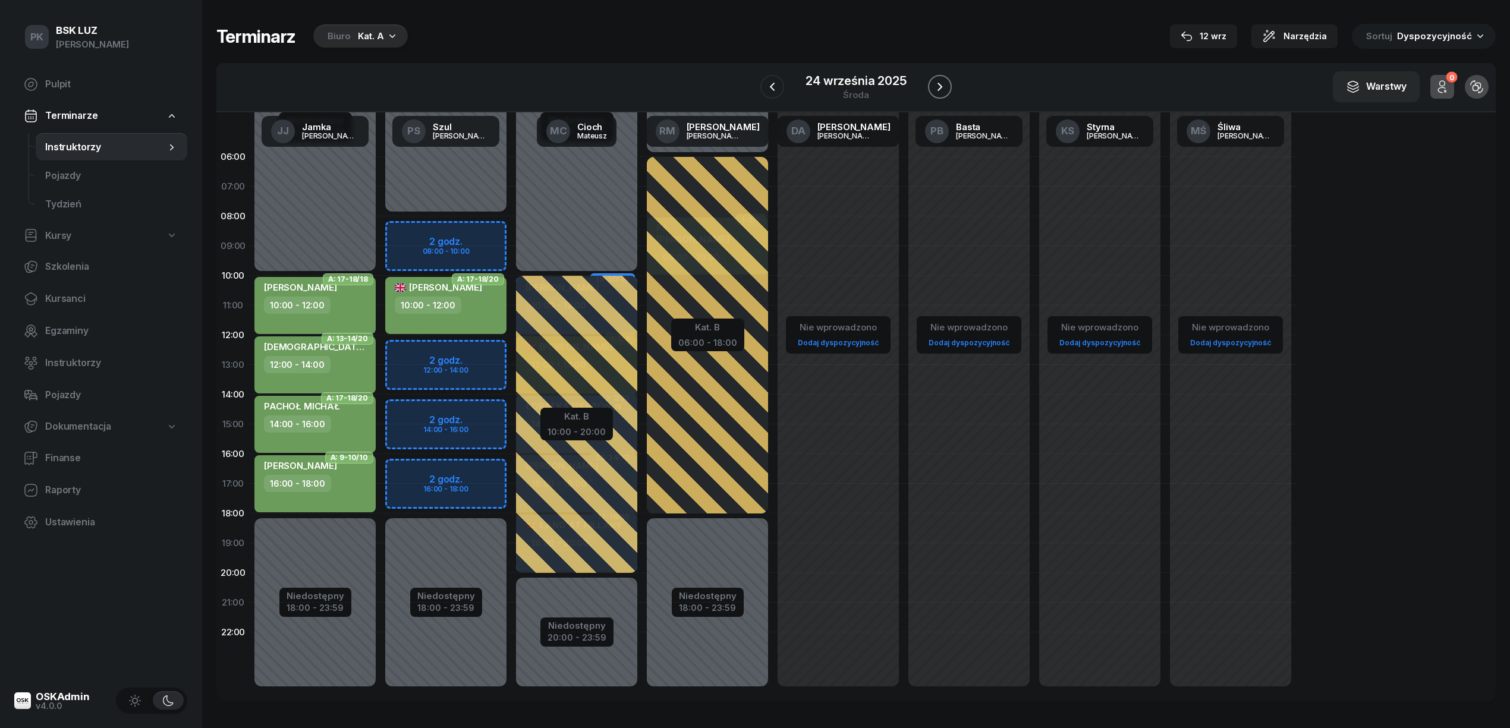
click at [934, 88] on icon "button" at bounding box center [939, 87] width 14 height 14
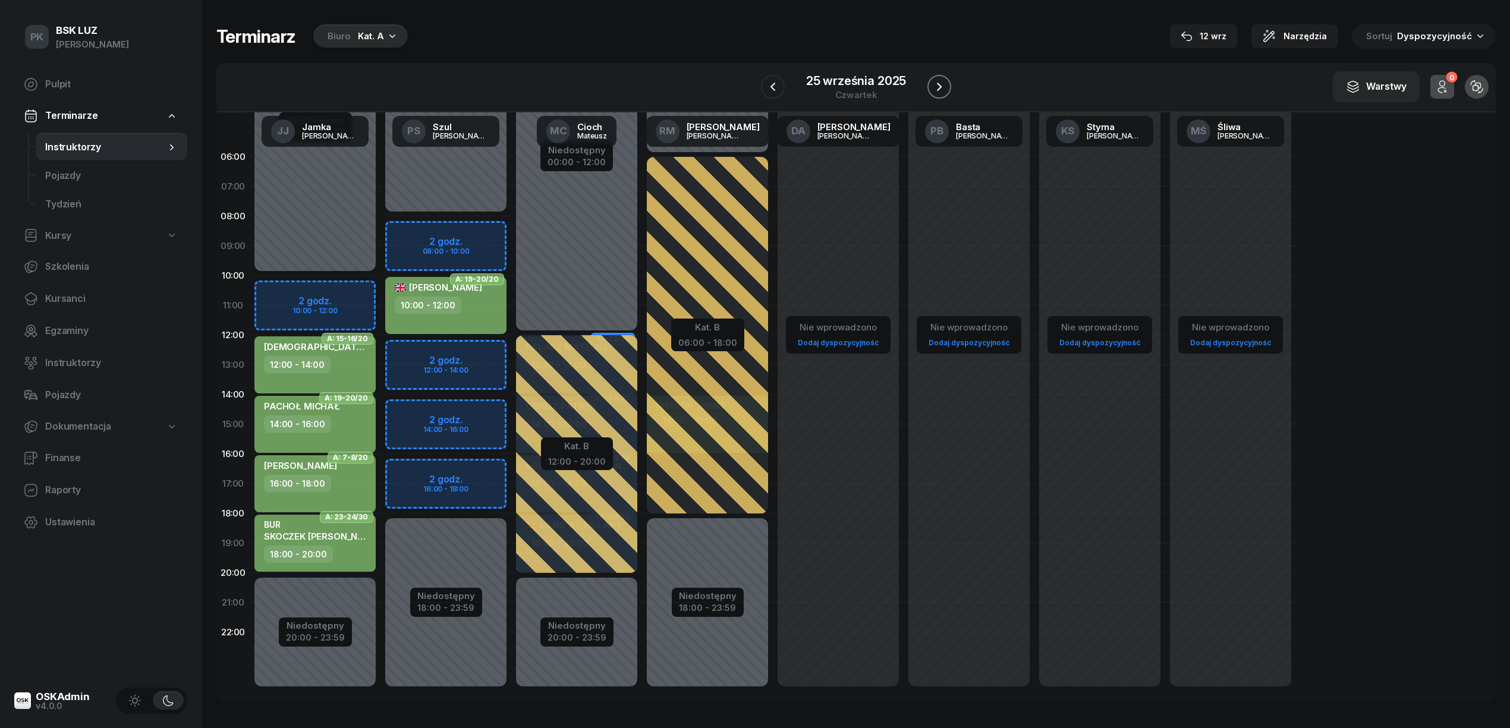
click at [934, 88] on icon "button" at bounding box center [939, 87] width 14 height 14
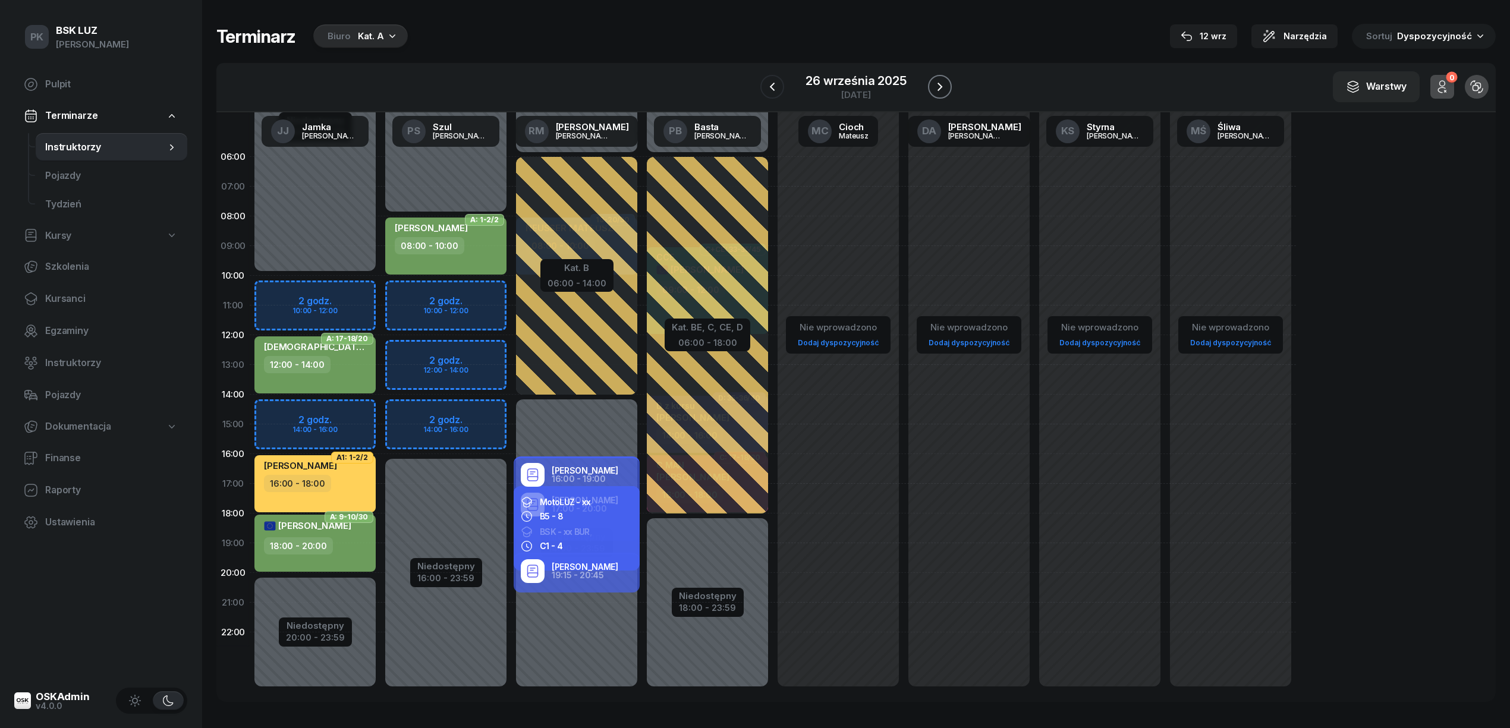
click at [934, 88] on icon "button" at bounding box center [939, 87] width 14 height 14
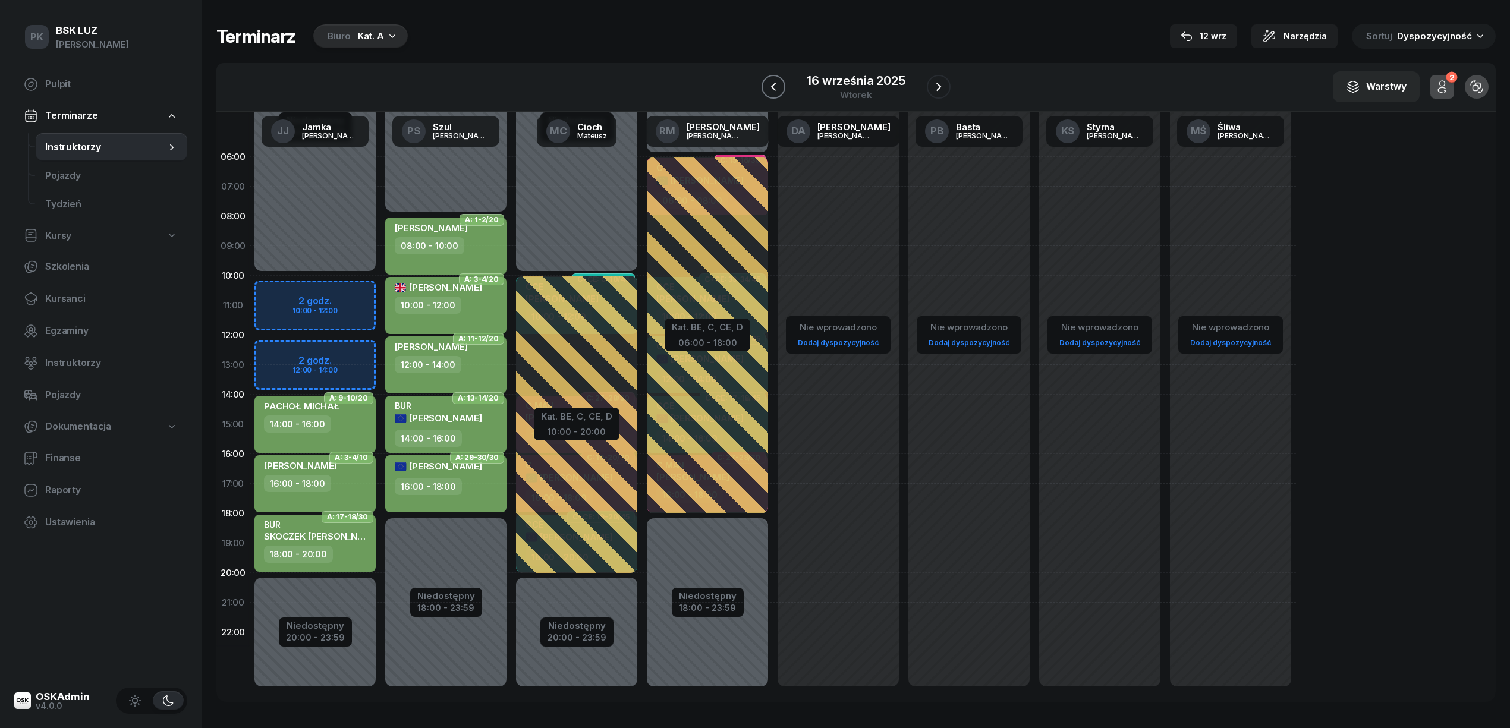
click at [780, 83] on icon "button" at bounding box center [773, 87] width 14 height 14
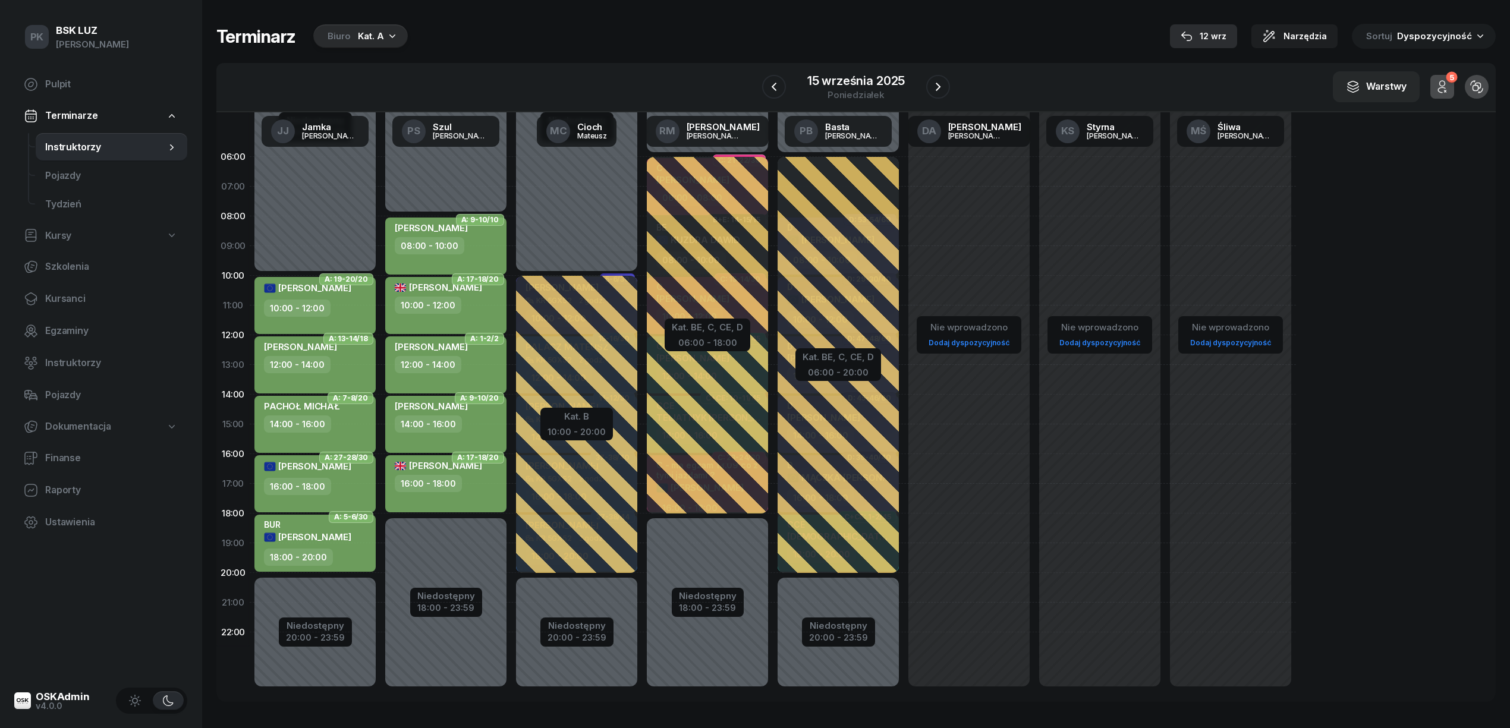
click at [1218, 31] on div "12 wrz" at bounding box center [1203, 36] width 46 height 14
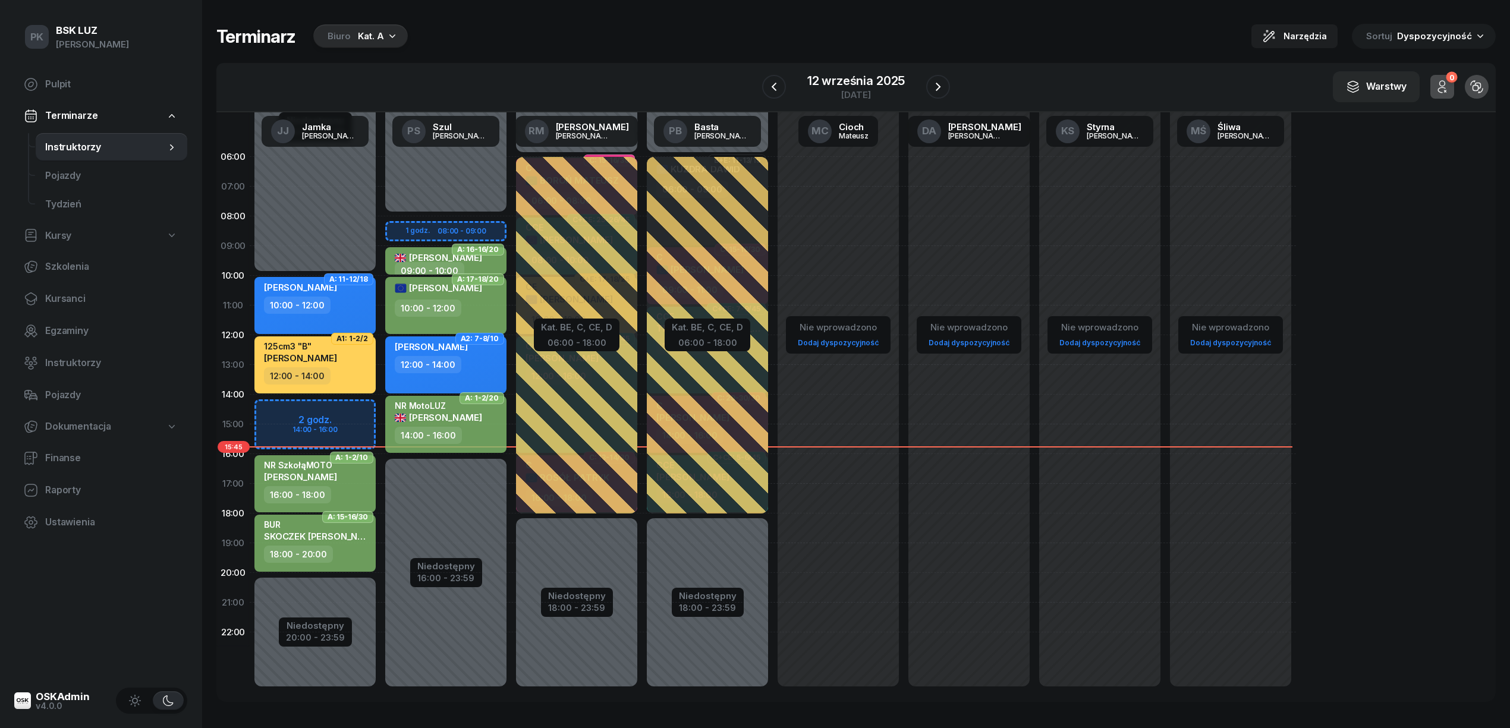
click at [420, 405] on div "NR MotoLUZ" at bounding box center [438, 406] width 87 height 10
select select "14"
select select "16"
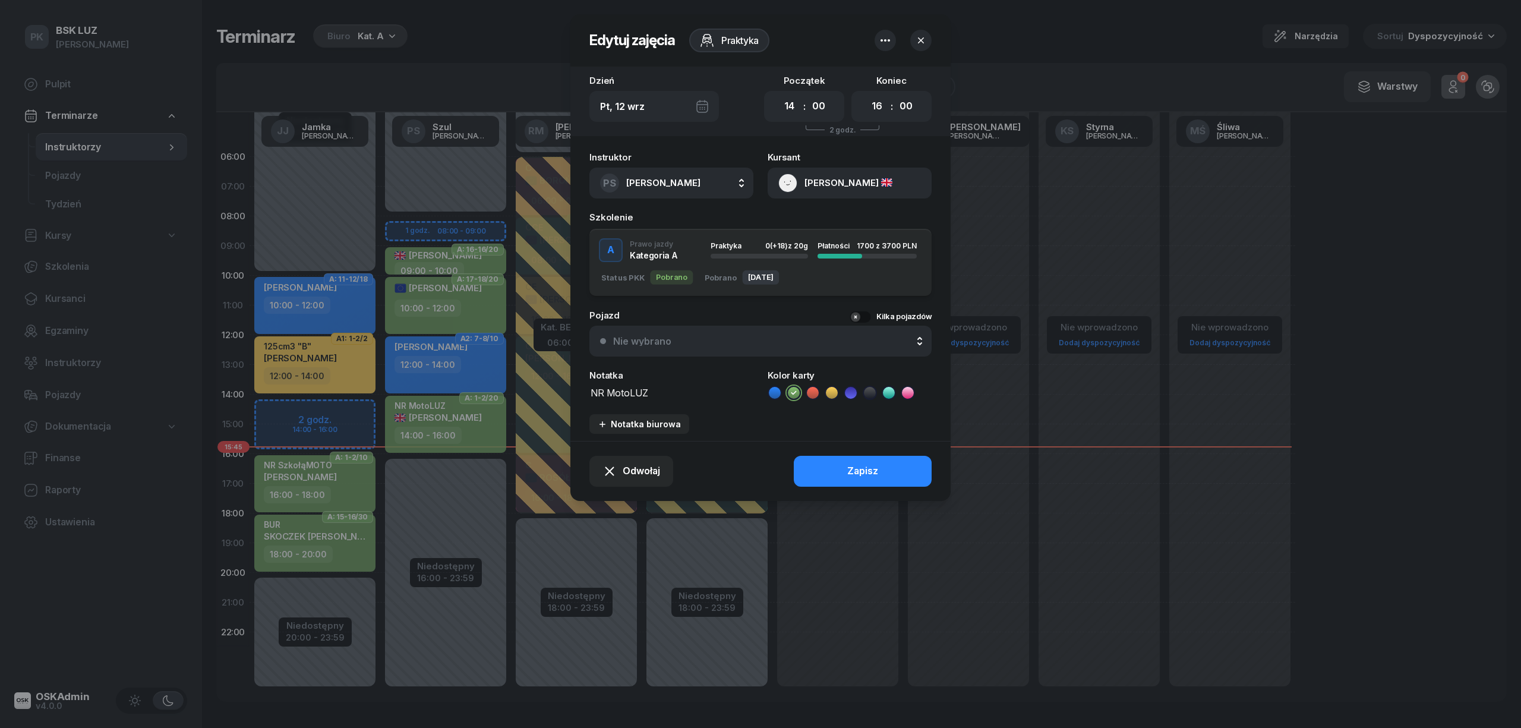
click at [882, 39] on icon "button" at bounding box center [886, 40] width 10 height 2
click at [814, 18] on header "Edytuj zajęcia Praktyka" at bounding box center [761, 40] width 380 height 52
drag, startPoint x: 880, startPoint y: 158, endPoint x: 871, endPoint y: 182, distance: 25.6
click at [882, 172] on div "Kursant ÖZDOĞAN EKREM" at bounding box center [850, 176] width 164 height 46
click at [871, 182] on button "ÖZDOĞAN EKREM" at bounding box center [850, 183] width 164 height 31
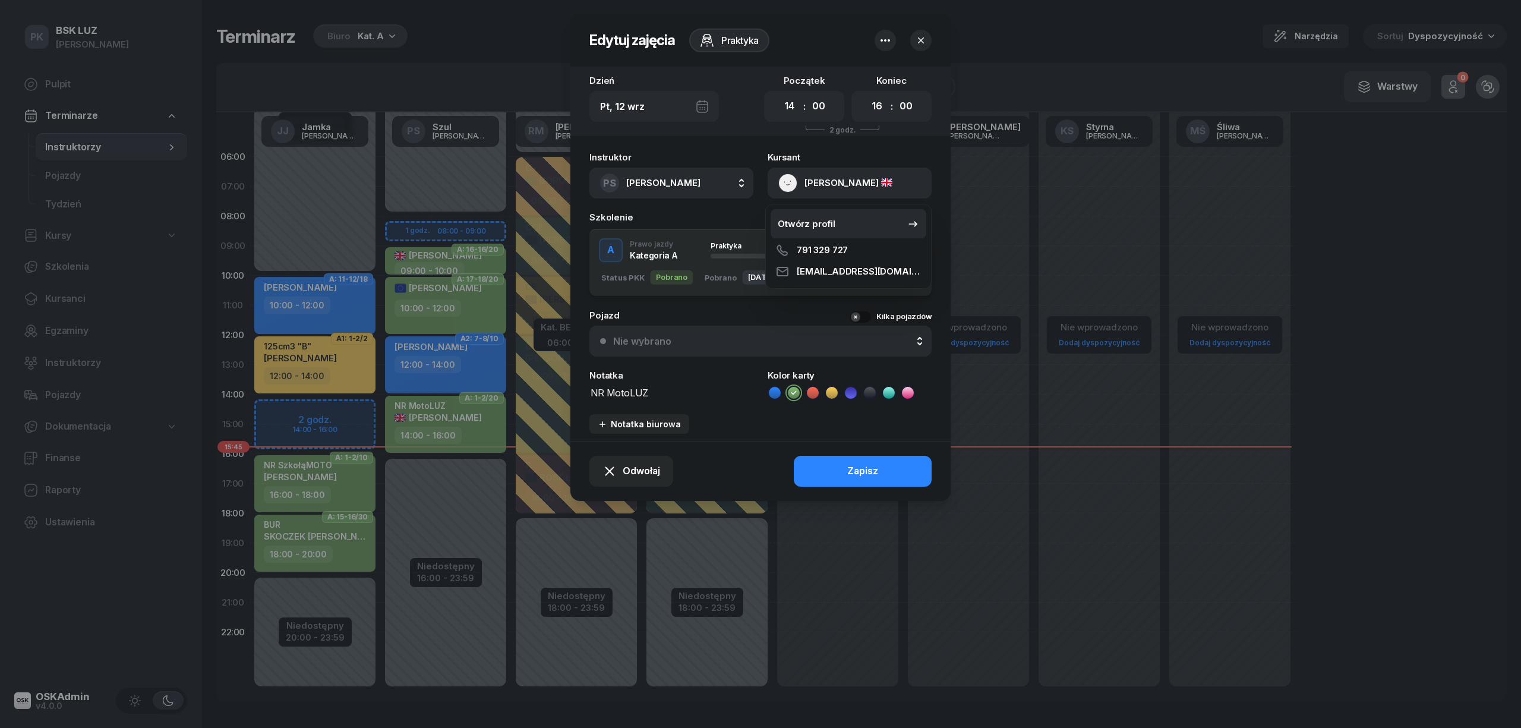
click at [842, 225] on link "Otwórz profil" at bounding box center [849, 224] width 156 height 30
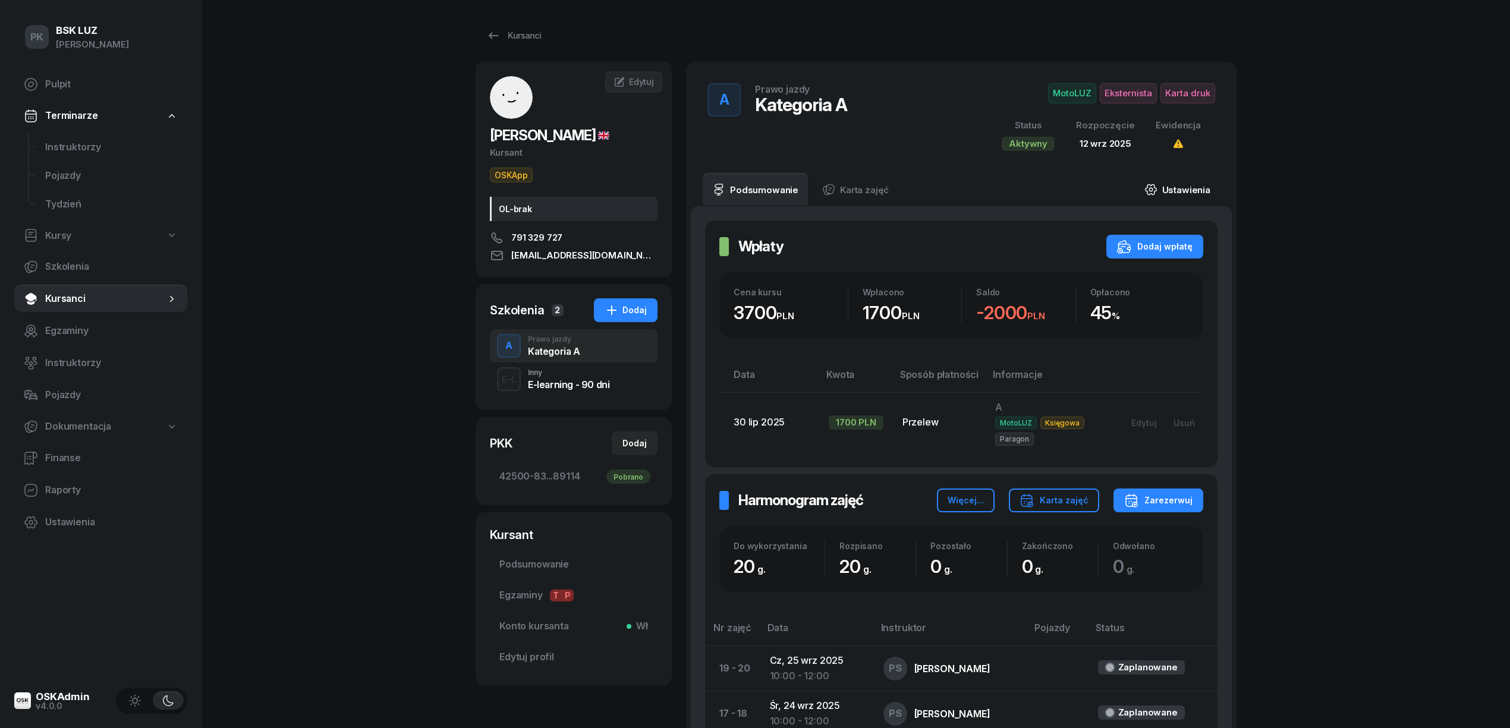
click at [1183, 182] on link "Ustawienia" at bounding box center [1177, 189] width 85 height 33
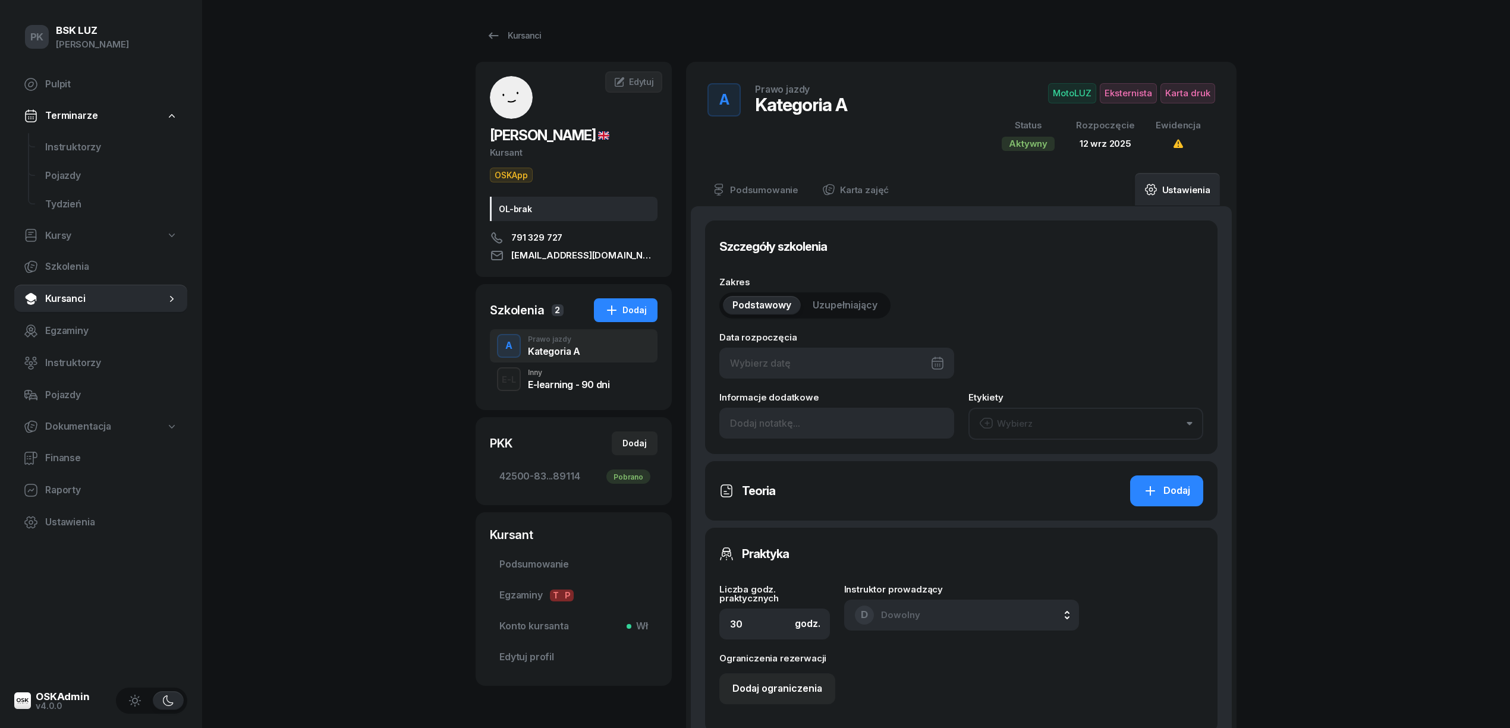
type input "12/09/2025"
type input "20"
type input "42500"
type input "83085"
type input "92643"
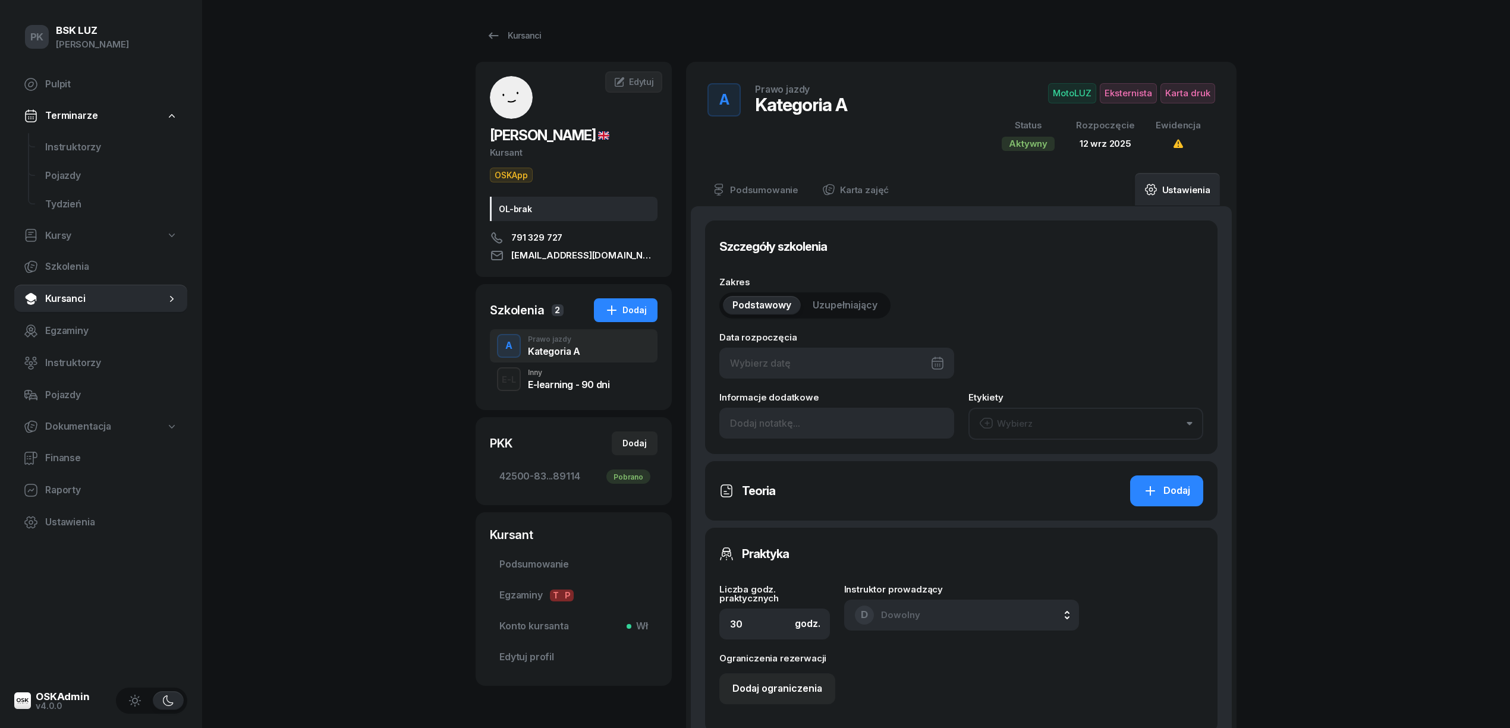
type input "89114"
type input "2/2025"
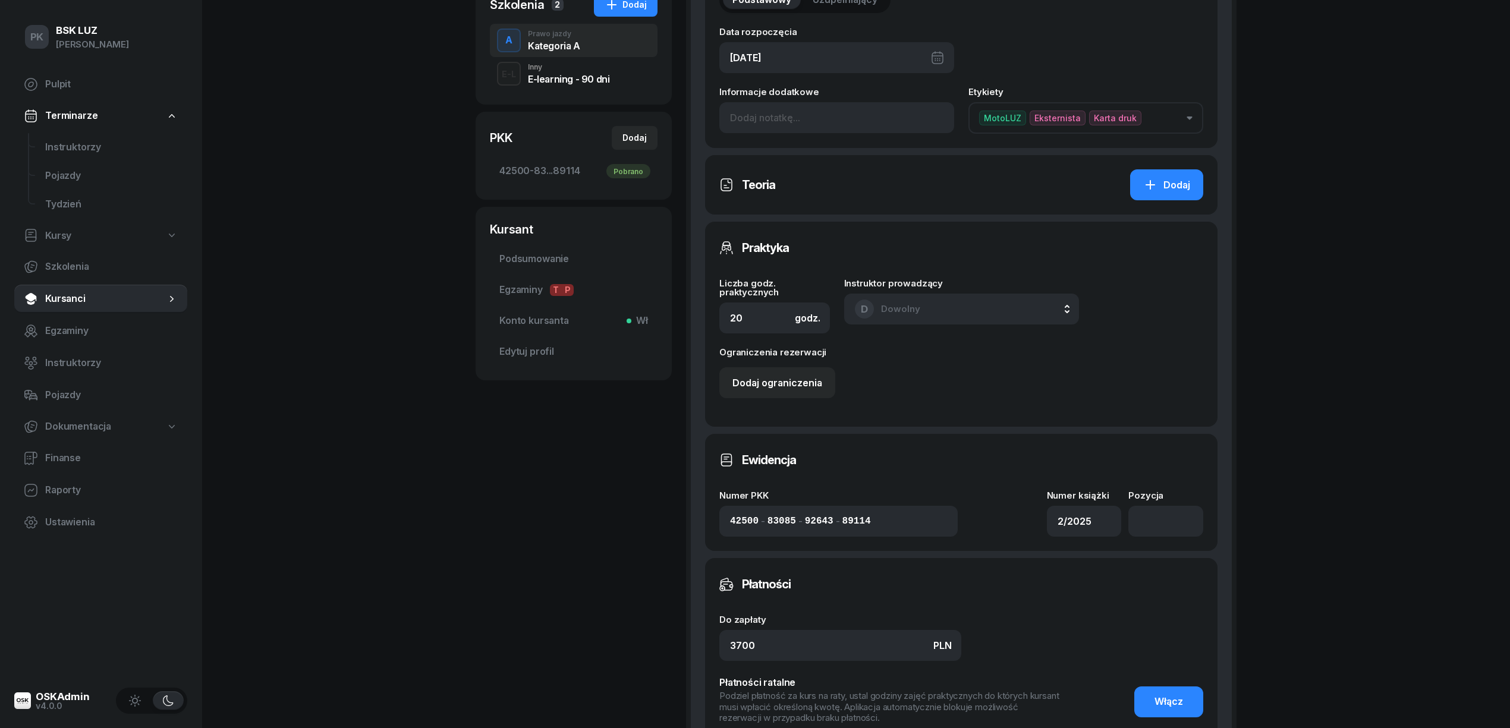
scroll to position [317, 0]
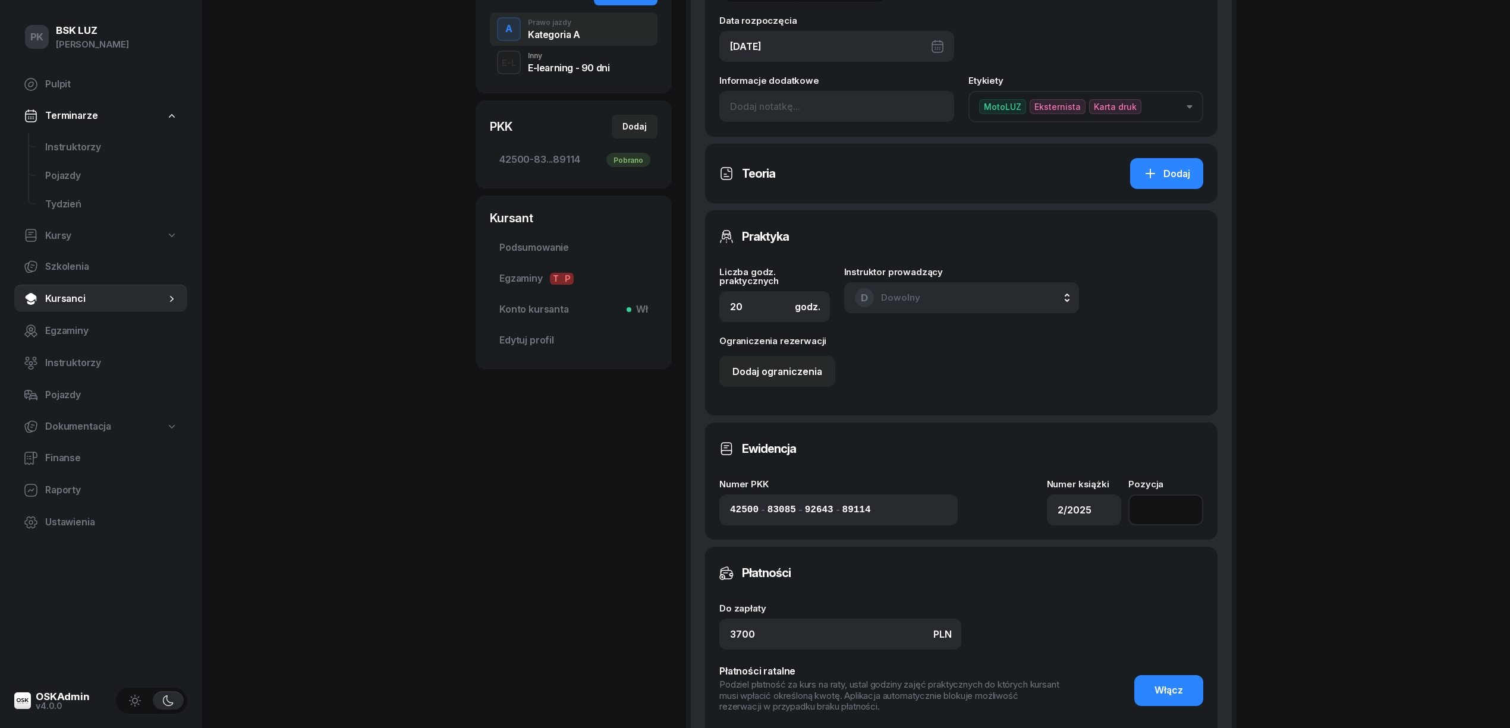
click at [1158, 509] on input "number" at bounding box center [1165, 509] width 75 height 31
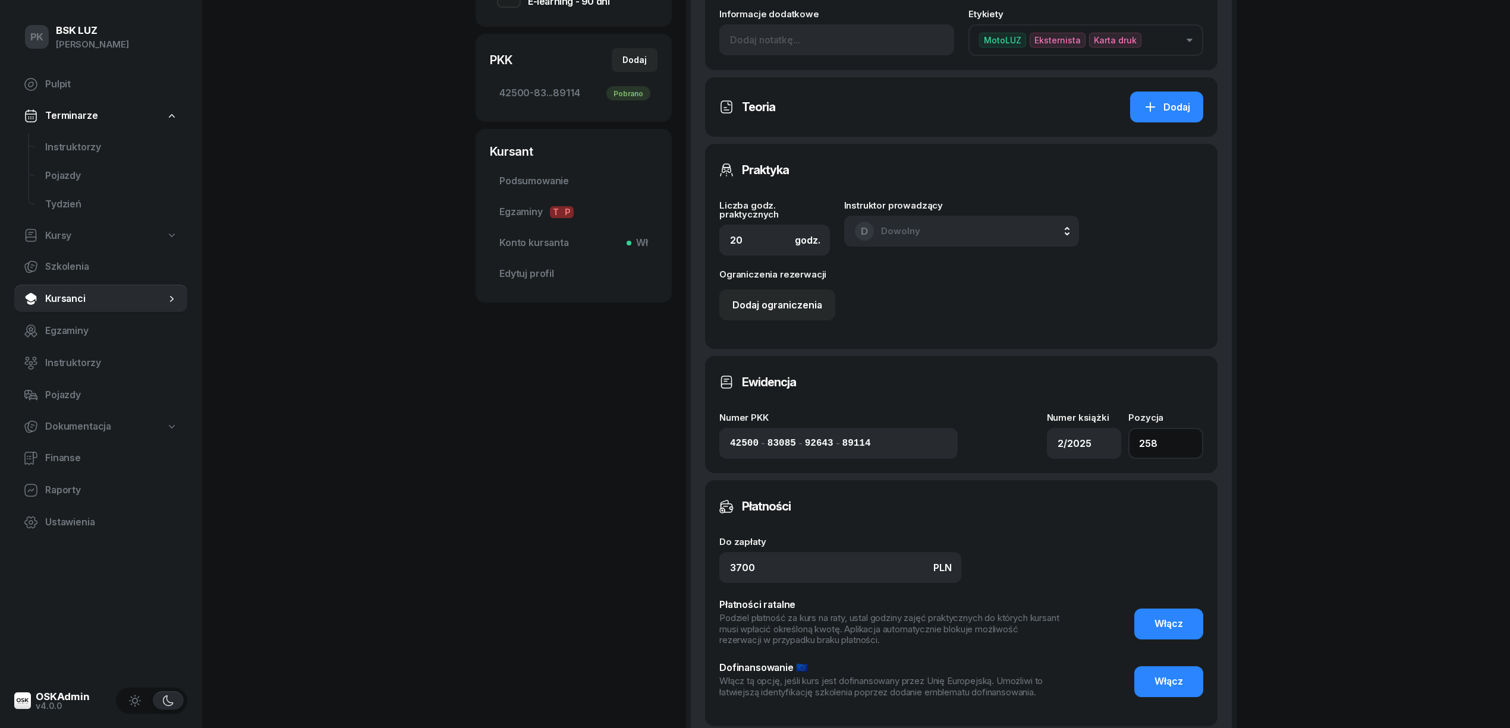
scroll to position [475, 0]
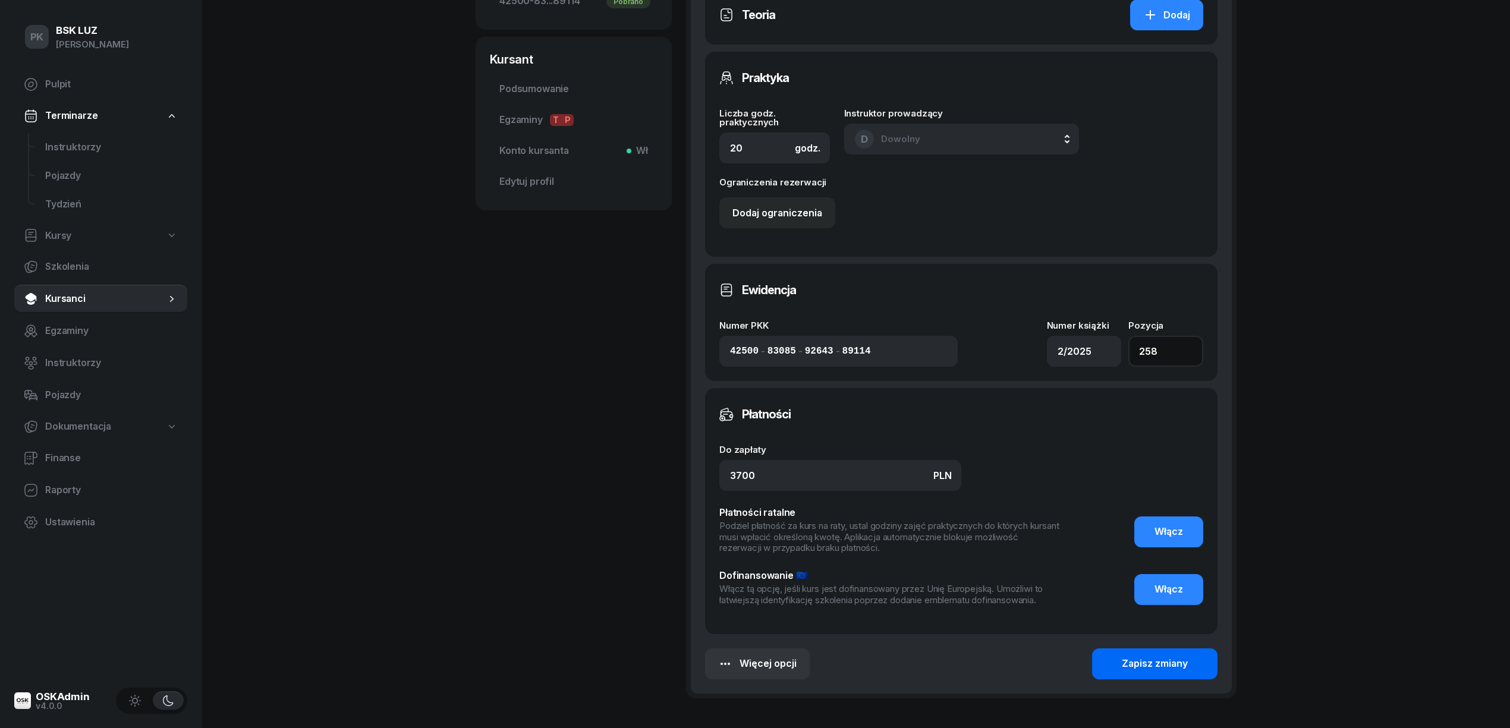
type input "258"
click at [1136, 654] on button "Zapisz zmiany" at bounding box center [1154, 663] width 125 height 31
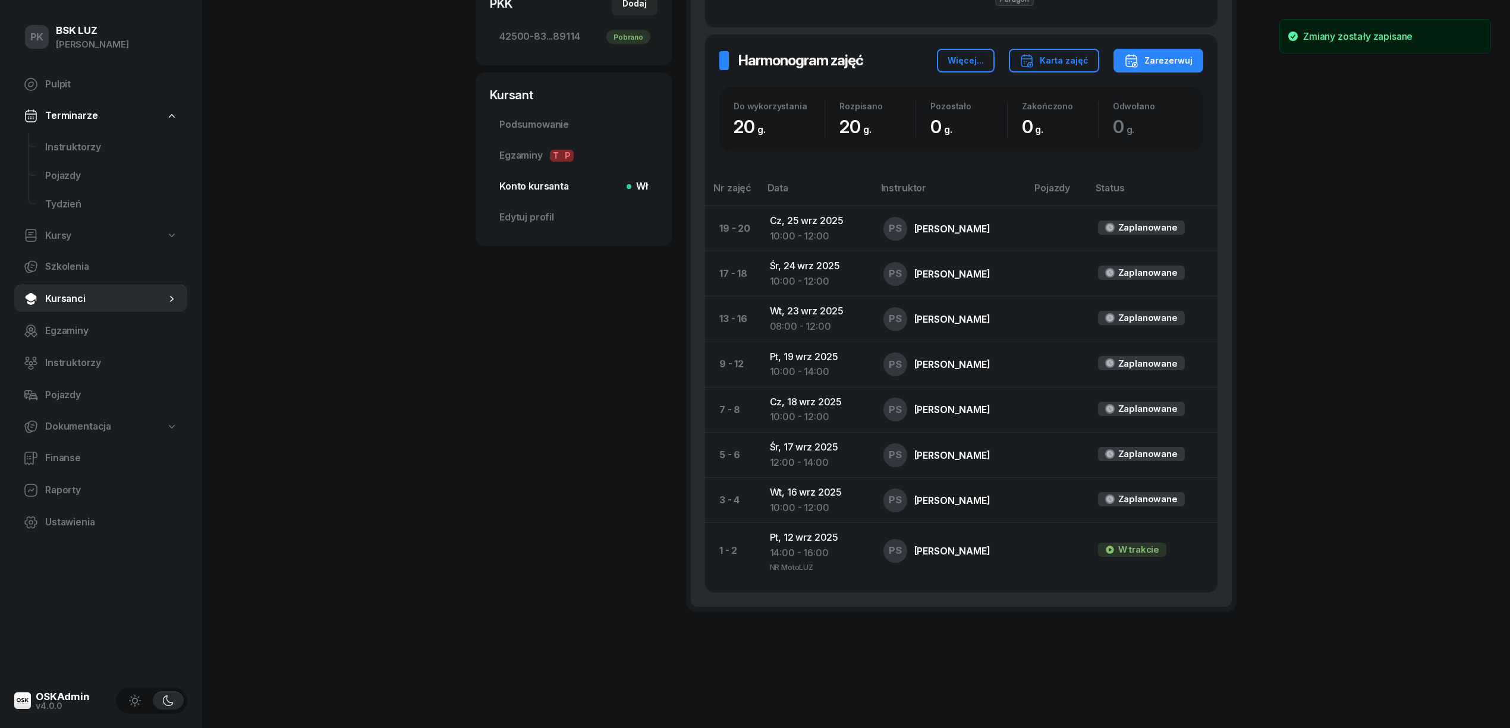
scroll to position [442, 0]
click at [92, 140] on span "Instruktorzy" at bounding box center [111, 146] width 133 height 15
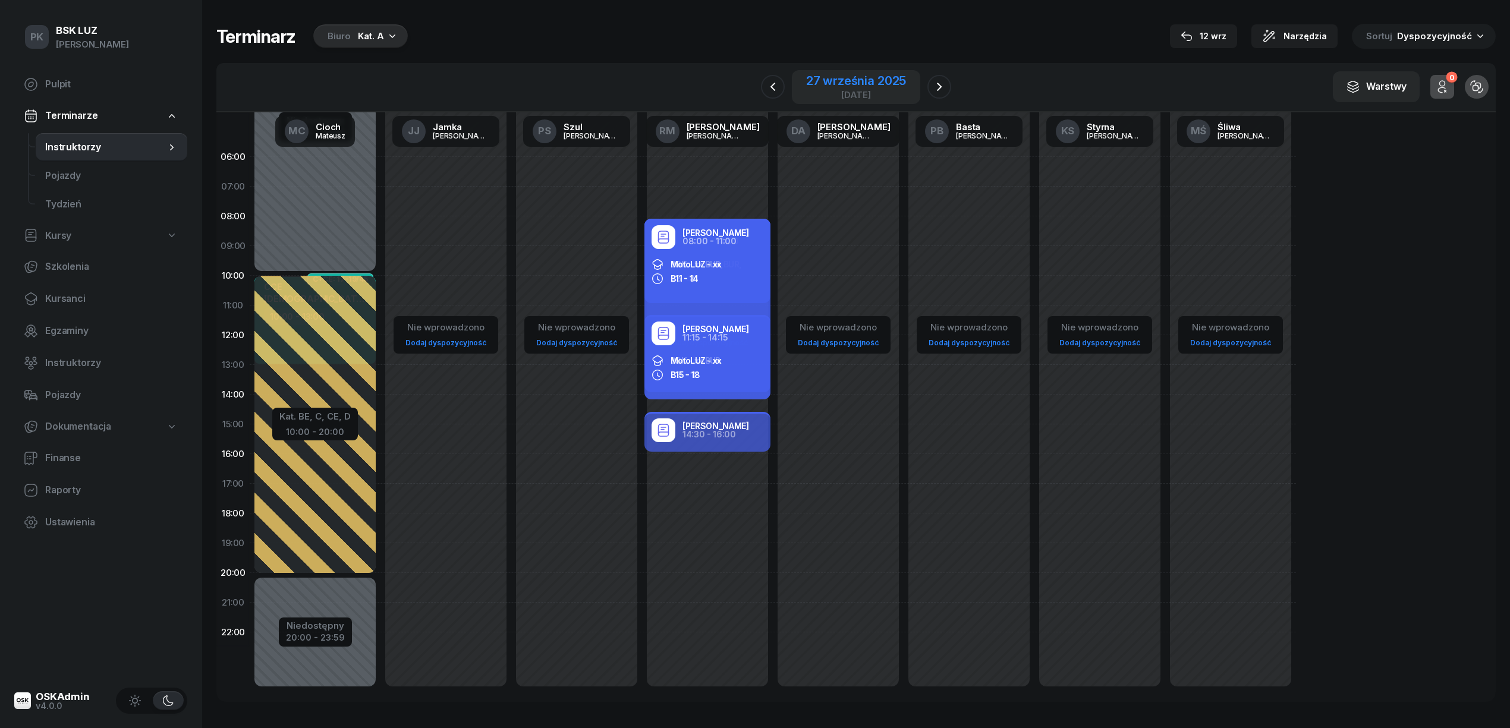
click at [880, 83] on div "27 września 2025" at bounding box center [856, 81] width 100 height 12
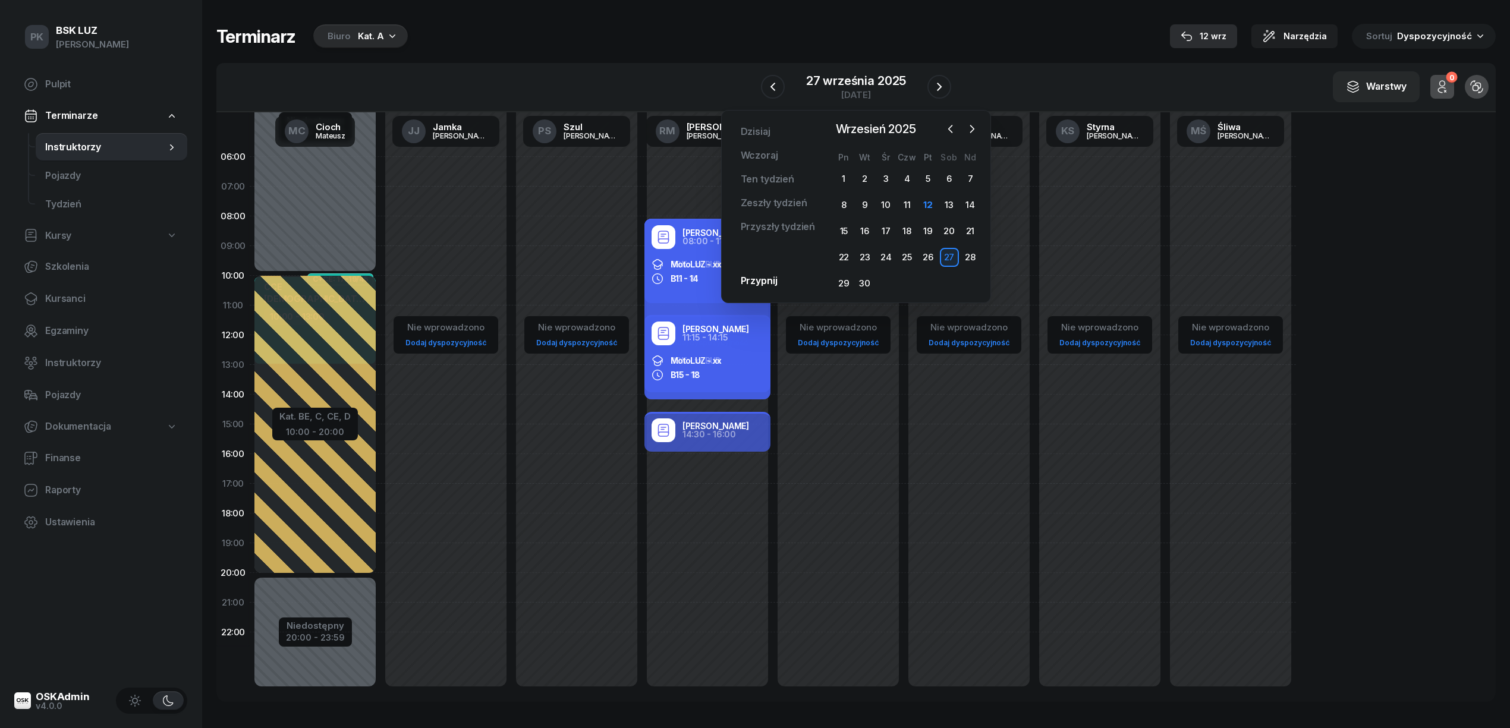
click at [1209, 34] on div "12 wrz" at bounding box center [1203, 36] width 46 height 14
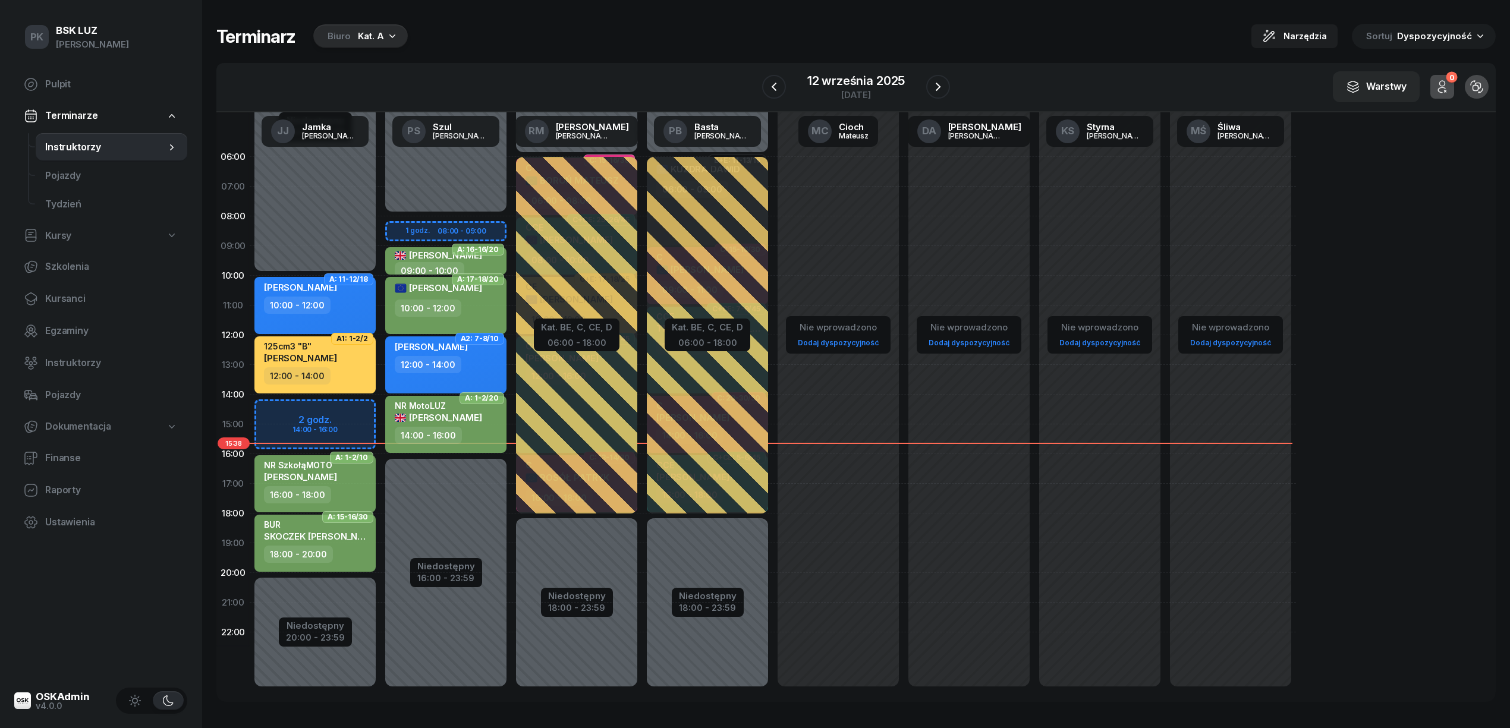
drag, startPoint x: 357, startPoint y: 25, endPoint x: 363, endPoint y: 29, distance: 6.8
click at [360, 32] on div "Biuro Kat. A" at bounding box center [360, 36] width 94 height 24
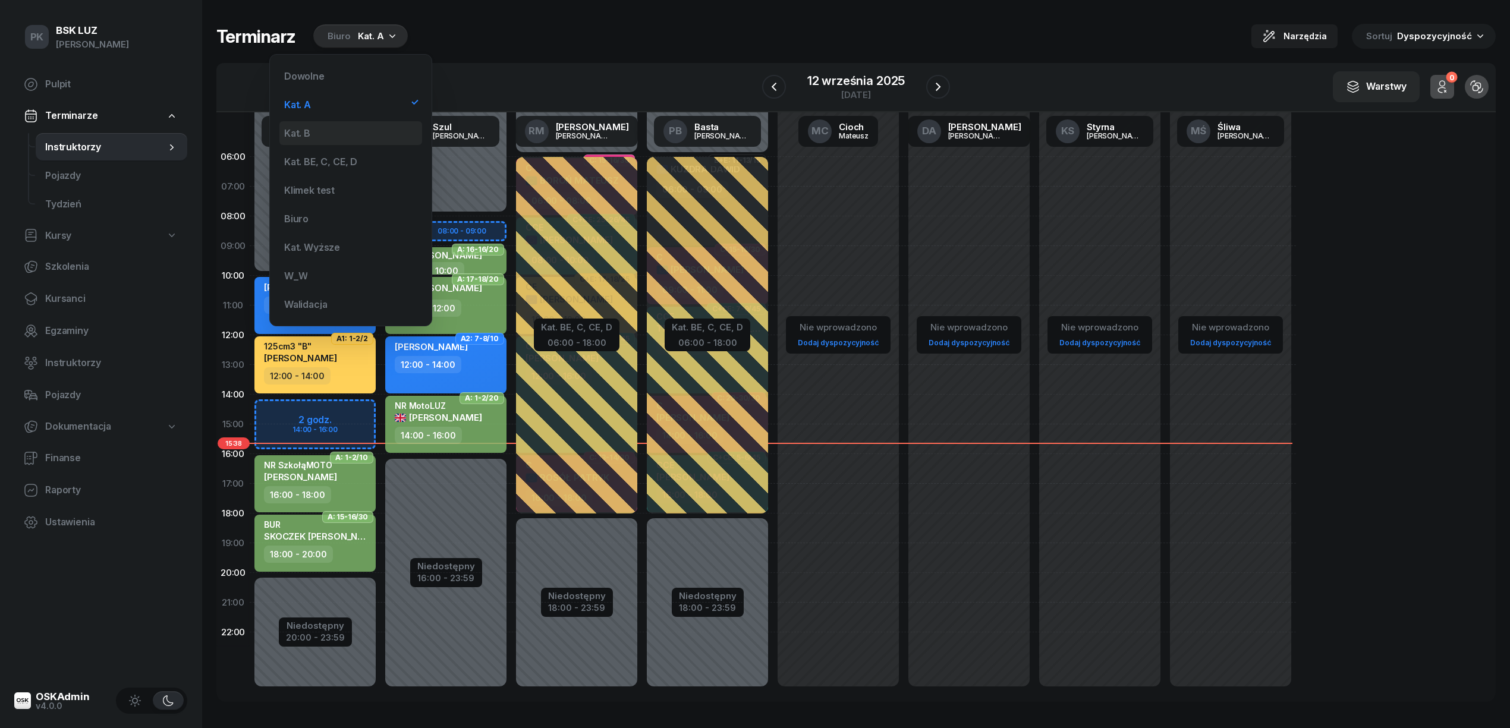
click at [352, 126] on div "Kat. B" at bounding box center [350, 133] width 143 height 24
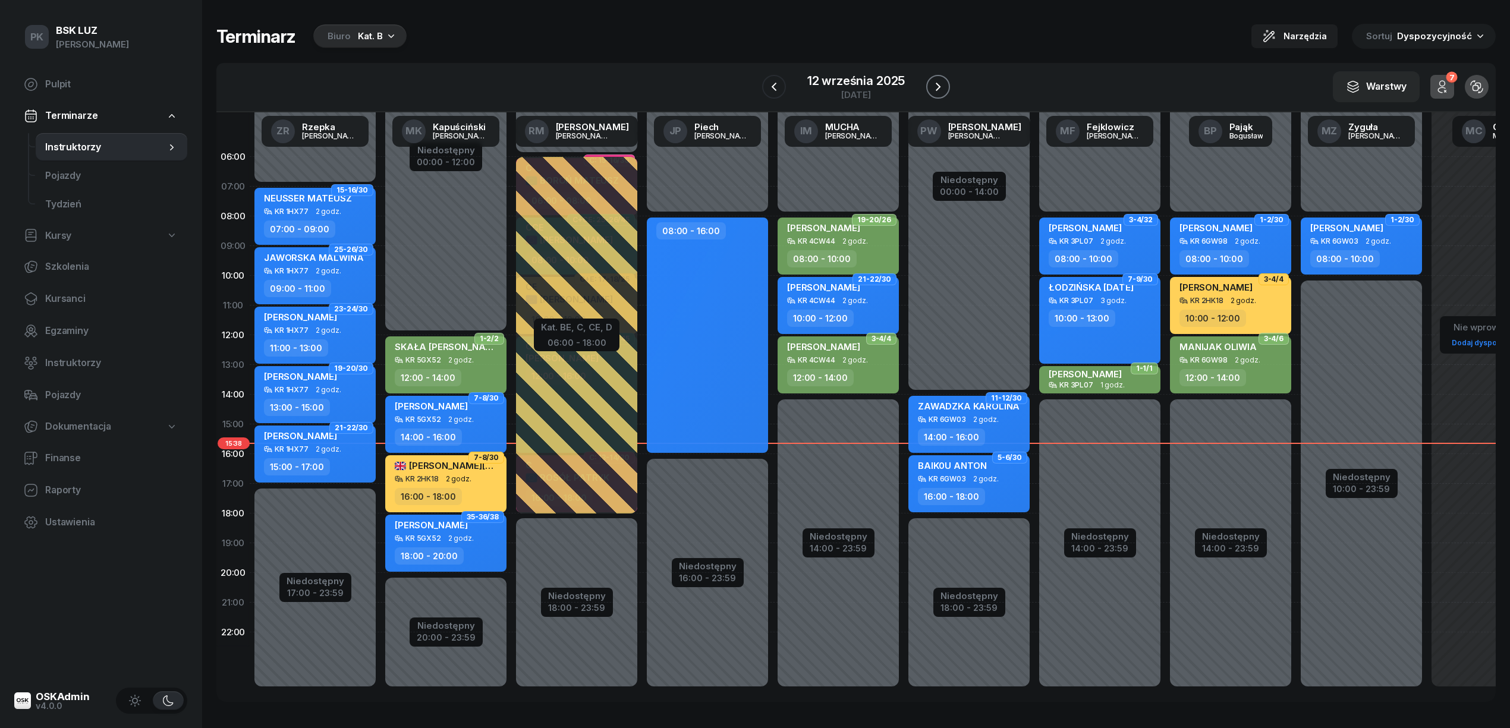
click at [940, 88] on icon "button" at bounding box center [938, 87] width 14 height 14
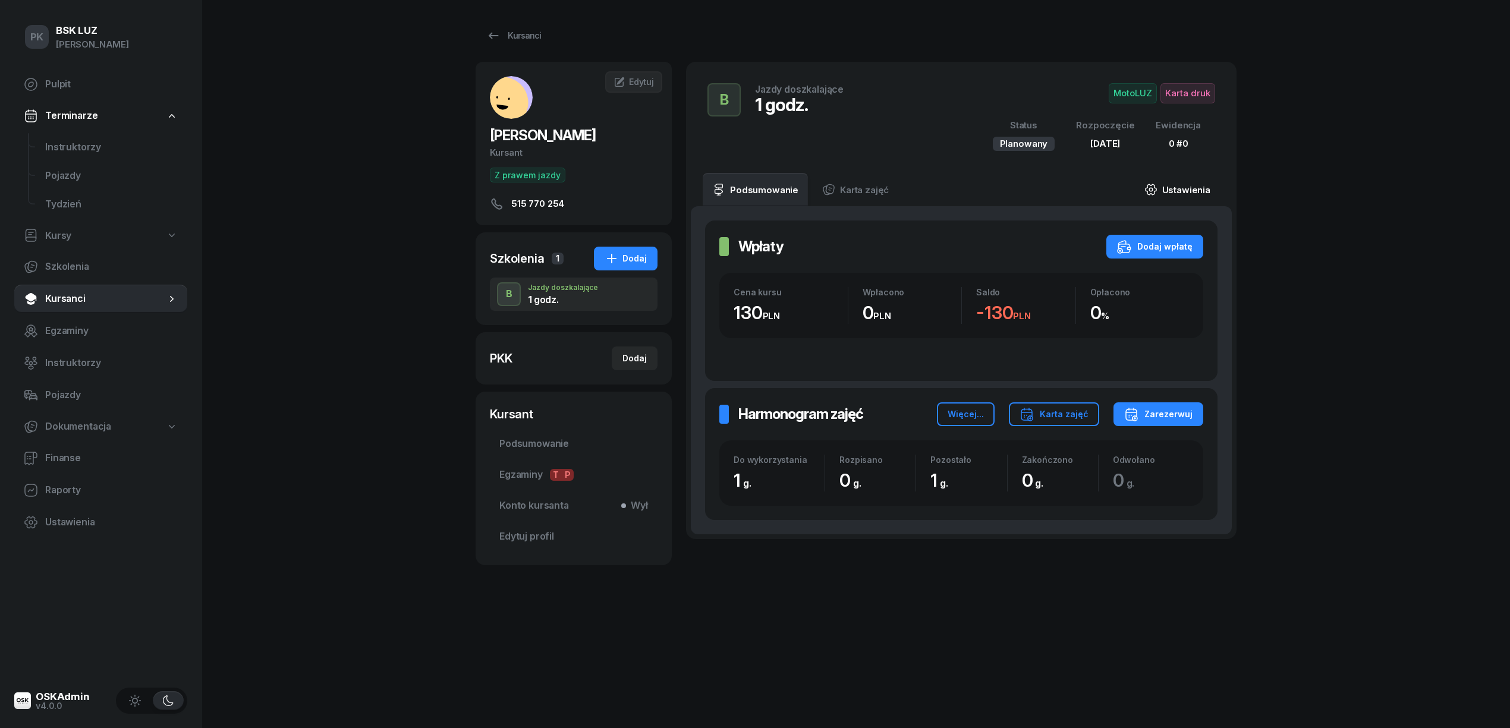
click at [1190, 190] on link "Ustawienia" at bounding box center [1177, 189] width 85 height 33
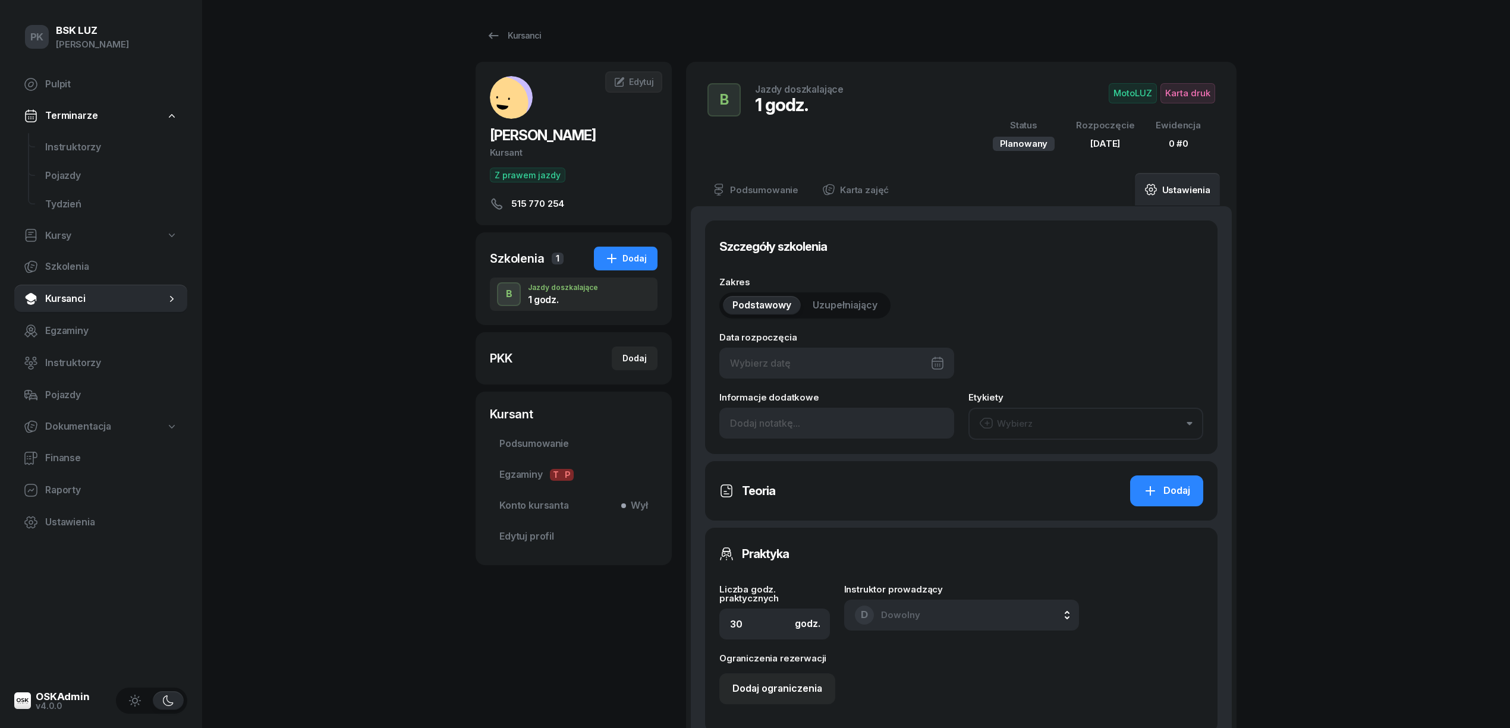
type input "[DATE]"
type input "1"
type input "0"
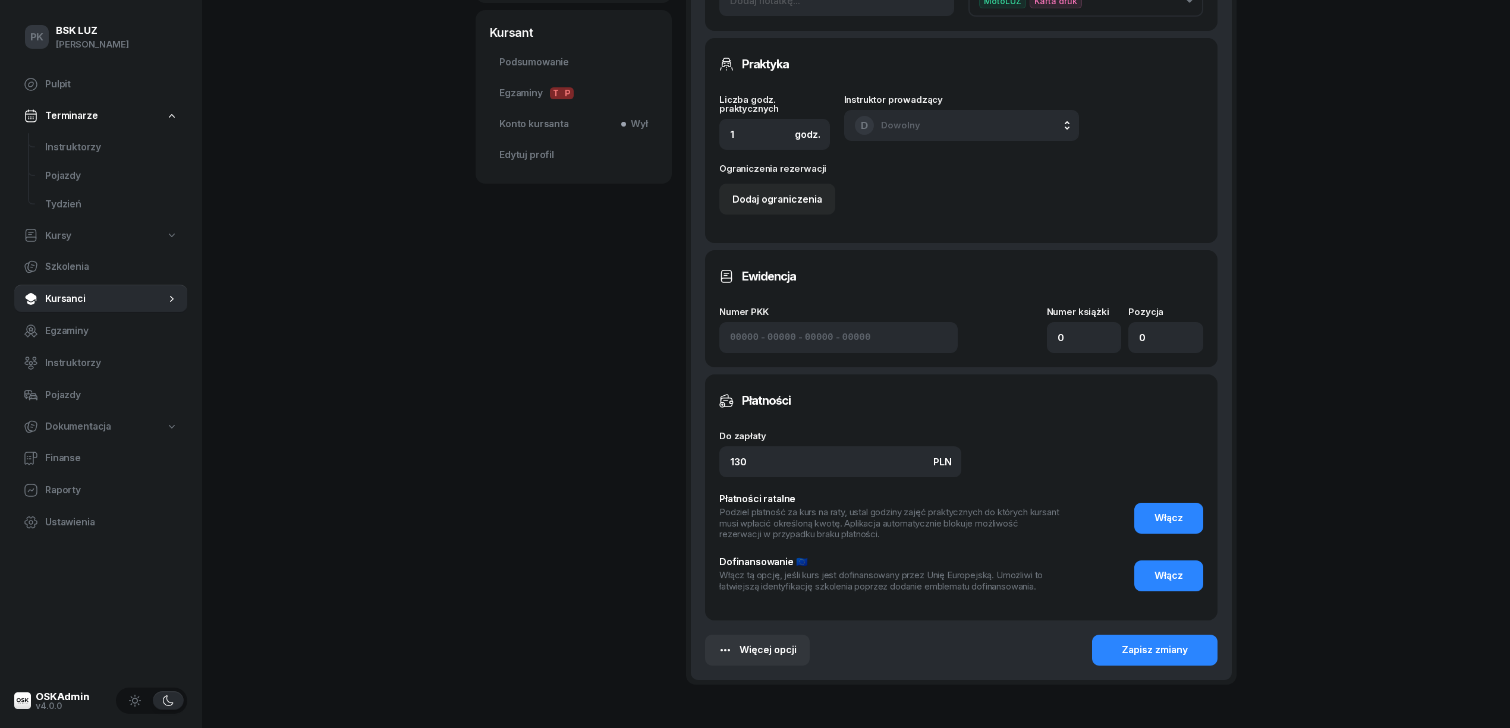
scroll to position [454, 0]
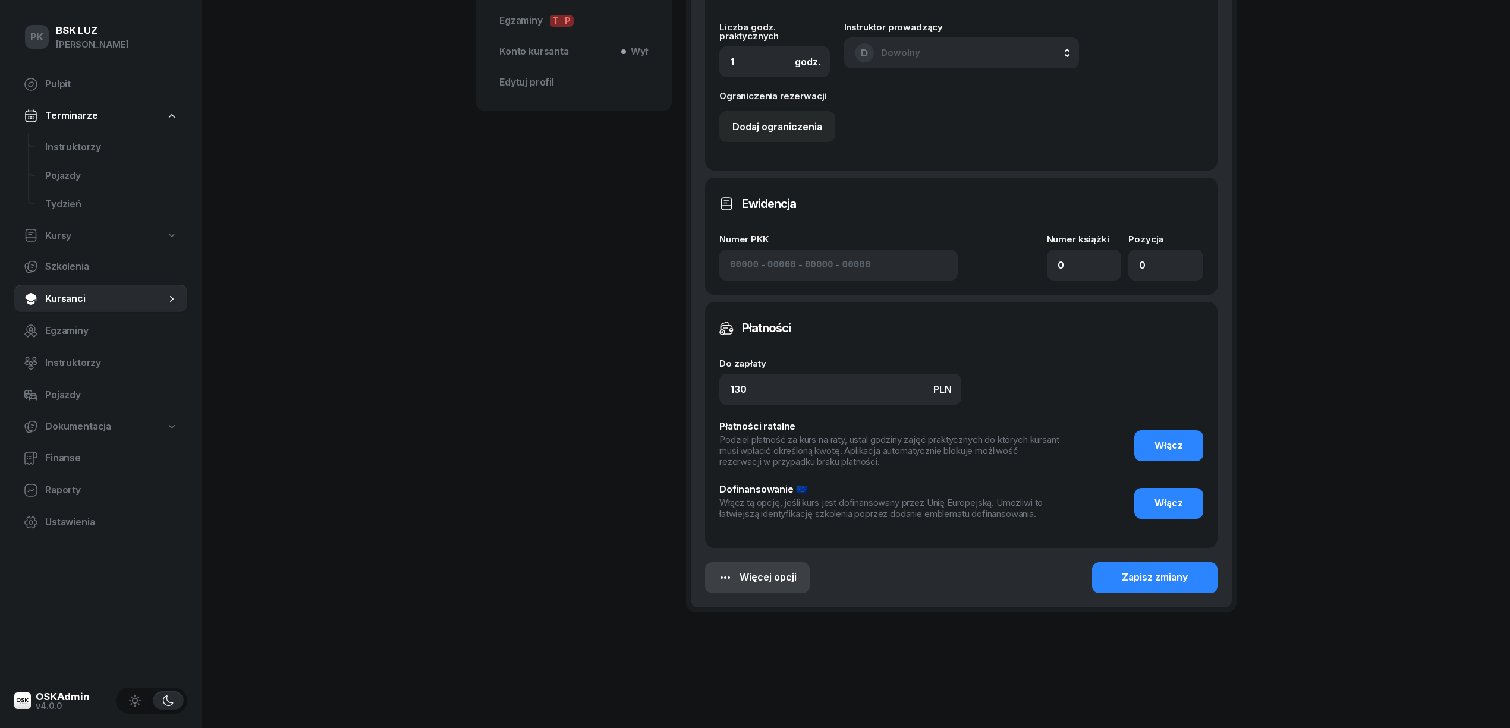
click at [763, 575] on div "Więcej opcji" at bounding box center [757, 577] width 78 height 15
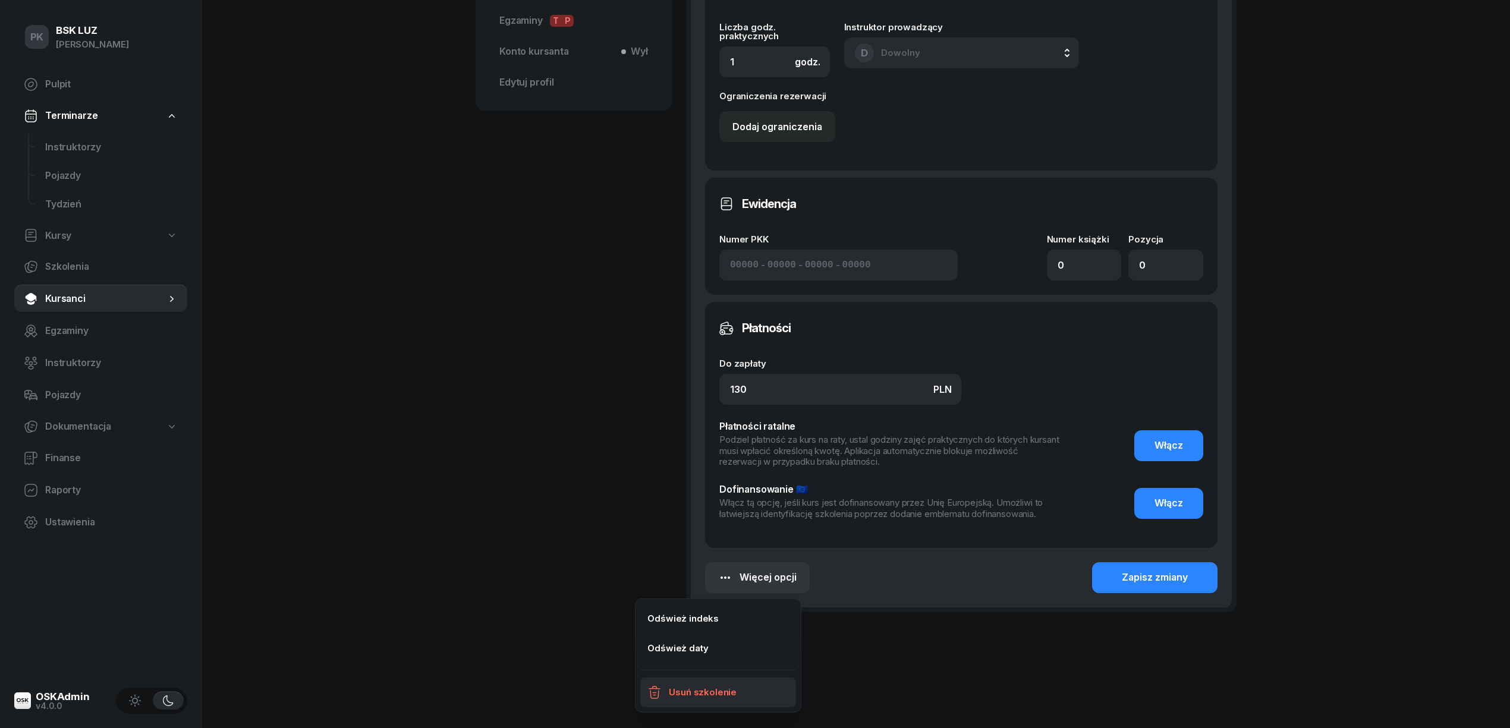
click at [713, 688] on div "Usuń szkolenie" at bounding box center [703, 692] width 68 height 15
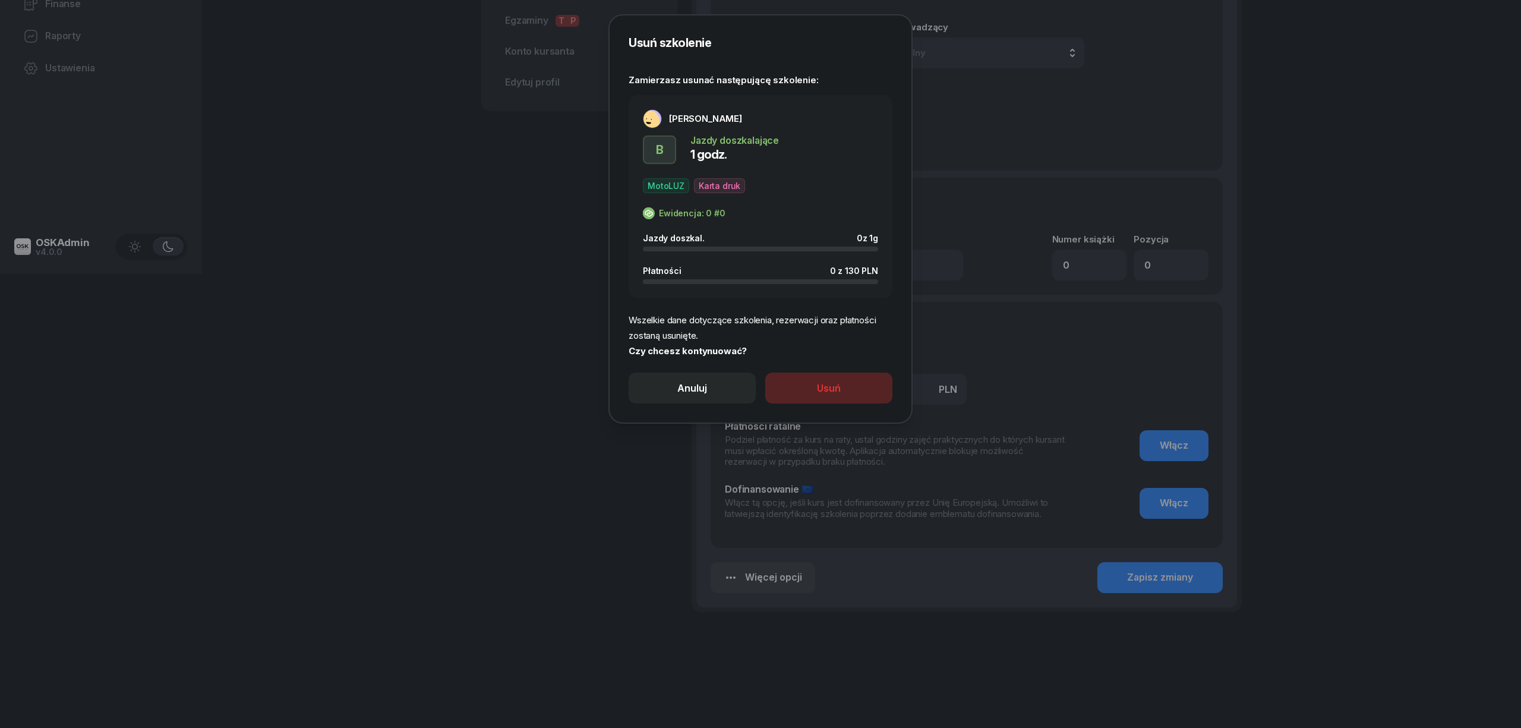
click at [834, 400] on button "Usuń" at bounding box center [828, 388] width 127 height 31
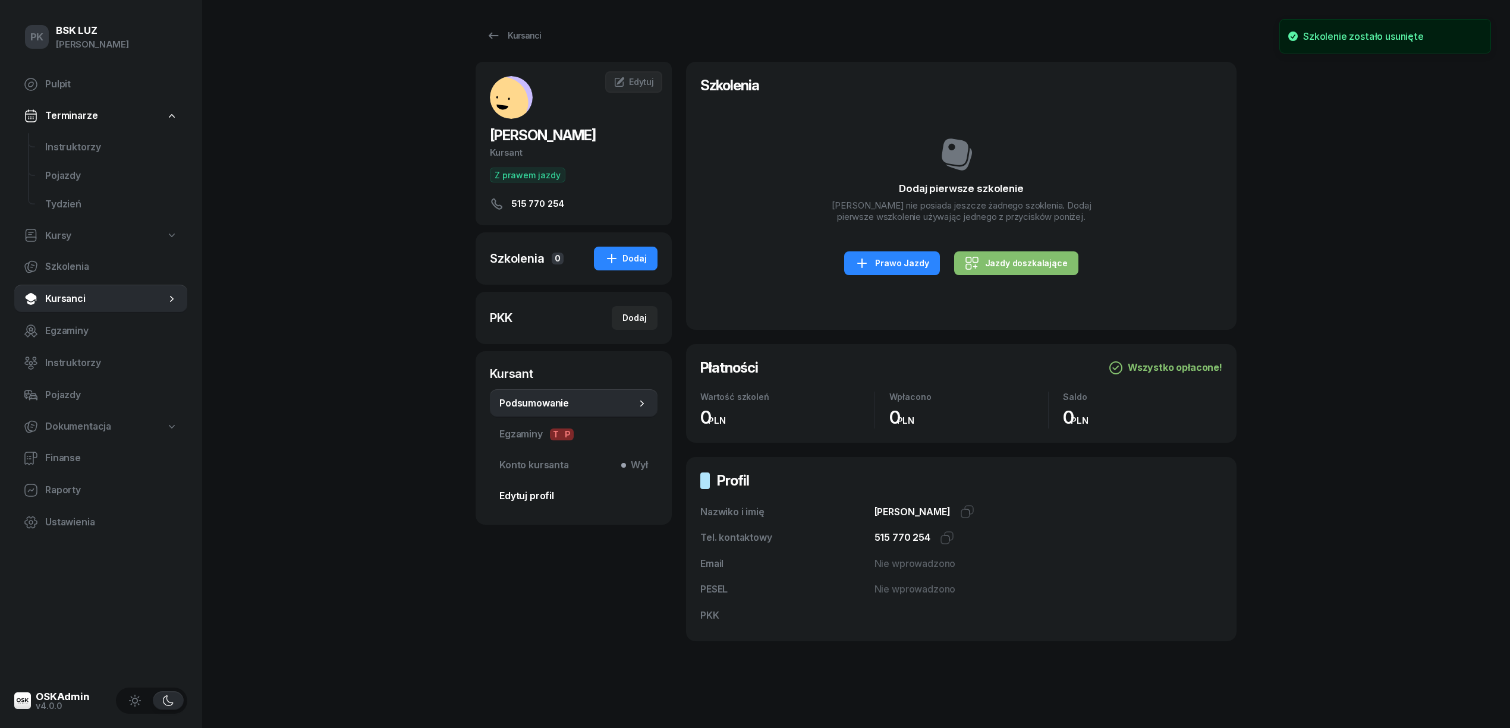
click at [530, 490] on span "Edytuj profil" at bounding box center [573, 496] width 149 height 15
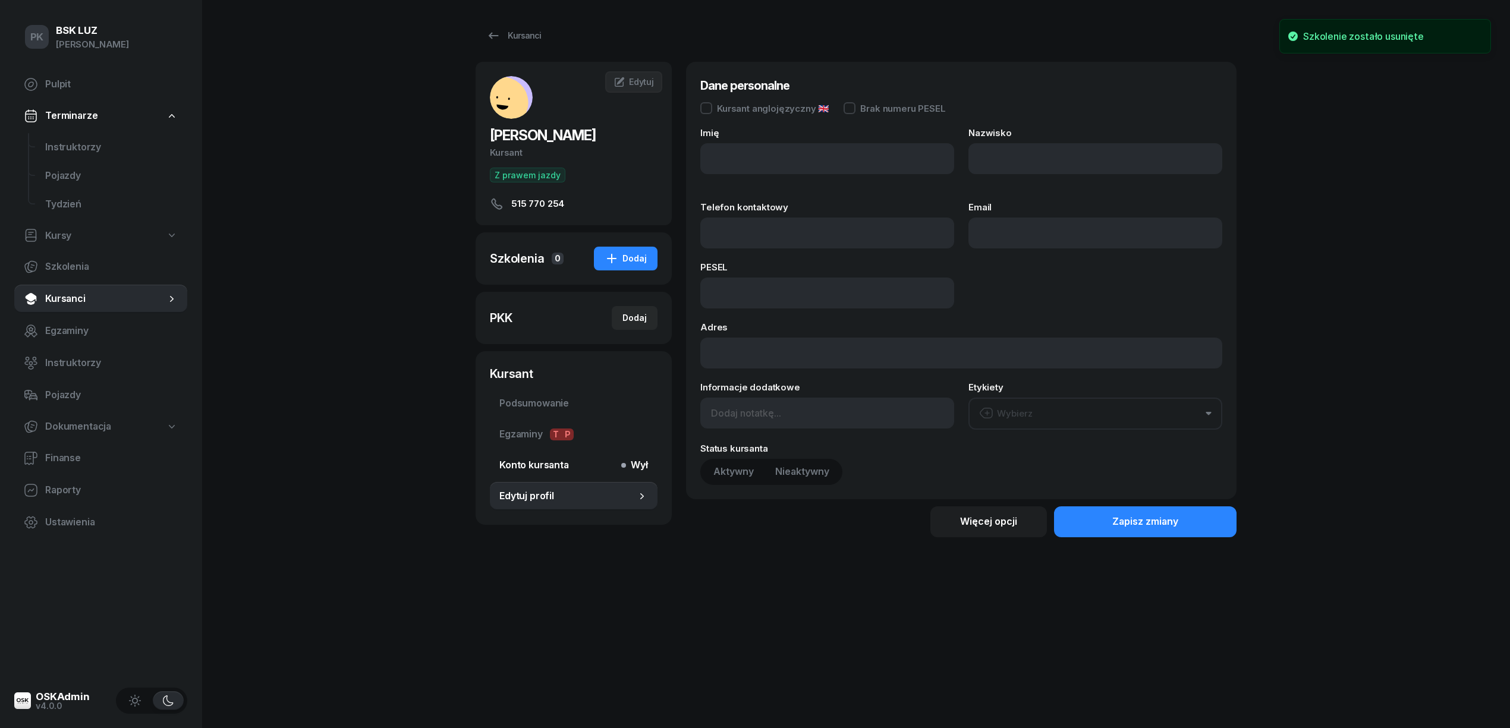
type input "[PERSON_NAME]"
type input "515 770 254"
click at [994, 515] on div "Więcej opcji" at bounding box center [988, 520] width 57 height 15
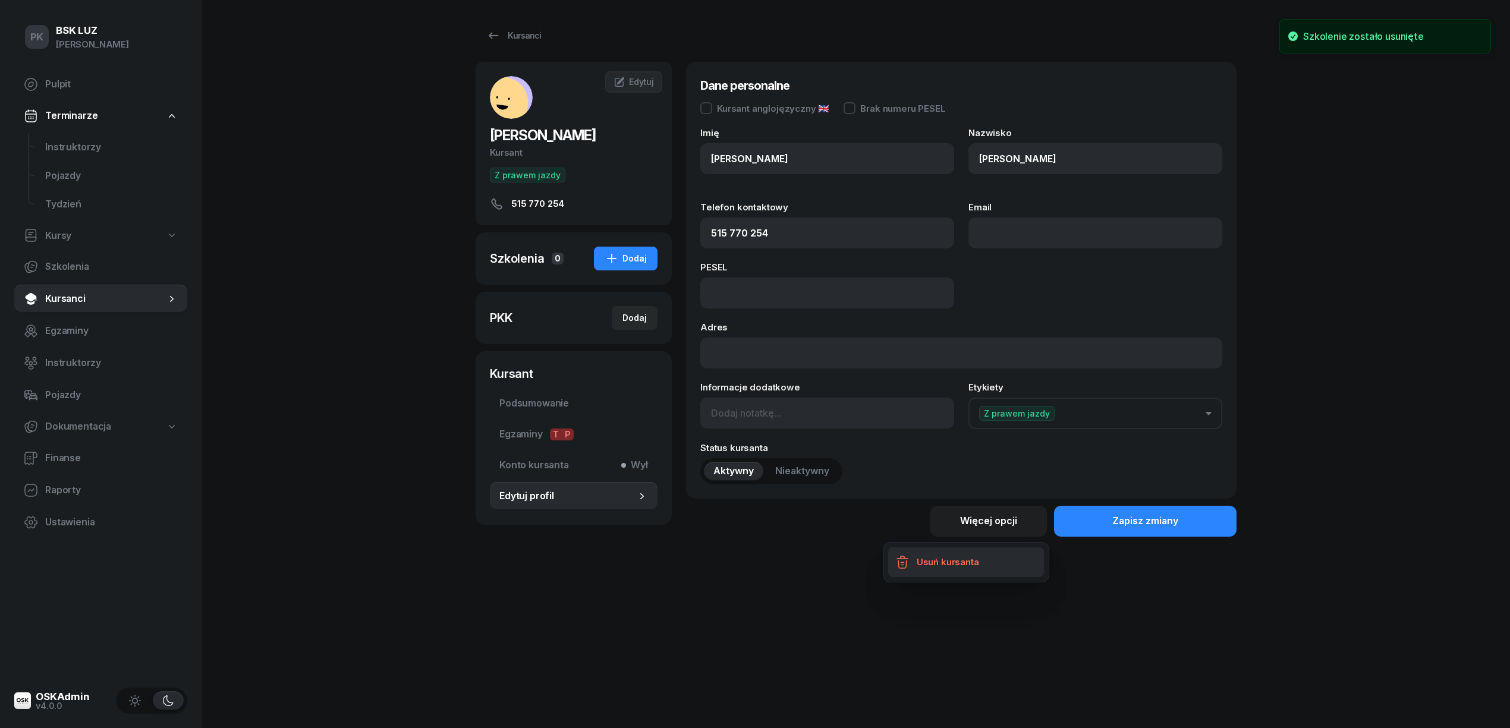
click at [961, 571] on link "Usuń kursanta" at bounding box center [966, 562] width 156 height 30
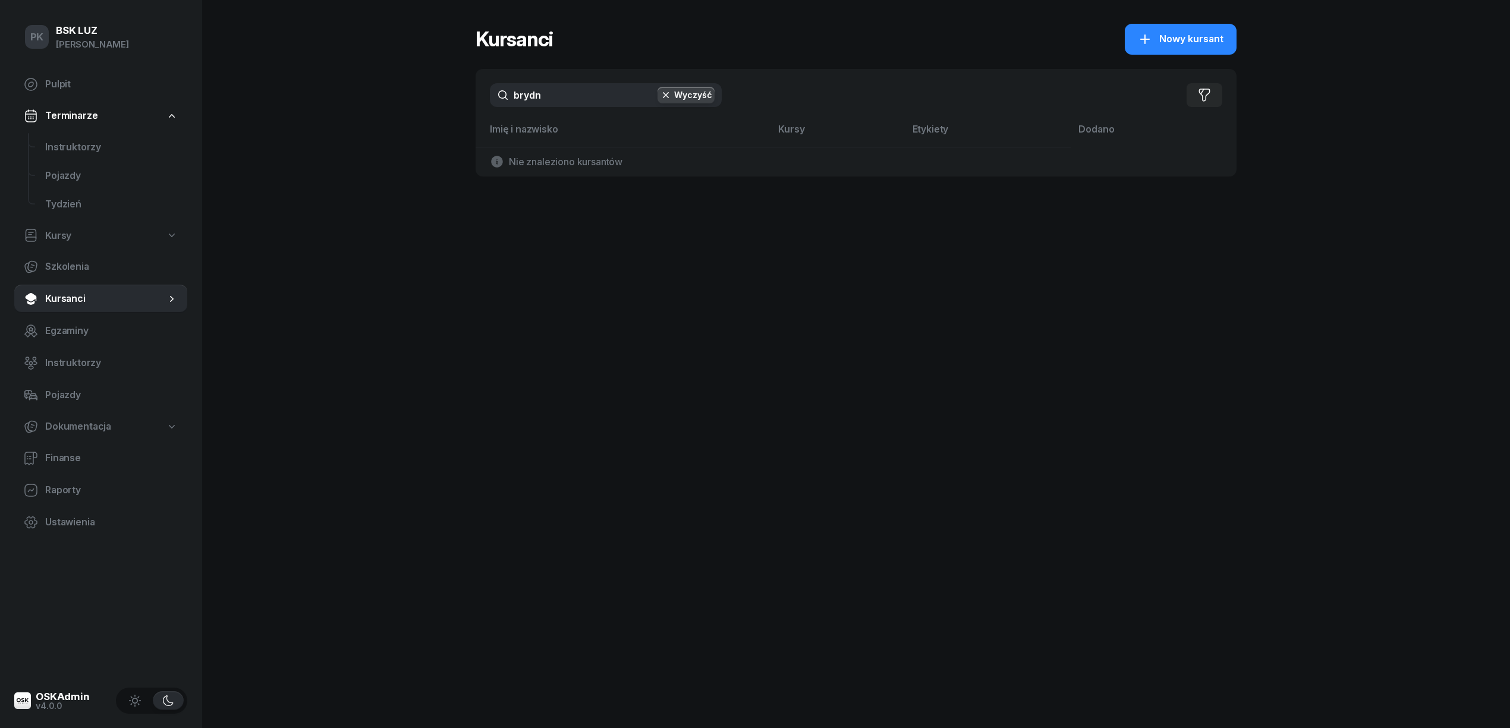
click at [691, 96] on button "Wyczyść" at bounding box center [685, 95] width 57 height 17
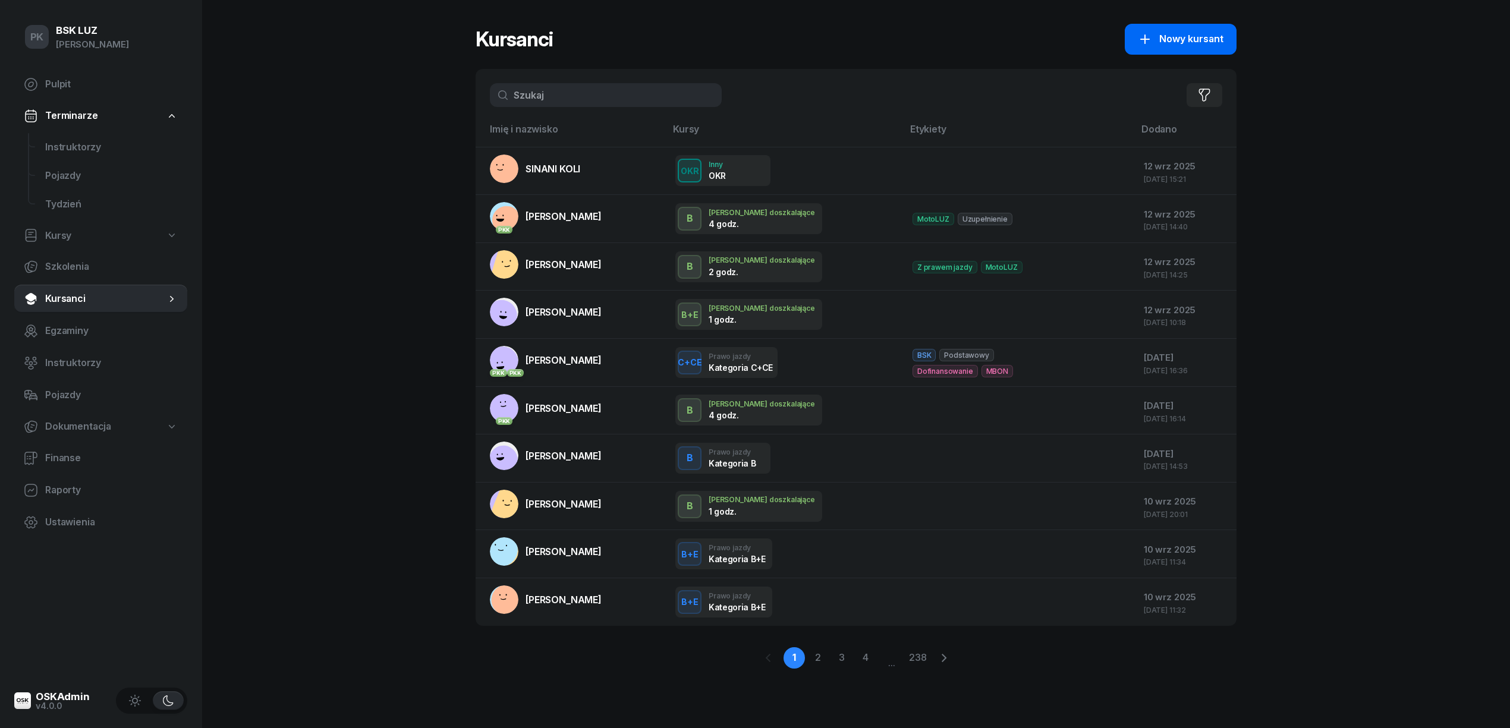
click at [1184, 29] on button "Nowy kursant" at bounding box center [1180, 39] width 112 height 31
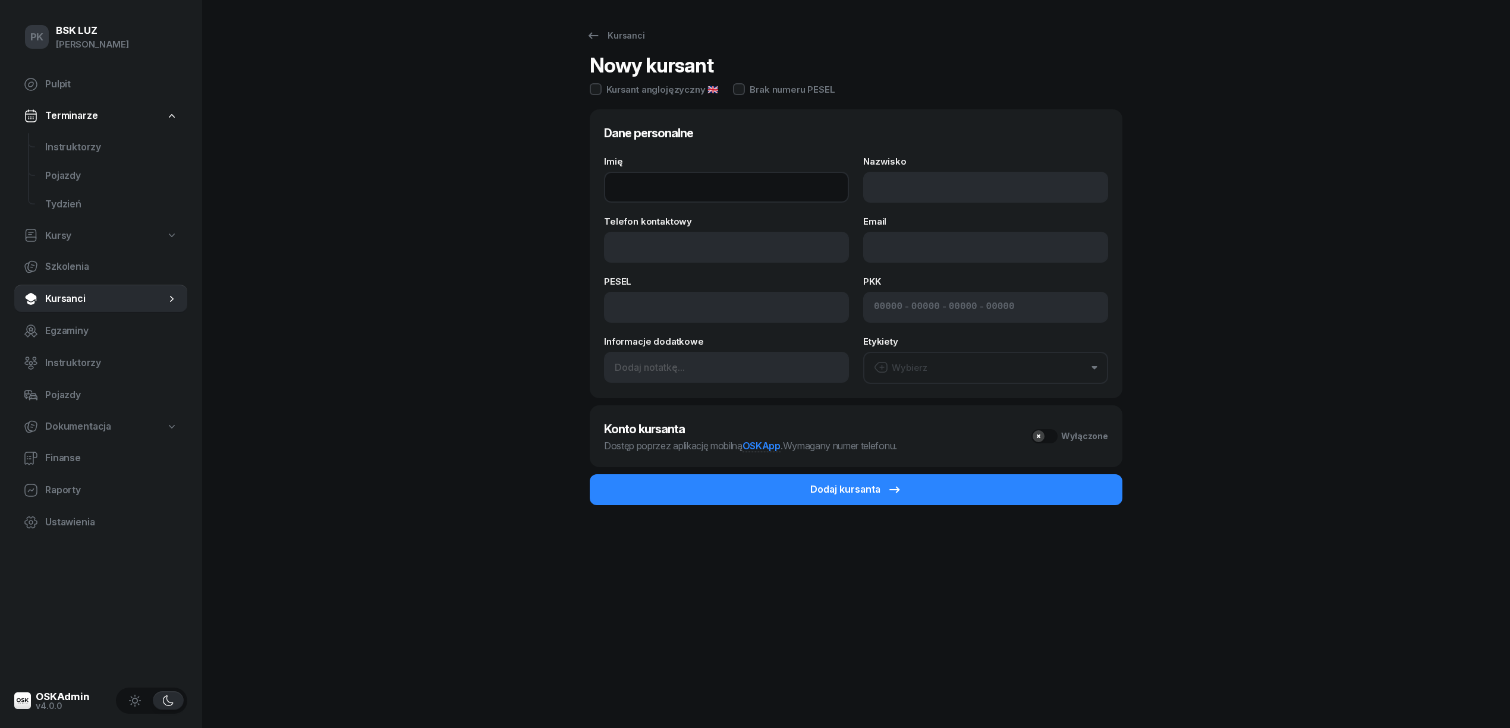
click at [676, 181] on input "Imię" at bounding box center [726, 187] width 245 height 31
type input "[PERSON_NAME]"
click at [903, 195] on input "Nazwisko" at bounding box center [985, 187] width 245 height 31
type input "SEWERYN"
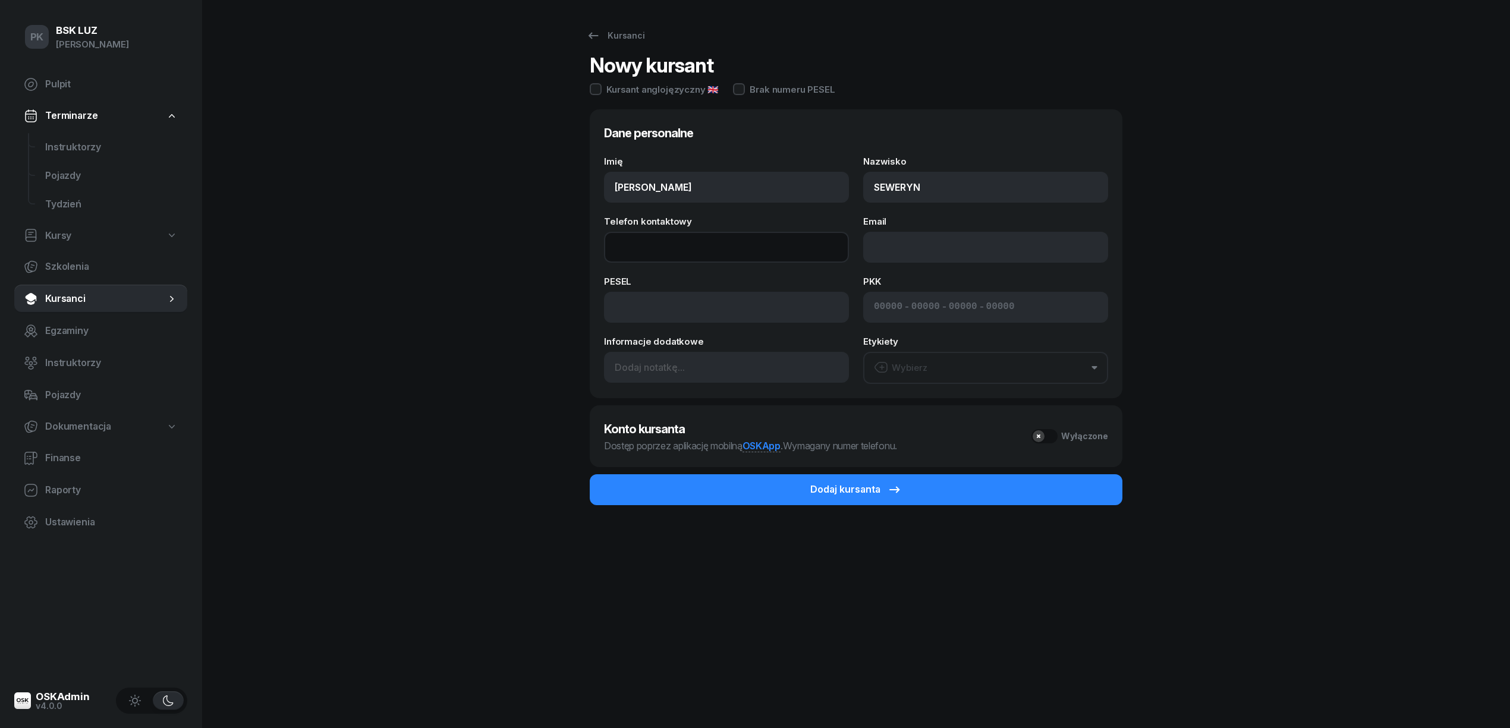
click at [642, 247] on input "Telefon kontaktowy" at bounding box center [726, 247] width 245 height 31
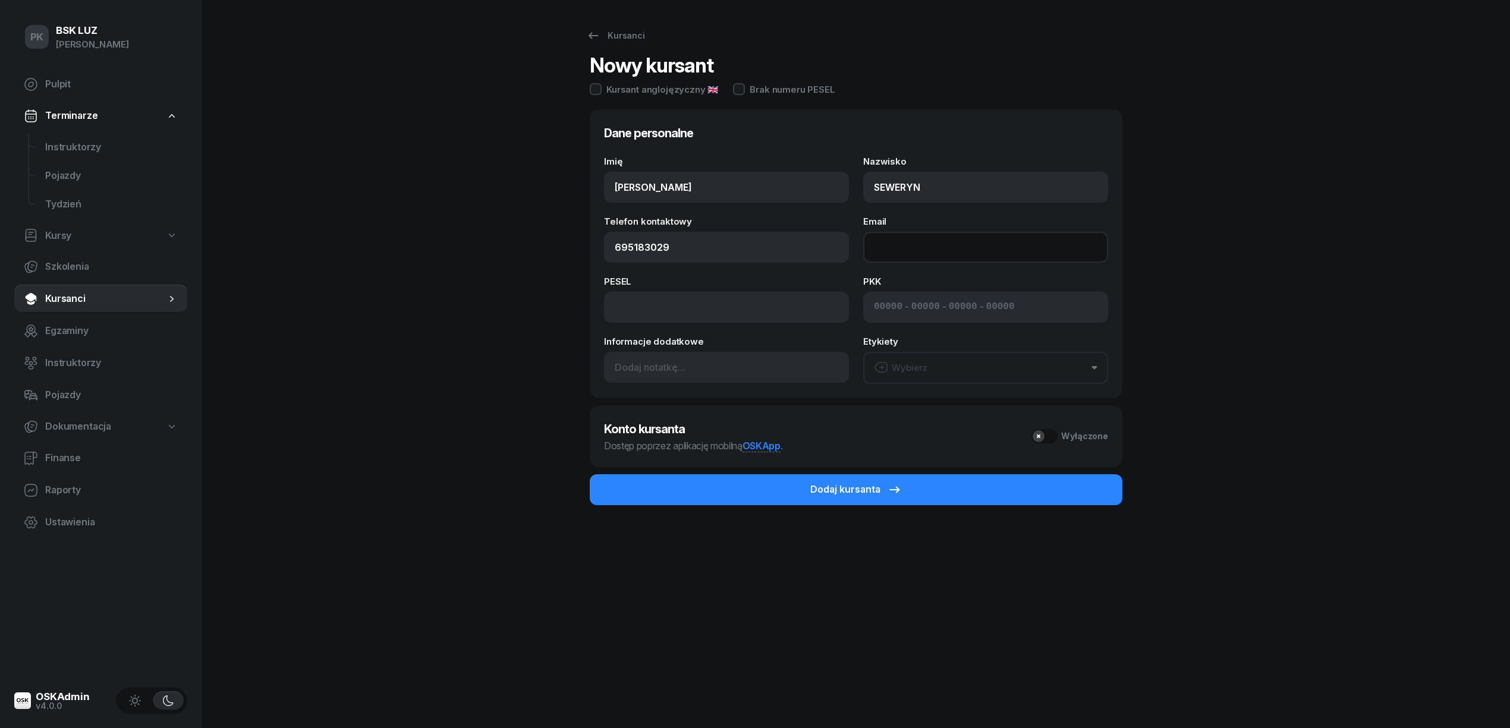
type input "695 183 029"
click at [906, 252] on input "Email" at bounding box center [985, 247] width 245 height 31
type input "[EMAIL_ADDRESS][DOMAIN_NAME]"
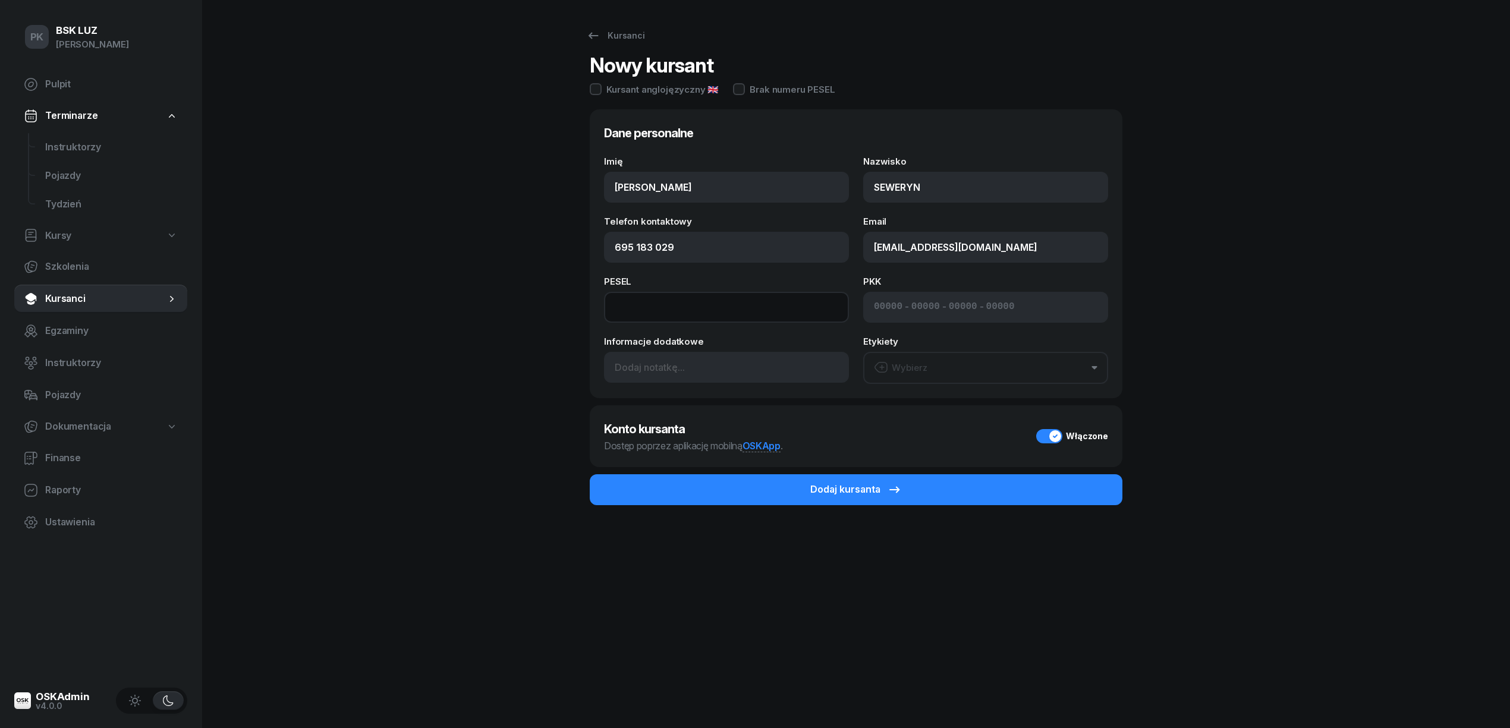
click at [695, 310] on input at bounding box center [726, 307] width 245 height 31
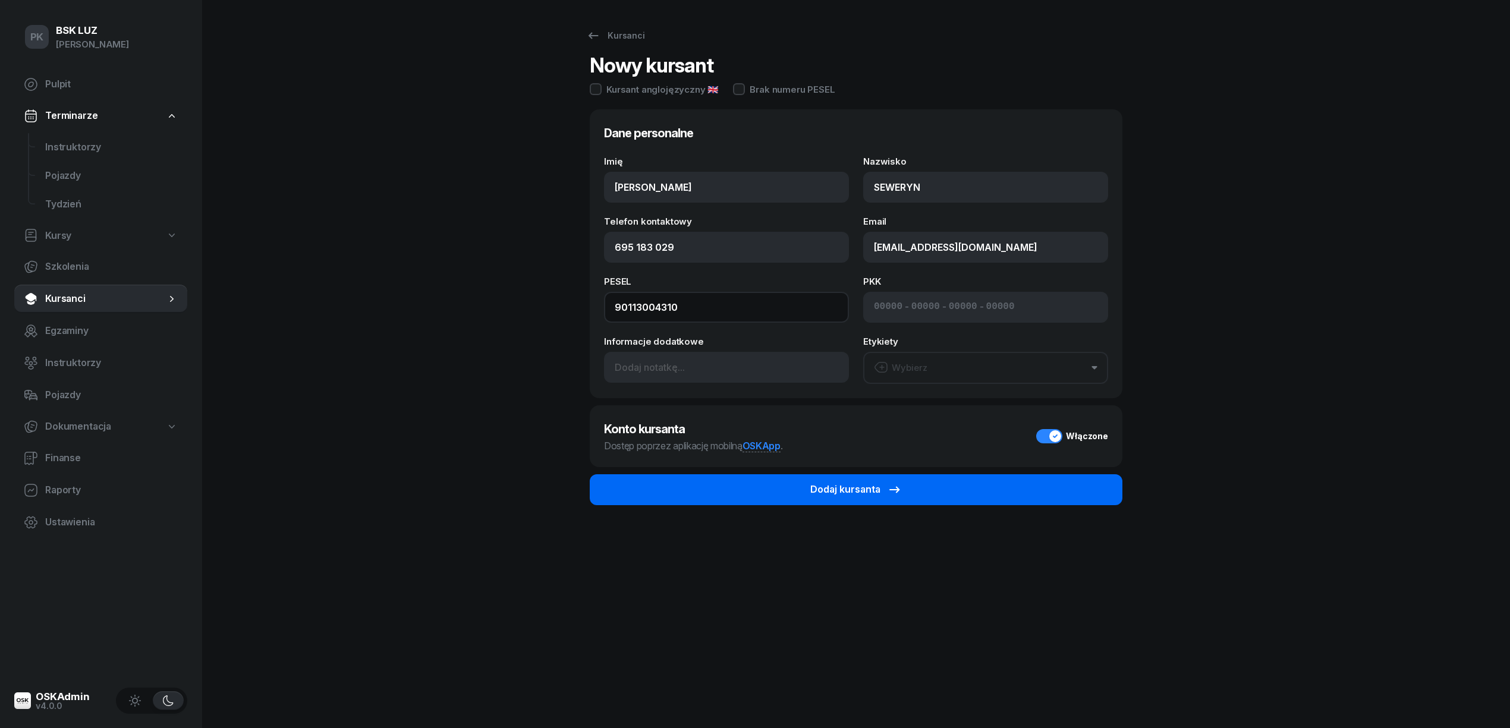
type input "90113004310"
click at [911, 490] on button "Dodaj kursanta" at bounding box center [856, 489] width 532 height 31
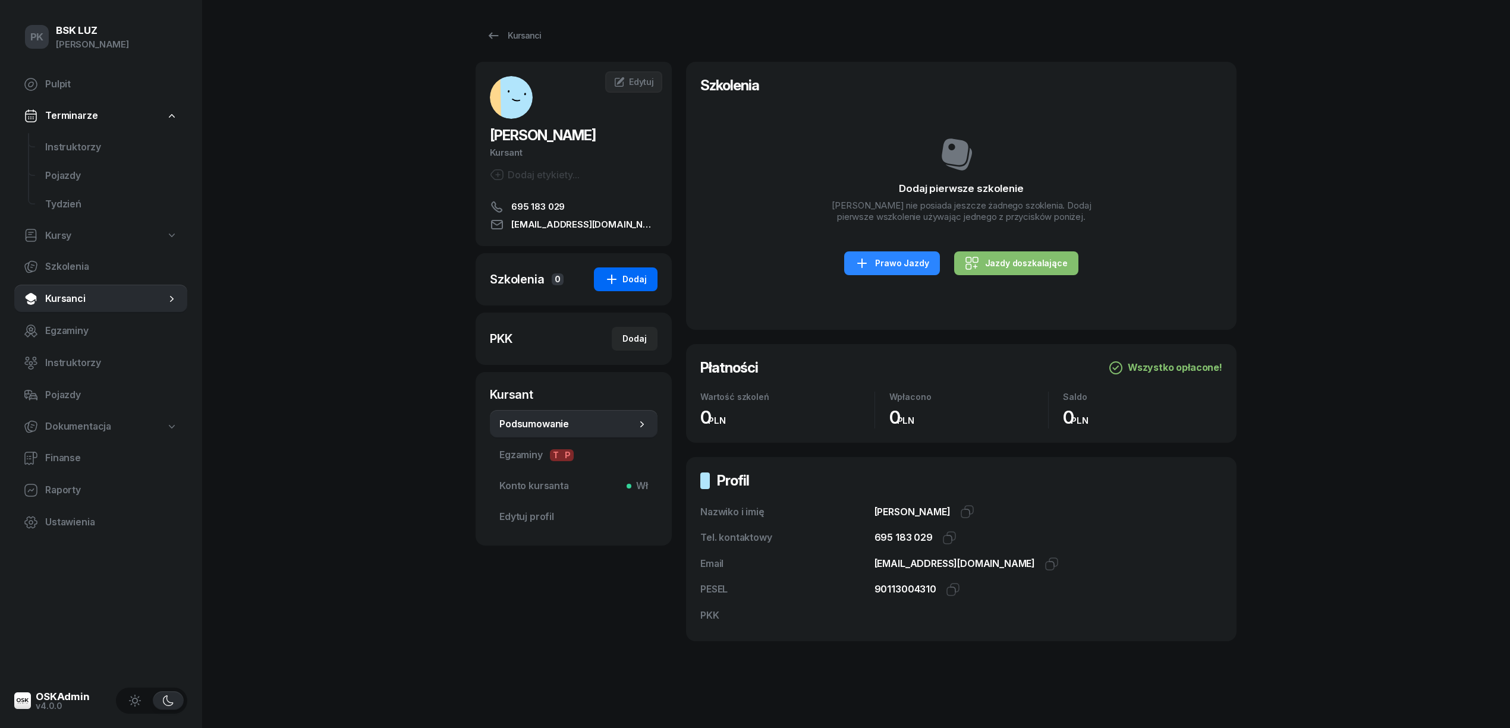
click at [642, 281] on div "Dodaj" at bounding box center [625, 279] width 42 height 14
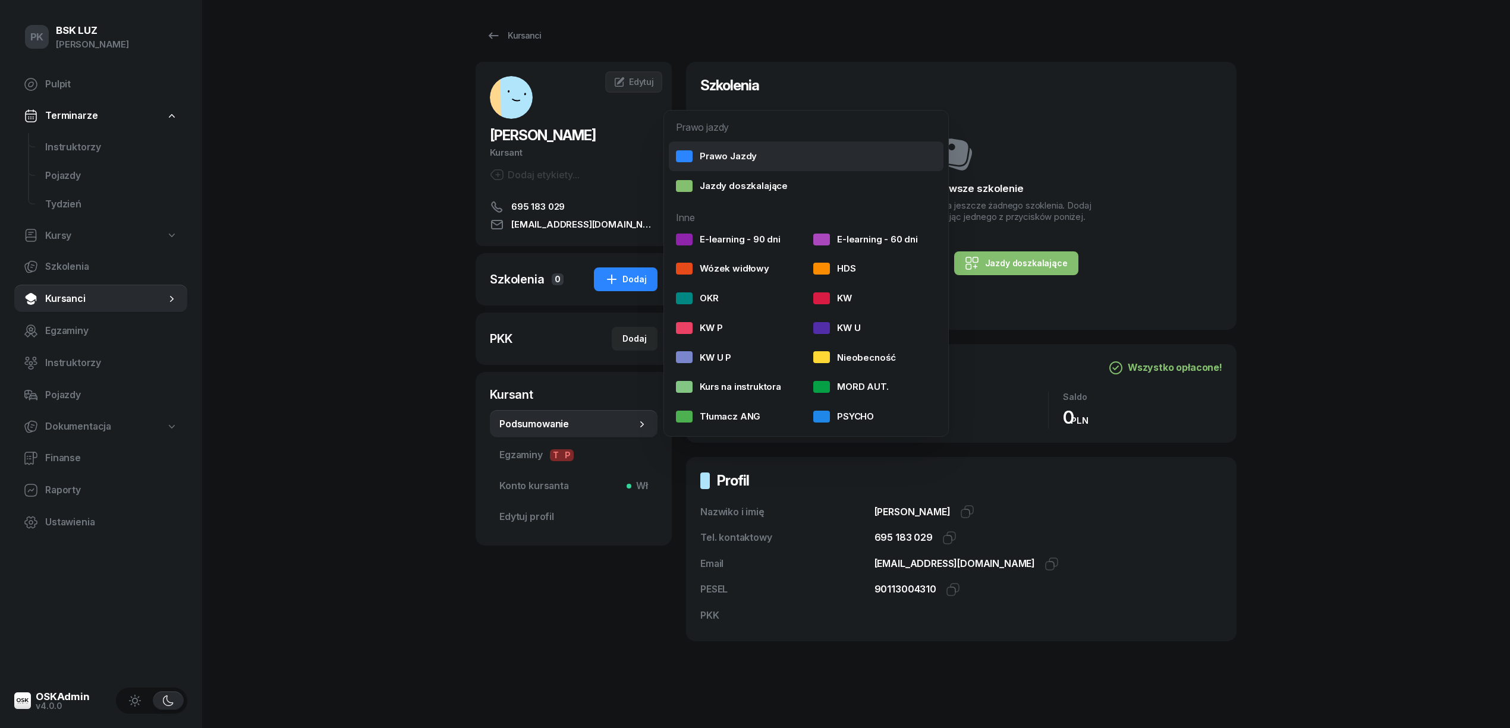
click at [735, 150] on div "Prawo Jazdy" at bounding box center [716, 156] width 81 height 15
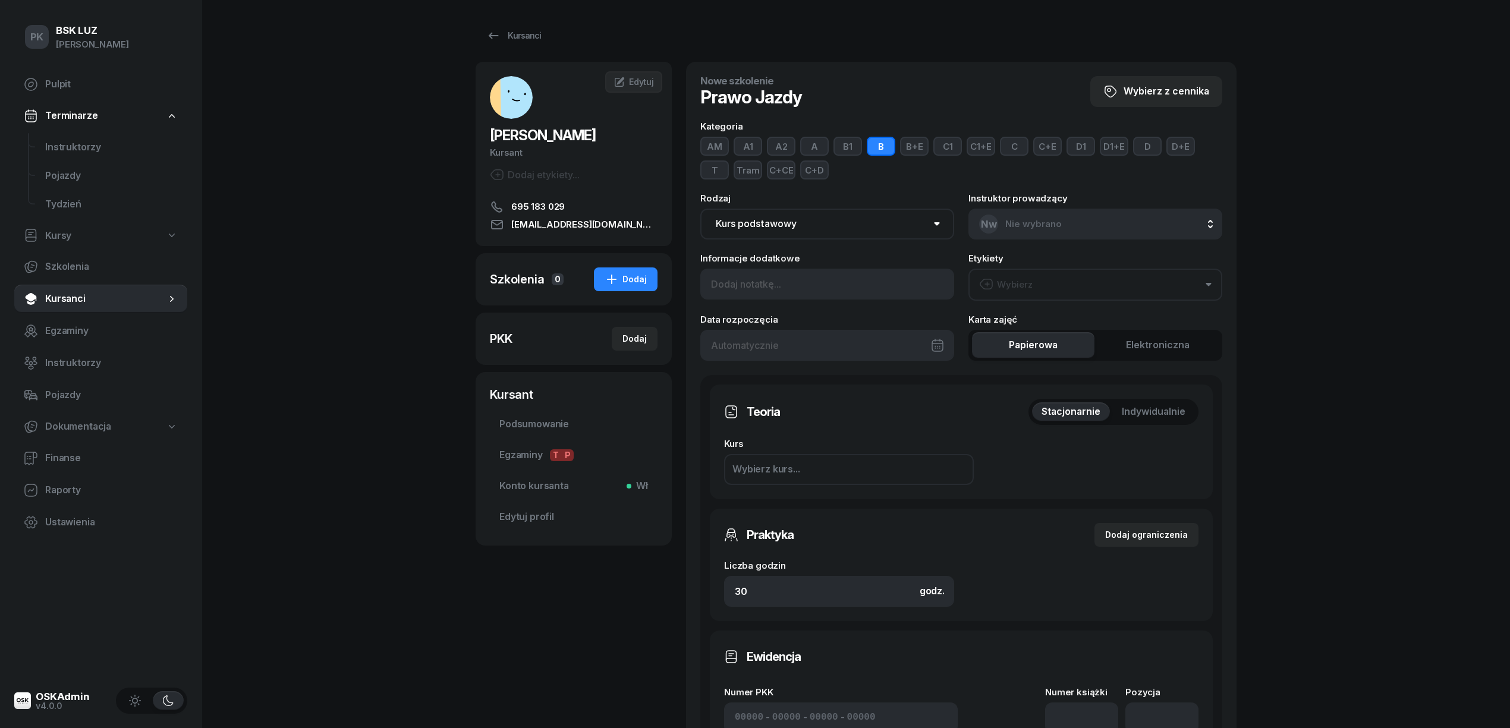
click at [812, 144] on button "A" at bounding box center [814, 146] width 29 height 19
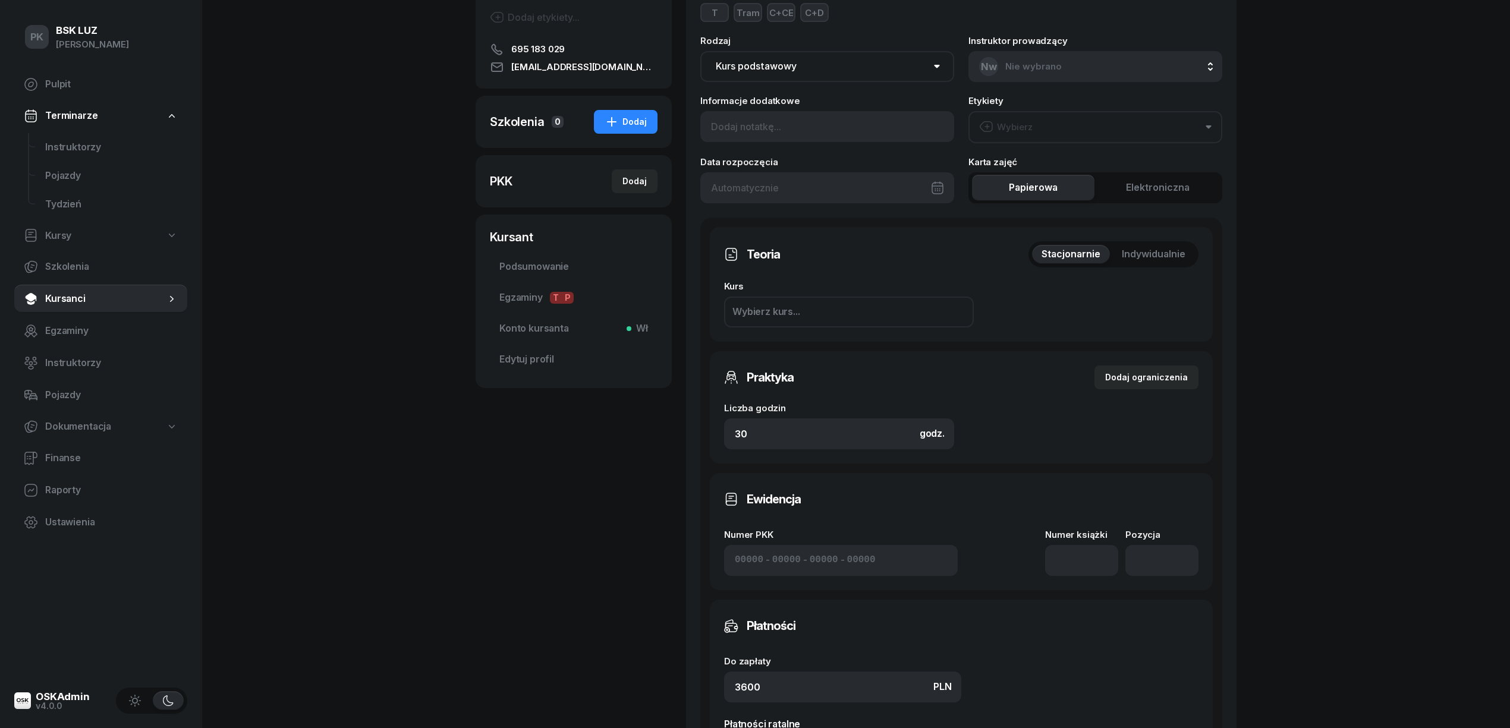
scroll to position [158, 0]
drag, startPoint x: 751, startPoint y: 429, endPoint x: 661, endPoint y: 437, distance: 90.1
click at [669, 437] on div "[PERSON_NAME] etykiety... 695 183 029 [EMAIL_ADDRESS][DOMAIN_NAME] [PERSON_NAME…" at bounding box center [855, 423] width 761 height 1039
drag, startPoint x: 761, startPoint y: 435, endPoint x: 702, endPoint y: 423, distance: 60.0
click at [702, 423] on div "Teoria Stacjonarnie Indywidualnie Kurs Wybierz kurs... Pierwsza pomoc Zaliczono…" at bounding box center [961, 536] width 522 height 638
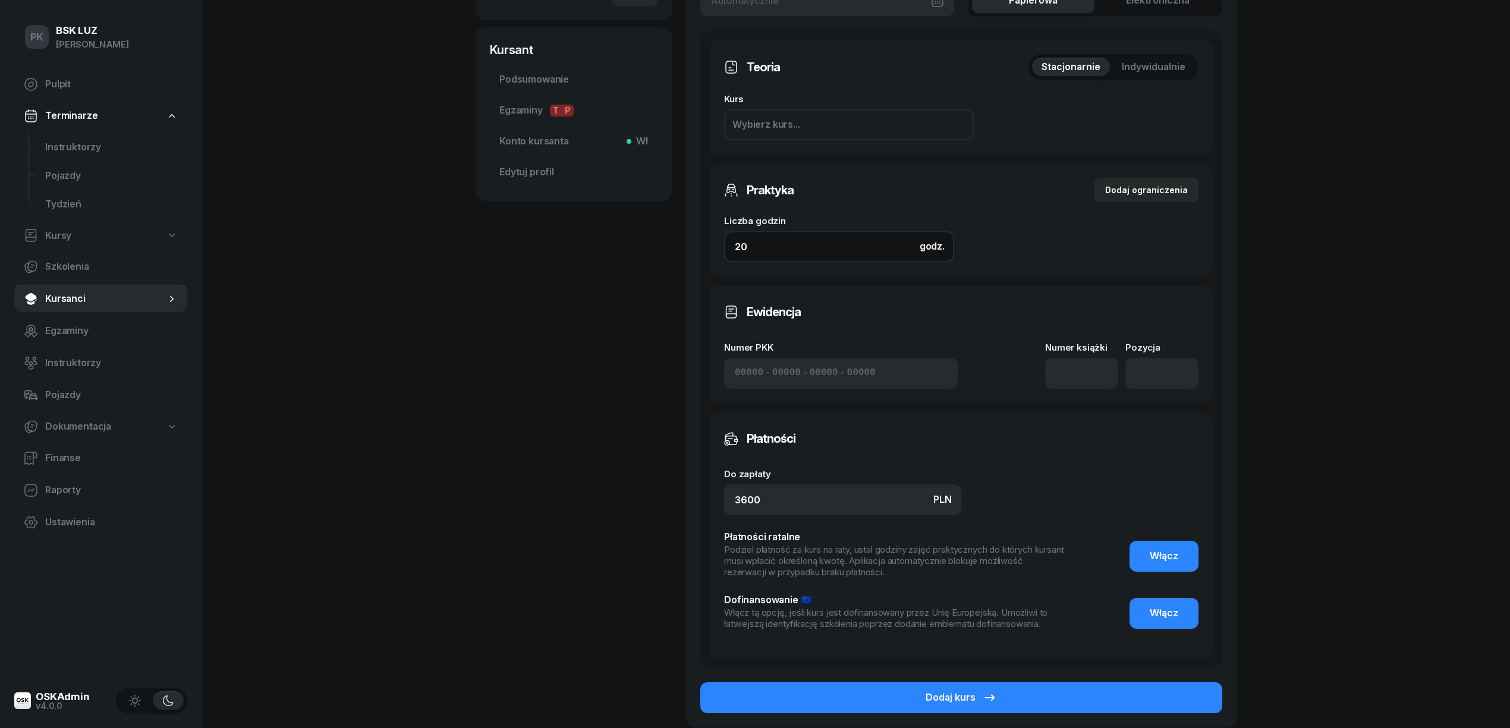
scroll to position [396, 0]
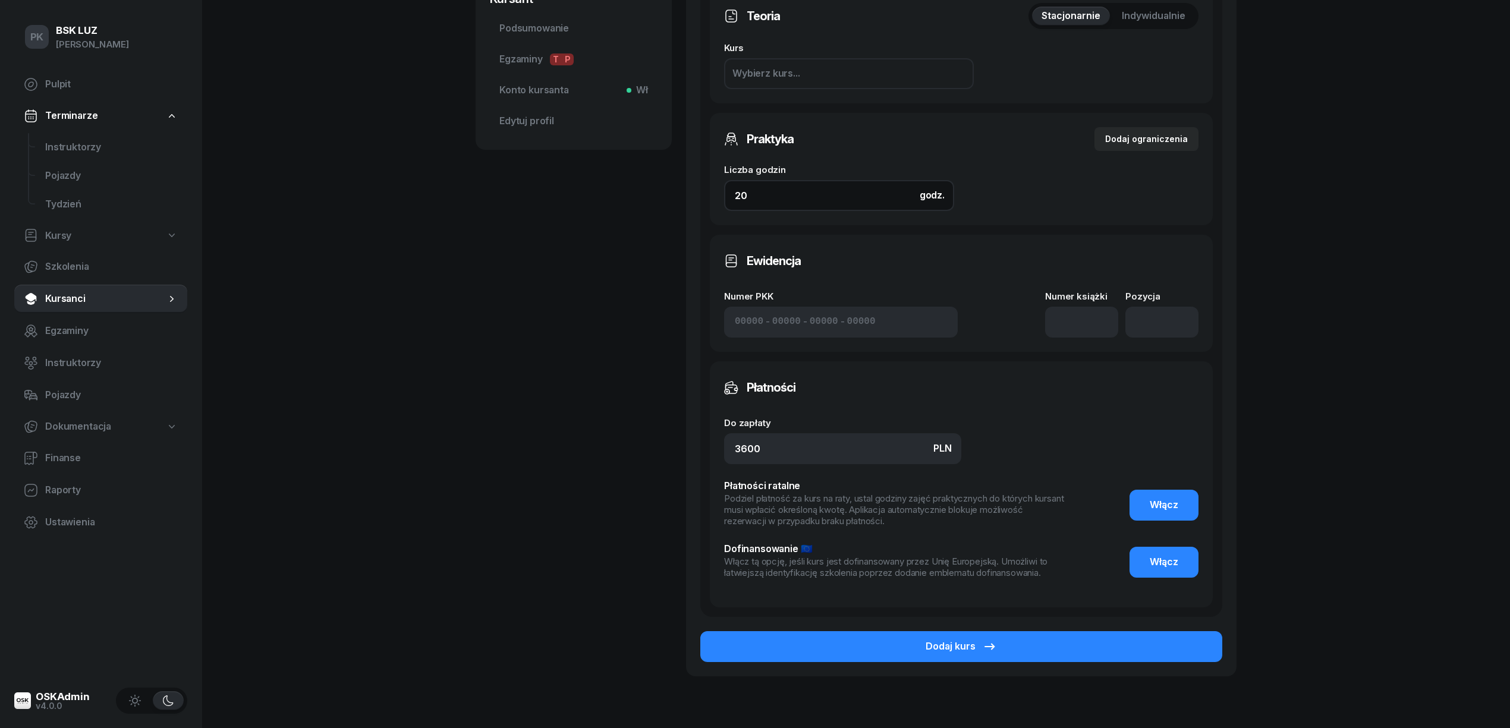
type input "20"
drag, startPoint x: 766, startPoint y: 442, endPoint x: 679, endPoint y: 435, distance: 87.7
click at [680, 436] on div "[PERSON_NAME] etykiety... 695 183 029 [EMAIL_ADDRESS][DOMAIN_NAME] [PERSON_NAME…" at bounding box center [855, 185] width 761 height 1039
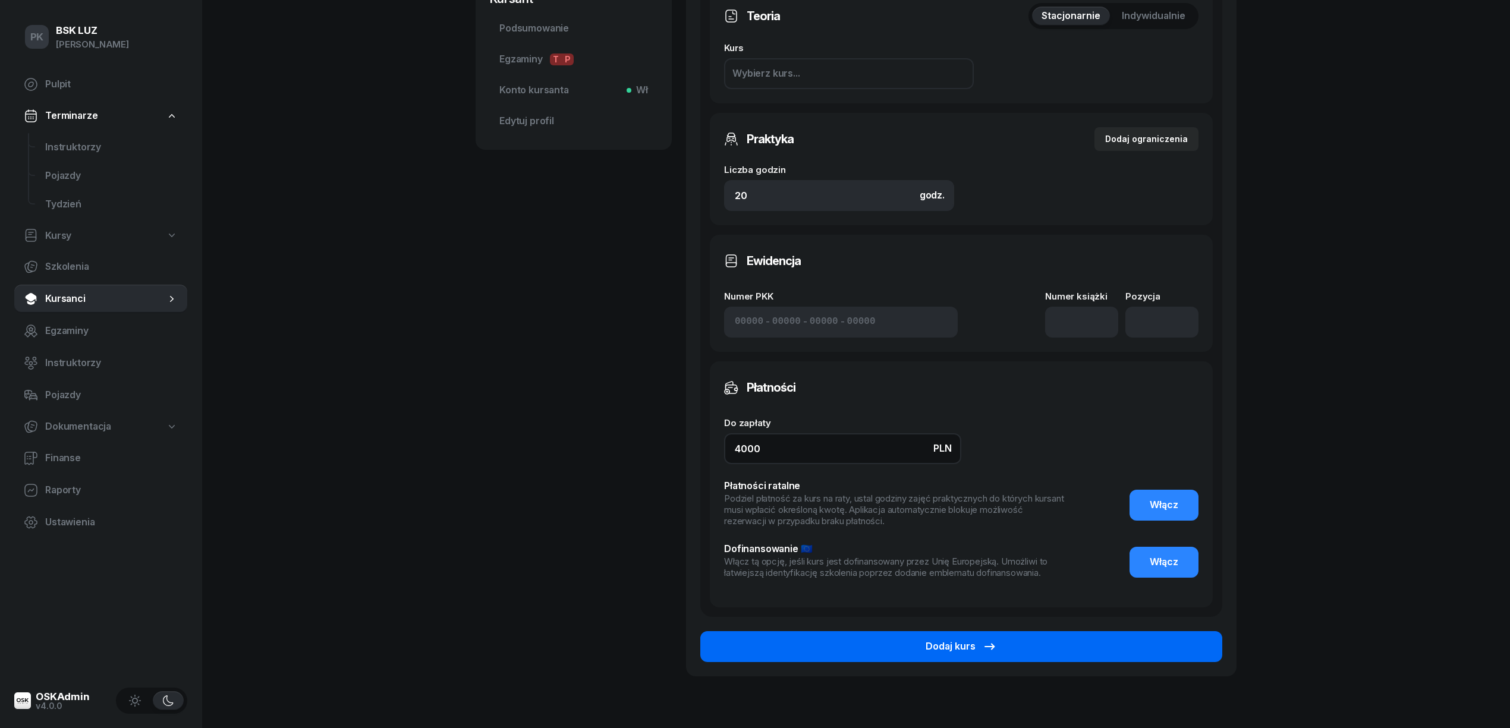
type input "4000"
click at [1085, 634] on button "Dodaj kurs" at bounding box center [961, 646] width 522 height 31
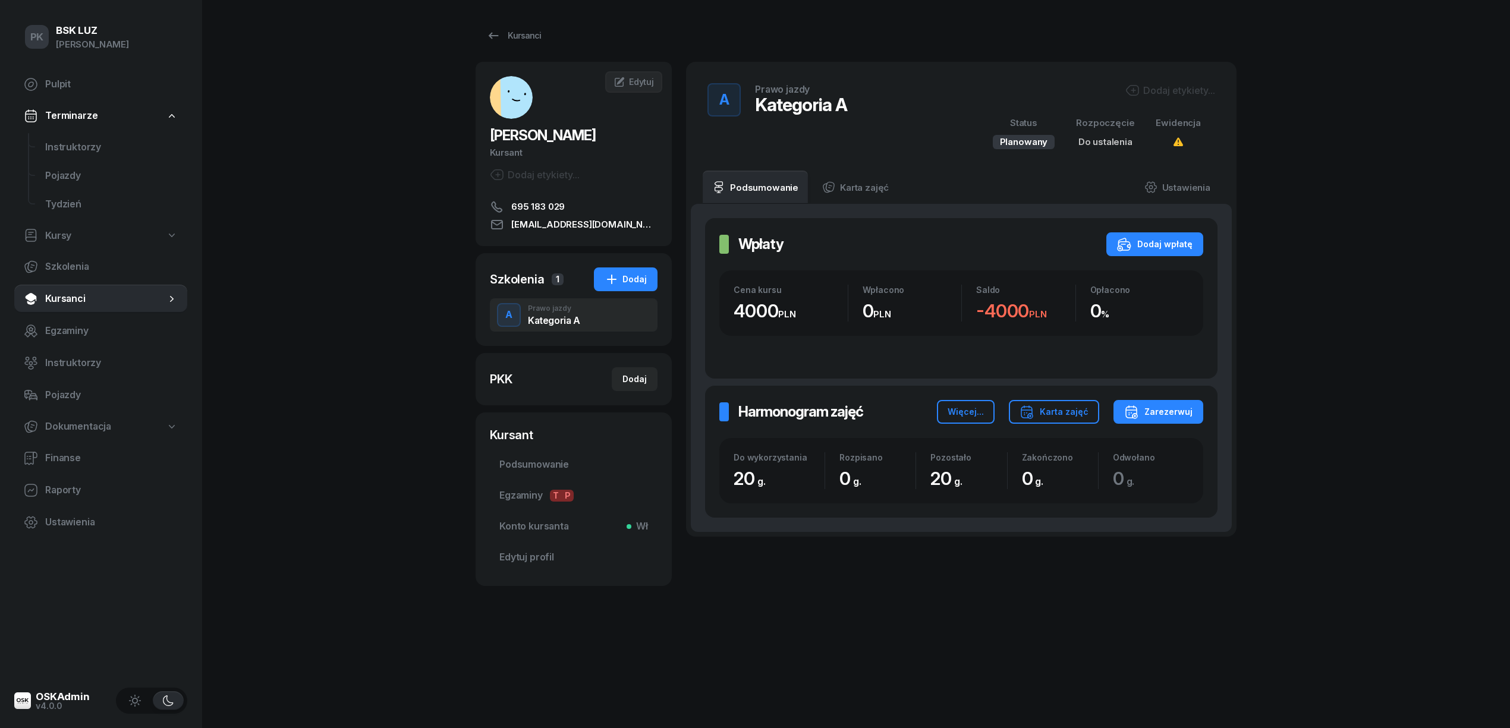
click at [1160, 86] on div "Dodaj etykiety..." at bounding box center [1170, 90] width 90 height 14
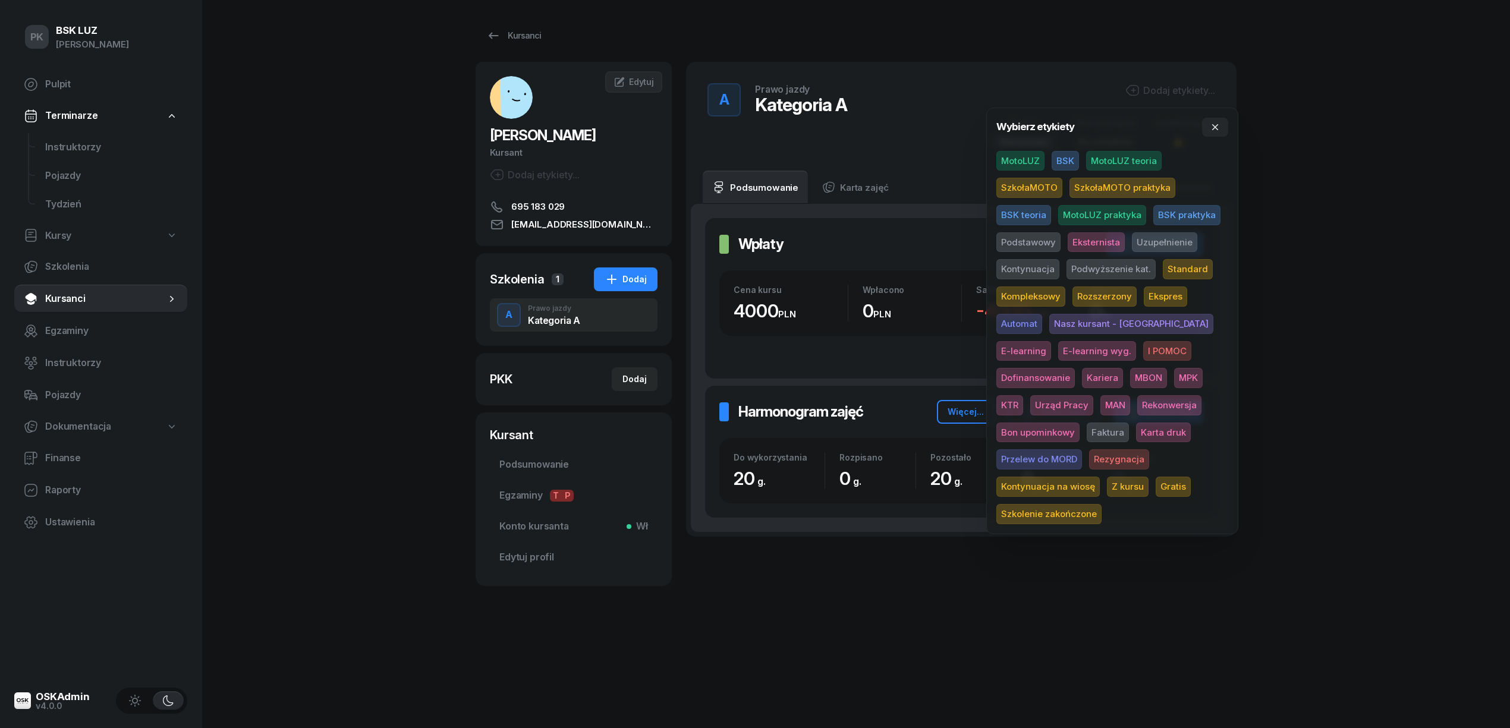
click at [1035, 157] on span "MotoLUZ" at bounding box center [1020, 161] width 48 height 20
click at [1160, 295] on span "Ekspres" at bounding box center [1164, 298] width 43 height 20
click at [1054, 241] on span "Podstawowy" at bounding box center [1028, 244] width 64 height 20
click at [1294, 225] on div "PK BSK [PERSON_NAME] Pulpit Terminarze Instruktorzy Pojazdy Tydzień Kursy Szkol…" at bounding box center [755, 364] width 1510 height 728
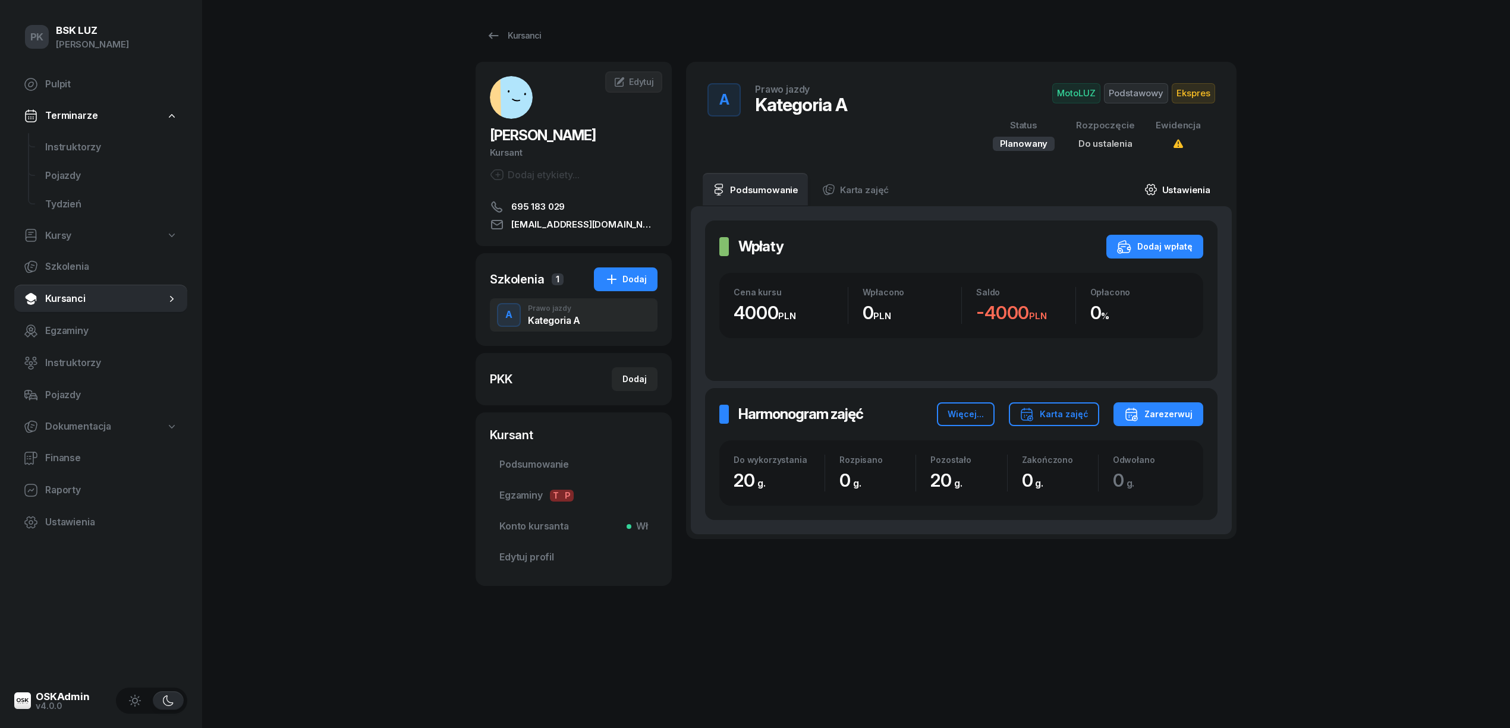
click at [1178, 182] on link "Ustawienia" at bounding box center [1177, 189] width 85 height 33
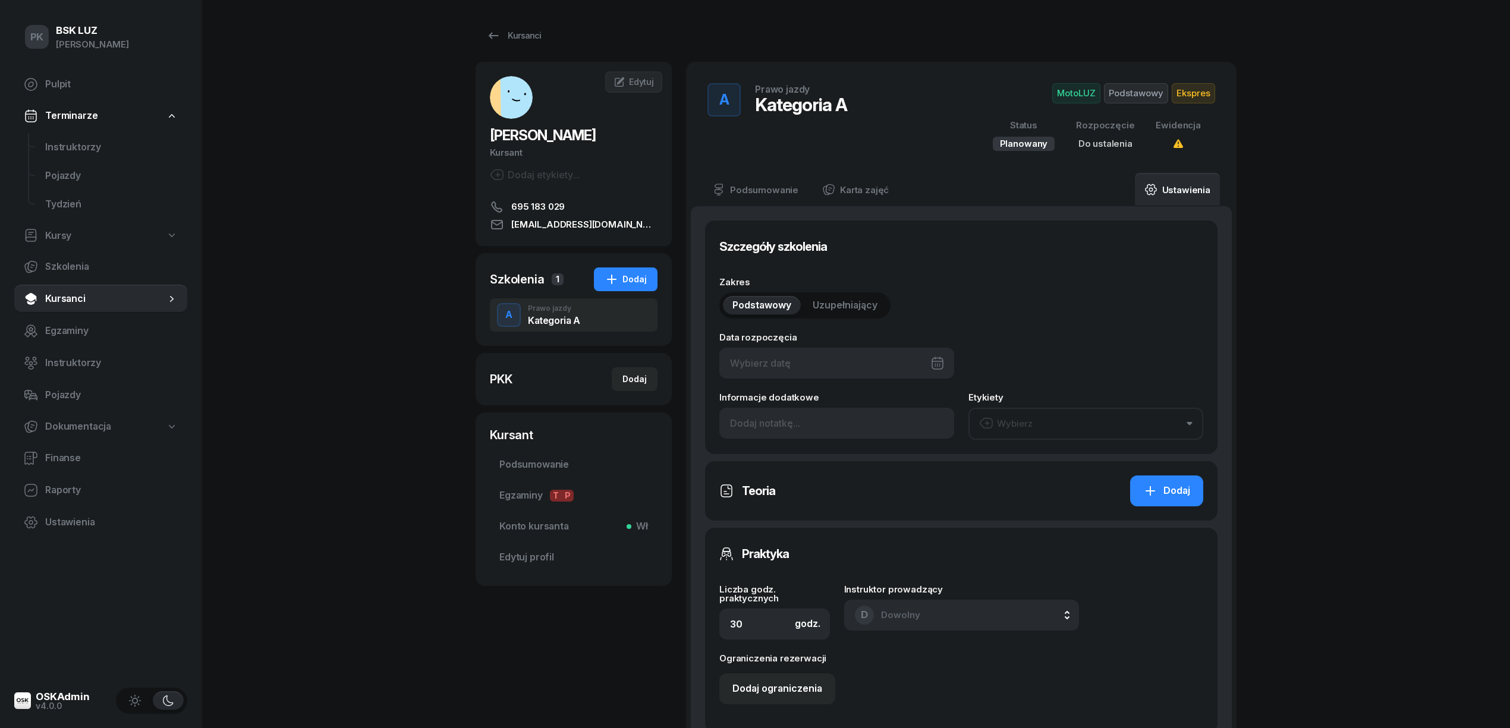
type input "20"
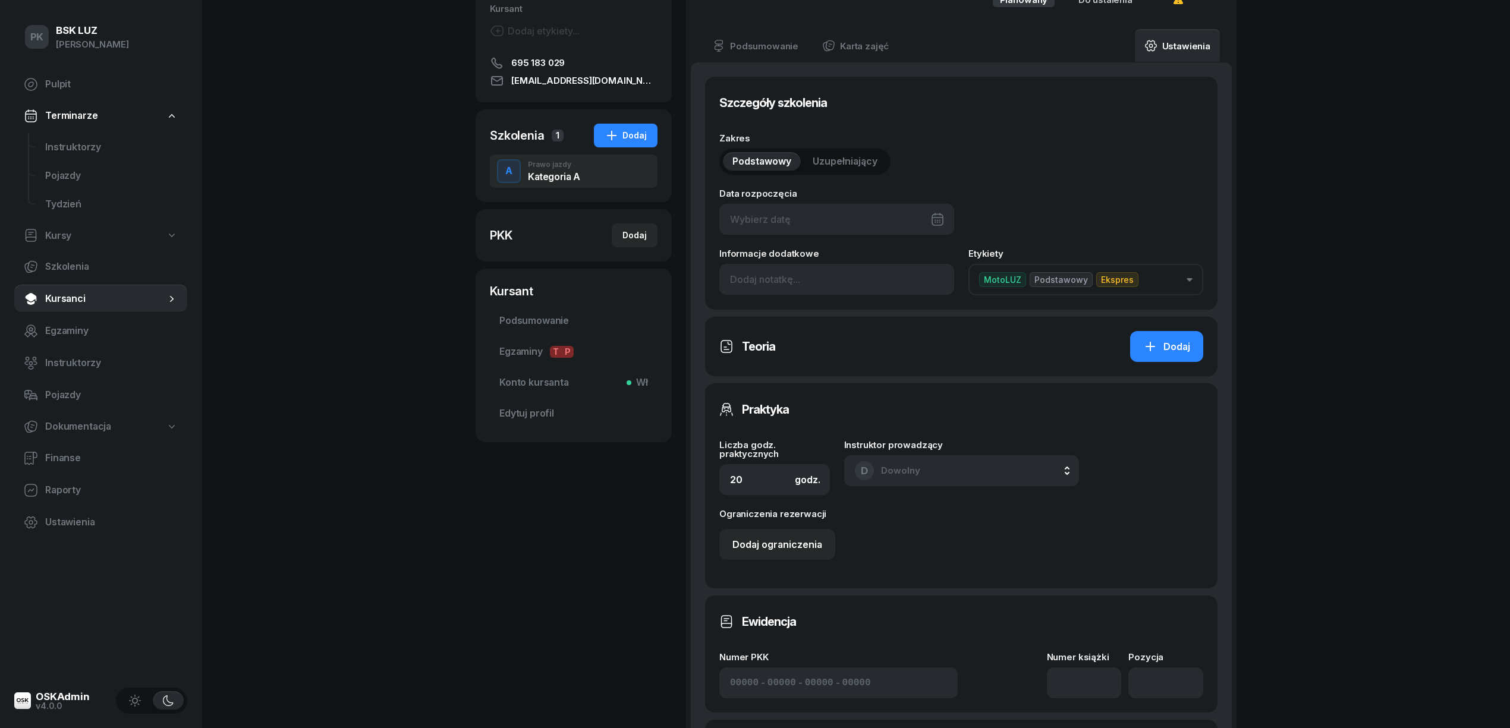
scroll to position [562, 0]
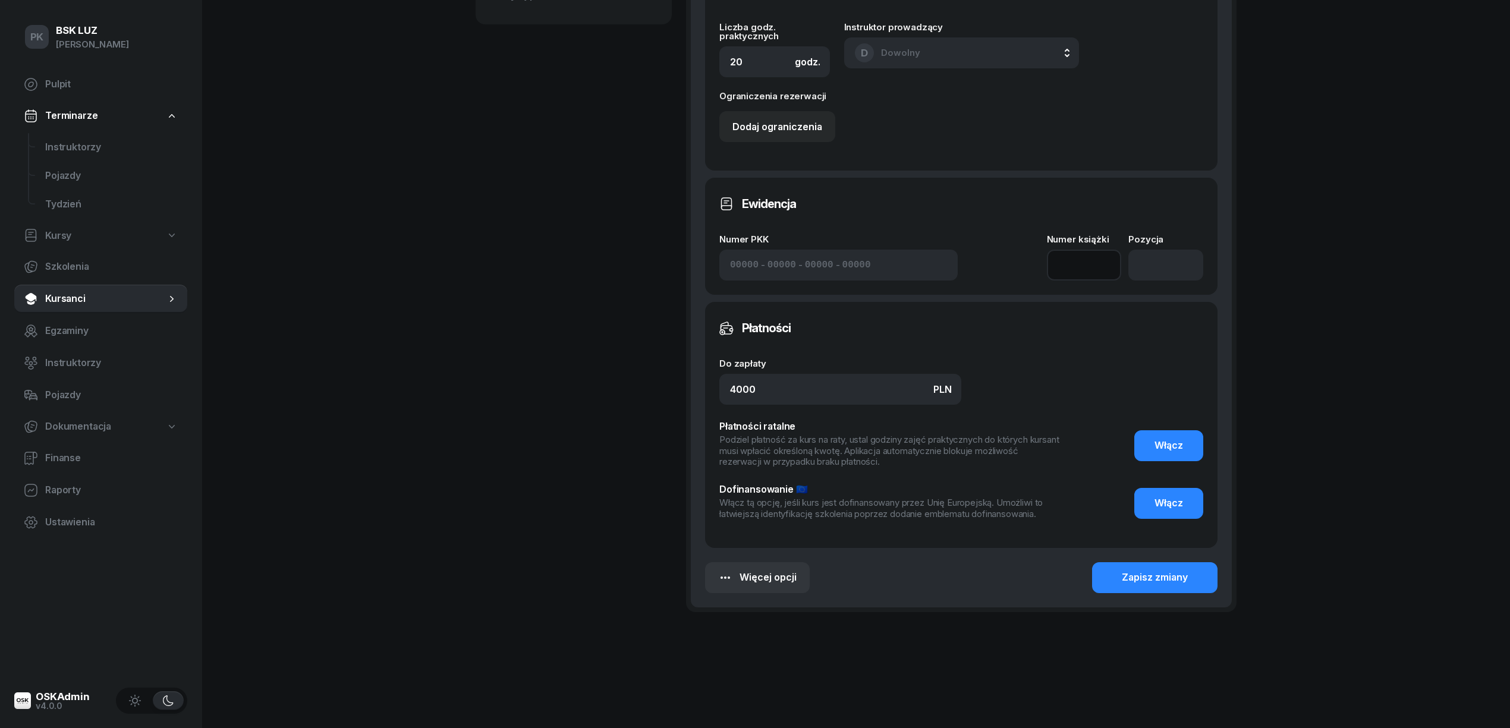
click at [1083, 269] on input at bounding box center [1084, 265] width 75 height 31
type input "2/2025"
click at [1153, 260] on input "number" at bounding box center [1165, 265] width 75 height 31
click at [1165, 267] on input "number" at bounding box center [1165, 265] width 75 height 31
type input "268"
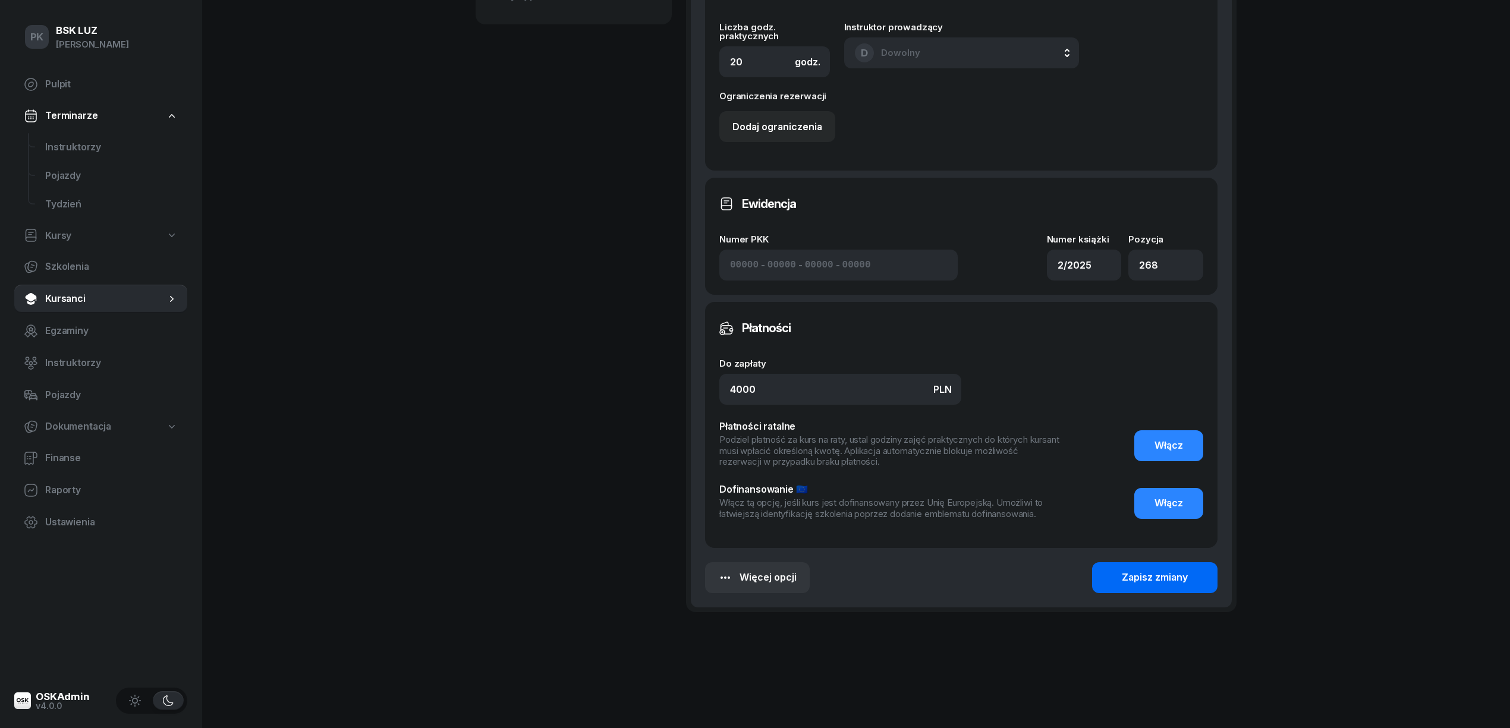
click at [1123, 590] on button "Zapisz zmiany" at bounding box center [1154, 577] width 125 height 31
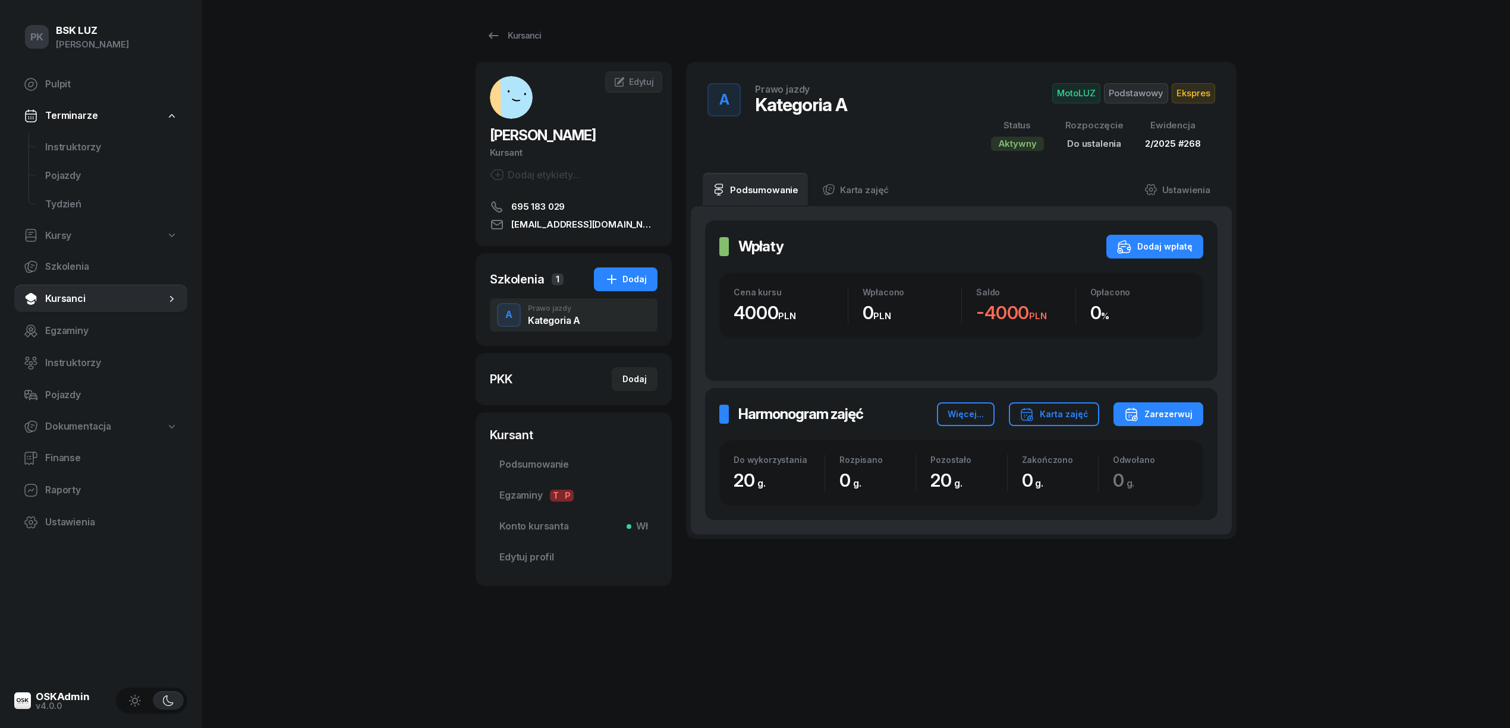
click at [64, 231] on span "Kursy" at bounding box center [58, 235] width 26 height 15
select select
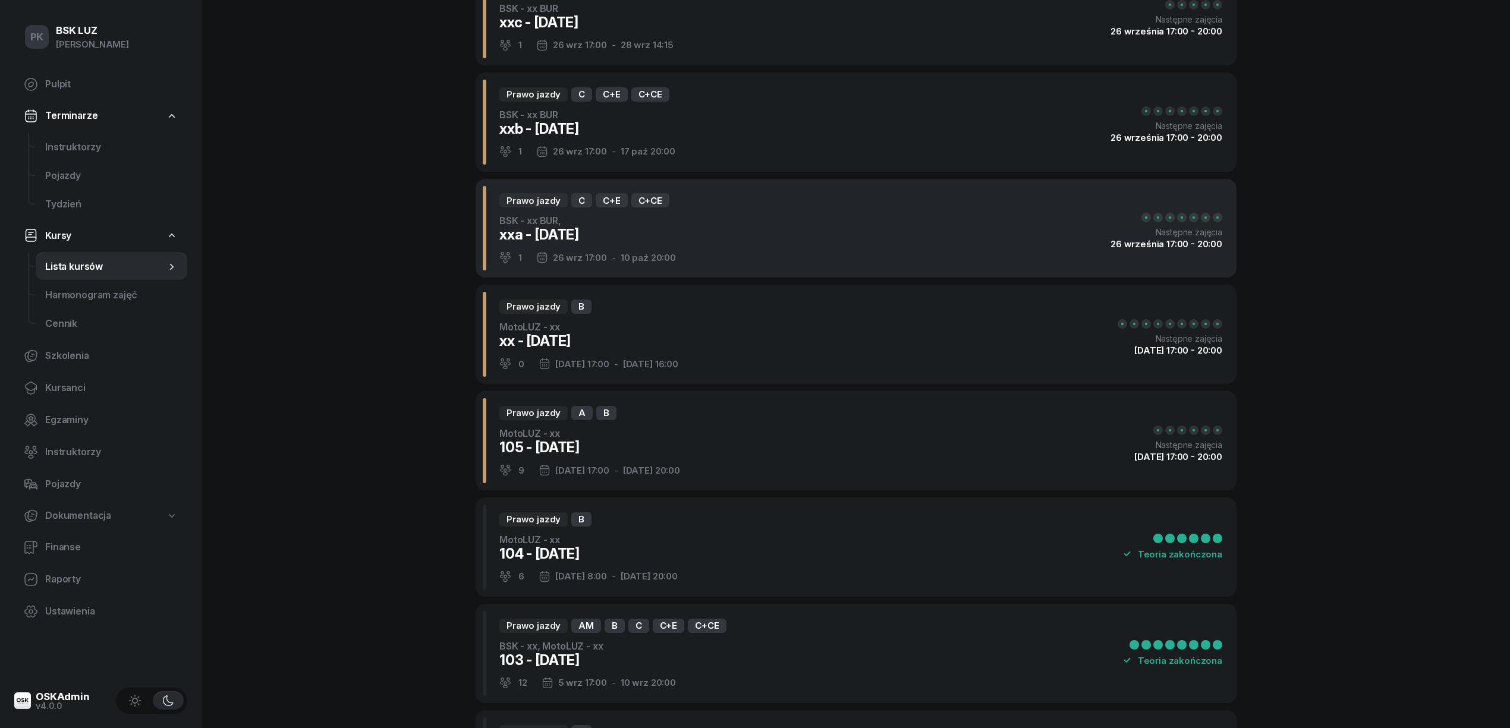
scroll to position [317, 0]
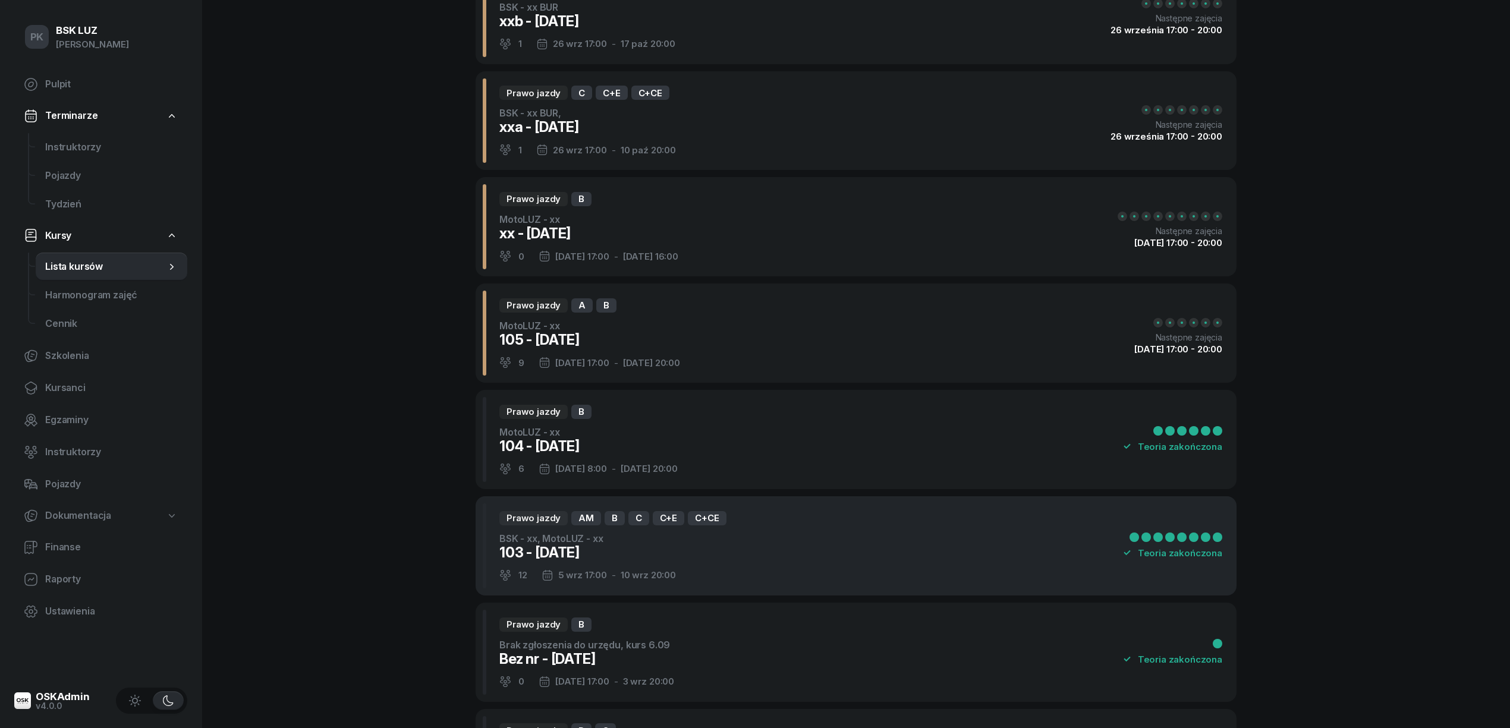
click at [680, 552] on div "103 - [DATE]" at bounding box center [612, 552] width 227 height 19
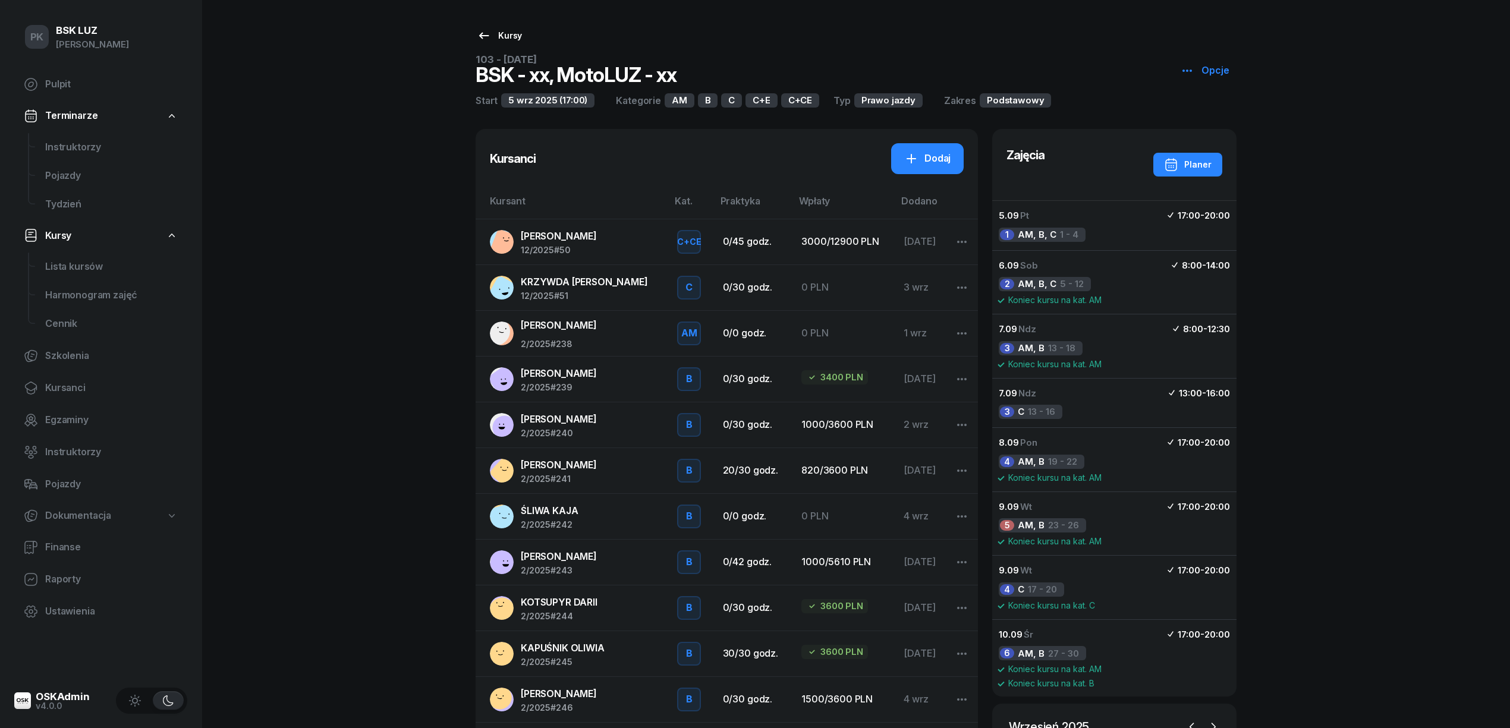
click at [481, 31] on icon at bounding box center [484, 36] width 14 height 14
select select
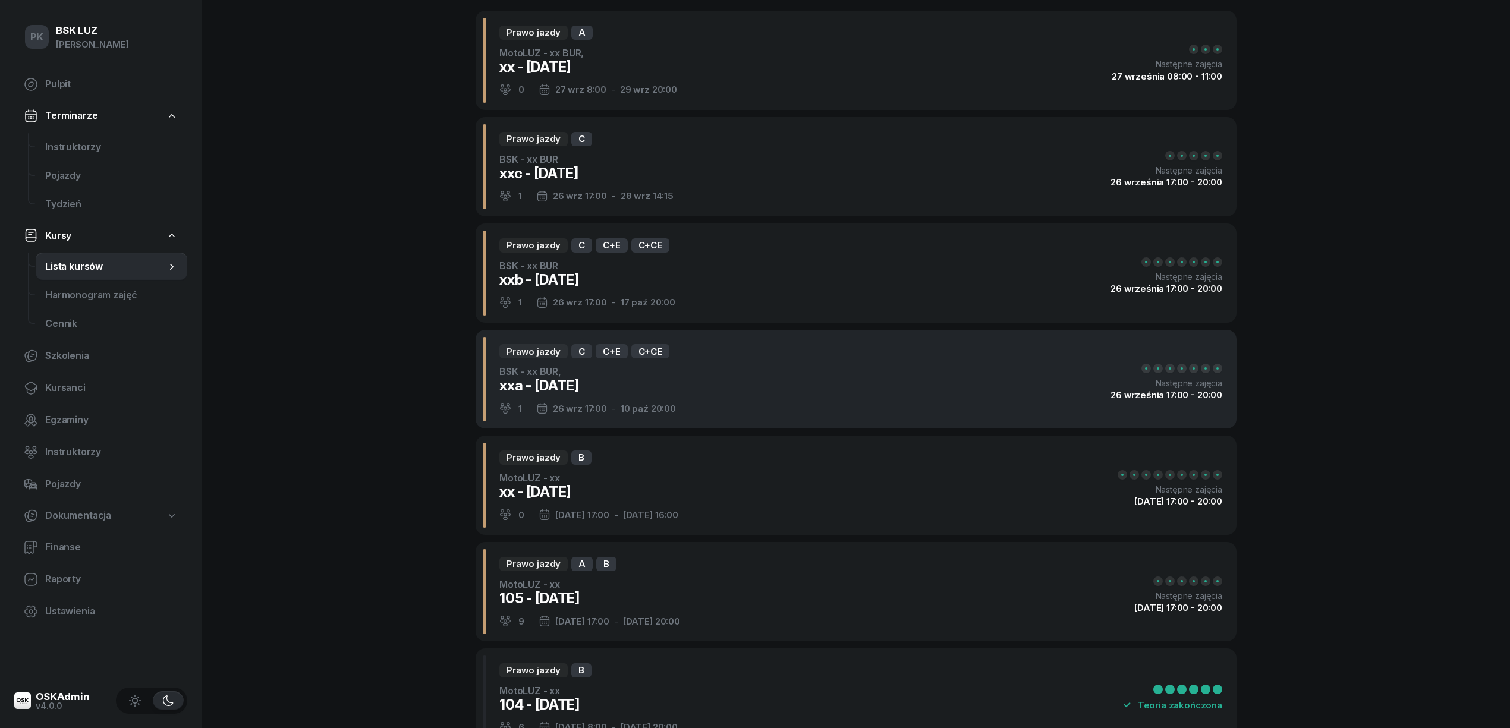
scroll to position [158, 0]
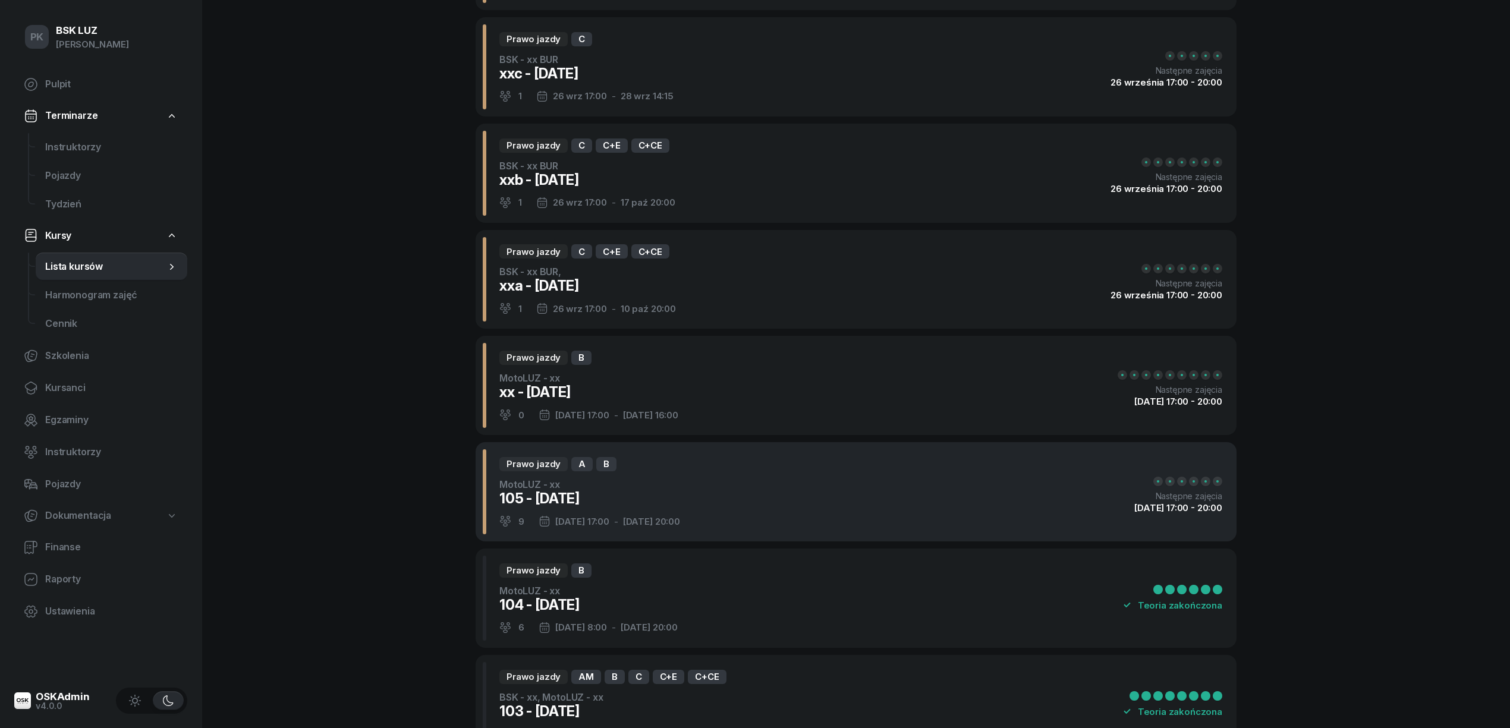
click at [666, 494] on div "105 - [DATE]" at bounding box center [589, 498] width 181 height 19
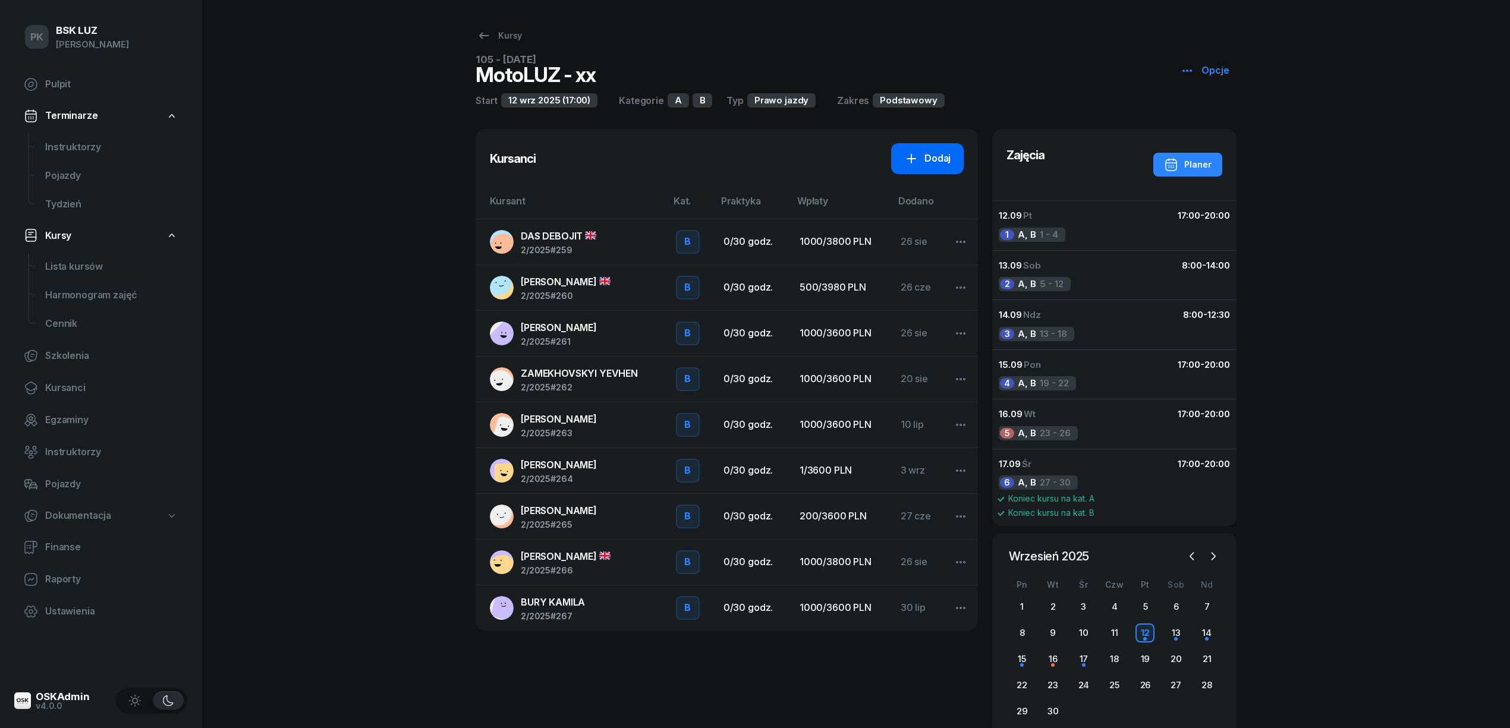
click at [913, 157] on icon at bounding box center [911, 159] width 14 height 14
select select "B"
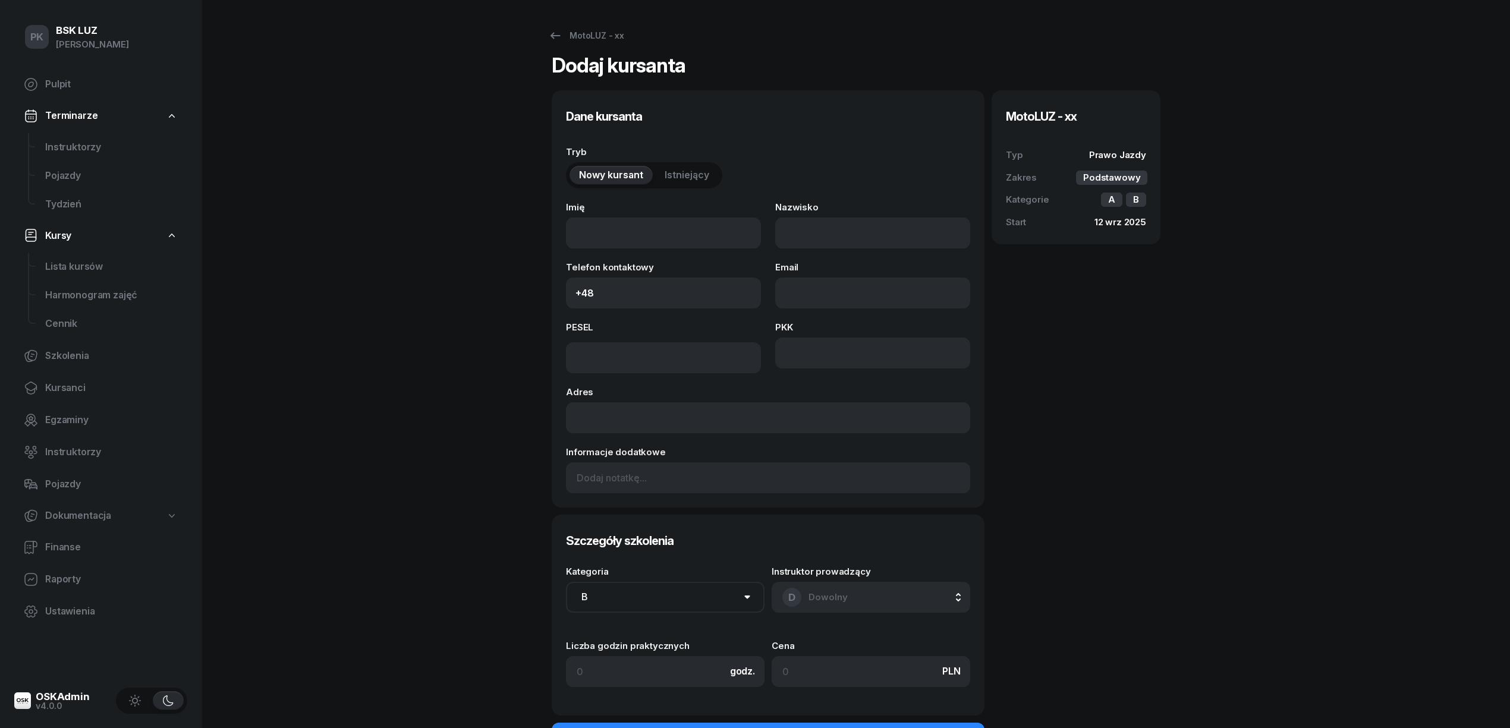
click at [699, 175] on span "Istniejący" at bounding box center [686, 175] width 45 height 15
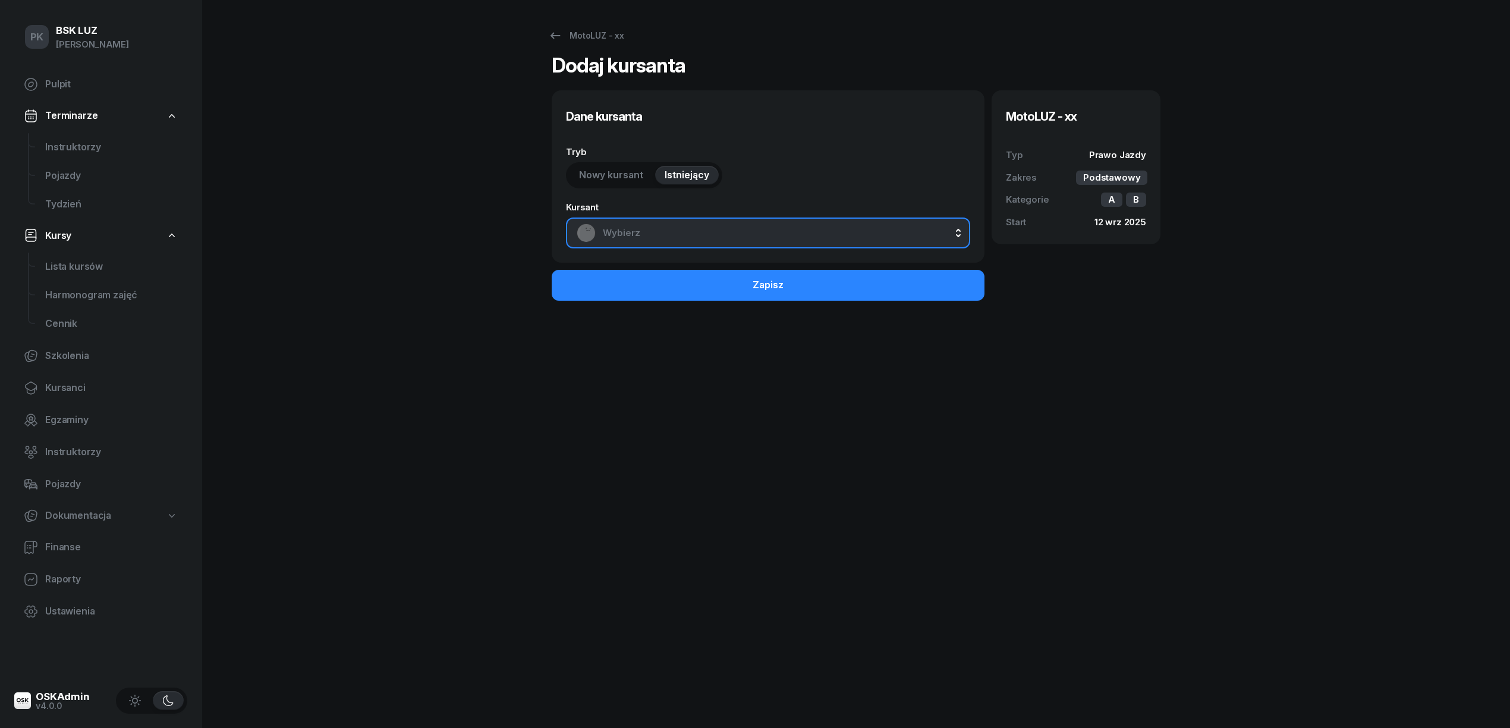
click at [716, 234] on span "Wybierz" at bounding box center [781, 232] width 357 height 15
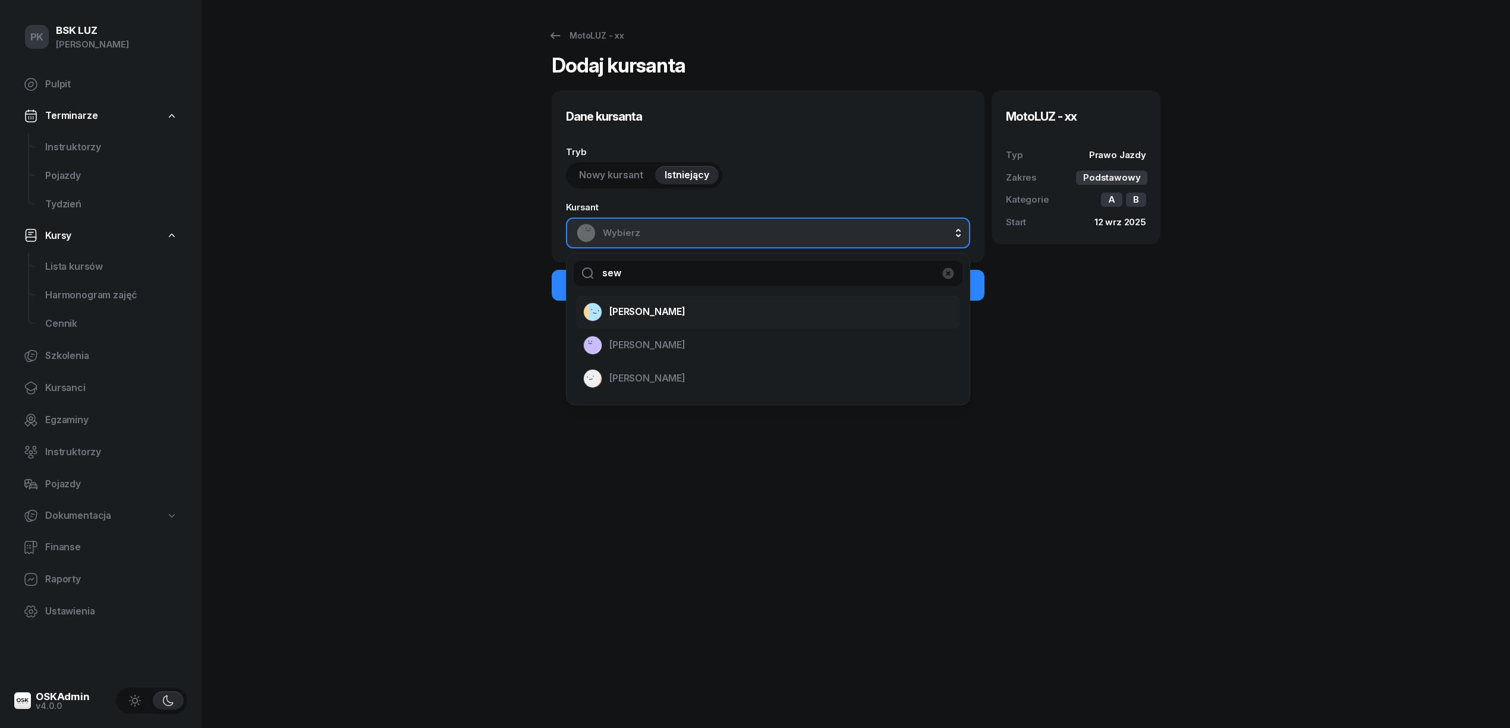
type input "sew"
click at [707, 310] on div "[PERSON_NAME]" at bounding box center [760, 311] width 355 height 19
select select "B"
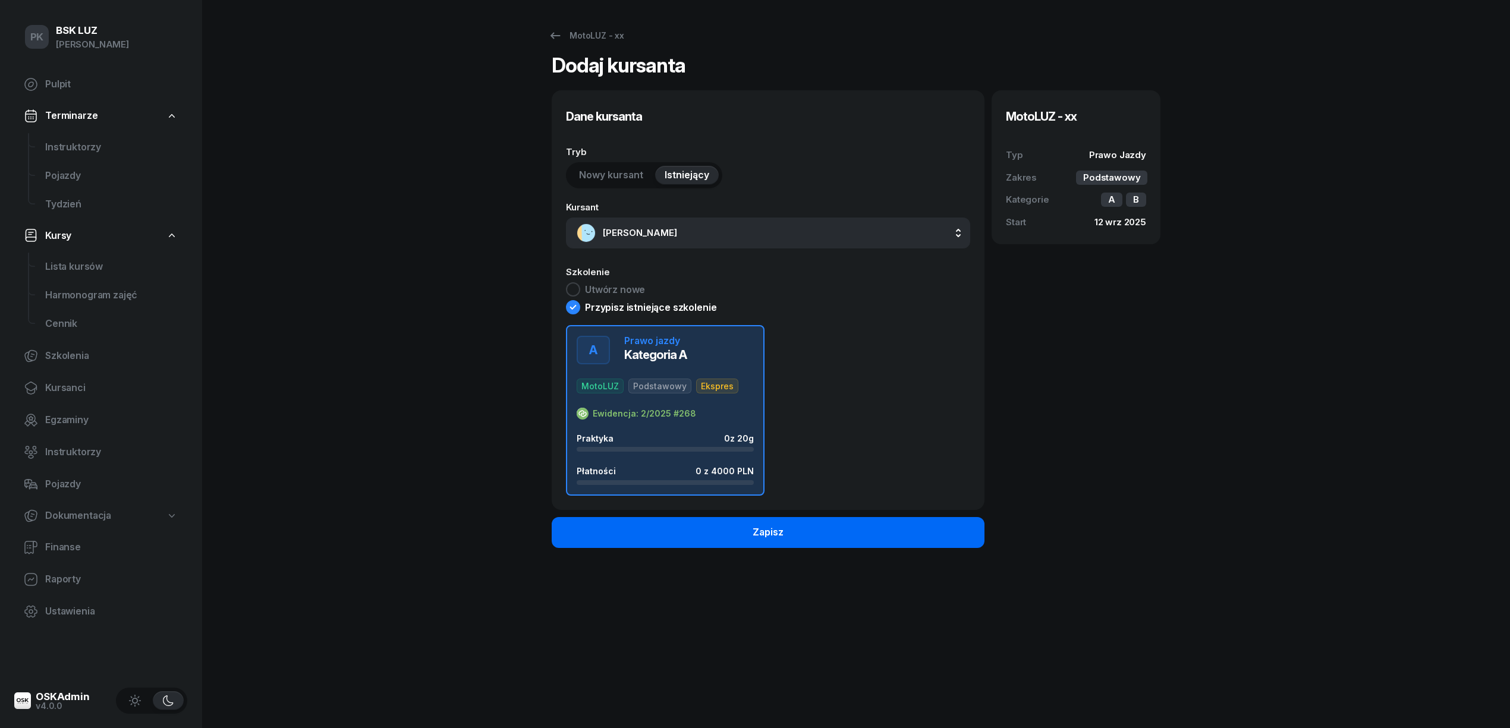
click at [764, 532] on div "Zapisz" at bounding box center [767, 532] width 31 height 15
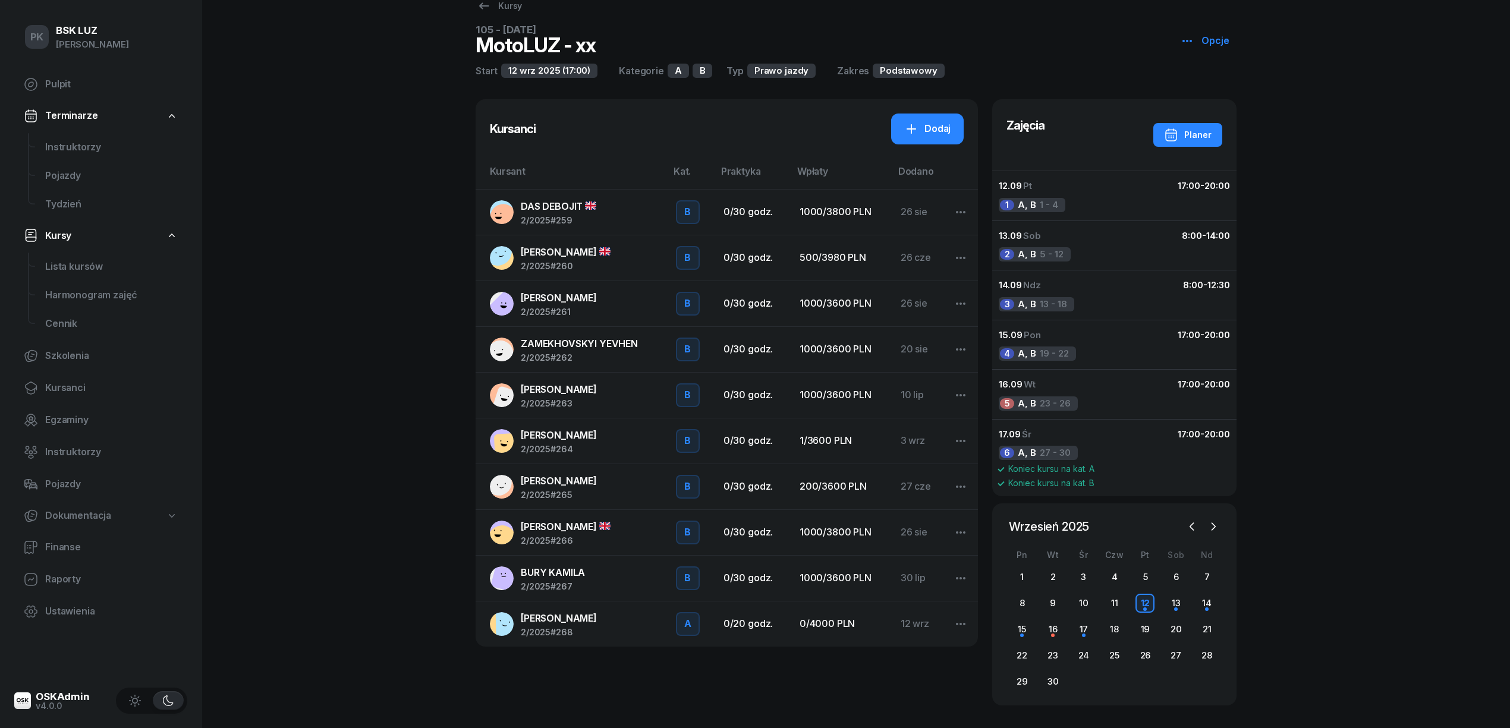
scroll to position [39, 0]
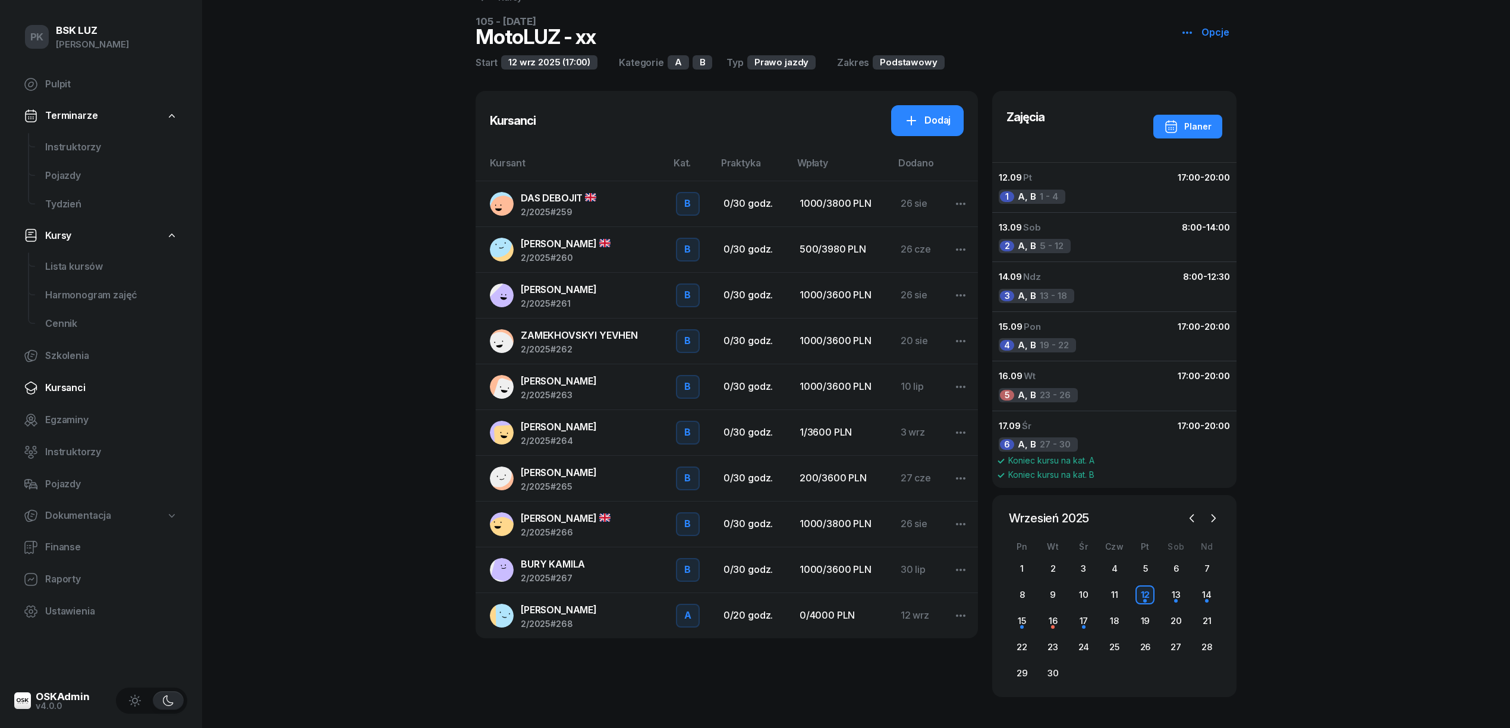
click at [67, 387] on span "Kursanci" at bounding box center [111, 387] width 133 height 15
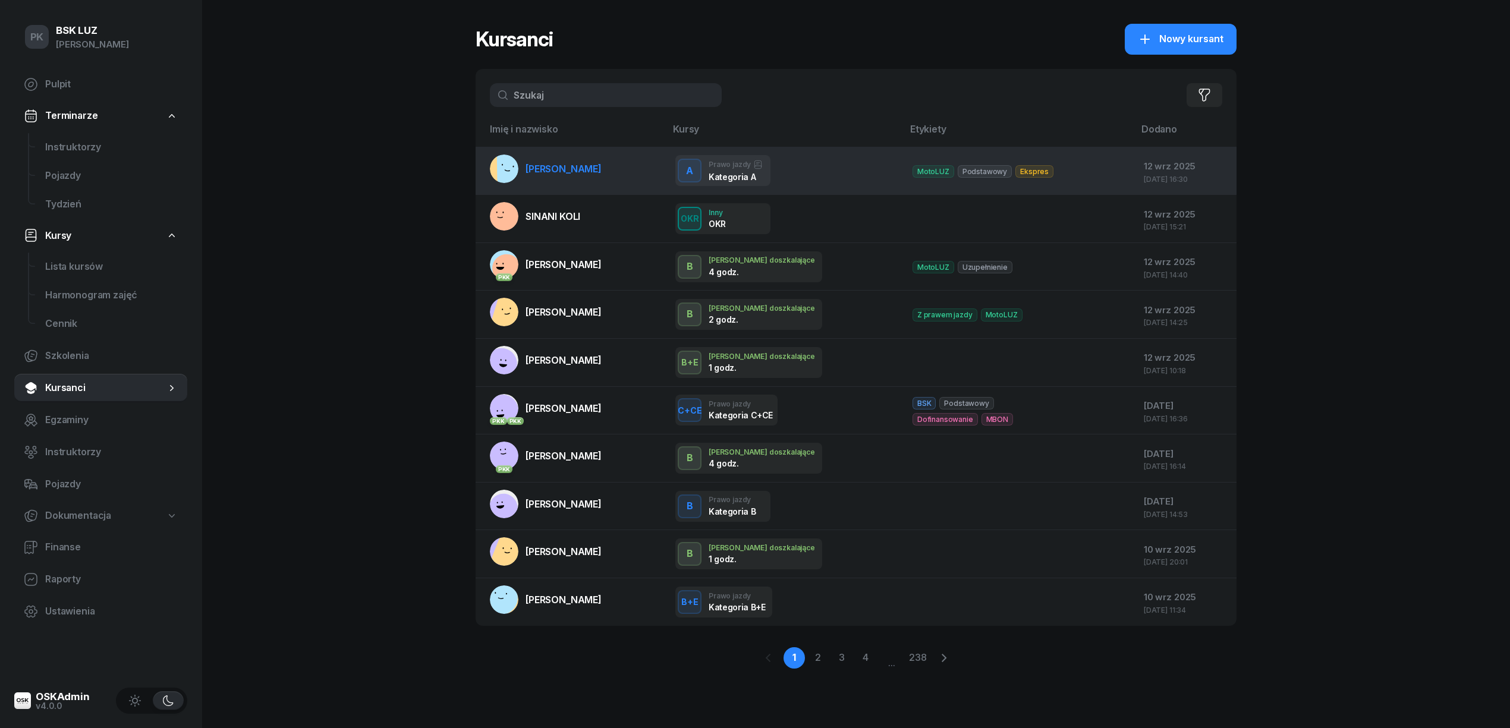
click at [555, 169] on span "[PERSON_NAME]" at bounding box center [563, 169] width 76 height 12
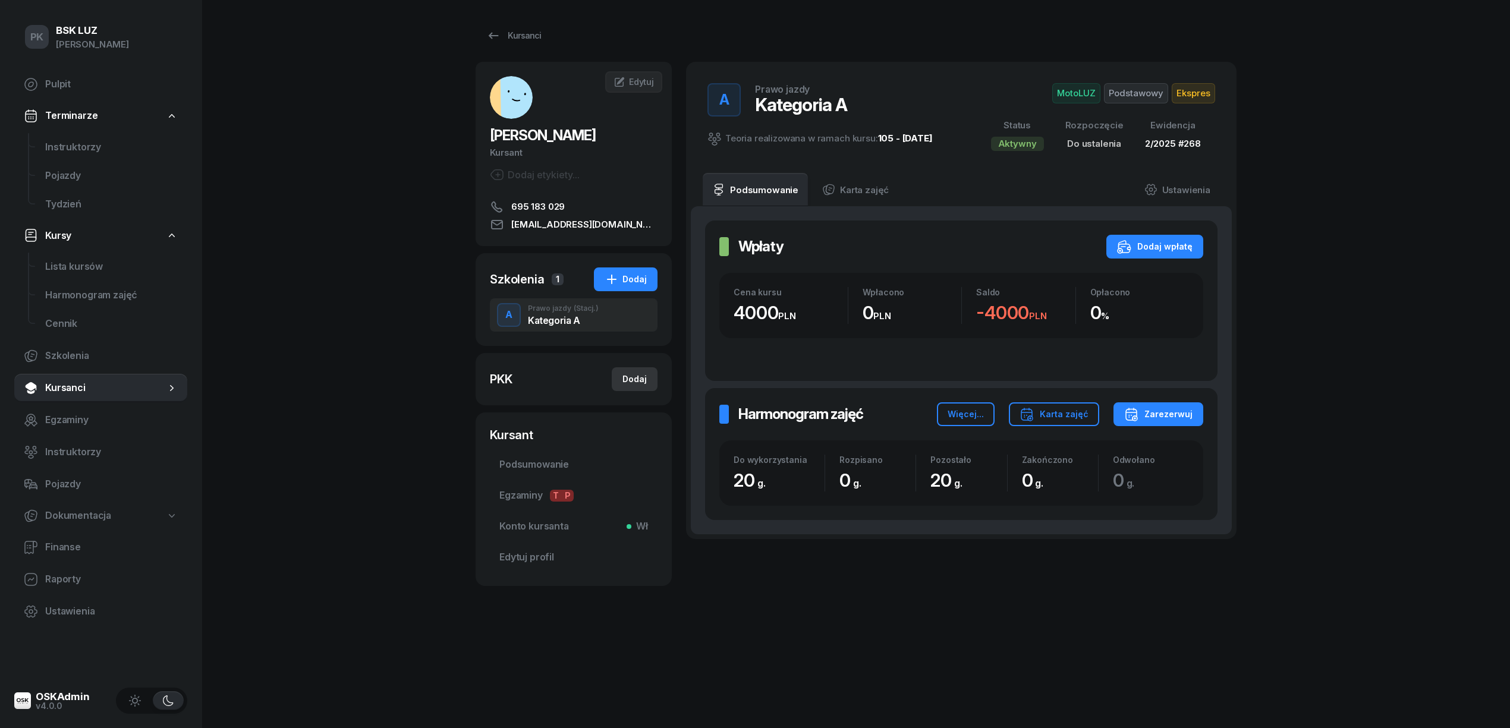
click at [638, 379] on div "Dodaj" at bounding box center [634, 379] width 24 height 14
select select
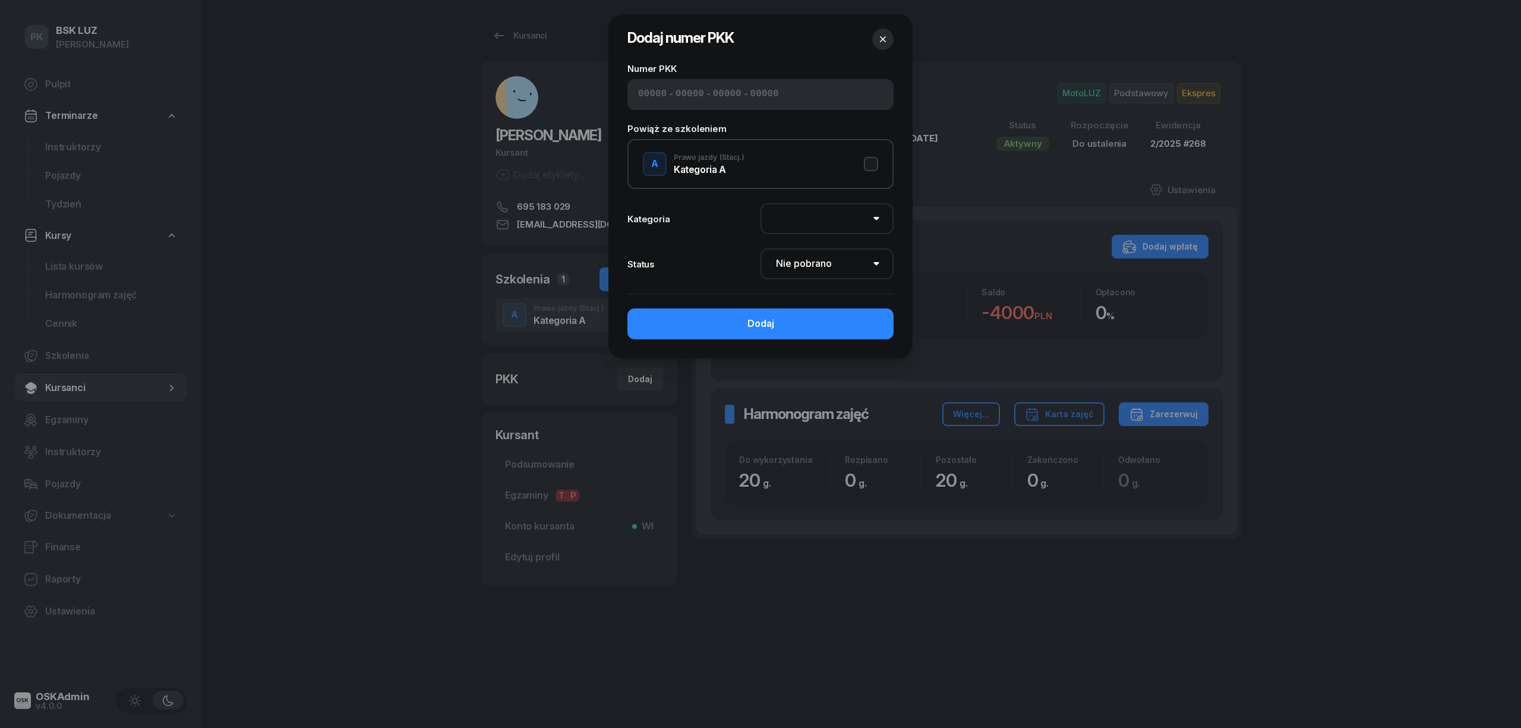
click at [641, 88] on input at bounding box center [652, 94] width 29 height 15
type input "42580"
type input "86079"
type input "40523"
type input "89114"
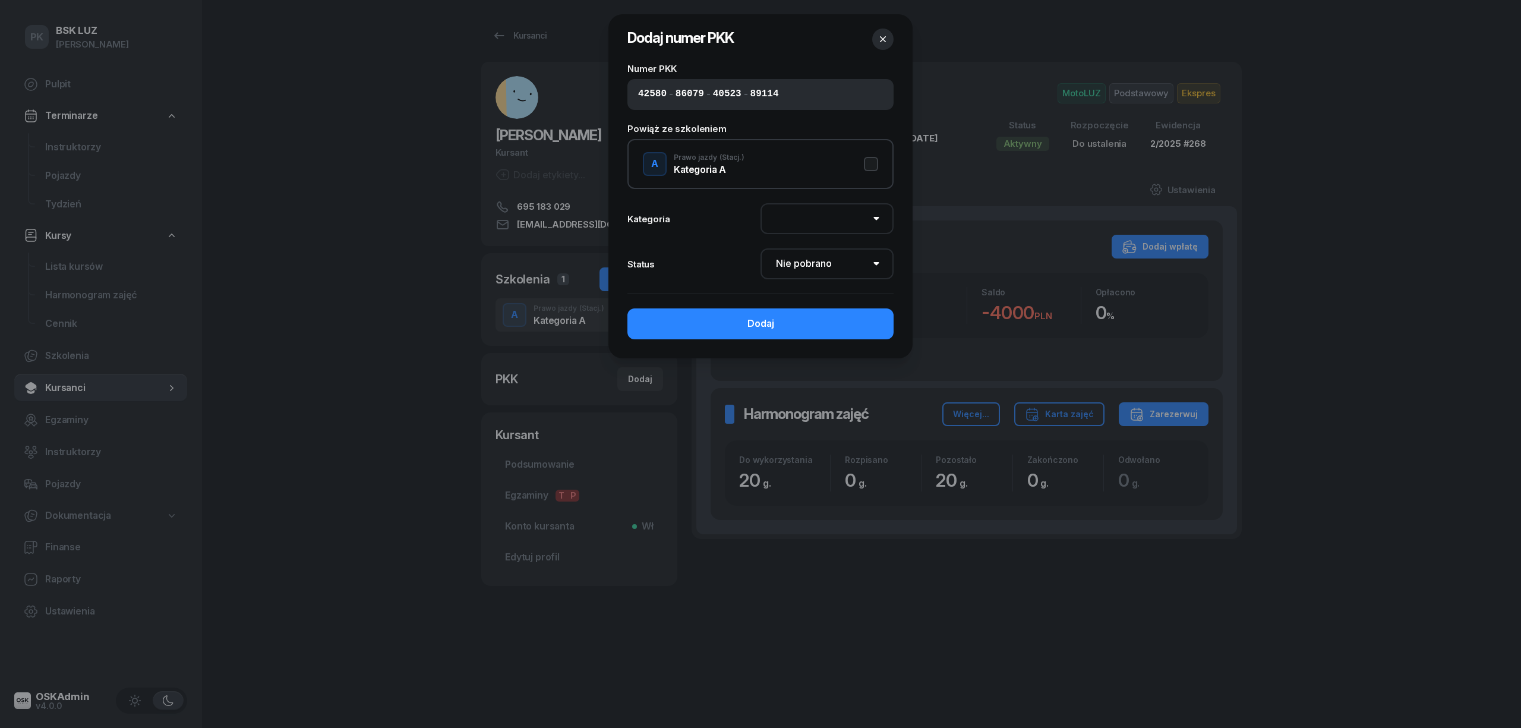
click at [878, 157] on button "A Prawo jazdy (Stacj.) Kategoria A" at bounding box center [760, 164] width 235 height 24
select select "A"
click at [804, 263] on select "Nie pobrano Pobrano Zwrócono Zaktualizowano" at bounding box center [827, 263] width 133 height 31
select select "Get"
click at [761, 248] on select "Nie pobrano Pobrano Zwrócono Zaktualizowano" at bounding box center [827, 263] width 133 height 31
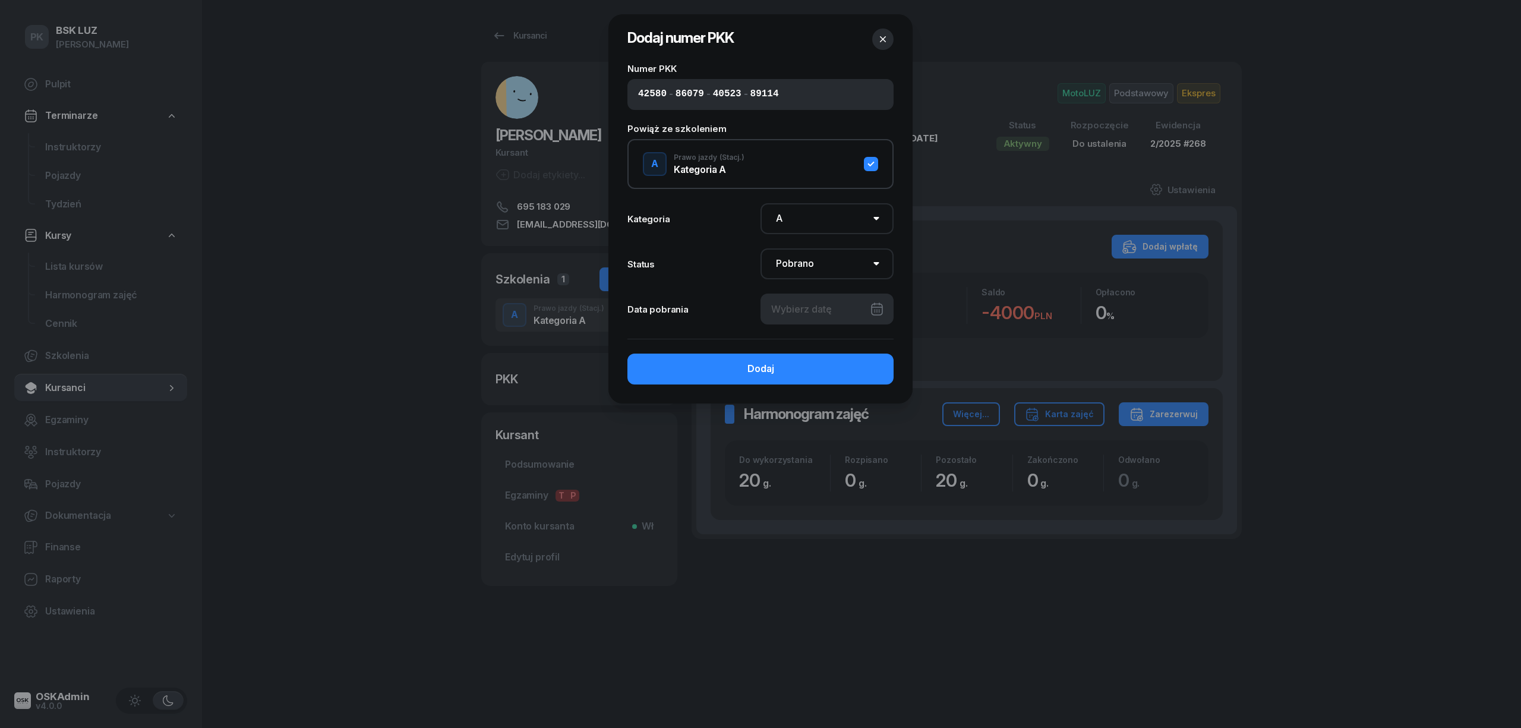
click at [797, 315] on div at bounding box center [827, 309] width 133 height 31
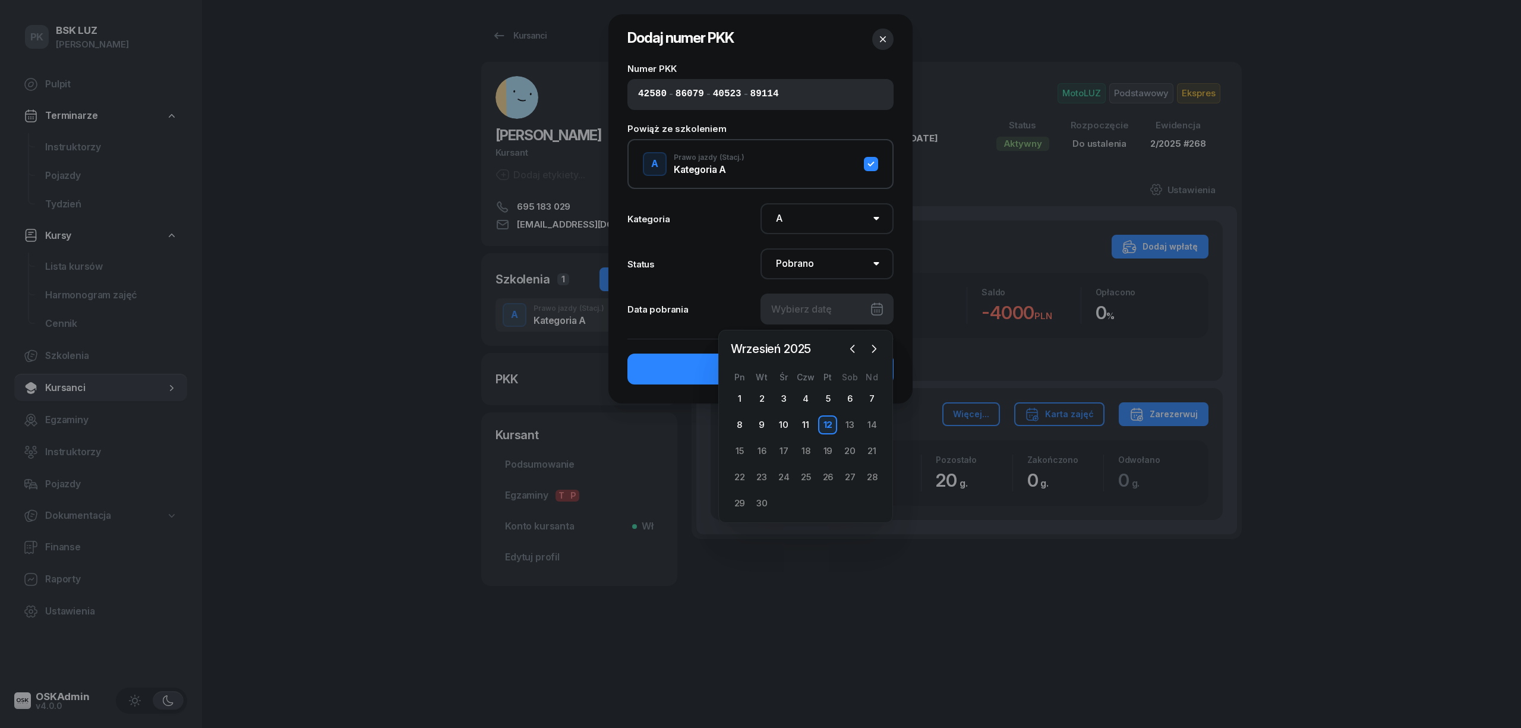
click at [821, 421] on div "12" at bounding box center [827, 424] width 19 height 19
type input "[DATE]"
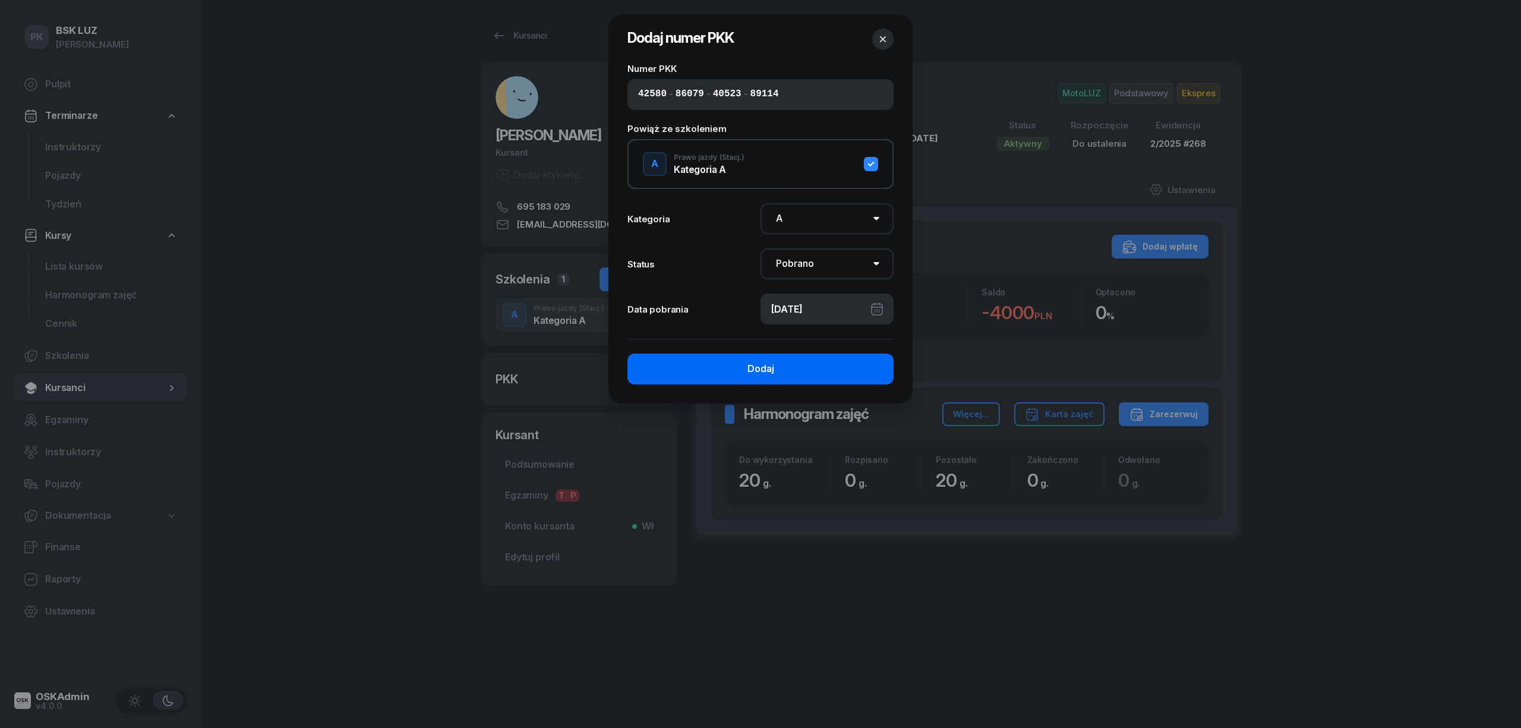
click at [803, 370] on button "Dodaj" at bounding box center [761, 369] width 266 height 31
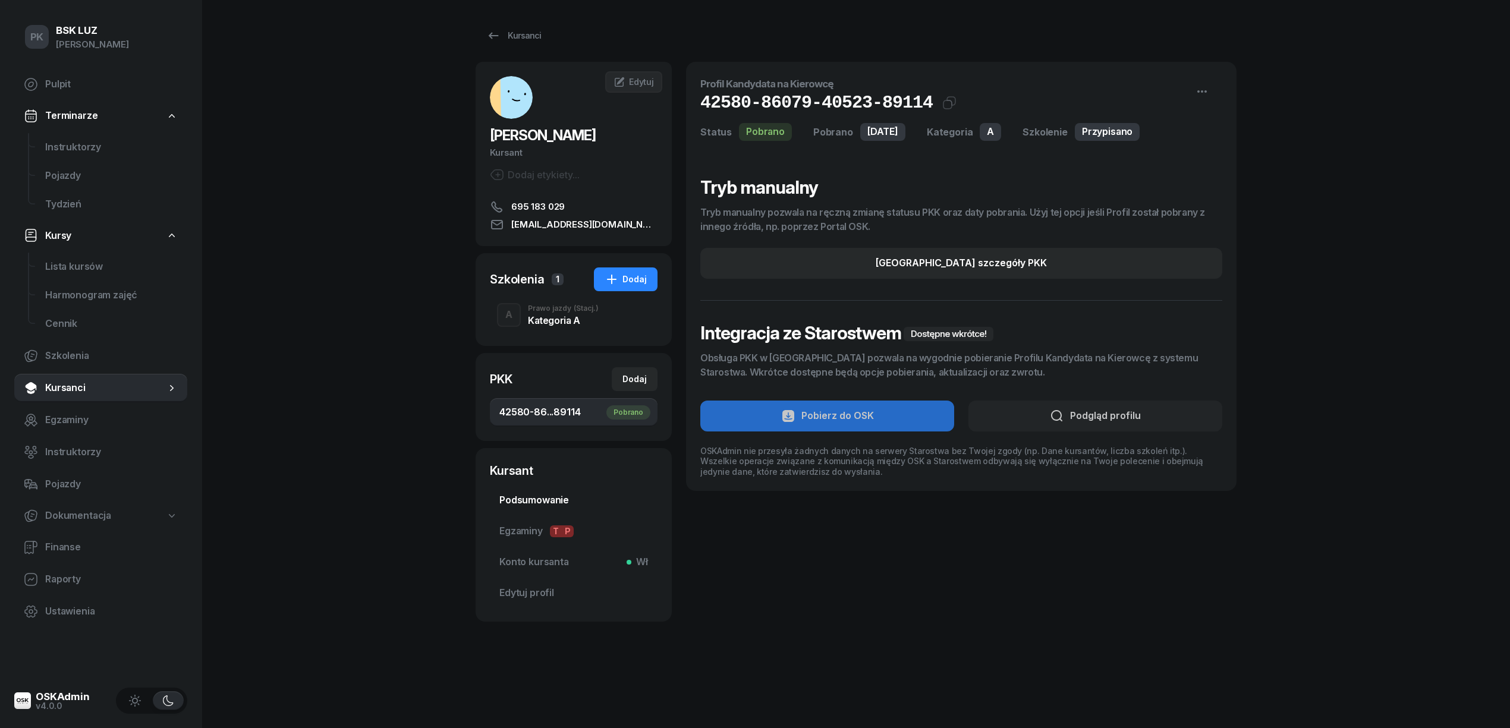
click at [555, 496] on span "Podsumowanie" at bounding box center [573, 500] width 149 height 15
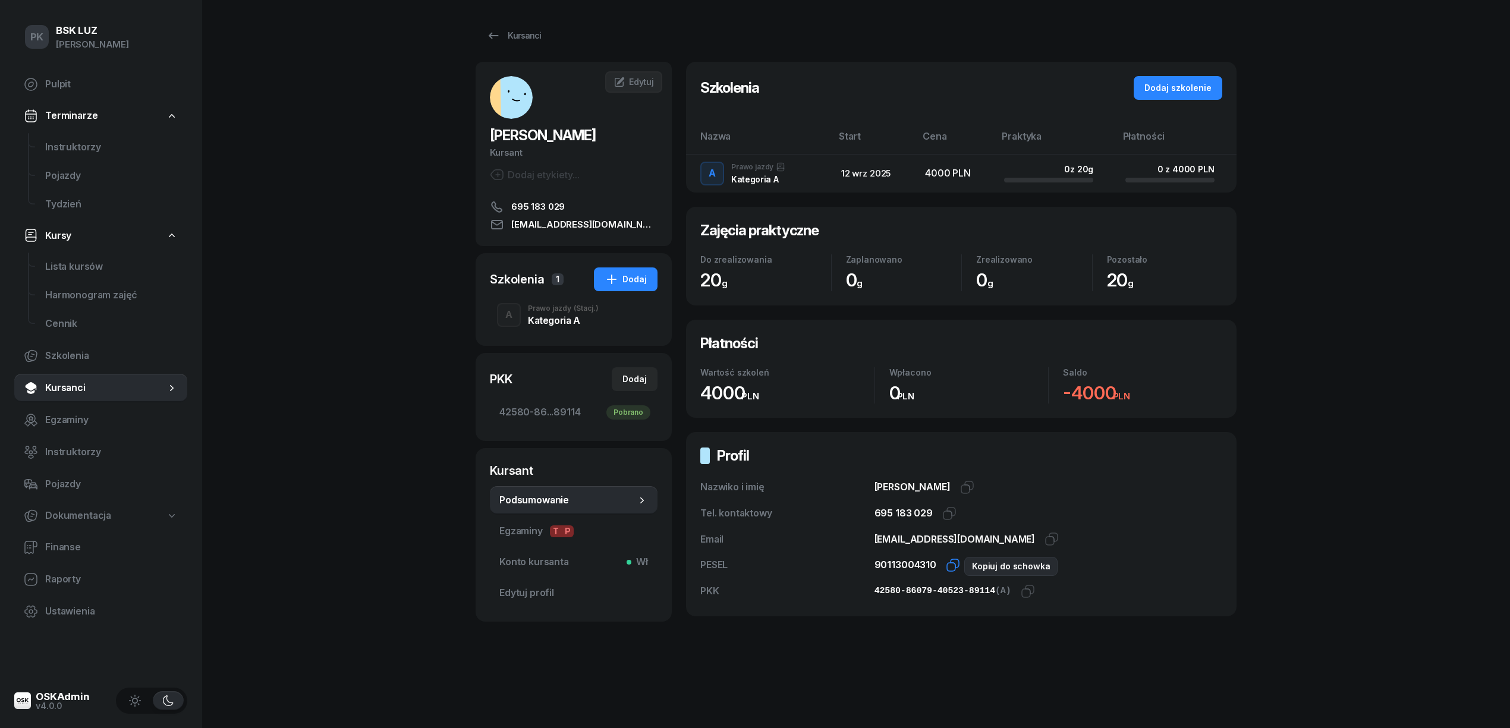
click at [950, 562] on icon "button" at bounding box center [953, 565] width 14 height 14
click at [1021, 593] on icon "button" at bounding box center [1027, 591] width 14 height 14
click at [629, 82] on span "Edytuj" at bounding box center [641, 82] width 25 height 10
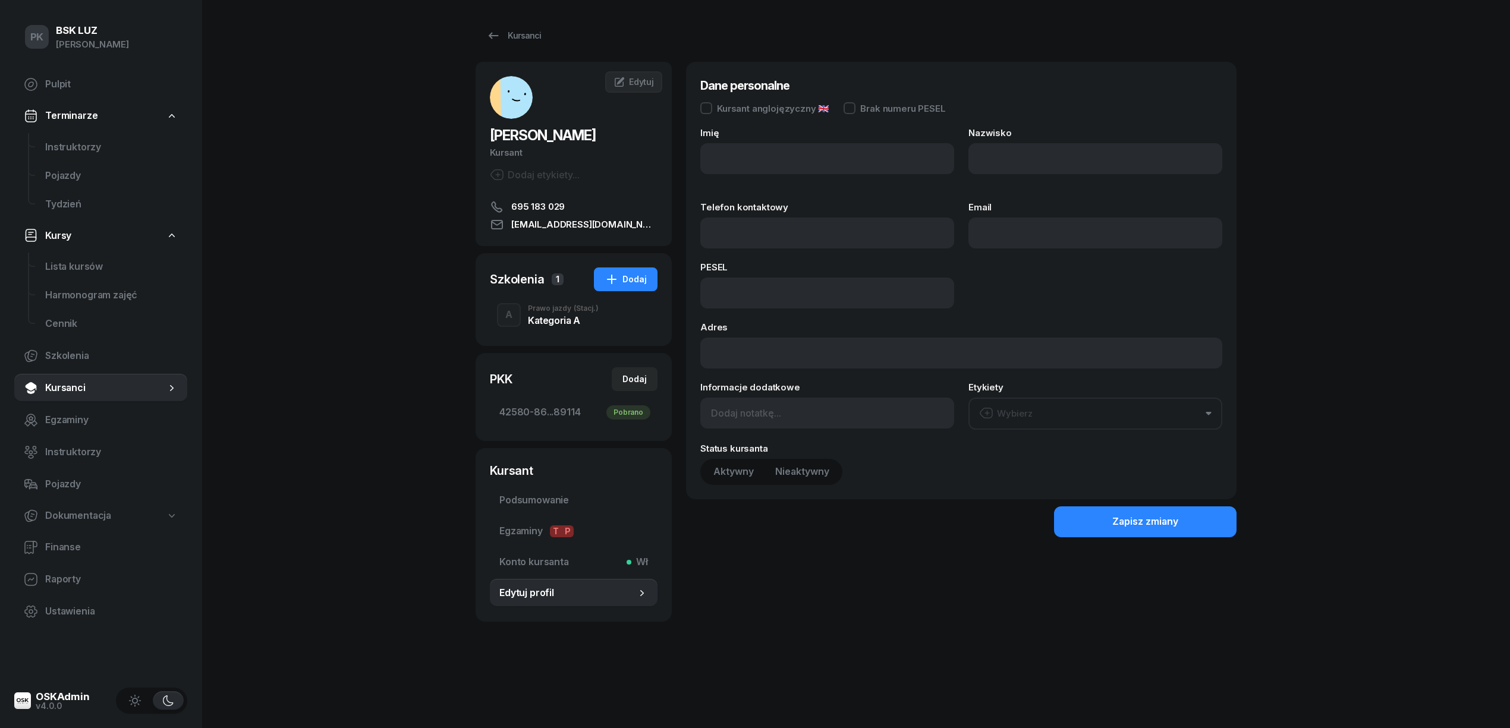
type input "[PERSON_NAME]"
type input "SEWERYN"
type input "695183029"
type input "[EMAIL_ADDRESS][DOMAIN_NAME]"
type input "90113004310"
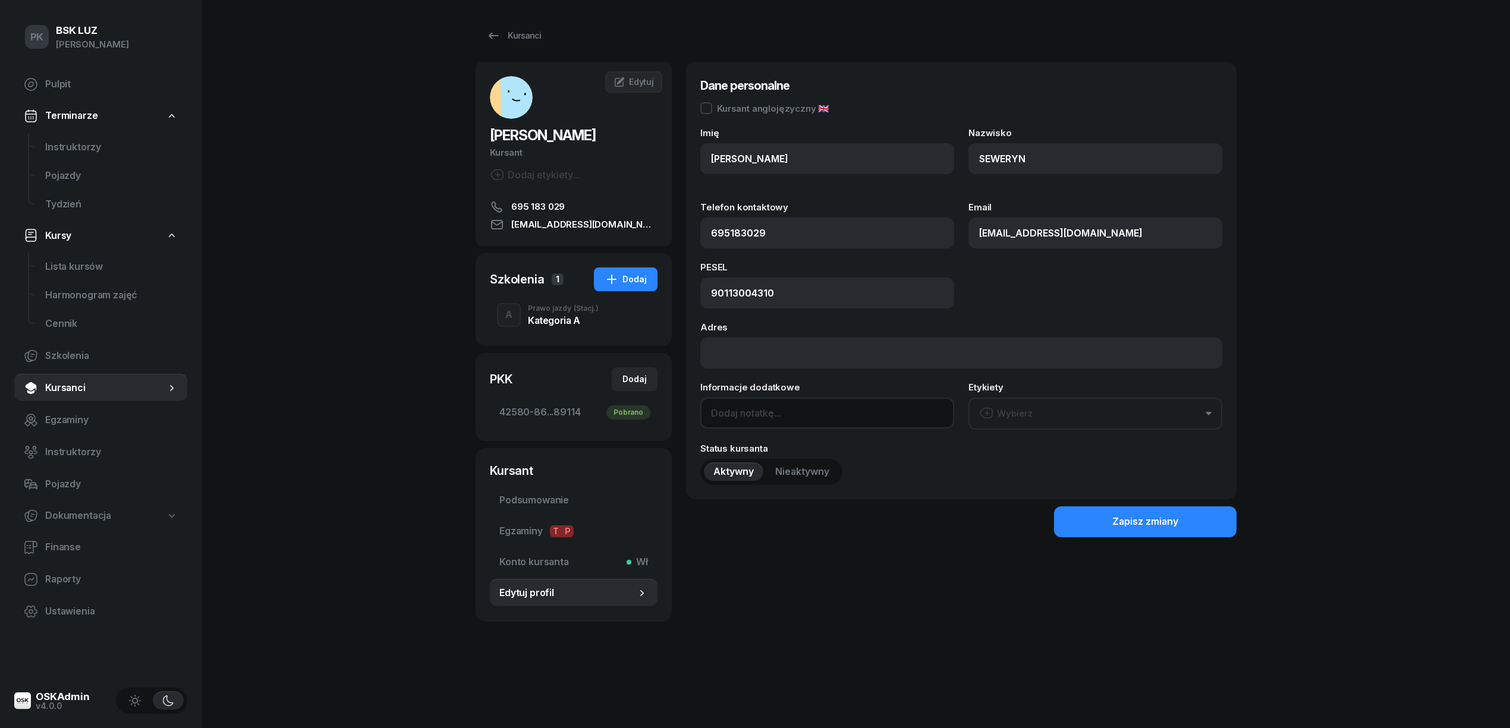
click at [764, 418] on input at bounding box center [827, 413] width 254 height 31
type input "OL-bark"
click at [1168, 515] on div "Zapisz zmiany" at bounding box center [1145, 521] width 66 height 15
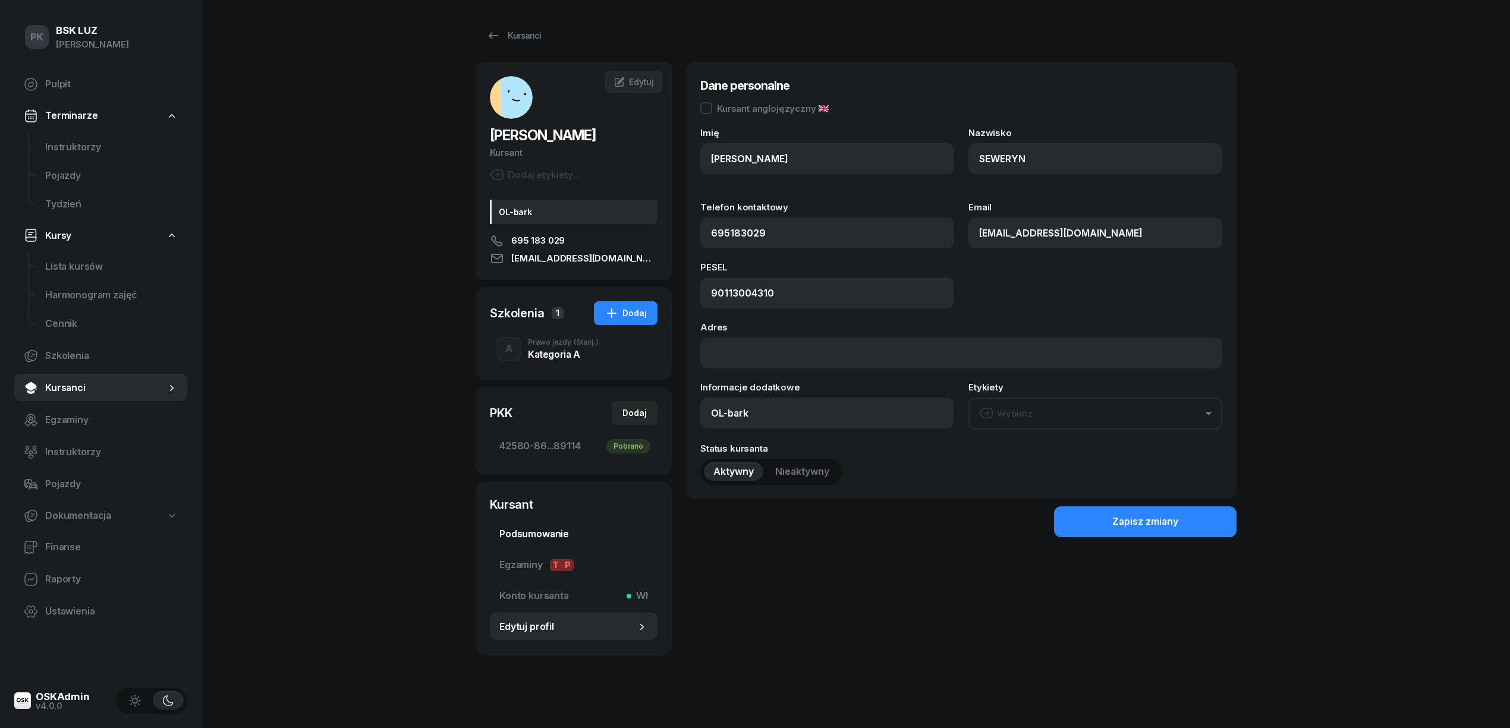
click at [540, 533] on span "Podsumowanie" at bounding box center [573, 534] width 149 height 15
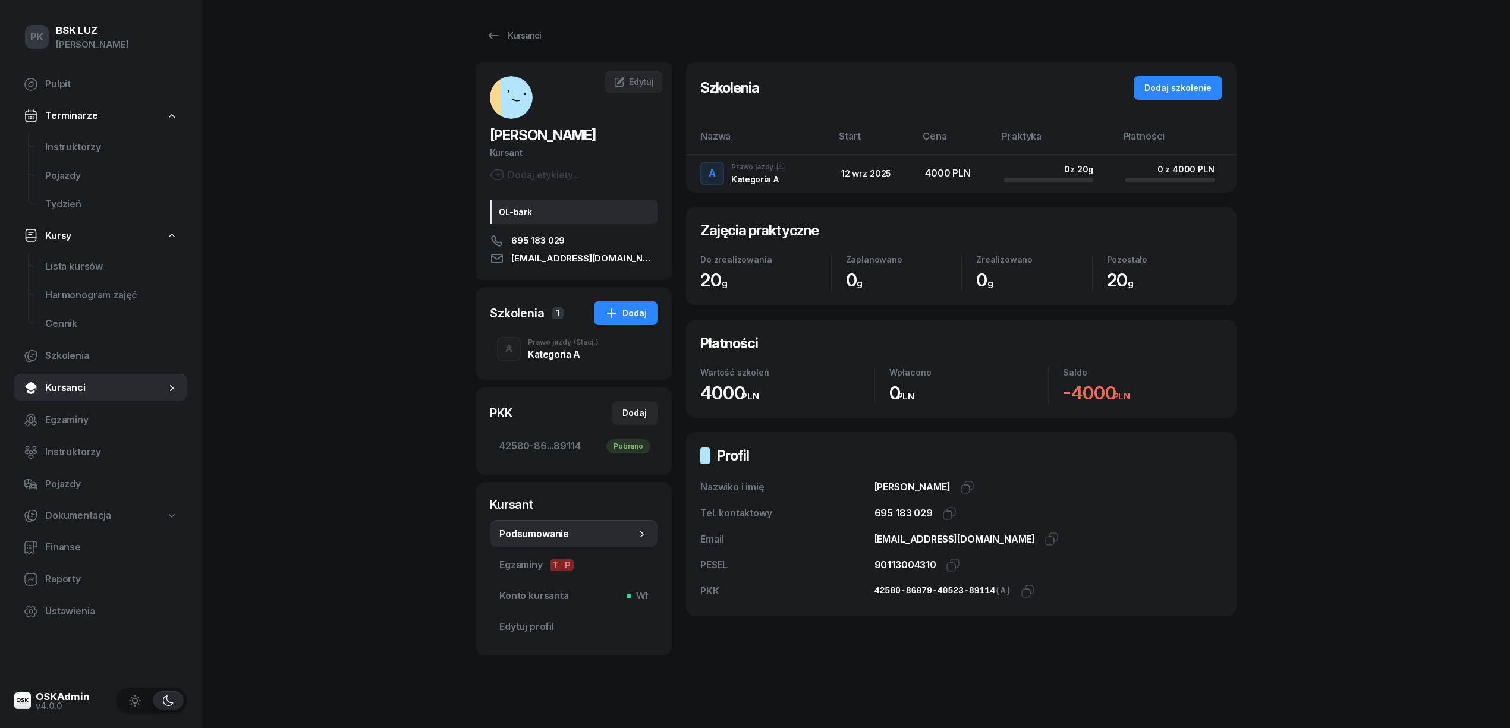
click at [568, 349] on div "Kategoria A" at bounding box center [563, 354] width 71 height 10
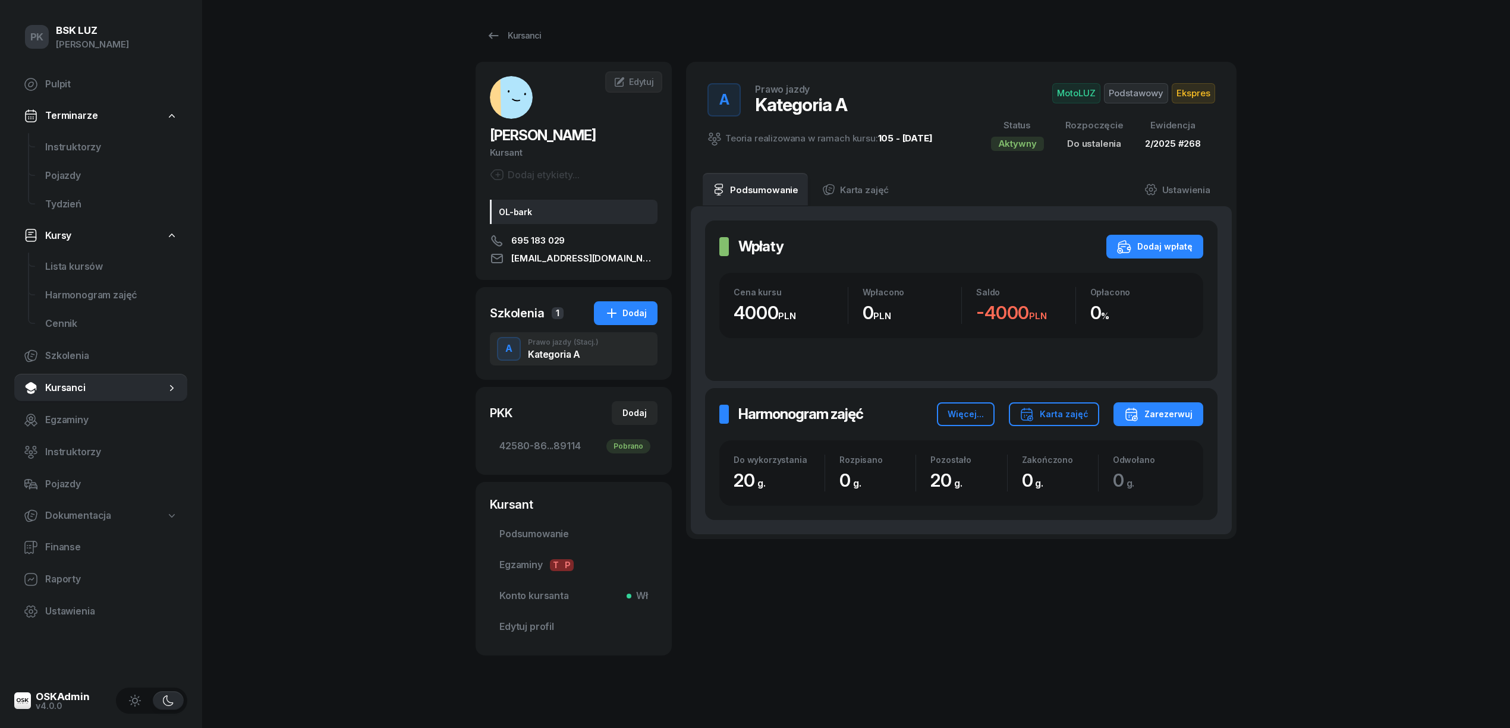
click at [1191, 88] on span "Ekspres" at bounding box center [1192, 93] width 43 height 20
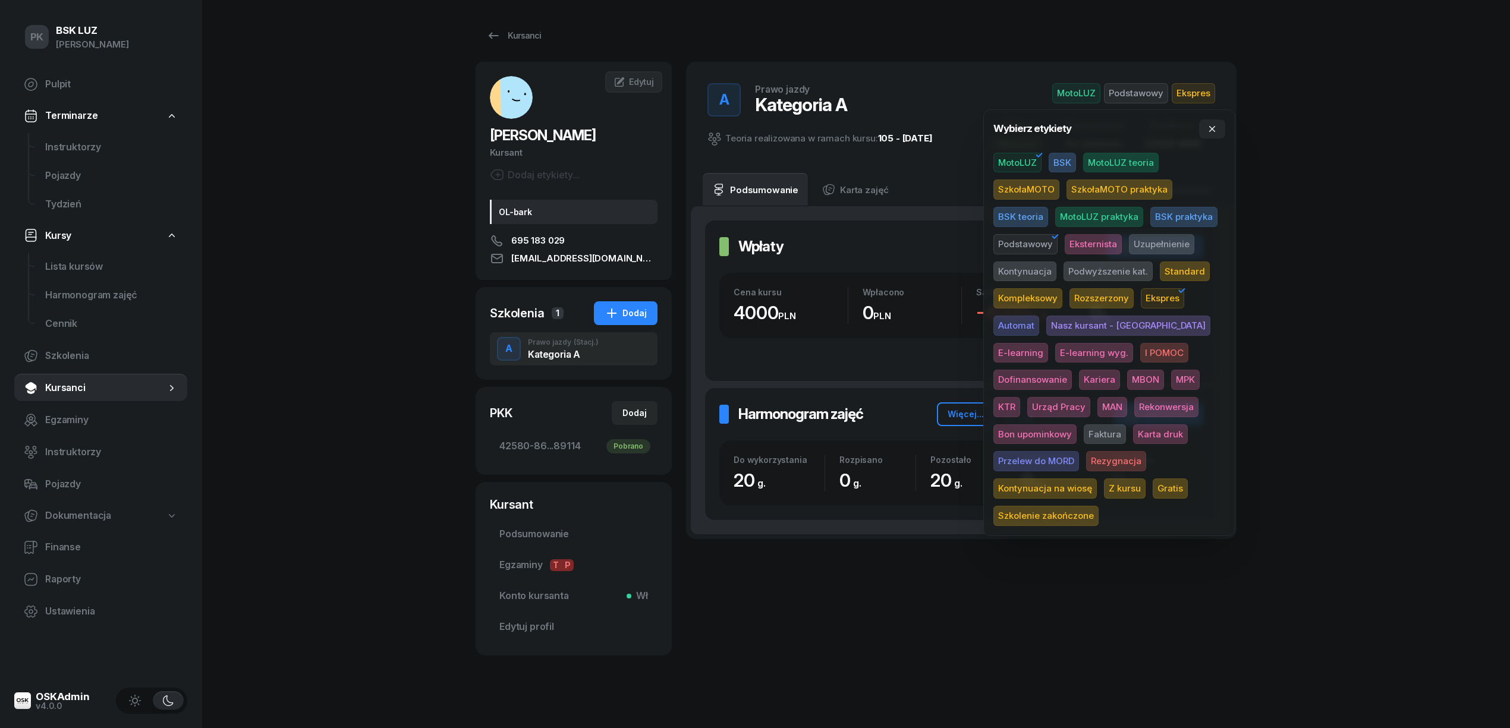
click at [1133, 434] on span "Karta druk" at bounding box center [1160, 434] width 55 height 20
click at [1479, 374] on div "PK BSK [PERSON_NAME] Pulpit Terminarze Instruktorzy Pojazdy Tydzień Kursy Lista…" at bounding box center [755, 368] width 1510 height 736
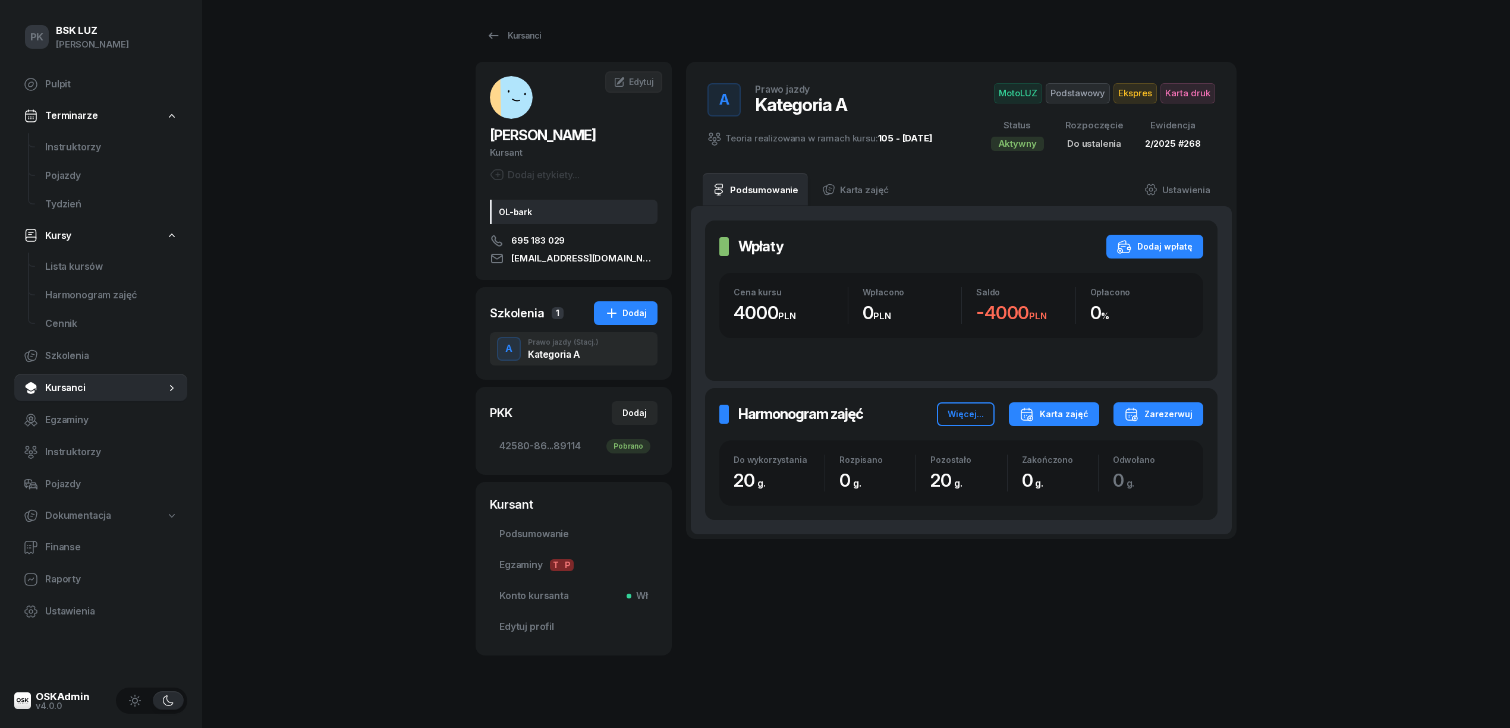
click at [1060, 410] on div "Karta zajęć" at bounding box center [1053, 414] width 69 height 14
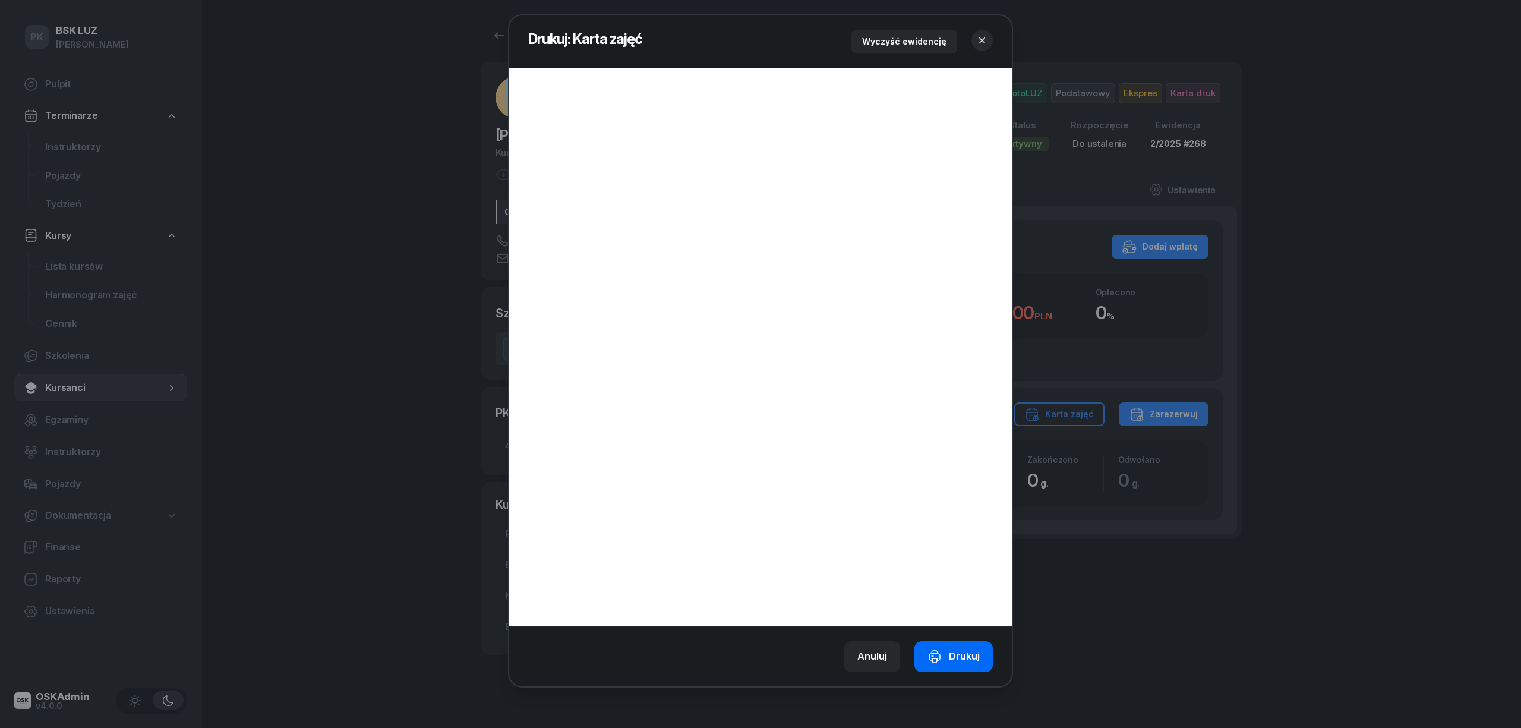
click at [949, 654] on div "Drukuj" at bounding box center [954, 656] width 52 height 15
click at [979, 34] on icon "button" at bounding box center [982, 40] width 12 height 12
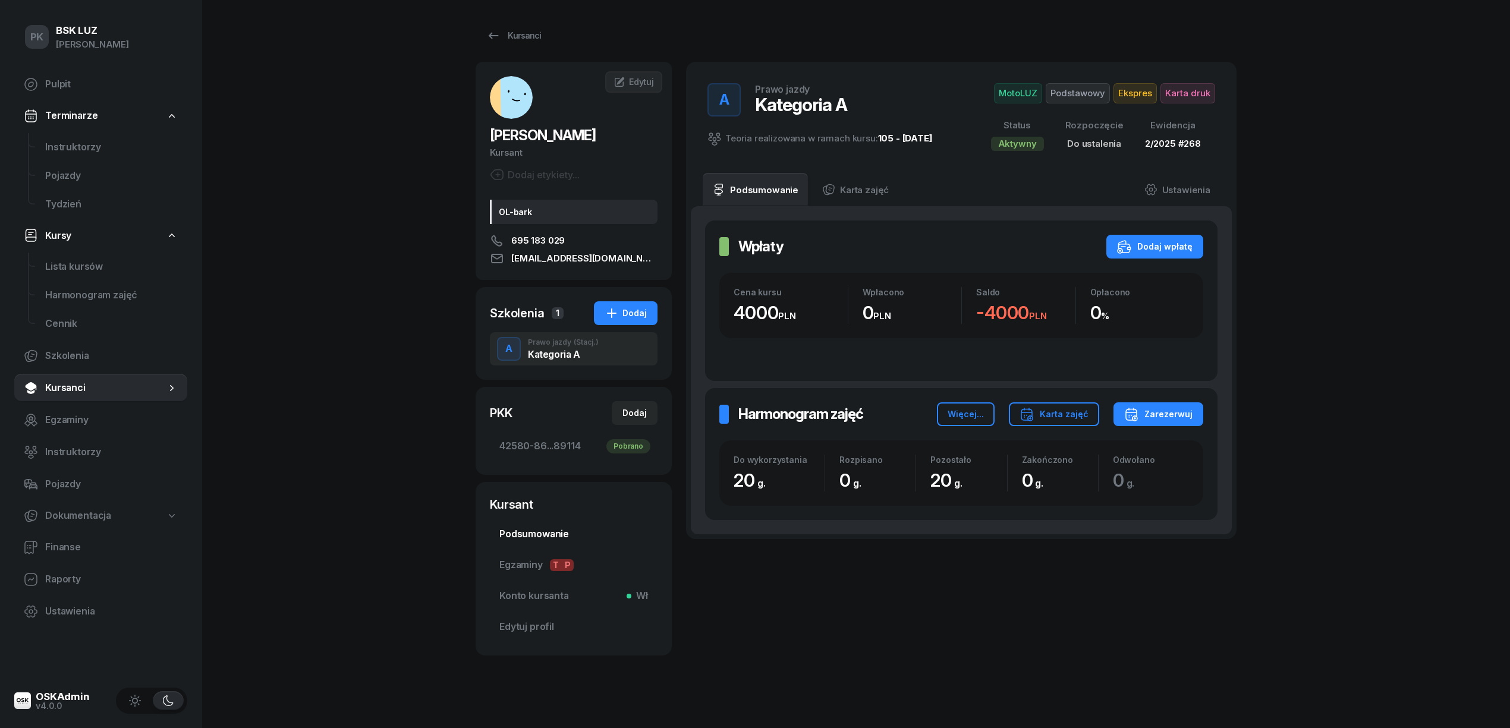
click at [554, 531] on span "Podsumowanie" at bounding box center [573, 534] width 149 height 15
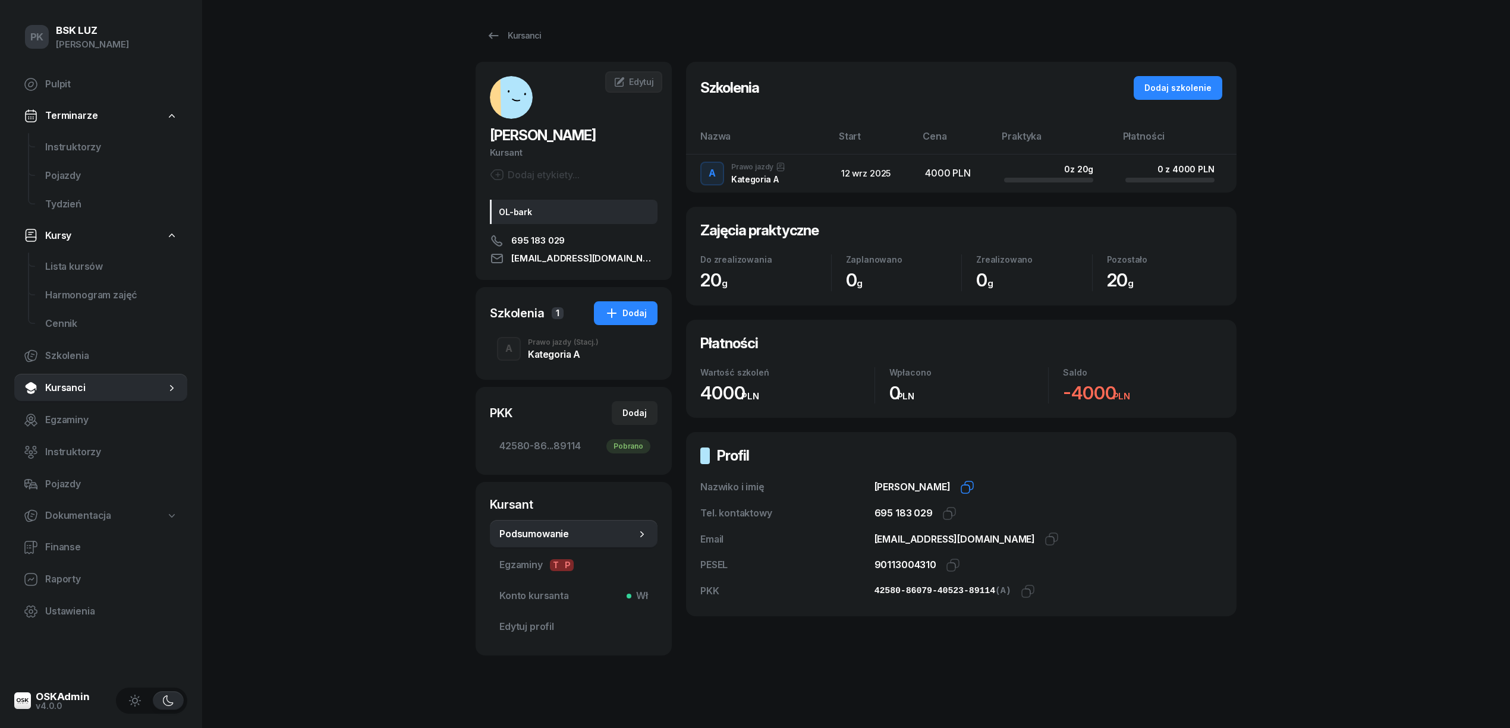
click at [969, 487] on icon "button" at bounding box center [967, 487] width 14 height 14
click at [942, 513] on icon "button" at bounding box center [949, 513] width 14 height 14
click at [1044, 540] on icon "button" at bounding box center [1051, 539] width 14 height 14
click at [947, 566] on icon "button" at bounding box center [953, 565] width 14 height 14
click at [614, 314] on icon "button" at bounding box center [611, 313] width 14 height 14
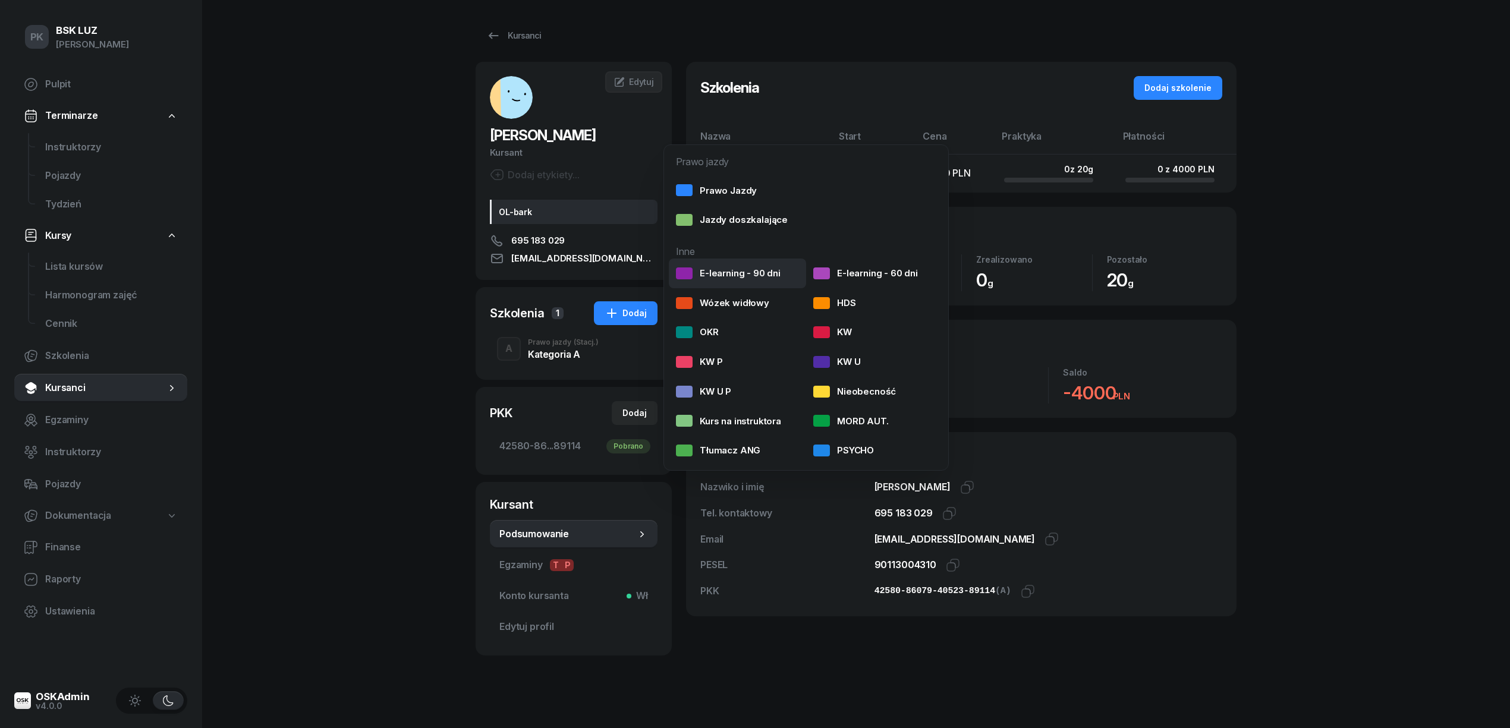
click at [707, 278] on div "E-learning - 90 dni" at bounding box center [728, 273] width 105 height 15
select select
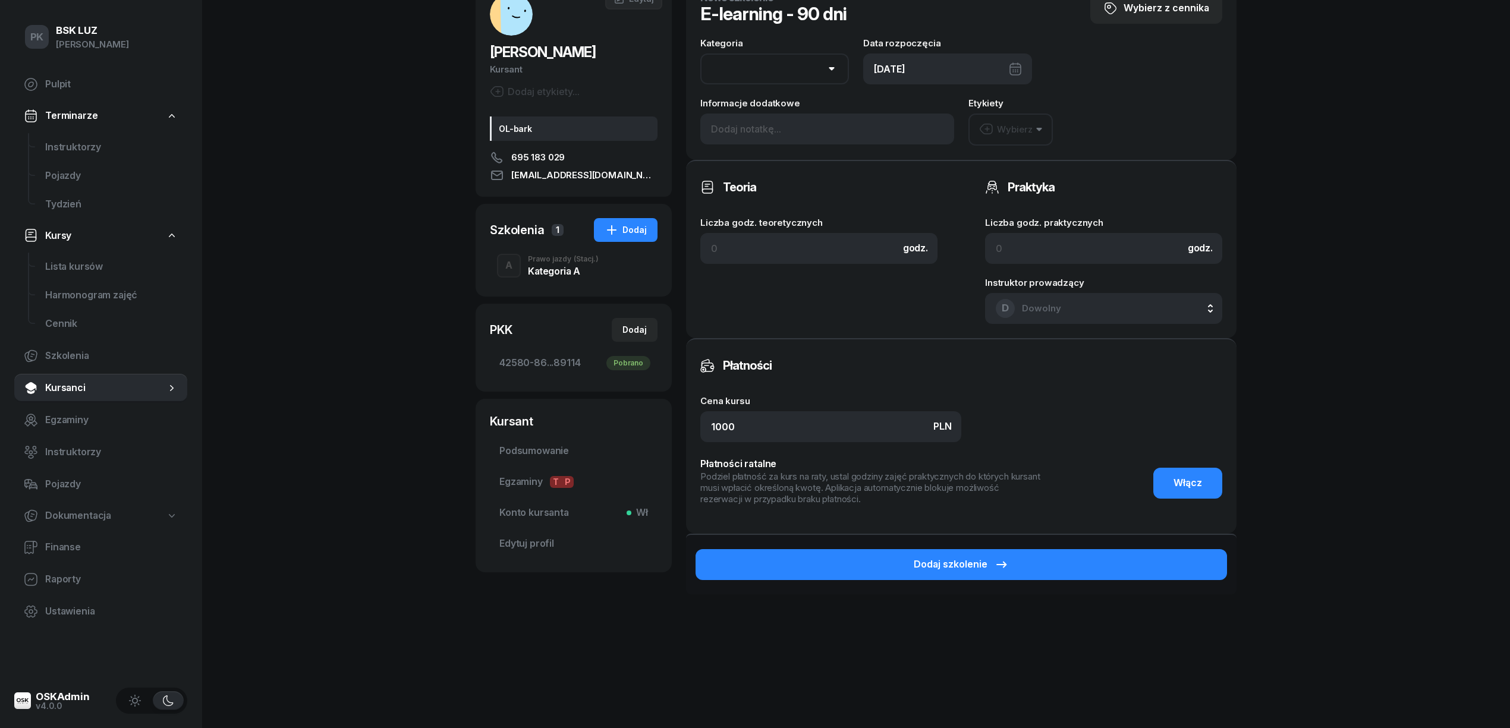
scroll to position [92, 0]
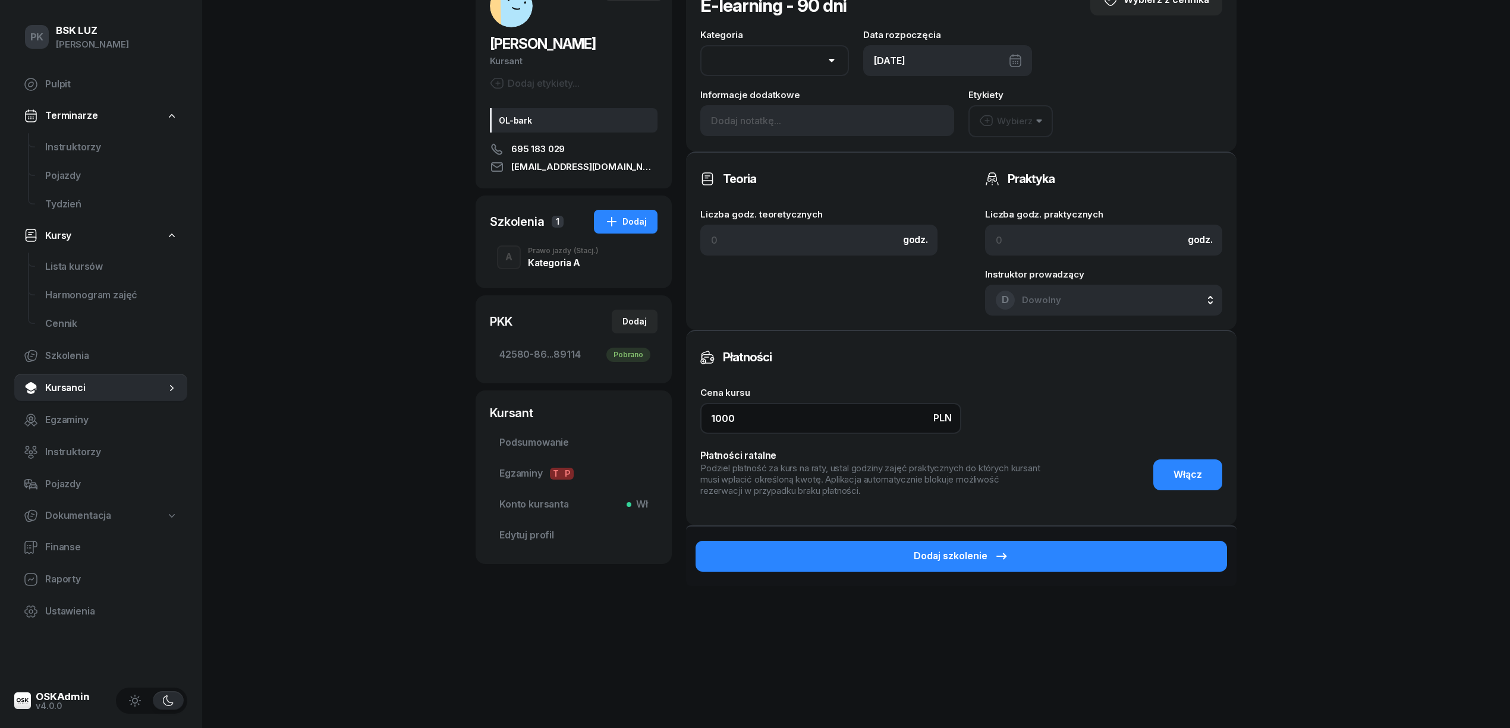
drag, startPoint x: 656, startPoint y: 410, endPoint x: 609, endPoint y: 414, distance: 47.7
click at [609, 414] on div "[PERSON_NAME] etykiety... OL-bark 695 183 029 [EMAIL_ADDRESS][DOMAIN_NAME] [PER…" at bounding box center [855, 310] width 761 height 680
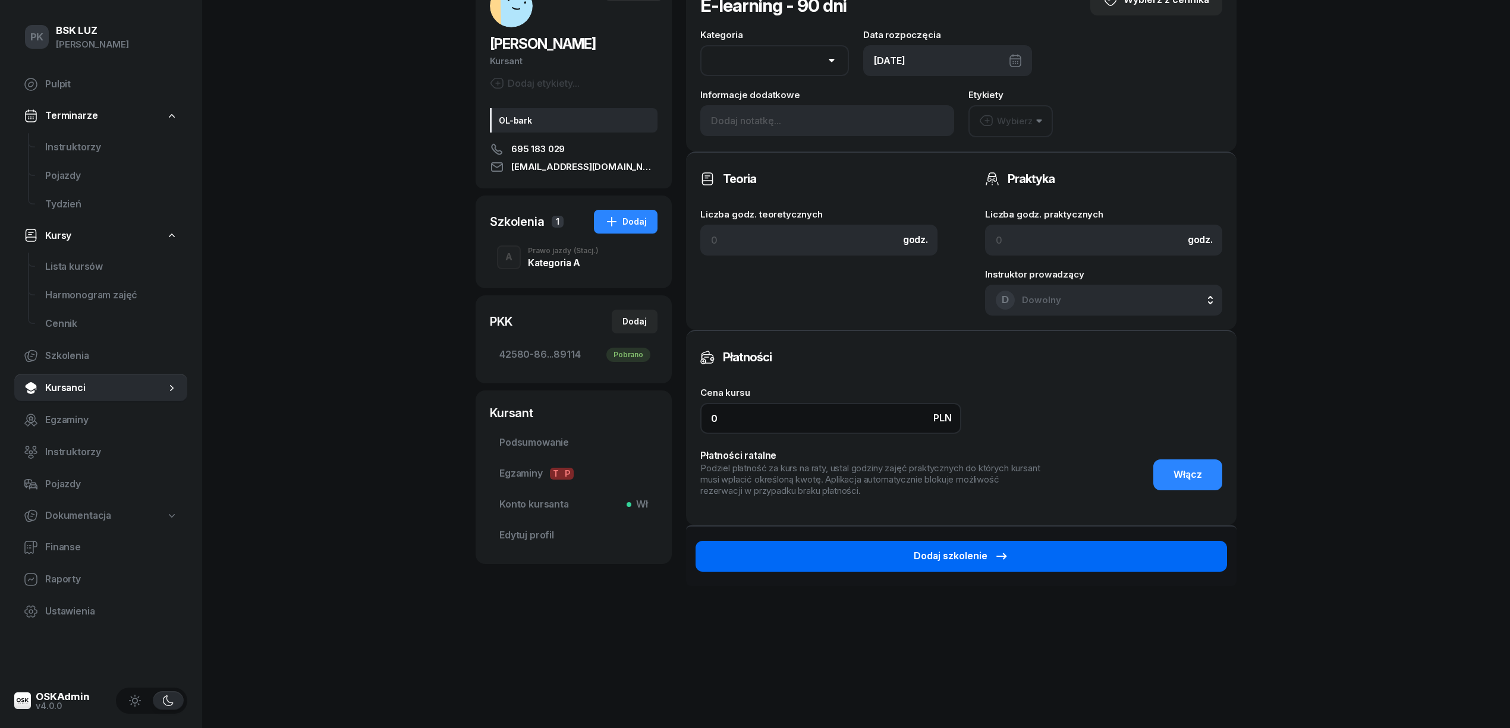
type input "0"
click at [1118, 550] on button "Dodaj szkolenie" at bounding box center [960, 556] width 531 height 31
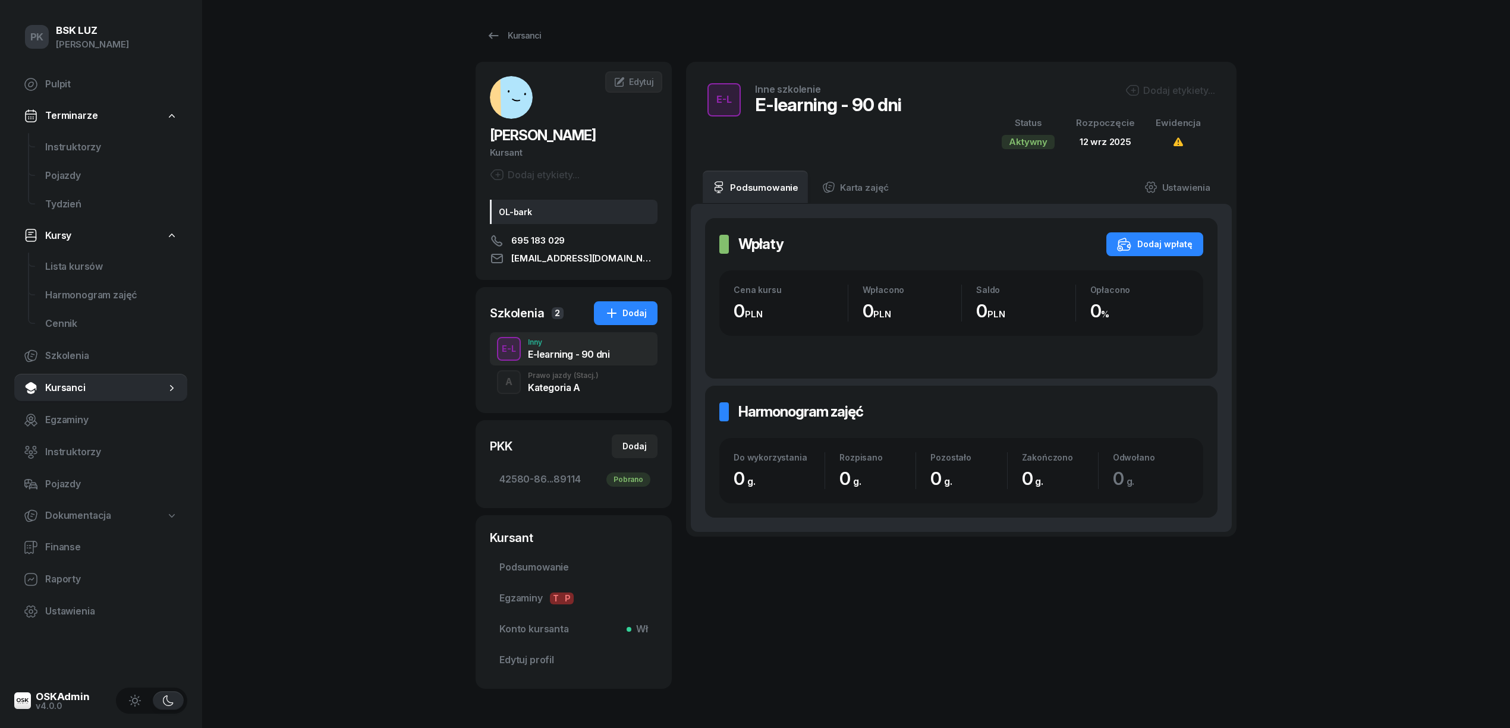
click at [1179, 90] on div "Dodaj etykiety..." at bounding box center [1170, 90] width 90 height 14
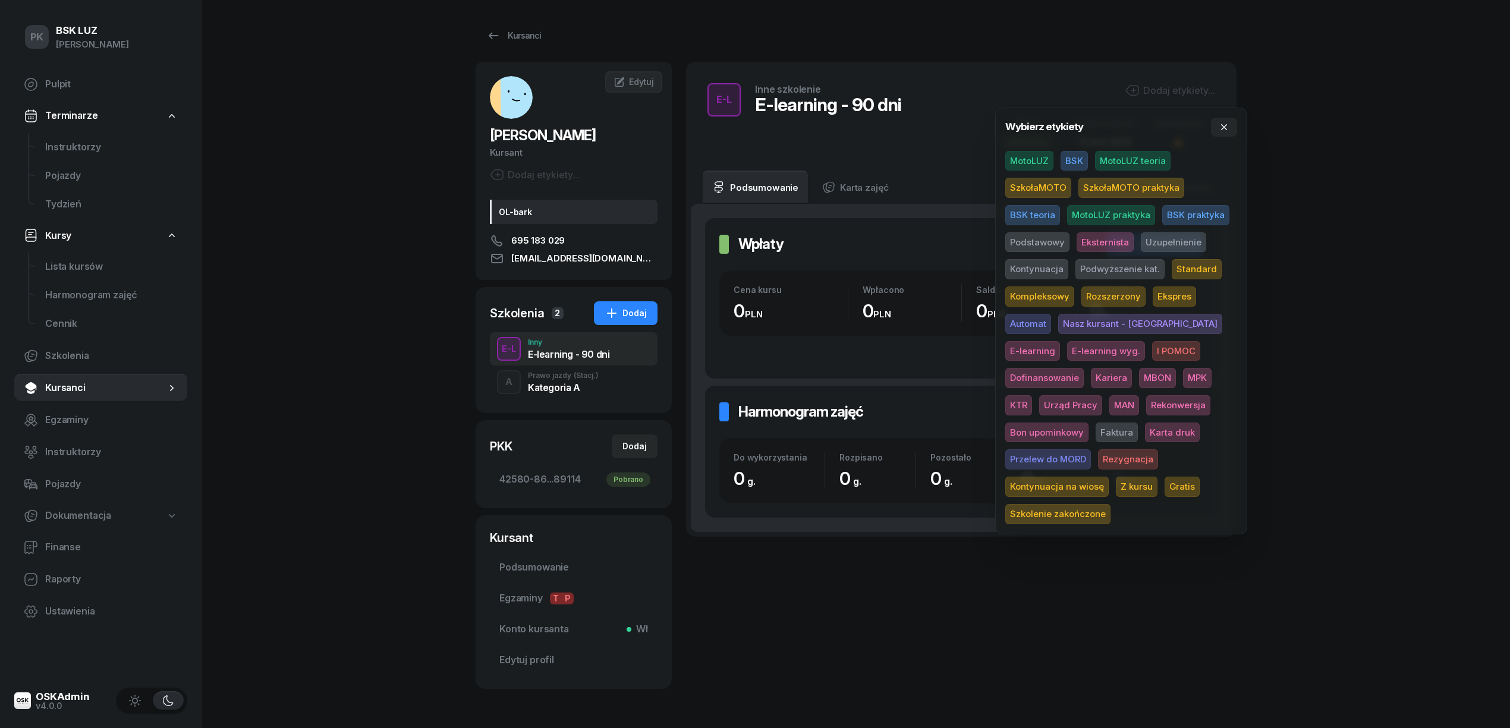
click at [1164, 486] on span "Gratis" at bounding box center [1181, 487] width 35 height 20
click at [1344, 198] on div "PK BSK [PERSON_NAME] Pulpit Terminarze Instruktorzy Pojazdy Tydzień Kursy Lista…" at bounding box center [755, 385] width 1510 height 770
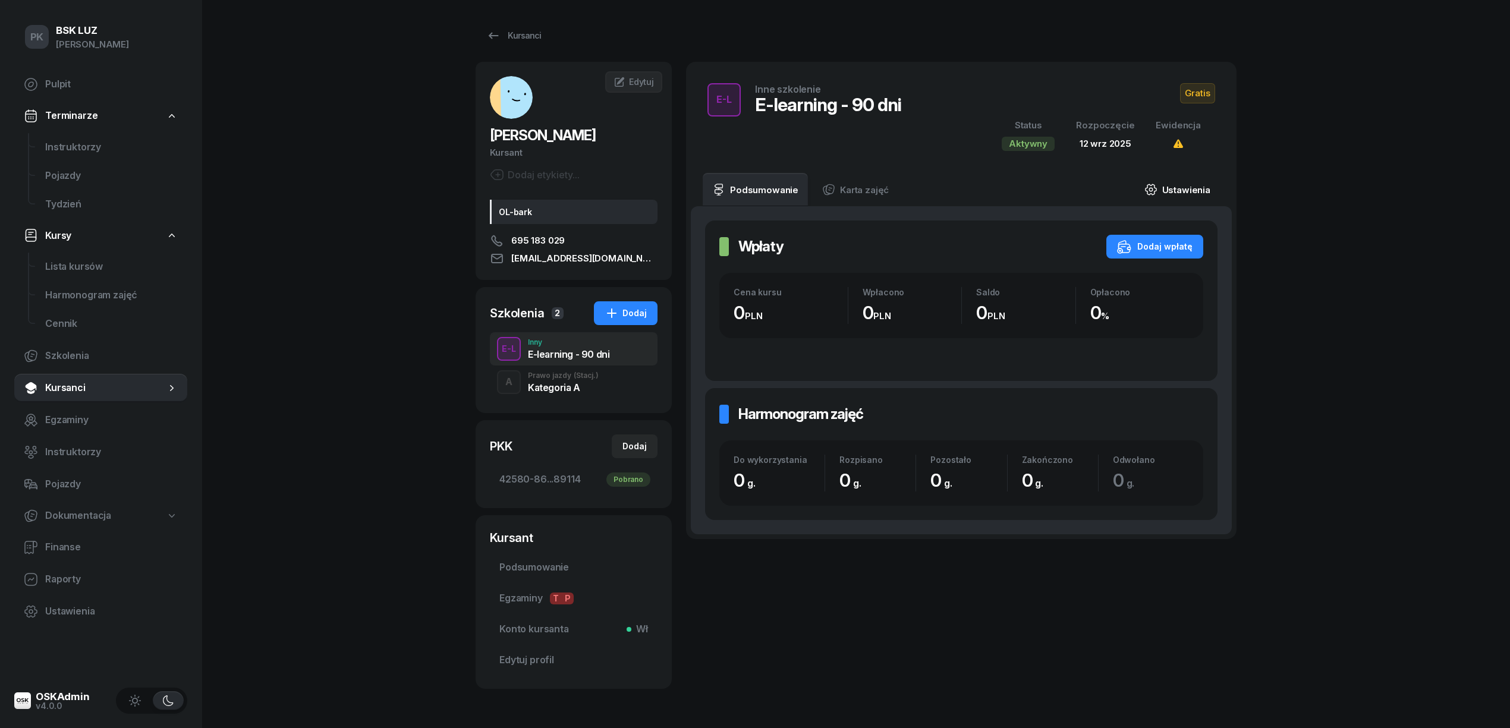
click at [1196, 191] on link "Ustawienia" at bounding box center [1177, 189] width 85 height 33
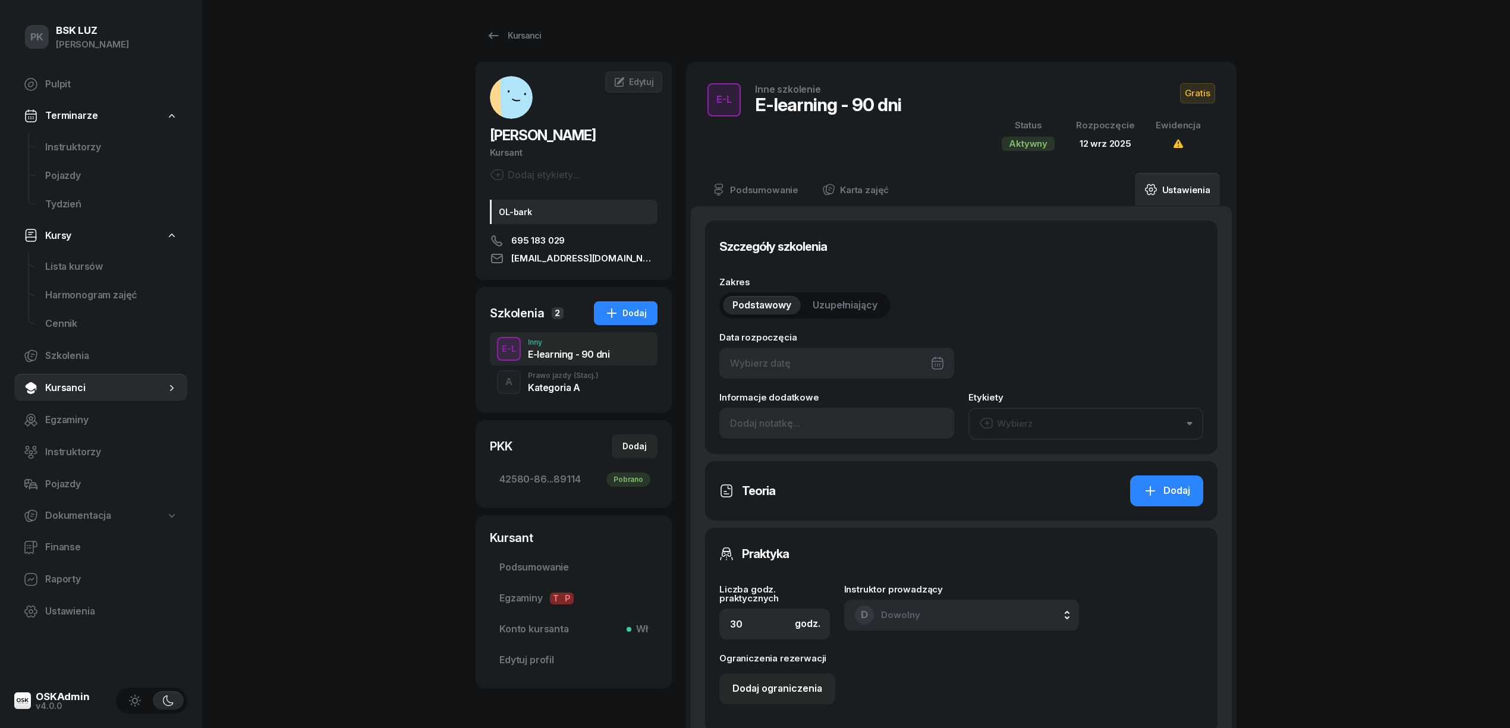
type input "[DATE]"
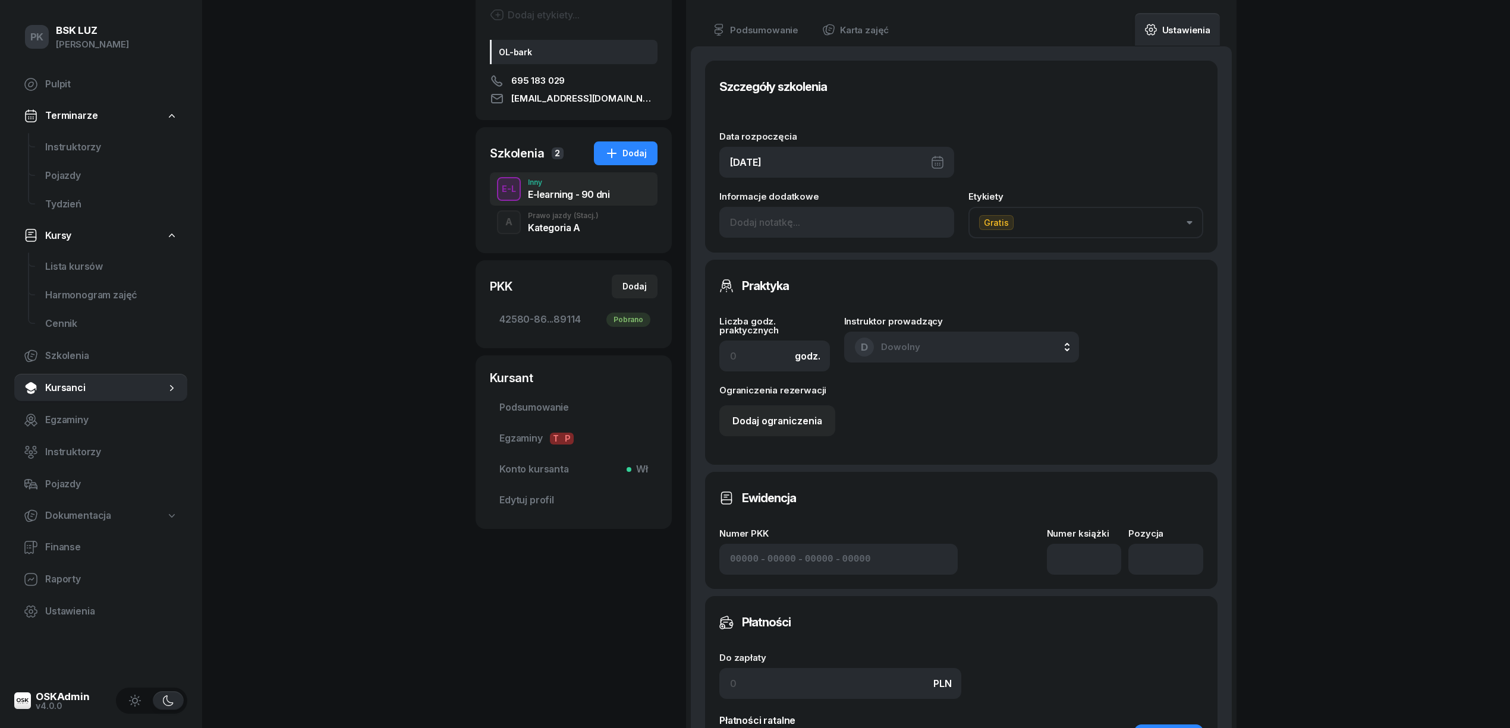
scroll to position [238, 0]
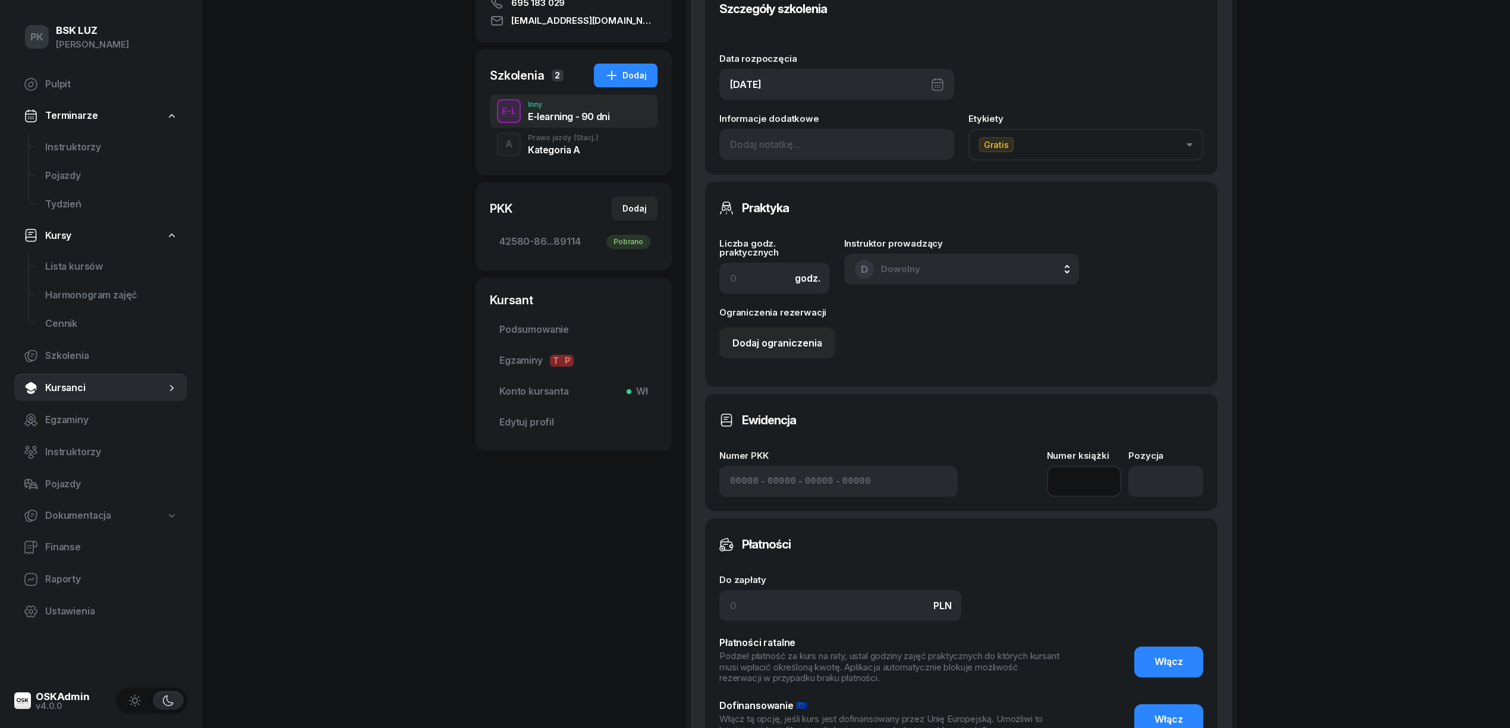
click at [1089, 484] on input at bounding box center [1084, 481] width 75 height 31
type input "1"
click at [1146, 474] on input "number" at bounding box center [1165, 481] width 75 height 31
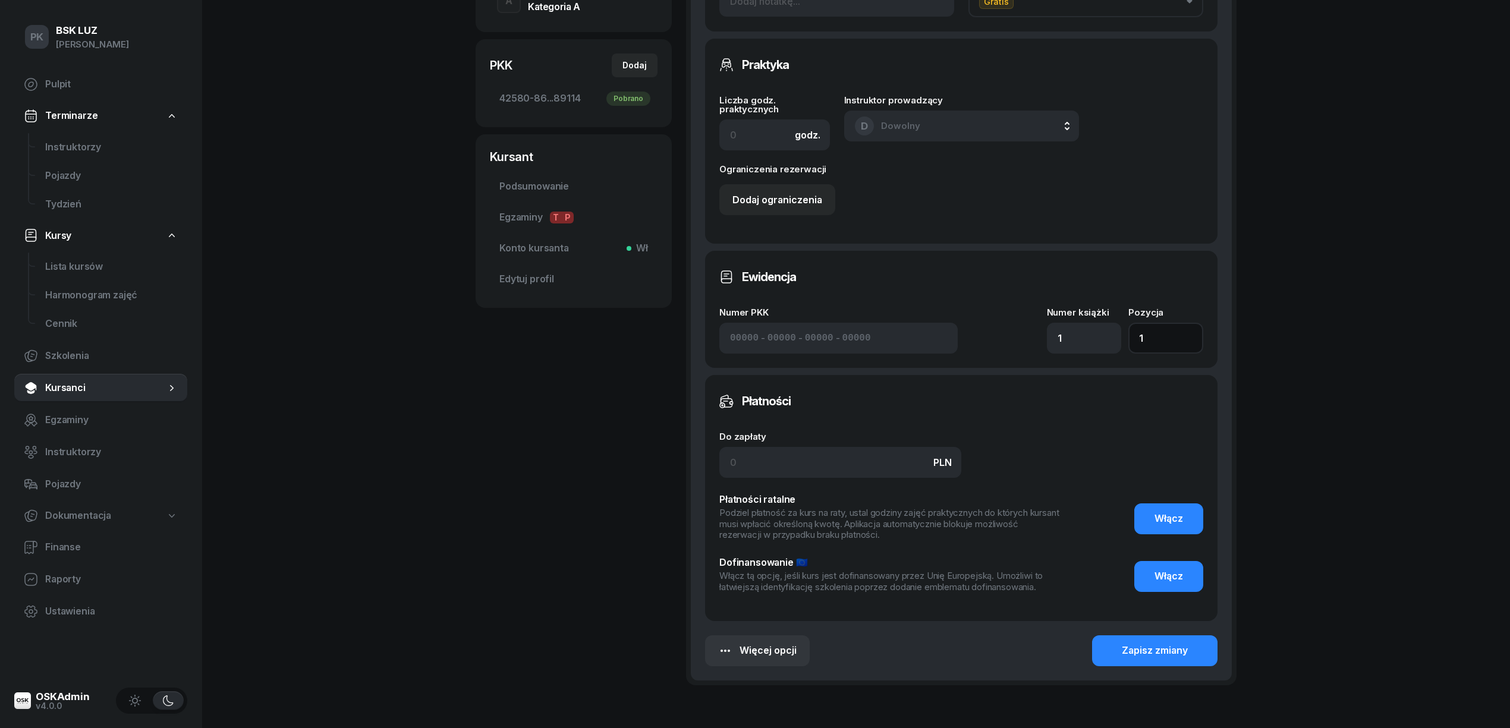
scroll to position [454, 0]
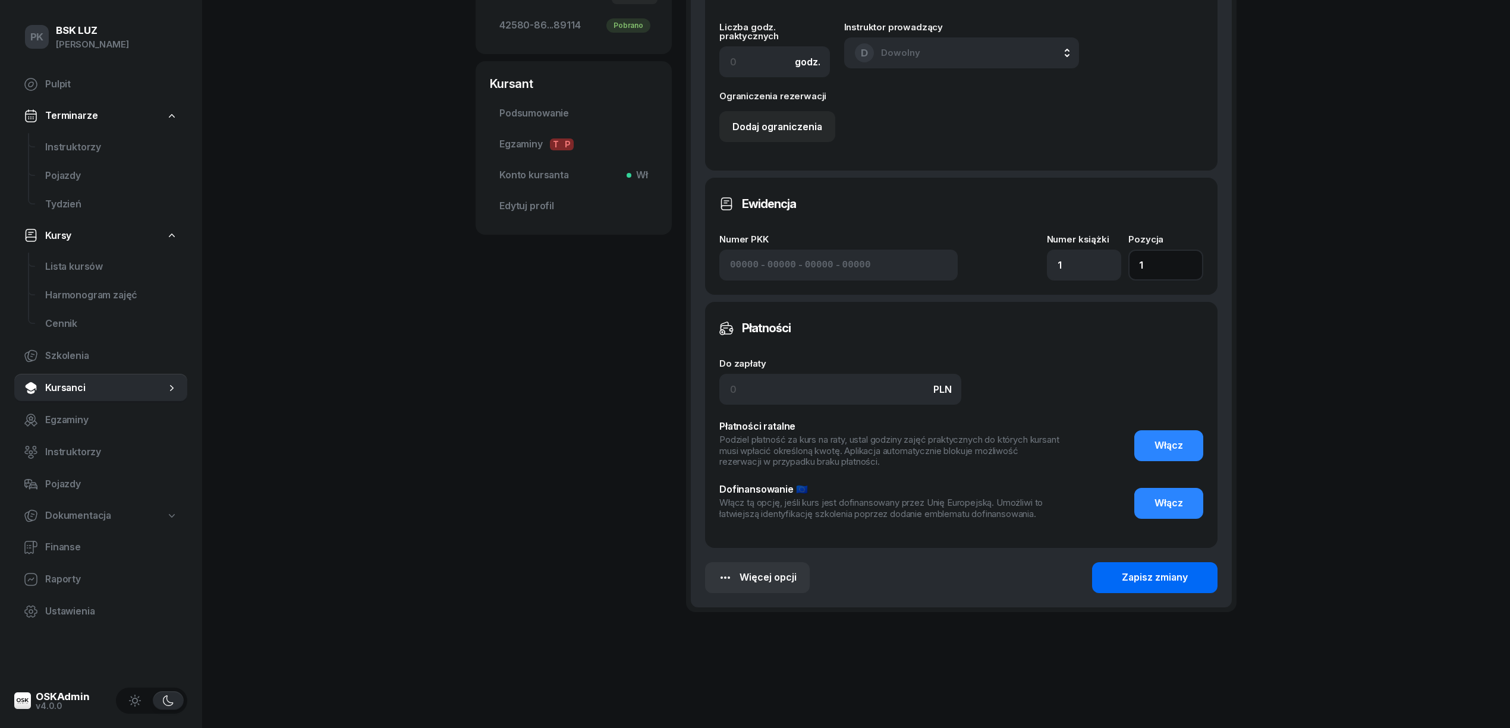
type input "1"
click at [1161, 586] on button "Zapisz zmiany" at bounding box center [1154, 577] width 125 height 31
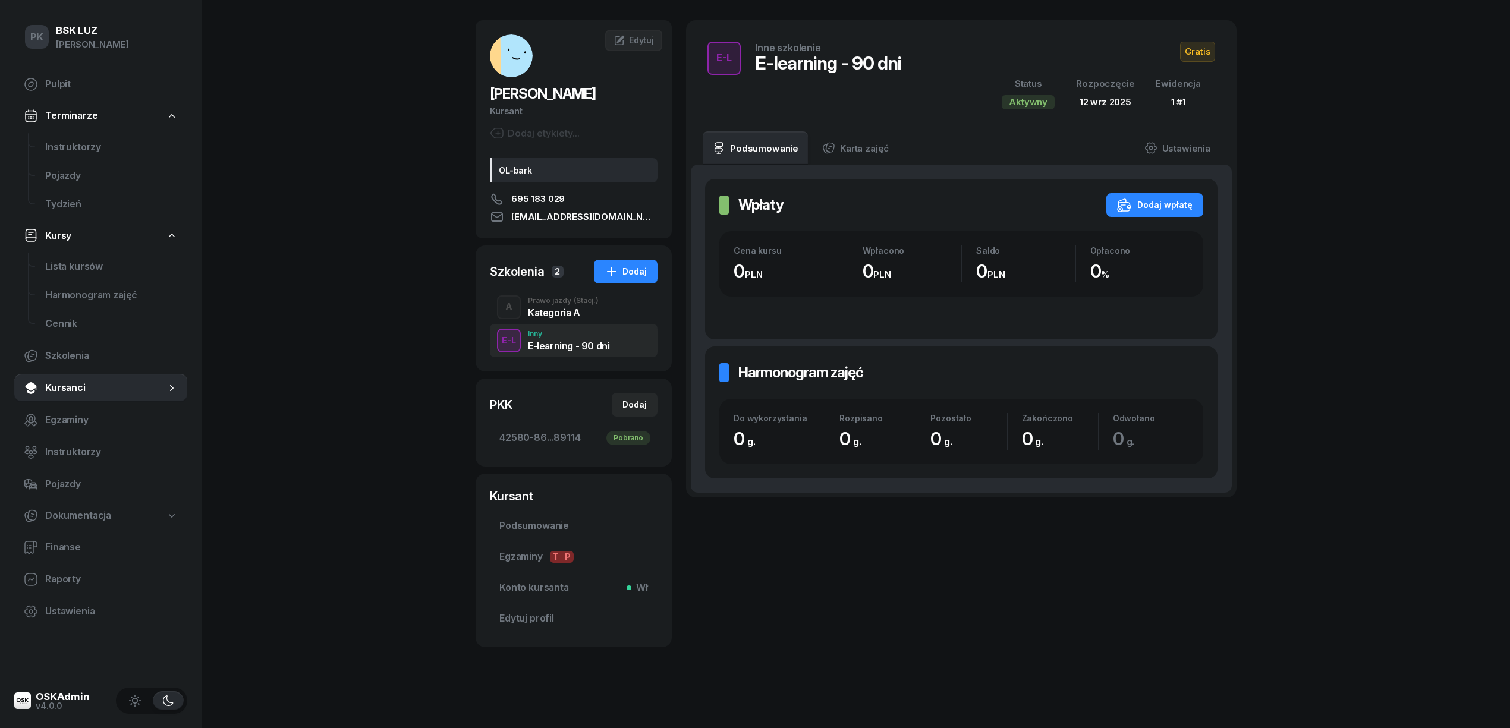
click at [1200, 43] on span "Gratis" at bounding box center [1197, 52] width 35 height 20
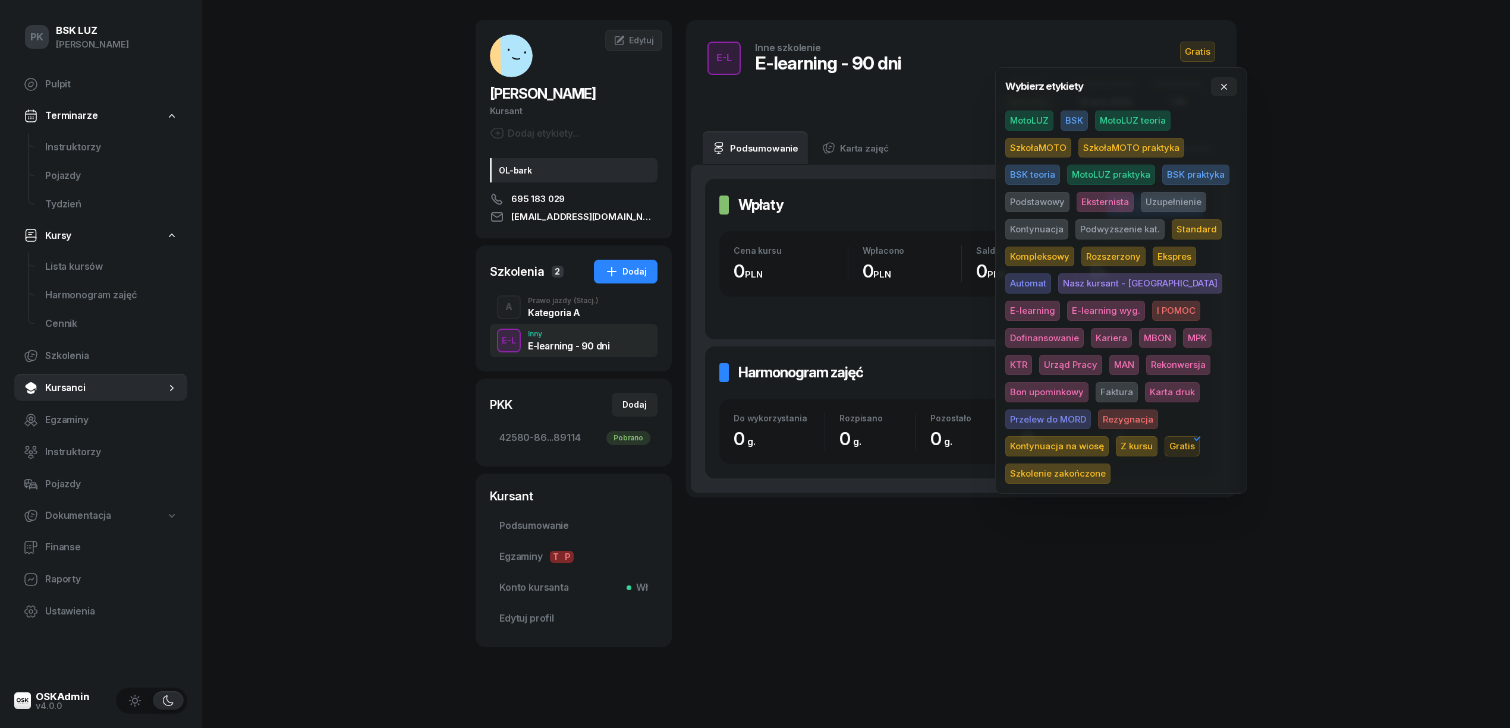
click at [1067, 308] on span "E-learning wyg." at bounding box center [1106, 311] width 78 height 20
click at [1408, 261] on div "PK BSK [PERSON_NAME] Pulpit Terminarze Instruktorzy Pojazdy Tydzień Kursy Lista…" at bounding box center [755, 343] width 1510 height 770
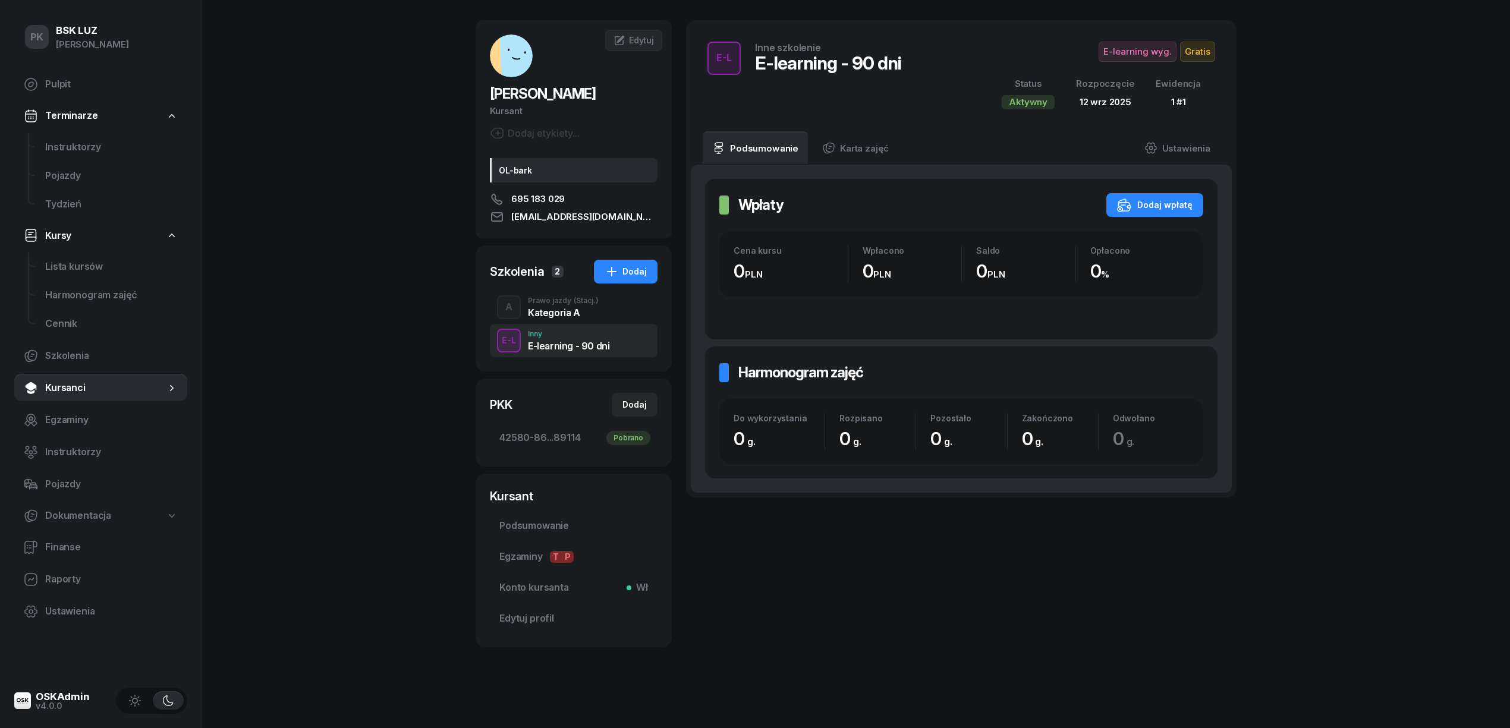
click at [556, 298] on div "Prawo jazdy (Stacj.)" at bounding box center [563, 300] width 71 height 7
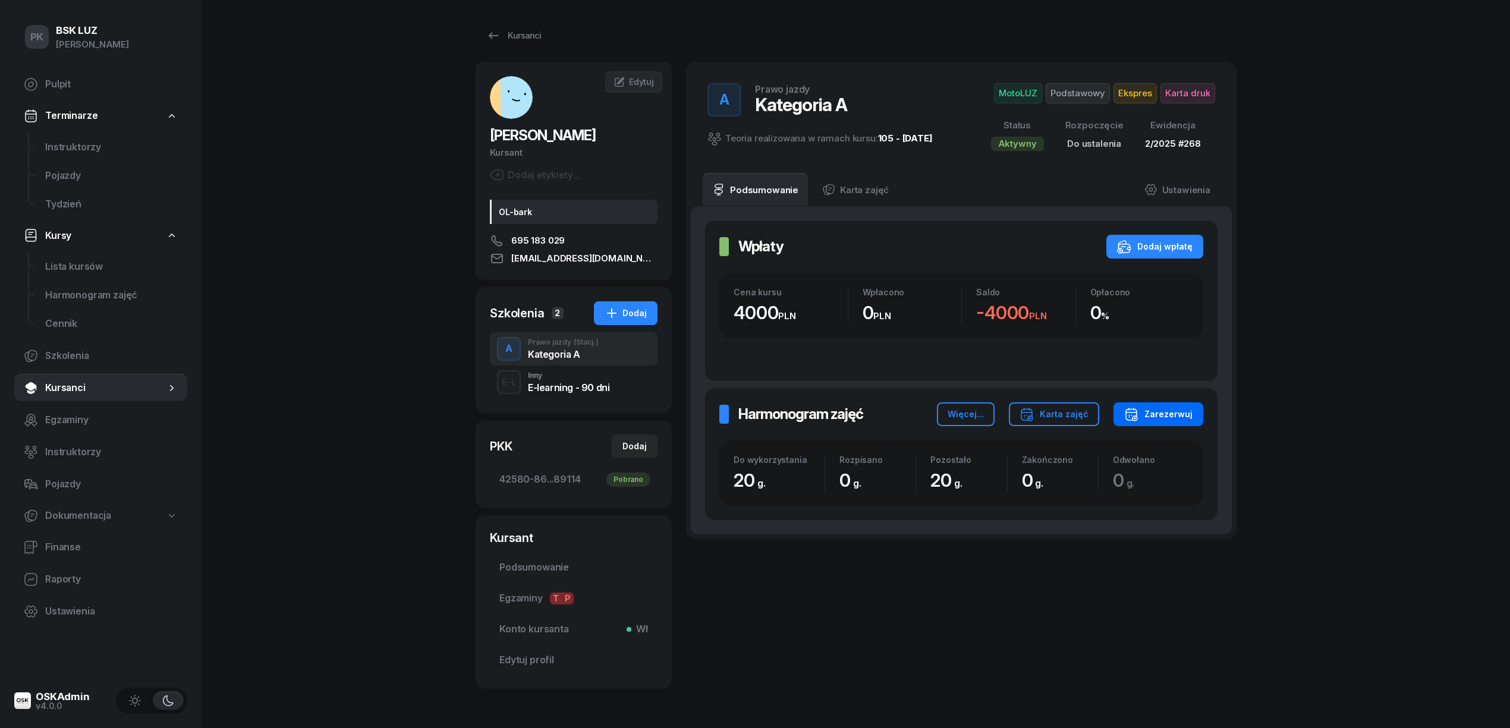
click at [1148, 409] on div "Zarezerwuj" at bounding box center [1158, 414] width 68 height 14
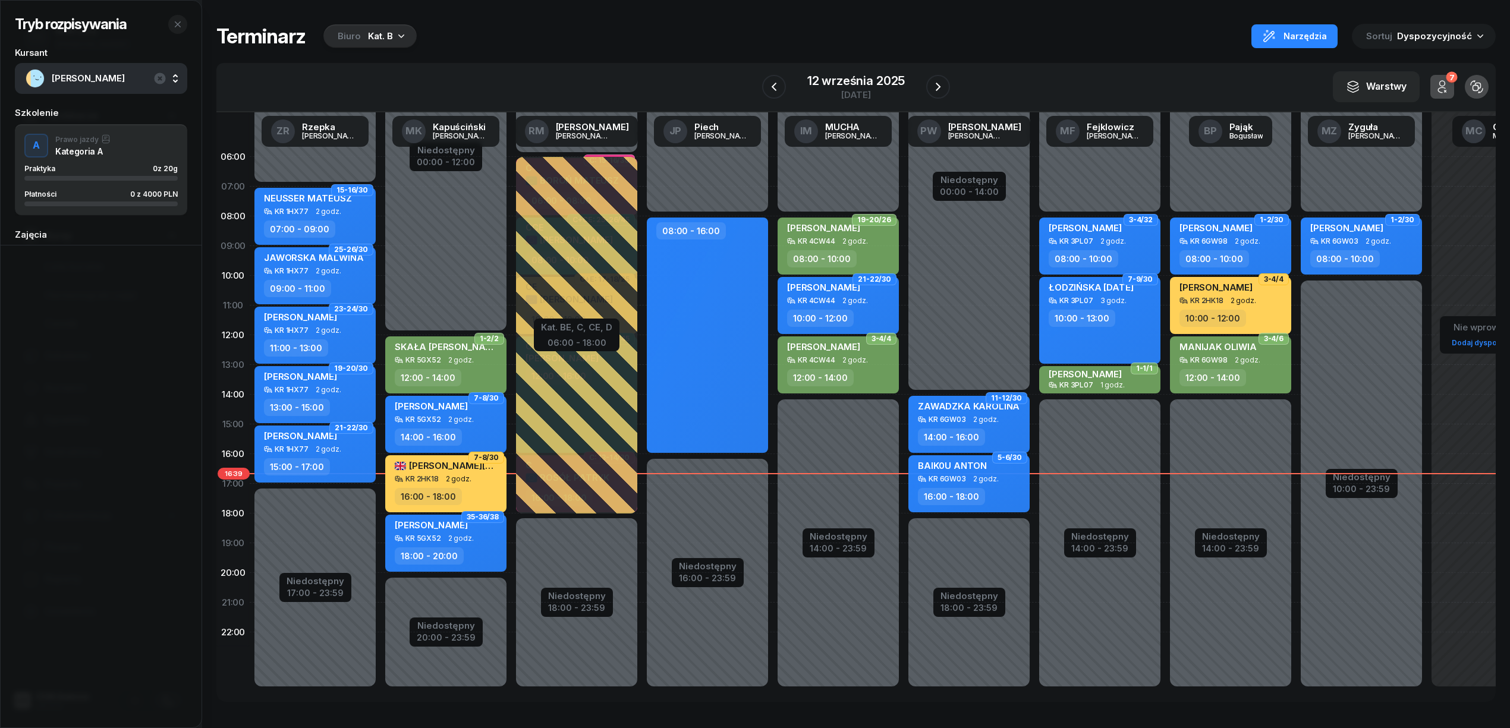
click at [357, 37] on div "Biuro" at bounding box center [349, 36] width 23 height 14
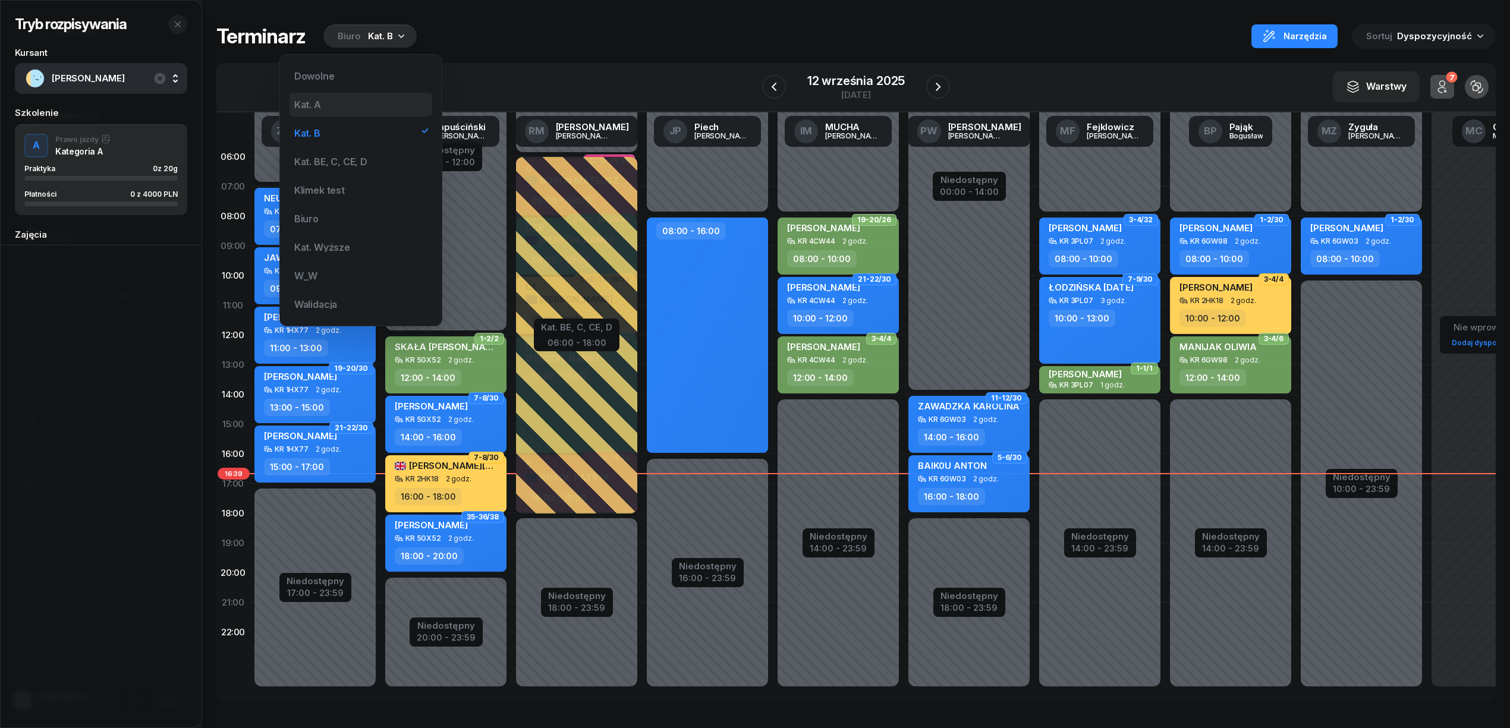
click at [334, 108] on div "Kat. A" at bounding box center [360, 105] width 143 height 24
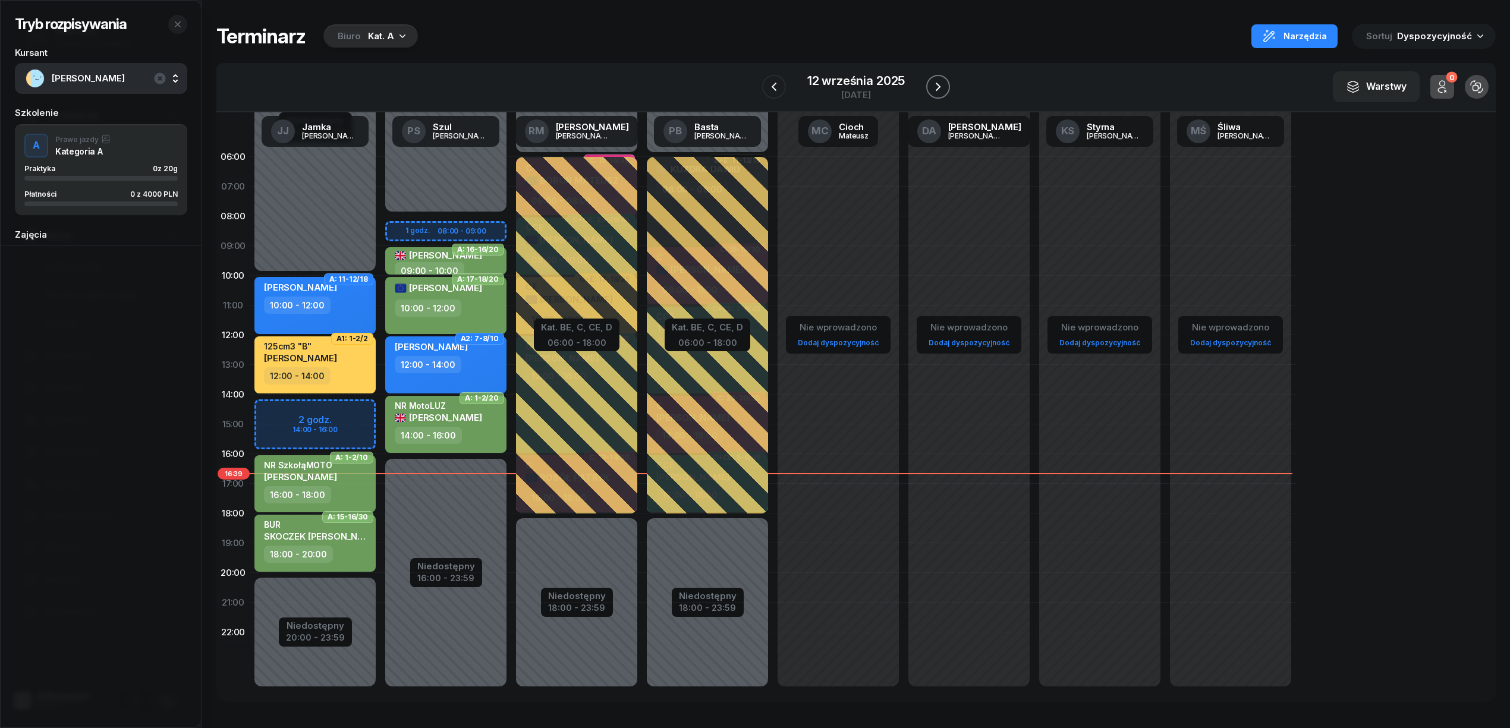
click at [935, 80] on icon "button" at bounding box center [938, 87] width 14 height 14
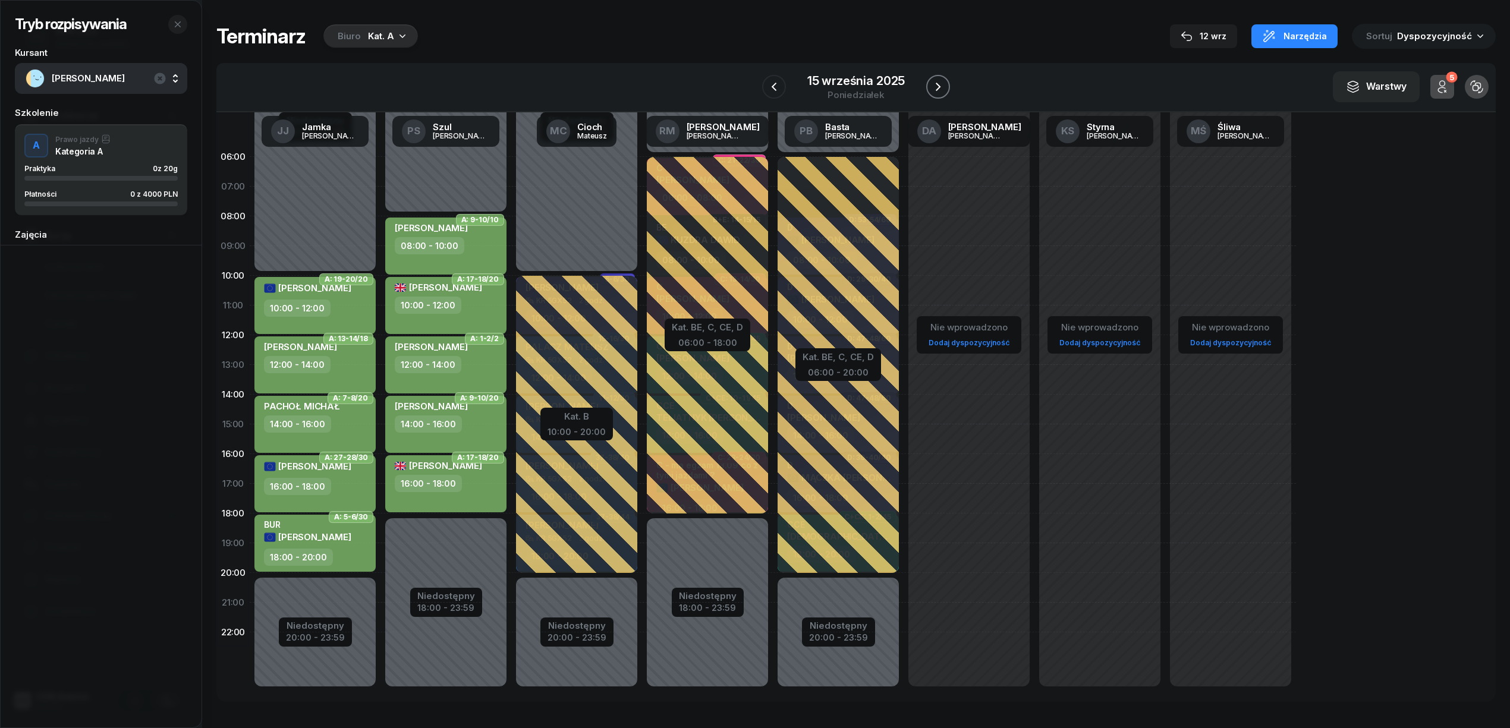
click at [935, 80] on icon "button" at bounding box center [938, 87] width 14 height 14
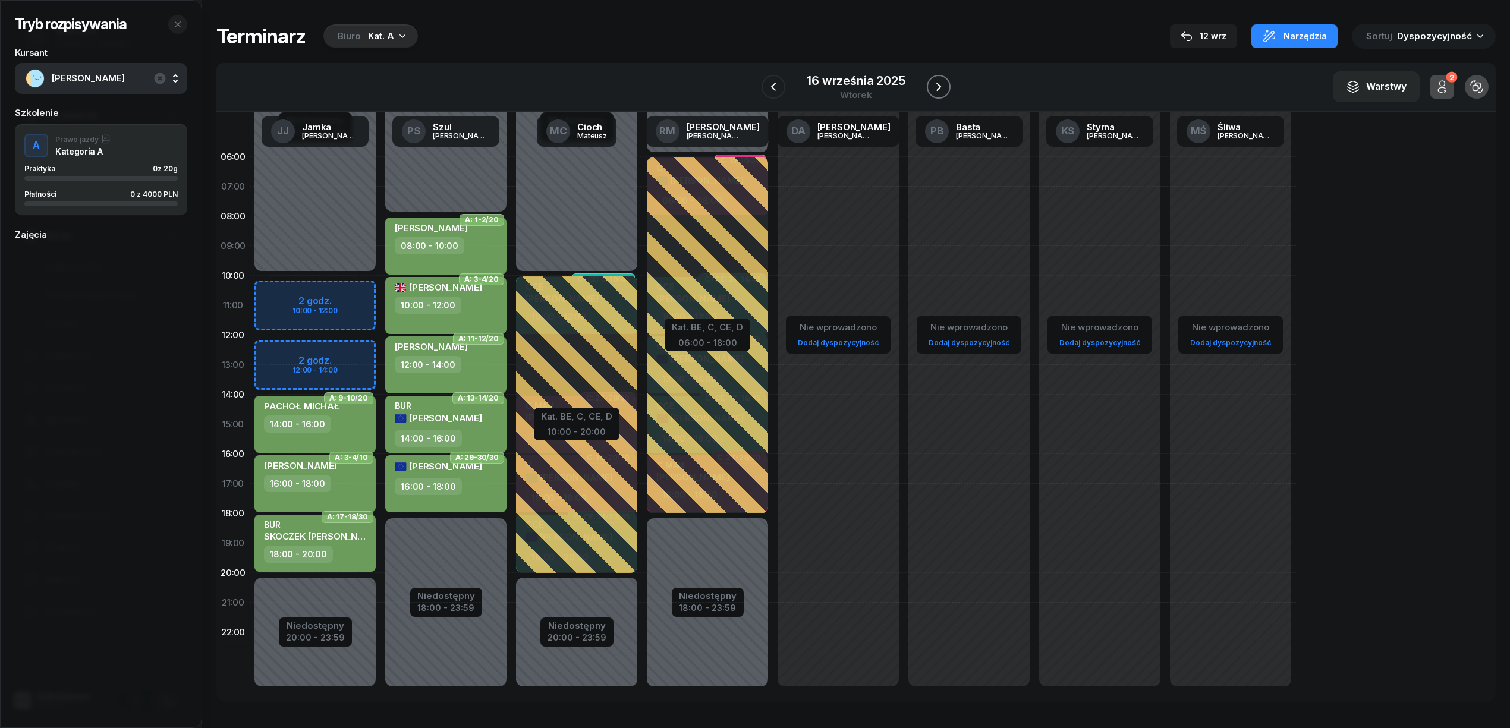
click at [935, 80] on icon "button" at bounding box center [938, 87] width 14 height 14
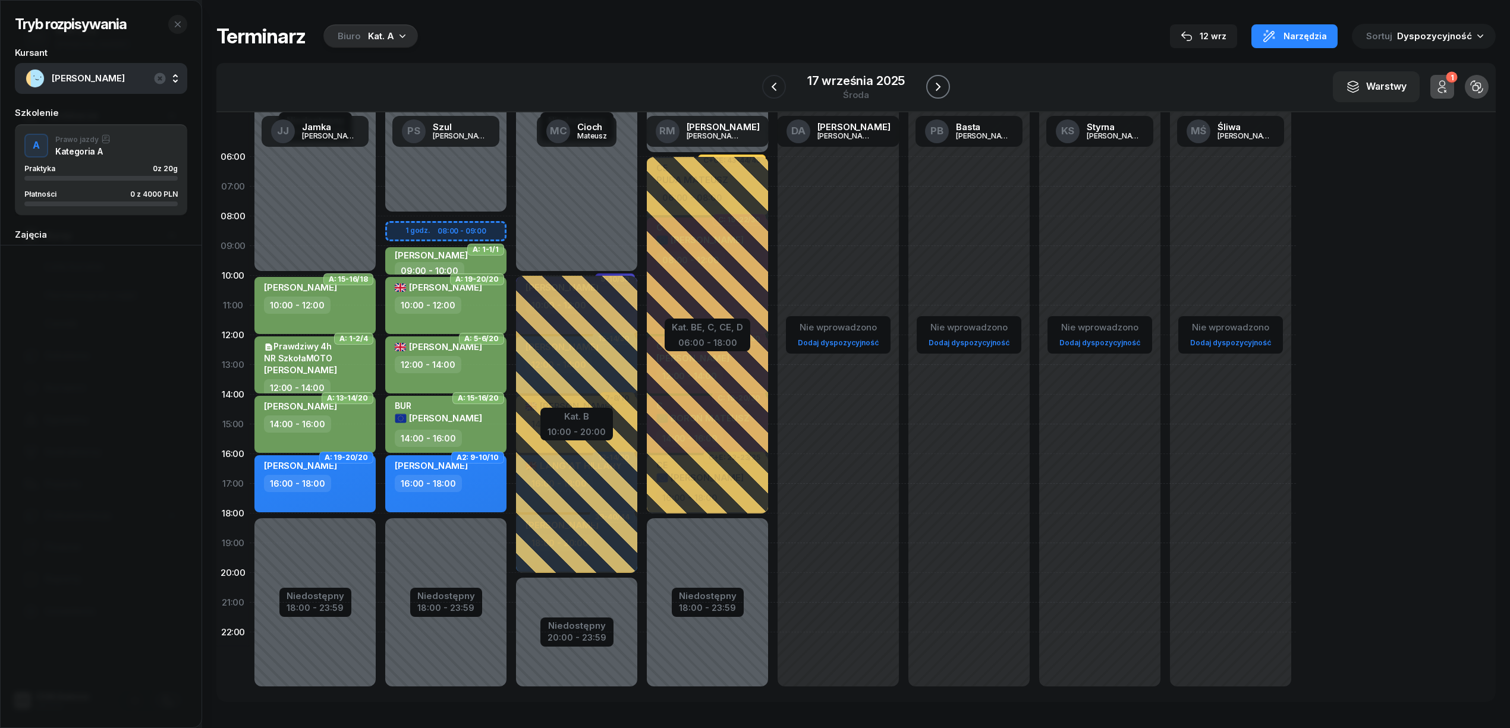
click at [935, 80] on icon "button" at bounding box center [938, 87] width 14 height 14
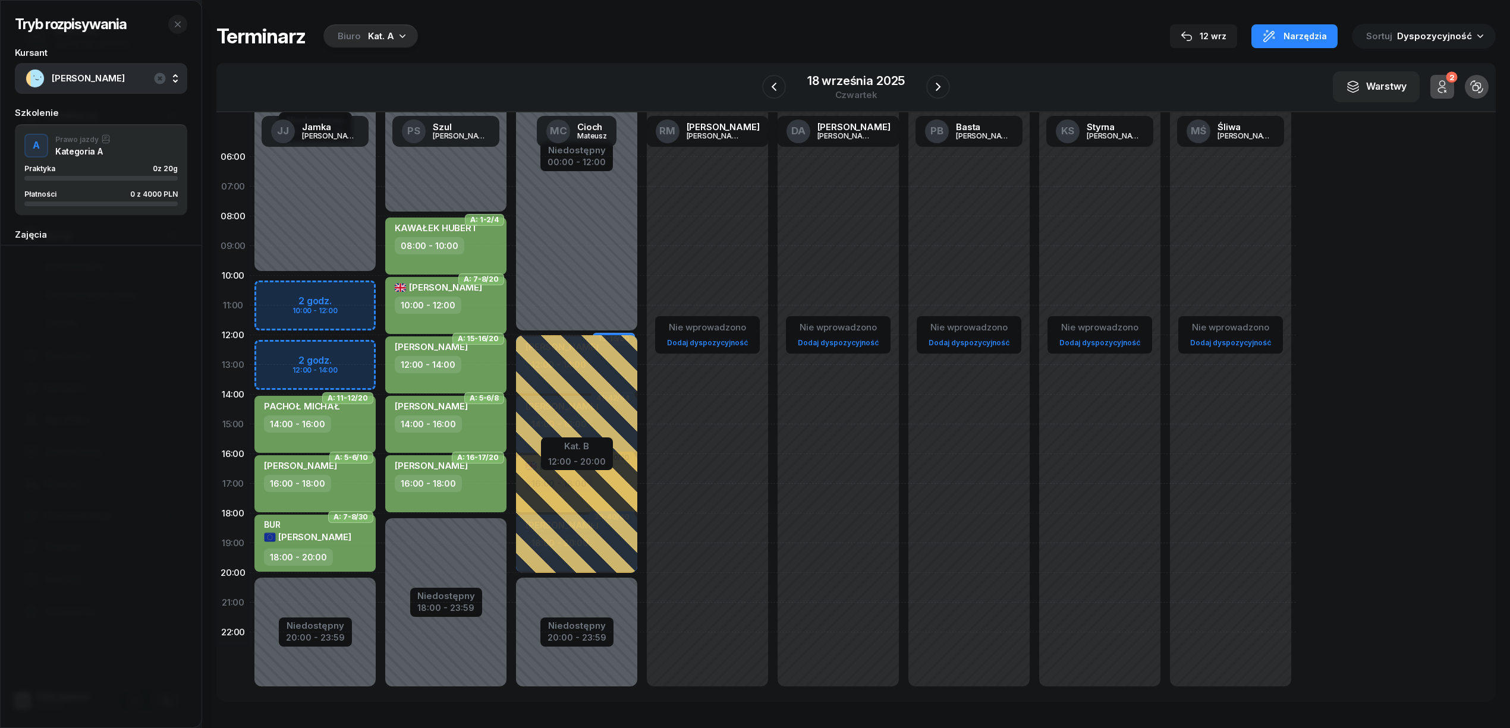
click at [336, 346] on div "Niedostępny 00:00 - 10:00 Niedostępny 20:00 - 23:59 2 godz. 10:00 - 12:00 2 god…" at bounding box center [315, 424] width 131 height 565
select select "12"
select select "14"
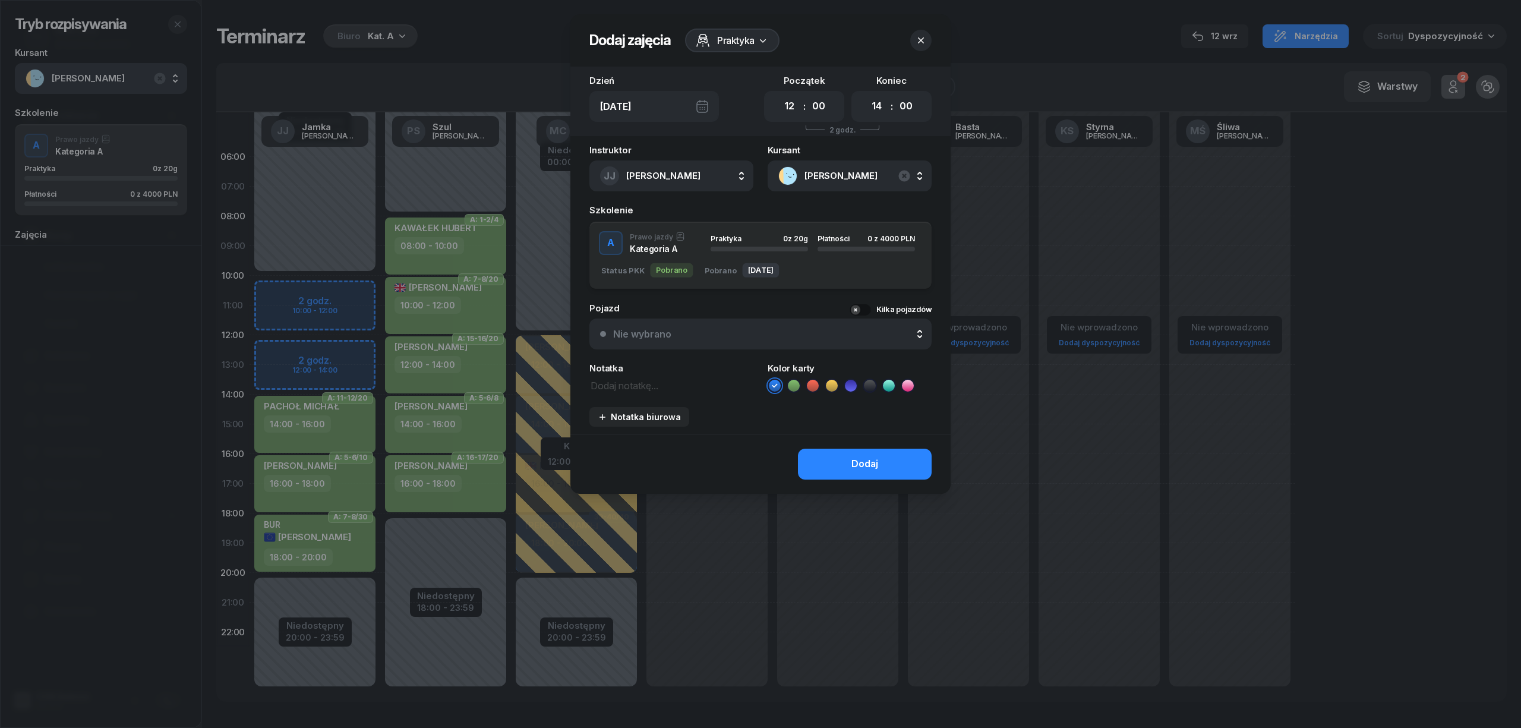
click at [794, 386] on icon at bounding box center [794, 386] width 12 height 12
click at [823, 461] on button "Dodaj" at bounding box center [865, 464] width 134 height 31
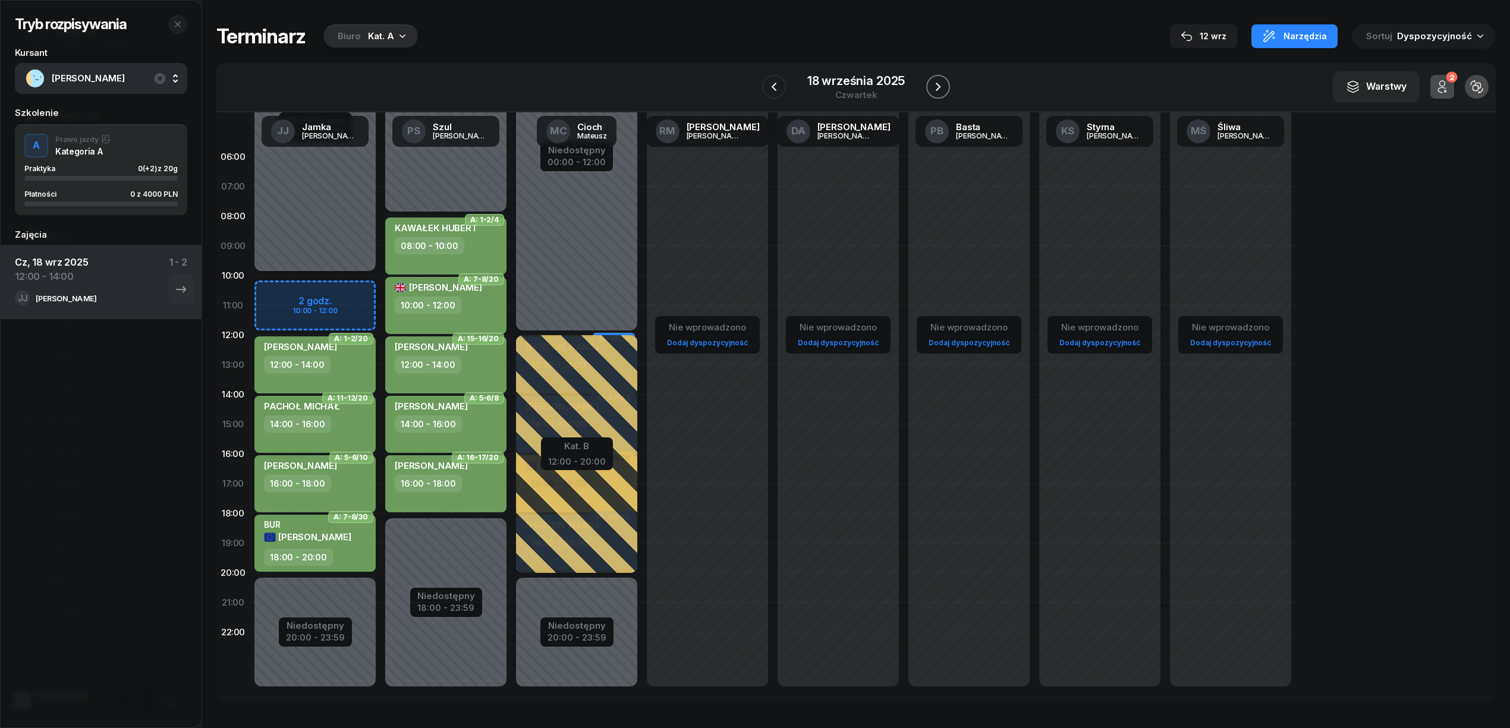
click at [938, 88] on icon "button" at bounding box center [937, 87] width 5 height 8
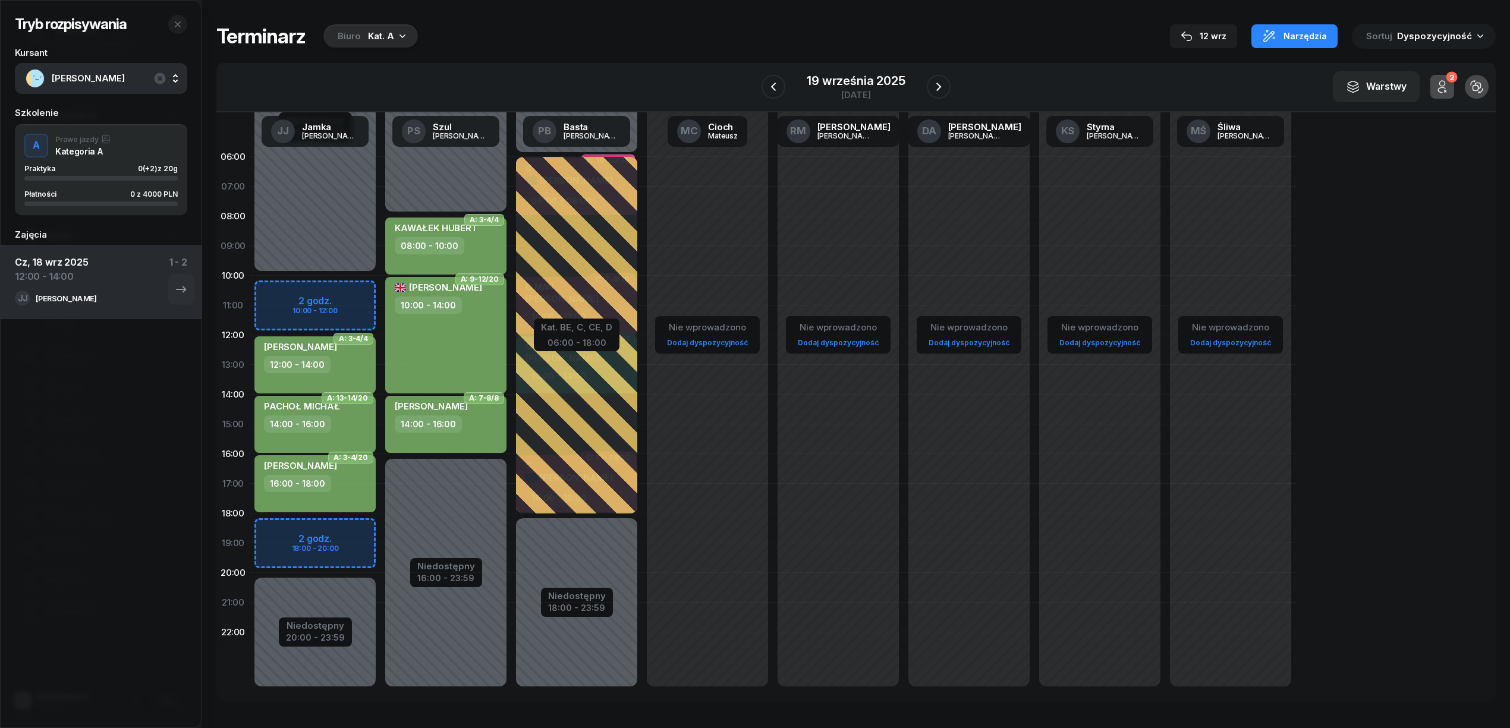
click at [351, 288] on div "Niedostępny 00:00 - 10:00 Niedostępny 20:00 - 23:59 2 godz. 10:00 - 12:00 2 god…" at bounding box center [315, 424] width 131 height 565
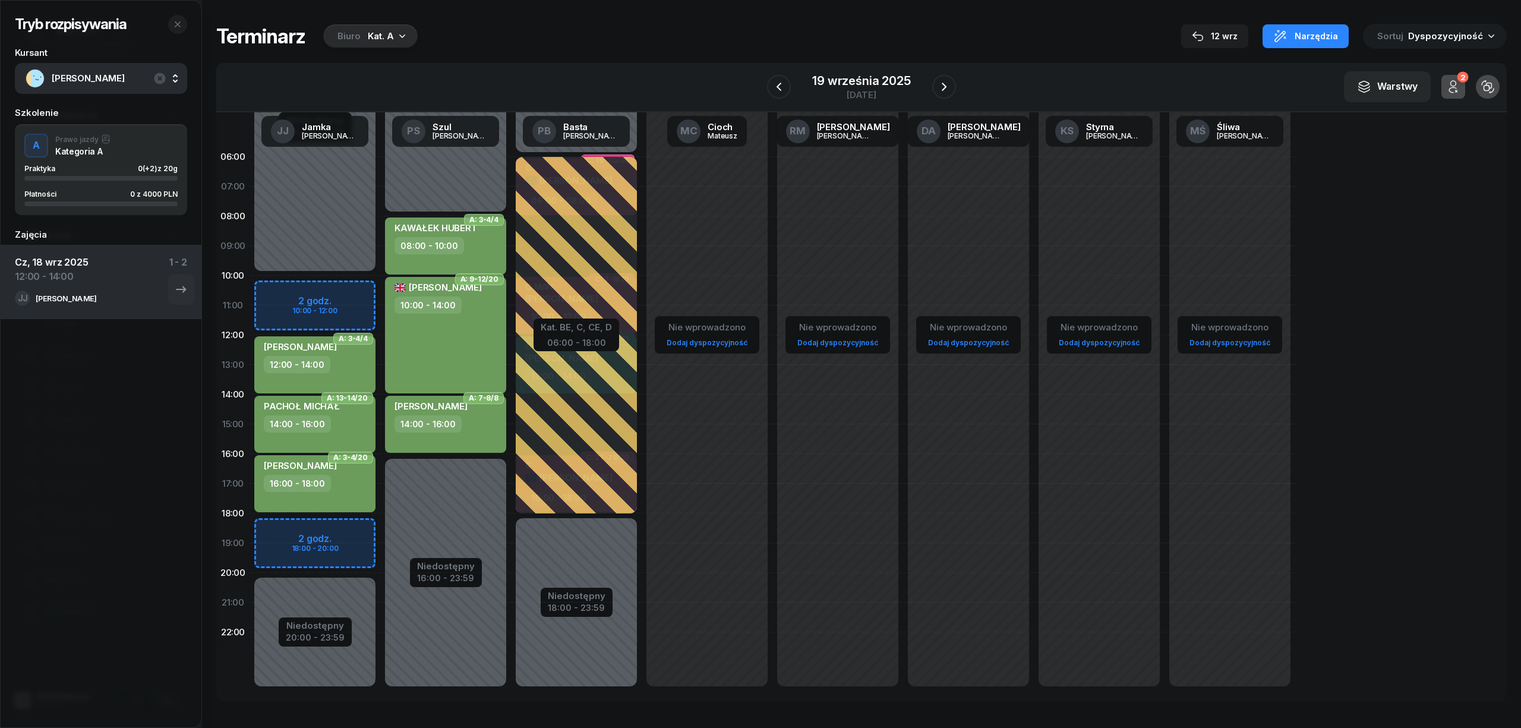
select select "10"
select select "12"
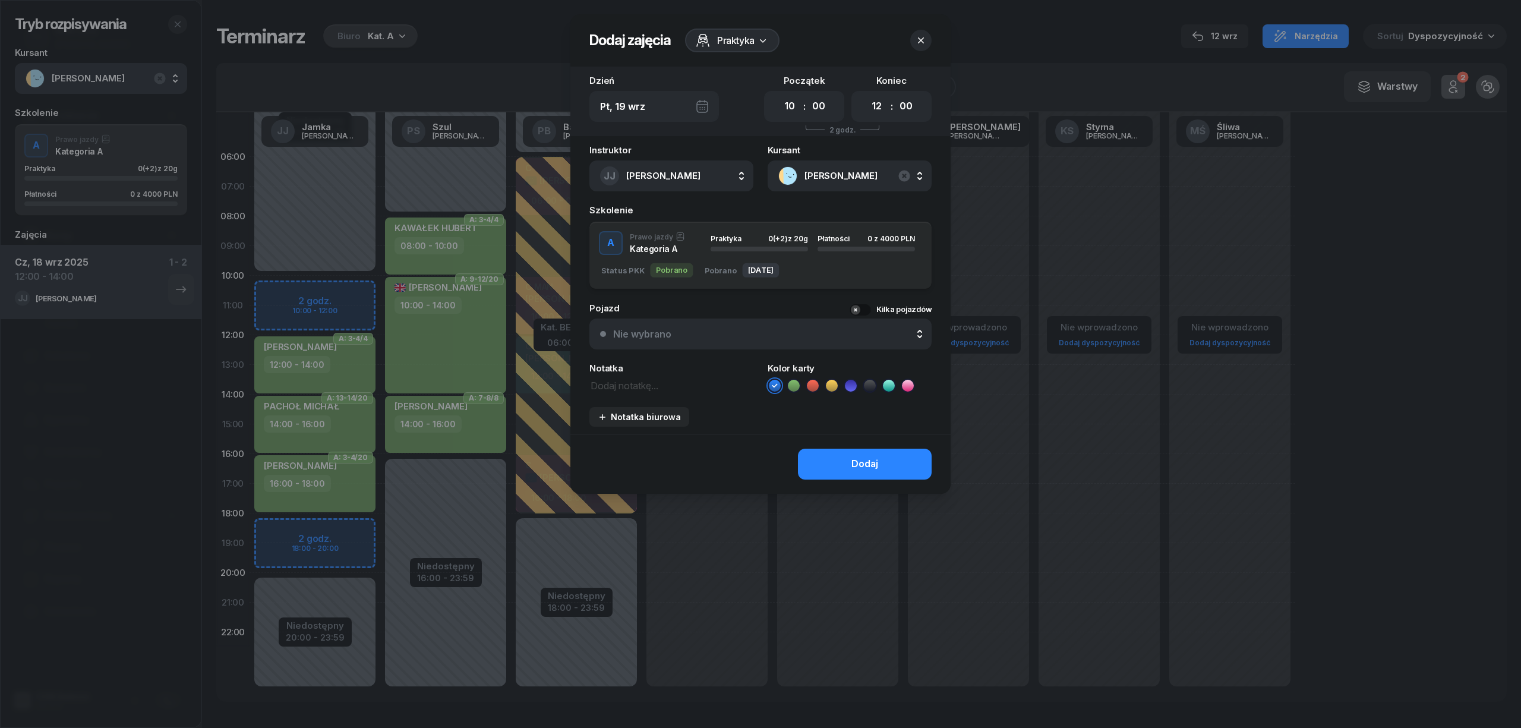
click at [792, 382] on icon at bounding box center [794, 386] width 12 height 12
click at [825, 462] on button "Dodaj" at bounding box center [865, 464] width 134 height 31
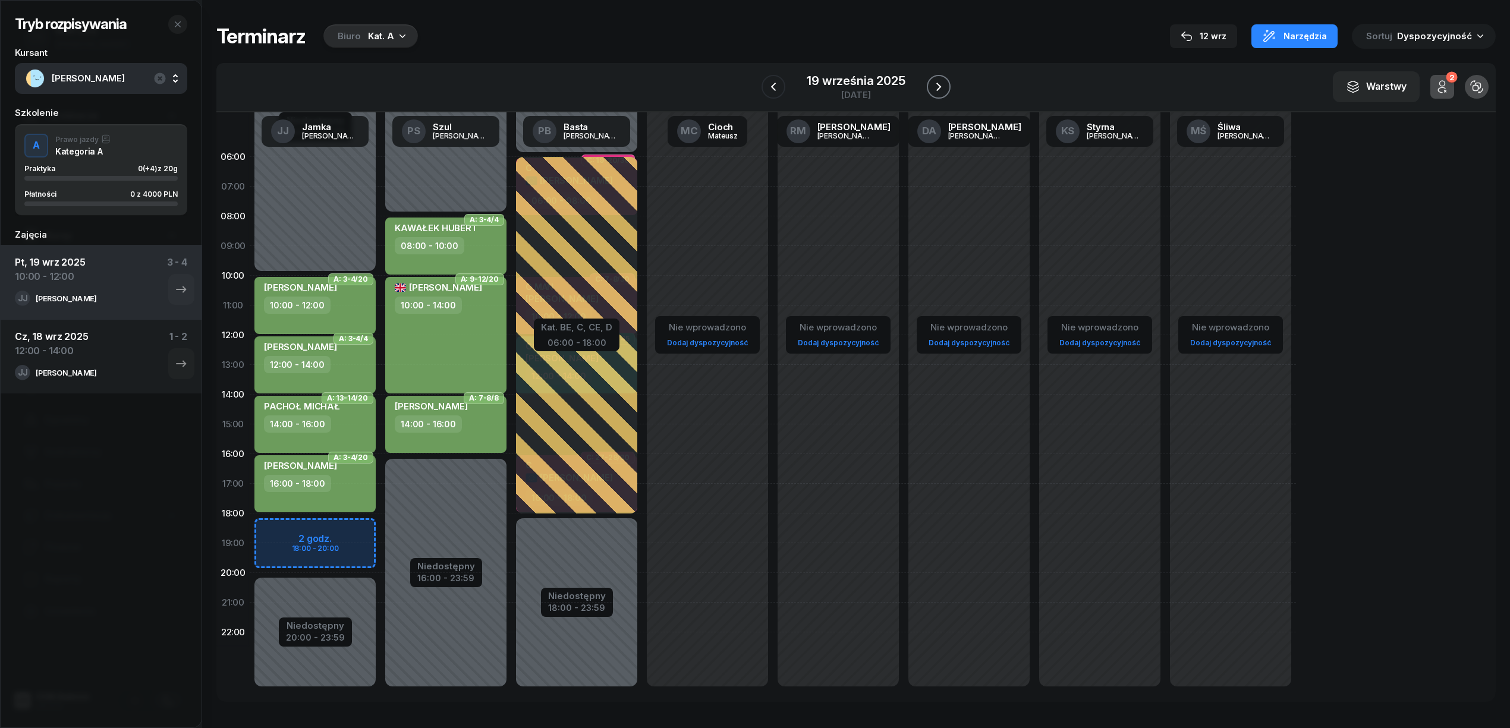
click at [935, 86] on icon "button" at bounding box center [938, 87] width 14 height 14
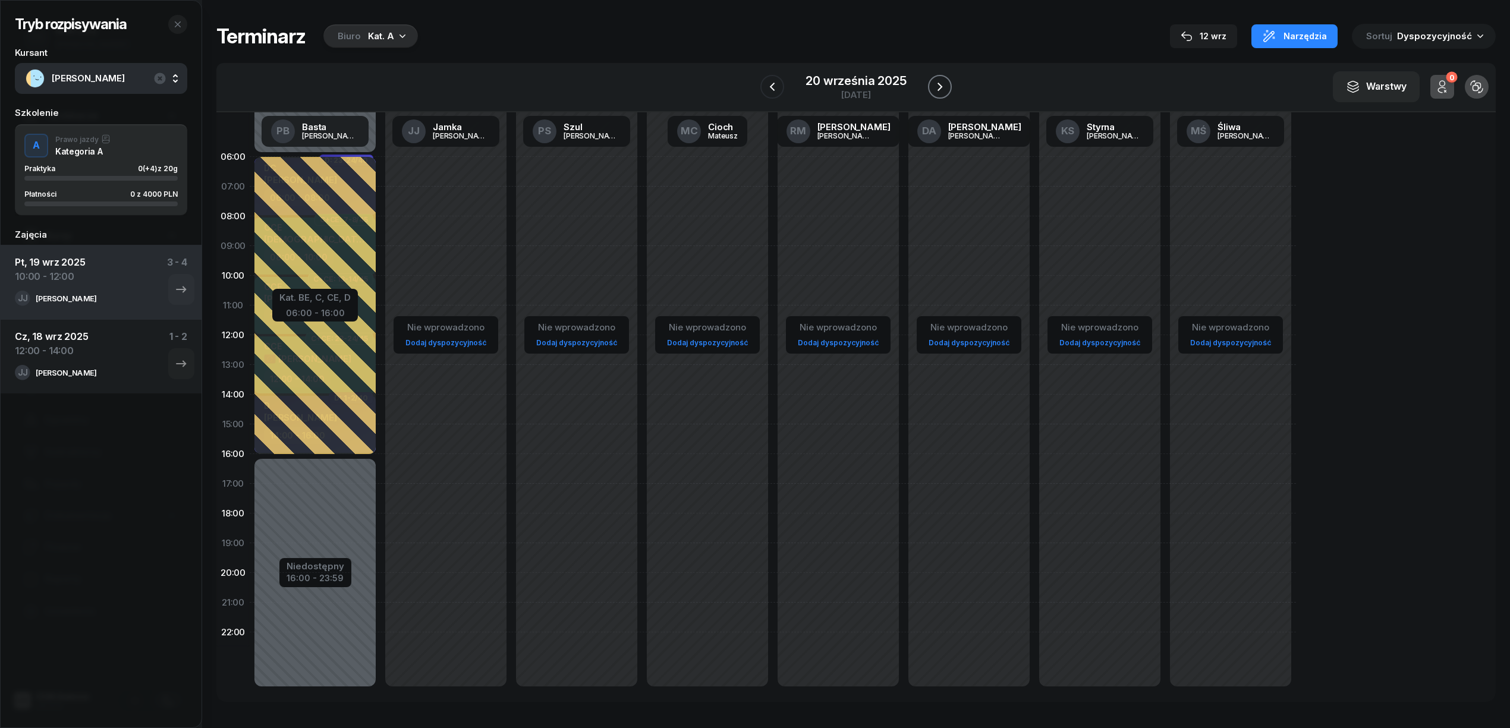
click at [939, 80] on icon "button" at bounding box center [939, 87] width 14 height 14
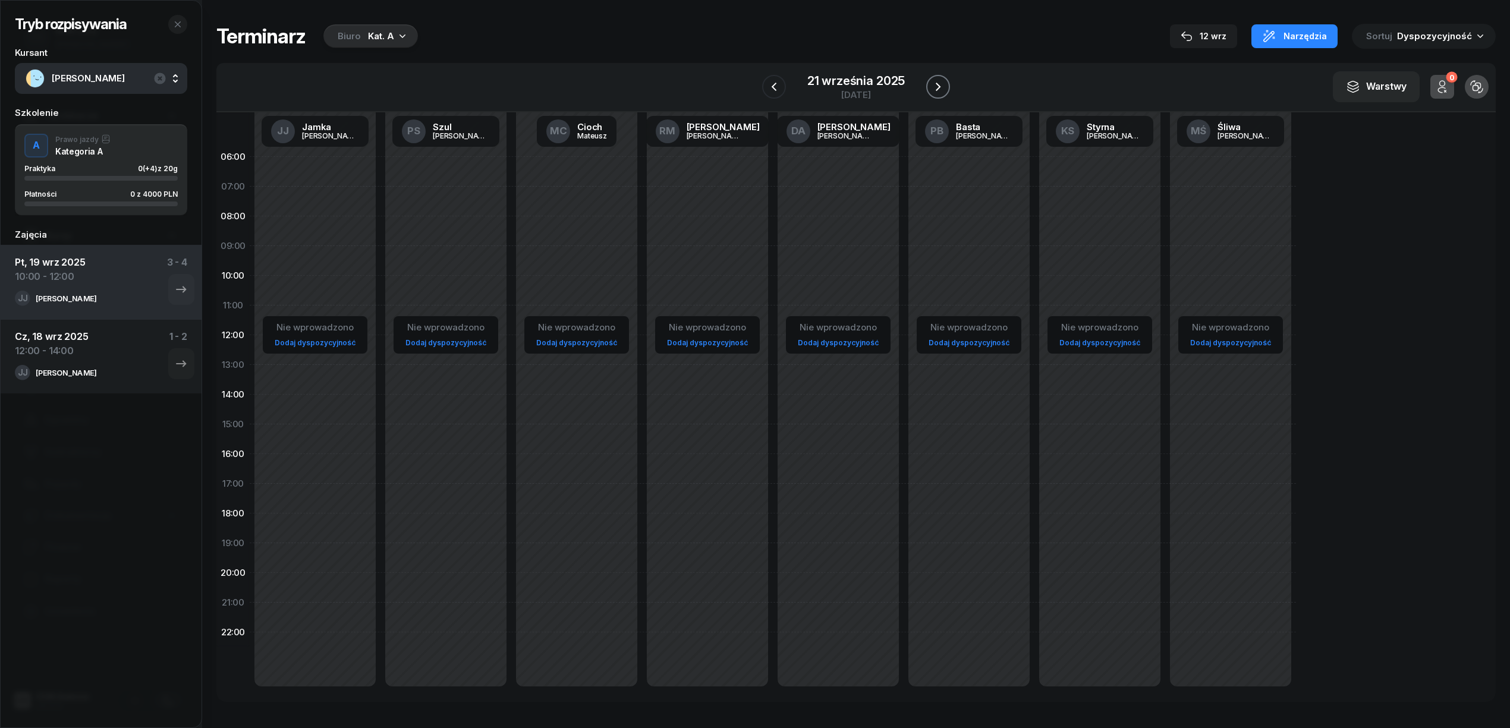
click at [939, 80] on icon "button" at bounding box center [938, 87] width 14 height 14
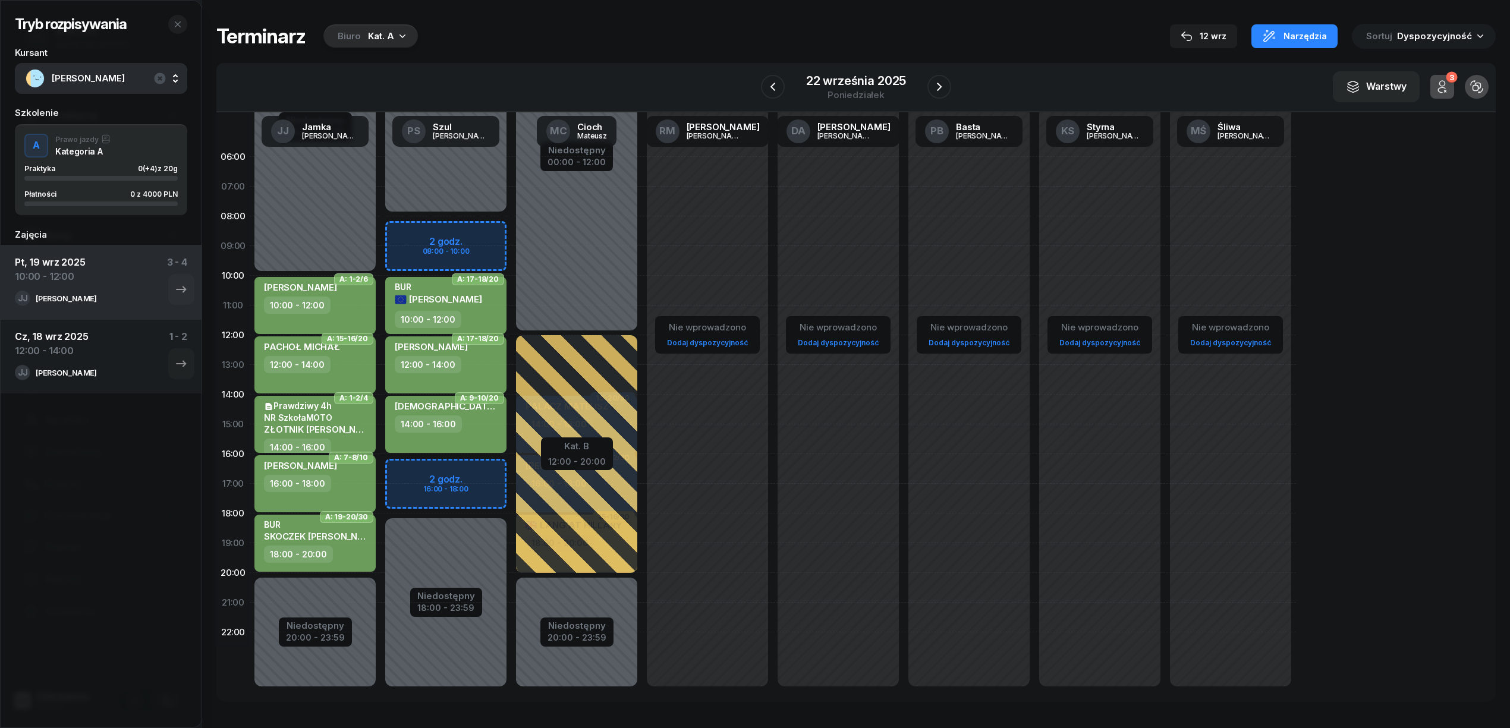
click at [491, 469] on div "Niedostępny 00:00 - 08:00 Niedostępny 18:00 - 23:59 2 godz. 08:00 - 10:00 2 god…" at bounding box center [445, 424] width 131 height 565
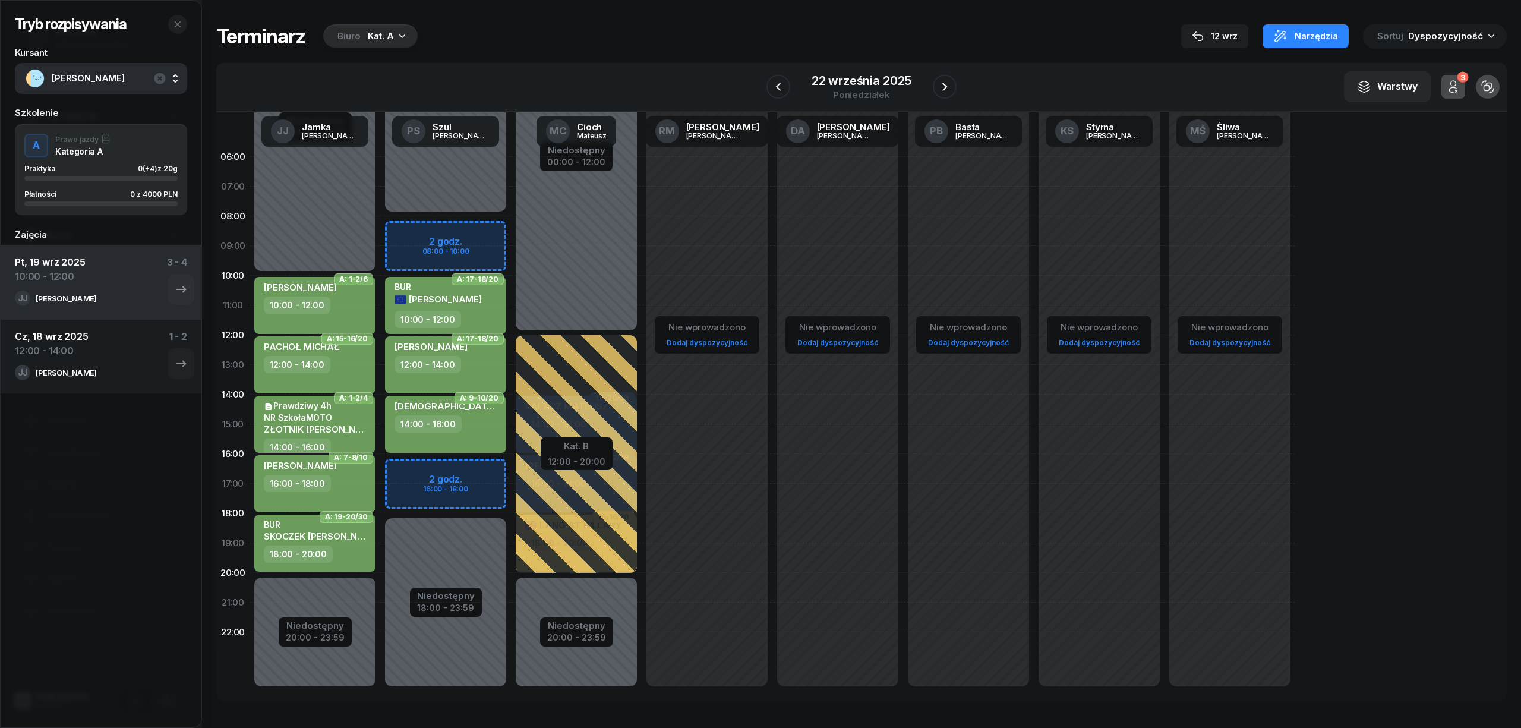
select select "16"
select select "18"
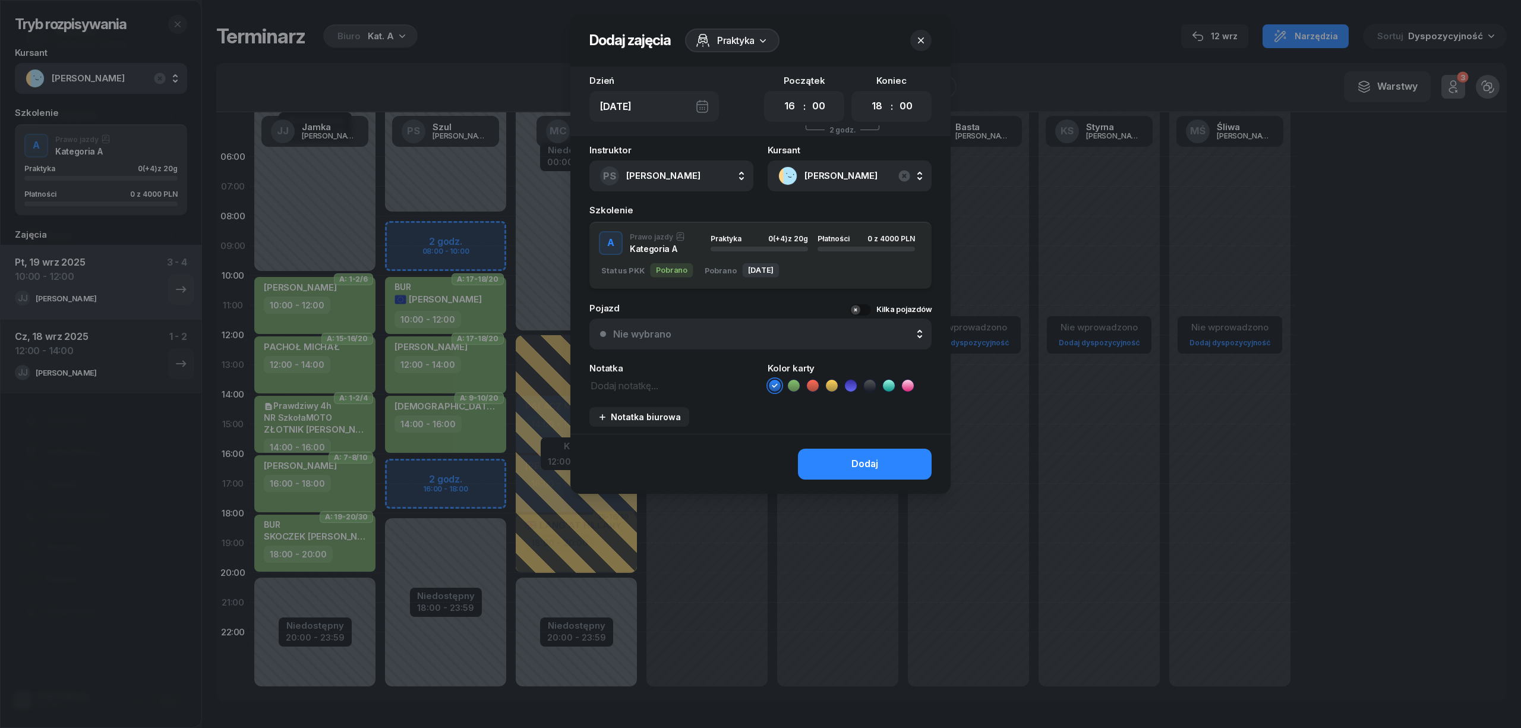
click at [795, 390] on li at bounding box center [794, 386] width 14 height 14
click at [818, 452] on button "Dodaj" at bounding box center [865, 464] width 134 height 31
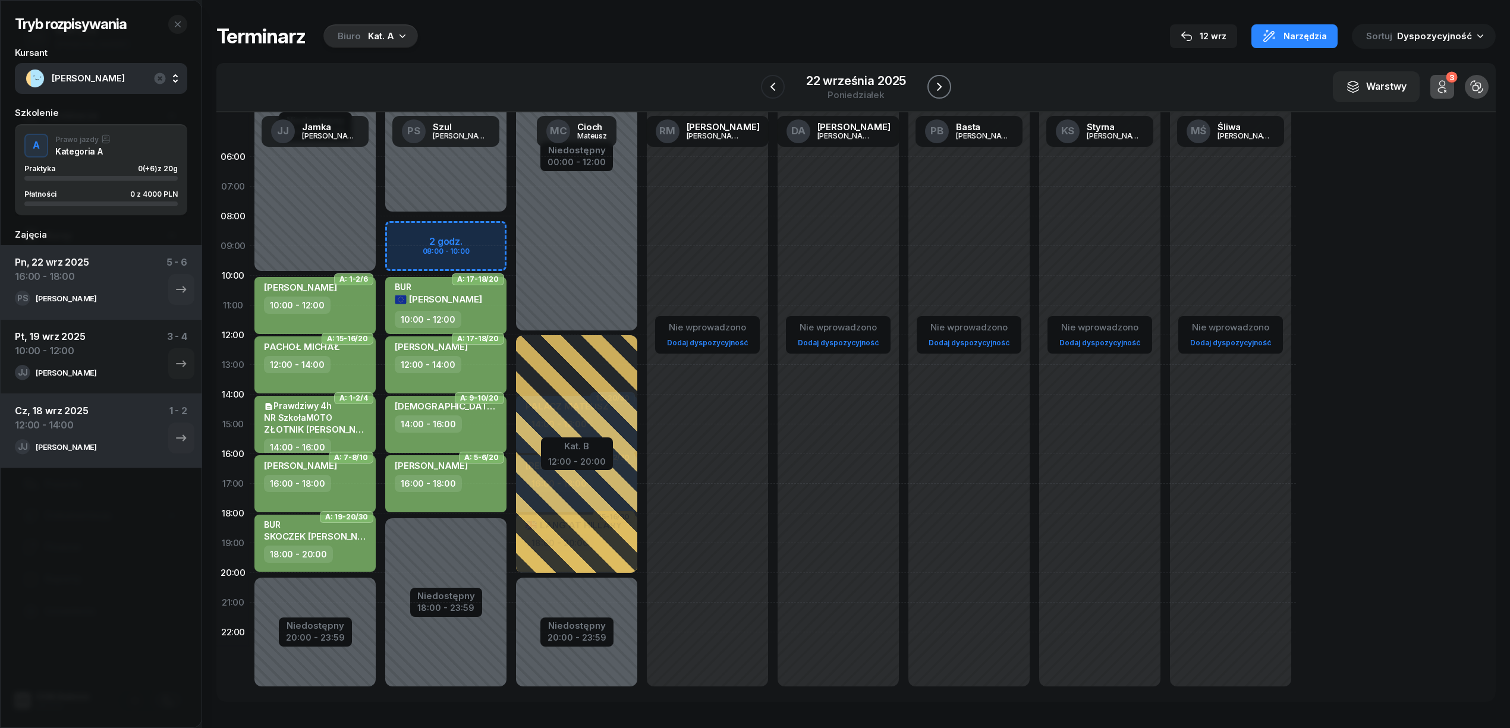
click at [935, 88] on icon "button" at bounding box center [939, 87] width 14 height 14
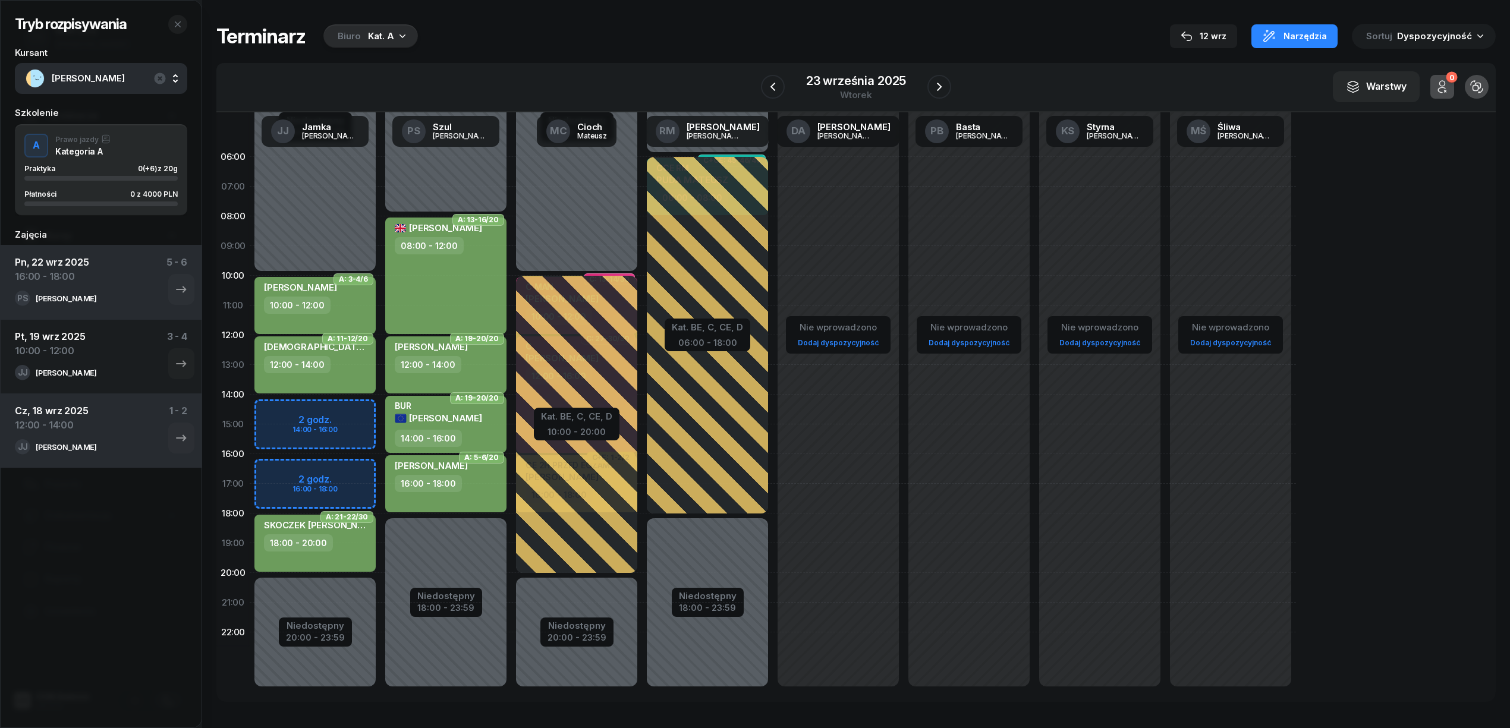
click at [363, 405] on div "Niedostępny 00:00 - 10:00 Niedostępny 20:00 - 23:59 2 godz. 14:00 - 16:00 2 god…" at bounding box center [315, 424] width 131 height 565
select select "14"
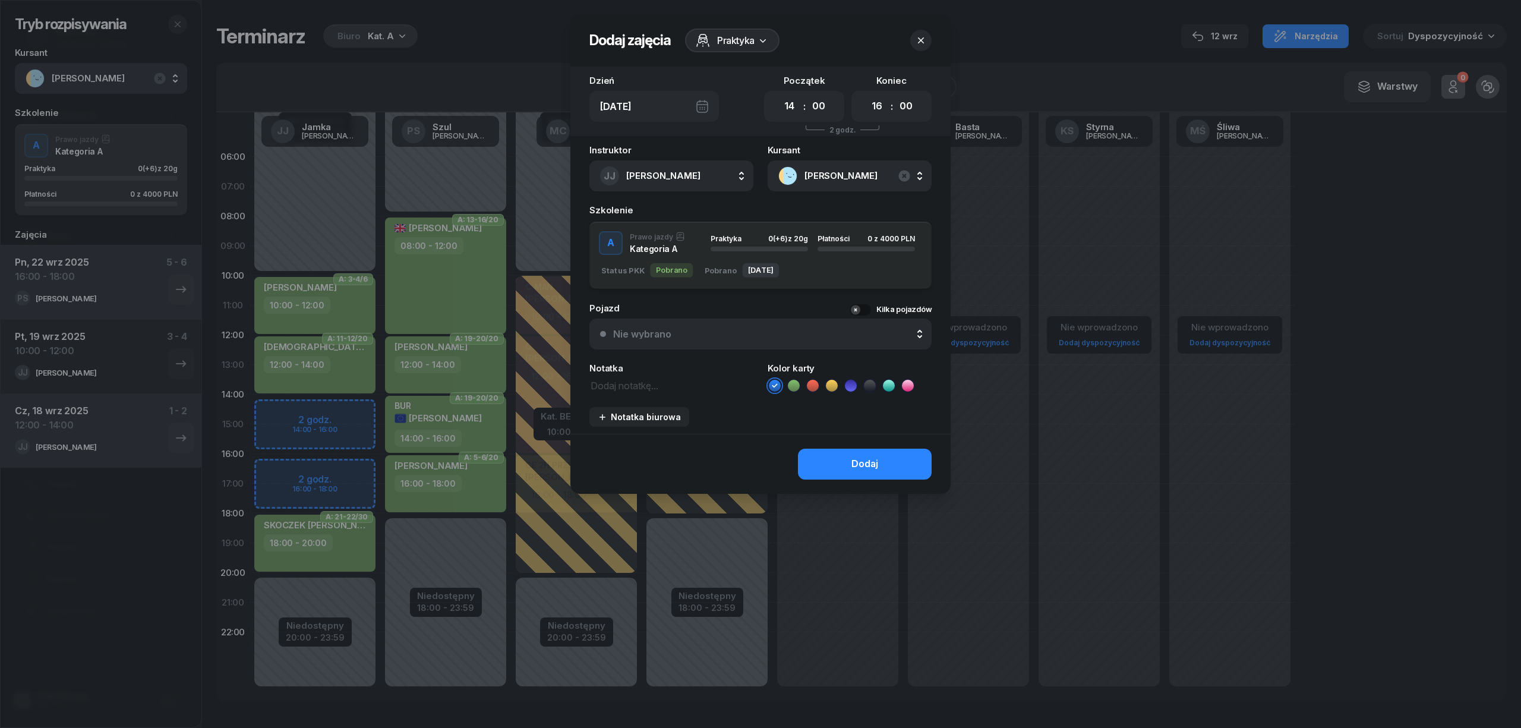
click at [795, 385] on icon at bounding box center [794, 386] width 12 height 12
click at [878, 105] on select "00 01 02 03 04 05 06 07 08 09 10 11 12 13 14 15 16 17 18 19 20 21 22 23" at bounding box center [877, 106] width 23 height 25
select select "17"
click at [866, 94] on select "00 01 02 03 04 05 06 07 08 09 10 11 12 13 14 15 16 17 18 19 20 21 22 23" at bounding box center [877, 106] width 23 height 25
click at [885, 459] on button "Dodaj" at bounding box center [865, 464] width 134 height 31
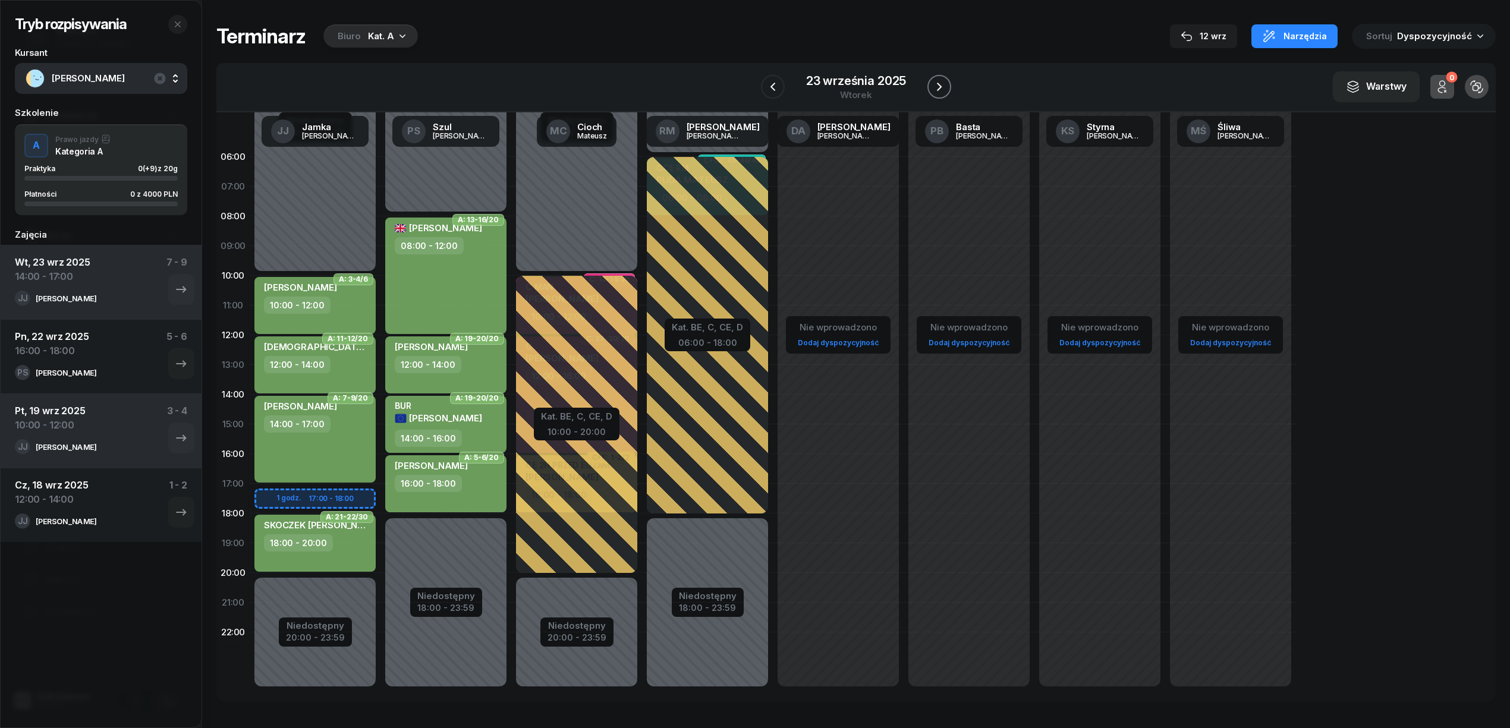
click at [943, 86] on icon "button" at bounding box center [939, 87] width 14 height 14
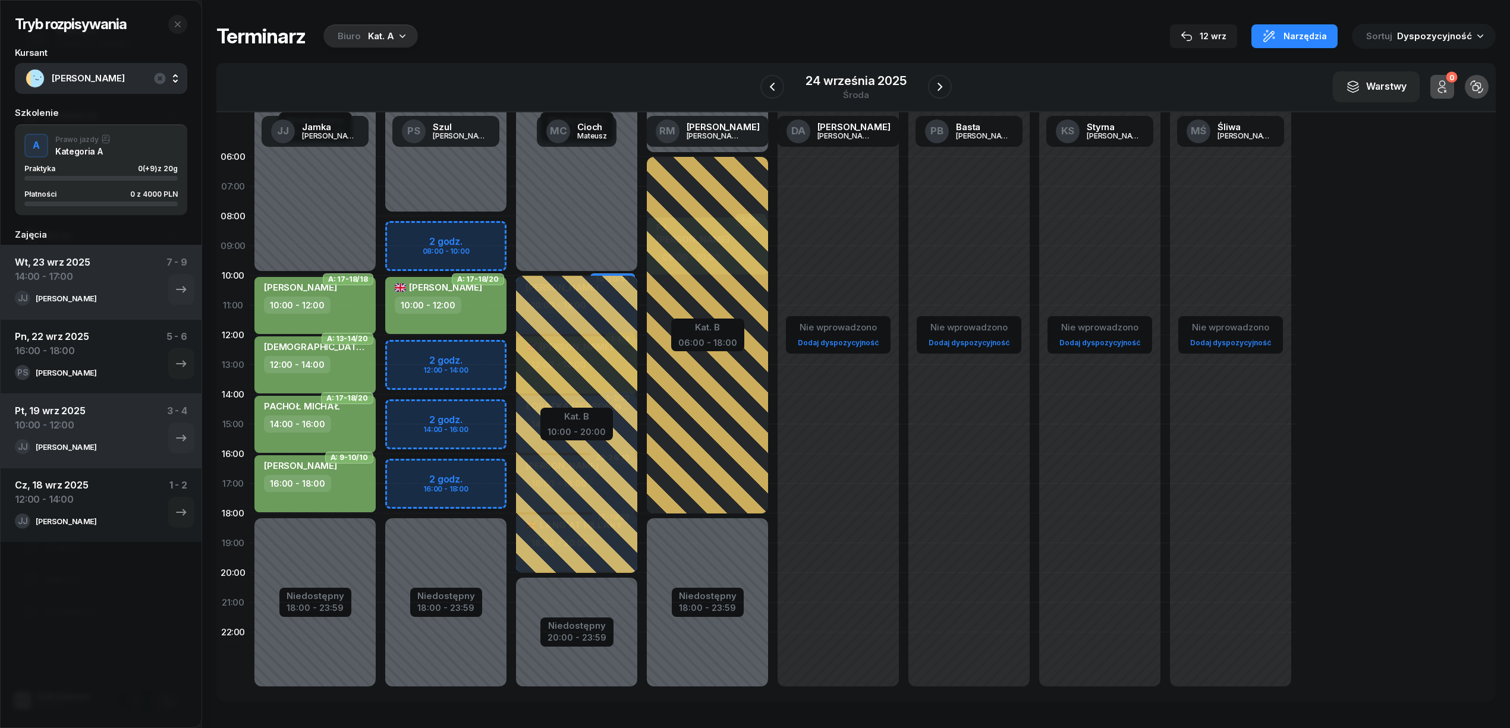
click at [493, 351] on div "Niedostępny 00:00 - 08:00 Niedostępny 18:00 - 23:59 2 godz. 08:00 - 10:00 2 god…" at bounding box center [445, 424] width 131 height 565
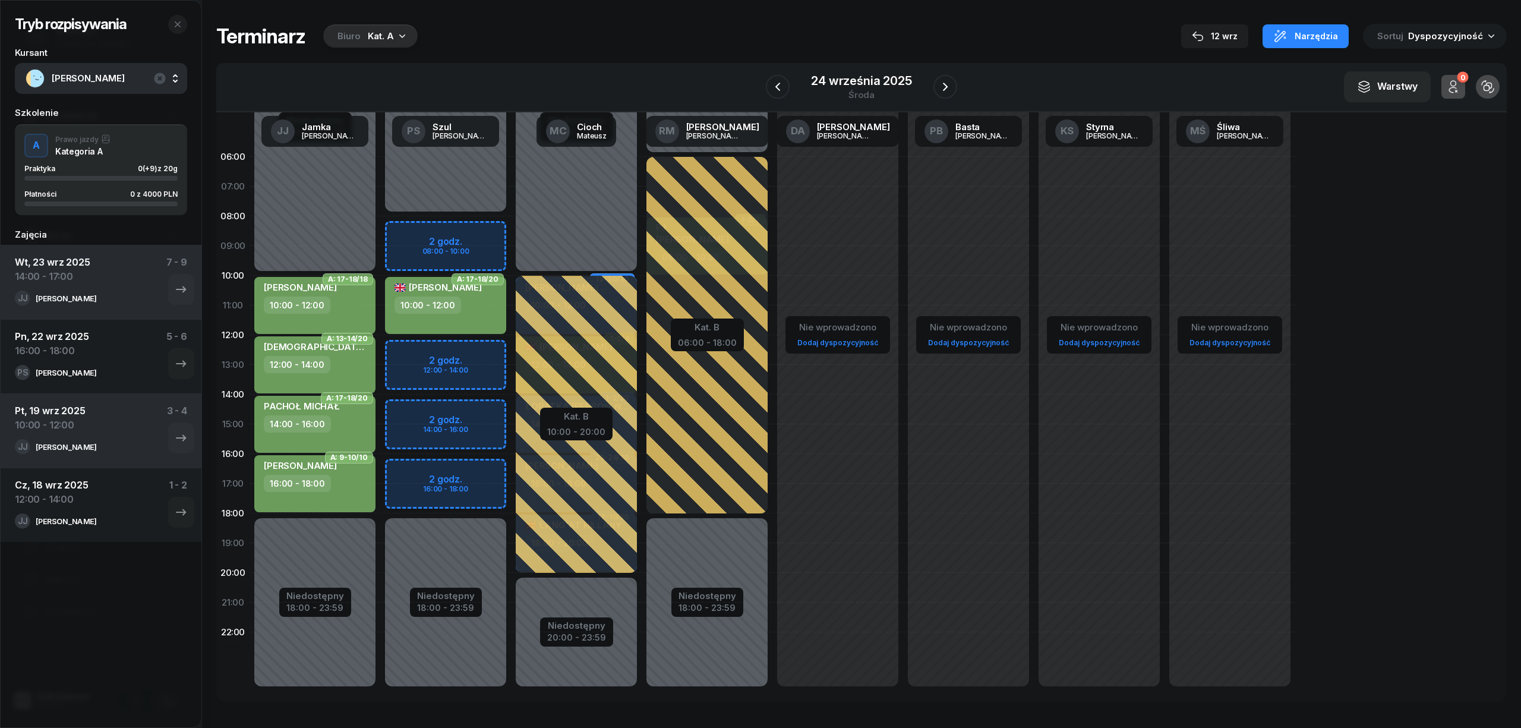
select select "12"
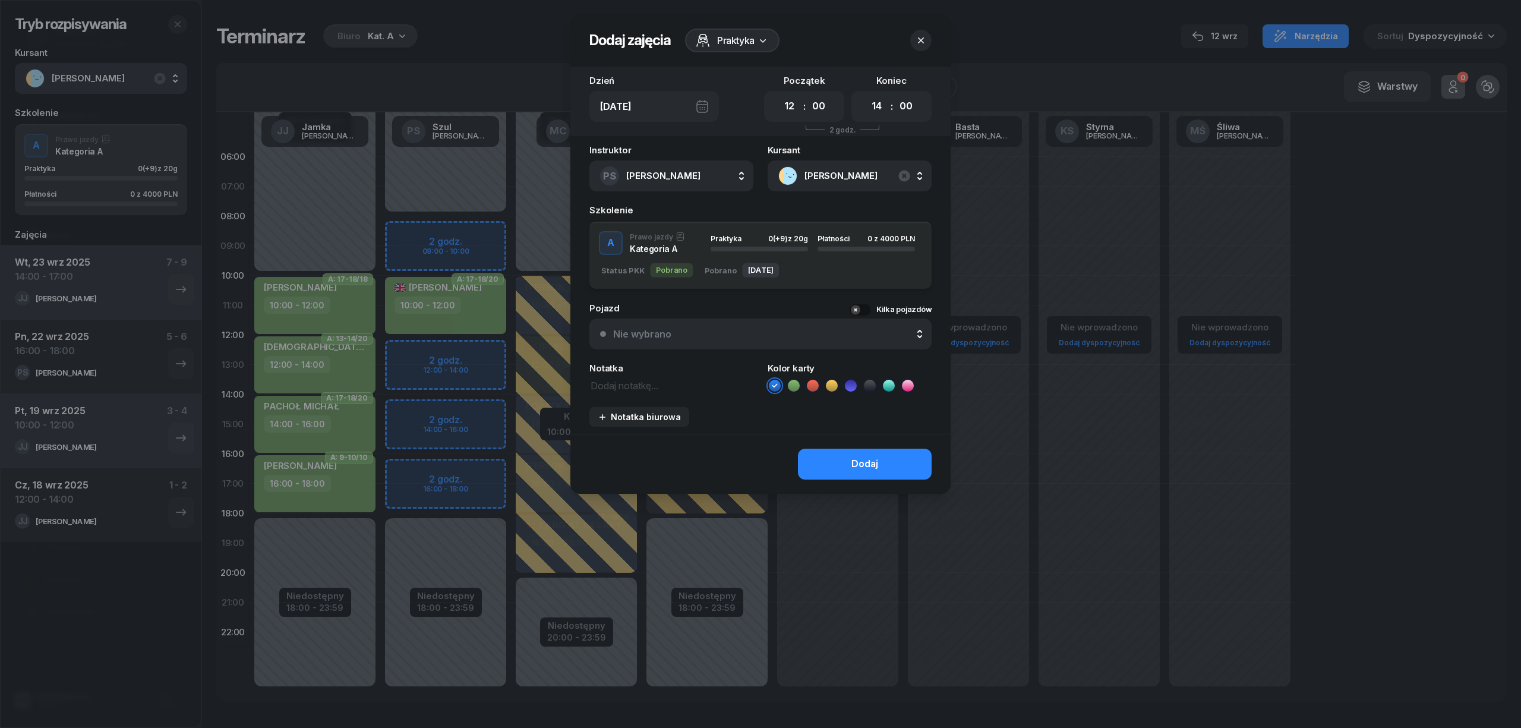
click at [790, 384] on icon at bounding box center [794, 386] width 12 height 12
click at [877, 108] on select "00 01 02 03 04 05 06 07 08 09 10 11 12 13 14 15 16 17 18 19 20 21 22 23" at bounding box center [877, 106] width 23 height 25
select select "15"
click at [866, 94] on select "00 01 02 03 04 05 06 07 08 09 10 11 12 13 14 15 16 17 18 19 20 21 22 23" at bounding box center [877, 106] width 23 height 25
click at [869, 462] on div "Dodaj" at bounding box center [865, 463] width 27 height 15
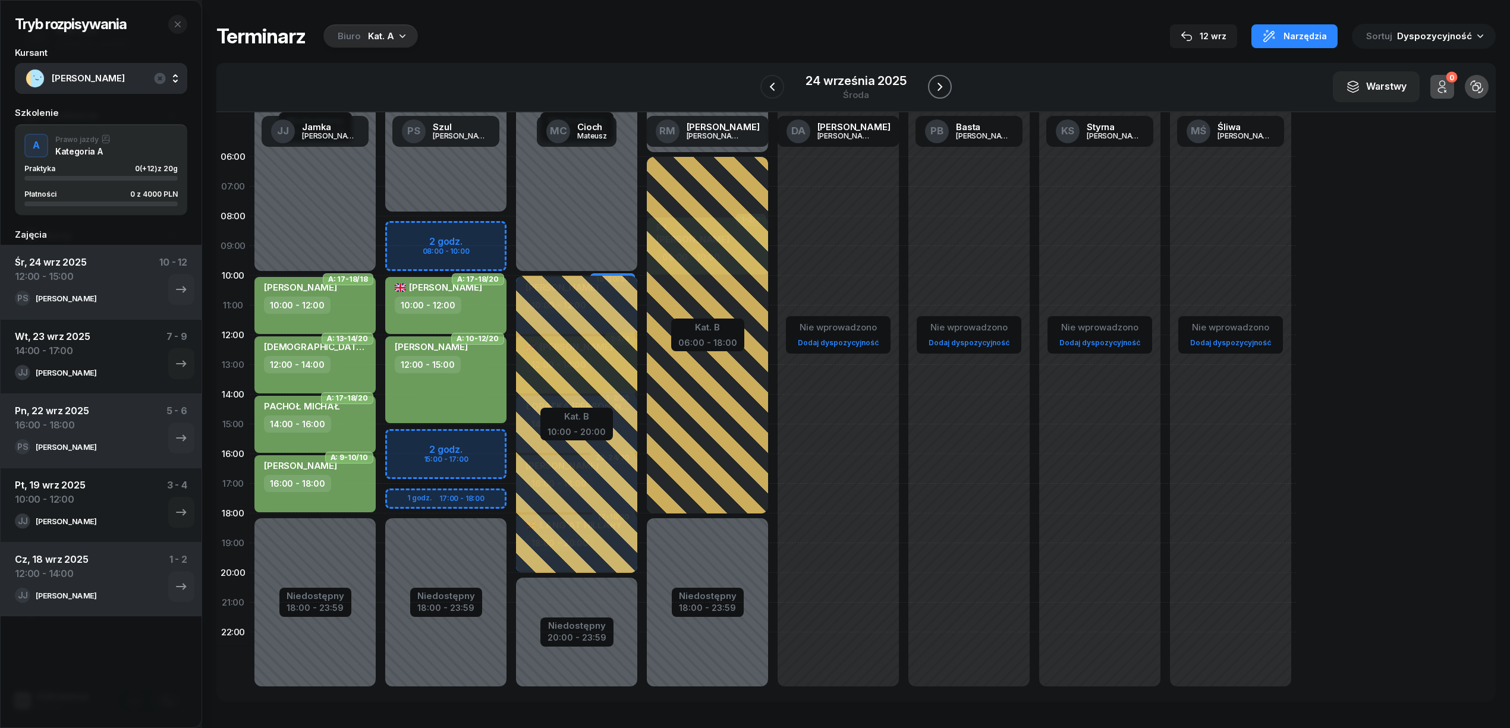
click at [935, 78] on button "button" at bounding box center [940, 87] width 24 height 24
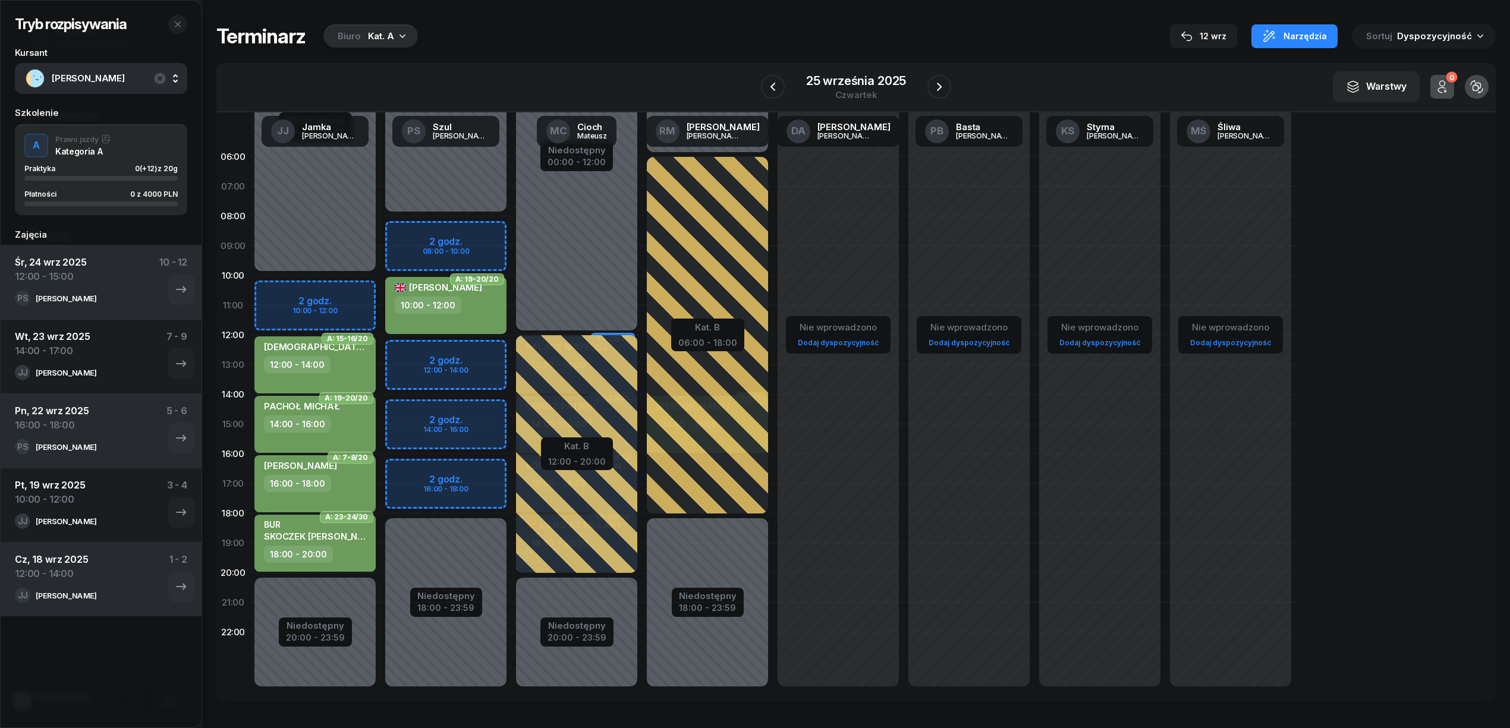
click at [493, 344] on div "Niedostępny 00:00 - 08:00 Niedostępny 18:00 - 23:59 2 godz. 08:00 - 10:00 2 god…" at bounding box center [445, 424] width 131 height 565
select select "12"
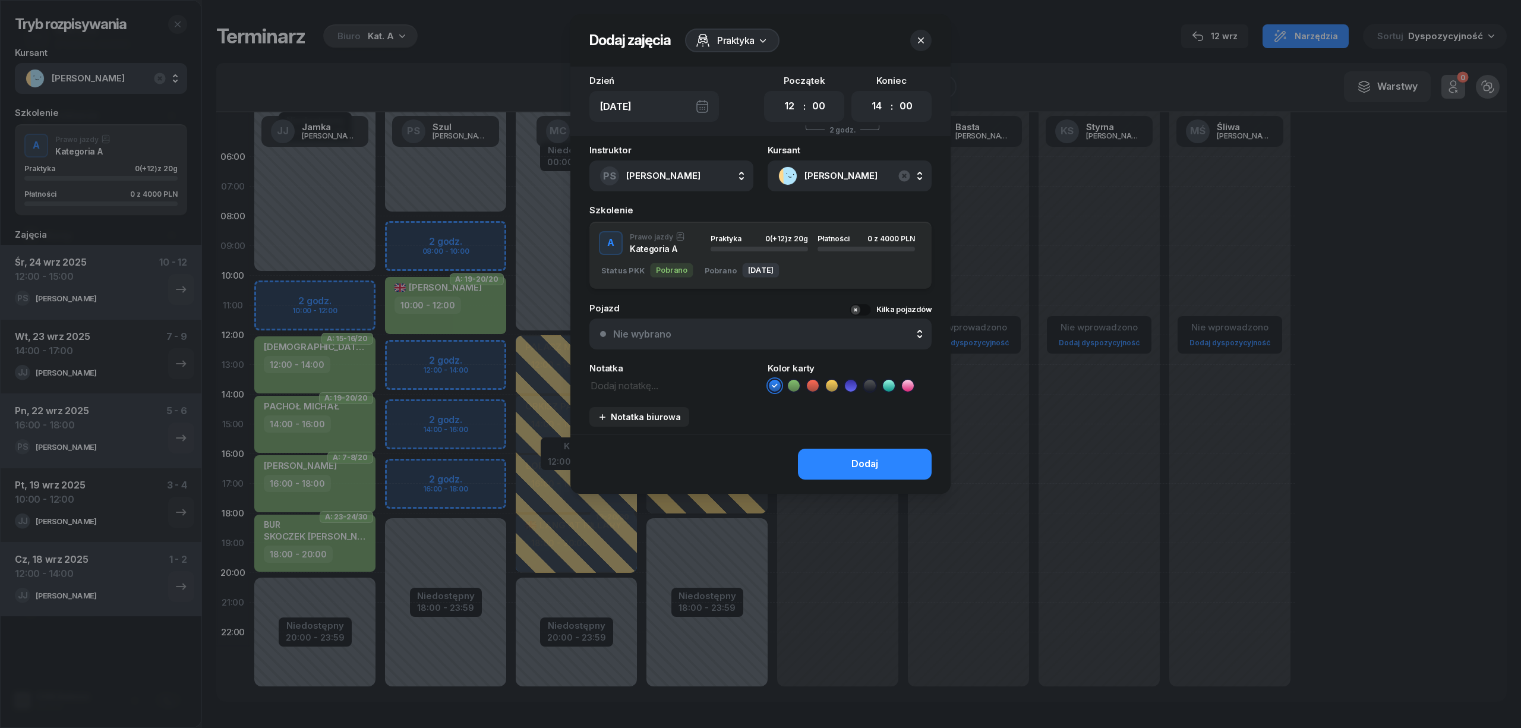
click at [799, 384] on li at bounding box center [794, 386] width 14 height 14
click at [874, 108] on select "00 01 02 03 04 05 06 07 08 09 10 11 12 13 14 15 16 17 18 19 20 21 22 23" at bounding box center [877, 106] width 23 height 25
select select "15"
click at [866, 94] on select "00 01 02 03 04 05 06 07 08 09 10 11 12 13 14 15 16 17 18 19 20 21 22 23" at bounding box center [877, 106] width 23 height 25
click at [875, 457] on div "Dodaj" at bounding box center [865, 463] width 27 height 15
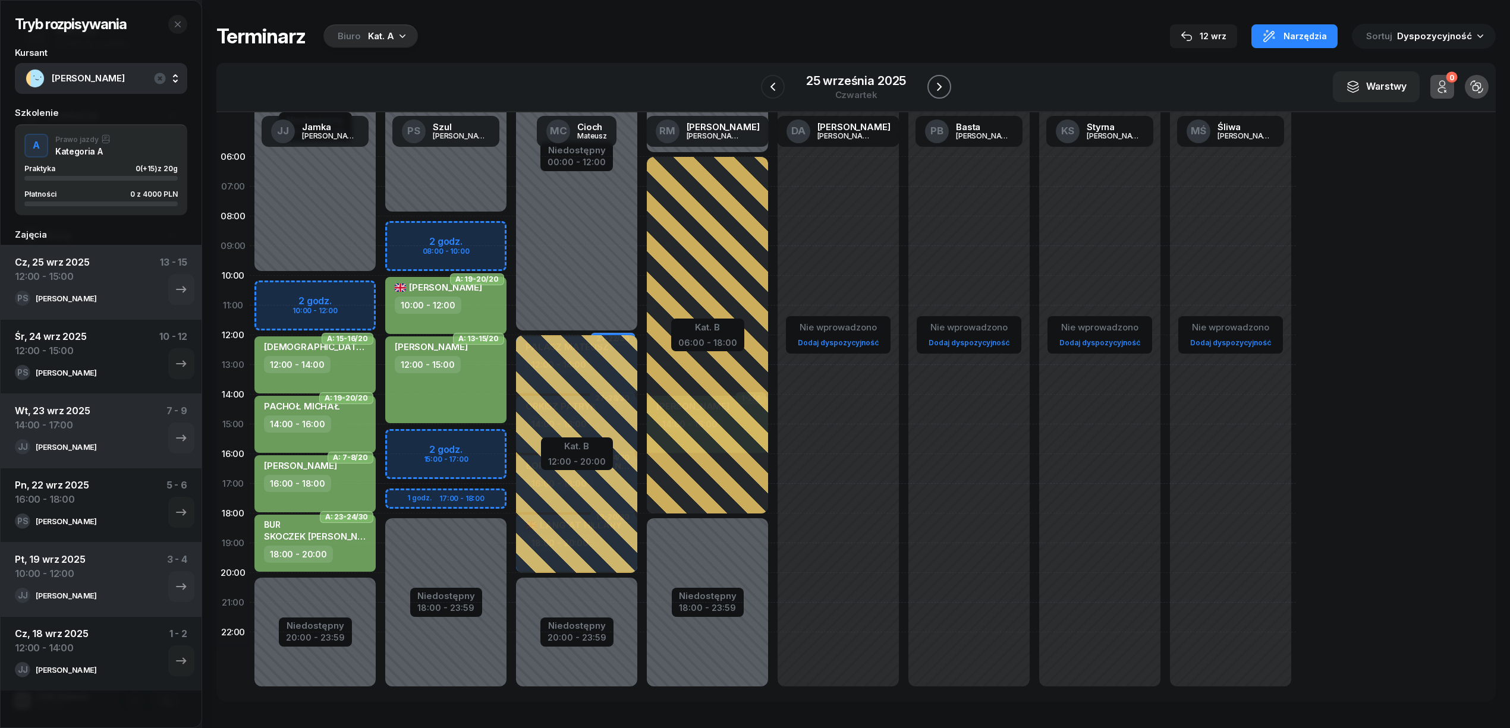
click at [935, 84] on icon "button" at bounding box center [939, 87] width 14 height 14
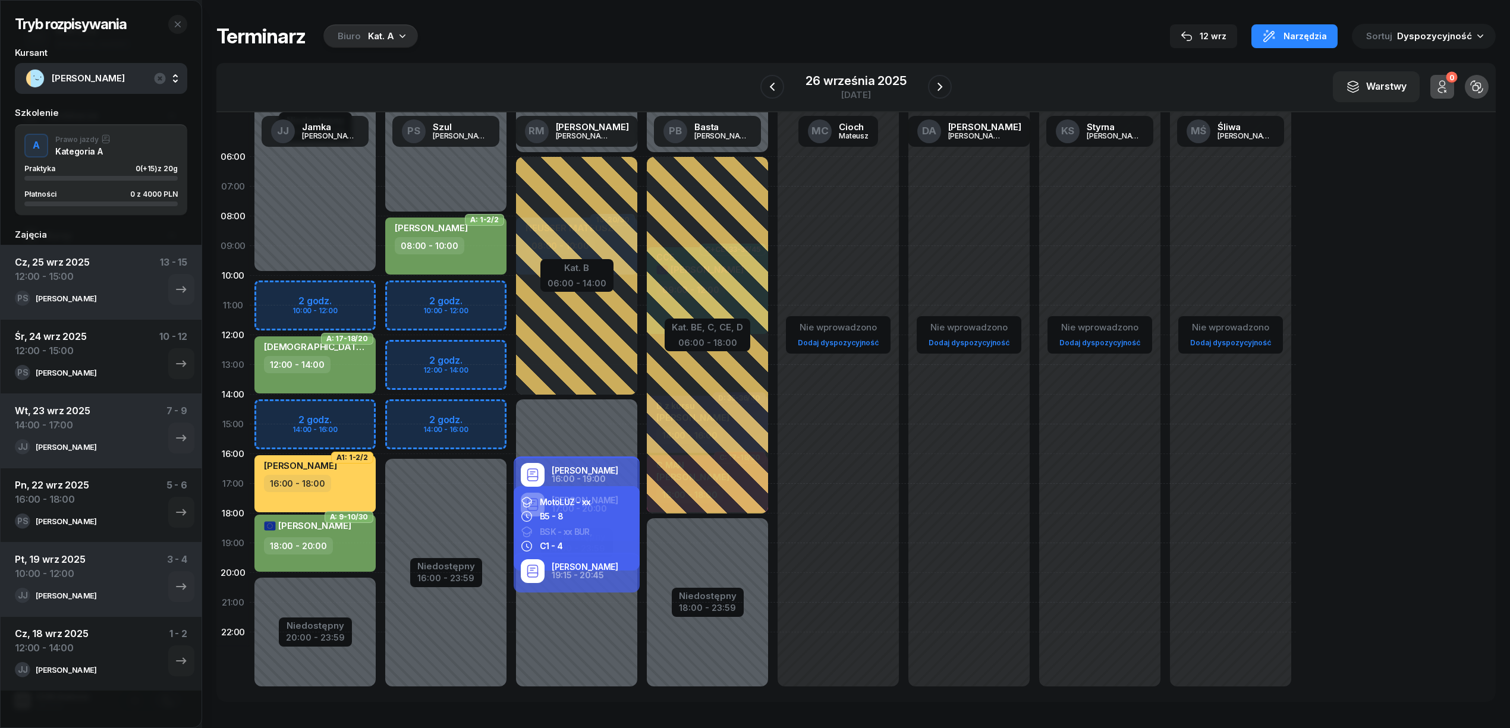
click at [471, 288] on div "Niedostępny 00:00 - 08:00 Niedostępny 16:00 - 23:59 2 godz. 10:00 - 12:00 2 god…" at bounding box center [445, 424] width 131 height 565
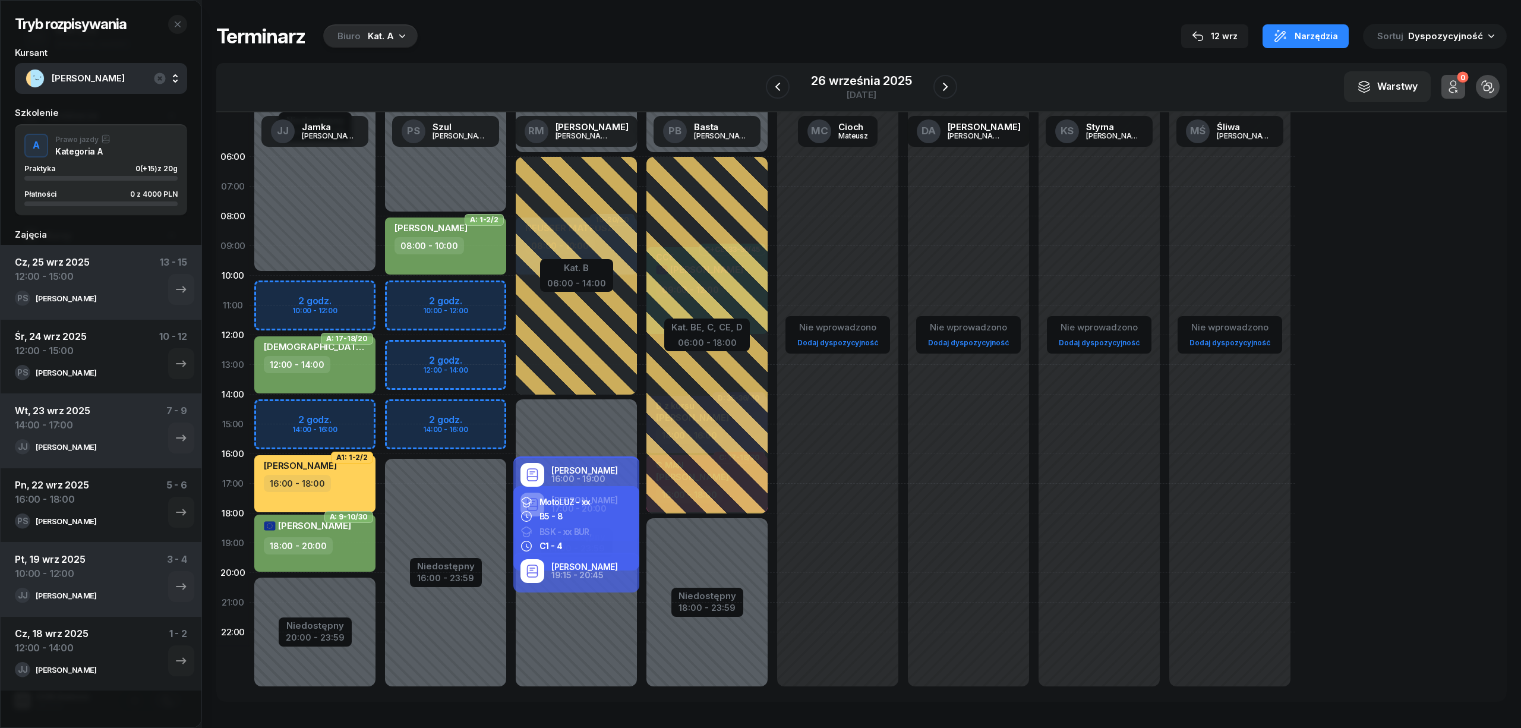
select select "10"
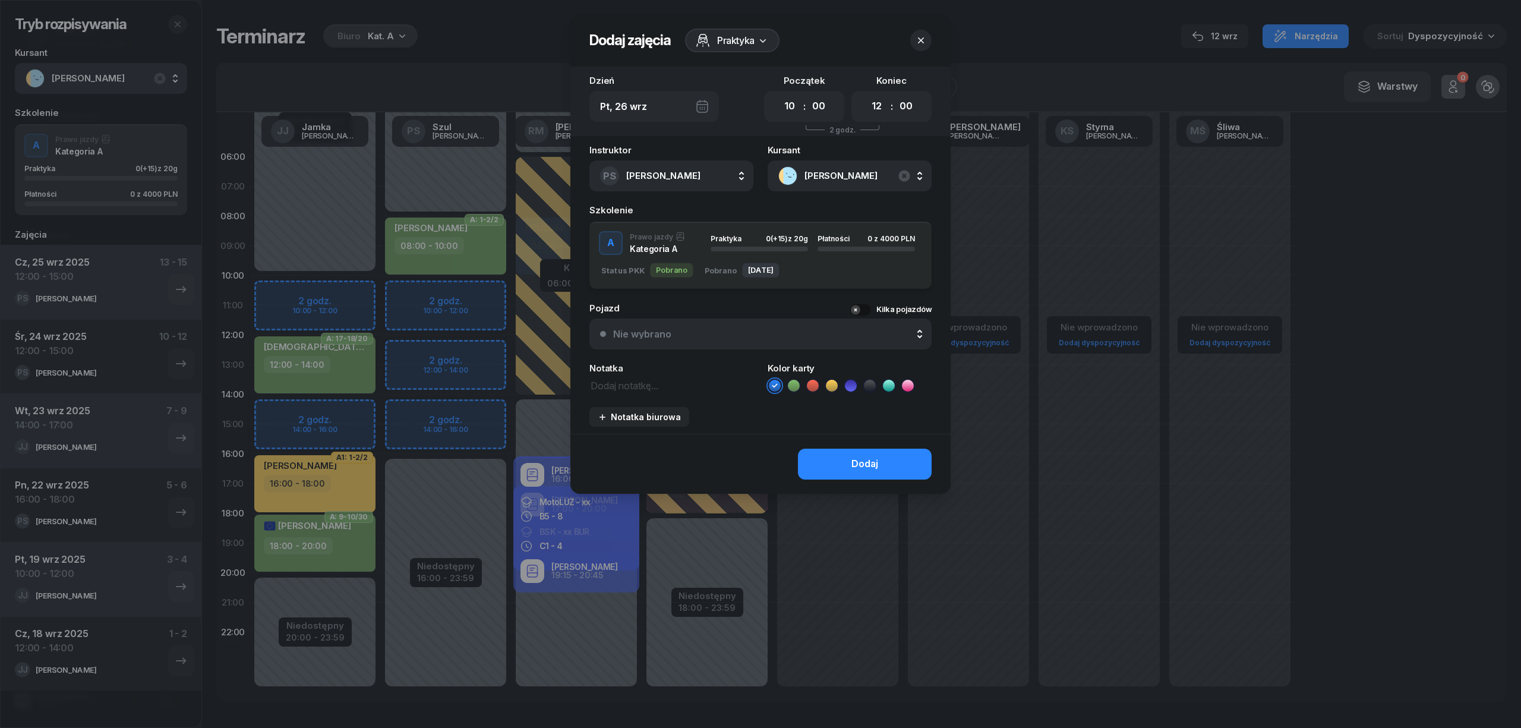
click at [795, 384] on icon at bounding box center [794, 386] width 12 height 12
click at [876, 107] on select "00 01 02 03 04 05 06 07 08 09 10 11 12 13 14 15 16 17 18 19 20 21 22 23" at bounding box center [877, 106] width 23 height 25
select select "13"
click at [866, 94] on select "00 01 02 03 04 05 06 07 08 09 10 11 12 13 14 15 16 17 18 19 20 21 22 23" at bounding box center [877, 106] width 23 height 25
click at [852, 459] on div "Dodaj" at bounding box center [865, 463] width 27 height 15
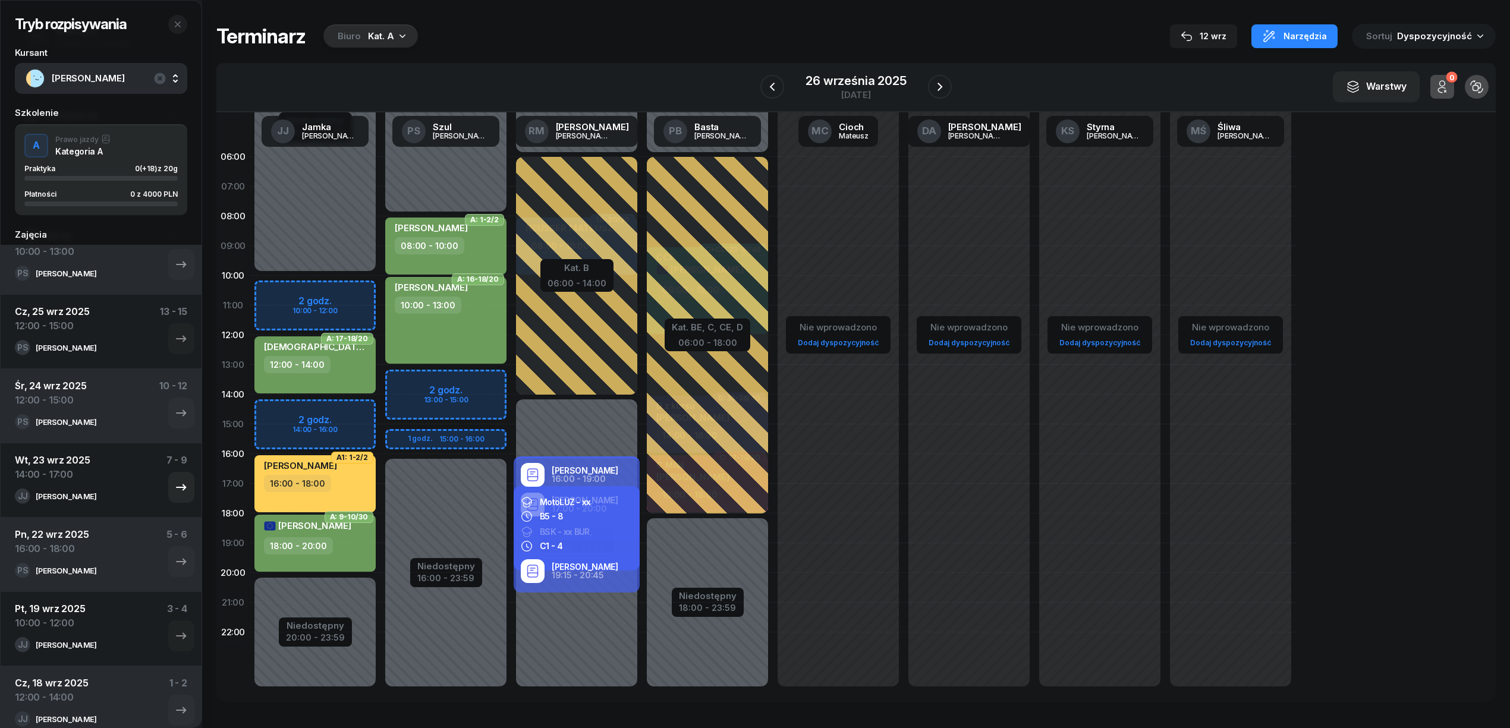
scroll to position [39, 0]
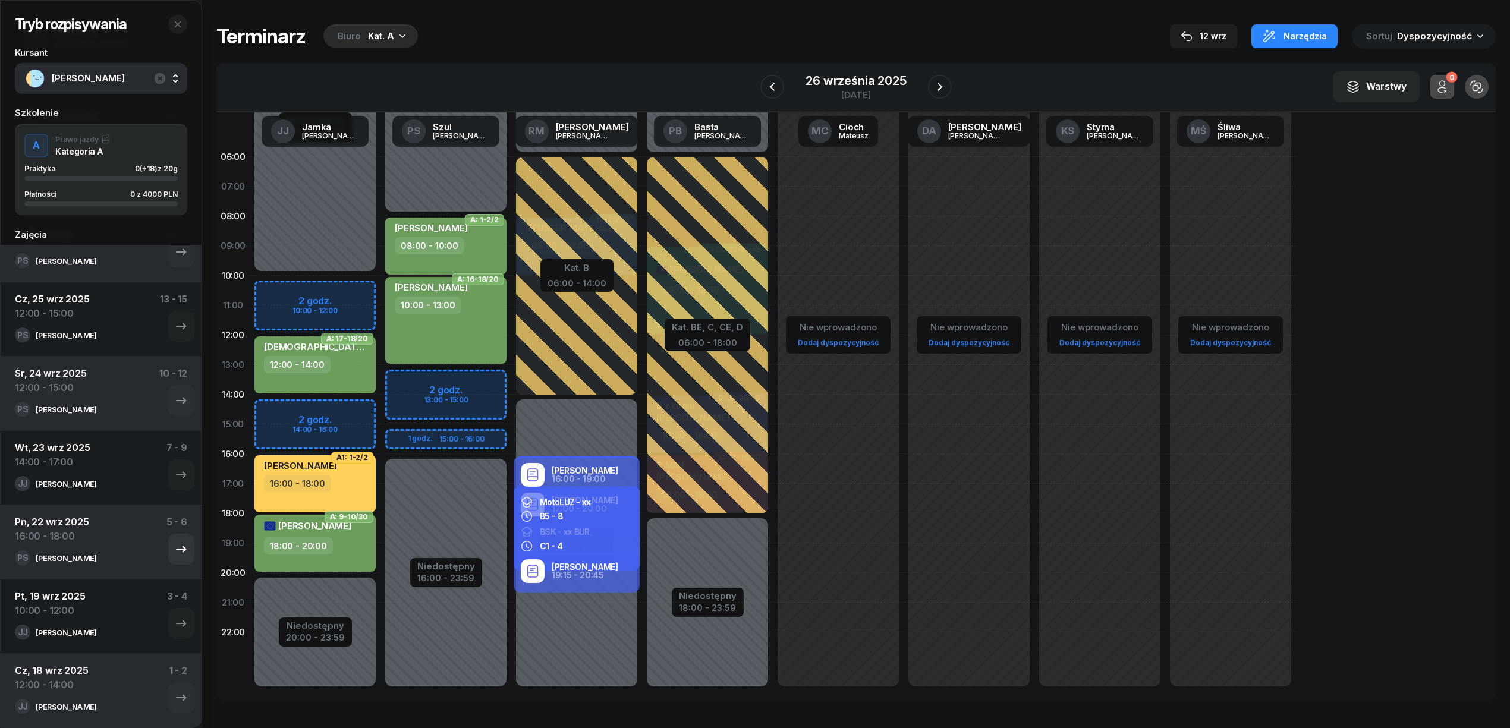
click at [110, 538] on div "Pn, 22 wrz 2025 16:00 - 18:00 5 - 6" at bounding box center [101, 533] width 172 height 36
click at [174, 542] on icon "button" at bounding box center [181, 549] width 14 height 14
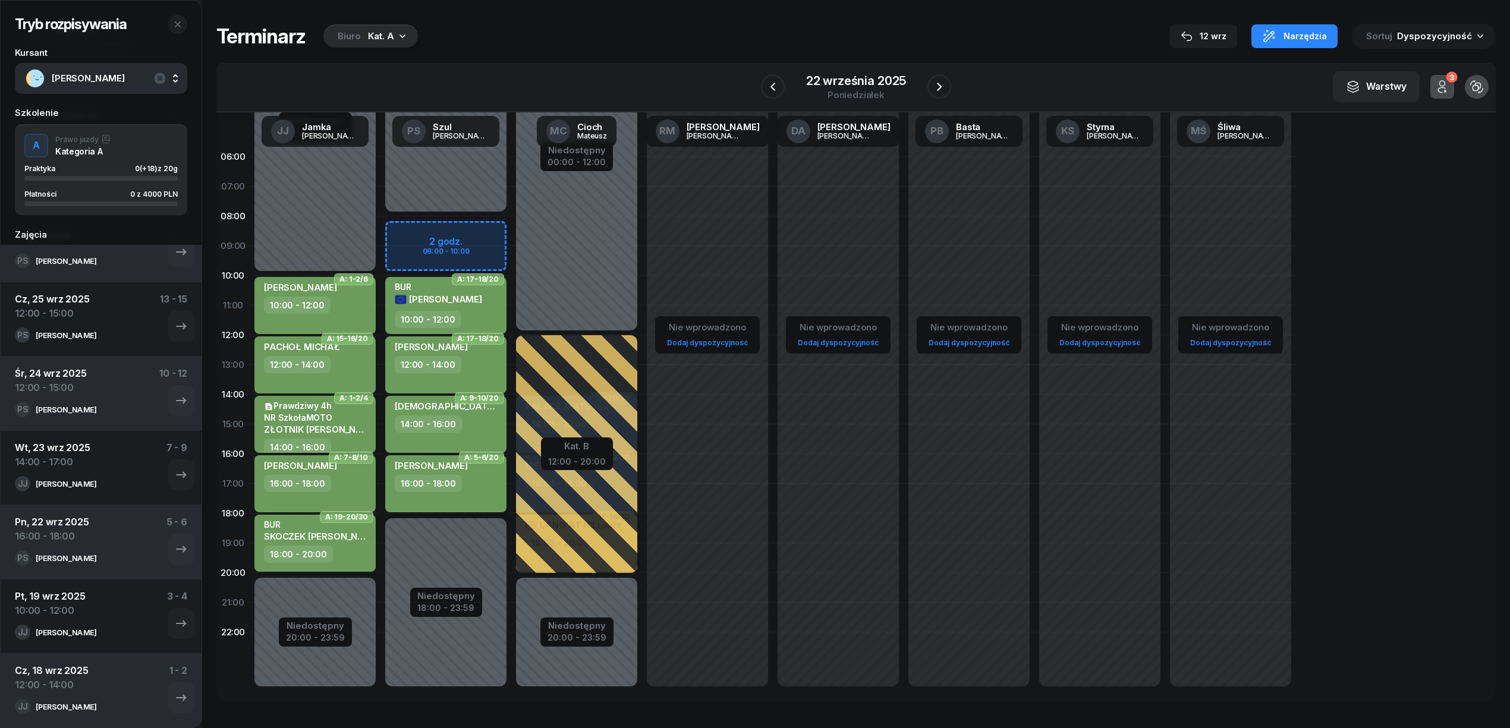
click at [458, 481] on div "16:00 - 18:00" at bounding box center [428, 483] width 67 height 17
select select "16"
select select "18"
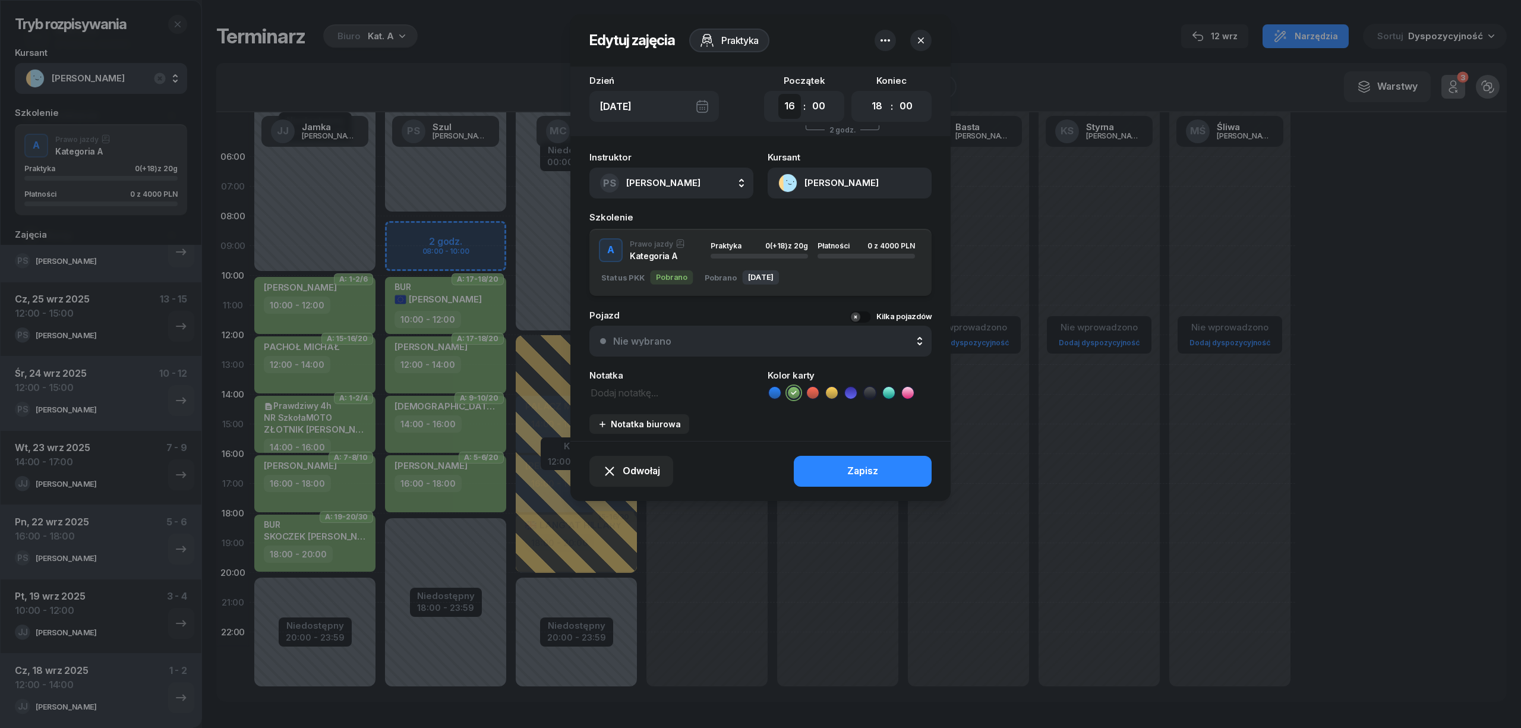
drag, startPoint x: 790, startPoint y: 102, endPoint x: 795, endPoint y: 109, distance: 8.6
click at [790, 102] on select "00 01 02 03 04 05 06 07 08 09 10 11 12 13 14 15 16 17 18 19 20 21 22 23" at bounding box center [790, 106] width 23 height 25
select select "08"
click at [779, 94] on select "00 01 02 03 04 05 06 07 08 09 10 11 12 13 14 15 16 17 18 19 20 21 22 23" at bounding box center [790, 106] width 23 height 25
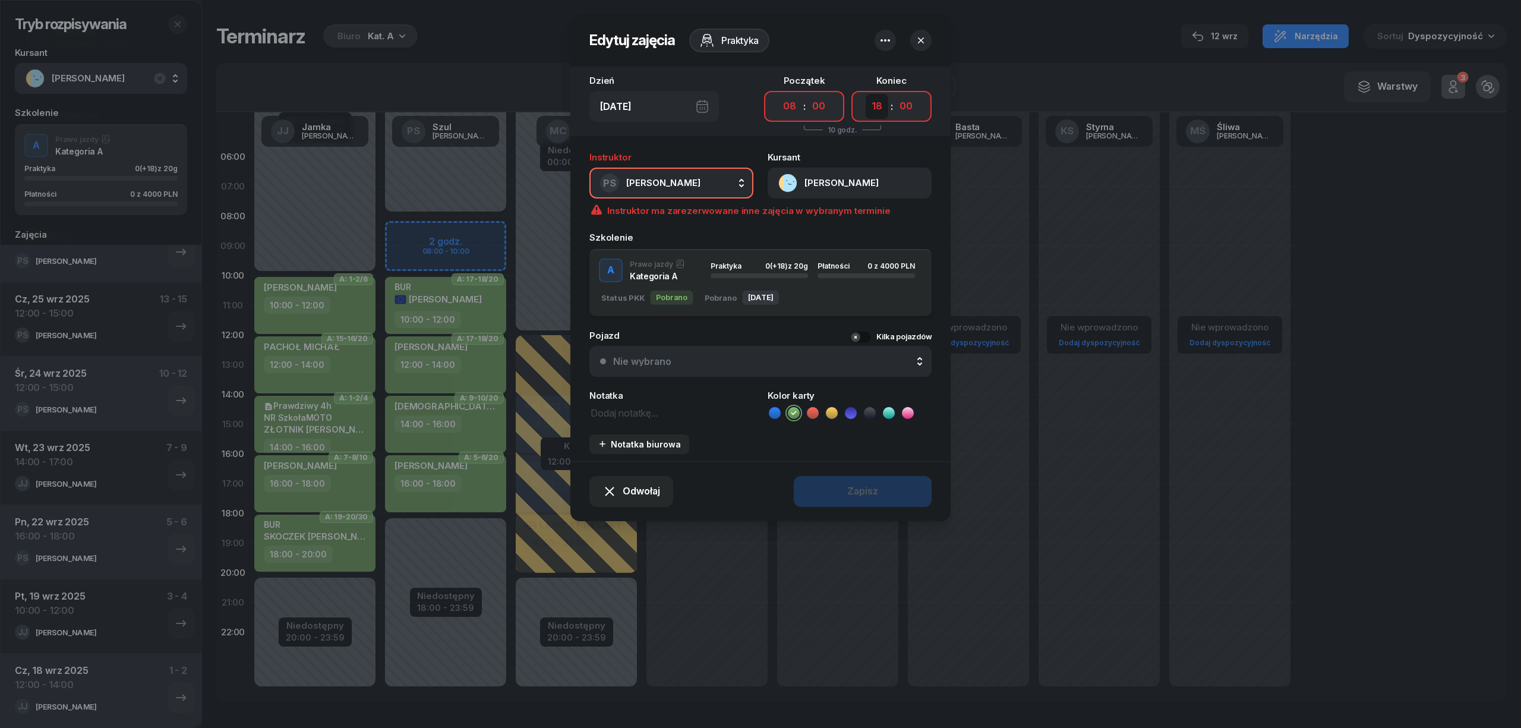
click at [870, 105] on select "00 01 02 03 04 05 06 07 08 09 10 11 12 13 14 15 16 17 18 19 20 21 22 23" at bounding box center [877, 106] width 23 height 25
select select "10"
click at [866, 94] on select "00 01 02 03 04 05 06 07 08 09 10 11 12 13 14 15 16 17 18 19 20 21 22 23" at bounding box center [877, 106] width 23 height 25
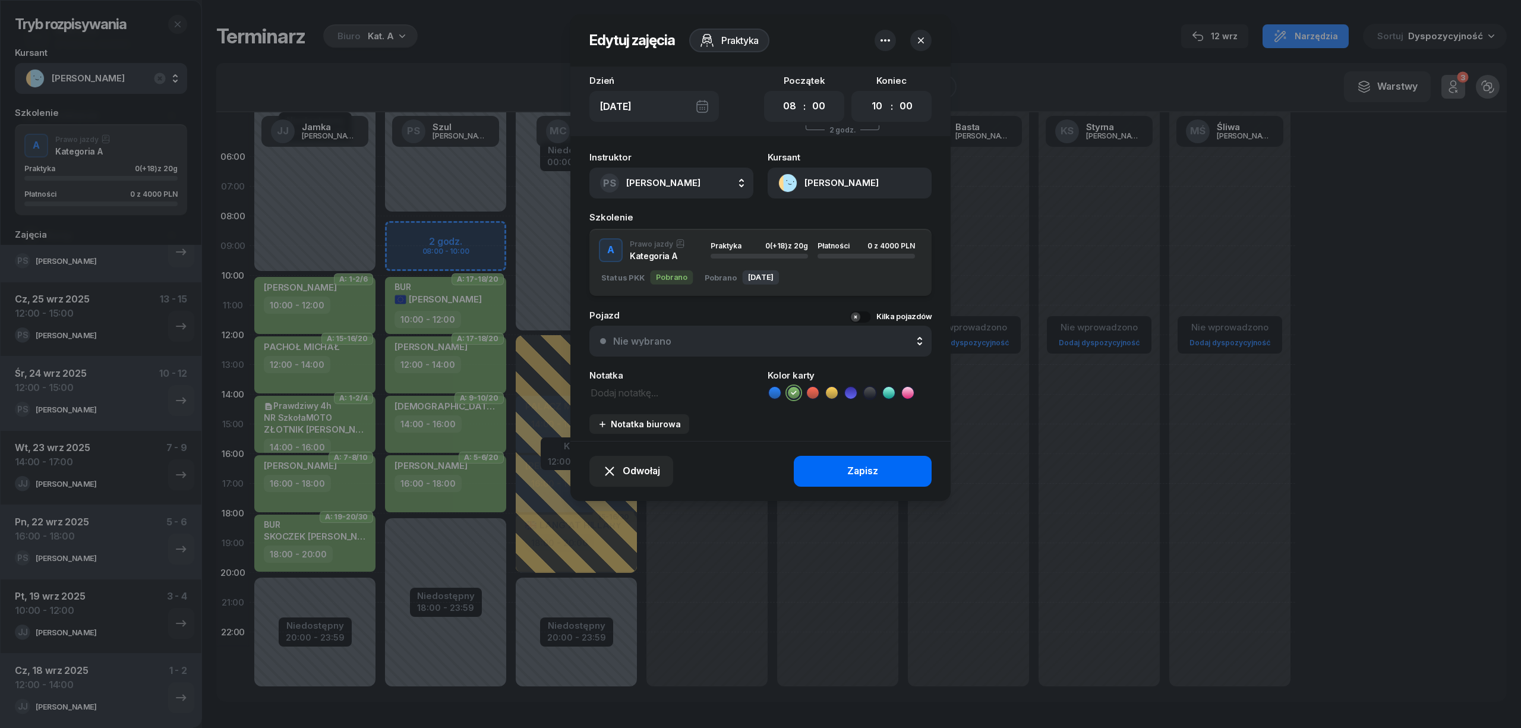
click at [871, 474] on div "Zapisz" at bounding box center [862, 471] width 31 height 15
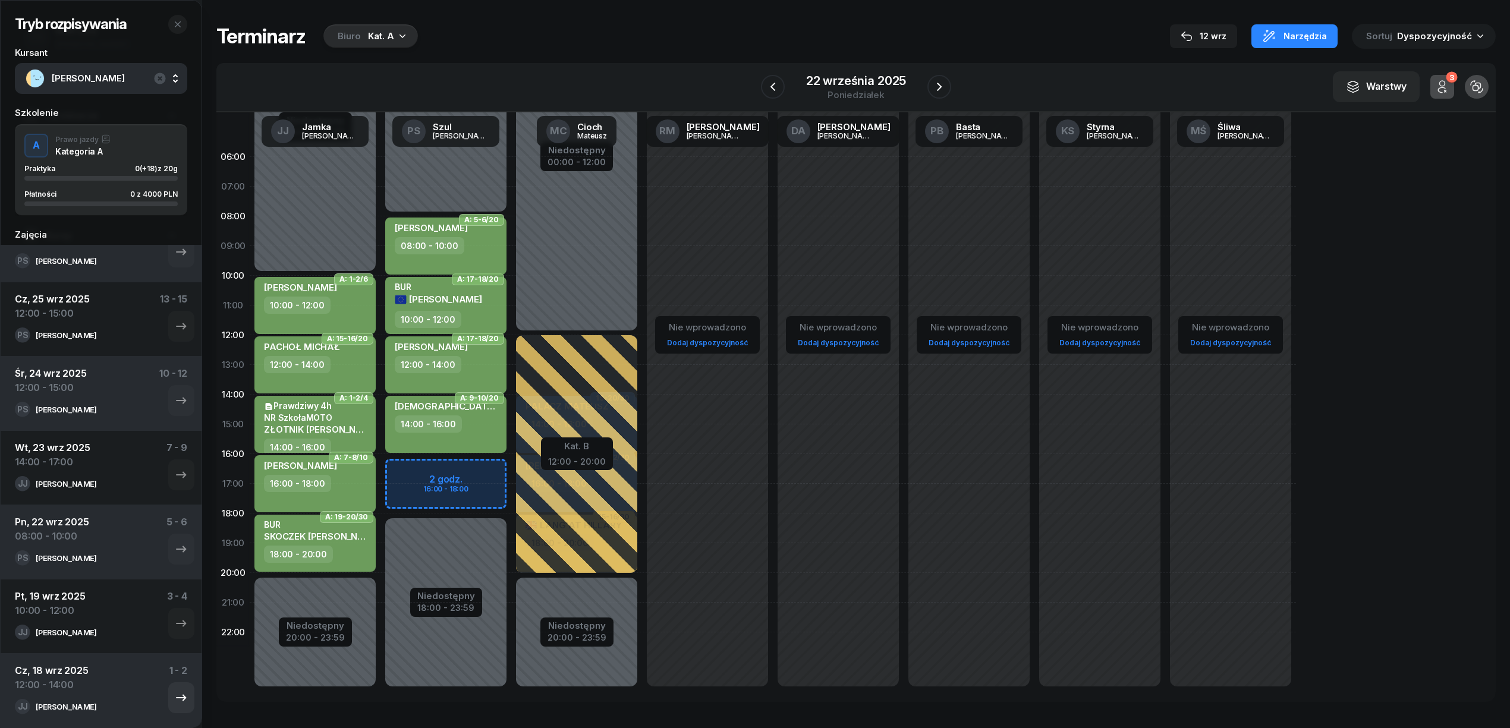
click at [105, 680] on div "Cz, 18 wrz 2025 12:00 - 14:00 1 - 2" at bounding box center [101, 681] width 172 height 36
click at [107, 637] on div "JJ Janusz Jamka" at bounding box center [84, 632] width 138 height 15
click at [169, 687] on button "button" at bounding box center [181, 697] width 26 height 31
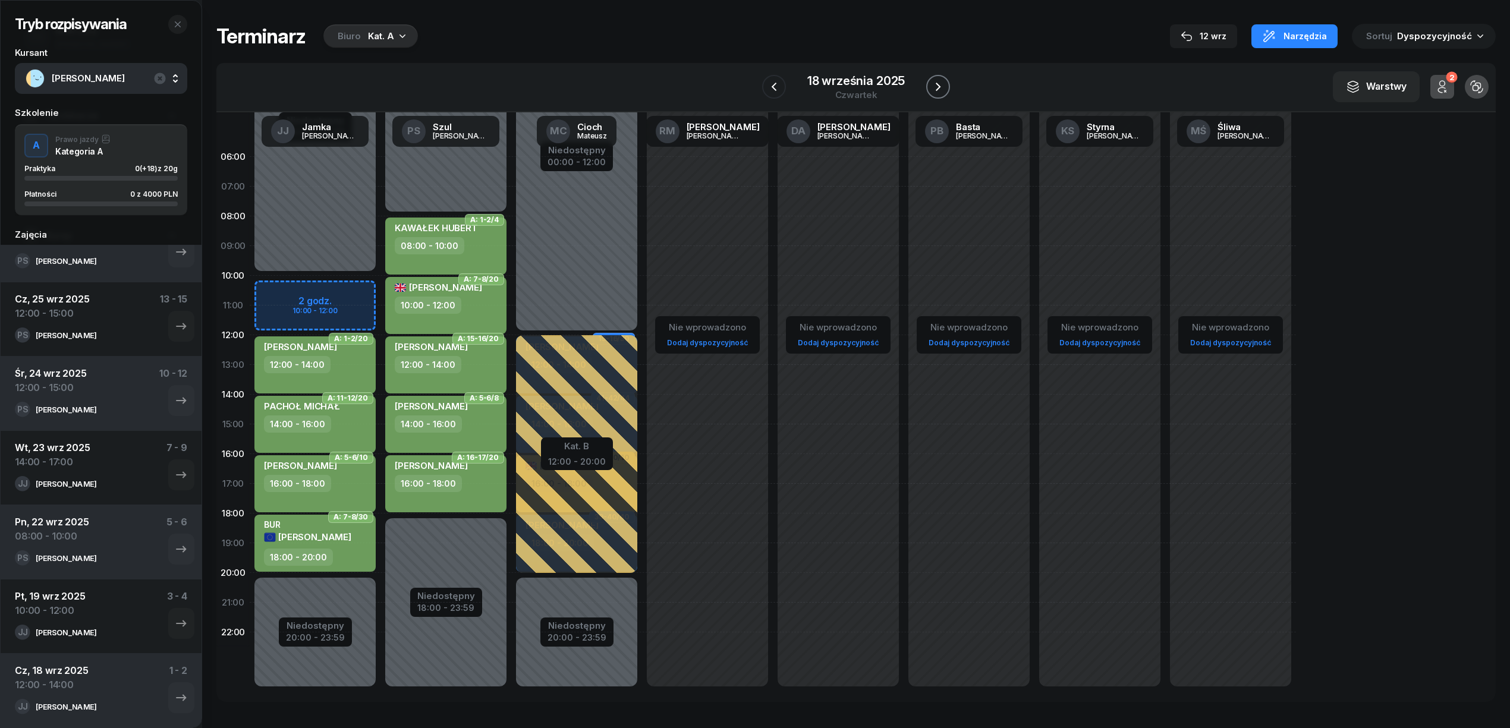
click at [932, 84] on icon "button" at bounding box center [938, 87] width 14 height 14
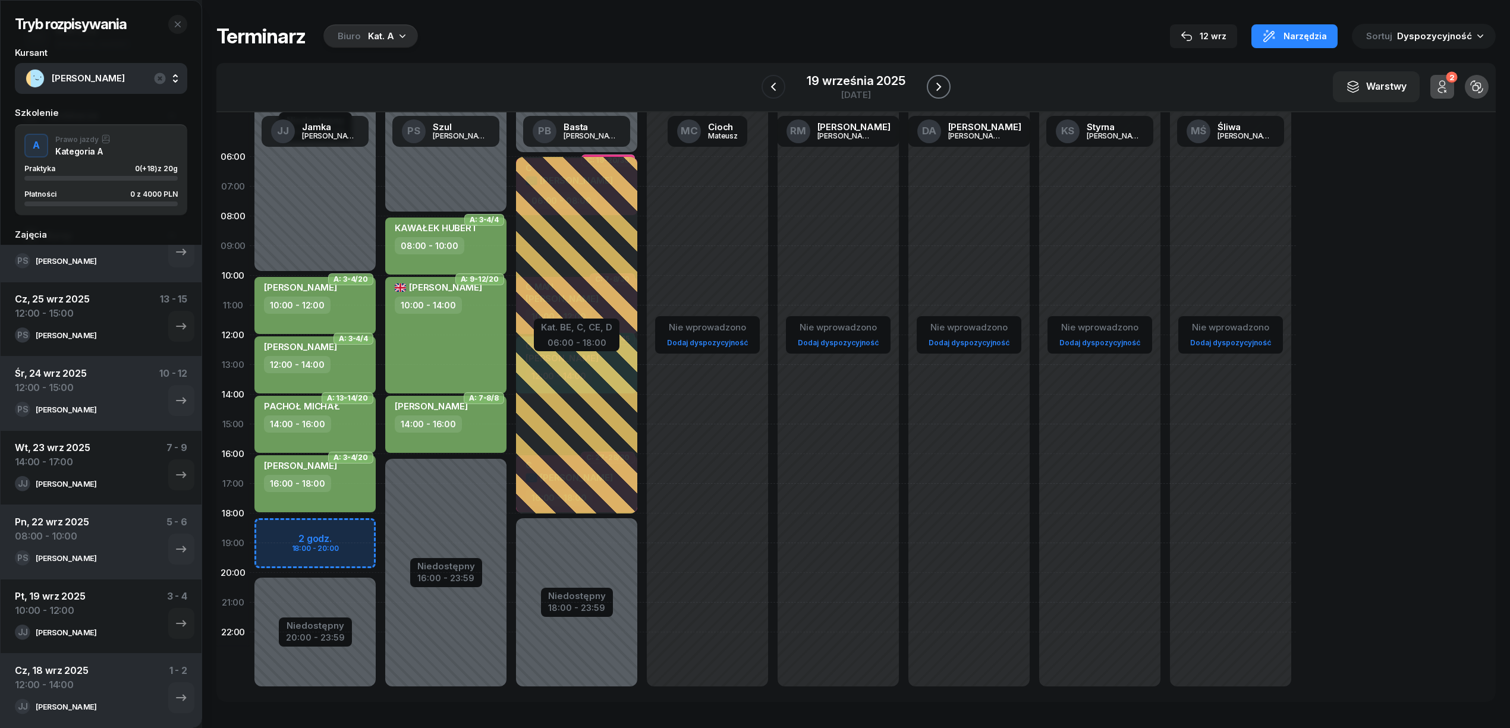
click at [932, 84] on icon "button" at bounding box center [938, 87] width 14 height 14
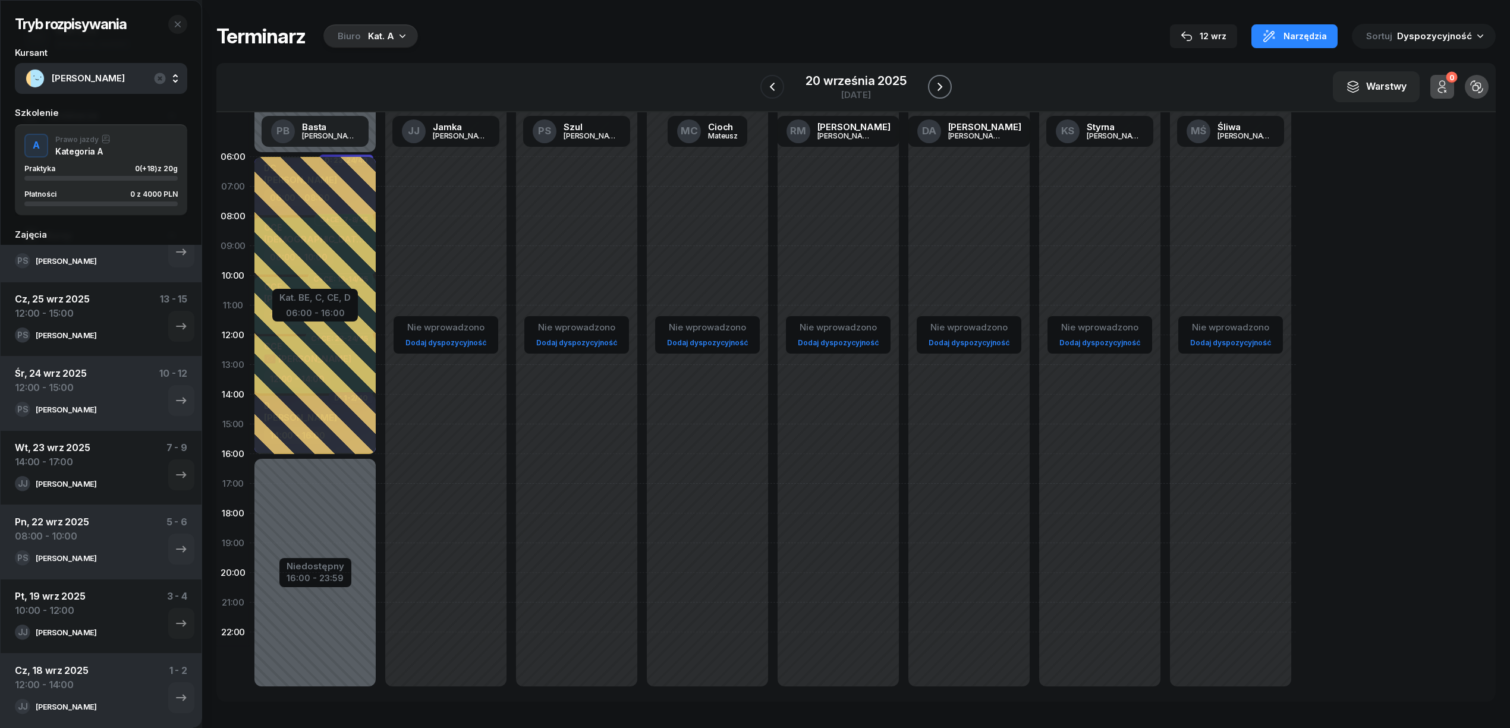
click at [932, 84] on icon "button" at bounding box center [939, 87] width 14 height 14
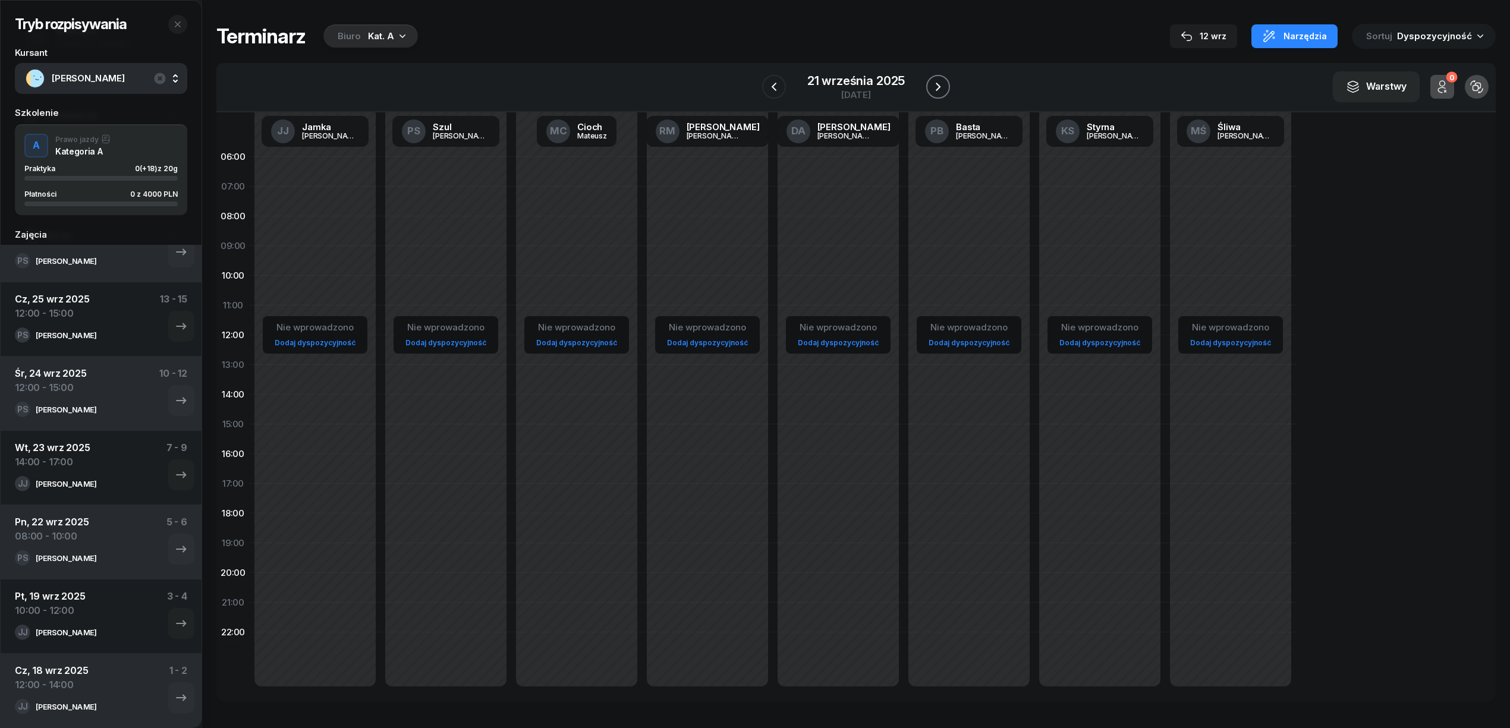
click at [932, 84] on icon "button" at bounding box center [938, 87] width 14 height 14
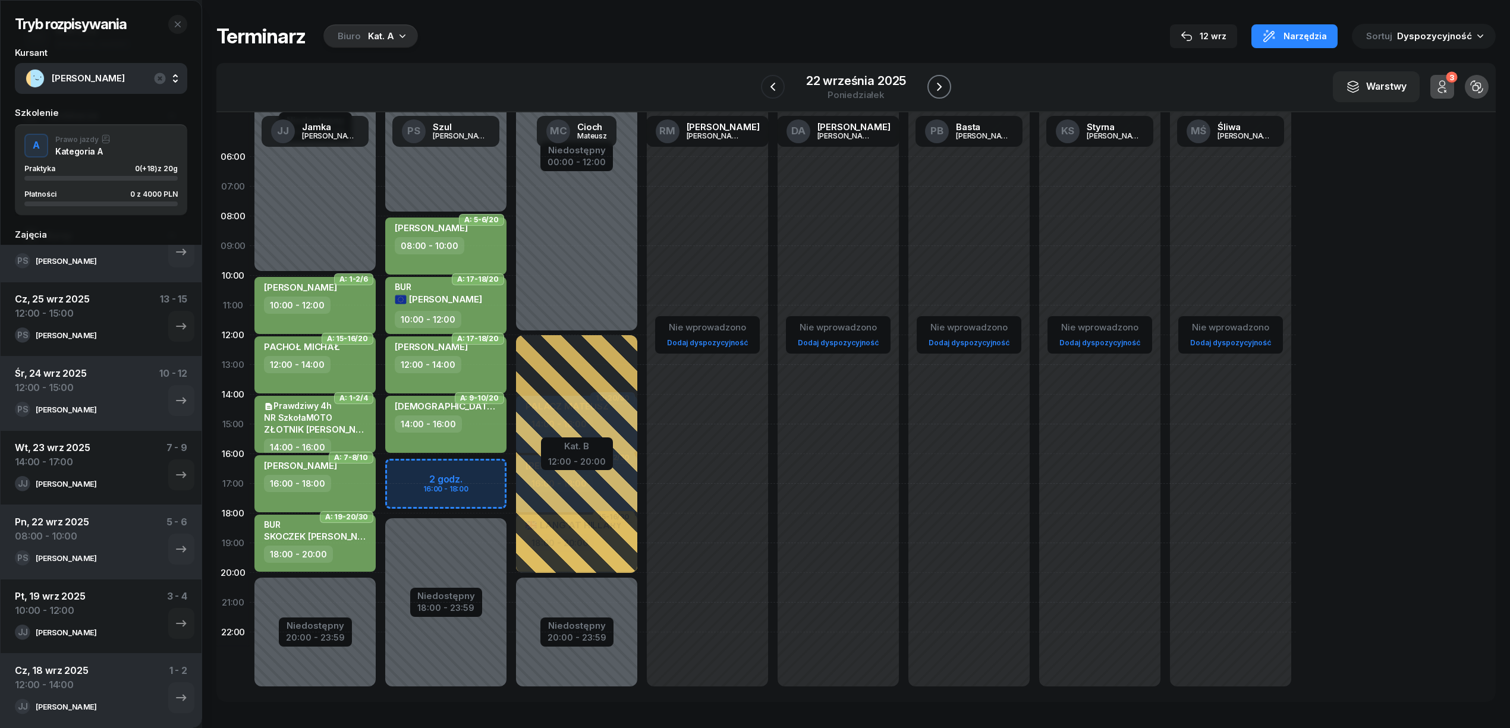
click at [932, 84] on icon "button" at bounding box center [939, 87] width 14 height 14
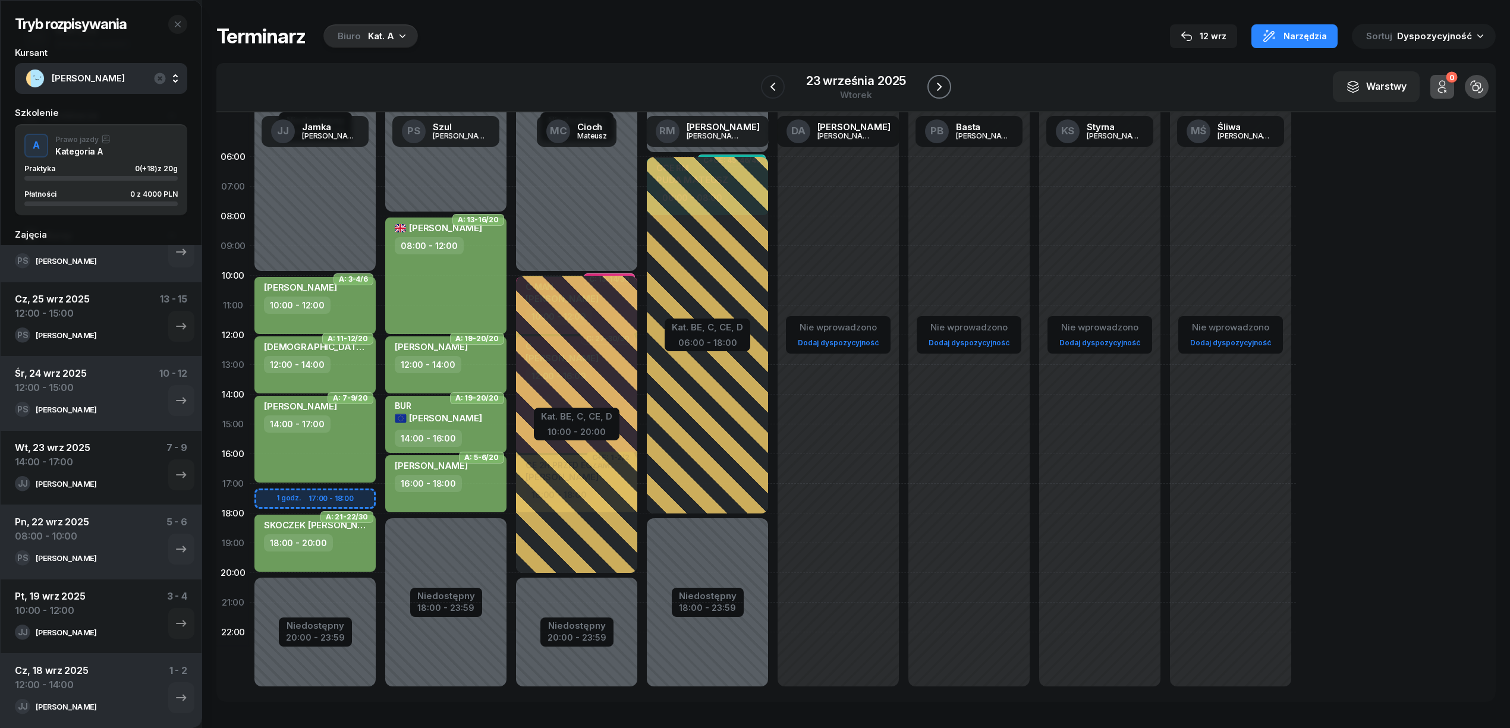
click at [932, 84] on icon "button" at bounding box center [939, 87] width 14 height 14
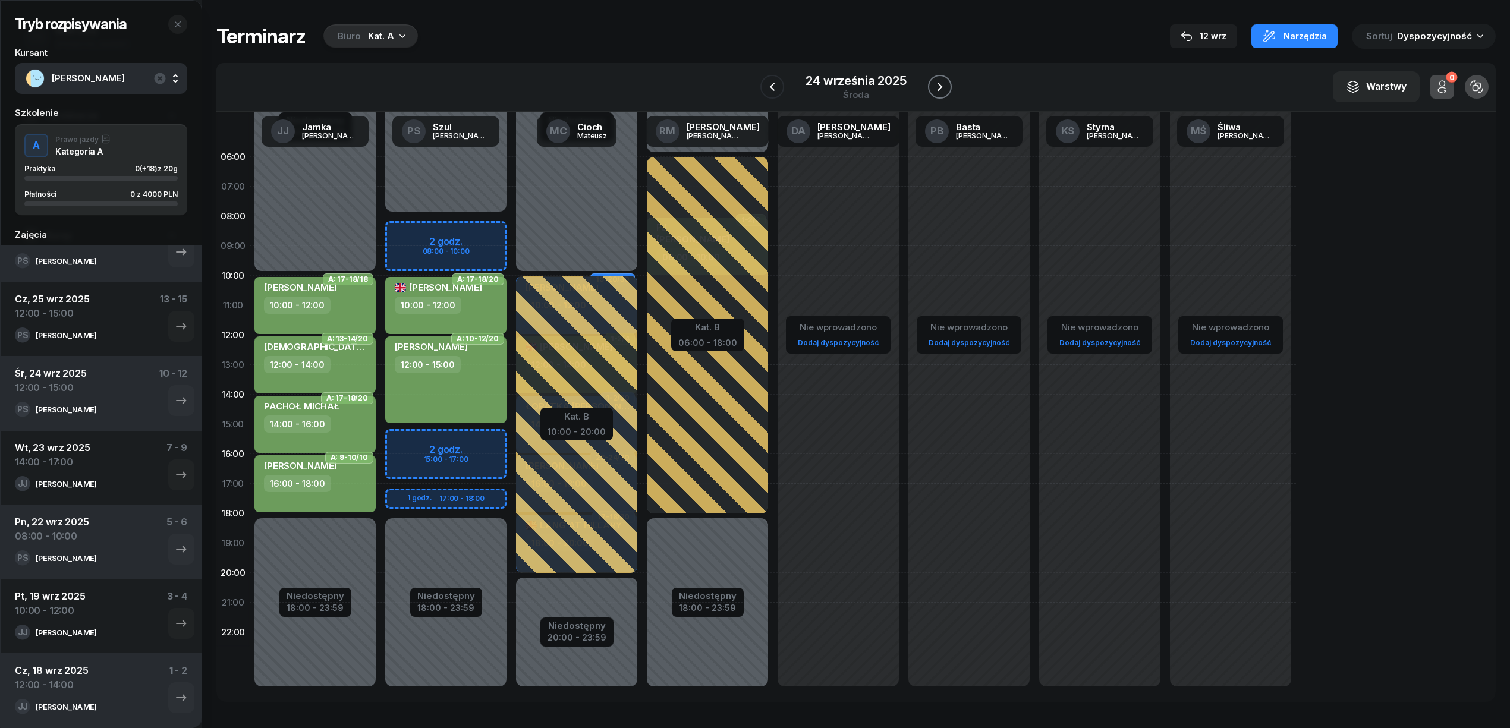
click at [932, 84] on icon "button" at bounding box center [939, 87] width 14 height 14
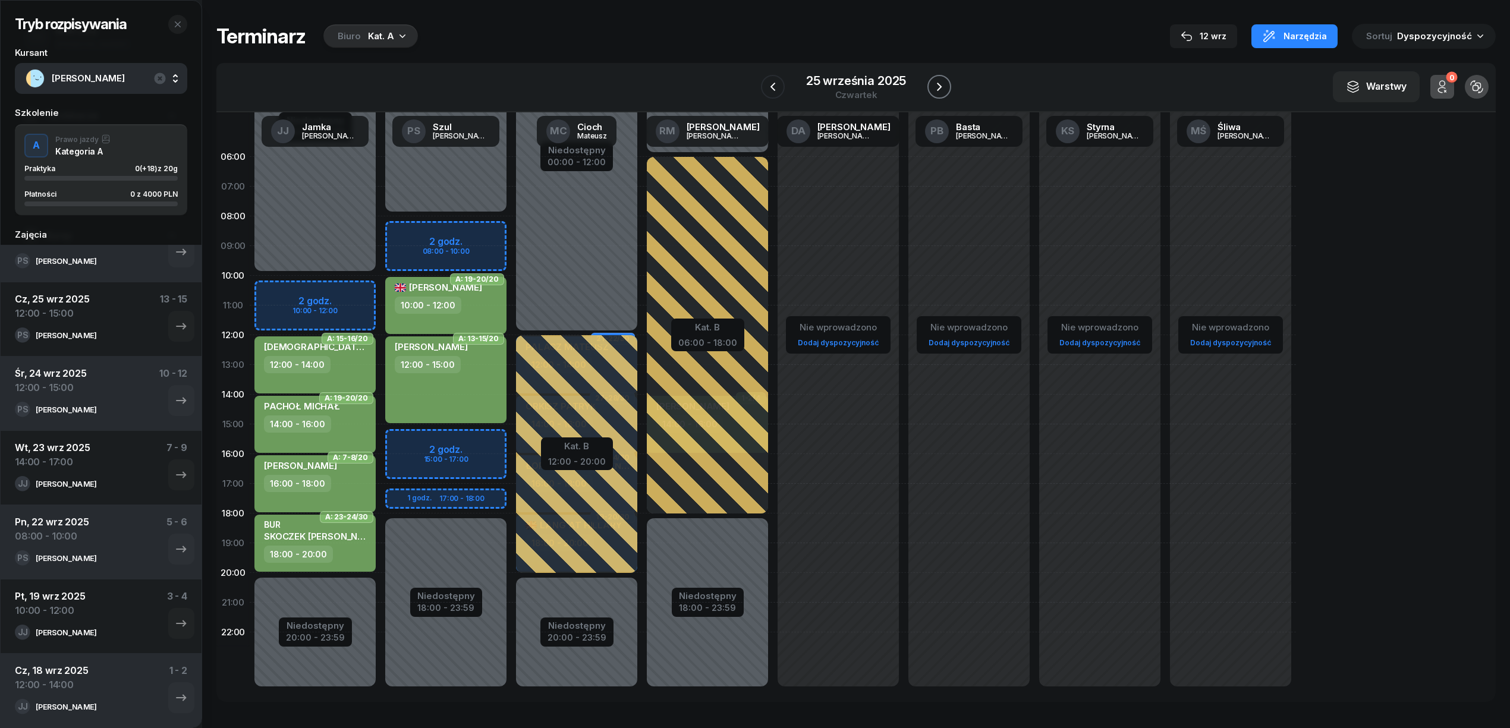
click at [932, 84] on icon "button" at bounding box center [939, 87] width 14 height 14
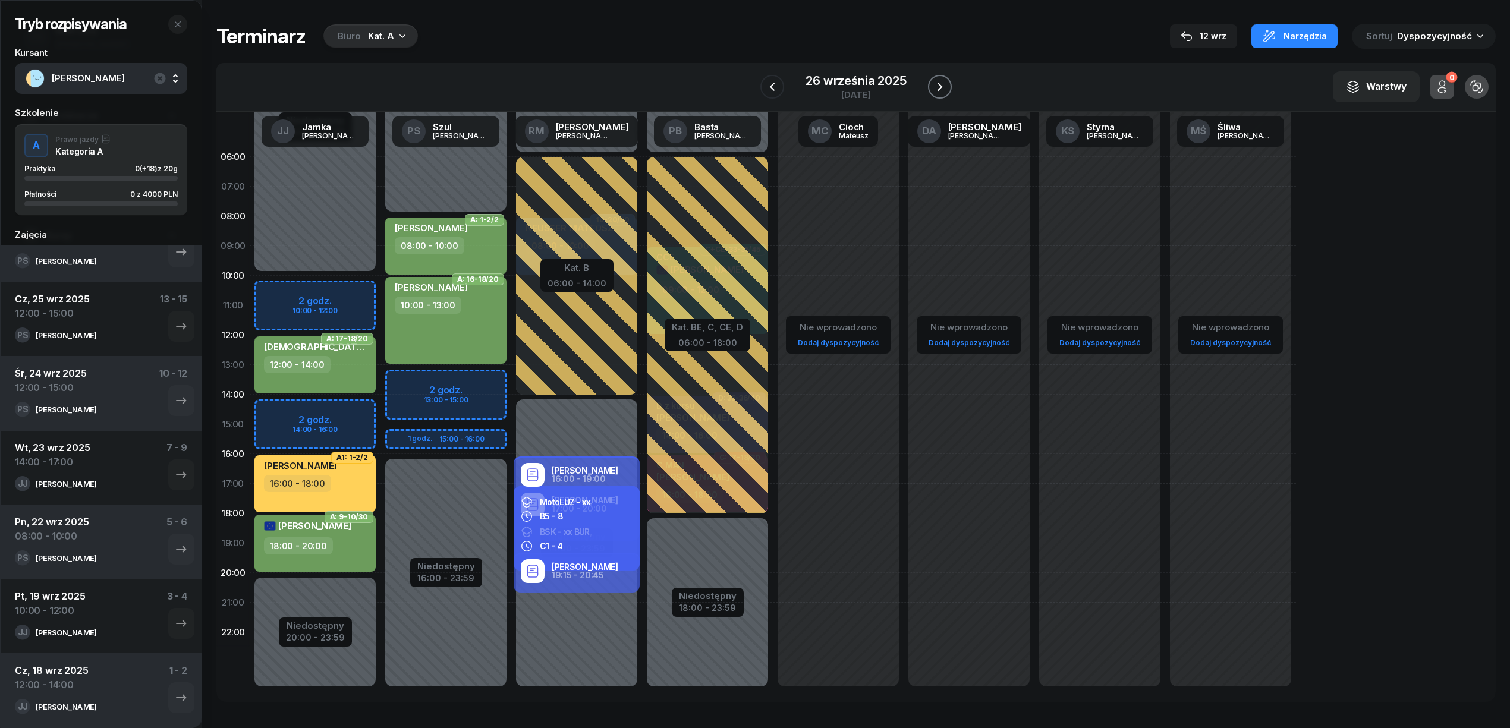
click at [932, 84] on icon "button" at bounding box center [939, 87] width 14 height 14
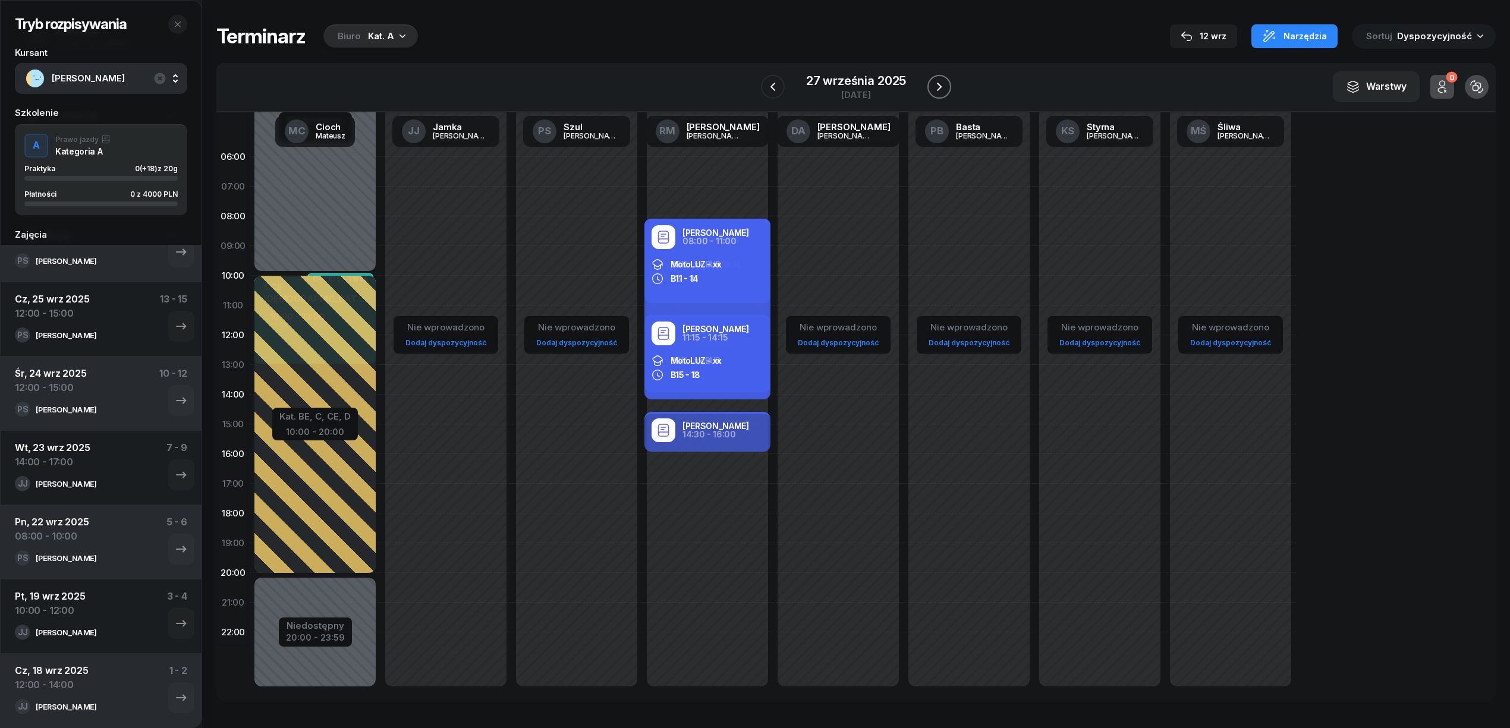
click at [932, 84] on icon "button" at bounding box center [939, 87] width 14 height 14
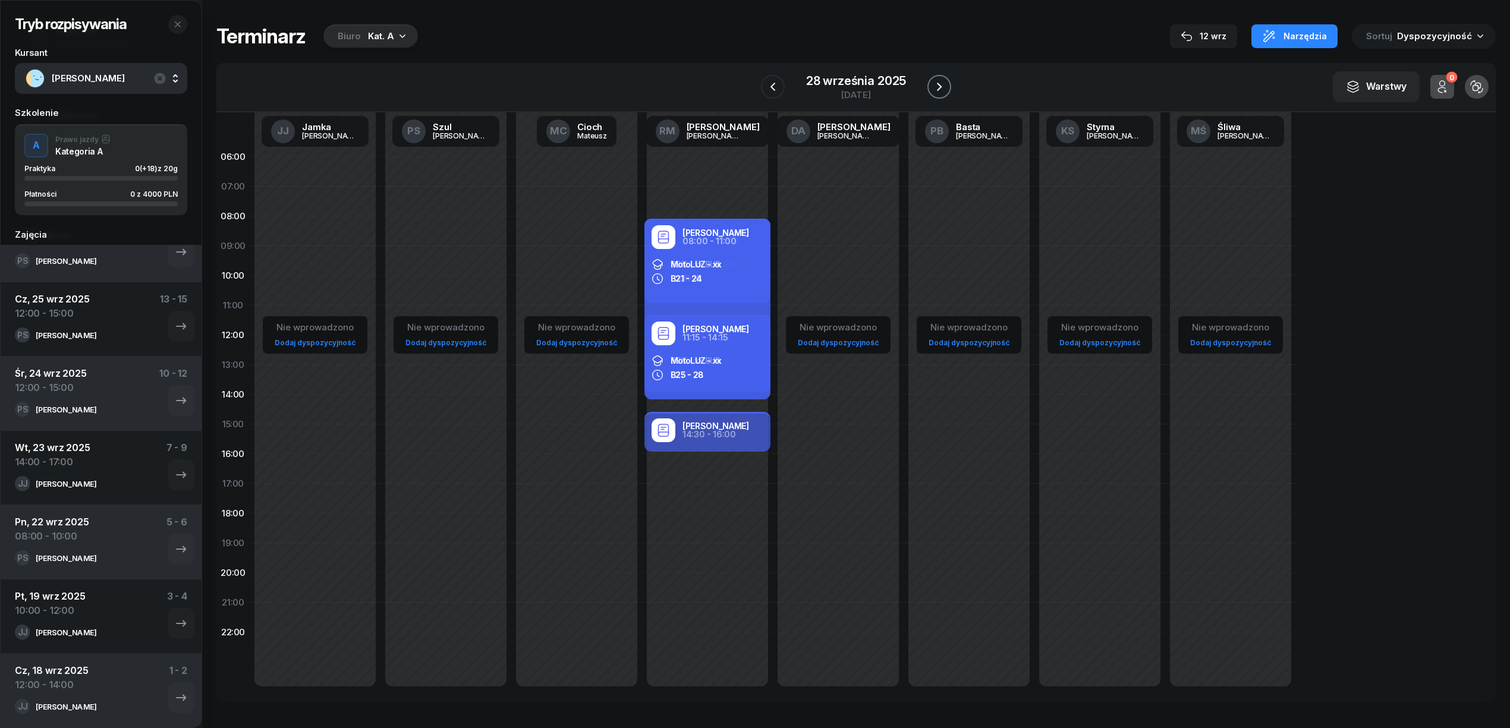
click at [932, 84] on icon "button" at bounding box center [939, 87] width 14 height 14
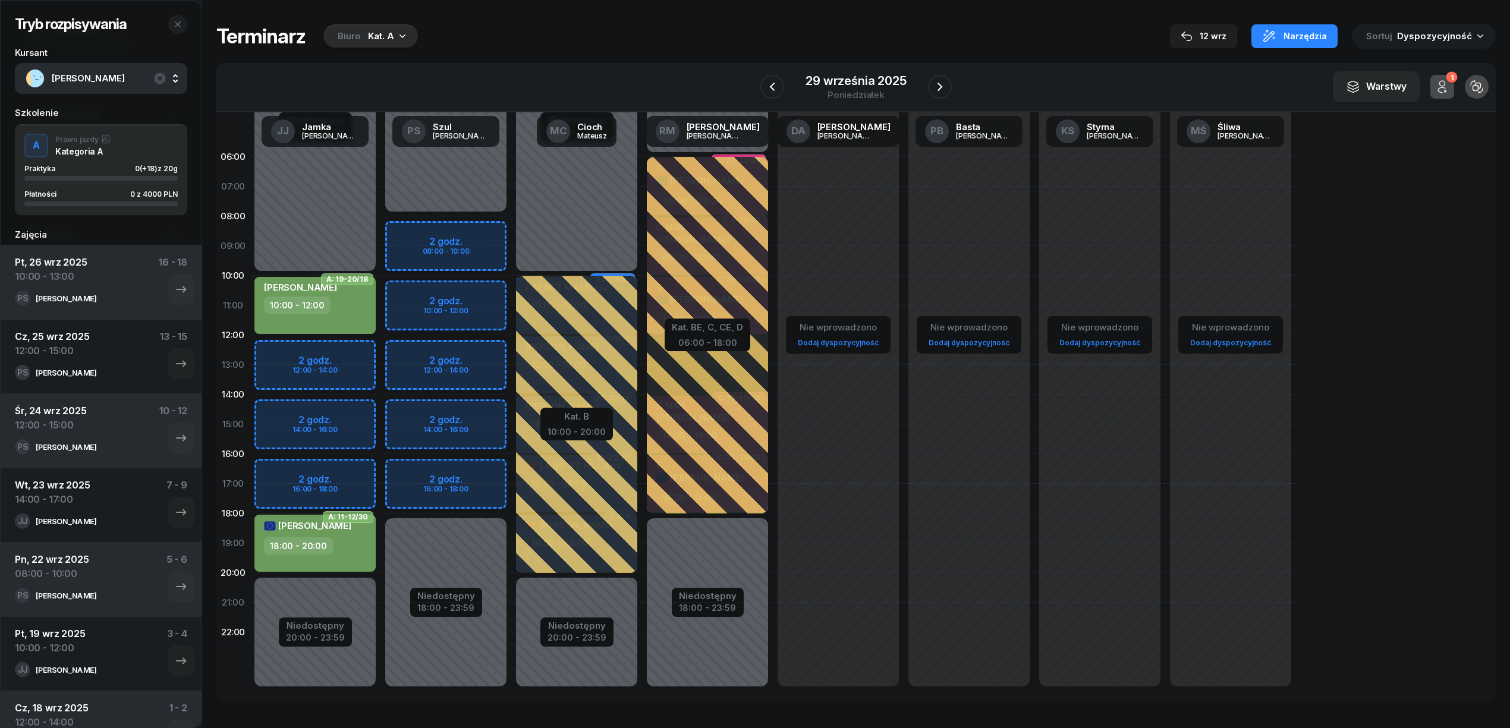
click at [466, 291] on div "Niedostępny 00:00 - 08:00 Niedostępny 18:00 - 23:59 2 godz. 08:00 - 10:00 2 god…" at bounding box center [445, 424] width 131 height 565
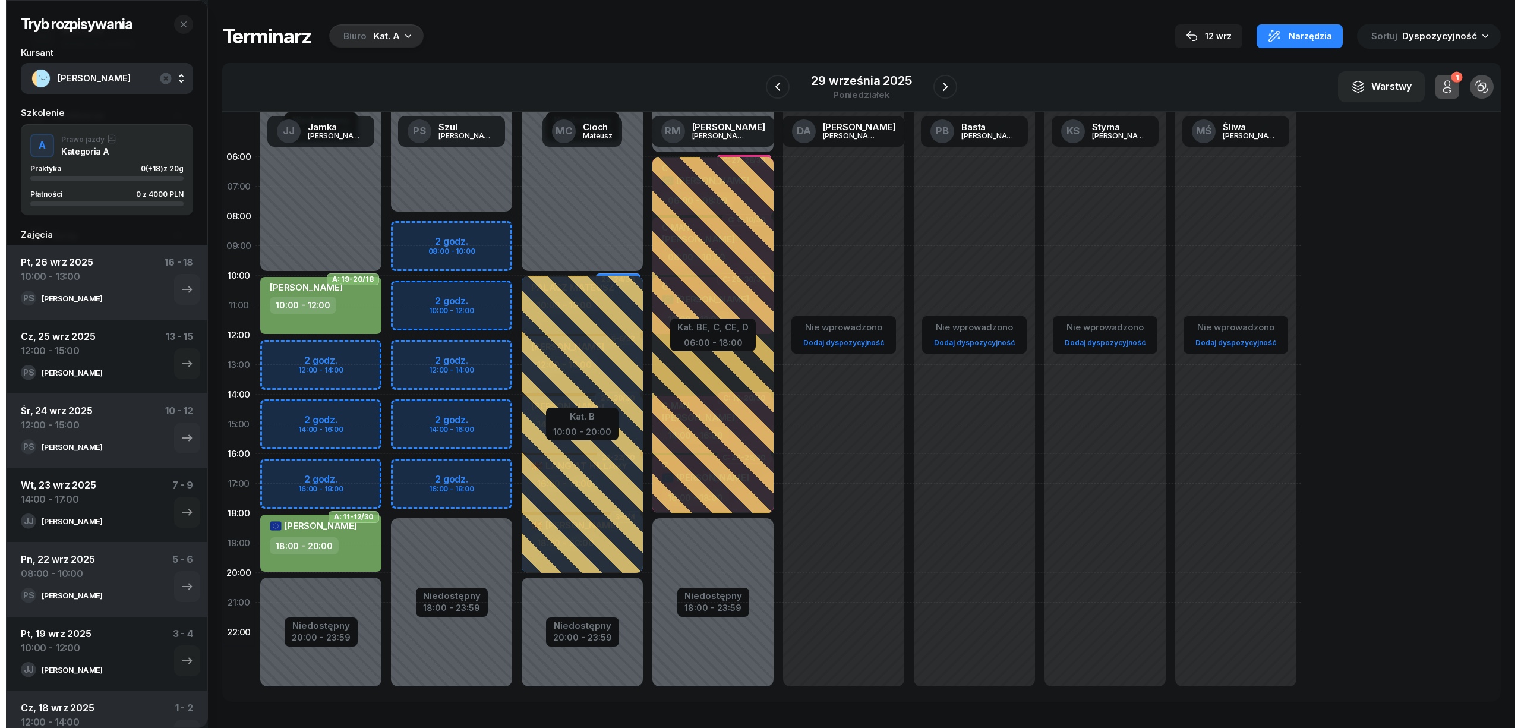
select select "10"
select select "12"
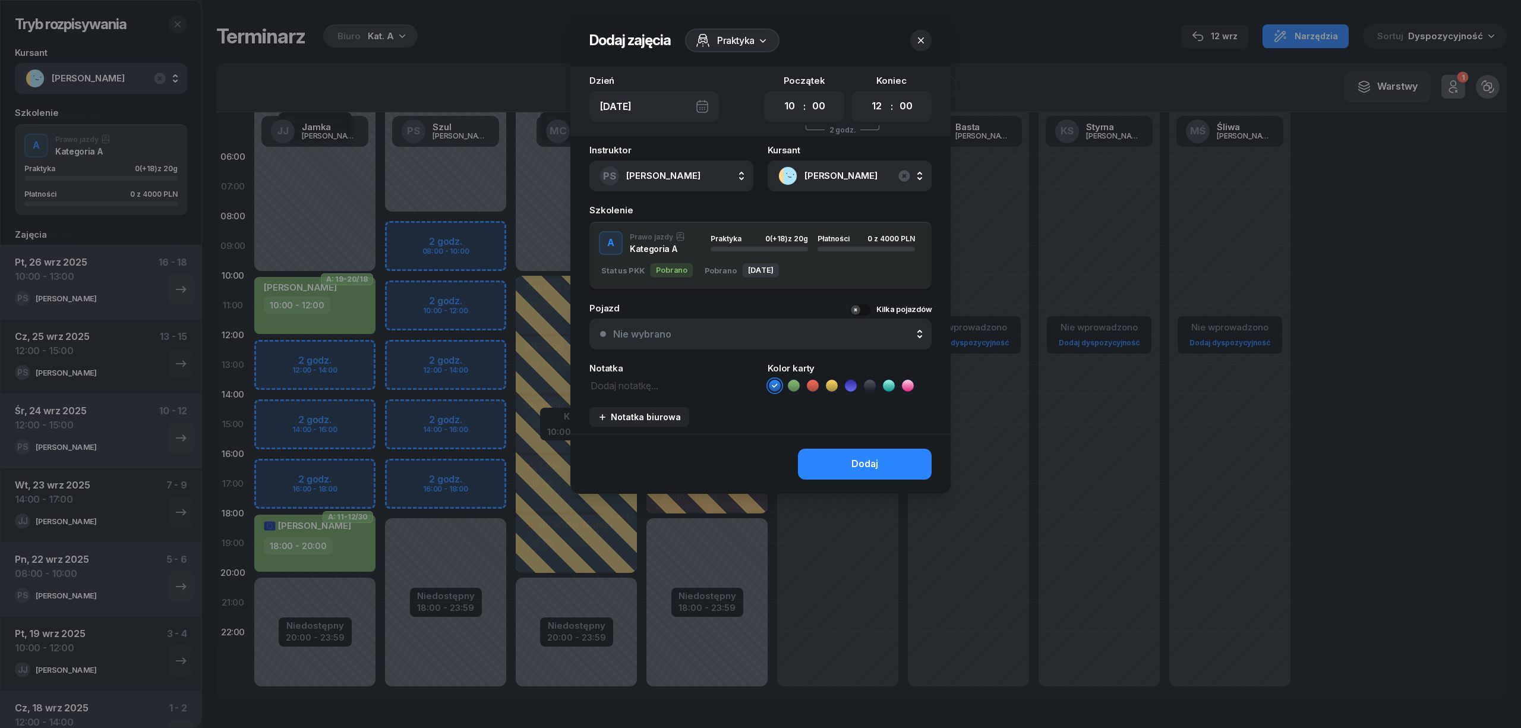
click at [797, 387] on icon at bounding box center [794, 386] width 12 height 12
click at [838, 436] on div "Dodaj" at bounding box center [761, 464] width 380 height 60
click at [842, 450] on button "Dodaj" at bounding box center [865, 464] width 134 height 31
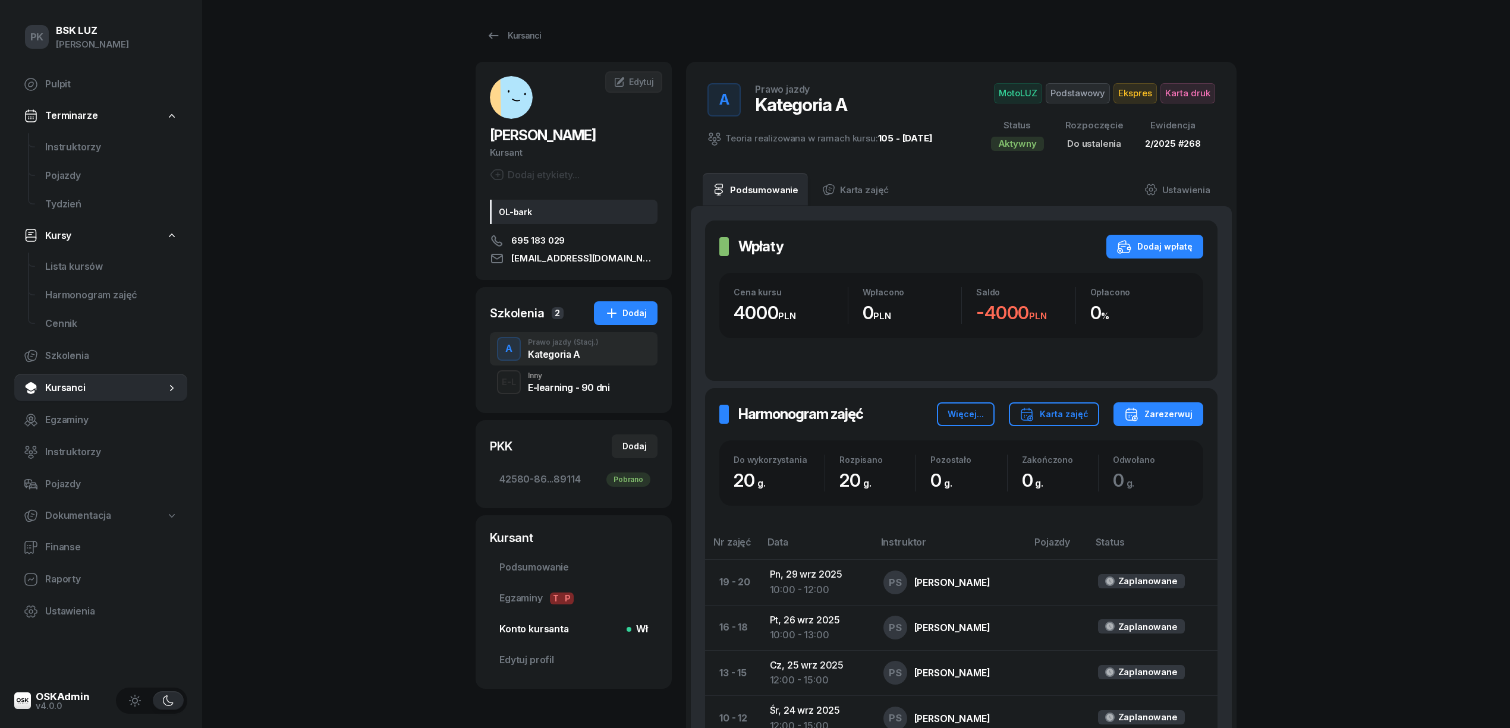
click at [535, 631] on span "Konto kursanta Wł" at bounding box center [573, 629] width 149 height 15
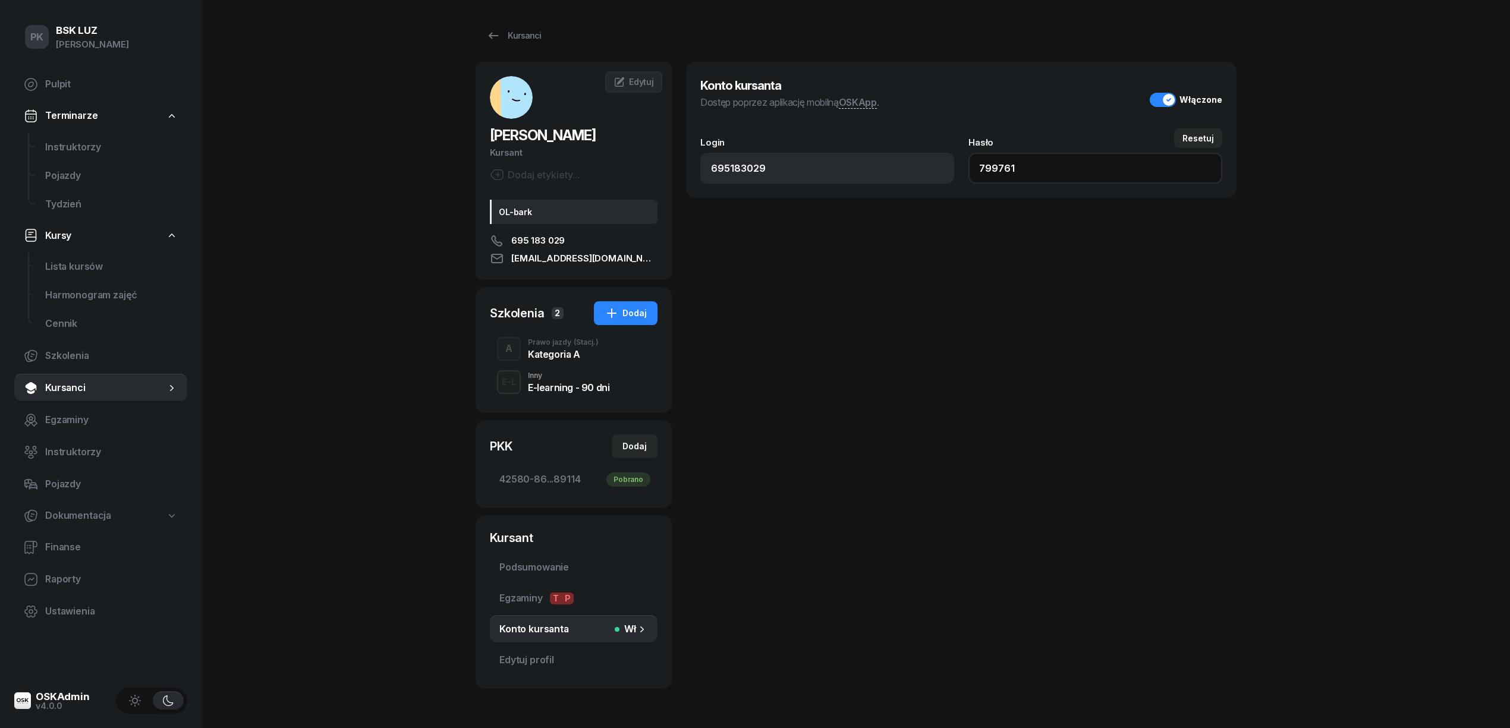
click at [1000, 167] on input "799761" at bounding box center [1095, 168] width 254 height 31
click at [554, 571] on span "Podsumowanie" at bounding box center [573, 567] width 149 height 15
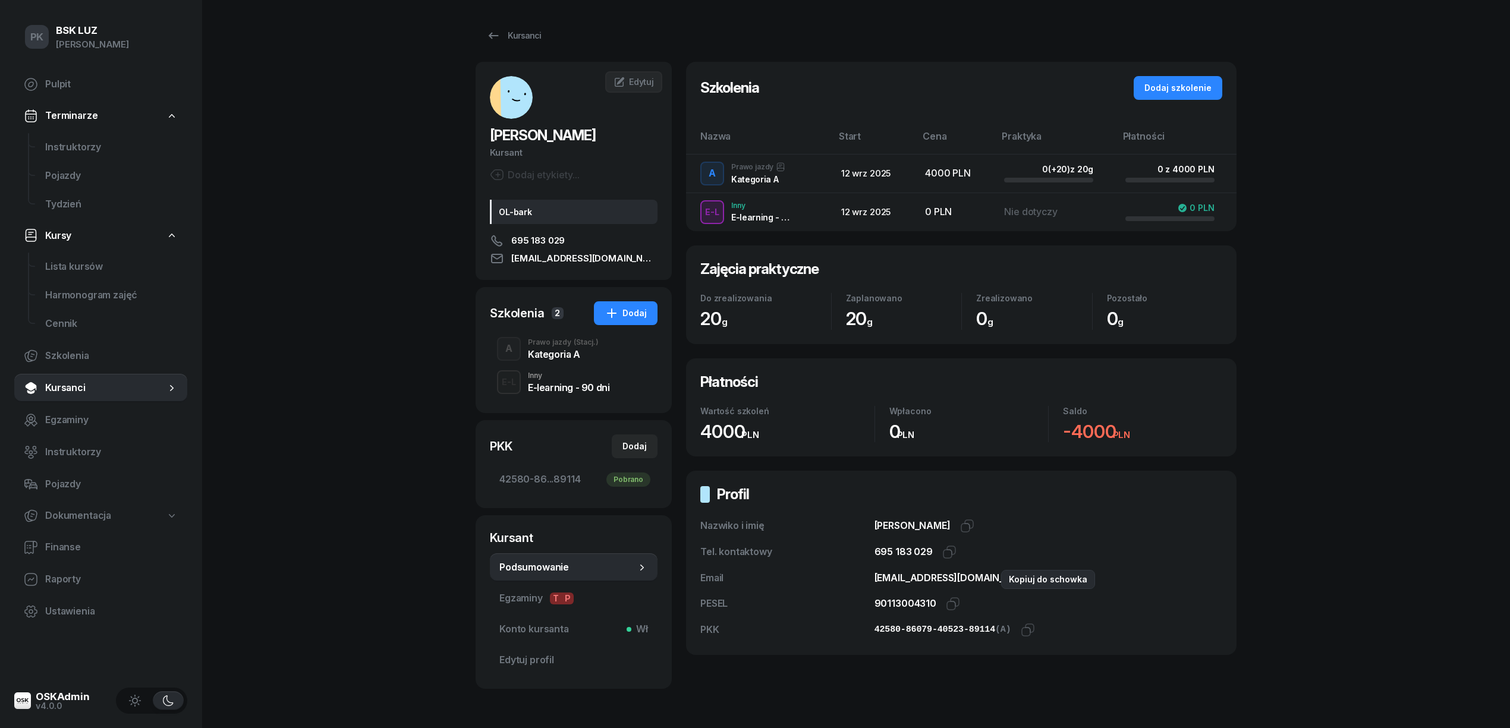
click at [1044, 580] on icon "button" at bounding box center [1051, 578] width 14 height 14
click at [553, 624] on span "Konto kursanta Wł" at bounding box center [573, 629] width 149 height 15
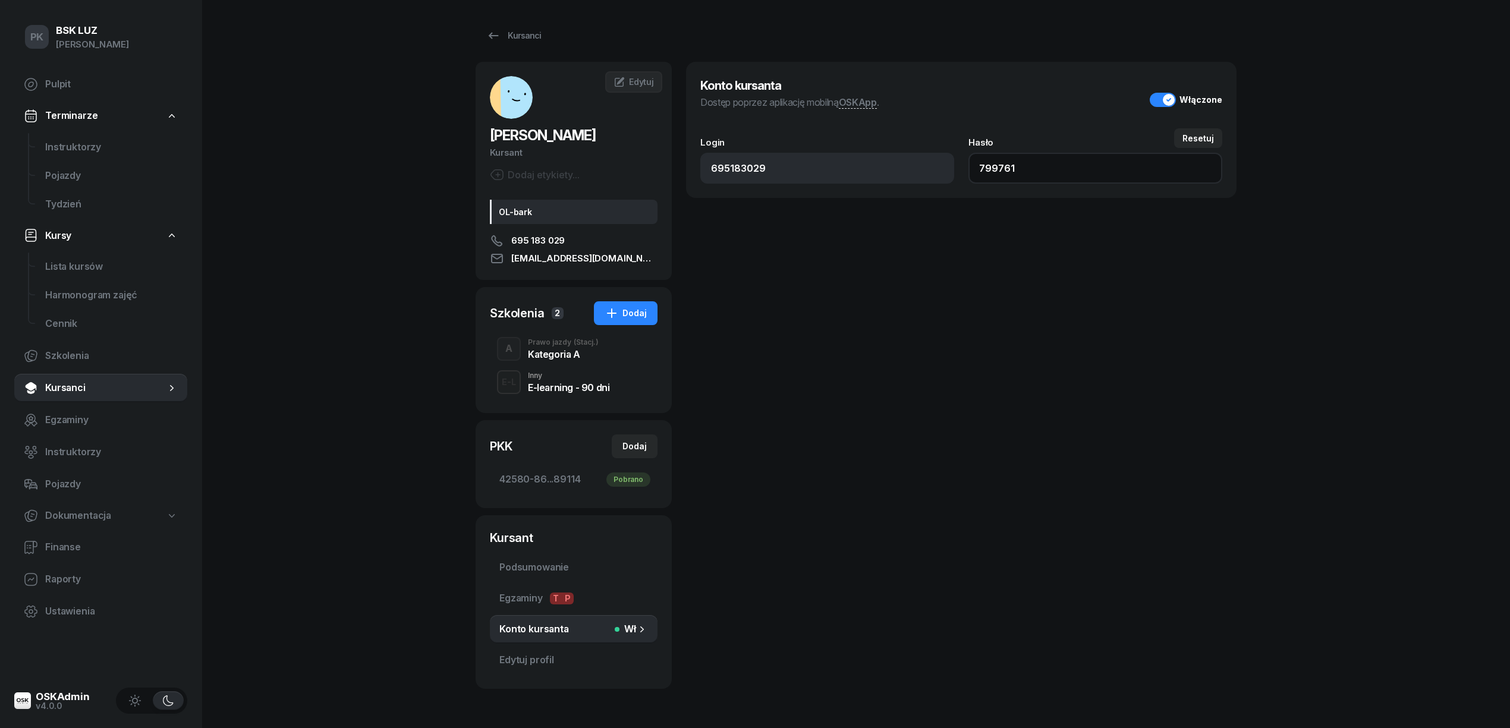
click at [992, 174] on input "799761" at bounding box center [1095, 168] width 254 height 31
click at [992, 172] on input "799761" at bounding box center [1095, 168] width 254 height 31
click at [560, 353] on div "Kategoria A" at bounding box center [563, 354] width 71 height 10
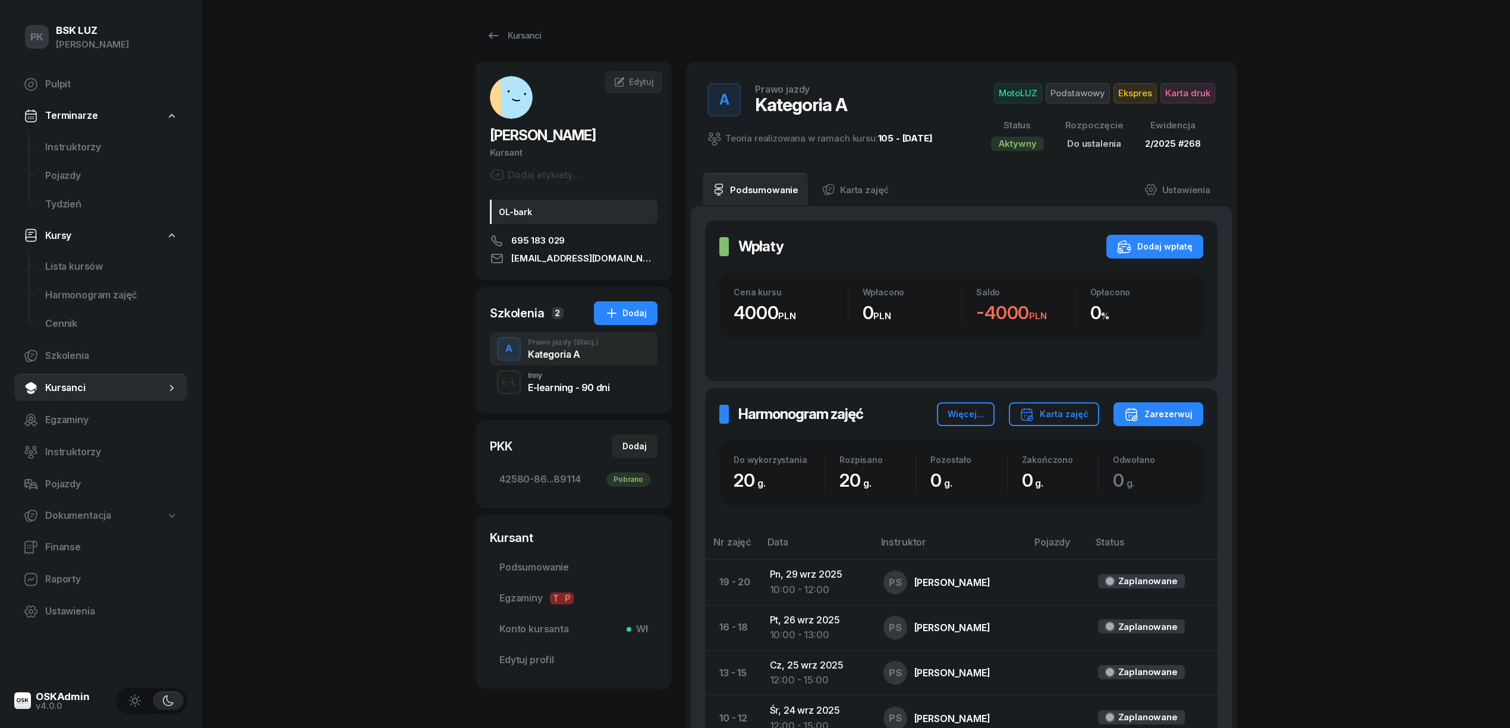
click at [543, 174] on div "Dodaj etykiety..." at bounding box center [535, 175] width 90 height 14
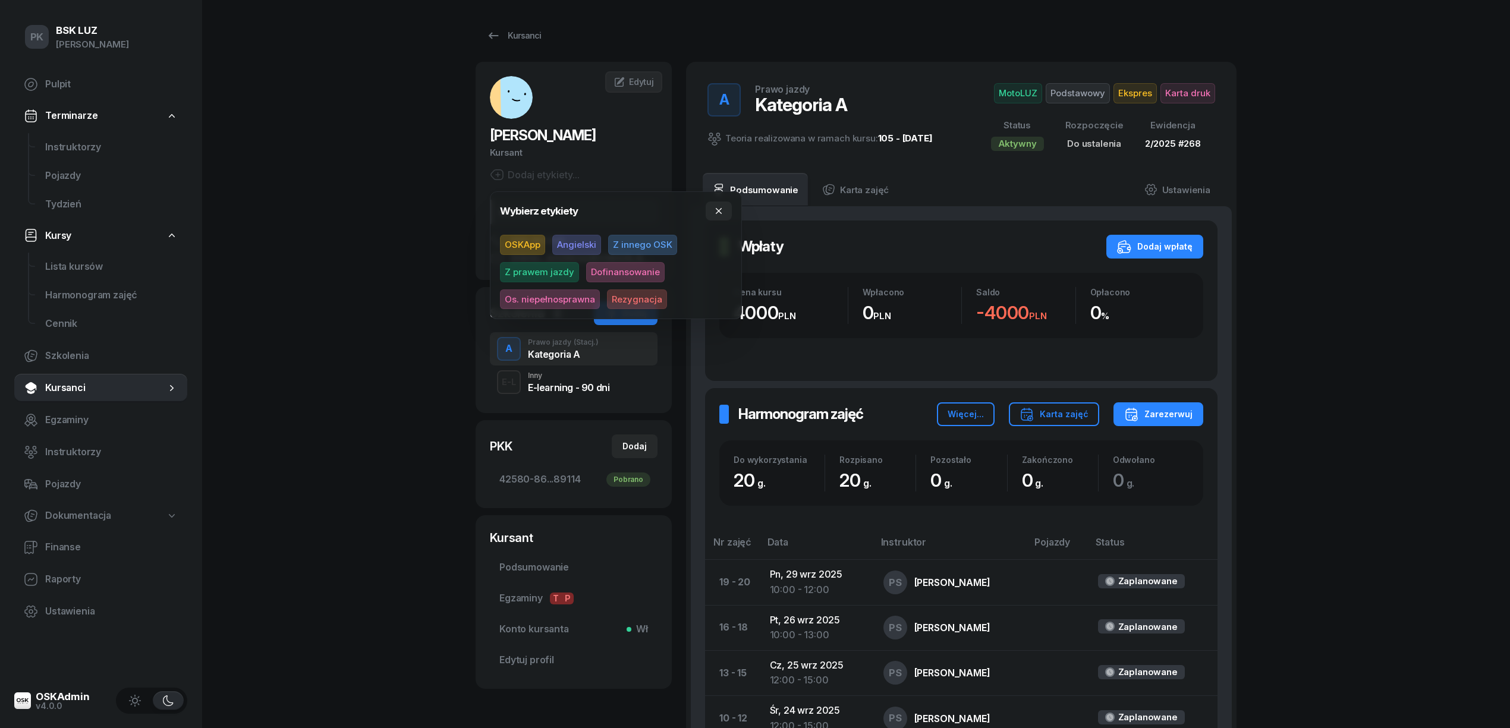
click at [521, 241] on span "OSKApp" at bounding box center [522, 245] width 45 height 20
click at [364, 240] on div "PK BSK LUZ Piotr Klimek Pulpit Terminarze Instruktorzy Pojazdy Tydzień Kursy Li…" at bounding box center [755, 536] width 1510 height 1072
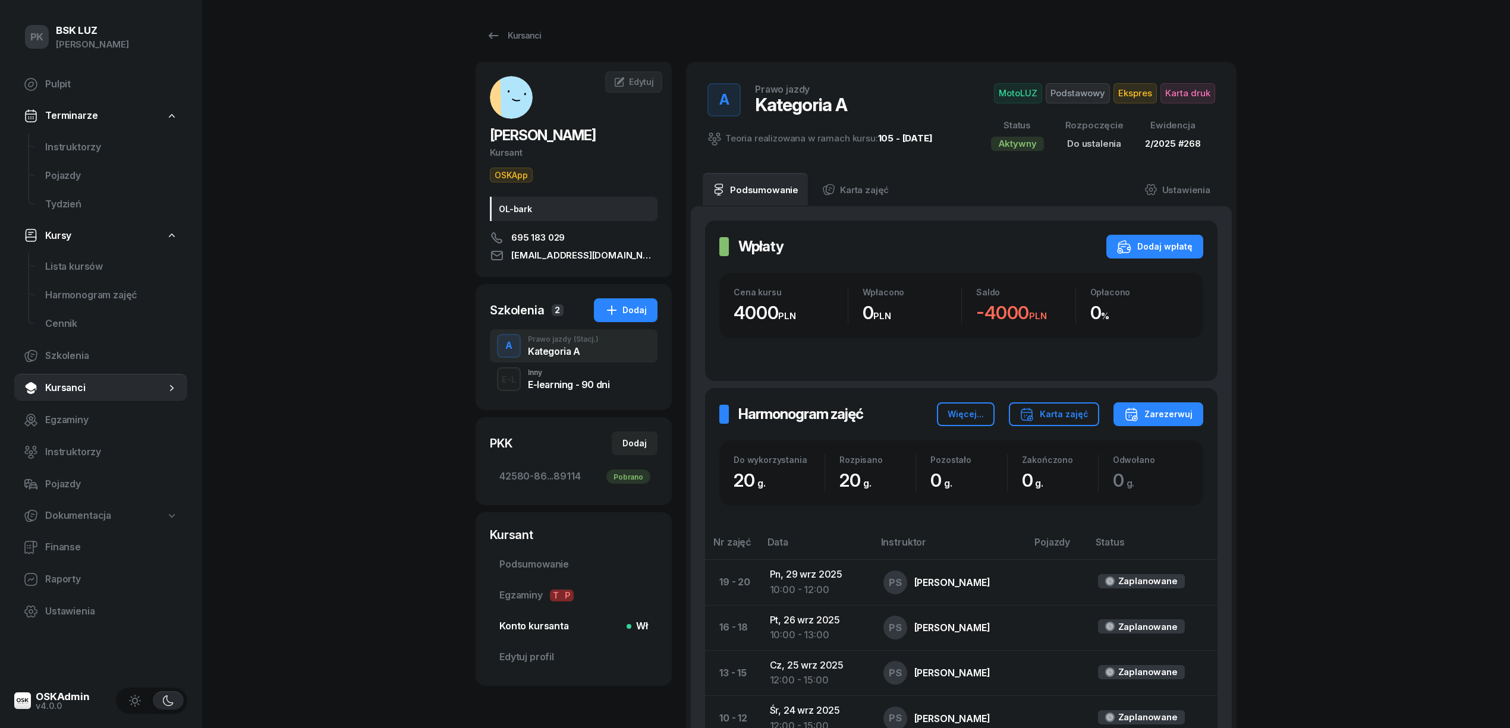
click at [529, 626] on span "Konto kursanta Wł" at bounding box center [573, 626] width 149 height 15
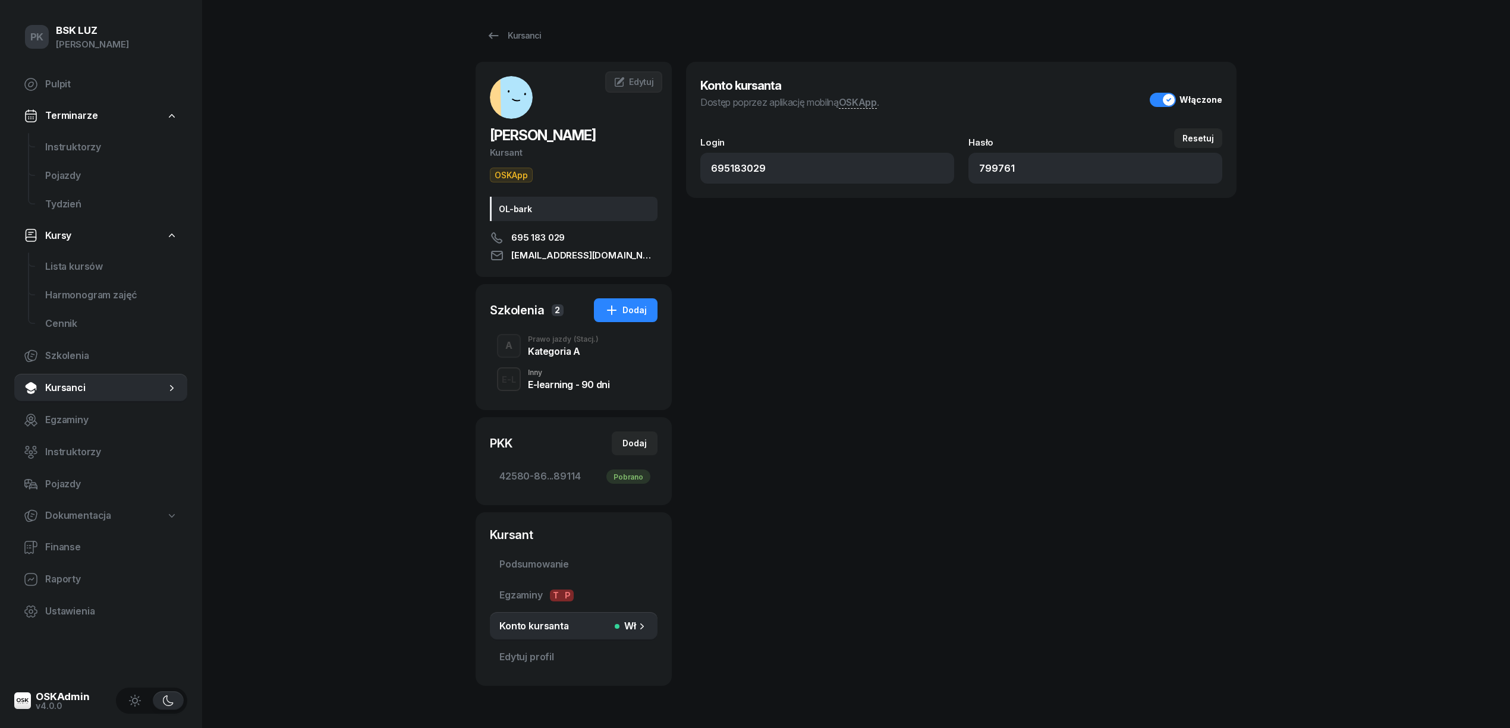
click at [557, 354] on div "Kategoria A" at bounding box center [563, 351] width 71 height 10
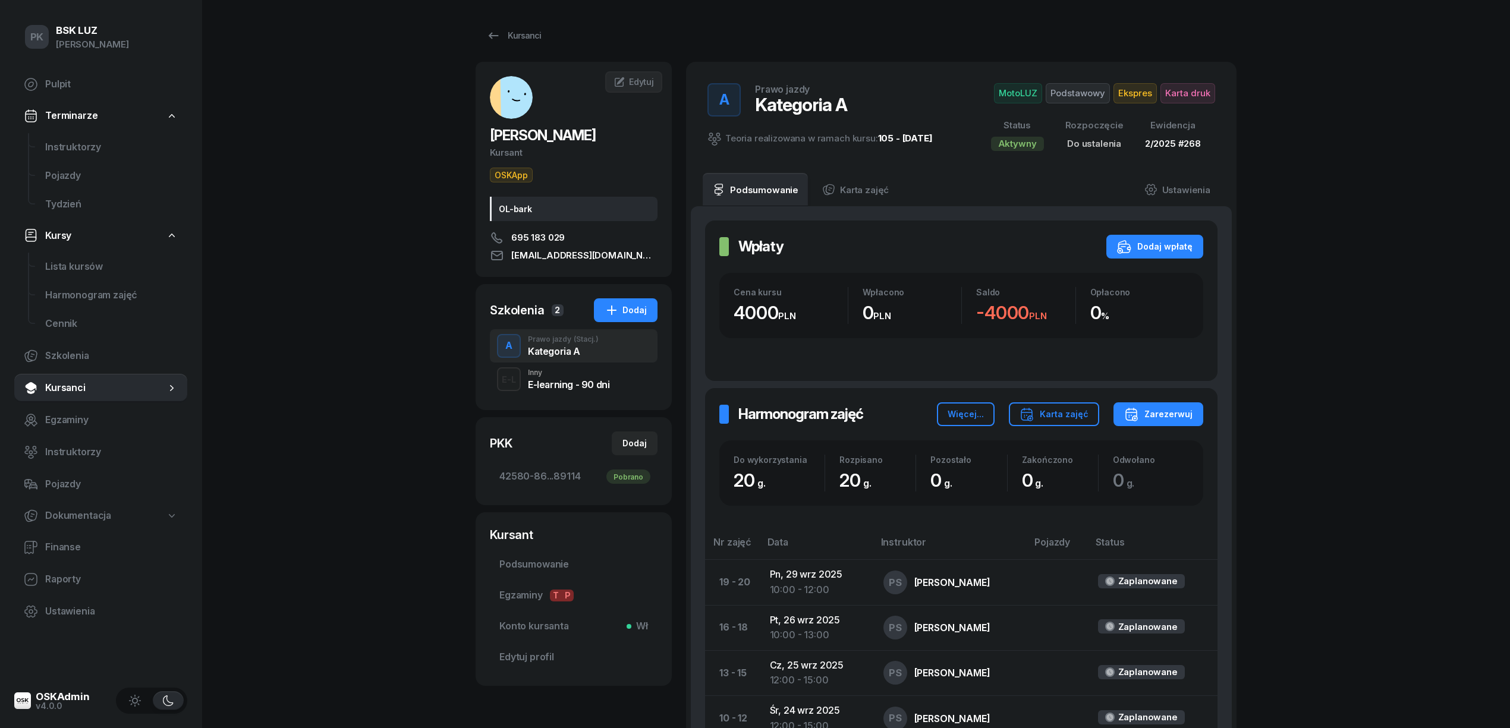
click at [360, 478] on div "PK BSK LUZ Piotr Klimek Pulpit Terminarze Instruktorzy Pojazdy Tydzień Kursy Li…" at bounding box center [755, 536] width 1510 height 1072
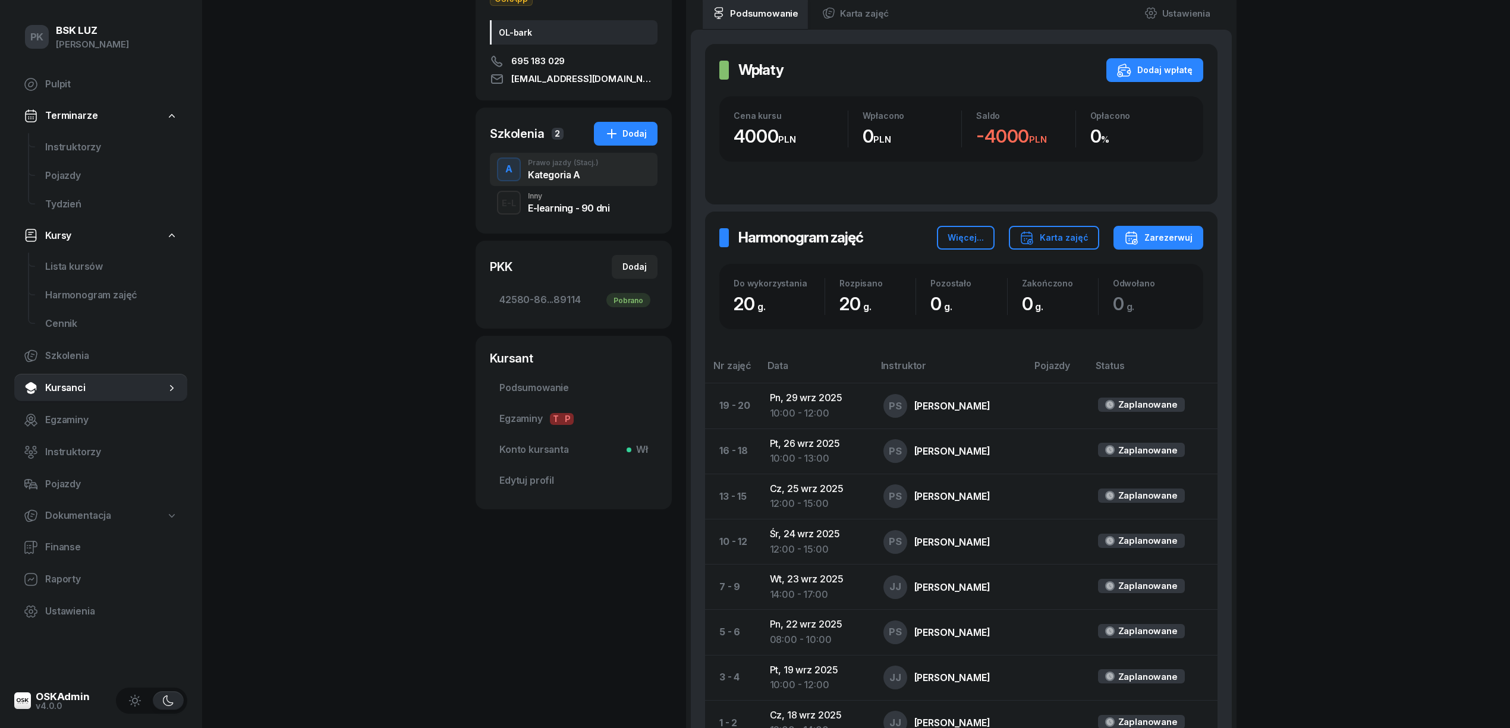
scroll to position [345, 0]
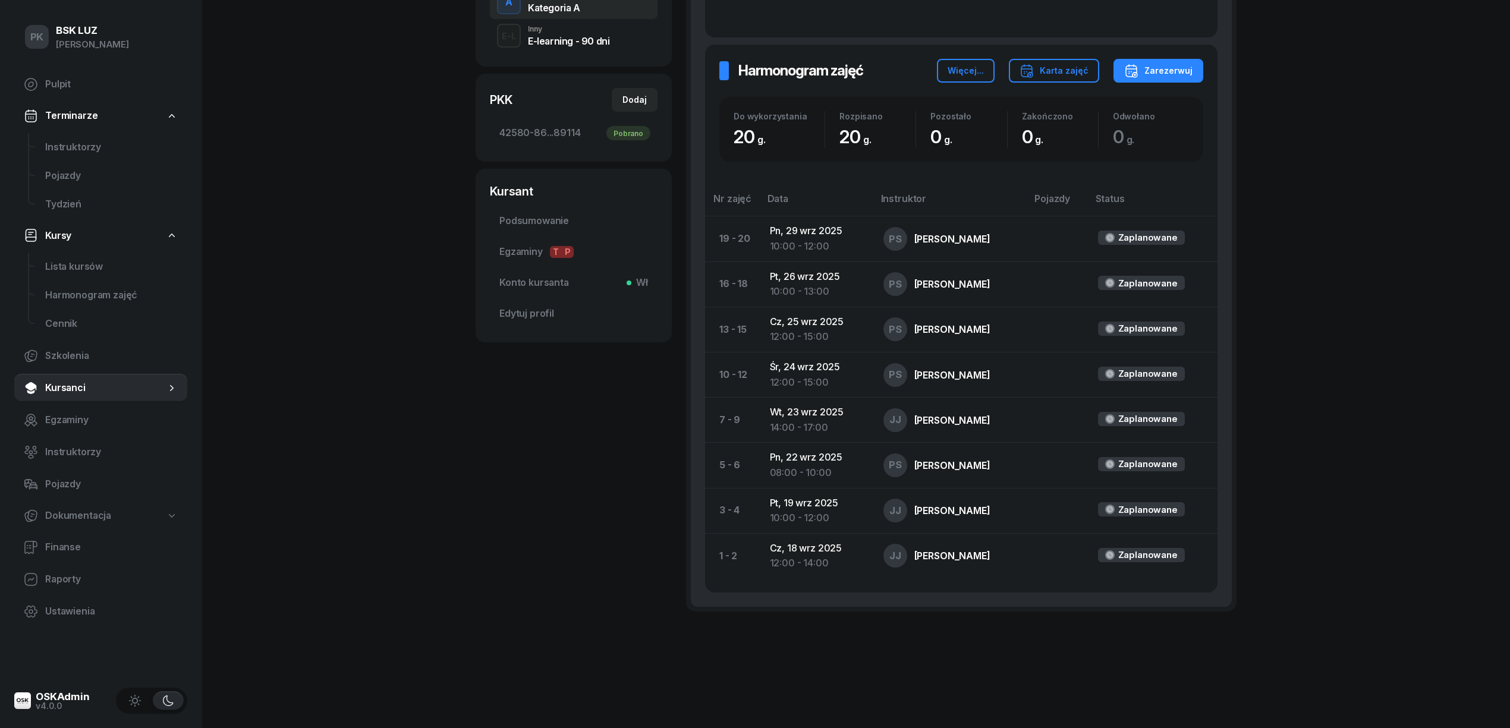
click at [561, 555] on div "SEWERYN KAMIL Kursant OSKApp OL-bark 695 183 029 kamil259@gmail.com KS KAMIL SE…" at bounding box center [573, 182] width 196 height 929
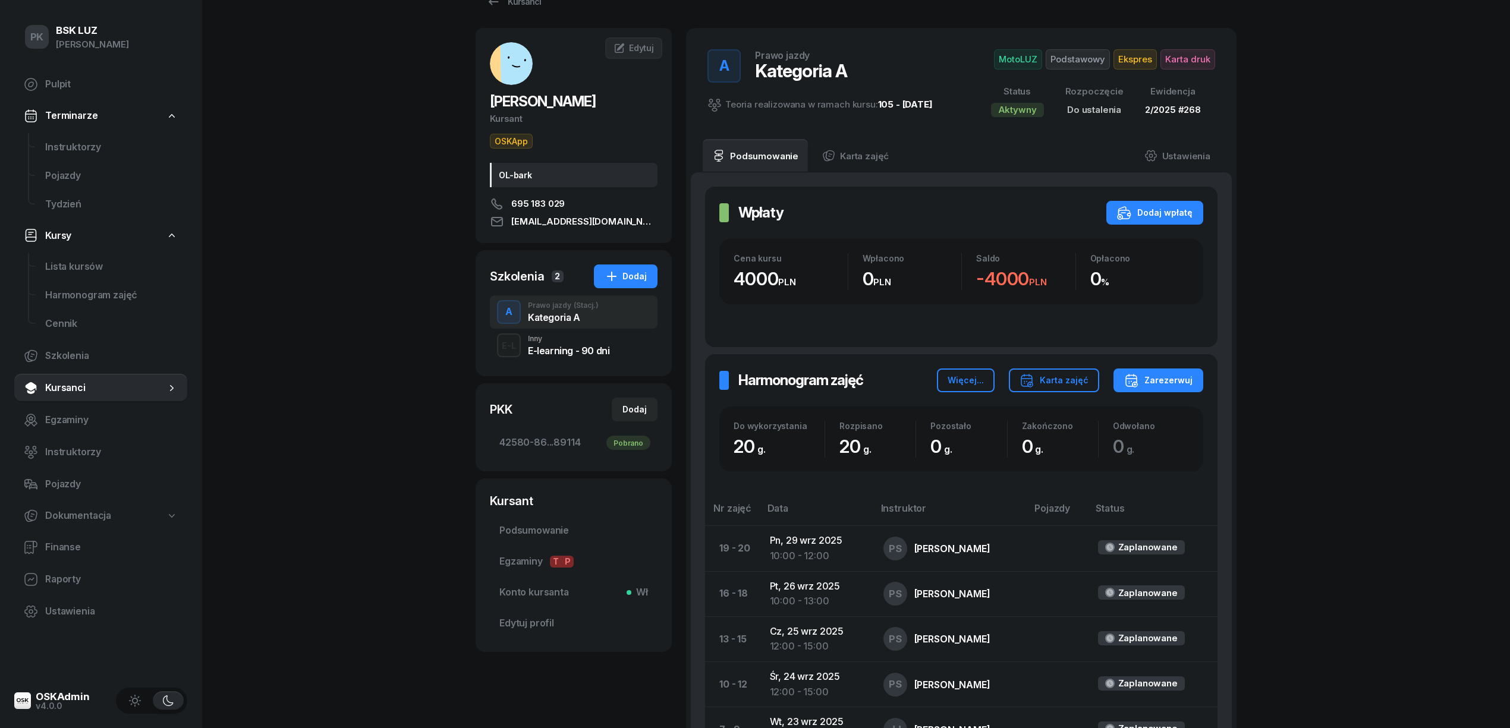
scroll to position [0, 0]
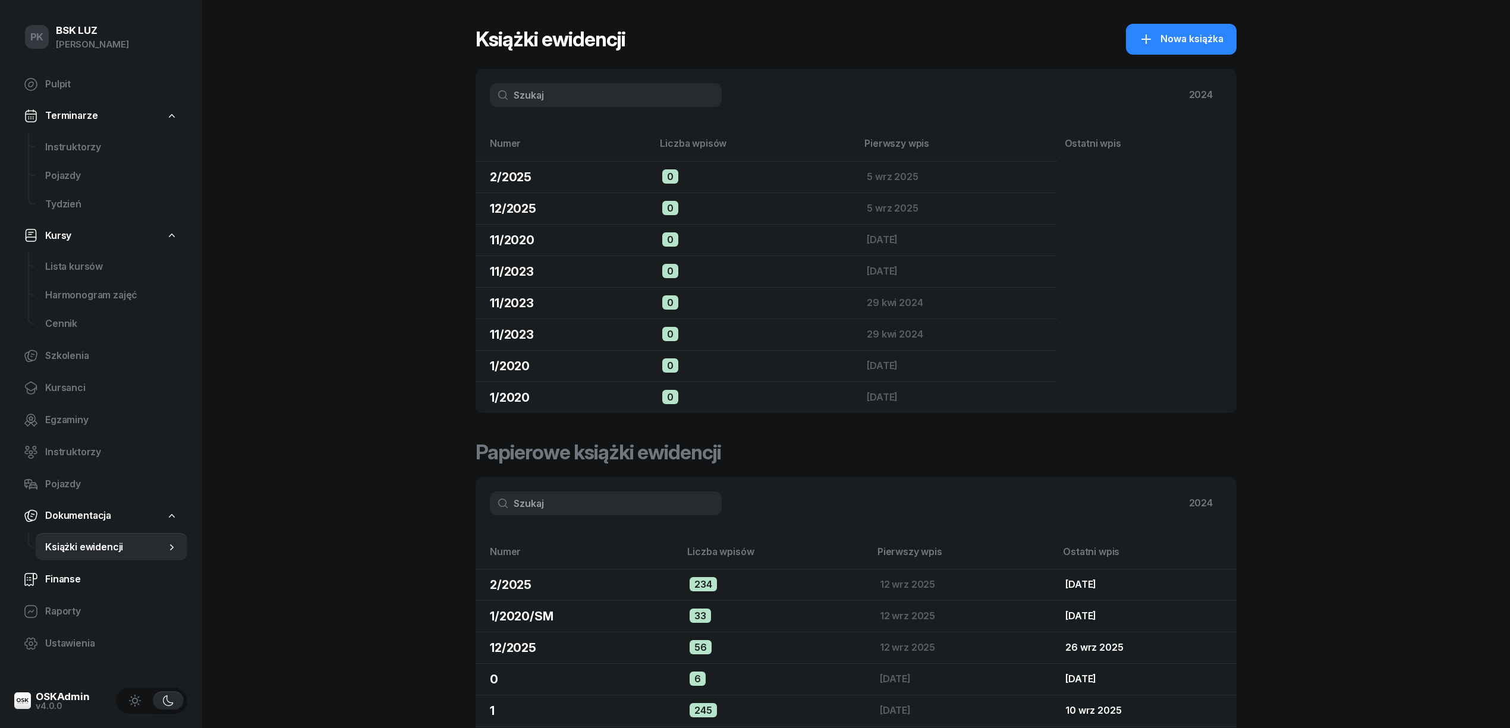
click at [77, 578] on span "Finanse" at bounding box center [111, 579] width 133 height 15
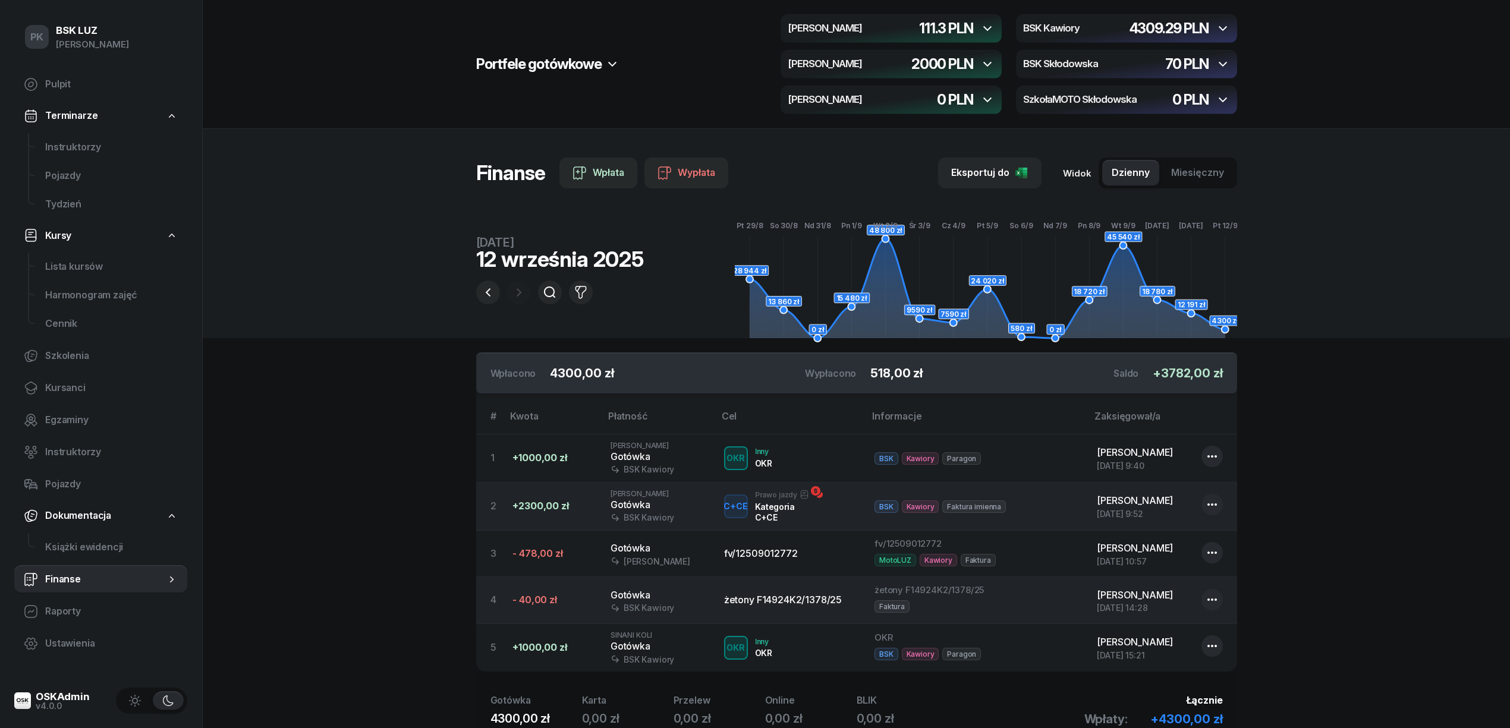
click at [1217, 29] on icon "button" at bounding box center [1222, 28] width 14 height 14
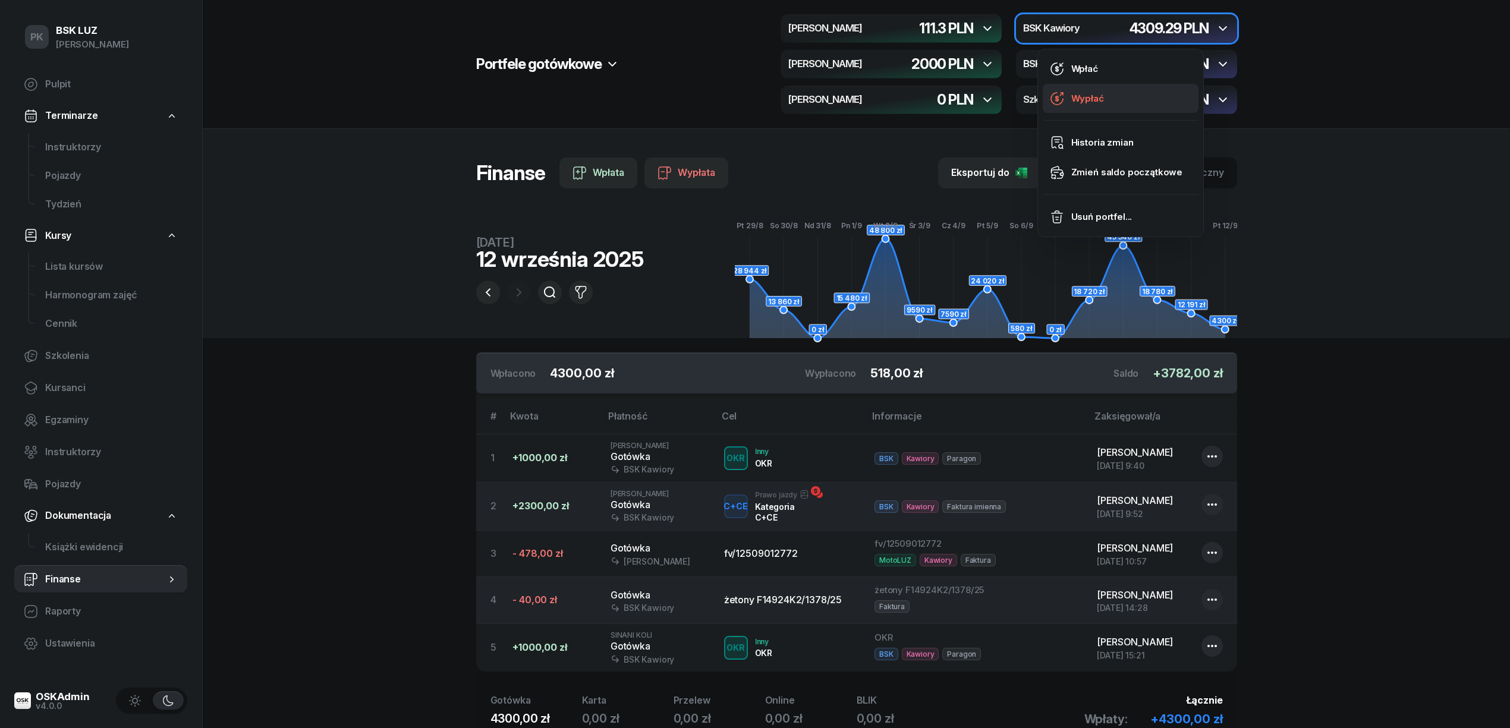
click at [1093, 100] on div "Wypłać" at bounding box center [1087, 98] width 33 height 15
select select "16"
select select "17"
select select "67eba016d336f44fb15f644d"
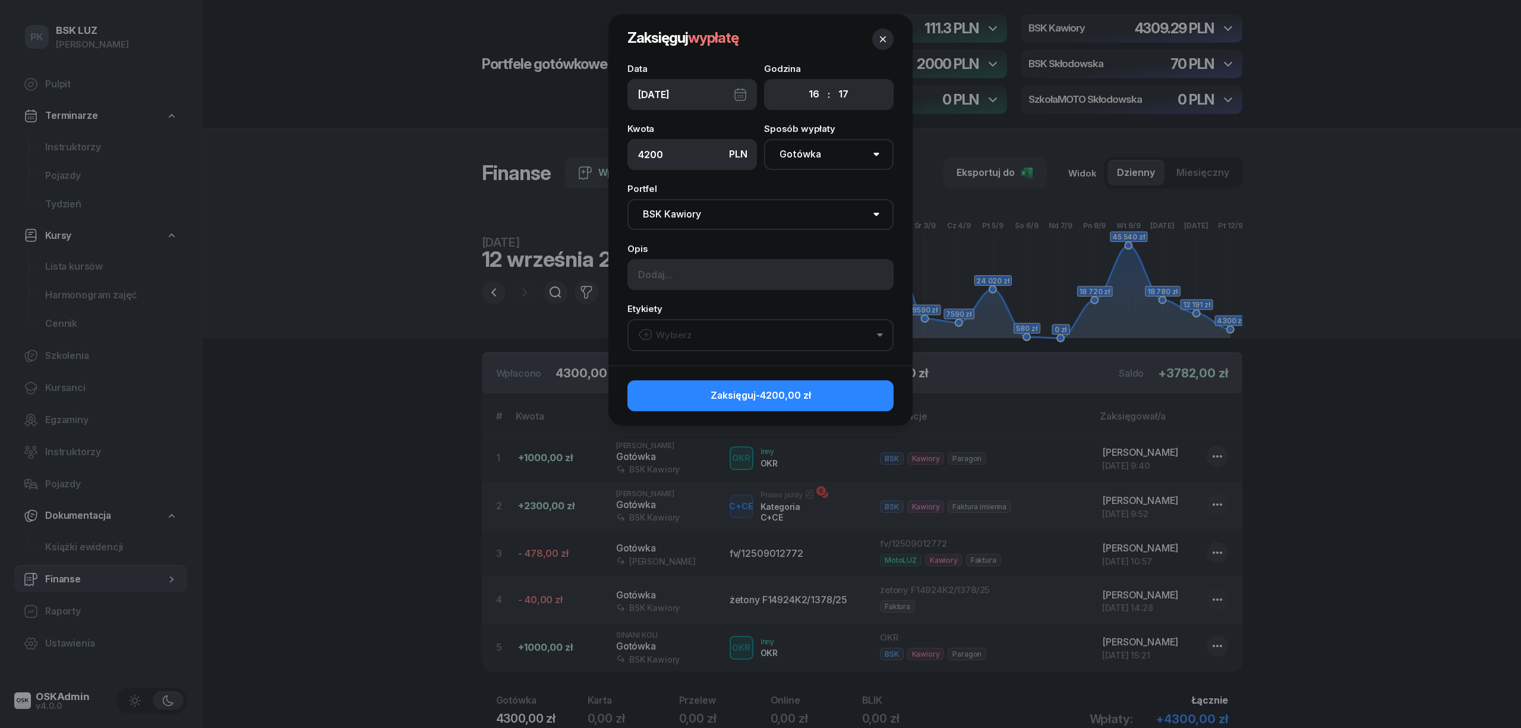
type input "4200"
click at [675, 272] on input at bounding box center [761, 274] width 266 height 31
type input "[PERSON_NAME] zabrał [PERSON_NAME] na Skłodowską"
click at [663, 336] on div "Wybierz" at bounding box center [664, 334] width 53 height 15
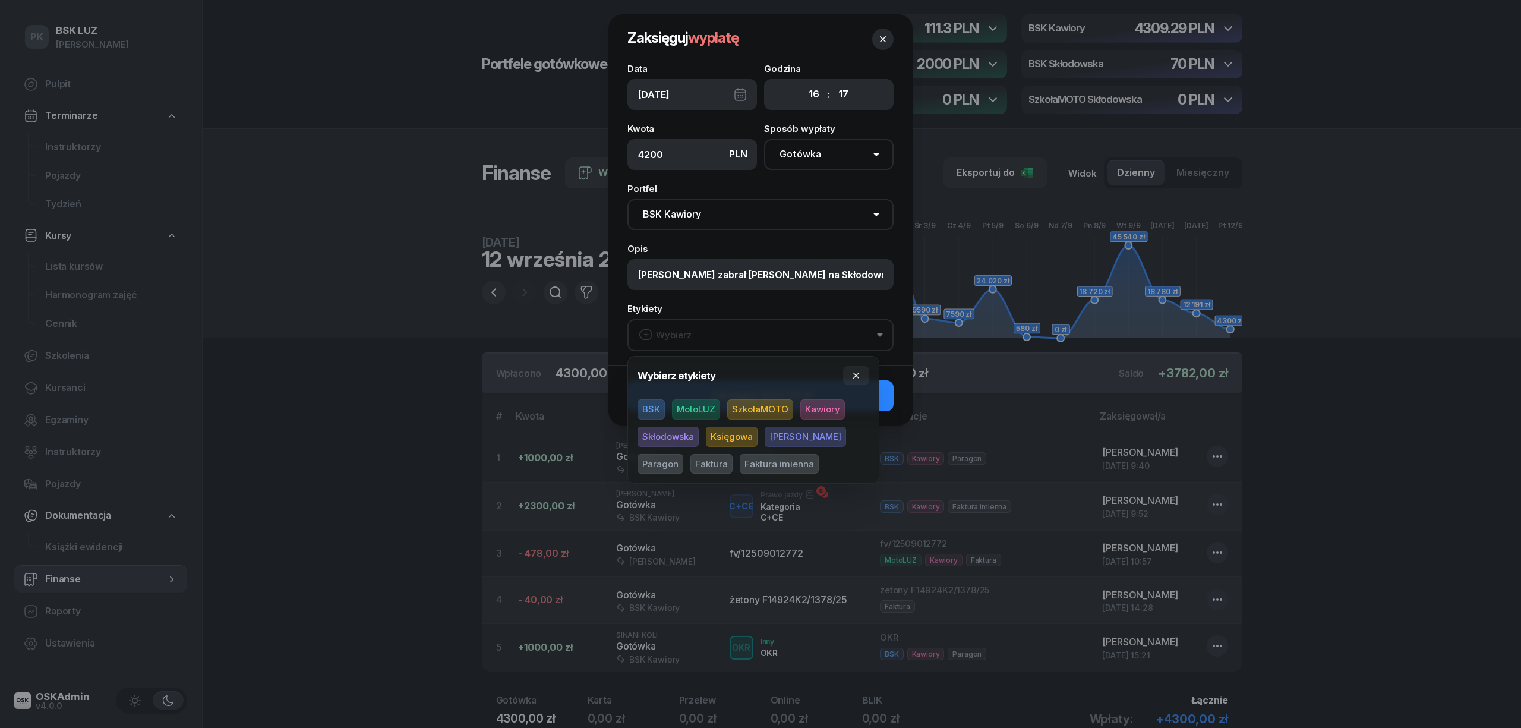
click at [659, 407] on span "BSK" at bounding box center [651, 409] width 27 height 20
click at [818, 412] on span "Kawiory" at bounding box center [823, 409] width 45 height 20
click at [858, 379] on icon "button" at bounding box center [857, 376] width 10 height 10
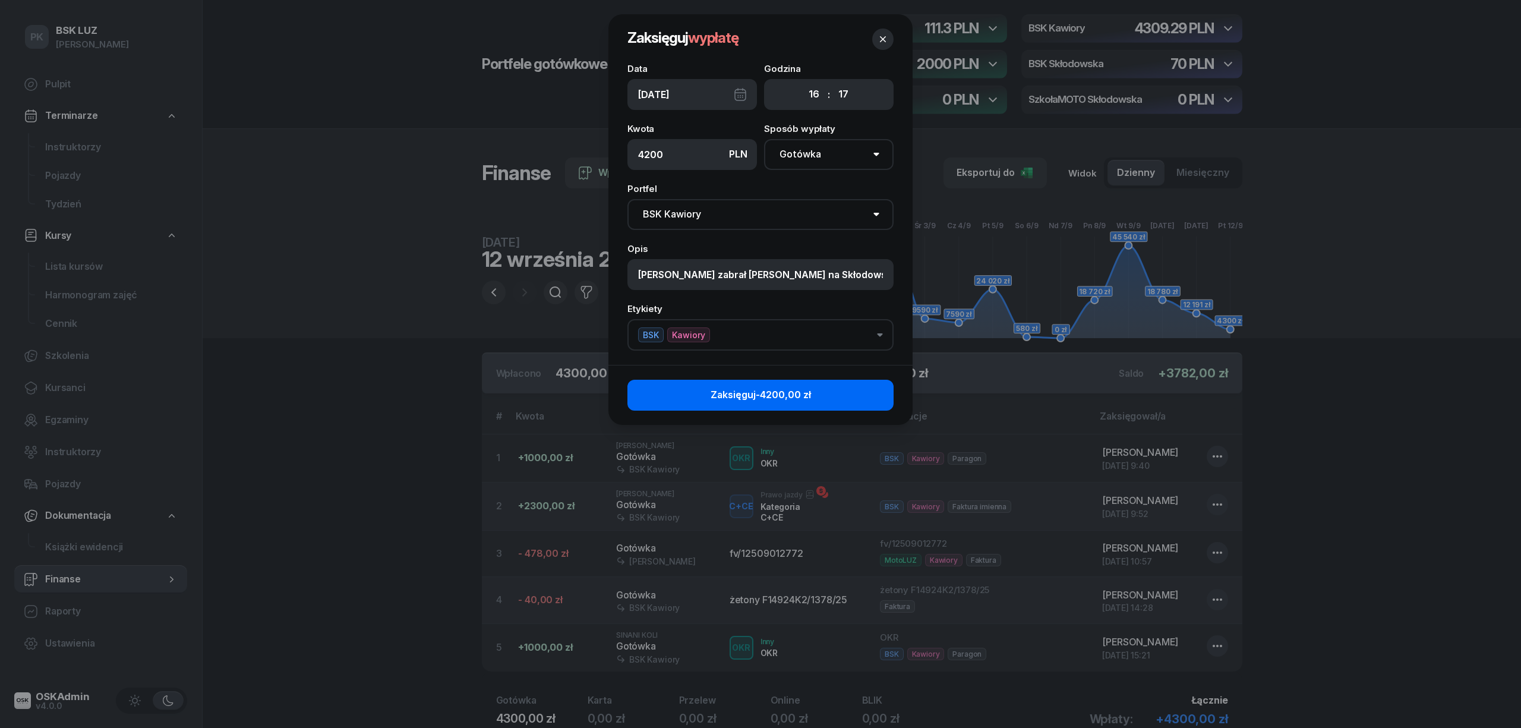
click at [855, 390] on button "Zaksięguj -4200,00 zł" at bounding box center [761, 395] width 266 height 31
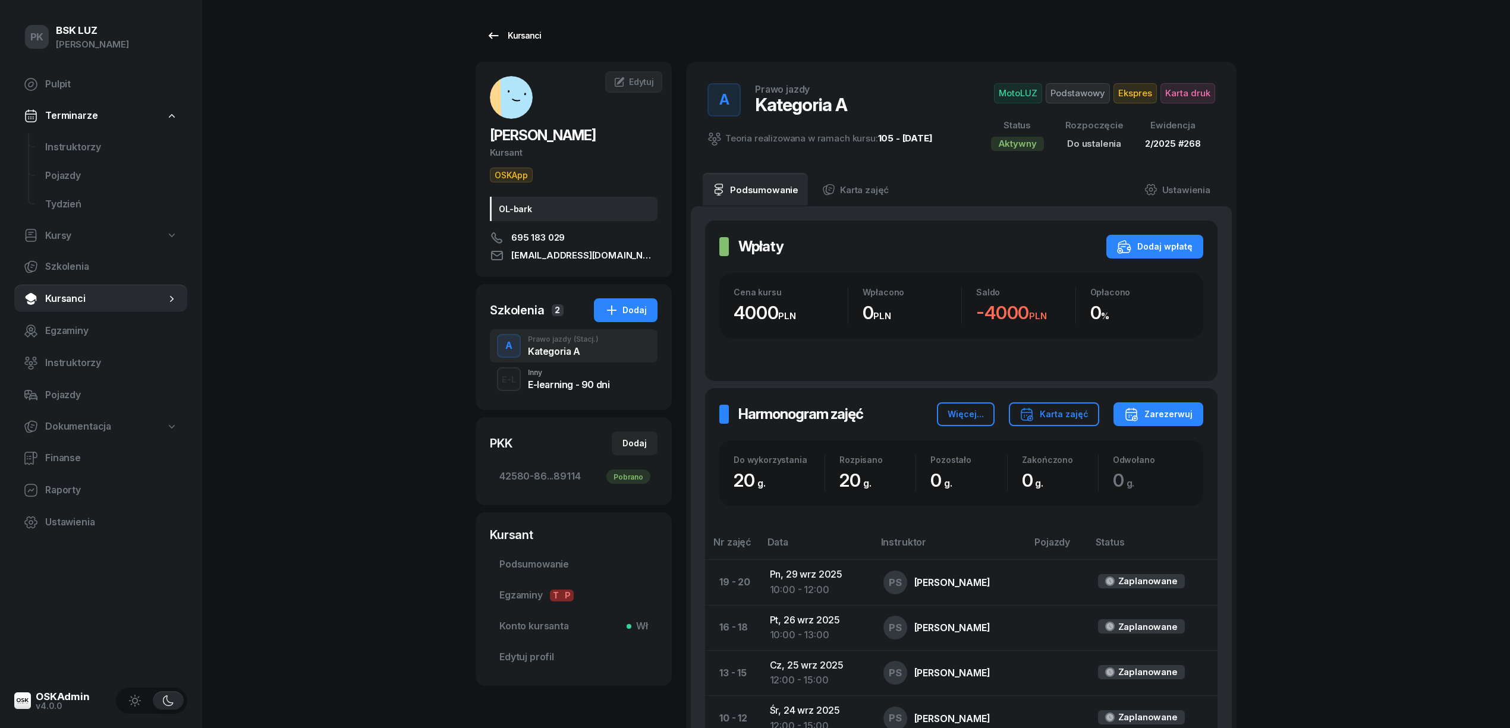
click at [494, 34] on icon at bounding box center [493, 36] width 14 height 14
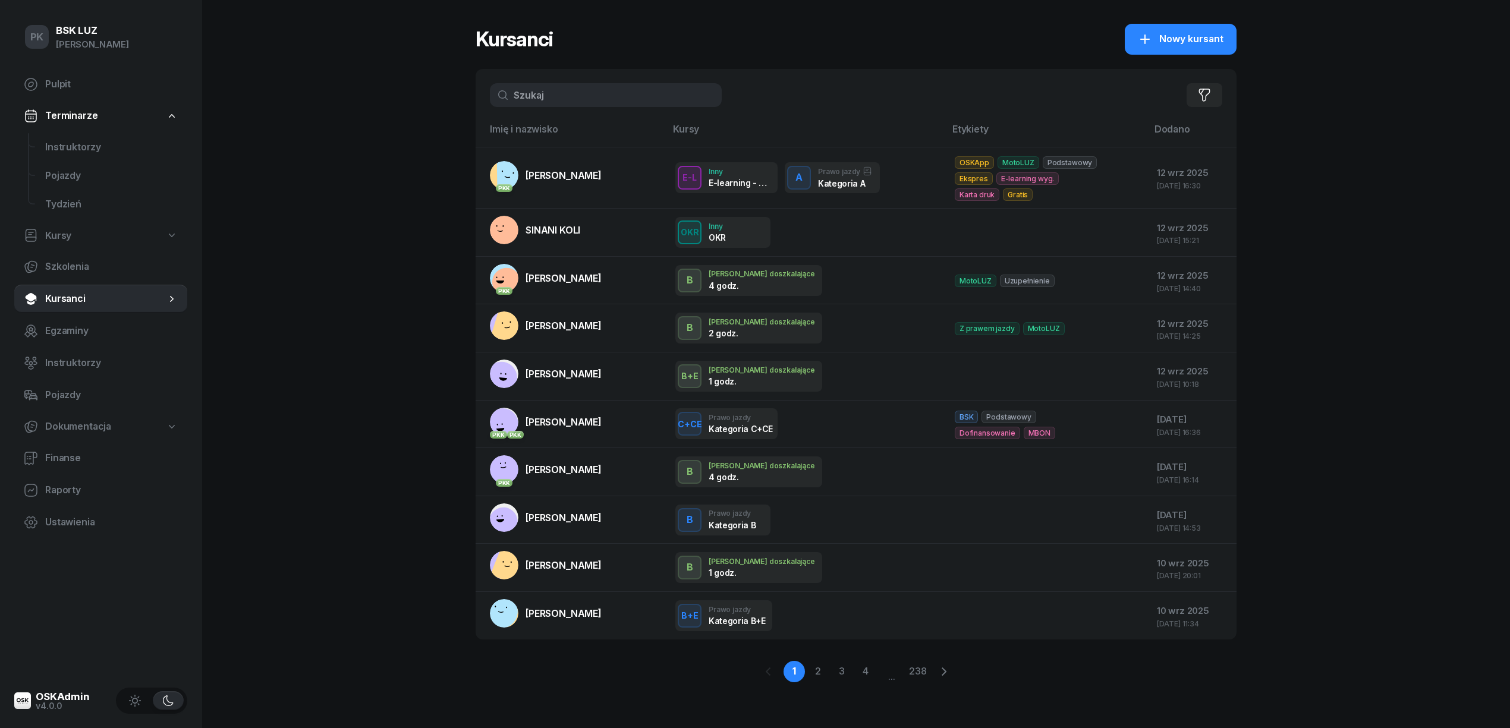
drag, startPoint x: 573, startPoint y: 100, endPoint x: 455, endPoint y: 89, distance: 118.3
click at [455, 89] on div "PK BSK [PERSON_NAME] Pulpit Terminarze Instruktorzy Pojazdy Tydzień Kursy Szkol…" at bounding box center [755, 364] width 1510 height 728
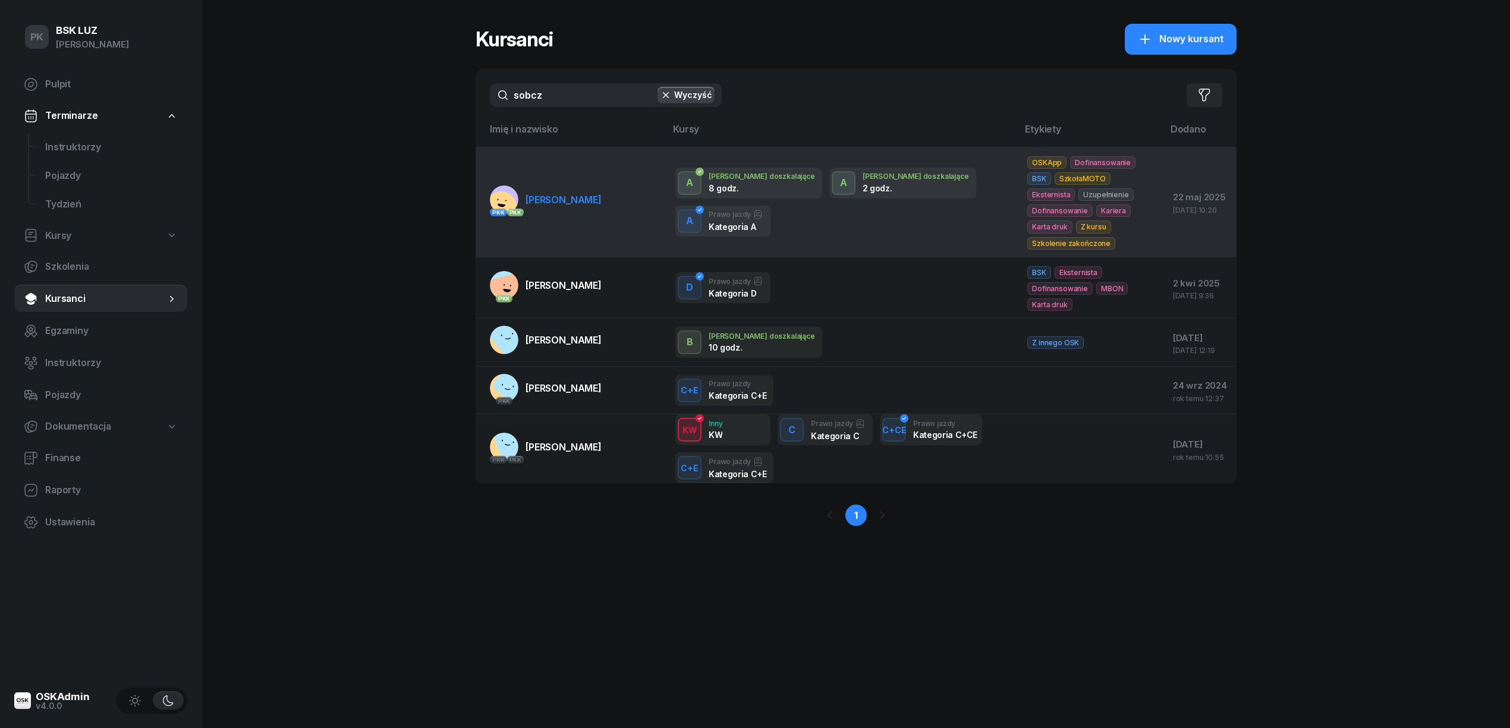
type input "sobcz"
click at [578, 202] on span "[PERSON_NAME]" at bounding box center [563, 200] width 76 height 12
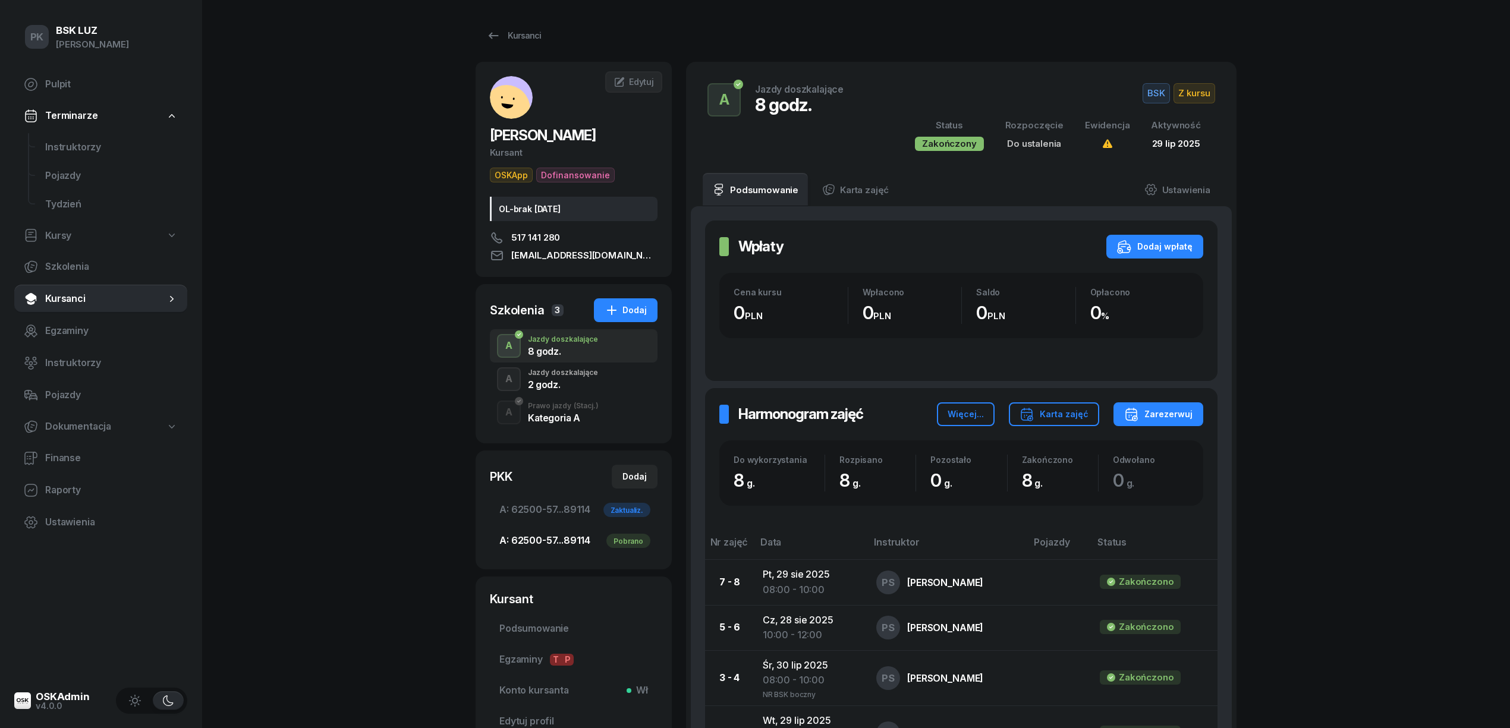
click at [576, 532] on link "A: 62500-57...89114 Pobrano" at bounding box center [574, 541] width 168 height 29
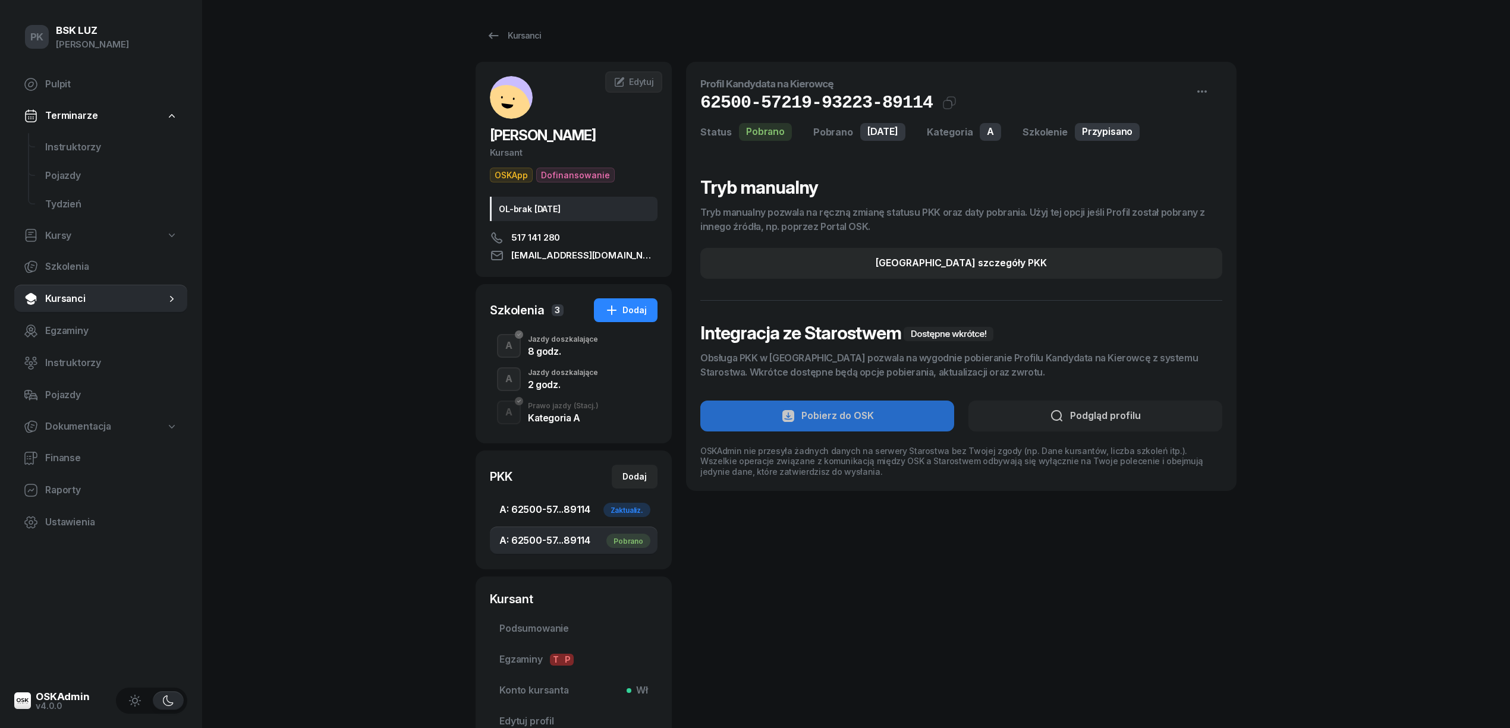
click at [563, 516] on span "A: 62500-57...89114 Zaktualiz." at bounding box center [573, 509] width 149 height 15
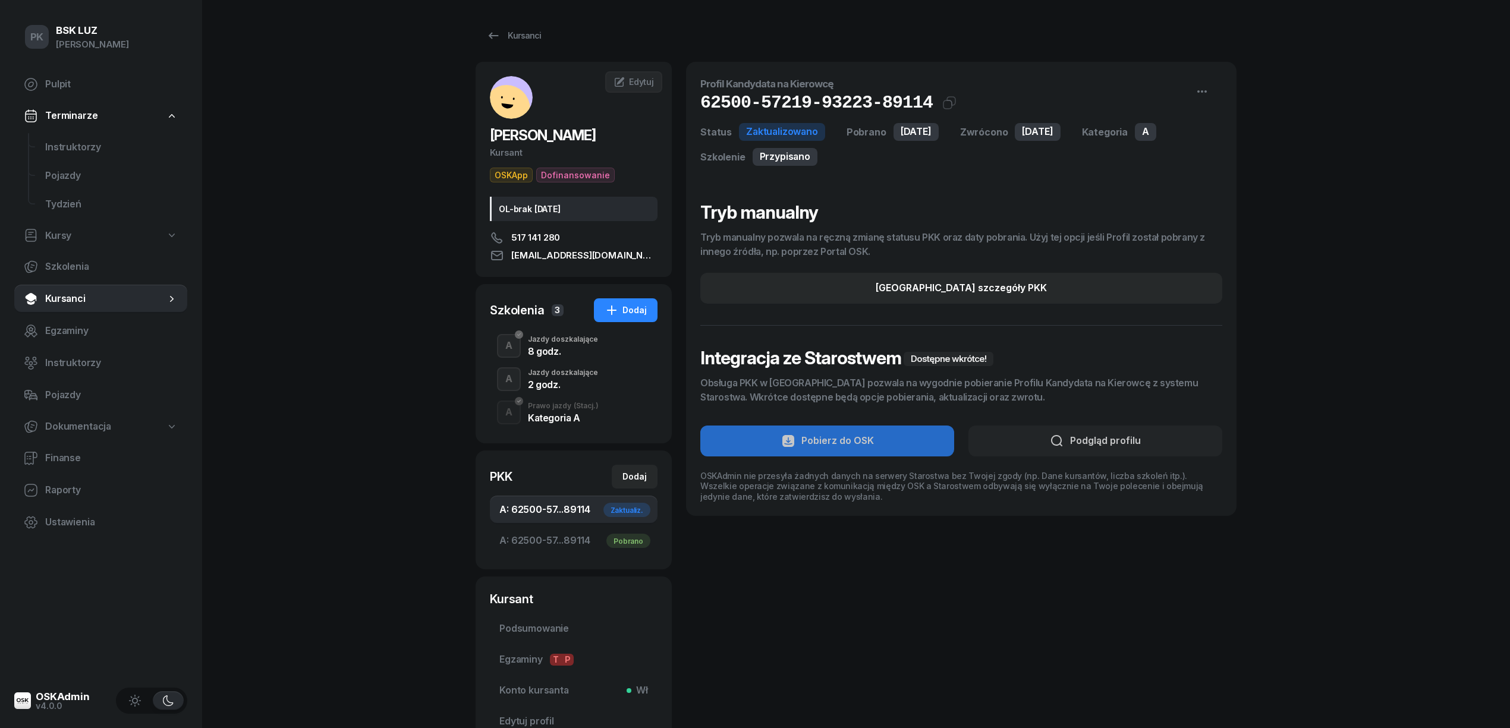
click at [565, 374] on div "Jazdy doszkalające" at bounding box center [563, 372] width 70 height 7
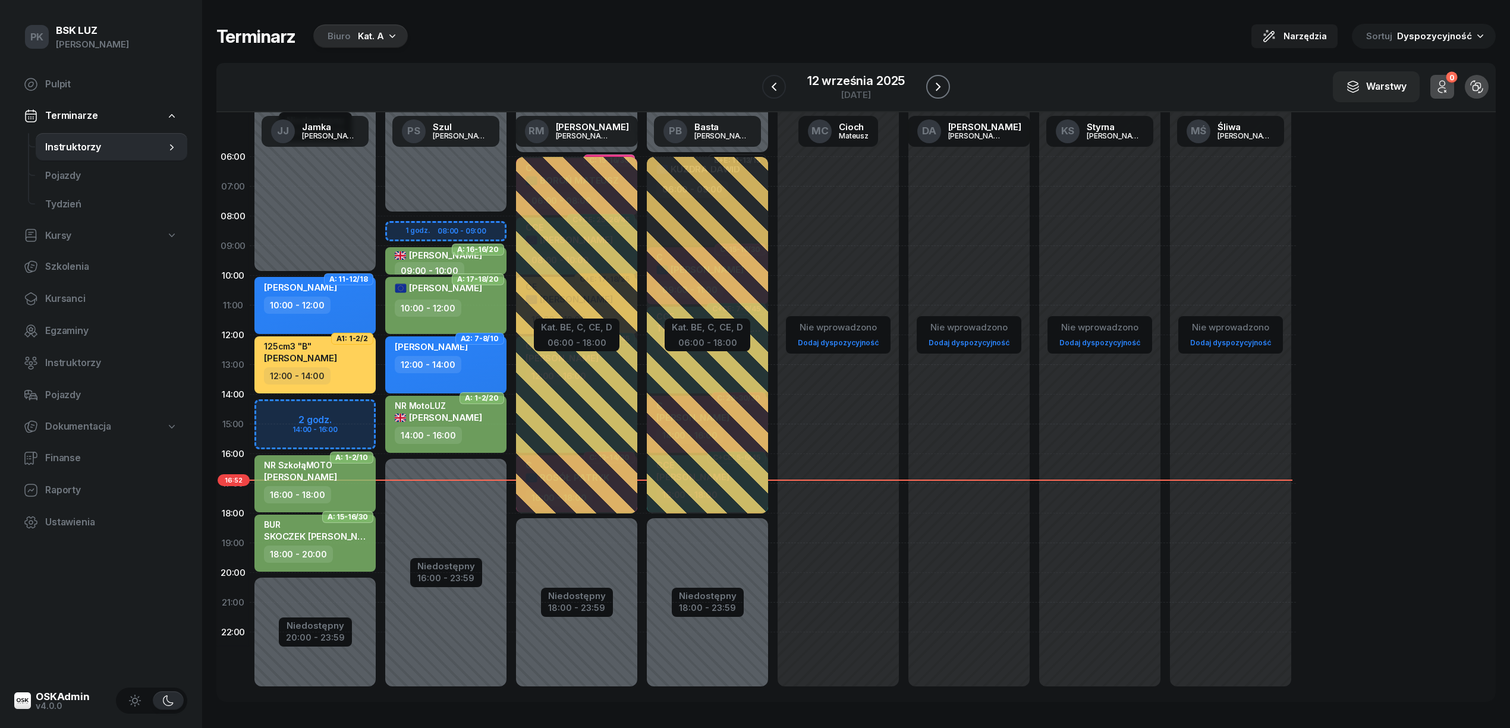
click at [928, 86] on button "button" at bounding box center [938, 87] width 24 height 24
click at [928, 86] on button "button" at bounding box center [939, 87] width 24 height 24
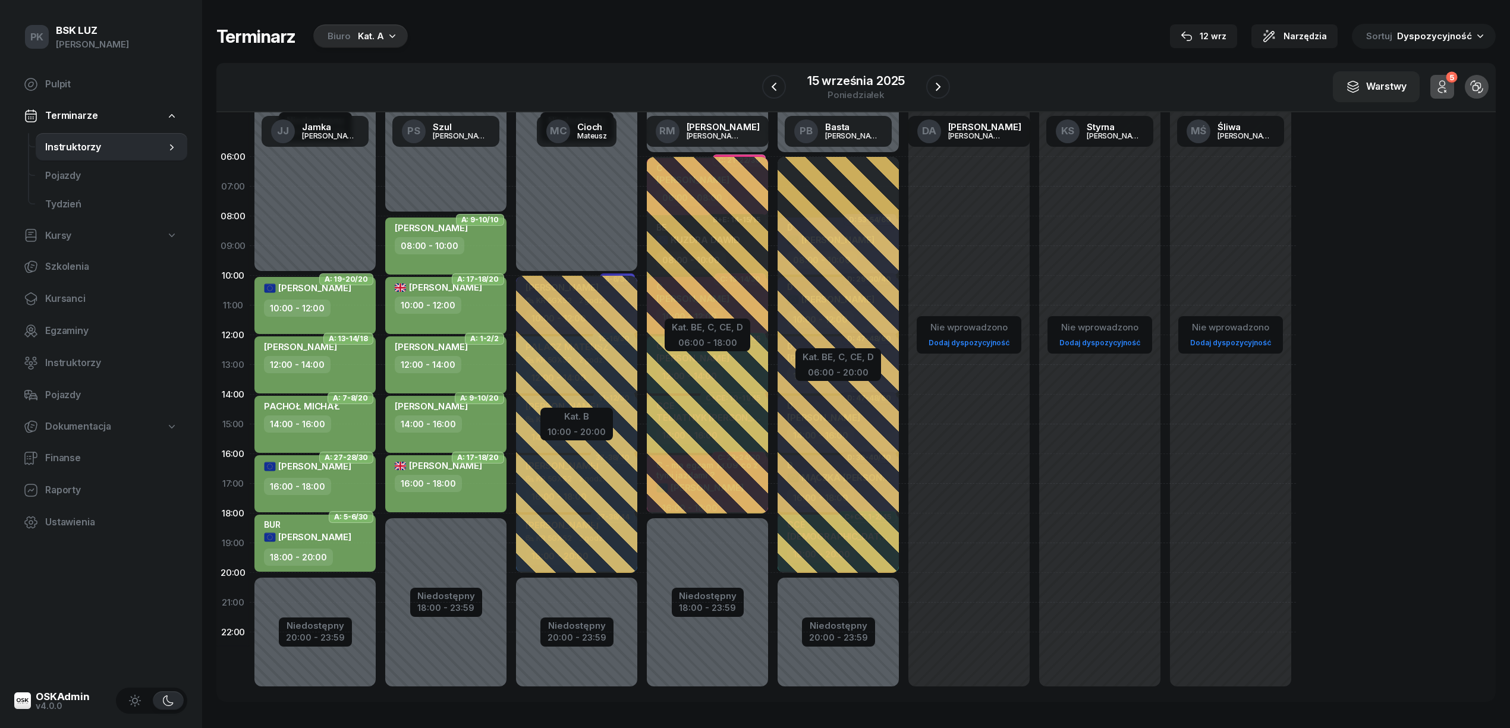
click at [469, 373] on div "SOBCZYK ALEKSANDRA 12:00 - 14:00" at bounding box center [445, 364] width 121 height 57
select select "12"
select select "14"
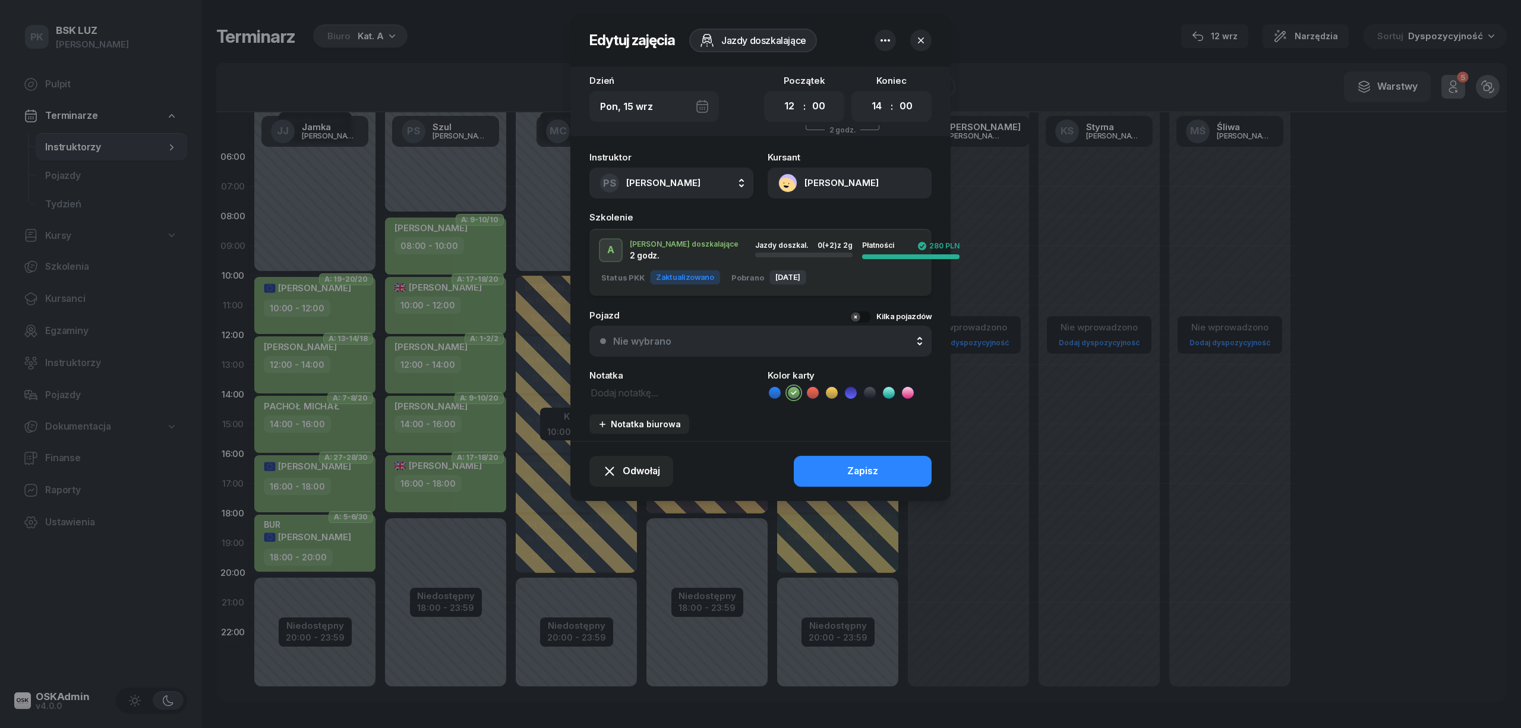
click at [631, 386] on textarea at bounding box center [672, 392] width 164 height 15
click at [592, 391] on textarea "SzkołaMOTO" at bounding box center [672, 392] width 164 height 15
type textarea "NR SzkołaMOTO"
click at [621, 419] on div "Notatka biurowa" at bounding box center [639, 424] width 83 height 10
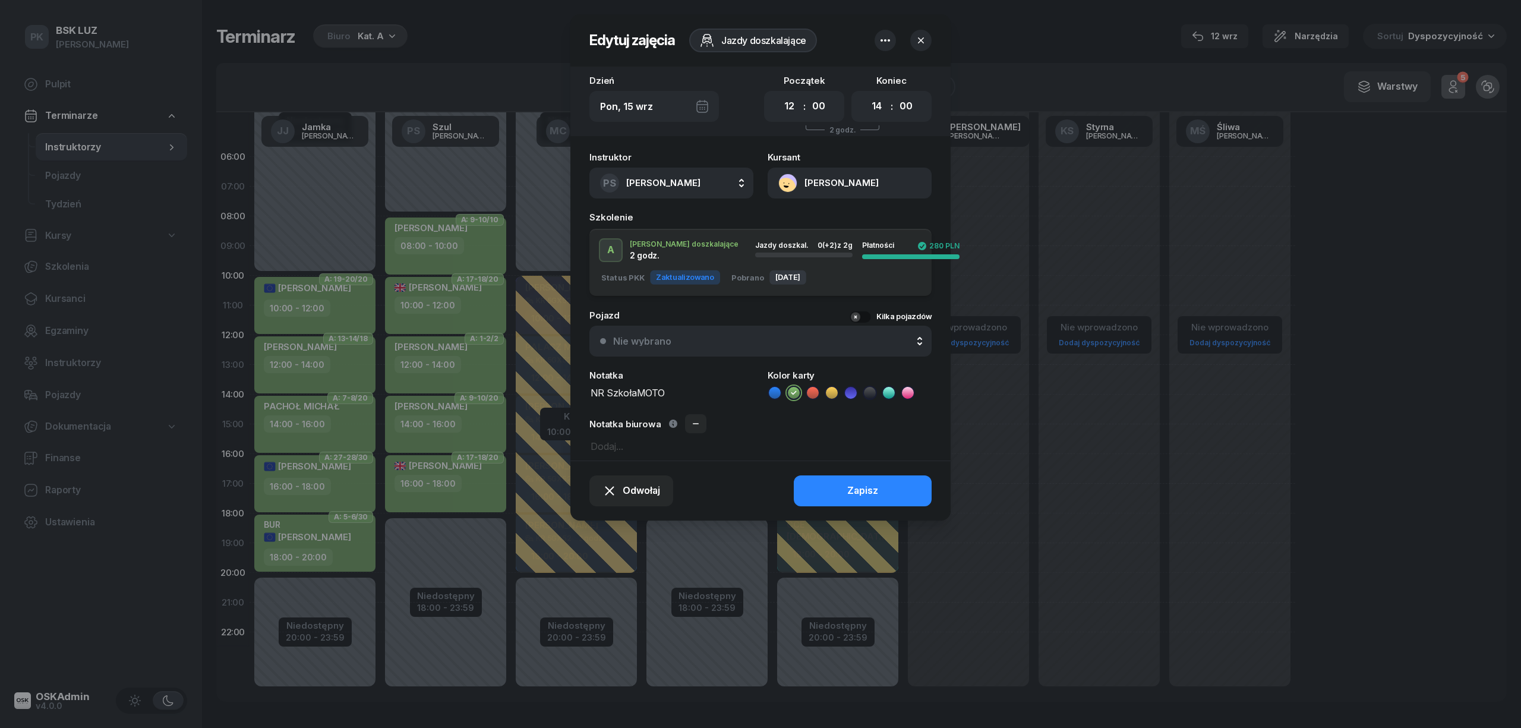
click at [633, 455] on div "Instruktor PS Szul Piotr AK Koryciński Artur BP Pająk Bogusław DA Arendarczyk D…" at bounding box center [761, 303] width 380 height 315
click at [625, 446] on textarea at bounding box center [761, 445] width 342 height 15
type textarea "boczny"
click at [849, 483] on div "Zapisz" at bounding box center [862, 490] width 31 height 15
